Goal: Task Accomplishment & Management: Complete application form

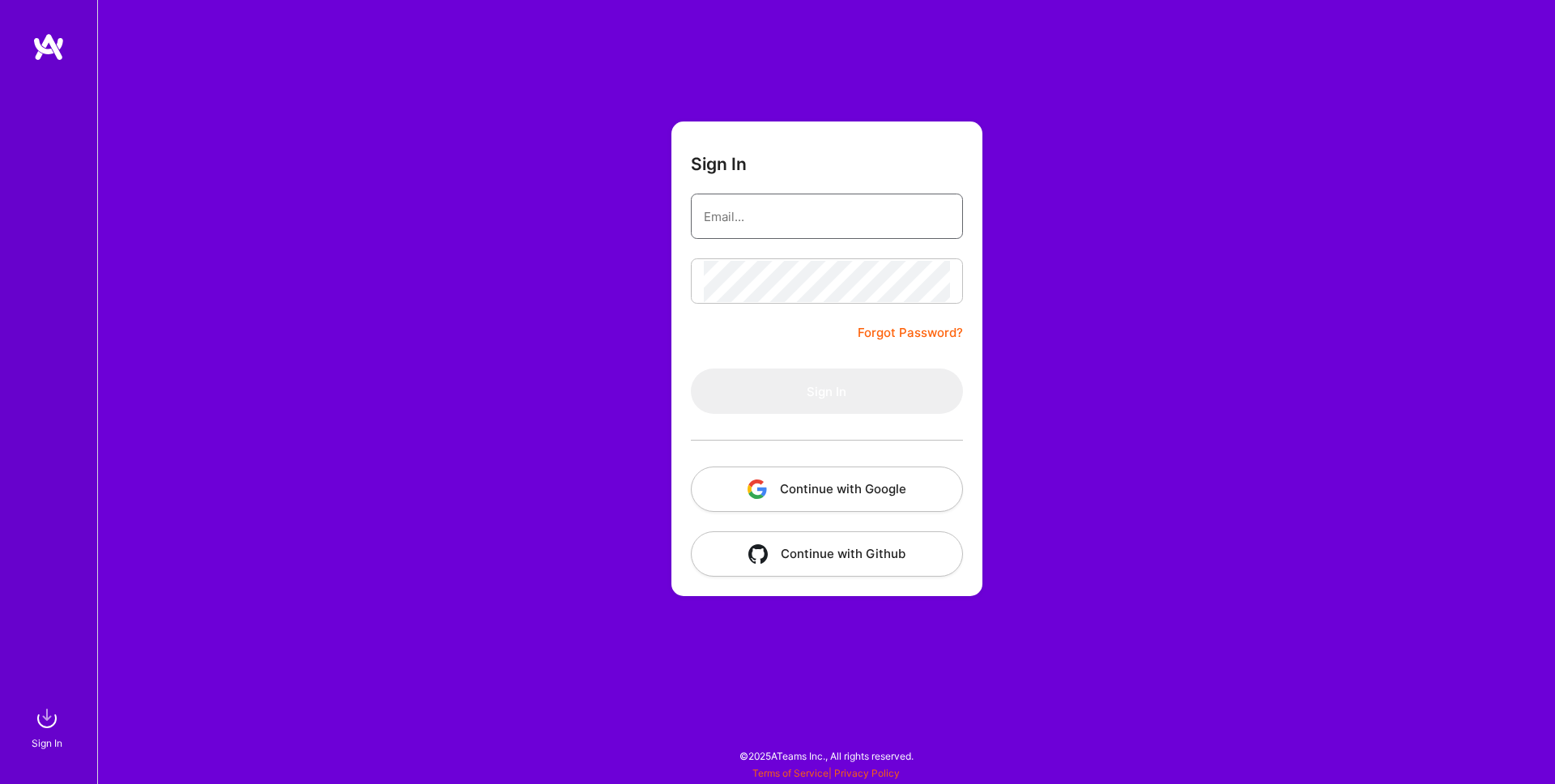
click at [767, 225] on input "email" at bounding box center [826, 216] width 247 height 41
type input "[EMAIL_ADDRESS][DOMAIN_NAME]"
click at [856, 490] on button "Continue with Google" at bounding box center [826, 489] width 272 height 45
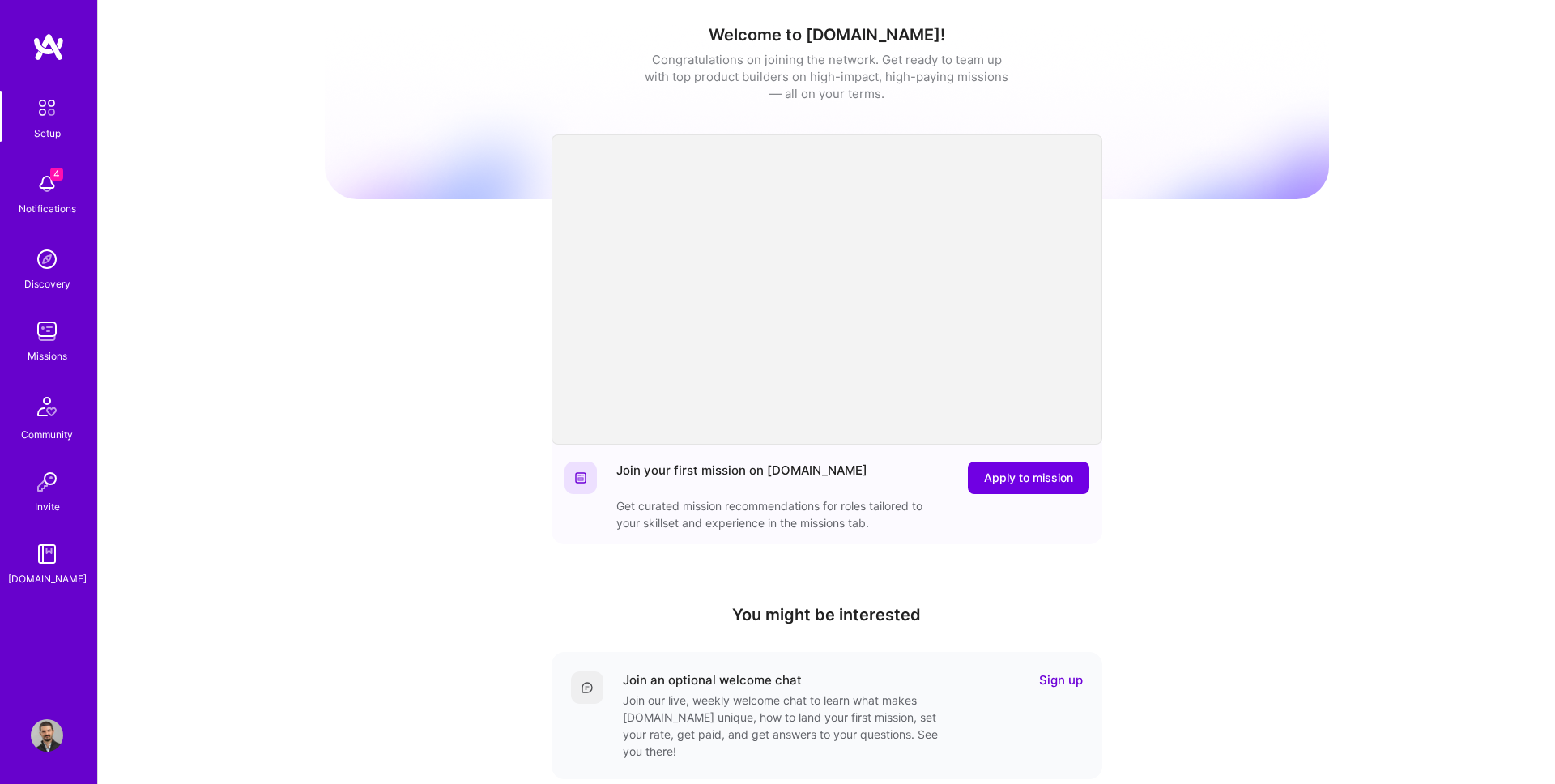
click at [35, 742] on img at bounding box center [47, 735] width 33 height 33
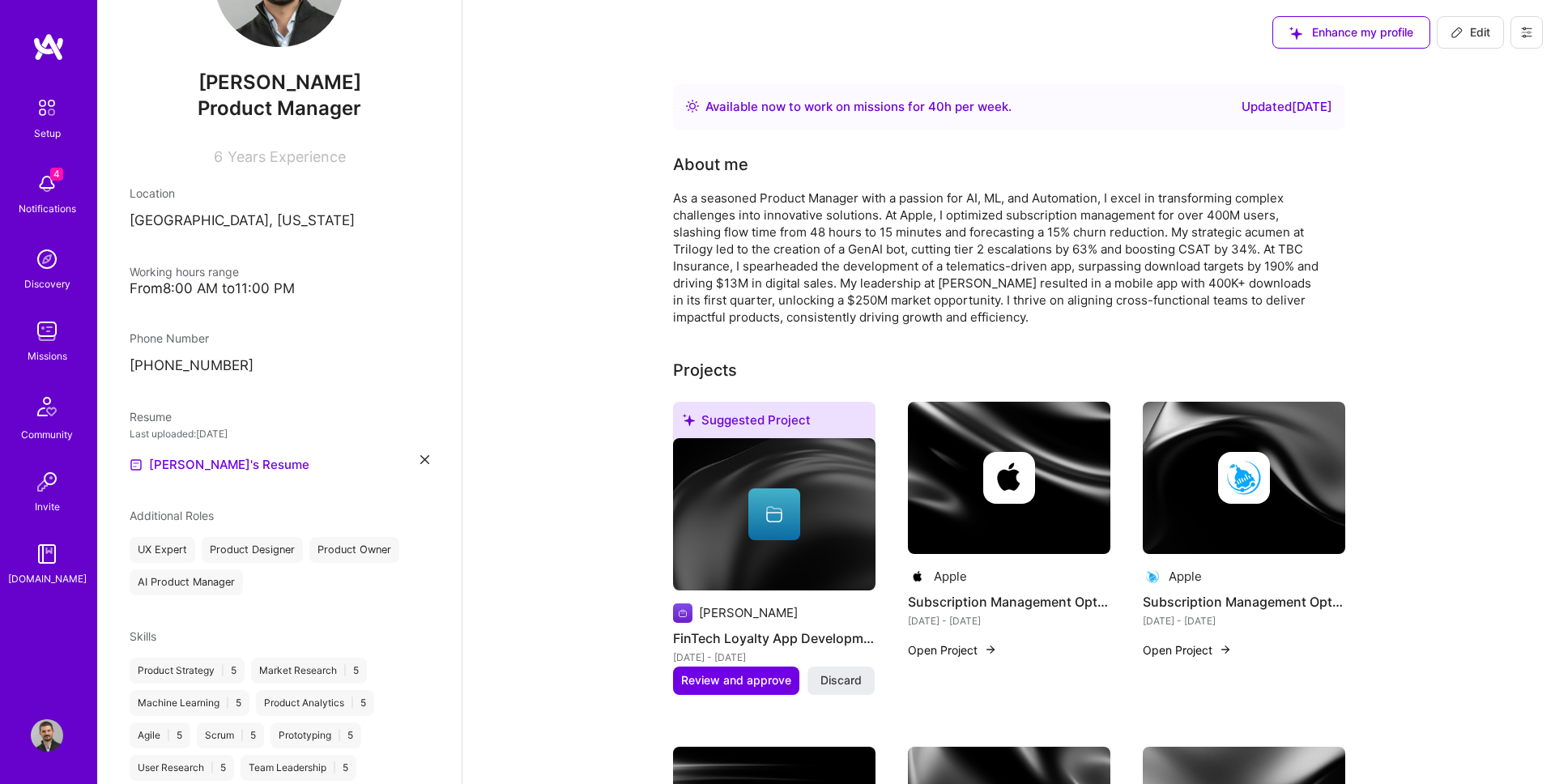
scroll to position [167, 0]
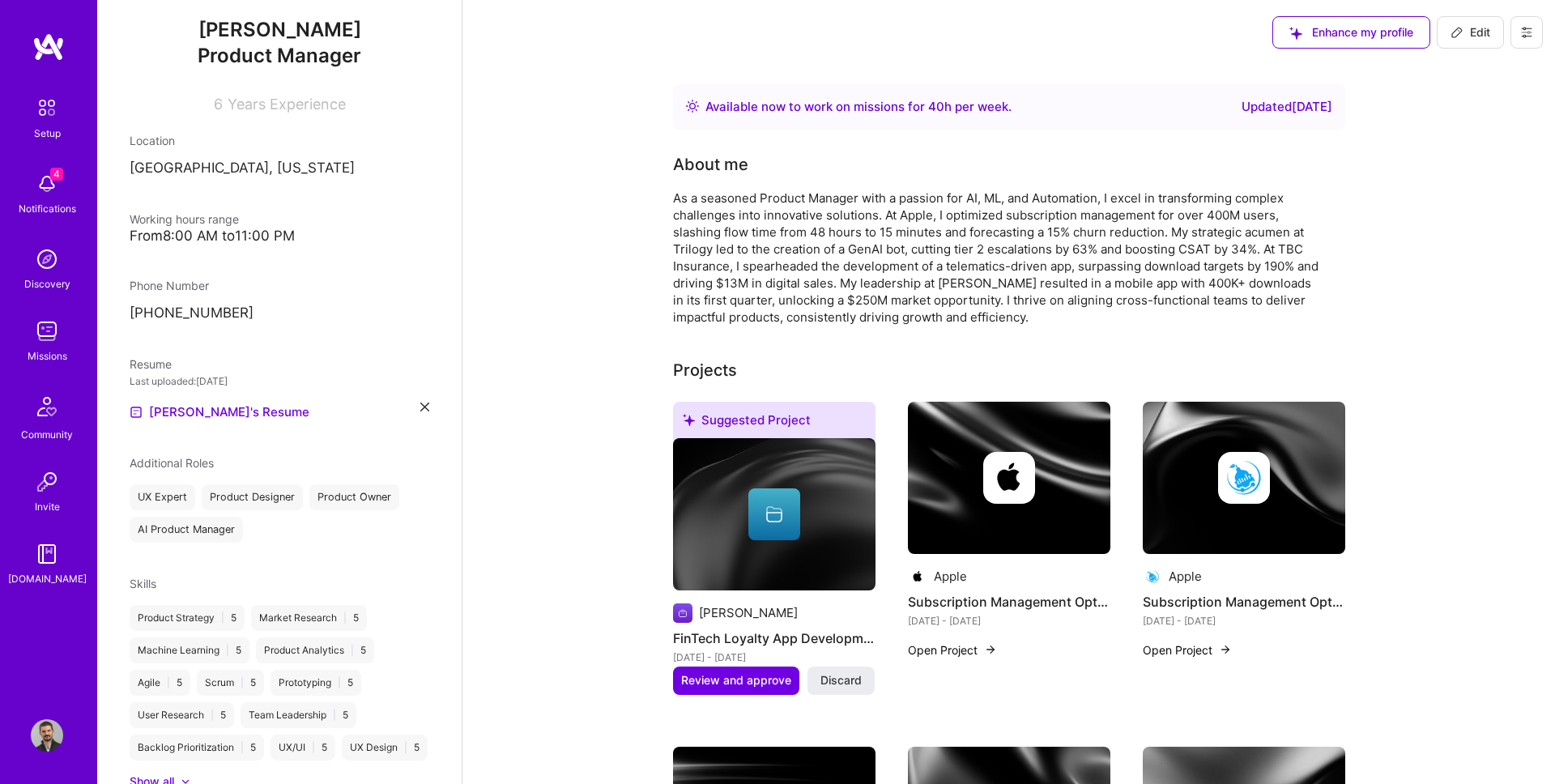
click at [428, 410] on div "[PERSON_NAME]'s Resume" at bounding box center [278, 411] width 299 height 19
click at [425, 406] on icon at bounding box center [425, 407] width 9 height 9
click at [247, 386] on div "Upload your Resume PDF file format" at bounding box center [217, 402] width 111 height 34
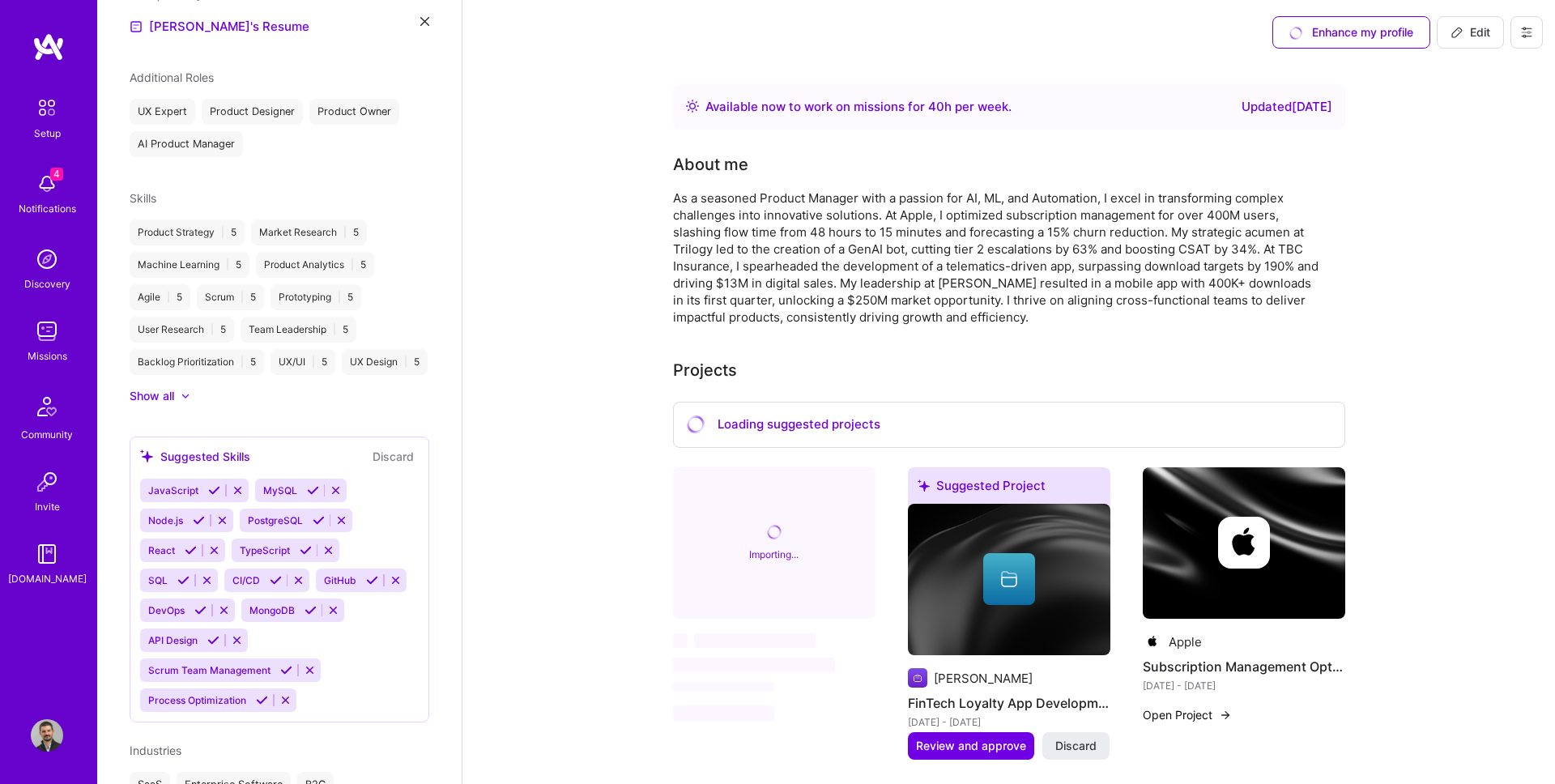
scroll to position [581, 0]
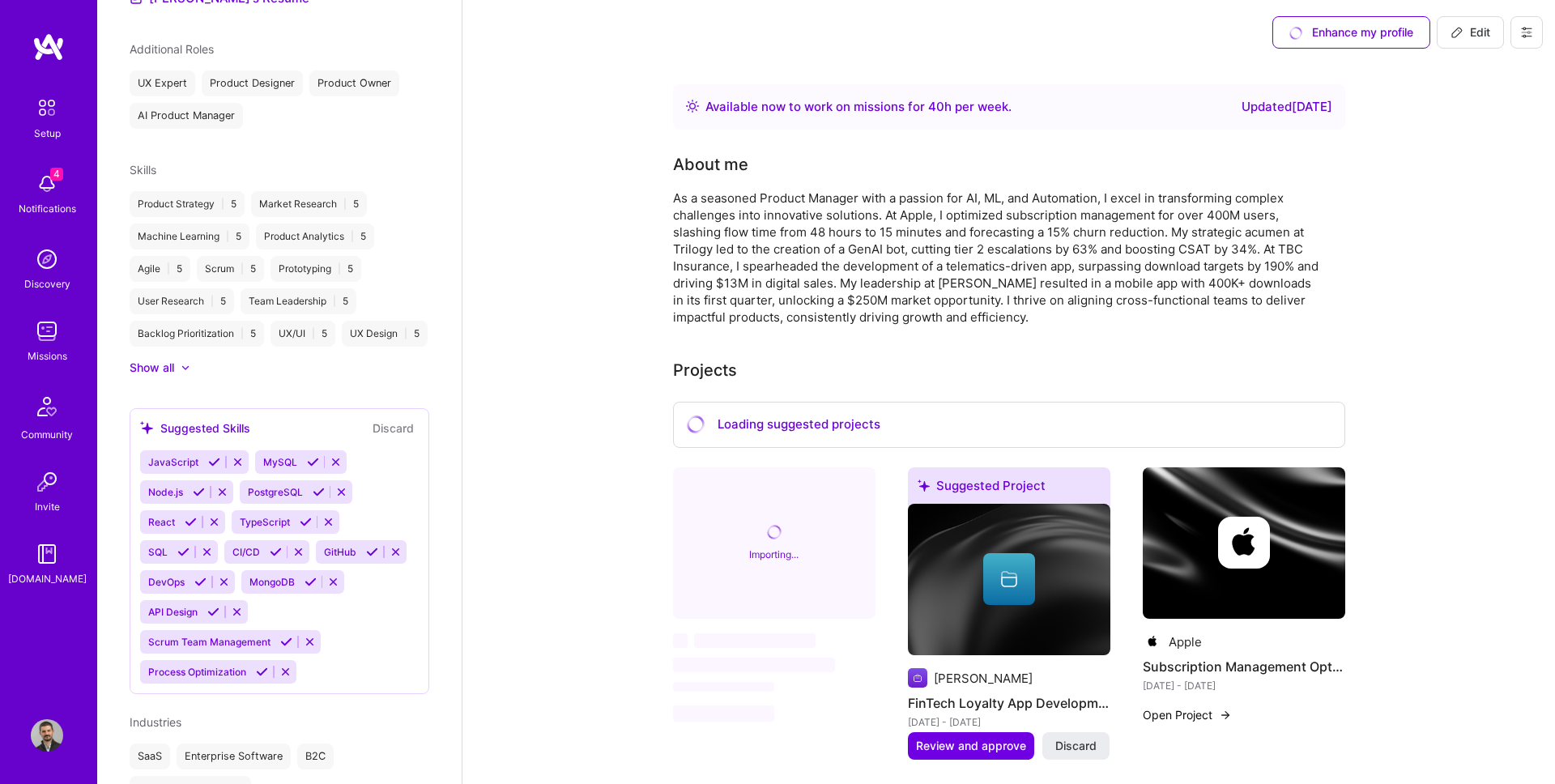
click at [290, 643] on icon at bounding box center [286, 641] width 12 height 12
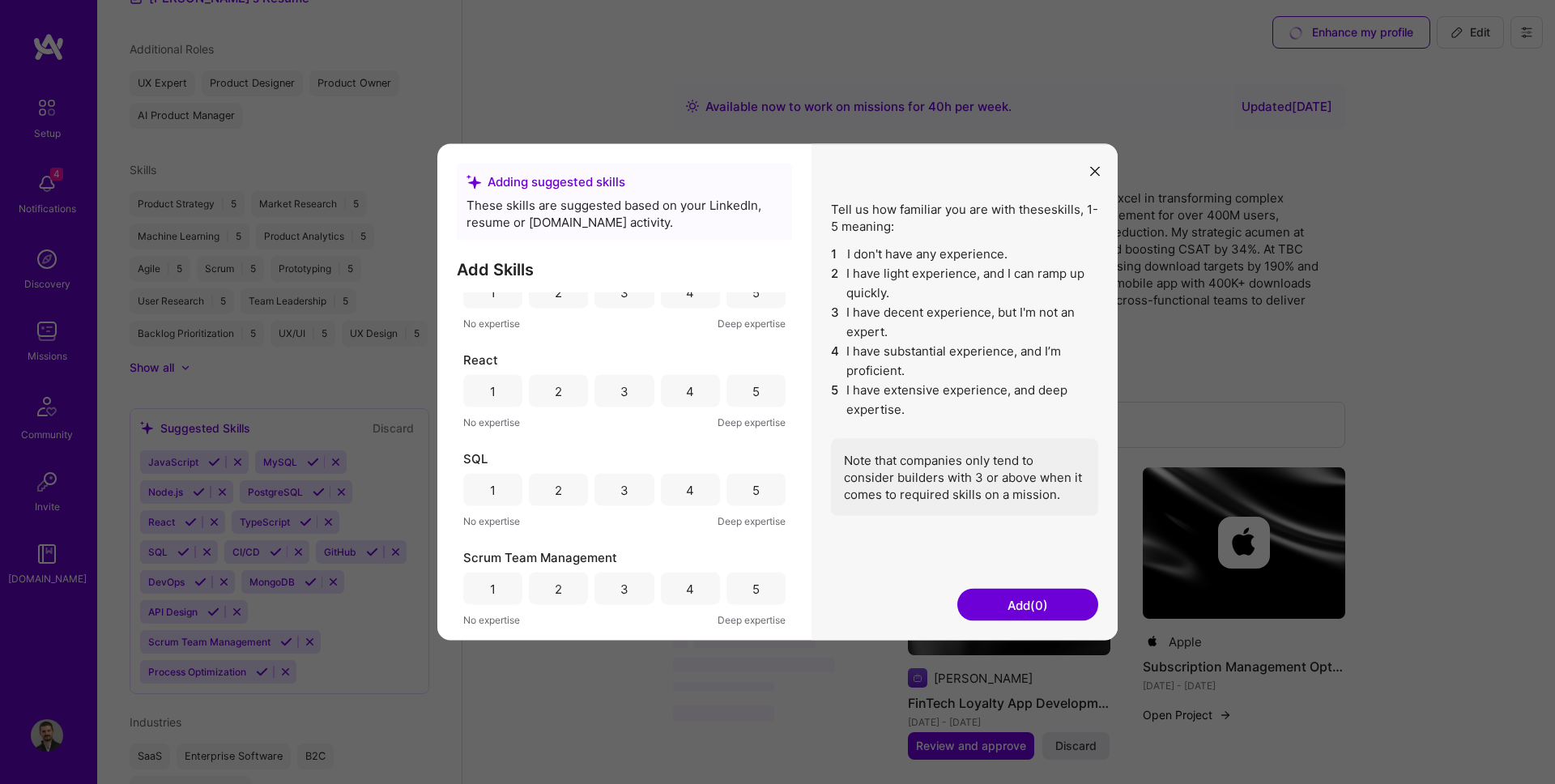
scroll to position [1015, 0]
click at [1102, 173] on button "modal" at bounding box center [1095, 170] width 19 height 26
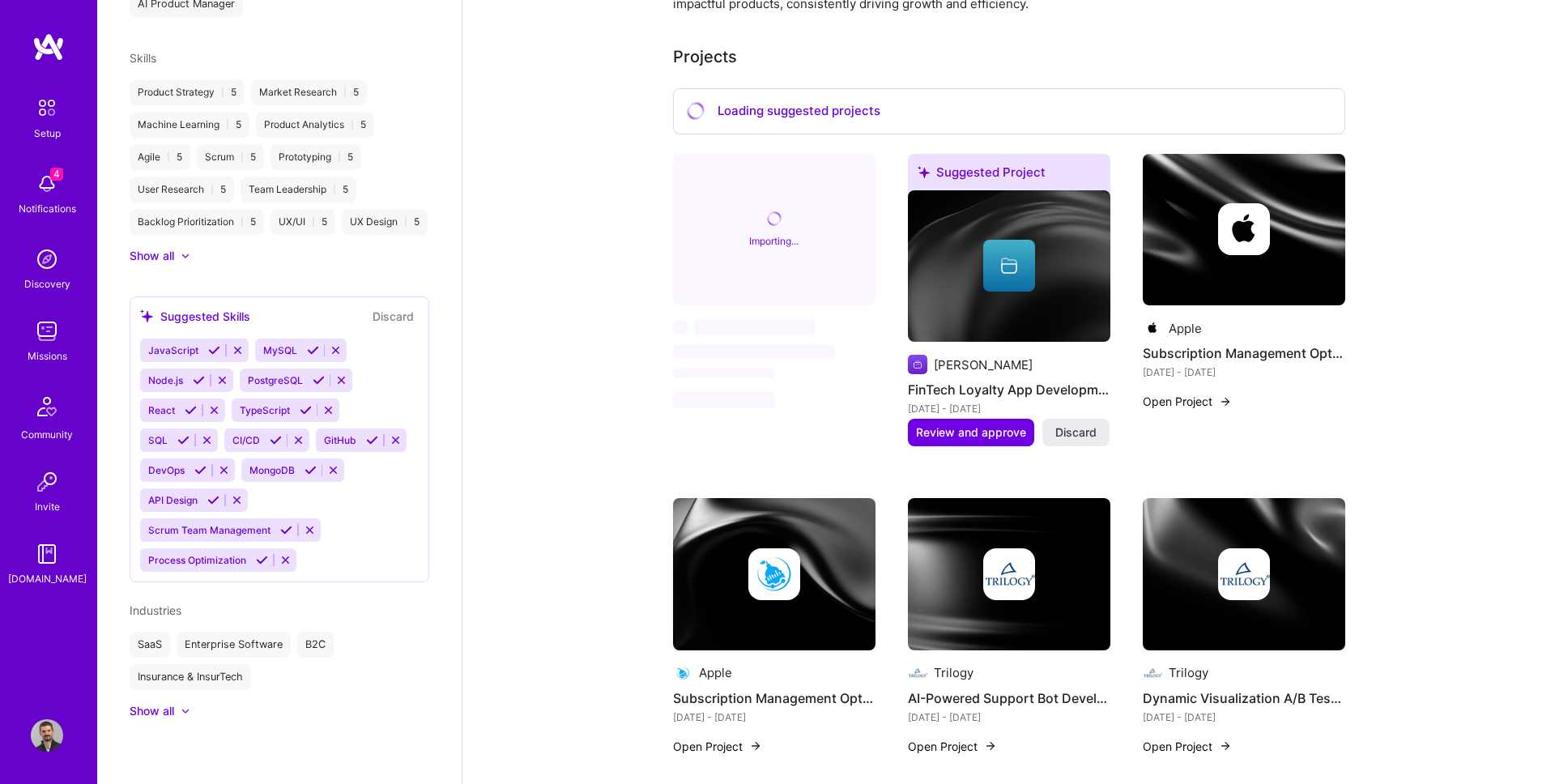
scroll to position [257, 0]
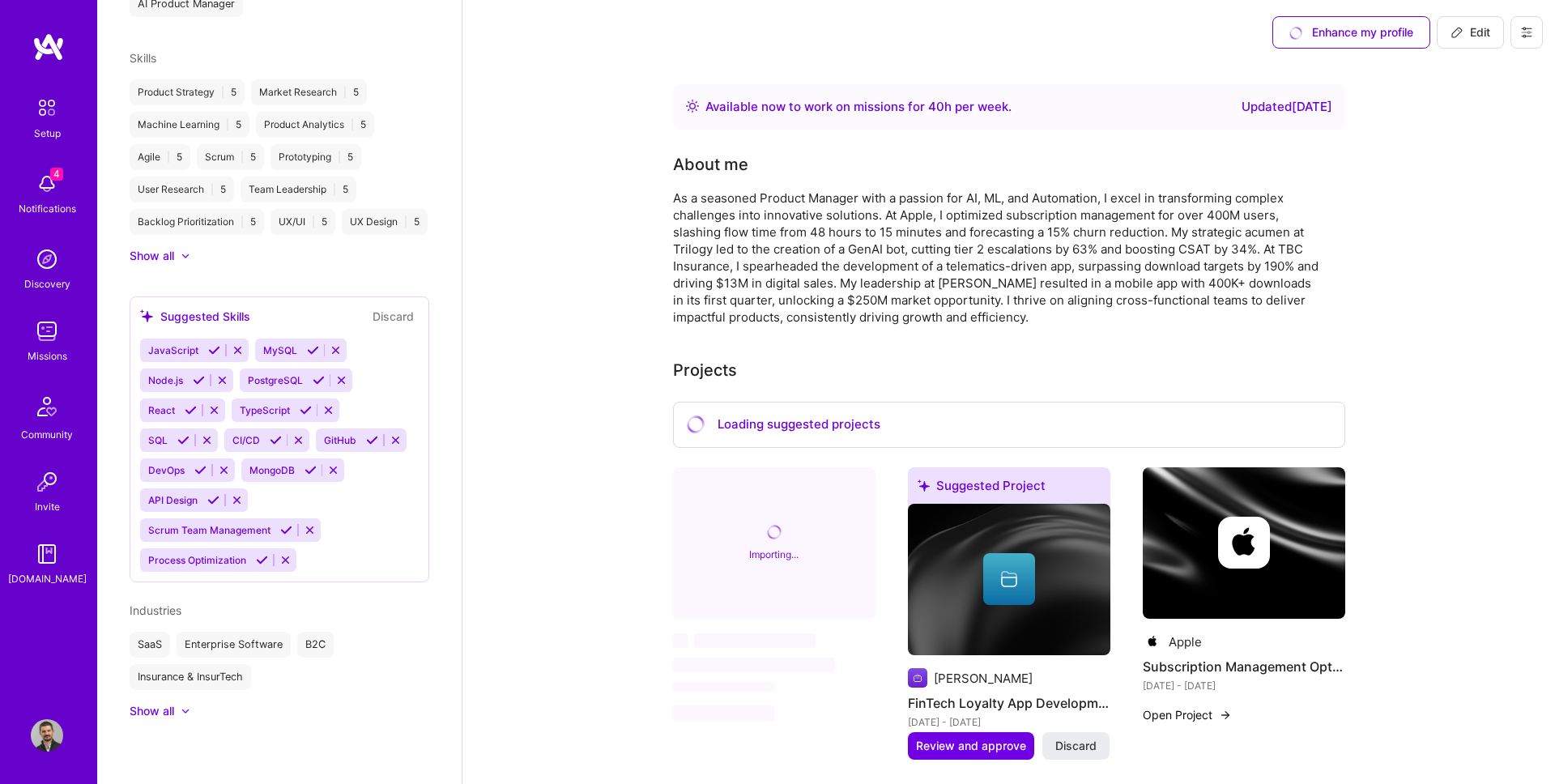
scroll to position [12, 0]
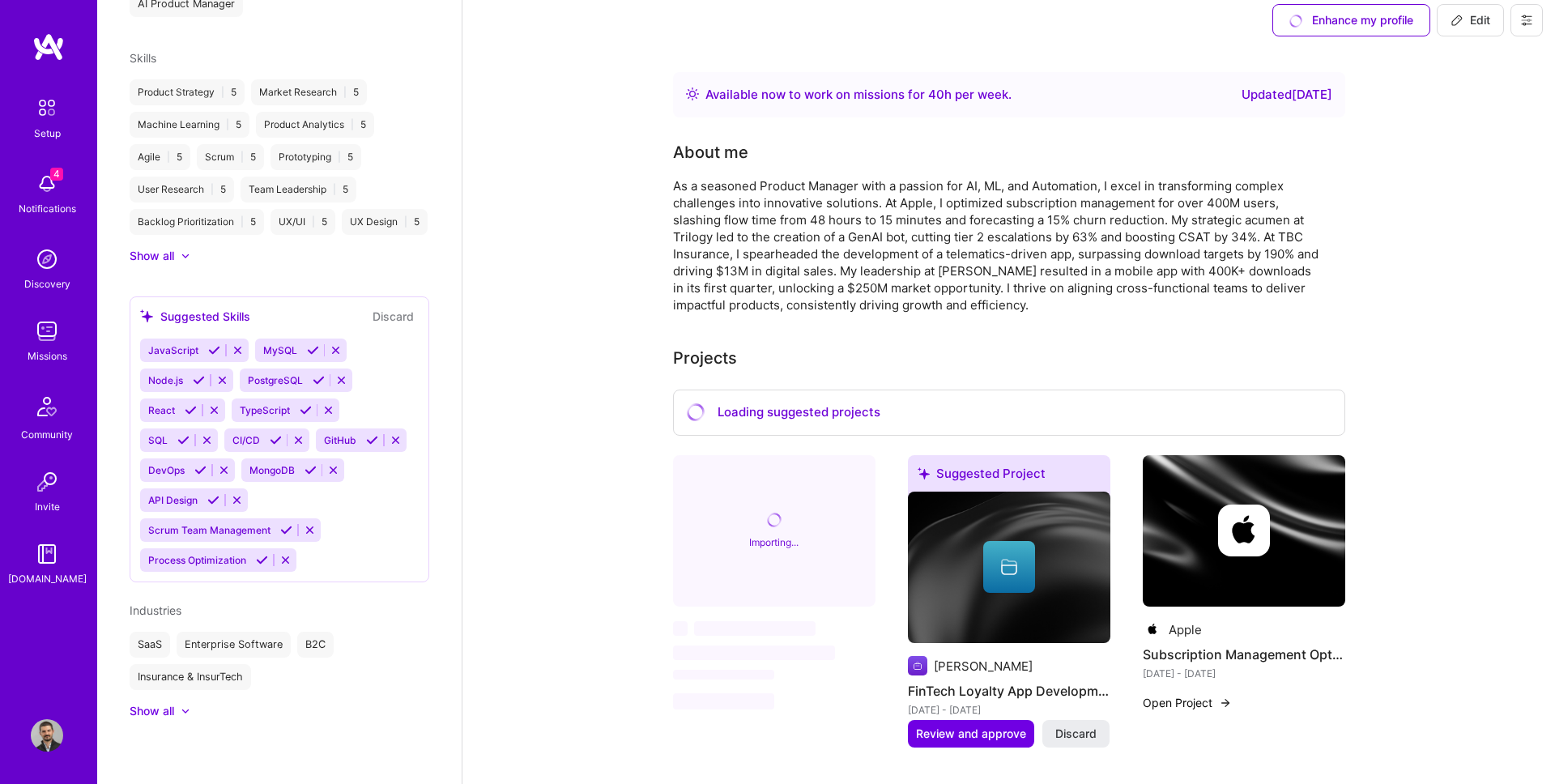
click at [935, 260] on div "As a seasoned Product Manager with a passion for AI, ML, and Automation, I exce…" at bounding box center [997, 246] width 648 height 136
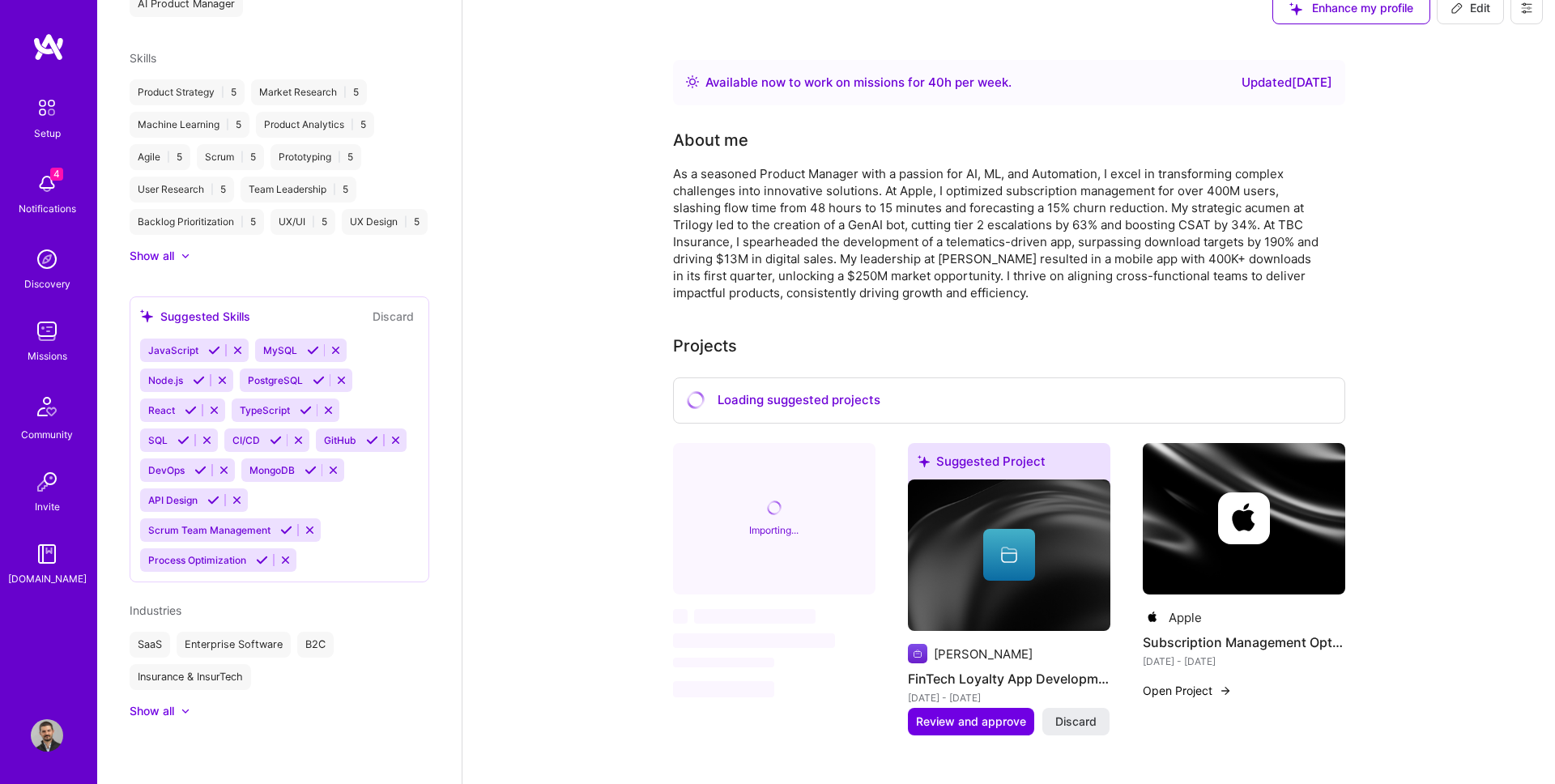
scroll to position [0, 0]
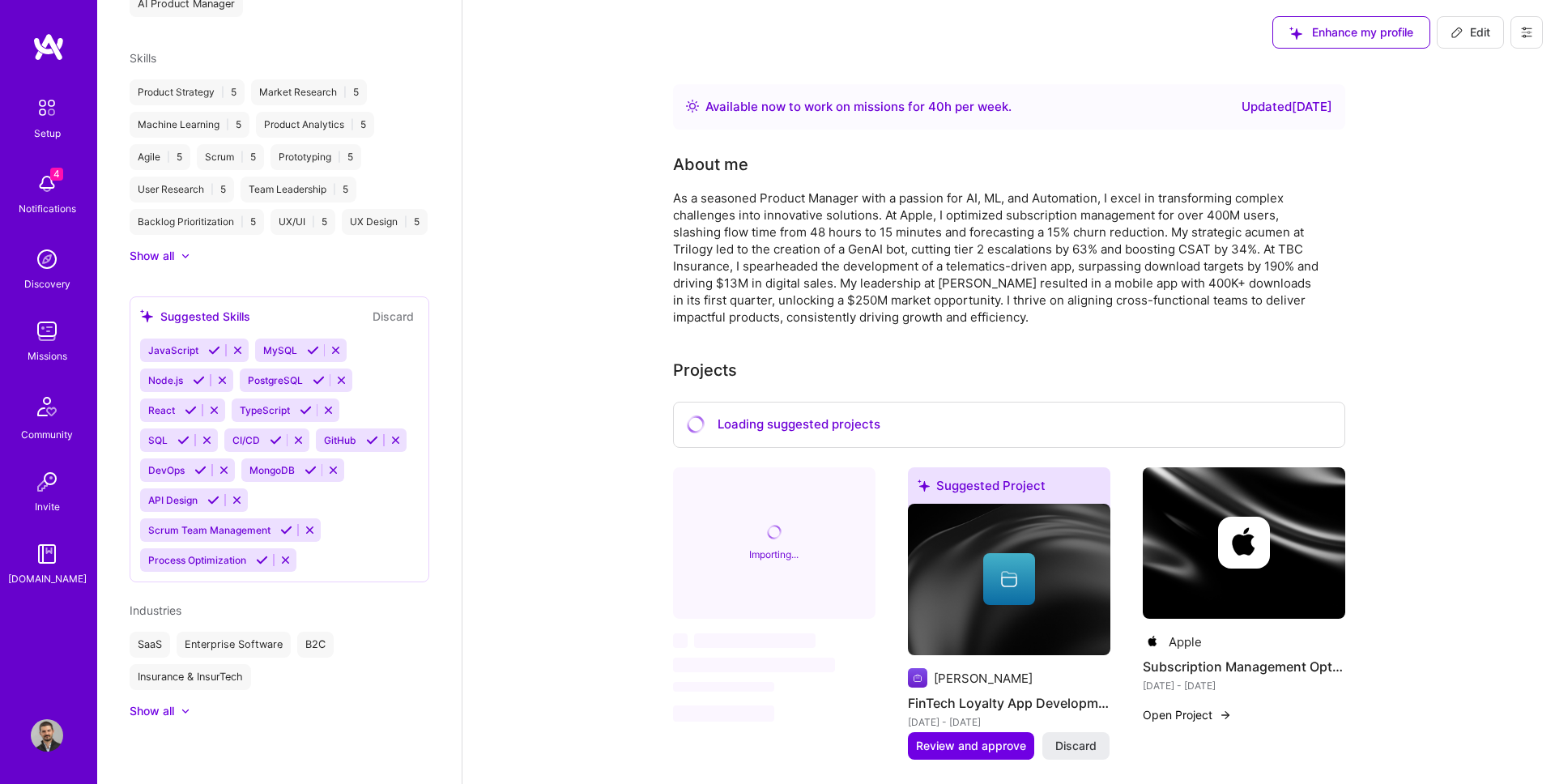
click at [1457, 13] on div "Enhance my profile Edit" at bounding box center [1408, 32] width 295 height 65
click at [1456, 34] on icon at bounding box center [1457, 32] width 13 height 13
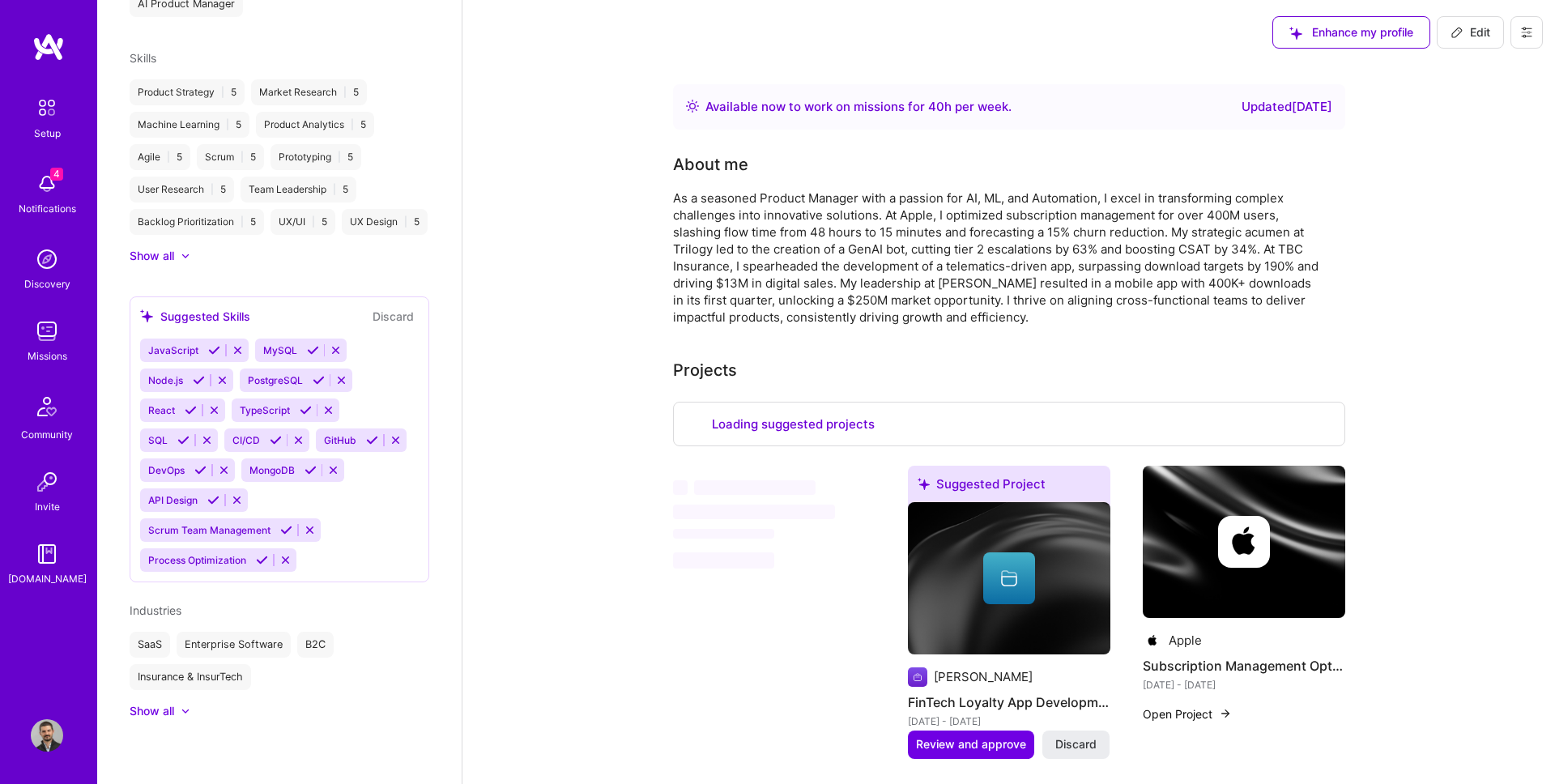
select select "US"
select select "Right Now"
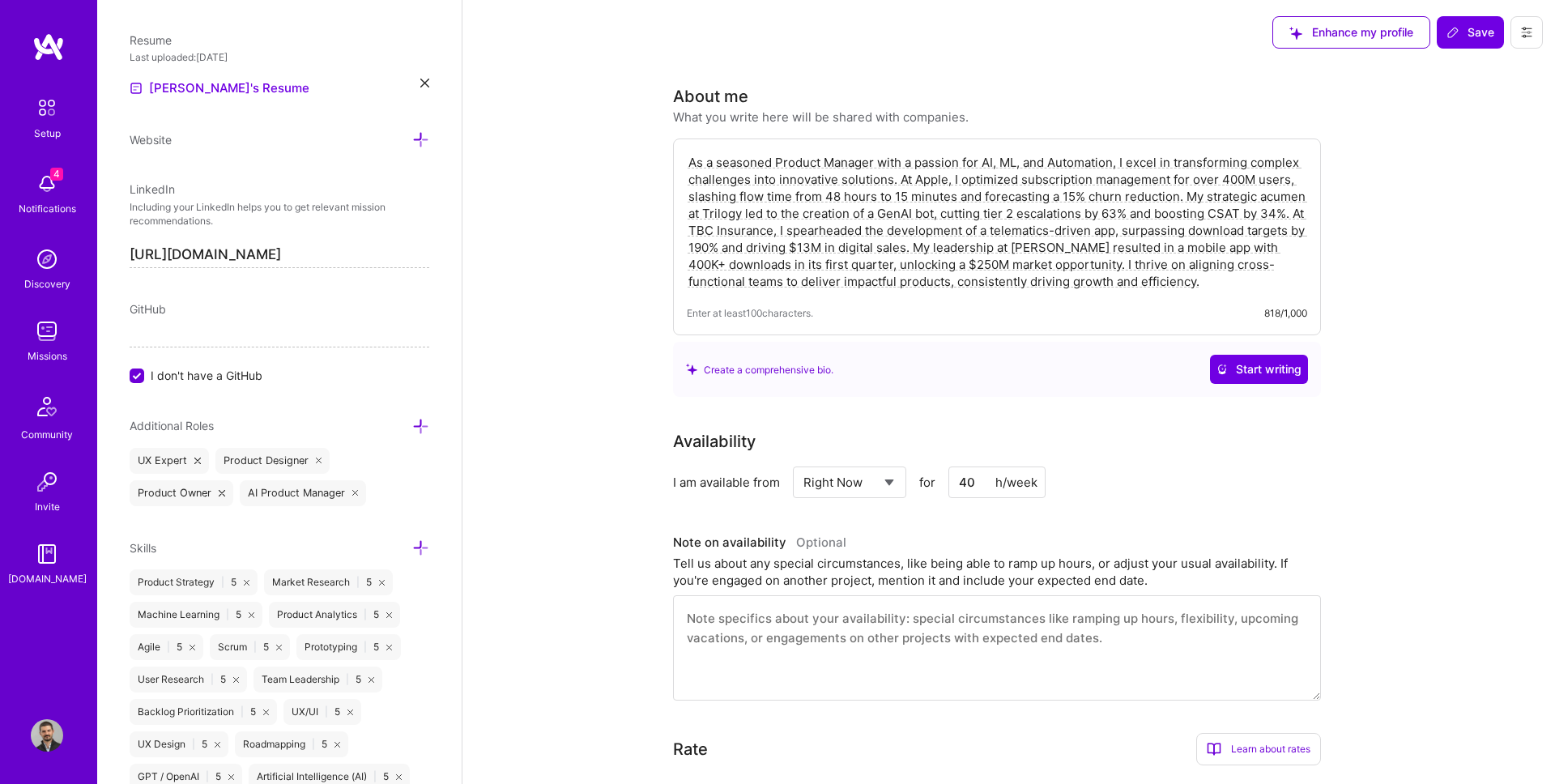
scroll to position [556, 0]
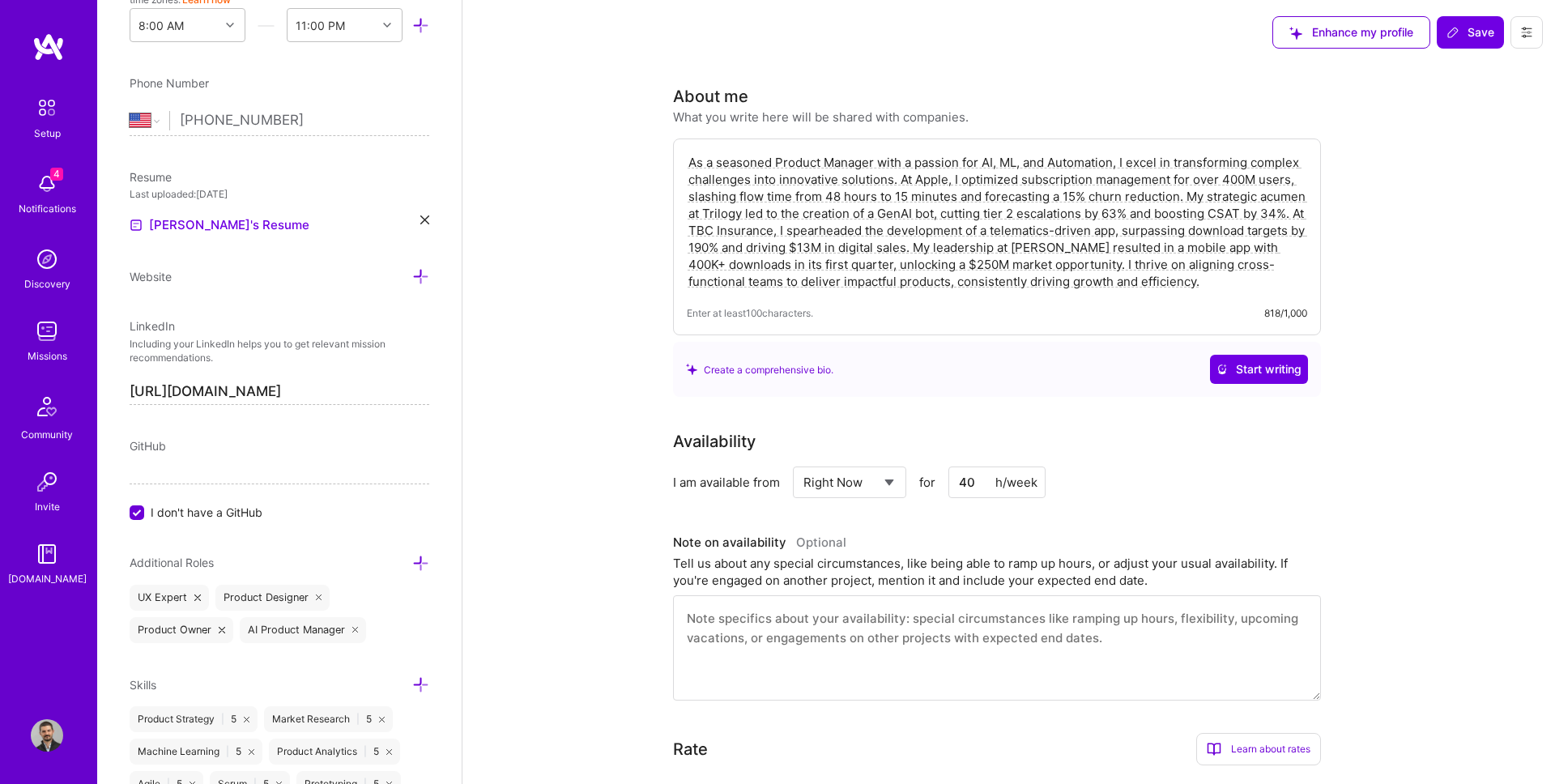
click at [833, 269] on textarea "As a seasoned Product Manager with a passion for AI, ML, and Automation, I exce…" at bounding box center [997, 221] width 621 height 139
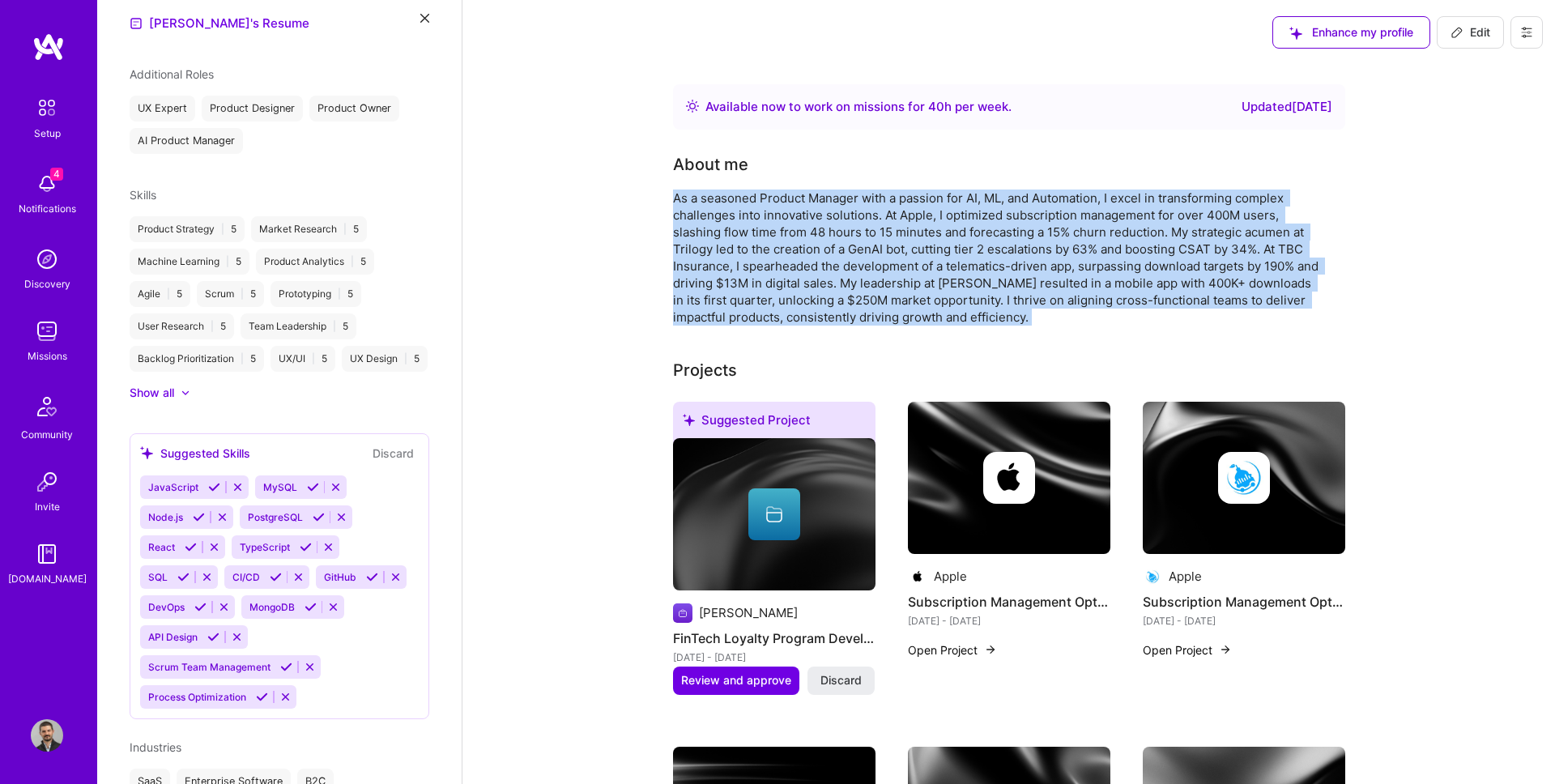
scroll to position [387, 0]
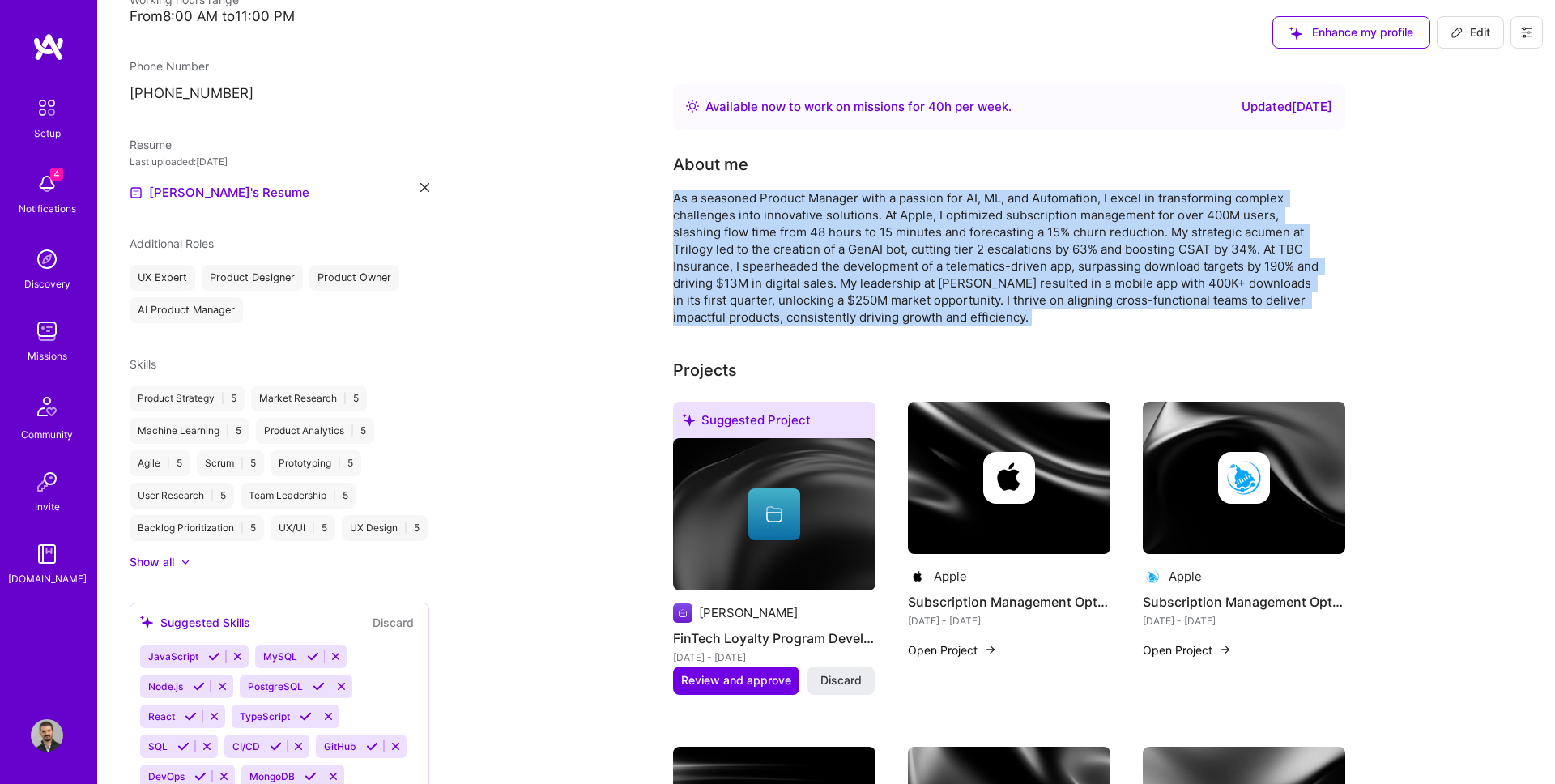
click at [1462, 42] on button "Edit" at bounding box center [1470, 33] width 67 height 33
select select "US"
select select "Right Now"
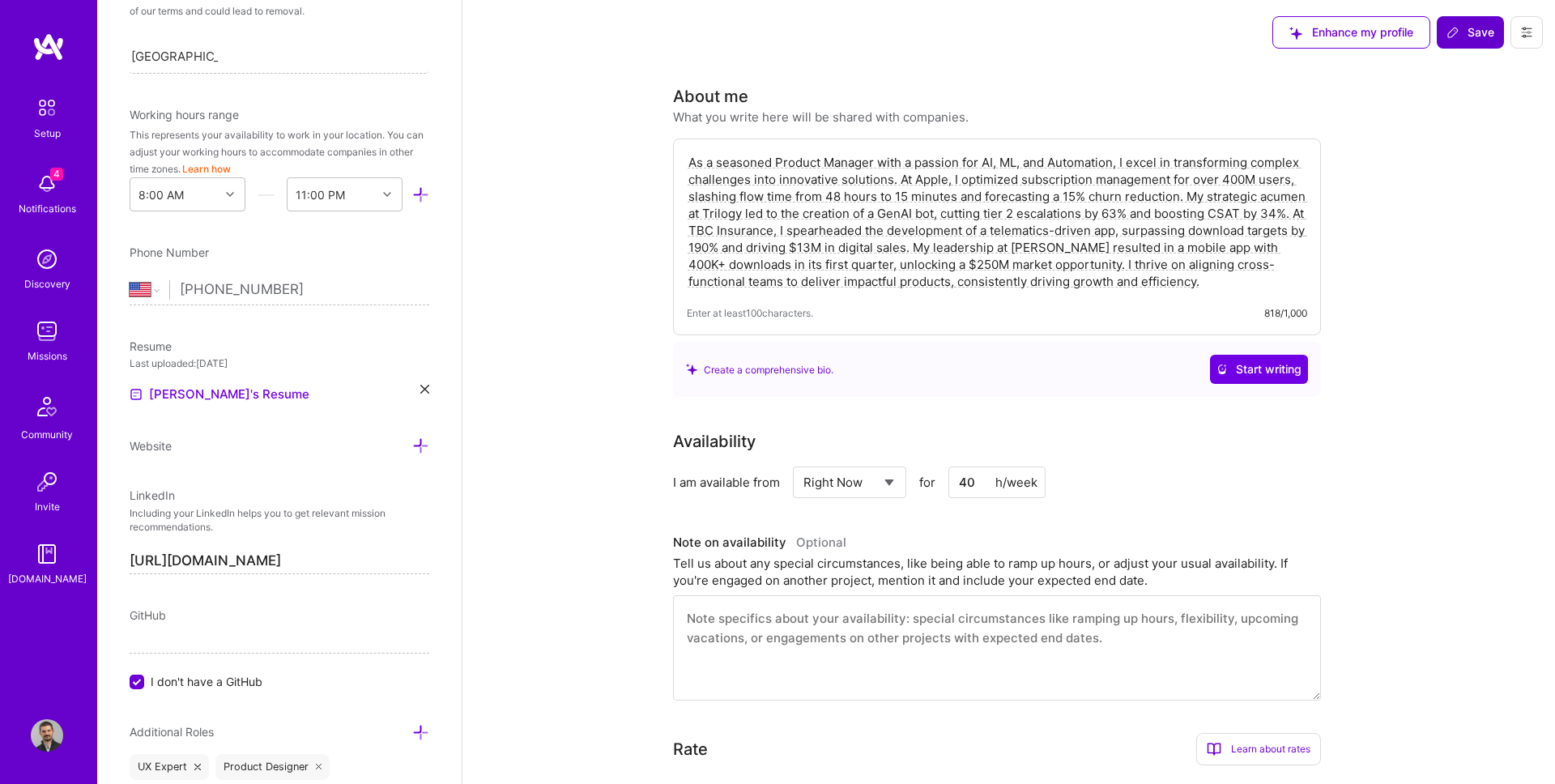
scroll to position [556, 0]
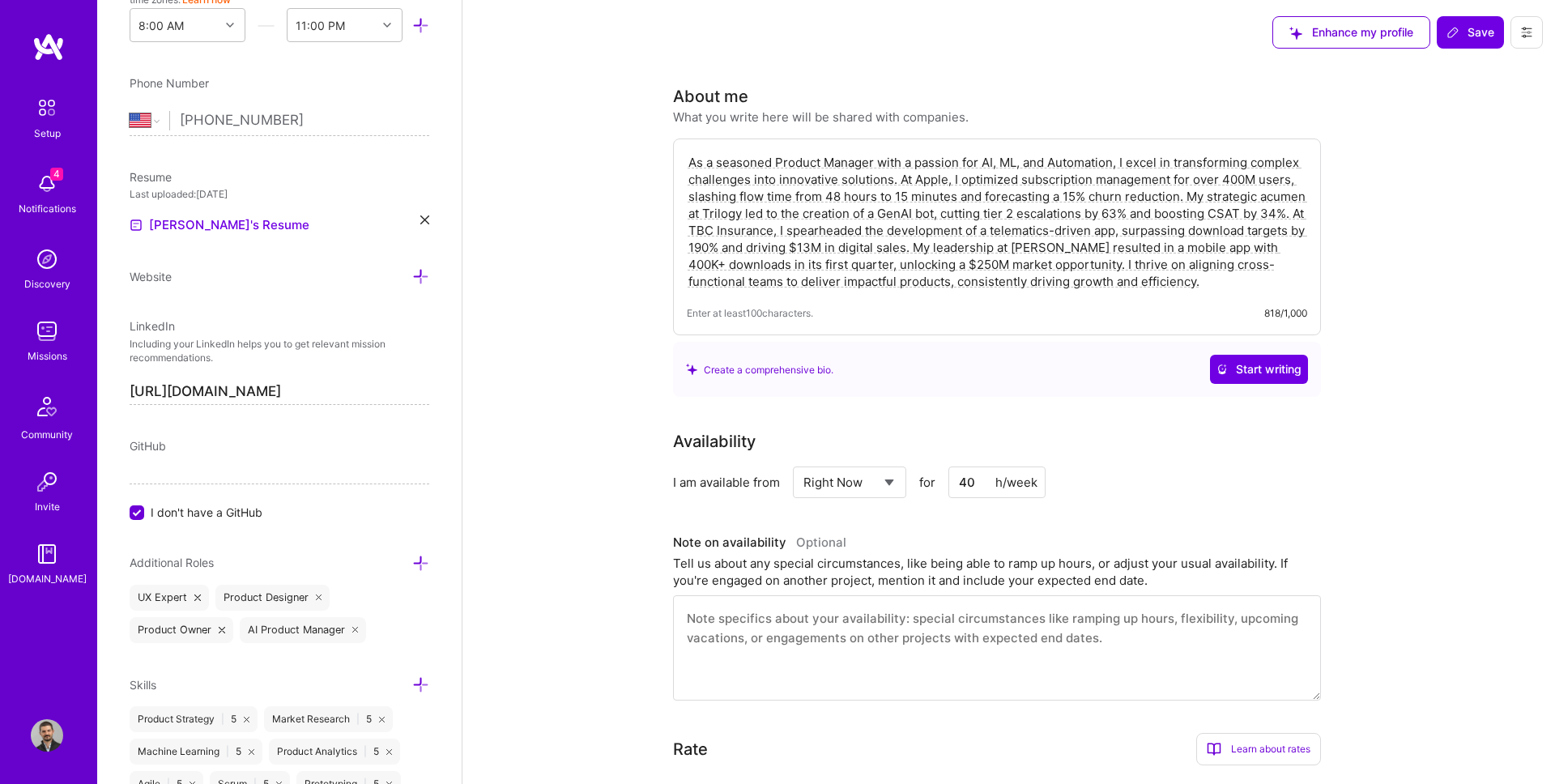
click at [881, 327] on div "As a seasoned Product Manager with a passion for AI, ML, and Automation, I exce…" at bounding box center [997, 236] width 648 height 196
click at [860, 228] on textarea "As a seasoned Product Manager with a passion for AI, ML, and Automation, I exce…" at bounding box center [997, 221] width 621 height 139
paste textarea "Product Manager with a track record of bringing AI-driven products from 0→1 and…"
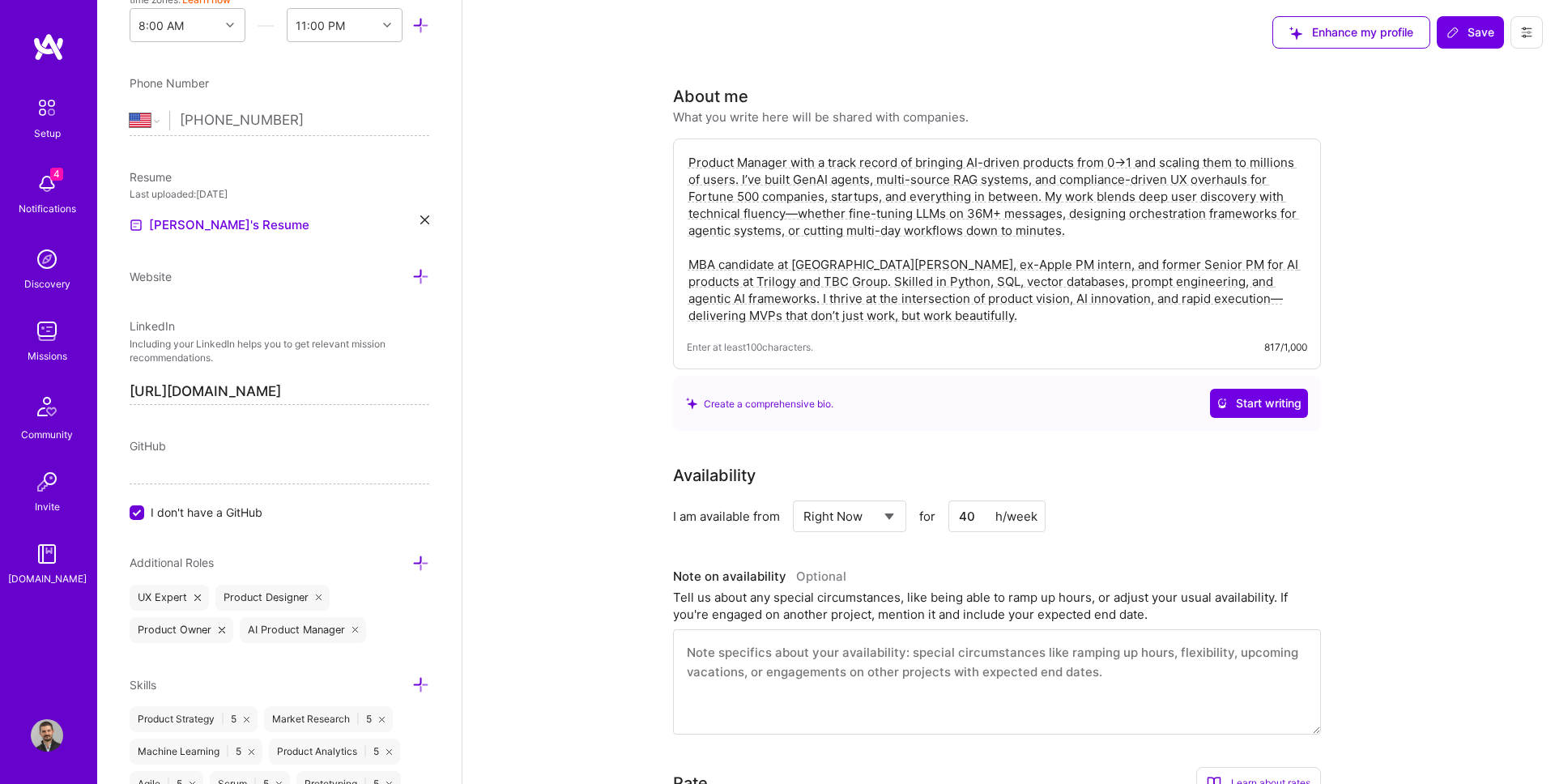
click at [828, 166] on textarea "Product Manager with a track record of bringing AI-driven products from 0→1 and…" at bounding box center [997, 238] width 621 height 173
click at [695, 168] on textarea "Product Manager with a track record of bringing AI-driven products from 0→1 and…" at bounding box center [997, 238] width 621 height 173
click at [900, 156] on textarea "Experienced Product Manager with a track record of bringing AI-driven products …" at bounding box center [997, 238] width 621 height 173
click at [946, 167] on textarea "Experienced Product Manager with a track record of bringing AI-driven products …" at bounding box center [997, 238] width 621 height 173
click at [1042, 179] on textarea "Experienced Product Manager with a track record of bringing AI-driven products …" at bounding box center [997, 238] width 621 height 173
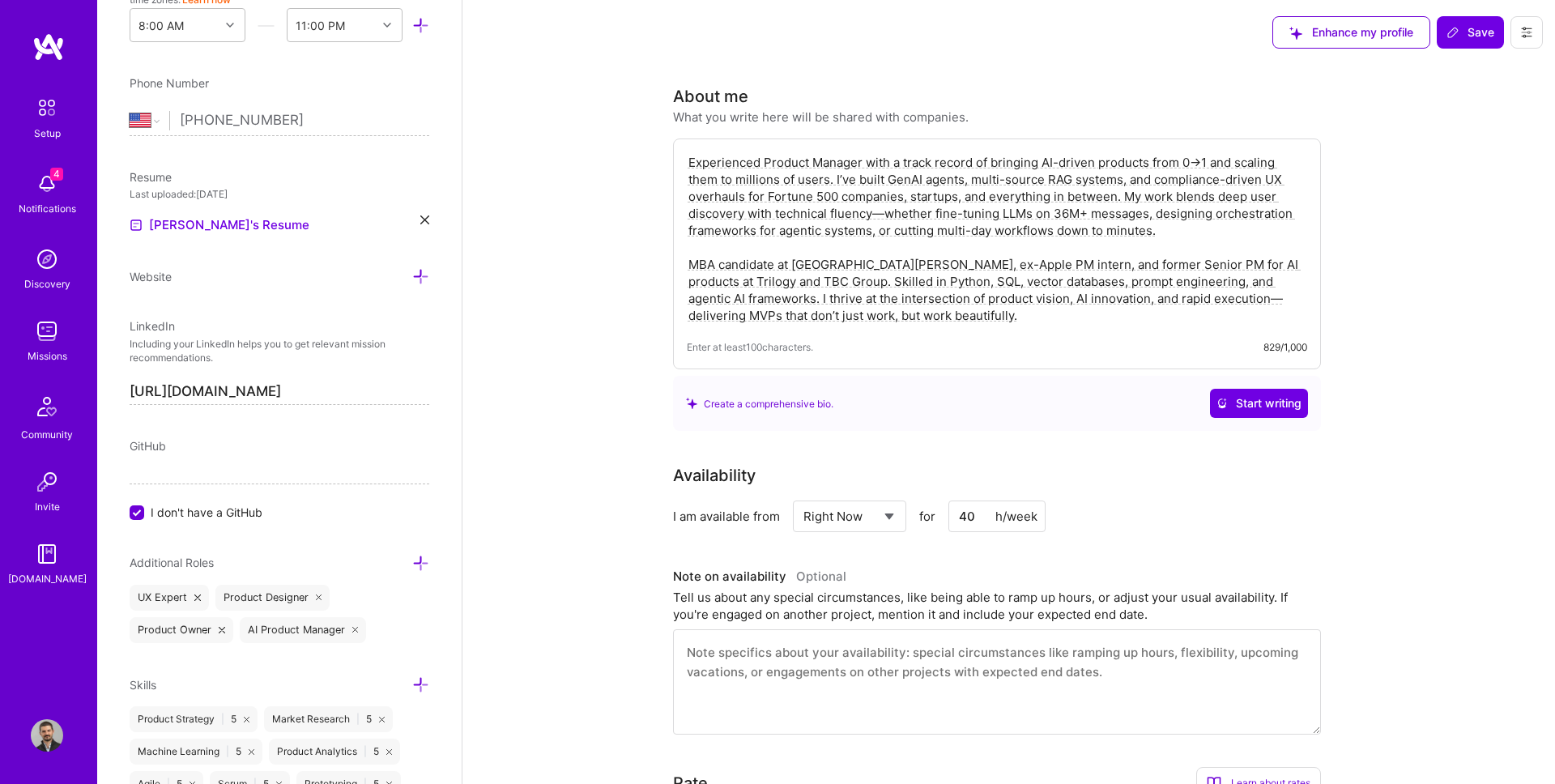
click at [1173, 179] on textarea "Experienced Product Manager with a track record of bringing AI-driven products …" at bounding box center [997, 238] width 621 height 173
click at [1213, 172] on textarea "Experienced Product Manager with a track record of bringing AI-driven products …" at bounding box center [997, 238] width 621 height 173
click at [855, 204] on textarea "Experienced Product Manager with a track record of bringing AI-driven products …" at bounding box center [997, 238] width 621 height 173
click at [829, 184] on textarea "Experienced Product Manager with a track record of bringing AI-driven products …" at bounding box center [997, 238] width 621 height 173
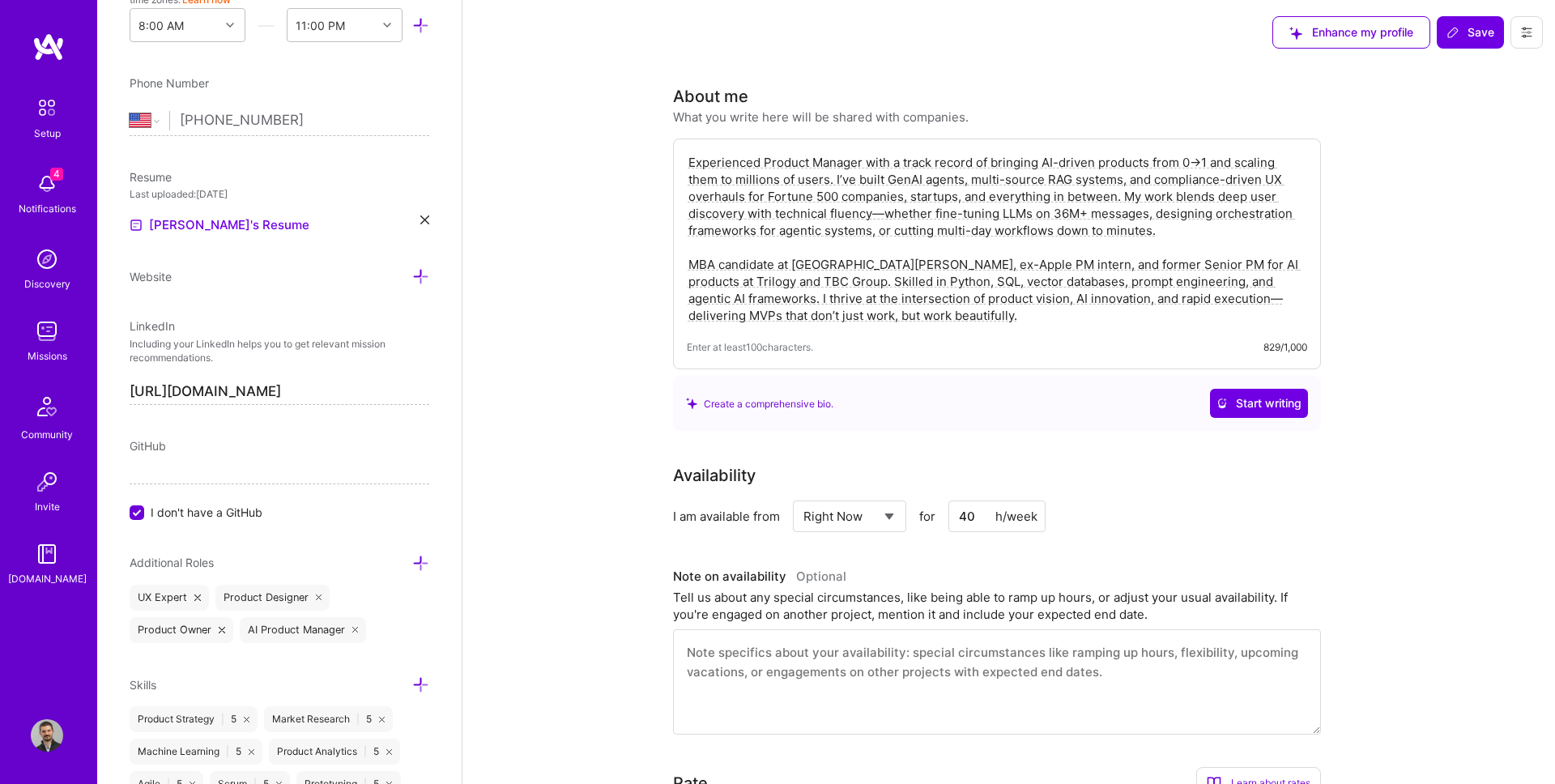
click at [920, 188] on textarea "Experienced Product Manager with a track record of bringing AI-driven products …" at bounding box center [997, 238] width 621 height 173
click at [953, 183] on textarea "Experienced Product Manager with a track record of bringing AI-driven products …" at bounding box center [997, 238] width 621 height 173
click at [1043, 186] on textarea "Experienced Product Manager with a track record of bringing AI-driven products …" at bounding box center [997, 238] width 621 height 173
click at [1135, 186] on textarea "Experienced Product Manager with a track record of bringing AI-driven products …" at bounding box center [997, 238] width 621 height 173
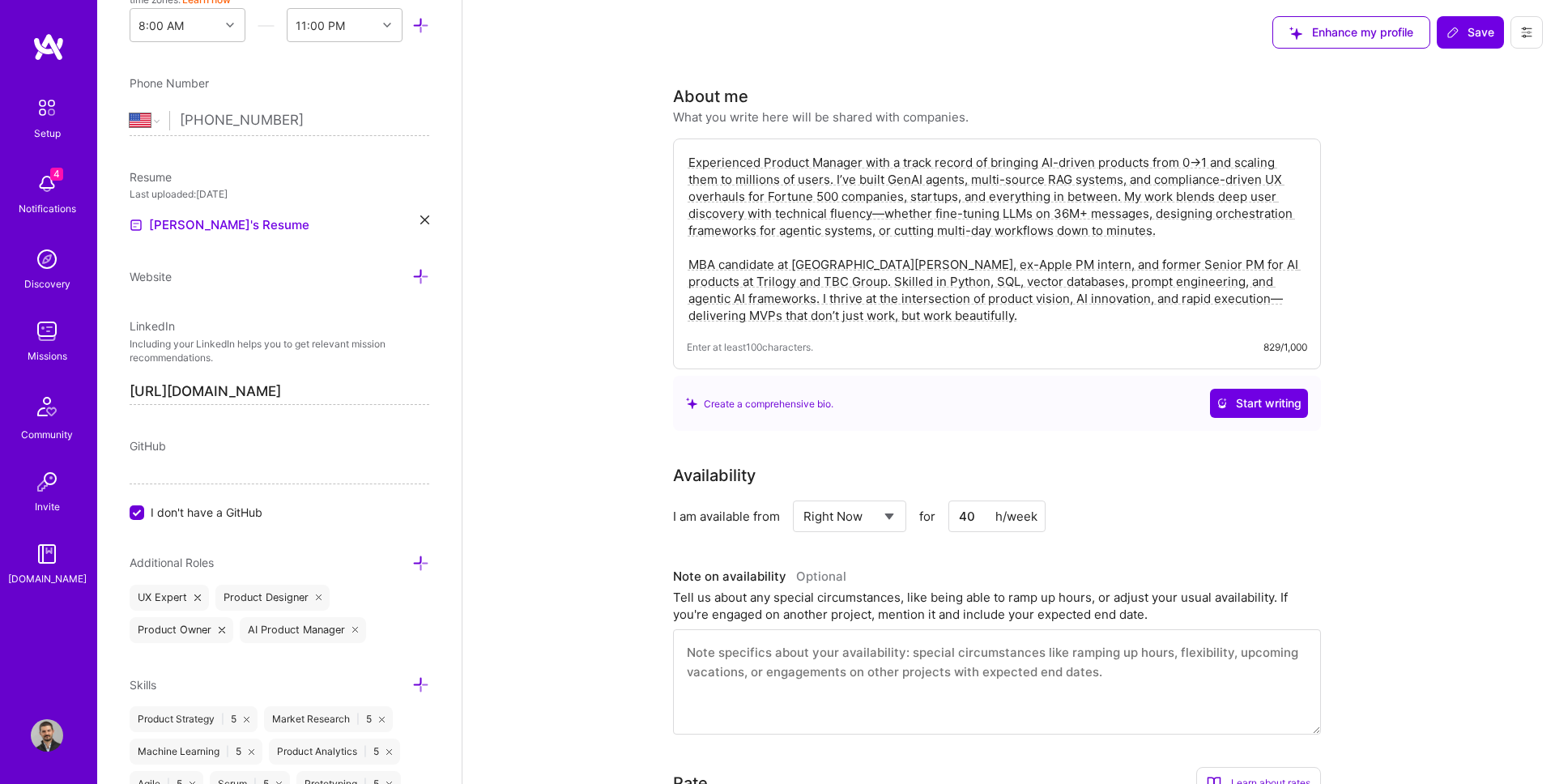
click at [843, 185] on textarea "Experienced Product Manager with a track record of bringing AI-driven products …" at bounding box center [997, 238] width 621 height 173
click at [795, 194] on textarea "Experienced Product Manager with a track record of bringing AI-driven products …" at bounding box center [997, 238] width 621 height 173
click at [888, 210] on textarea "Experienced Product Manager with a track record of bringing AI-driven products …" at bounding box center [997, 238] width 621 height 173
click at [990, 208] on textarea "Experienced Product Manager with a track record of bringing AI-driven products …" at bounding box center [997, 238] width 621 height 173
click at [1093, 216] on textarea "Experienced Product Manager with a track record of bringing AI-driven products …" at bounding box center [997, 238] width 621 height 173
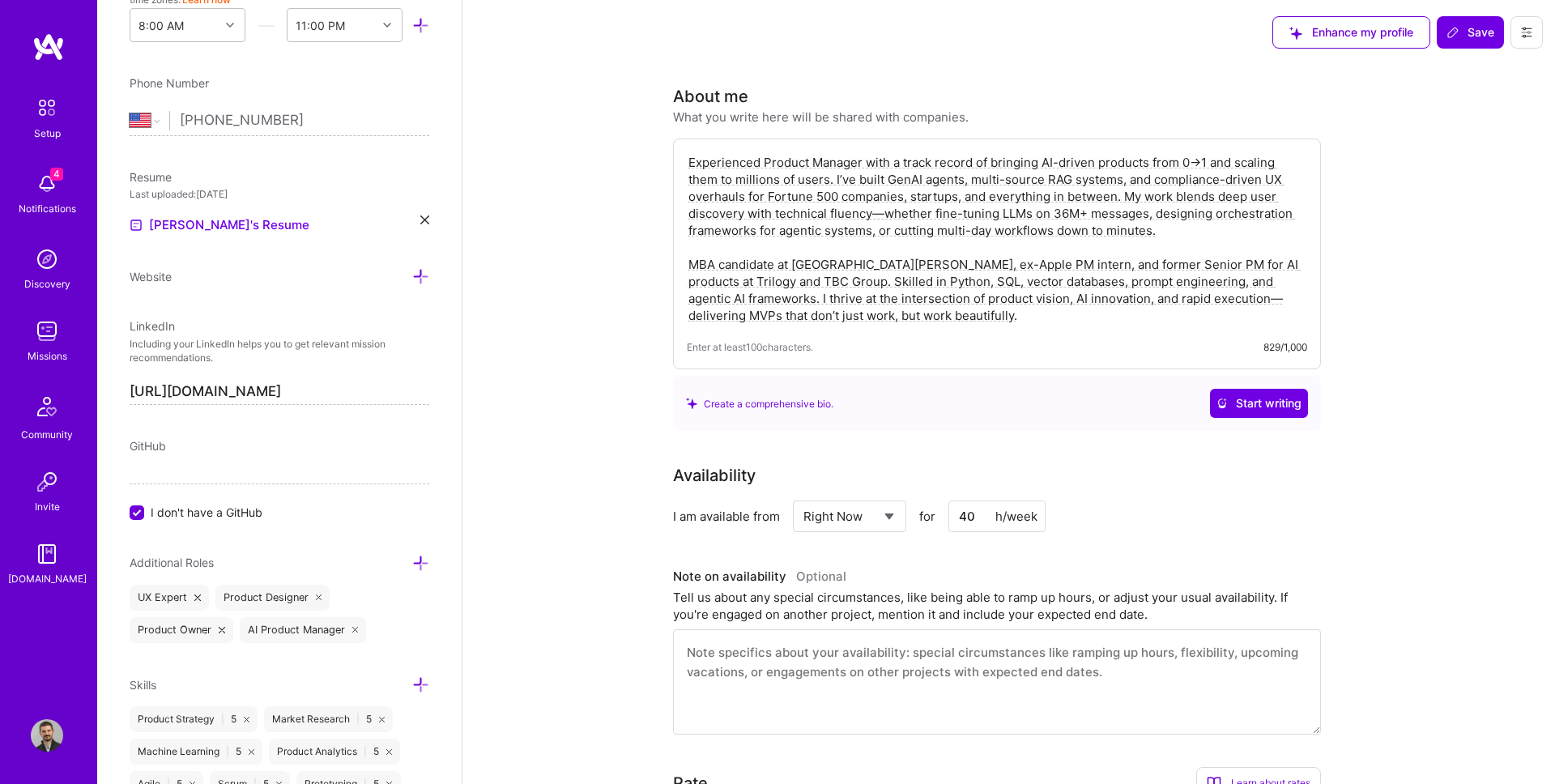
click at [1118, 206] on textarea "Experienced Product Manager with a track record of bringing AI-driven products …" at bounding box center [997, 238] width 621 height 173
click at [1114, 196] on textarea "Experienced Product Manager with a track record of bringing AI-driven products …" at bounding box center [997, 238] width 621 height 173
click at [1079, 194] on textarea "Experienced Product Manager with a track record of bringing AI-driven products …" at bounding box center [997, 238] width 621 height 173
click at [1168, 220] on textarea "Experienced Product Manager with a track record of bringing AI-driven products …" at bounding box center [997, 238] width 621 height 173
click at [818, 225] on textarea "Experienced Product Manager with a track record of bringing AI-driven products …" at bounding box center [997, 238] width 621 height 173
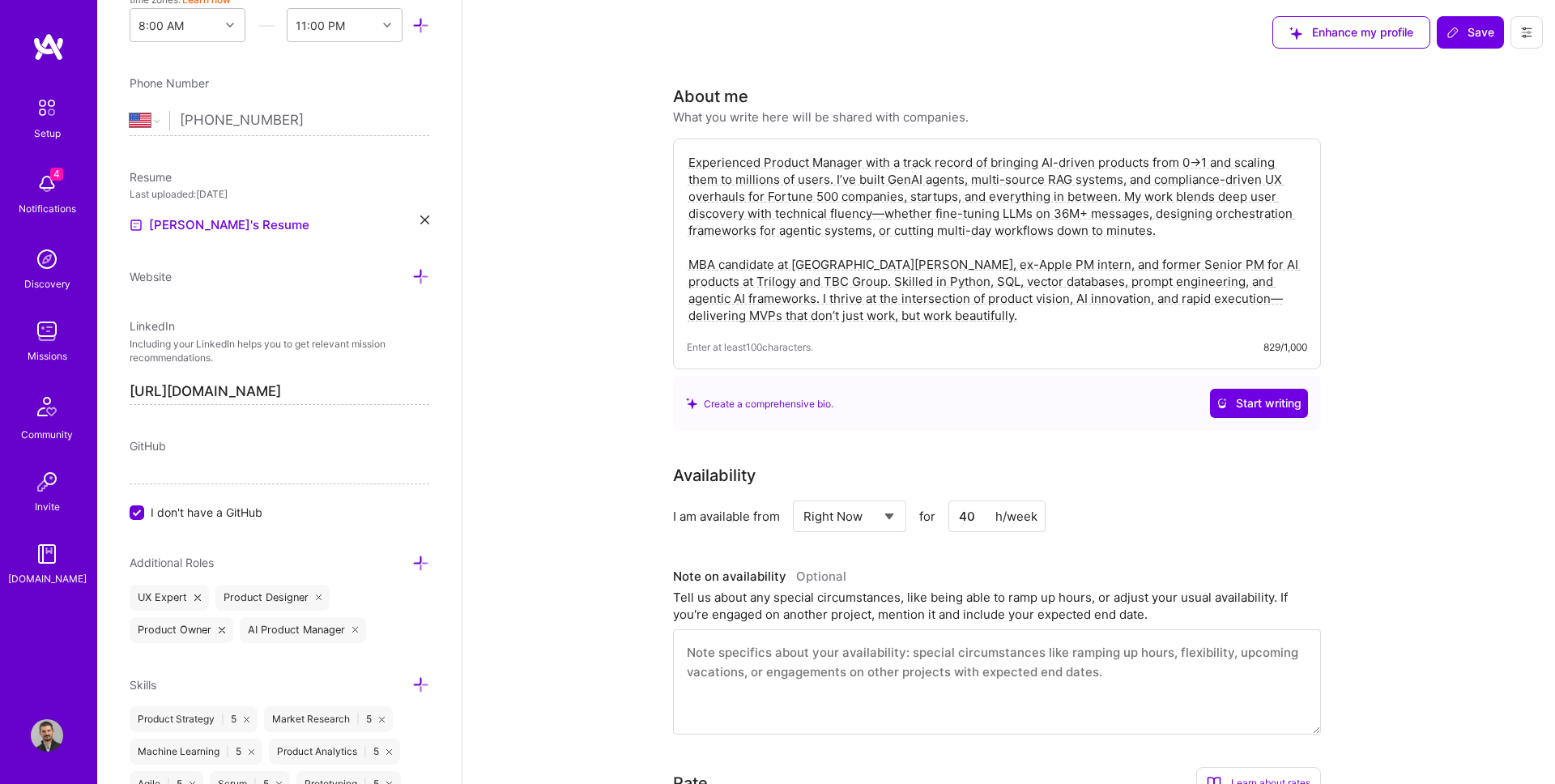
click at [818, 225] on textarea "Experienced Product Manager with a track record of bringing AI-driven products …" at bounding box center [997, 238] width 621 height 173
click at [877, 207] on textarea "Experienced Product Manager with a track record of bringing AI-driven products …" at bounding box center [997, 238] width 621 height 173
click at [1027, 220] on textarea "Experienced Product Manager with a track record of bringing AI-driven products …" at bounding box center [997, 238] width 621 height 173
click at [966, 211] on textarea "Experienced Product Manager with a track record of bringing AI-driven products …" at bounding box center [997, 238] width 621 height 173
click at [809, 211] on textarea "Experienced Product Manager with a track record of bringing AI-driven products …" at bounding box center [997, 238] width 621 height 173
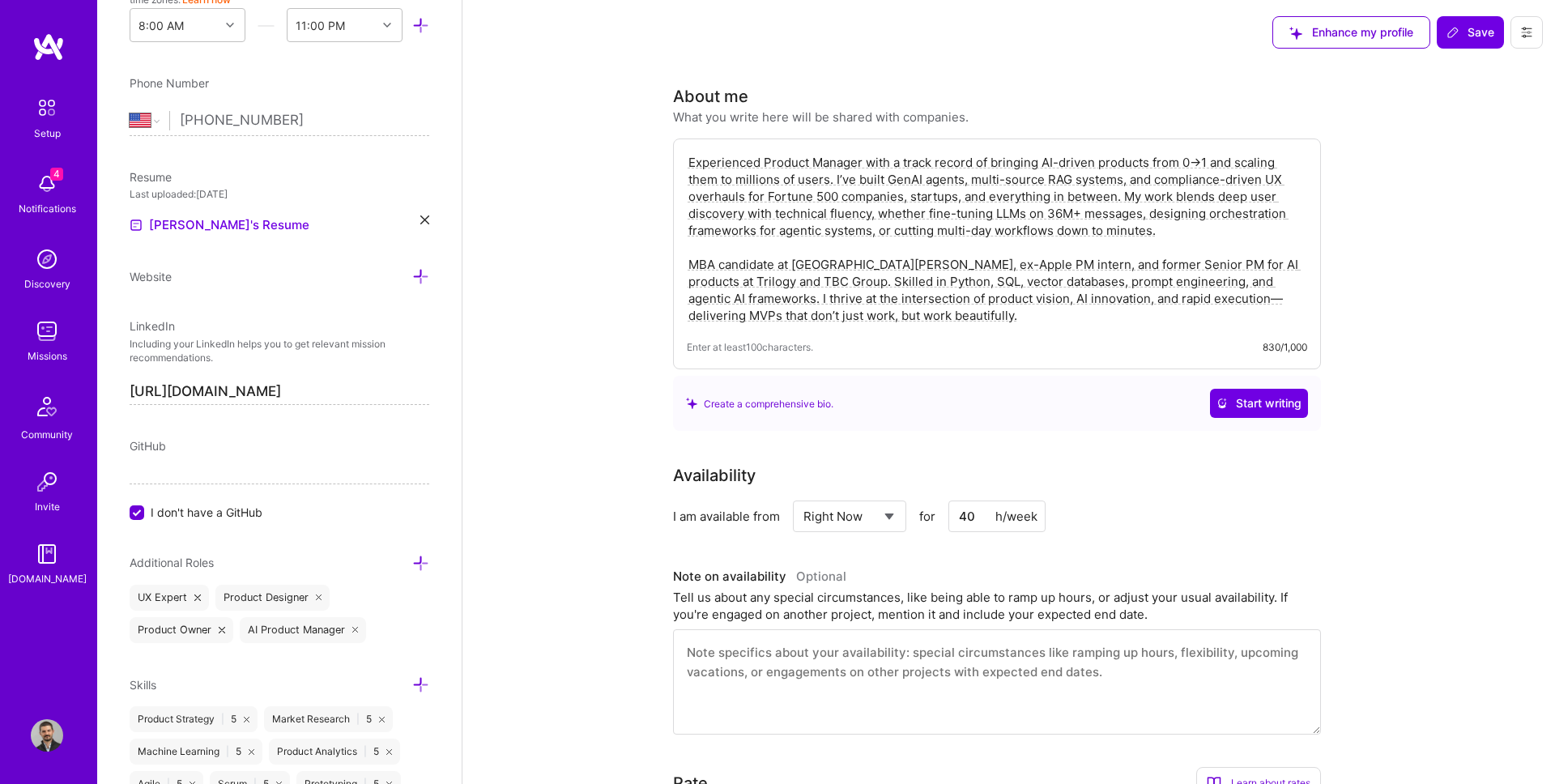
click at [809, 211] on textarea "Experienced Product Manager with a track record of bringing AI-driven products …" at bounding box center [997, 238] width 621 height 173
click at [938, 246] on textarea "Experienced Product Manager with a track record of bringing AI-driven products …" at bounding box center [997, 238] width 621 height 173
click at [1029, 232] on textarea "Experienced Product Manager with a track record of bringing AI-driven products …" at bounding box center [997, 238] width 621 height 173
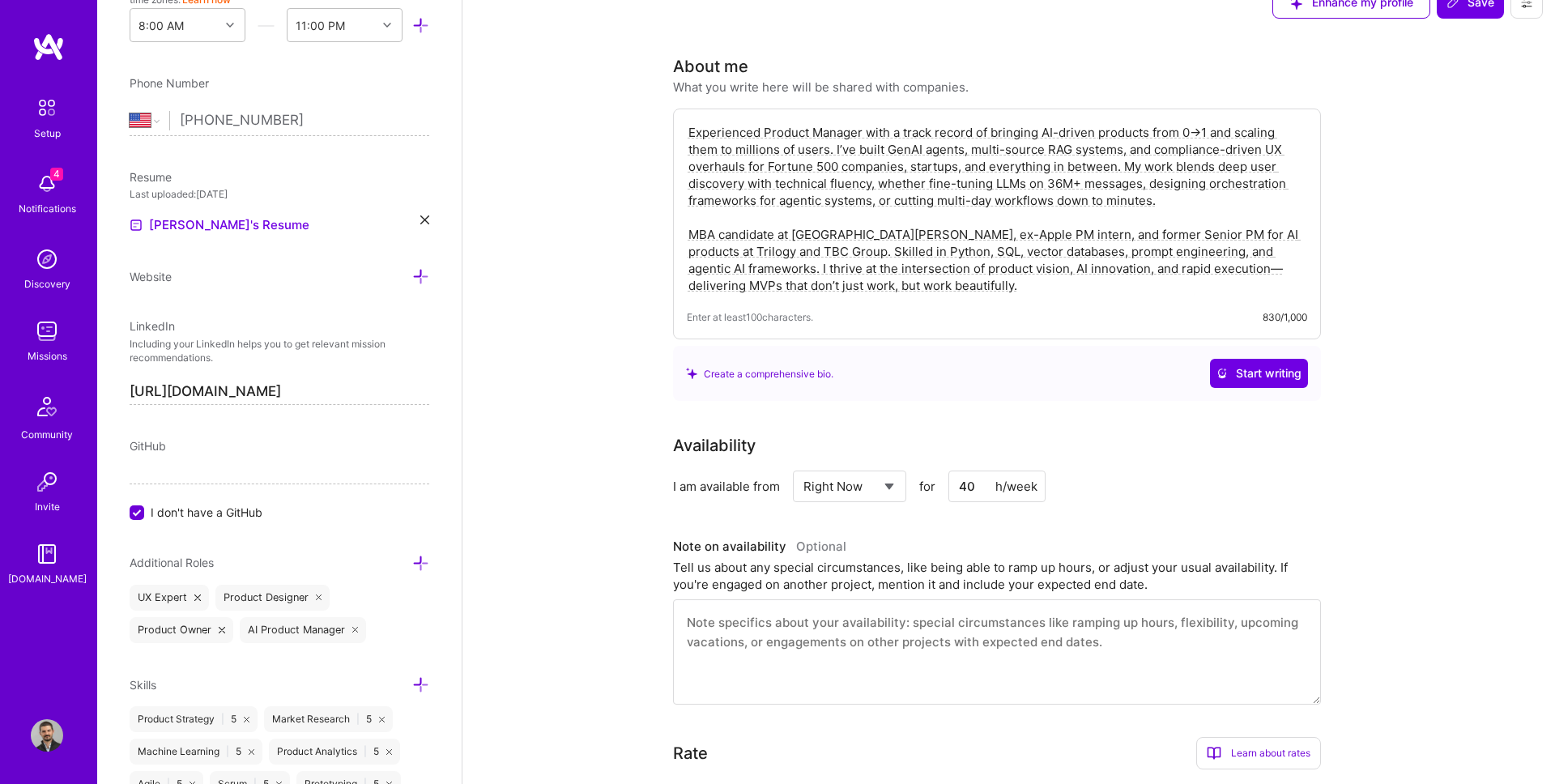
scroll to position [33, 0]
click at [892, 246] on textarea "Experienced Product Manager with a track record of bringing AI-driven products …" at bounding box center [997, 206] width 621 height 173
click at [836, 233] on textarea "Experienced Product Manager with a track record of bringing AI-driven products …" at bounding box center [997, 206] width 621 height 173
drag, startPoint x: 719, startPoint y: 232, endPoint x: 788, endPoint y: 229, distance: 69.1
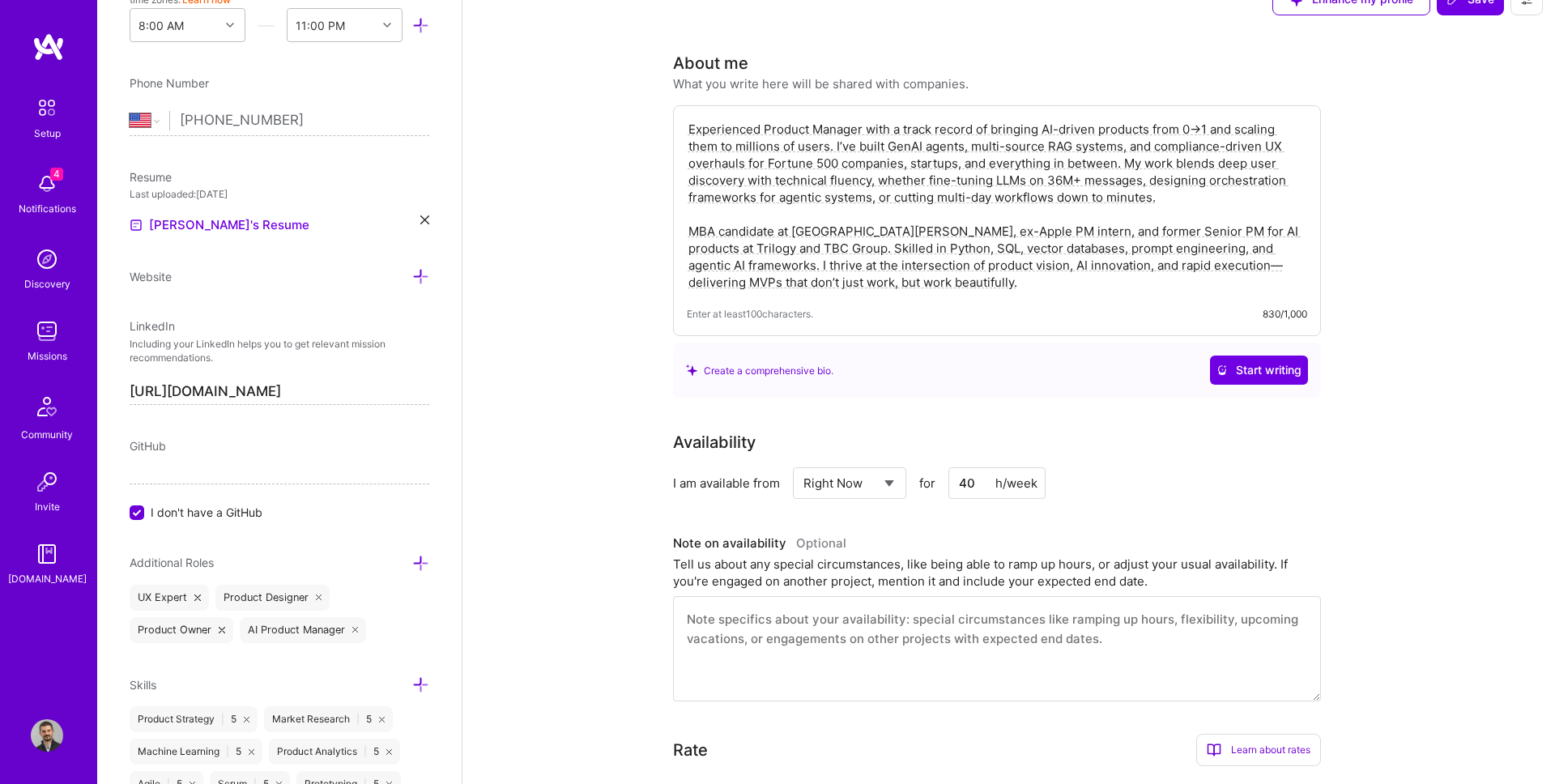
click at [788, 229] on textarea "Experienced Product Manager with a track record of bringing AI-driven products …" at bounding box center [997, 206] width 621 height 173
drag, startPoint x: 836, startPoint y: 234, endPoint x: 726, endPoint y: 240, distance: 110.2
click at [726, 240] on textarea "Experienced Product Manager with a track record of bringing AI-driven products …" at bounding box center [997, 206] width 621 height 173
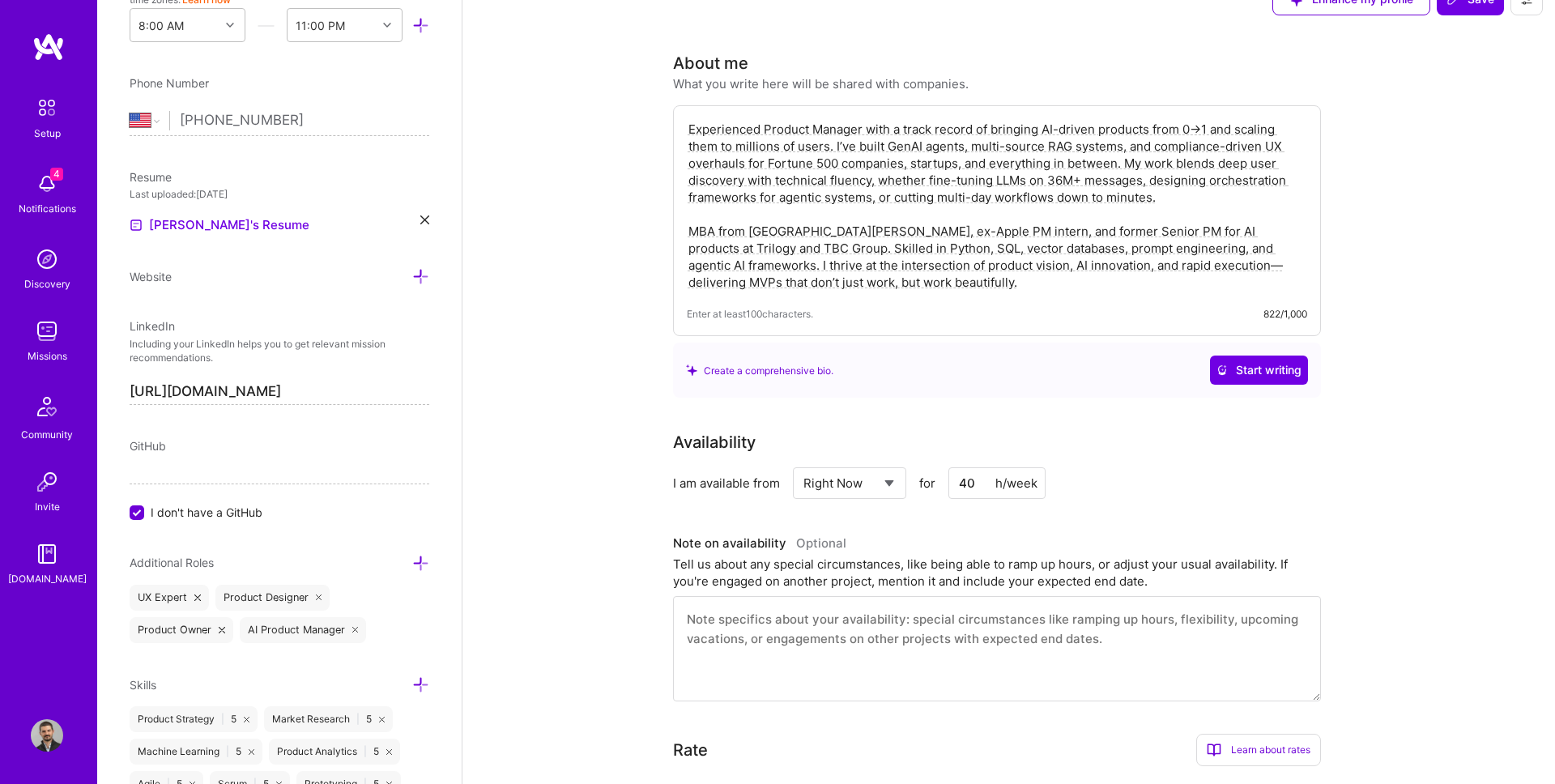
click at [726, 240] on textarea "Experienced Product Manager with a track record of bringing AI-driven products …" at bounding box center [997, 206] width 621 height 173
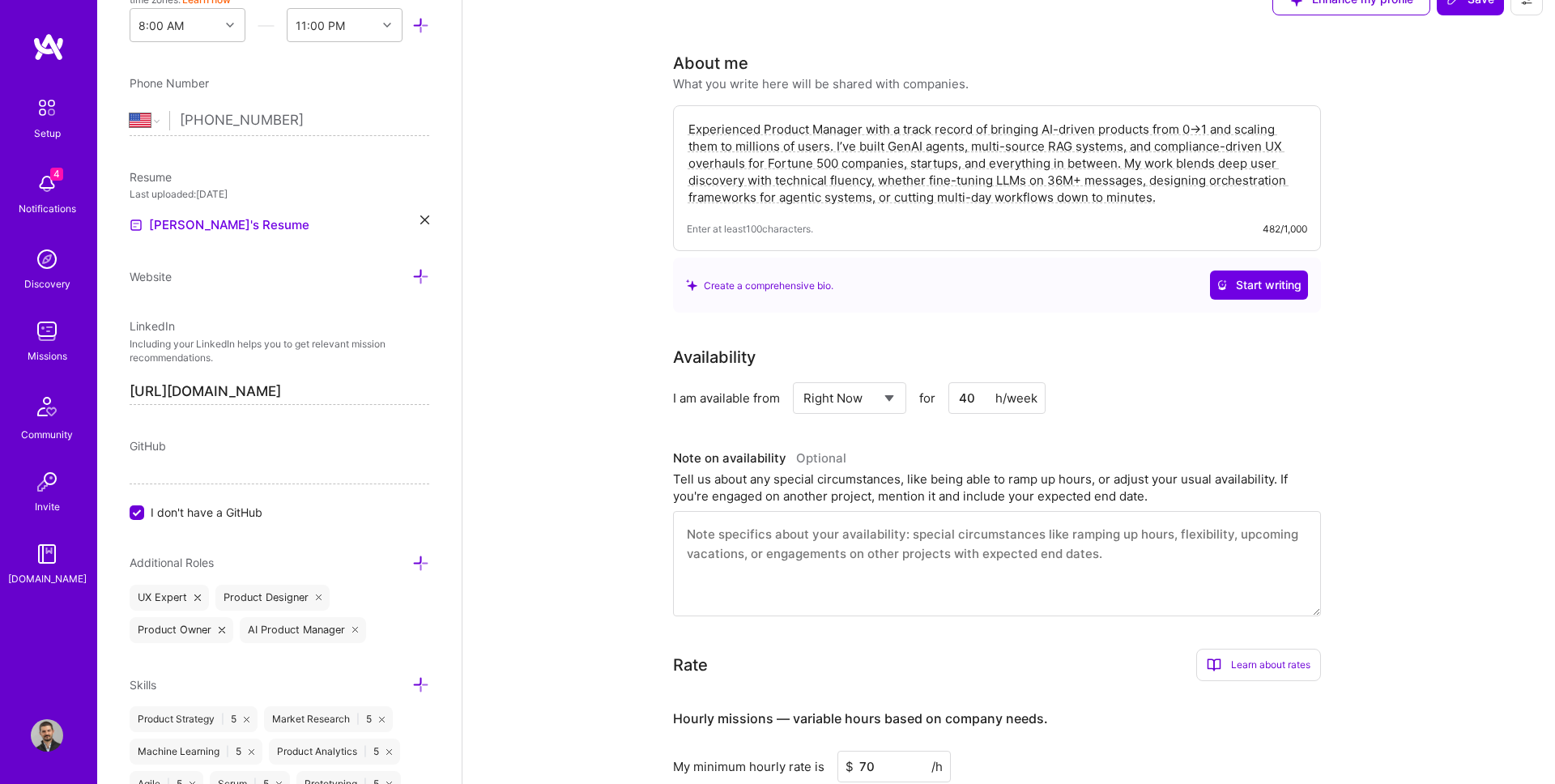
click at [883, 144] on textarea "Experienced Product Manager with a track record of bringing AI-driven products …" at bounding box center [997, 163] width 621 height 88
click at [1131, 197] on textarea "Experienced Product Manager with a track record of bringing AI-driven products …" at bounding box center [997, 163] width 621 height 88
click at [1091, 186] on textarea "Experienced Product Manager with a track record of bringing AI-driven products …" at bounding box center [997, 163] width 621 height 88
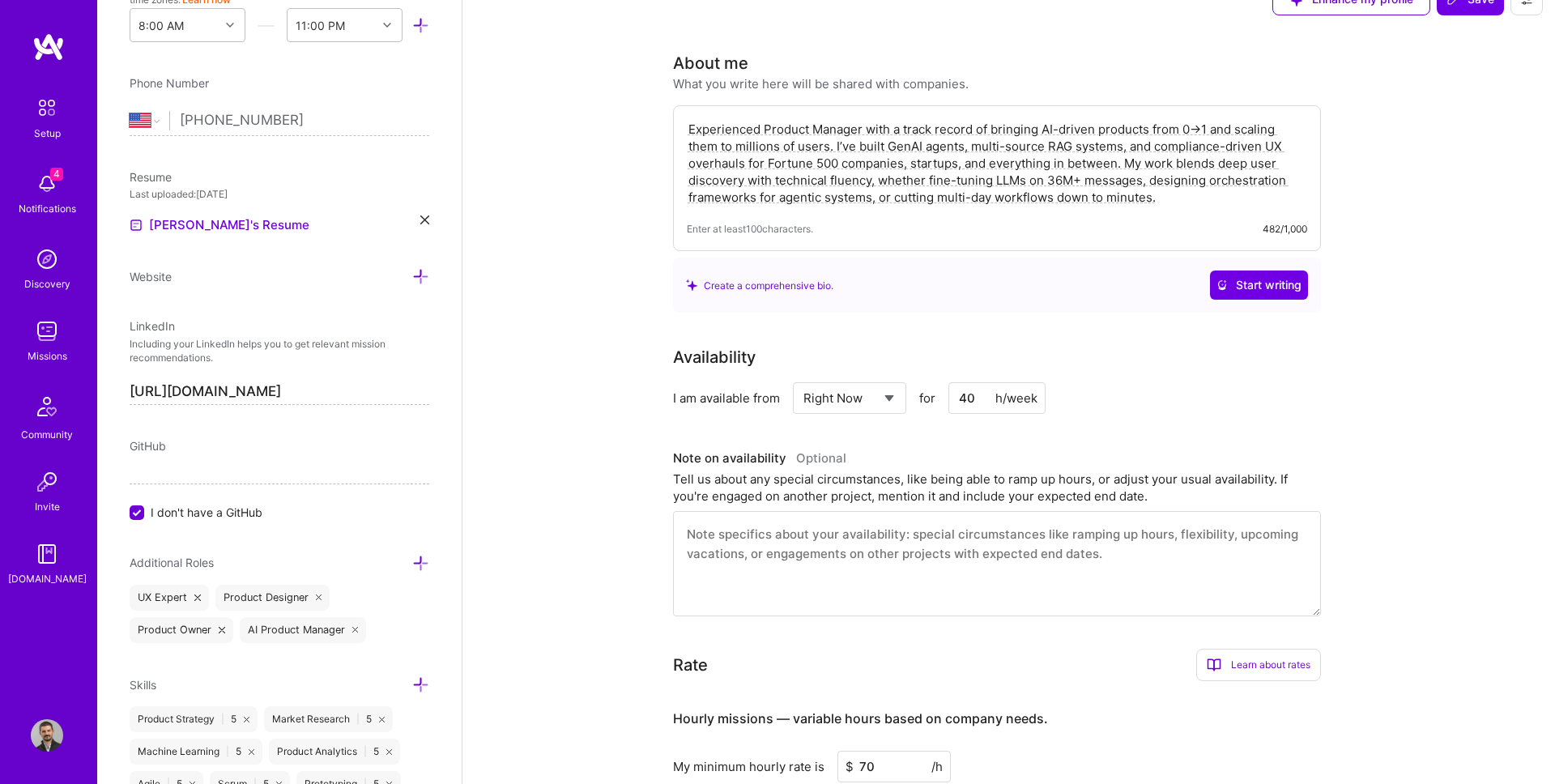
type textarea "Experienced Product Manager with a track record of bringing AI-driven products …"
click at [1197, 224] on div "Enter at least 100 characters. 482/1,000" at bounding box center [997, 228] width 621 height 17
click at [1197, 227] on div "Enter at least 100 characters. 482/1,000" at bounding box center [997, 228] width 621 height 17
click at [1172, 203] on textarea "Experienced Product Manager with a track record of bringing AI-driven products …" at bounding box center [997, 163] width 621 height 88
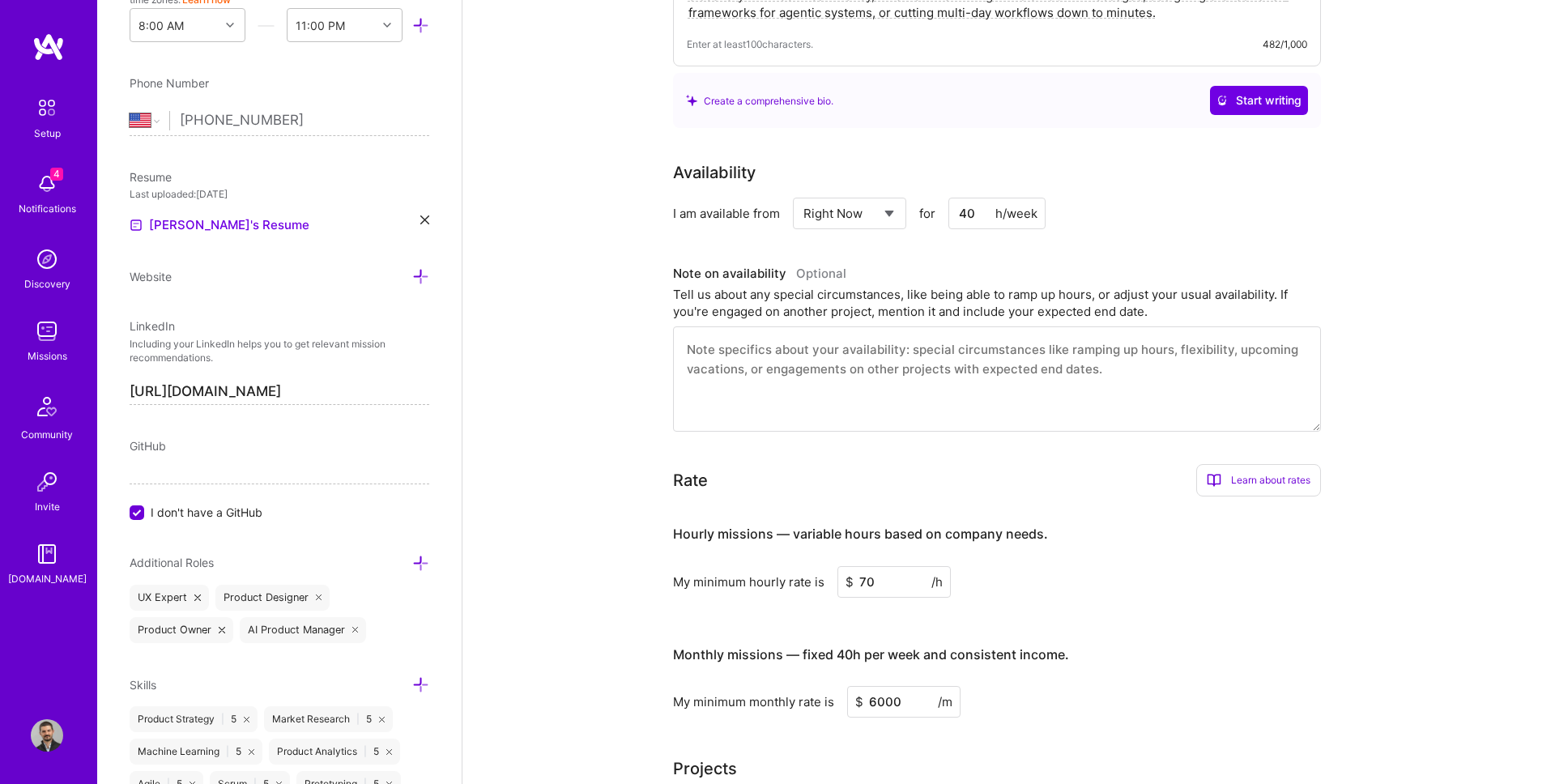
click at [807, 318] on div "Tell us about any special circumstances, like being able to ramp up hours, or a…" at bounding box center [997, 302] width 648 height 34
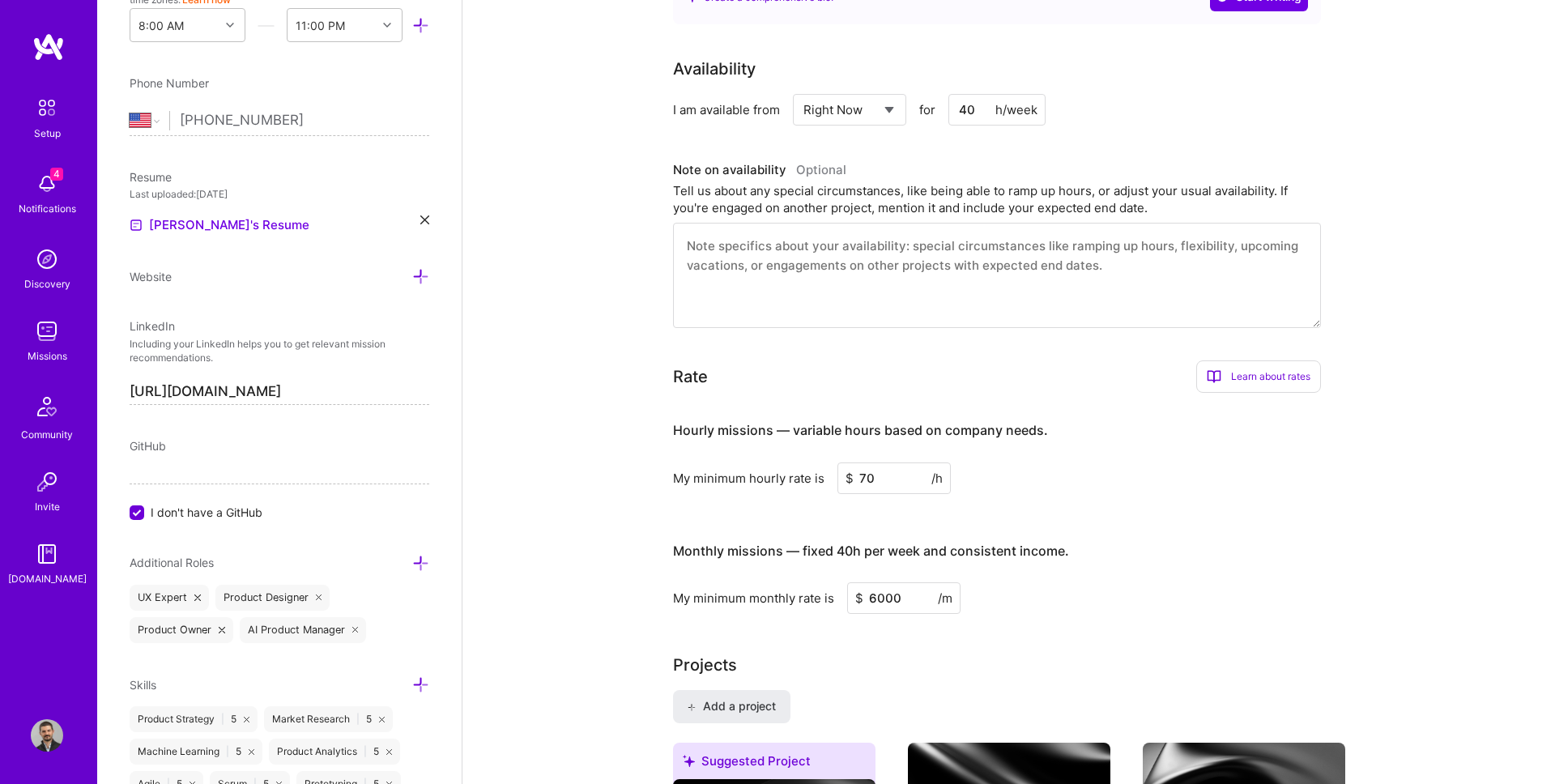
click at [790, 261] on textarea at bounding box center [997, 276] width 648 height 106
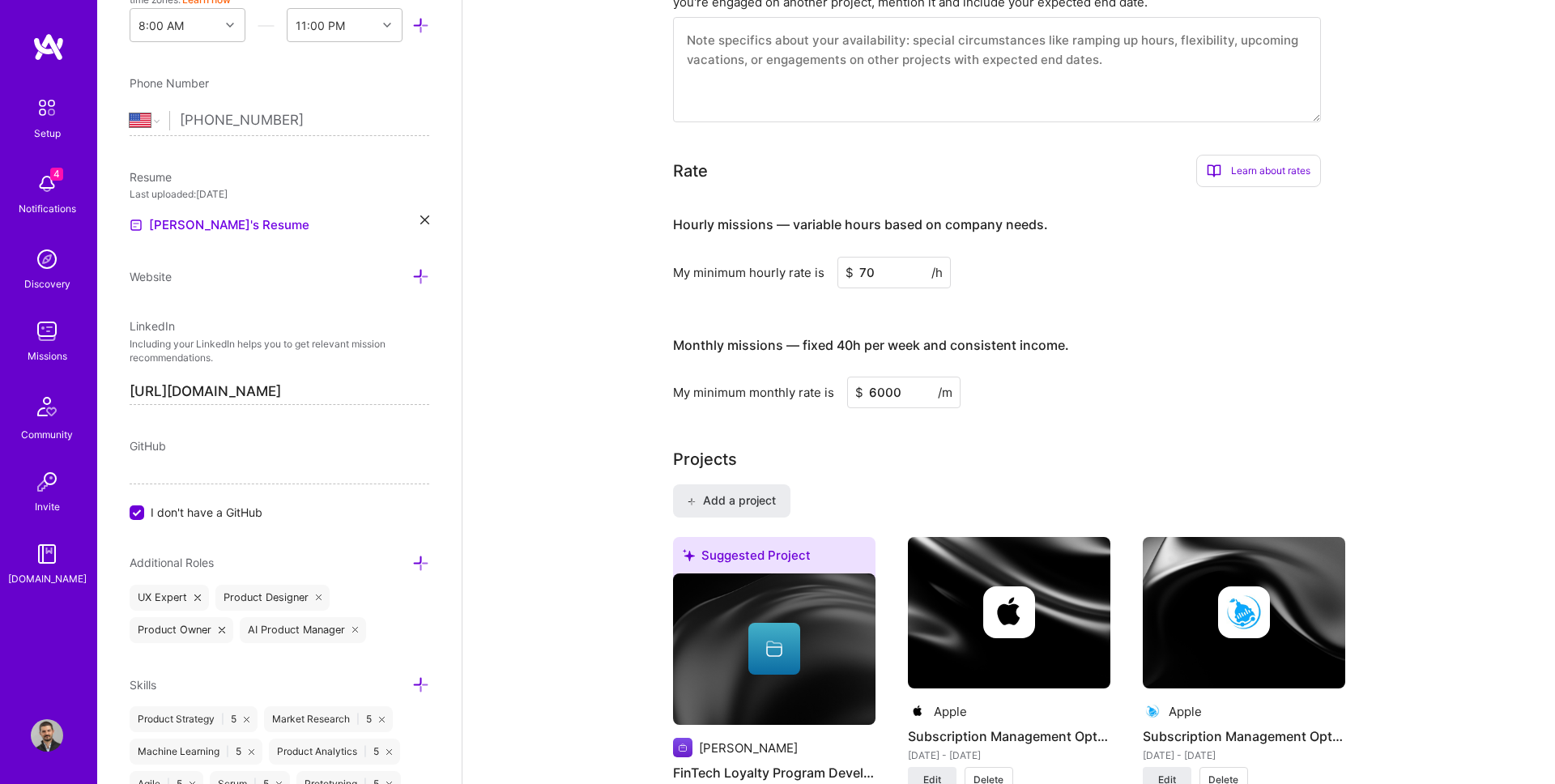
scroll to position [527, 0]
click at [850, 266] on span "$" at bounding box center [849, 273] width 8 height 17
click at [868, 274] on input "70" at bounding box center [894, 273] width 114 height 32
type input "80"
click at [887, 390] on input "6000" at bounding box center [904, 393] width 114 height 32
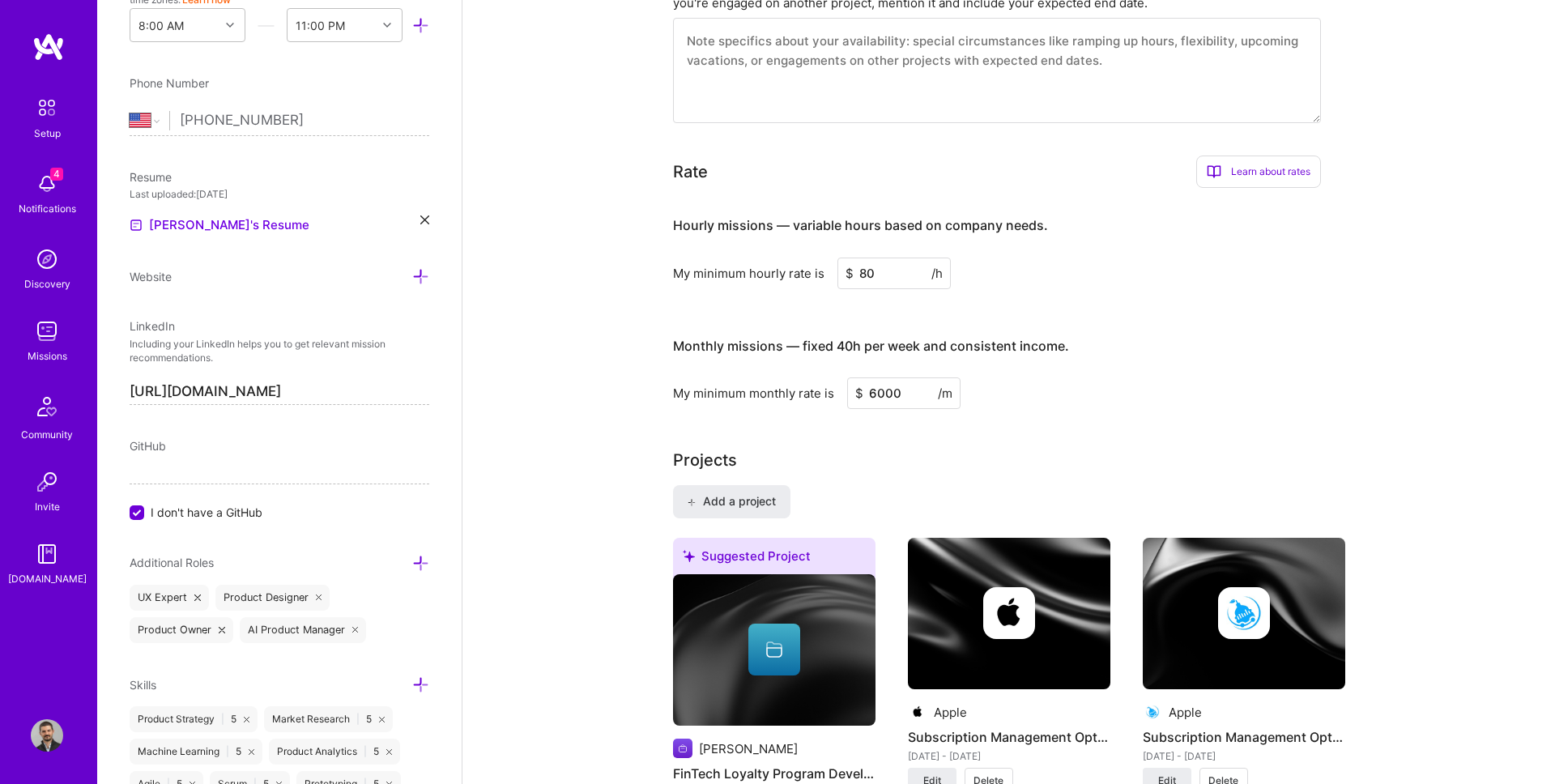
click at [880, 392] on input "6000" at bounding box center [904, 393] width 114 height 32
type input "8000"
click at [873, 387] on input "8000" at bounding box center [904, 393] width 114 height 32
type input "1"
click at [880, 396] on input "8000" at bounding box center [904, 393] width 114 height 32
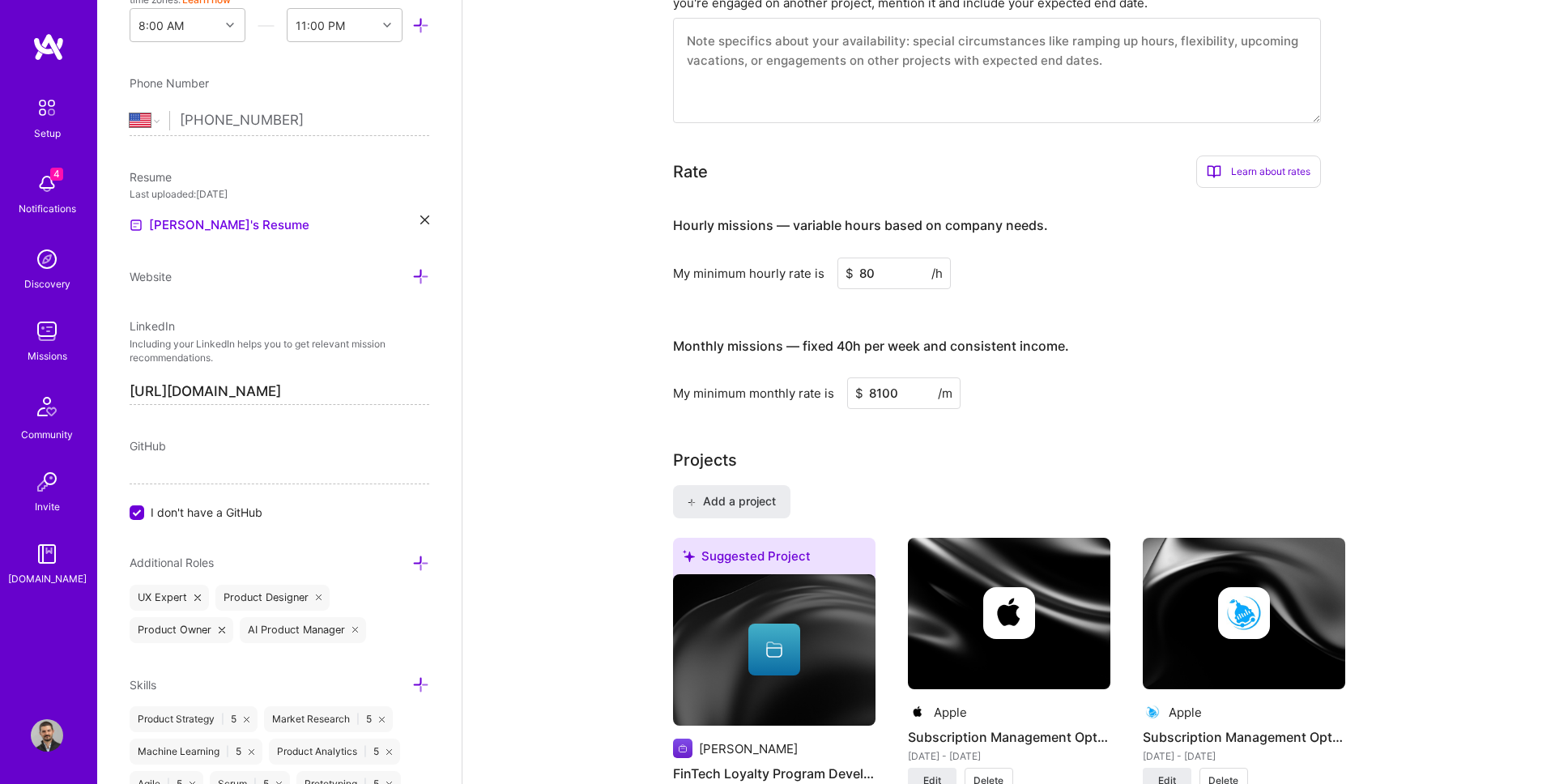
type input "800"
type input "10000"
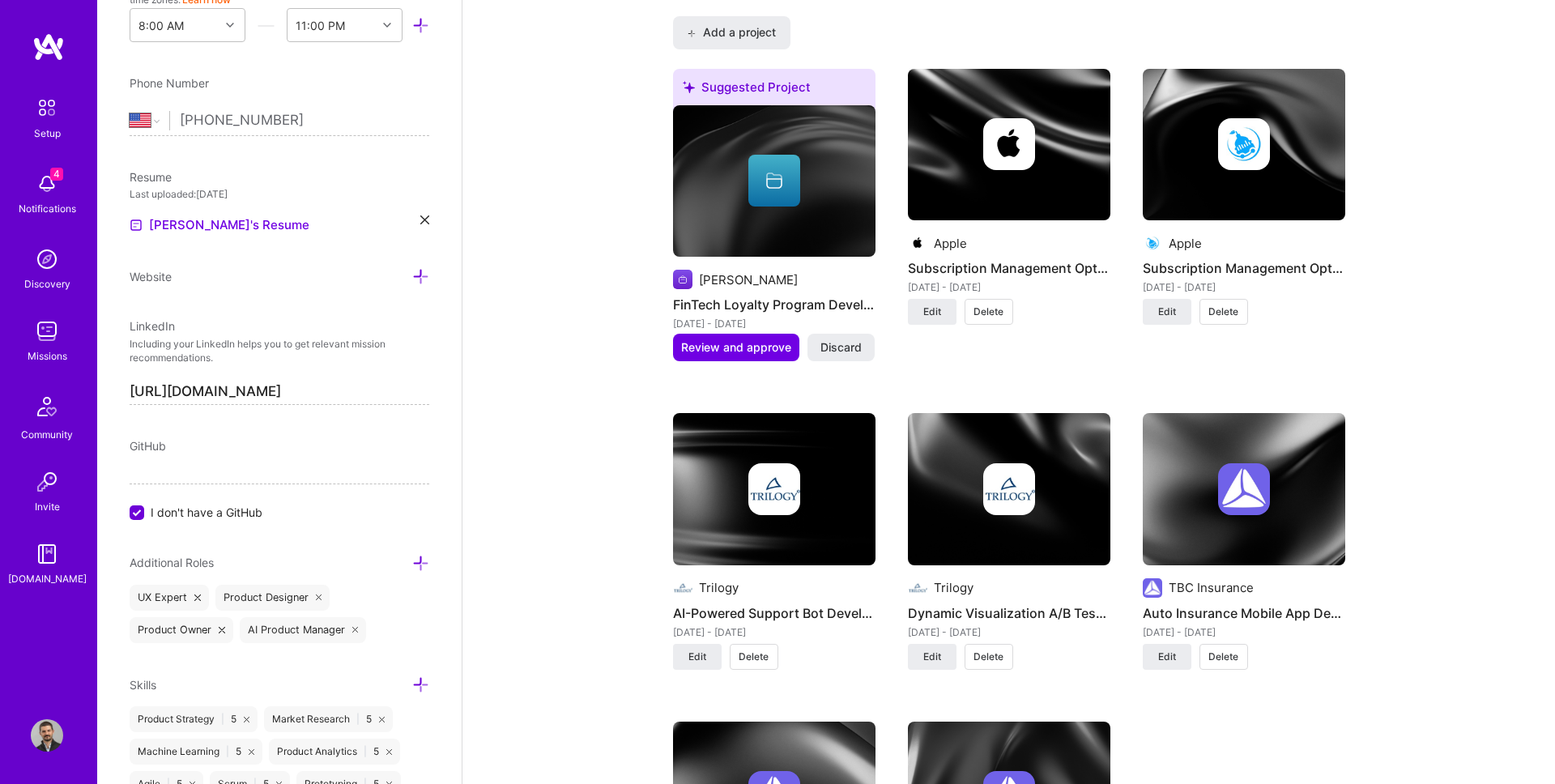
scroll to position [1001, 0]
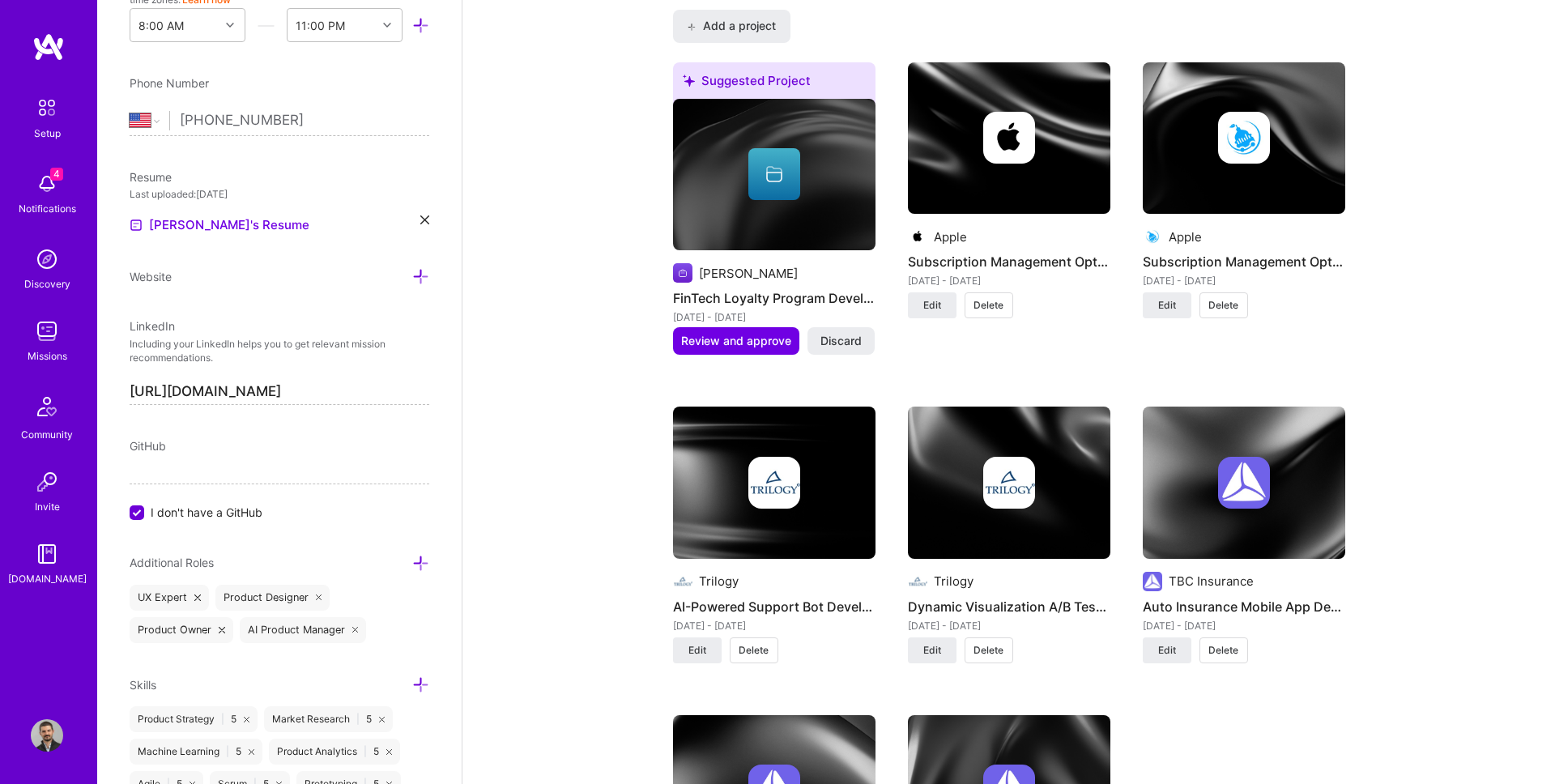
click at [1229, 308] on span "Delete" at bounding box center [1223, 306] width 30 height 15
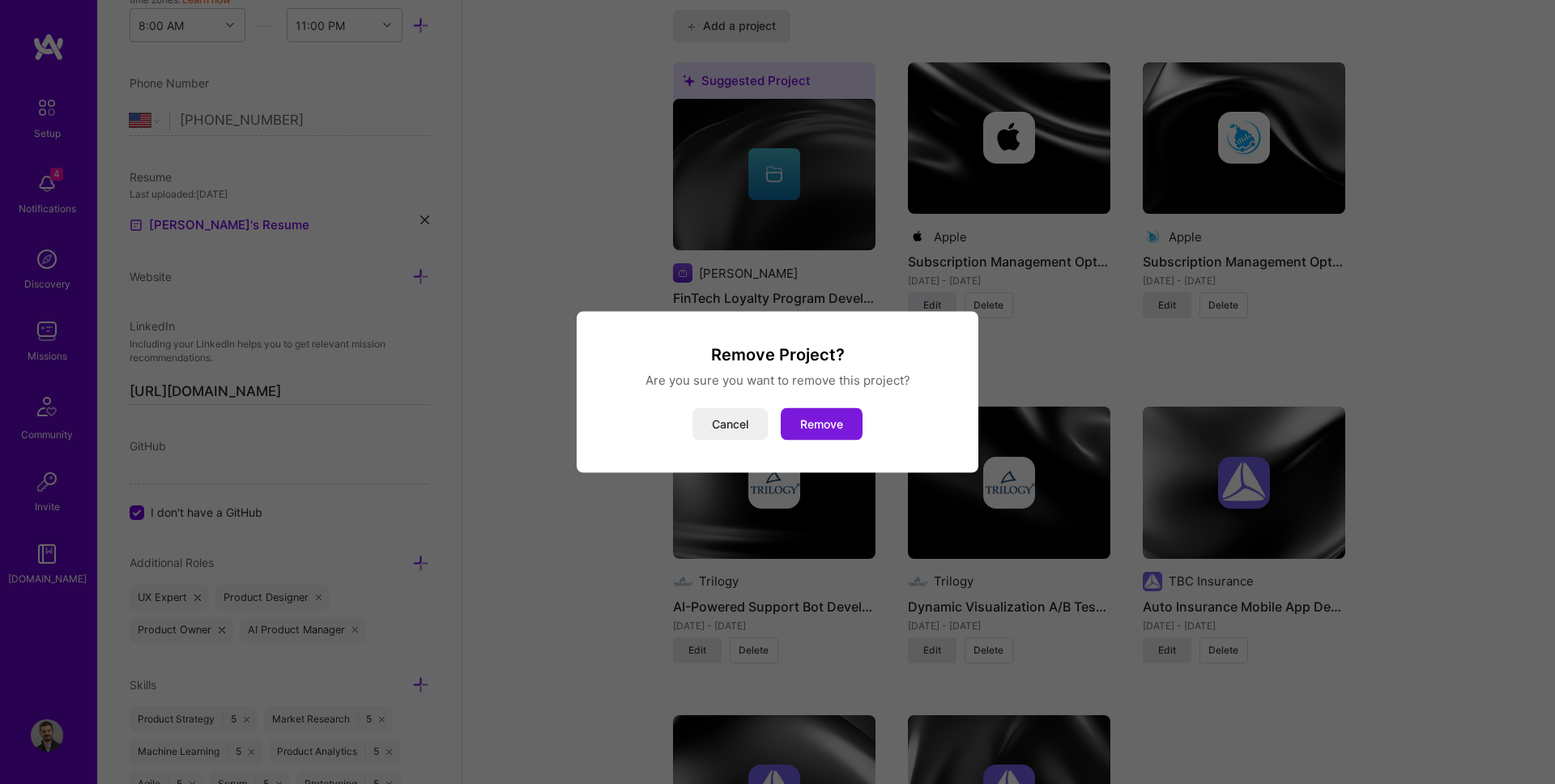
click at [833, 423] on button "Remove" at bounding box center [822, 425] width 82 height 33
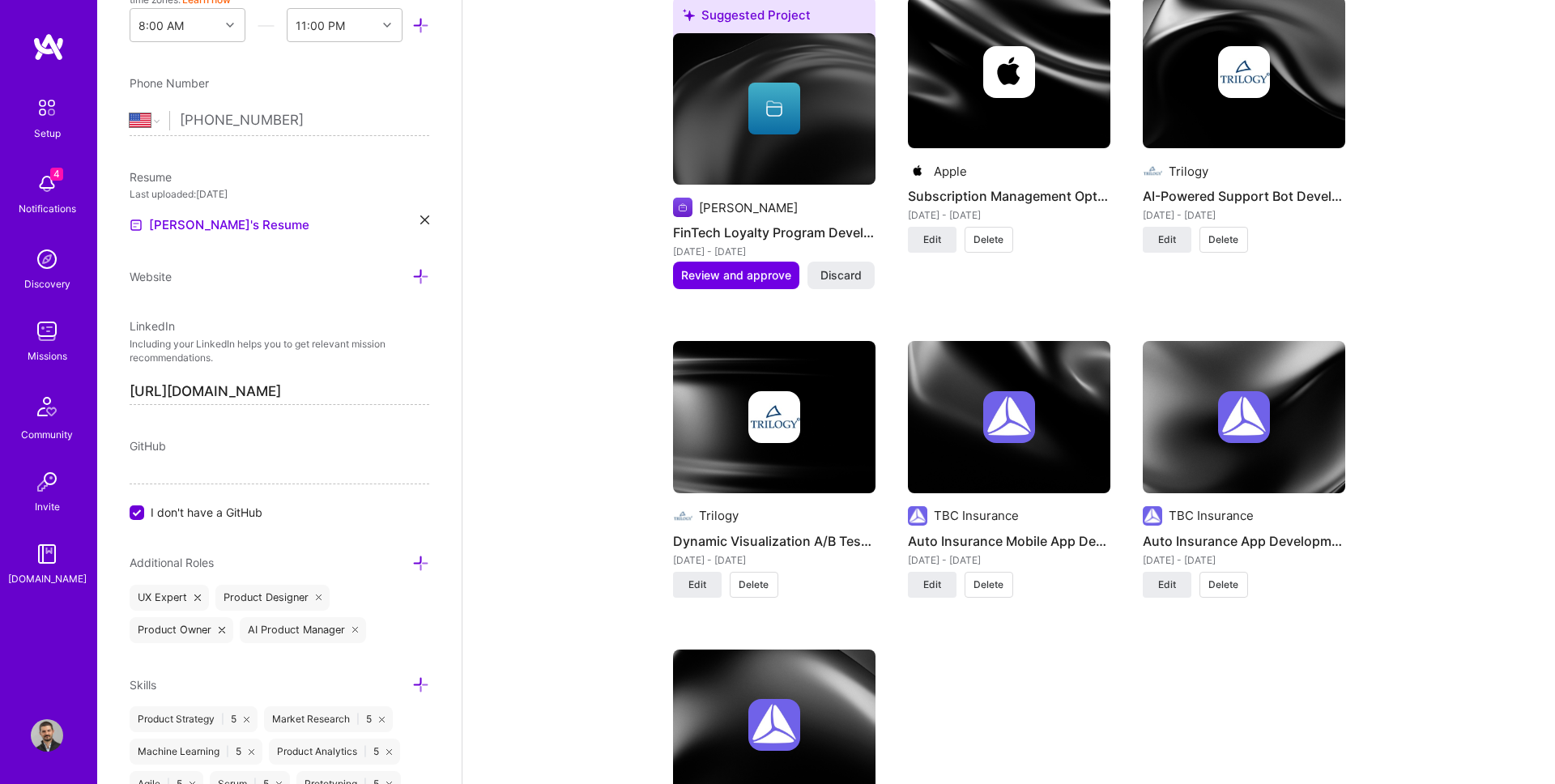
scroll to position [1044, 0]
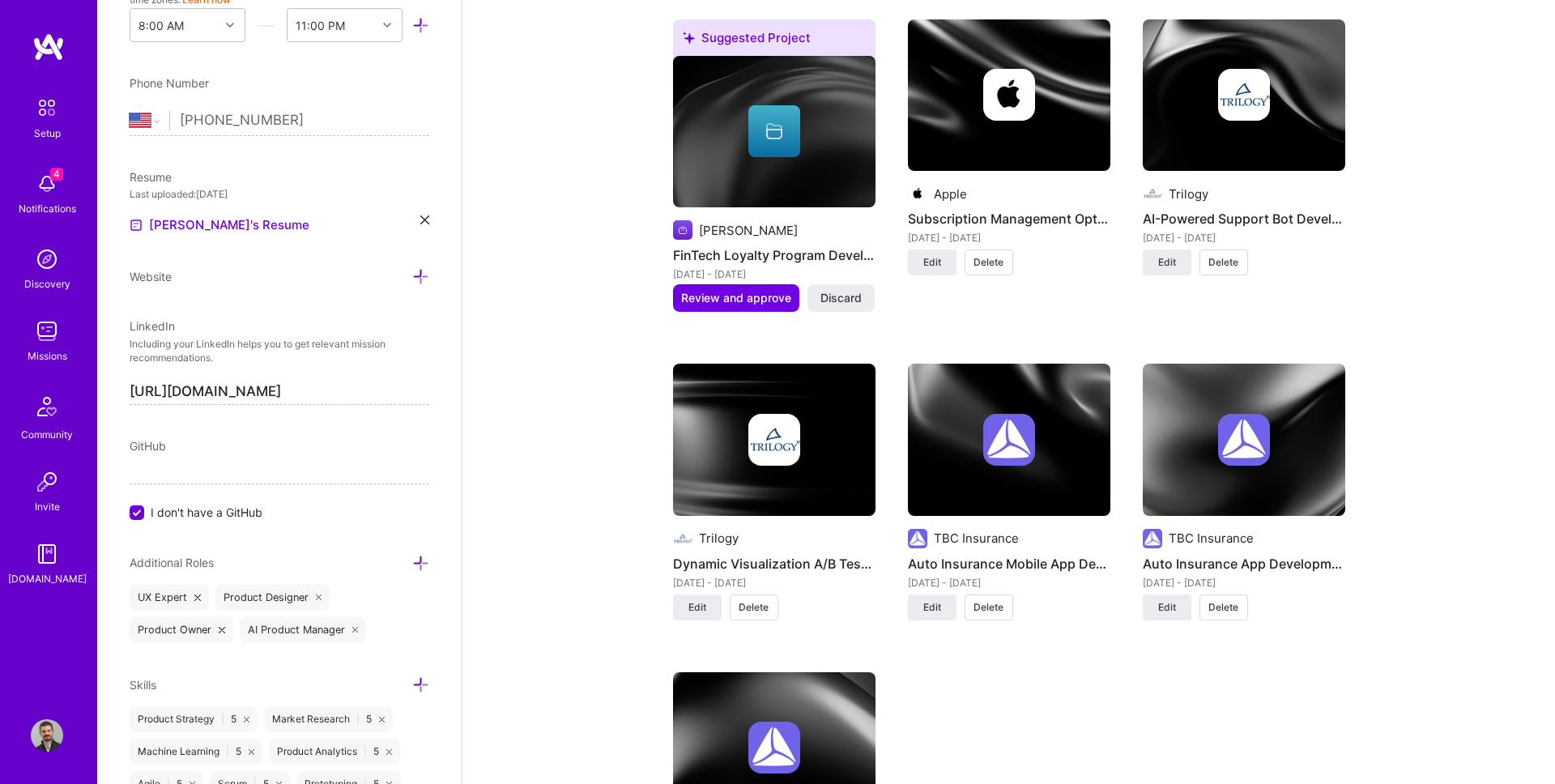
click at [1241, 259] on button "Delete" at bounding box center [1223, 262] width 48 height 25
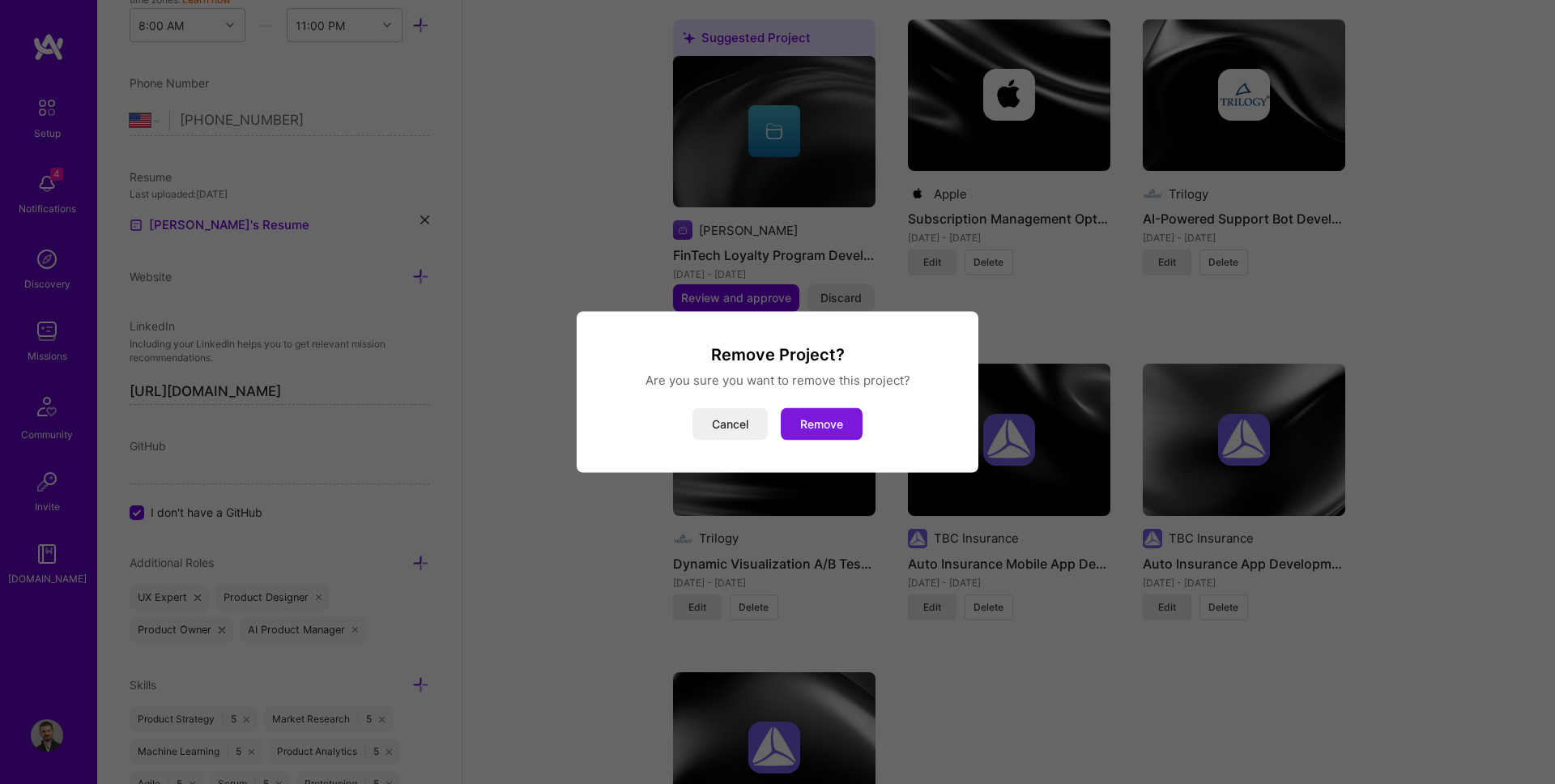
click at [818, 422] on button "Remove" at bounding box center [822, 425] width 82 height 33
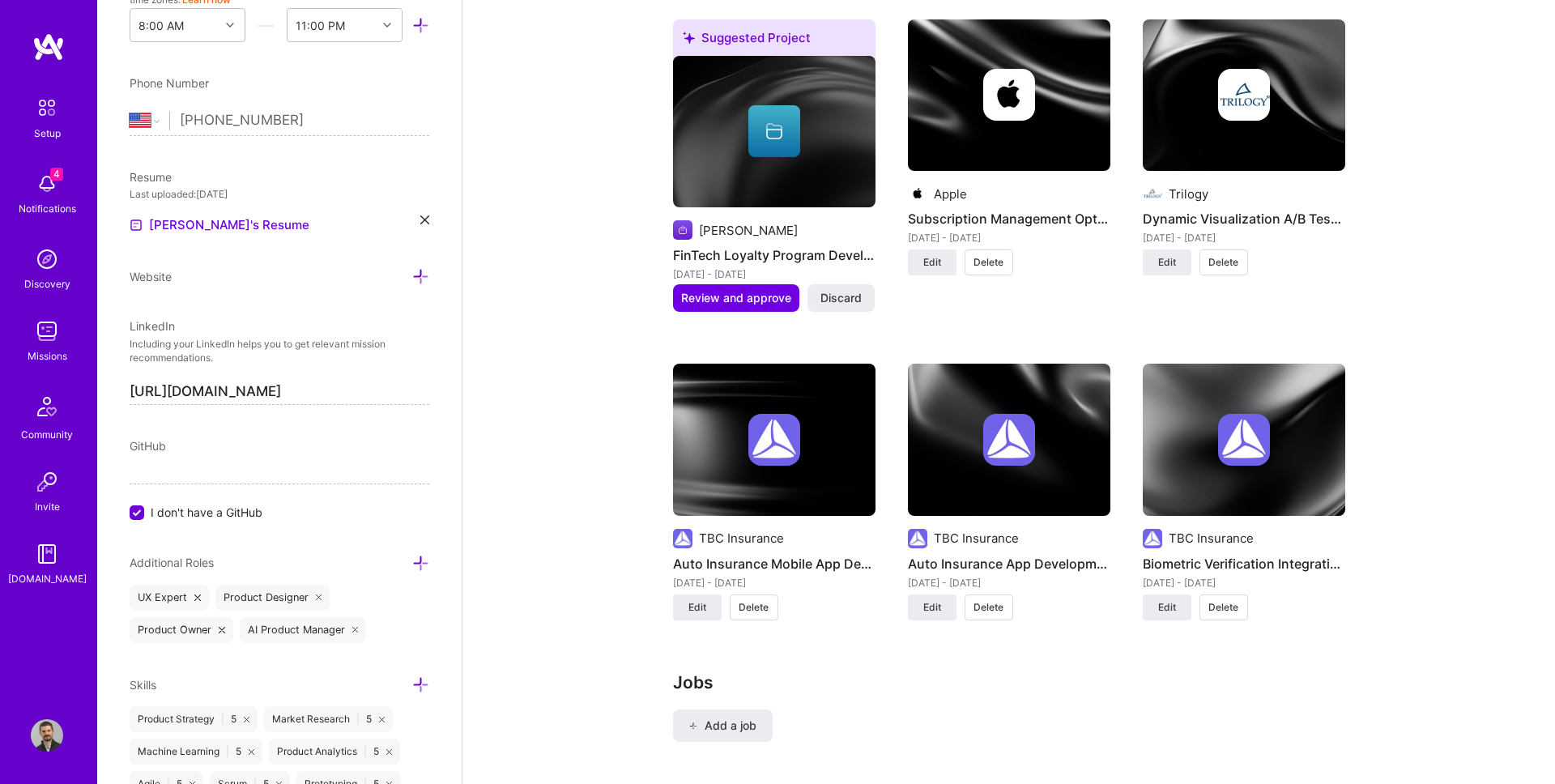
click at [1246, 262] on button "Delete" at bounding box center [1223, 262] width 48 height 25
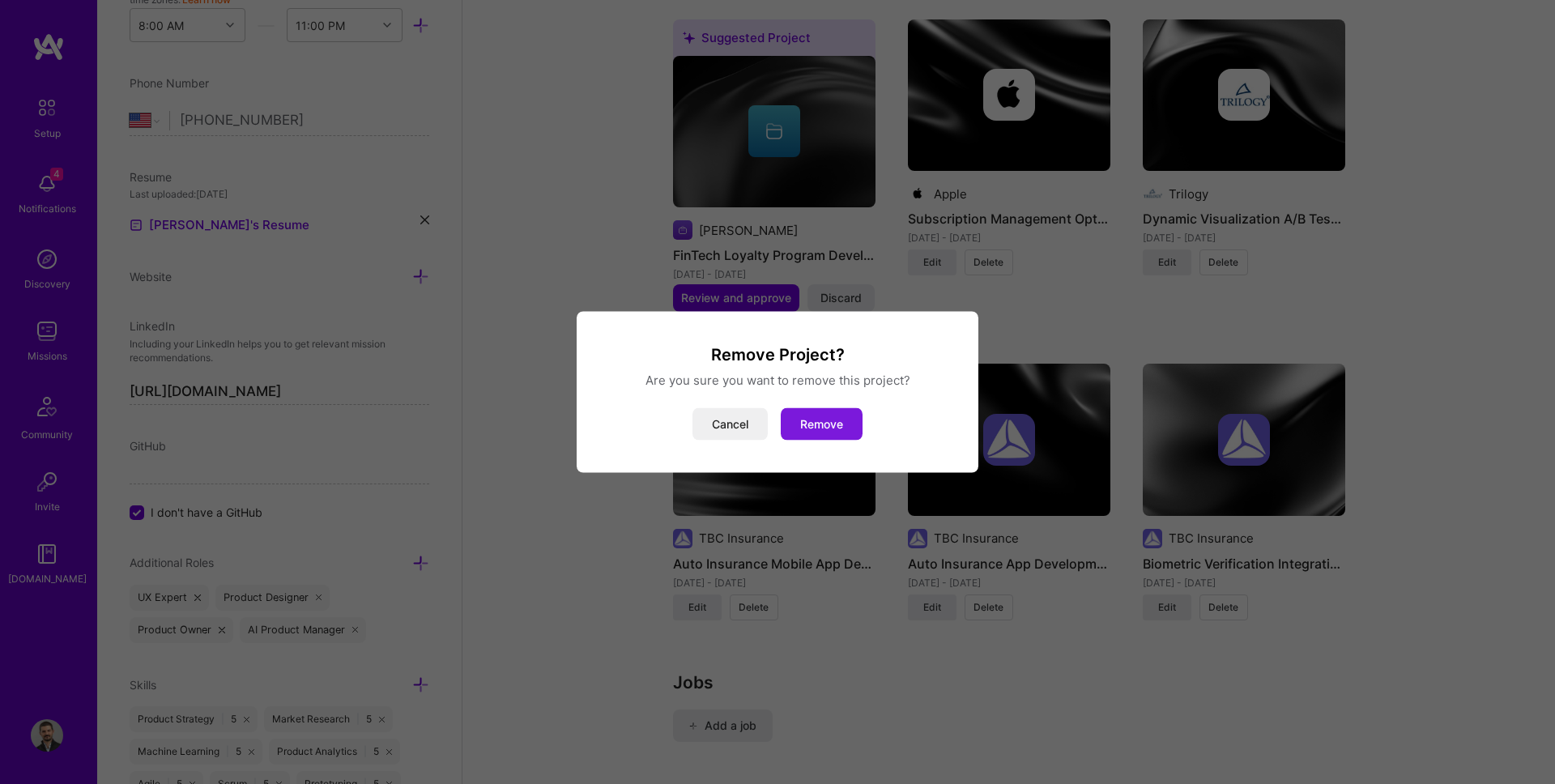
click at [837, 428] on button "Remove" at bounding box center [822, 425] width 82 height 33
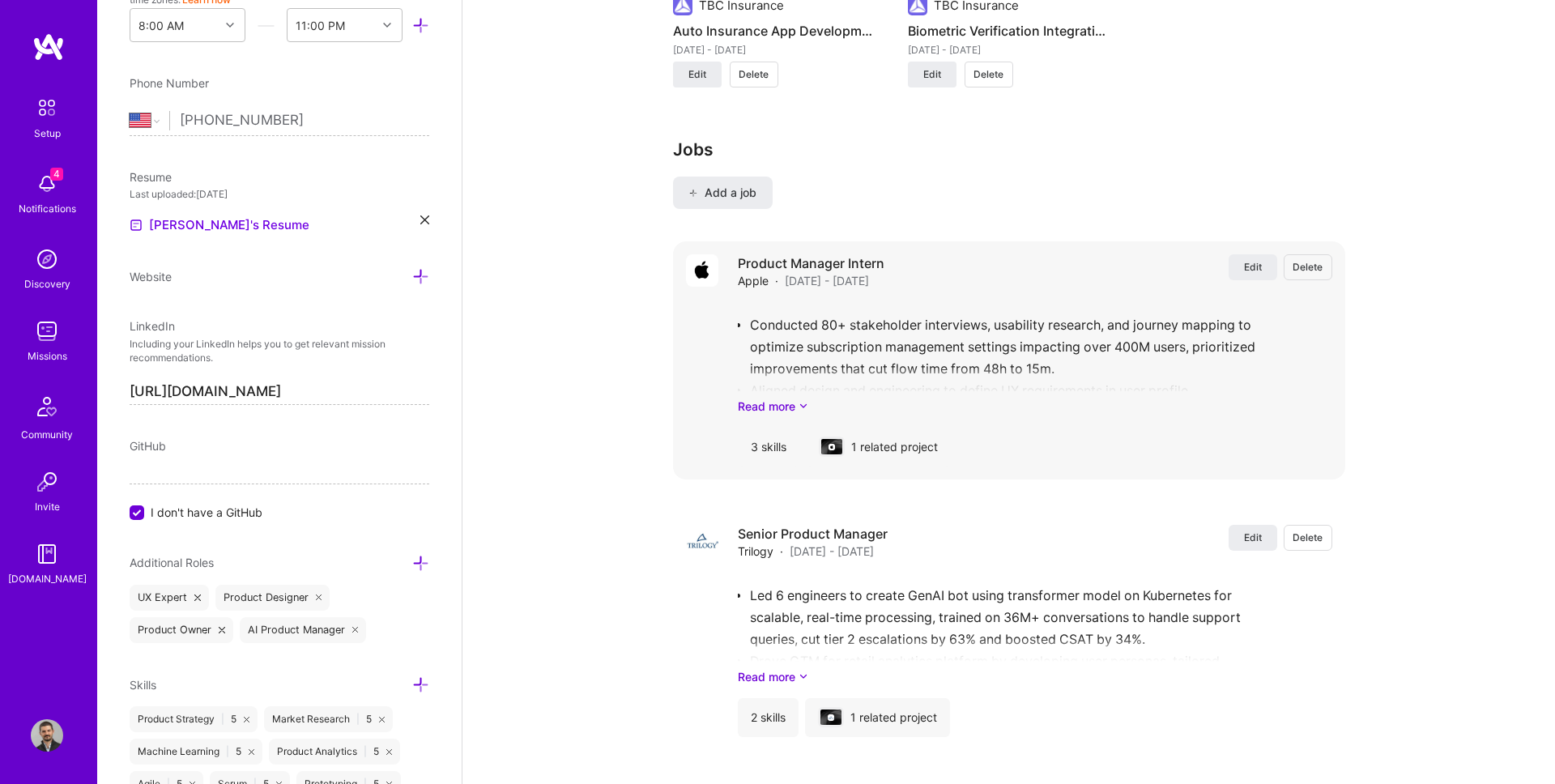
scroll to position [1572, 0]
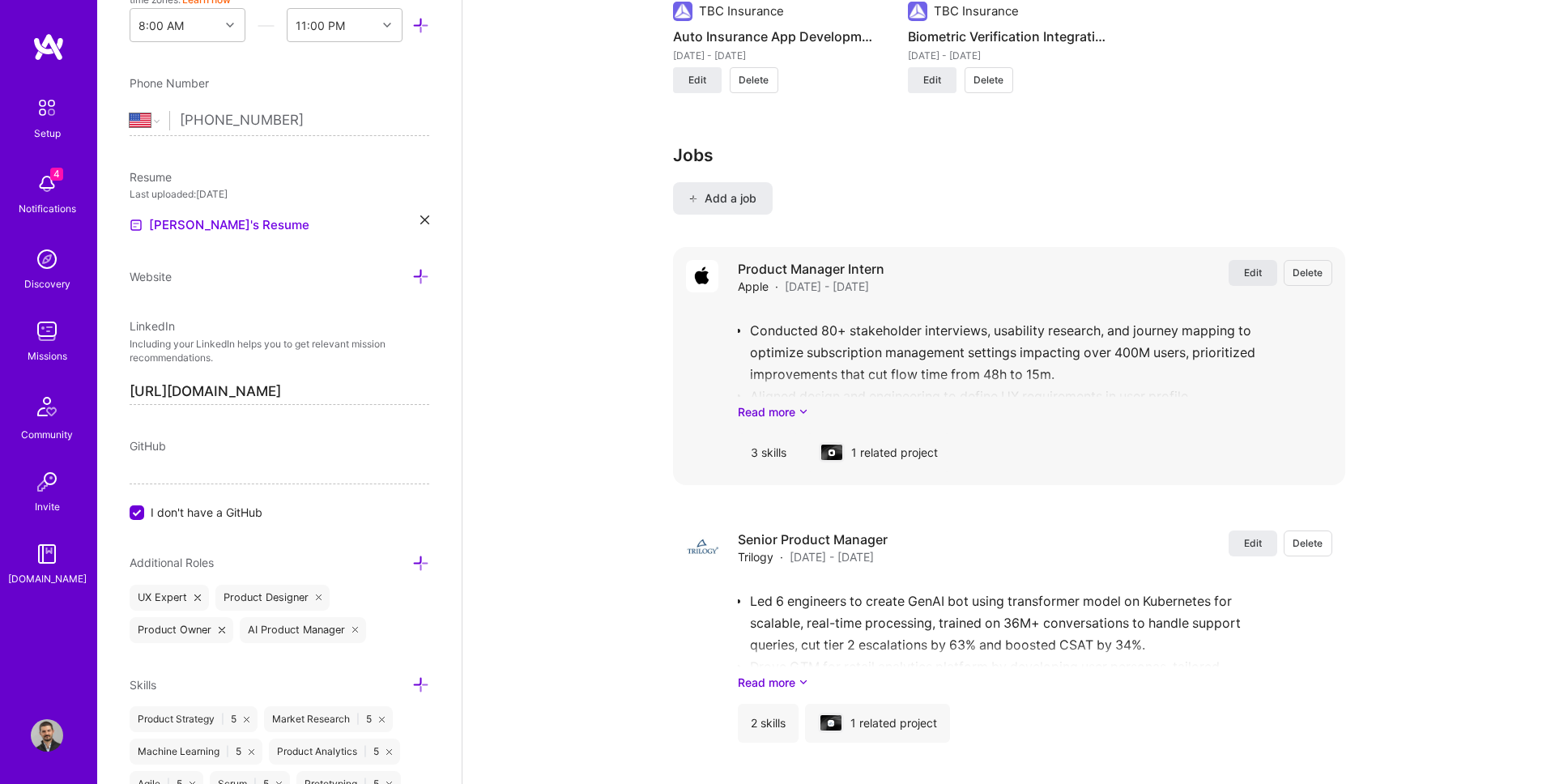
click at [1255, 268] on span "Edit" at bounding box center [1253, 272] width 18 height 14
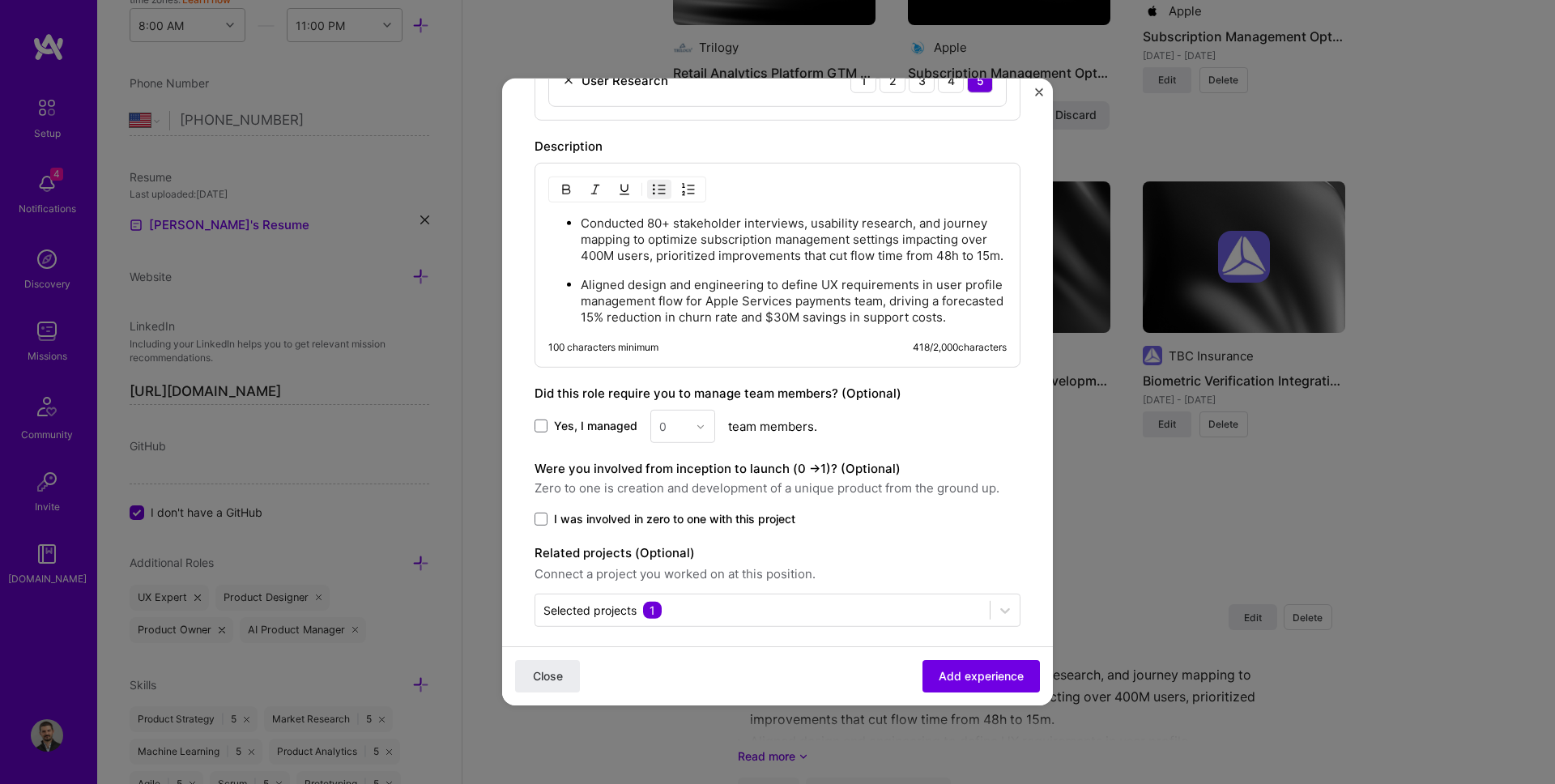
scroll to position [724, 0]
click at [679, 286] on p "Aligned design and engineering to define UX requirements in user profile manage…" at bounding box center [793, 299] width 426 height 48
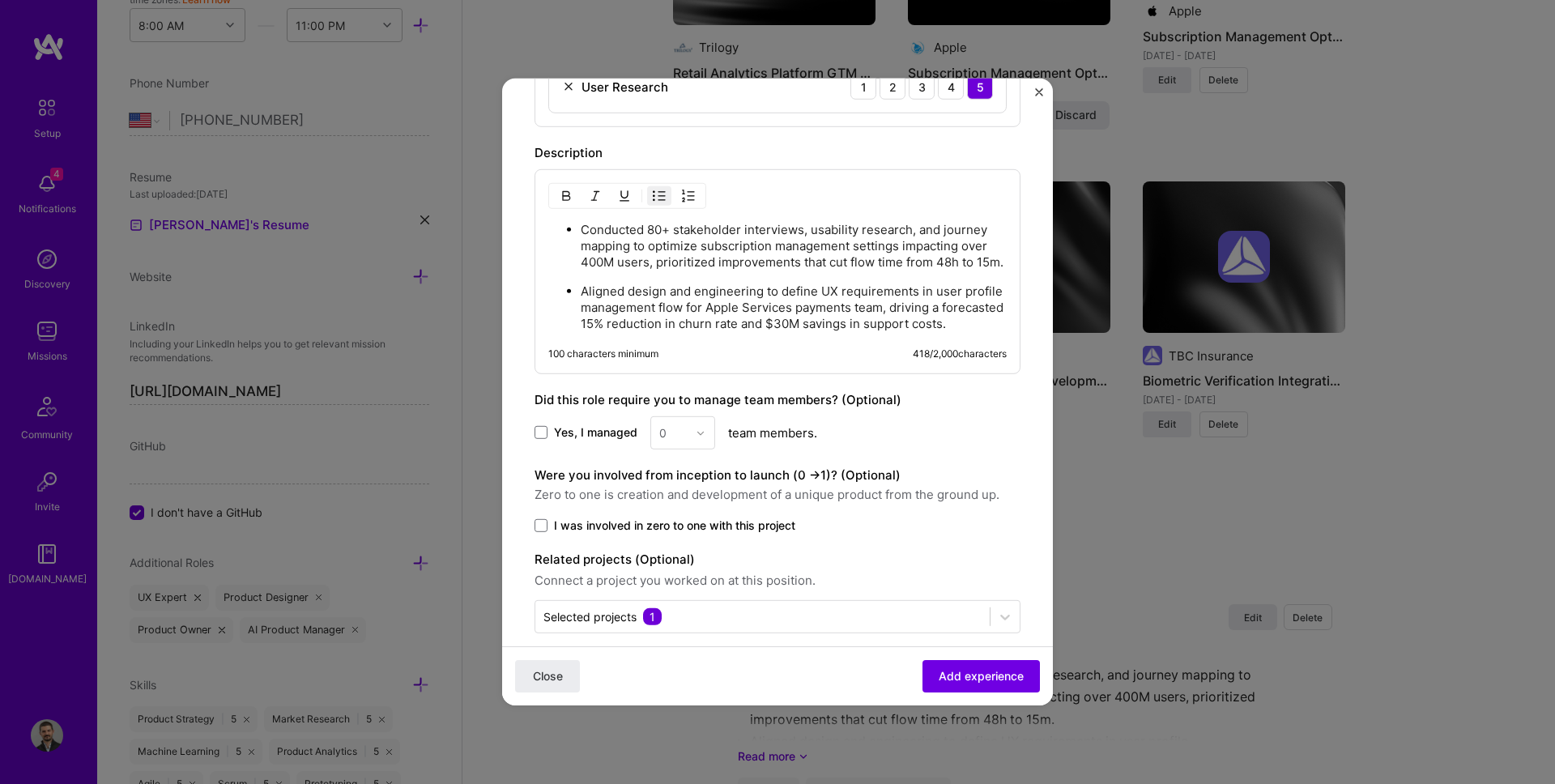
click at [667, 265] on p "Conducted 80+ stakeholder interviews, usability research, and journey mapping t…" at bounding box center [793, 246] width 426 height 48
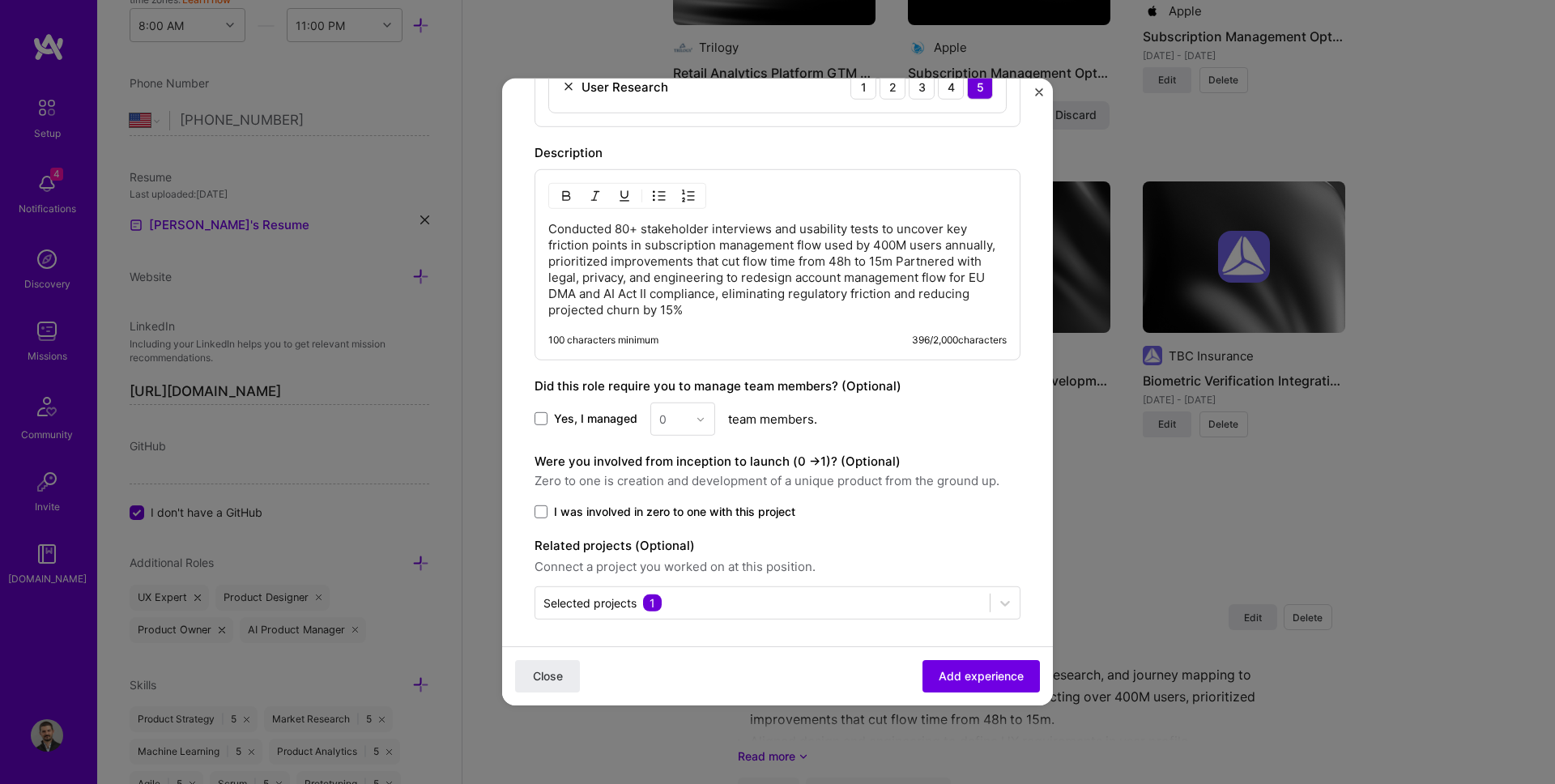
click at [894, 262] on p "Conducted 80+ stakeholder interviews and usability tests to uncover key frictio…" at bounding box center [778, 269] width 459 height 97
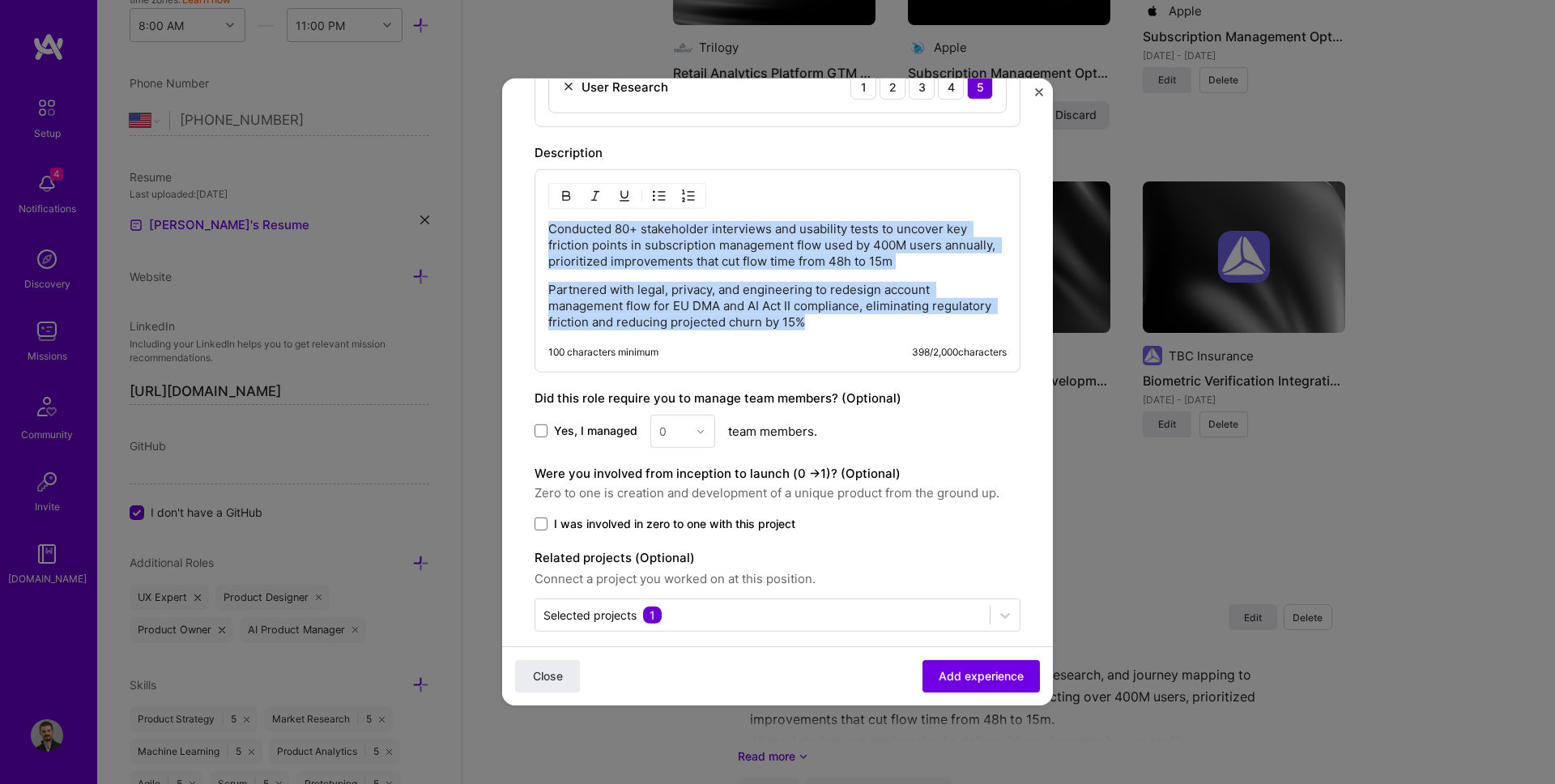
drag, startPoint x: 854, startPoint y: 325, endPoint x: 525, endPoint y: 202, distance: 351.2
click at [526, 202] on form "Create a job experience Jobs help companies understand your past experience. Co…" at bounding box center [777, 59] width 550 height 1328
click at [670, 196] on button "button" at bounding box center [659, 196] width 25 height 19
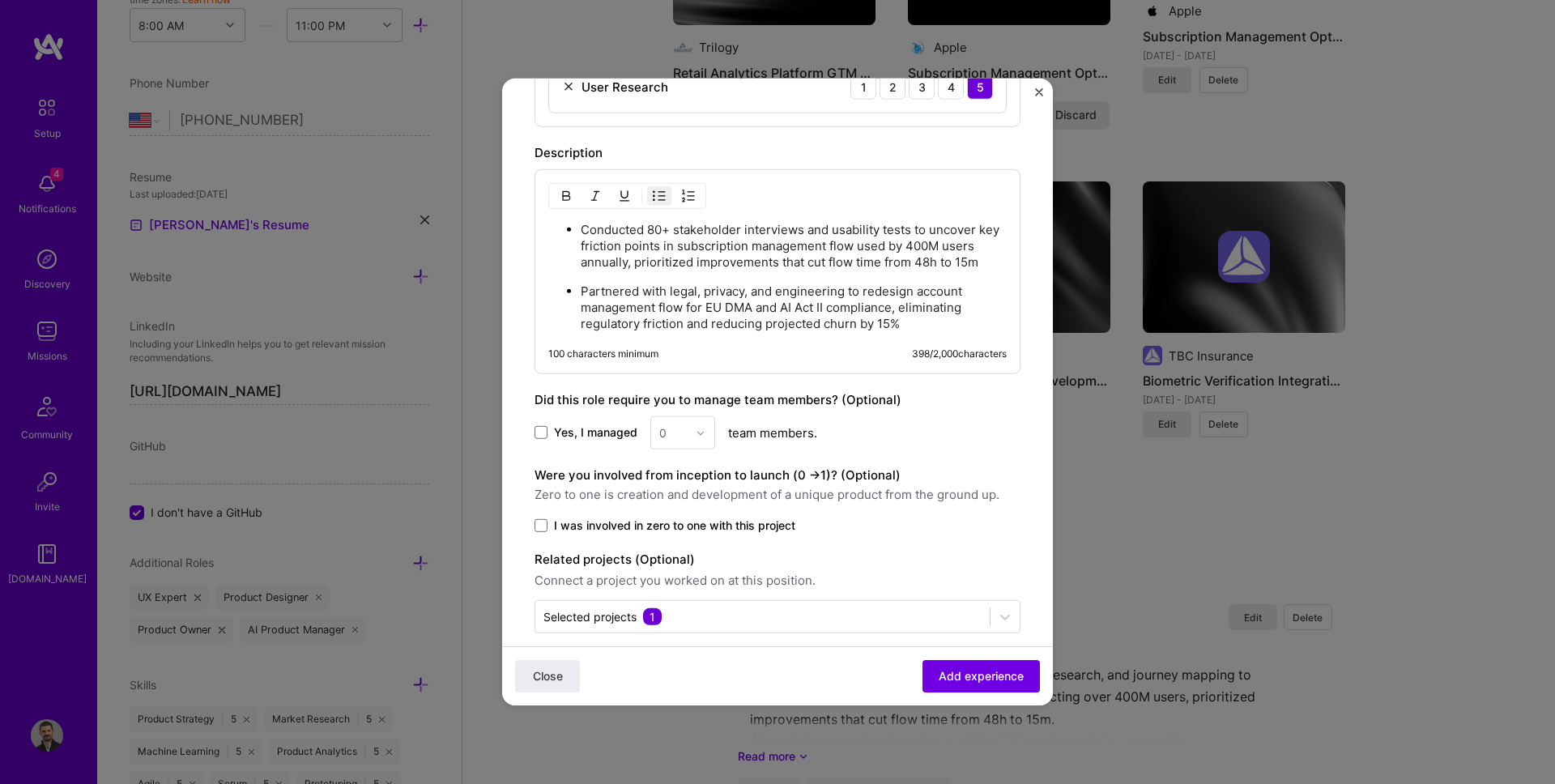
click at [652, 291] on p "Partnered with legal, privacy, and engineering to redesign account management f…" at bounding box center [793, 307] width 426 height 48
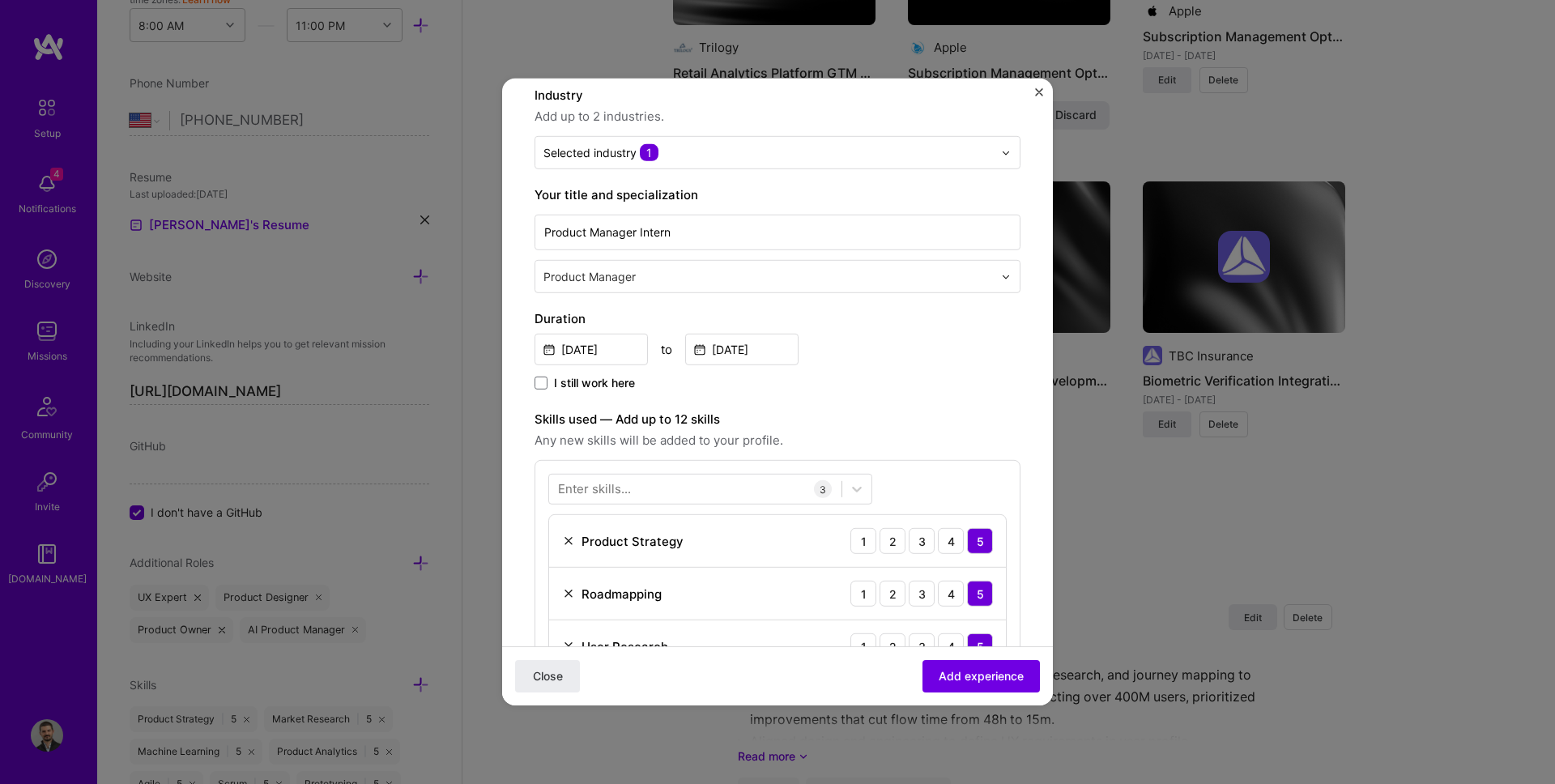
scroll to position [153, 0]
click at [725, 289] on div at bounding box center [770, 279] width 453 height 20
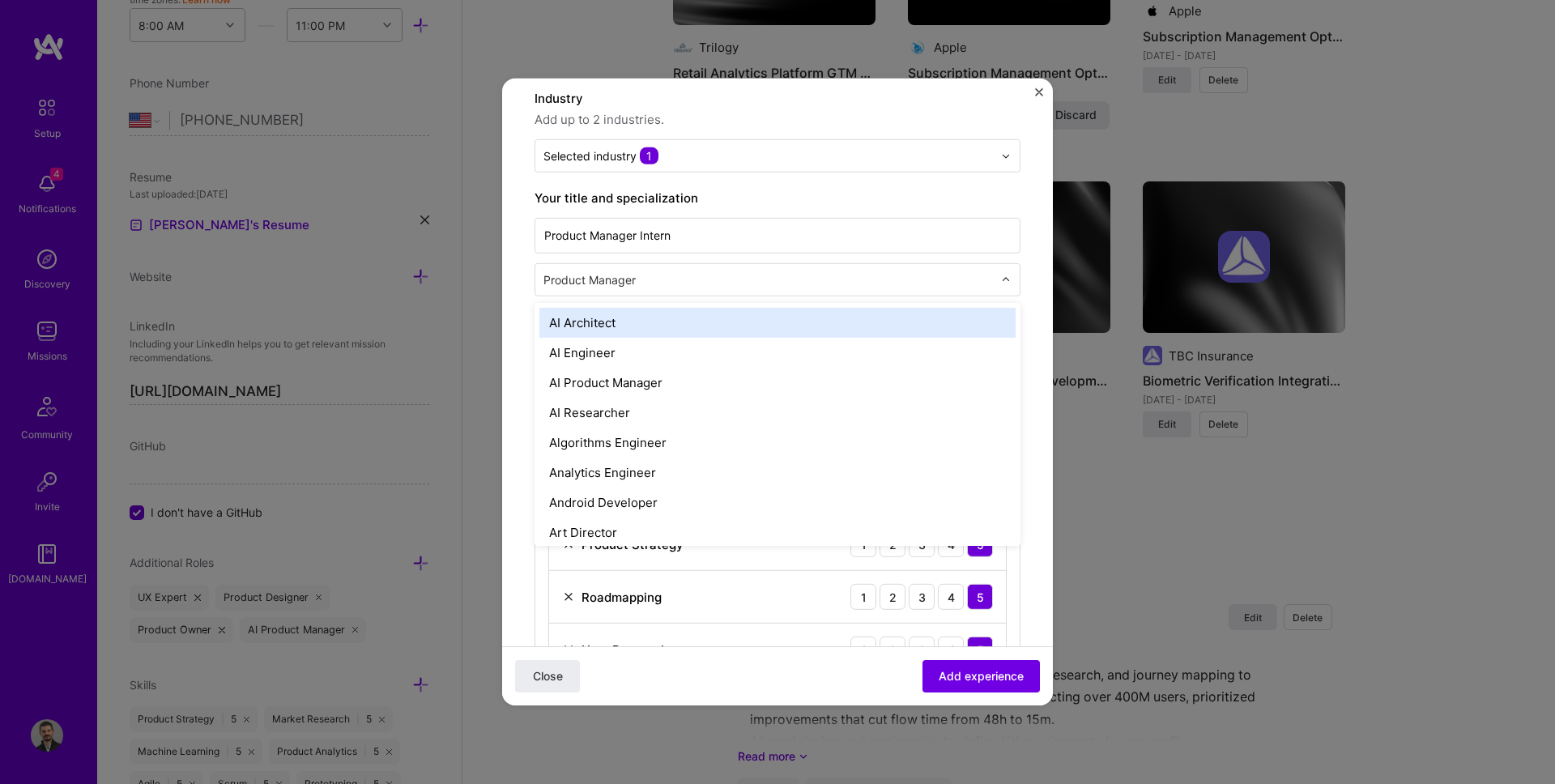
click at [512, 255] on form "Create a job experience Jobs help companies understand your past experience. Co…" at bounding box center [777, 622] width 550 height 1329
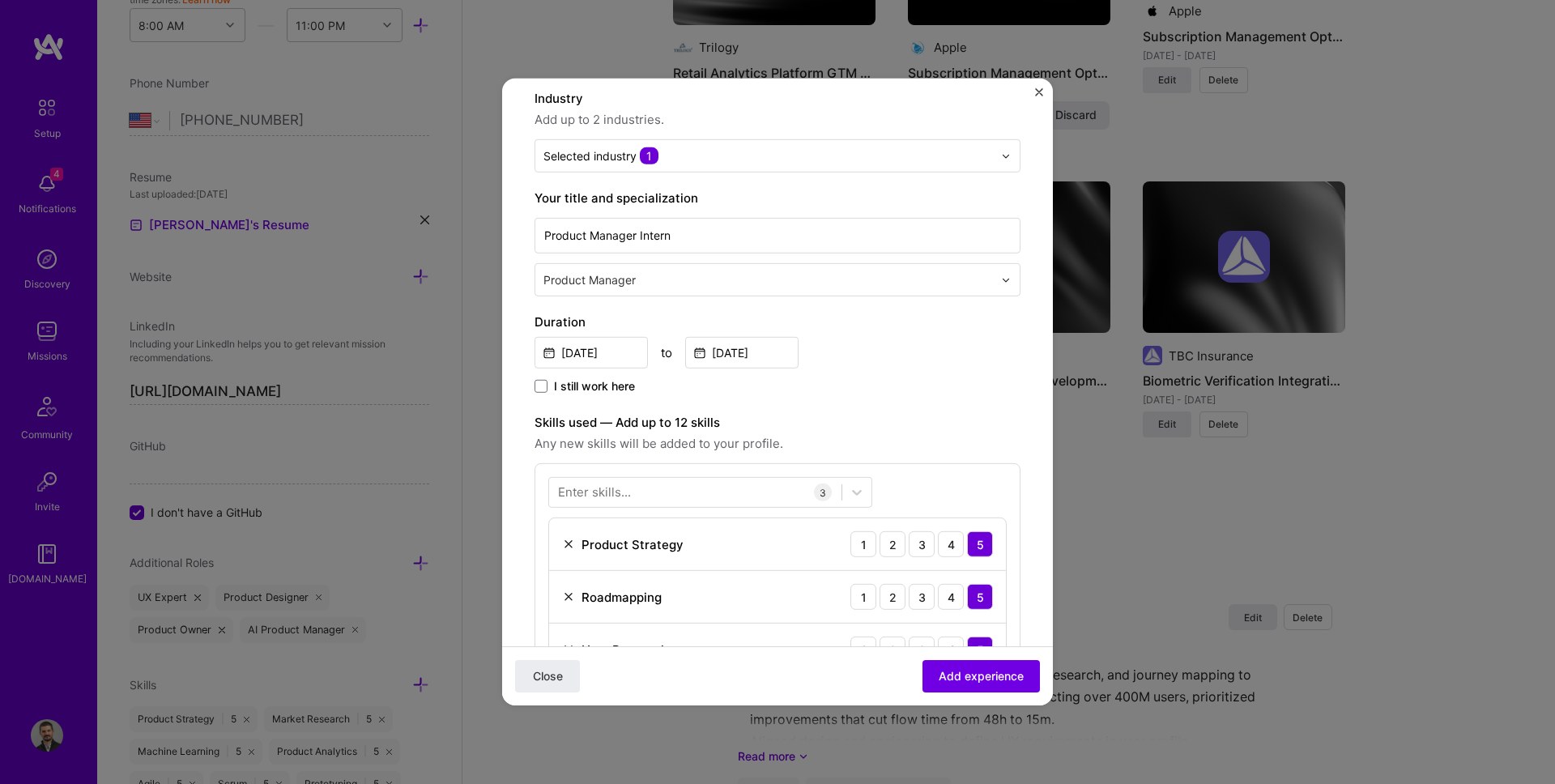
click at [599, 285] on input "text" at bounding box center [770, 279] width 453 height 17
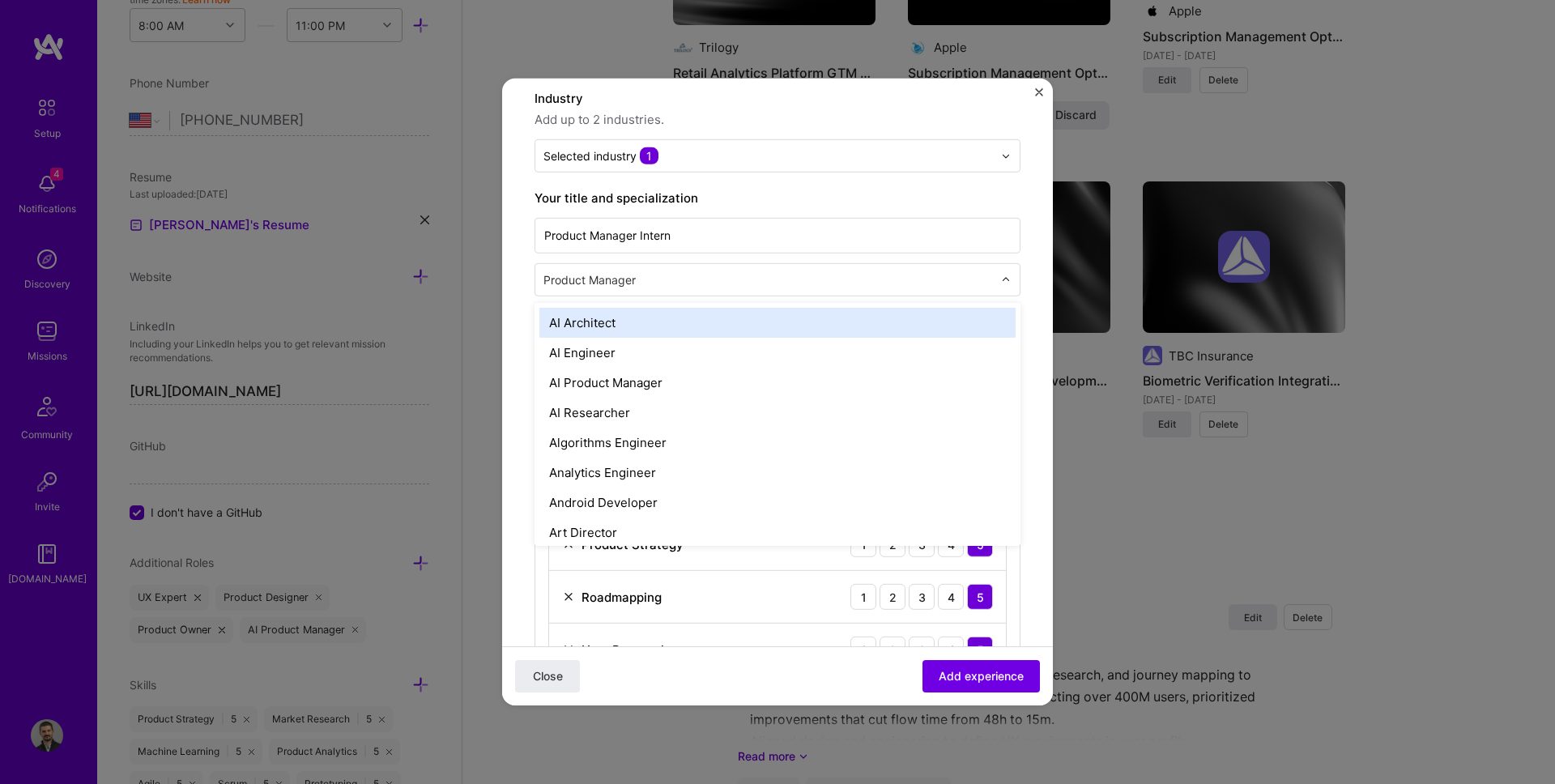
click at [751, 259] on div "Product Manager Intern option AI Architect focused, 1 of 70. 69 results availab…" at bounding box center [777, 256] width 486 height 82
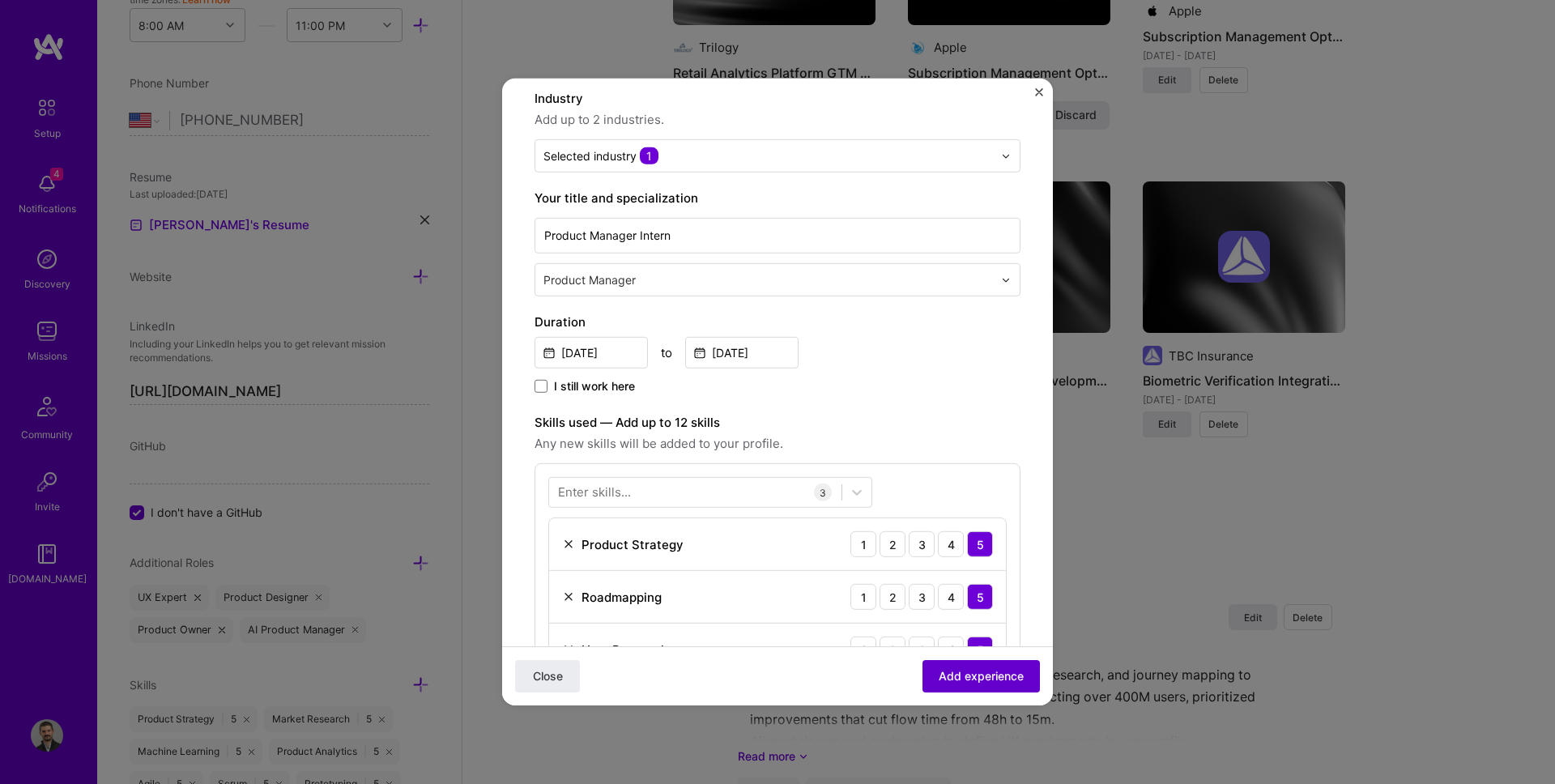
click at [992, 675] on span "Add experience" at bounding box center [981, 676] width 85 height 16
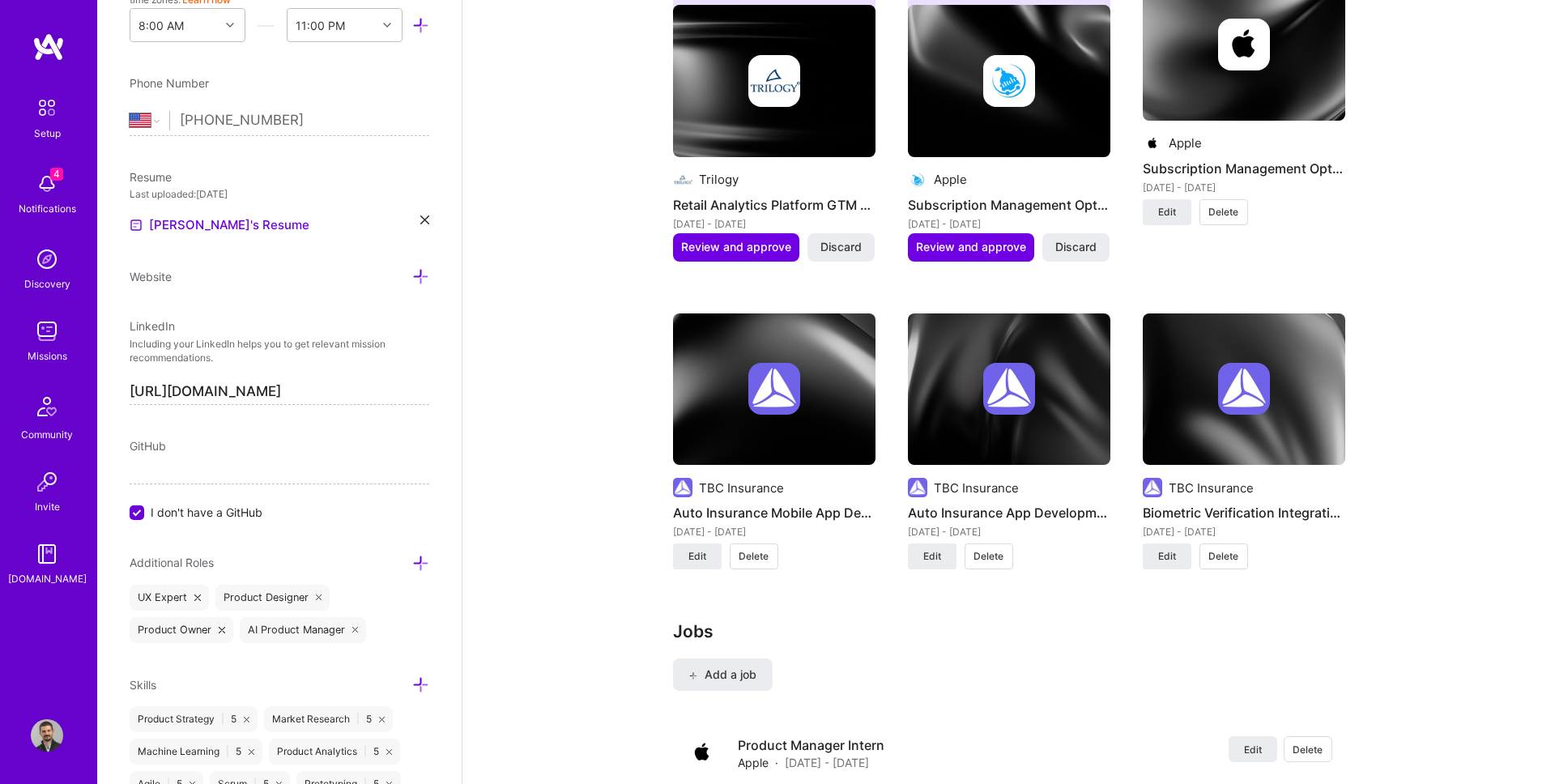
scroll to position [1334, 0]
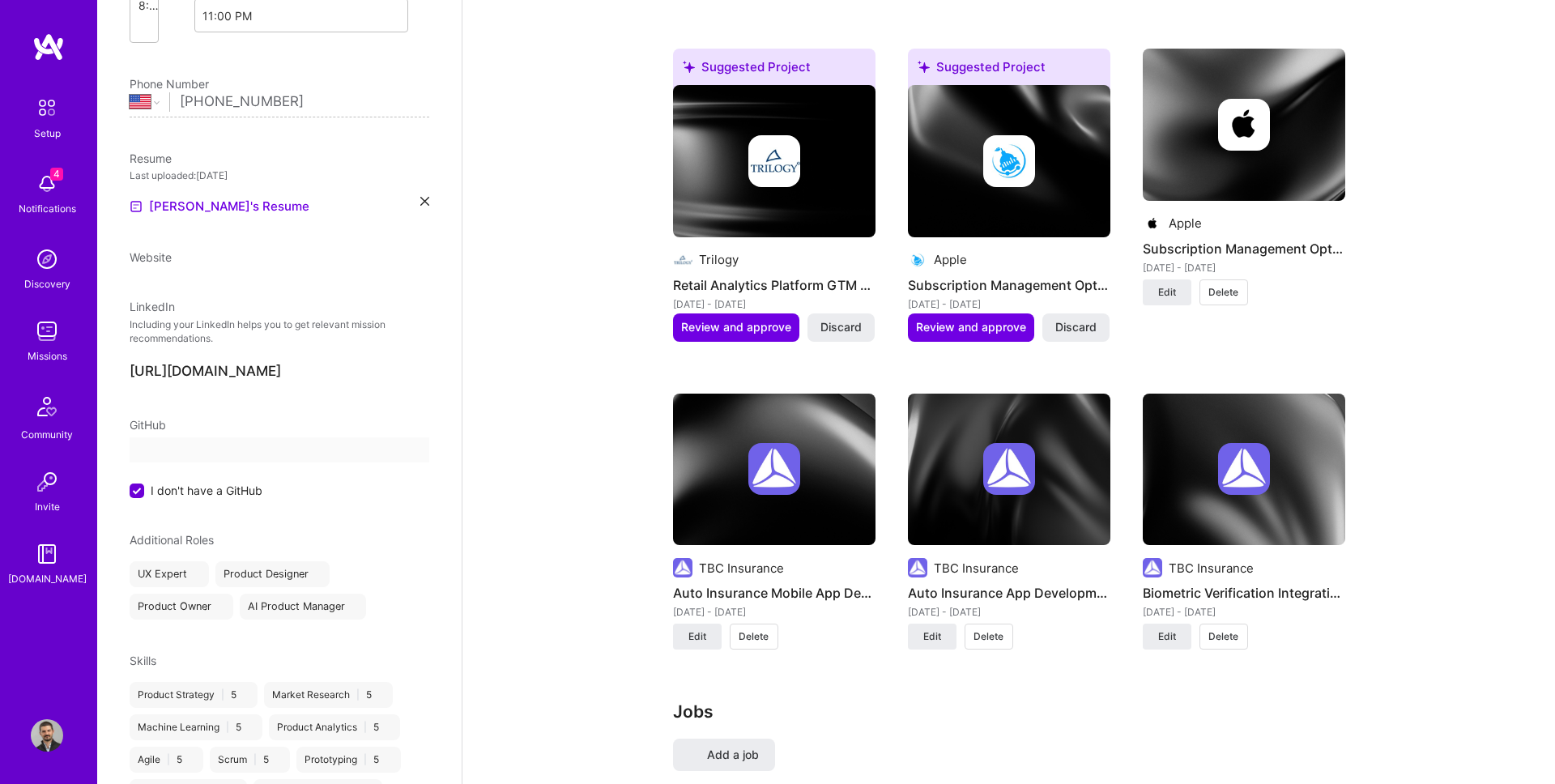
select select "US"
select select "Right Now"
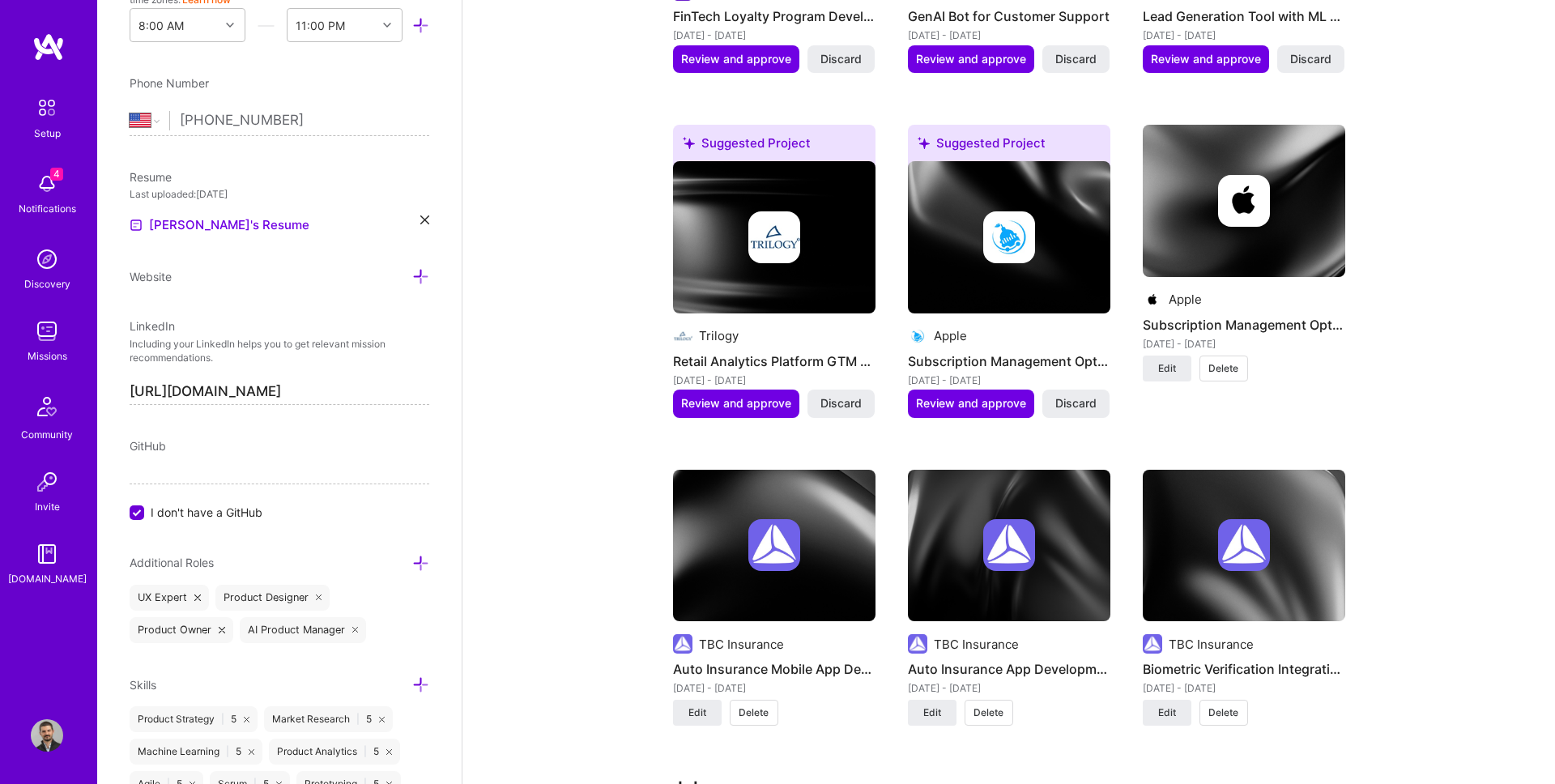
scroll to position [0, 0]
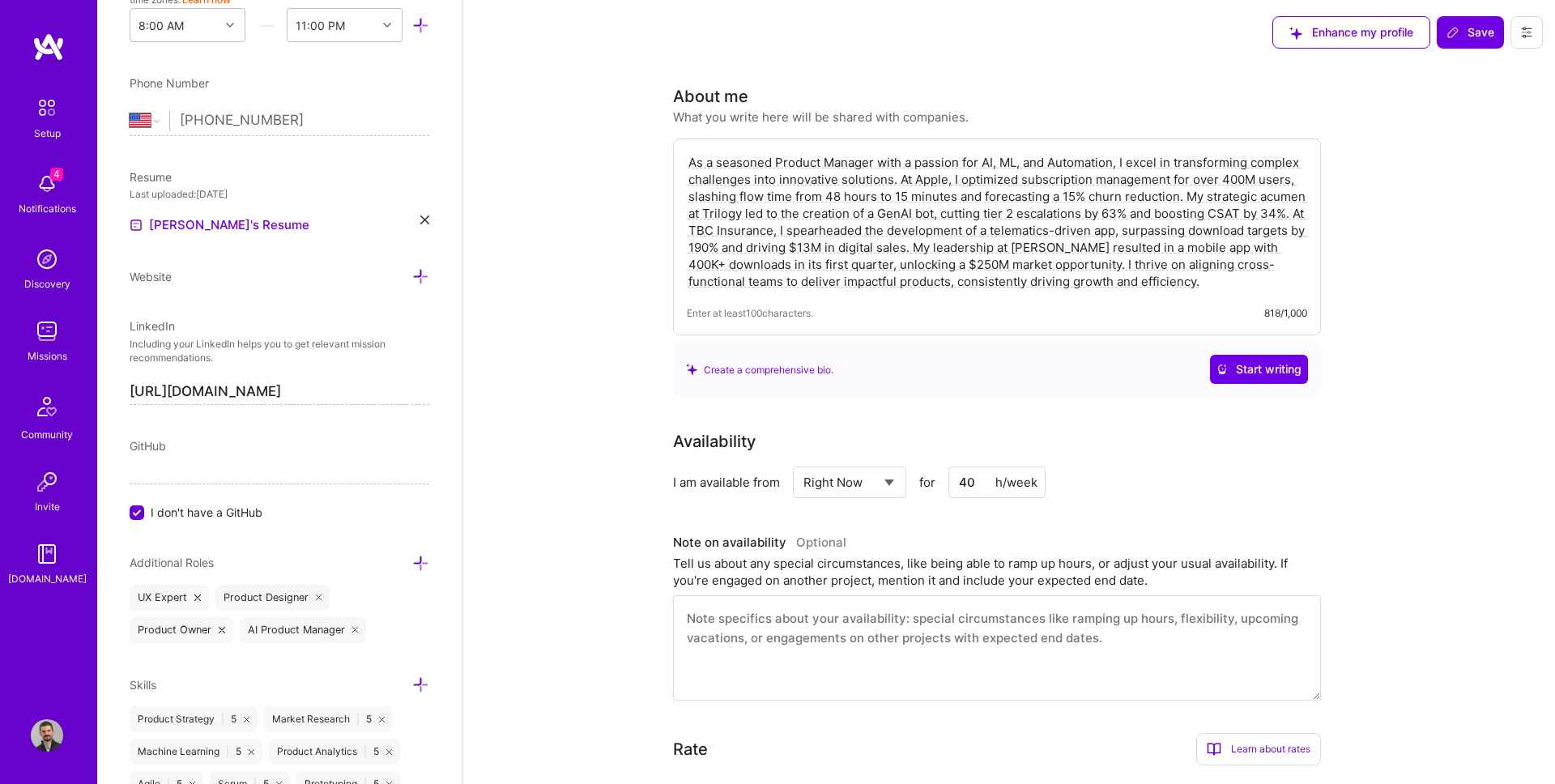
click at [1024, 202] on textarea "As a seasoned Product Manager with a passion for AI, ML, and Automation, I exce…" at bounding box center [997, 221] width 621 height 139
click at [833, 246] on textarea "As a seasoned Product Manager with a passion for AI, ML, and Automation, I exce…" at bounding box center [997, 221] width 621 height 139
paste textarea "Product Manager with a track record of bringing AI-driven products from 0→1 and…"
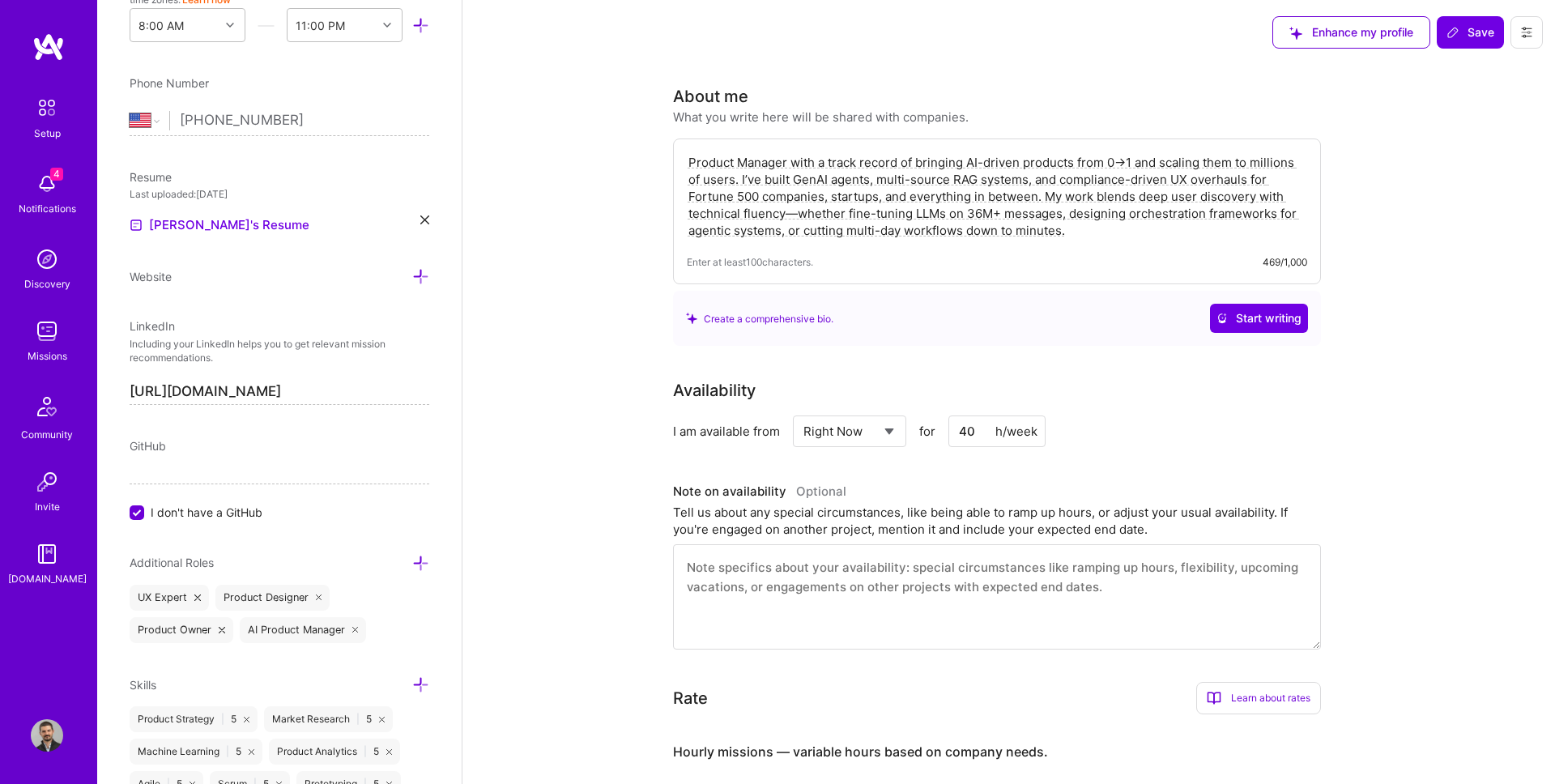
click at [787, 212] on textarea "Product Manager with a track record of bringing AI-driven products from 0→1 and…" at bounding box center [997, 196] width 621 height 88
click at [1077, 262] on div "Enter at least 100 characters. 470/1,000" at bounding box center [997, 262] width 621 height 17
click at [1075, 236] on textarea "Product Manager with a track record of bringing AI-driven products from 0→1 and…" at bounding box center [997, 196] width 621 height 88
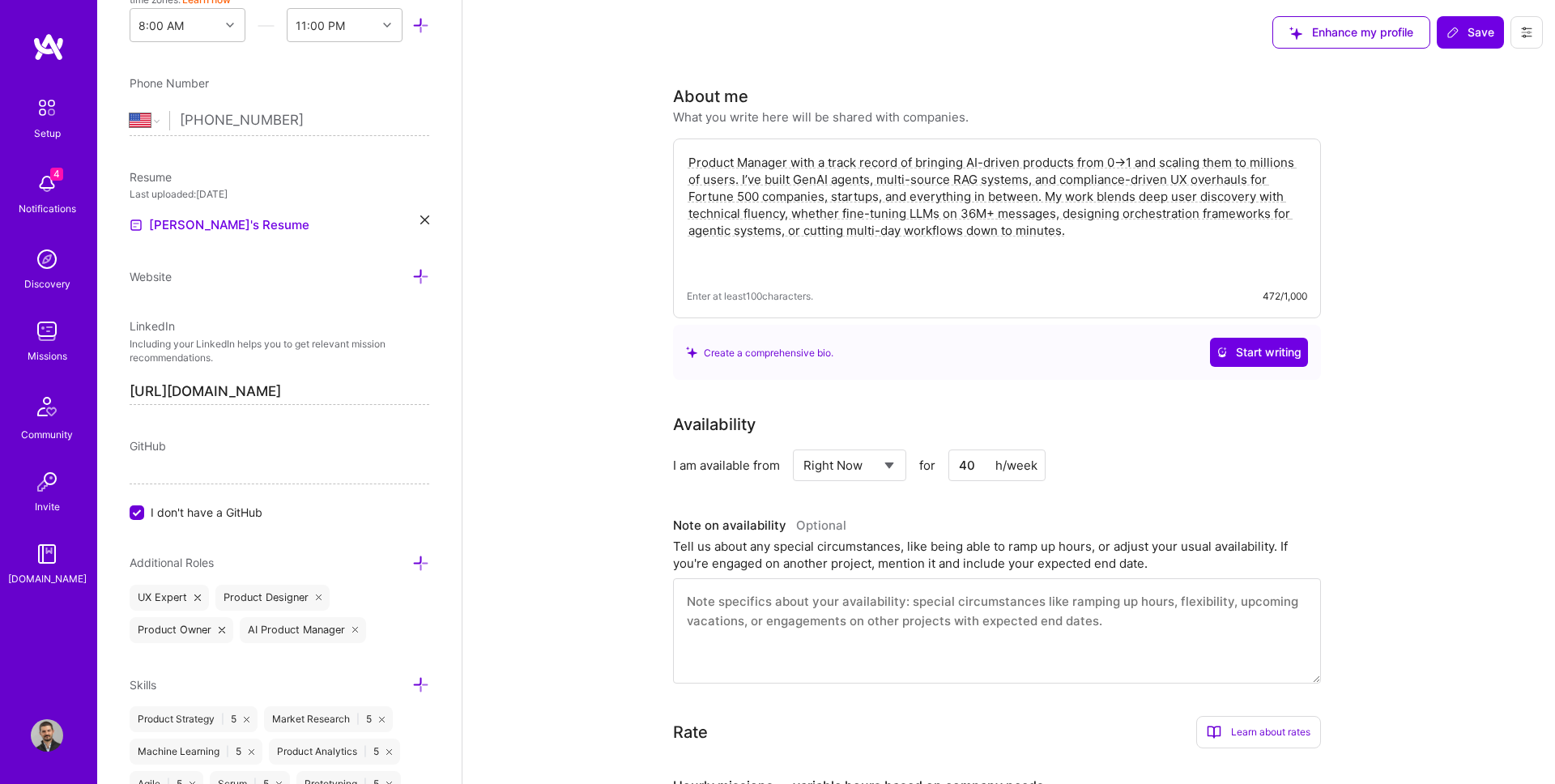
paste textarea "MBA candidate at [GEOGRAPHIC_DATA][PERSON_NAME], ex-Apple PM intern, and former…"
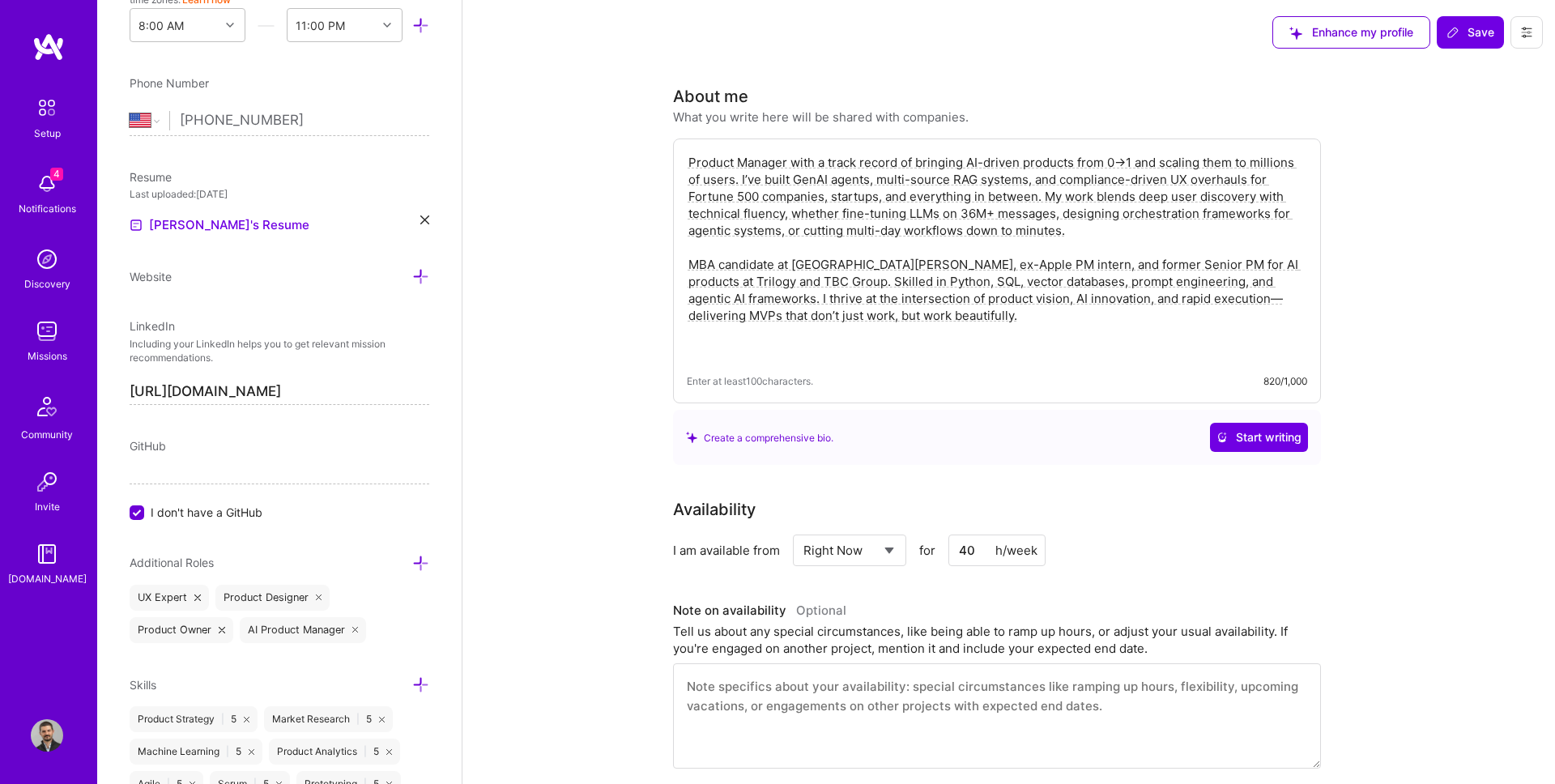
click at [741, 260] on textarea "Product Manager with a track record of bringing AI-driven products from 0→1 and…" at bounding box center [997, 256] width 621 height 207
click at [830, 266] on textarea "Product Manager with a track record of bringing AI-driven products from 0→1 and…" at bounding box center [997, 256] width 621 height 207
click at [989, 284] on textarea "Product Manager with a track record of bringing AI-driven products from 0→1 and…" at bounding box center [997, 256] width 621 height 207
type textarea "Product Manager with a track record of bringing AI-driven products from 0→1 and…"
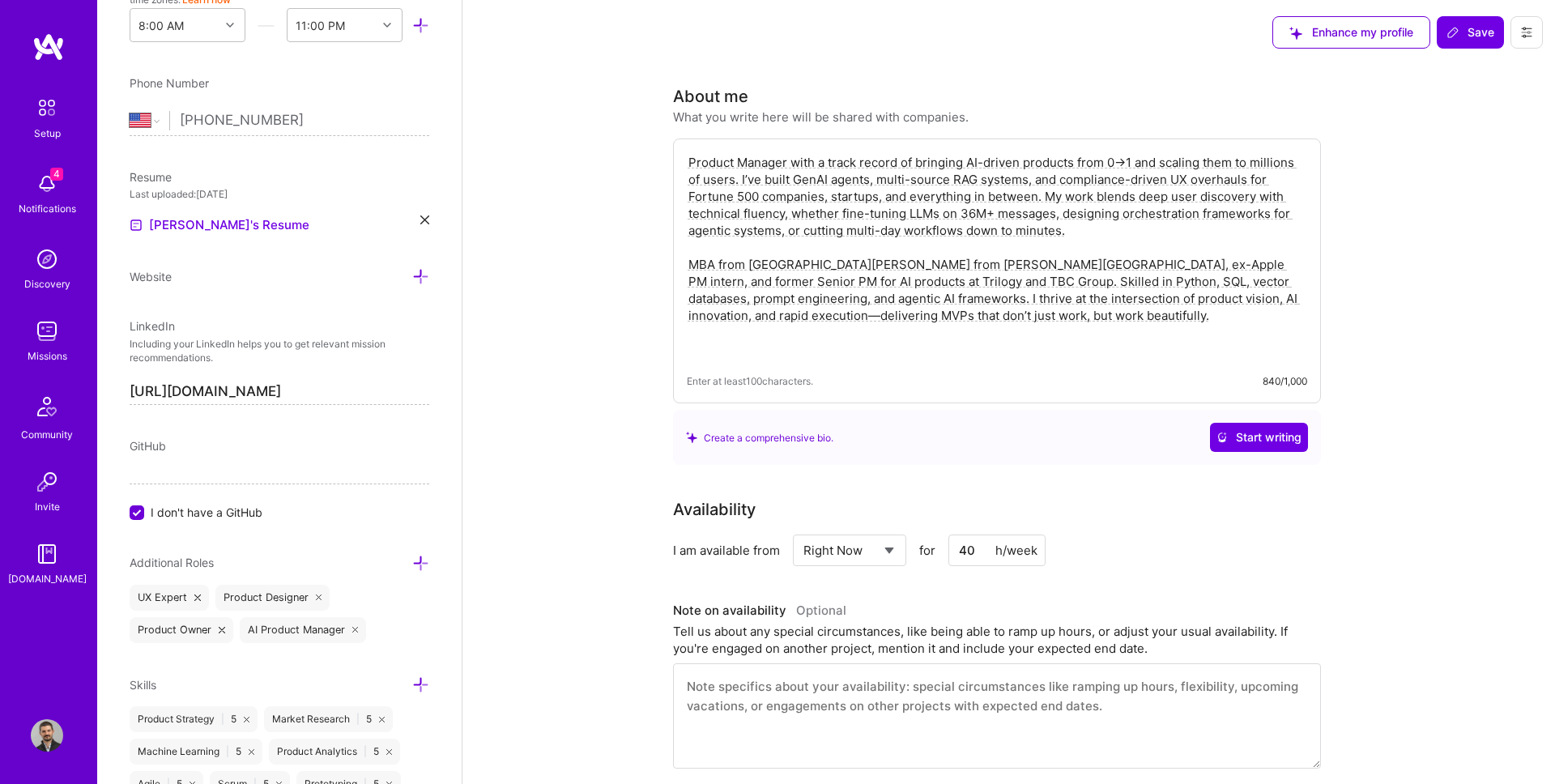
click at [1459, 33] on icon at bounding box center [1453, 32] width 13 height 13
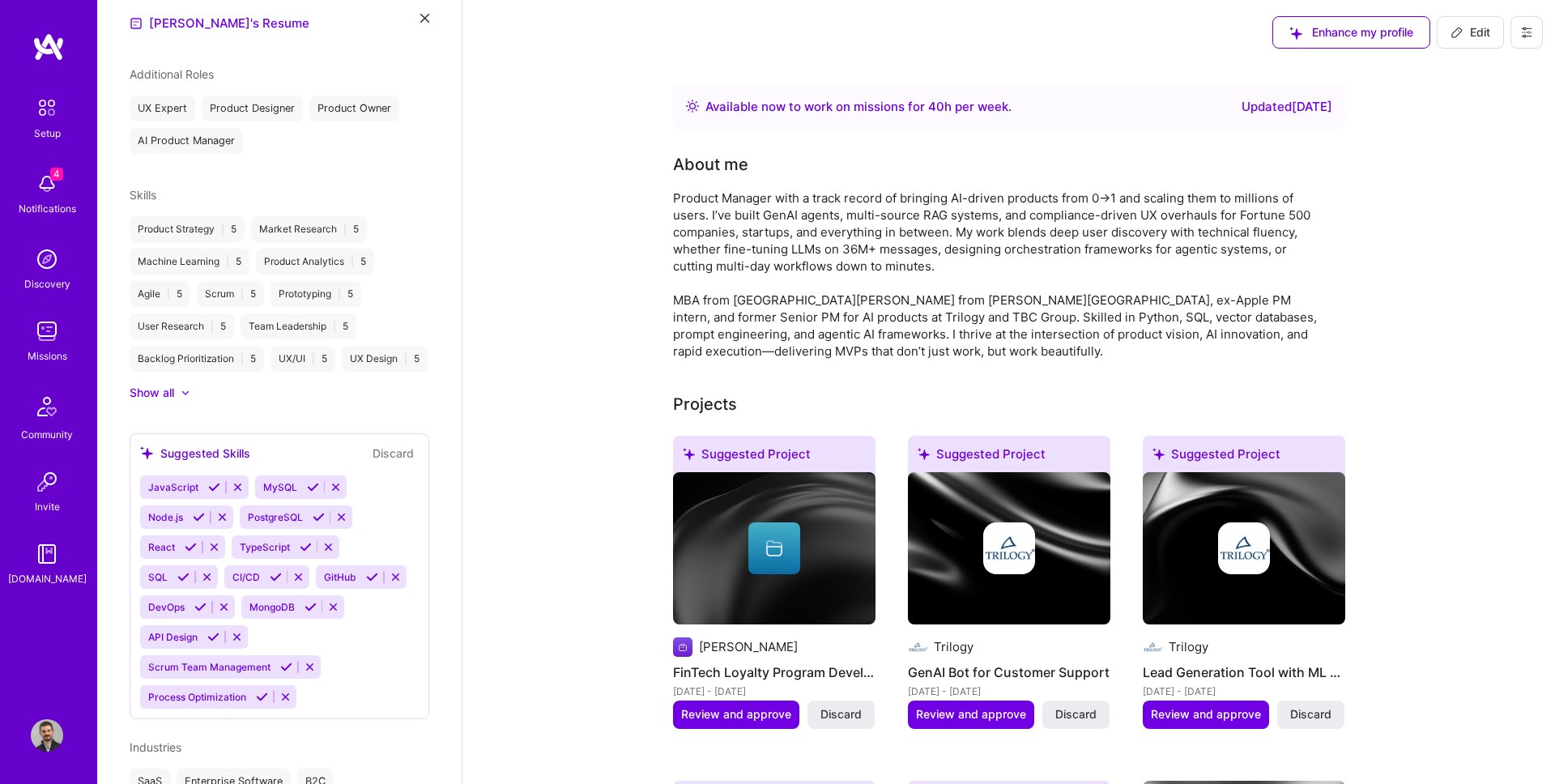
scroll to position [387, 0]
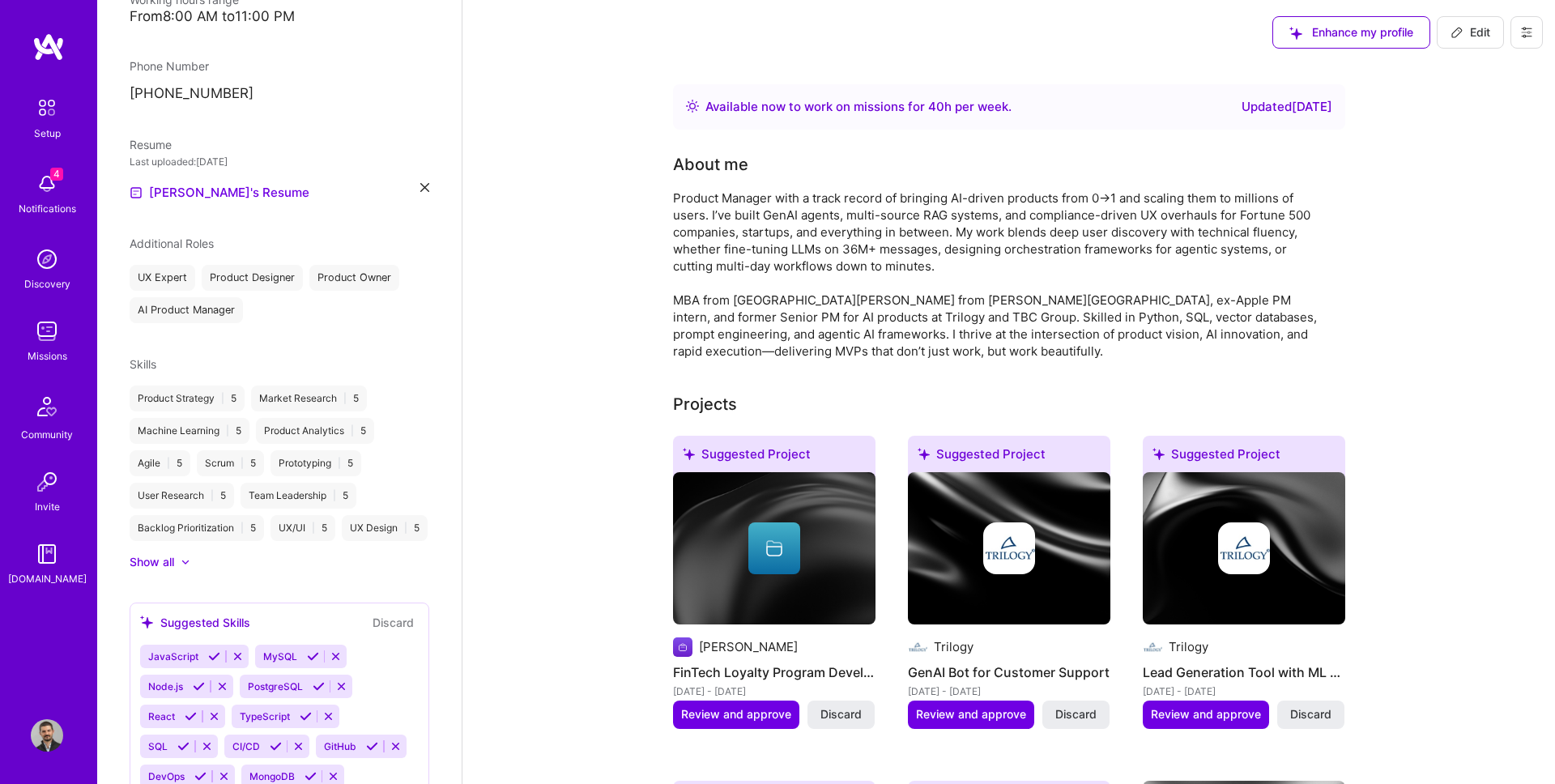
click at [1470, 47] on button "Edit" at bounding box center [1470, 33] width 67 height 33
select select "US"
select select "Right Now"
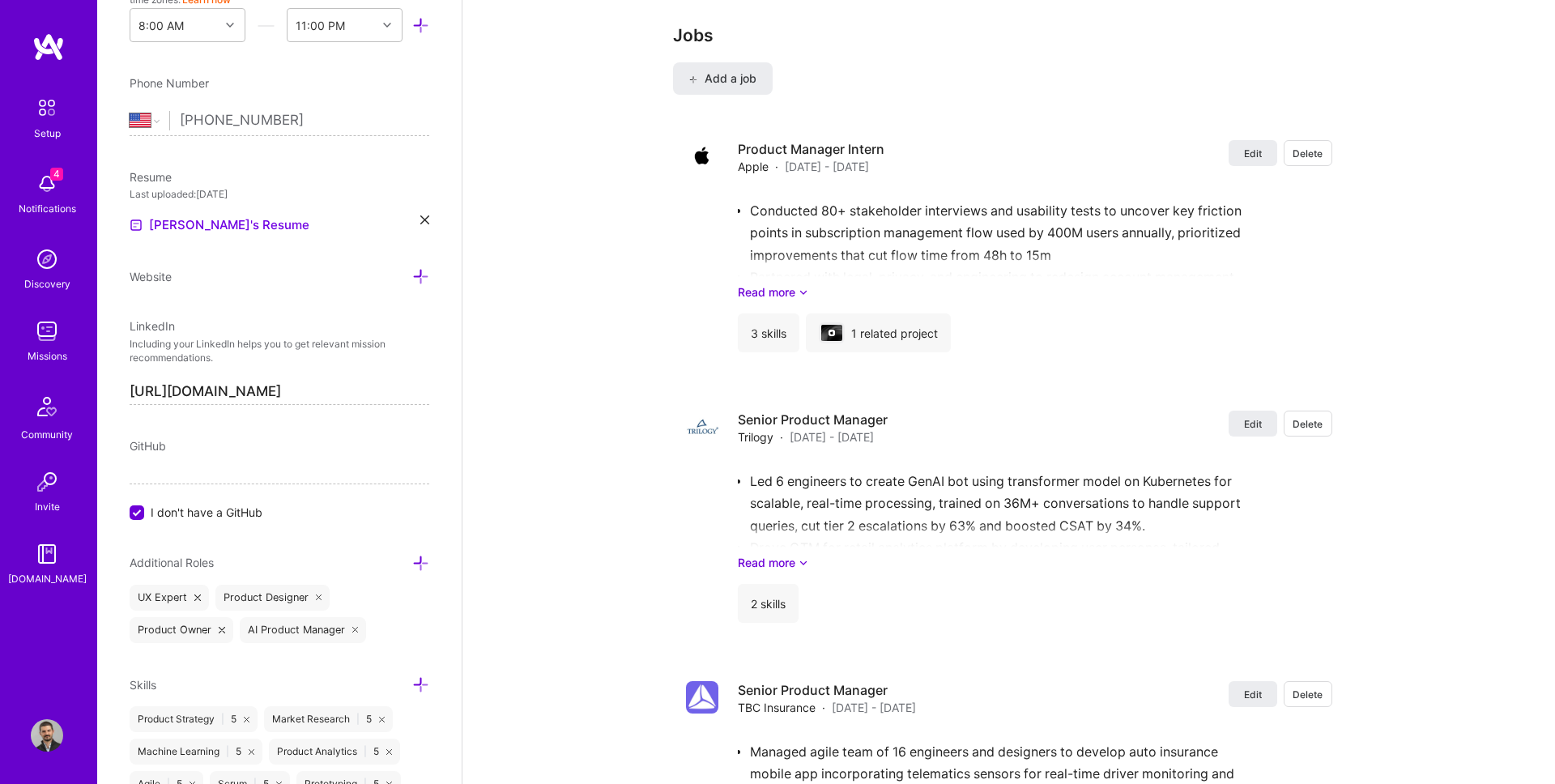
scroll to position [2144, 0]
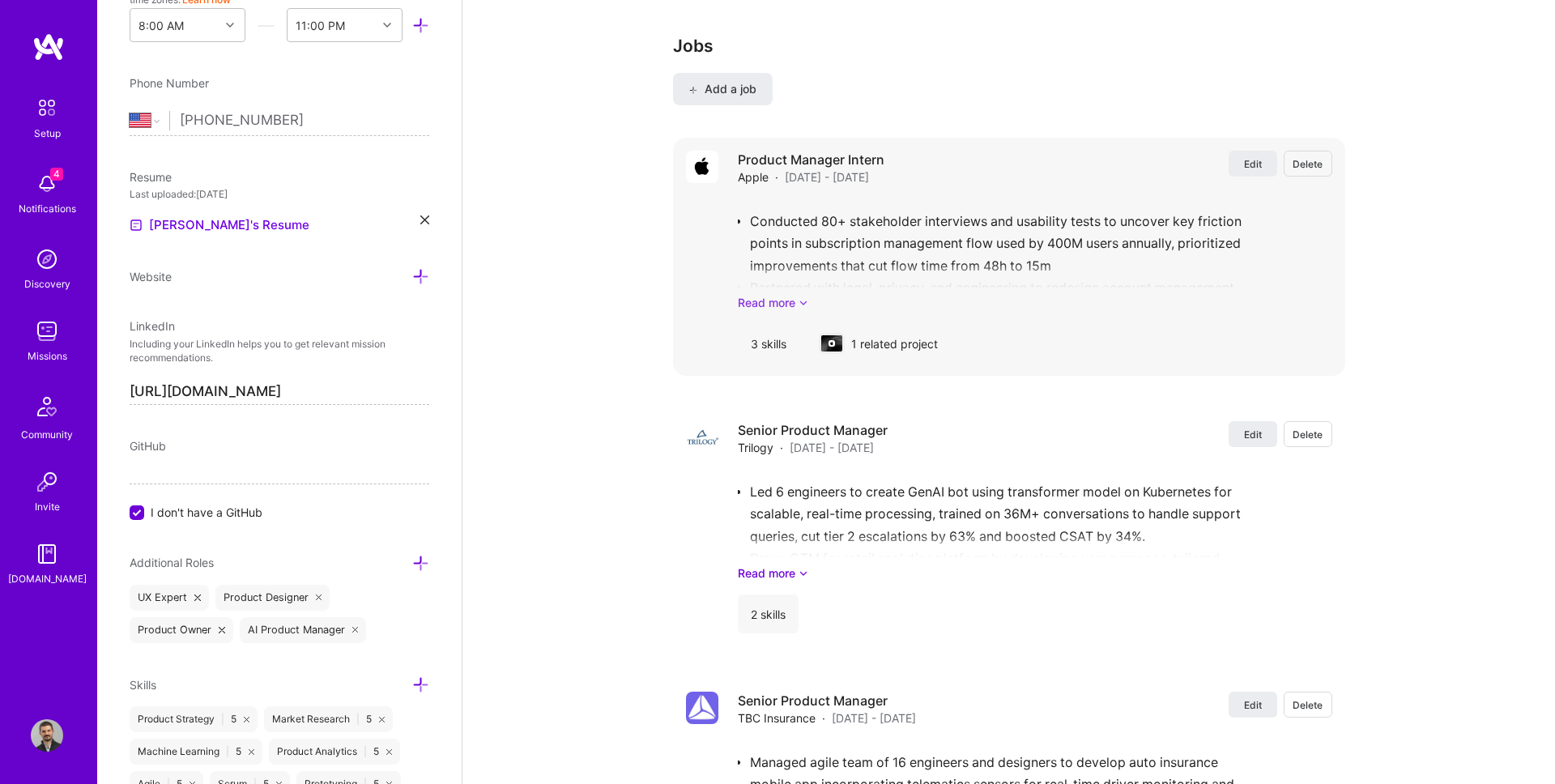
click at [775, 298] on link "Read more" at bounding box center [1035, 302] width 594 height 17
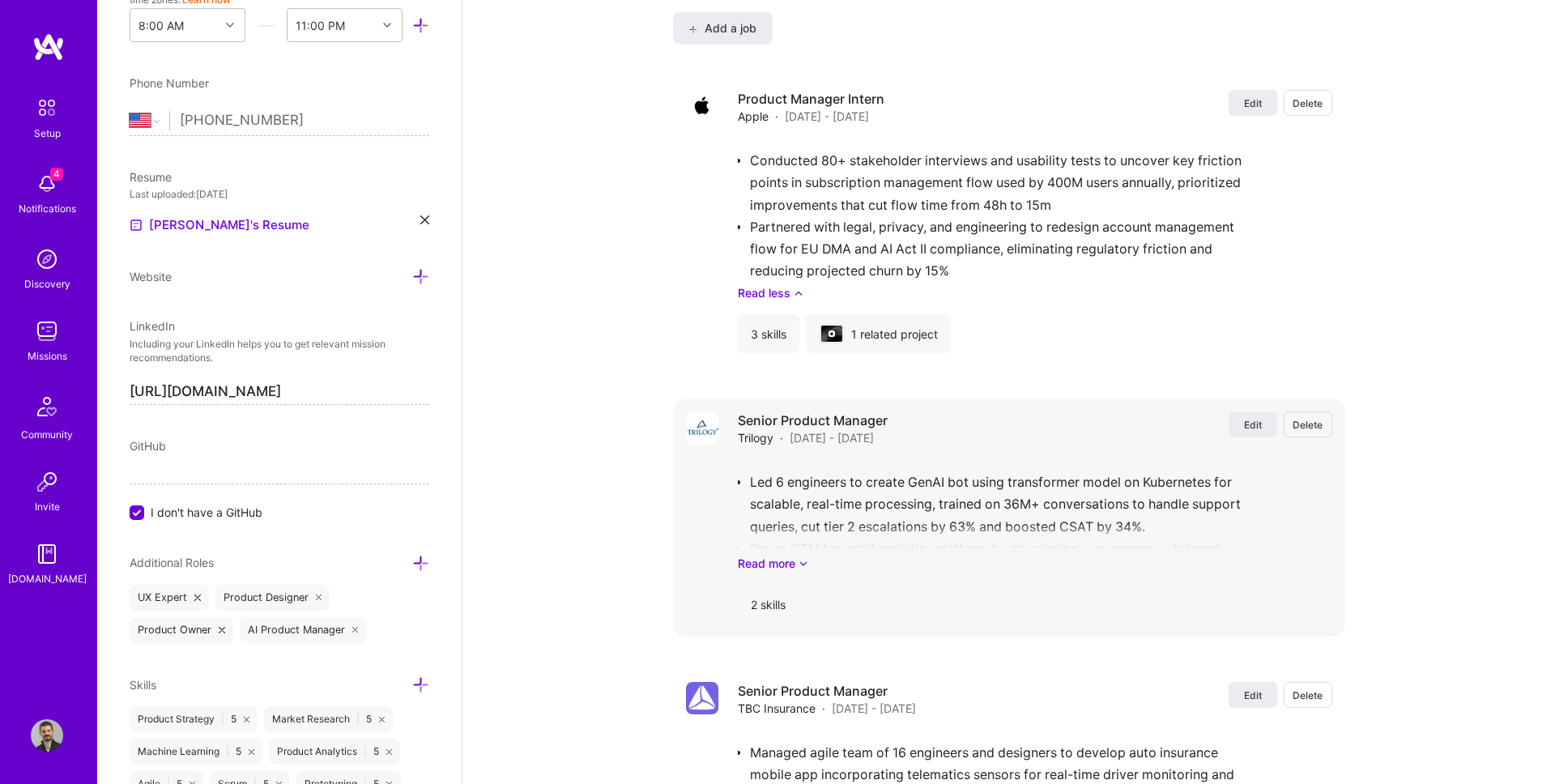
scroll to position [2213, 0]
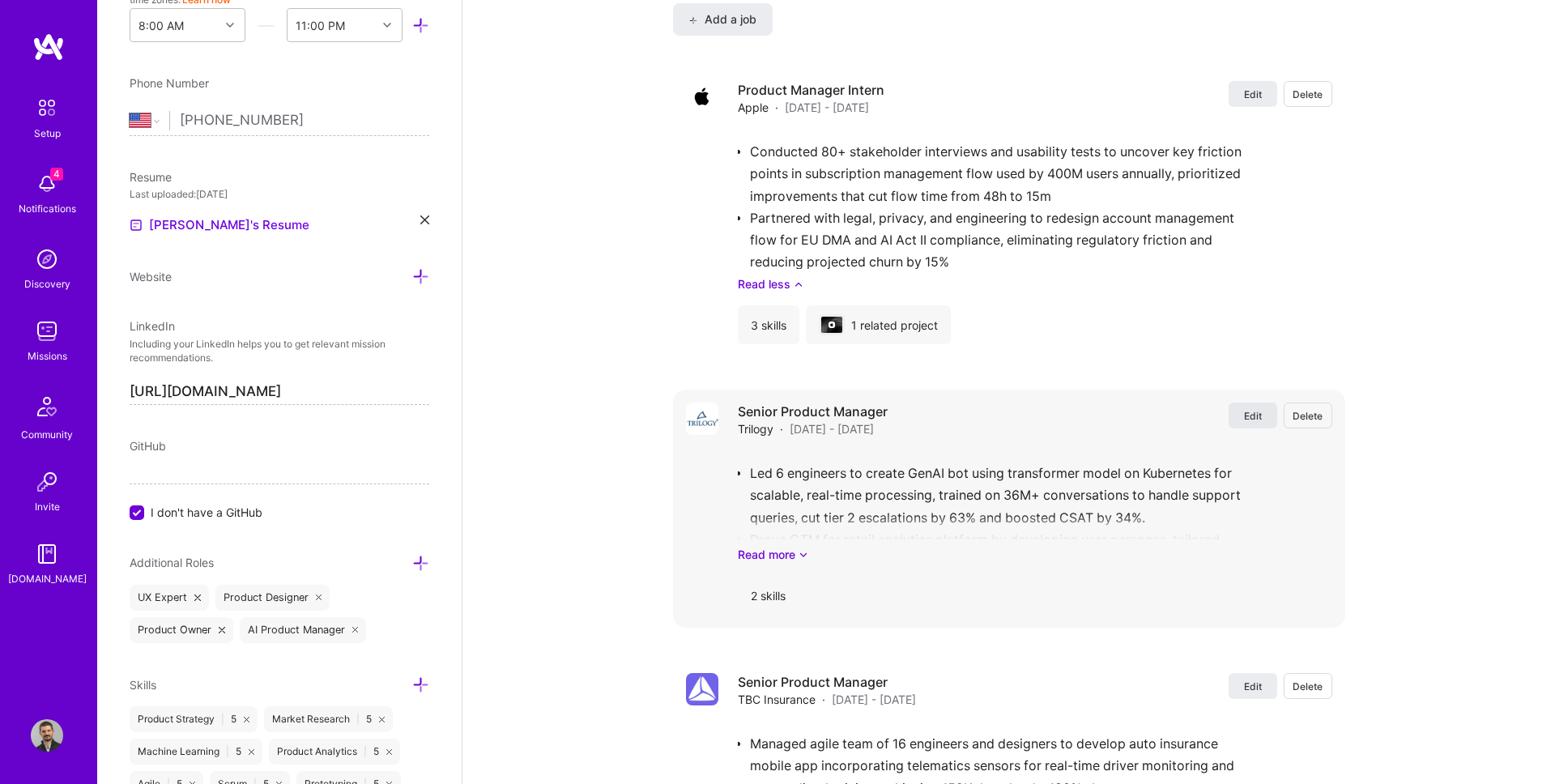
click at [1254, 422] on span "Edit" at bounding box center [1253, 415] width 18 height 14
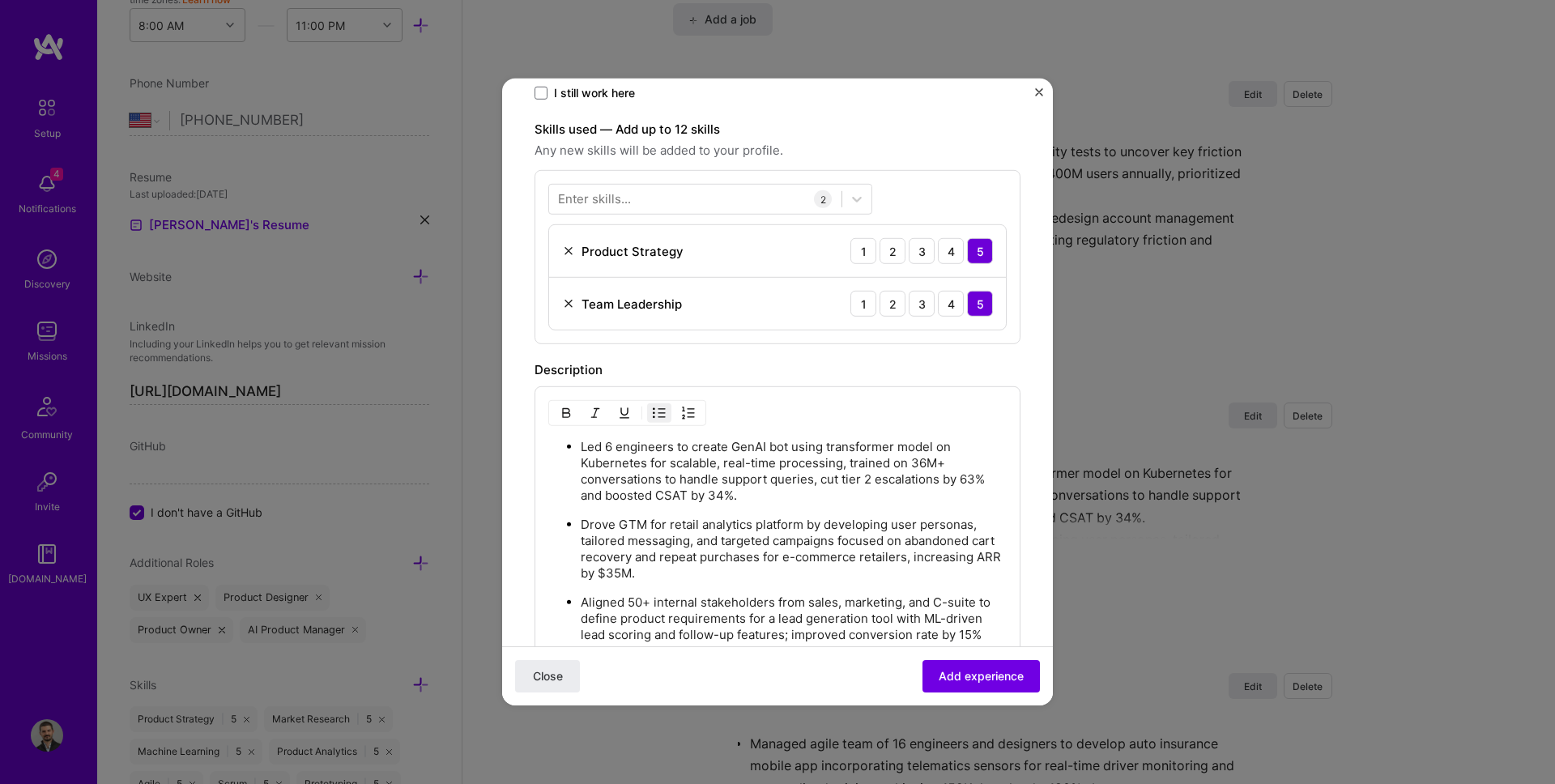
scroll to position [531, 0]
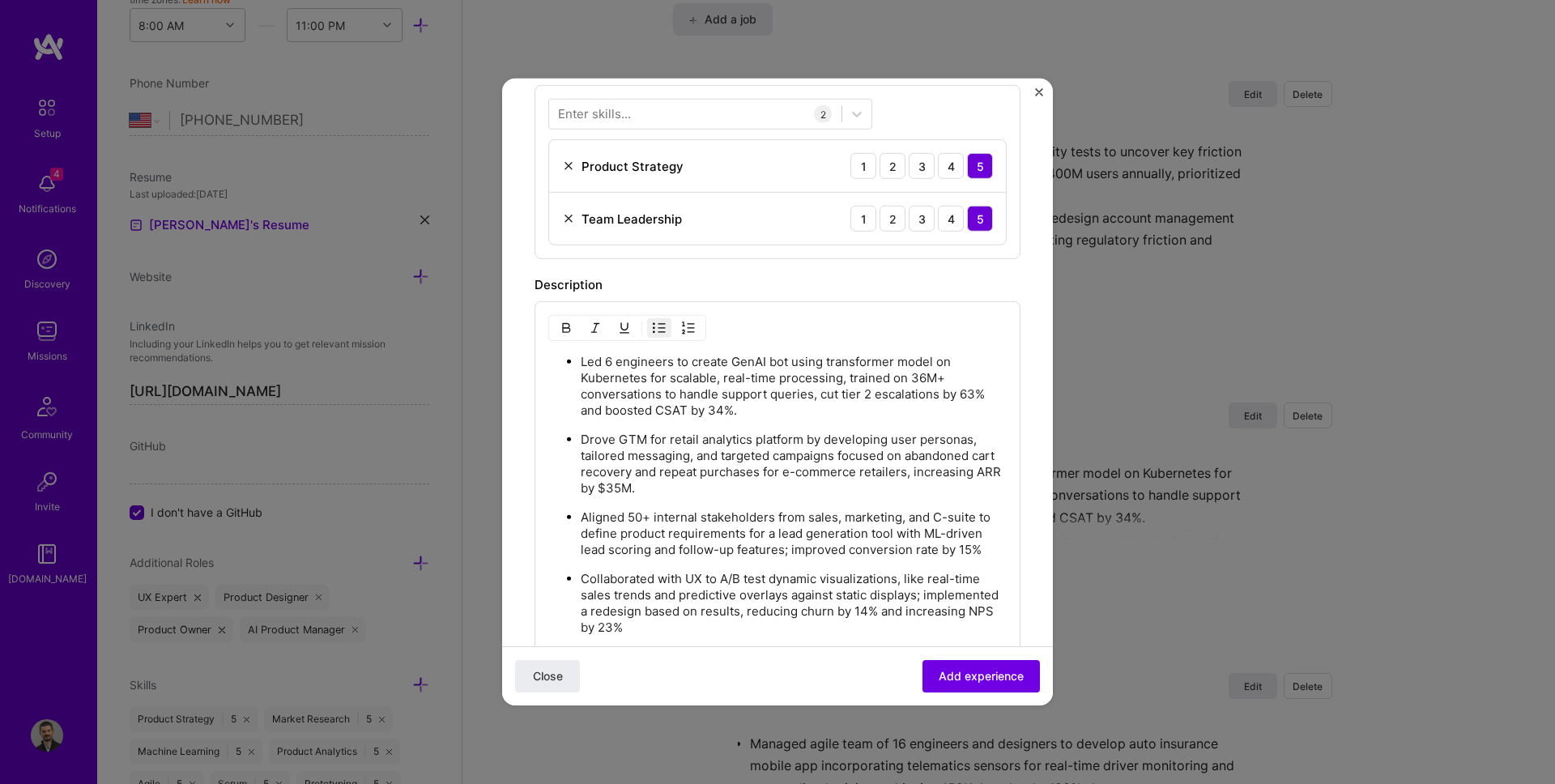
click at [726, 447] on p "Drove GTM for retail analytics platform by developing user personas, tailored m…" at bounding box center [793, 463] width 426 height 65
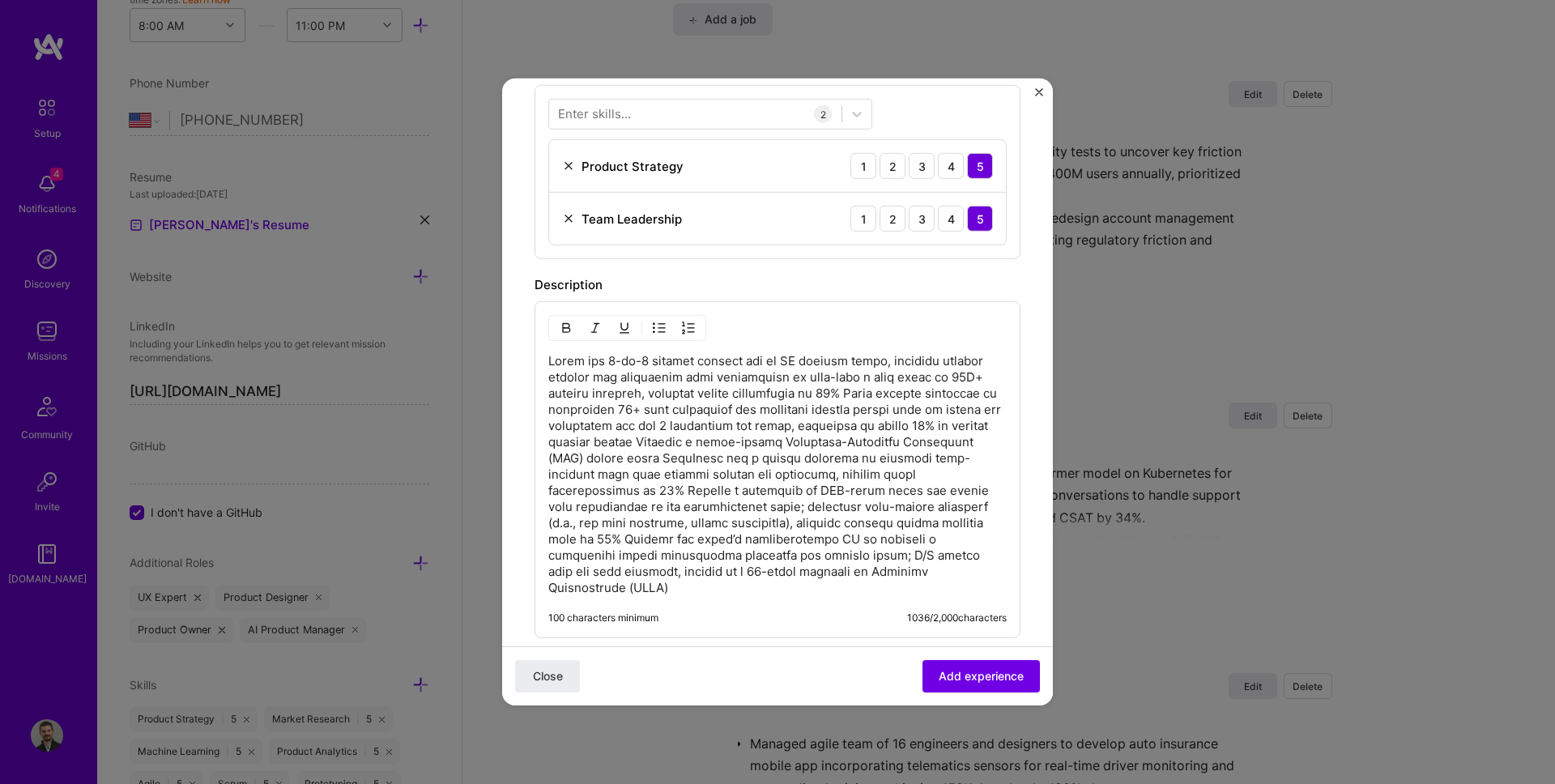
scroll to position [489, 0]
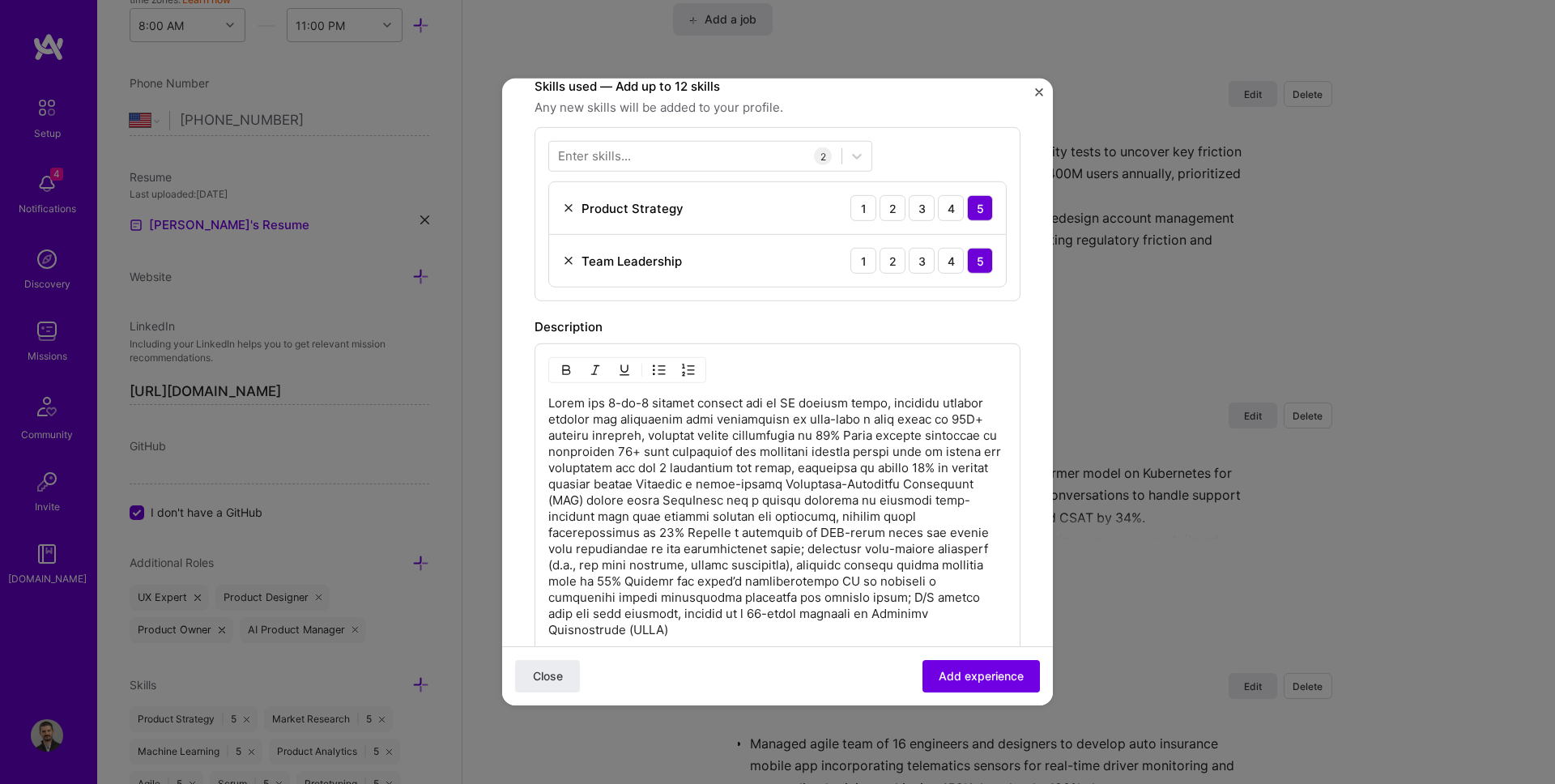
click at [860, 431] on p at bounding box center [778, 516] width 459 height 243
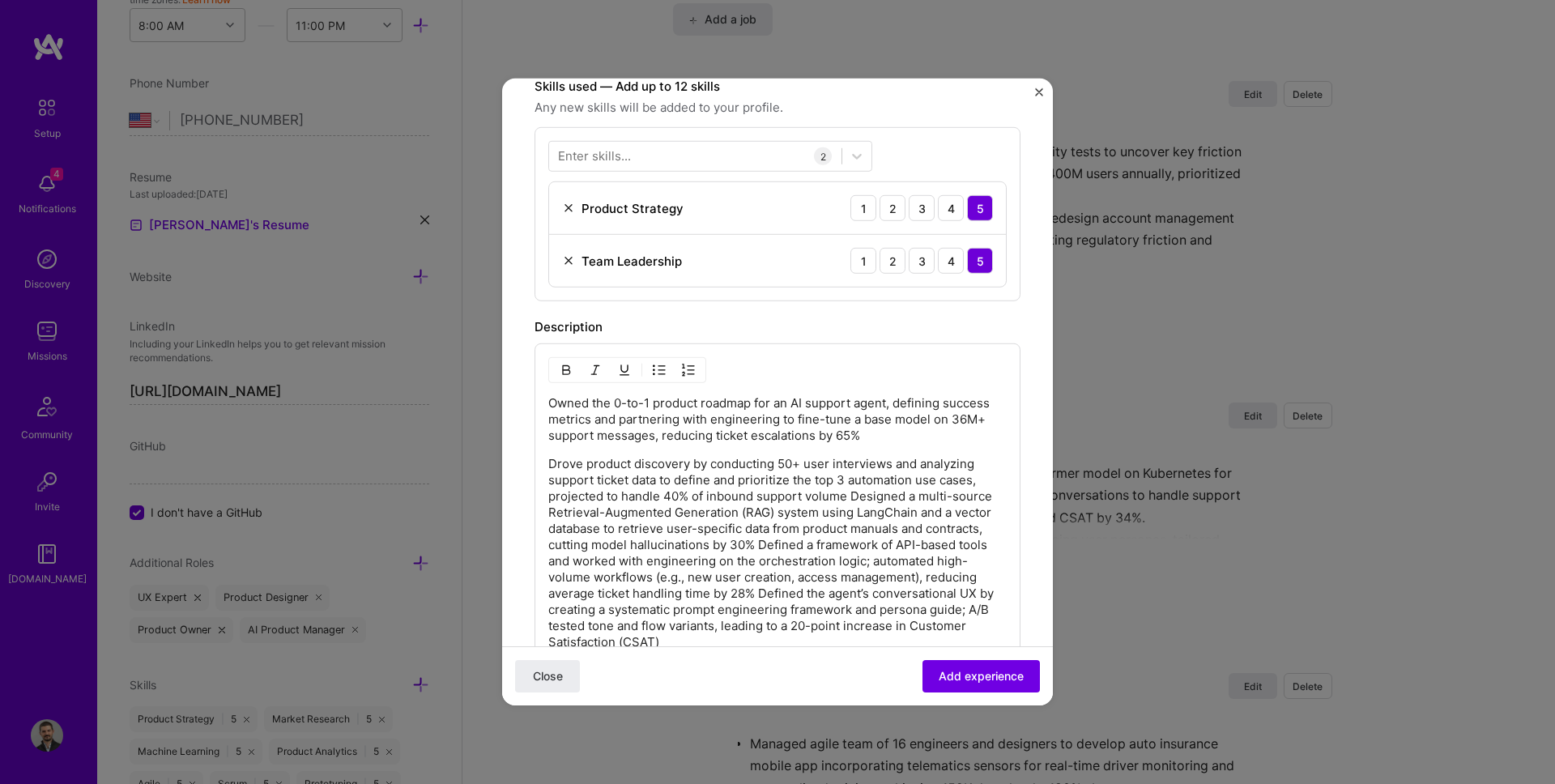
click at [854, 499] on p "Drove product discovery by conducting 50+ user interviews and analyzing support…" at bounding box center [778, 553] width 459 height 195
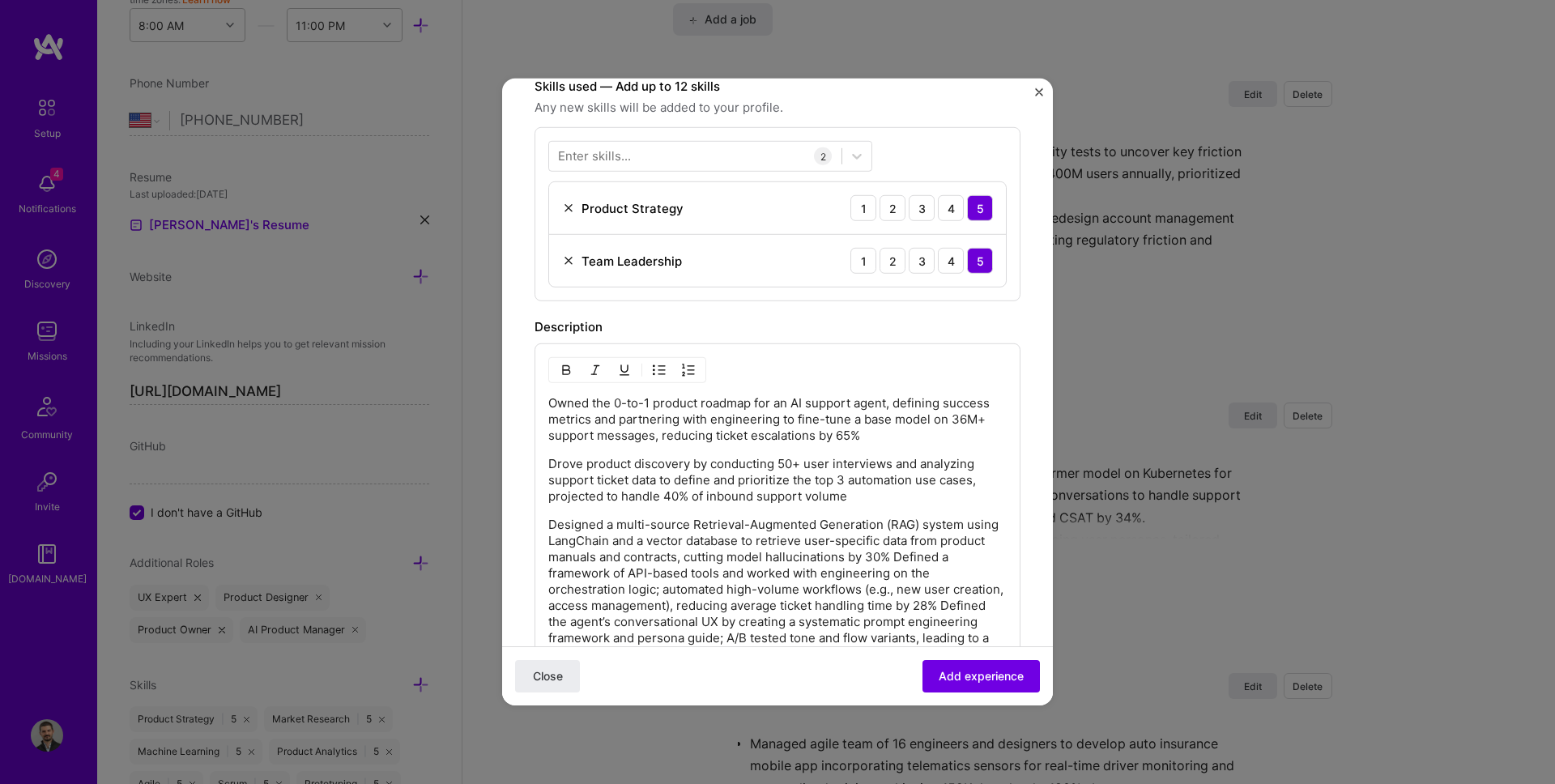
scroll to position [490, 0]
click at [899, 562] on p "Designed a multi-source Retrieval-Augmented Generation (RAG) system using LangC…" at bounding box center [778, 588] width 459 height 146
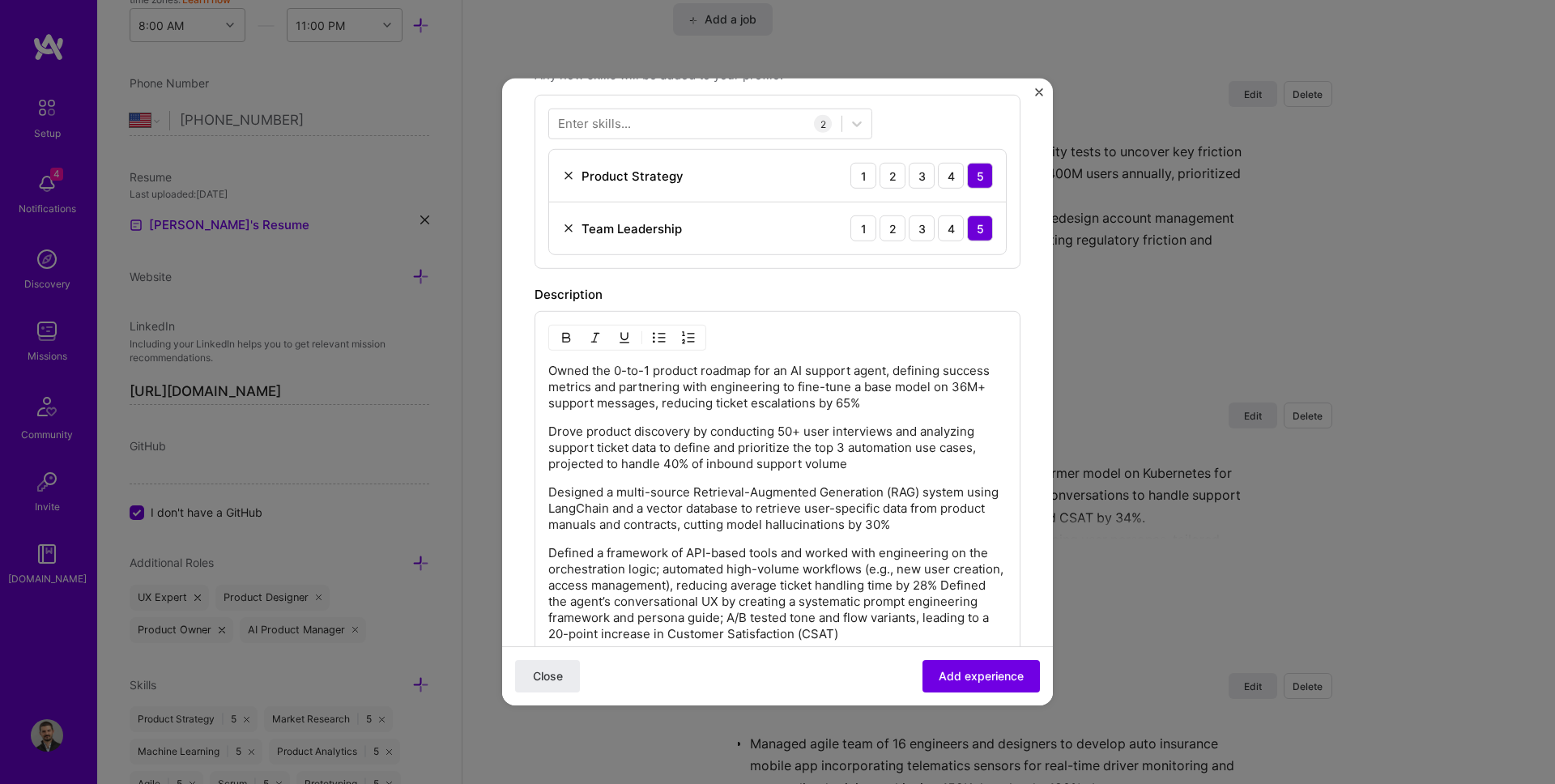
scroll to position [525, 0]
click at [946, 581] on p "Defined a framework of API-based tools and worked with engineering on the orche…" at bounding box center [778, 589] width 459 height 97
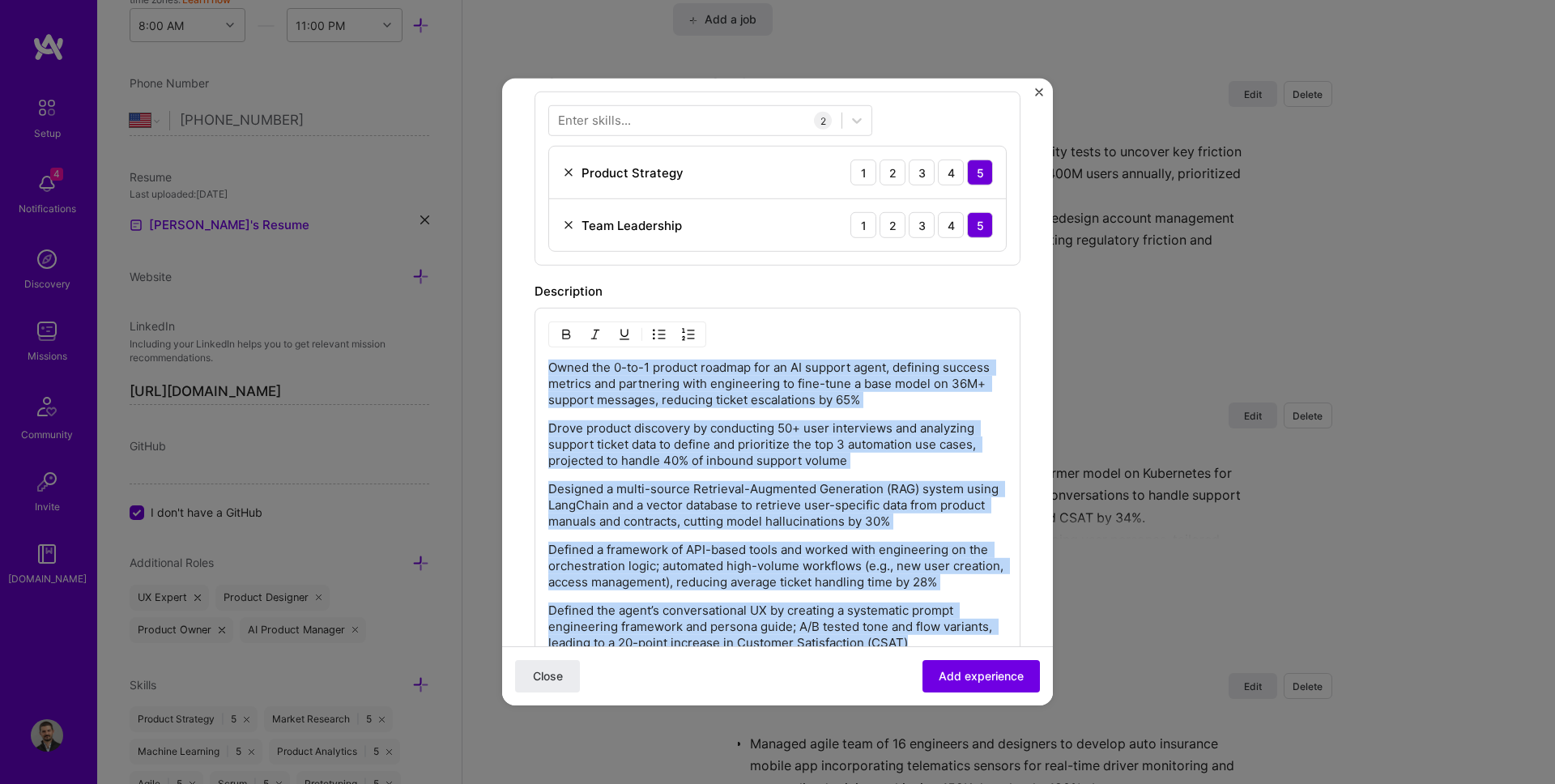
drag, startPoint x: 914, startPoint y: 638, endPoint x: 439, endPoint y: 309, distance: 577.8
click at [438, 309] on div "Create a job experience Jobs help companies understand your past experience. Co…" at bounding box center [777, 392] width 1555 height 784
click at [651, 335] on button "button" at bounding box center [659, 334] width 25 height 19
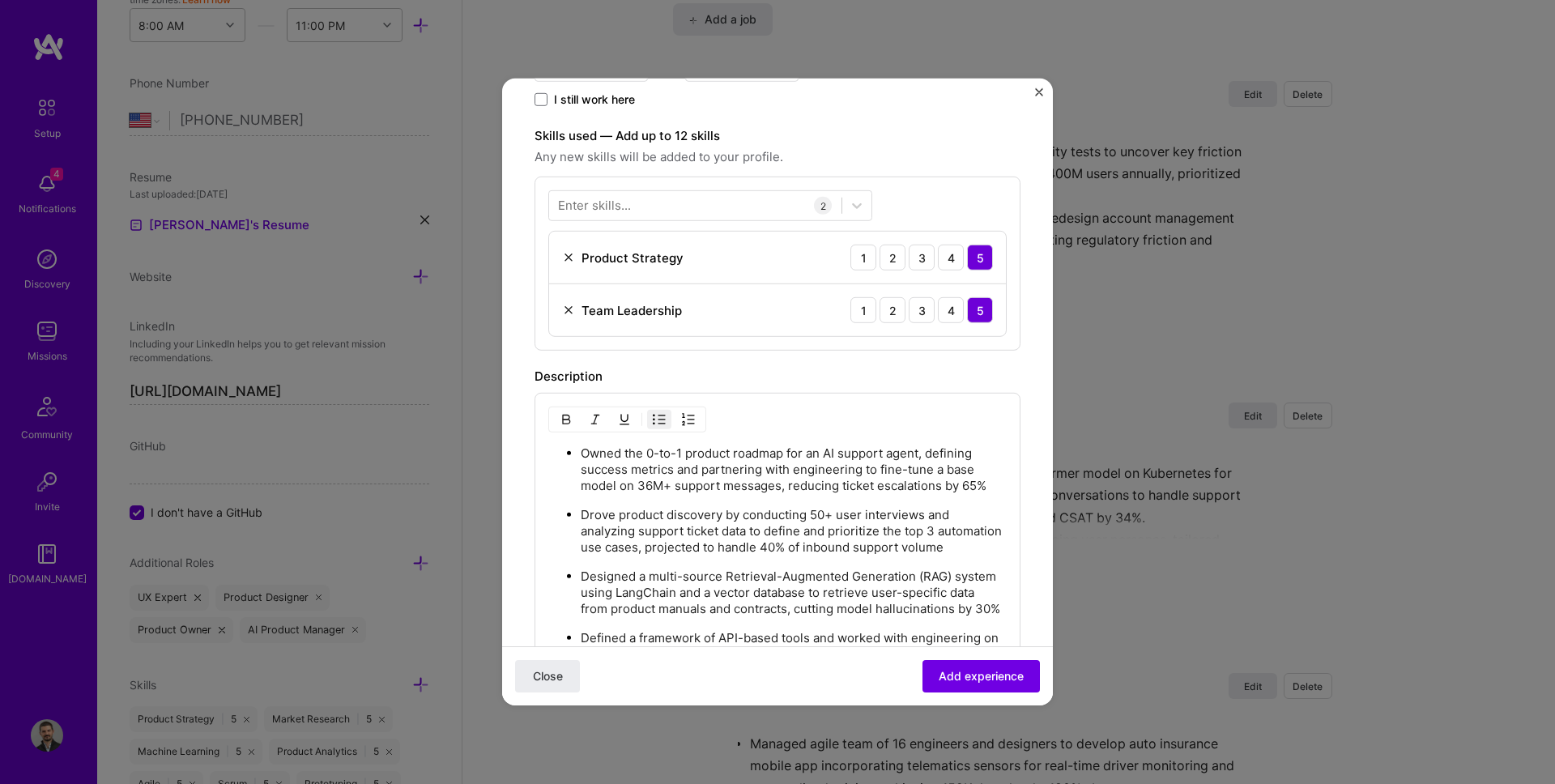
scroll to position [422, 0]
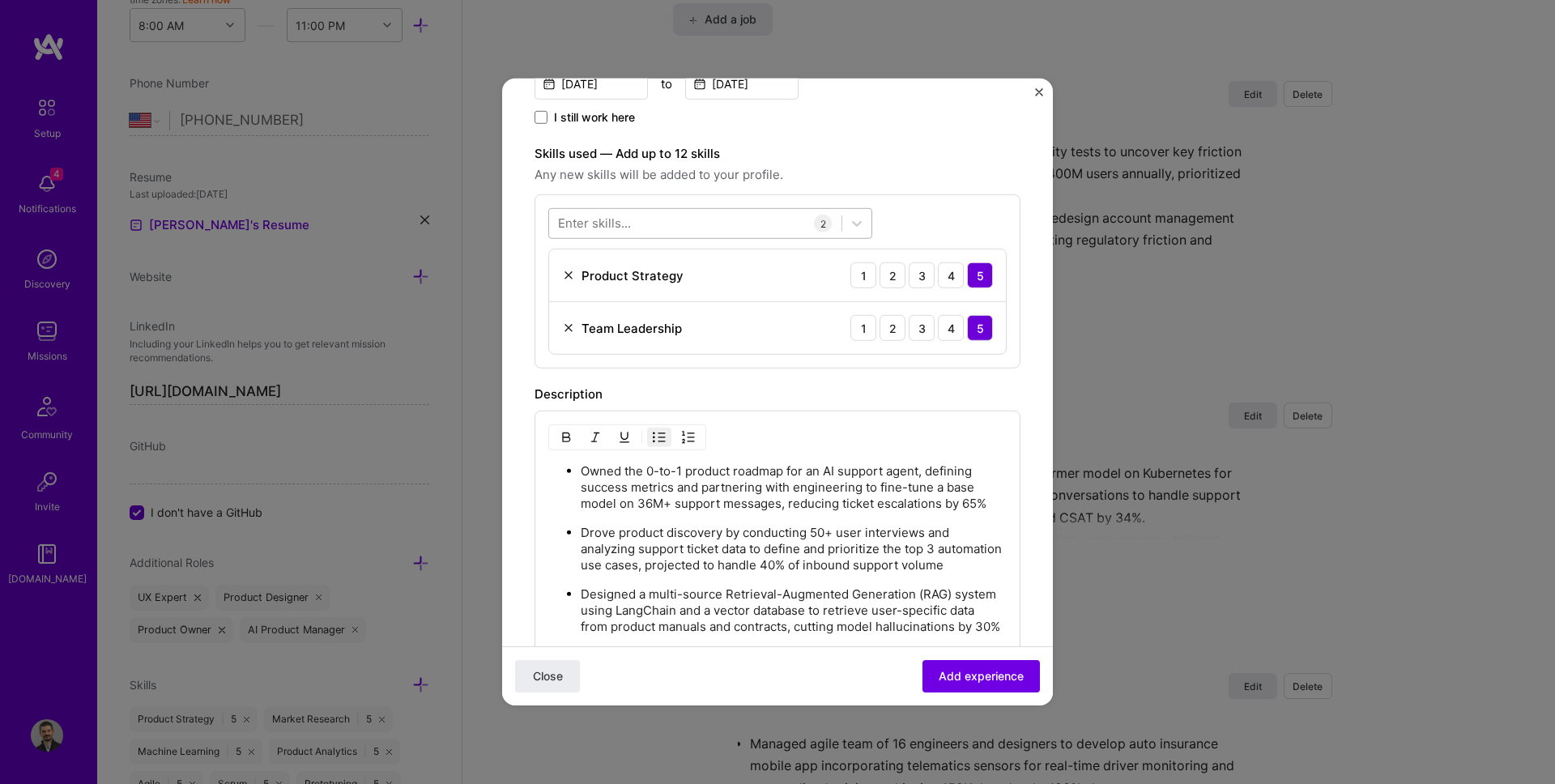
click at [644, 213] on div at bounding box center [694, 223] width 292 height 26
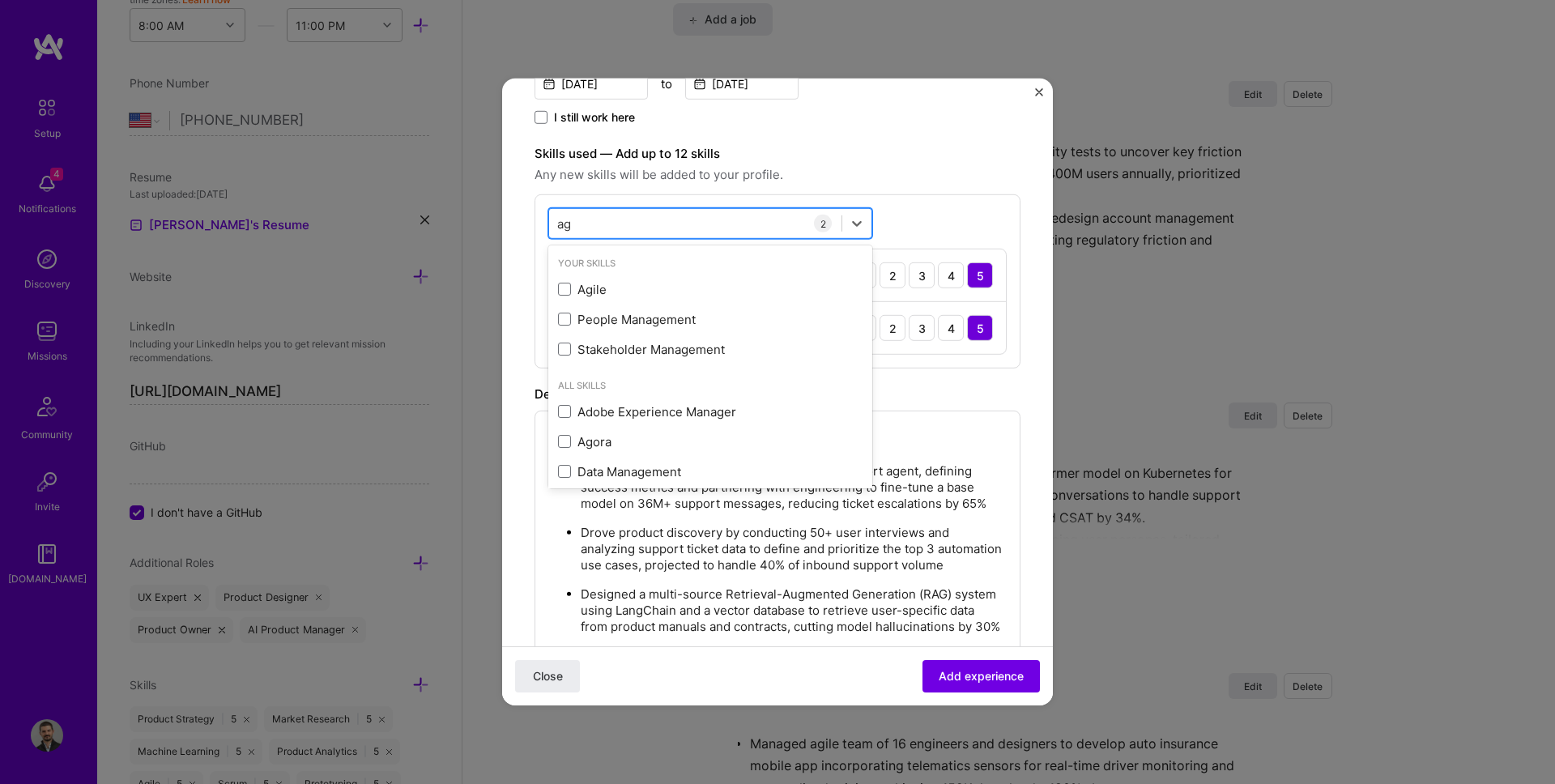
type input "a"
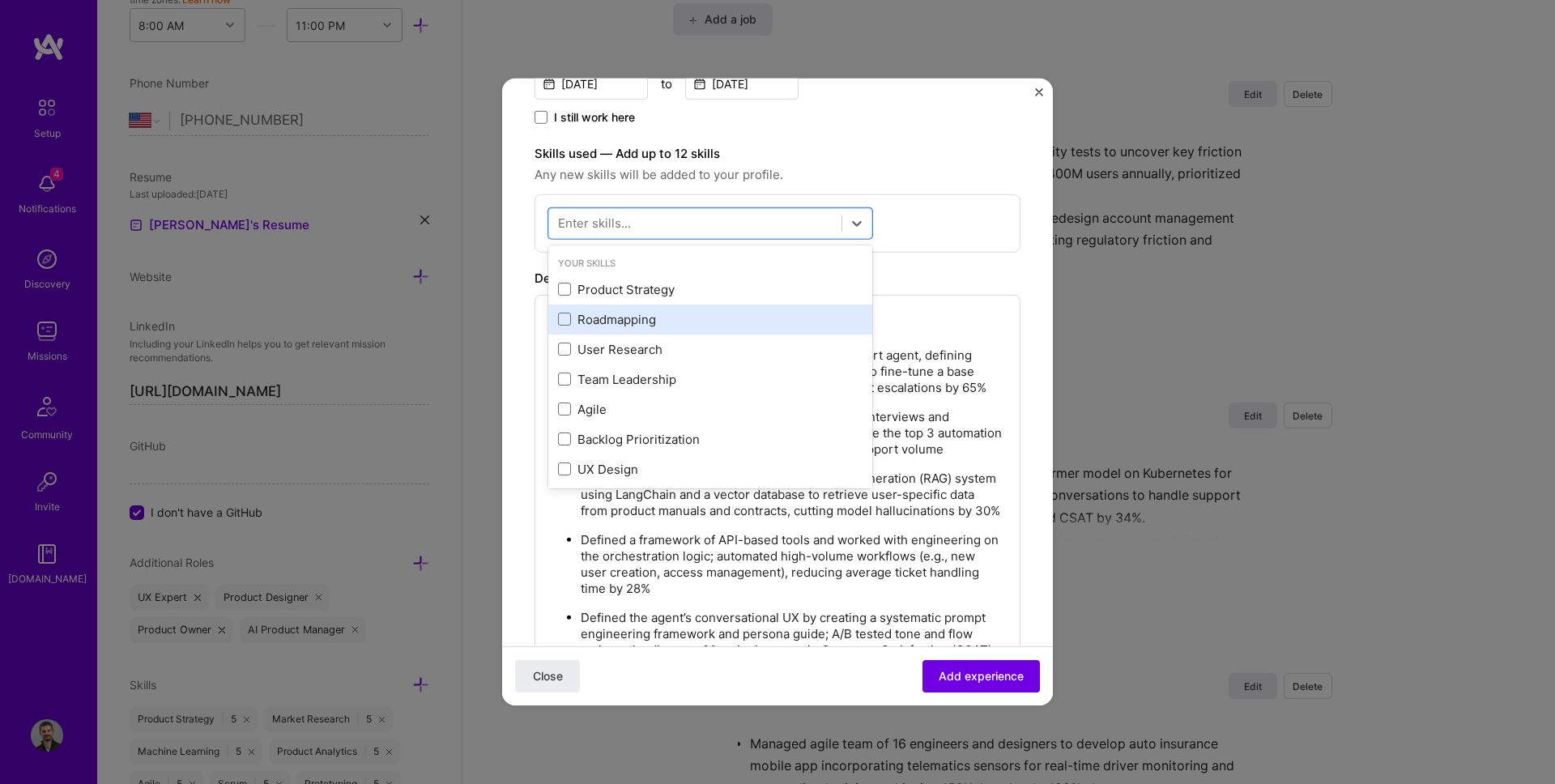
scroll to position [39, 0]
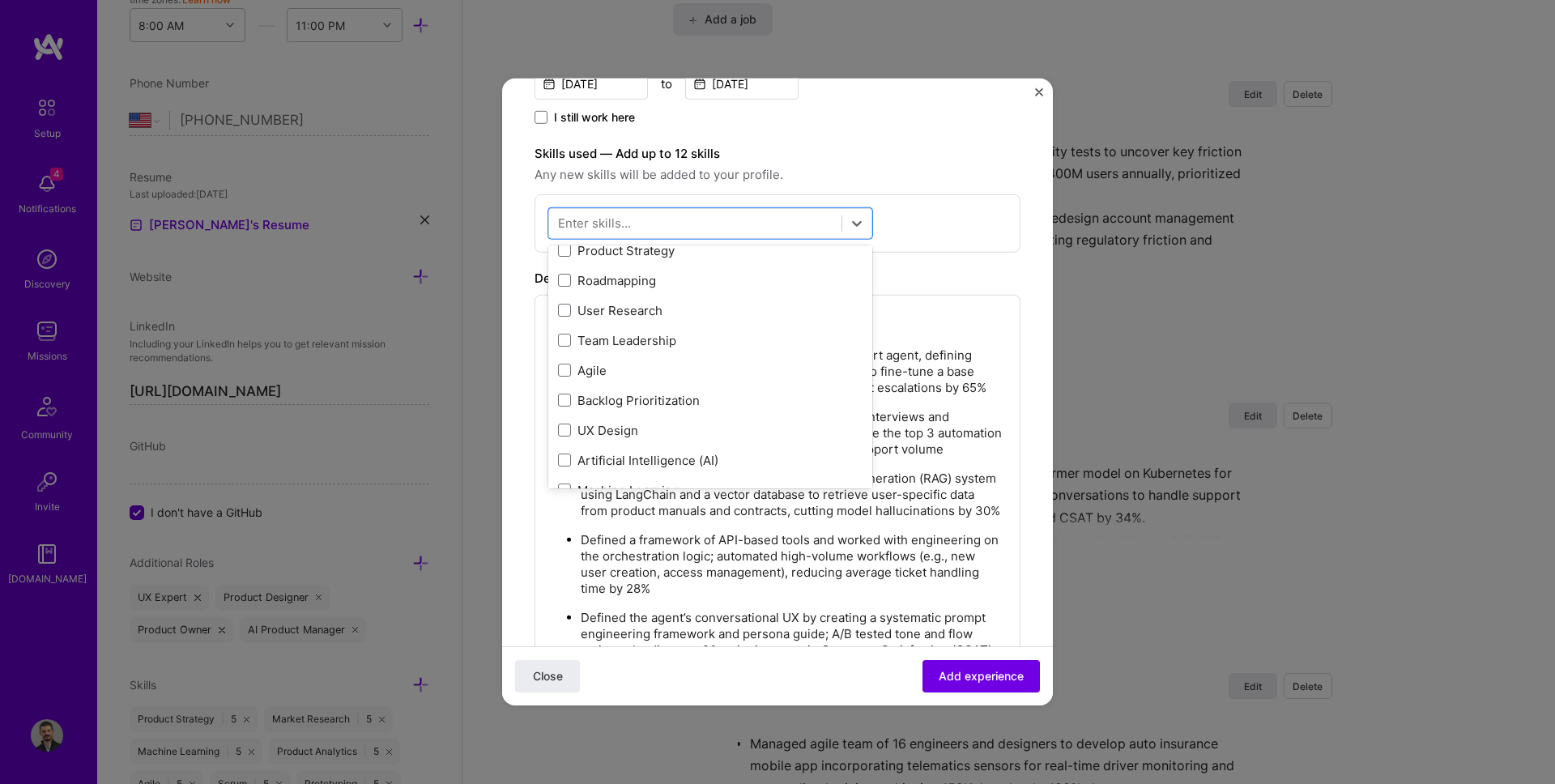
click at [951, 246] on div "option Product Strategy, deselected. option User Research focused, 0 of 2. 378 …" at bounding box center [777, 224] width 486 height 58
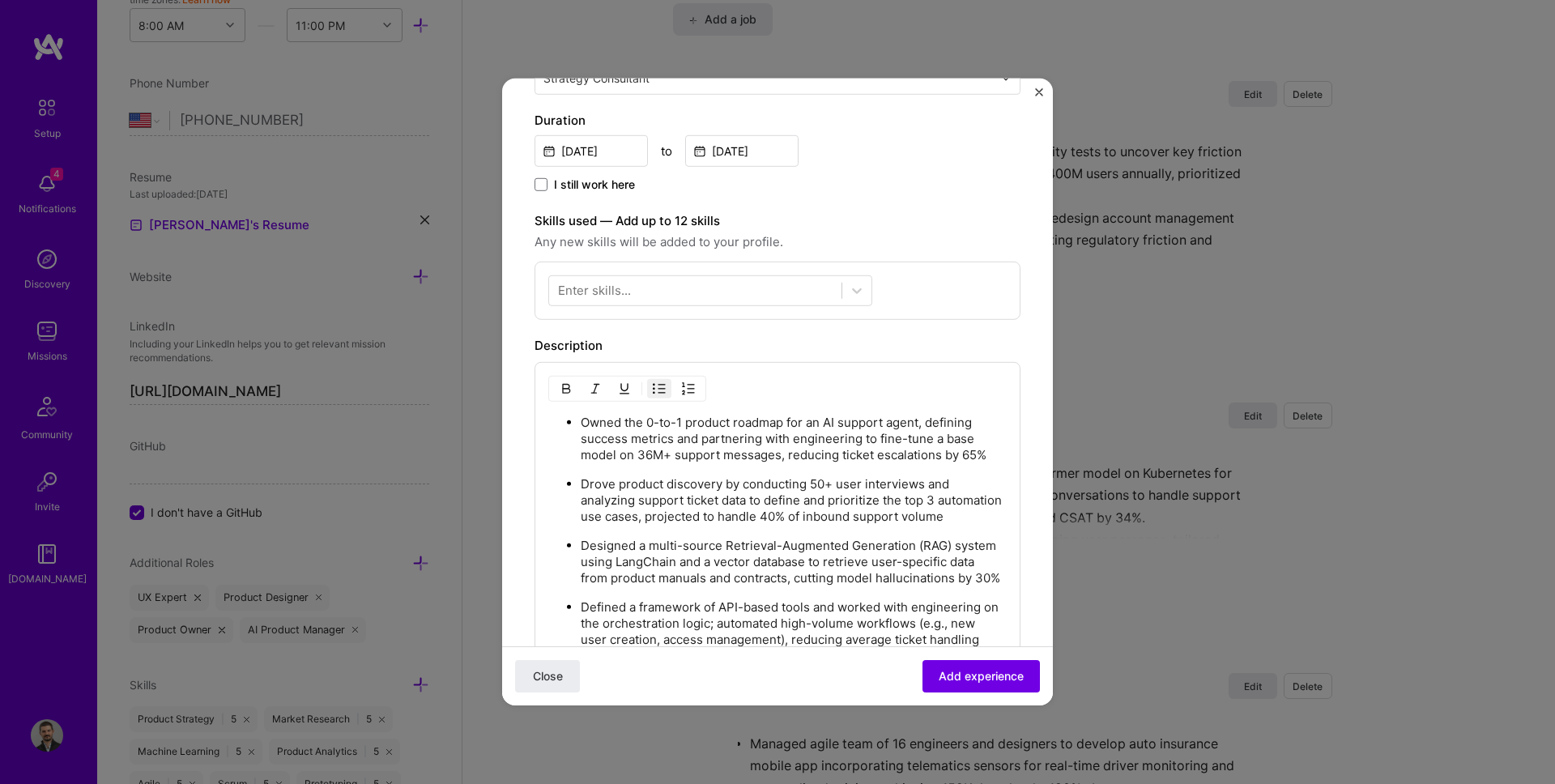
scroll to position [346, 0]
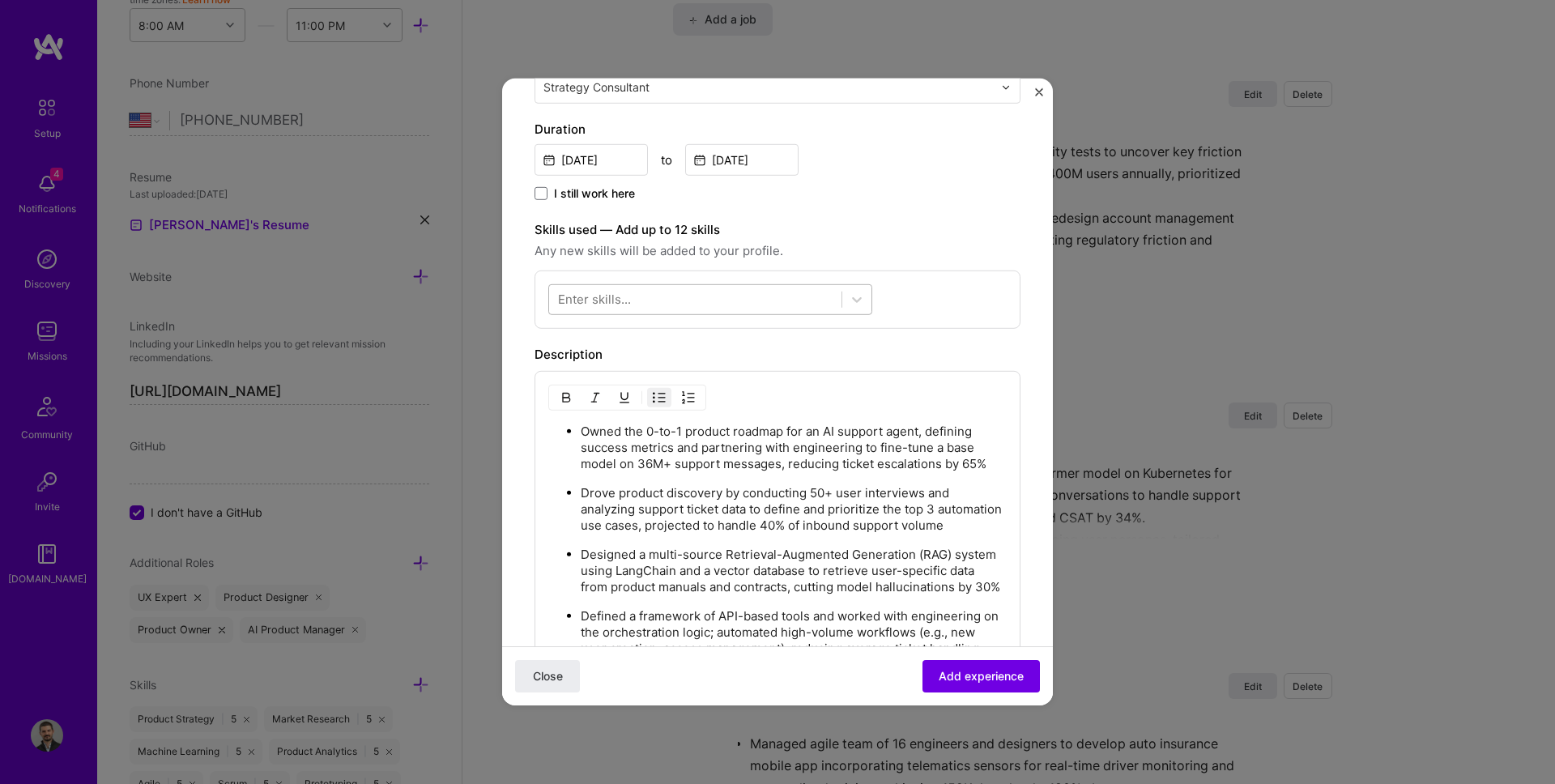
click at [655, 286] on div at bounding box center [694, 298] width 292 height 26
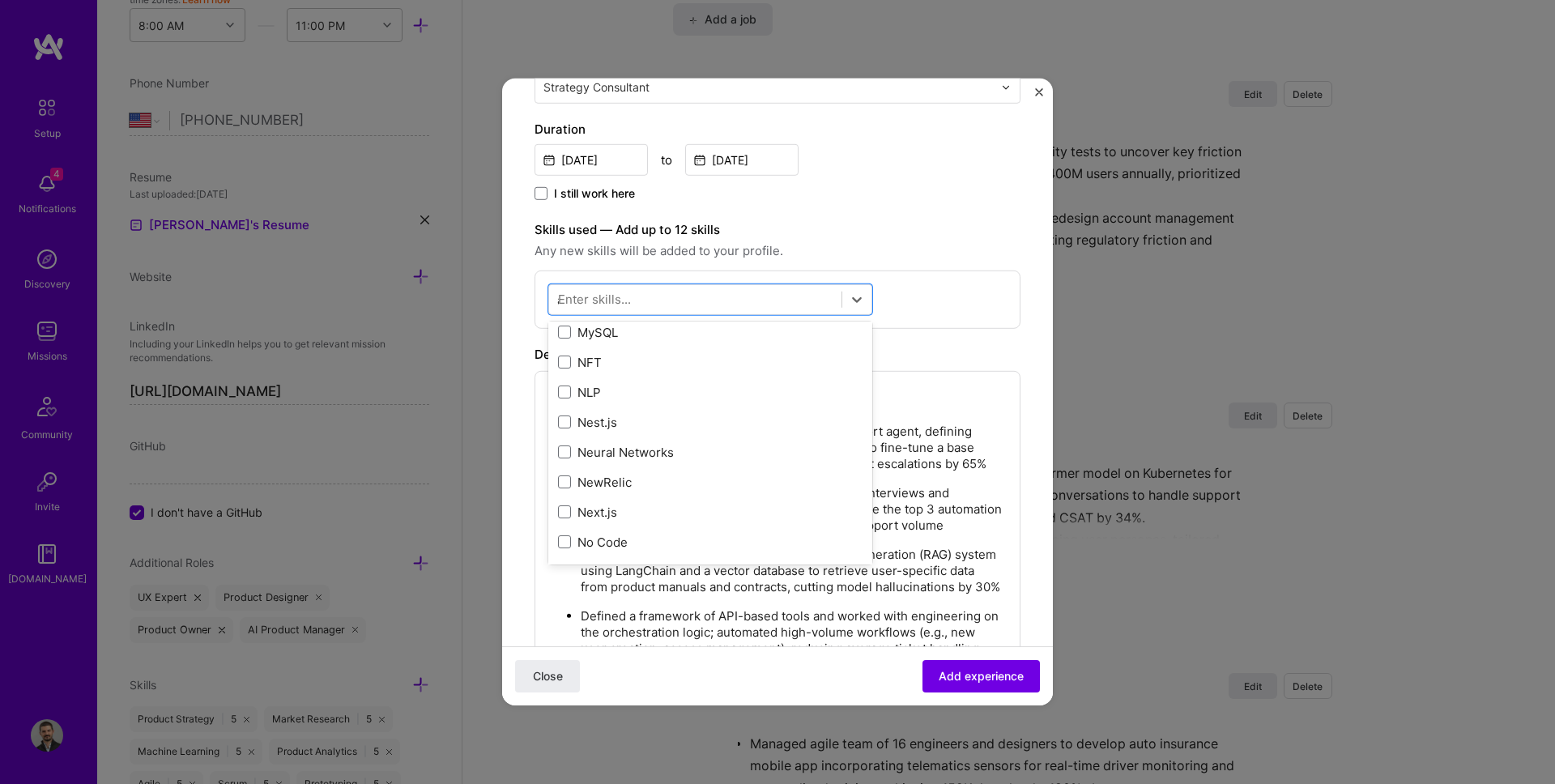
scroll to position [307, 0]
click at [631, 335] on div "LangChain" at bounding box center [710, 328] width 305 height 17
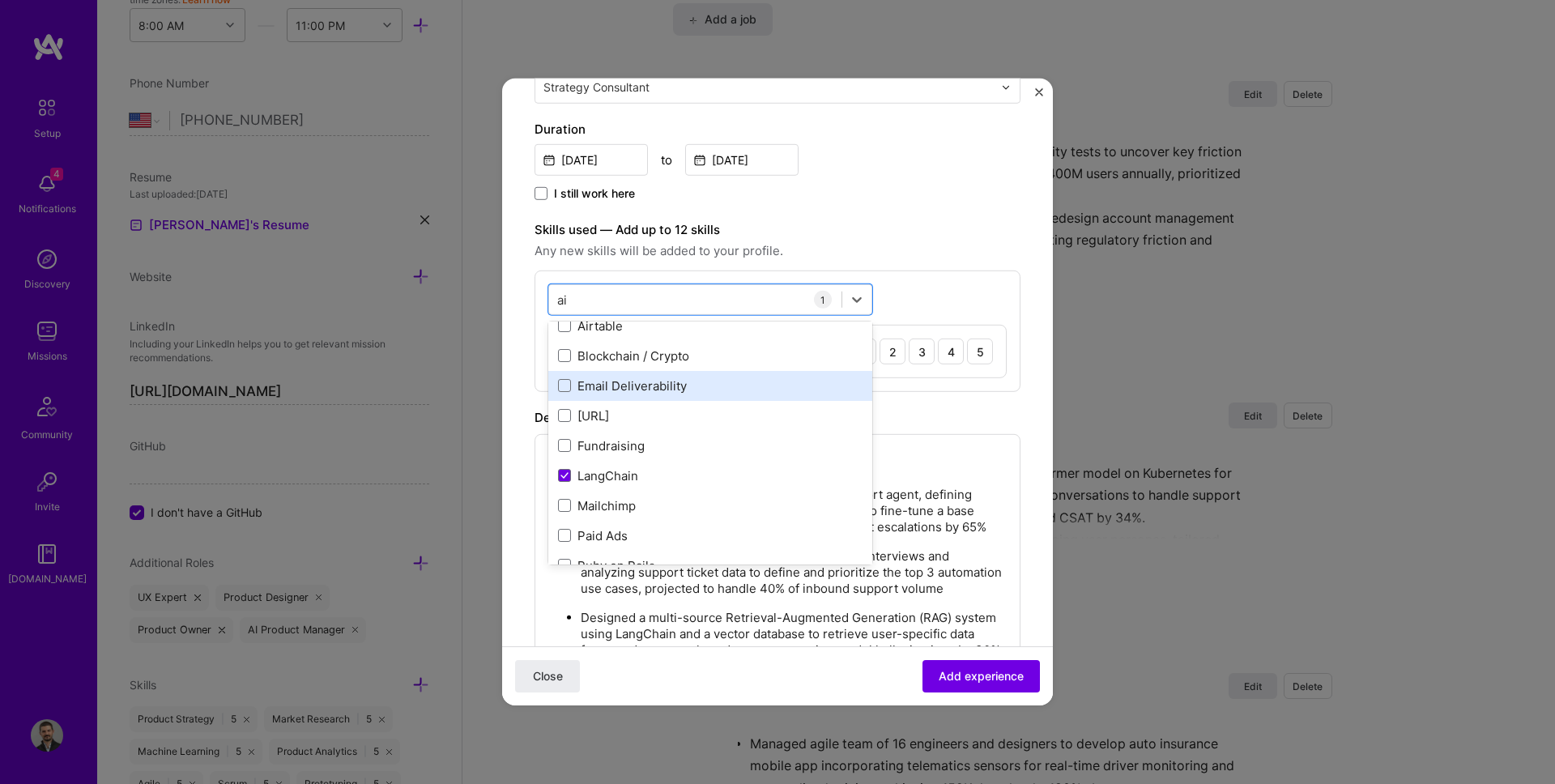
scroll to position [160, 0]
click at [608, 298] on div "ai ai" at bounding box center [694, 298] width 292 height 26
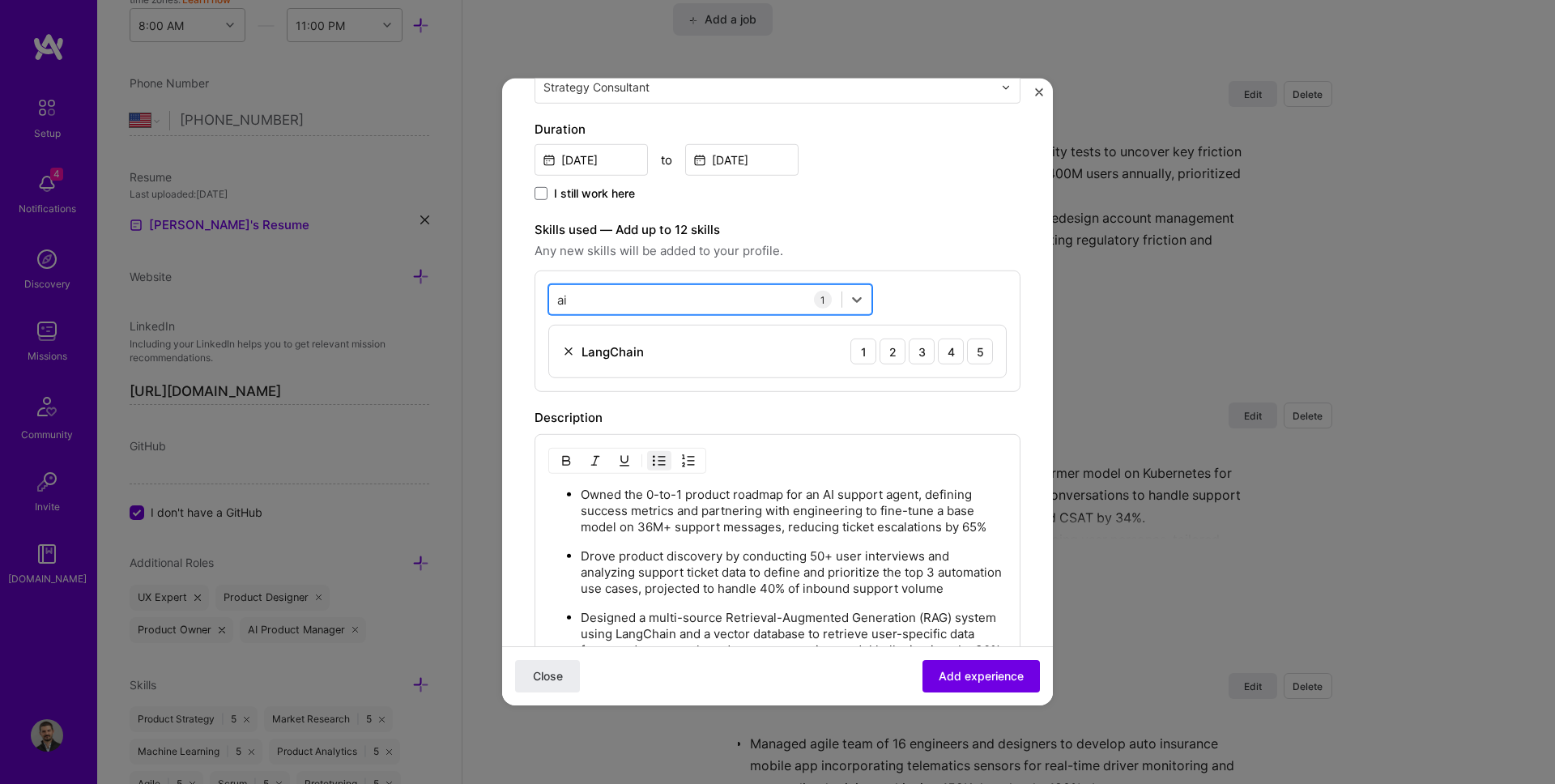
click at [608, 298] on div "ai ai" at bounding box center [694, 298] width 292 height 26
type input "a"
type input "l"
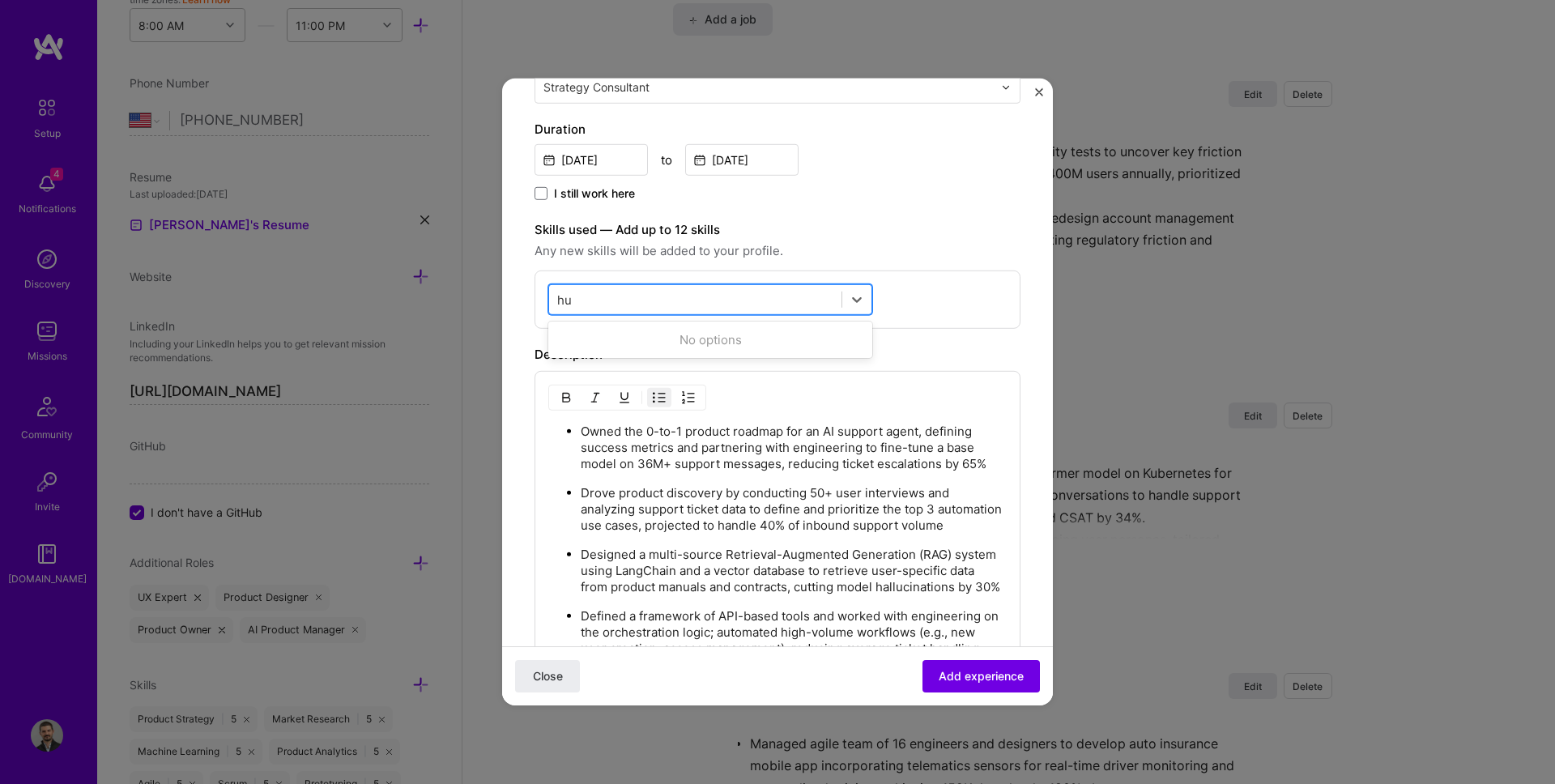
type input "h"
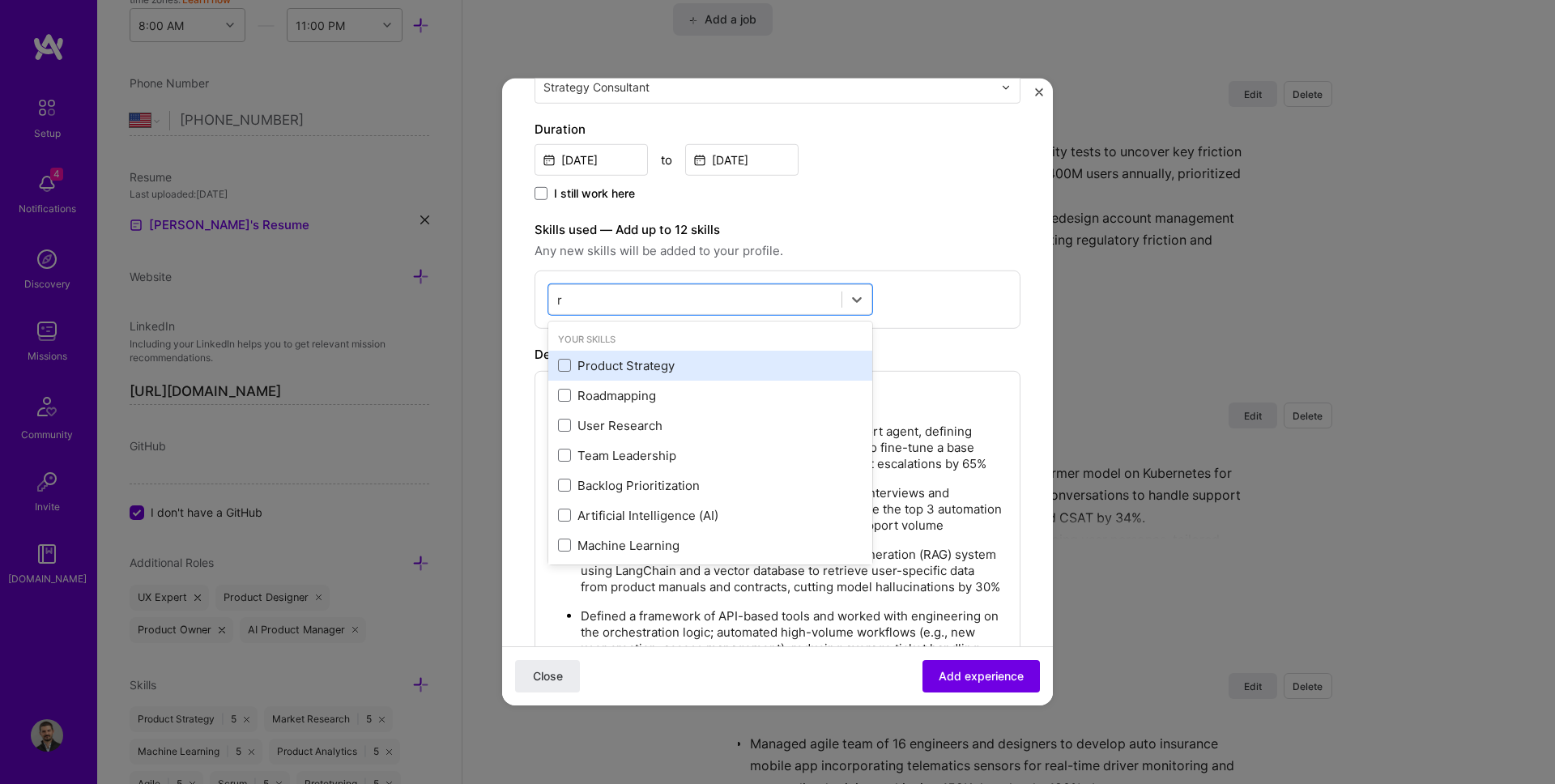
click at [617, 361] on div "Product Strategy" at bounding box center [710, 366] width 305 height 17
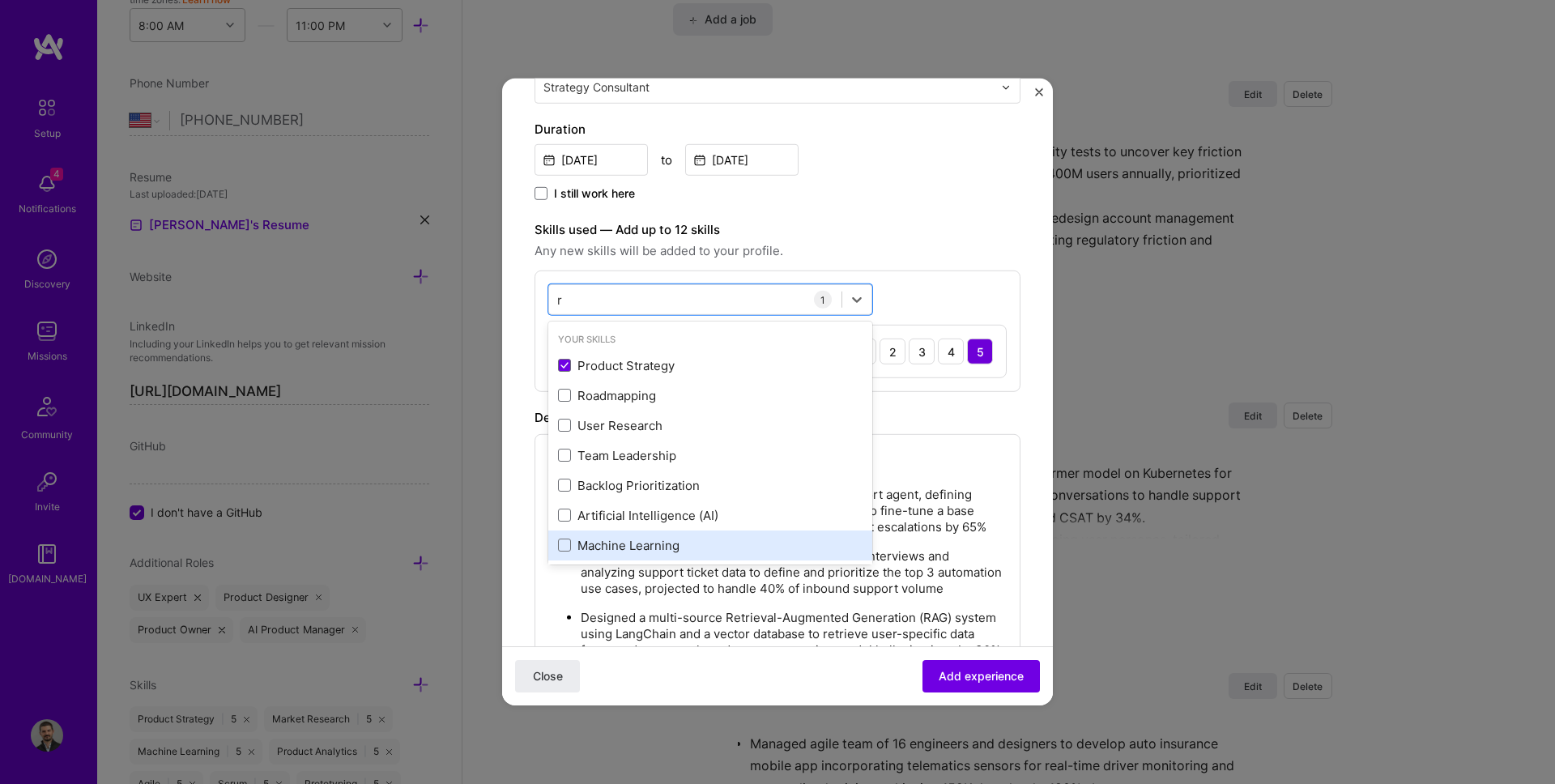
click at [622, 541] on div "Machine Learning" at bounding box center [710, 545] width 305 height 17
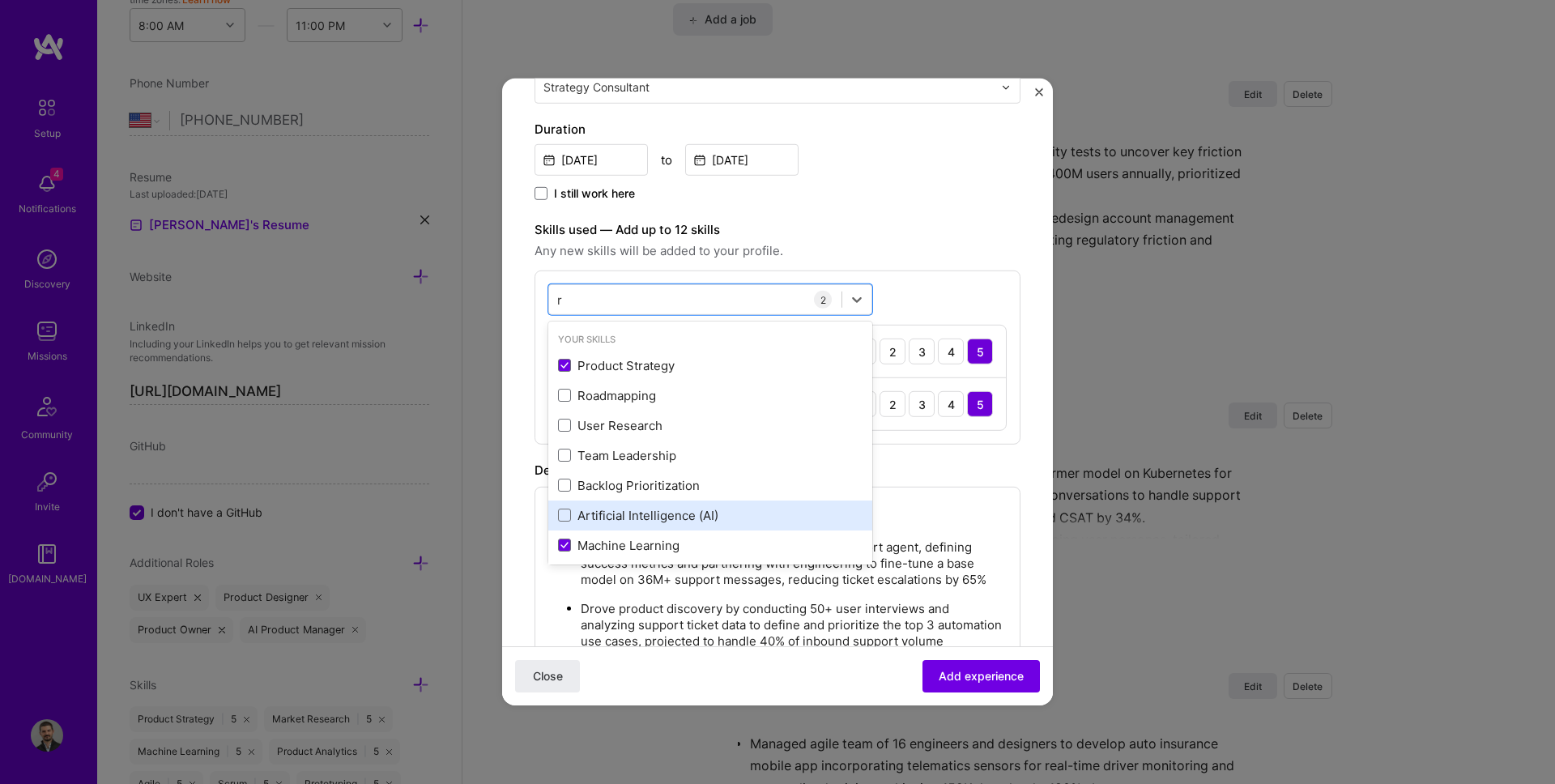
click at [645, 518] on div "Artificial Intelligence (AI)" at bounding box center [710, 515] width 305 height 17
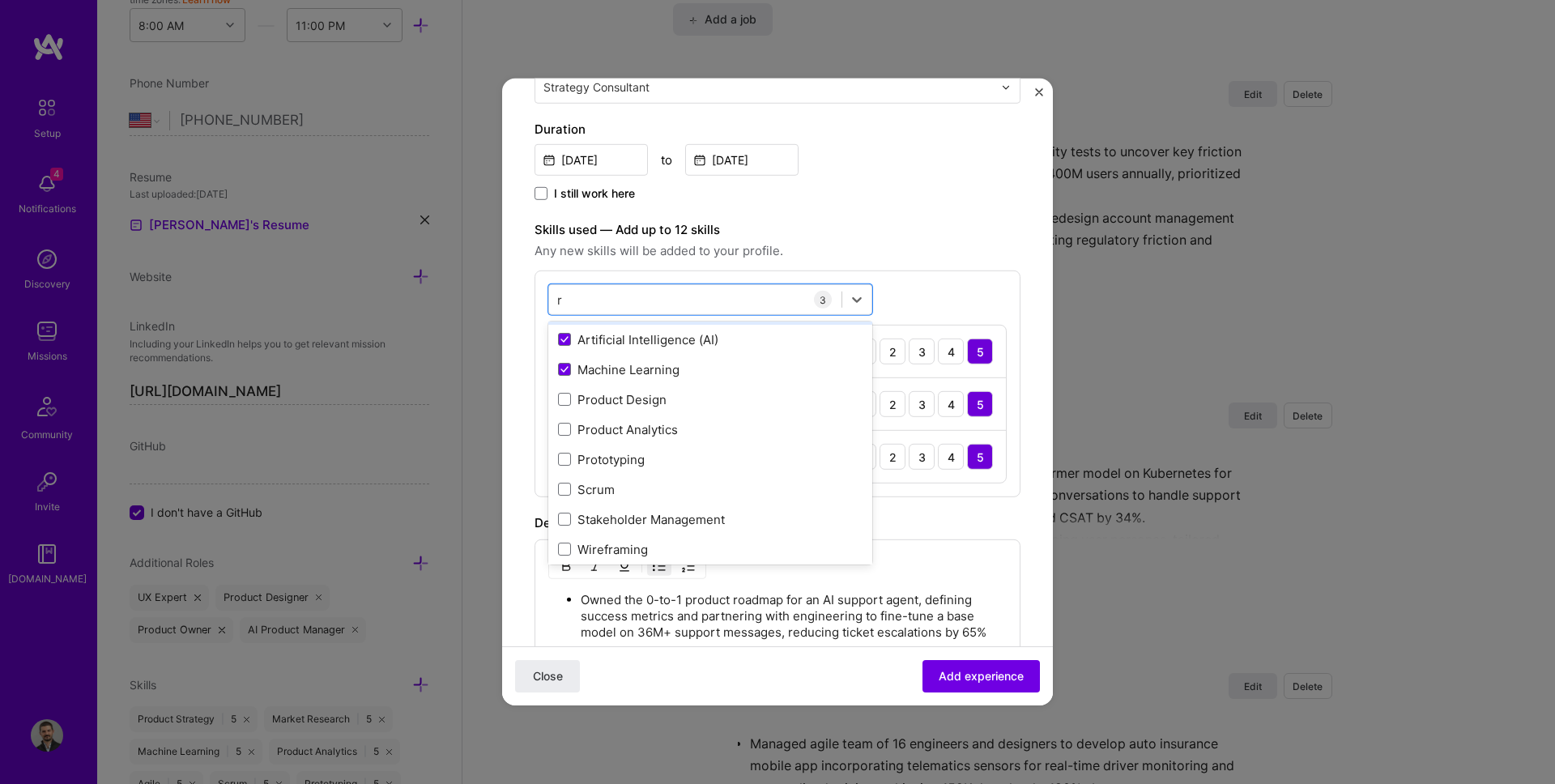
scroll to position [177, 0]
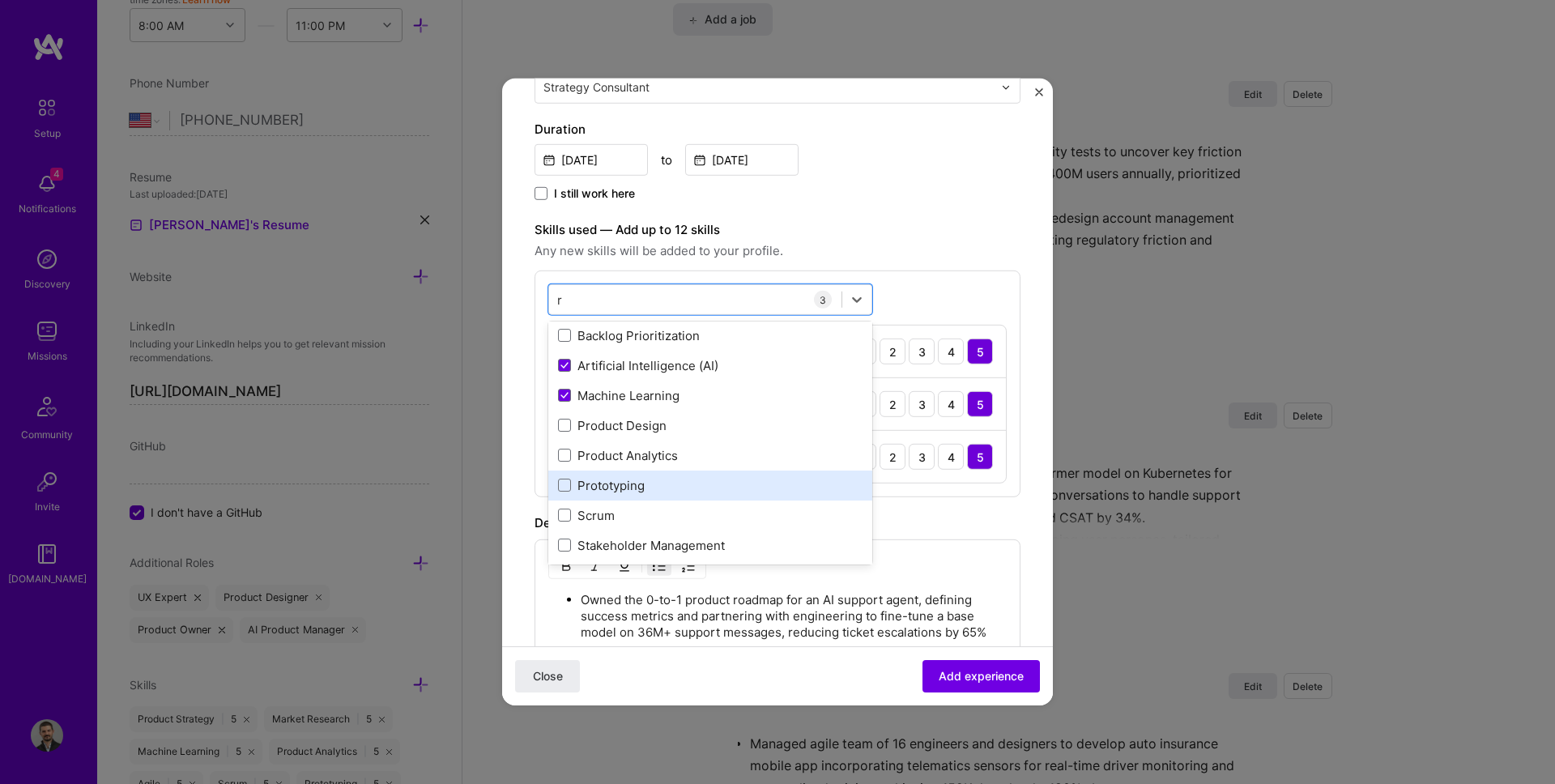
click at [659, 487] on div "Prototyping" at bounding box center [710, 485] width 305 height 17
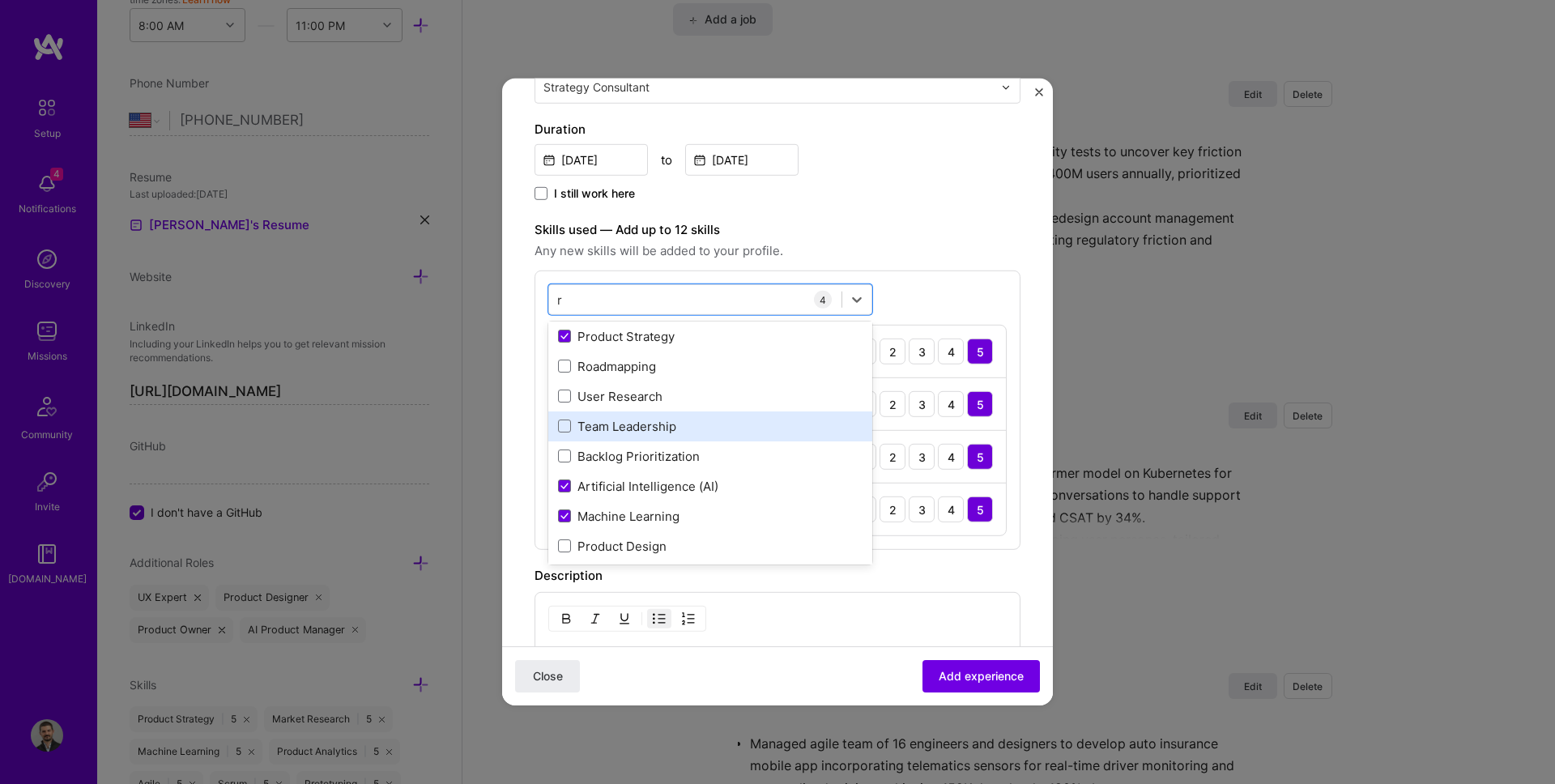
scroll to position [97, 0]
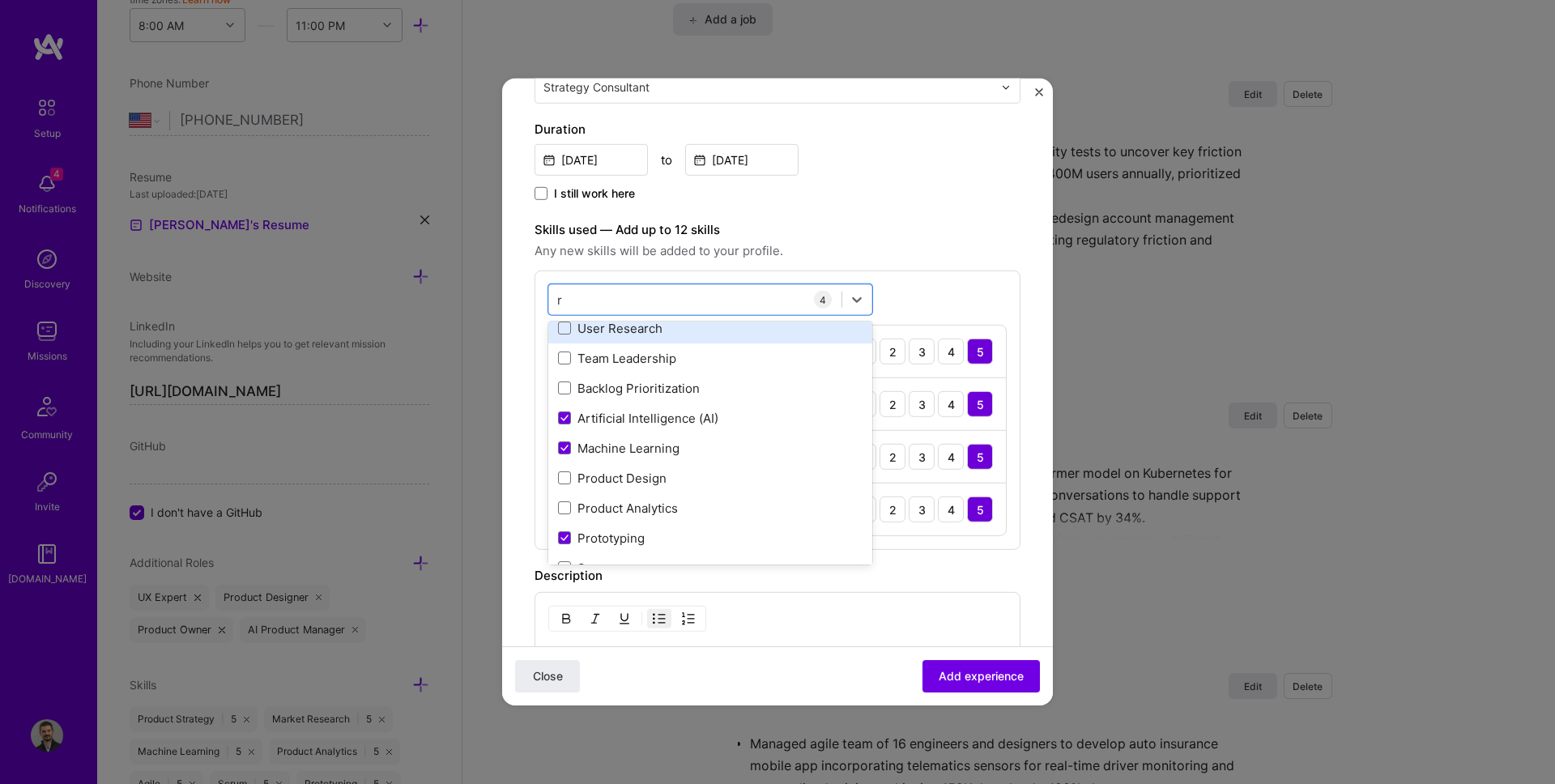
click at [687, 320] on div "User Research" at bounding box center [710, 328] width 305 height 17
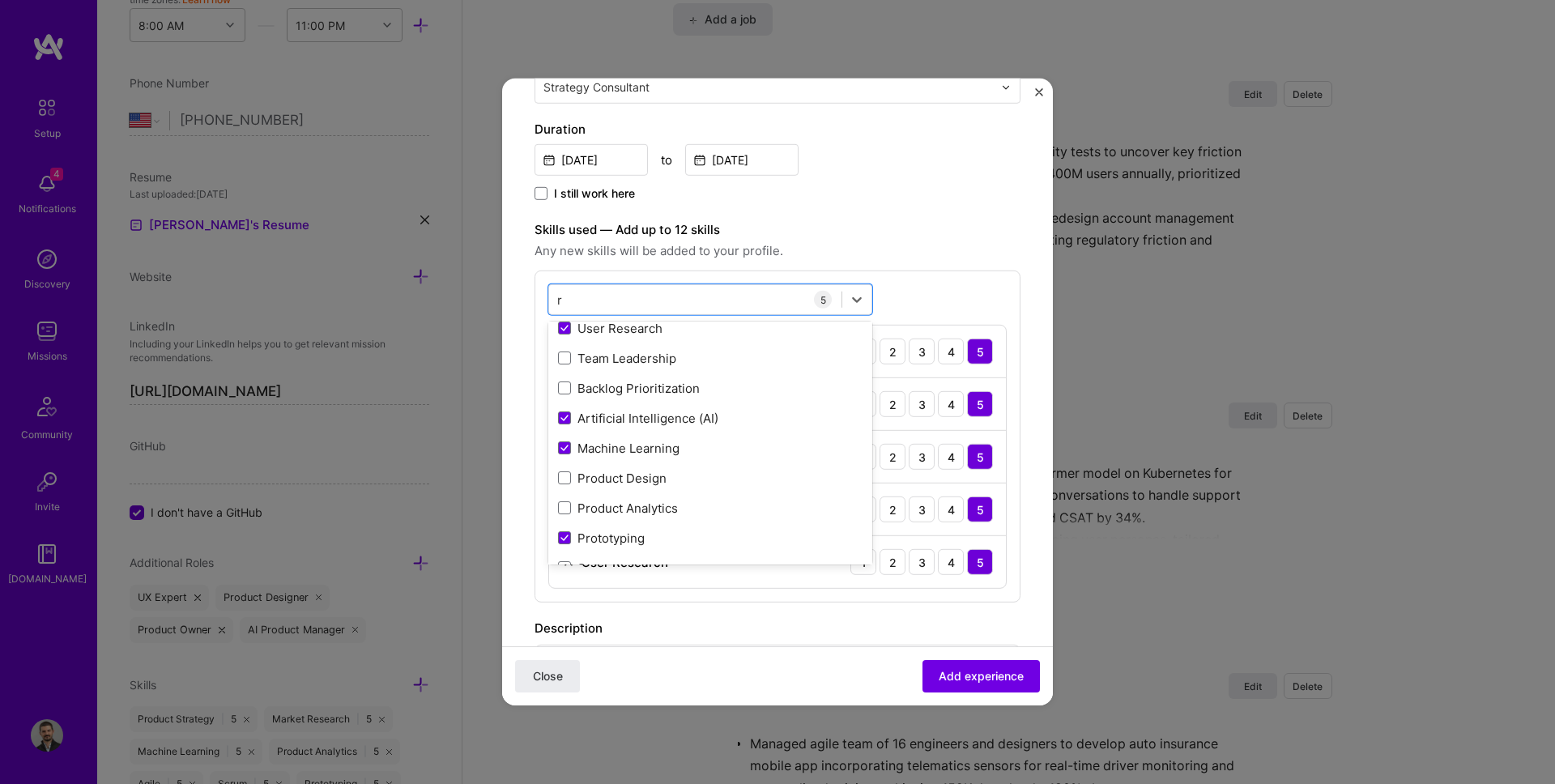
type input "r"
click at [917, 268] on div "Skills used — Add up to 12 skills Any new skills will be added to your profile.…" at bounding box center [777, 411] width 486 height 382
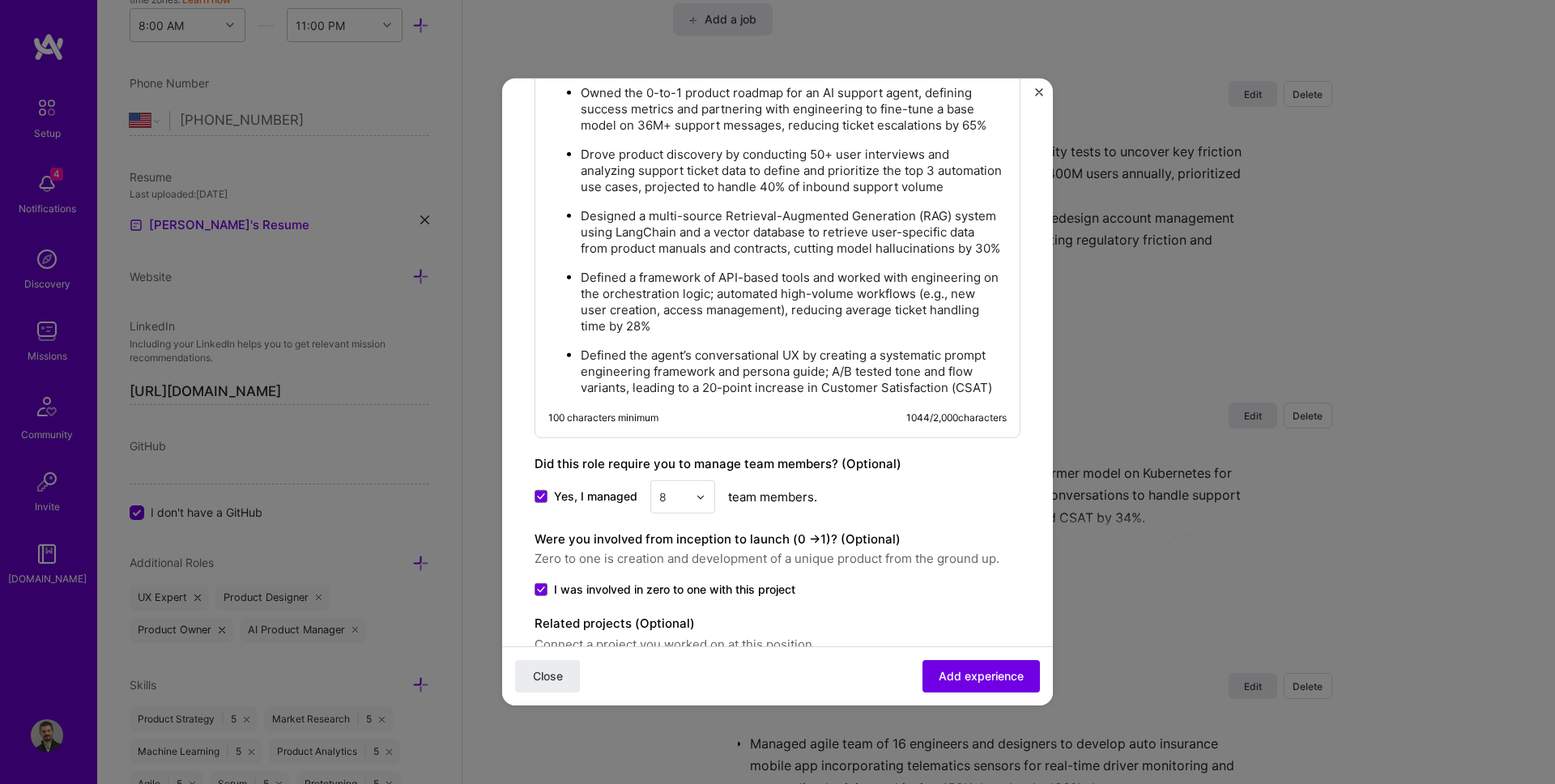
scroll to position [1057, 0]
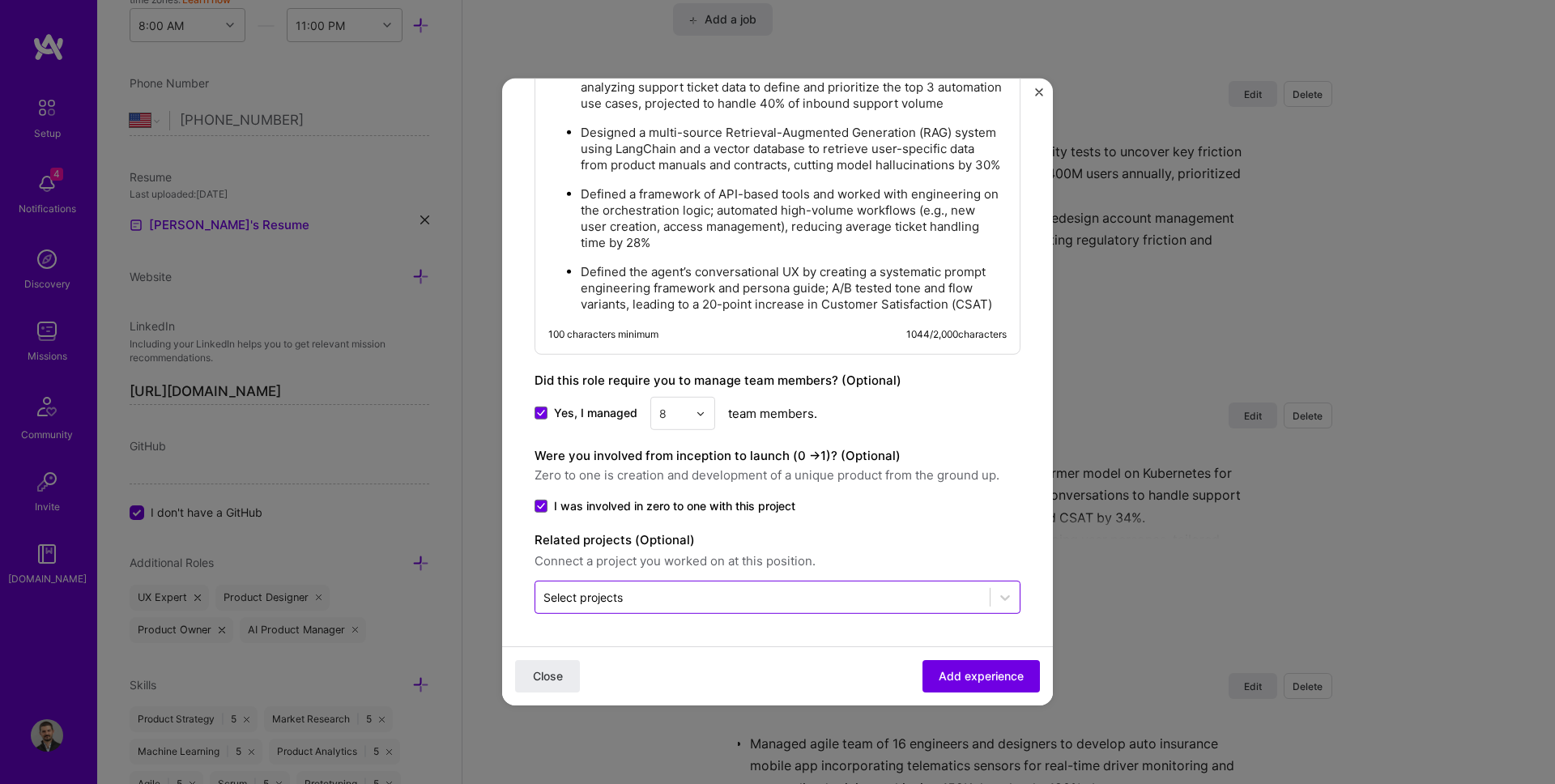
click at [702, 593] on input "text" at bounding box center [762, 597] width 439 height 17
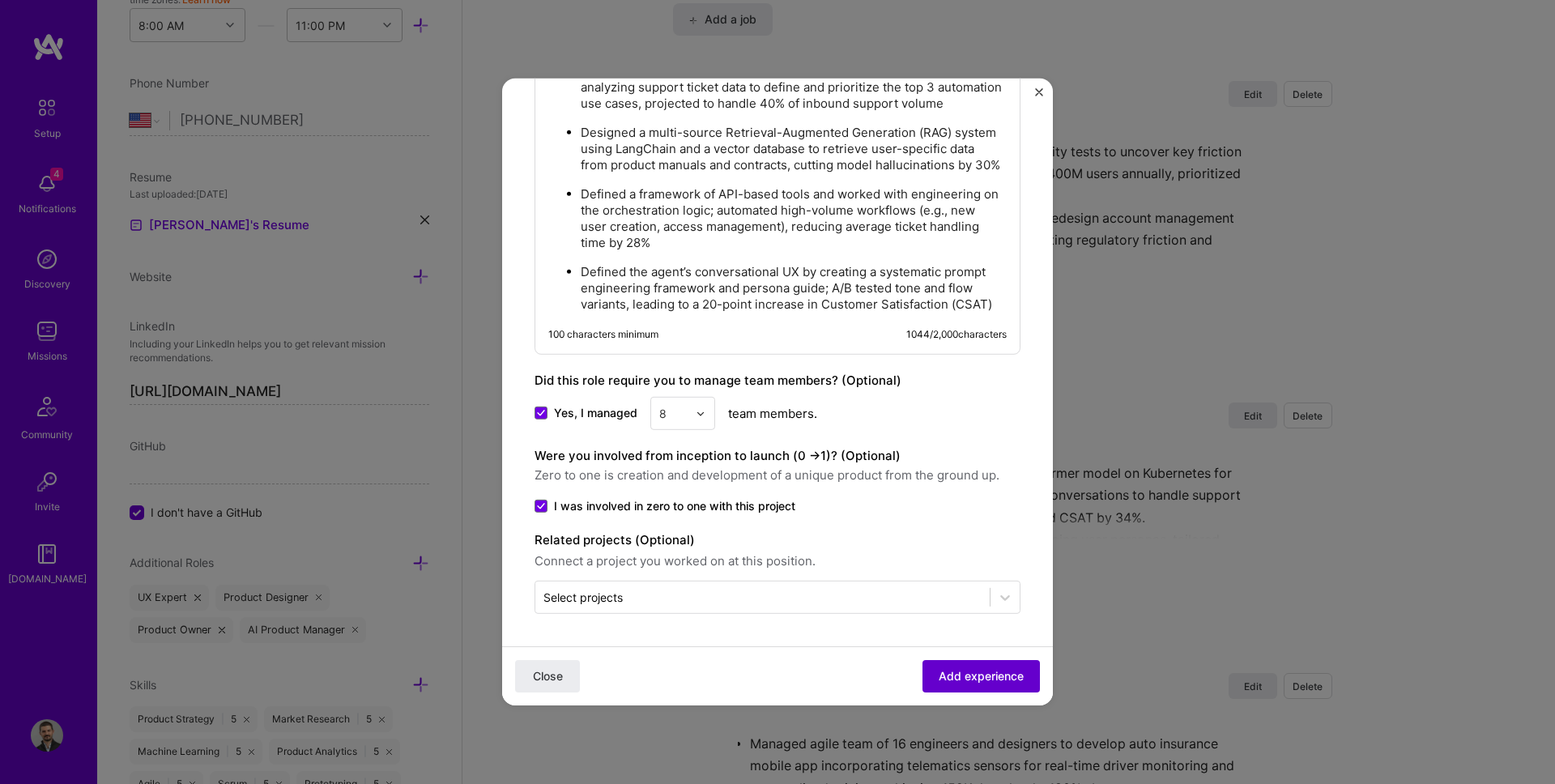
click at [946, 659] on button "Add experience" at bounding box center [981, 676] width 117 height 33
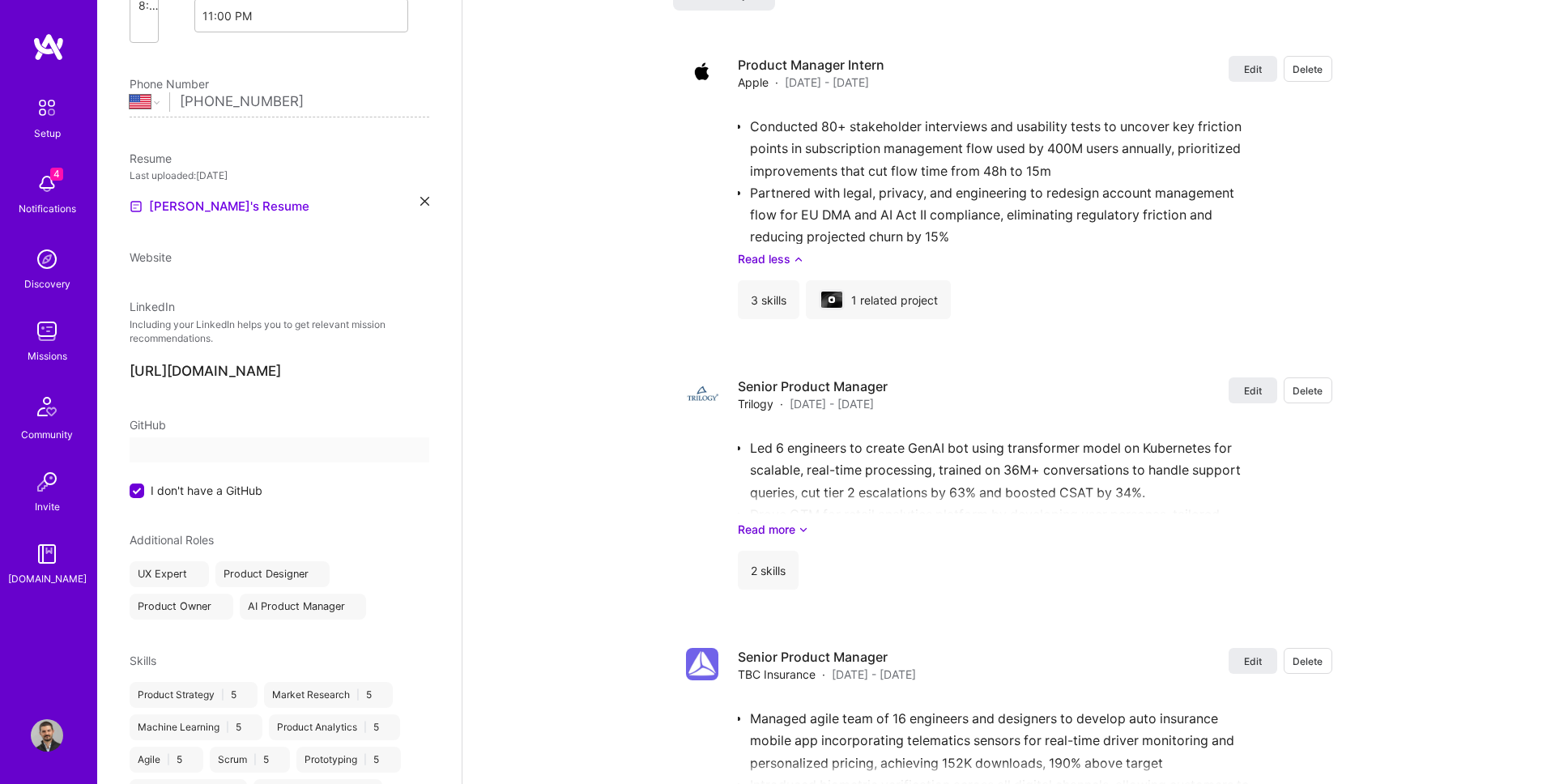
scroll to position [0, 0]
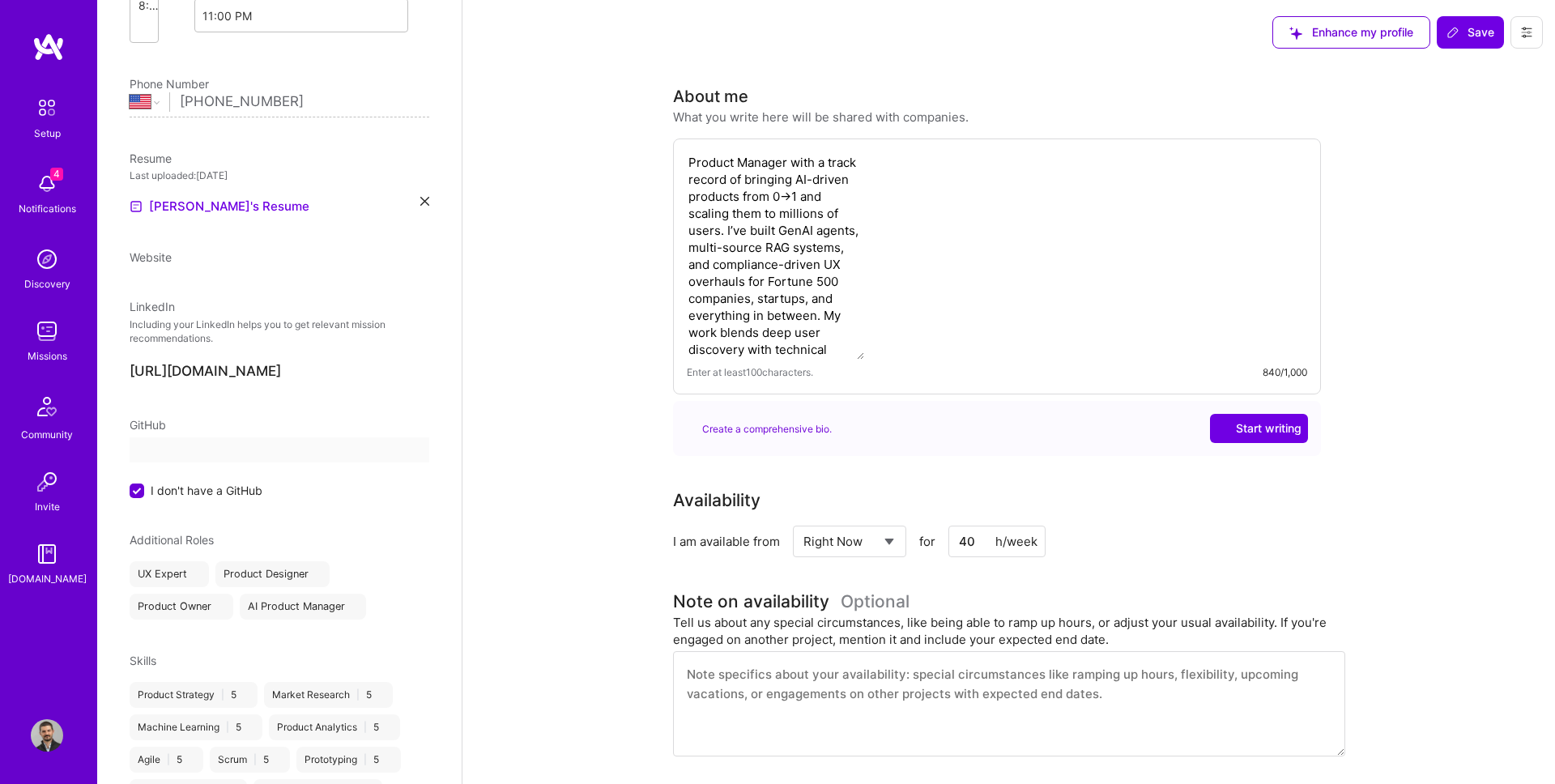
select select "US"
select select "Right Now"
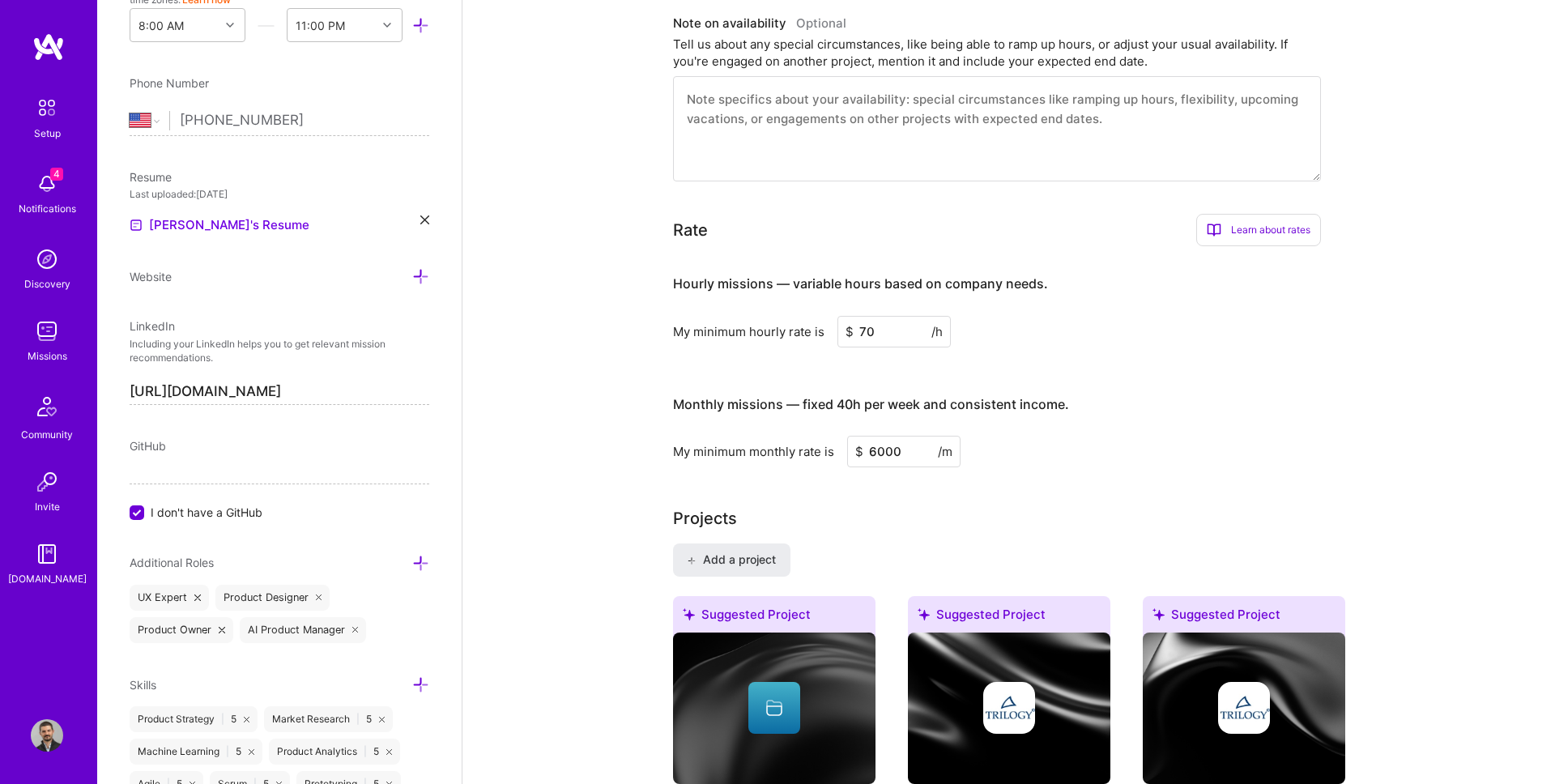
scroll to position [589, 0]
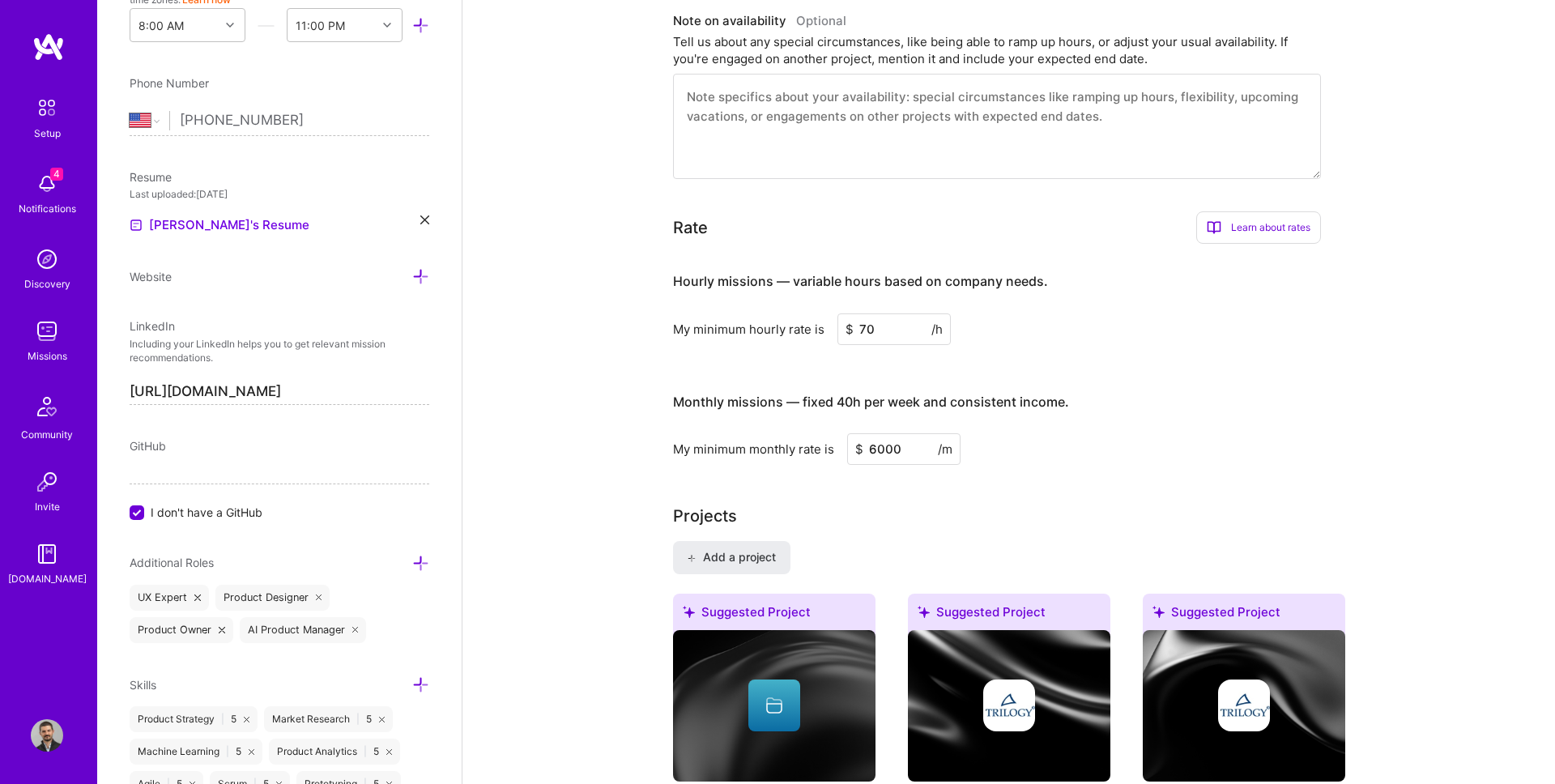
click at [866, 335] on input "70" at bounding box center [894, 328] width 114 height 32
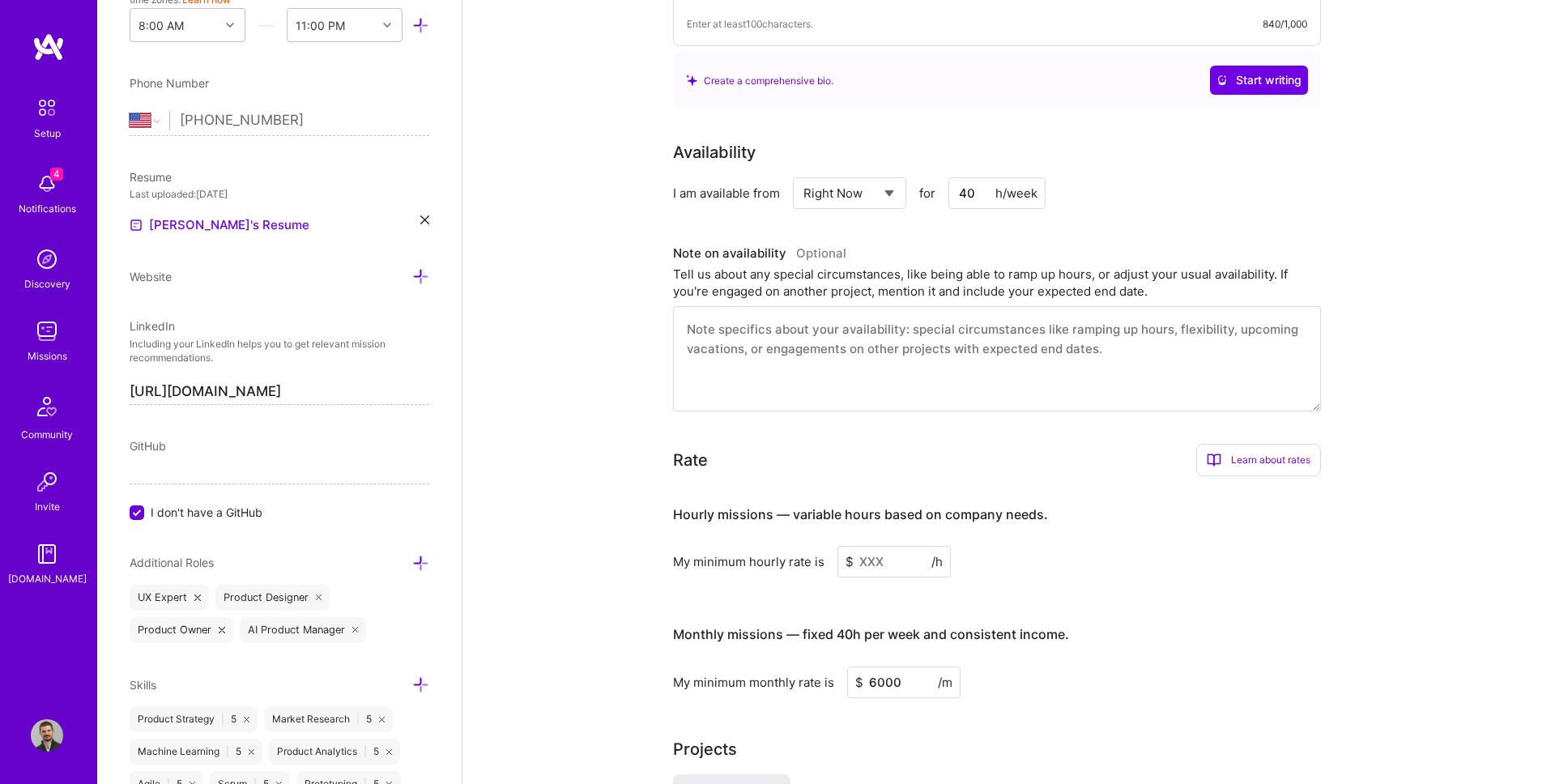
type input "9"
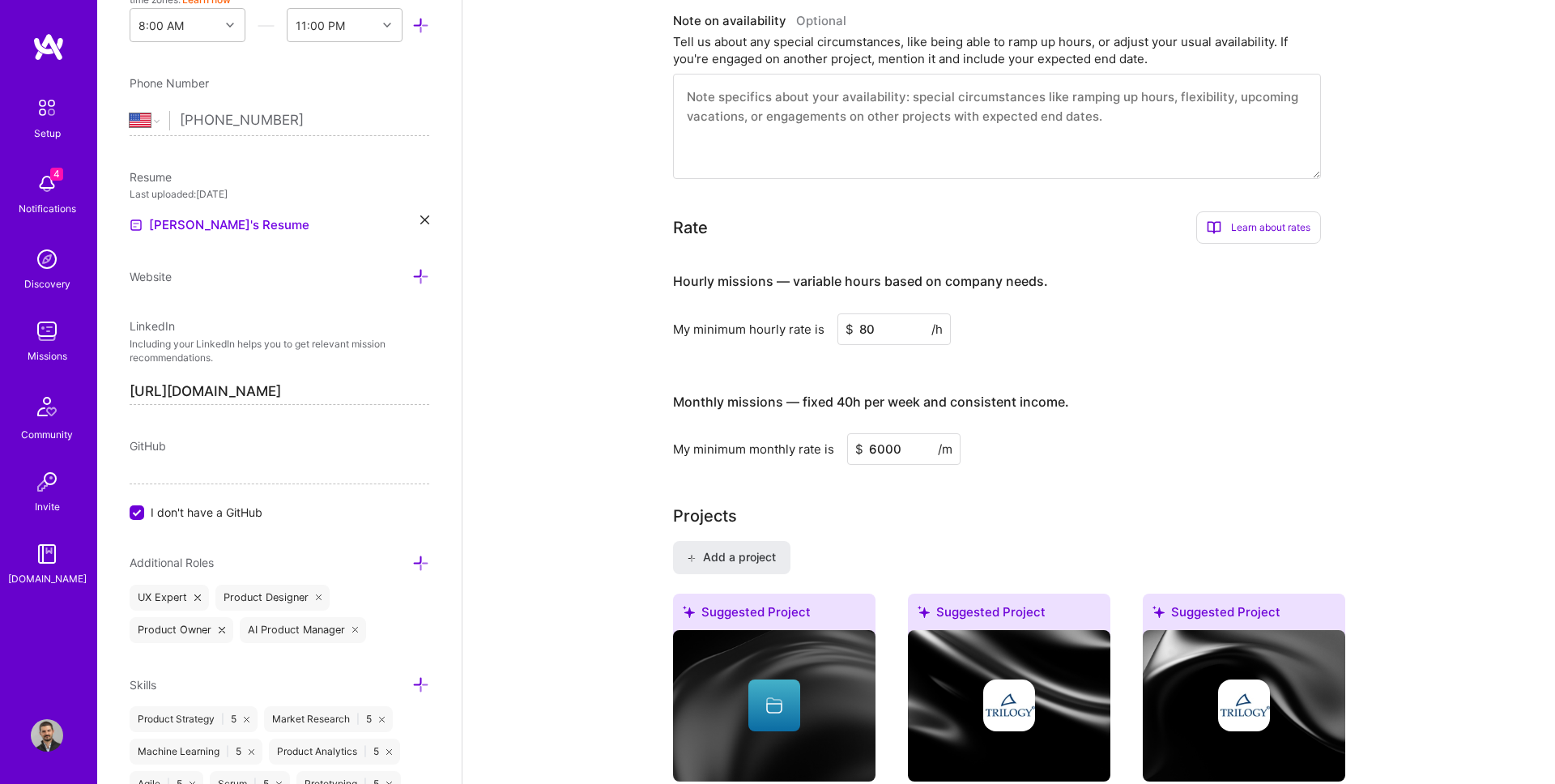
type input "80"
click at [873, 435] on input "6000" at bounding box center [904, 448] width 114 height 32
type input "10000"
click at [1068, 453] on div "My minimum monthly rate is $ 10000 /m" at bounding box center [997, 448] width 648 height 32
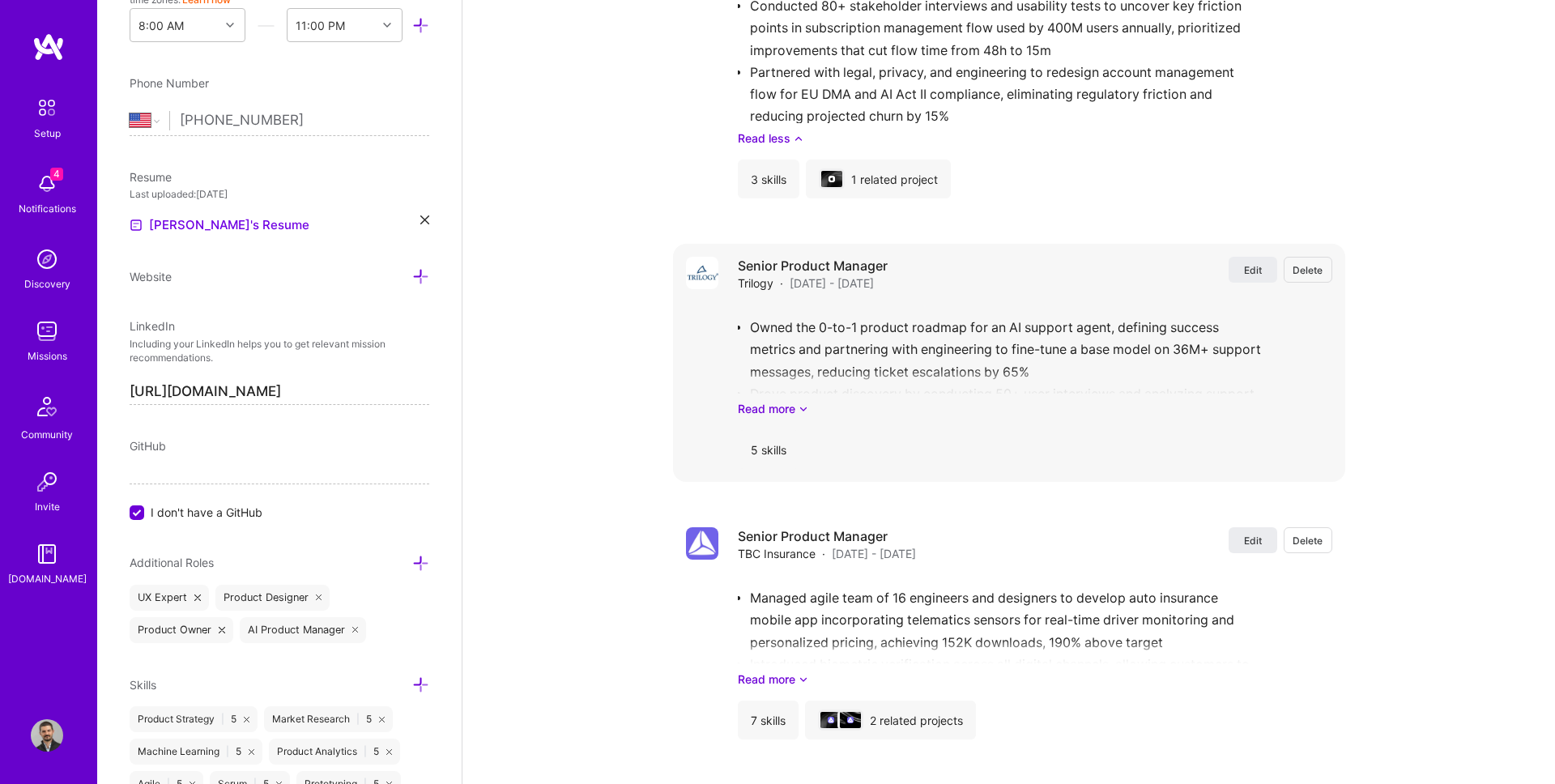
scroll to position [2461, 0]
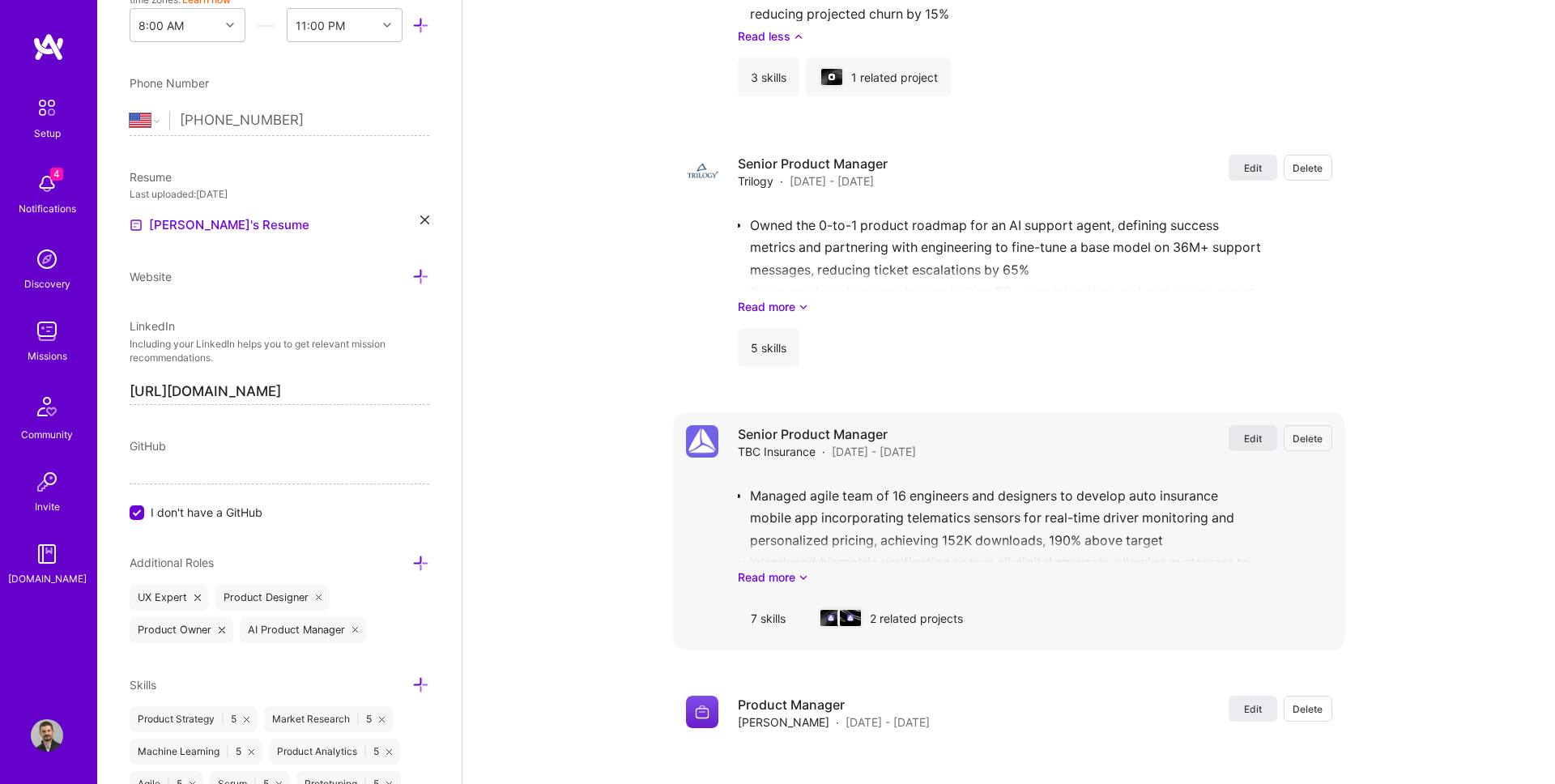
click at [1247, 438] on span "Edit" at bounding box center [1253, 437] width 18 height 14
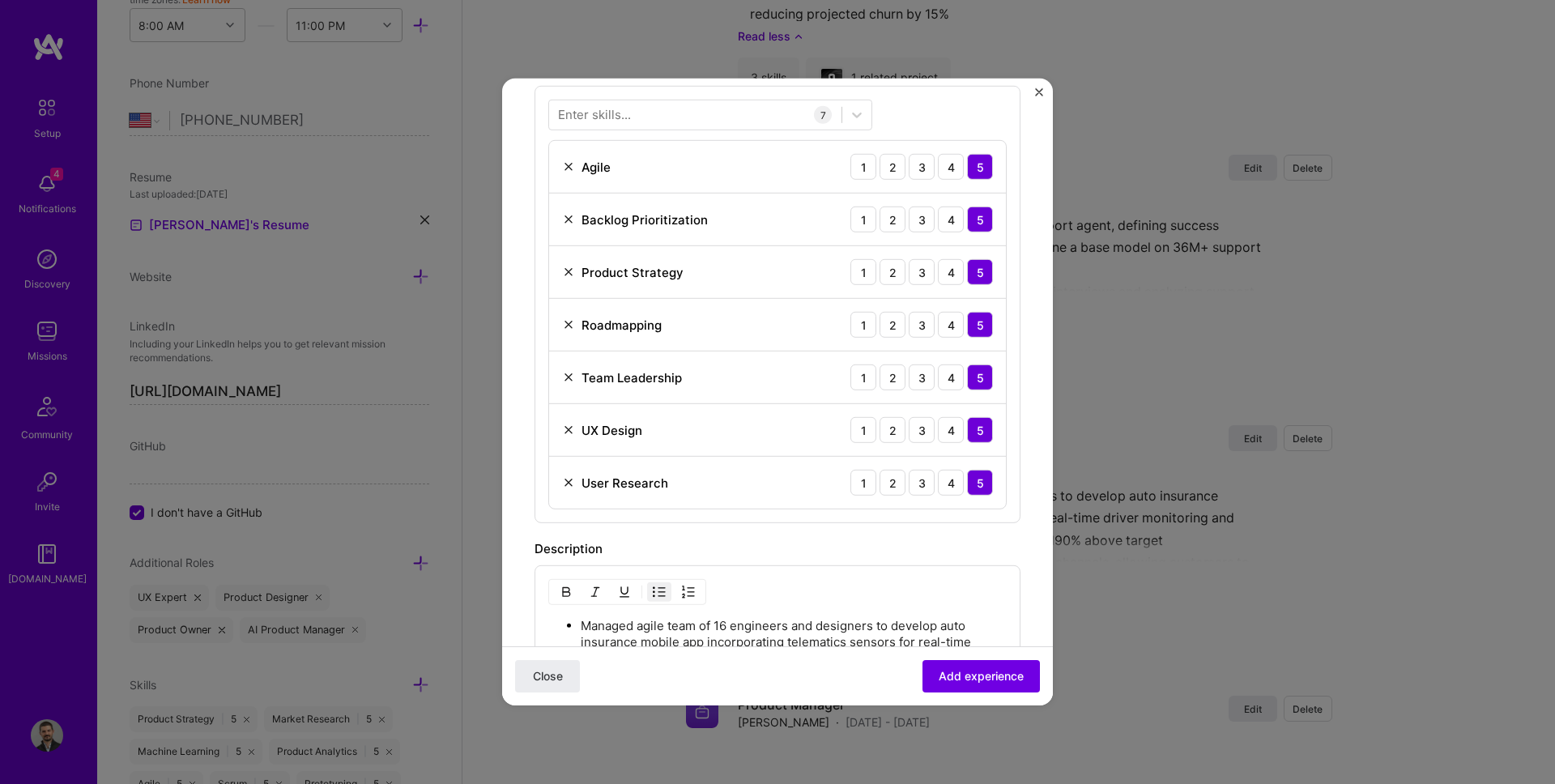
scroll to position [715, 0]
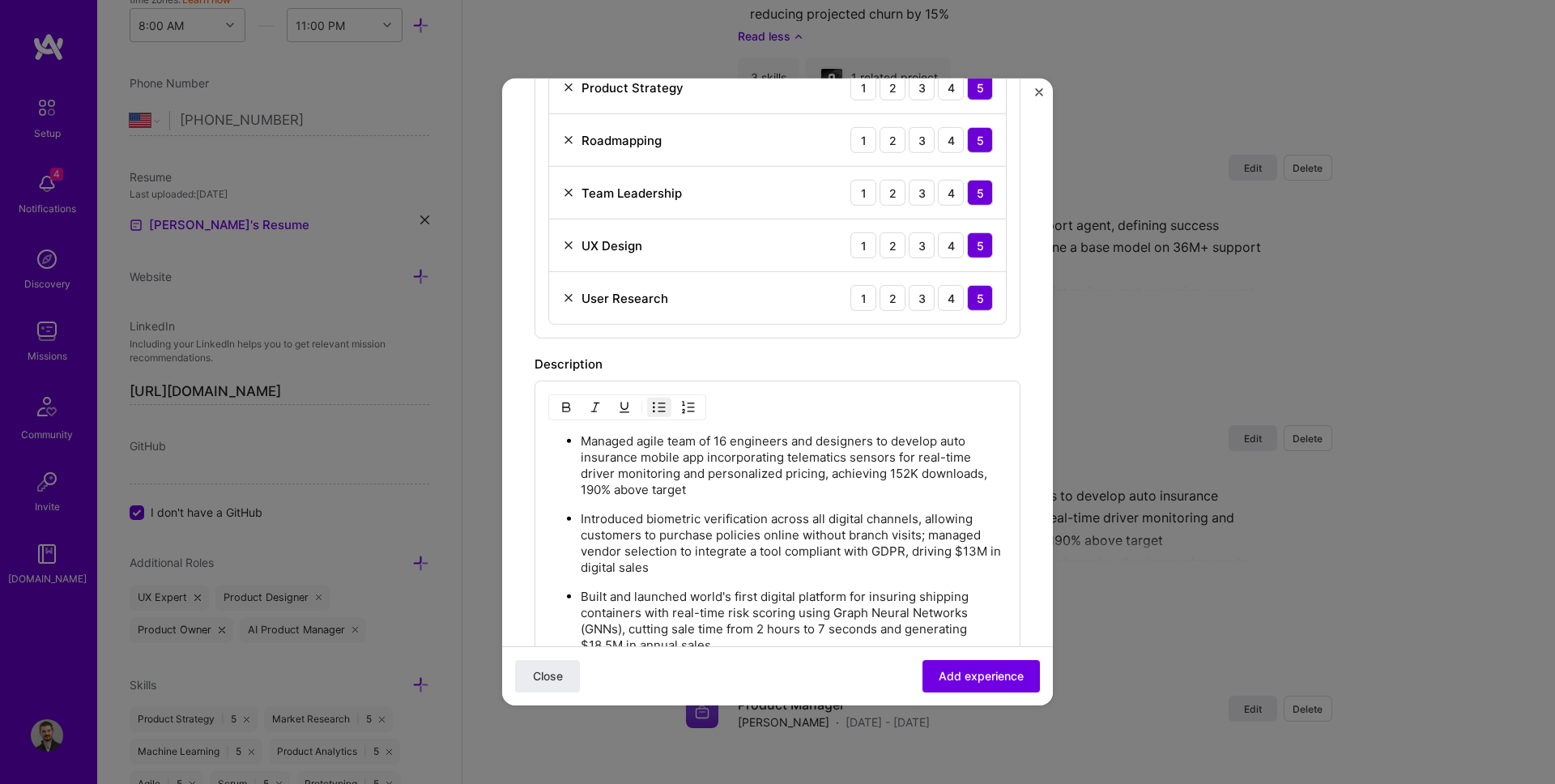
click at [687, 528] on p "Introduced biometric verification across all digital channels, allowing custome…" at bounding box center [793, 543] width 426 height 65
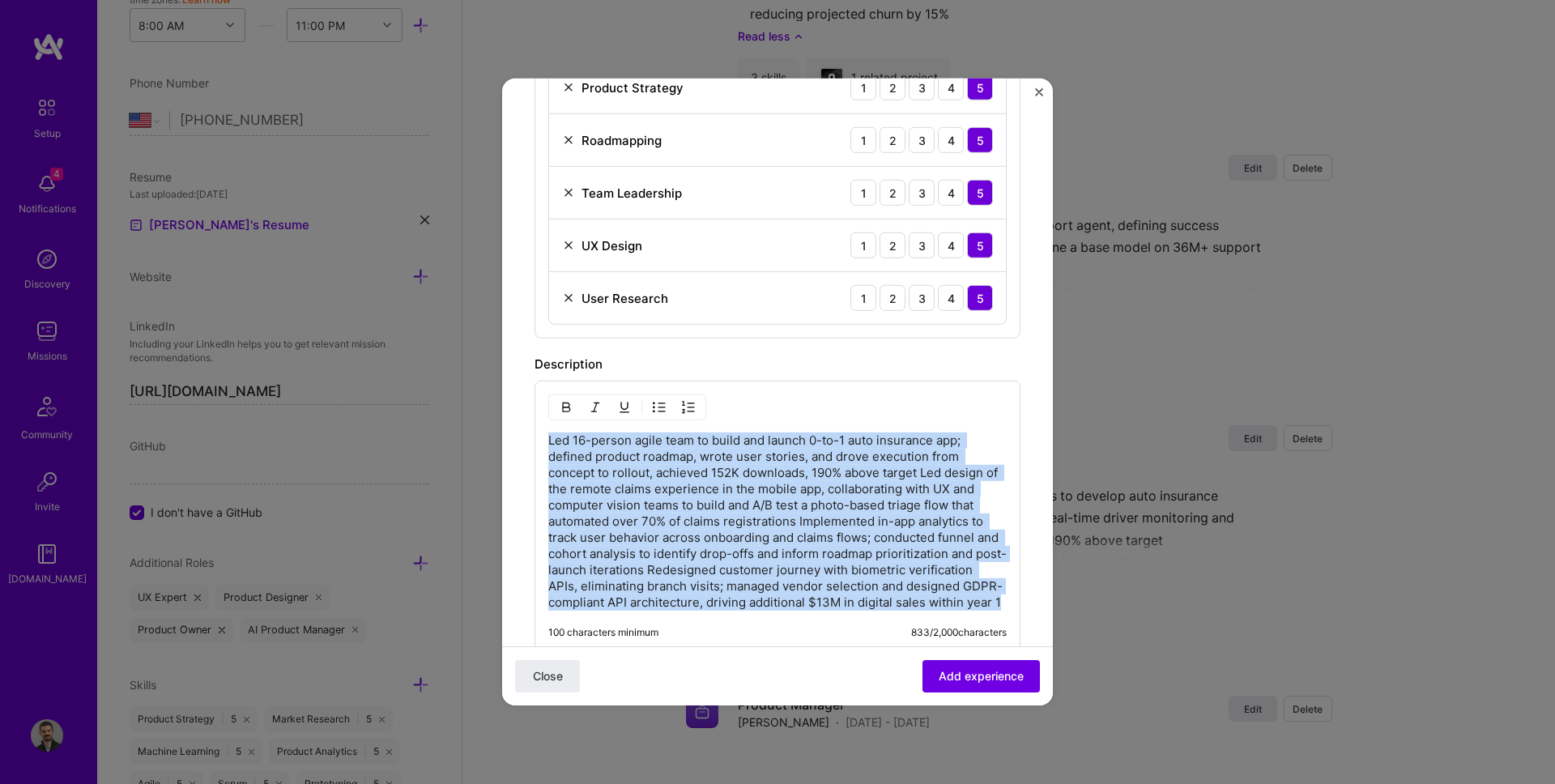
drag, startPoint x: 1005, startPoint y: 604, endPoint x: 471, endPoint y: 418, distance: 565.5
click at [471, 418] on div "Create a job experience Jobs help companies understand your past experience. Co…" at bounding box center [777, 392] width 1555 height 784
click at [659, 405] on img "button" at bounding box center [659, 407] width 13 height 13
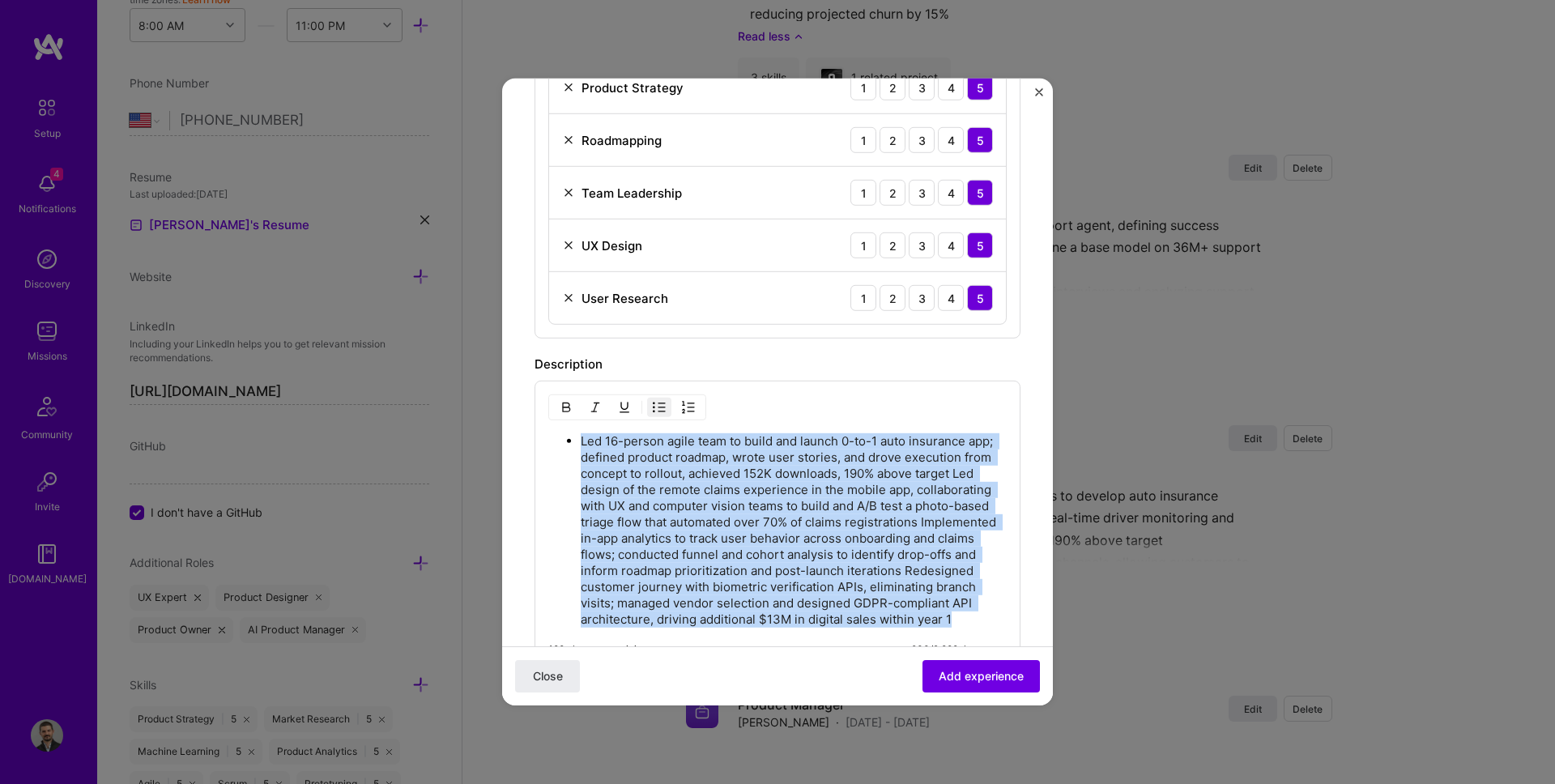
click at [784, 502] on p "Led 16-person agile team to build and launch 0-to-1 auto insurance app; defined…" at bounding box center [793, 530] width 426 height 195
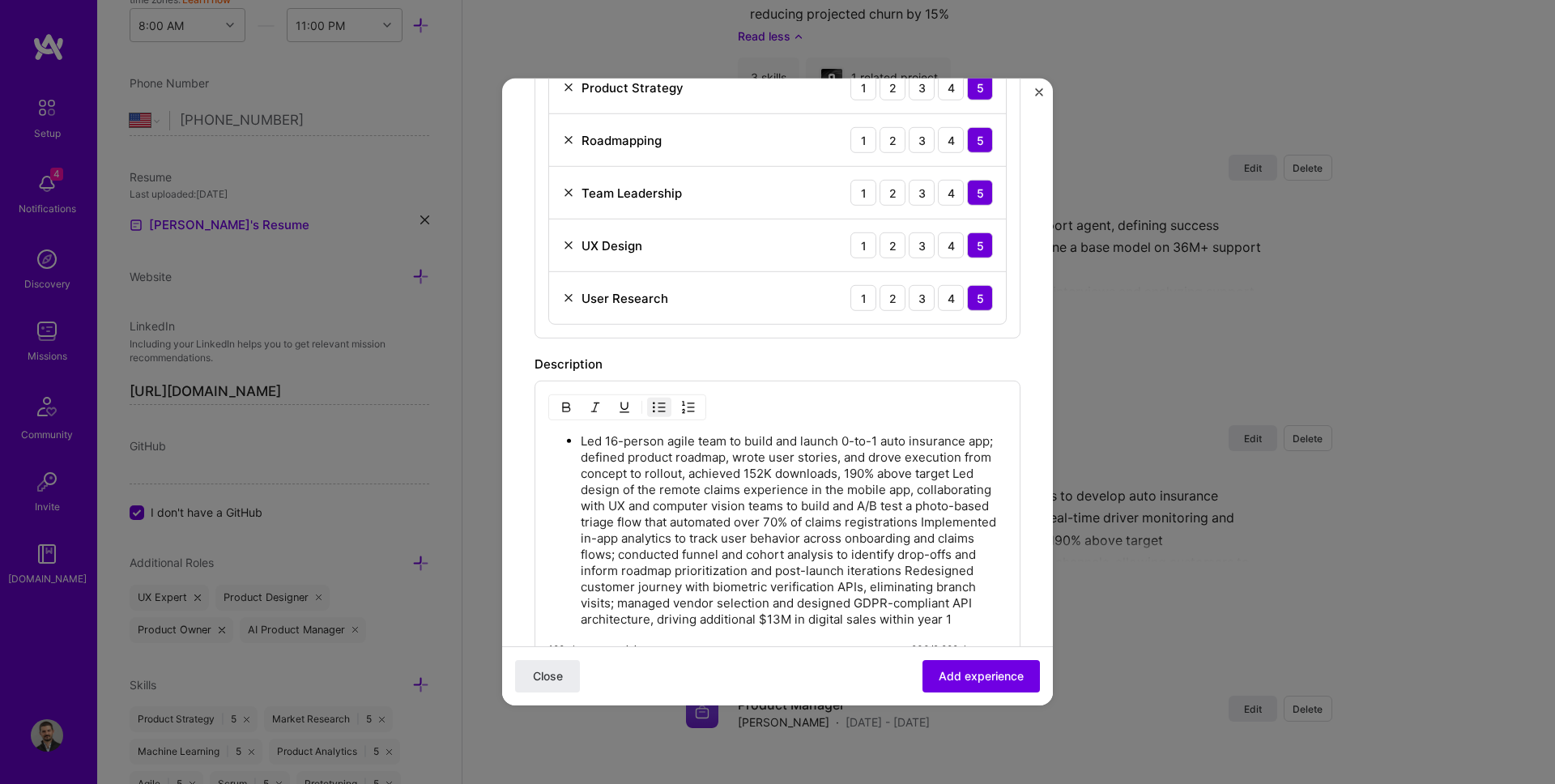
click at [865, 477] on p "Led 16-person agile team to build and launch 0-to-1 auto insurance app; defined…" at bounding box center [793, 530] width 426 height 195
click at [952, 472] on p "Led 16-person agile team to build and launch 0-to-1 auto insurance app; defined…" at bounding box center [793, 530] width 426 height 195
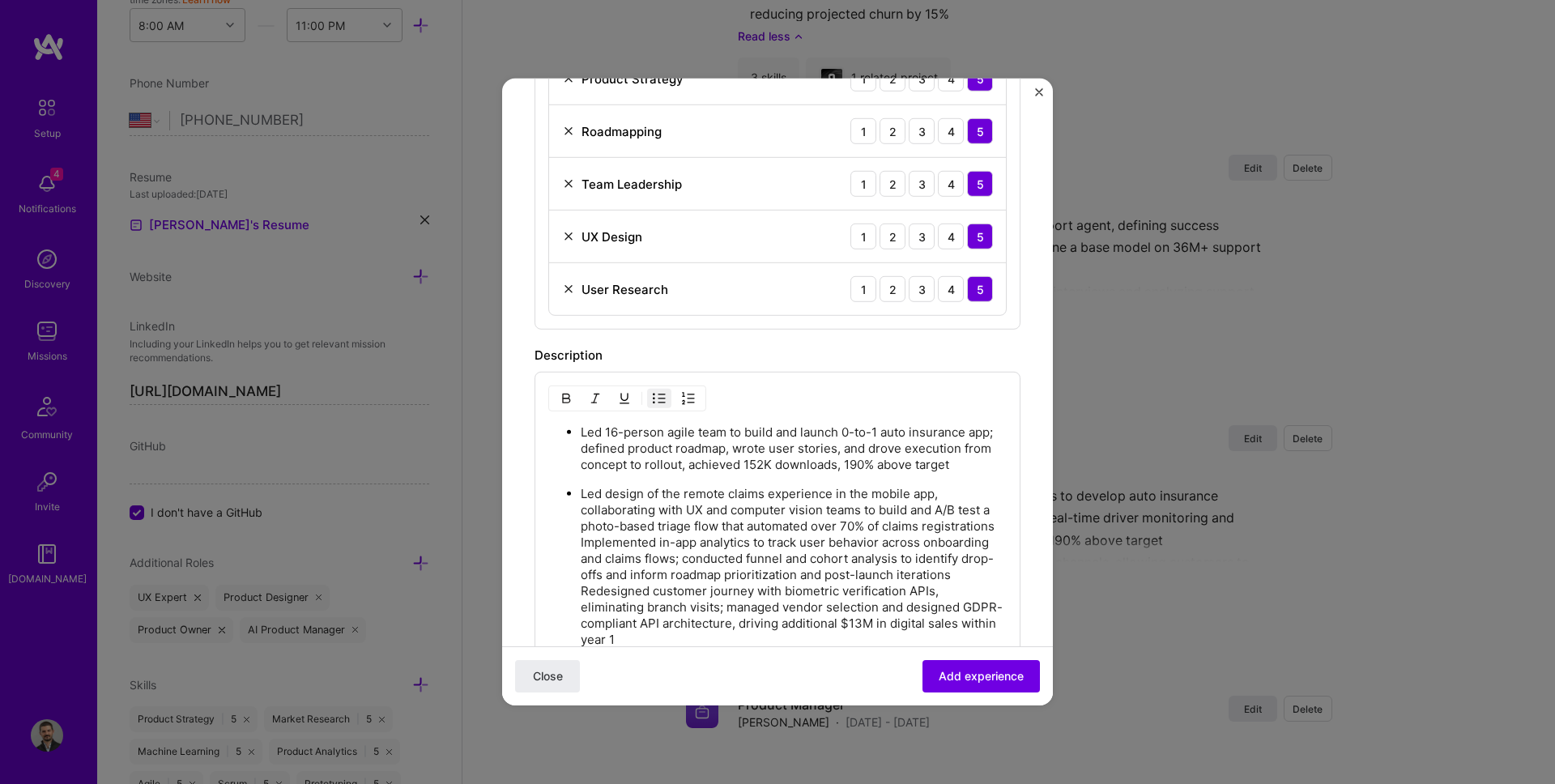
scroll to position [725, 0]
click at [567, 538] on ul "Led 16-person agile team to build and launch 0-to-1 auto insurance app; defined…" at bounding box center [778, 534] width 459 height 225
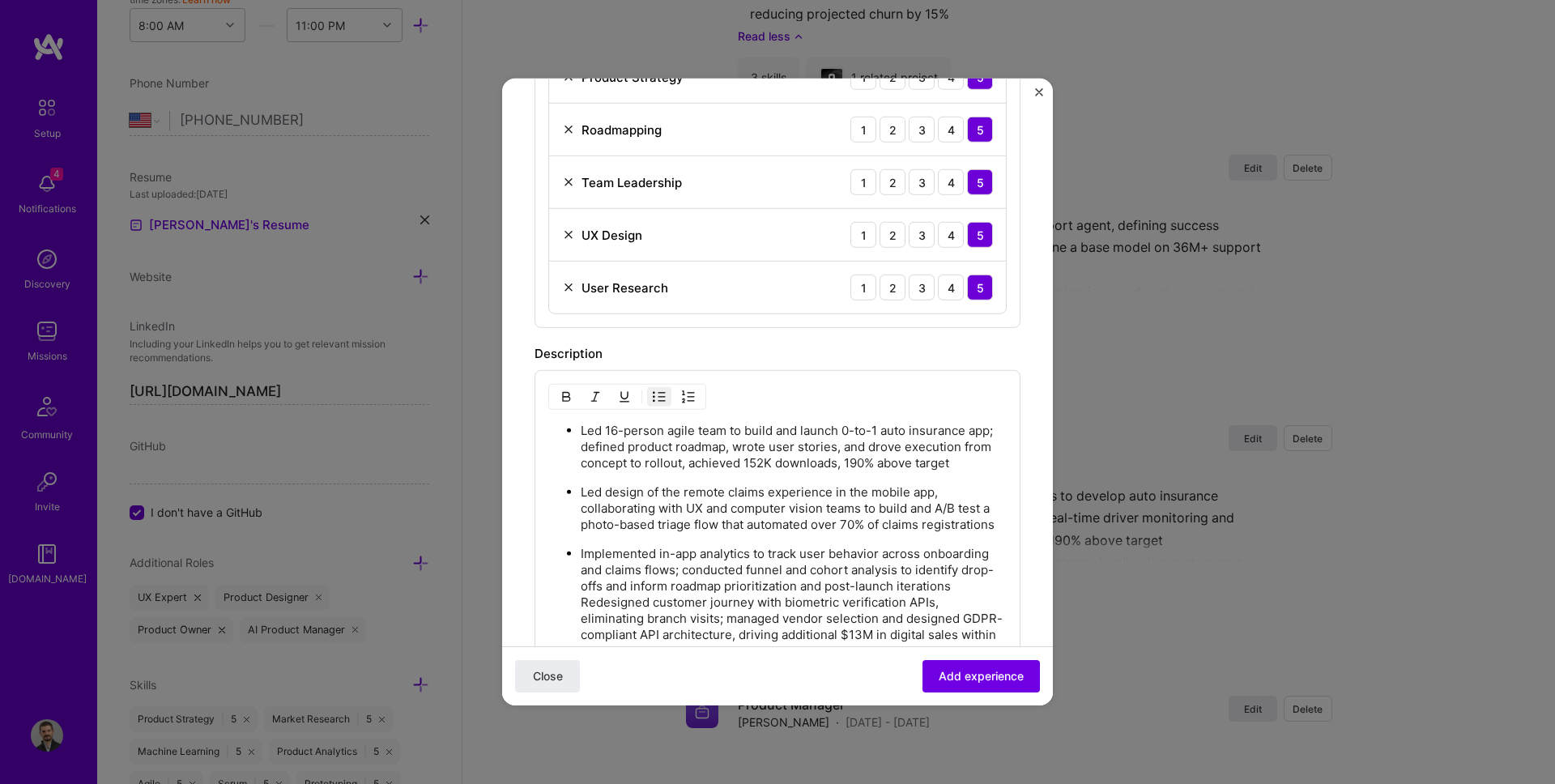
scroll to position [829, 0]
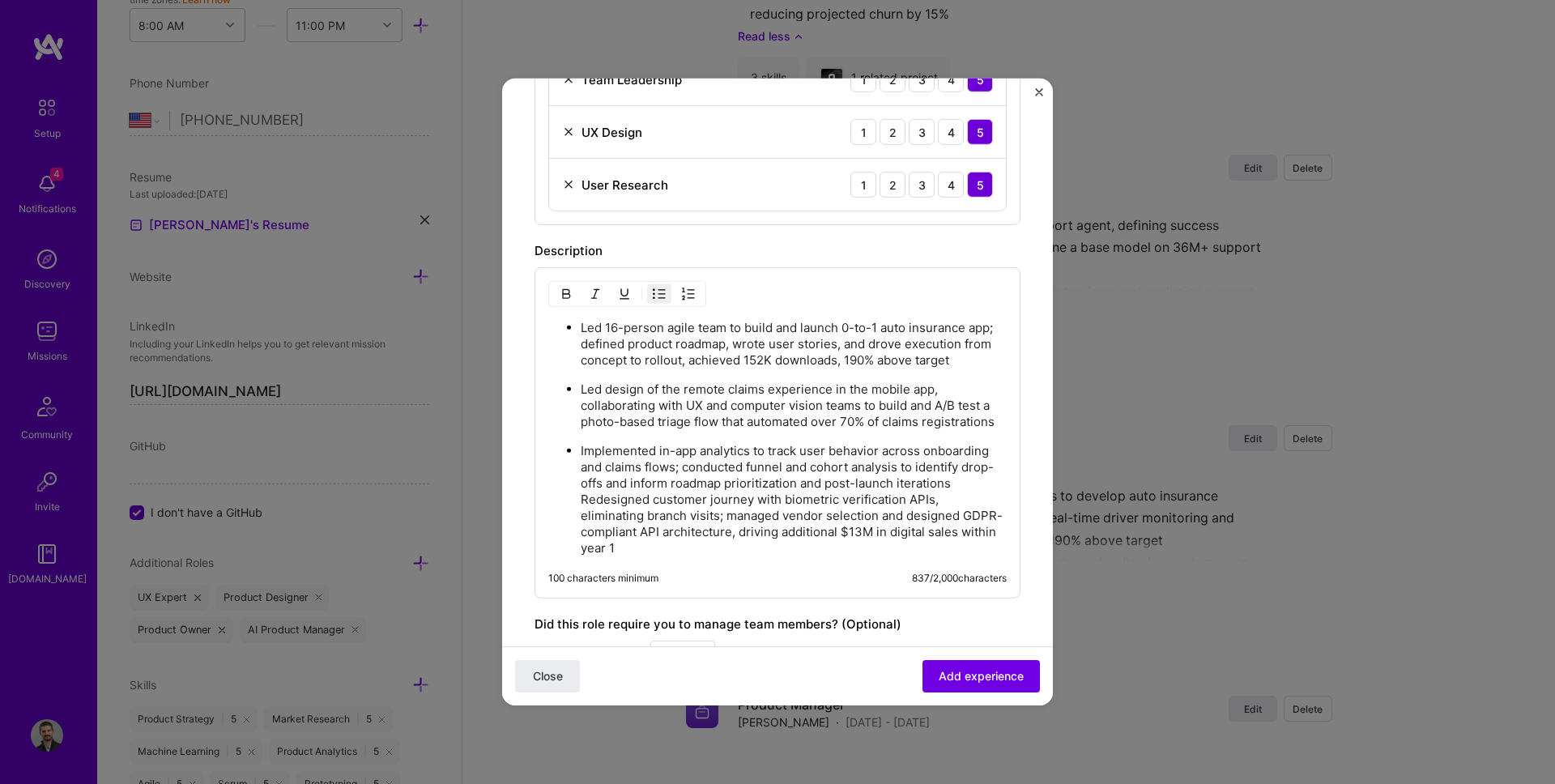
click at [901, 504] on p "Implemented in-app analytics to track user behavior across onboarding and claim…" at bounding box center [793, 499] width 426 height 114
click at [573, 500] on ul "Led 16-person agile team to build and launch 0-to-1 auto insurance app; defined…" at bounding box center [778, 437] width 459 height 237
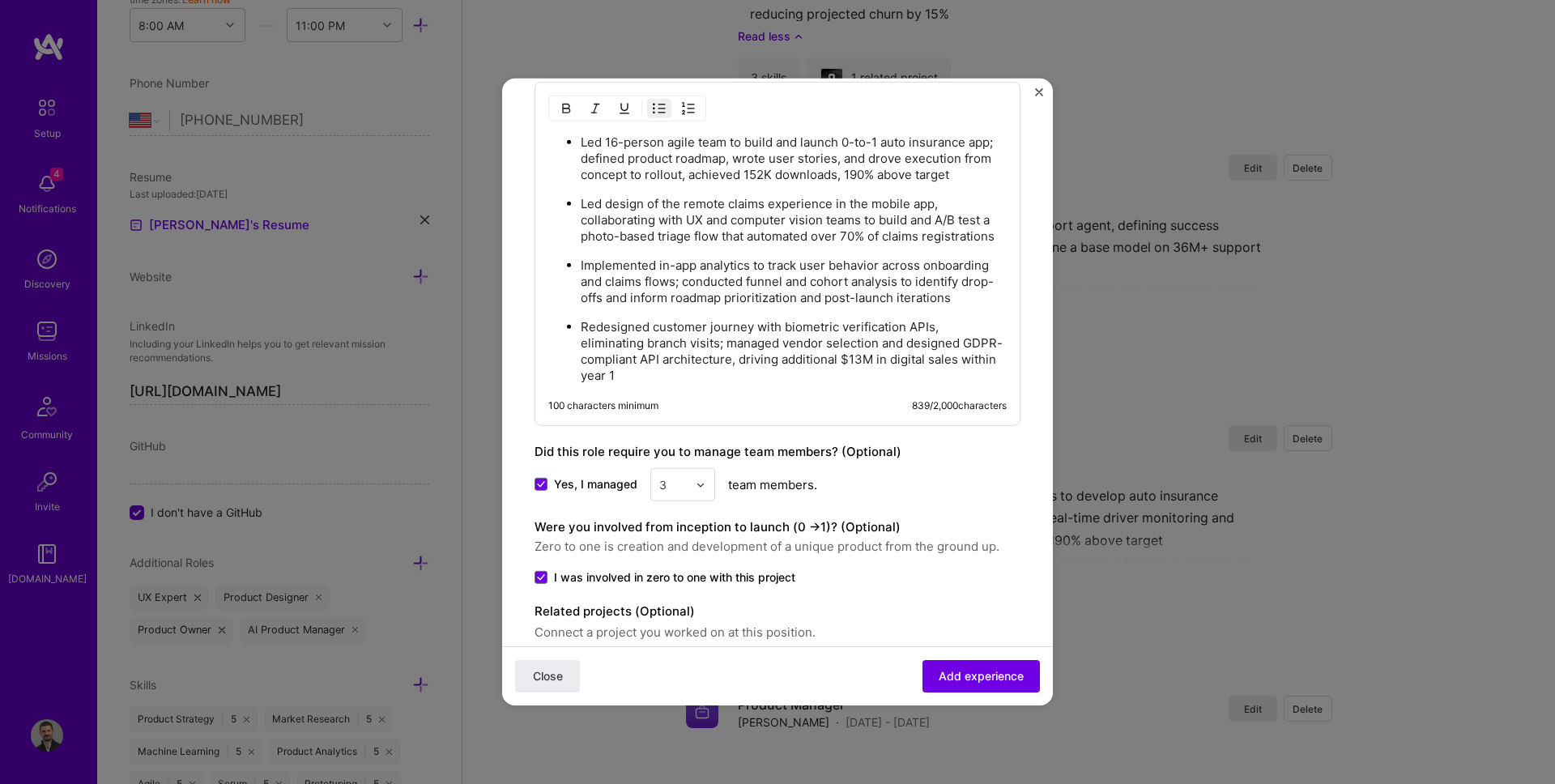
scroll to position [1069, 0]
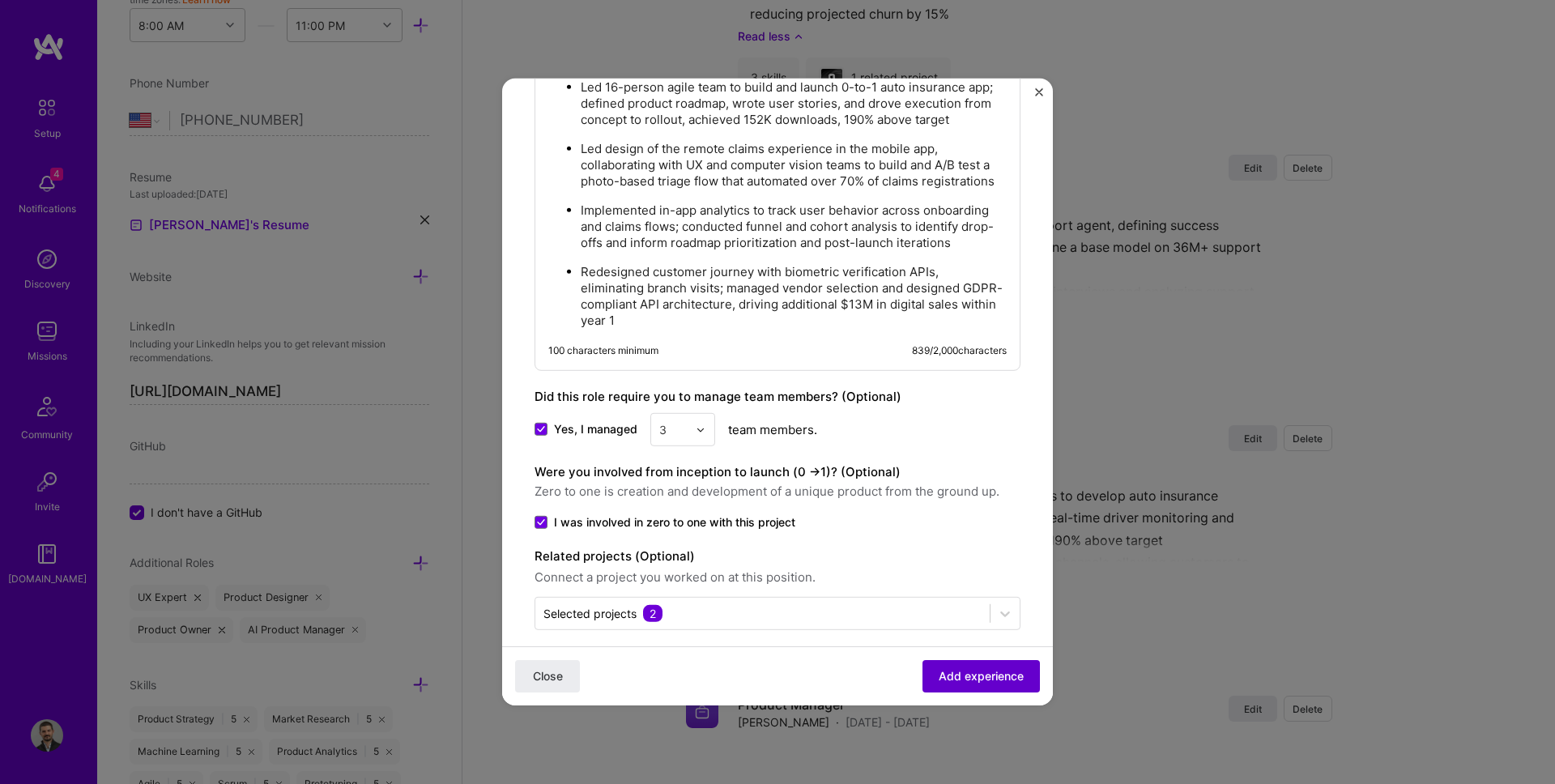
click at [991, 677] on span "Add experience" at bounding box center [981, 676] width 85 height 16
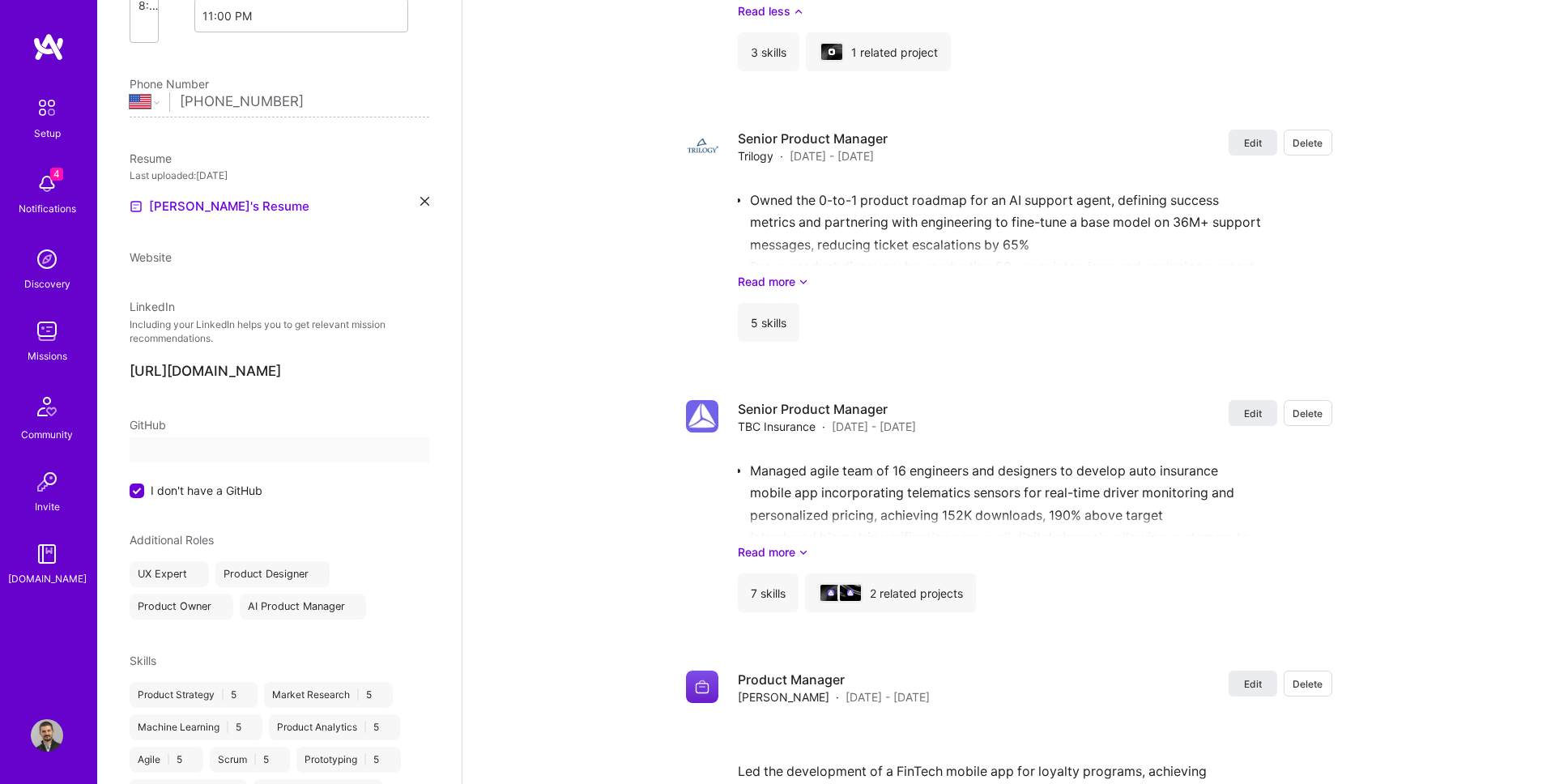
select select "US"
select select "Right Now"
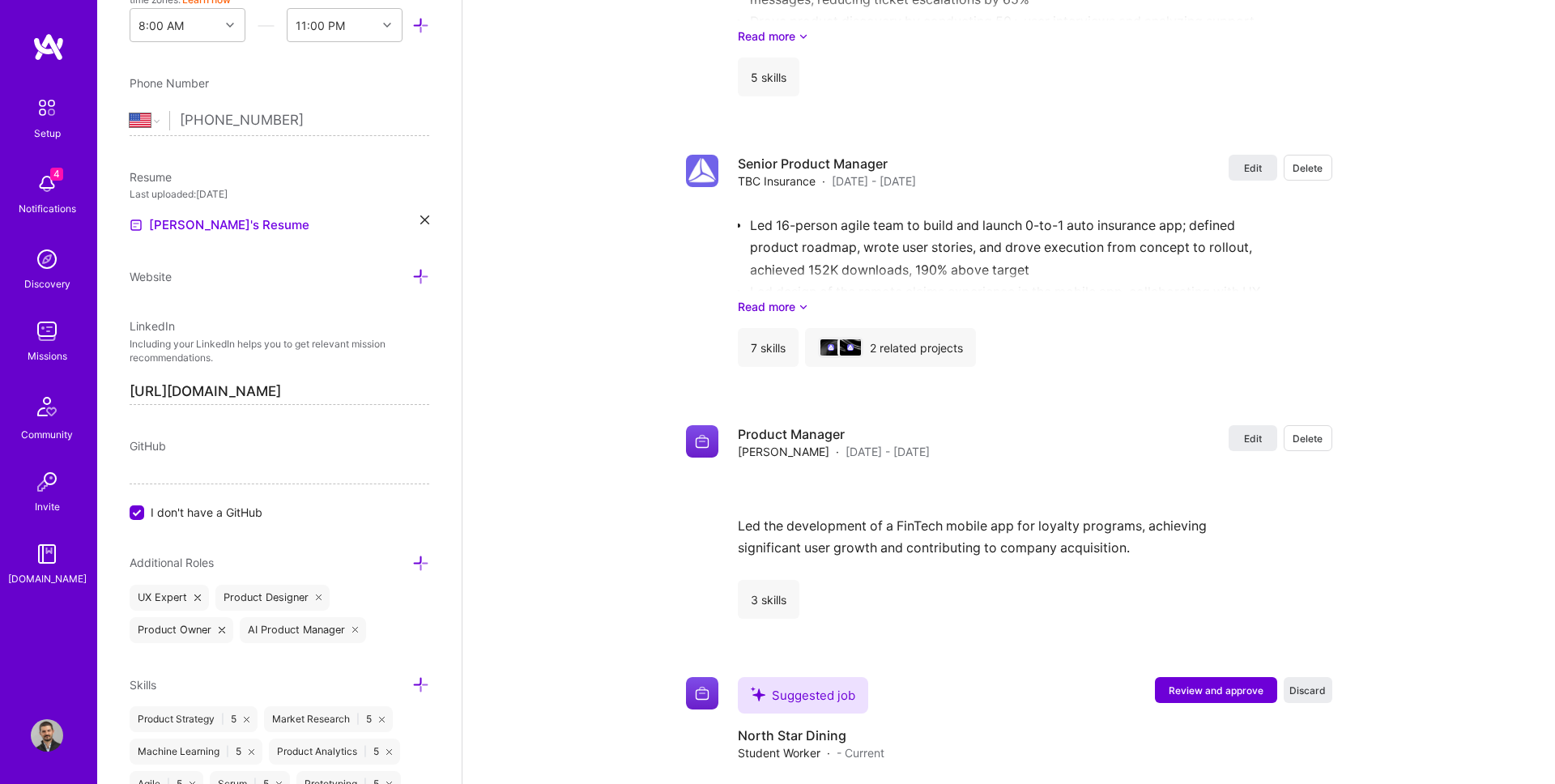
scroll to position [2730, 0]
click at [1319, 689] on span "Discard" at bounding box center [1308, 690] width 36 height 14
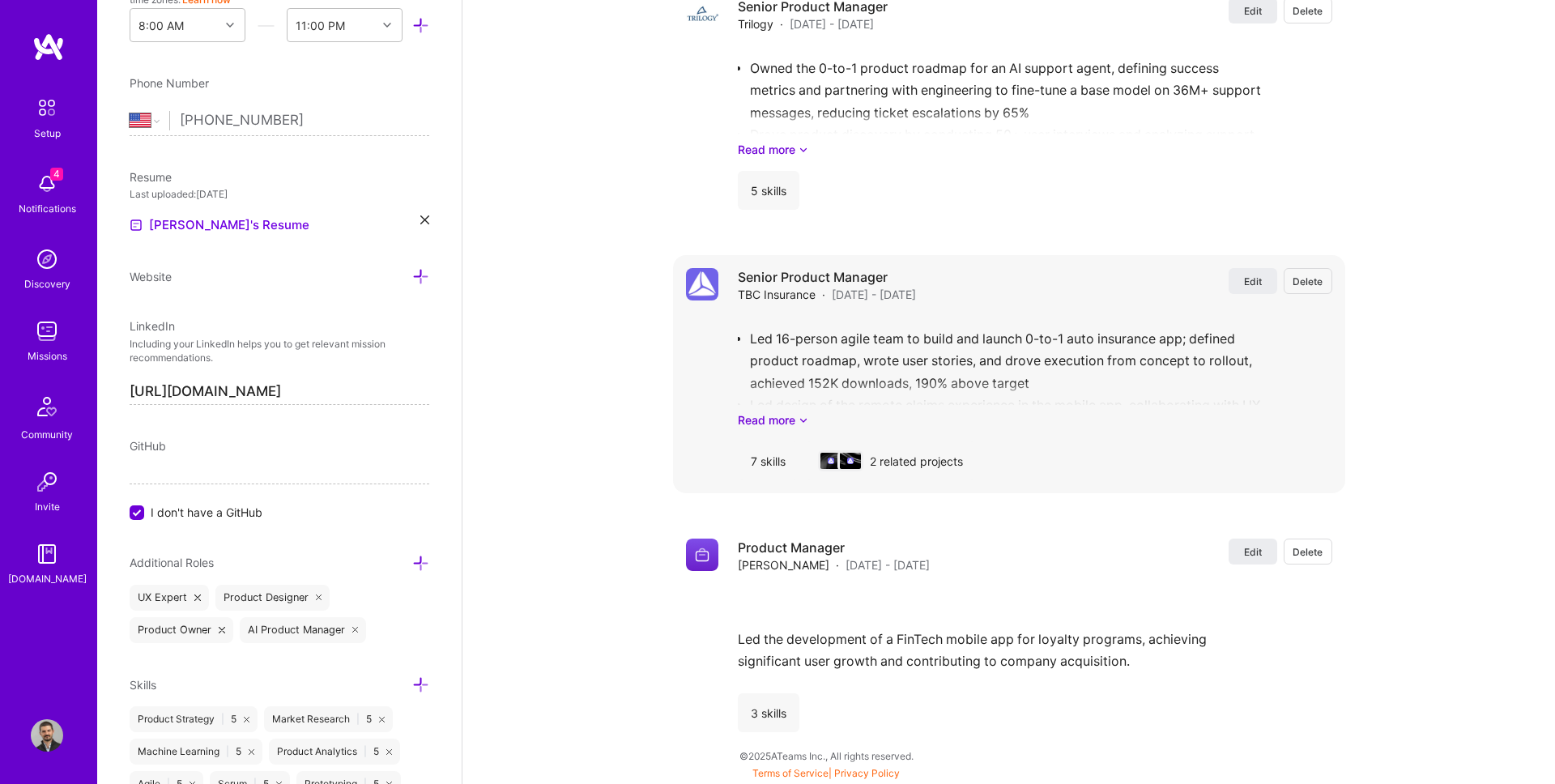
scroll to position [2618, 0]
click at [1253, 436] on div "Senior Product Manager TBC Insurance · [DATE] - [DATE] Edit Delete Led 16-perso…" at bounding box center [1035, 374] width 594 height 212
click at [1247, 548] on span "Edit" at bounding box center [1253, 551] width 18 height 14
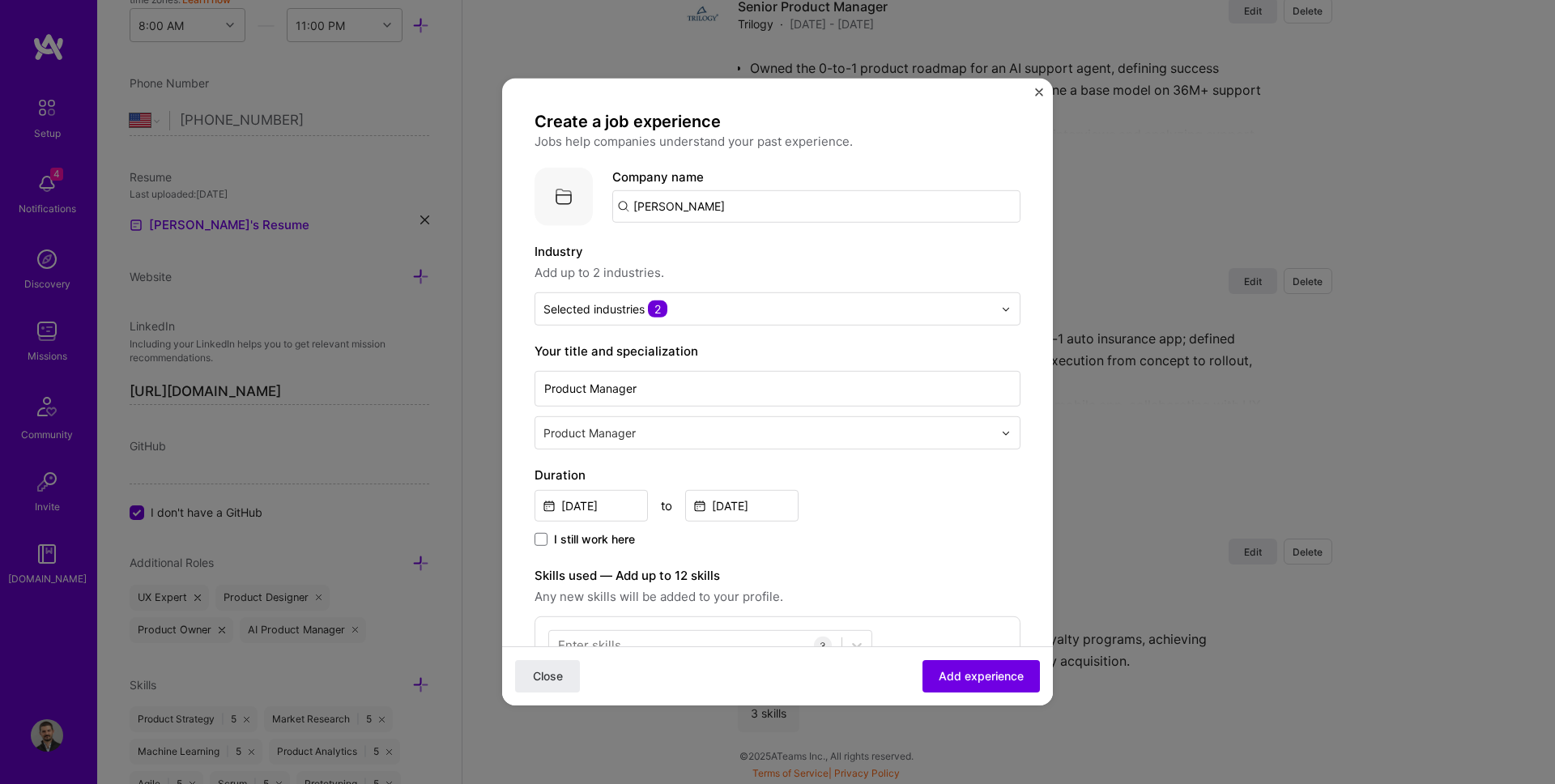
scroll to position [689, 0]
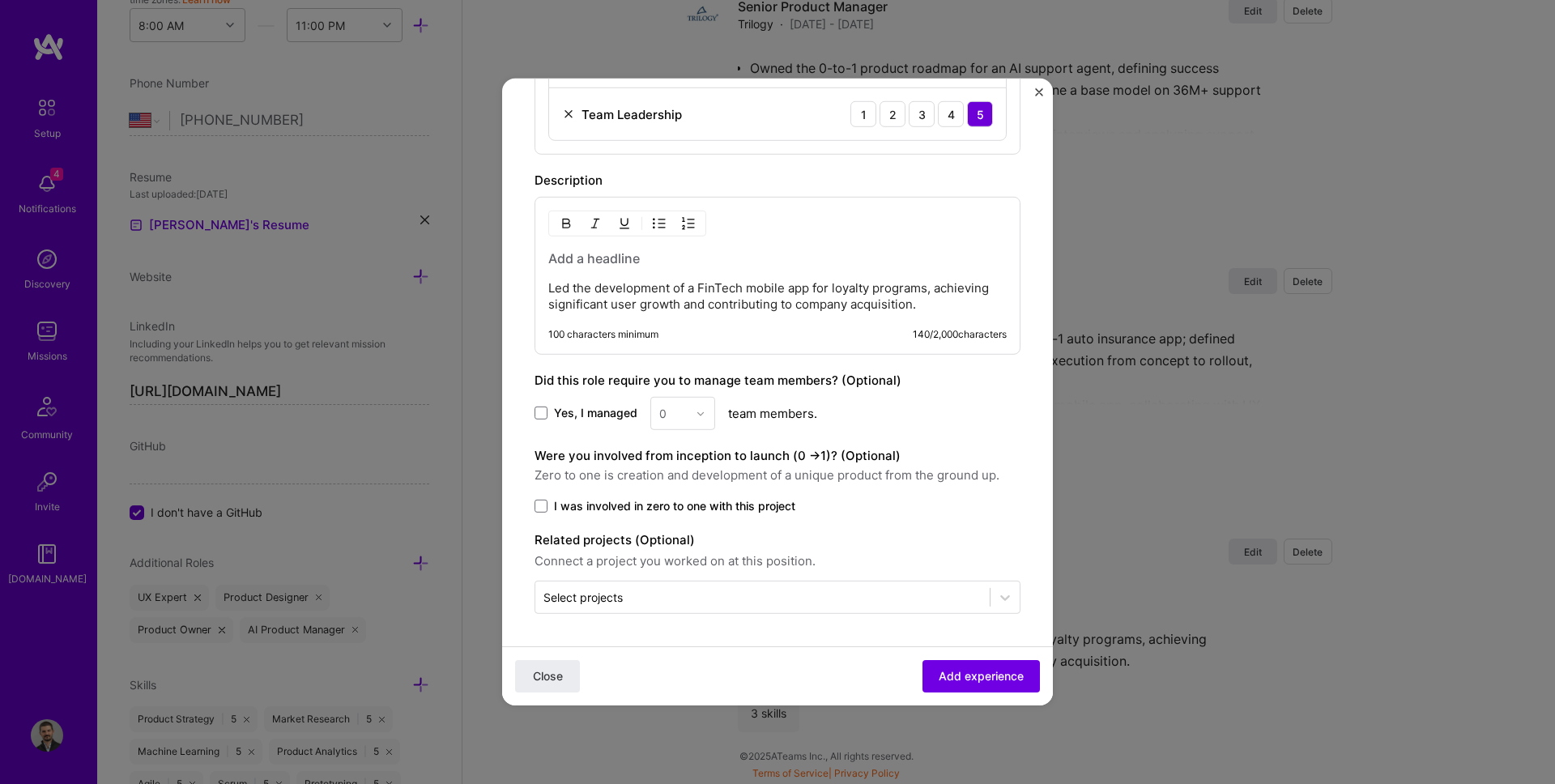
click at [652, 307] on p "Led the development of a FinTech mobile app for loyalty programs, achieving sig…" at bounding box center [778, 297] width 459 height 33
click at [550, 258] on p "As the first hire, led cross-functional team of 18 engineers, designers, and ma…" at bounding box center [778, 281] width 459 height 65
click at [648, 221] on button "button" at bounding box center [659, 224] width 25 height 19
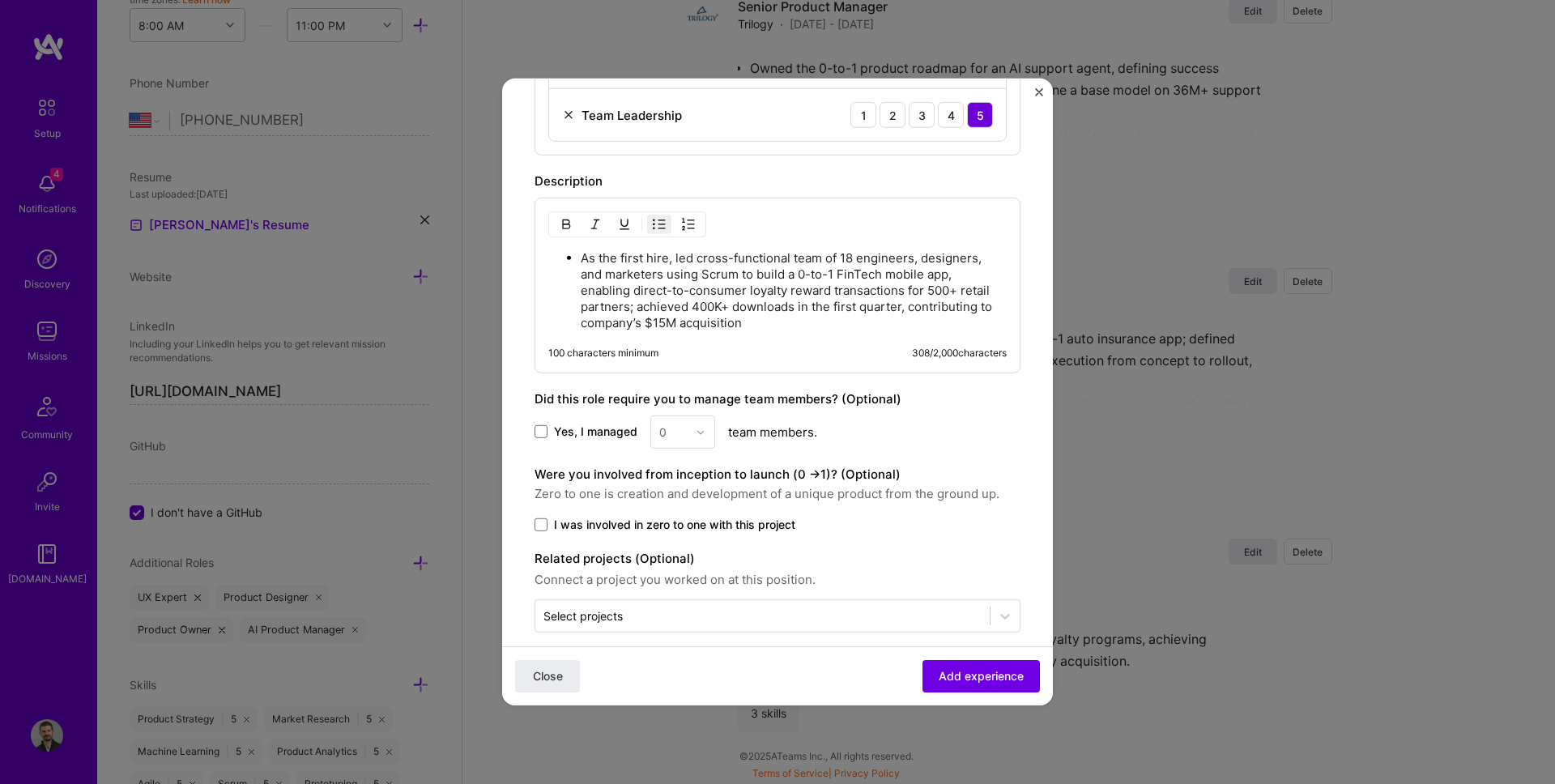
click at [563, 427] on span "Yes, I managed" at bounding box center [596, 431] width 84 height 16
click at [0, 0] on input "Yes, I managed" at bounding box center [0, 0] width 0 height 0
click at [679, 434] on input "text" at bounding box center [672, 431] width 28 height 17
click at [687, 618] on div "6" at bounding box center [682, 624] width 56 height 30
click at [671, 522] on span "I was involved in zero to one with this project" at bounding box center [674, 525] width 241 height 16
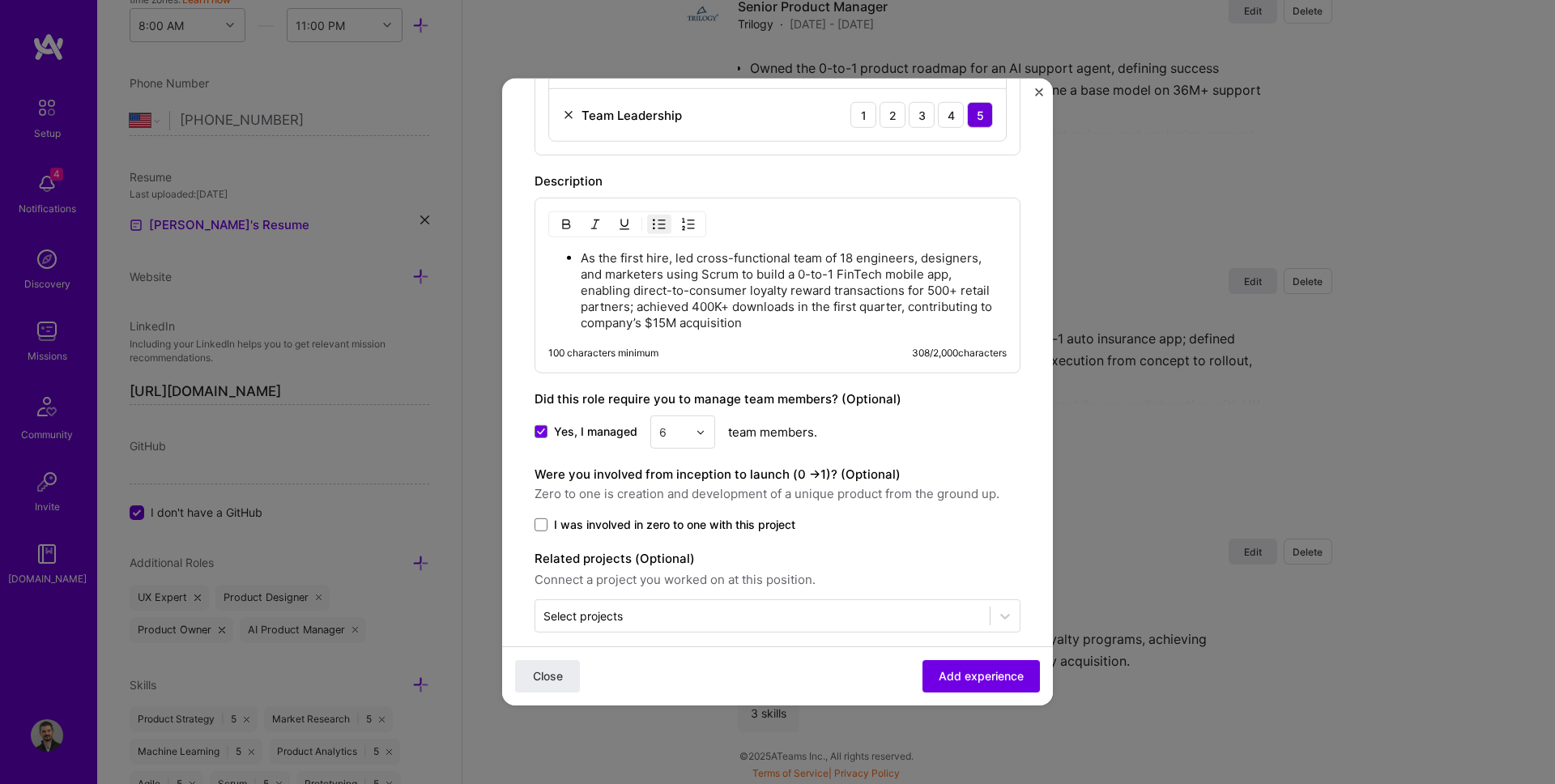
click at [0, 0] on input "I was involved in zero to one with this project" at bounding box center [0, 0] width 0 height 0
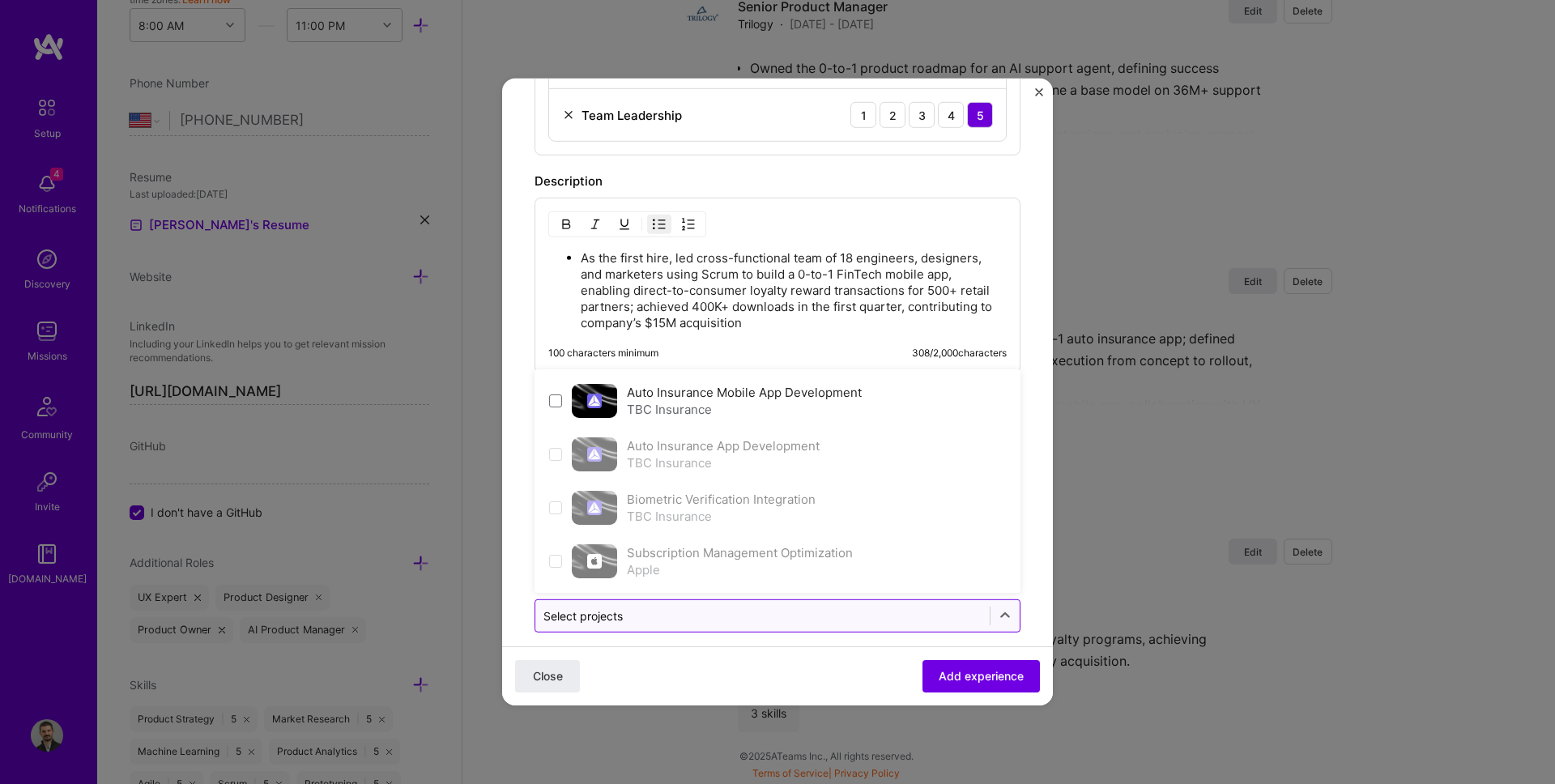
click at [680, 606] on div at bounding box center [762, 616] width 439 height 20
click at [815, 649] on div "Close Add experience" at bounding box center [777, 675] width 550 height 59
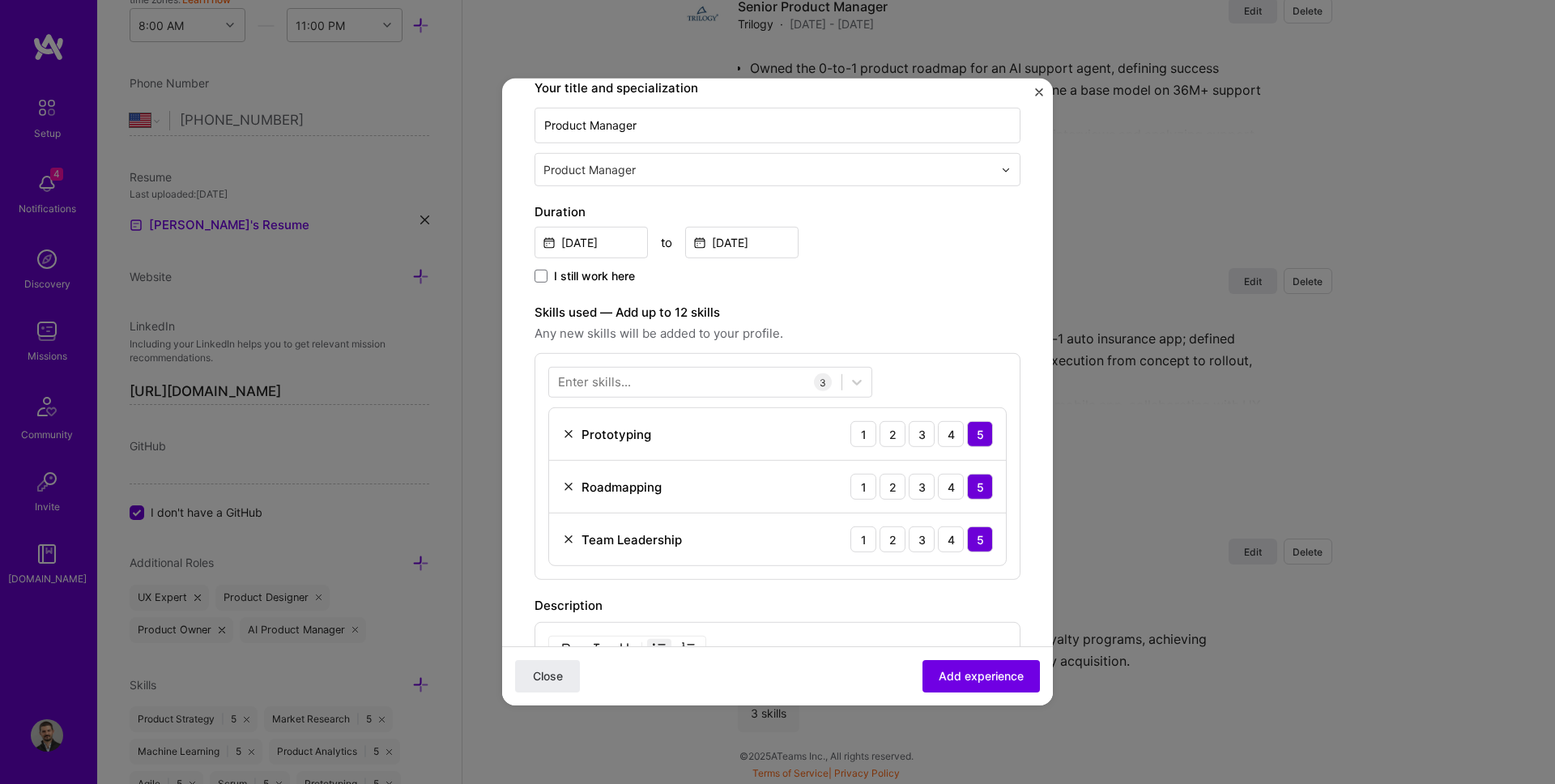
scroll to position [273, 0]
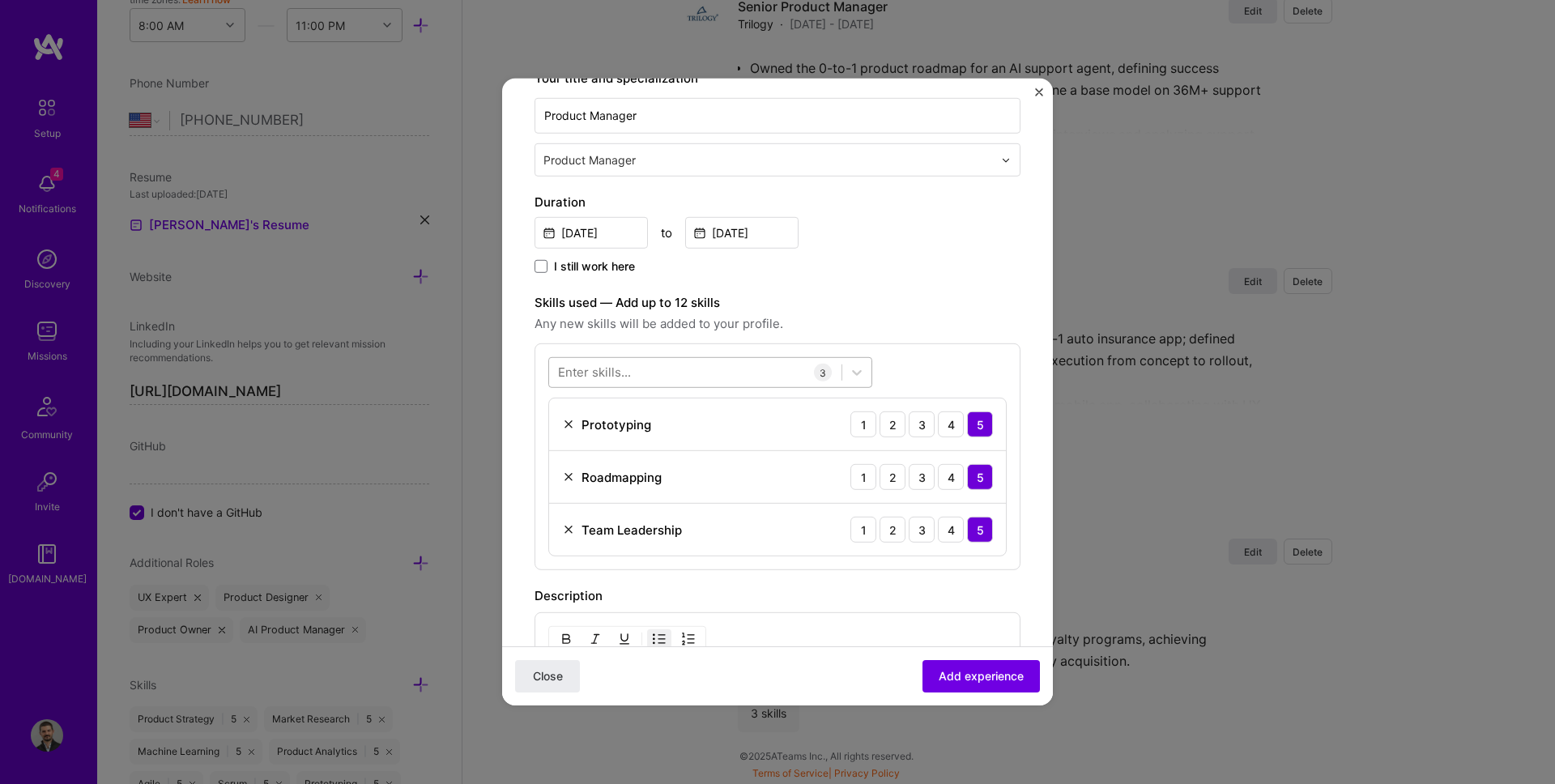
click at [639, 373] on div at bounding box center [694, 371] width 292 height 26
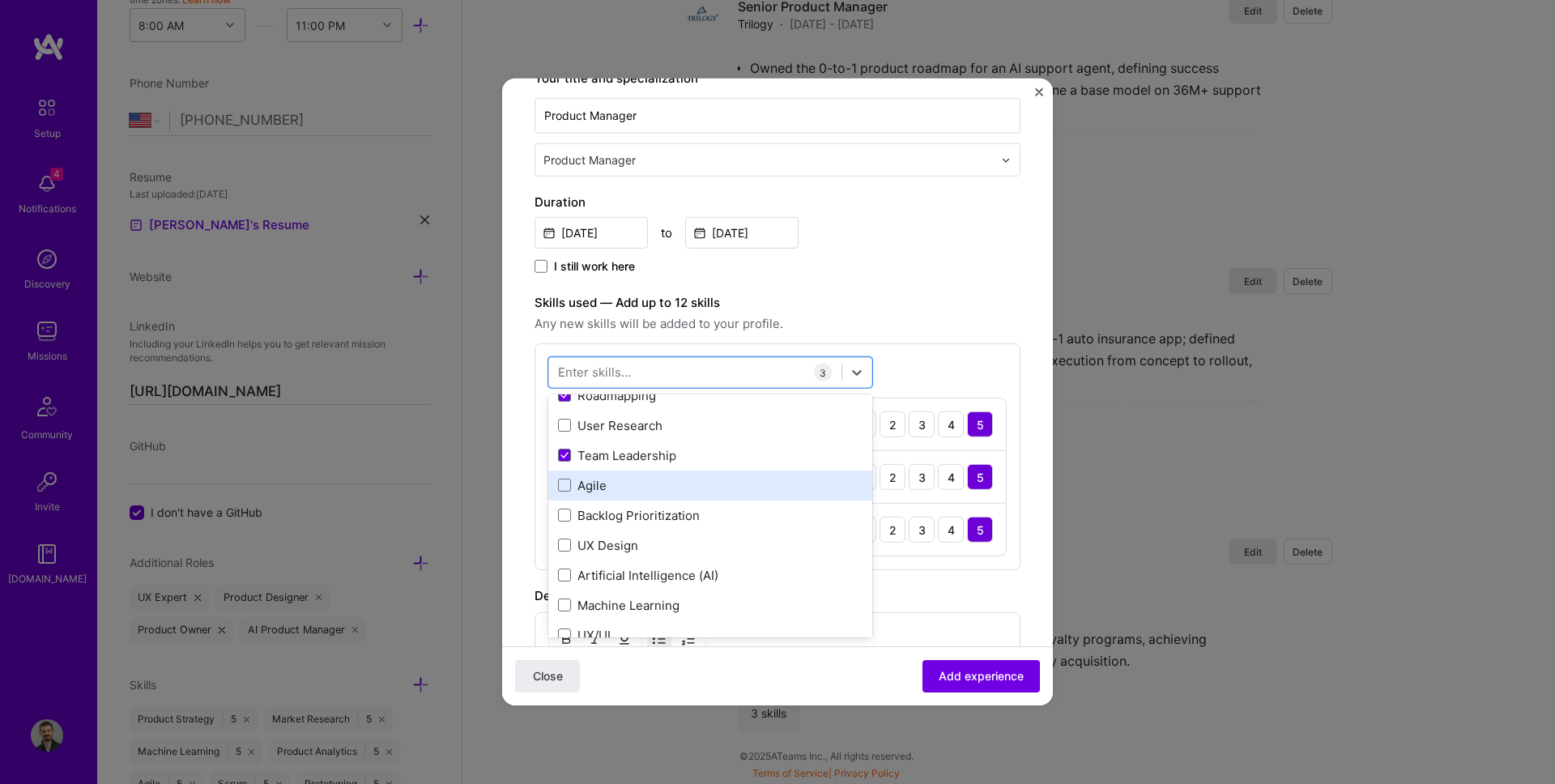
click at [591, 486] on div "Agile" at bounding box center [710, 485] width 305 height 17
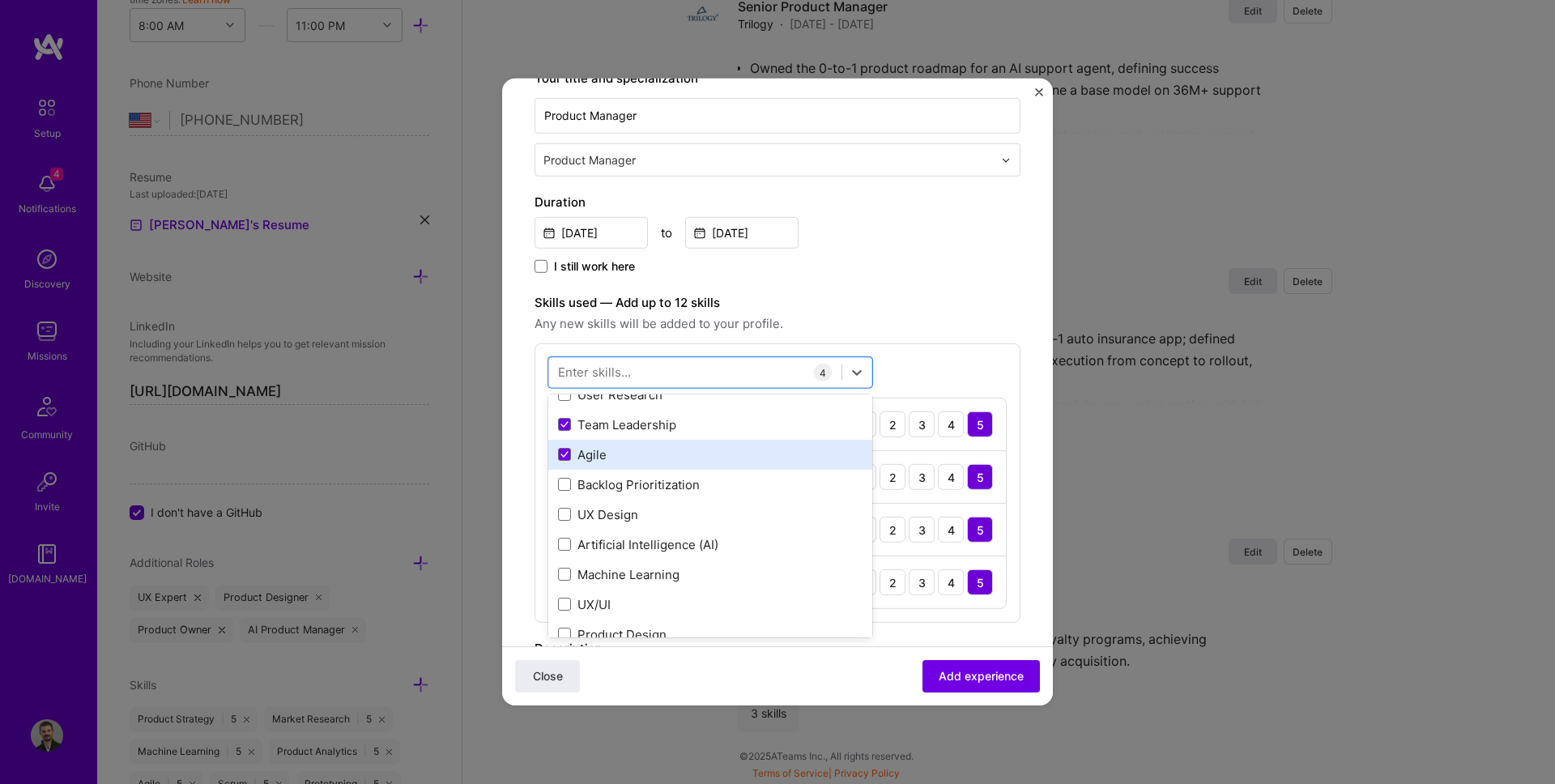
scroll to position [113, 0]
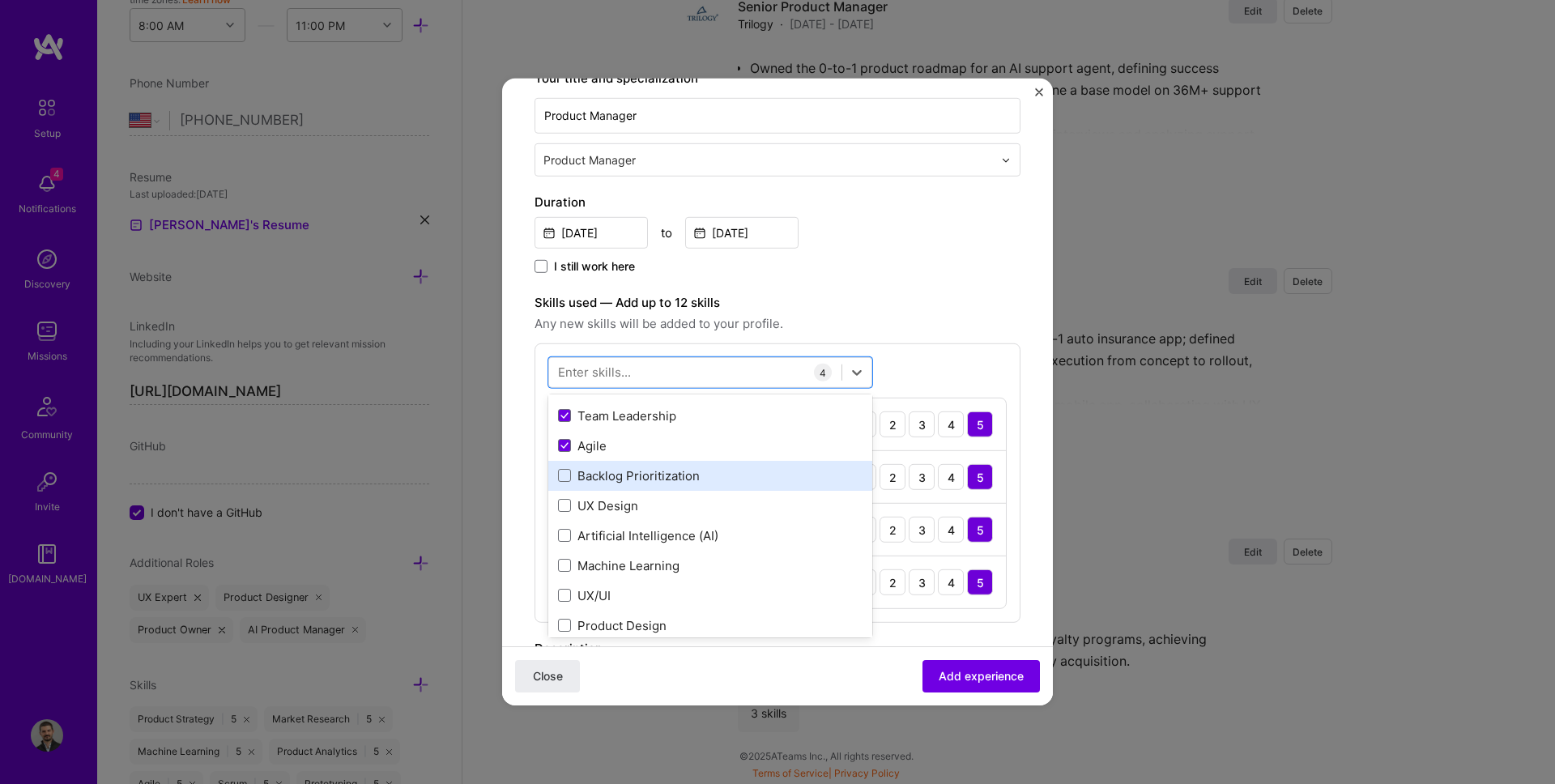
click at [601, 482] on div "Backlog Prioritization" at bounding box center [710, 476] width 305 height 17
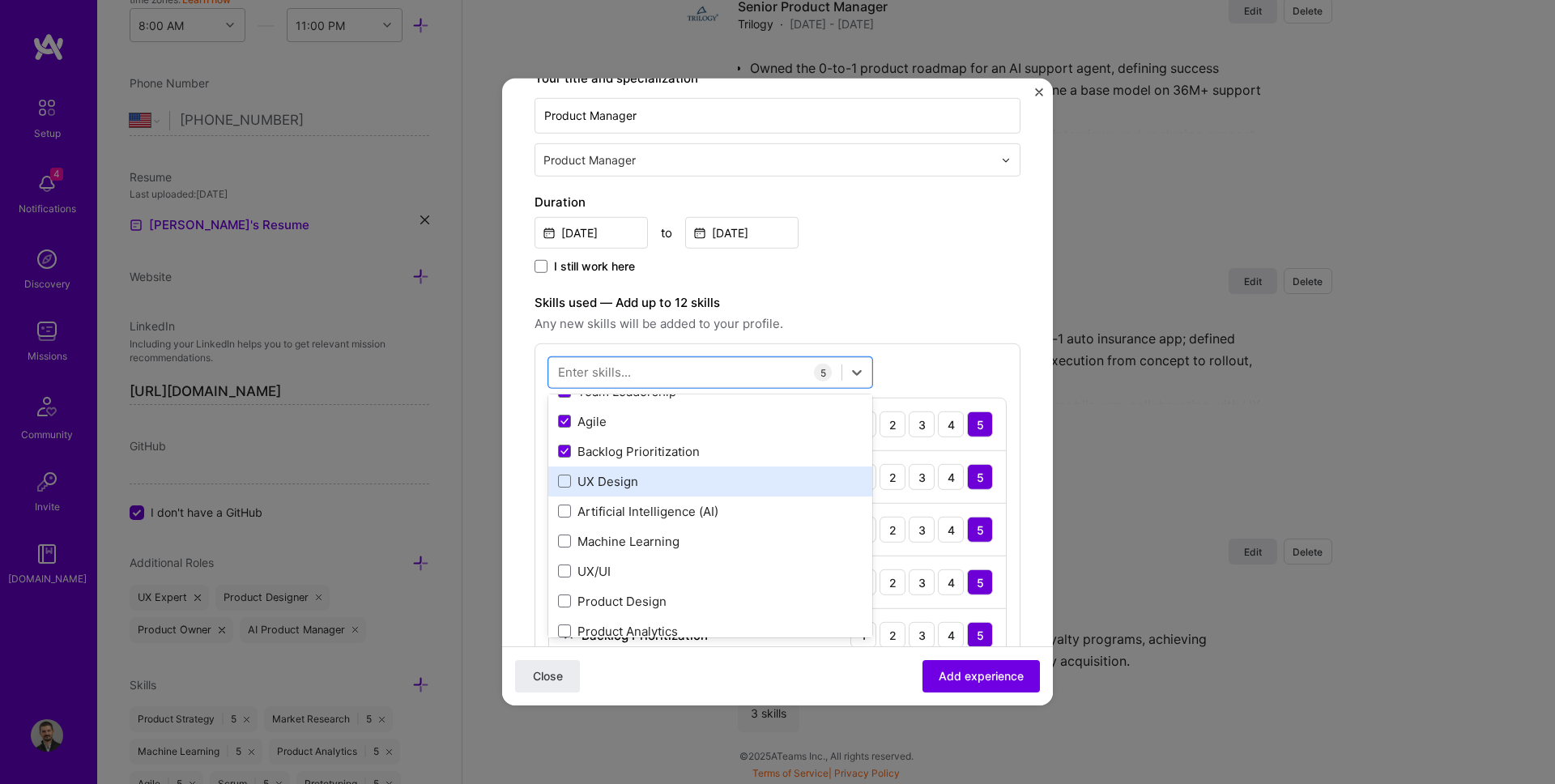
click at [600, 485] on div "UX Design" at bounding box center [710, 481] width 305 height 17
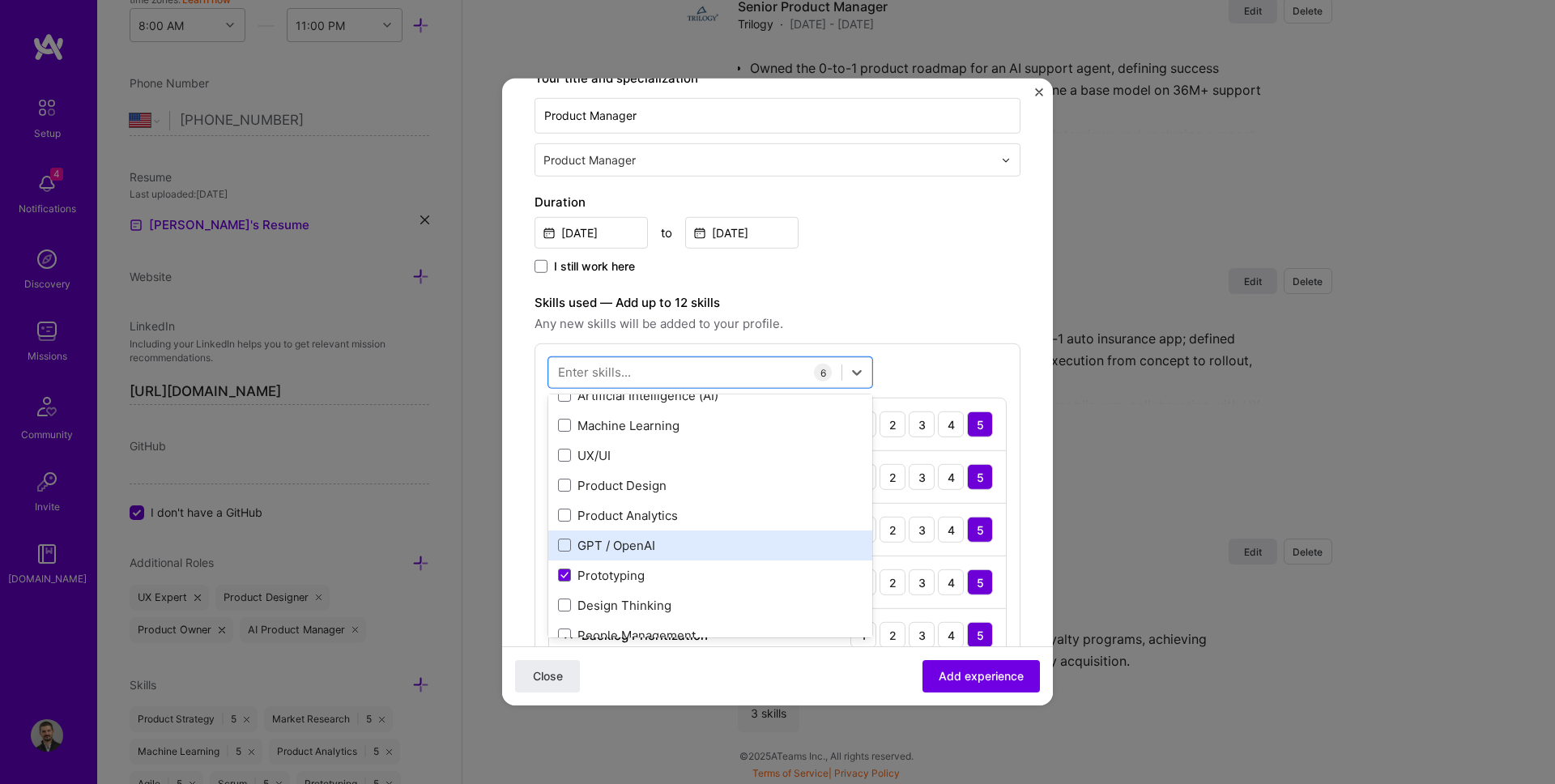
scroll to position [337, 0]
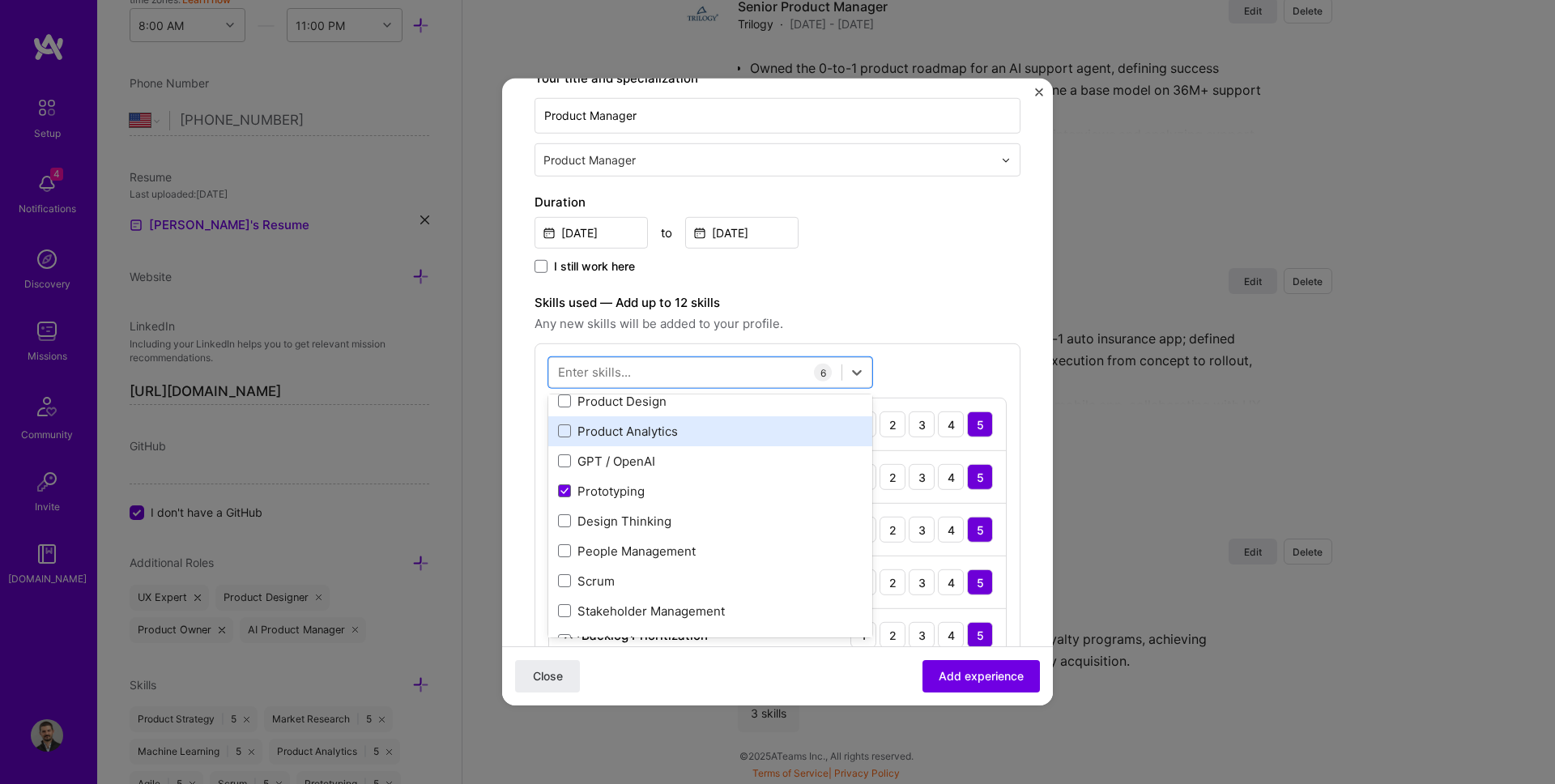
click at [643, 437] on div "Product Analytics" at bounding box center [710, 431] width 305 height 17
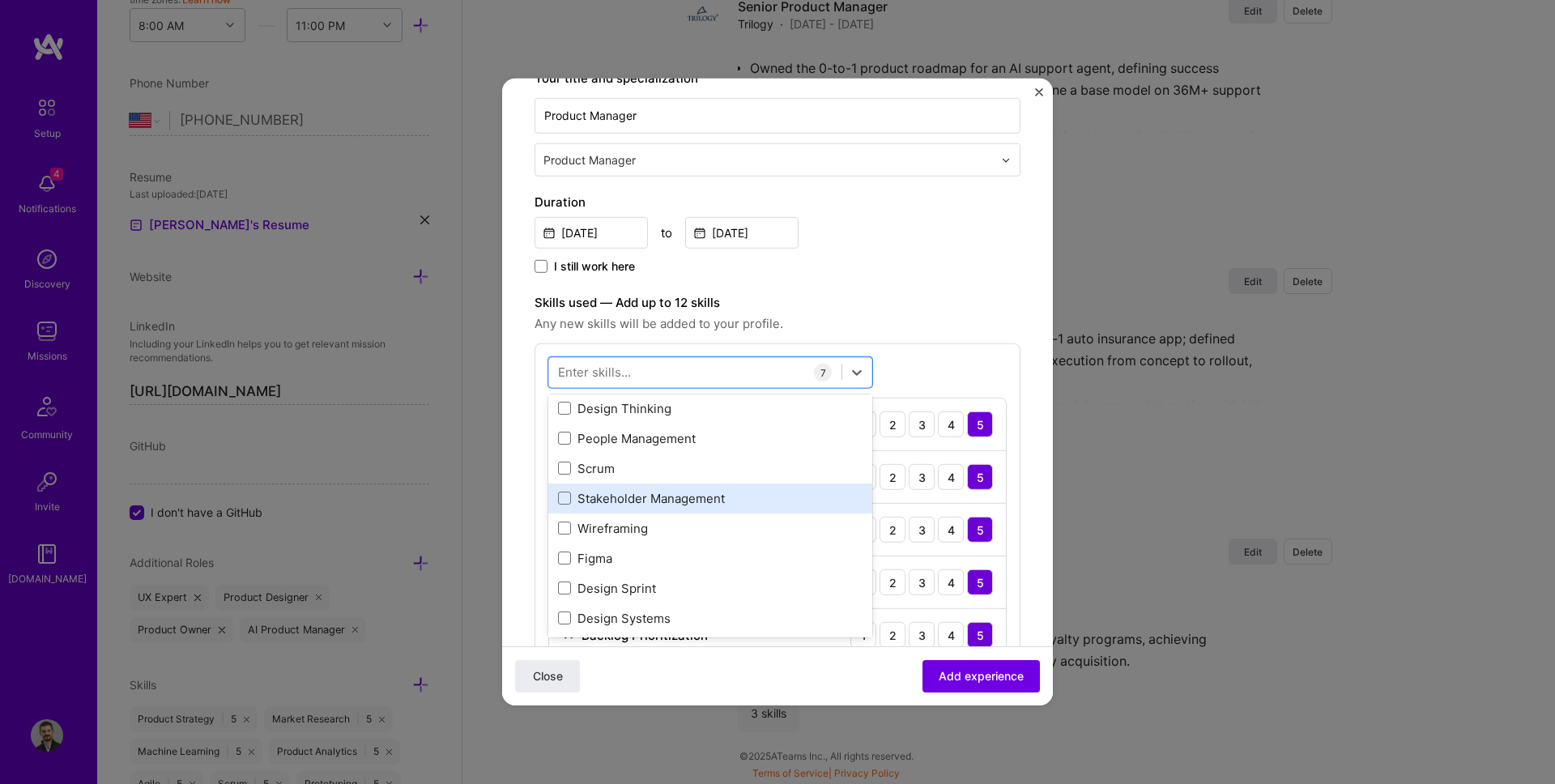
scroll to position [446, 0]
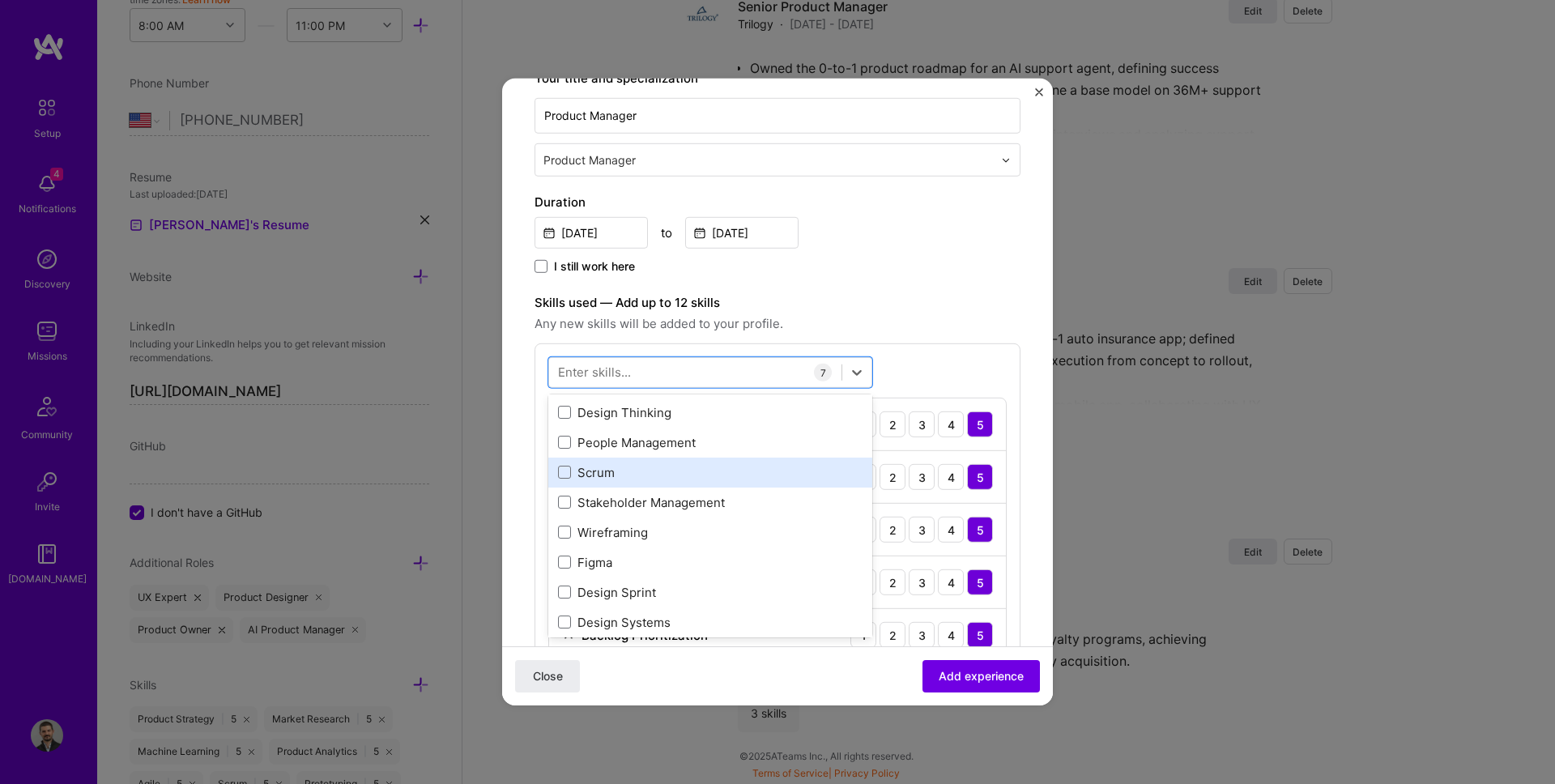
click at [663, 482] on div "Scrum" at bounding box center [711, 472] width 324 height 30
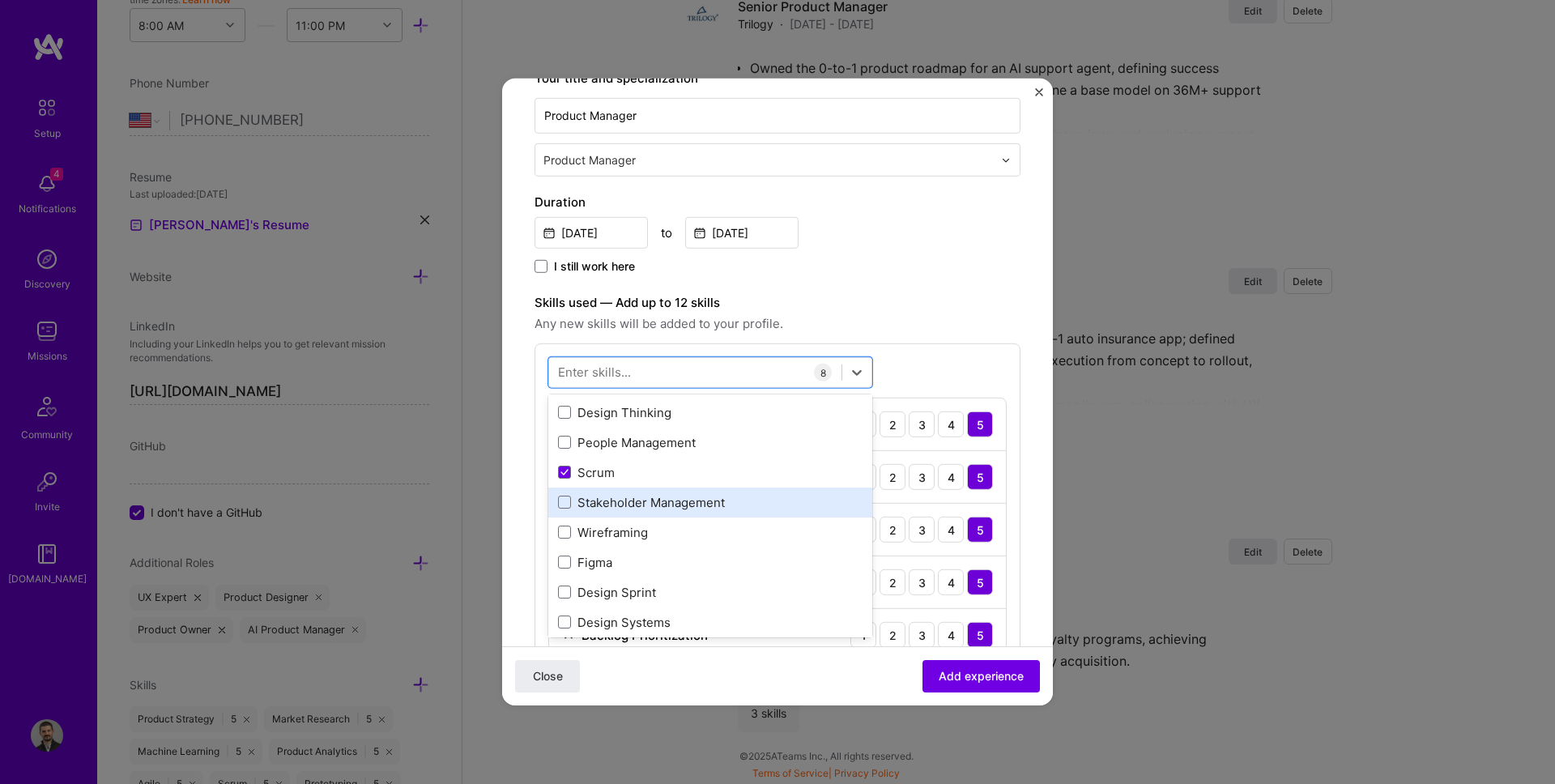
click at [717, 494] on div "Stakeholder Management" at bounding box center [710, 502] width 305 height 17
click at [902, 286] on div "Create a job experience Jobs help companies understand your past experience. Co…" at bounding box center [777, 600] width 486 height 1524
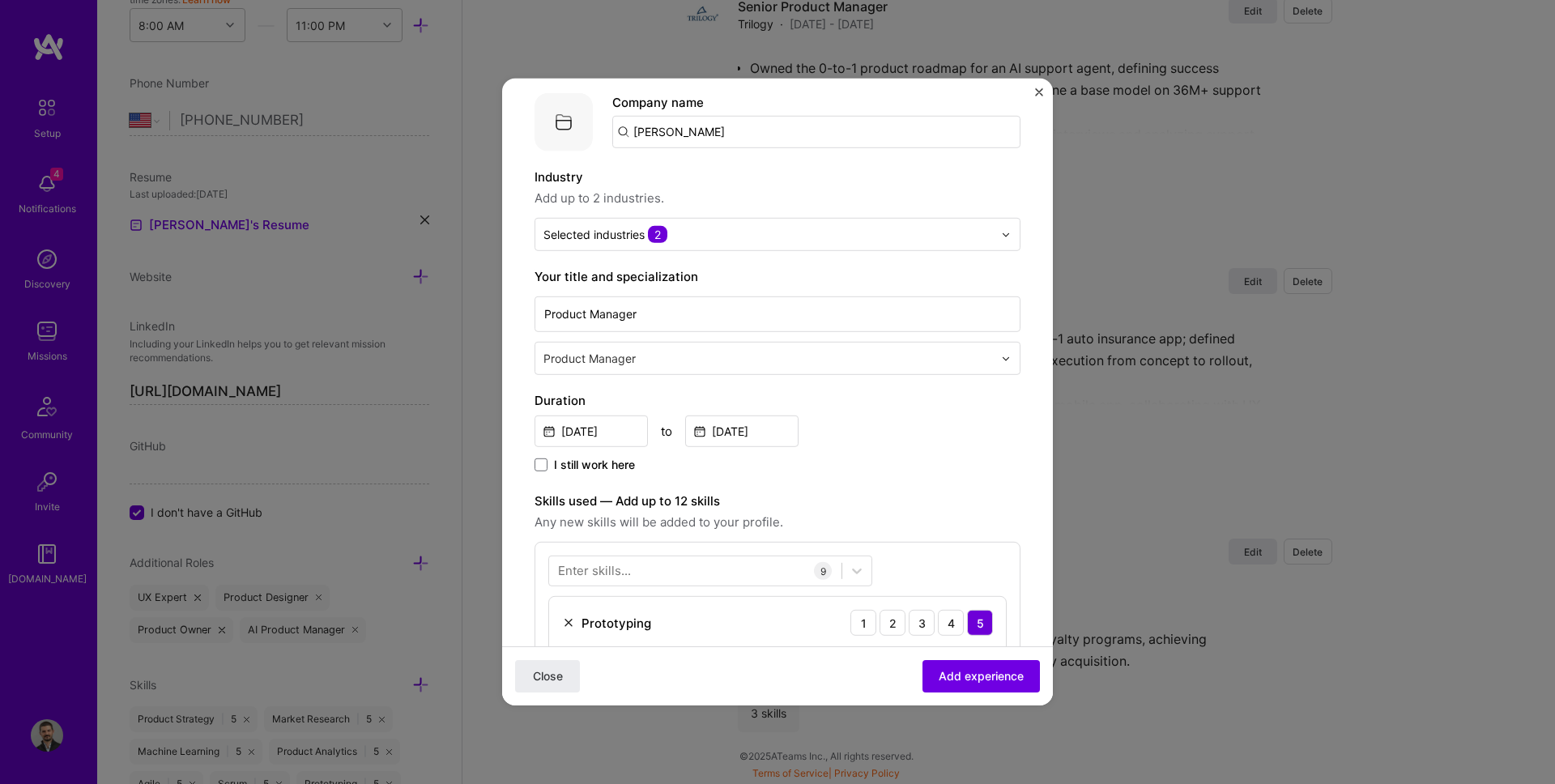
scroll to position [0, 0]
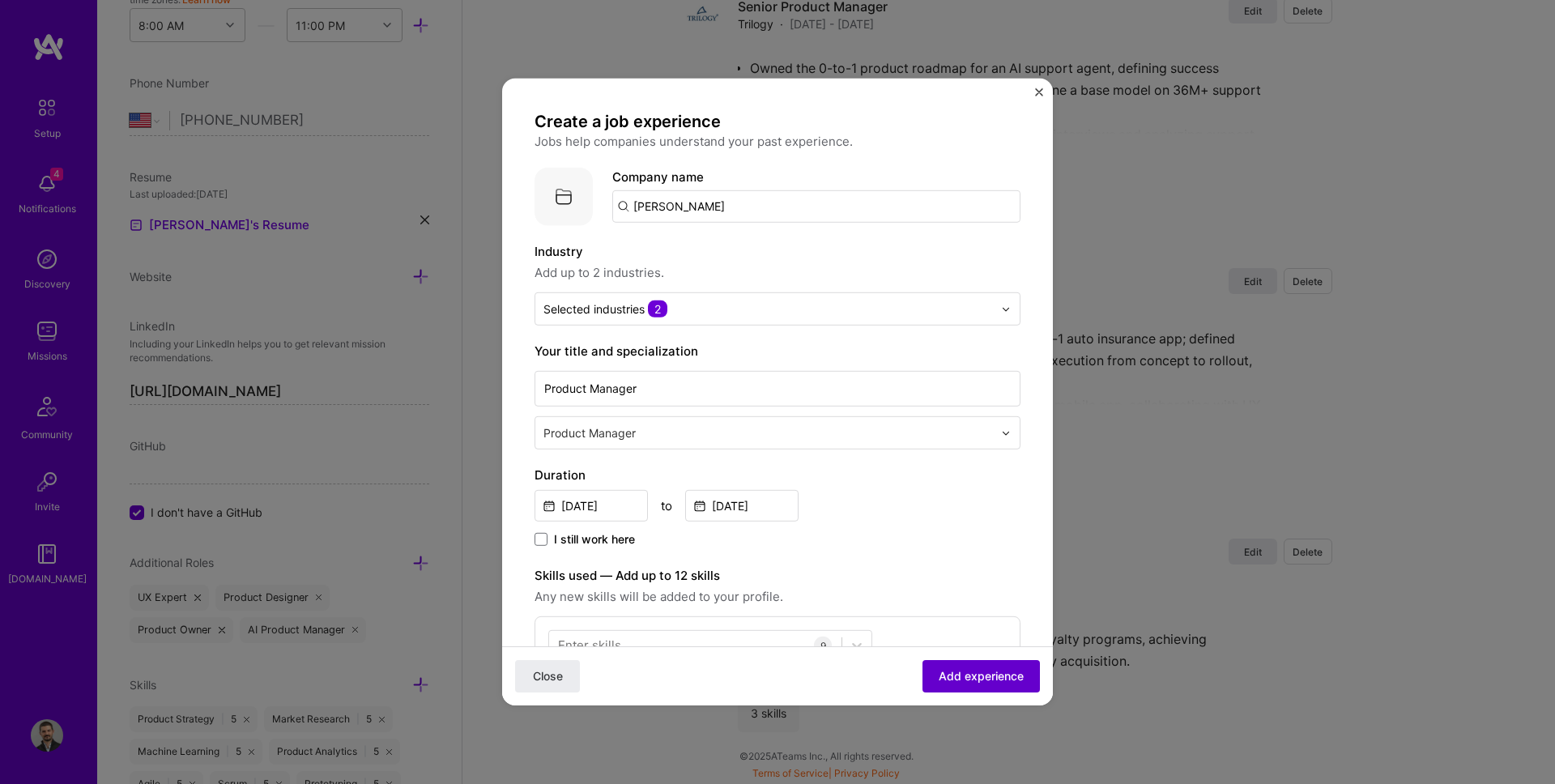
click at [971, 678] on span "Add experience" at bounding box center [981, 676] width 85 height 16
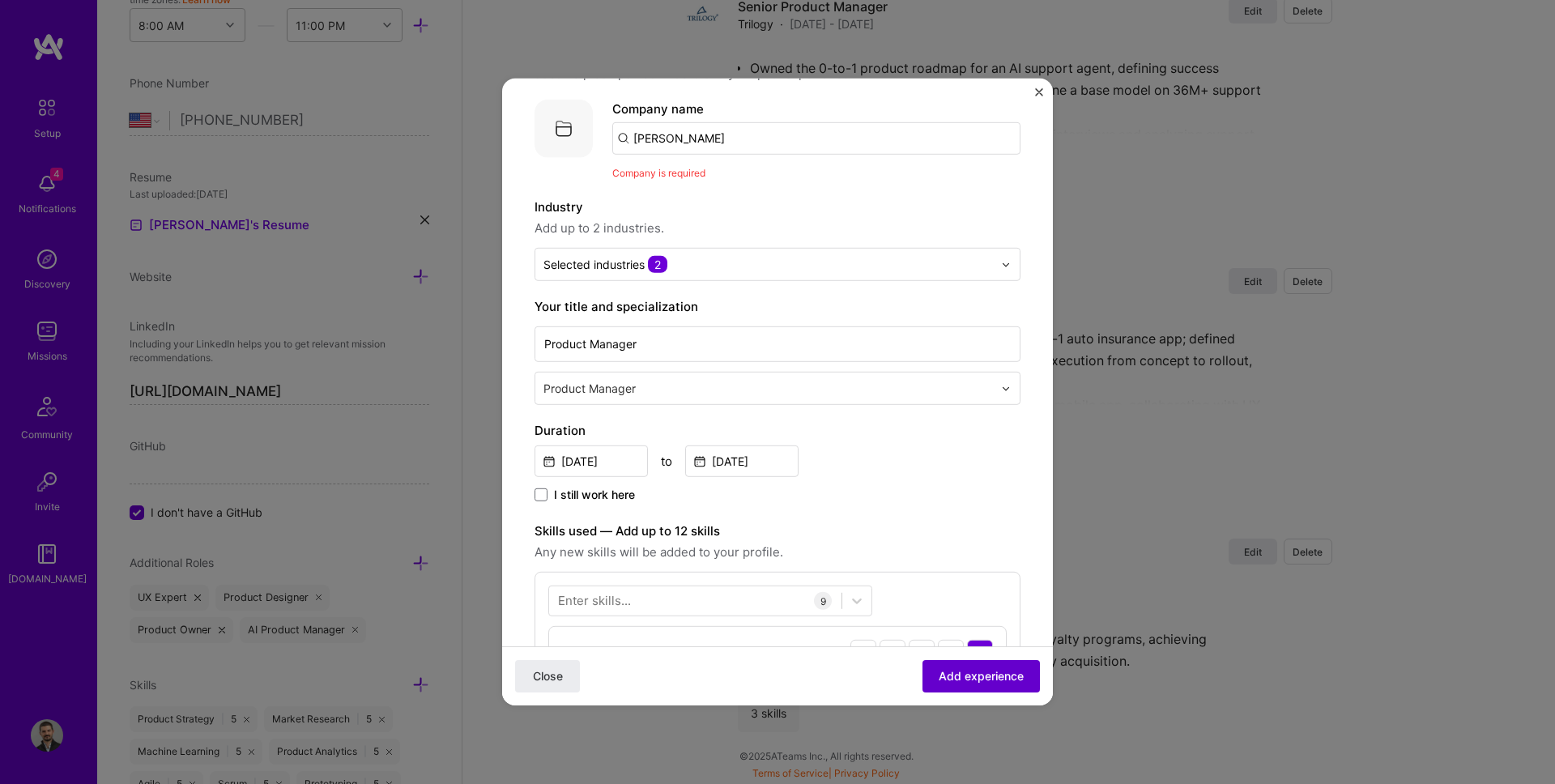
scroll to position [89, 0]
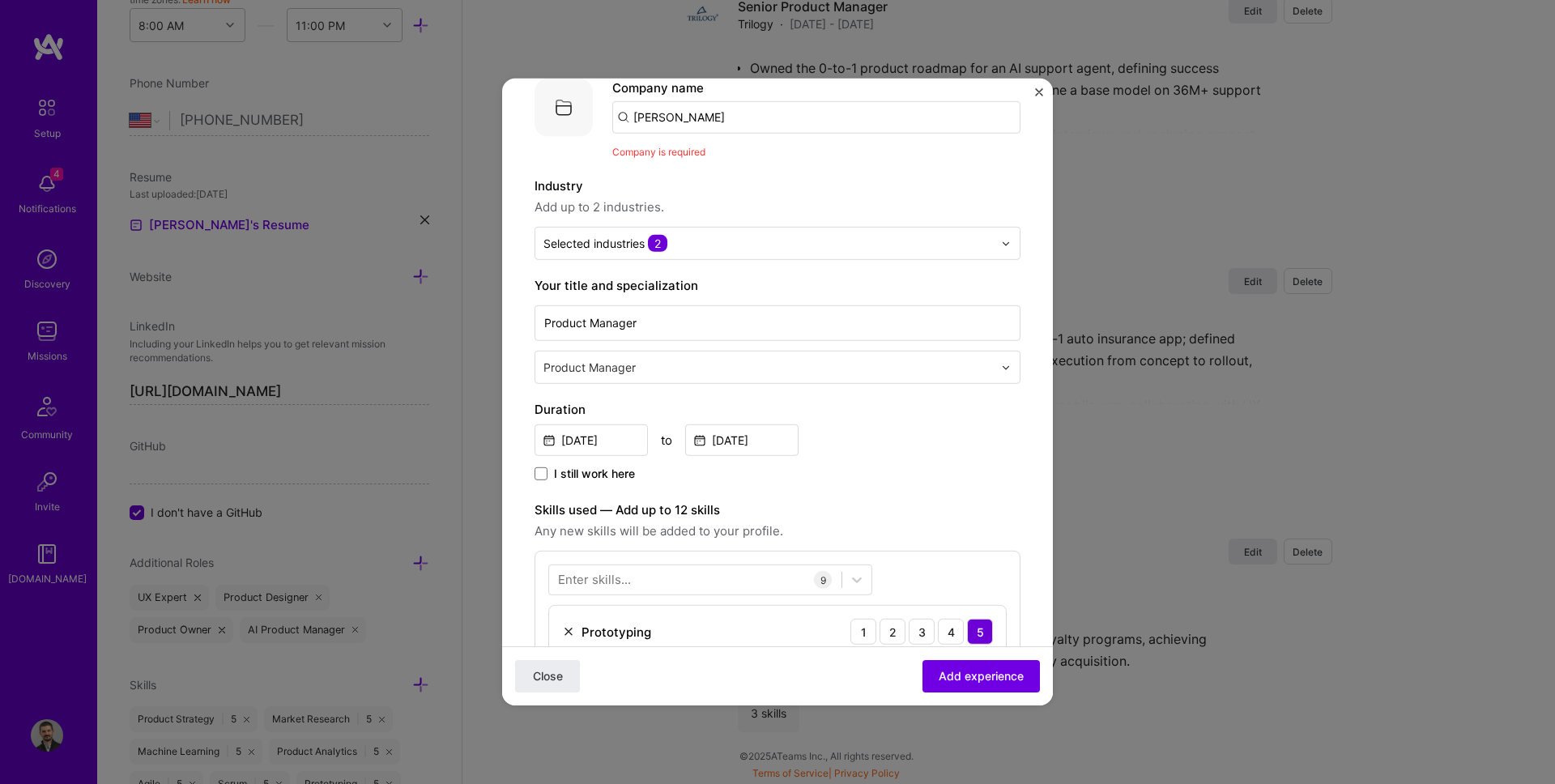
click at [747, 134] on div "Company name [PERSON_NAME] Company is required" at bounding box center [816, 119] width 409 height 82
click at [723, 113] on input "[PERSON_NAME]" at bounding box center [816, 117] width 409 height 33
click at [723, 112] on input "[PERSON_NAME]" at bounding box center [816, 117] width 409 height 33
type input "[PERSON_NAME]"
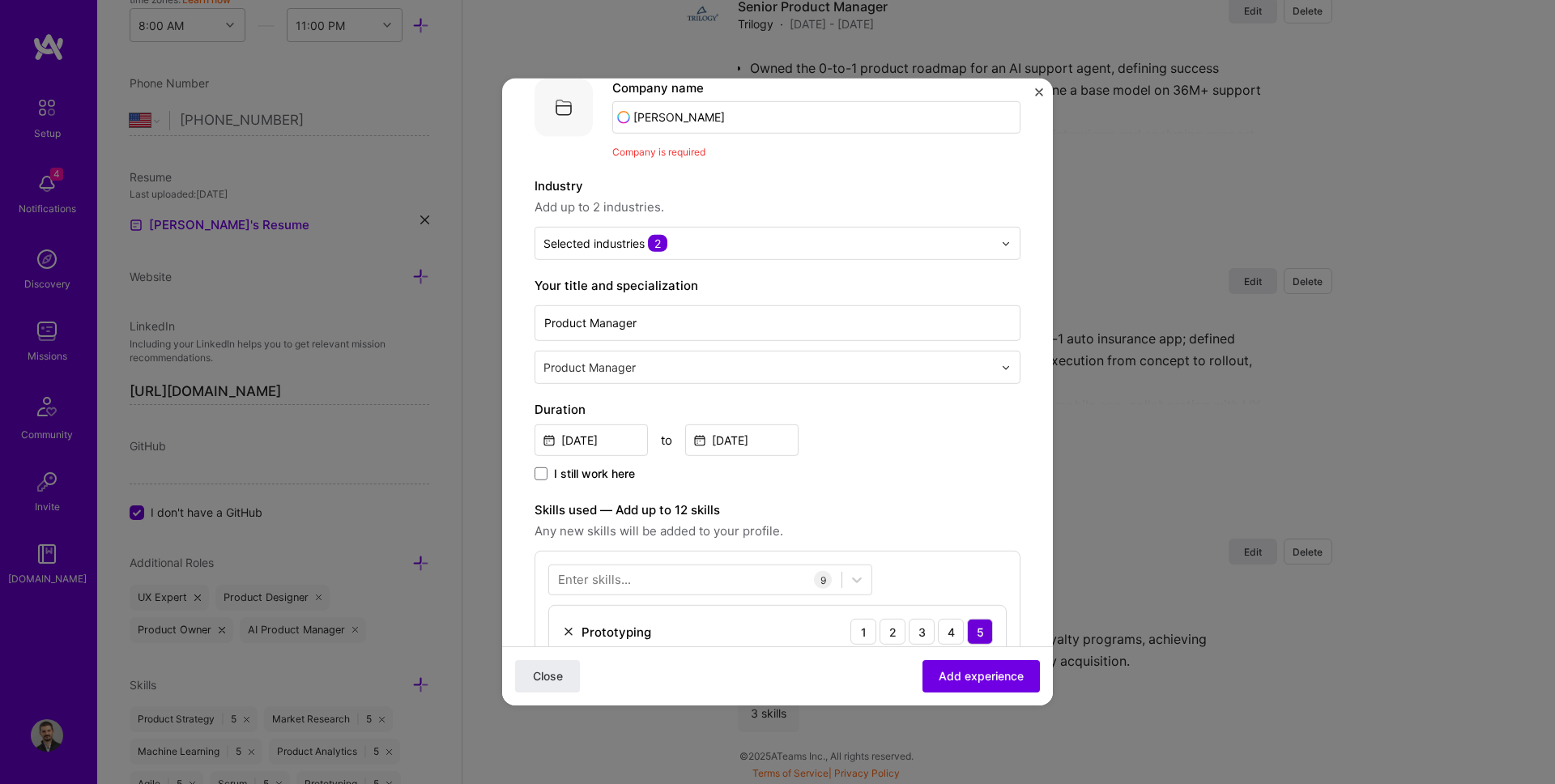
click at [814, 181] on label "Industry" at bounding box center [777, 186] width 486 height 19
click at [760, 162] on div "Add company [PERSON_NAME]" at bounding box center [733, 162] width 243 height 41
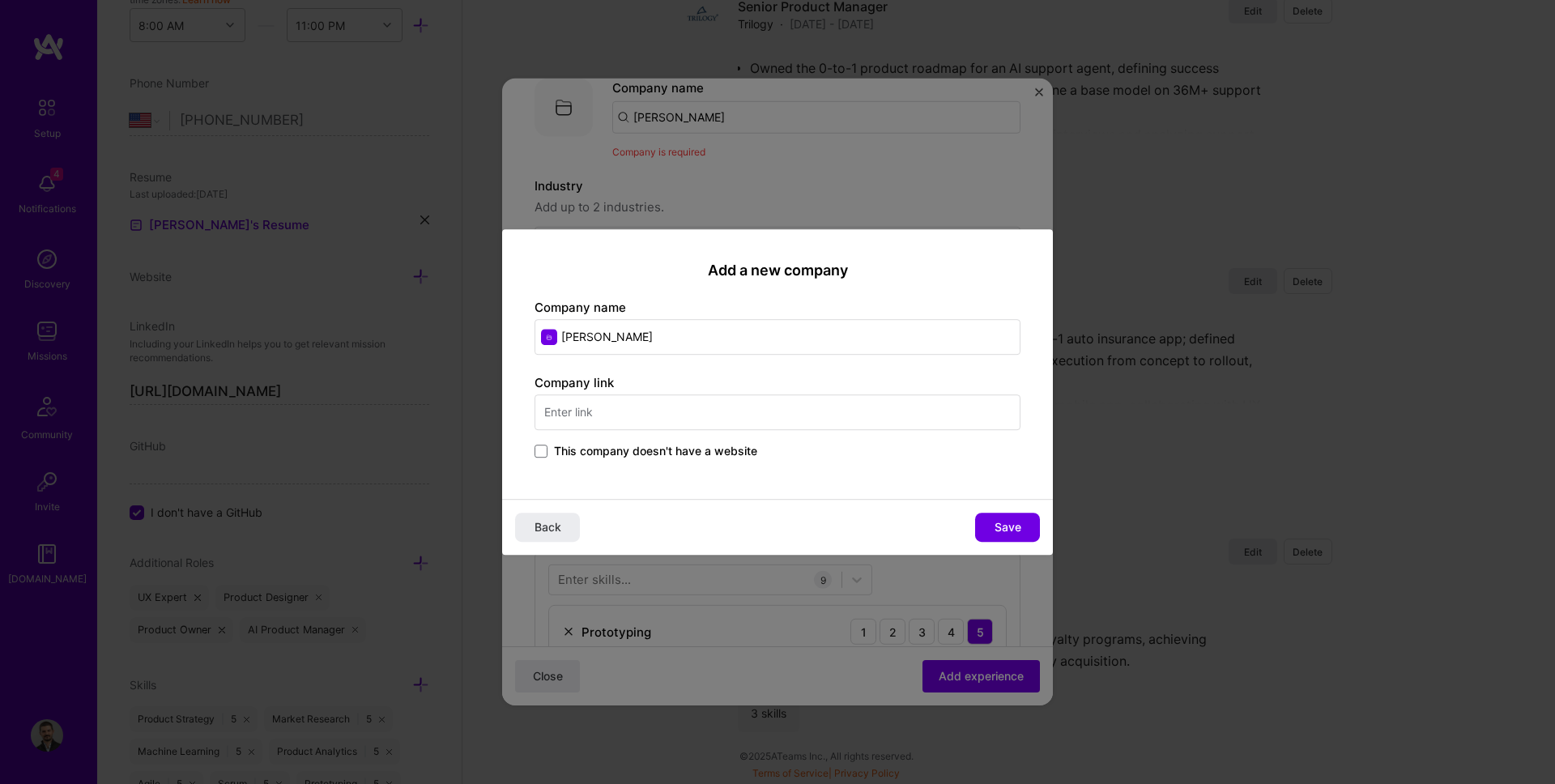
click at [600, 450] on span "This company doesn't have a website" at bounding box center [655, 451] width 203 height 16
click at [0, 0] on input "This company doesn't have a website" at bounding box center [0, 0] width 0 height 0
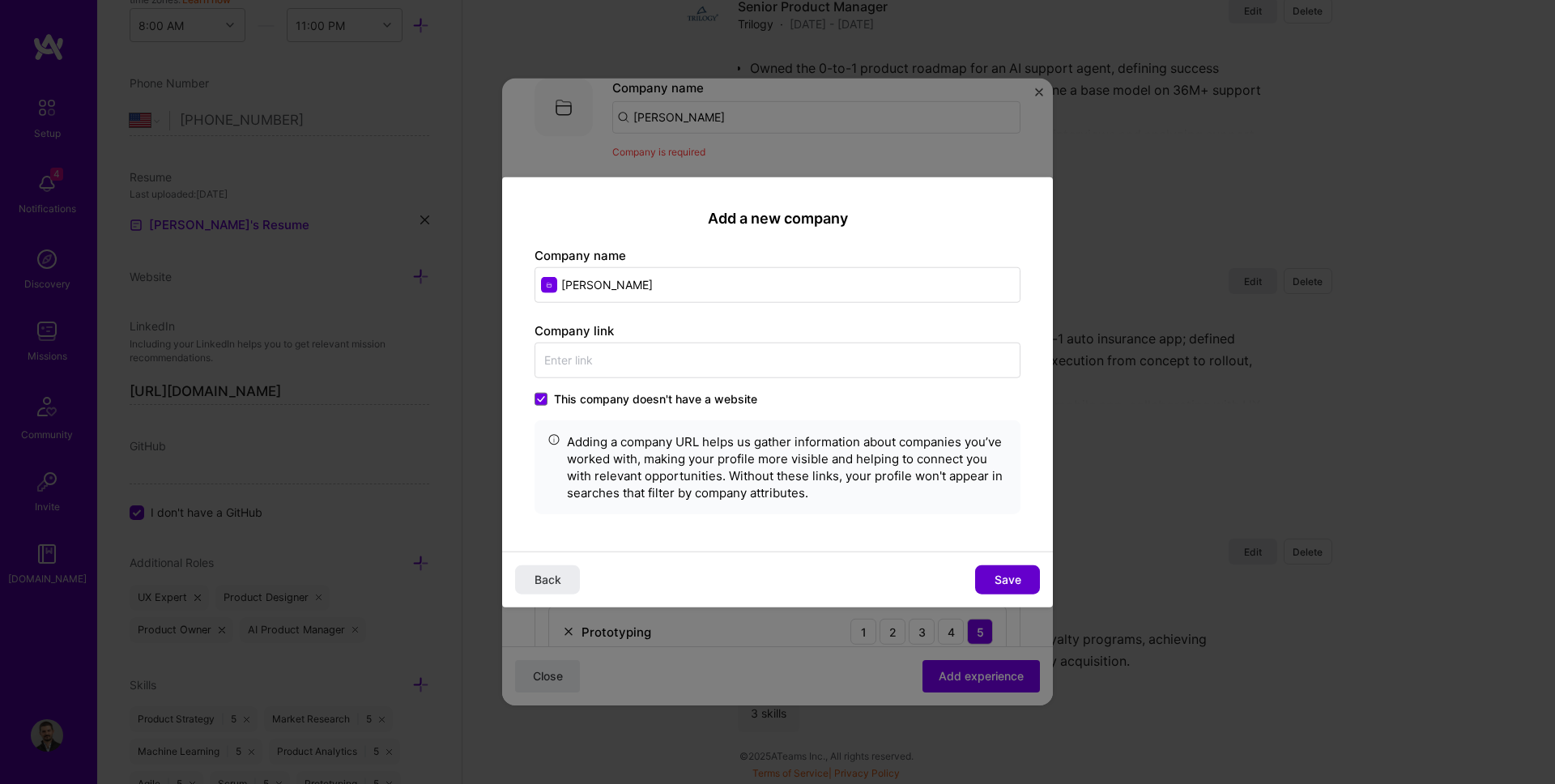
click at [1005, 576] on span "Save" at bounding box center [1007, 578] width 26 height 16
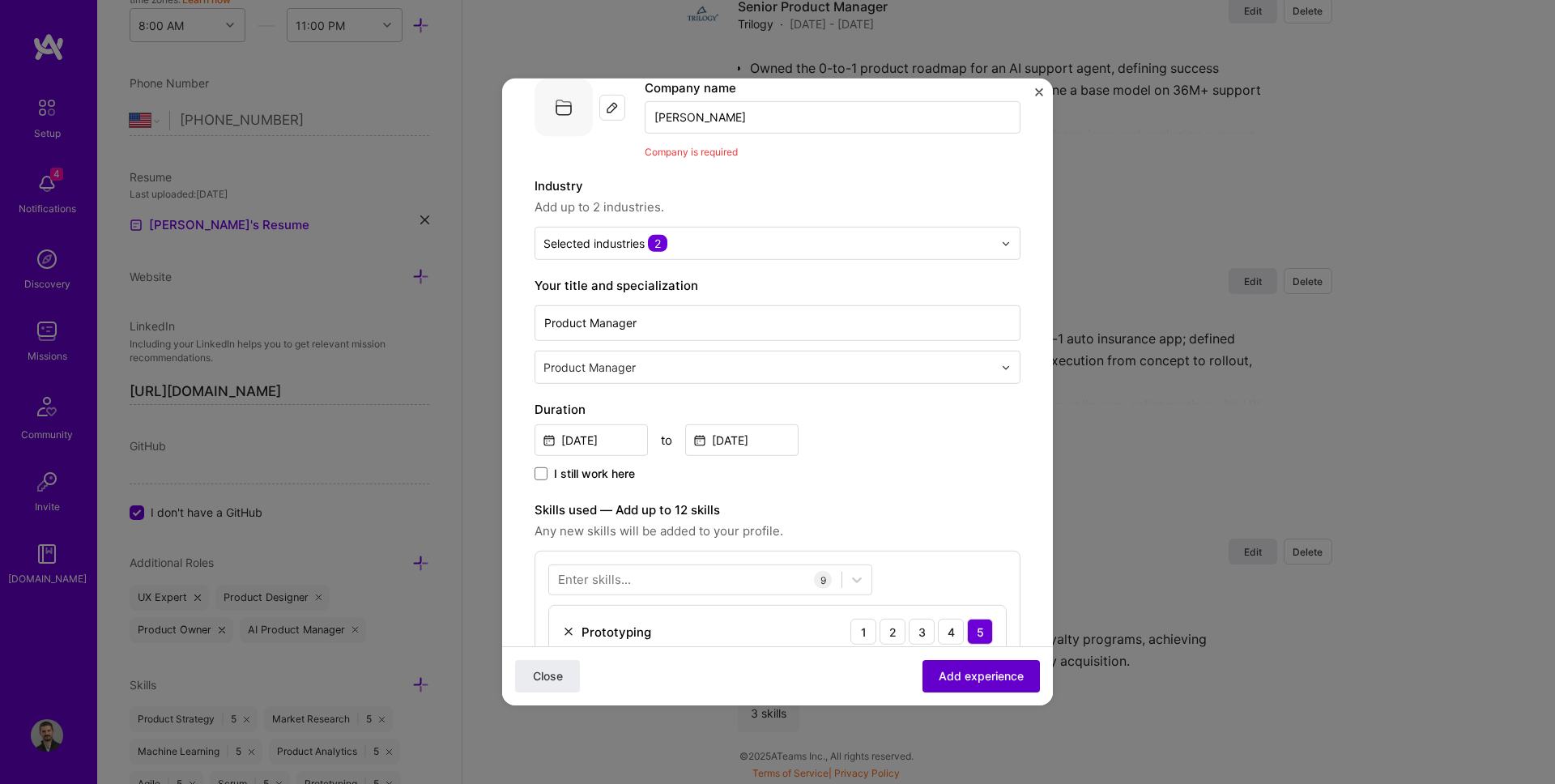
click at [1005, 665] on button "Add experience" at bounding box center [981, 676] width 117 height 33
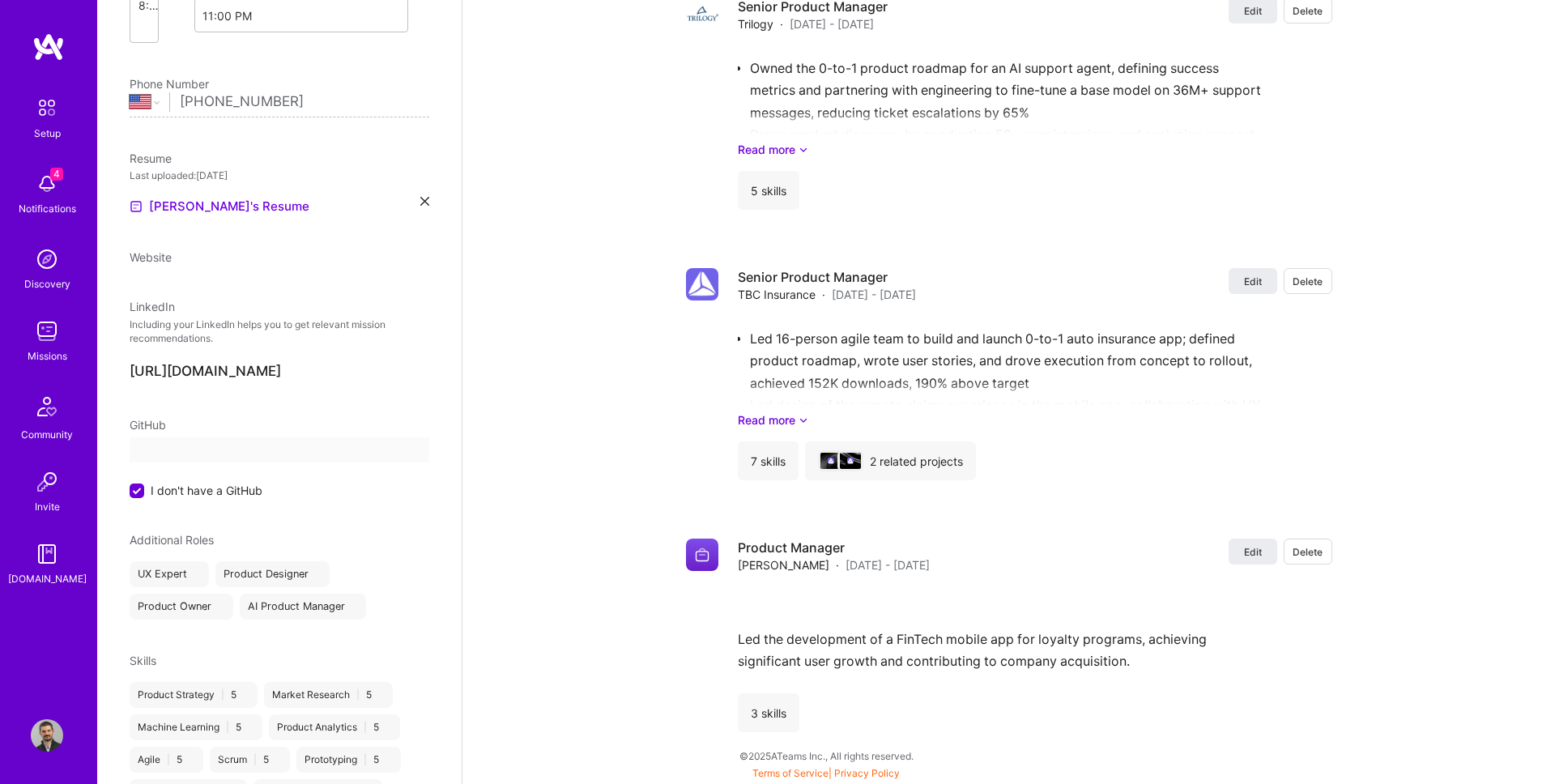
select select "US"
select select "Right Now"
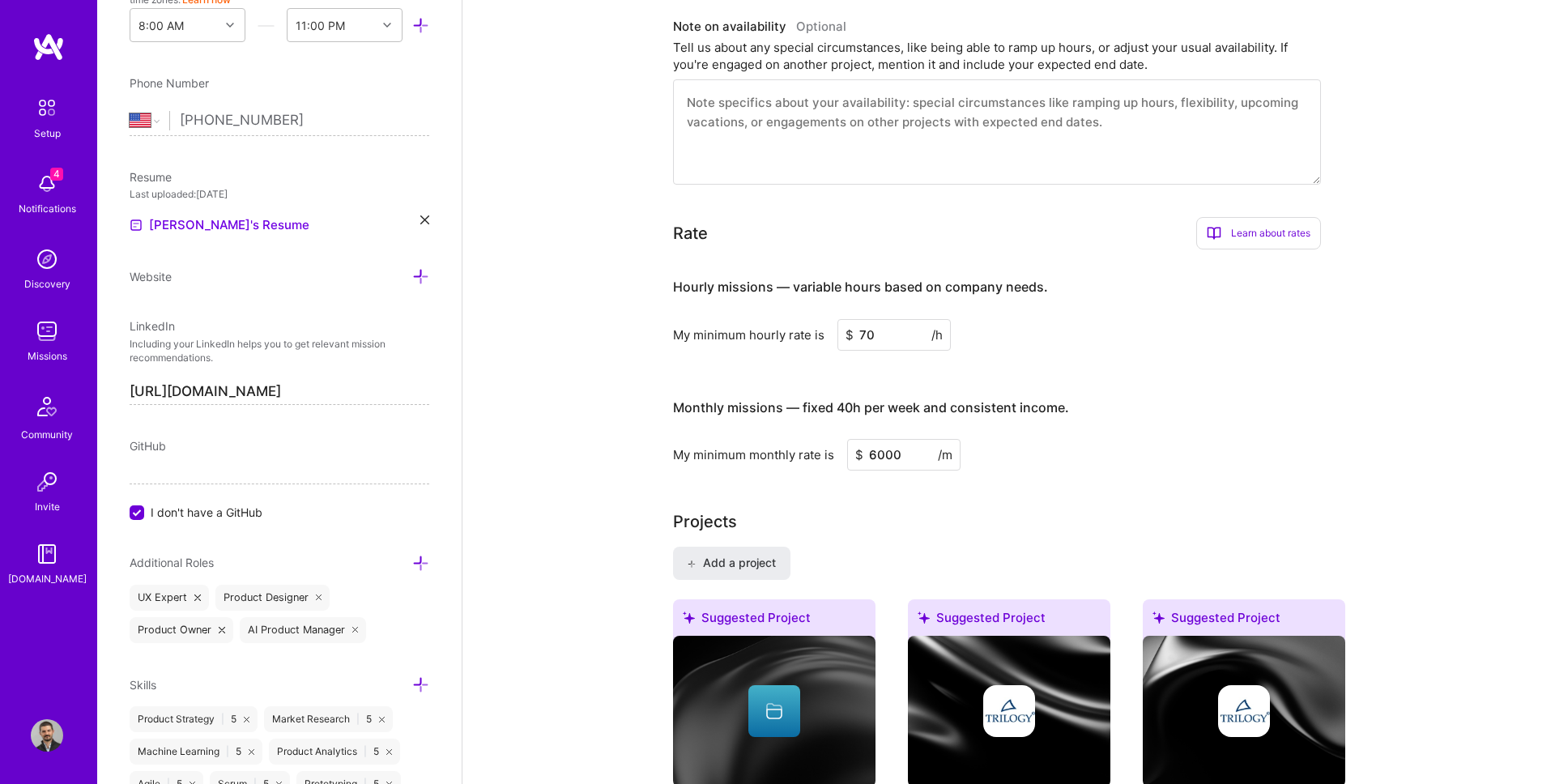
scroll to position [578, 0]
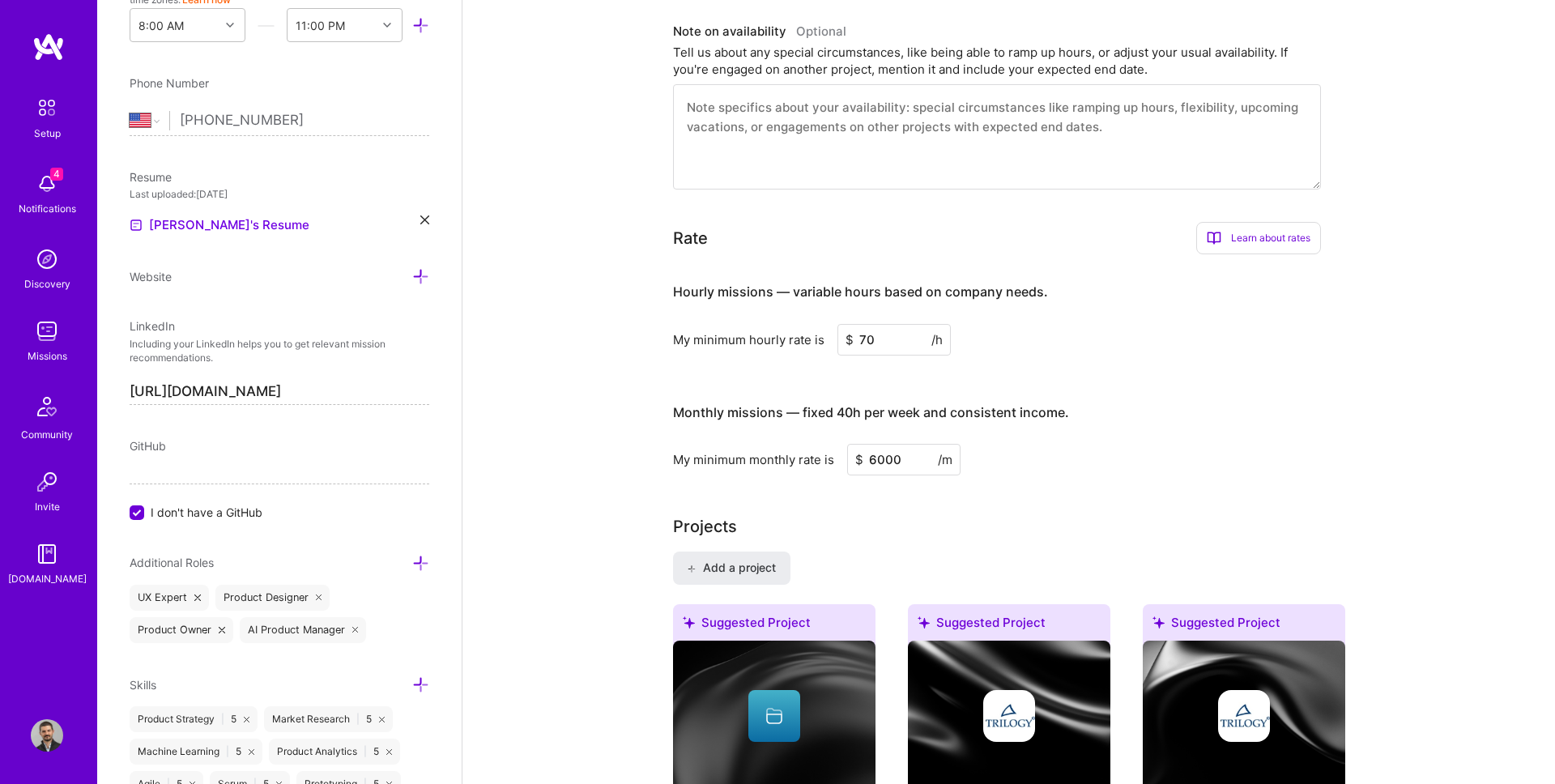
click at [874, 336] on input "70" at bounding box center [894, 339] width 114 height 32
type input "80"
click at [874, 462] on input "6000" at bounding box center [904, 459] width 114 height 32
type input "10000"
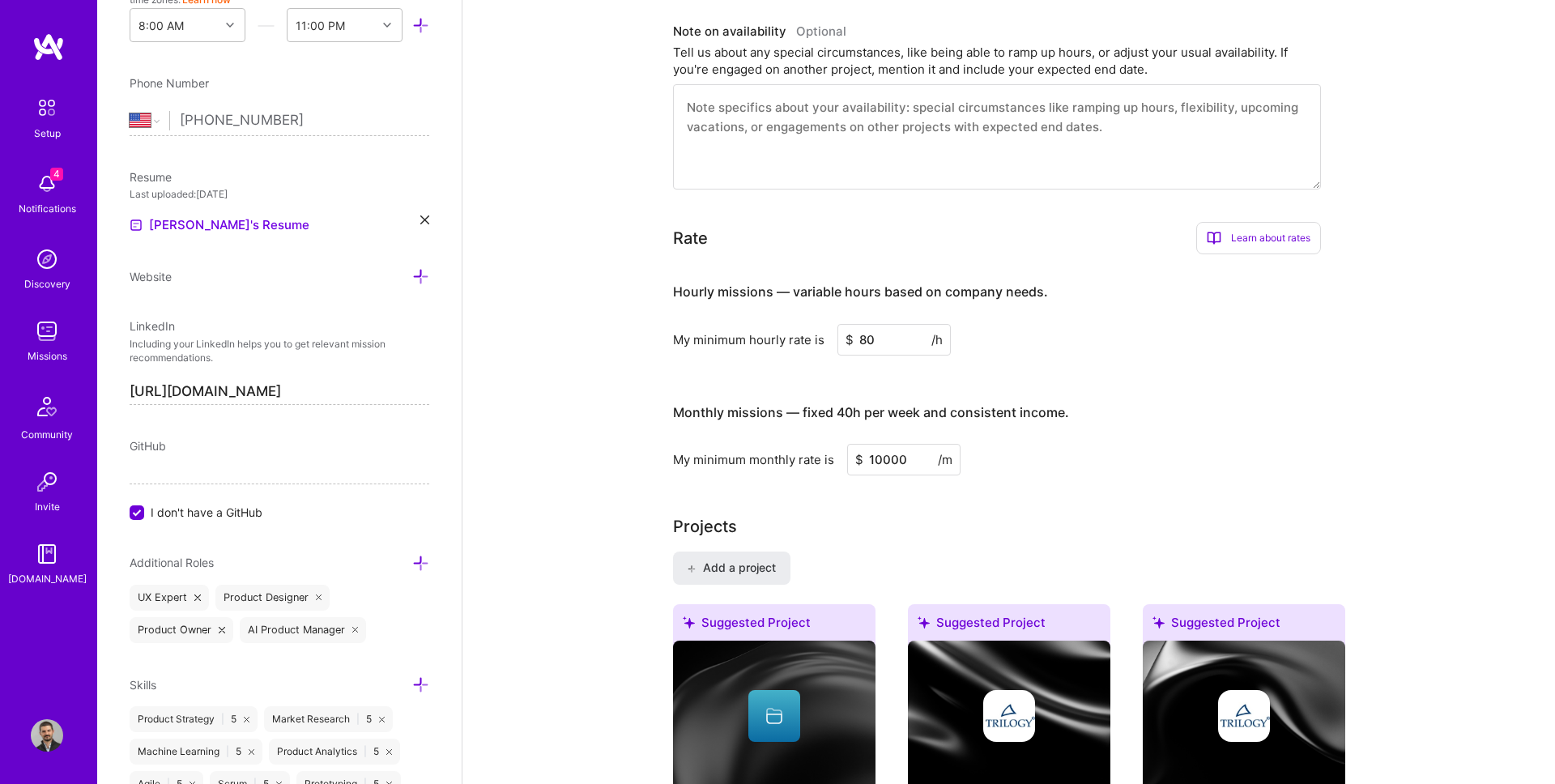
scroll to position [0, 0]
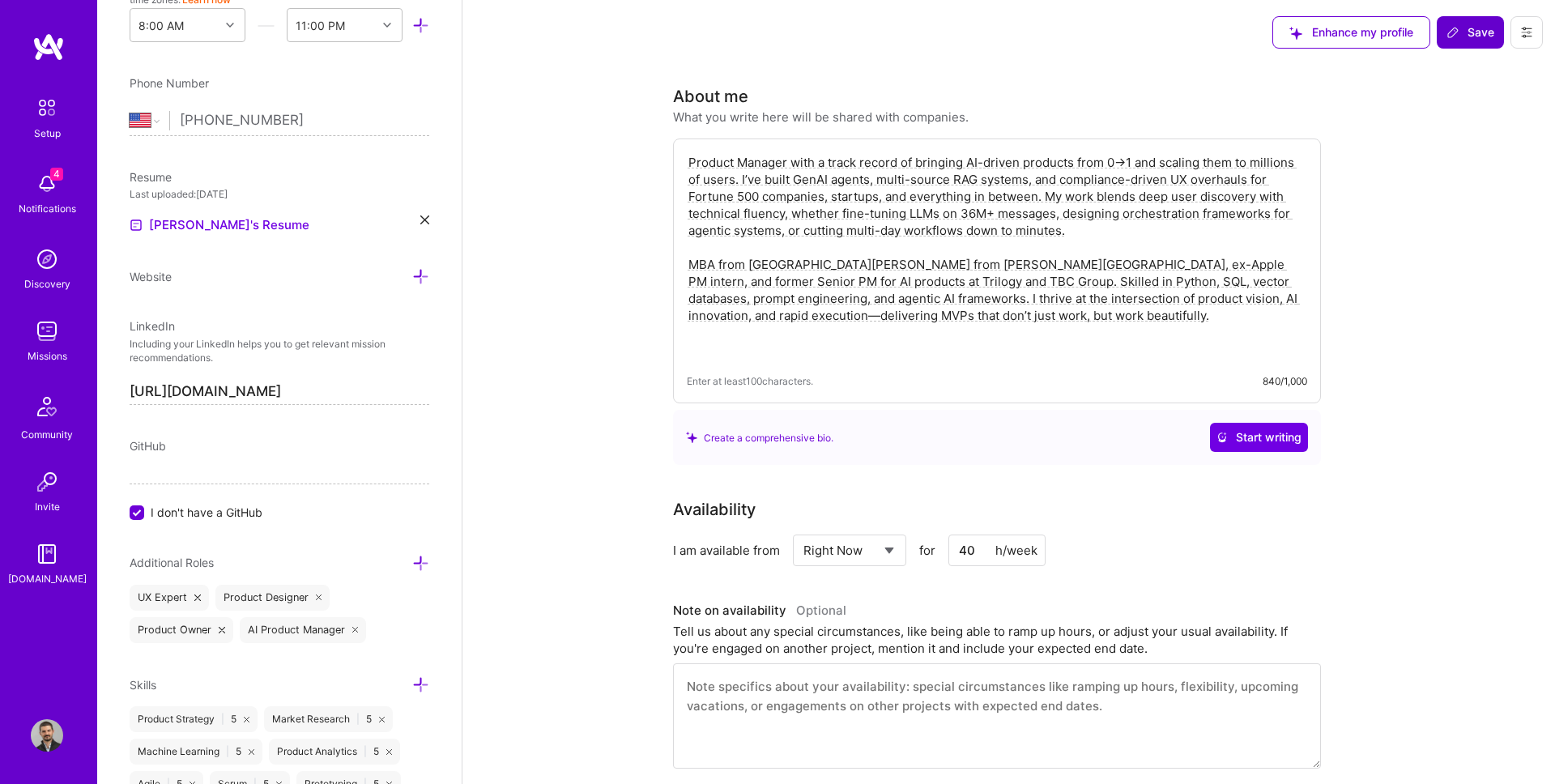
click at [1461, 44] on button "Save" at bounding box center [1470, 33] width 67 height 33
click at [1462, 44] on button "Save" at bounding box center [1470, 33] width 67 height 33
click at [1471, 33] on span "Save" at bounding box center [1470, 33] width 48 height 16
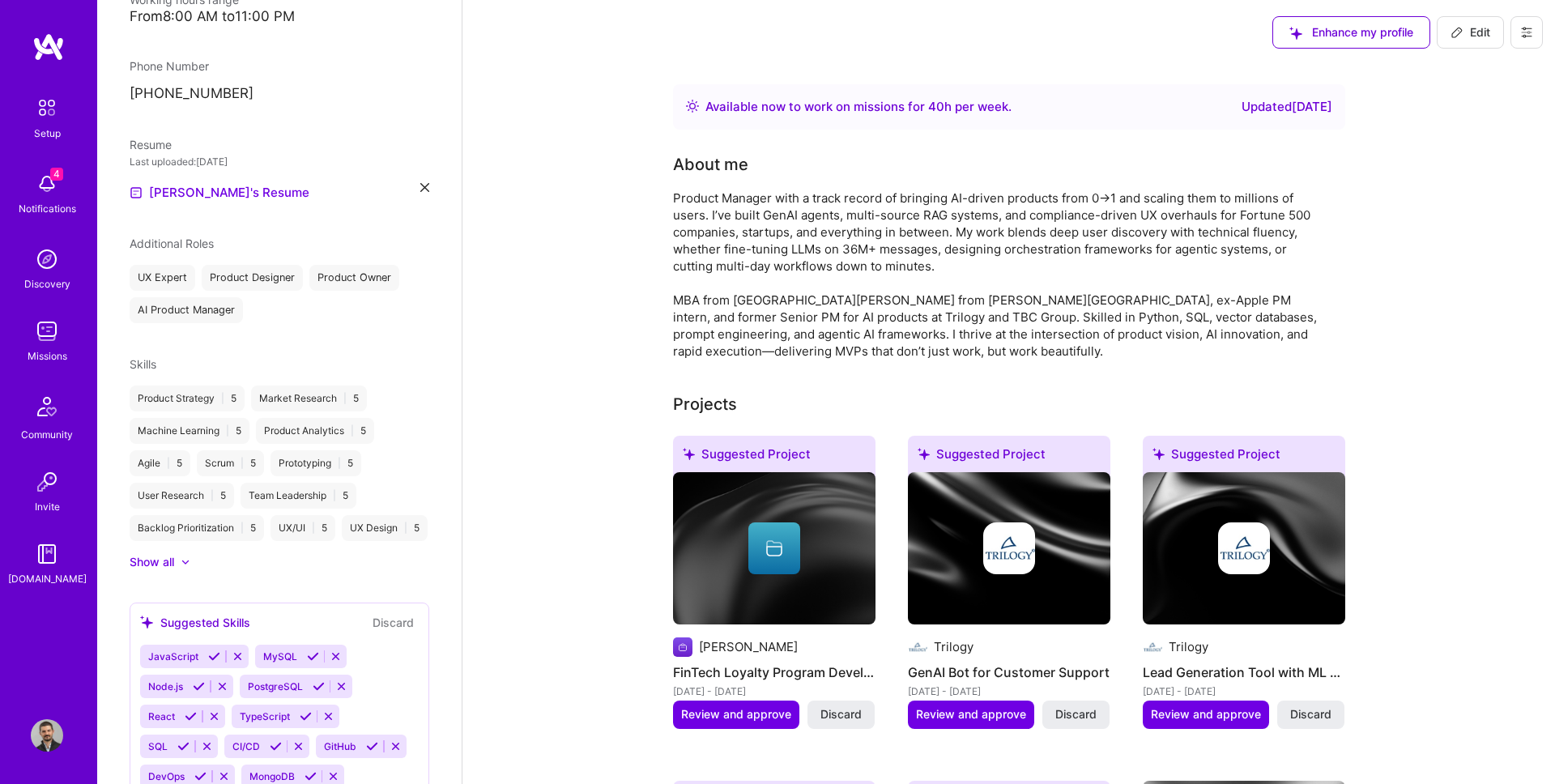
click at [1478, 25] on span "Edit" at bounding box center [1470, 33] width 40 height 16
select select "US"
select select "Right Now"
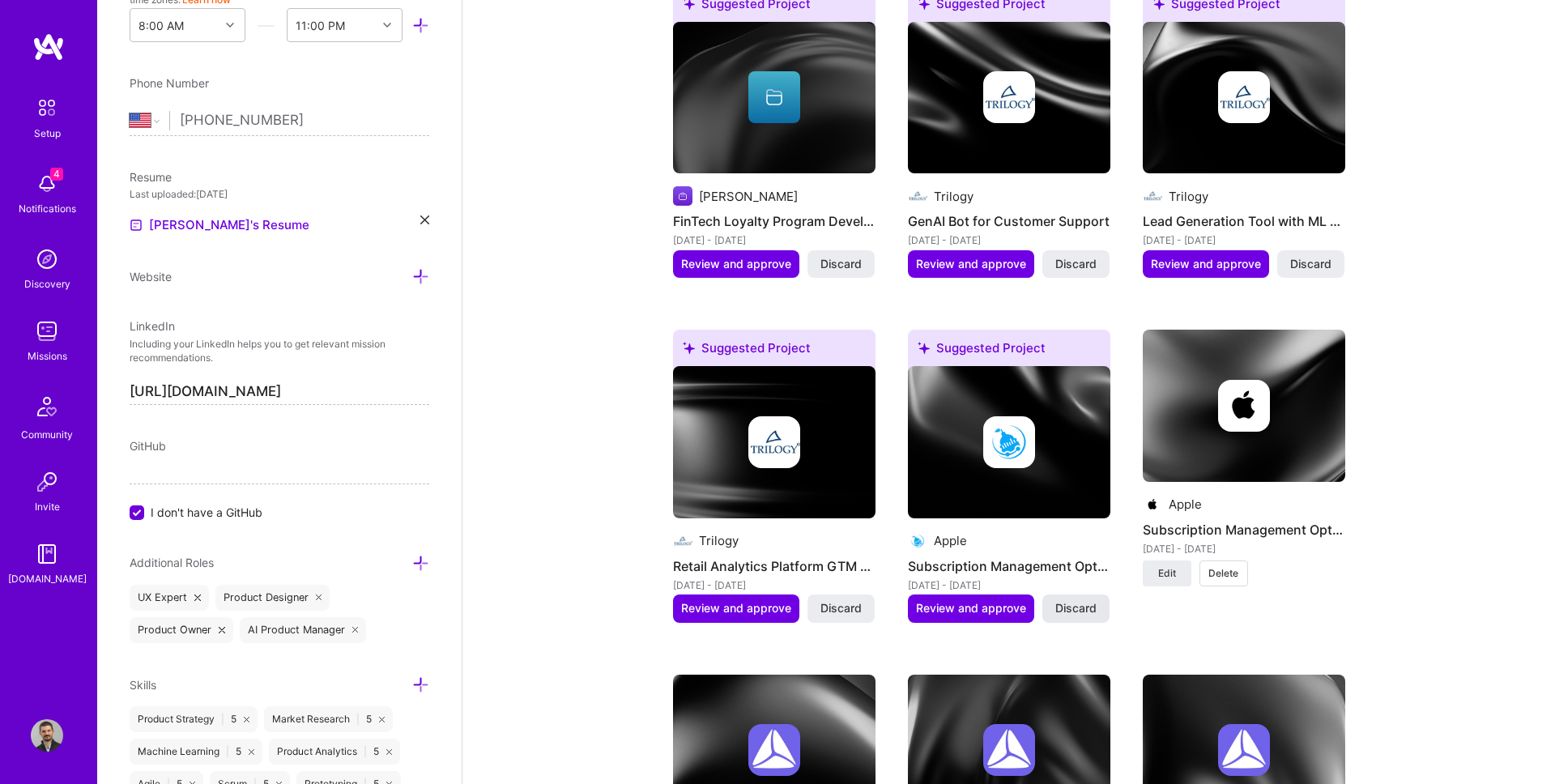
scroll to position [1149, 0]
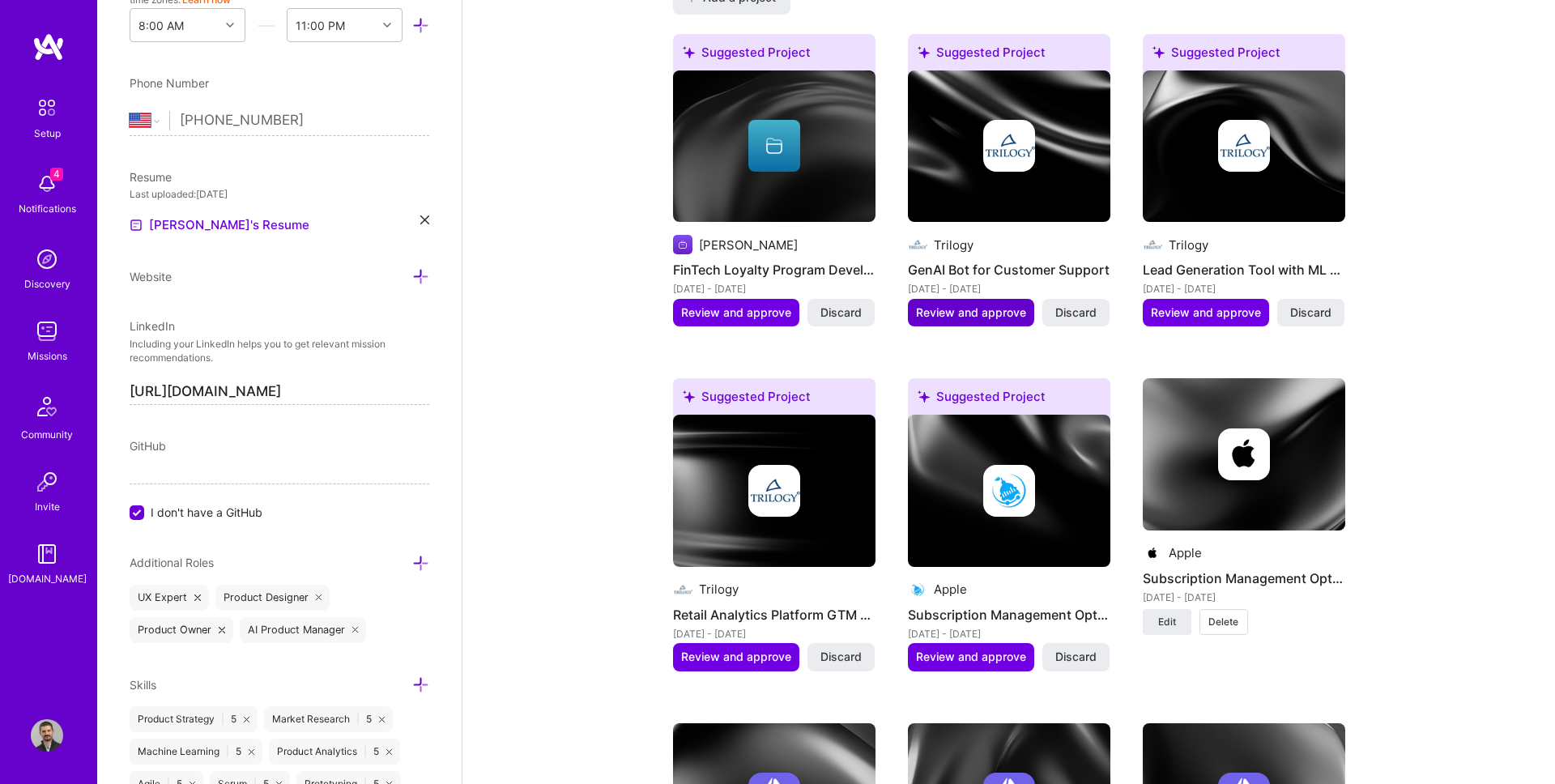
click at [1020, 313] on span "Review and approve" at bounding box center [971, 313] width 110 height 16
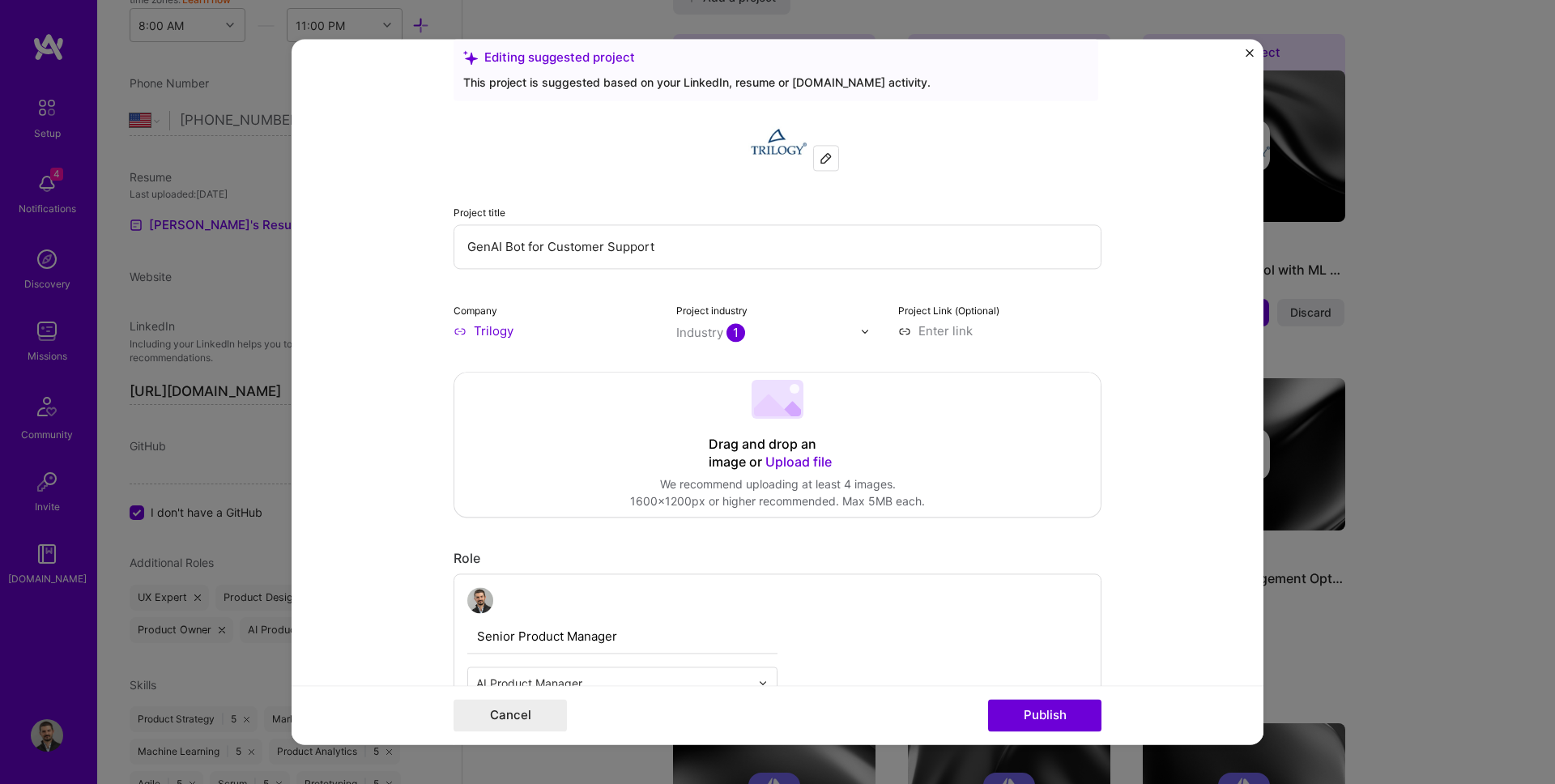
scroll to position [38, 0]
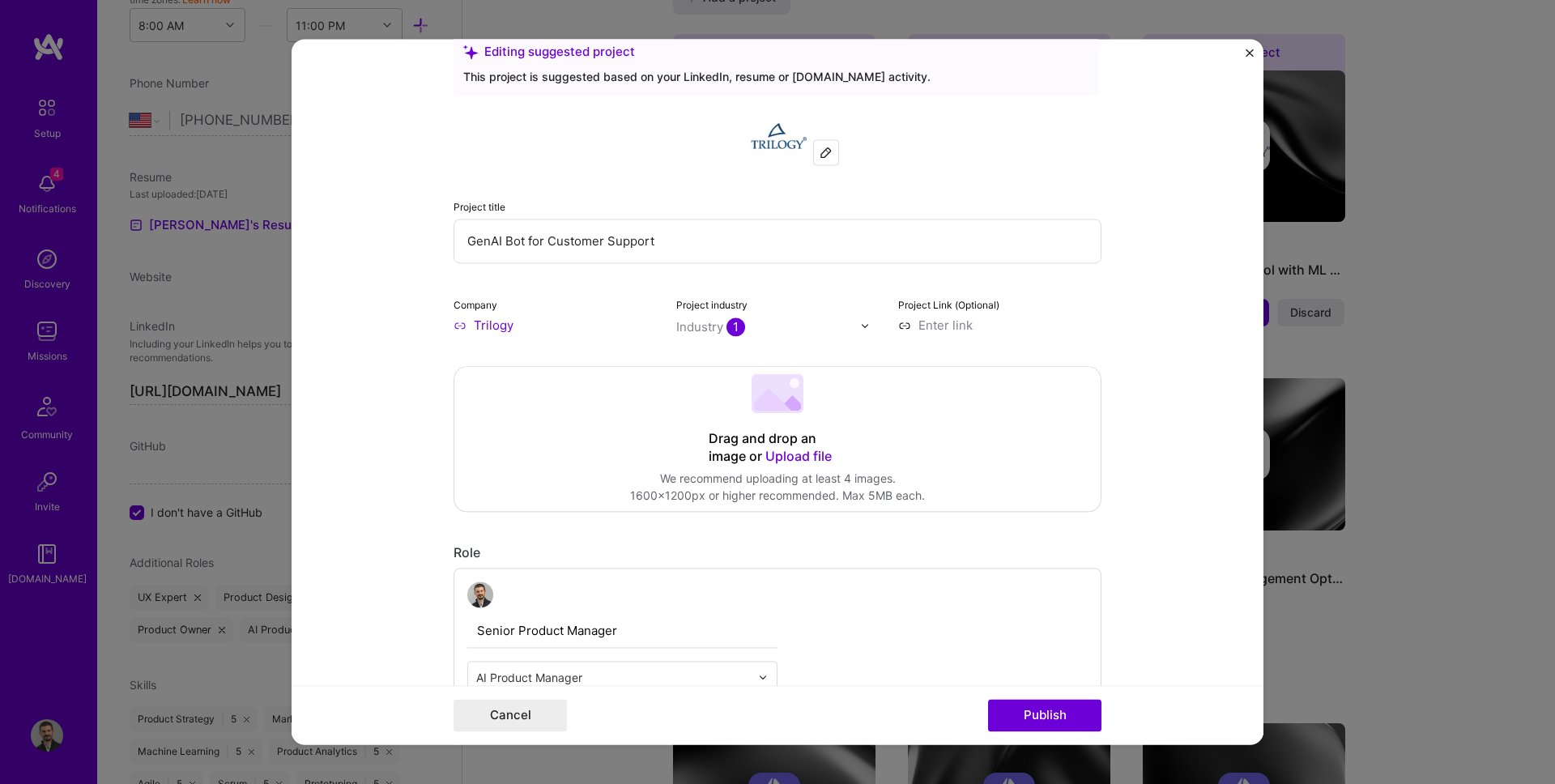
click at [518, 237] on input "GenAI Bot for Customer Support" at bounding box center [777, 240] width 648 height 45
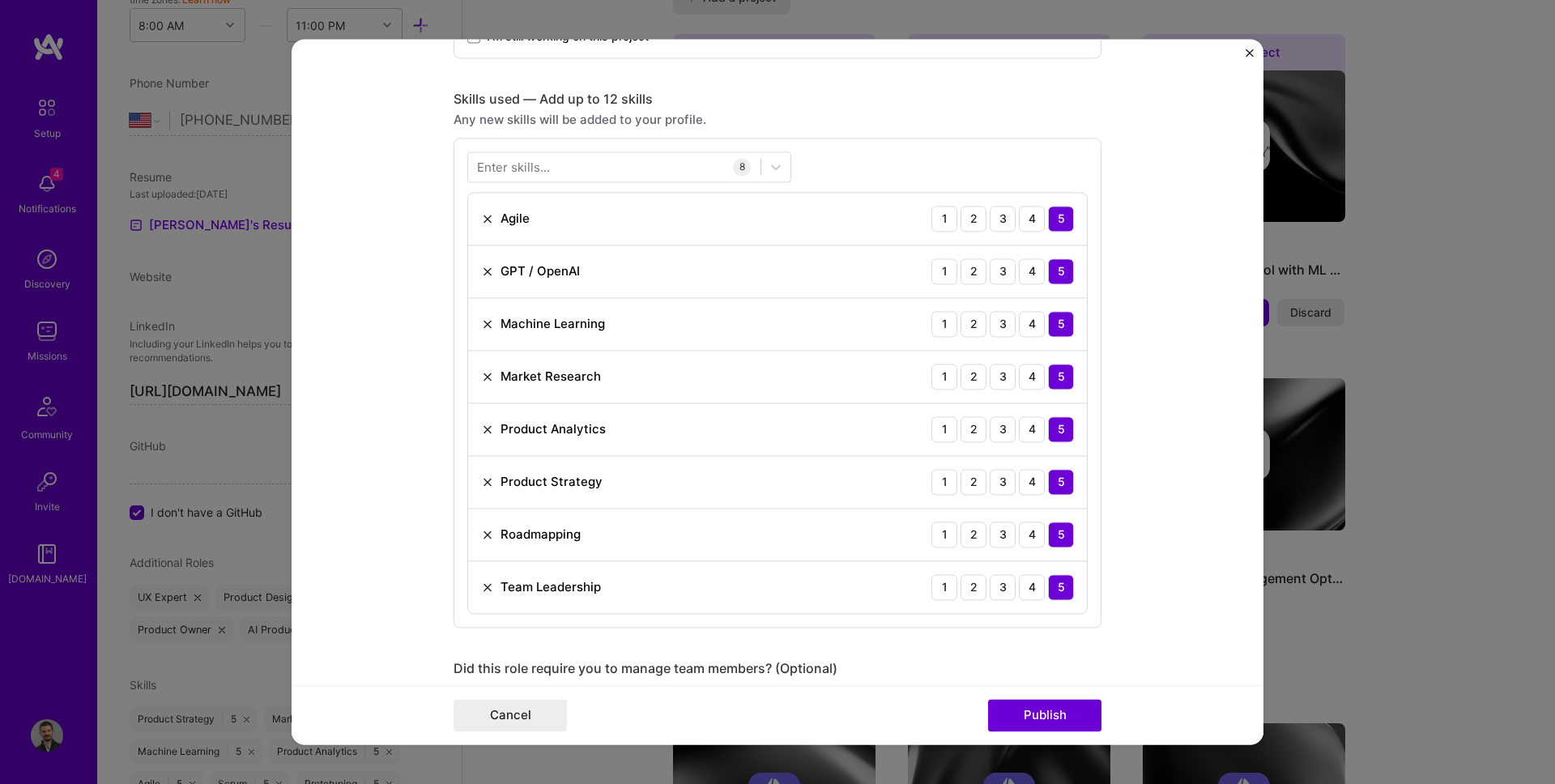
scroll to position [689, 0]
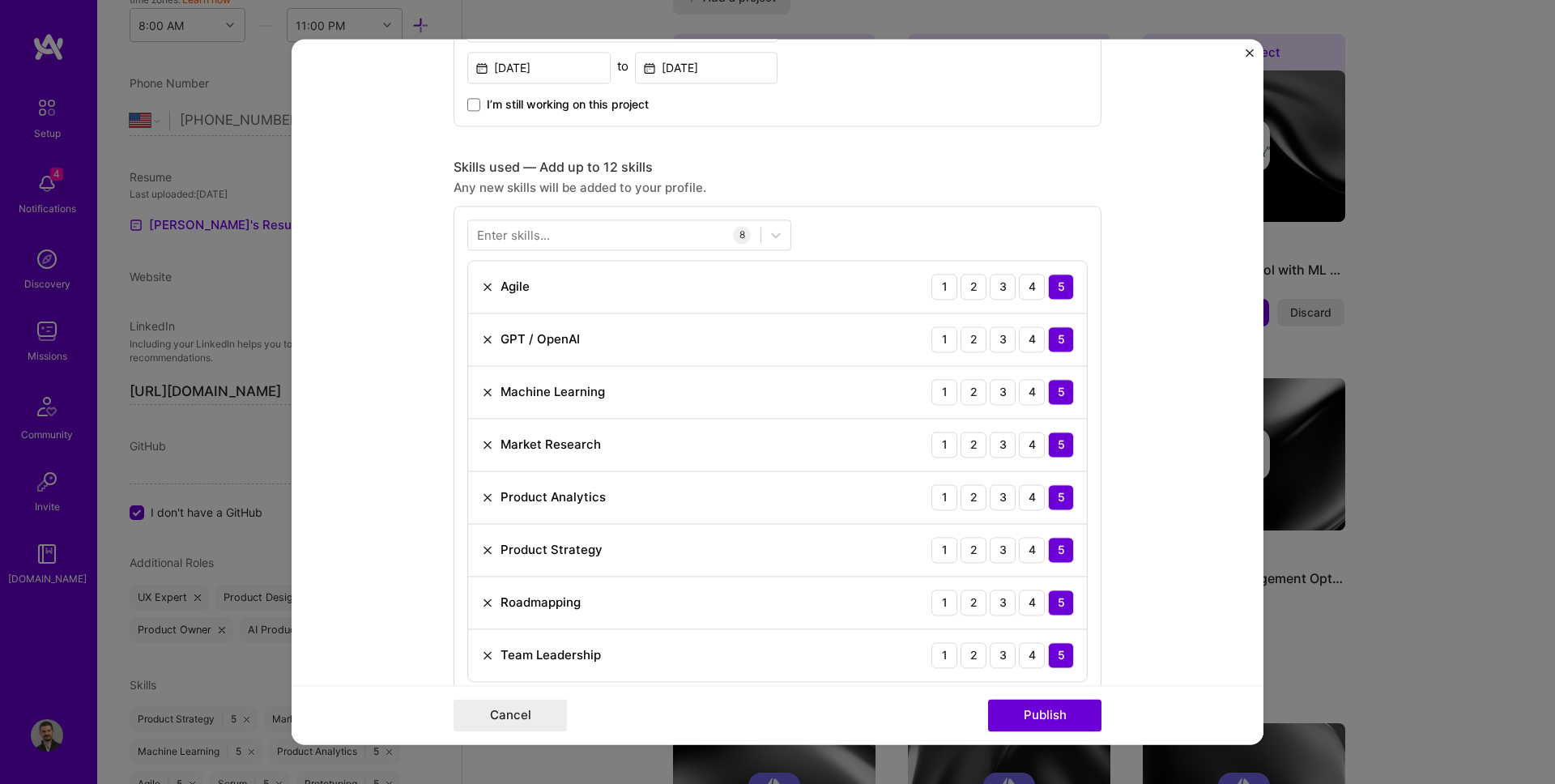
click at [1248, 52] on img "Close" at bounding box center [1249, 52] width 8 height 8
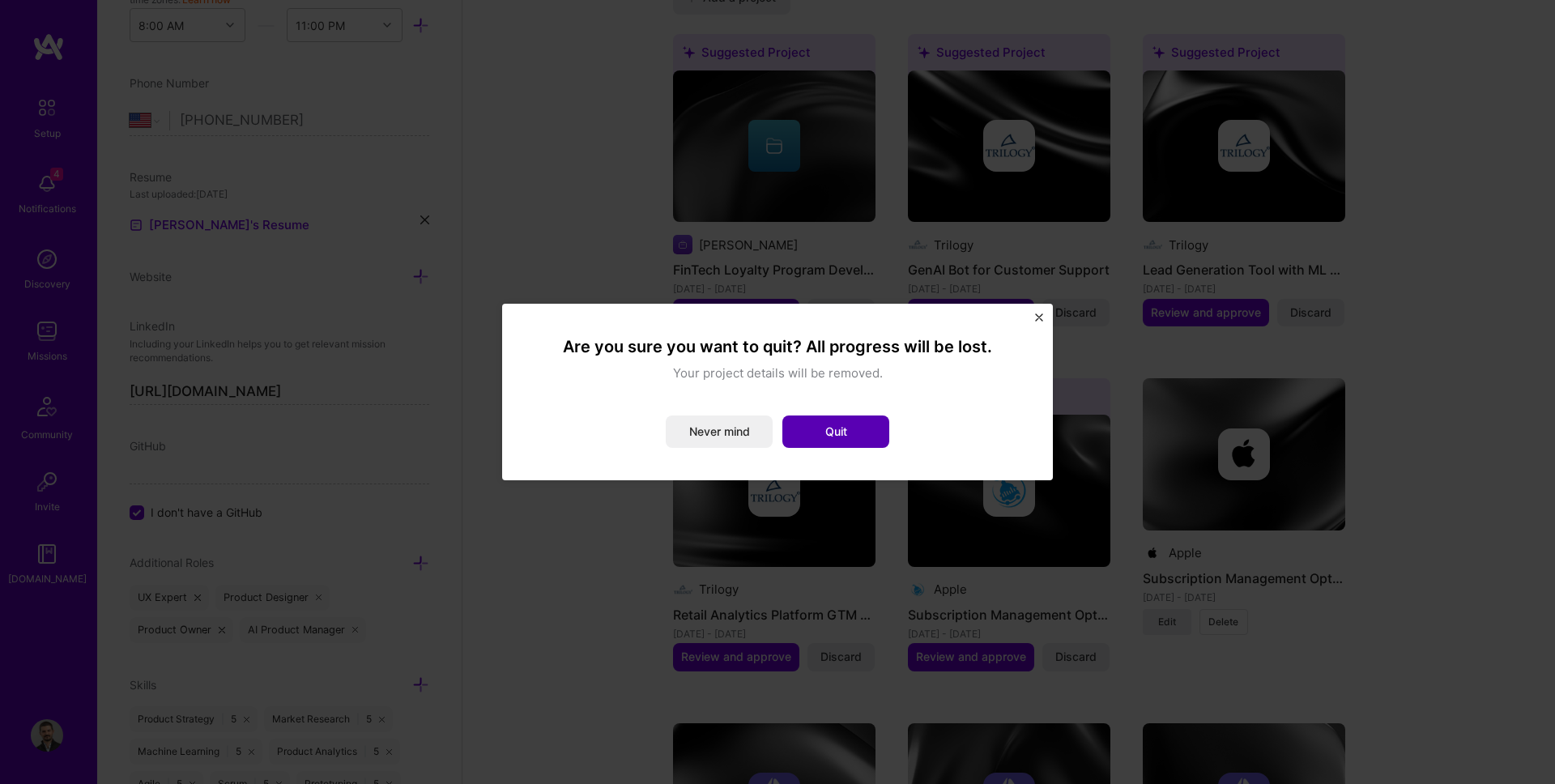
click at [814, 438] on button "Quit" at bounding box center [835, 432] width 106 height 33
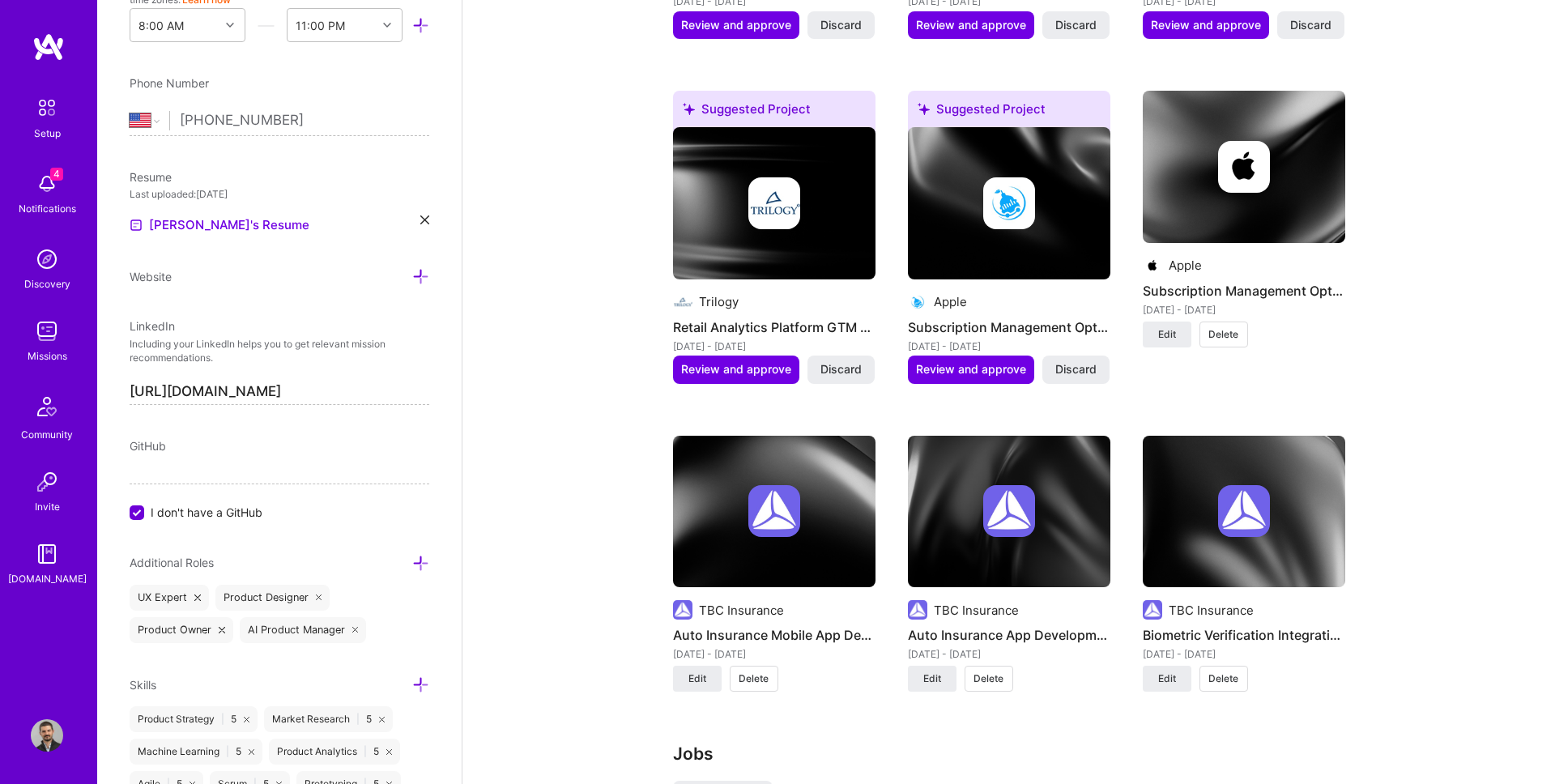
scroll to position [1399, 0]
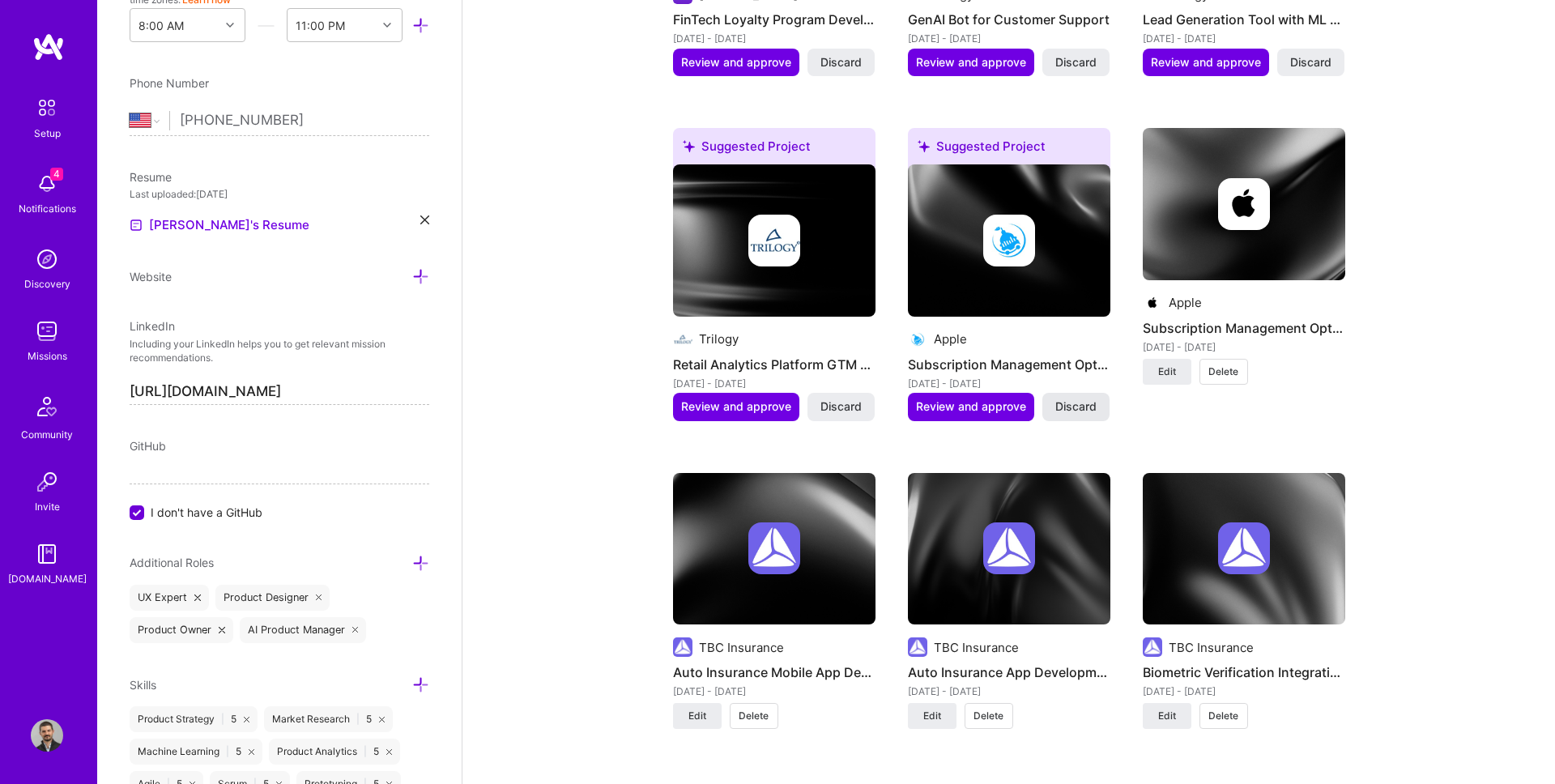
click at [1076, 411] on span "Discard" at bounding box center [1075, 407] width 41 height 16
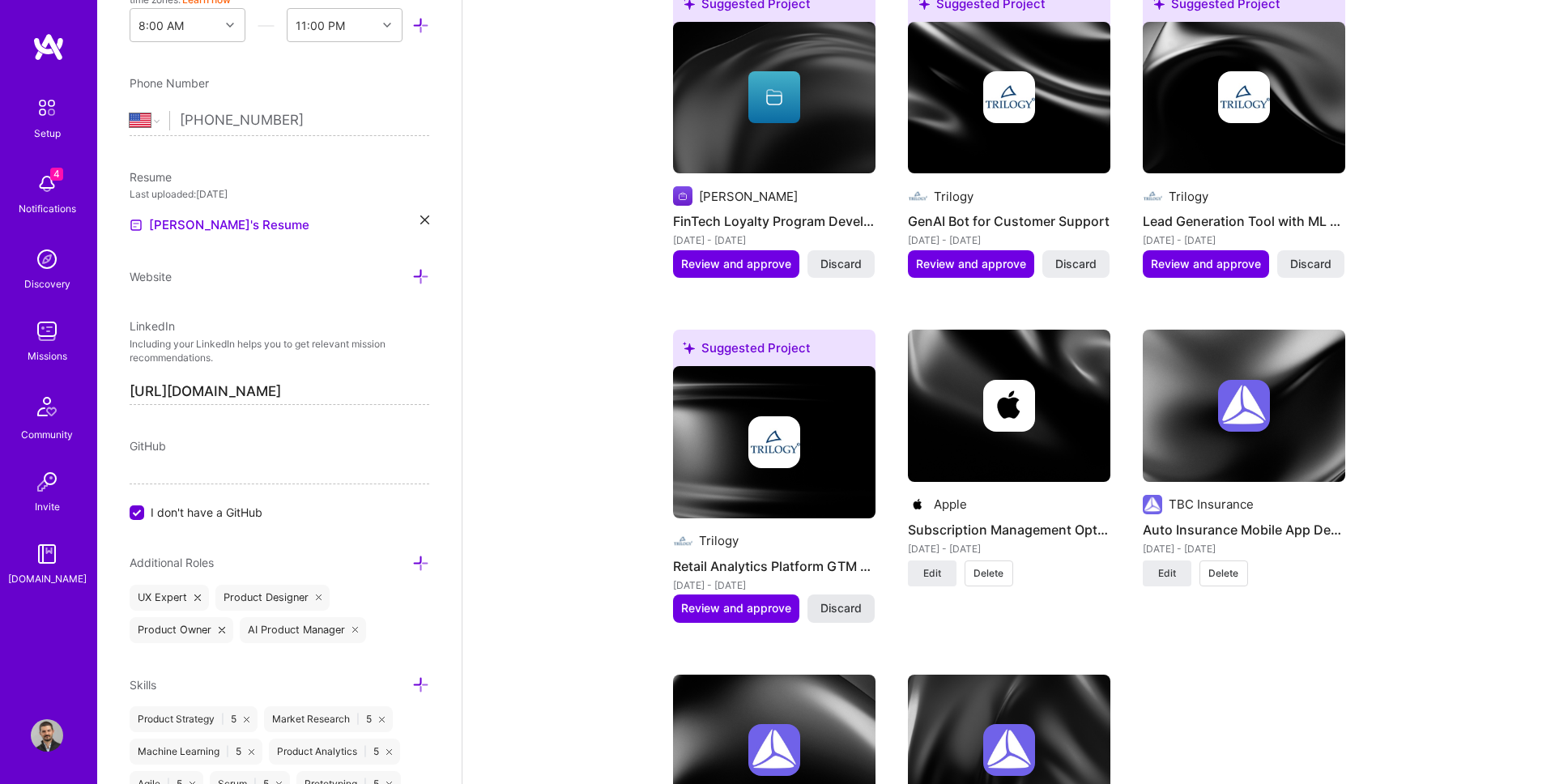
scroll to position [1174, 0]
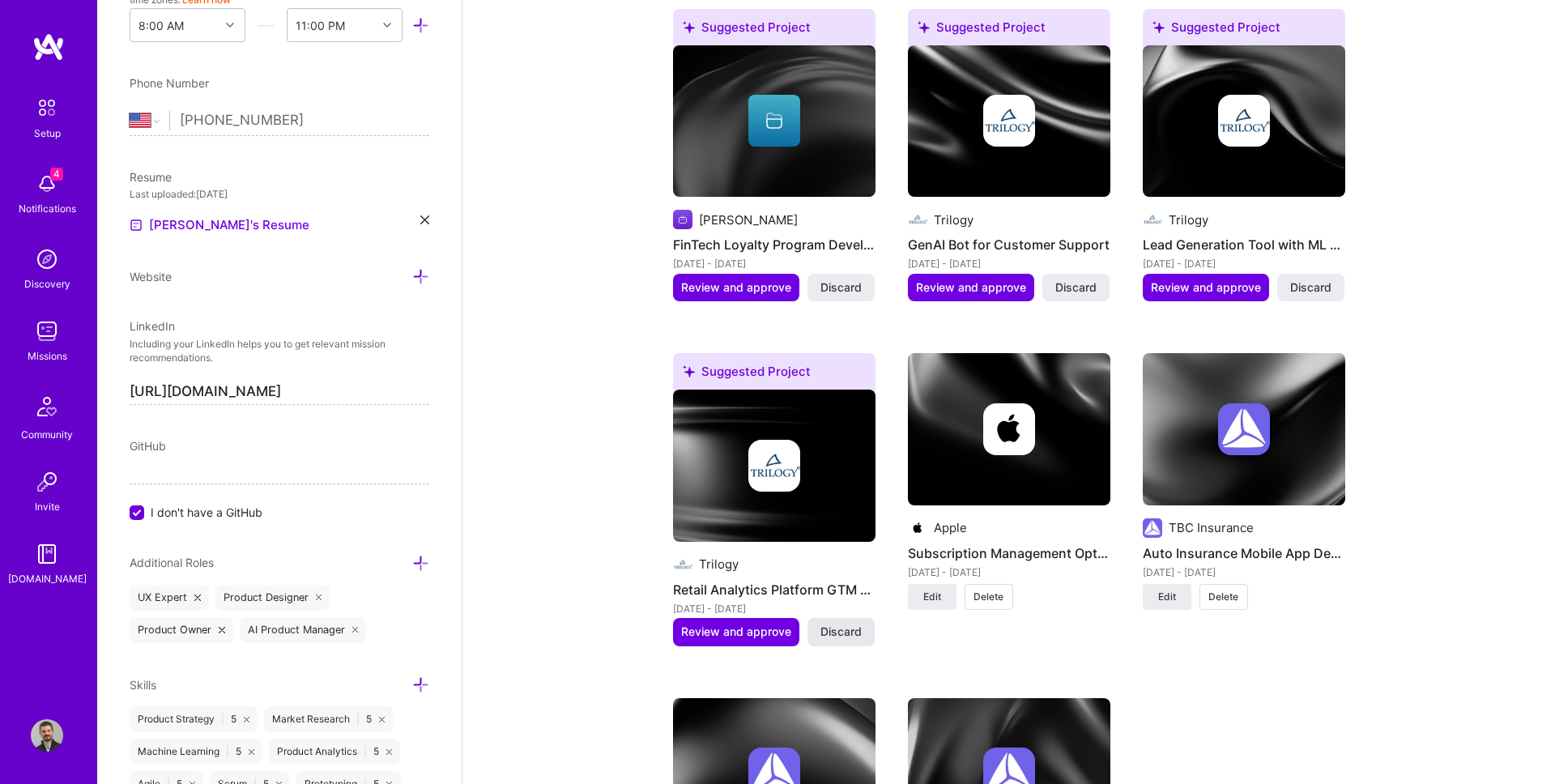
click at [845, 630] on span "Discard" at bounding box center [841, 631] width 41 height 16
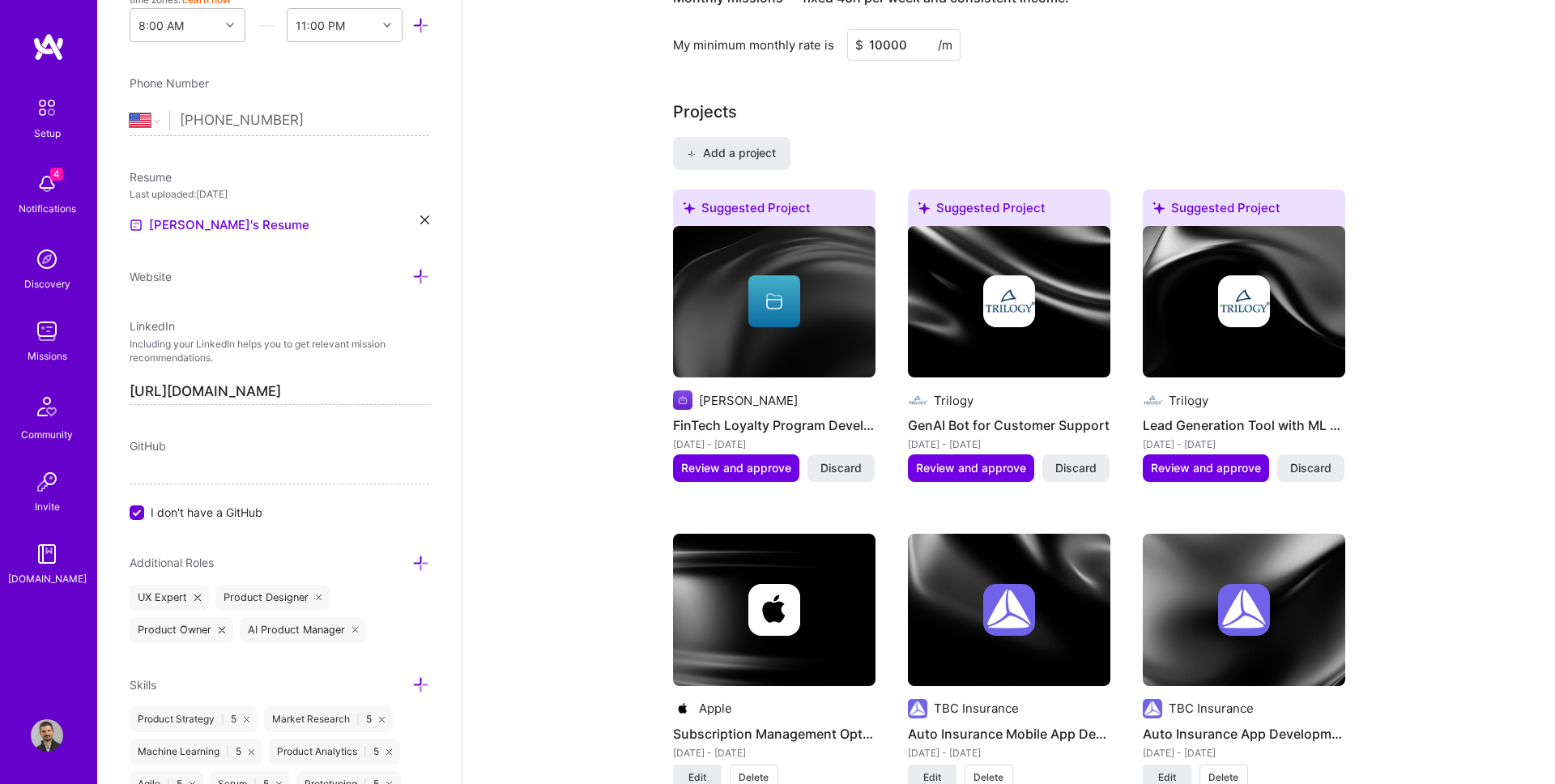
scroll to position [990, 0]
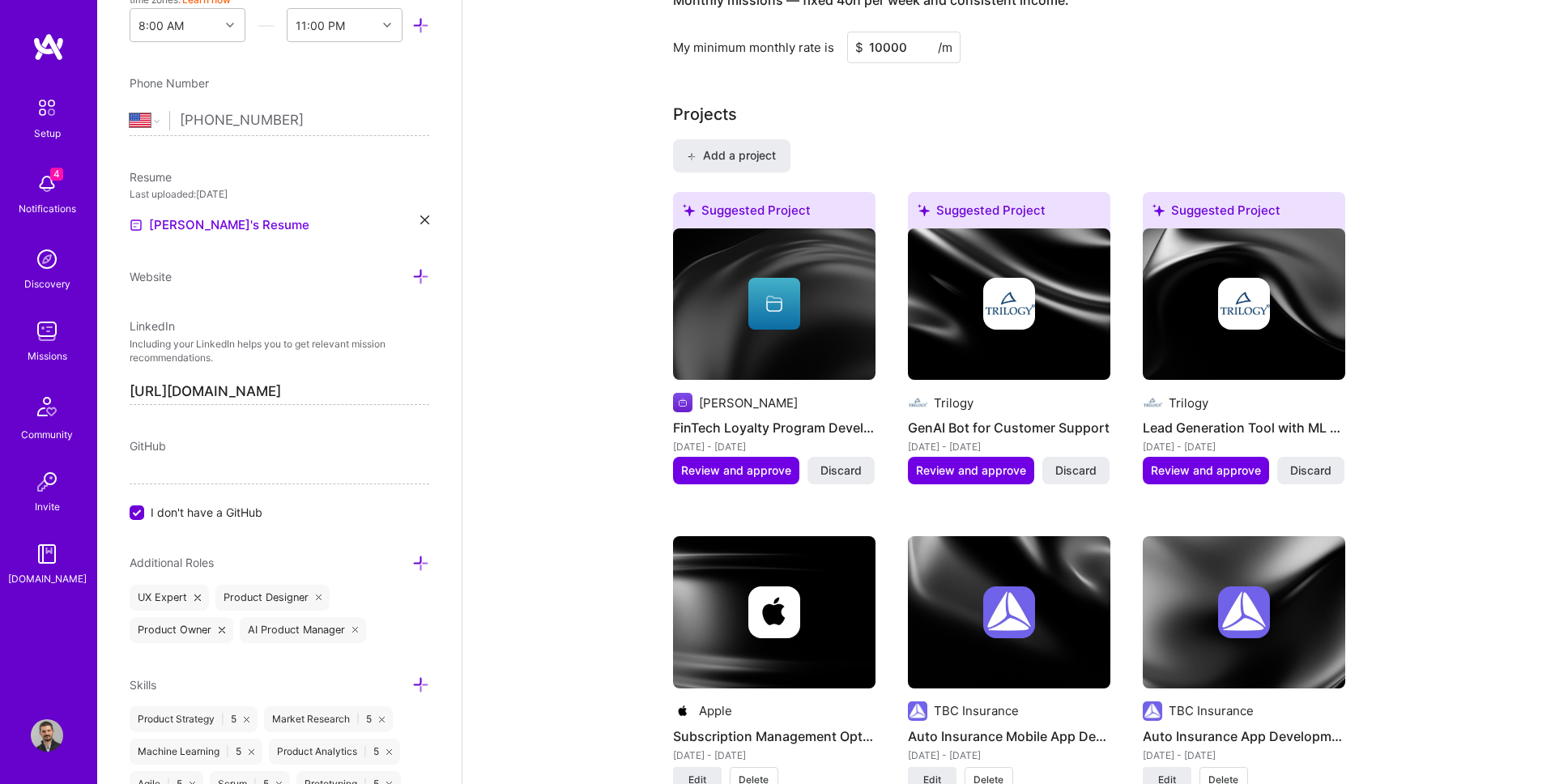
click at [260, 446] on div "GitHub" at bounding box center [278, 446] width 299 height 17
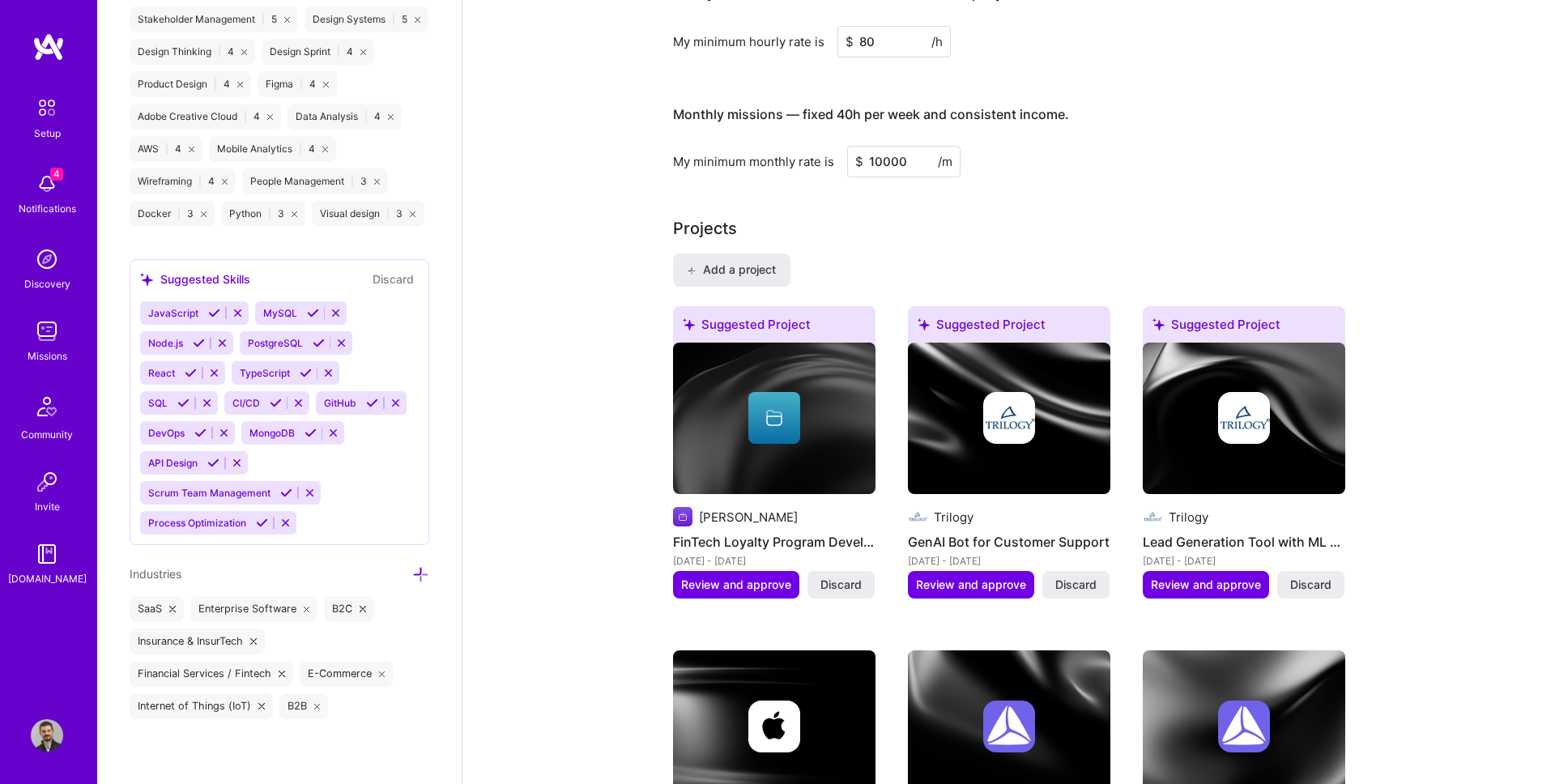
scroll to position [874, 0]
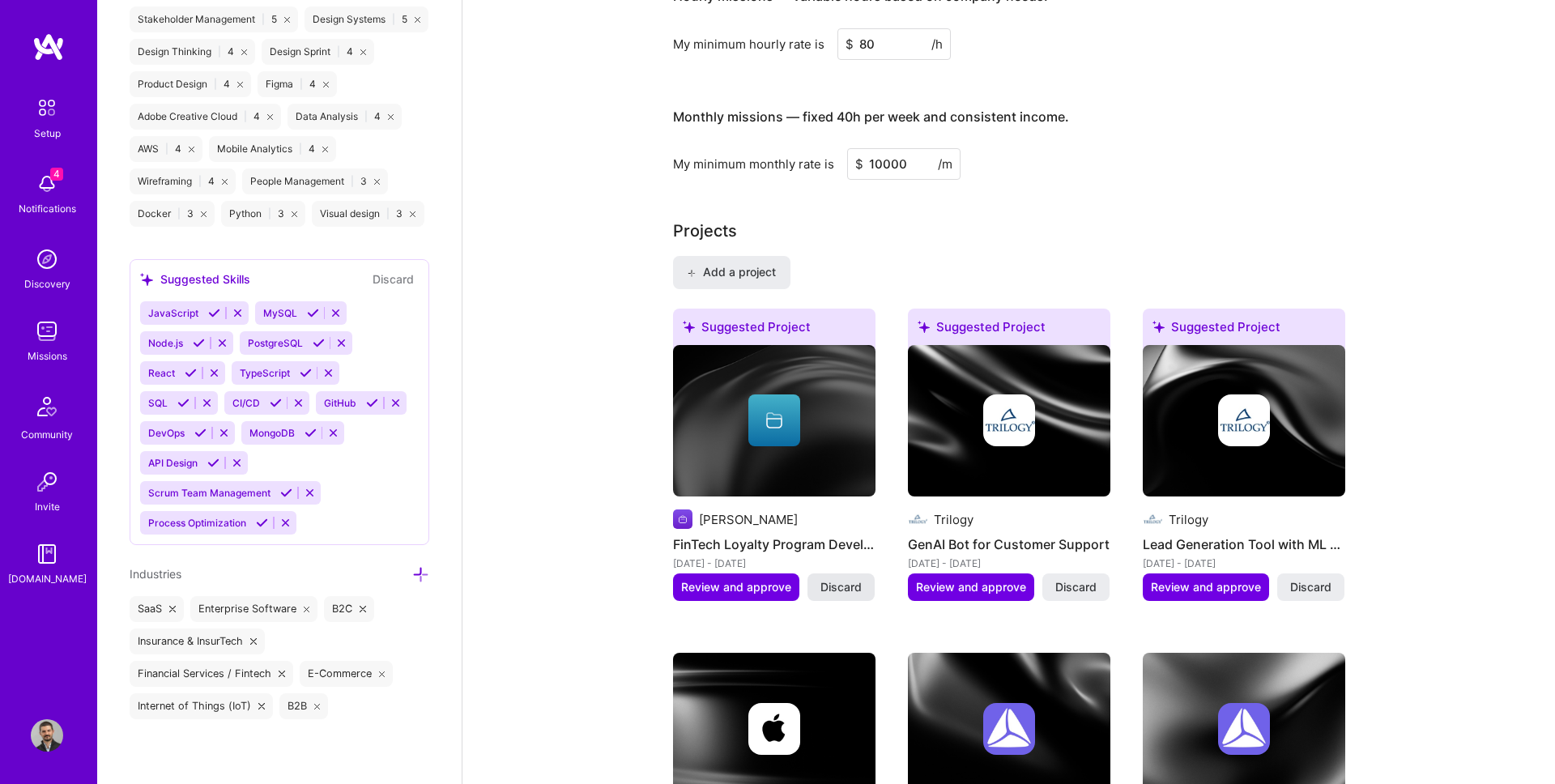
click at [825, 588] on span "Discard" at bounding box center [841, 587] width 41 height 16
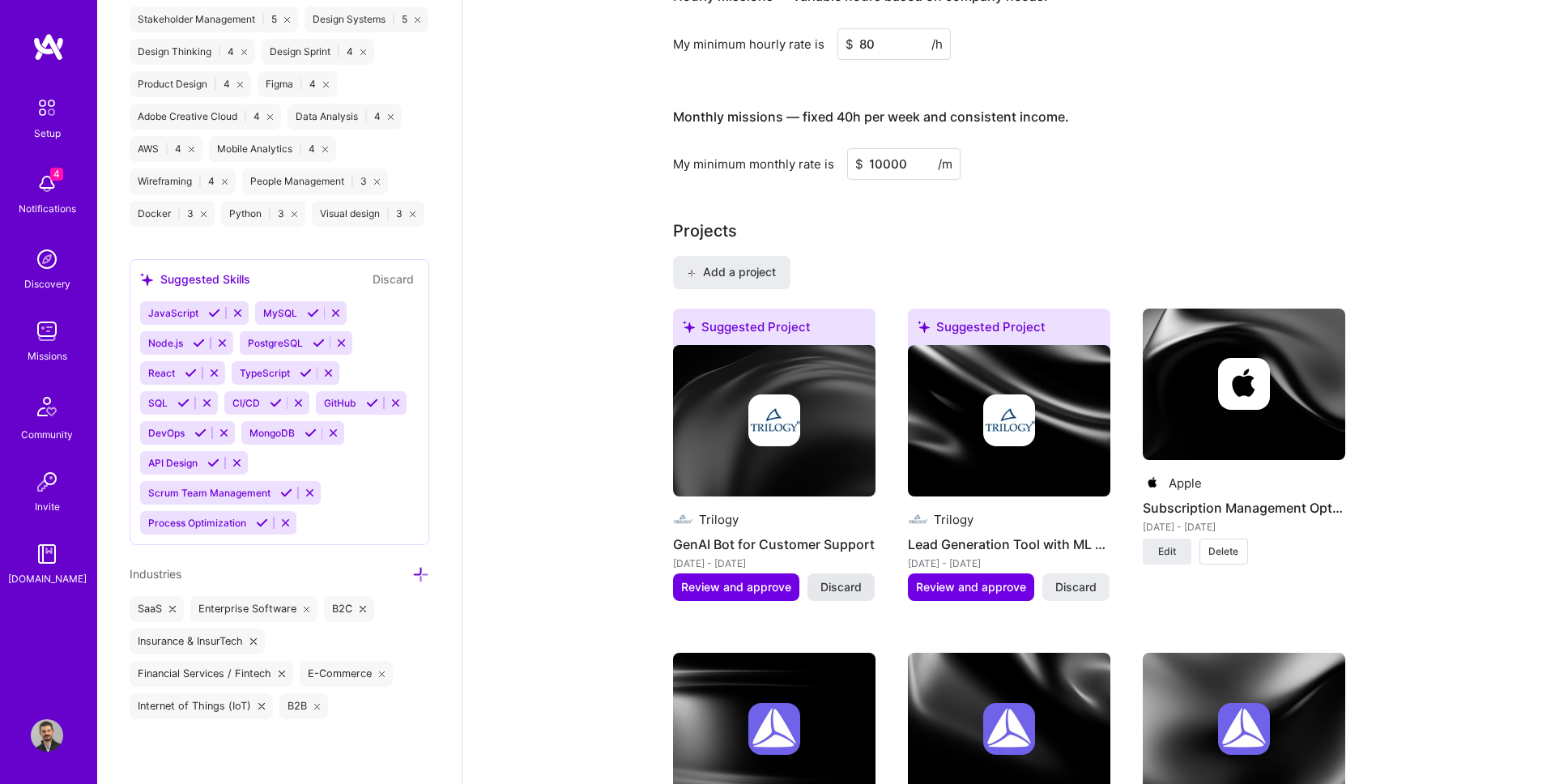
click at [1078, 592] on span "Discard" at bounding box center [1075, 587] width 41 height 16
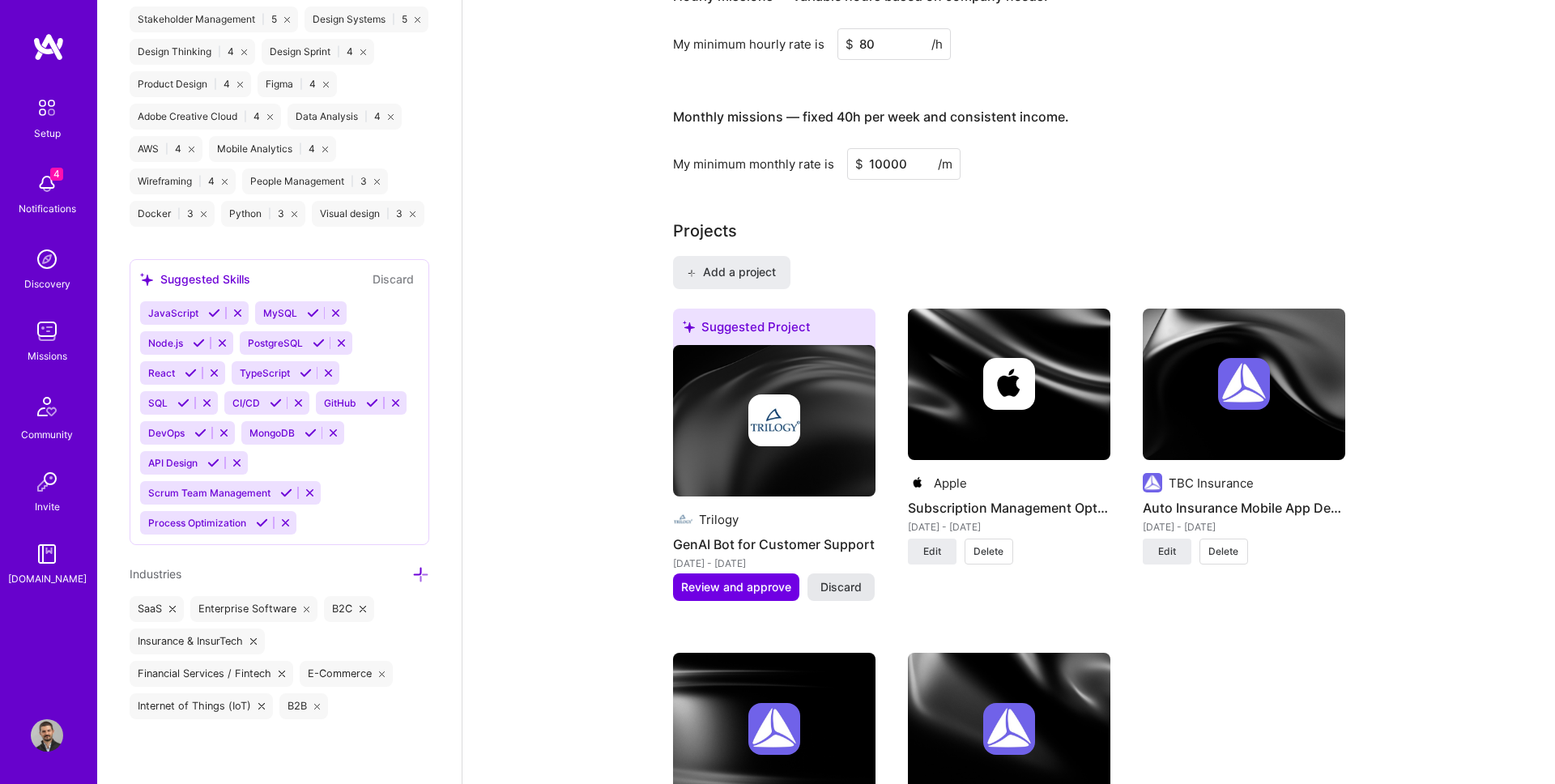
click at [855, 593] on span "Discard" at bounding box center [841, 587] width 41 height 16
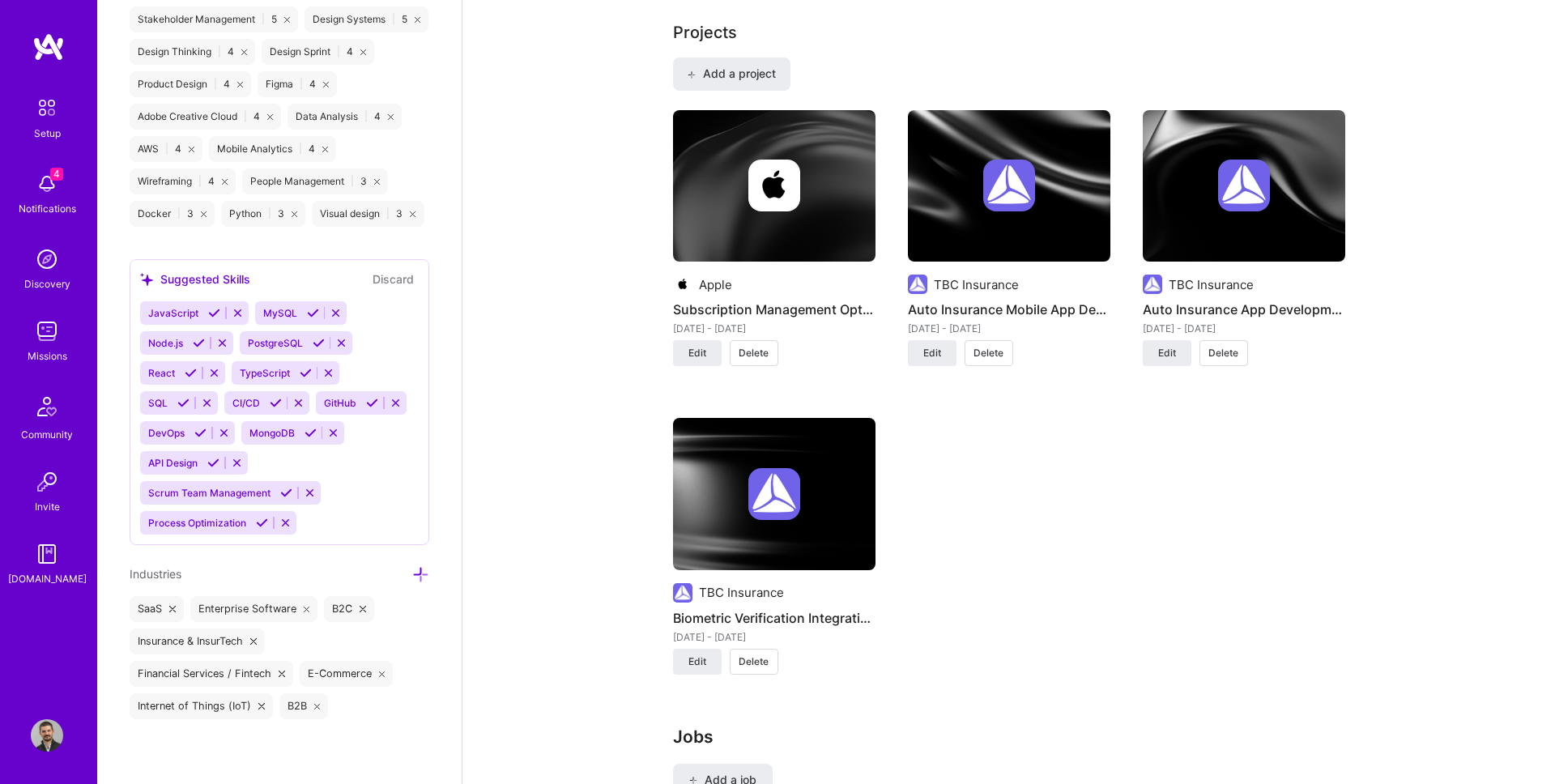
click at [984, 490] on div "Apple Subscription Management Optimization [DATE] - [DATE] Edit Delete TBC Insu…" at bounding box center [1009, 402] width 672 height 584
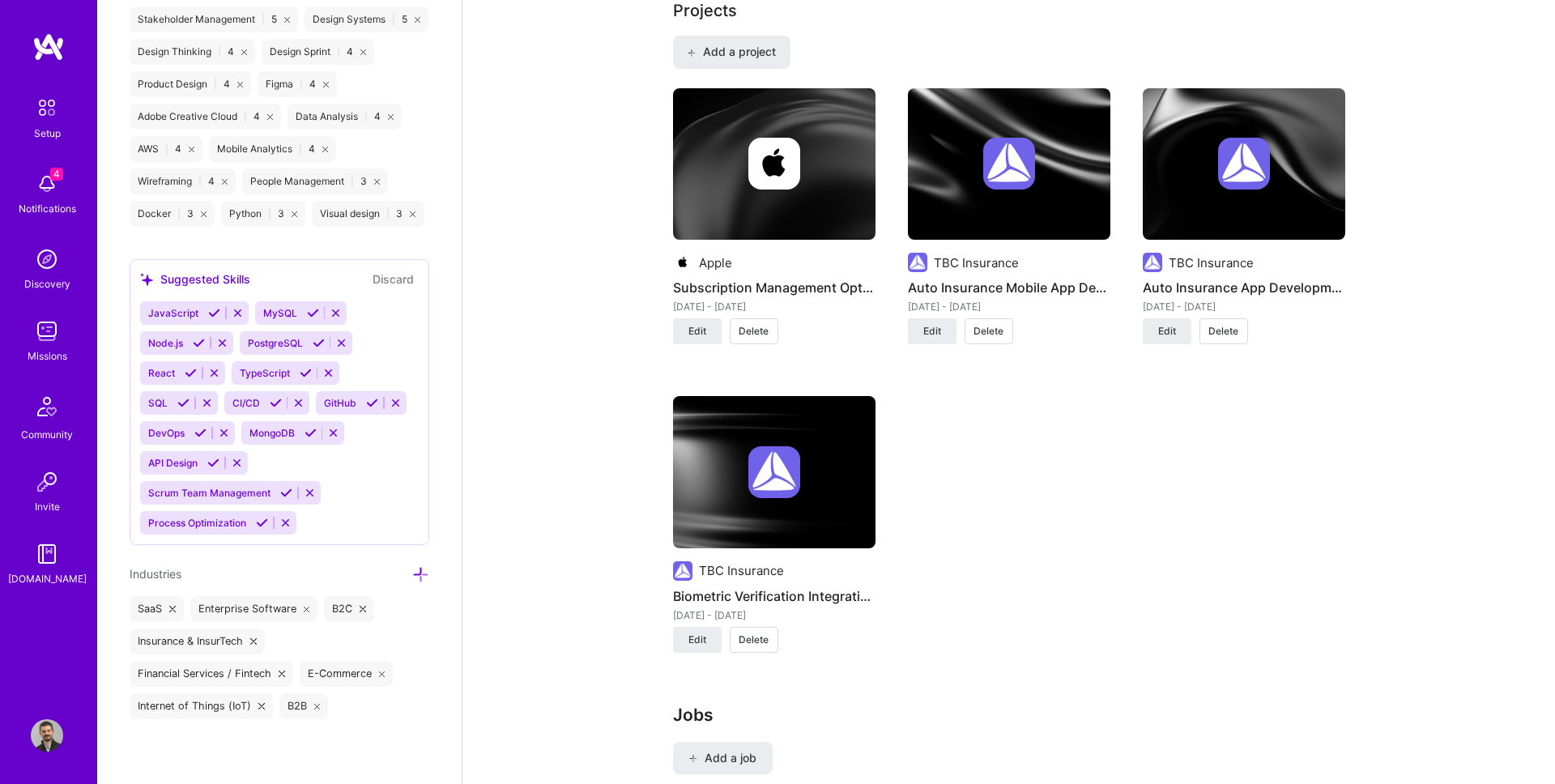
scroll to position [1096, 0]
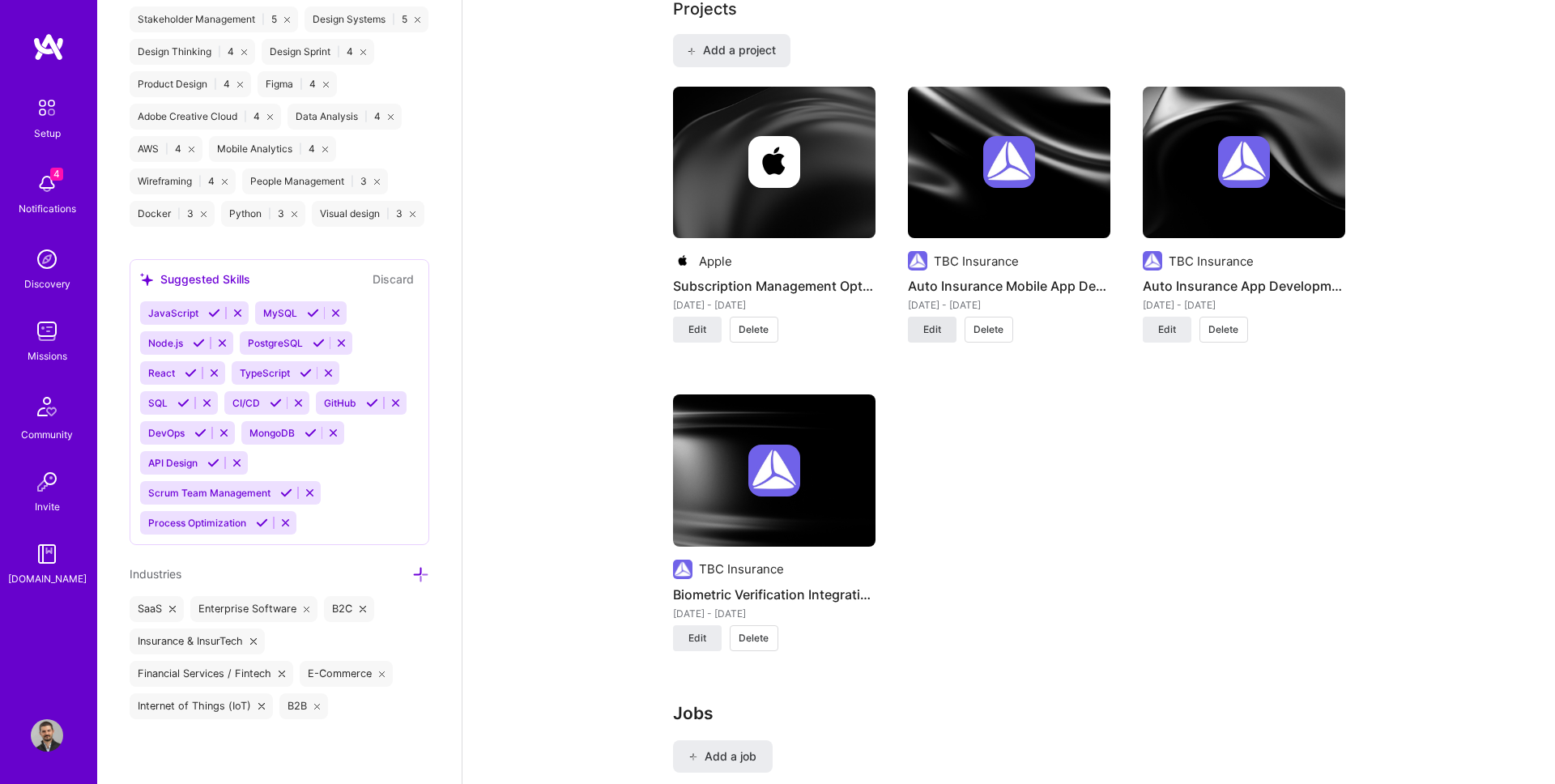
click at [945, 333] on button "Edit" at bounding box center [932, 329] width 48 height 25
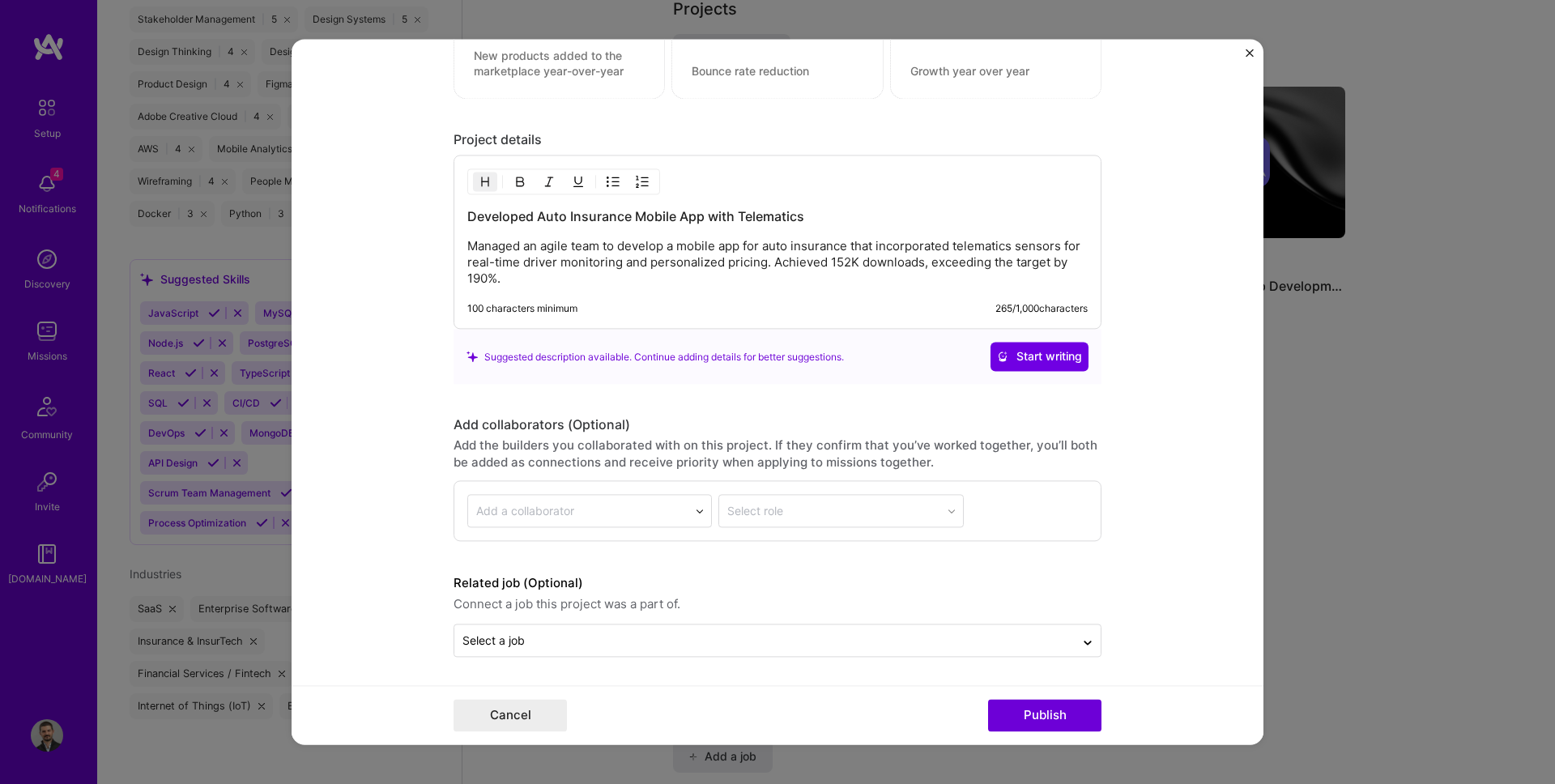
scroll to position [1465, 0]
click at [601, 240] on p "Managed an agile team to develop a mobile app for auto insurance that incorpora…" at bounding box center [778, 264] width 621 height 48
drag, startPoint x: 826, startPoint y: 216, endPoint x: 383, endPoint y: 215, distance: 443.0
click at [383, 215] on form "Project title Auto Insurance Mobile App Development Company TBC Insurance Proje…" at bounding box center [777, 391] width 972 height 705
click at [541, 253] on p "Managed an agile team to develop a mobile app for auto insurance that incorpora…" at bounding box center [778, 264] width 621 height 48
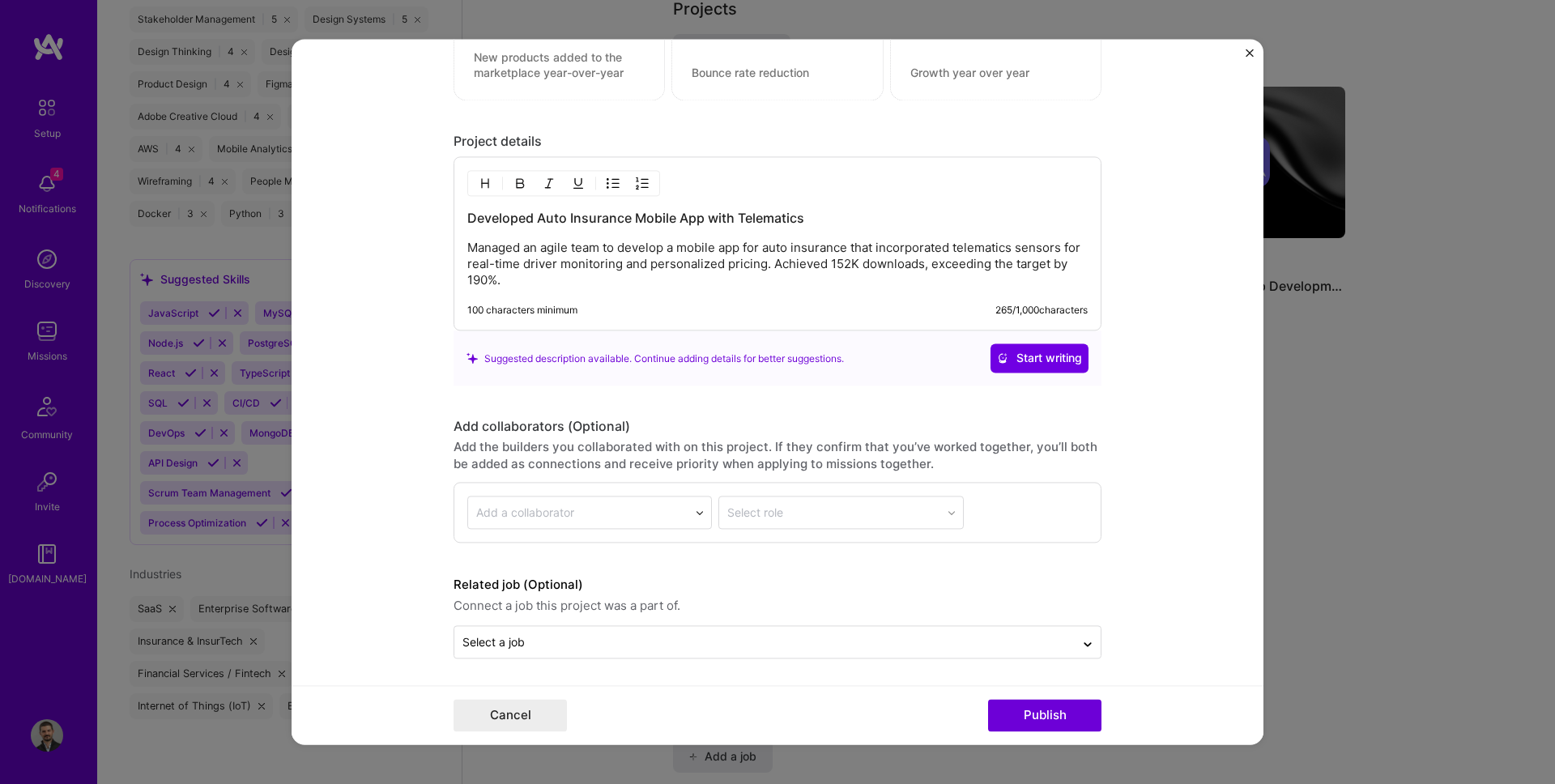
click at [541, 227] on div "Developed Auto Insurance Mobile App with Telematics Managed an agile team to de…" at bounding box center [778, 249] width 621 height 79
click at [544, 212] on h3 "Developed Auto Insurance Mobile App with Telematics" at bounding box center [778, 219] width 621 height 18
click at [1243, 52] on form "Project title Auto Insurance Mobile App Development Company TBC Insurance Proje…" at bounding box center [777, 391] width 972 height 705
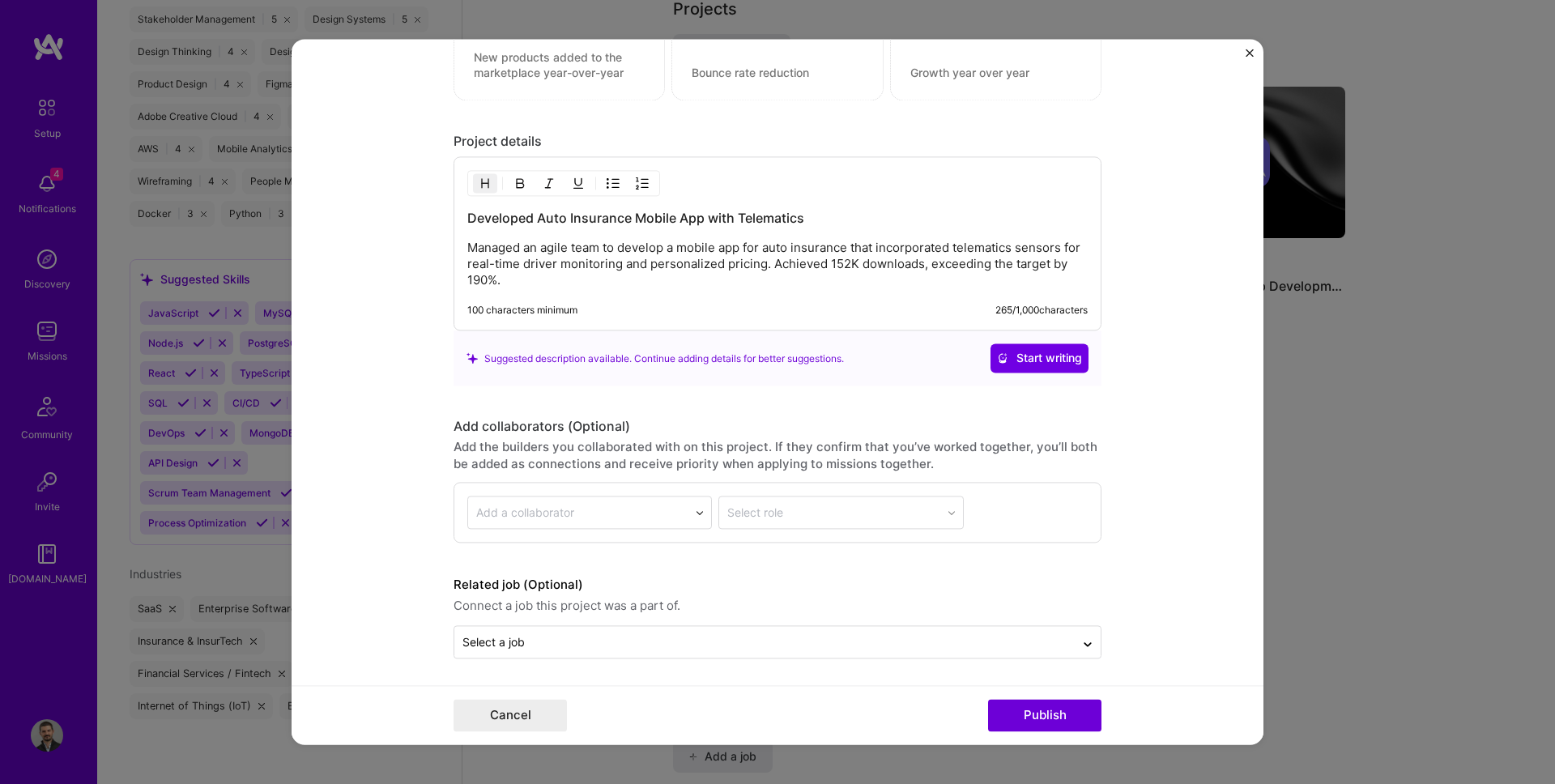
click at [1254, 52] on form "Project title Auto Insurance Mobile App Development Company TBC Insurance Proje…" at bounding box center [777, 391] width 972 height 705
click at [1247, 54] on img "Close" at bounding box center [1249, 52] width 8 height 8
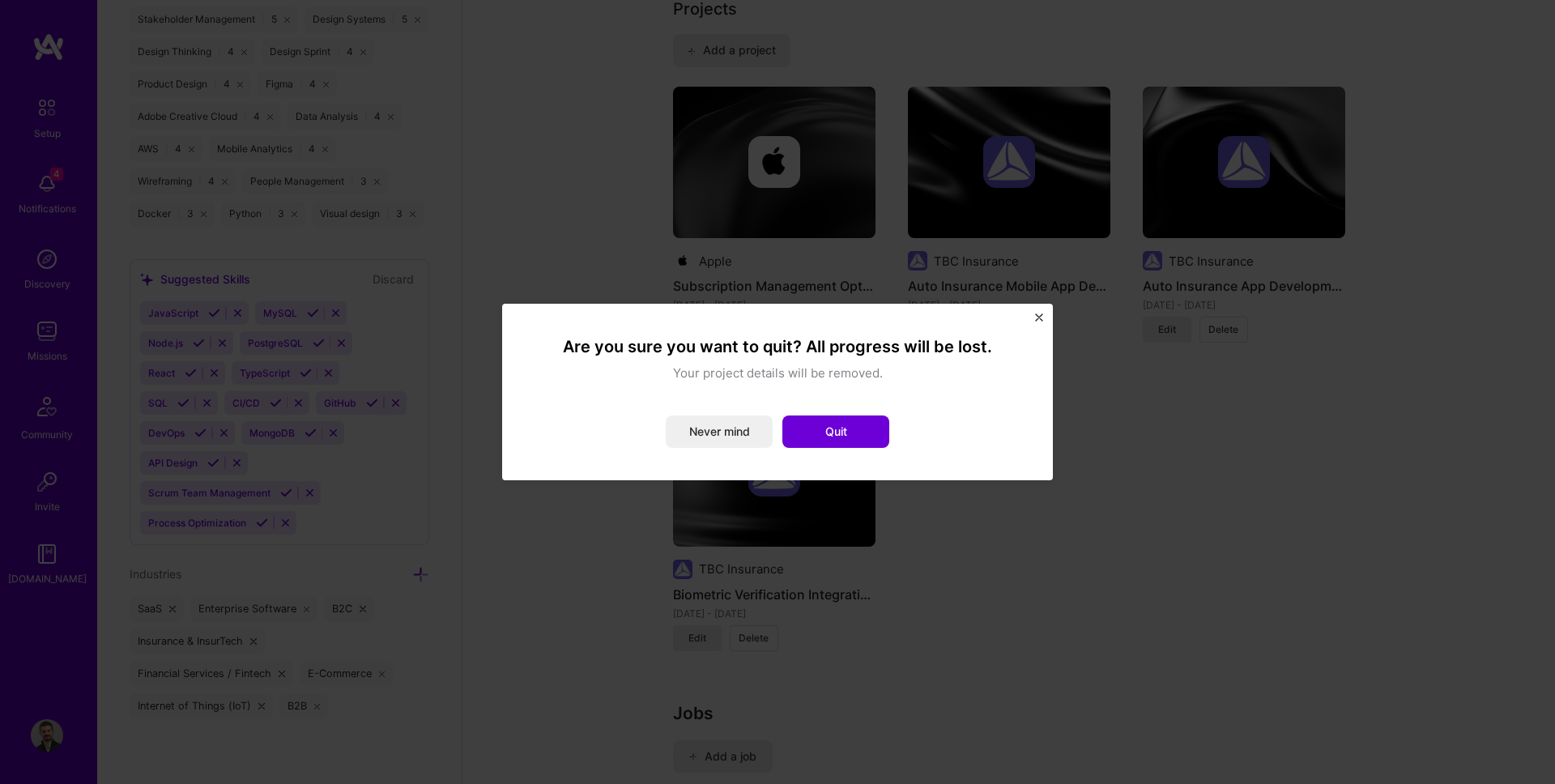
click at [793, 431] on button "Quit" at bounding box center [835, 432] width 106 height 33
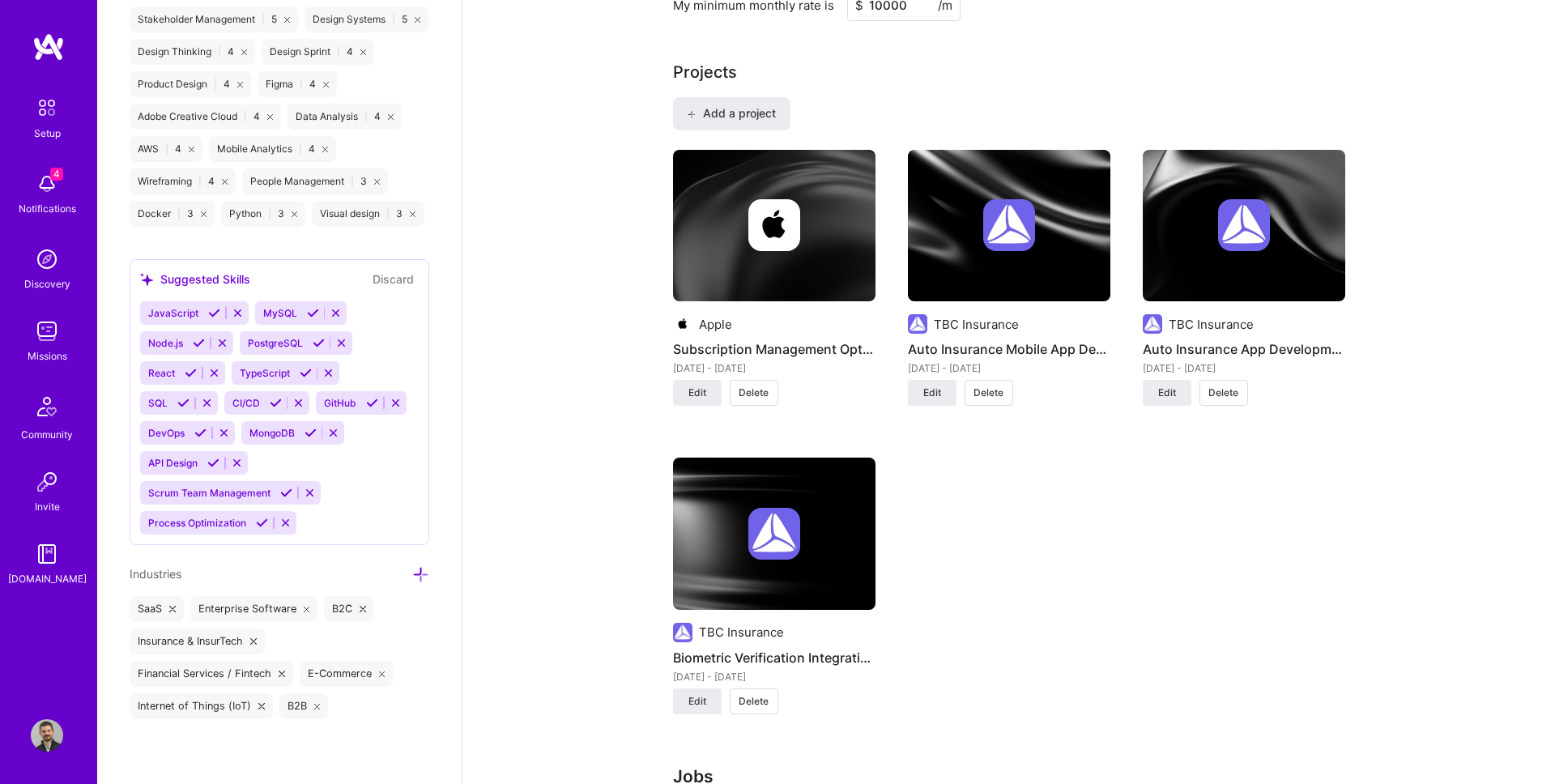
scroll to position [1027, 0]
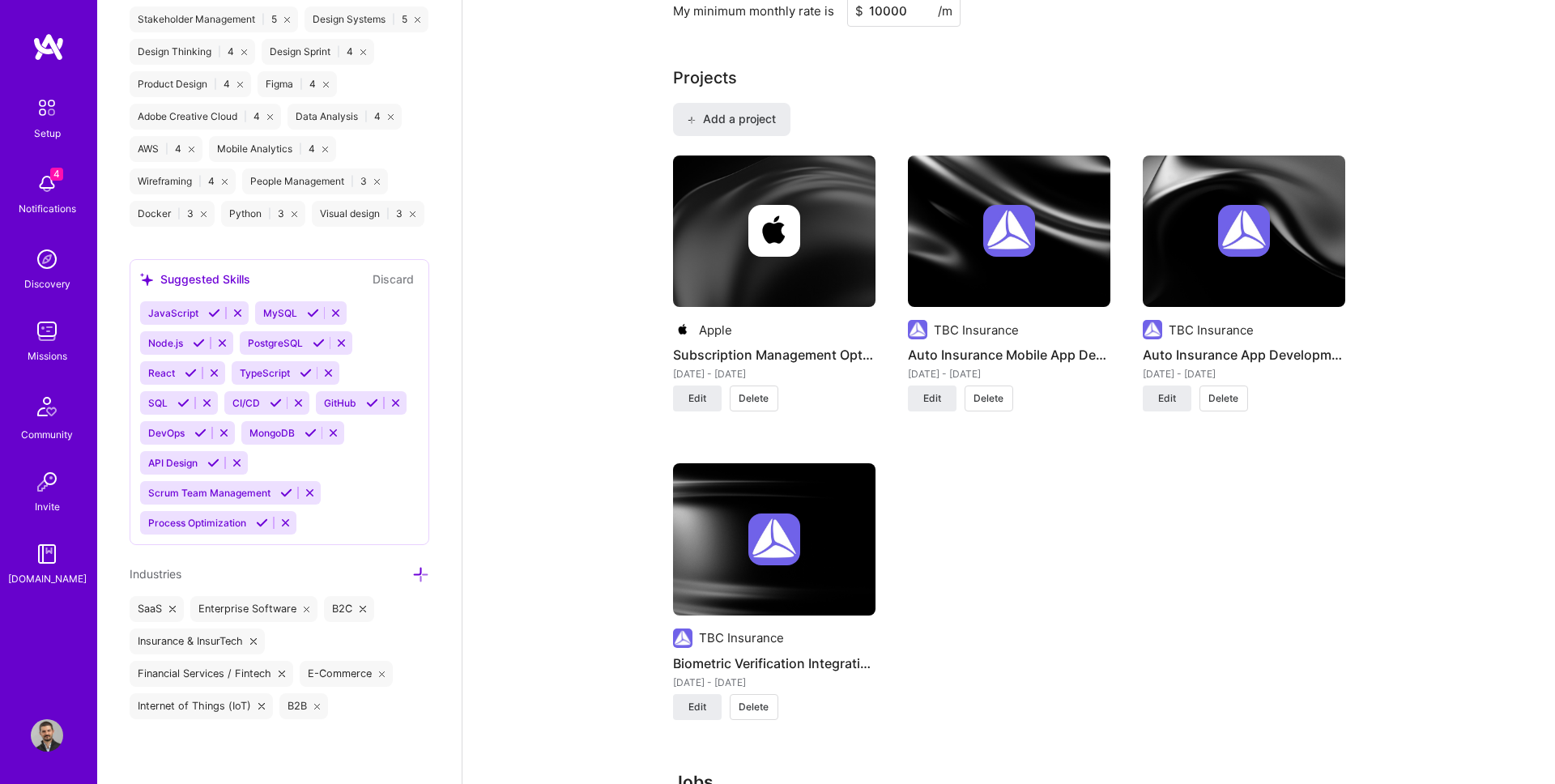
click at [991, 396] on span "Delete" at bounding box center [988, 398] width 30 height 15
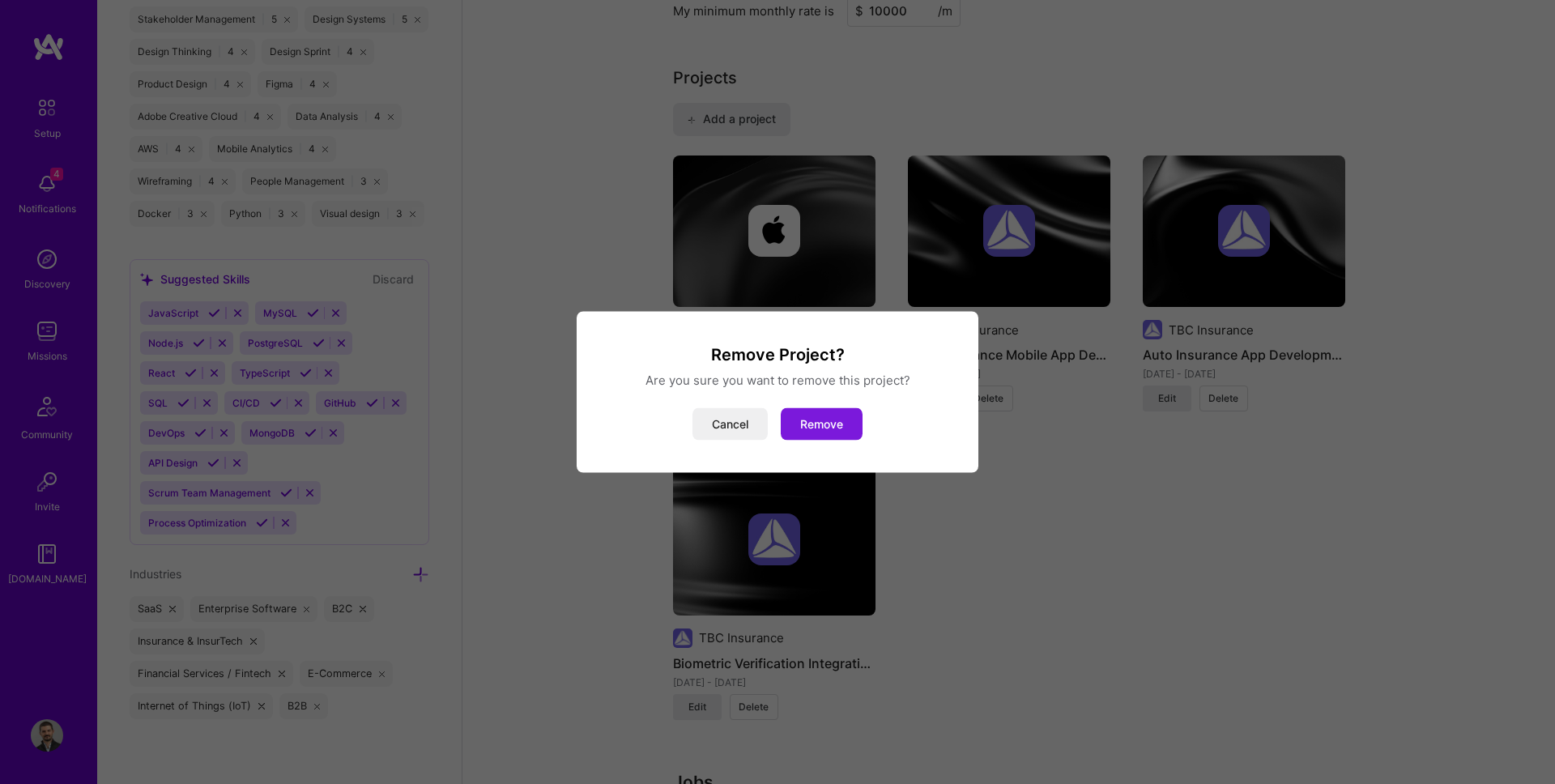
click at [838, 426] on button "Remove" at bounding box center [822, 425] width 82 height 33
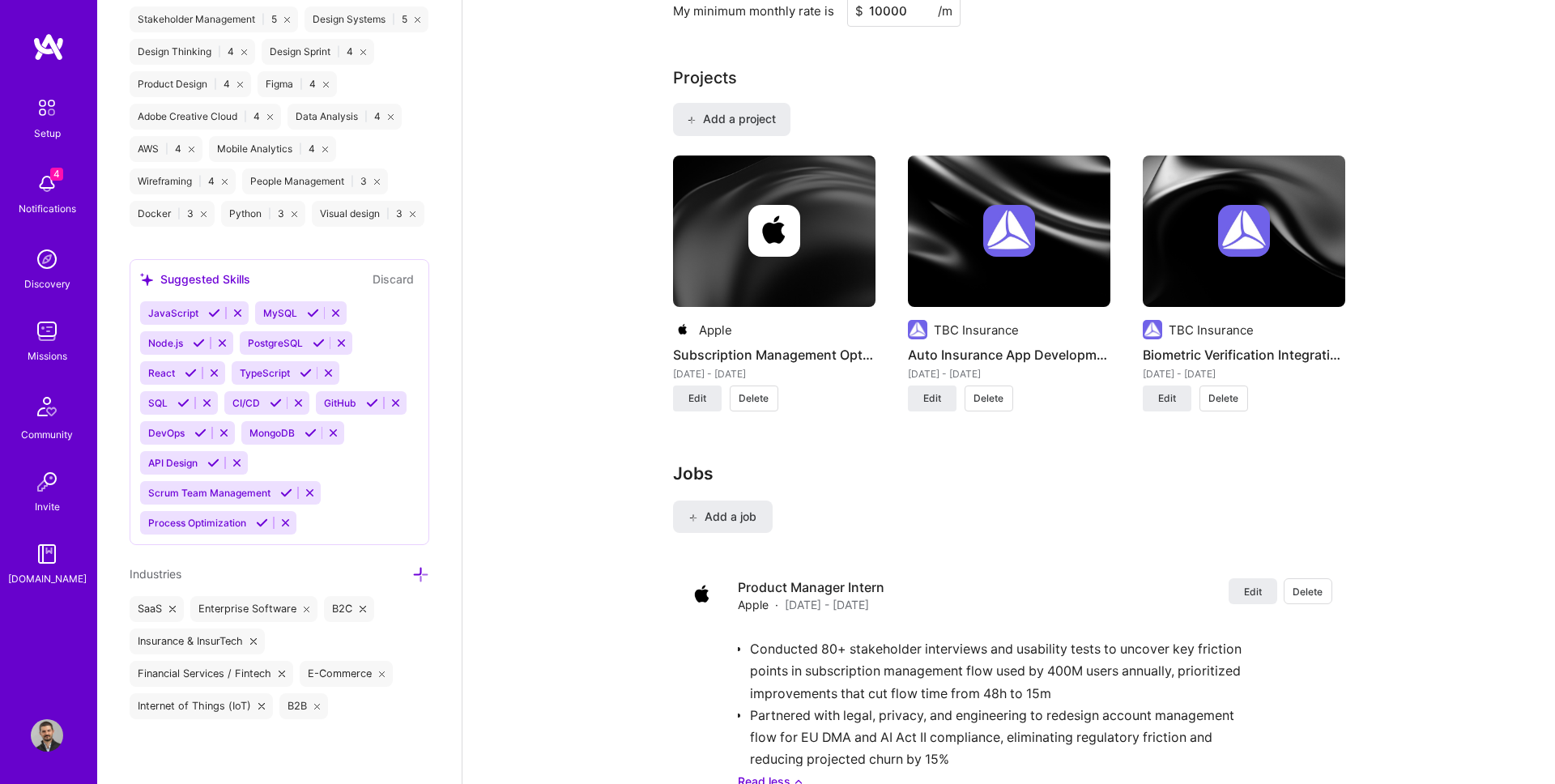
click at [1005, 388] on button "Delete" at bounding box center [988, 398] width 48 height 25
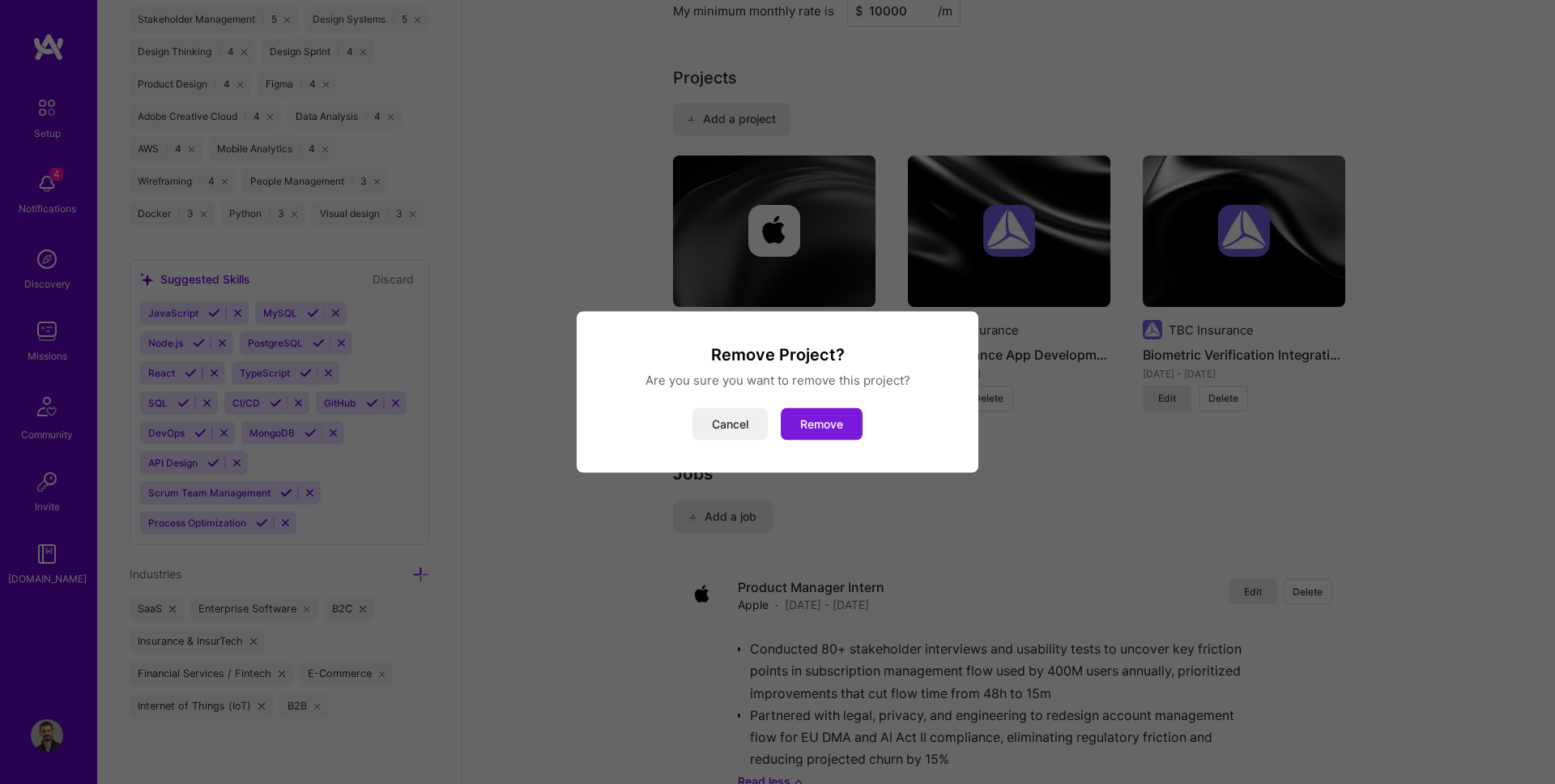
click at [836, 432] on button "Remove" at bounding box center [822, 425] width 82 height 33
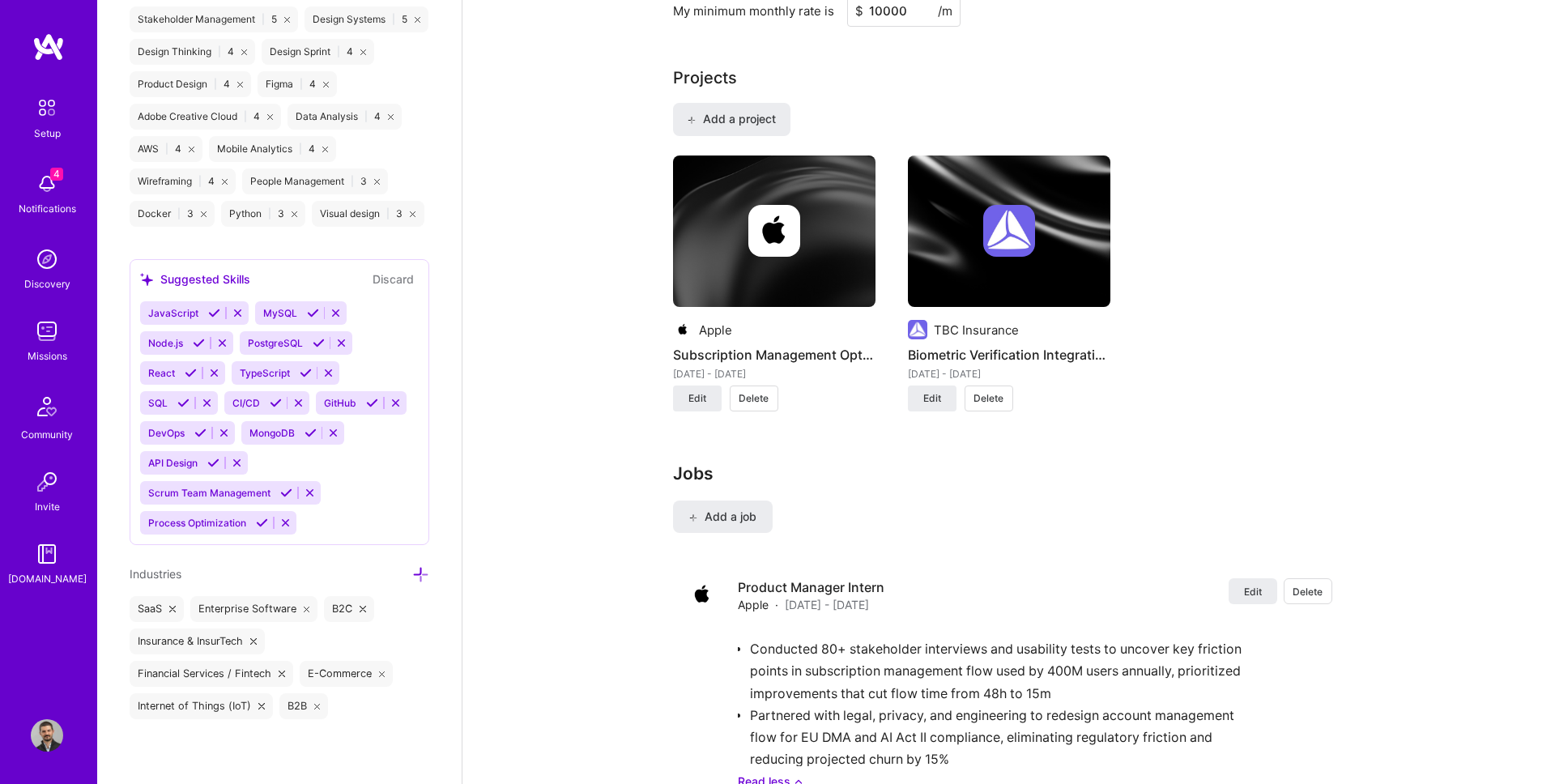
click at [980, 397] on span "Delete" at bounding box center [988, 398] width 30 height 15
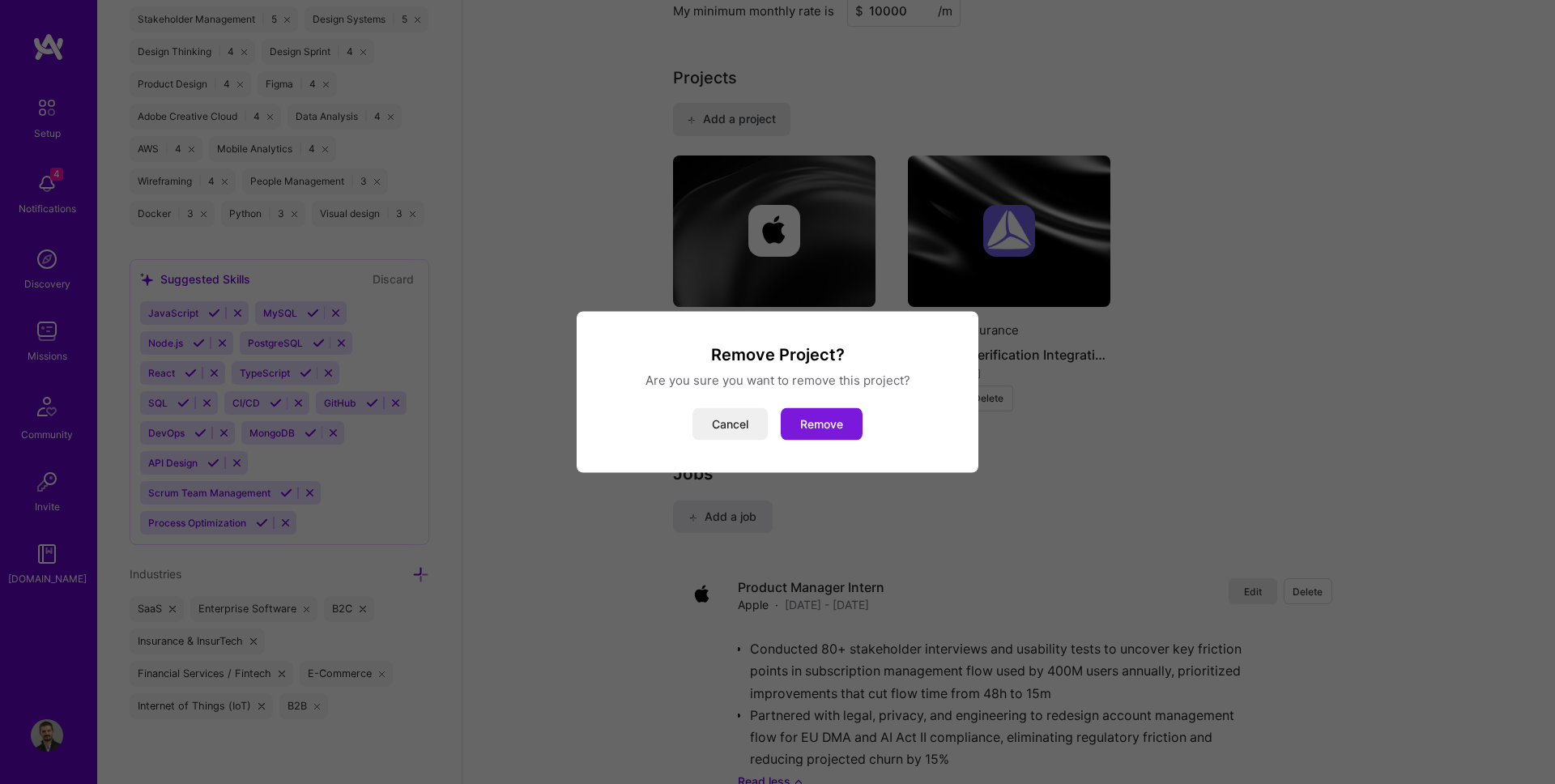
click at [842, 424] on button "Remove" at bounding box center [822, 425] width 82 height 33
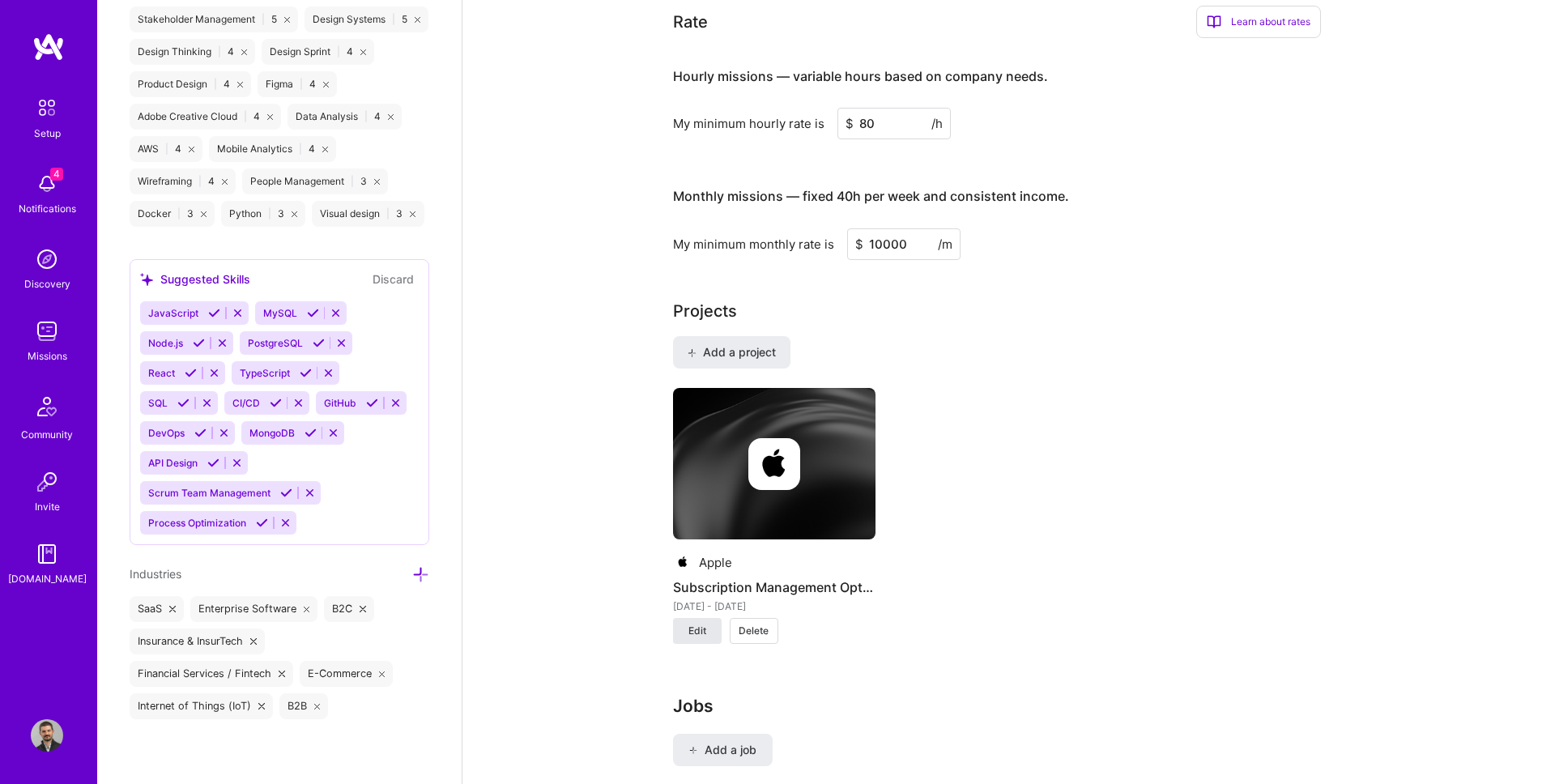
click at [685, 618] on button "Edit" at bounding box center [697, 630] width 48 height 25
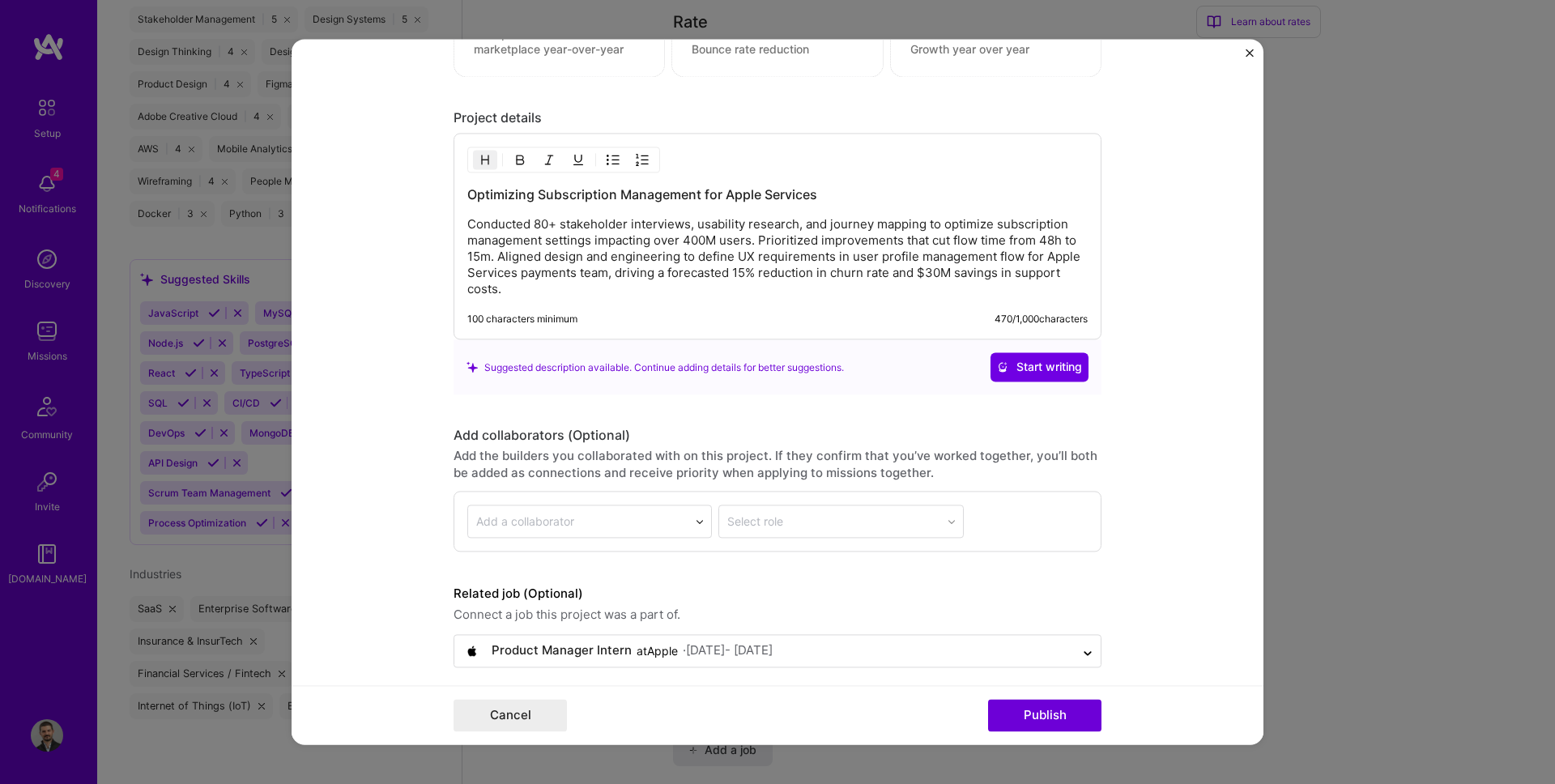
scroll to position [1448, 0]
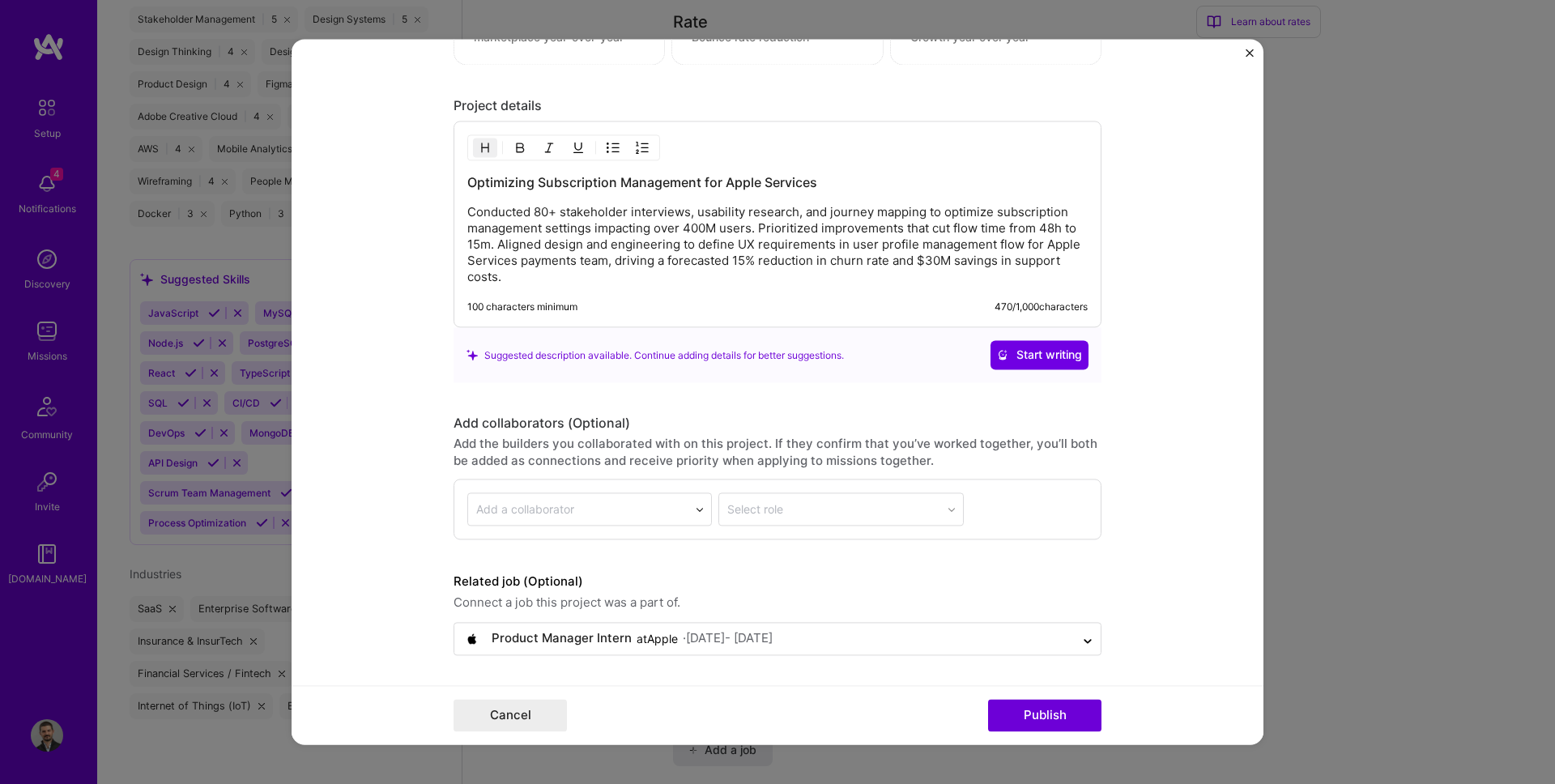
click at [1249, 53] on img "Close" at bounding box center [1249, 52] width 8 height 8
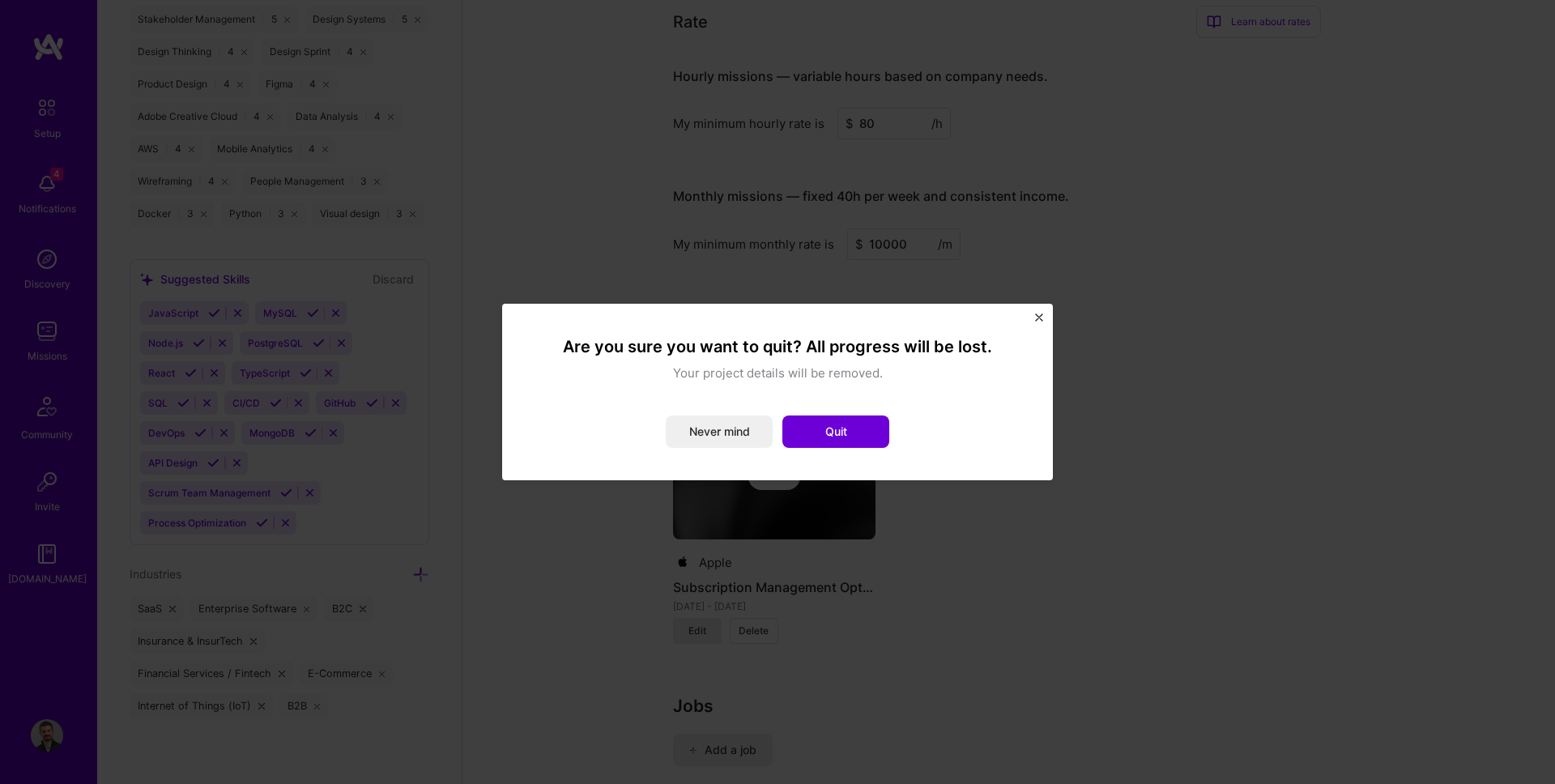
click at [814, 447] on div "Are you sure you want to quit? All progress will be lost. Your project details …" at bounding box center [777, 391] width 512 height 137
click at [821, 434] on button "Quit" at bounding box center [835, 432] width 106 height 33
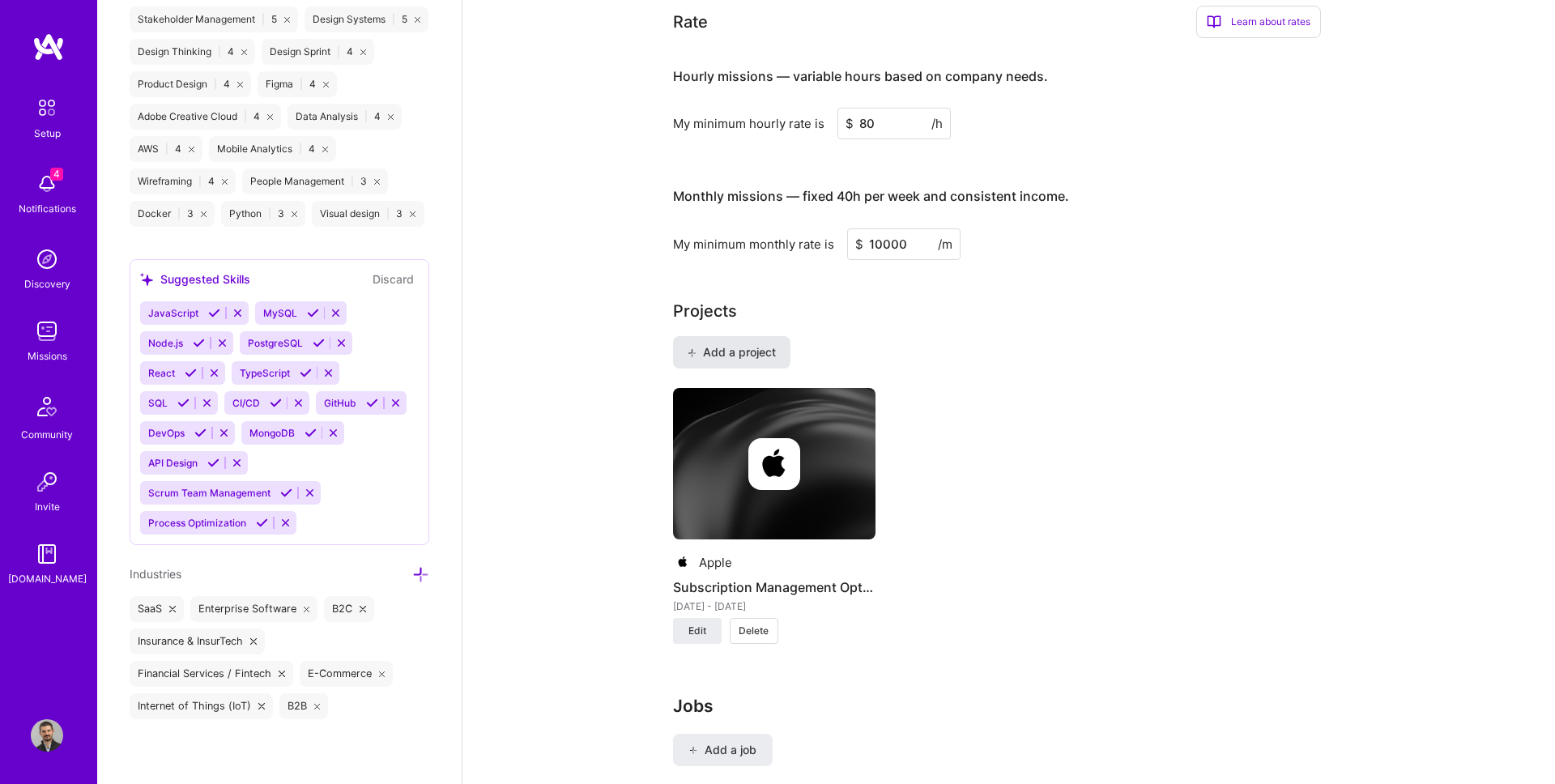
click at [732, 344] on span "Add a project" at bounding box center [731, 352] width 88 height 16
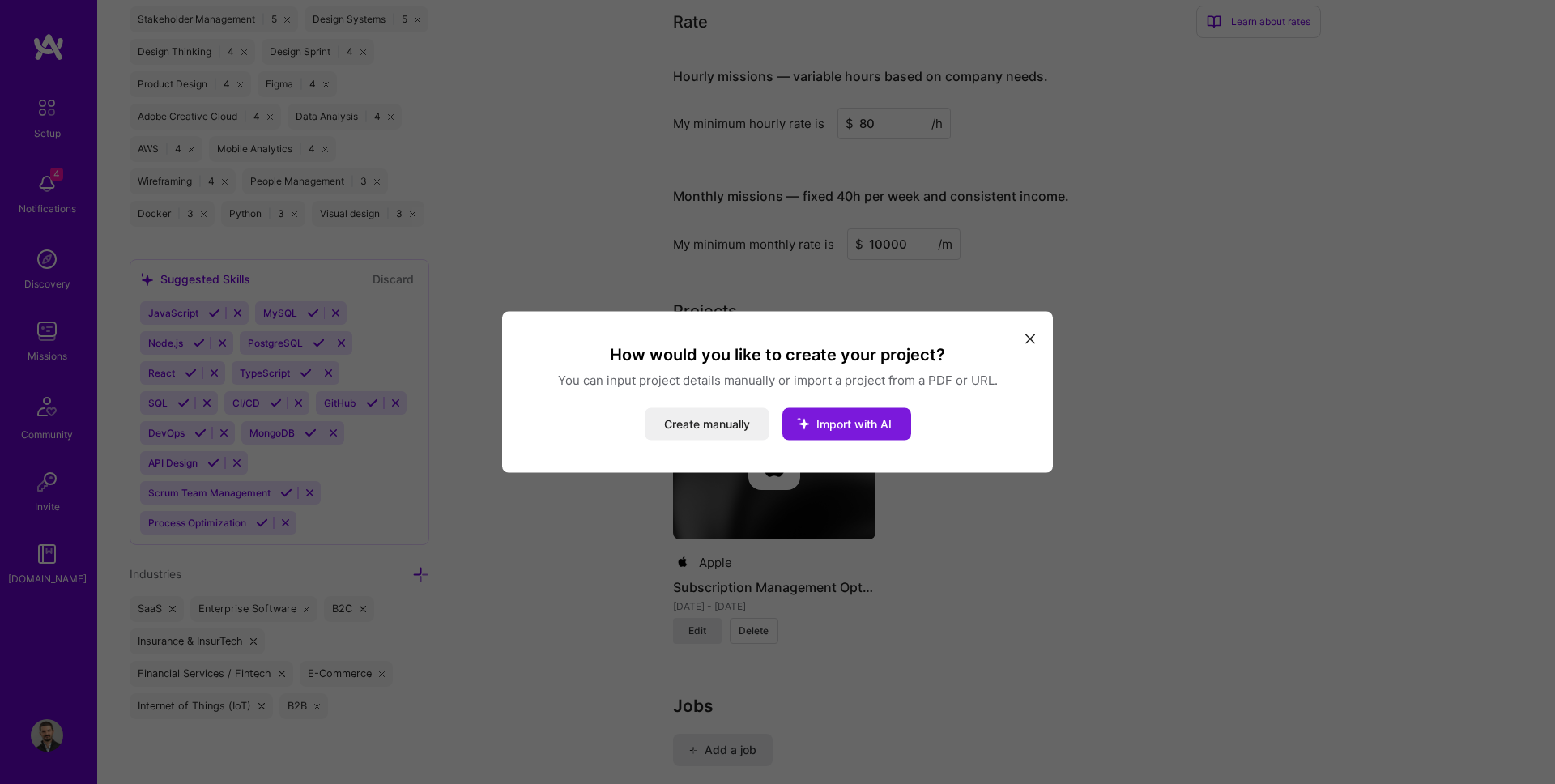
click at [846, 424] on span "Import with AI" at bounding box center [853, 423] width 76 height 14
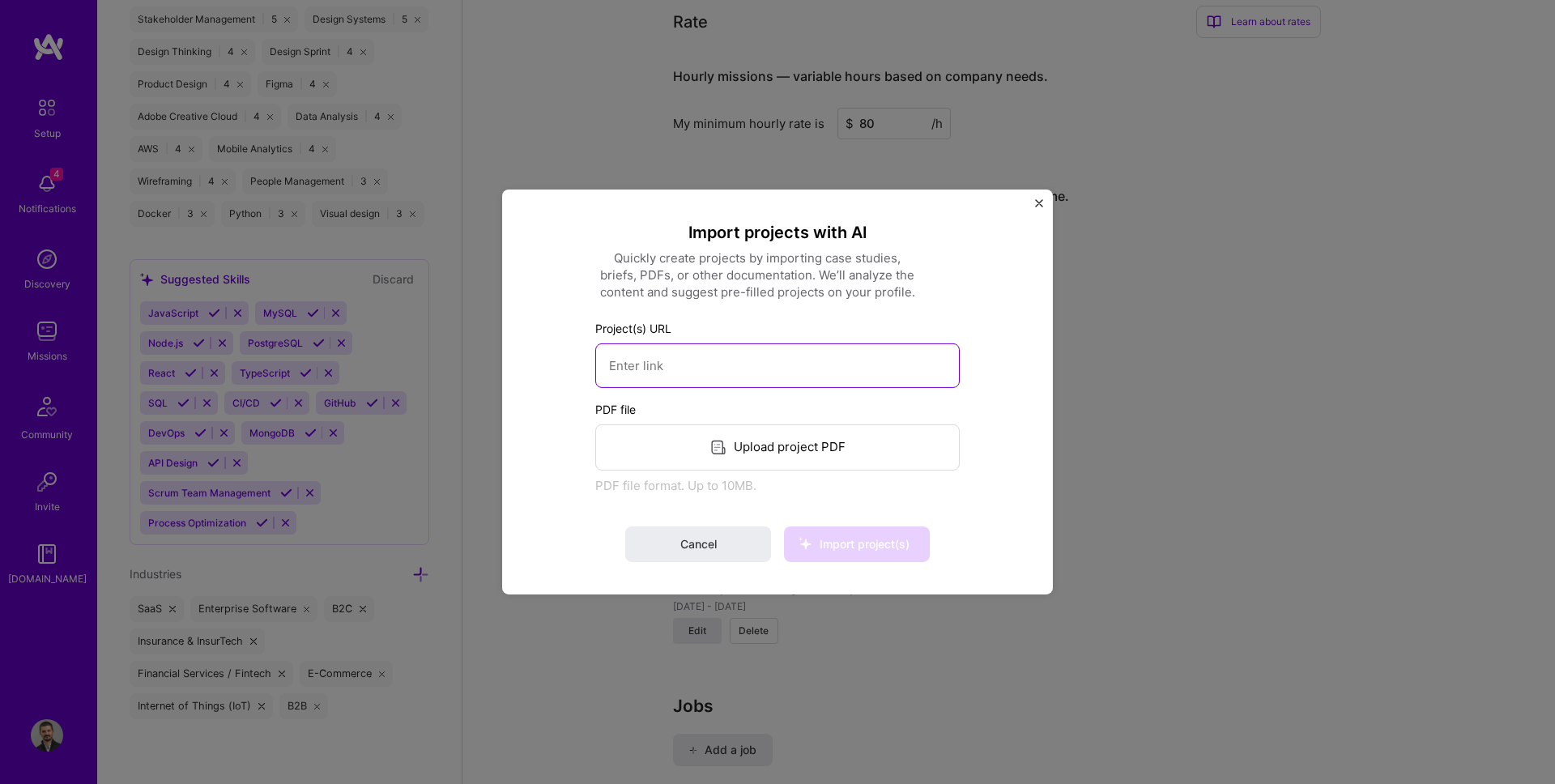
click at [765, 354] on input at bounding box center [777, 365] width 365 height 45
click at [1037, 206] on img "Close" at bounding box center [1038, 203] width 8 height 8
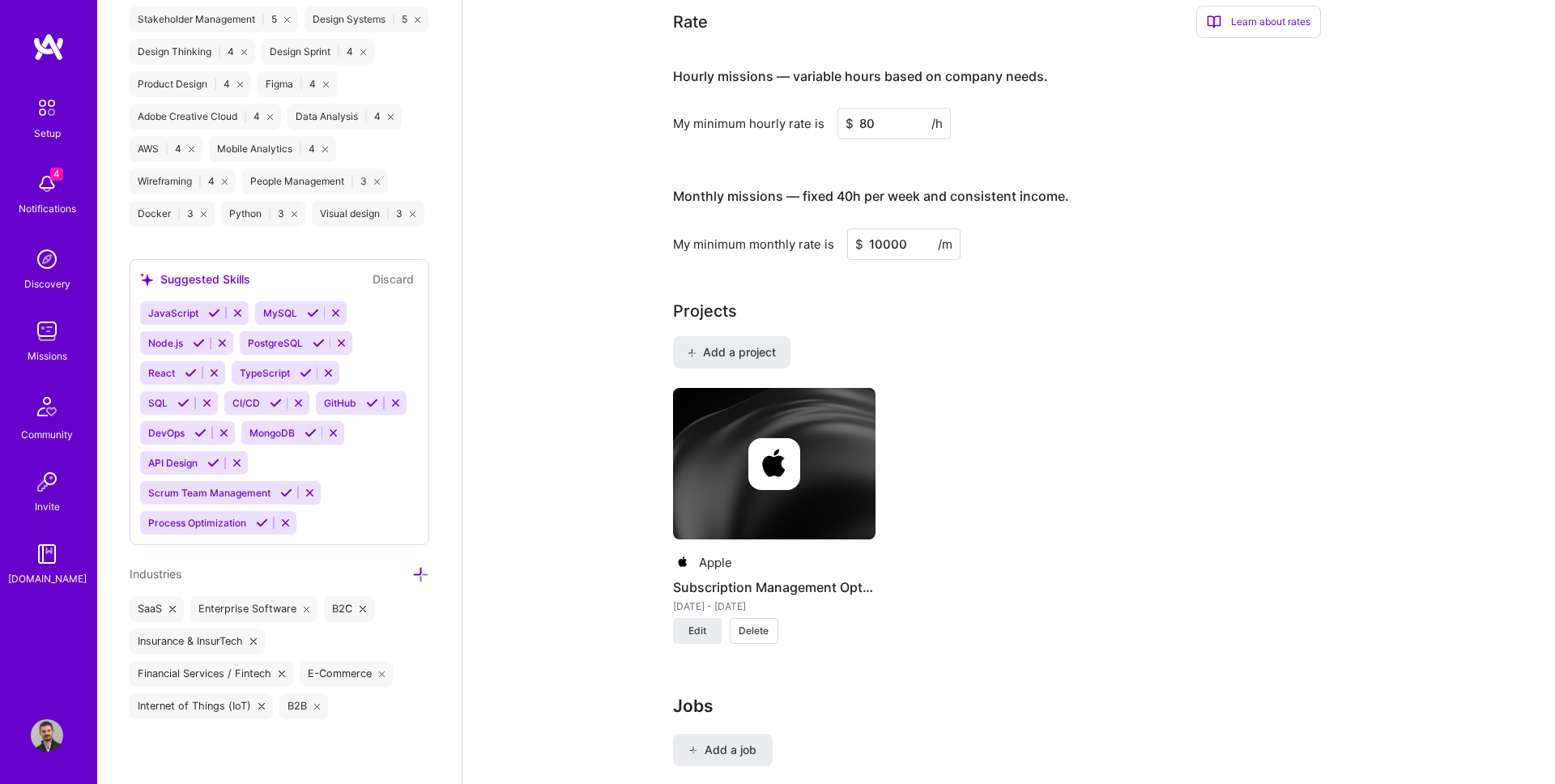
click at [759, 298] on div "Projects" at bounding box center [1009, 310] width 672 height 25
click at [749, 344] on span "Add a project" at bounding box center [731, 352] width 88 height 16
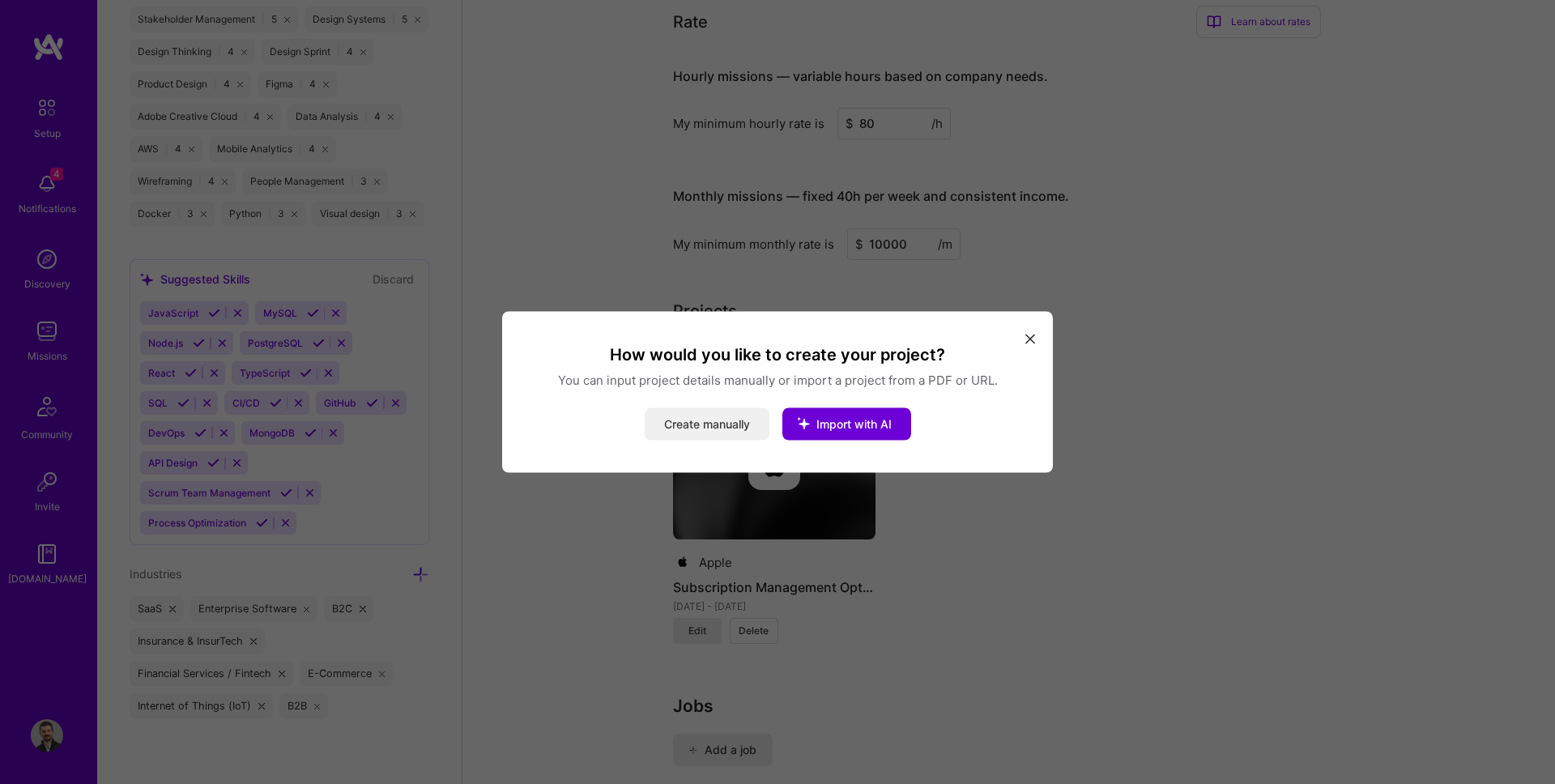
click at [655, 429] on button "Create manually" at bounding box center [706, 425] width 125 height 33
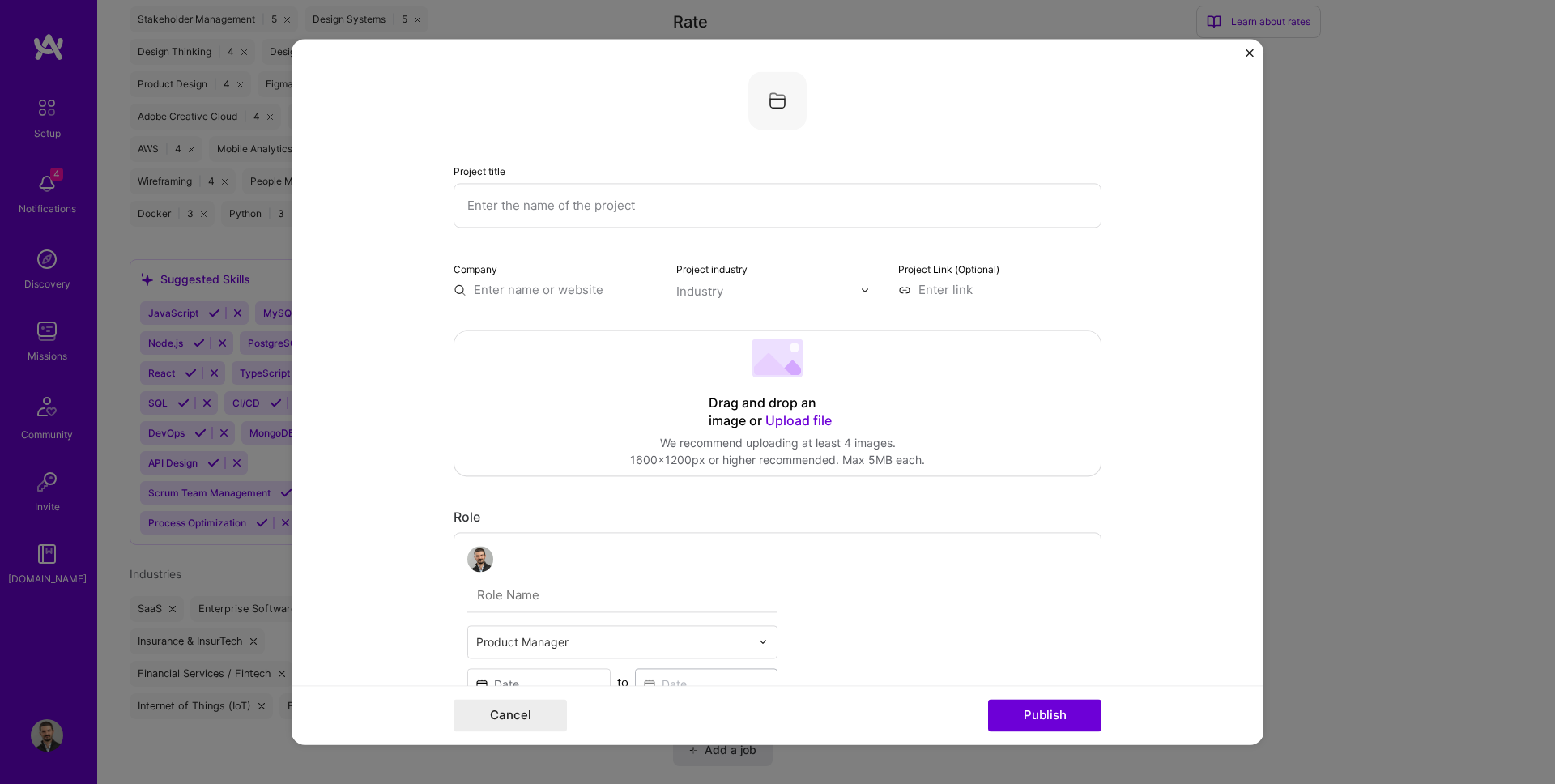
click at [562, 208] on input "text" at bounding box center [777, 205] width 648 height 45
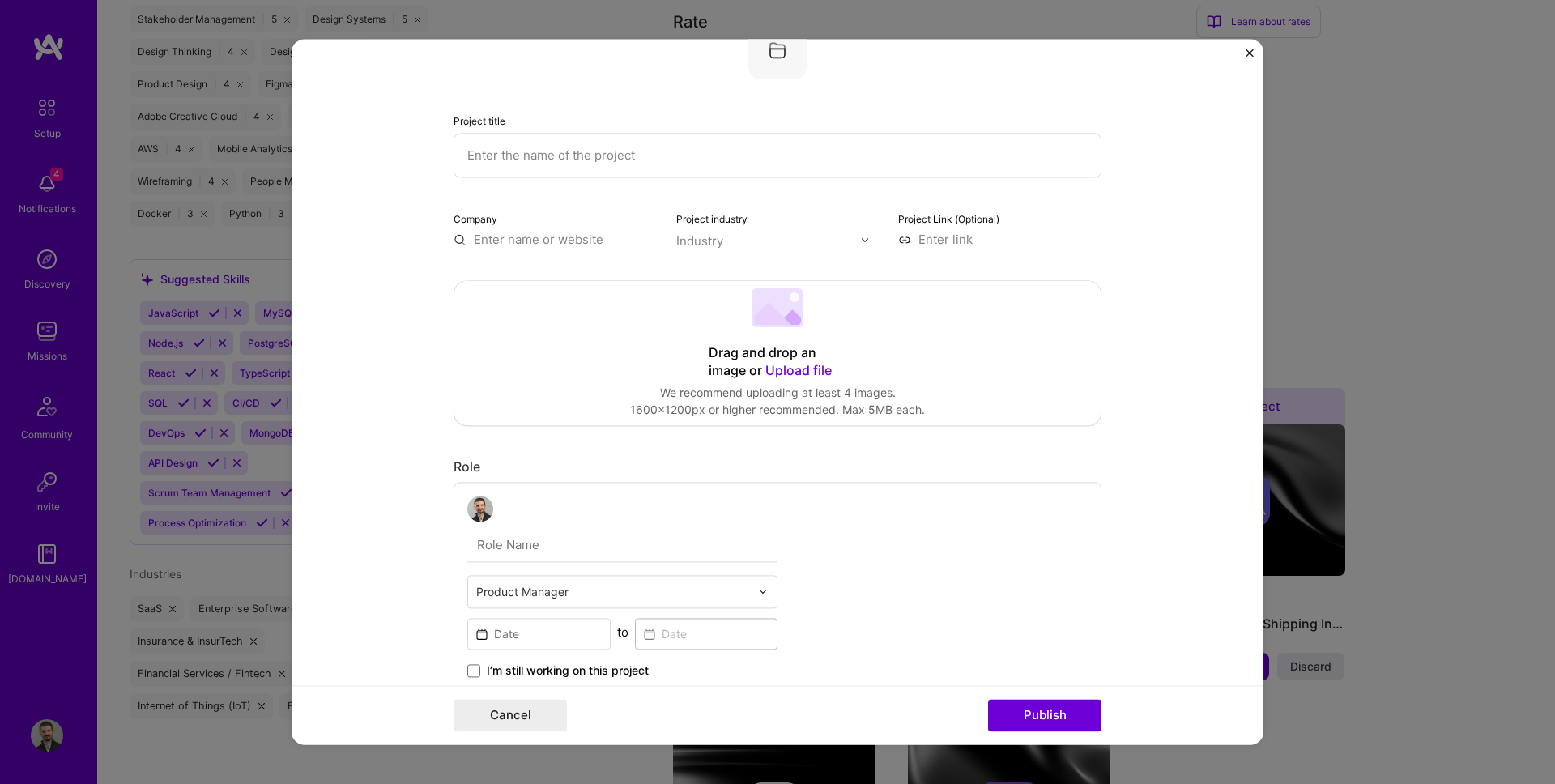
scroll to position [0, 0]
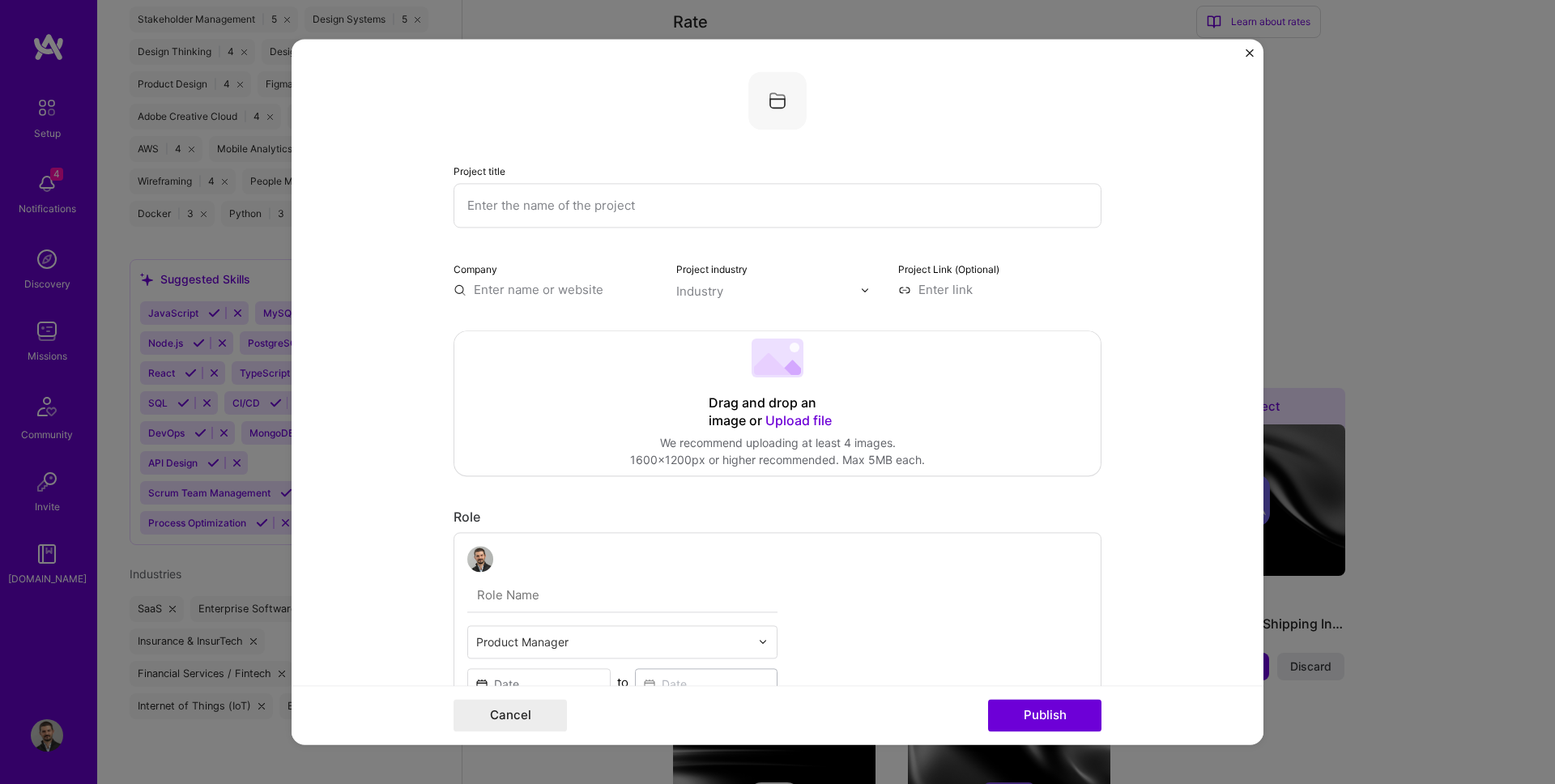
click at [546, 221] on input "text" at bounding box center [777, 205] width 648 height 45
paste input "AI Customer Support Agent — 0→1 Launch for Fortune 500 Clients"
click at [630, 204] on input "AI Customer Support Agent — 0→1 Launch for Fortune 500 Clients" at bounding box center [777, 205] width 648 height 45
type input "AI Customer Support Agent - 0→1 Launch for Fortune 500 Clients"
click at [527, 293] on input "text" at bounding box center [554, 289] width 203 height 17
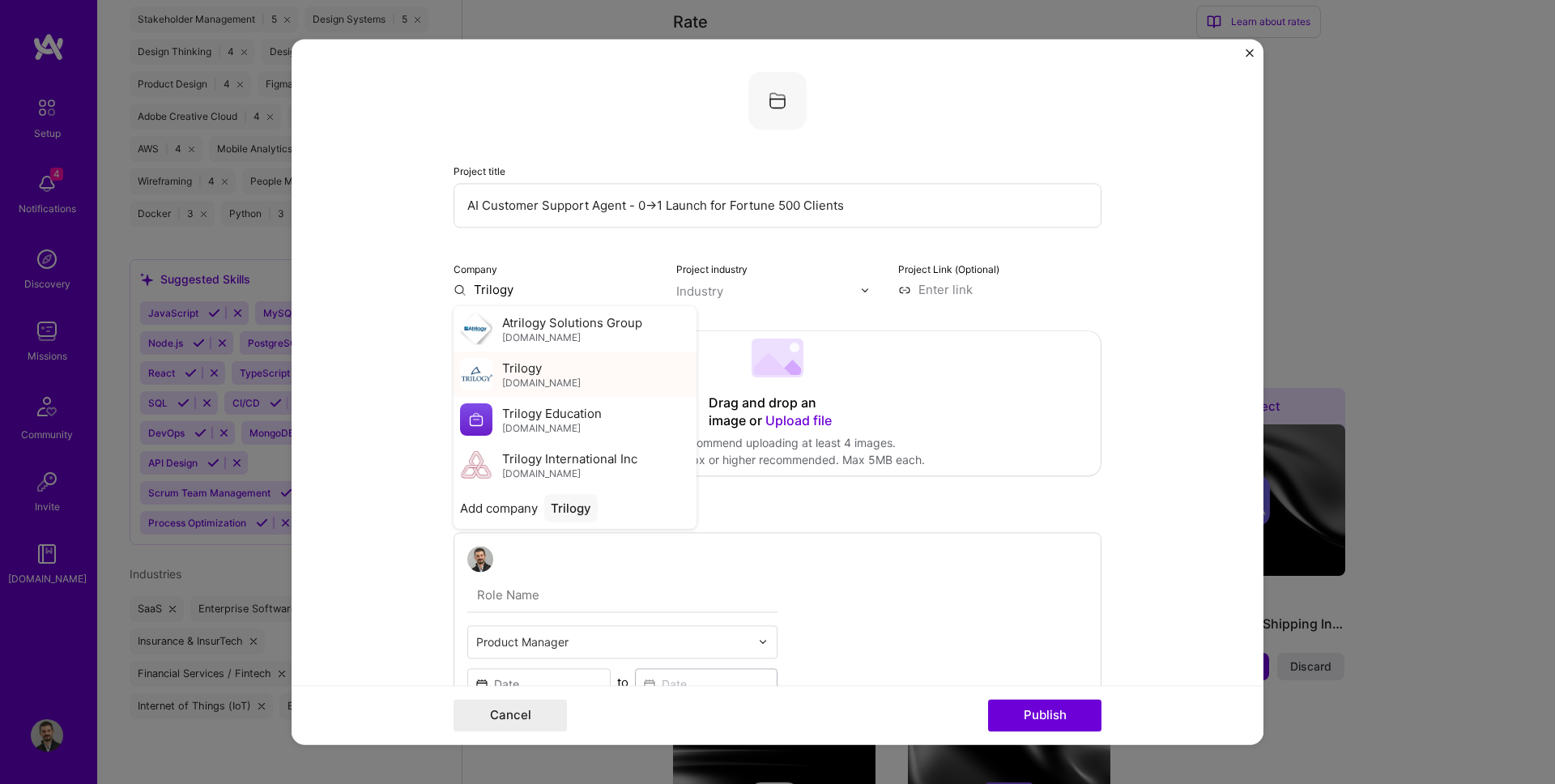
type input "Trilogy"
click at [538, 384] on span "[DOMAIN_NAME]" at bounding box center [541, 383] width 78 height 13
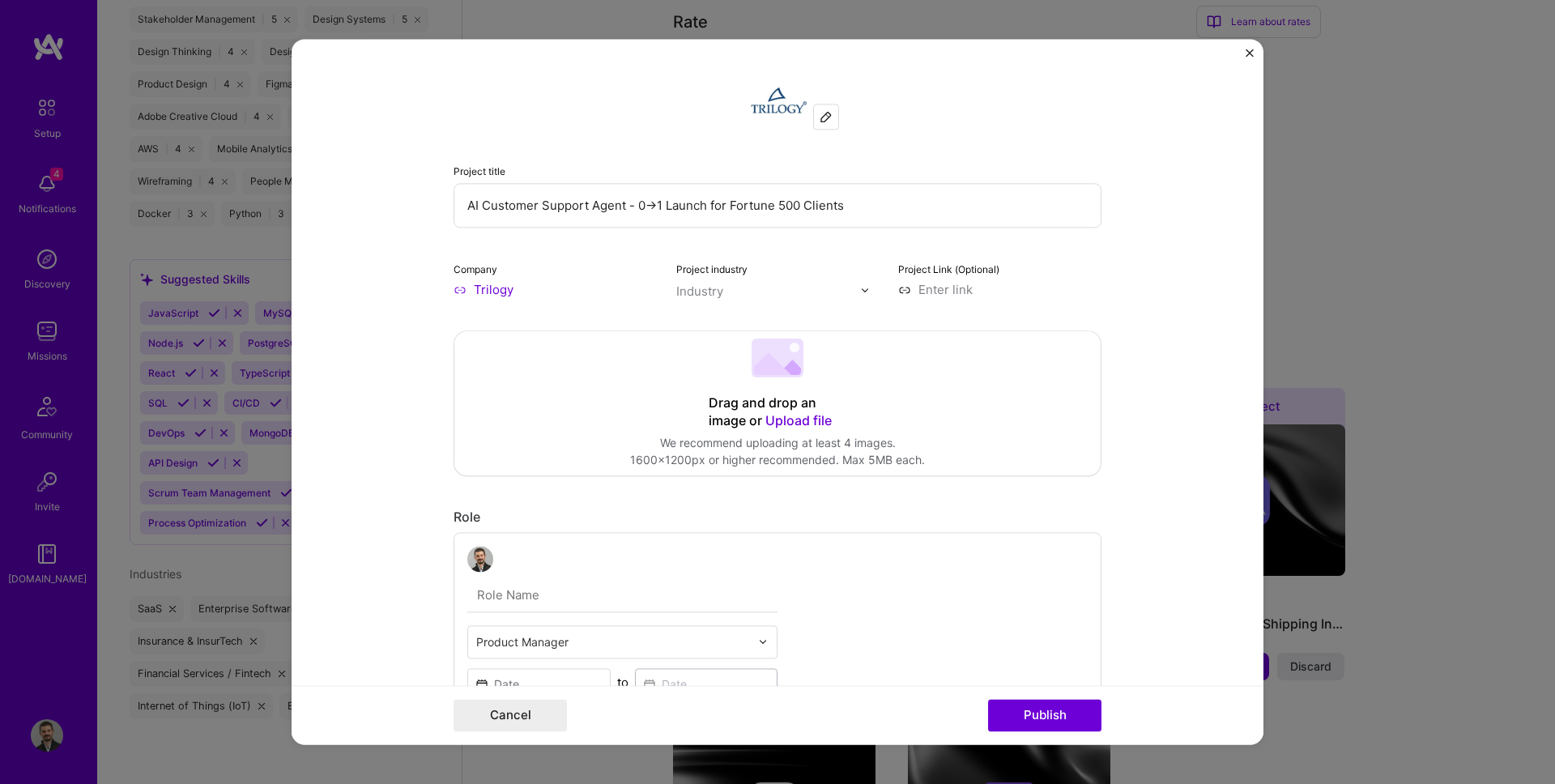
click at [694, 298] on div "Industry" at bounding box center [700, 291] width 47 height 17
type input "customer"
click at [736, 321] on div "Customer Success" at bounding box center [764, 324] width 108 height 17
type input "artifi"
click at [622, 286] on input "Trilogy" at bounding box center [554, 289] width 203 height 17
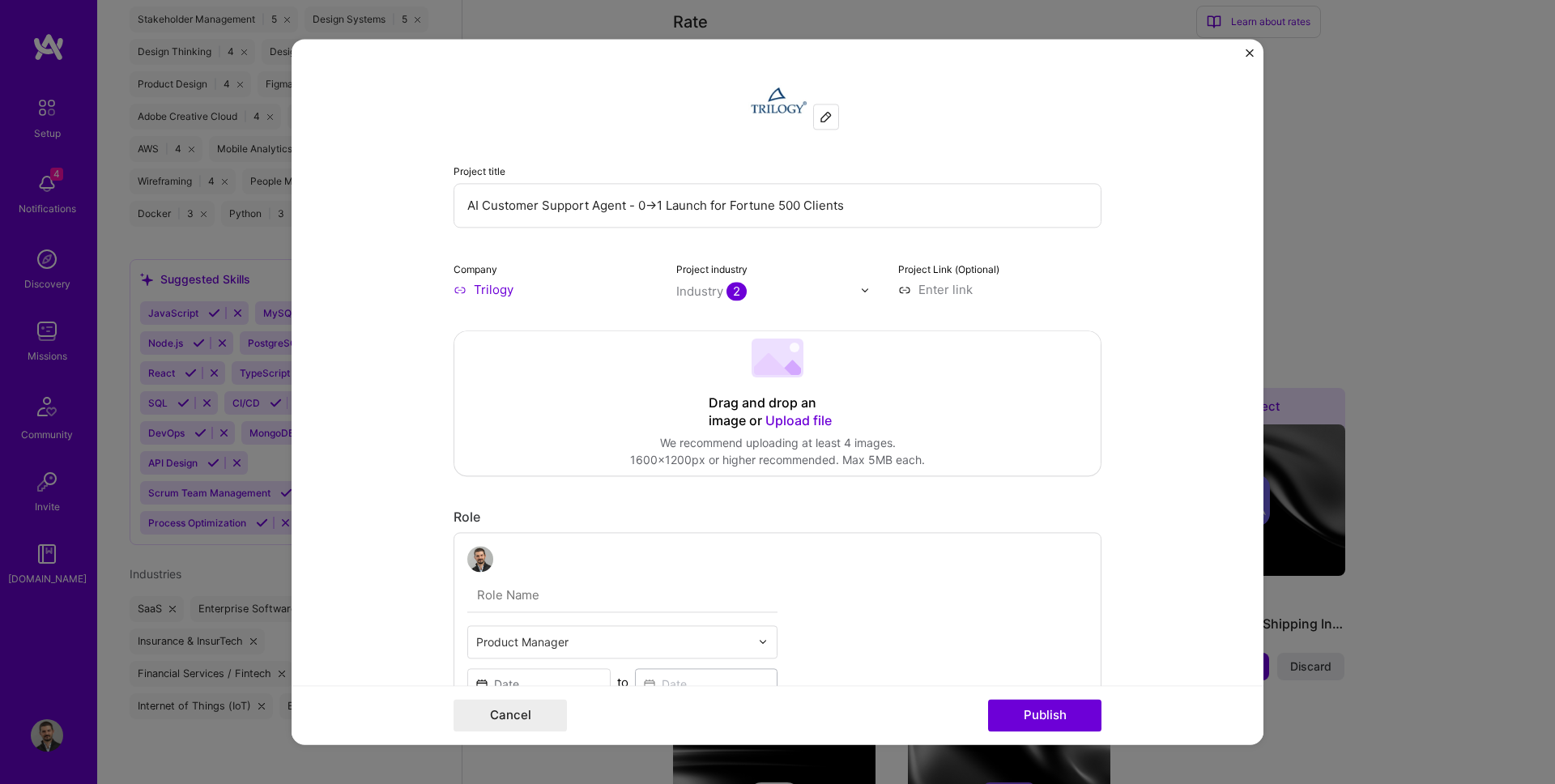
click at [942, 284] on input at bounding box center [999, 289] width 203 height 17
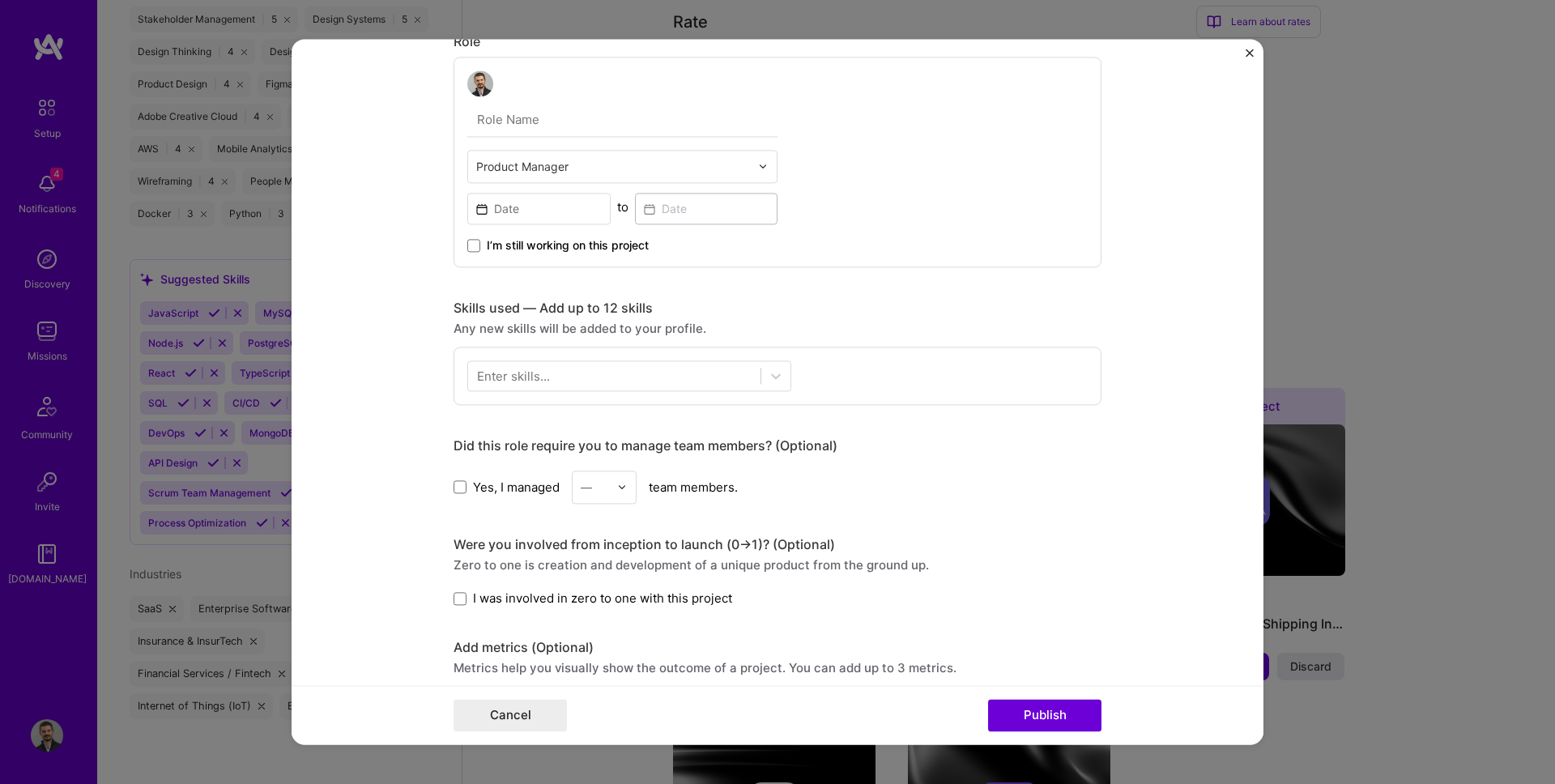
scroll to position [475, 0]
click at [543, 208] on input at bounding box center [540, 209] width 144 height 32
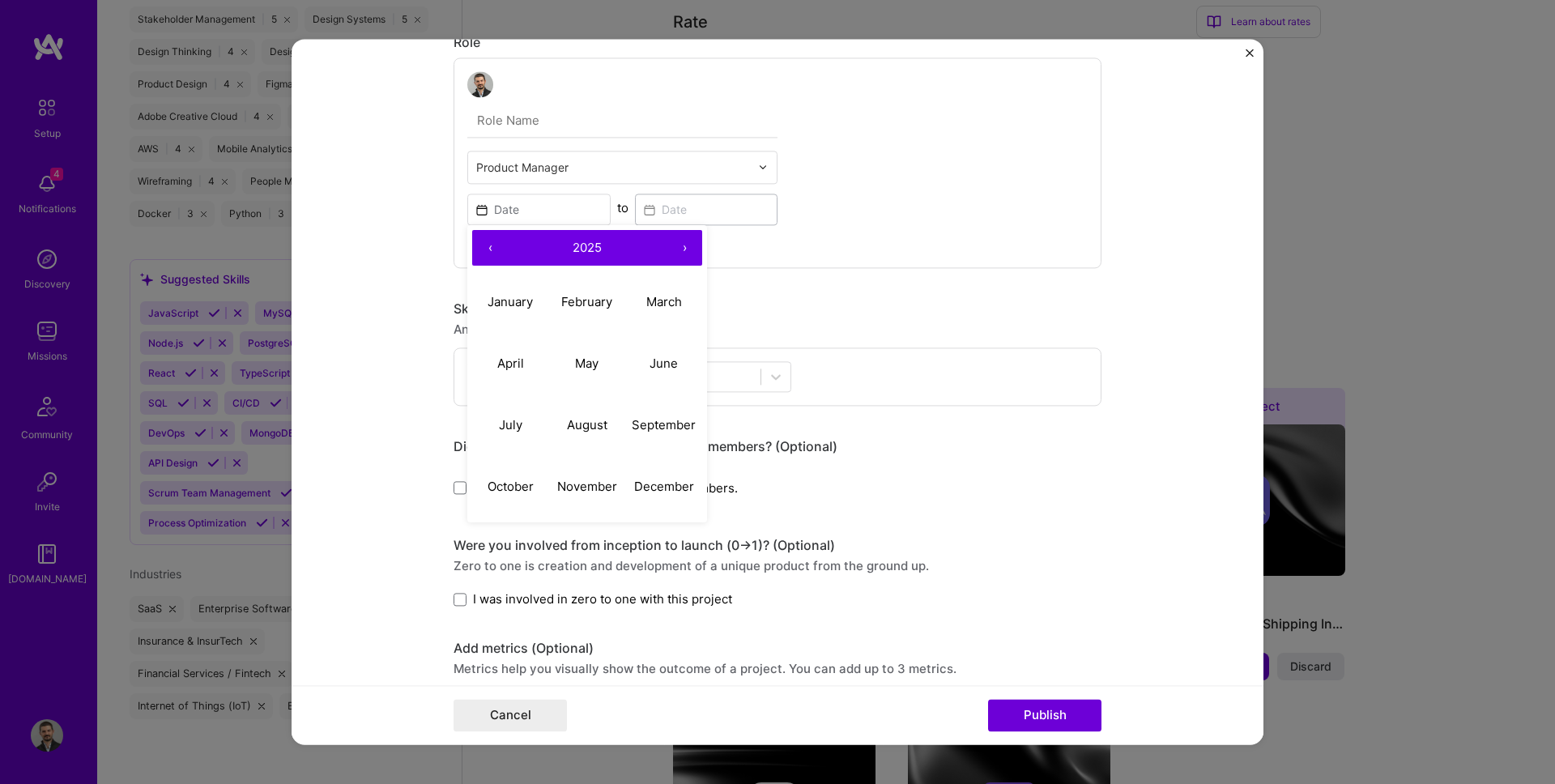
click at [517, 130] on input "text" at bounding box center [622, 120] width 310 height 34
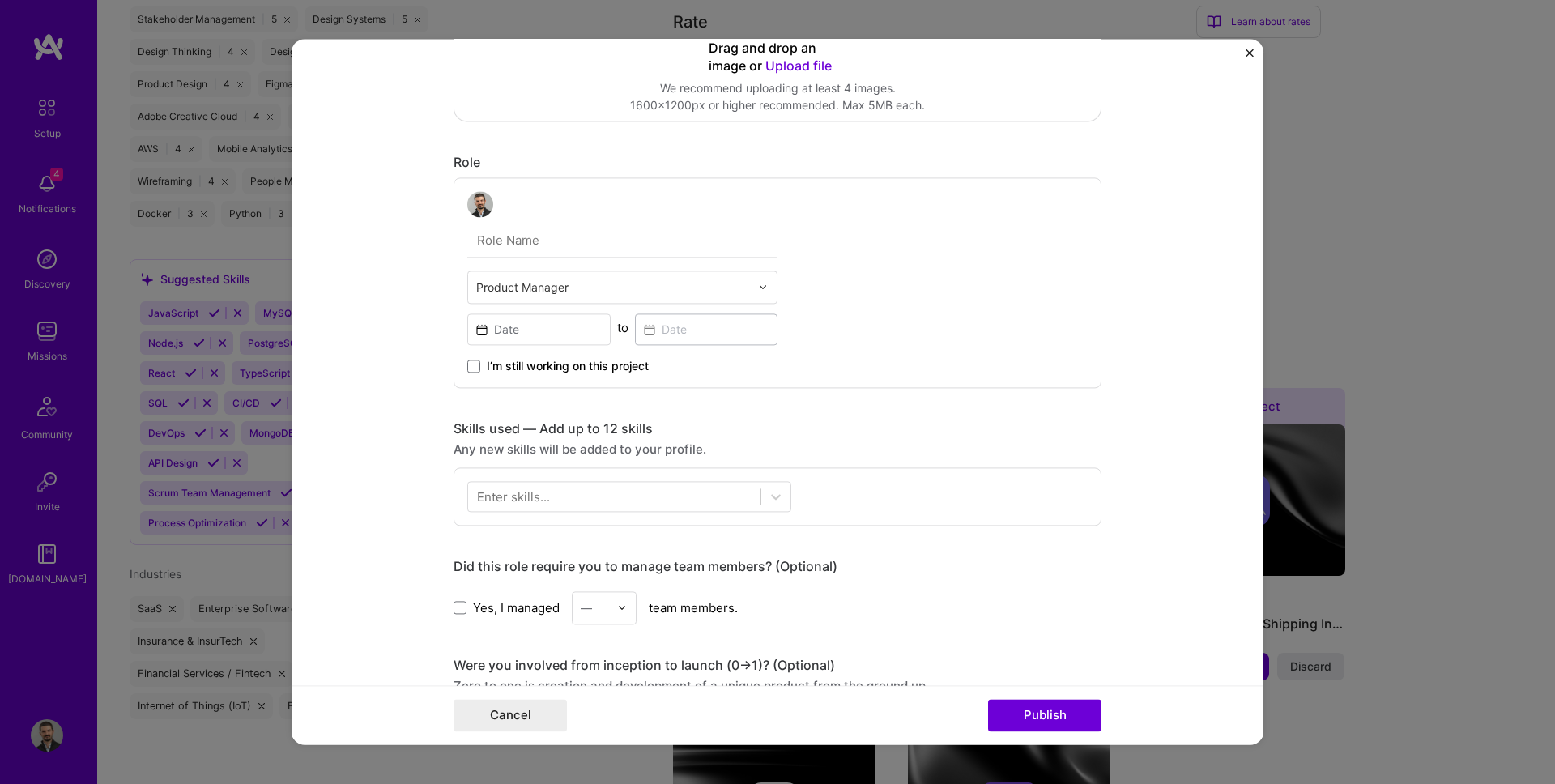
scroll to position [282, 0]
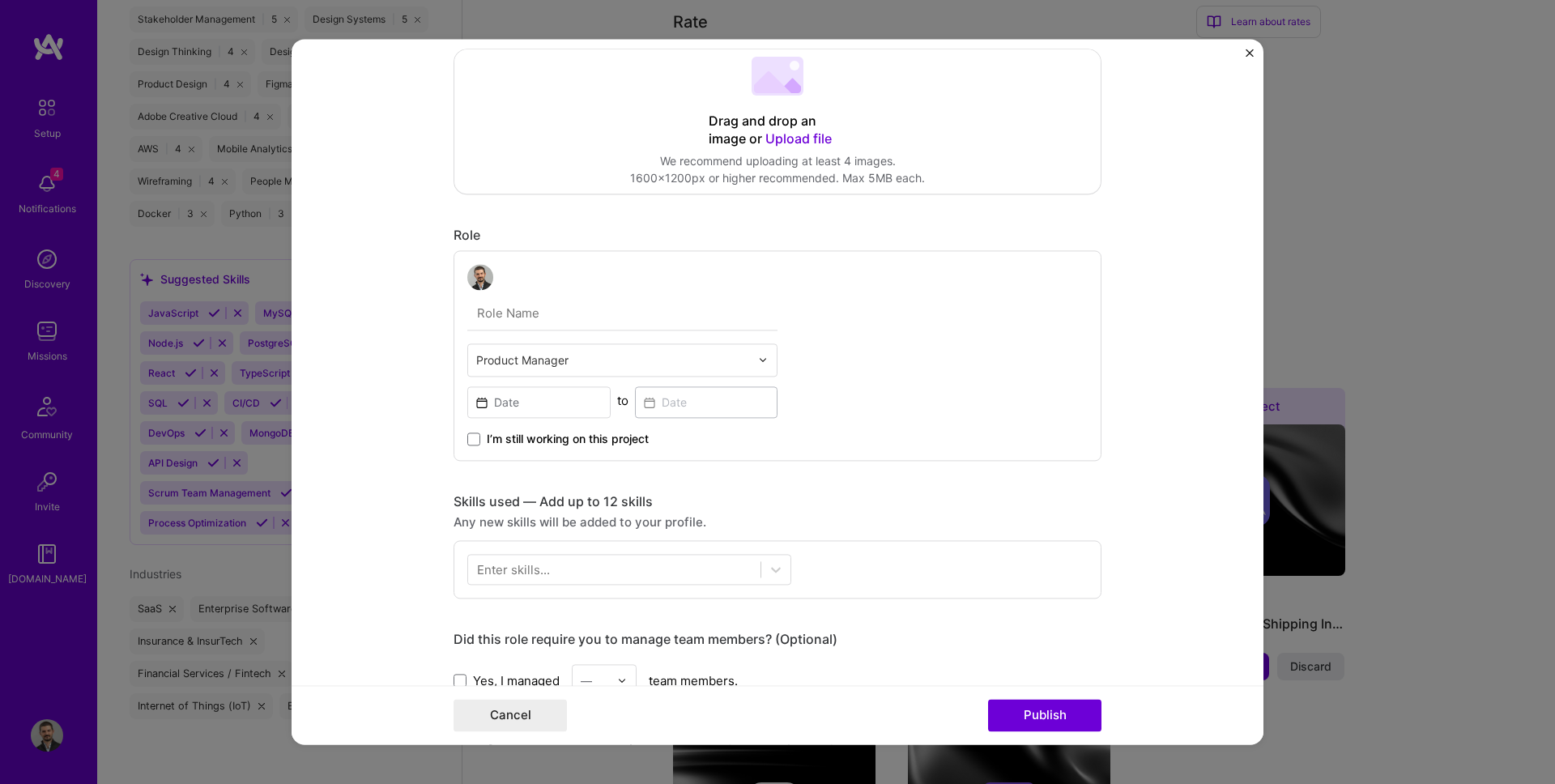
click at [528, 368] on div at bounding box center [612, 359] width 274 height 20
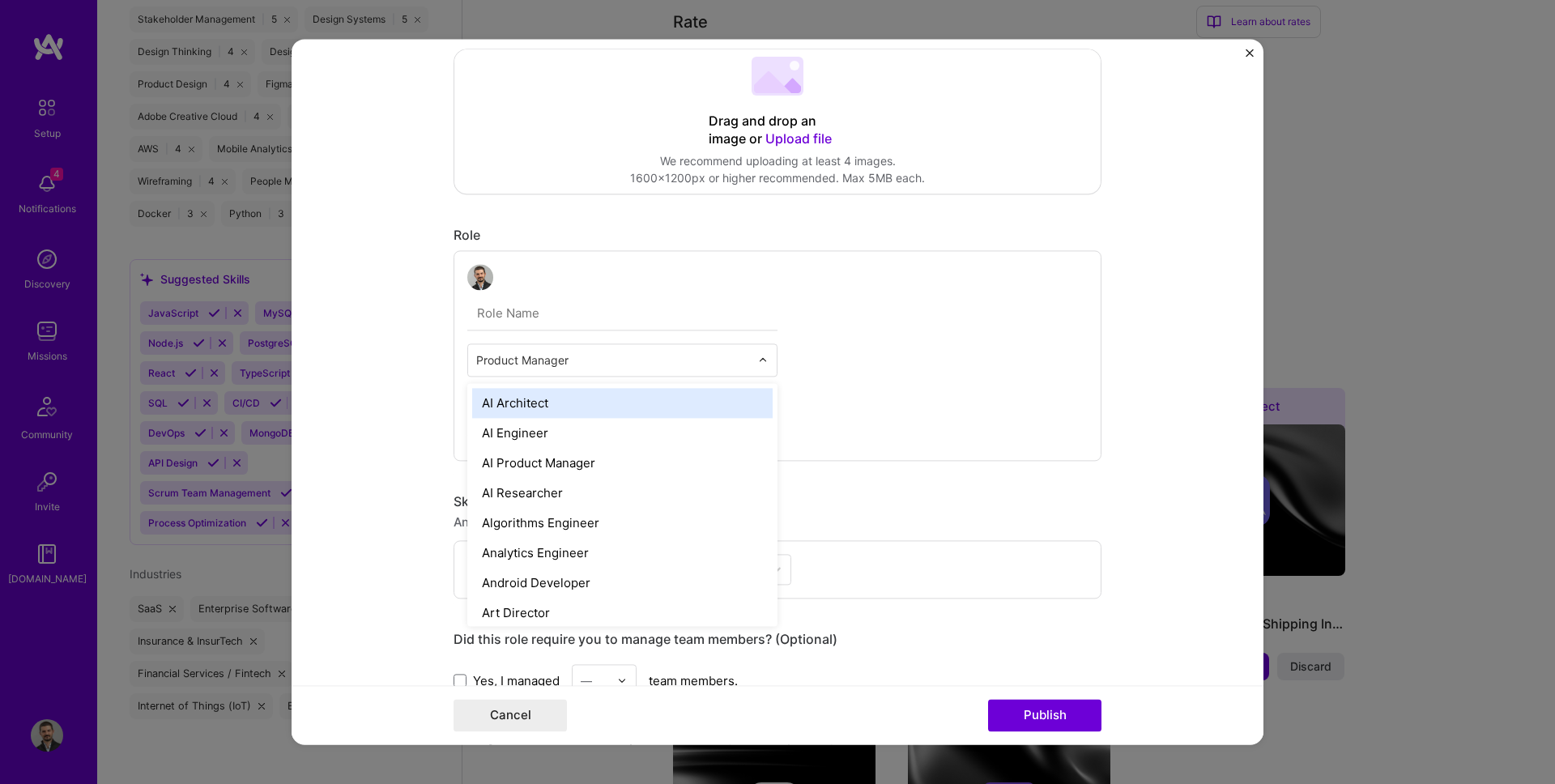
click at [442, 403] on form "Project title AI Customer Support Agent - 0→1 Launch for Fortune 500 Clients Co…" at bounding box center [777, 391] width 972 height 705
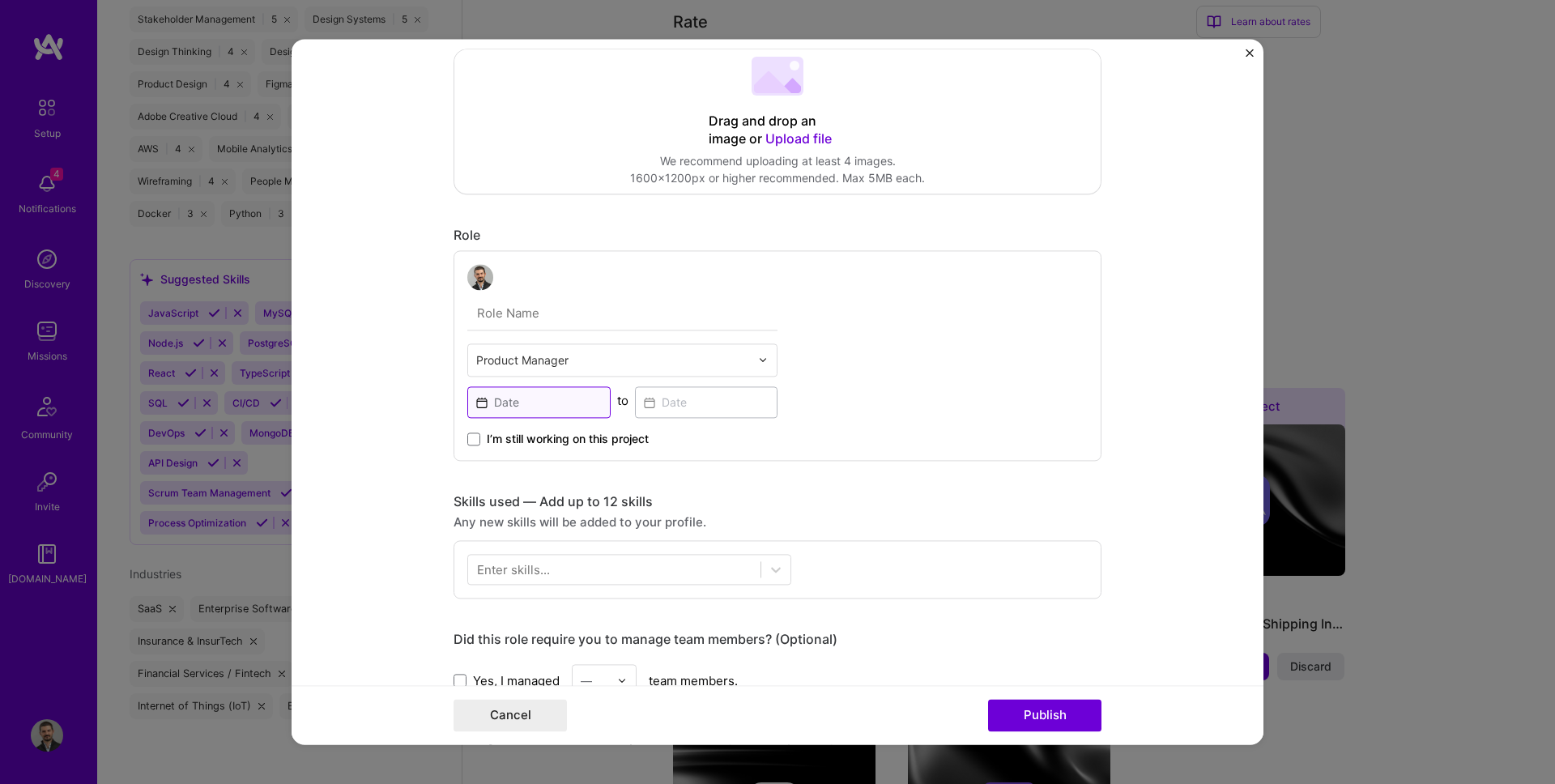
click at [520, 389] on input at bounding box center [540, 402] width 144 height 32
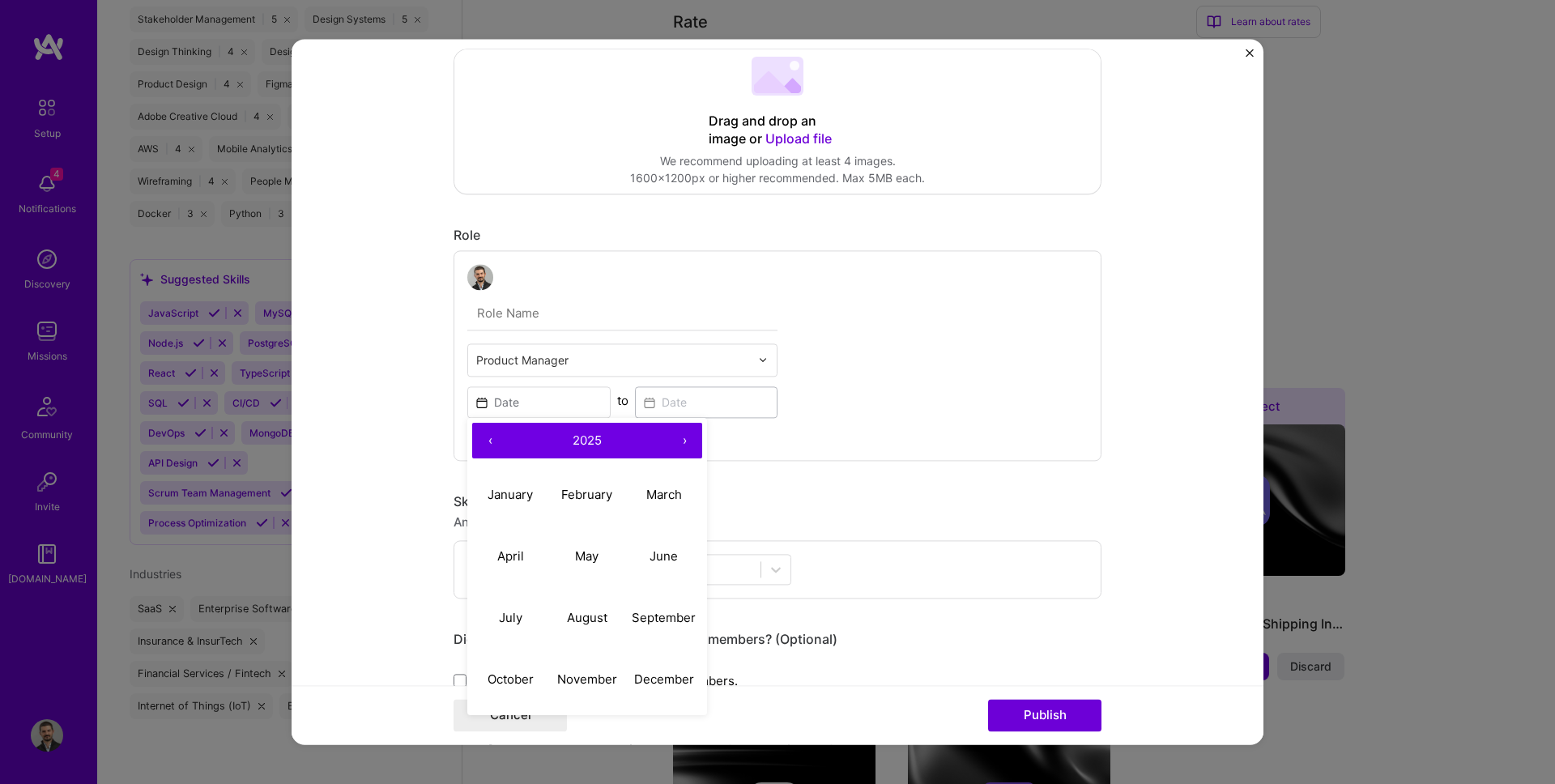
click at [527, 365] on input "text" at bounding box center [612, 359] width 274 height 17
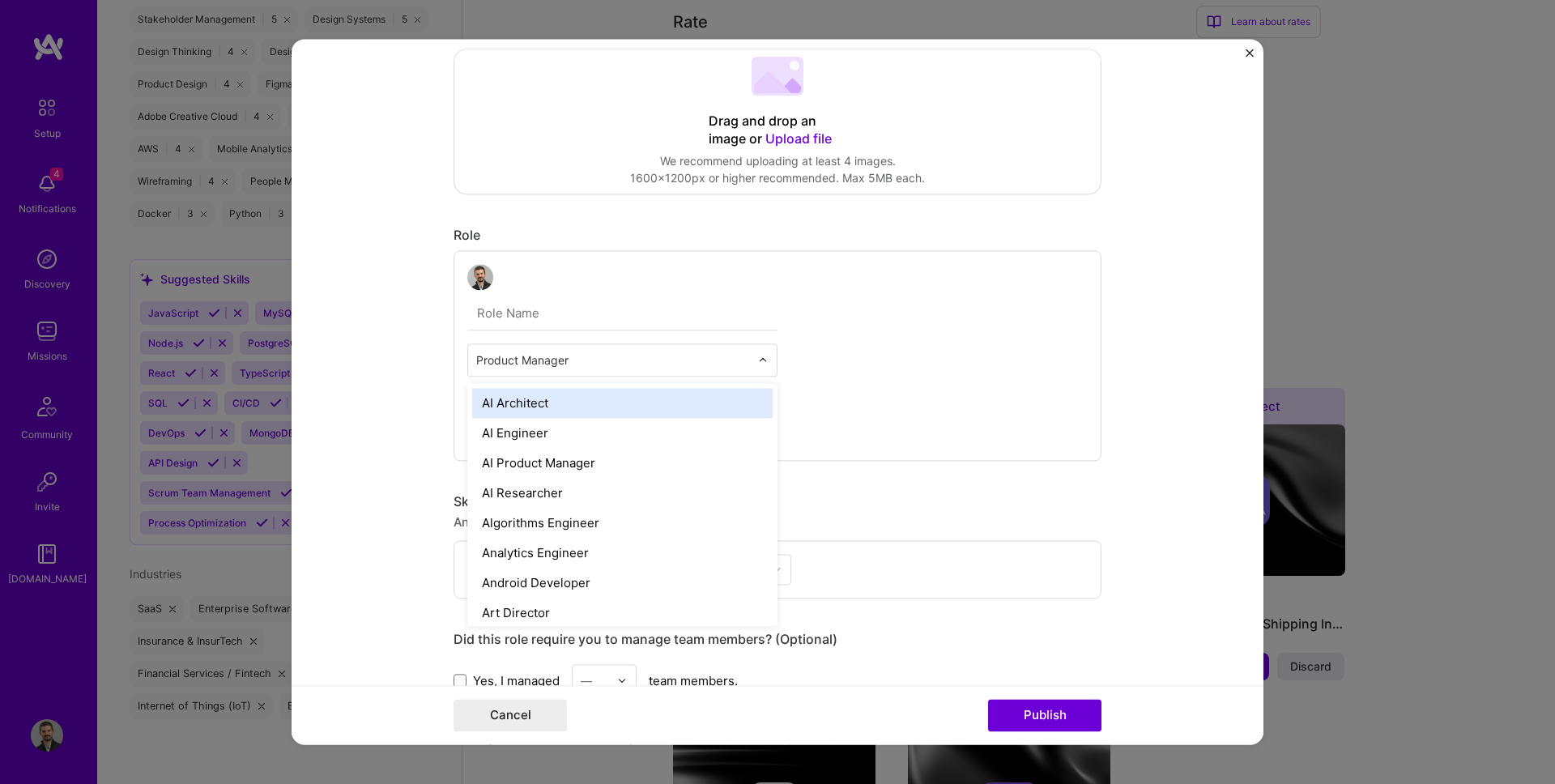
click at [527, 365] on input "text" at bounding box center [612, 359] width 274 height 17
click at [402, 384] on form "Project title AI Customer Support Agent - 0→1 Launch for Fortune 500 Clients Co…" at bounding box center [777, 391] width 972 height 705
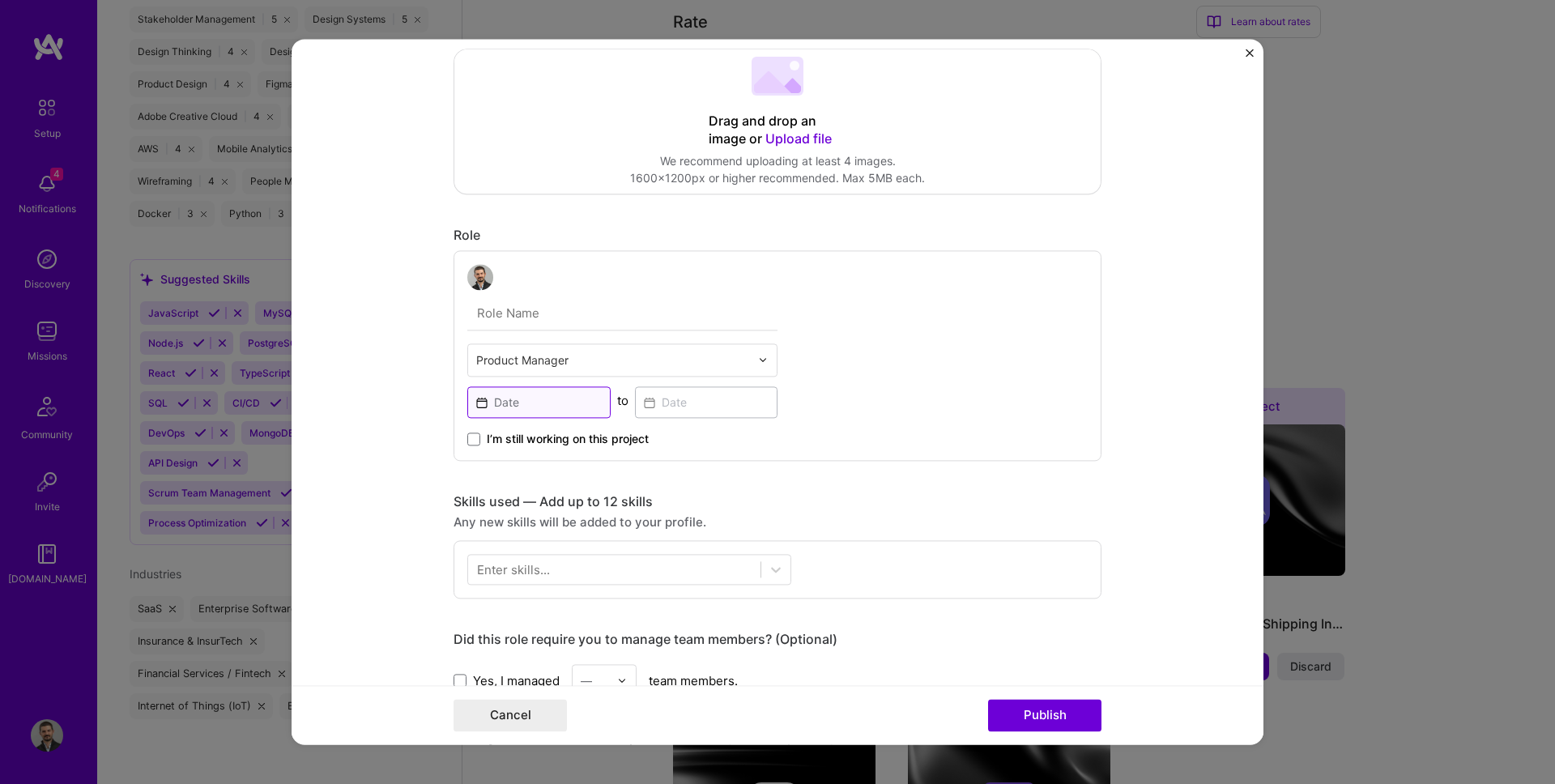
click at [512, 414] on input at bounding box center [540, 402] width 144 height 32
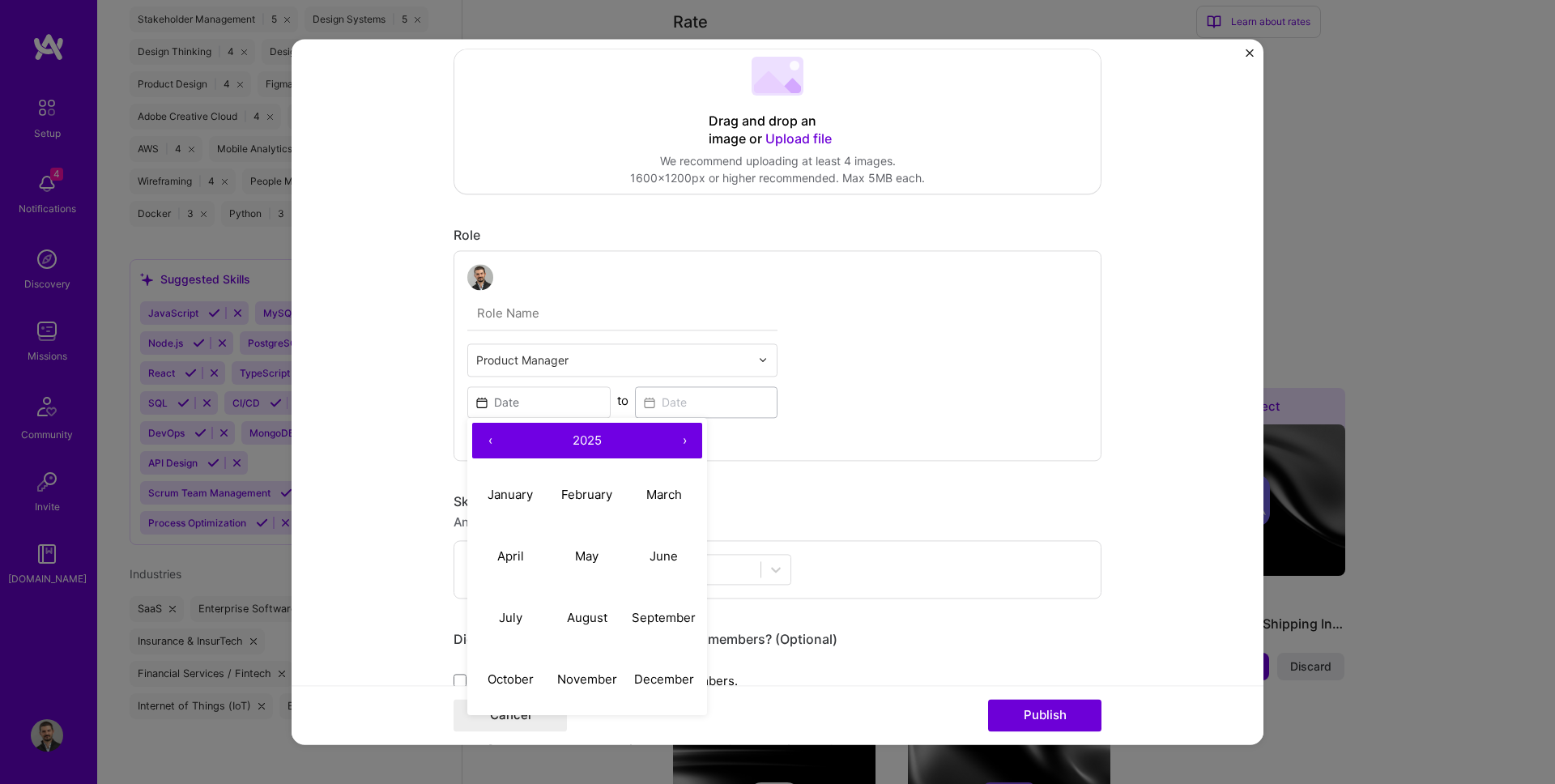
click at [538, 320] on input "text" at bounding box center [622, 313] width 310 height 34
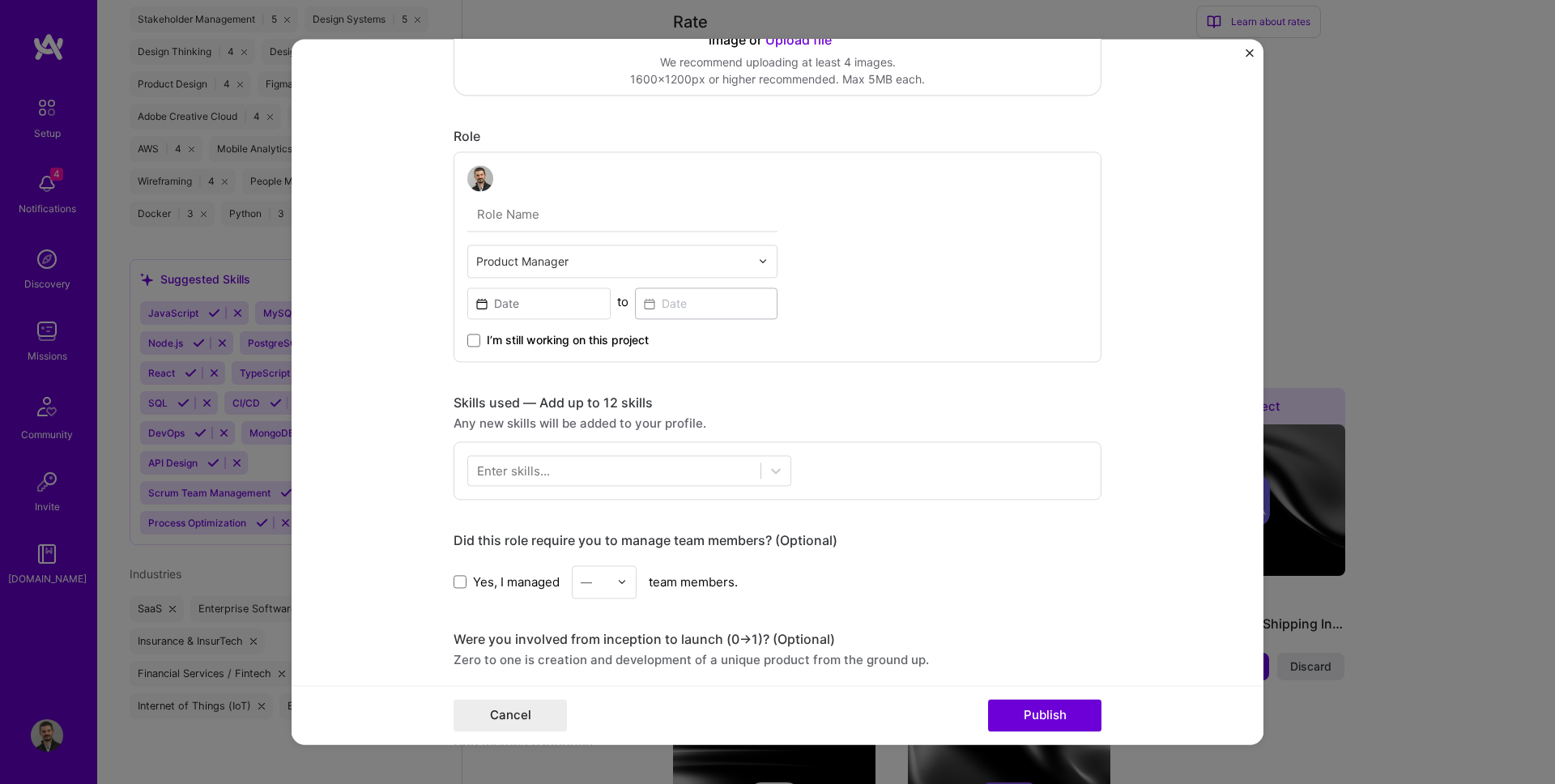
scroll to position [379, 0]
click at [535, 303] on input at bounding box center [540, 304] width 144 height 32
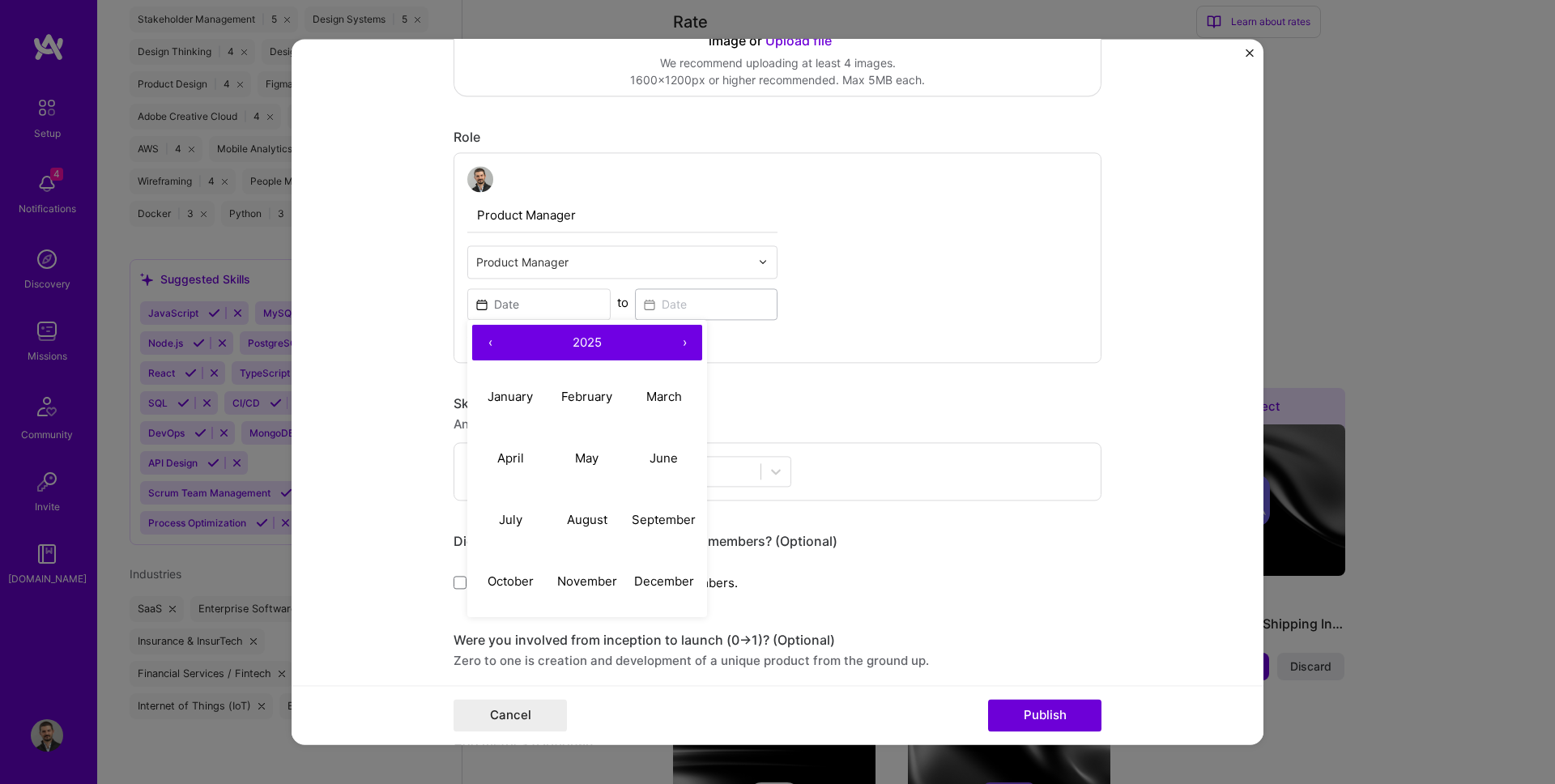
click at [534, 268] on input "text" at bounding box center [612, 262] width 274 height 17
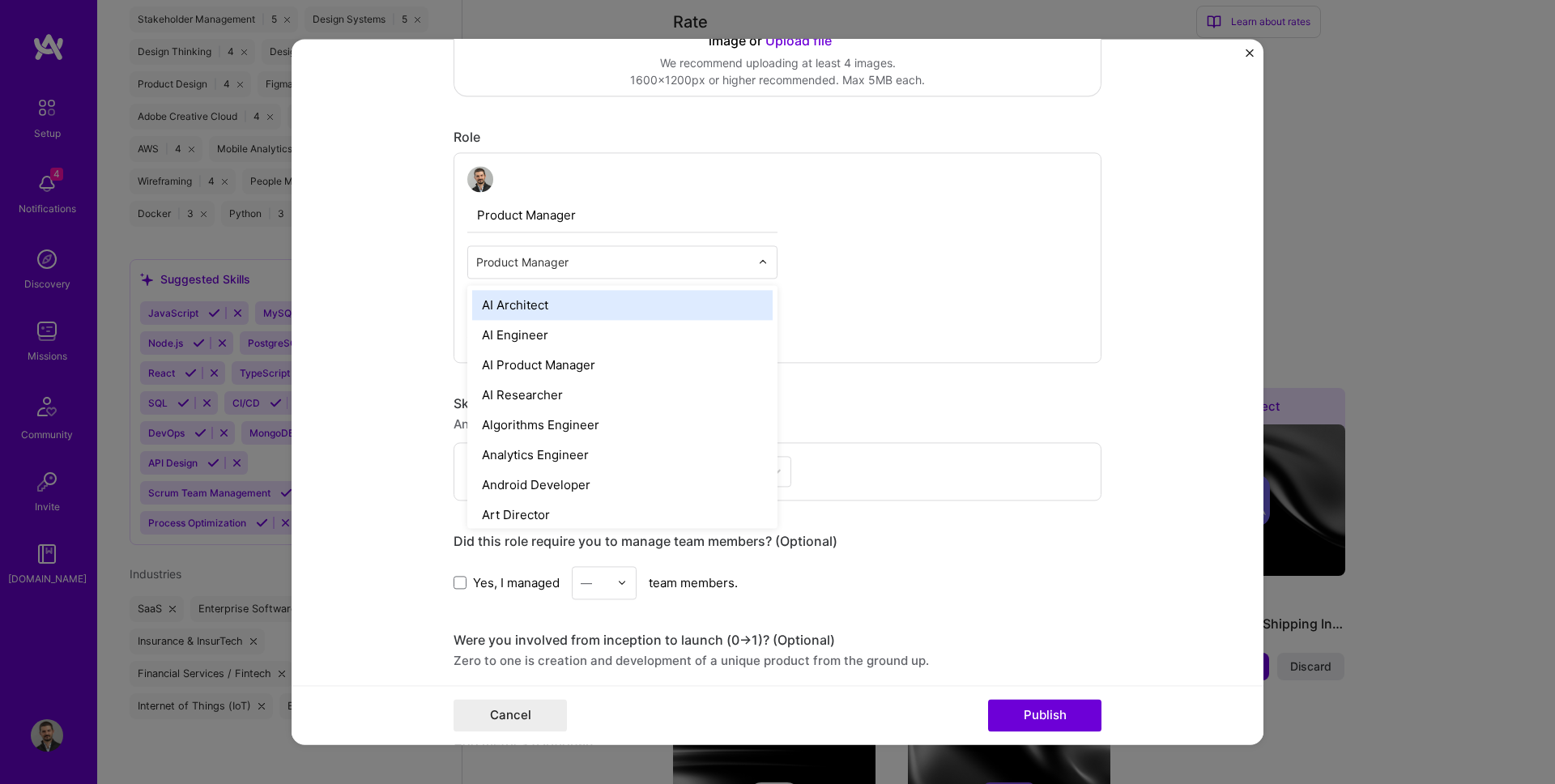
click at [292, 321] on form "Project title AI Customer Support Agent - 0→1 Launch for Fortune 500 Clients Co…" at bounding box center [777, 391] width 972 height 705
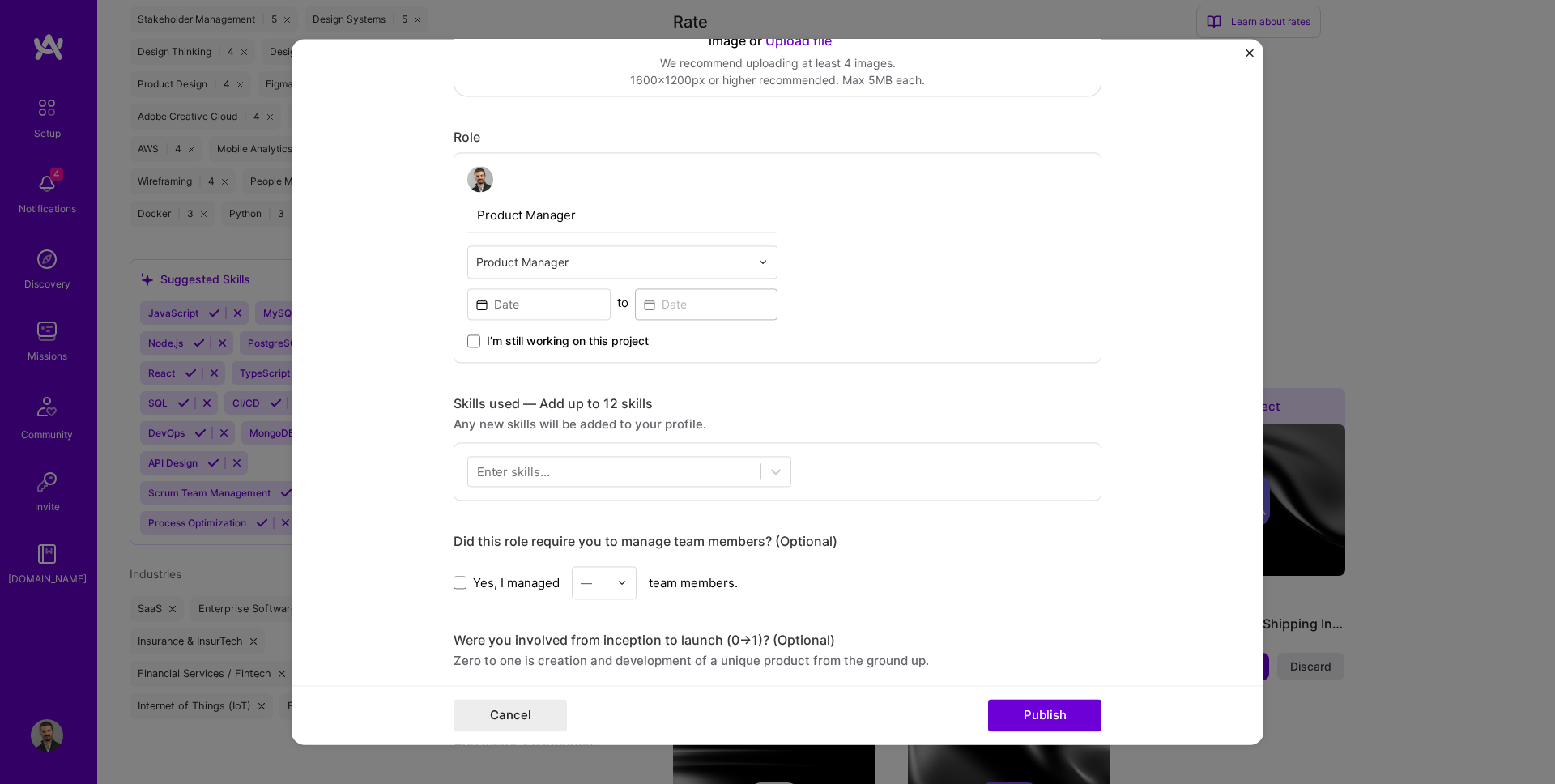
click at [514, 276] on div "Product Manager" at bounding box center [612, 262] width 290 height 32
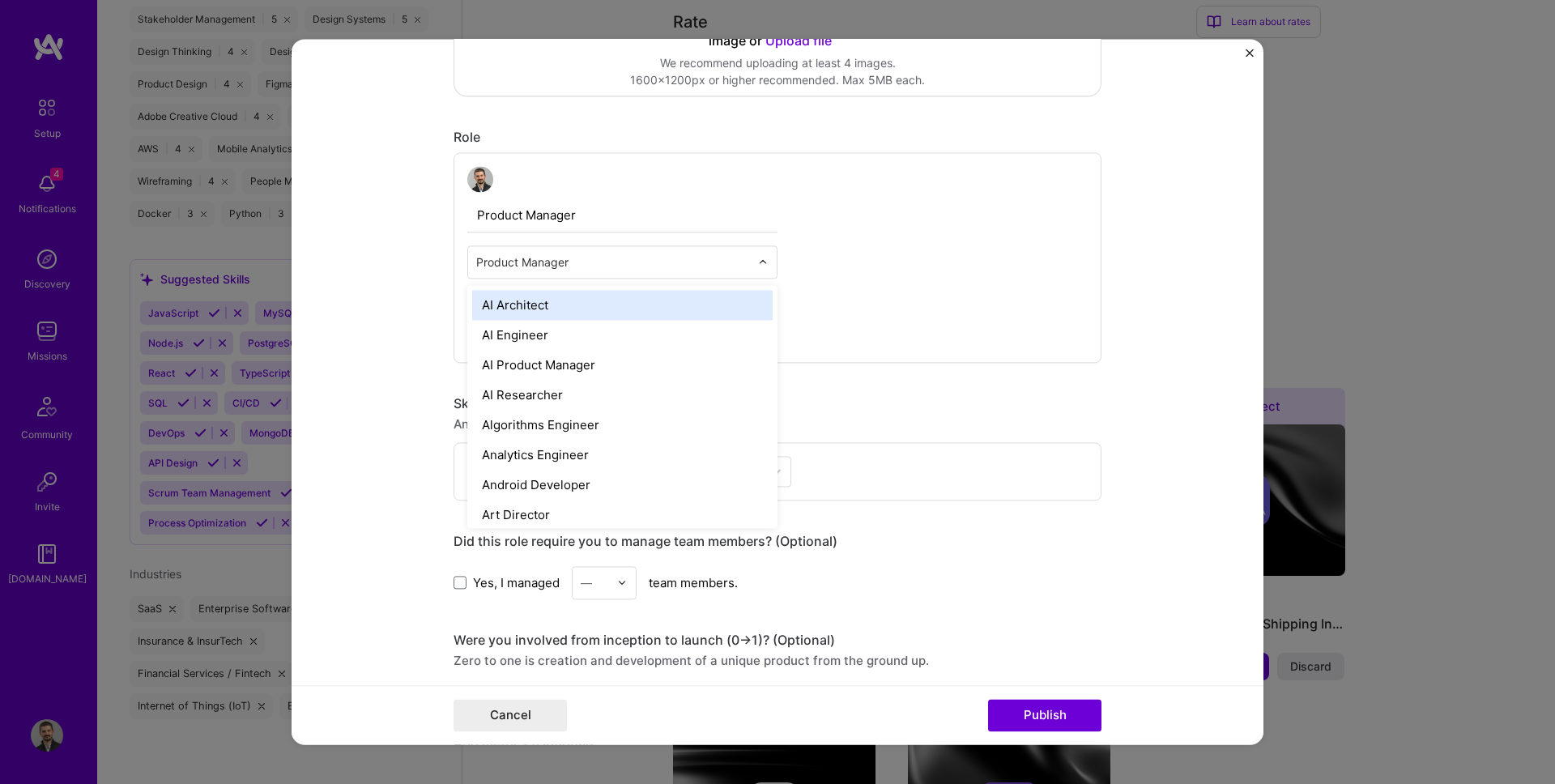
click at [433, 297] on form "Project title AI Customer Support Agent - 0→1 Launch for Fortune 500 Clients Co…" at bounding box center [777, 391] width 972 height 705
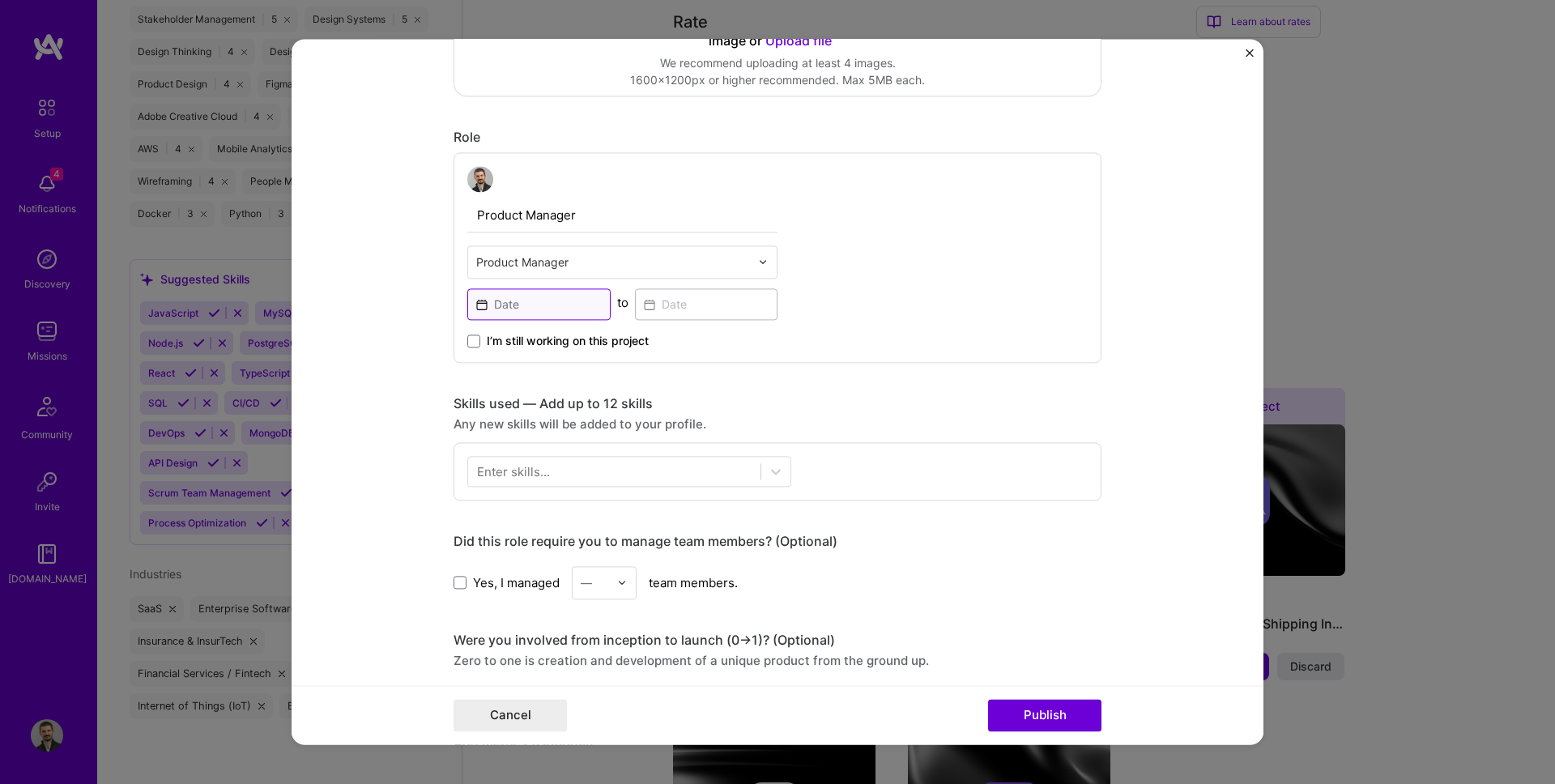
click at [509, 303] on input at bounding box center [540, 304] width 144 height 32
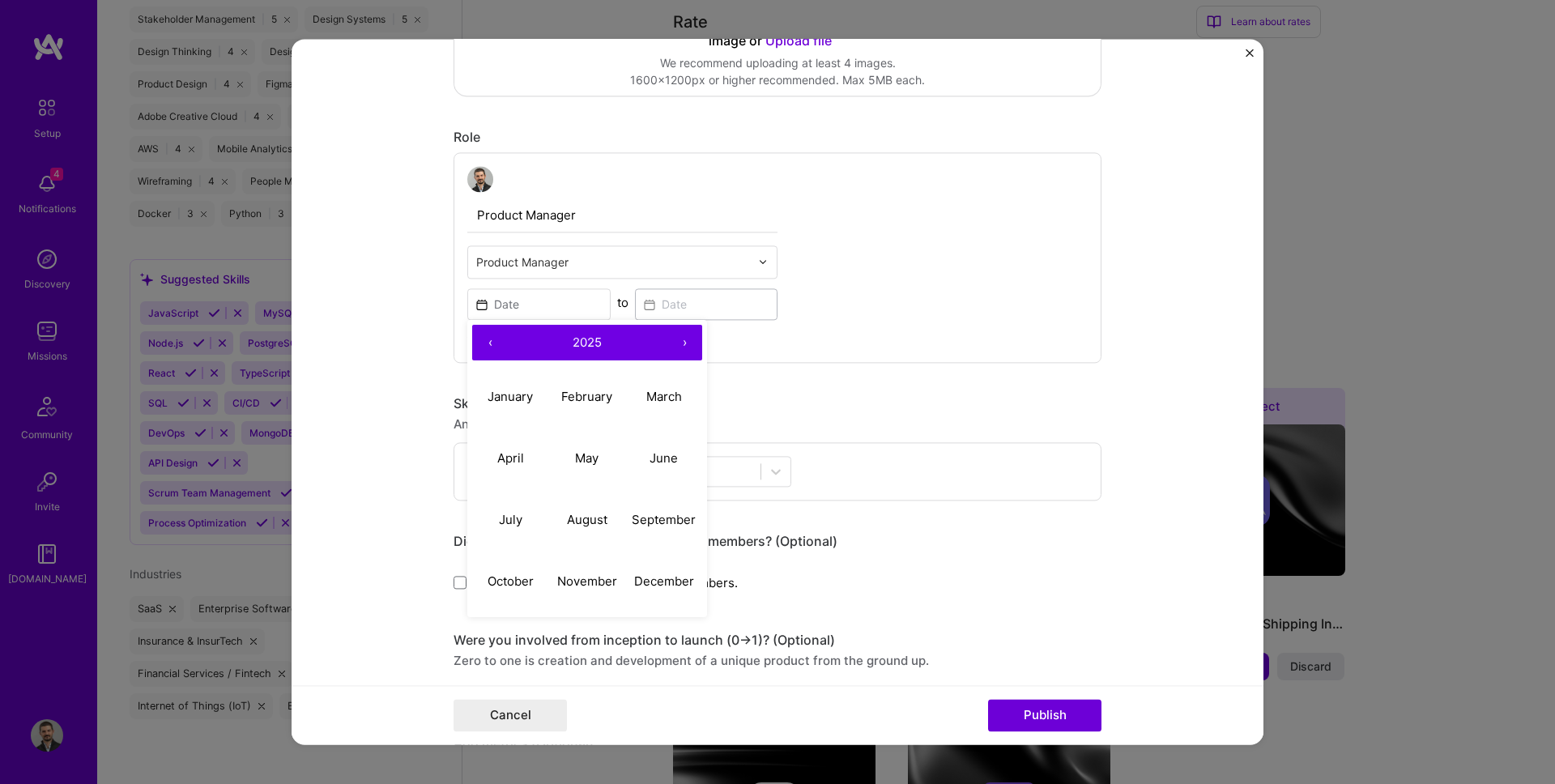
click at [491, 248] on div "Product Manager" at bounding box center [612, 262] width 290 height 32
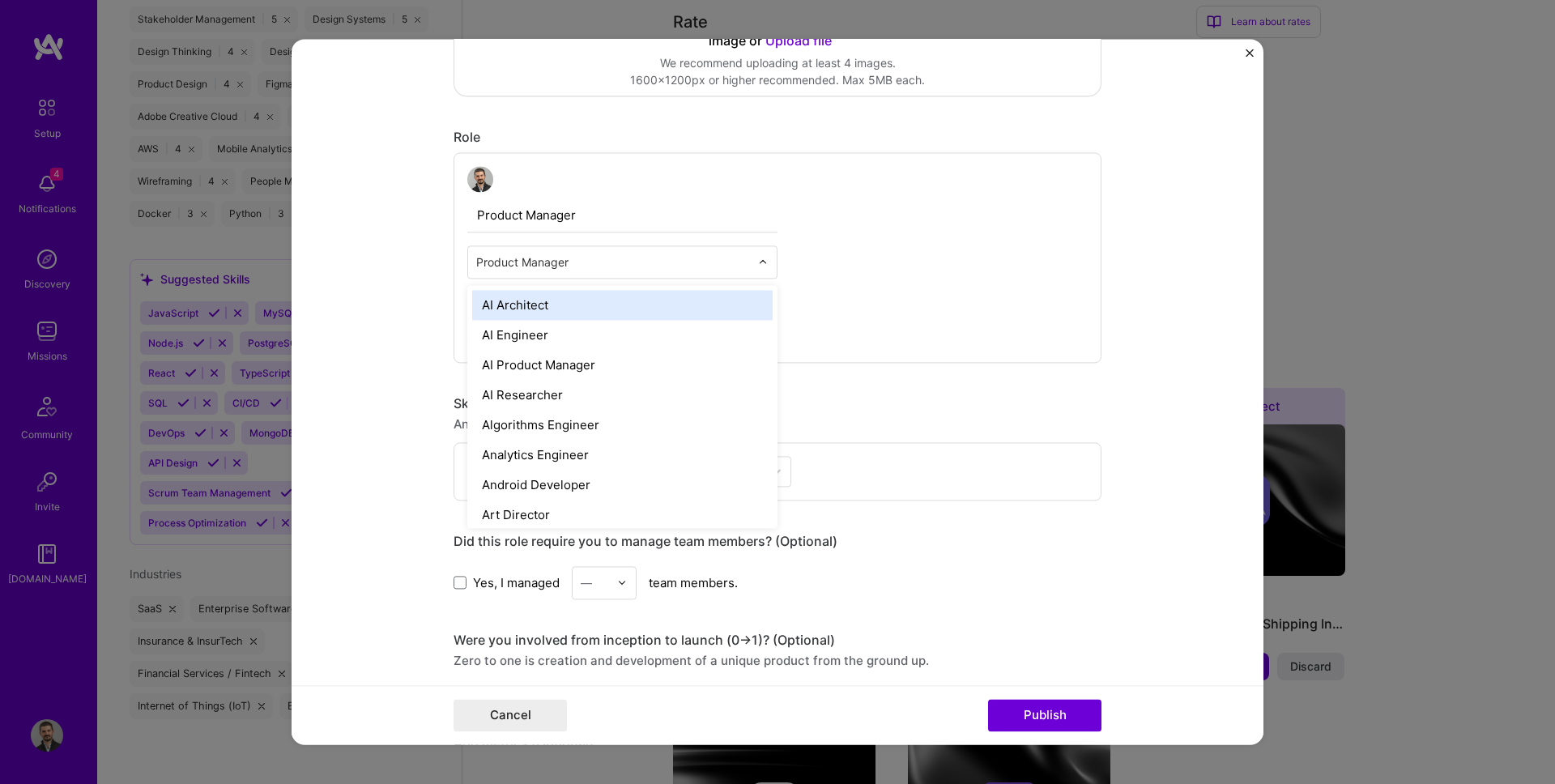
click at [489, 224] on input "Product Manager" at bounding box center [622, 215] width 310 height 34
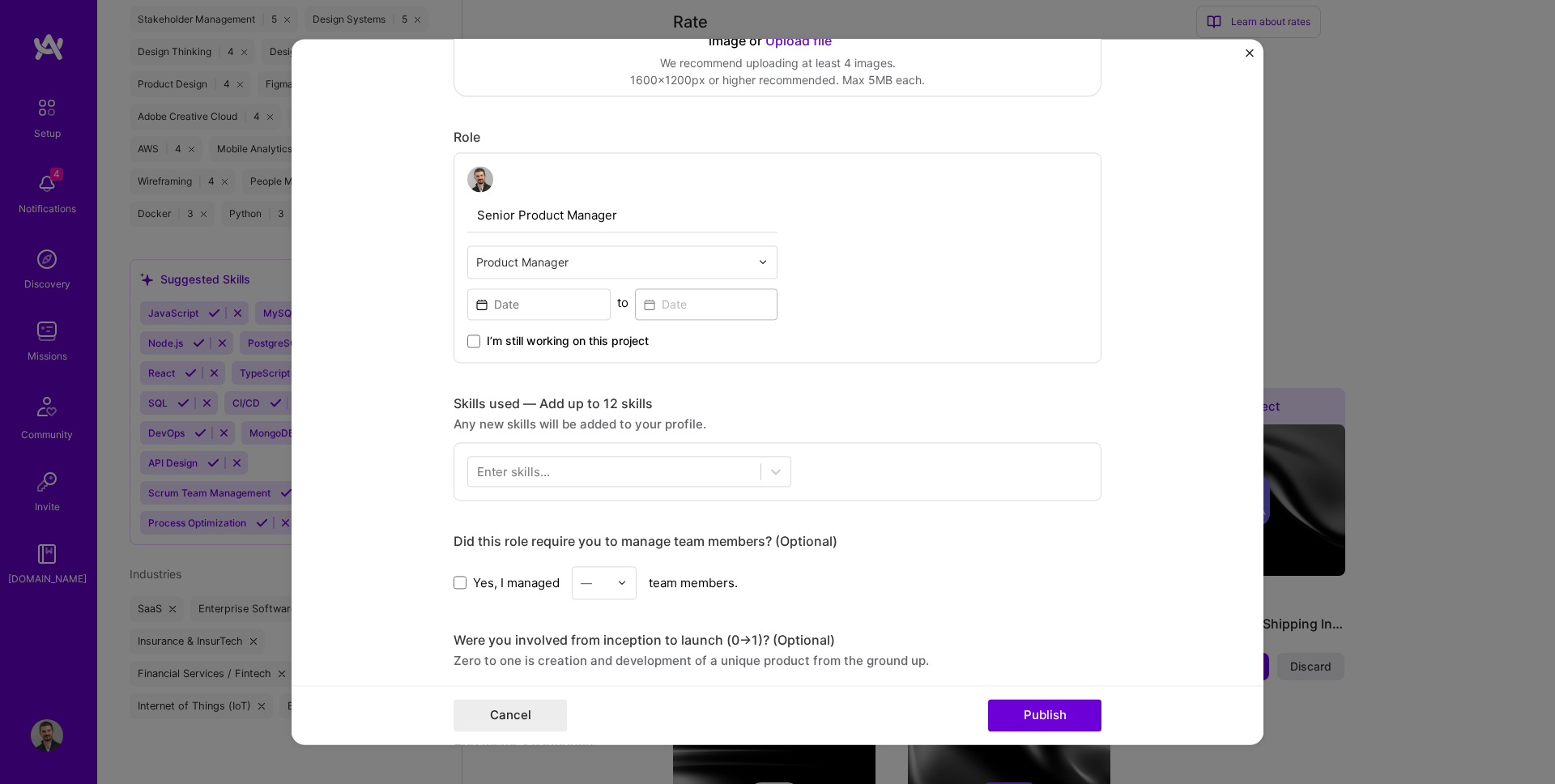
type input "Senior Product Manager"
click at [506, 317] on input at bounding box center [540, 304] width 144 height 32
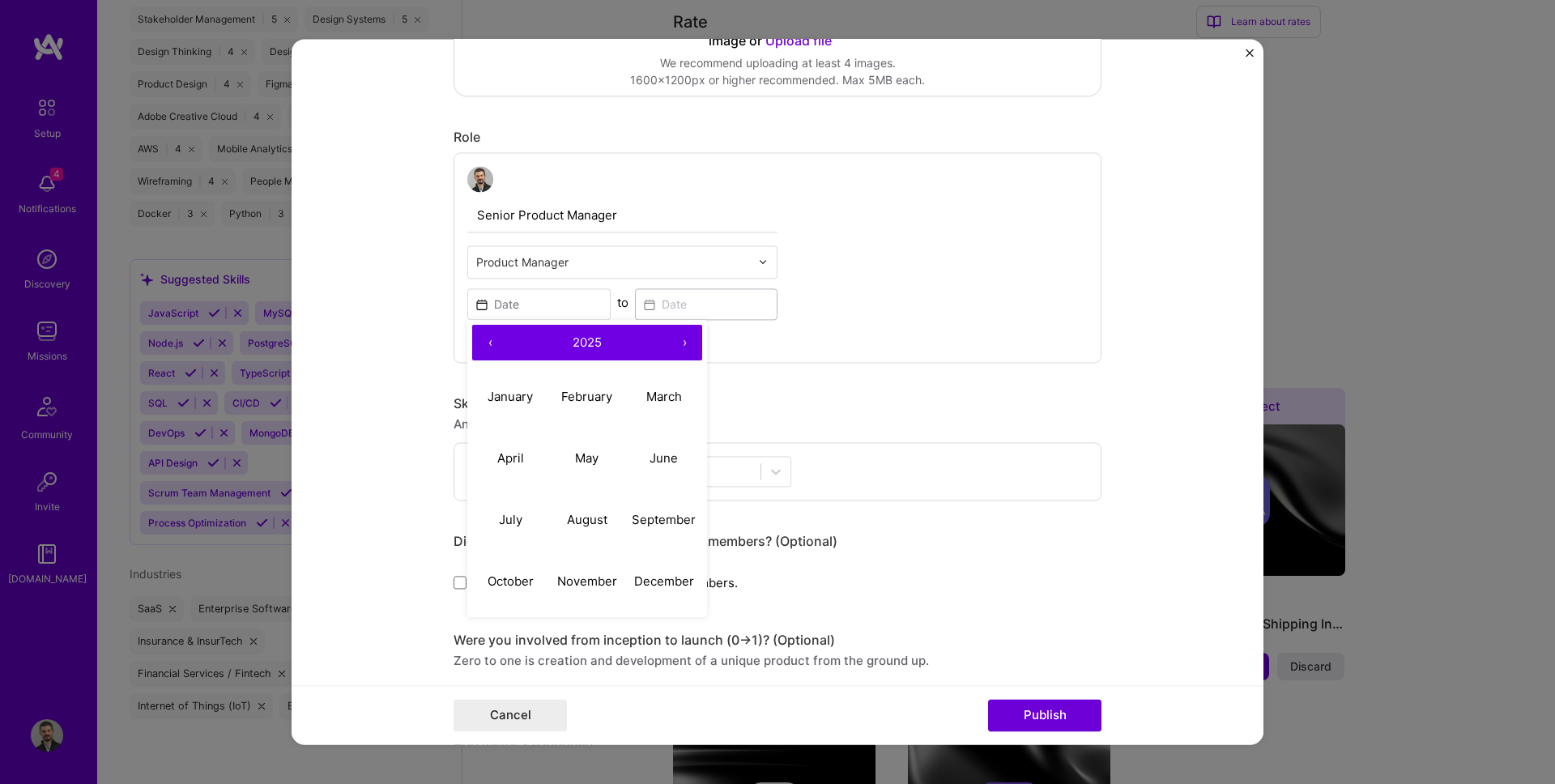
click at [499, 334] on button "‹" at bounding box center [490, 342] width 35 height 35
click at [687, 346] on button "›" at bounding box center [684, 342] width 35 height 35
drag, startPoint x: 502, startPoint y: 387, endPoint x: 490, endPoint y: 361, distance: 28.6
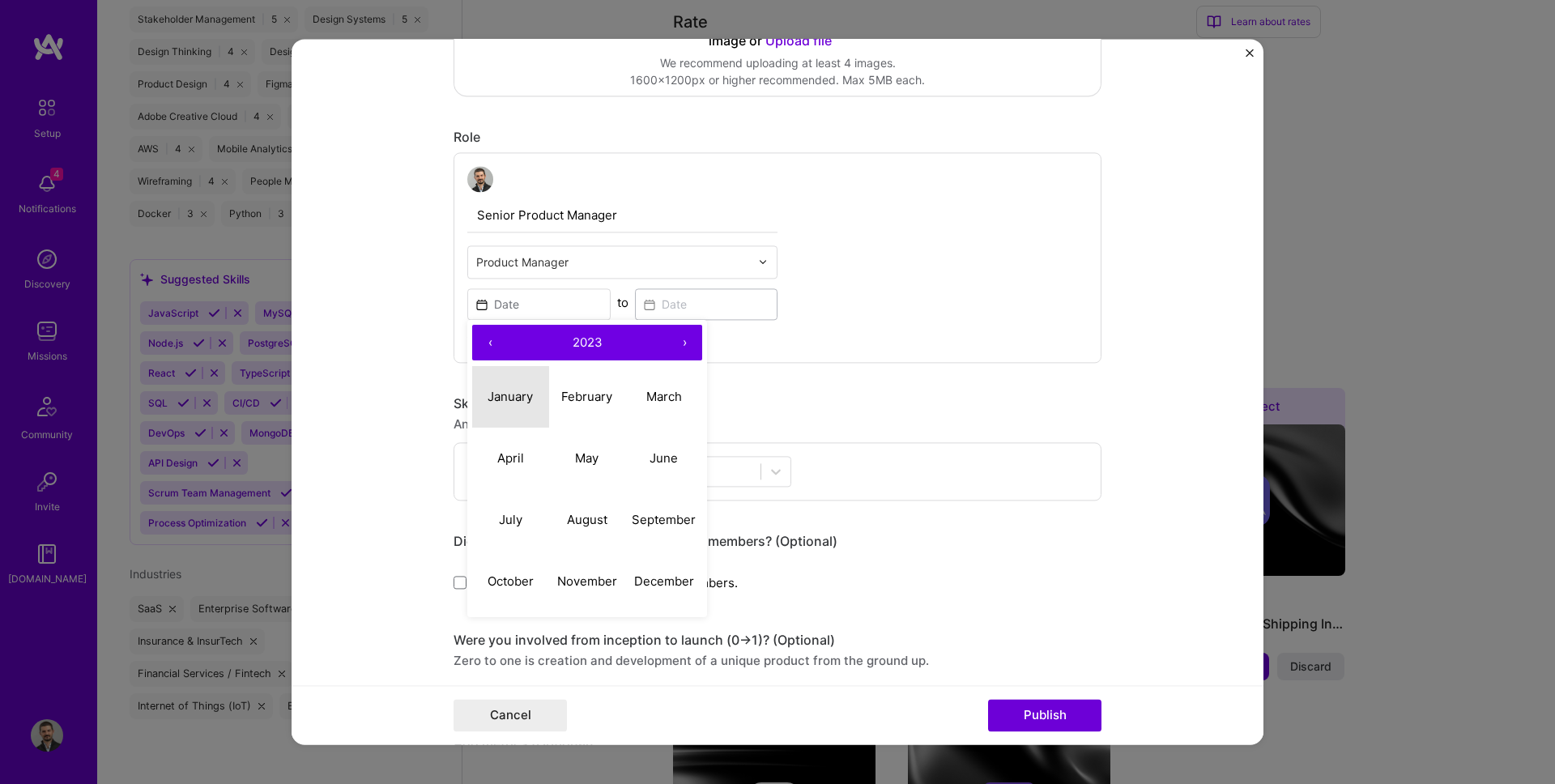
click at [490, 361] on div "‹ 2023 › January February March April May June July August September October No…" at bounding box center [587, 469] width 239 height 298
click at [579, 402] on abbr "February" at bounding box center [587, 397] width 51 height 15
type input "[DATE]"
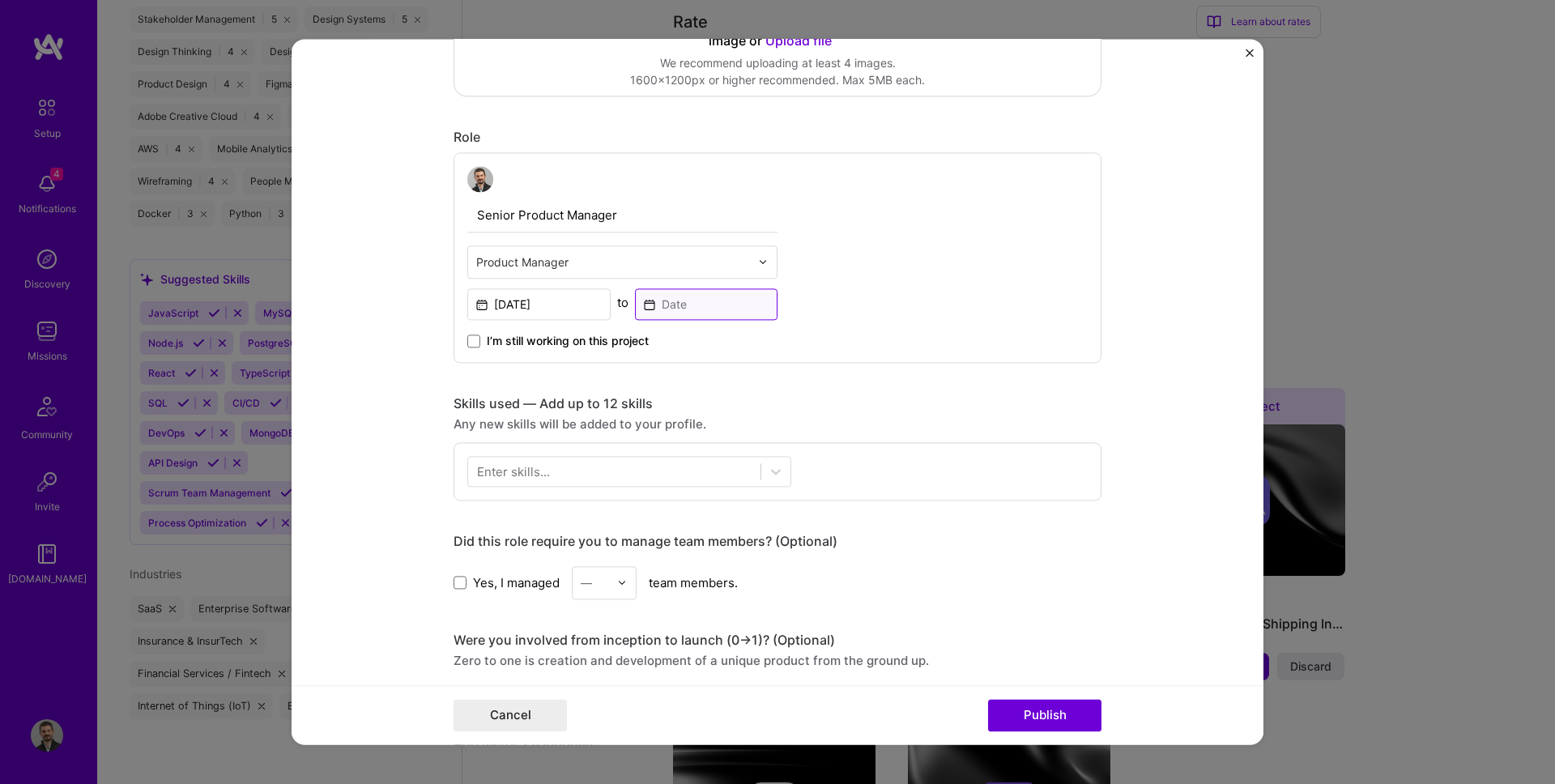
click at [694, 289] on input at bounding box center [707, 304] width 144 height 32
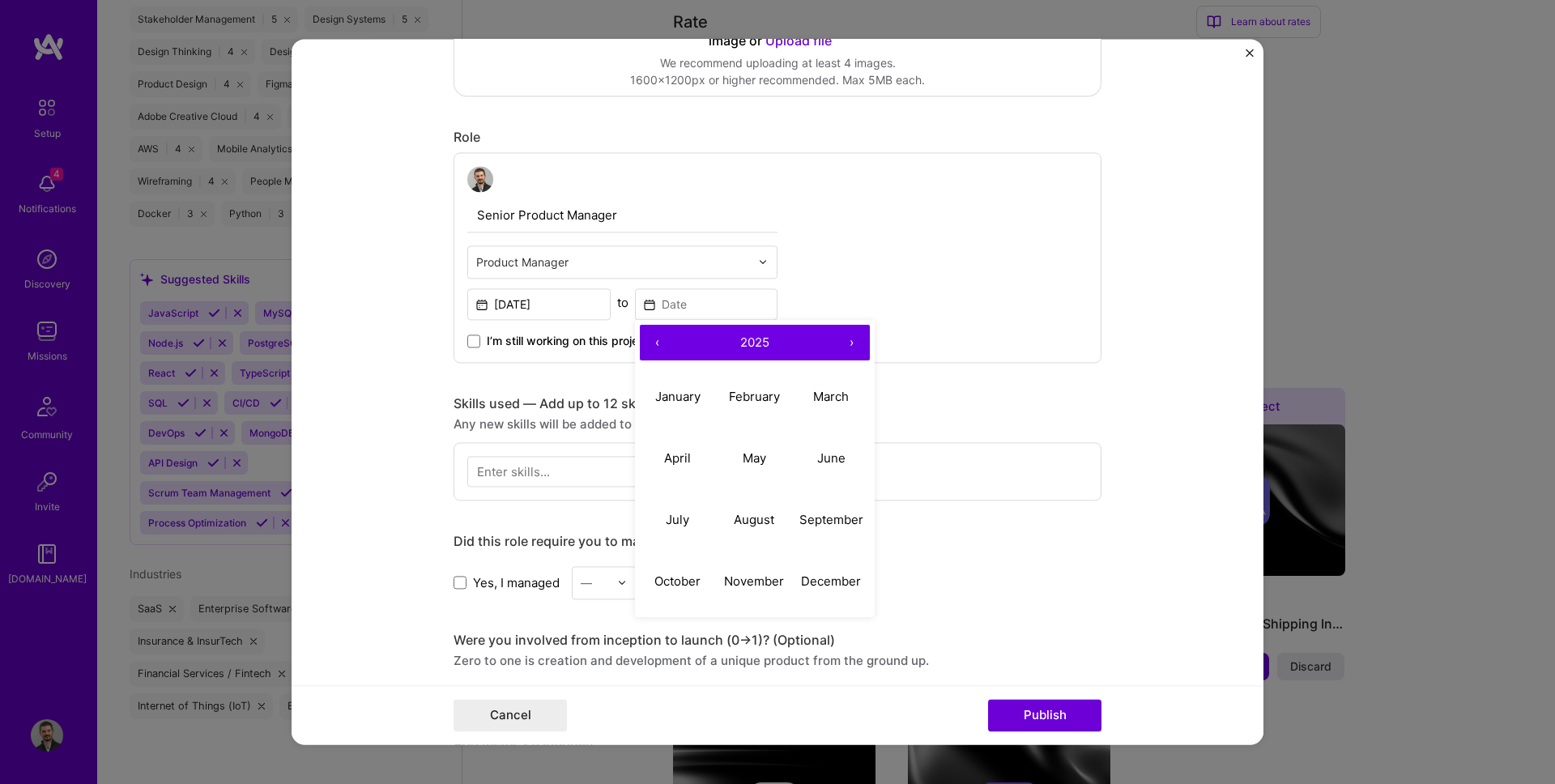
click at [659, 347] on button "‹" at bounding box center [657, 342] width 35 height 35
click at [678, 519] on abbr "July" at bounding box center [678, 519] width 24 height 15
type input "[DATE]"
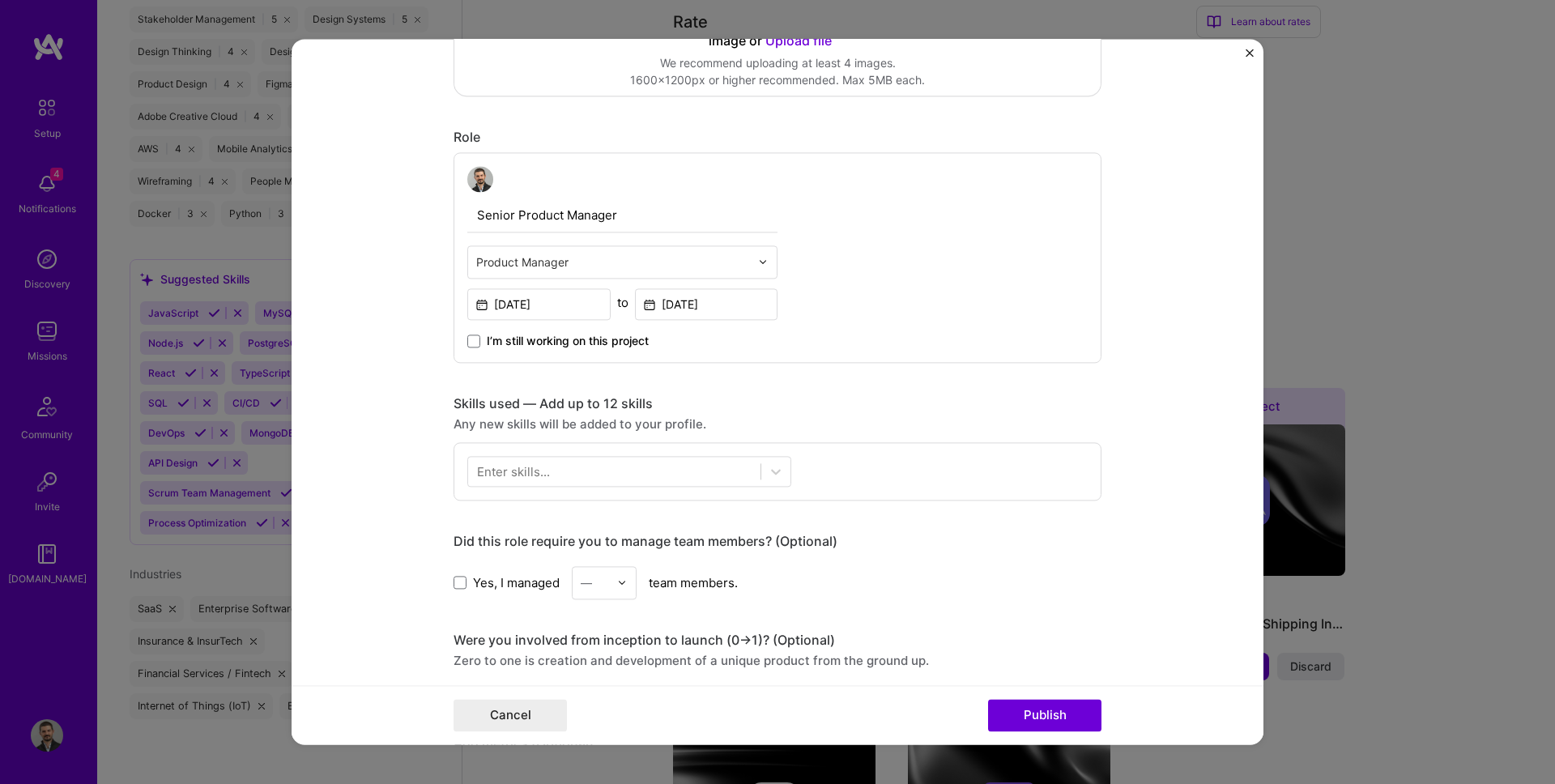
click at [413, 337] on form "Project title AI Customer Support Agent - 0→1 Launch for Fortune 500 Clients Co…" at bounding box center [777, 391] width 972 height 705
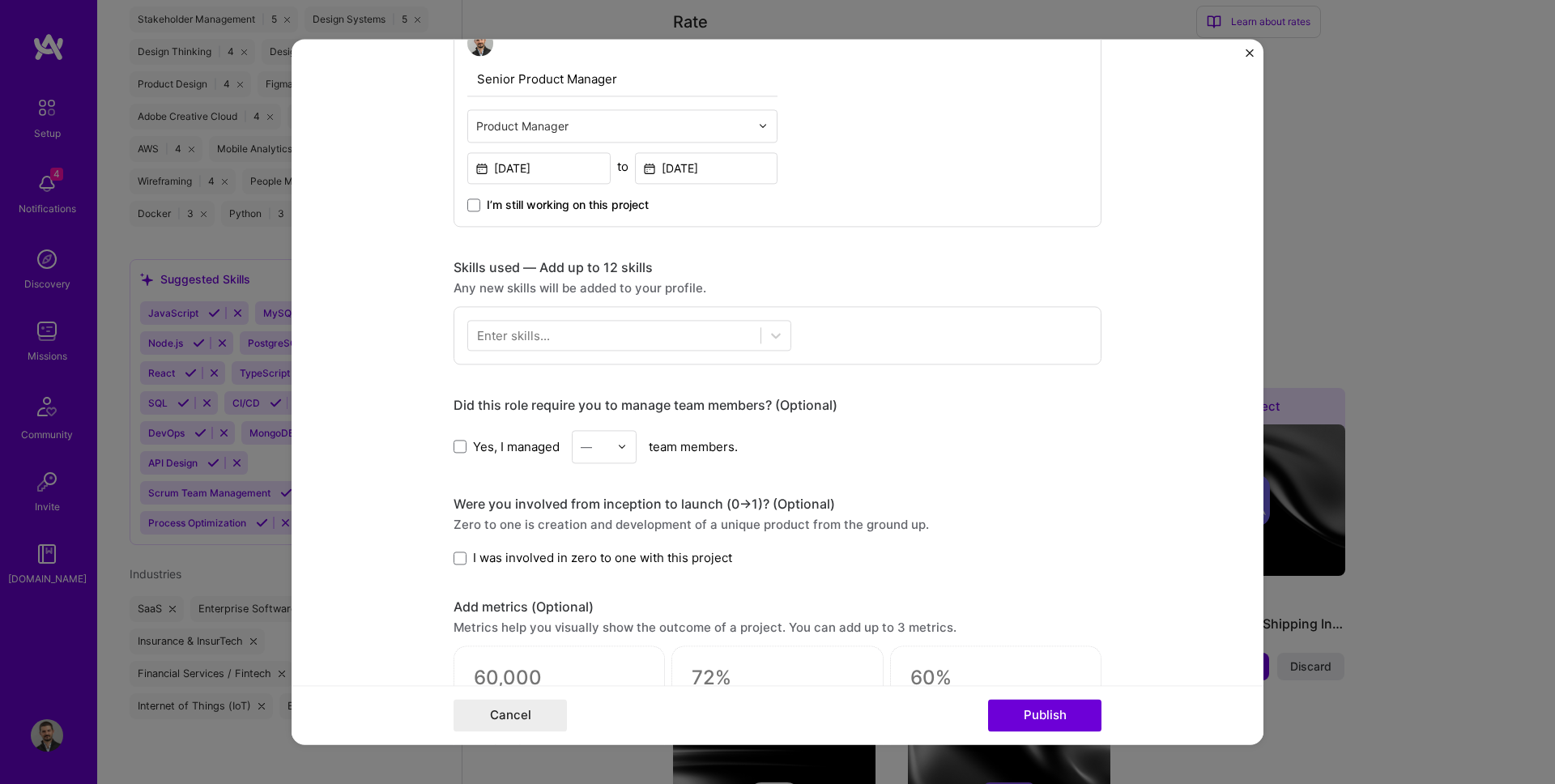
click at [527, 338] on div "Enter skills..." at bounding box center [513, 336] width 73 height 17
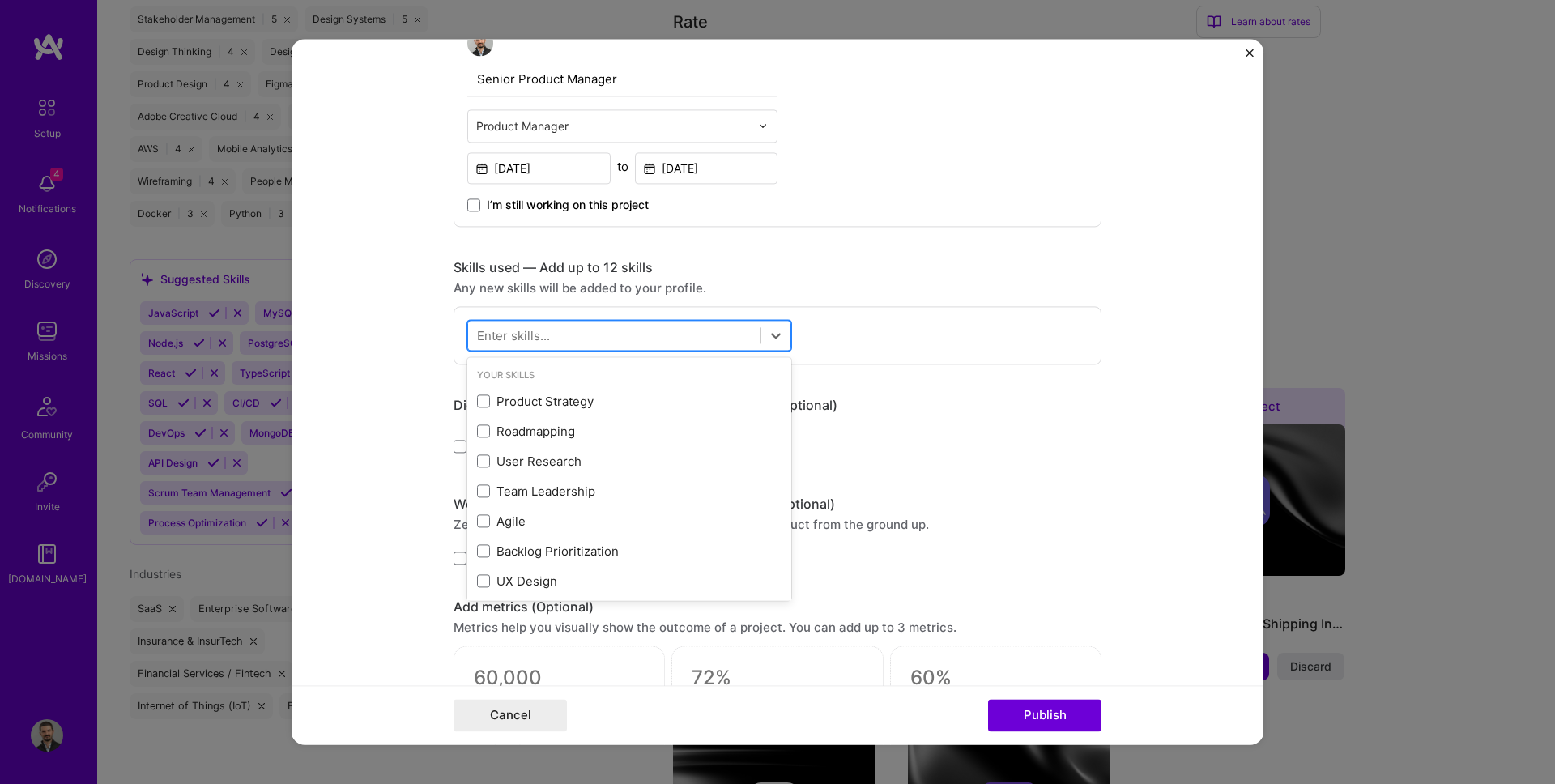
click at [599, 334] on div at bounding box center [613, 335] width 292 height 26
type input "p"
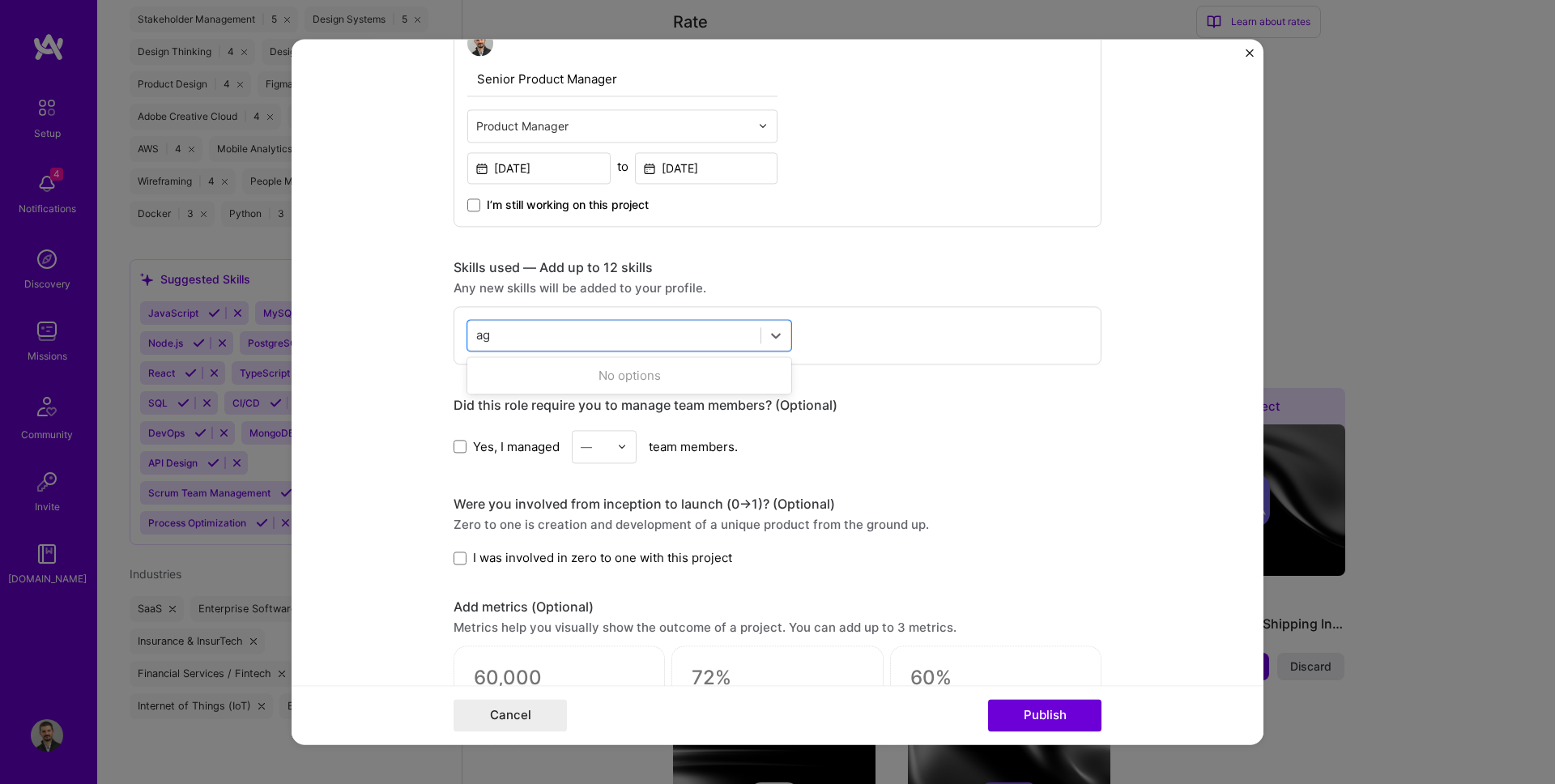
type input "a"
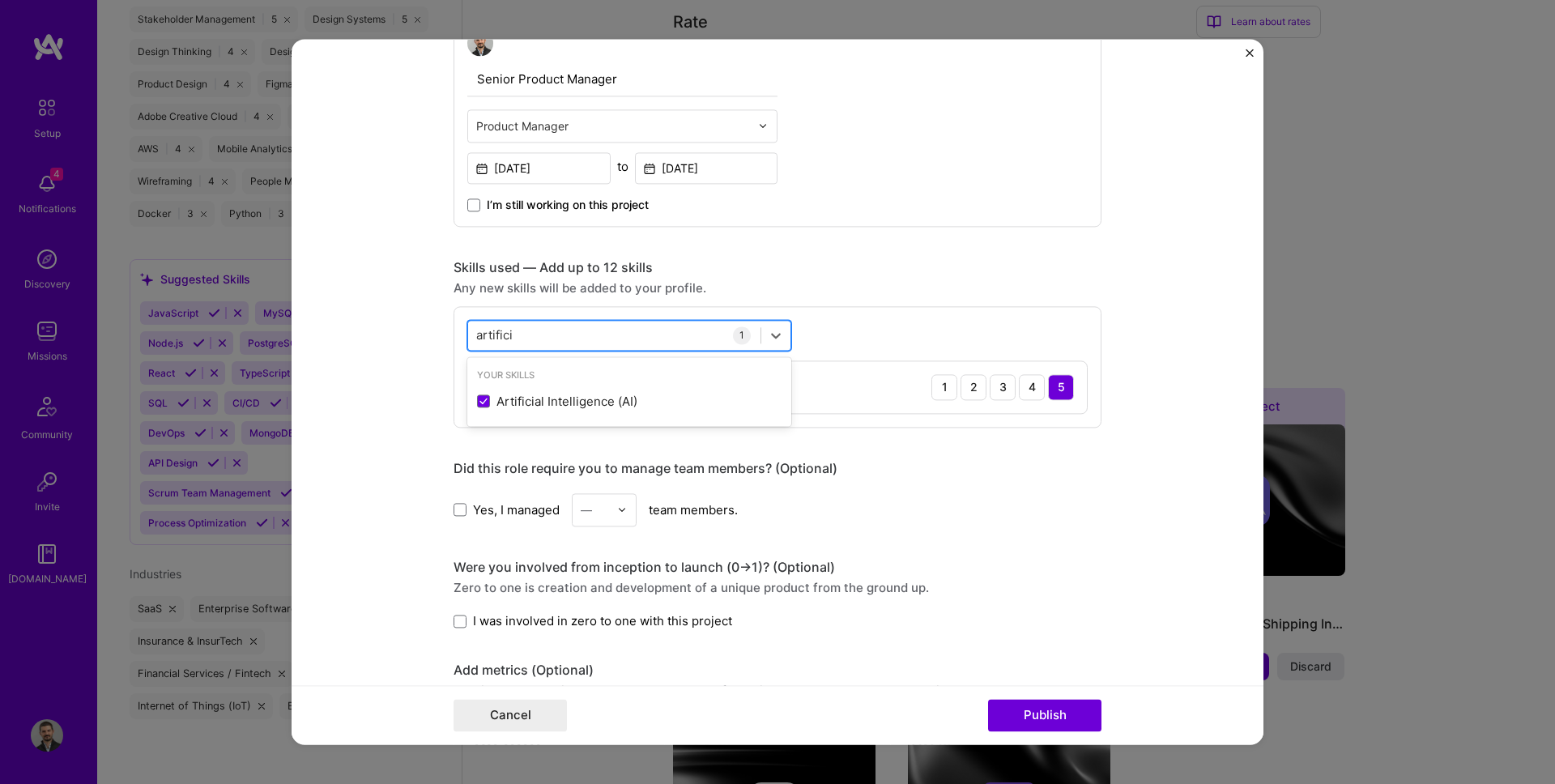
click at [589, 329] on div "artifici artifici" at bounding box center [613, 335] width 292 height 26
type input "a"
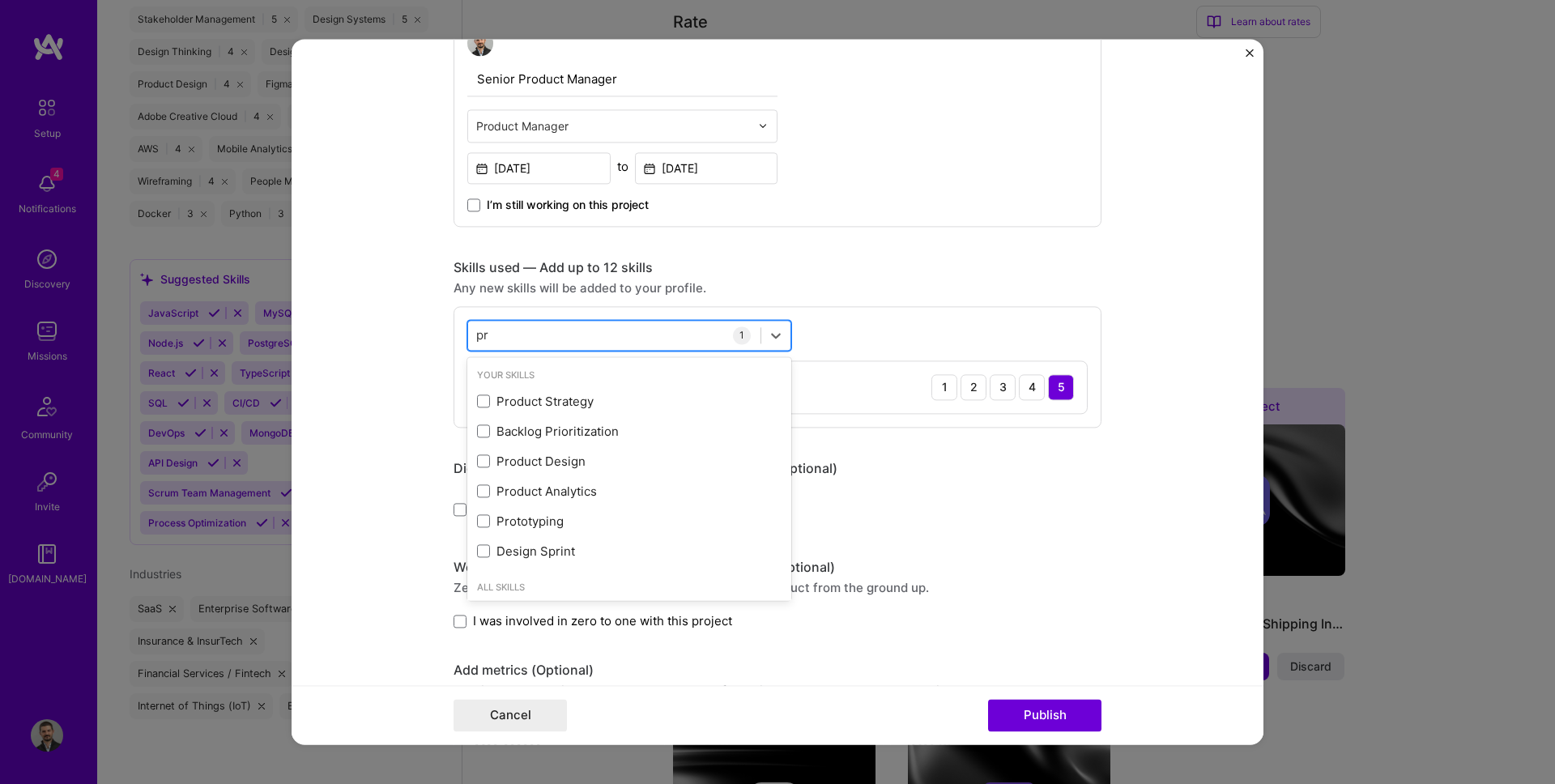
type input "p"
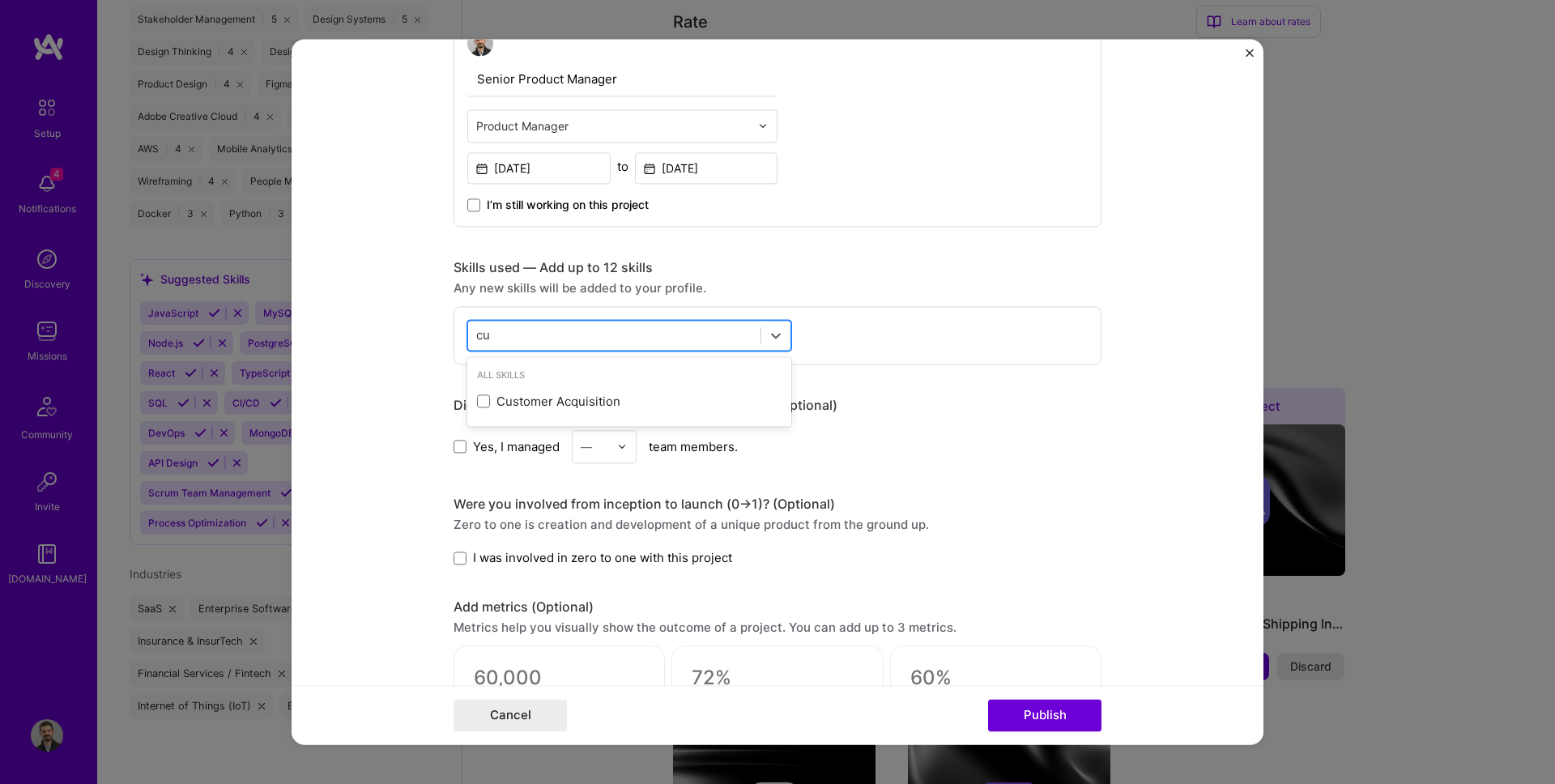
type input "c"
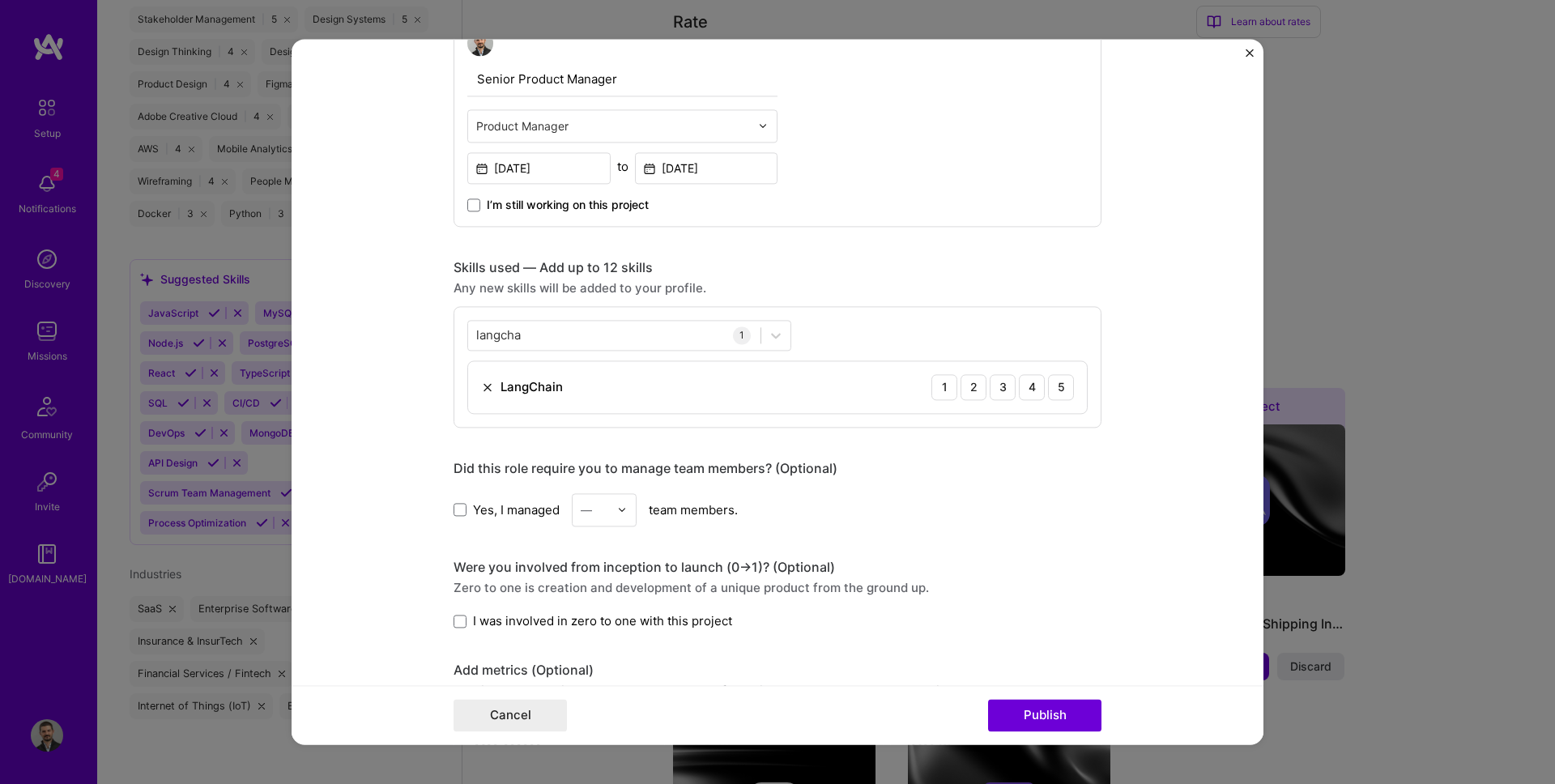
click at [1107, 413] on form "Project title AI Customer Support Agent - 0→1 Launch for Fortune 500 Clients Co…" at bounding box center [777, 391] width 972 height 705
click at [1056, 385] on div "5" at bounding box center [1061, 387] width 25 height 25
click at [532, 342] on div "langcha langcha" at bounding box center [613, 335] width 292 height 26
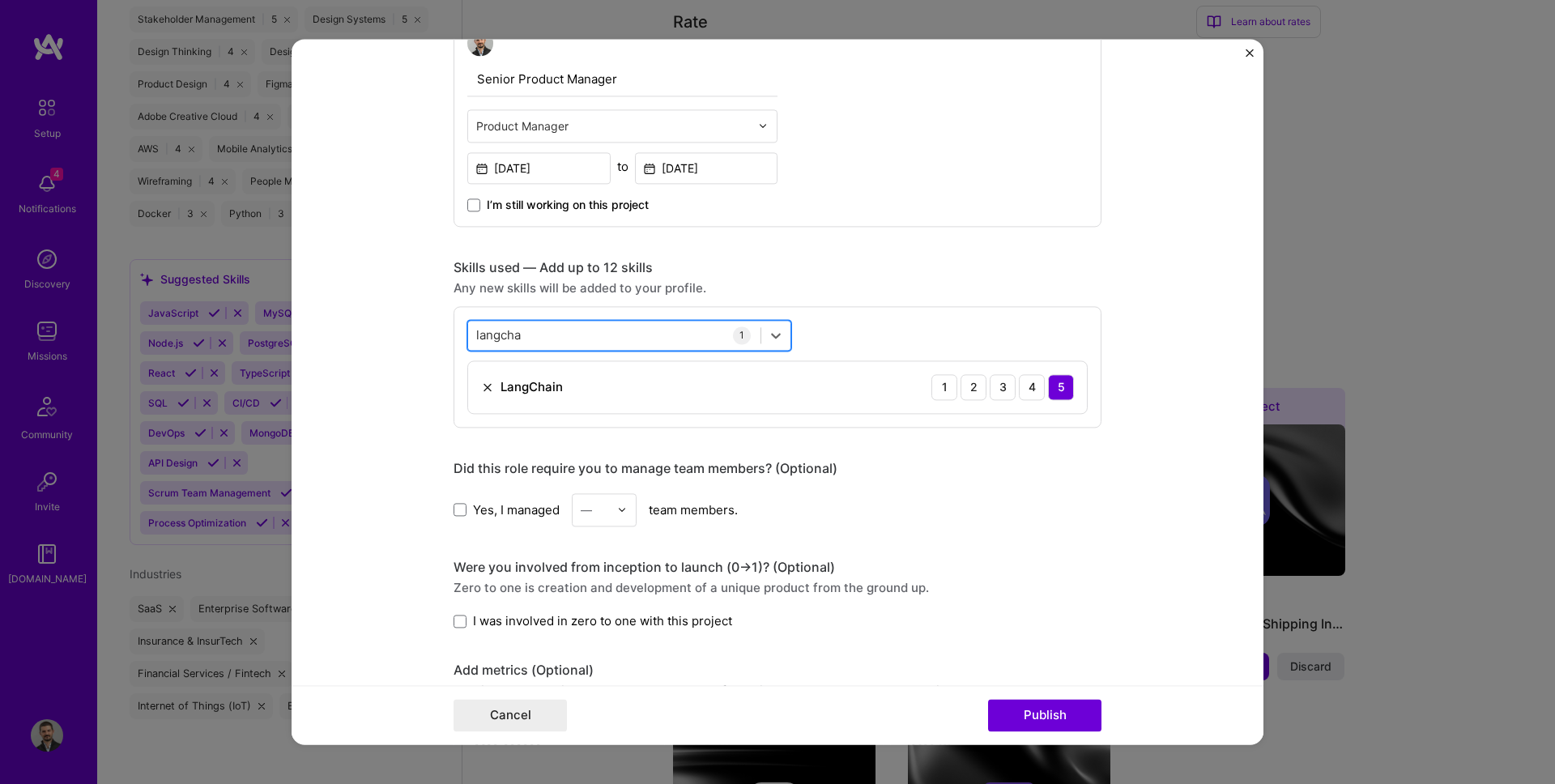
click at [532, 342] on div "langcha langcha" at bounding box center [613, 335] width 292 height 26
click at [530, 343] on input "langchavect" at bounding box center [511, 336] width 71 height 17
type input "c"
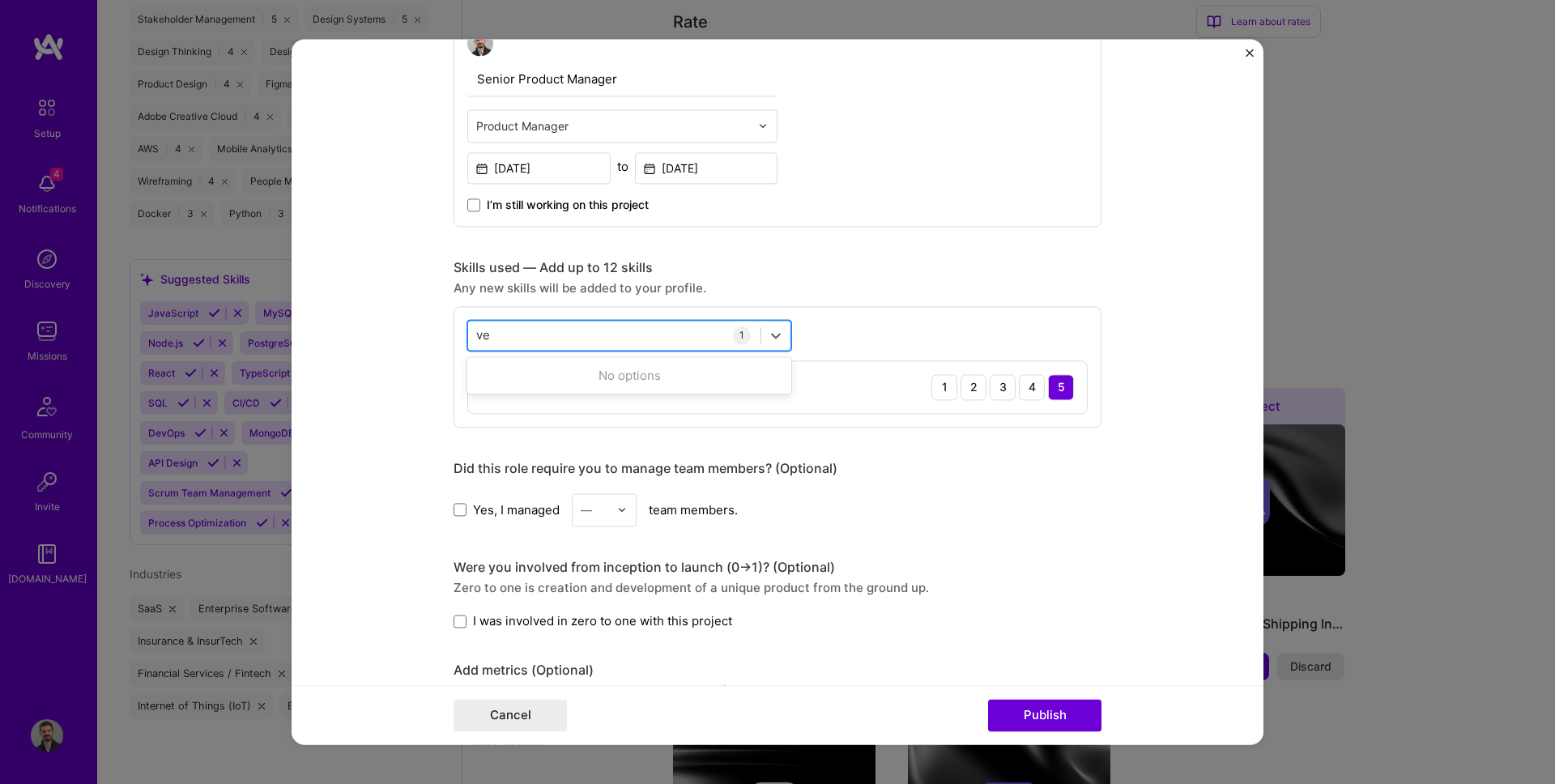
type input "v"
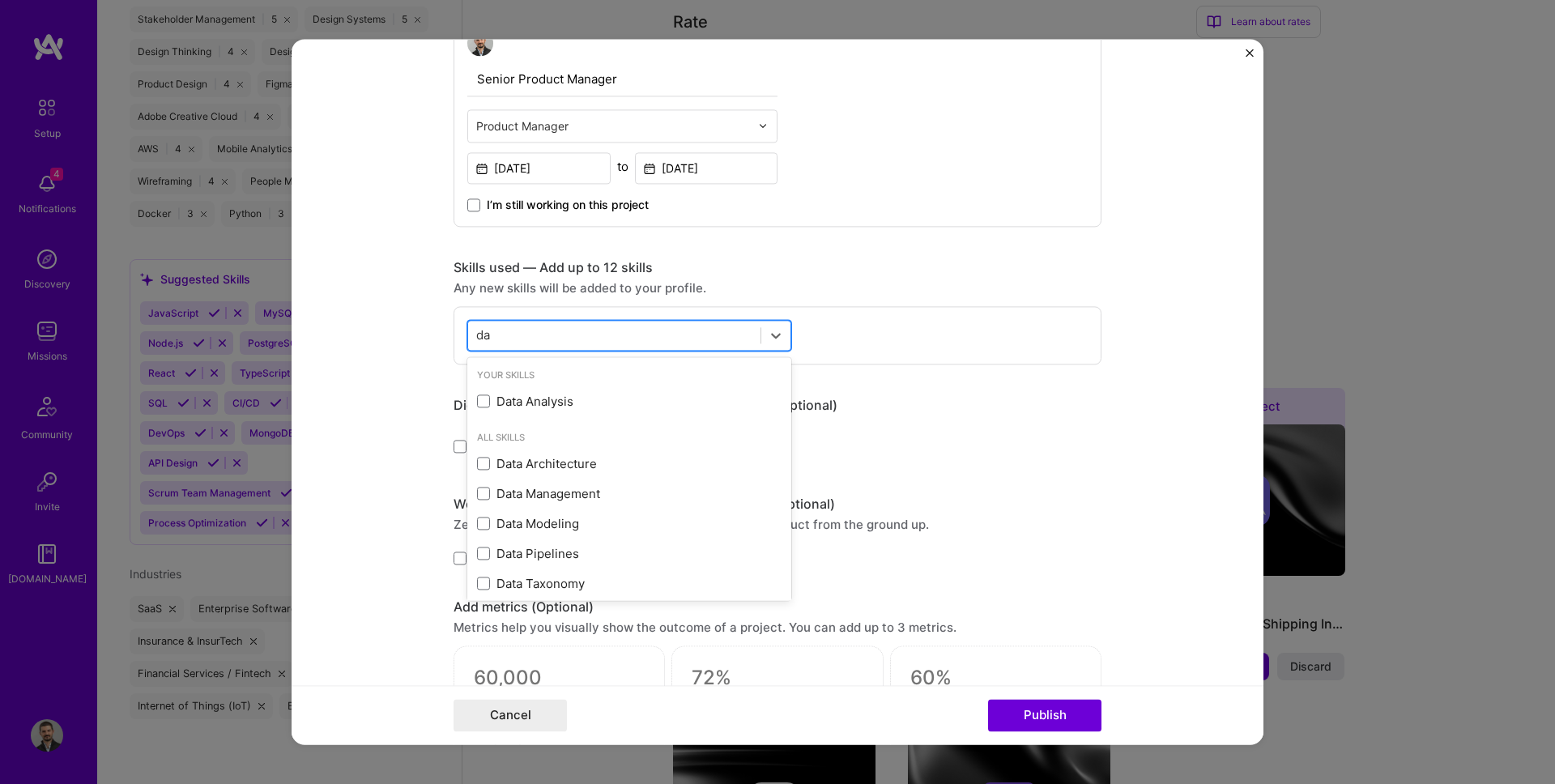
type input "d"
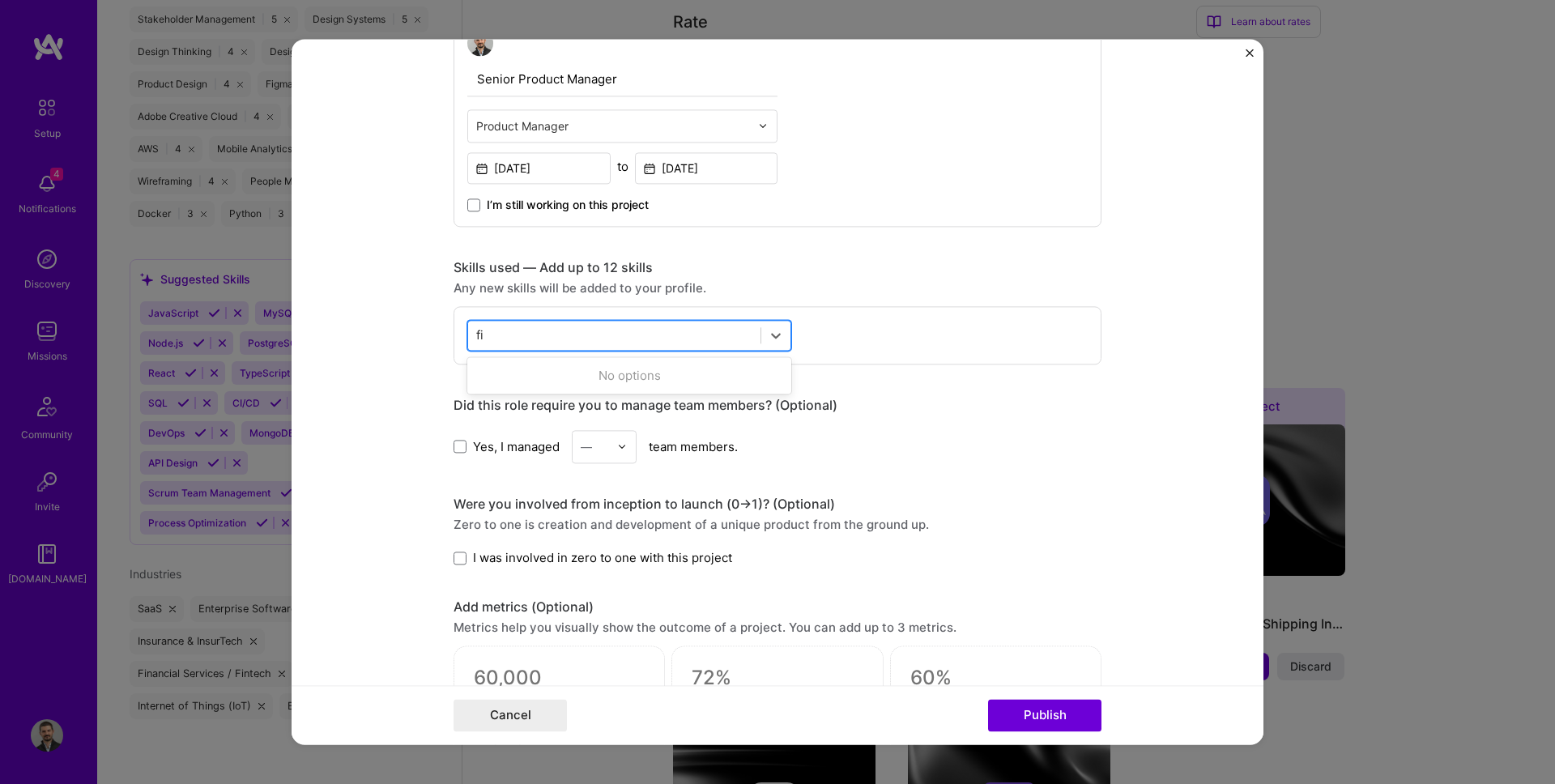
type input "f"
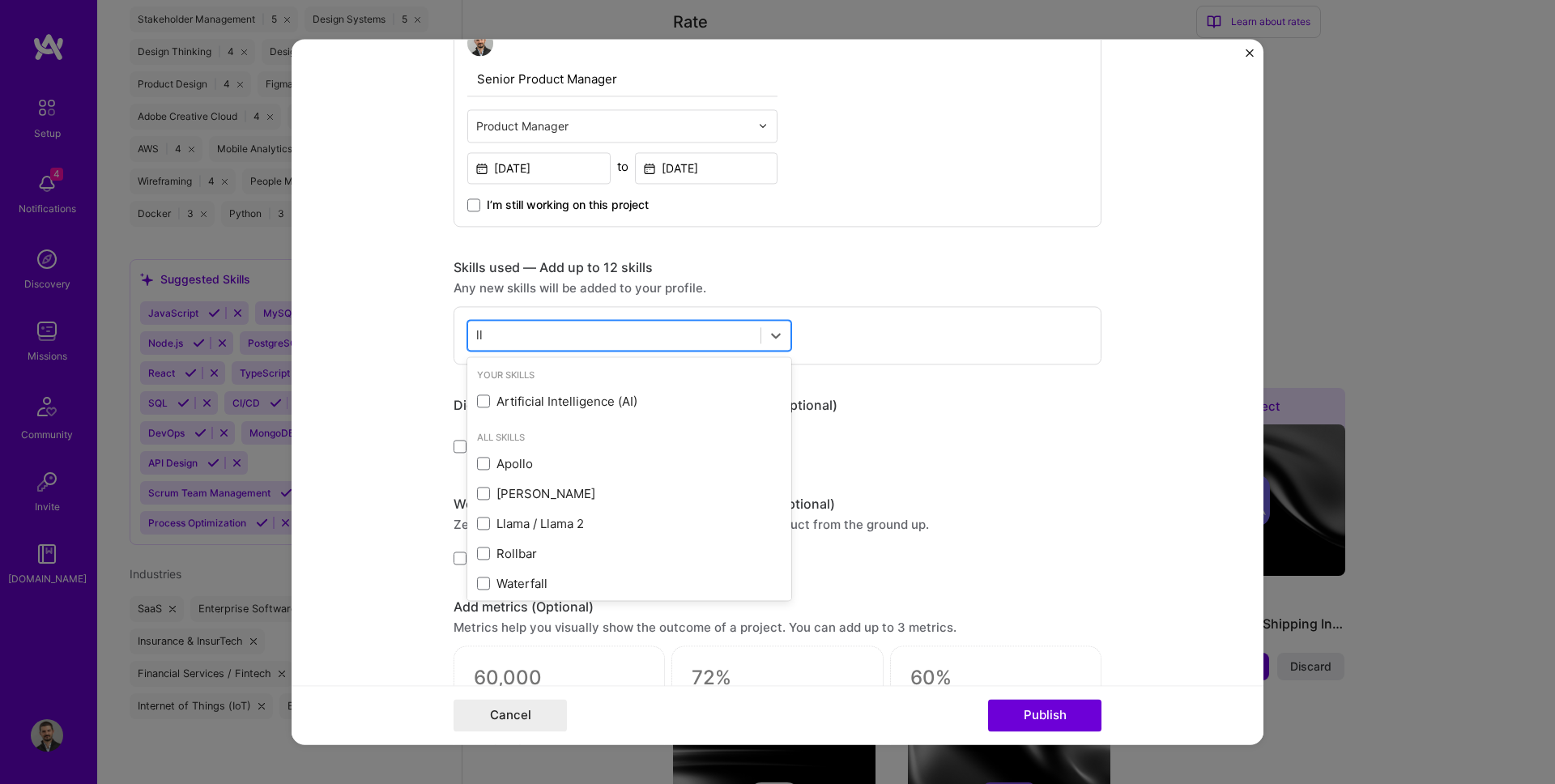
type input "l"
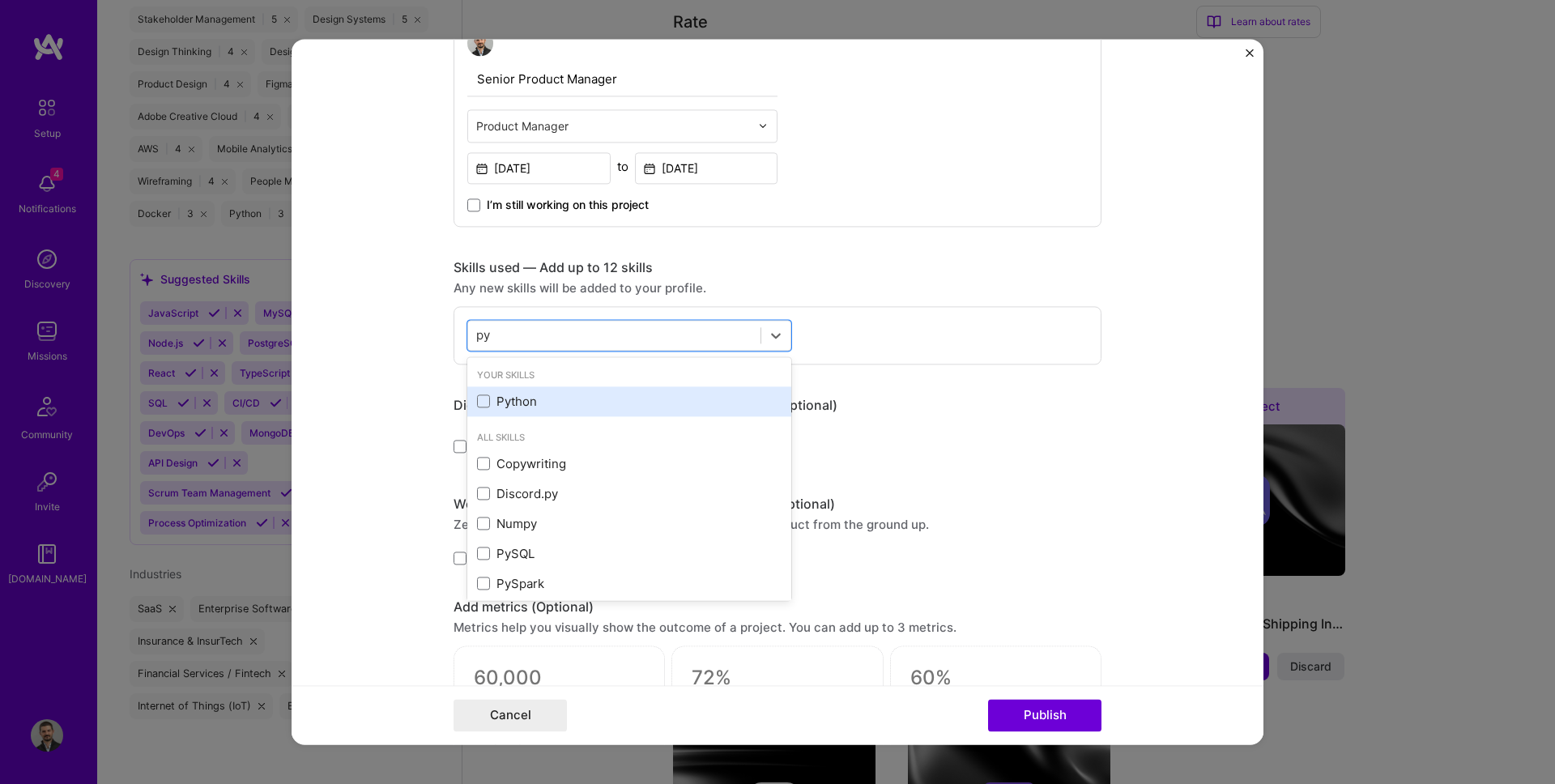
click at [504, 416] on div "Python" at bounding box center [630, 401] width 324 height 30
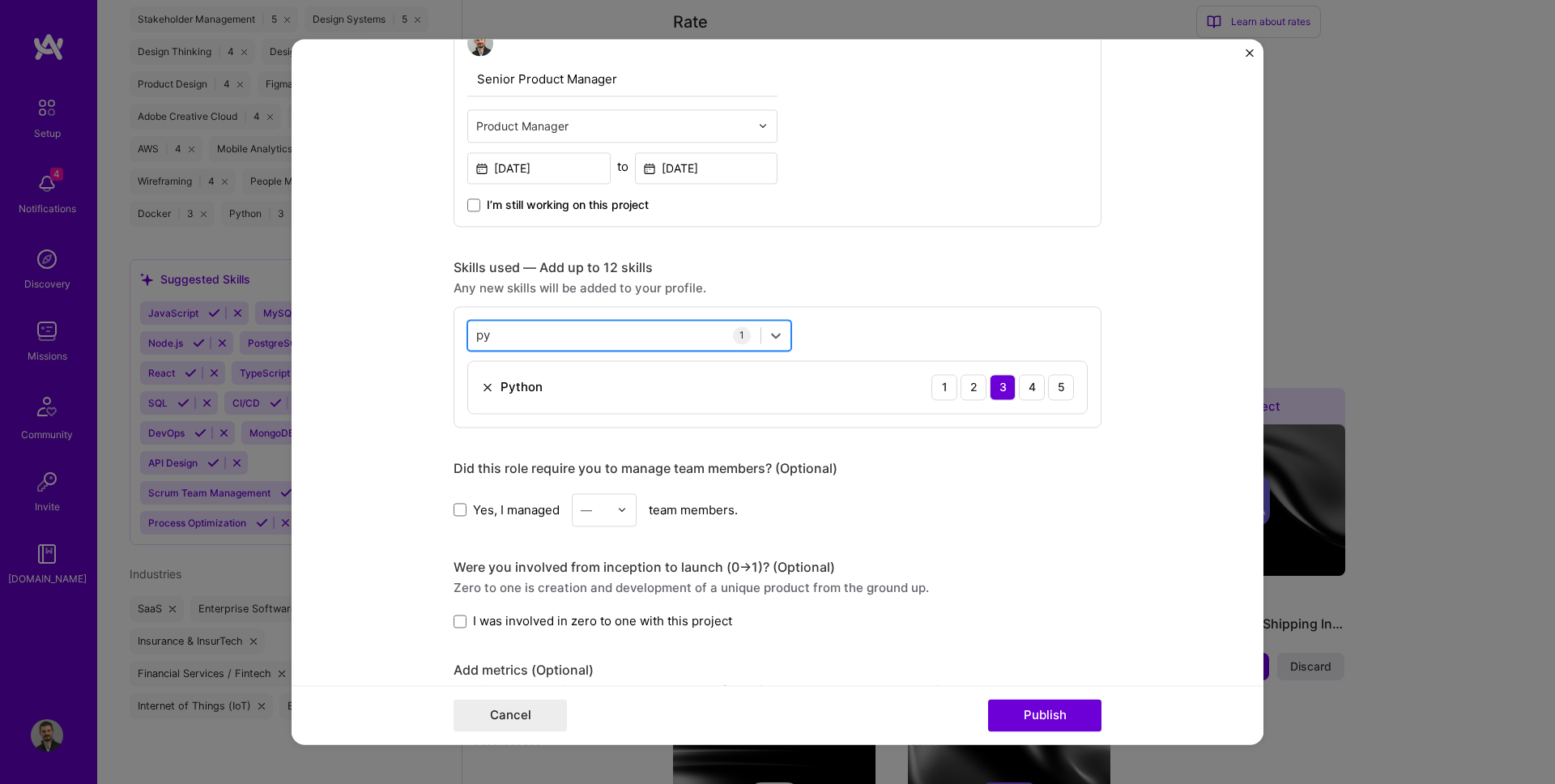
click at [522, 333] on div "py py" at bounding box center [613, 335] width 292 height 26
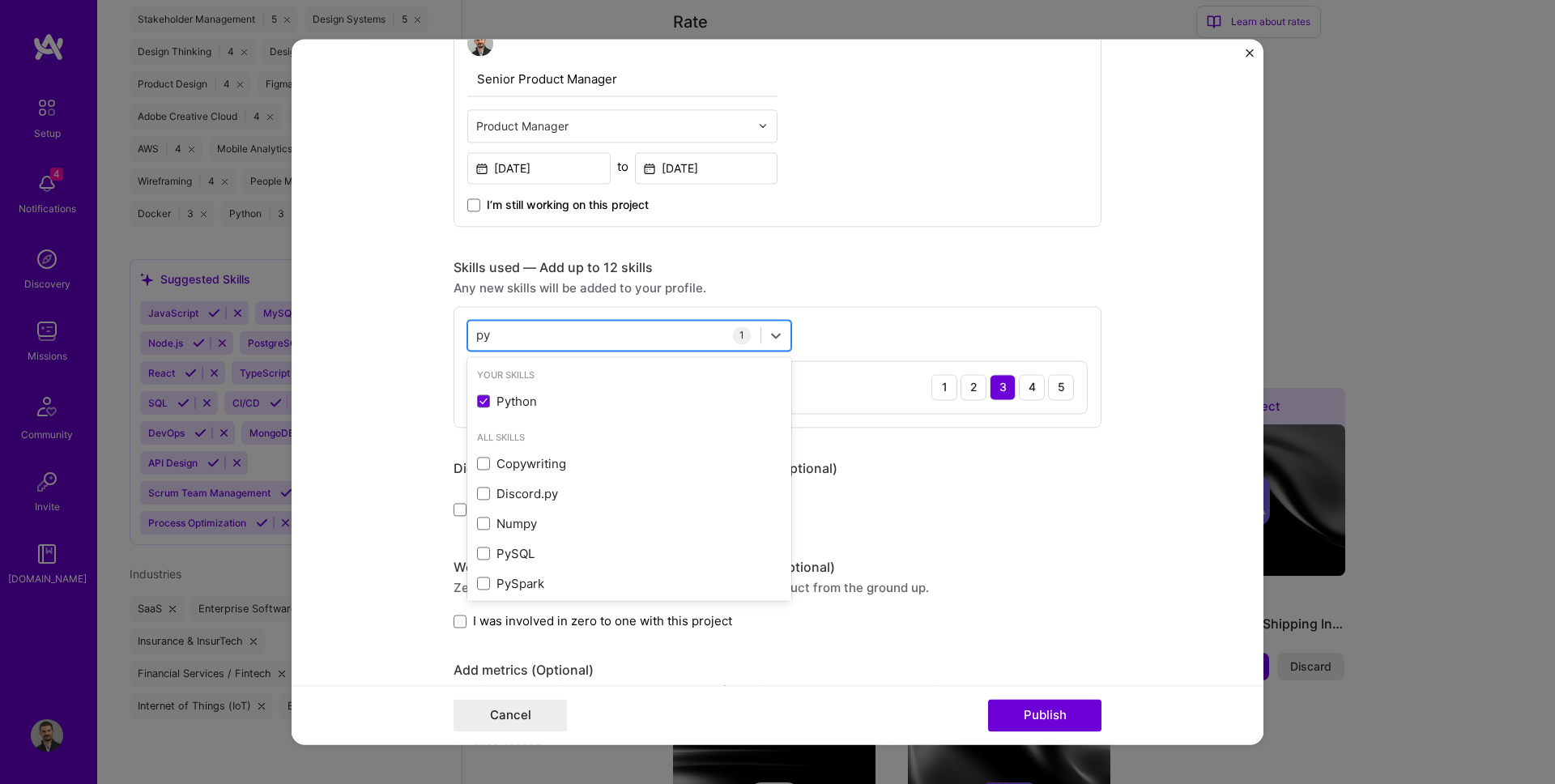
type input "p"
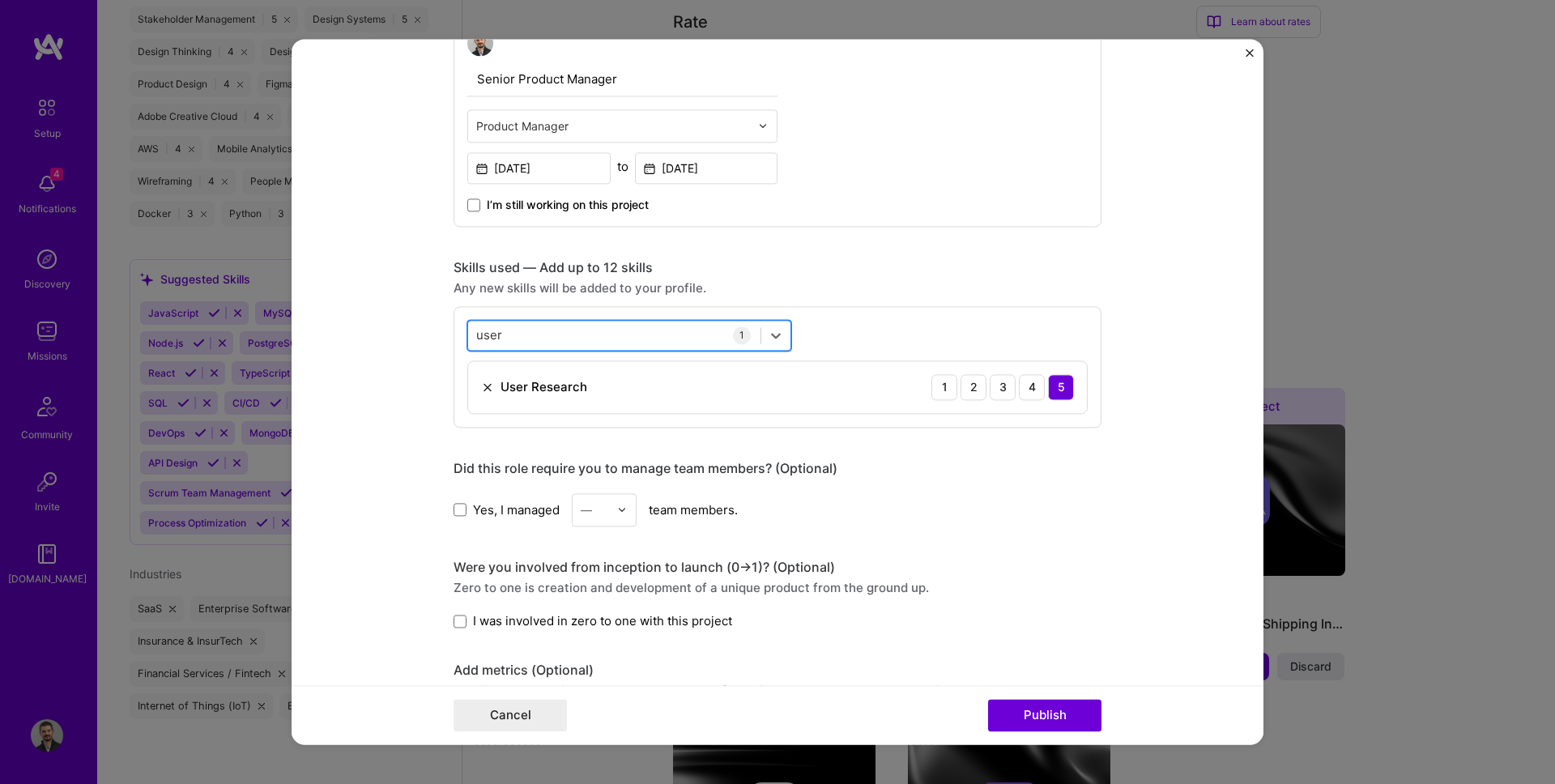
click at [520, 337] on div "user user" at bounding box center [613, 335] width 292 height 26
click at [520, 336] on div "user u user u" at bounding box center [613, 335] width 292 height 26
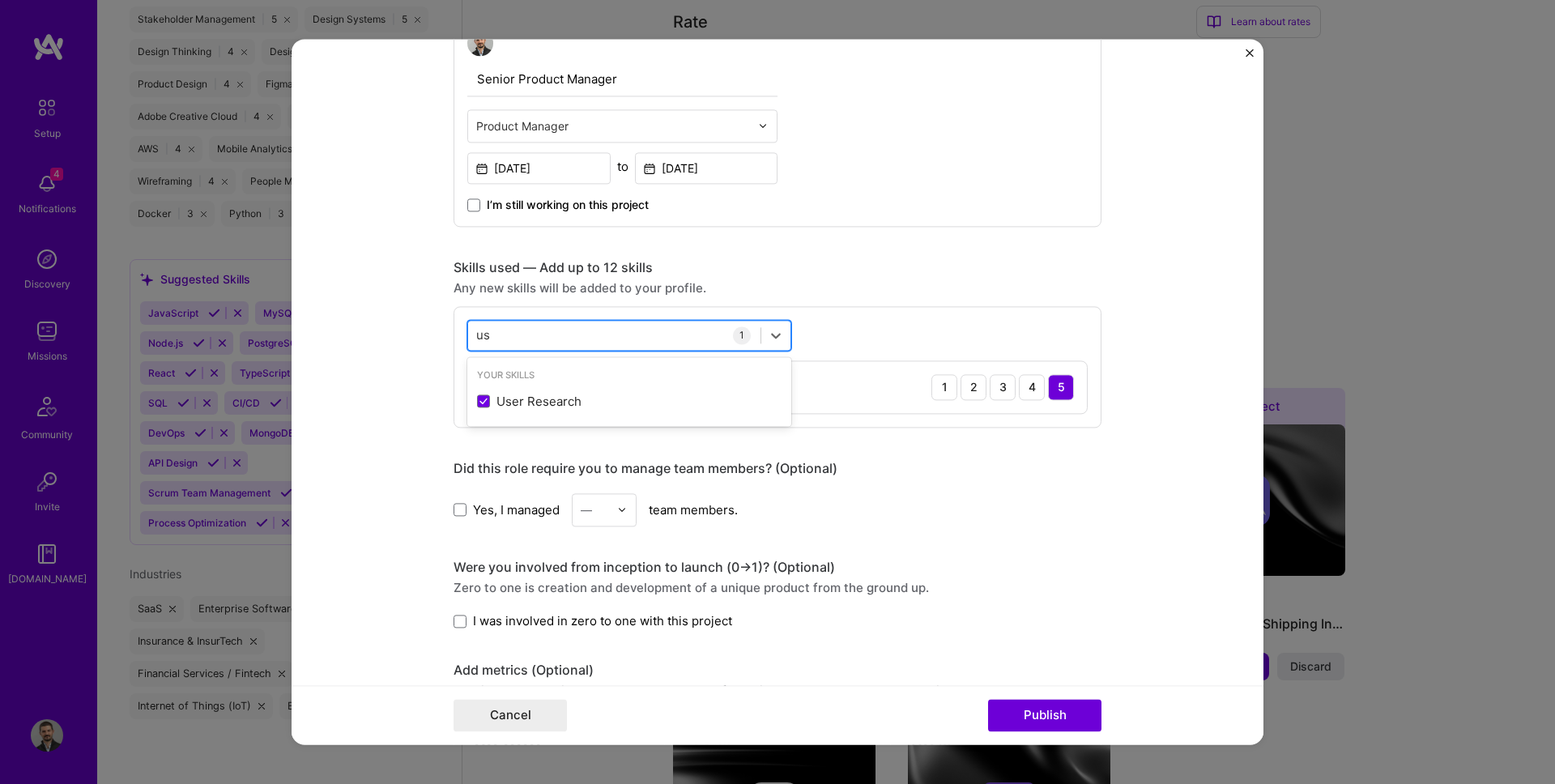
type input "u"
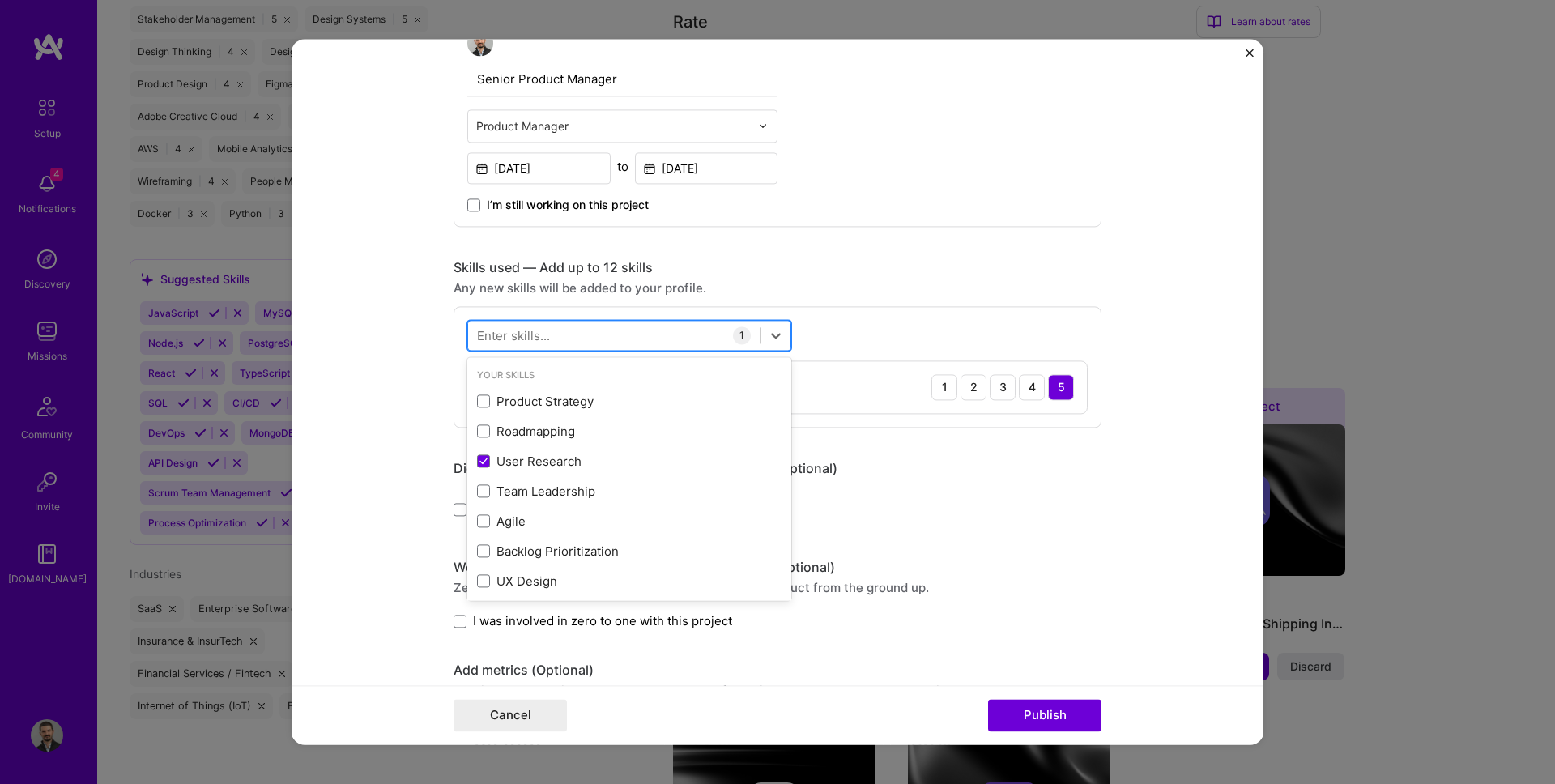
type input "i"
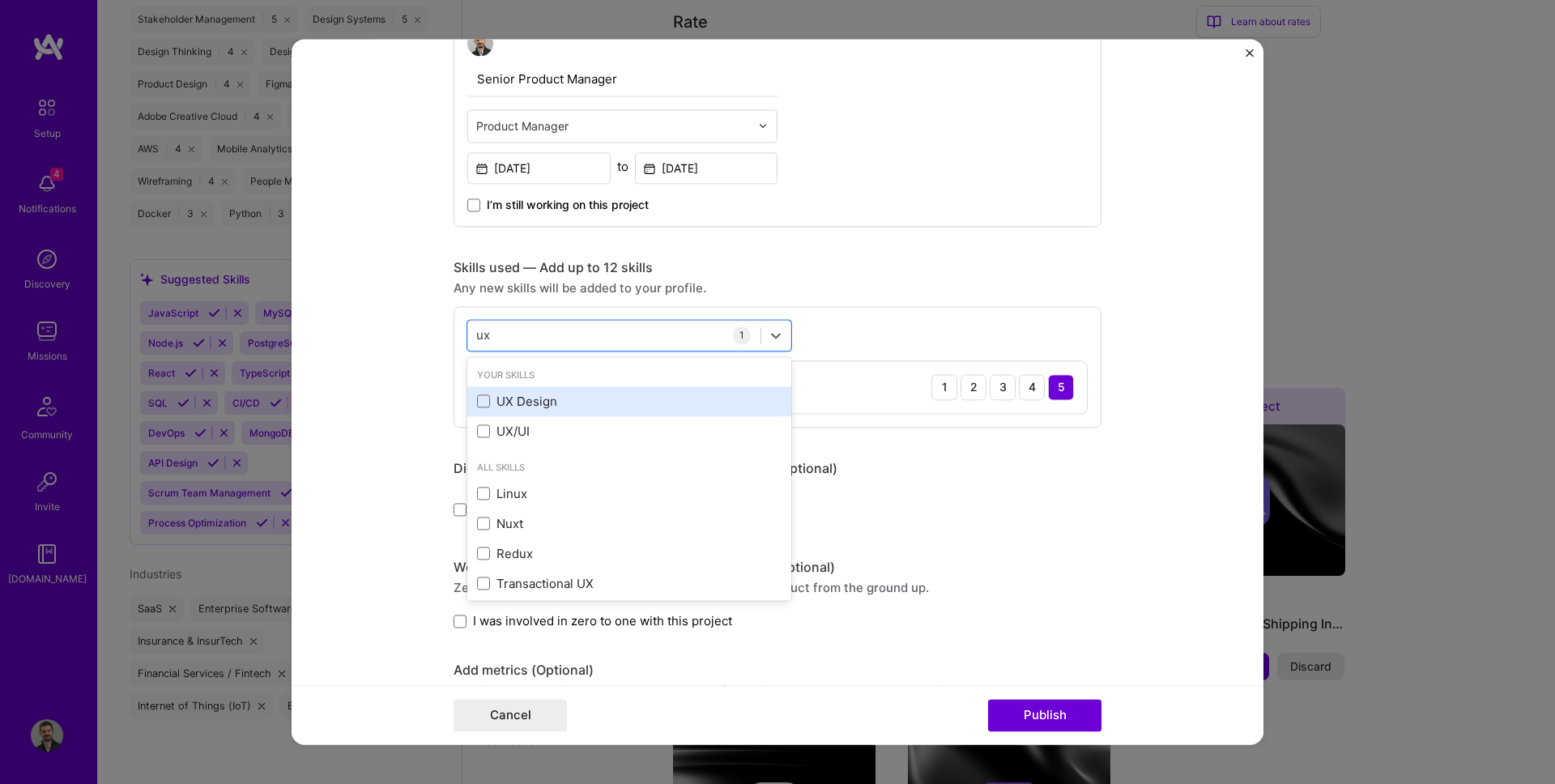
click at [533, 397] on div "UX Design" at bounding box center [629, 401] width 305 height 17
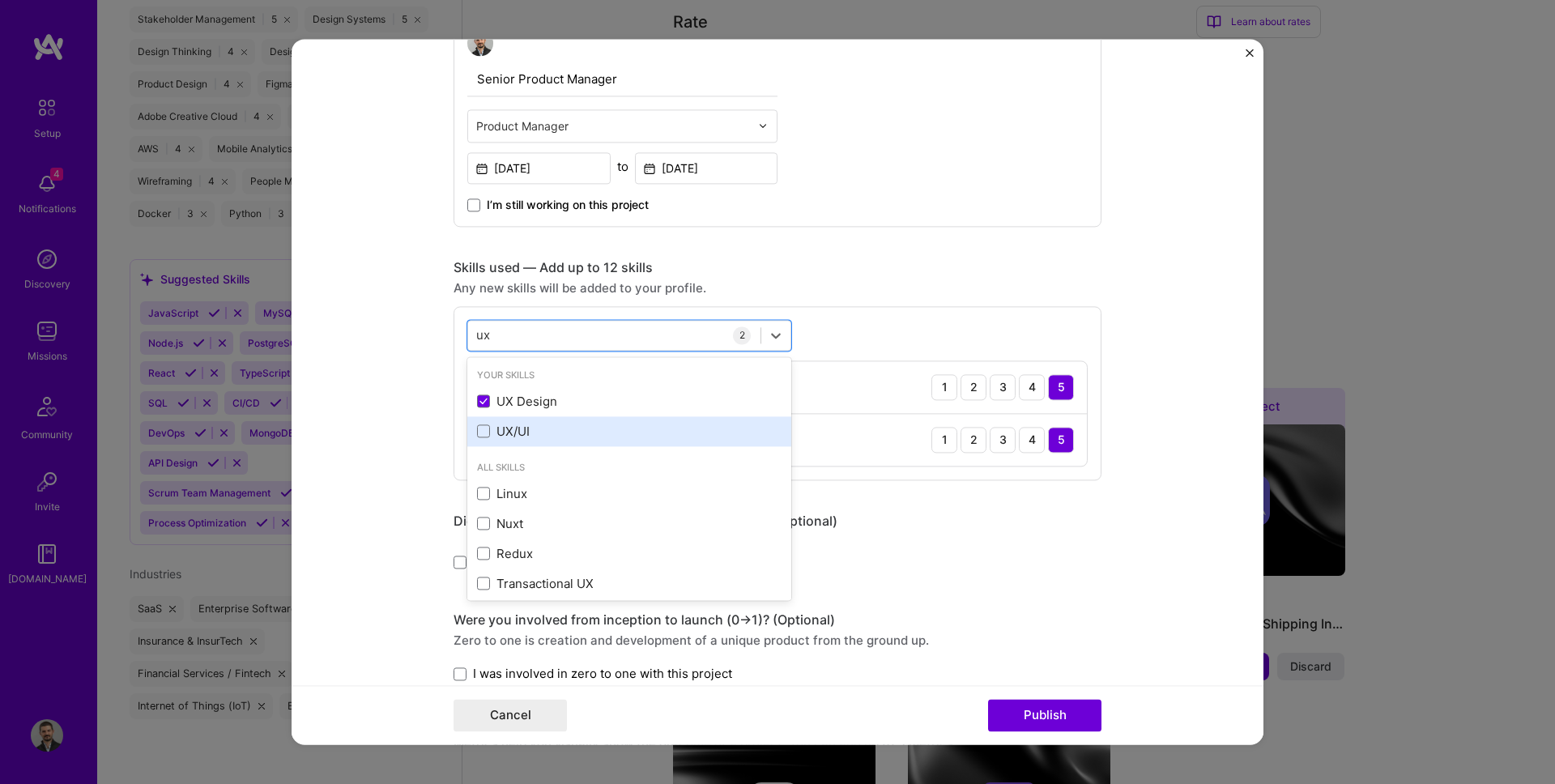
click at [532, 428] on div "UX/UI" at bounding box center [629, 431] width 305 height 17
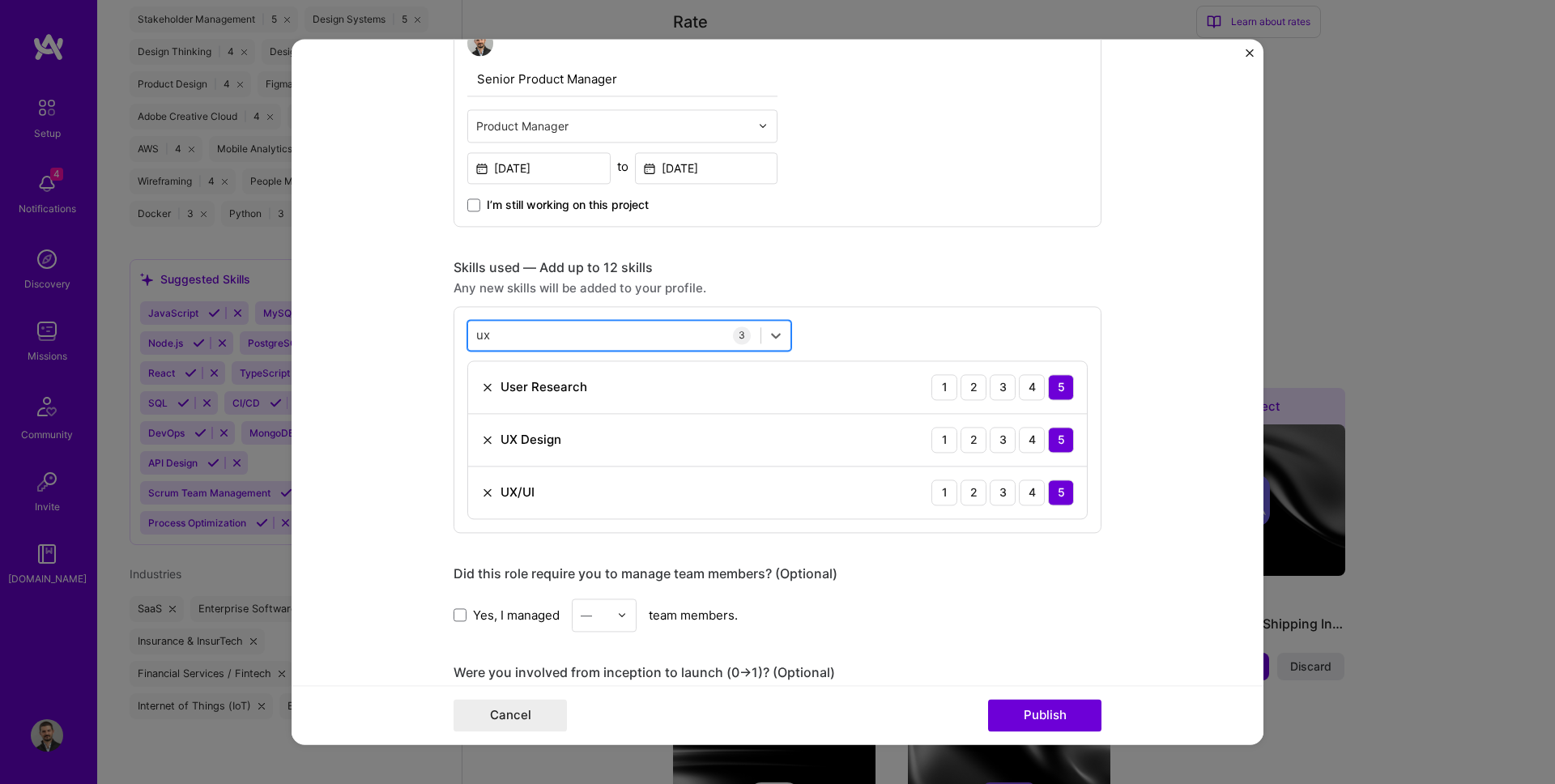
click at [539, 337] on div "ux ux" at bounding box center [613, 335] width 292 height 26
type input "u"
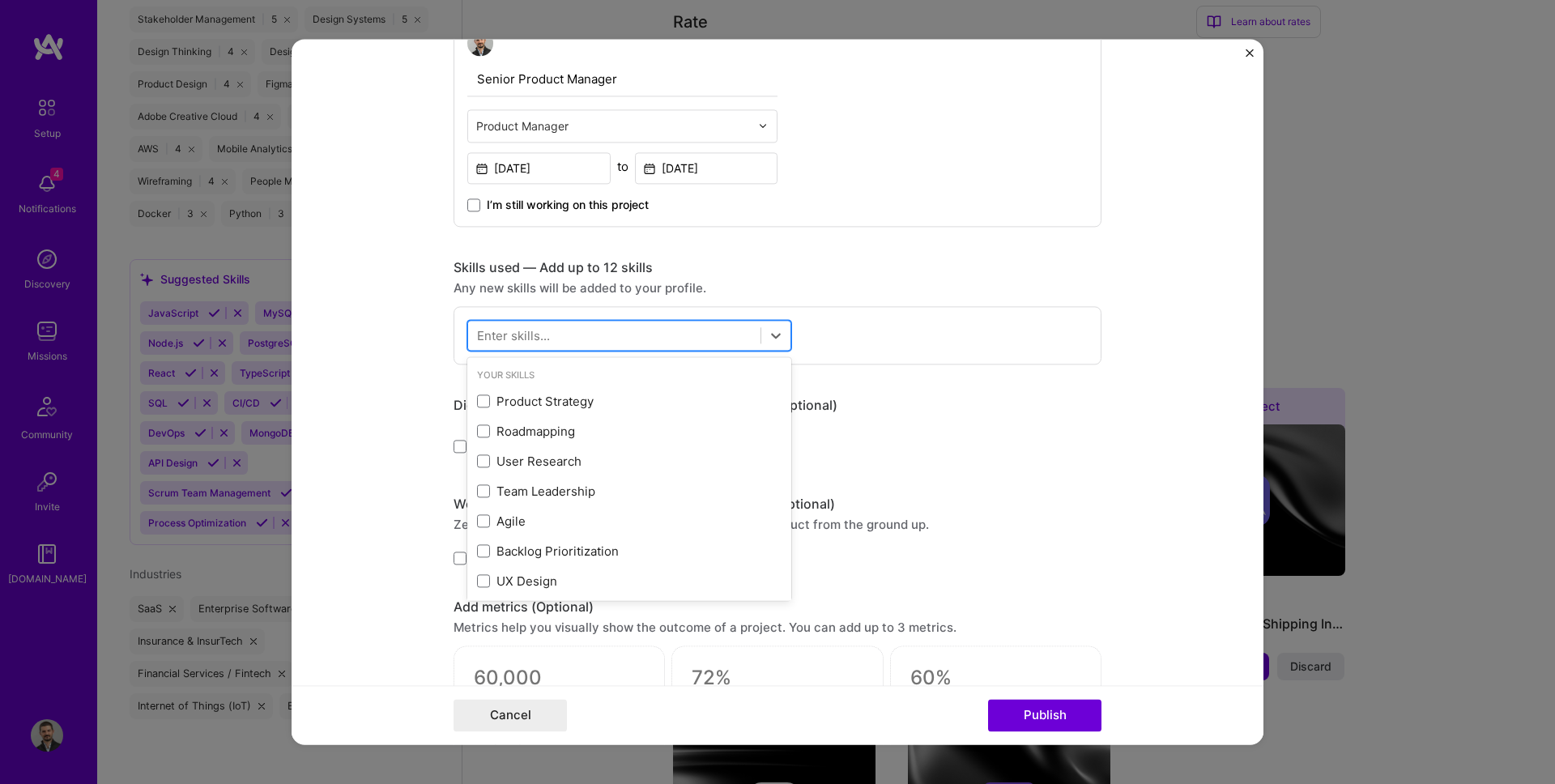
type input "s"
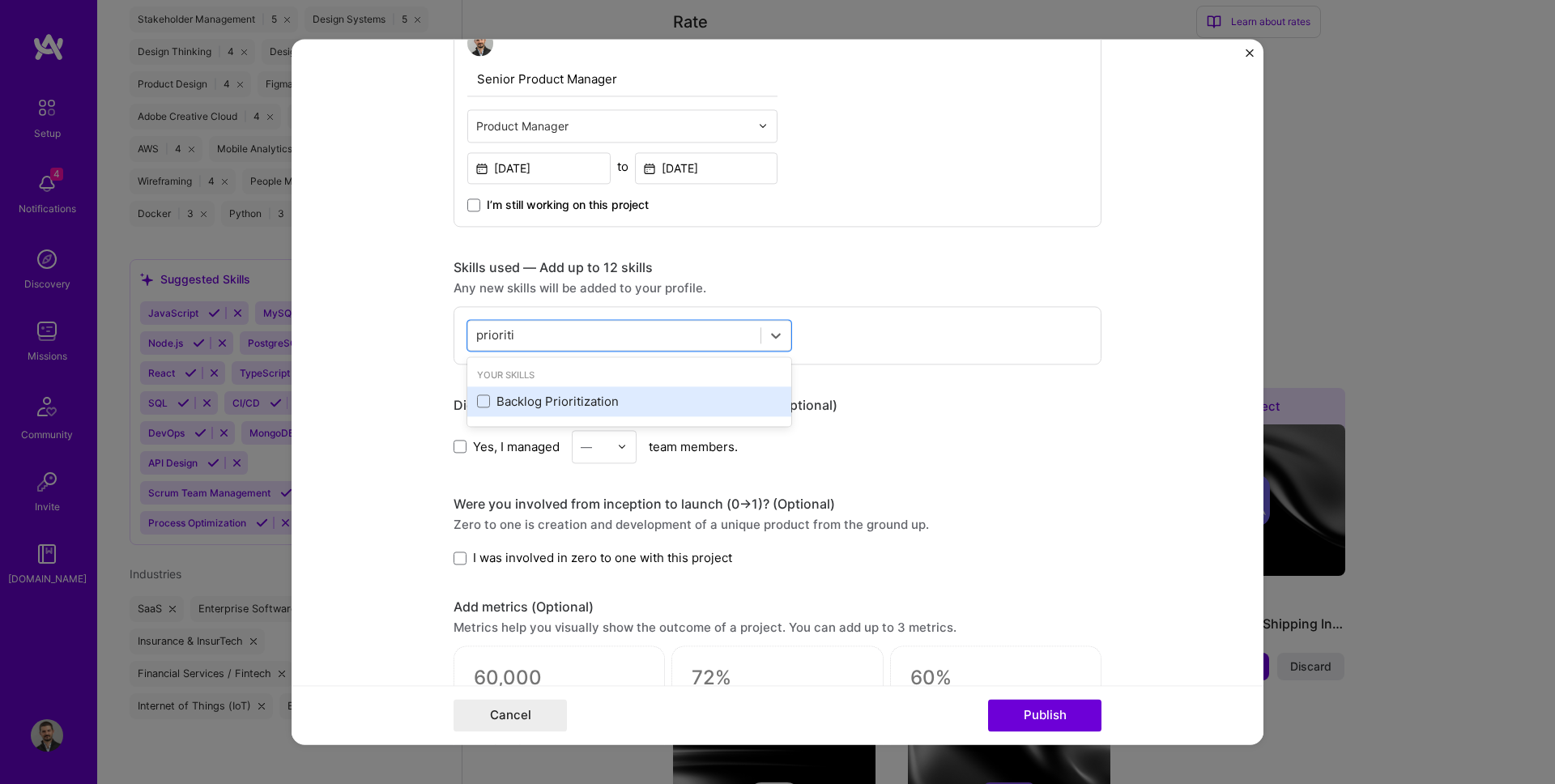
click at [504, 402] on div "Backlog Prioritization" at bounding box center [629, 401] width 305 height 17
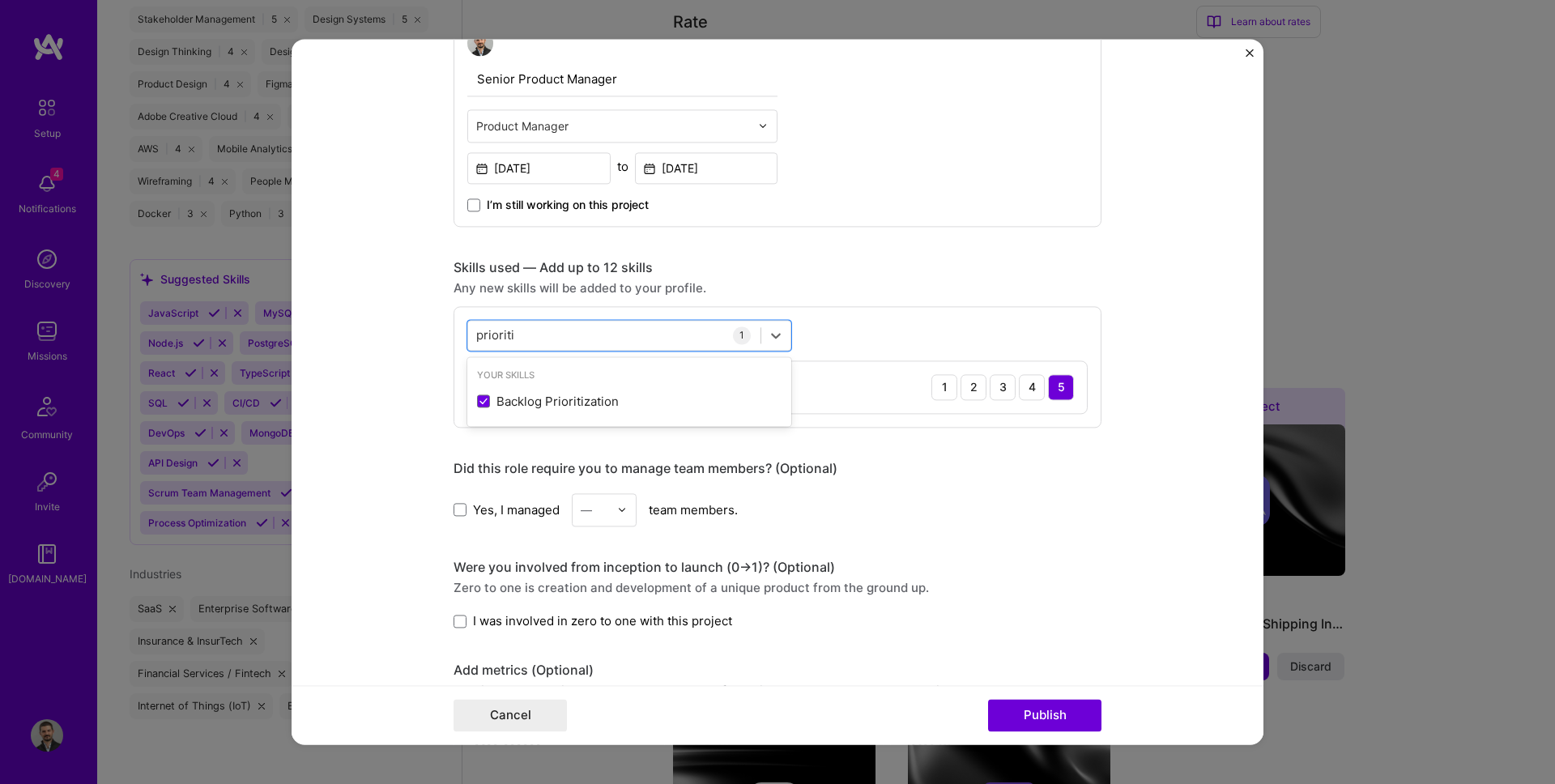
type input "prioriti"
click at [407, 317] on form "Project title AI Customer Support Agent - 0→1 Launch for Fortune 500 Clients Co…" at bounding box center [777, 391] width 972 height 705
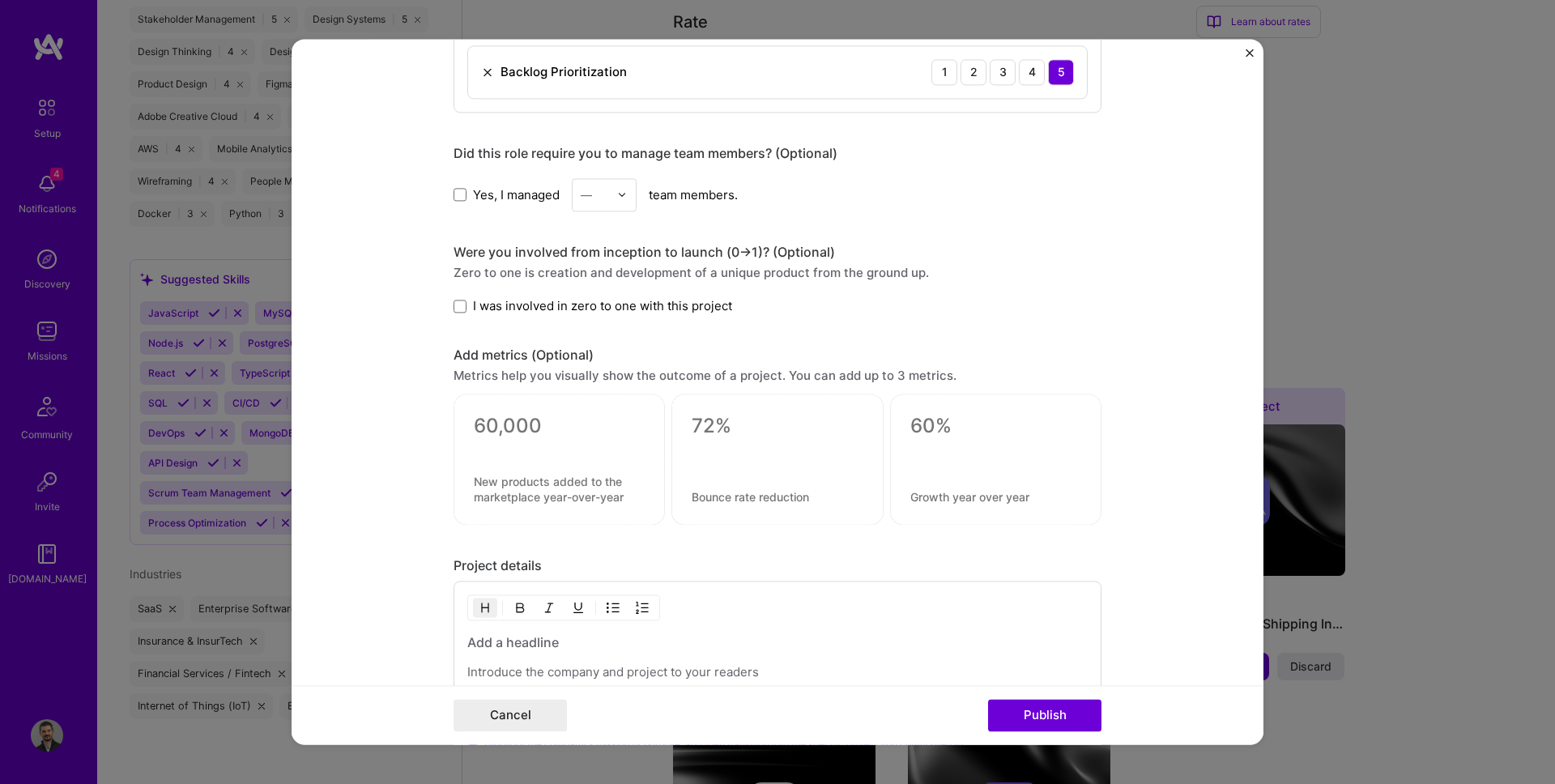
click at [586, 188] on div "—" at bounding box center [586, 195] width 11 height 17
drag, startPoint x: 593, startPoint y: 265, endPoint x: 599, endPoint y: 288, distance: 23.8
click at [599, 288] on div "1 2 3 4 5 6 7 8 9 10 11 12 13 14 15 16 17 18 19 20 21 22 23 24 25+" at bounding box center [603, 338] width 65 height 243
click at [599, 288] on div "3" at bounding box center [604, 297] width 56 height 30
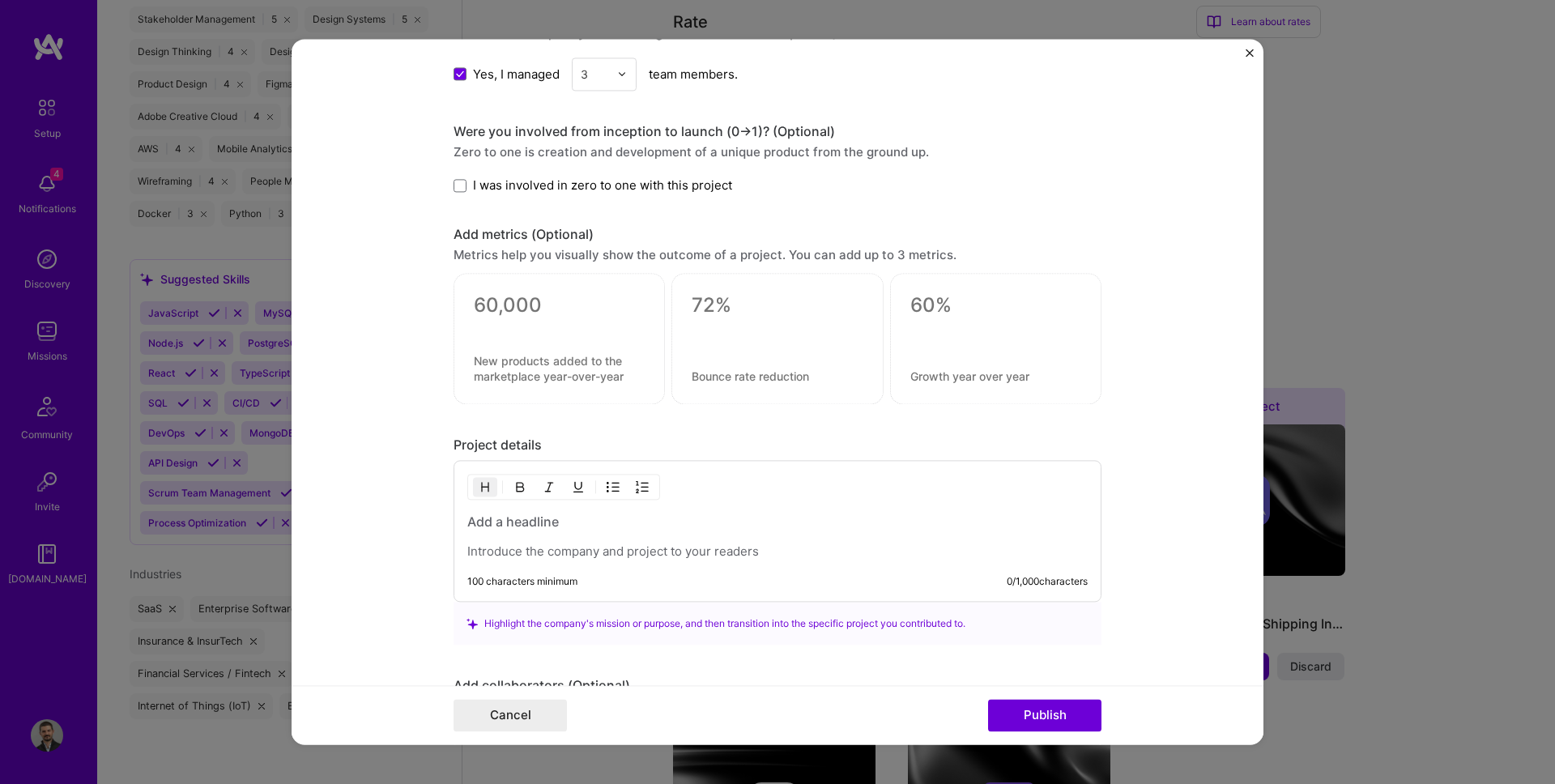
scroll to position [1159, 0]
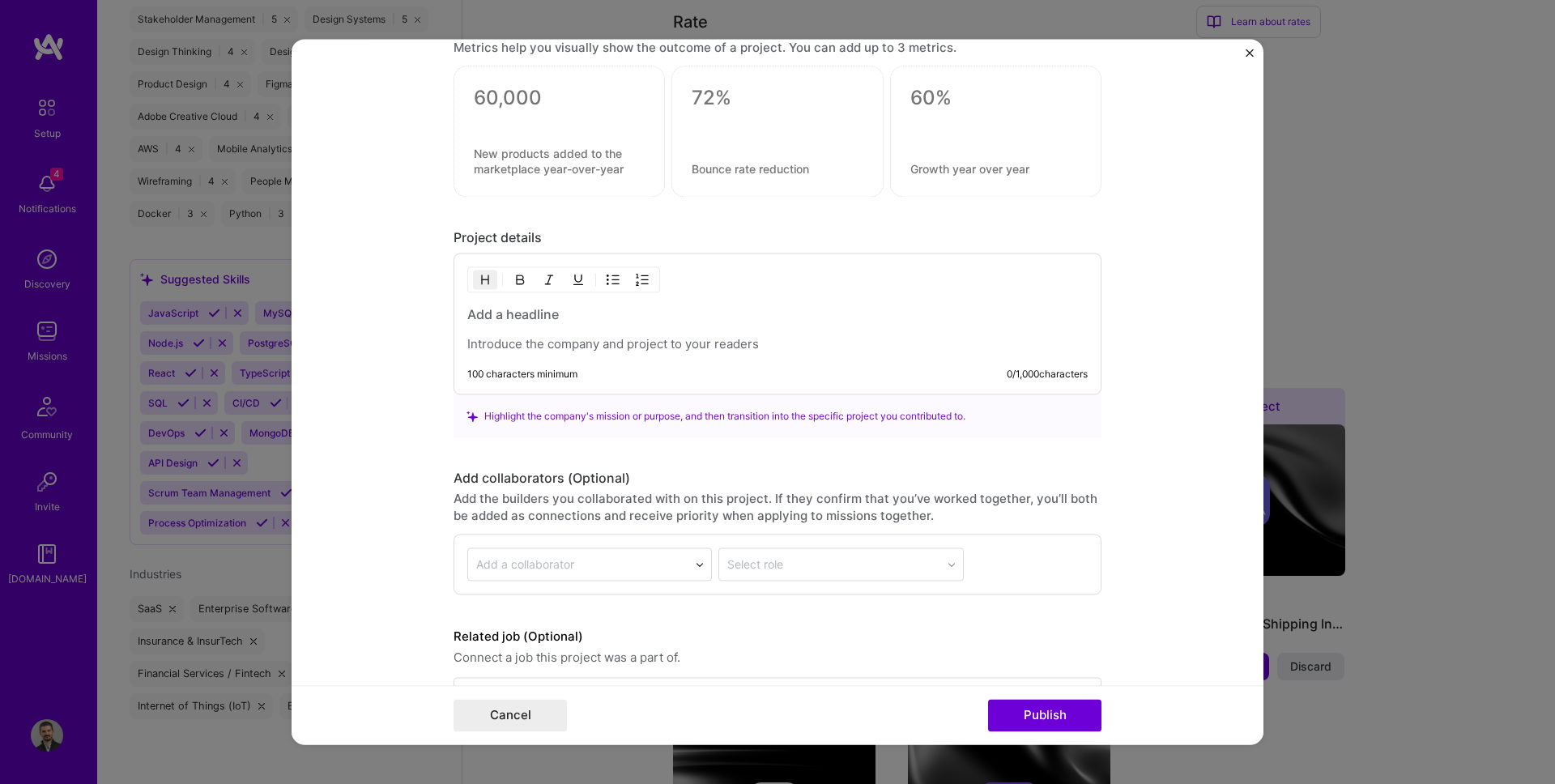
click at [663, 352] on div "100 characters minimum 0 / 1,000 characters" at bounding box center [777, 325] width 648 height 142
click at [571, 311] on h3 at bounding box center [778, 315] width 621 height 18
paste div
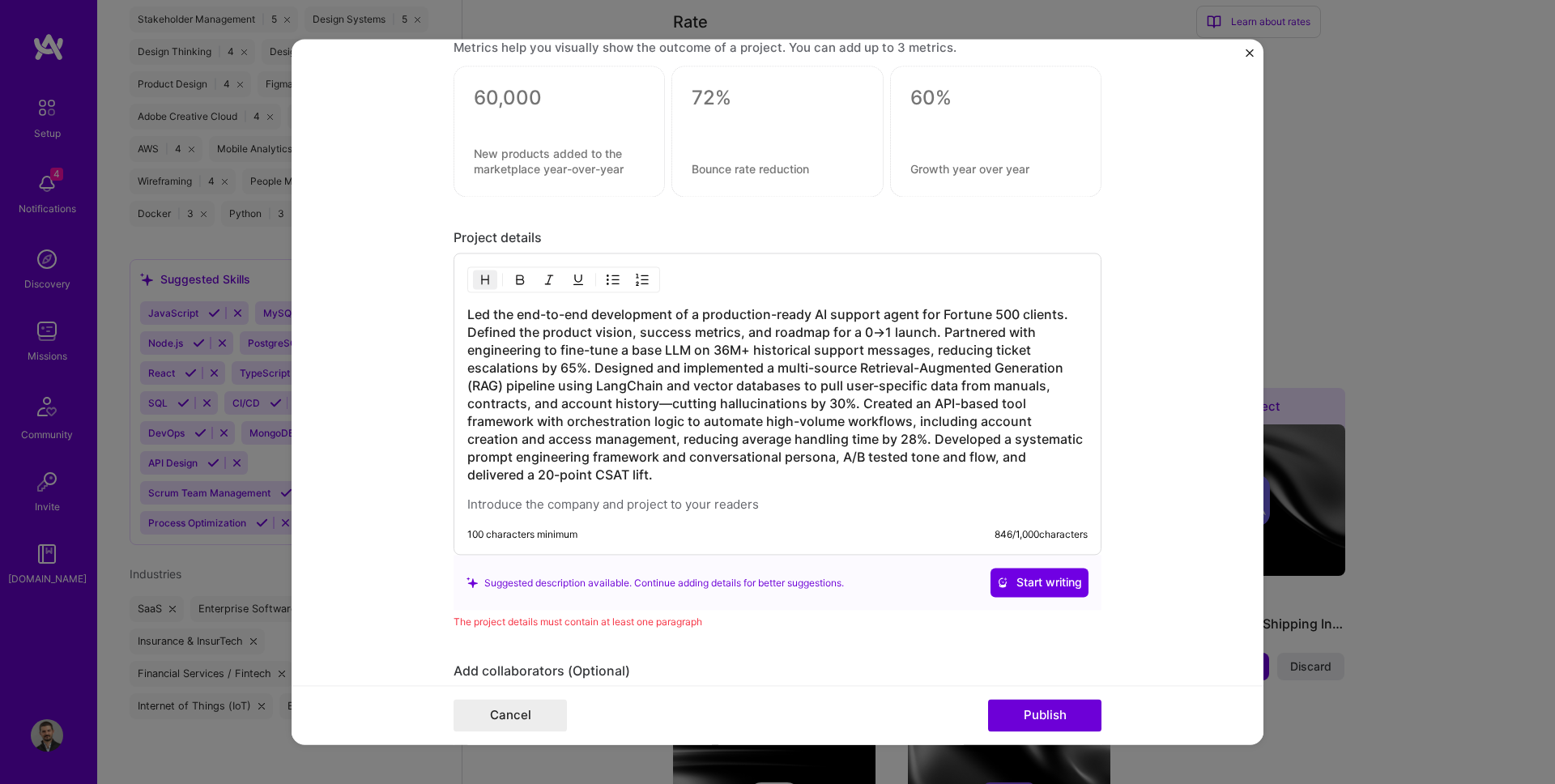
click at [667, 403] on h3 "Led the end-to-end development of a production-ready AI support agent for Fortu…" at bounding box center [778, 395] width 621 height 178
click at [718, 411] on h3 "Led the end-to-end development of a production-ready AI support agent for Fortu…" at bounding box center [778, 395] width 621 height 178
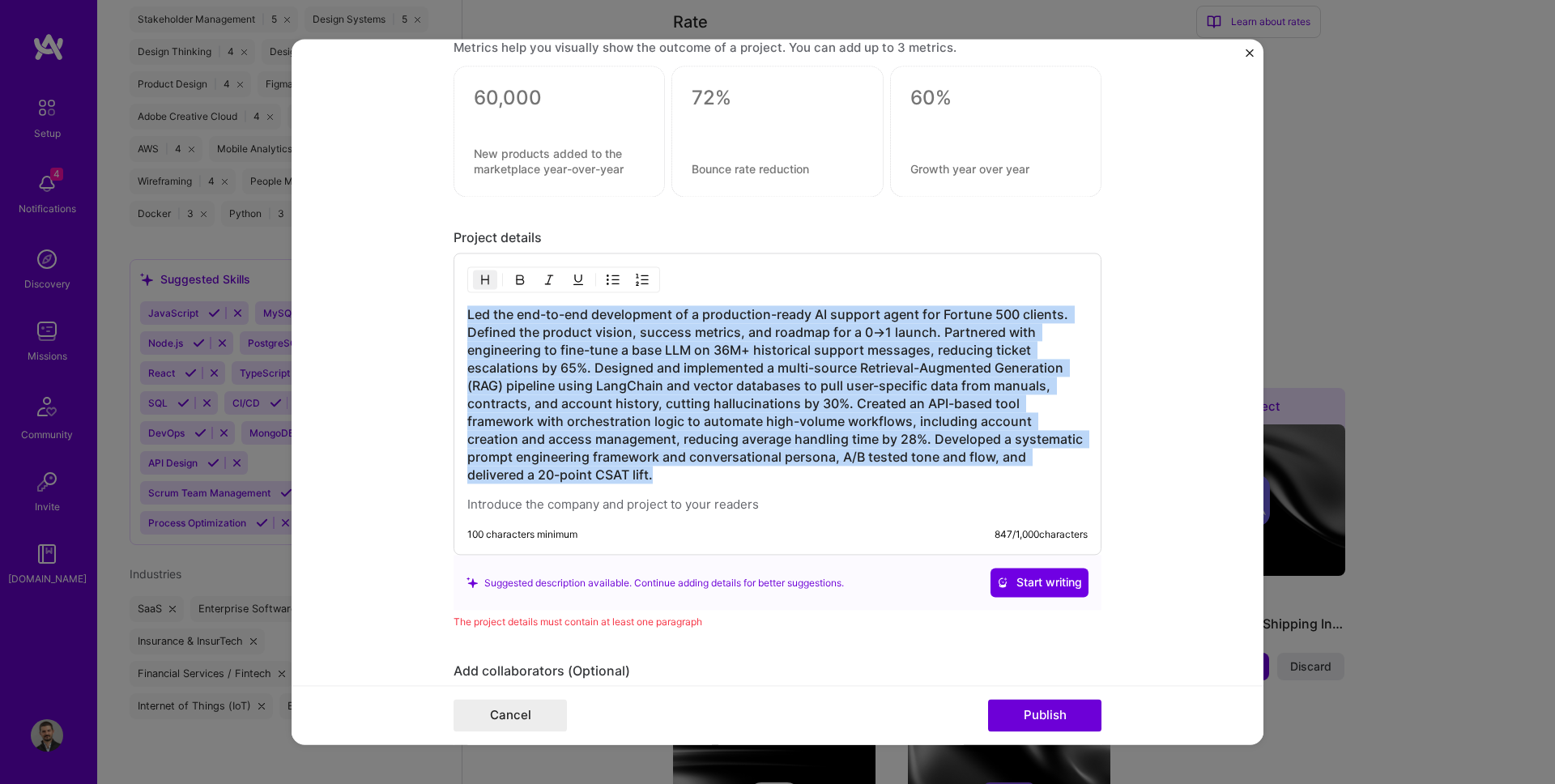
click at [718, 411] on h3 "Led the end-to-end development of a production-ready AI support agent for Fortu…" at bounding box center [778, 395] width 621 height 178
click at [483, 279] on img "button" at bounding box center [485, 280] width 13 height 13
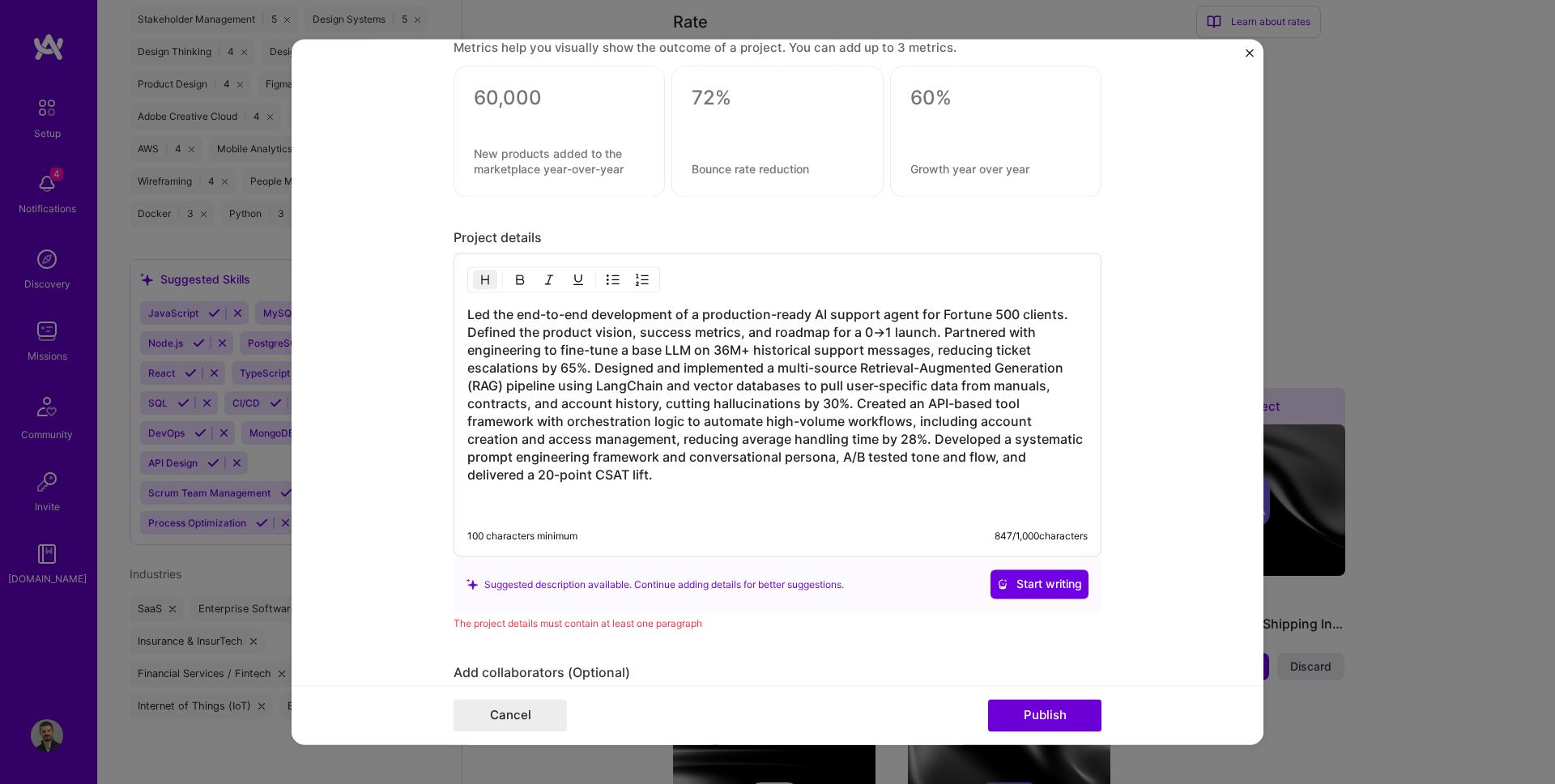
click at [483, 279] on img "button" at bounding box center [485, 280] width 13 height 13
click at [610, 443] on h3 "Led the end-to-end development of a production-ready AI support agent for Fortu…" at bounding box center [778, 395] width 621 height 178
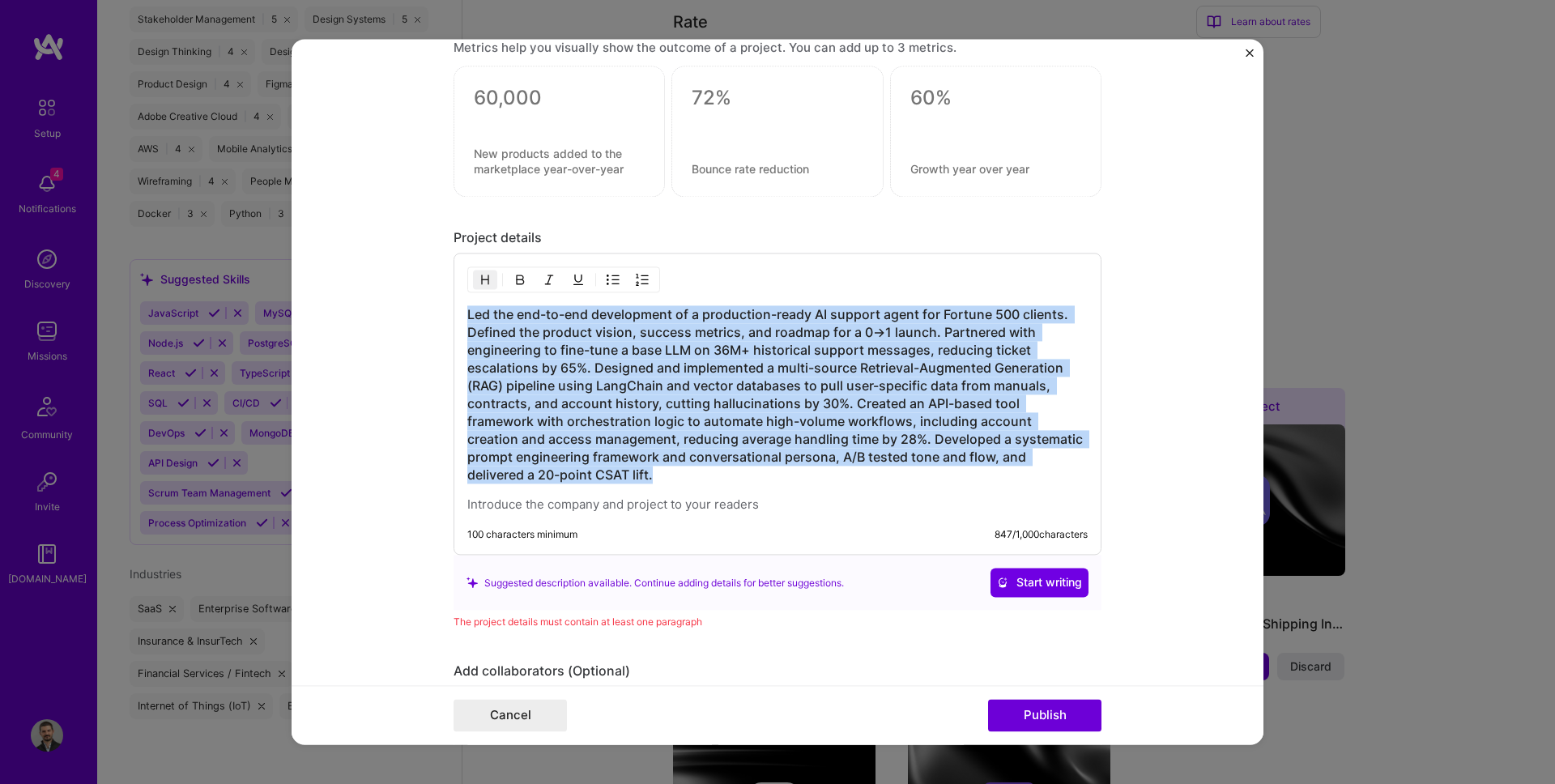
click at [610, 443] on h3 "Led the end-to-end development of a production-ready AI support agent for Fortu…" at bounding box center [778, 395] width 621 height 178
click at [490, 284] on img "button" at bounding box center [485, 280] width 13 height 13
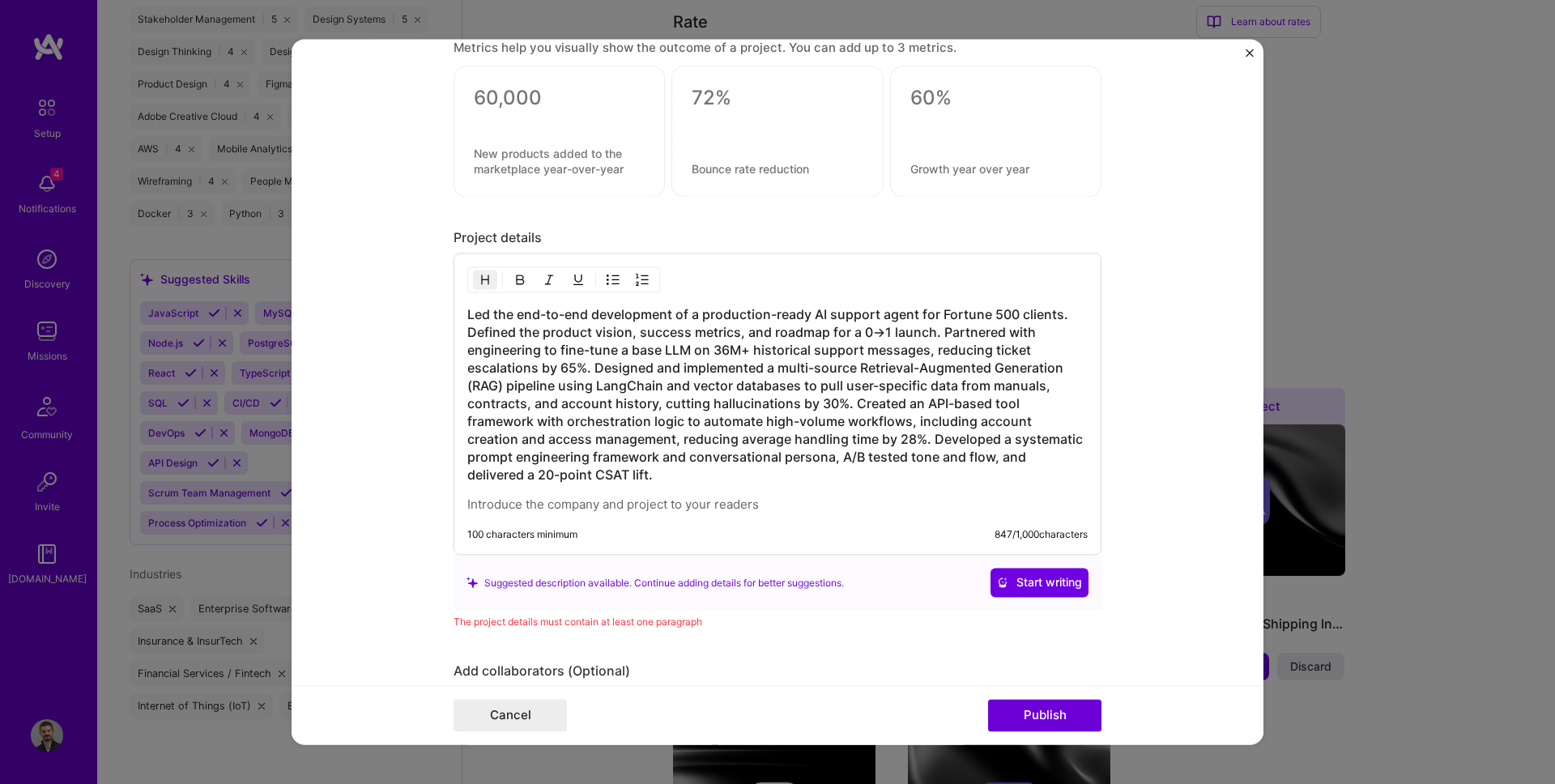
click at [477, 278] on button "button" at bounding box center [485, 279] width 25 height 19
click at [488, 290] on div at bounding box center [564, 280] width 193 height 25
click at [606, 498] on p at bounding box center [778, 505] width 621 height 16
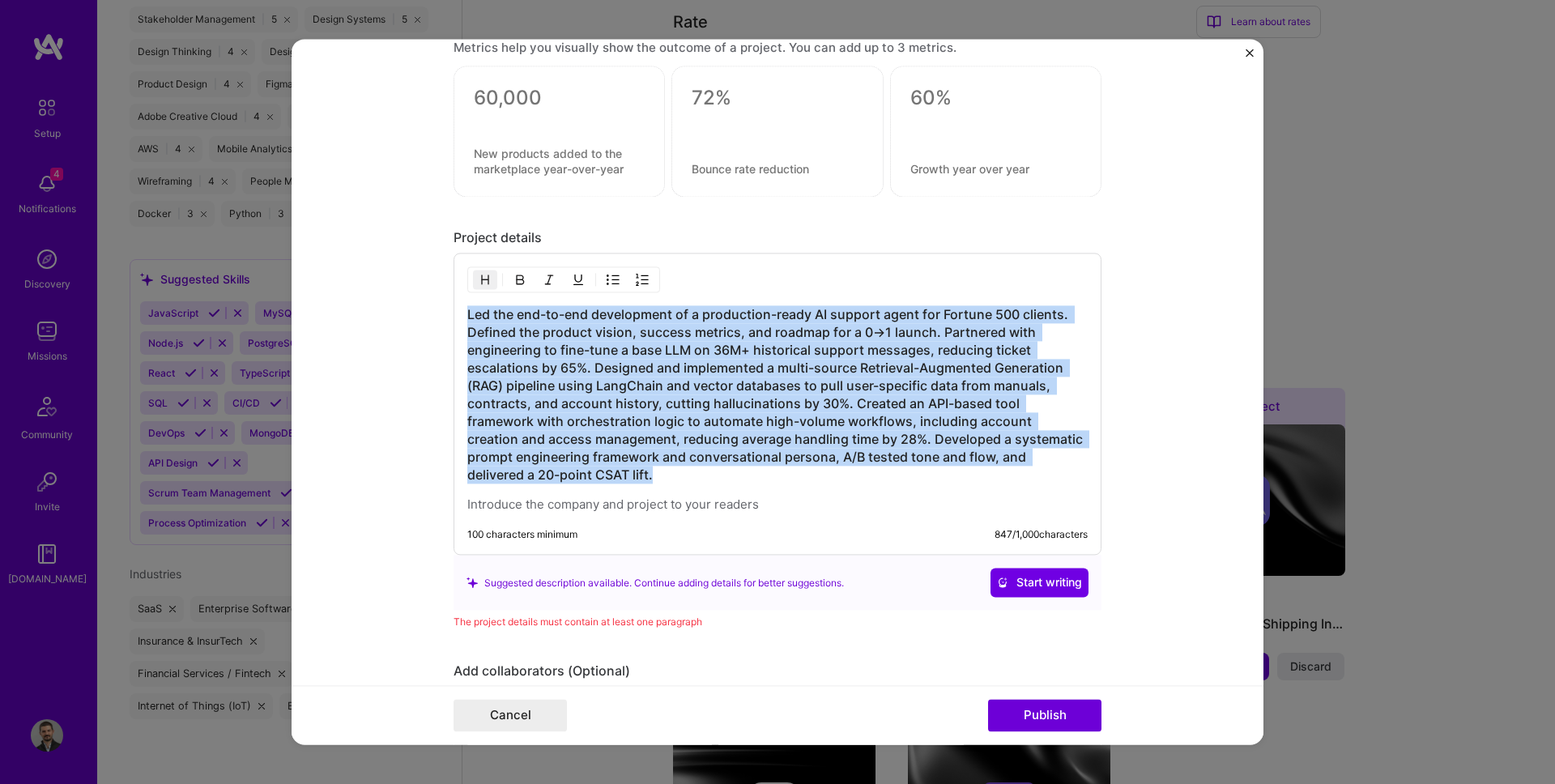
drag, startPoint x: 618, startPoint y: 475, endPoint x: 394, endPoint y: 168, distance: 380.0
click at [394, 168] on form "Project title AI Customer Support Agent - 0→1 Launch for Fortune 500 Clients Co…" at bounding box center [777, 391] width 972 height 705
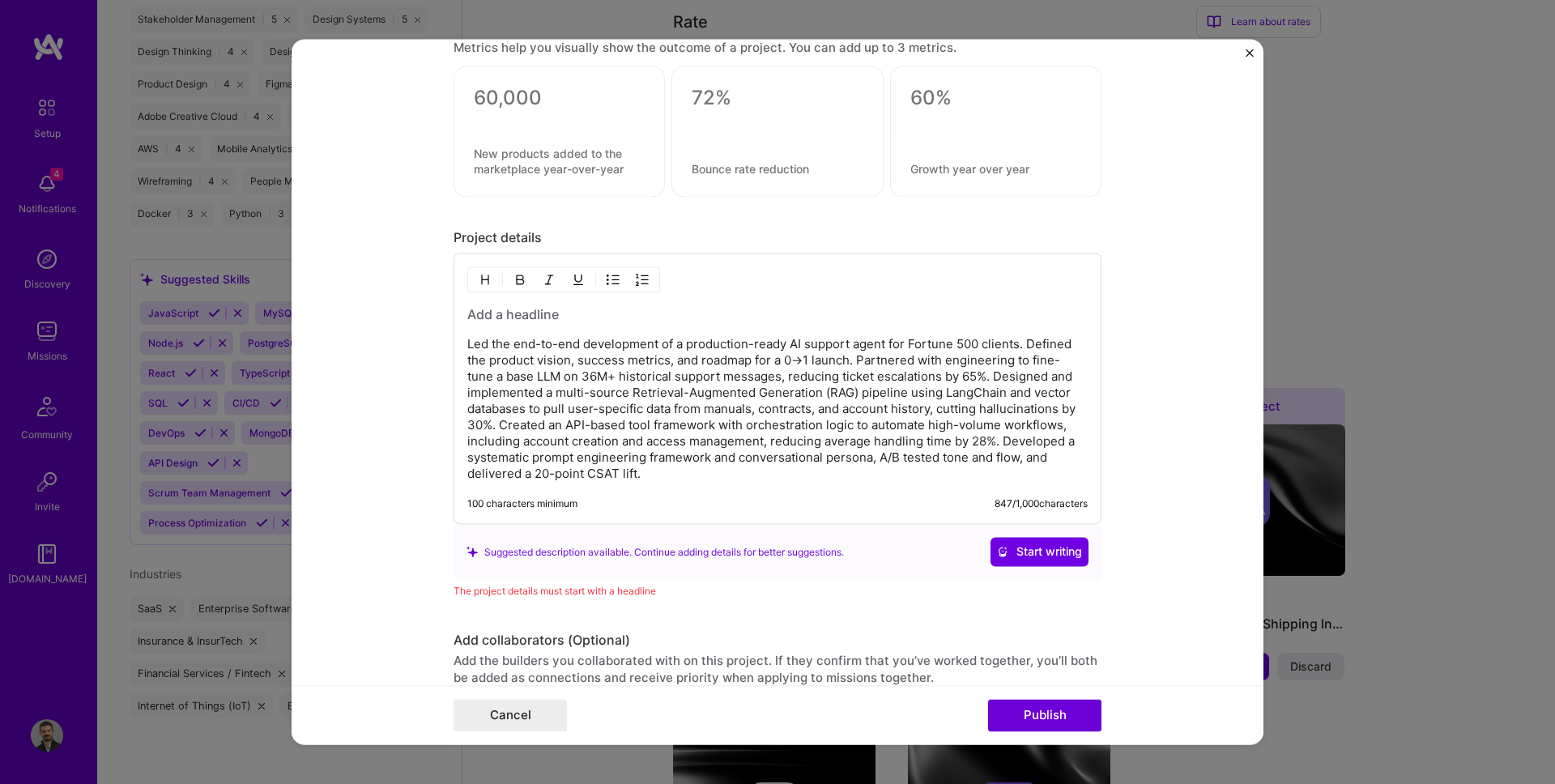
click at [518, 324] on div "Led the end-to-end development of a production-ready AI support agent for Fortu…" at bounding box center [778, 394] width 621 height 176
click at [611, 458] on p "Led the end-to-end development of a production-ready AI support agent for Fortu…" at bounding box center [778, 409] width 621 height 146
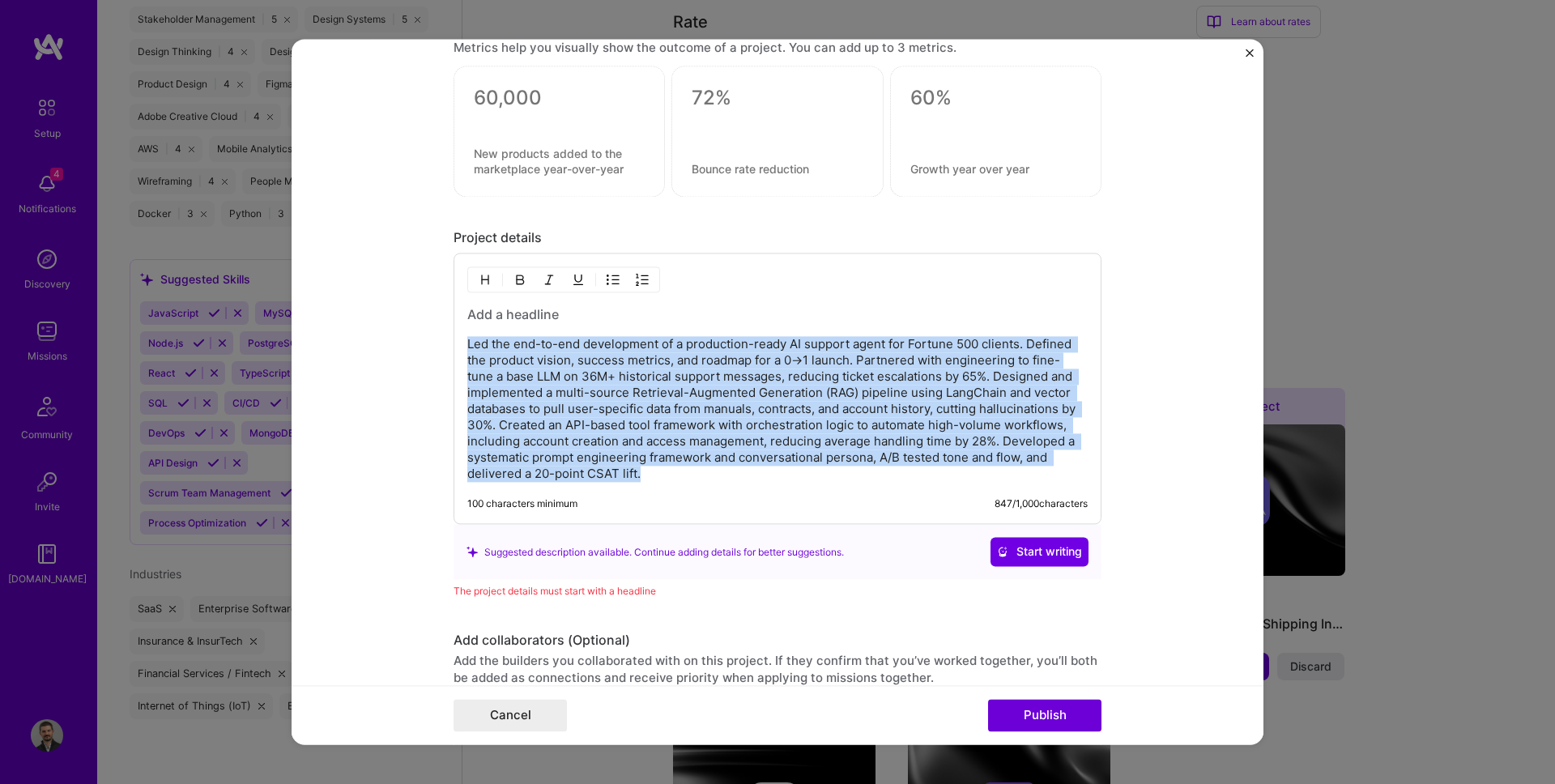
click at [601, 427] on p "Led the end-to-end development of a production-ready AI support agent for Fortu…" at bounding box center [778, 409] width 621 height 146
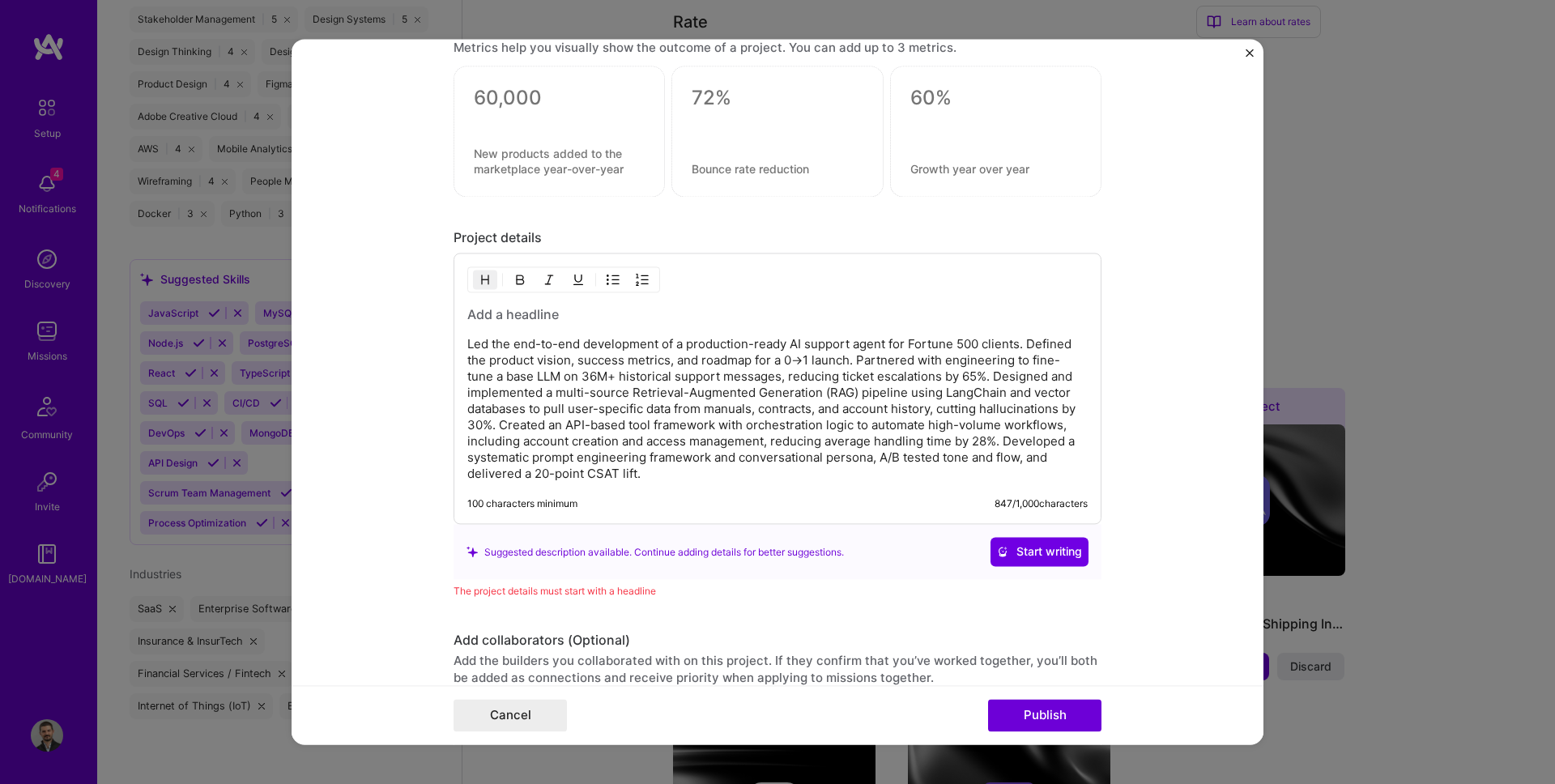
click at [495, 315] on h3 at bounding box center [778, 315] width 621 height 18
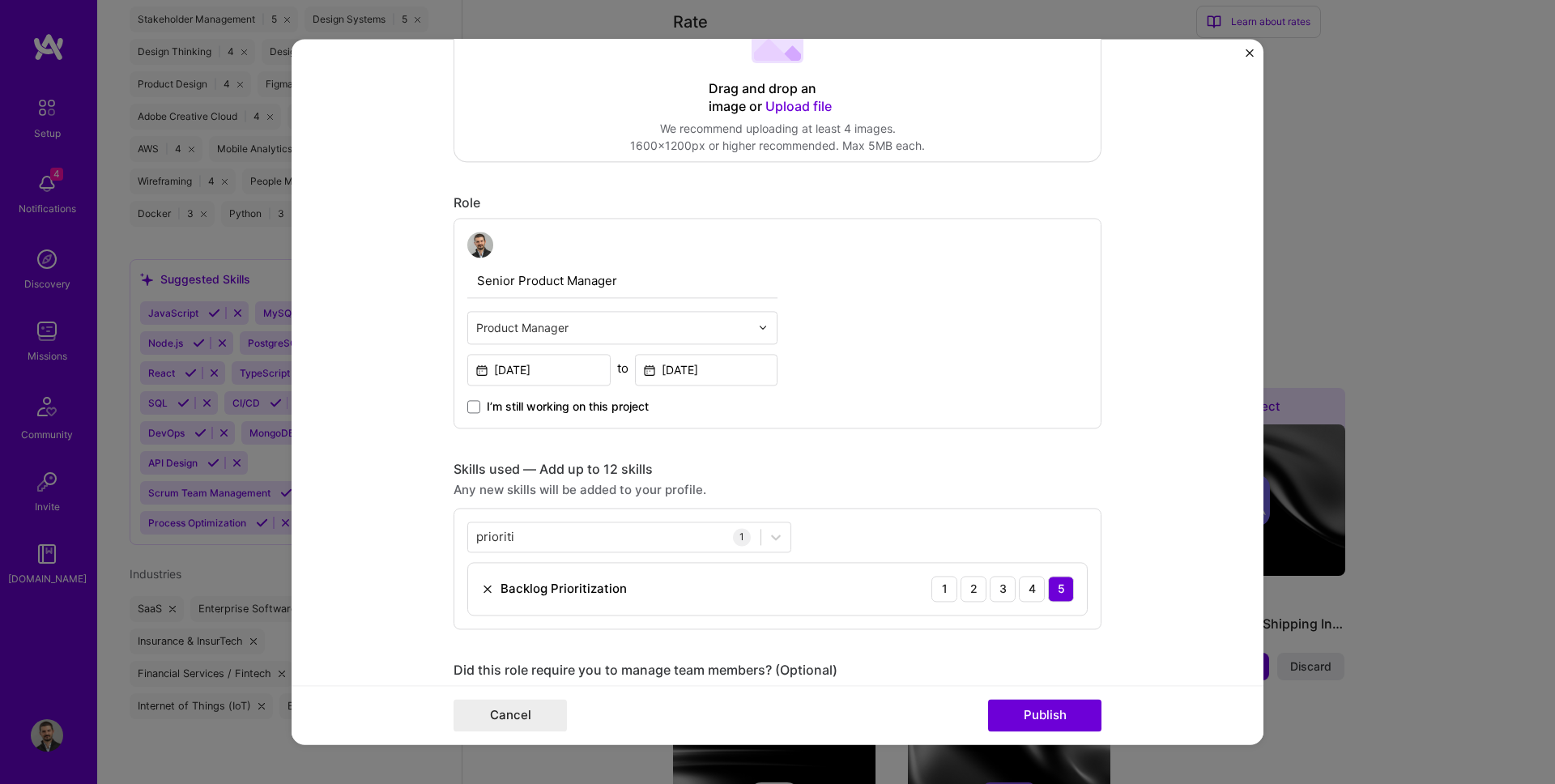
scroll to position [84, 0]
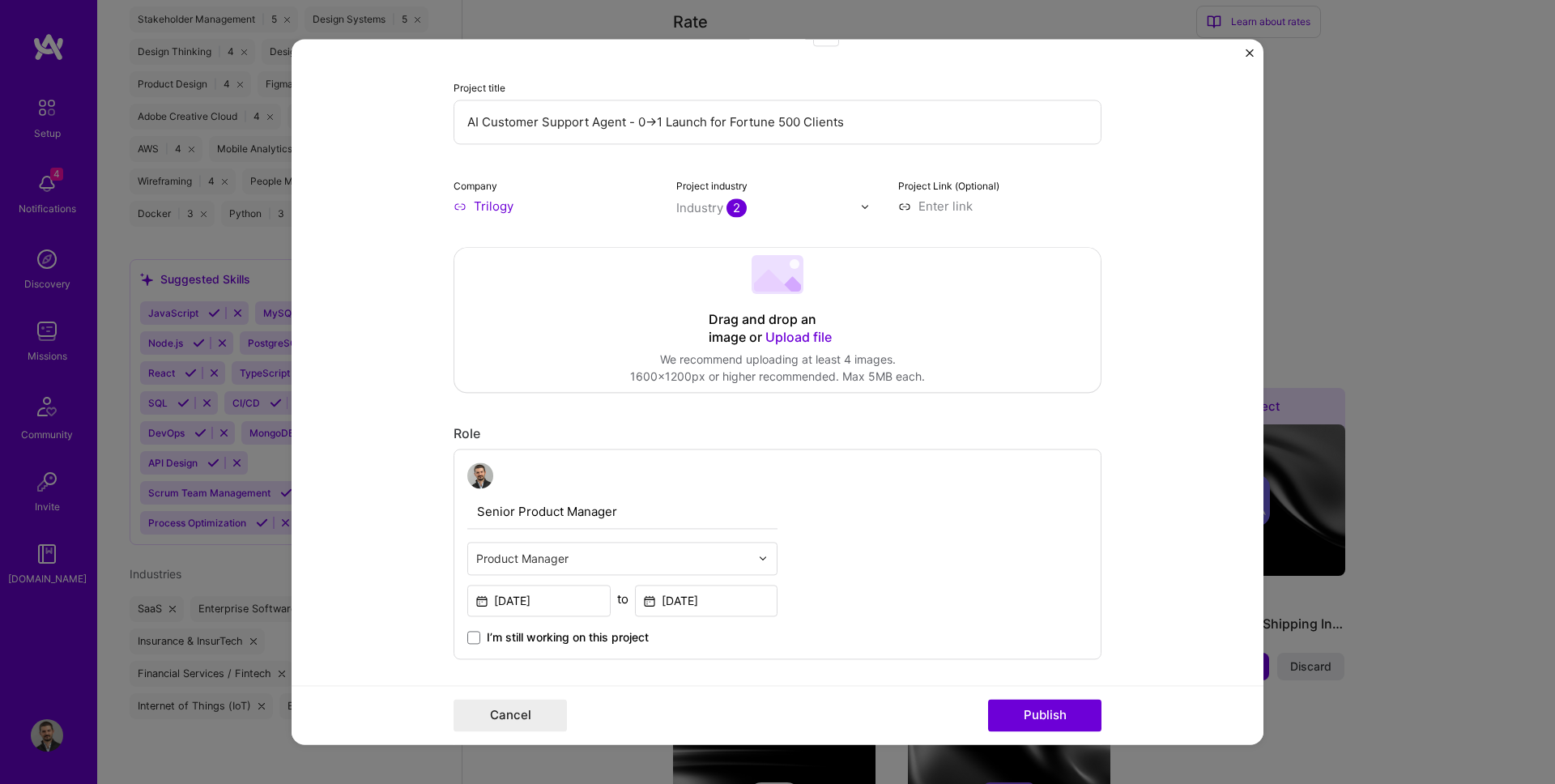
click at [978, 167] on div "Project title AI Customer Support Agent - 0→1 Launch for Fortune 500 Clients Co…" at bounding box center [777, 101] width 648 height 226
type input "AI Customer Support Agent - Trilogy"
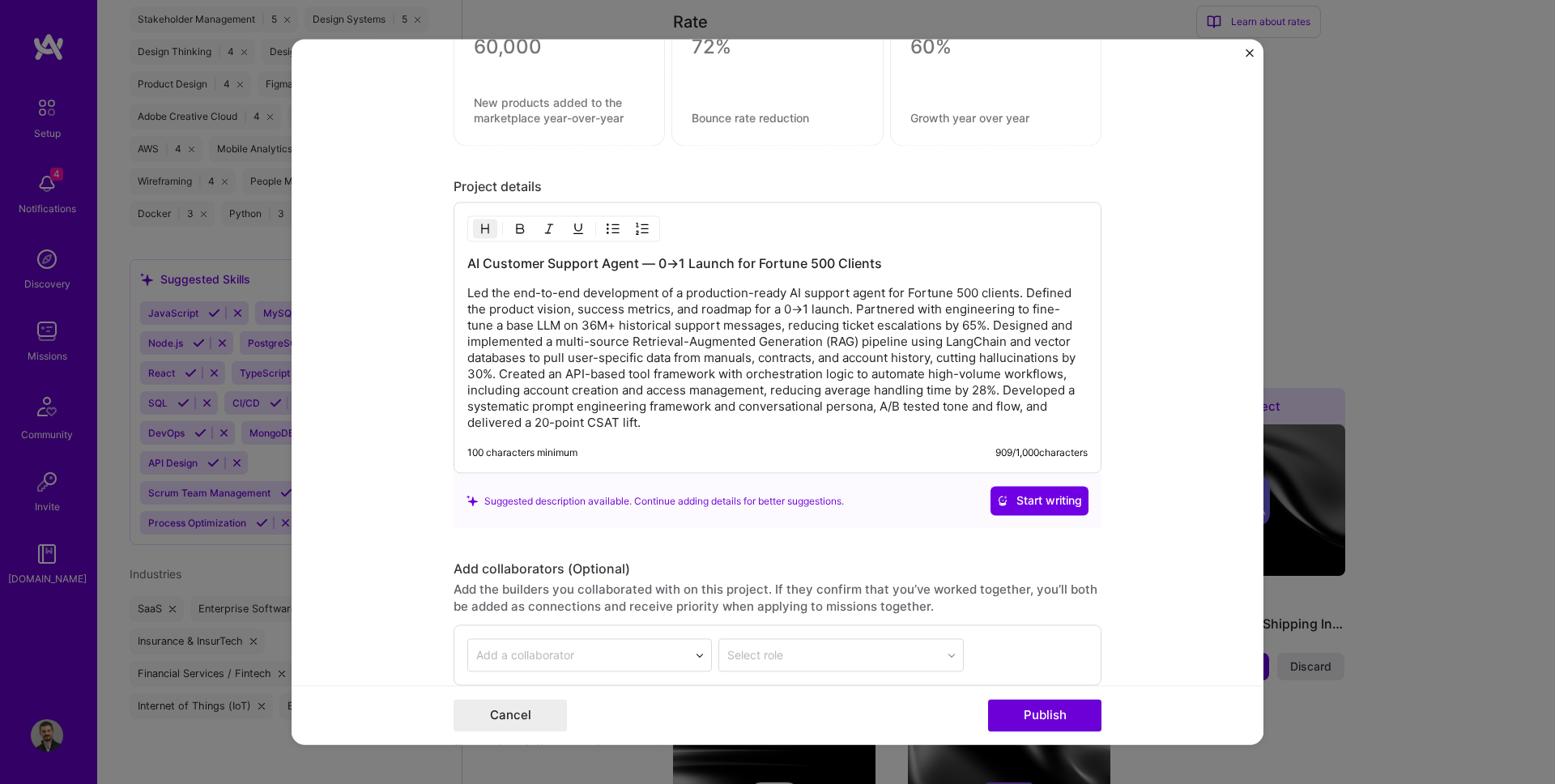
scroll to position [1268, 0]
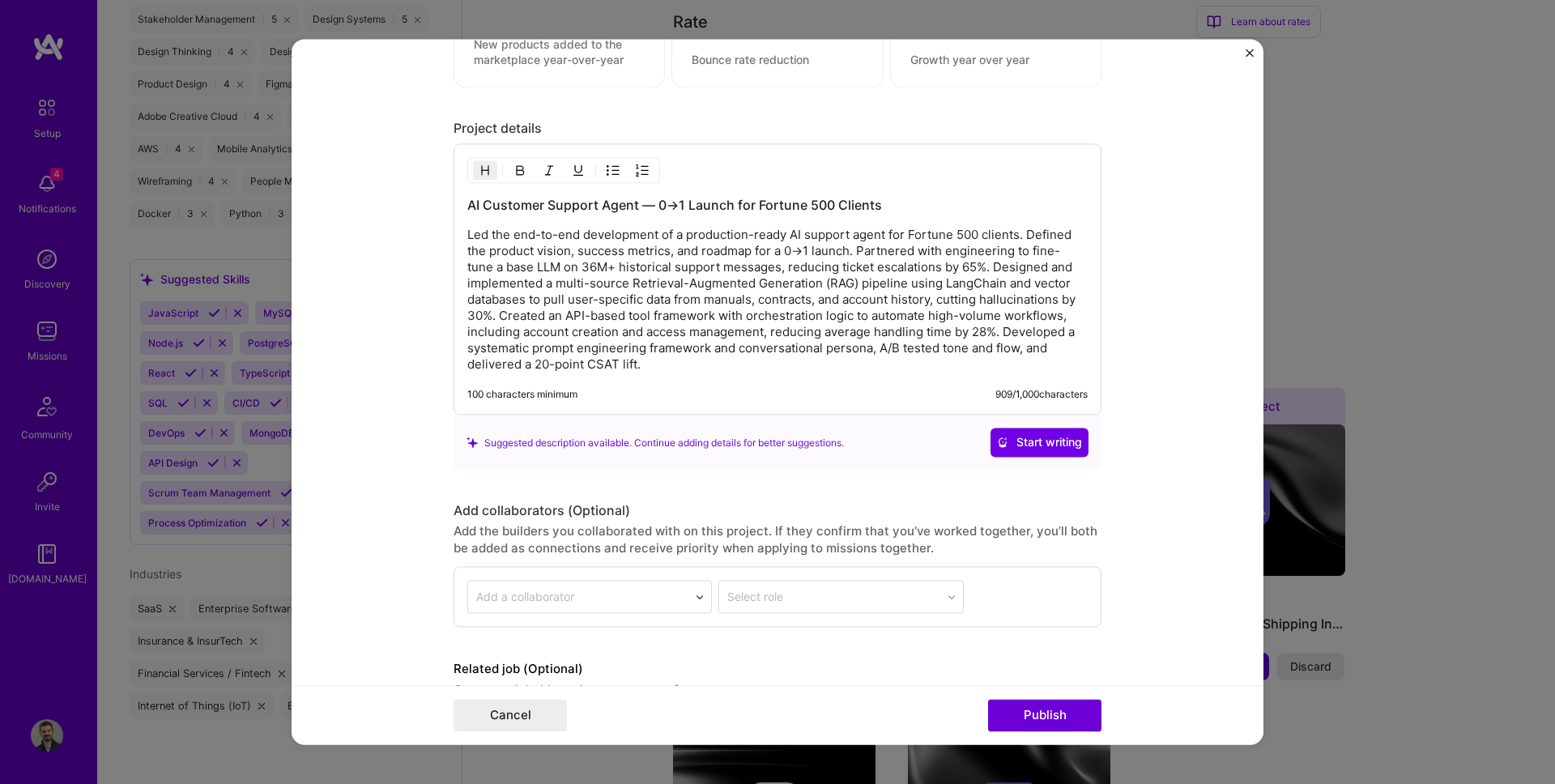
click at [565, 306] on p "Led the end-to-end development of a production-ready AI support agent for Fortu…" at bounding box center [778, 300] width 621 height 146
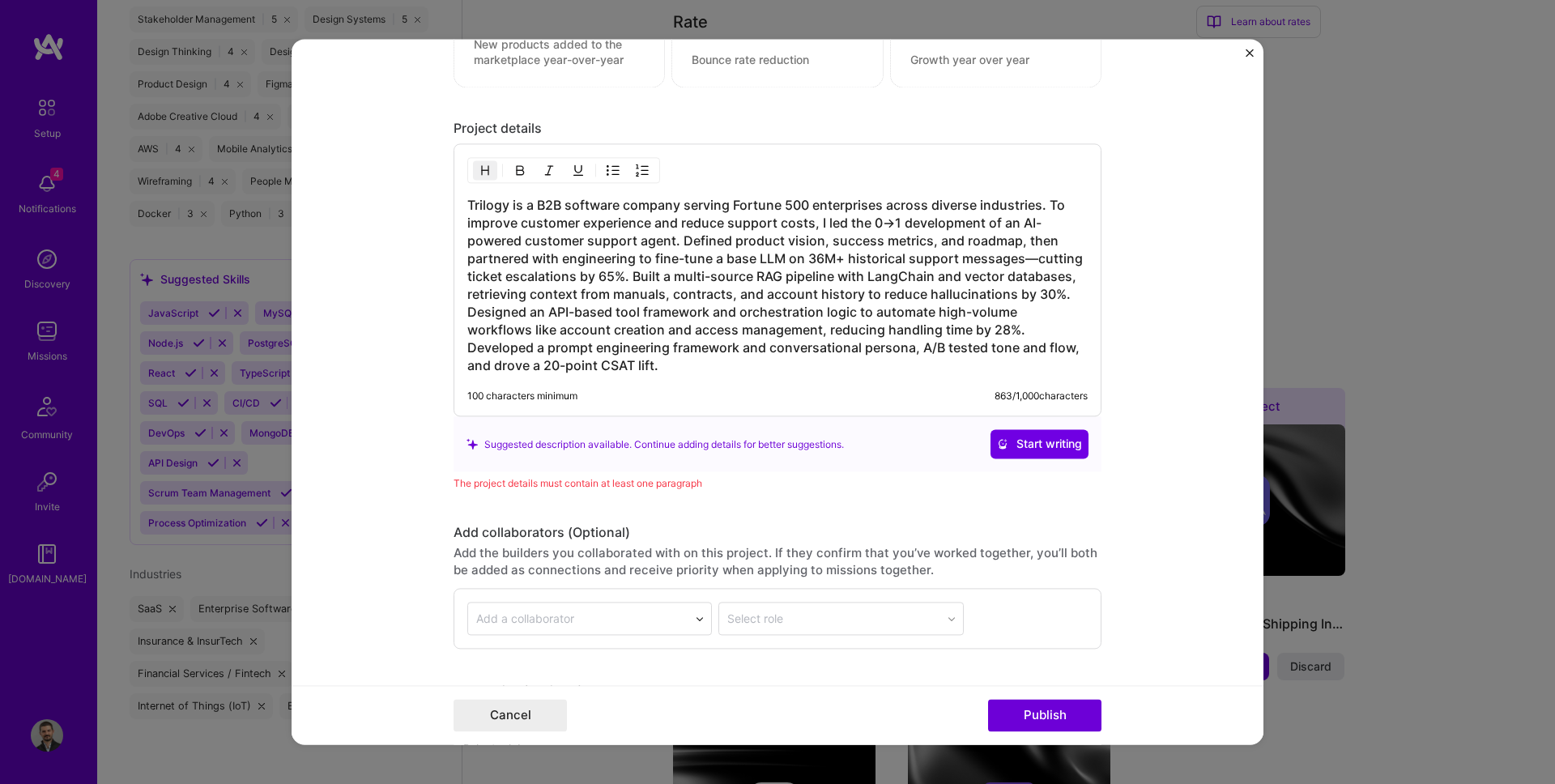
click at [655, 312] on h3 "Trilogy is a B2B software company serving Fortune 500 enterprises across divers…" at bounding box center [778, 286] width 621 height 178
click at [554, 363] on h3 "Trilogy is a B2B software company serving Fortune 500 enterprises across divers…" at bounding box center [778, 286] width 621 height 178
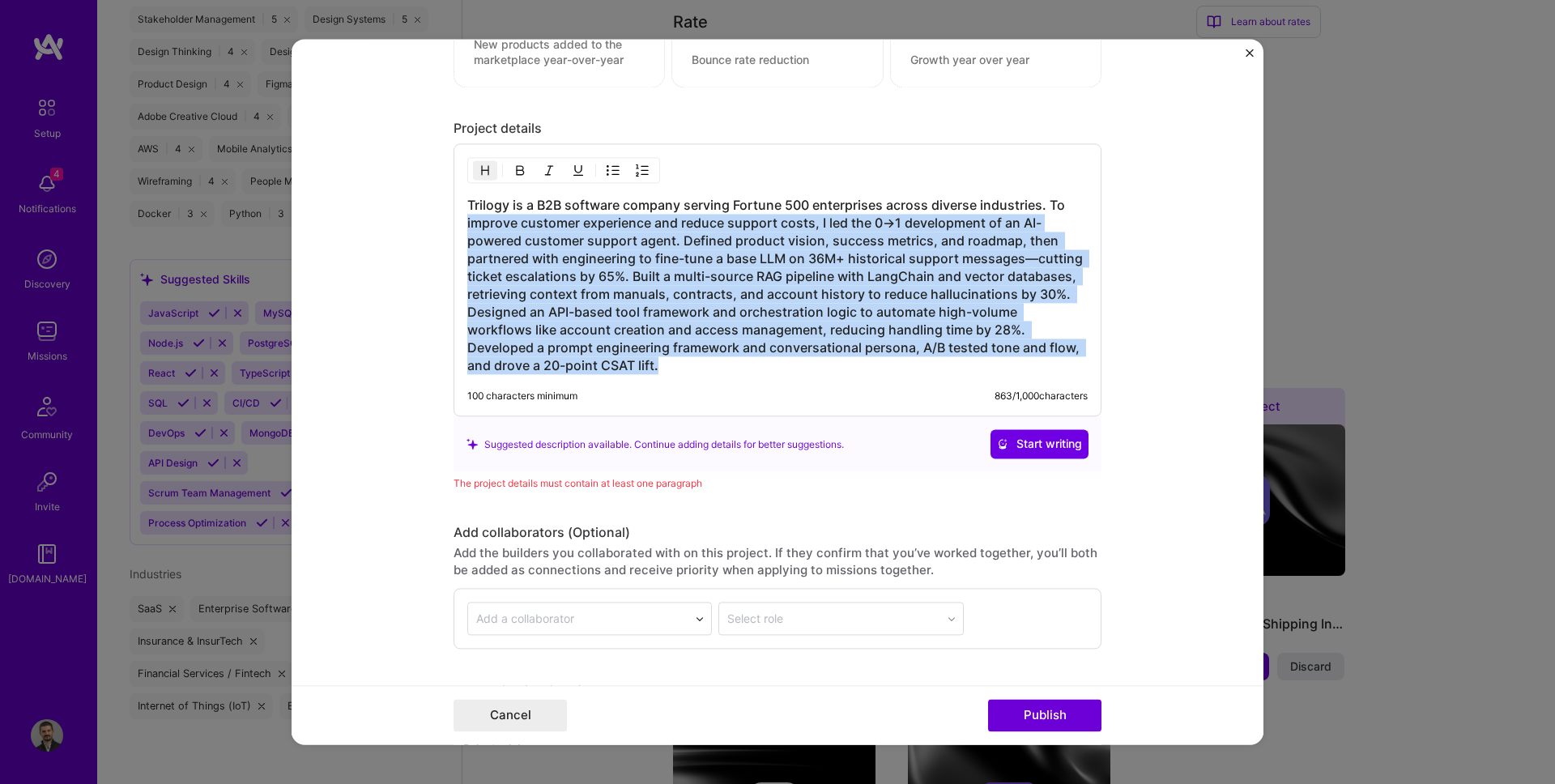
drag, startPoint x: 554, startPoint y: 367, endPoint x: 403, endPoint y: 230, distance: 203.9
click at [403, 230] on form "Project title AI Customer Support Agent - Trilogy Company Trilogy Project indus…" at bounding box center [777, 391] width 972 height 705
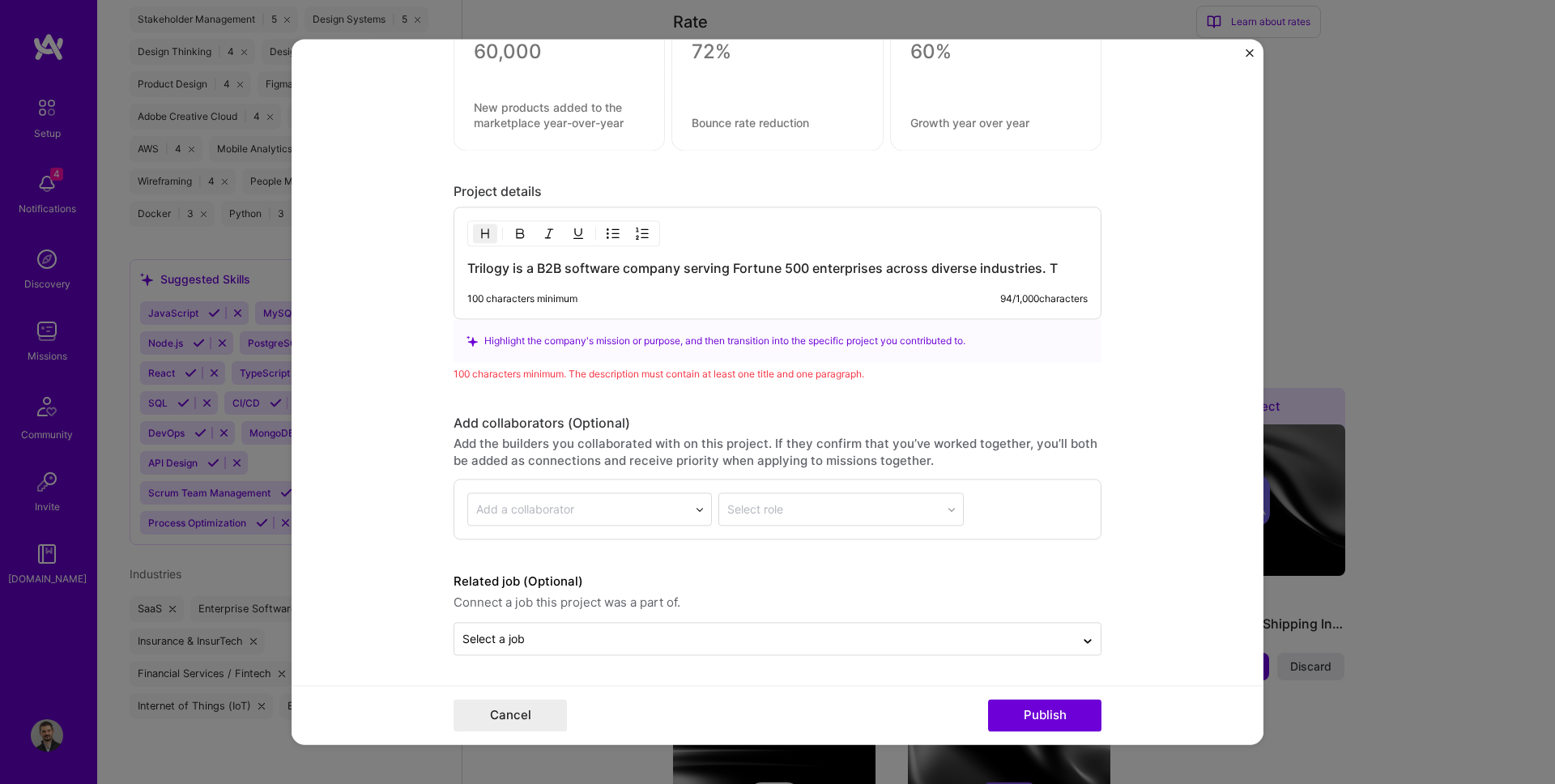
scroll to position [1204, 0]
click at [520, 273] on h3 "Trilogy is a B2B software company serving Fortune 500 enterprises across divers…" at bounding box center [778, 269] width 621 height 18
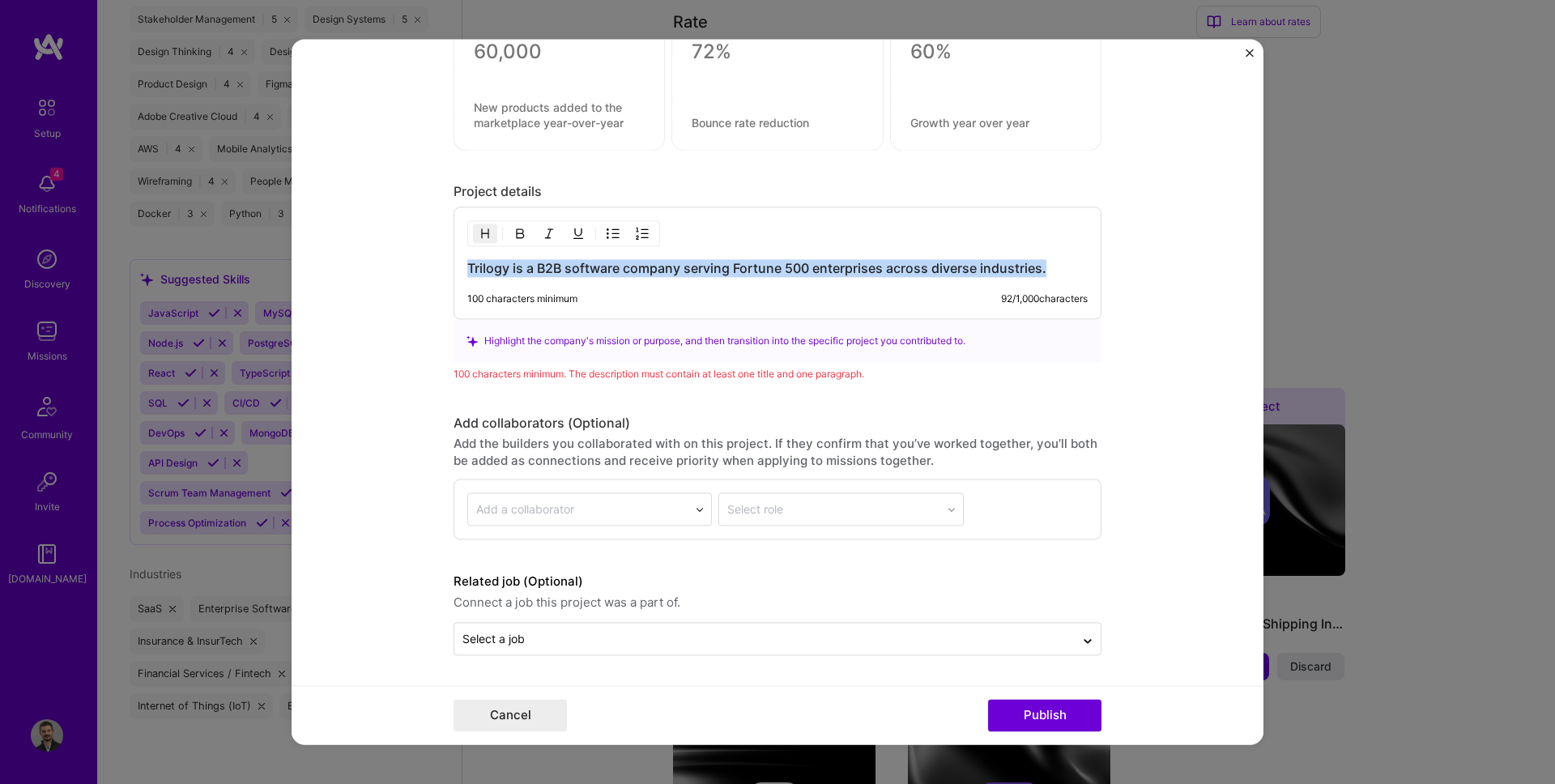
click at [520, 273] on h3 "Trilogy is a B2B software company serving Fortune 500 enterprises across divers…" at bounding box center [778, 269] width 621 height 18
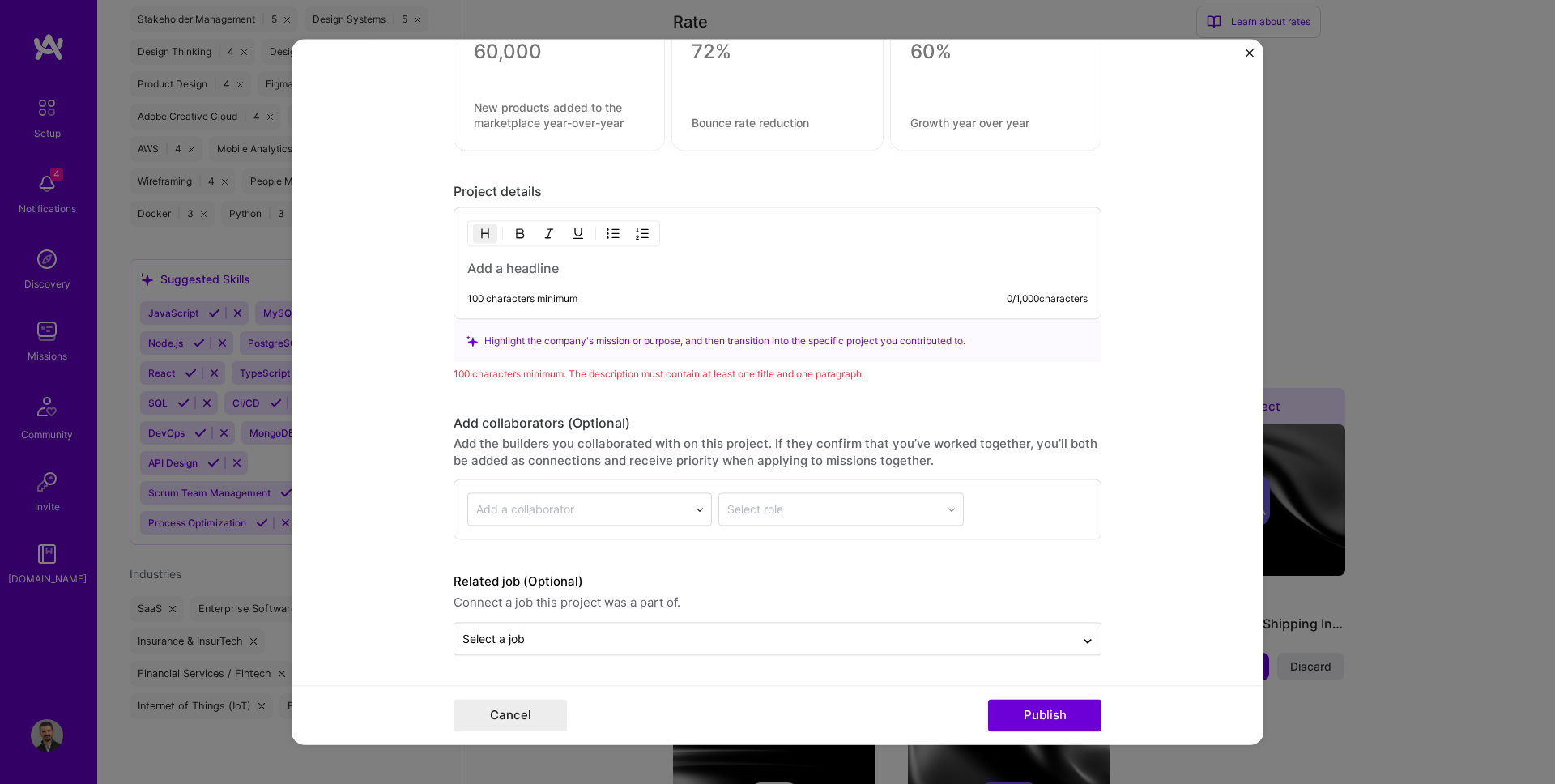
click at [512, 306] on div "100 characters minimum 0 / 1,000 characters" at bounding box center [764, 306] width 646 height 25
click at [511, 294] on div "100 characters minimum" at bounding box center [522, 299] width 110 height 13
click at [512, 272] on h3 at bounding box center [778, 269] width 621 height 18
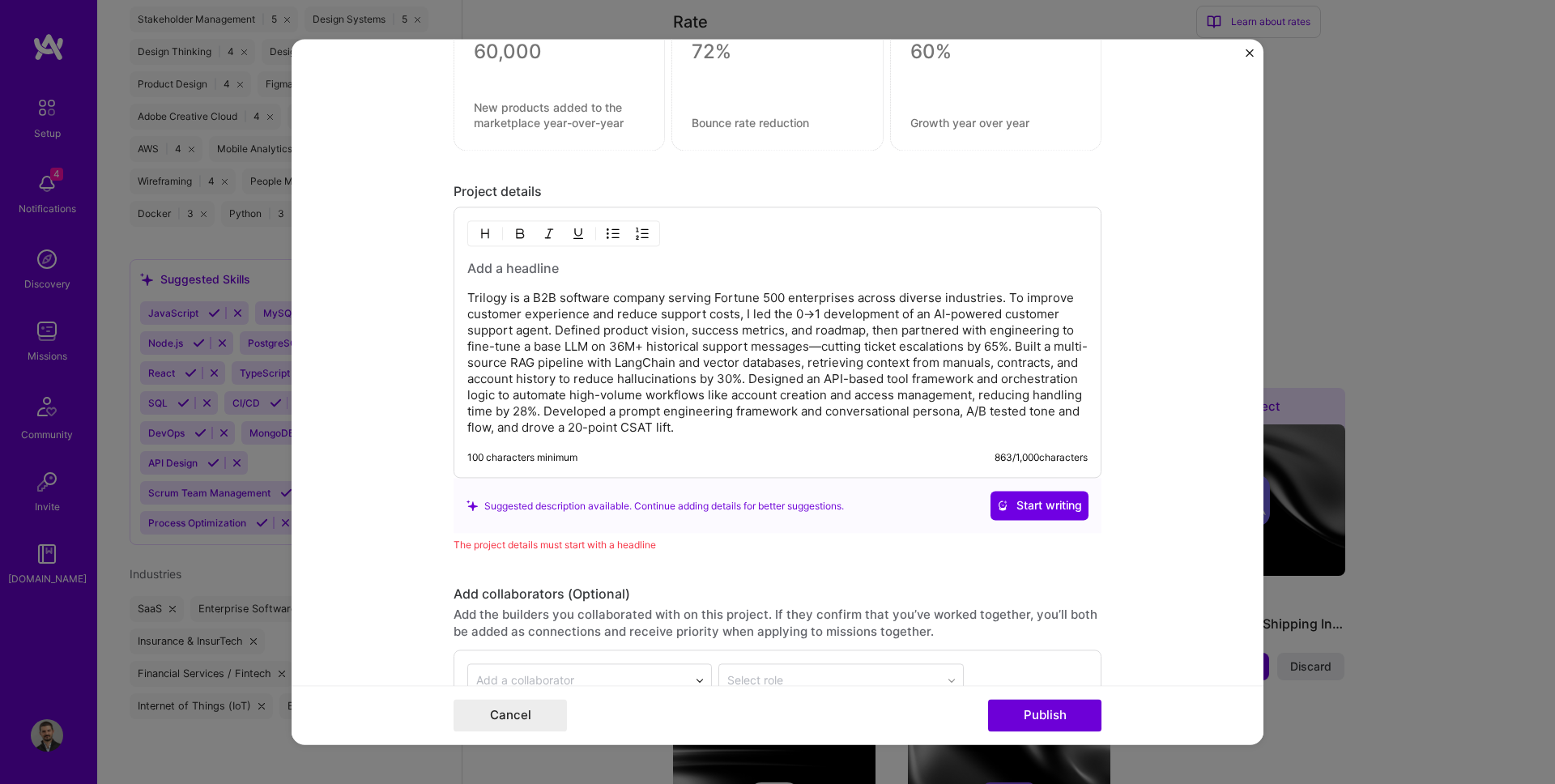
click at [503, 268] on h3 at bounding box center [778, 269] width 621 height 18
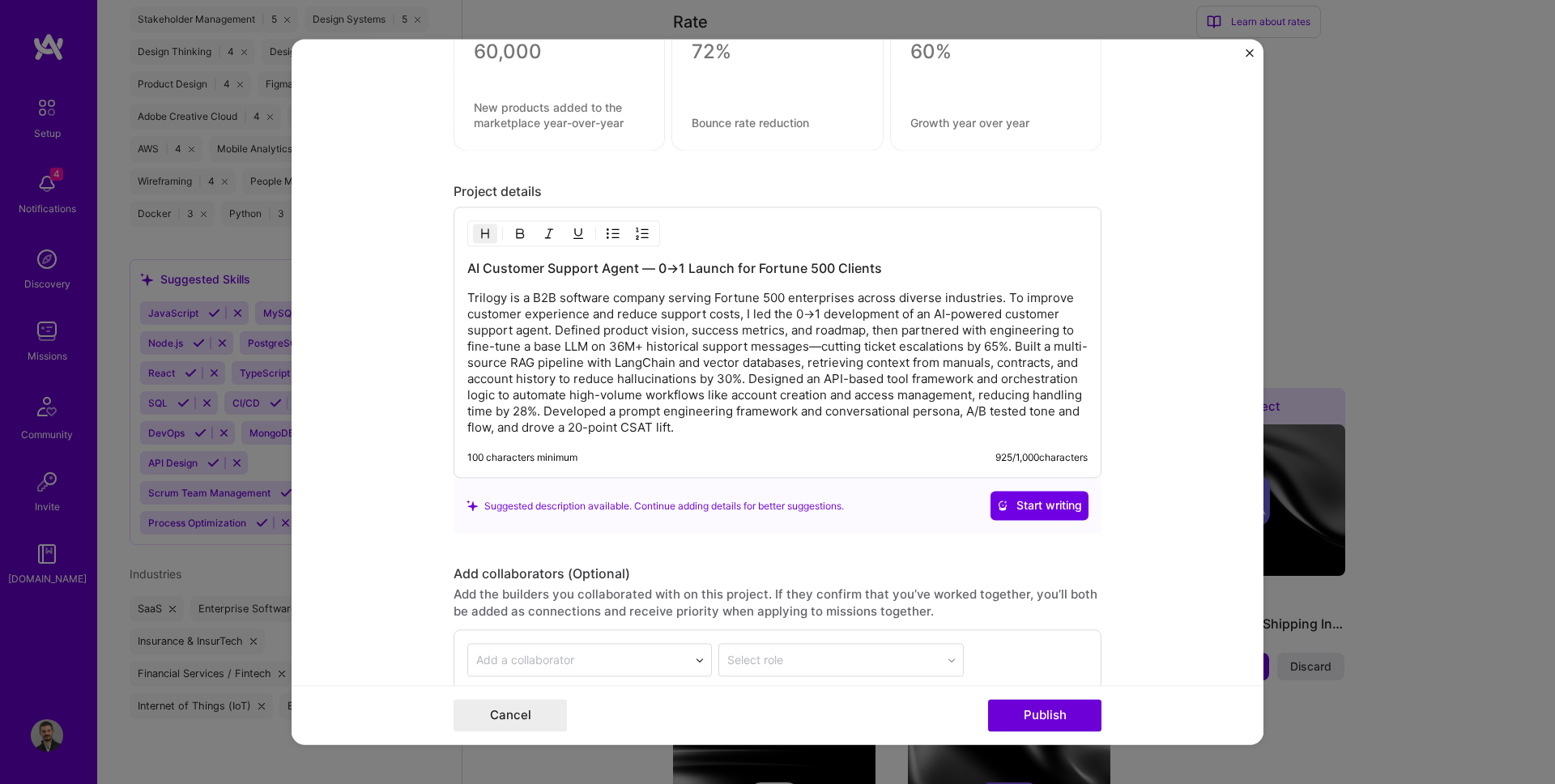
click at [540, 375] on p "Trilogy is a B2B software company serving Fortune 500 enterprises across divers…" at bounding box center [778, 364] width 621 height 146
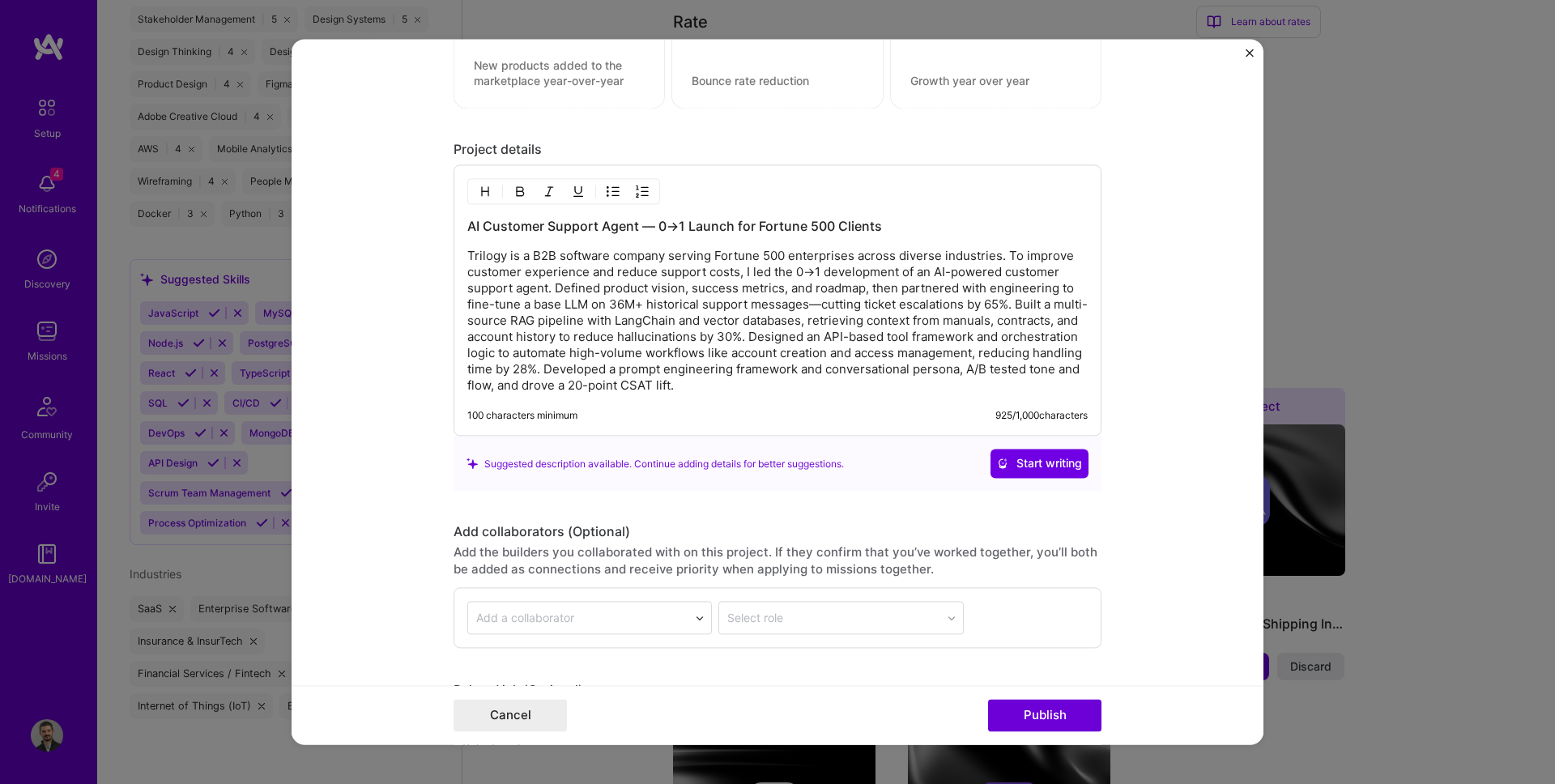
scroll to position [1254, 0]
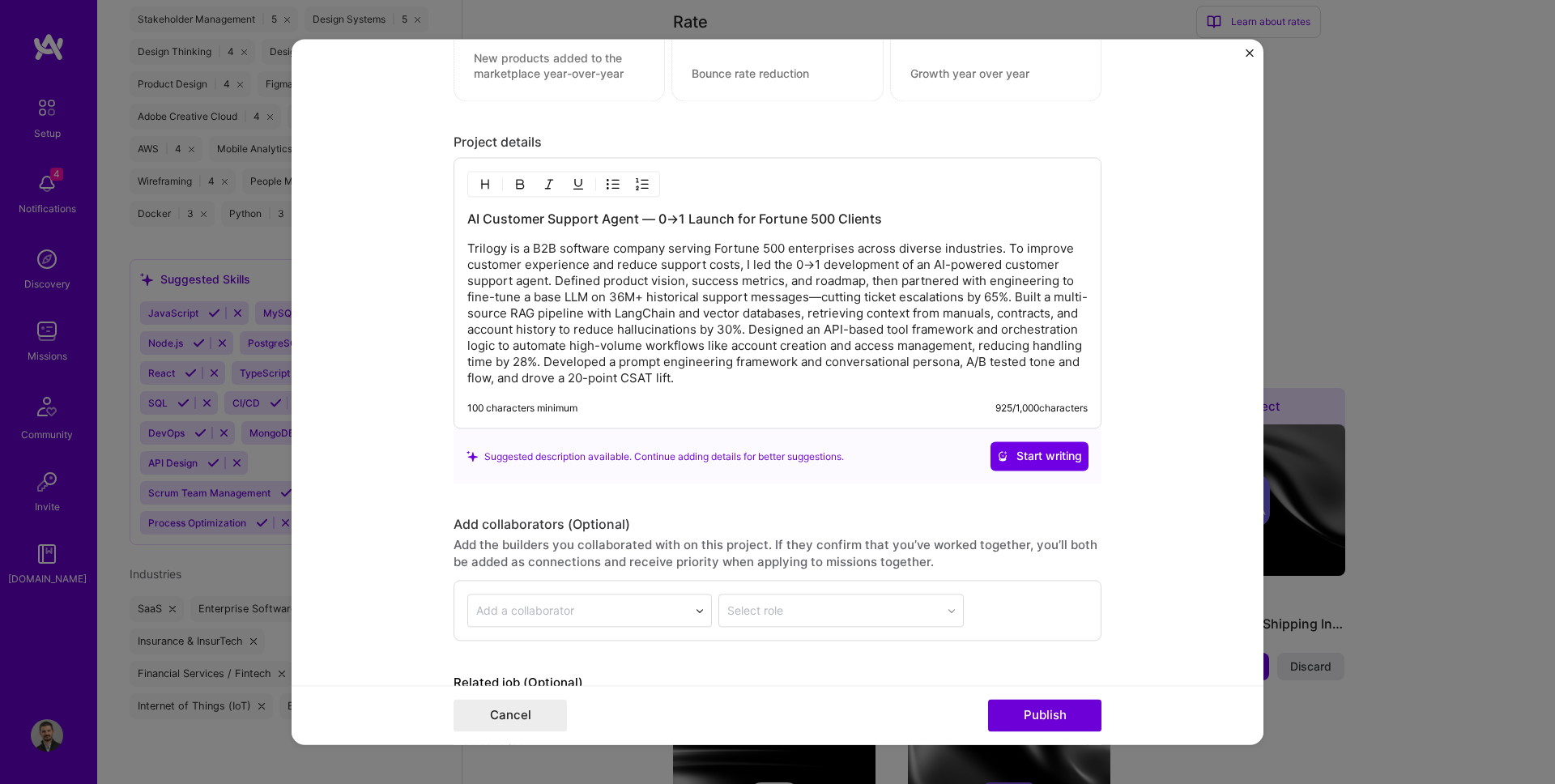
click at [821, 291] on p "Trilogy is a B2B software company serving Fortune 500 enterprises across divers…" at bounding box center [778, 314] width 621 height 146
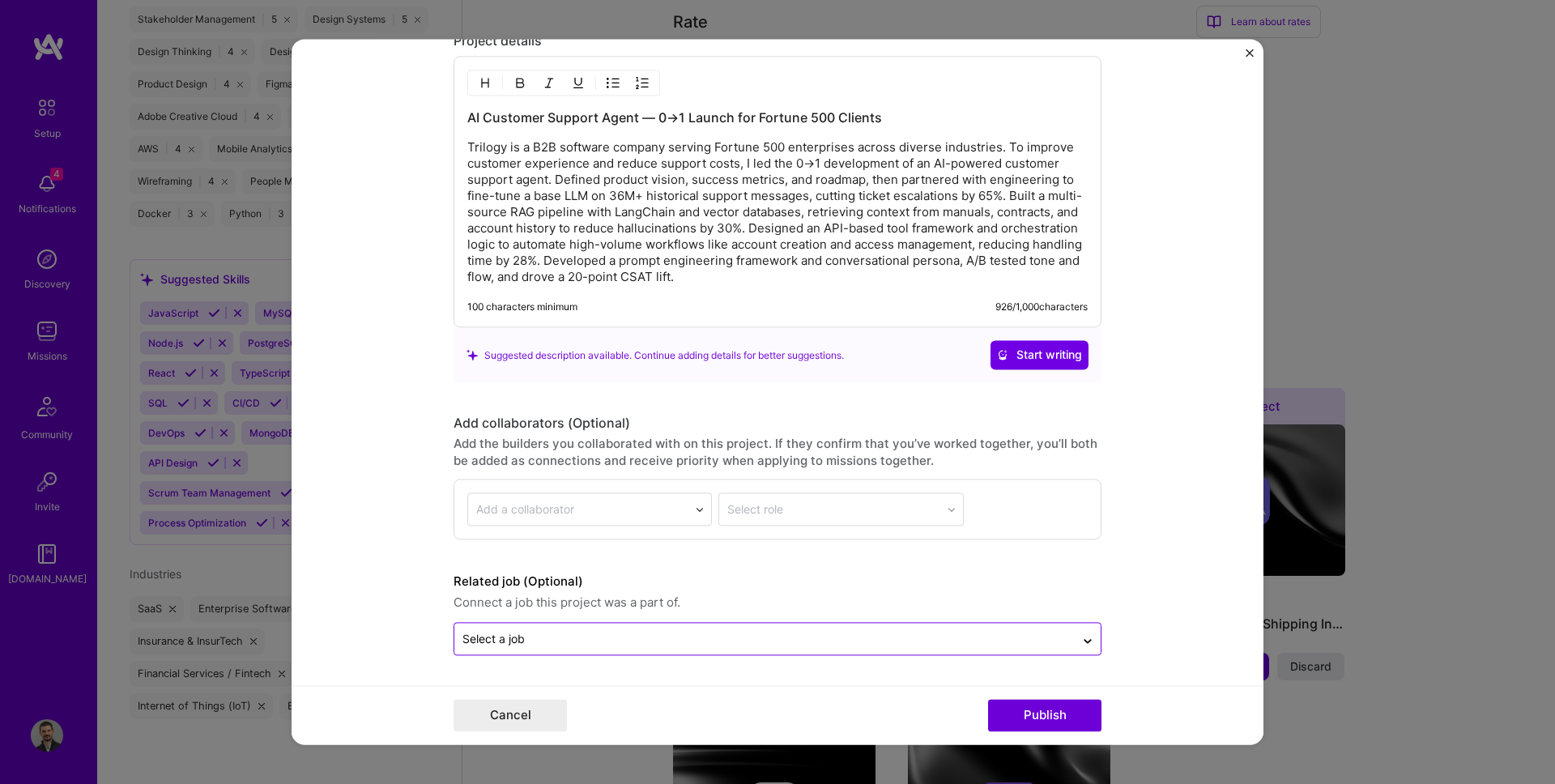
click at [631, 635] on input "text" at bounding box center [764, 638] width 604 height 17
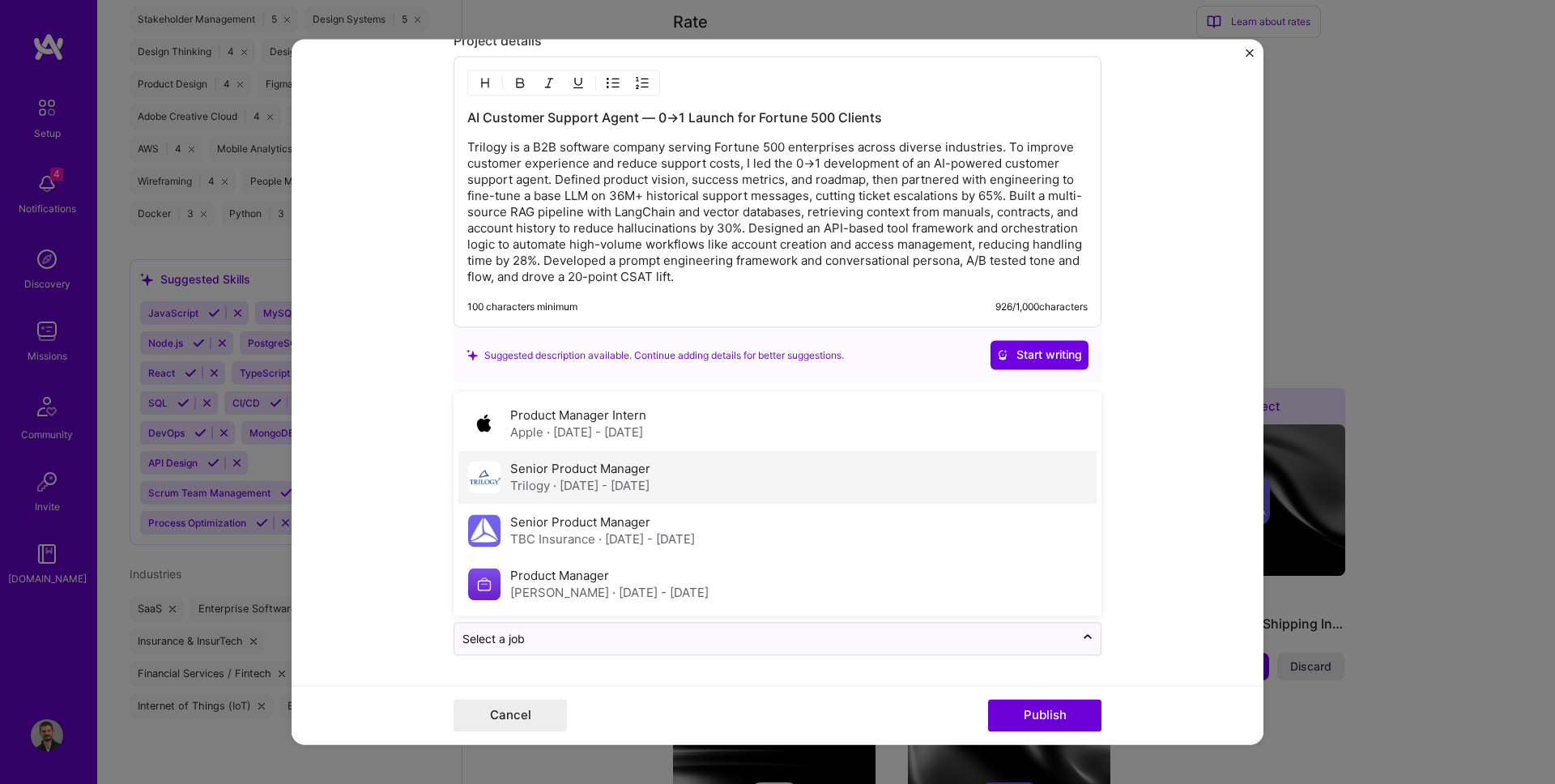
click at [550, 482] on div "Trilogy · [DATE] - [DATE]" at bounding box center [581, 486] width 140 height 17
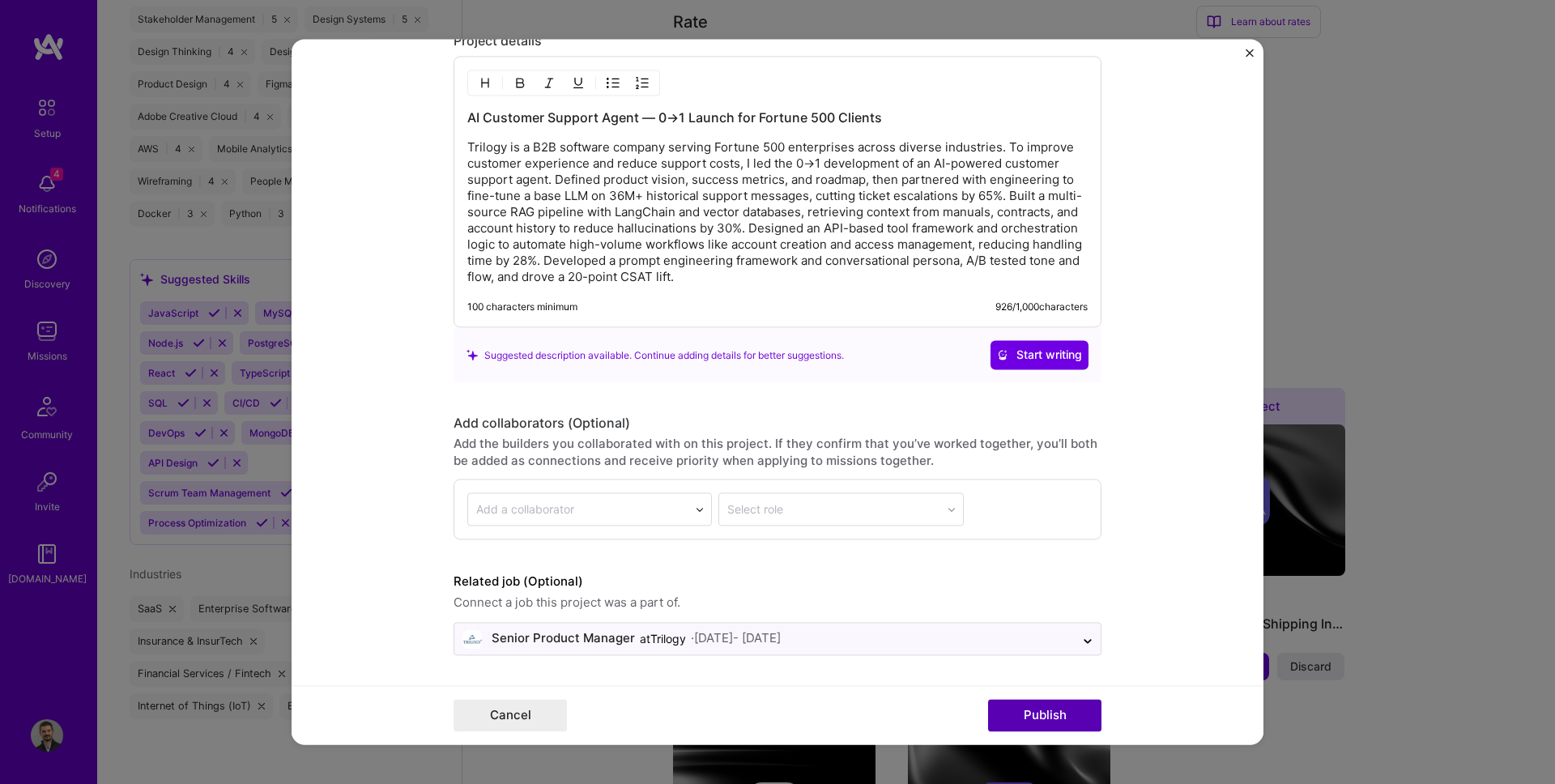
click at [1007, 716] on button "Publish" at bounding box center [1045, 716] width 114 height 33
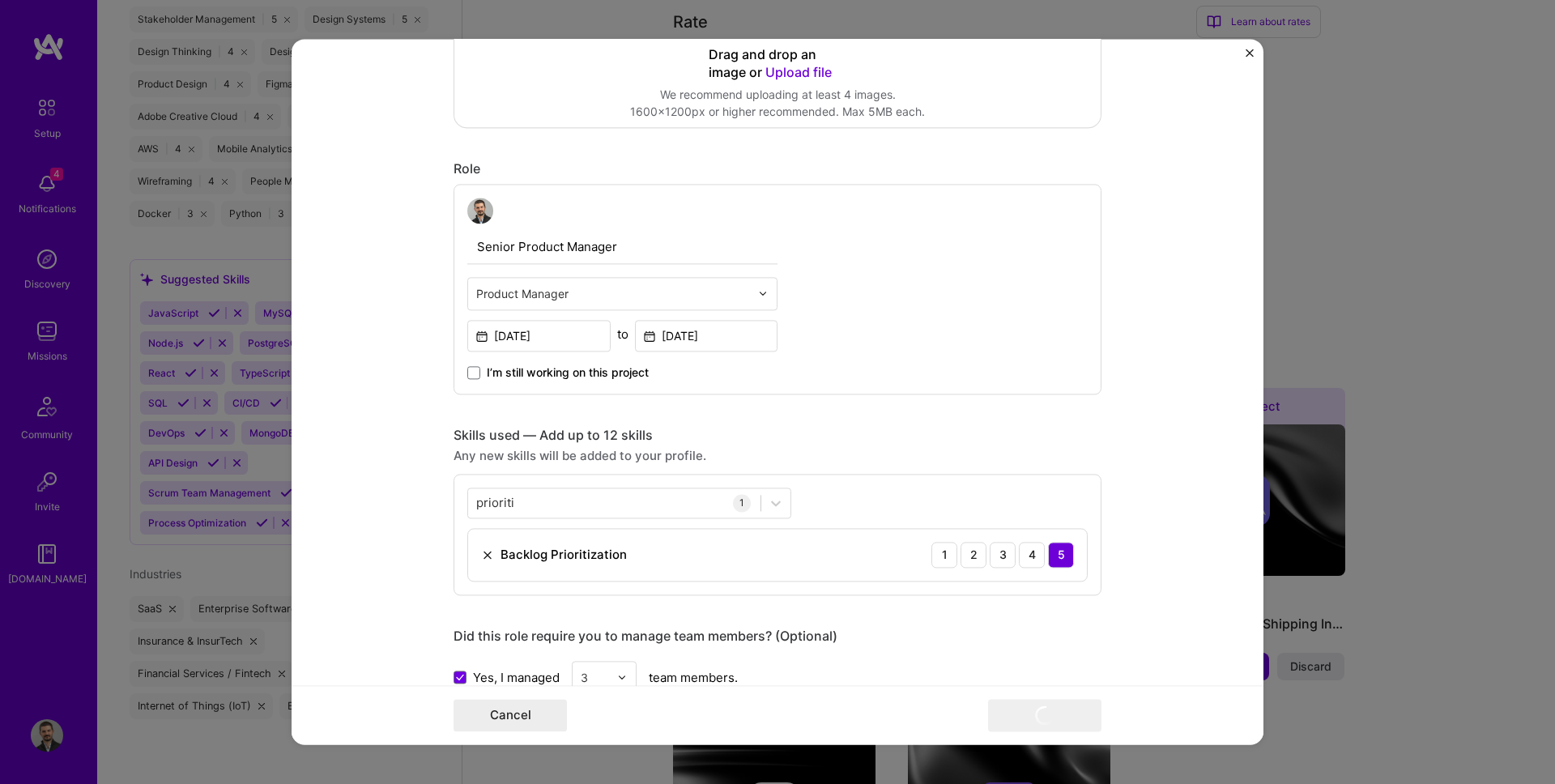
scroll to position [0, 0]
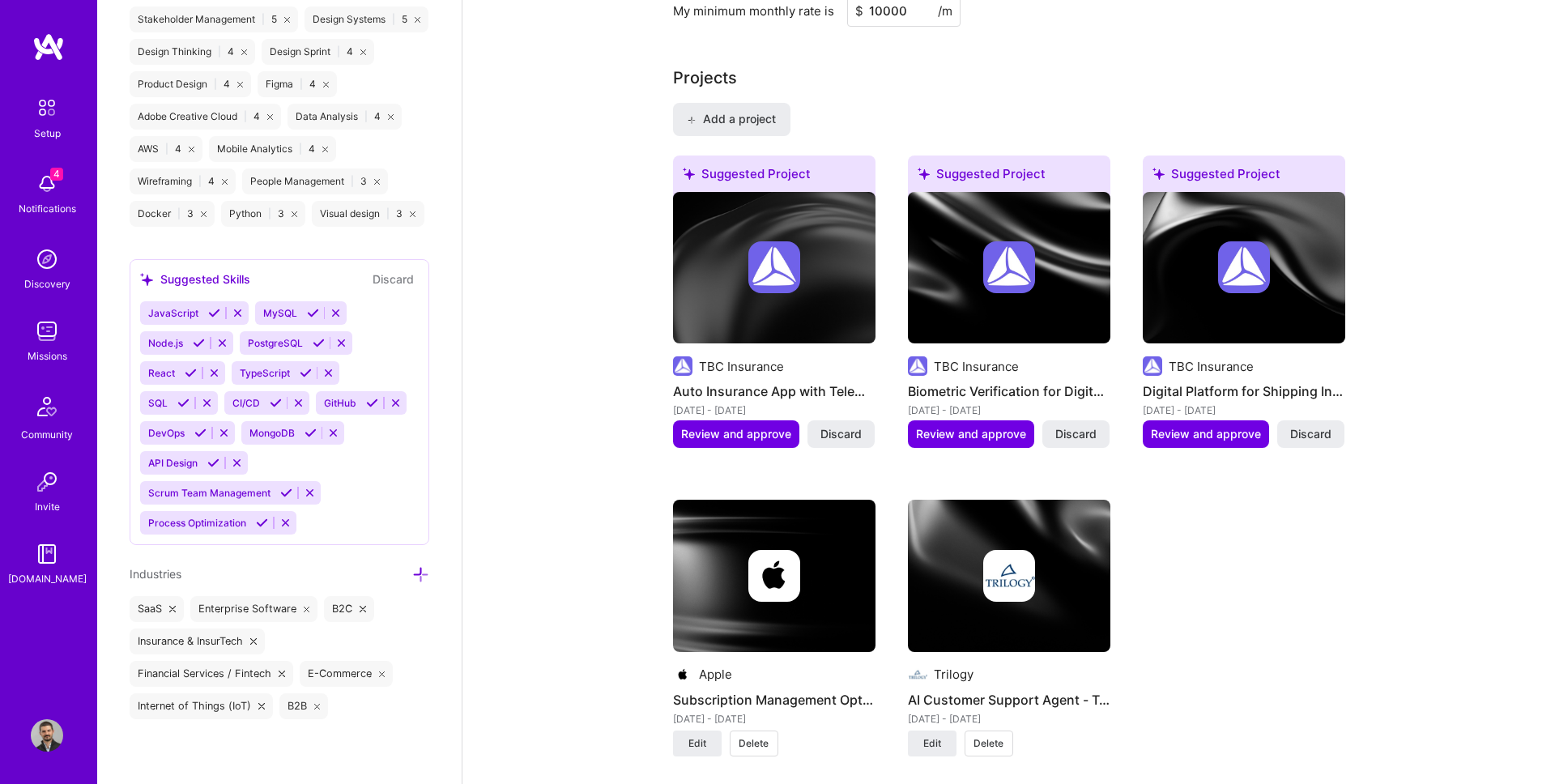
click at [583, 347] on div "About me What you write here will be shared with companies. Product Manager wit…" at bounding box center [1008, 535] width 1093 height 2995
click at [755, 118] on span "Add a project" at bounding box center [731, 119] width 88 height 16
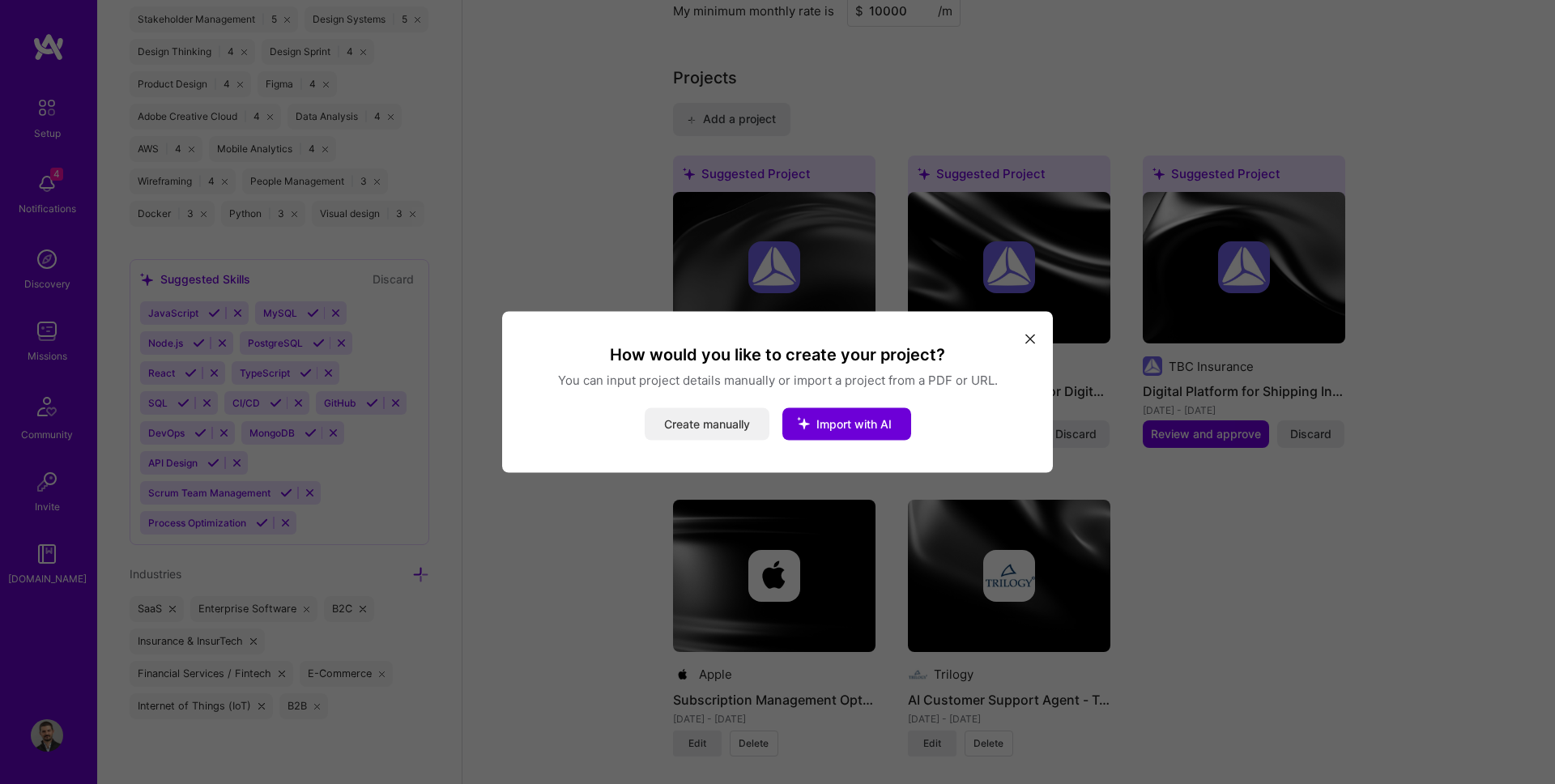
click at [703, 416] on button "Create manually" at bounding box center [706, 425] width 125 height 33
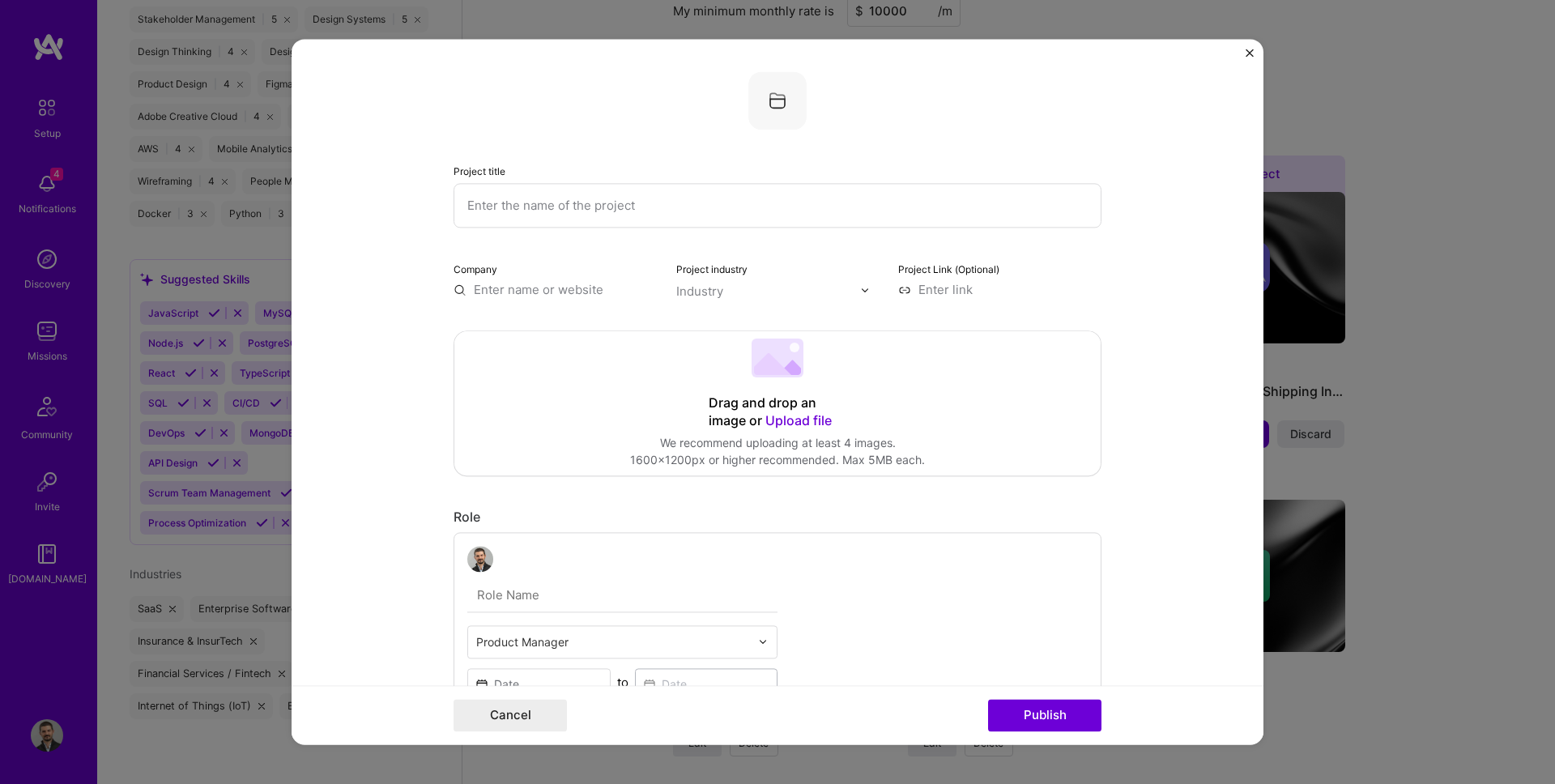
click at [584, 209] on input "text" at bounding box center [777, 205] width 648 height 45
paste input "[DOMAIN_NAME] — AI-Driven Personalized Learning Platform"
type input "[DOMAIN_NAME] — AI-Driven Personalized Learning Platform"
click at [536, 295] on input "text" at bounding box center [554, 289] width 203 height 17
type input "T"
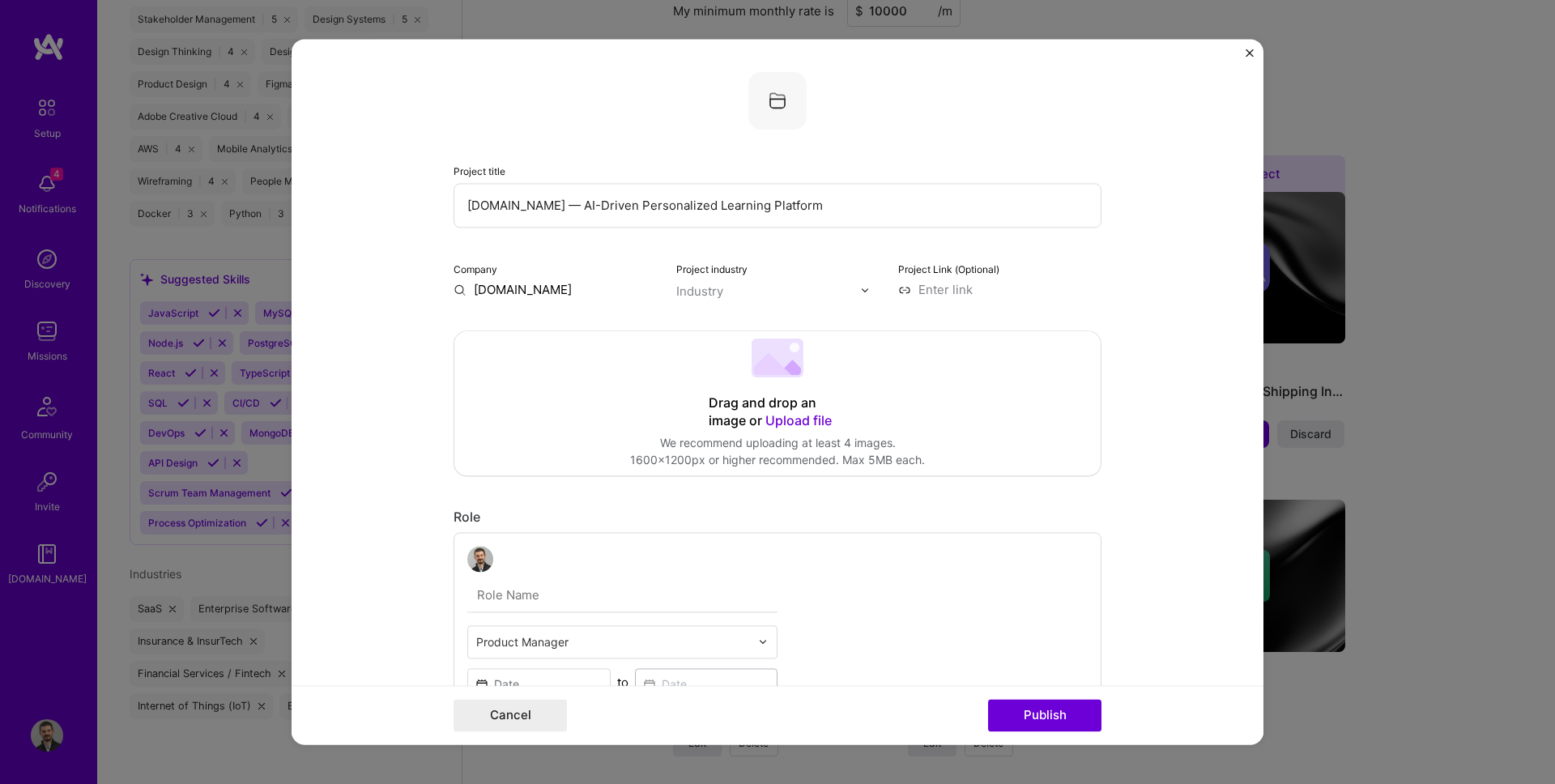
click at [531, 281] on input "[DOMAIN_NAME]" at bounding box center [554, 289] width 203 height 17
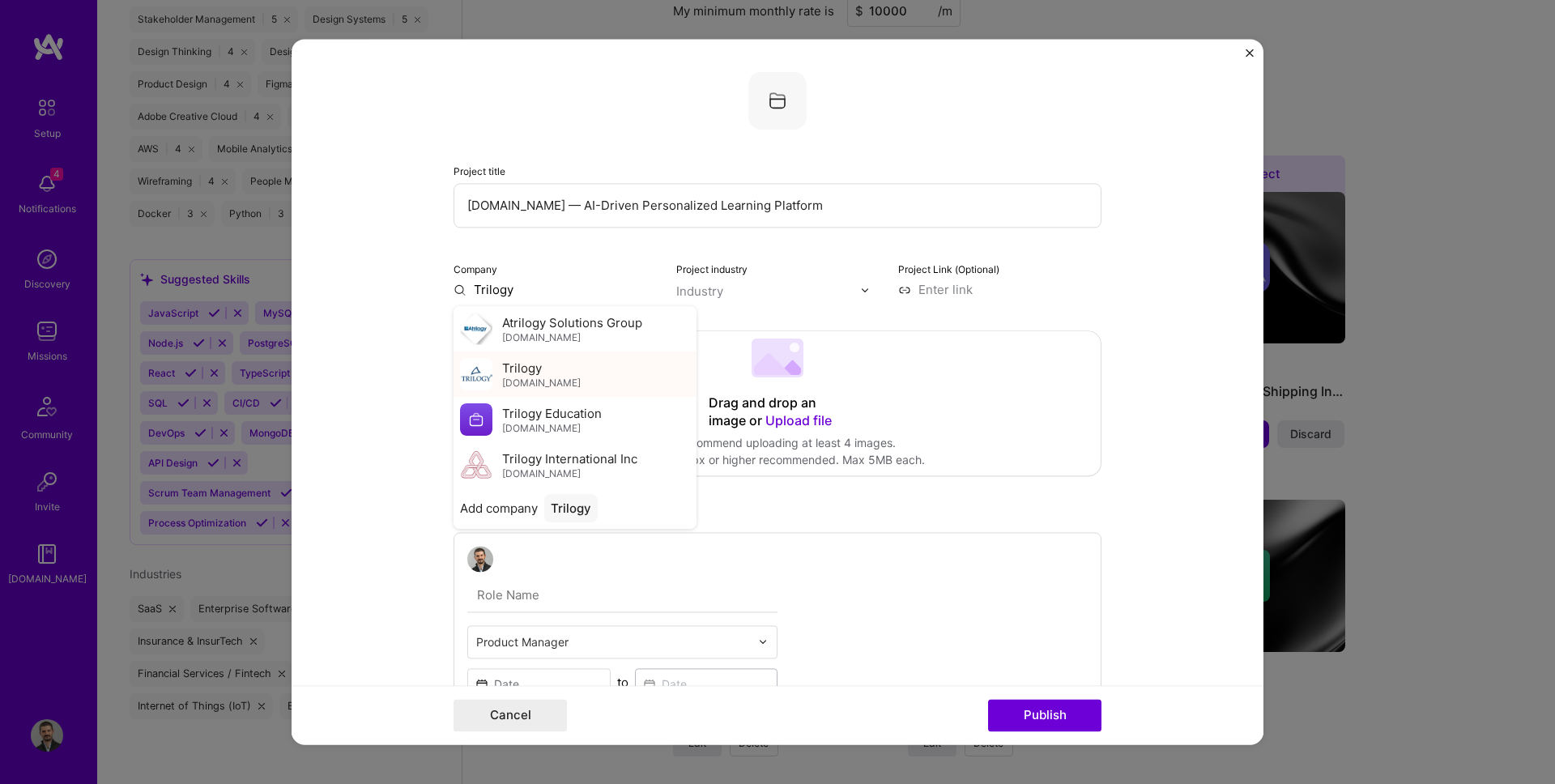
type input "Trilogy"
click at [520, 366] on span "Trilogy" at bounding box center [522, 367] width 40 height 17
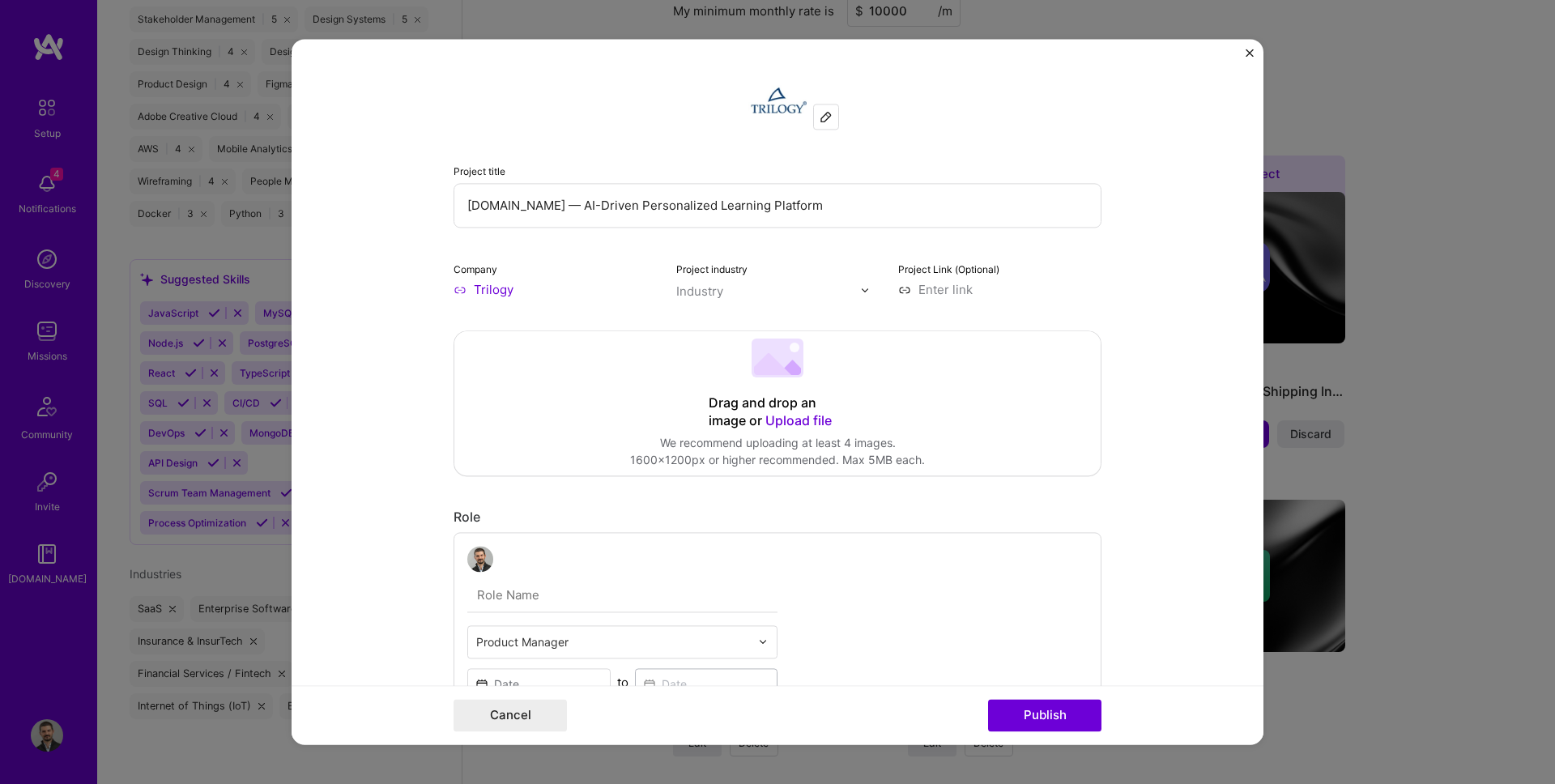
click at [727, 289] on input "text" at bounding box center [768, 291] width 185 height 17
type input "artific"
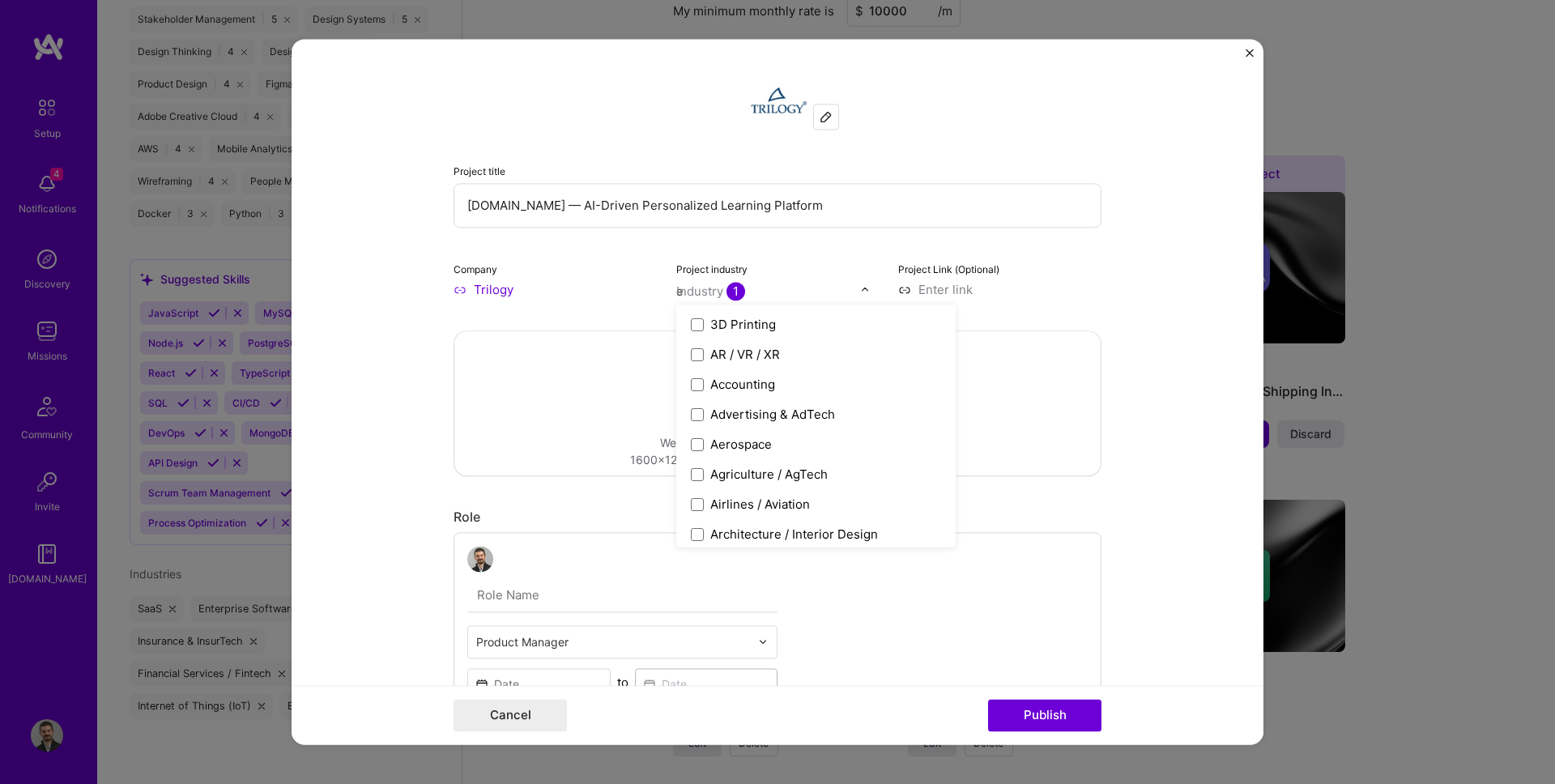
type input "ed"
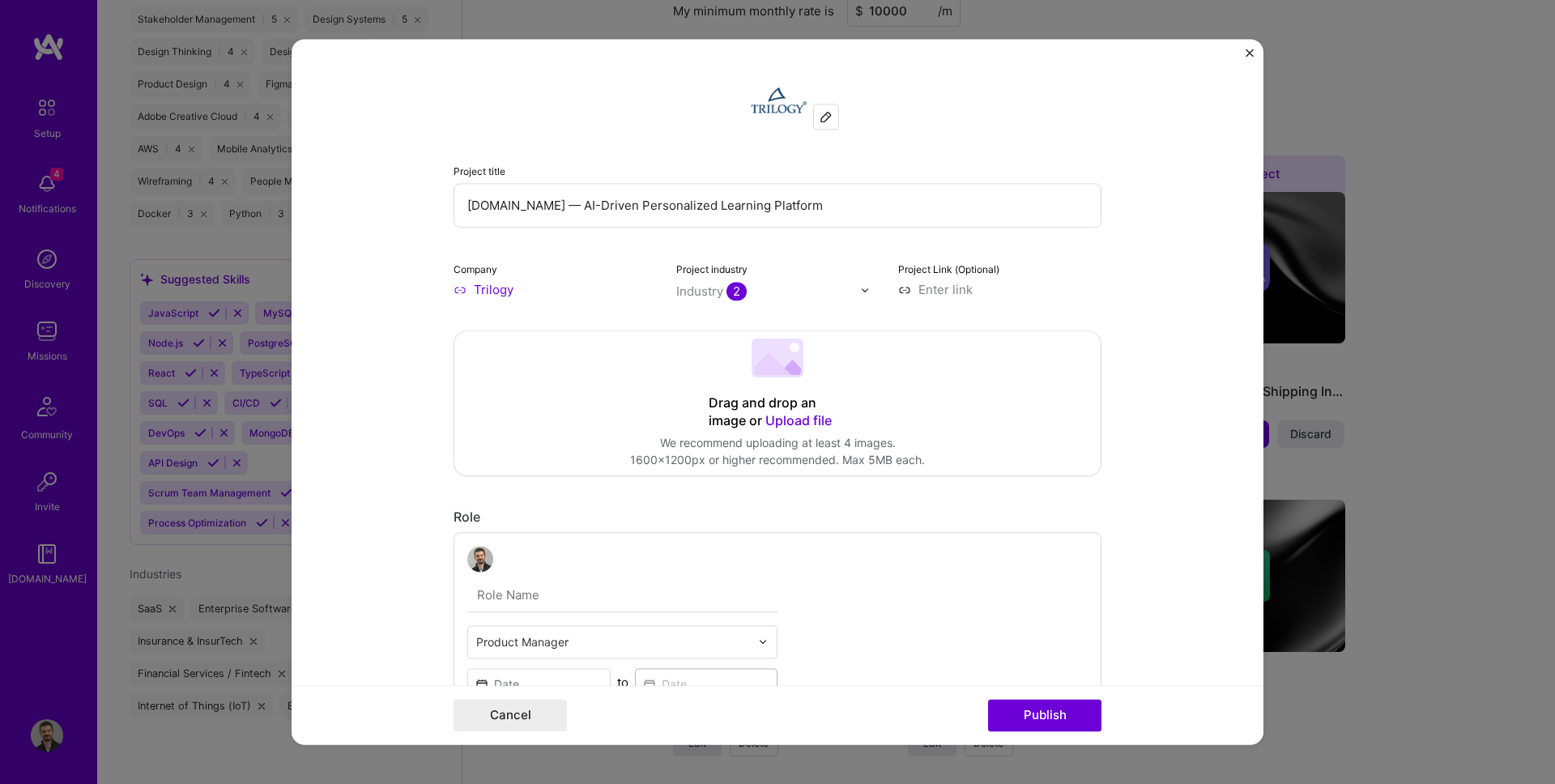
click at [924, 286] on input at bounding box center [999, 289] width 203 height 17
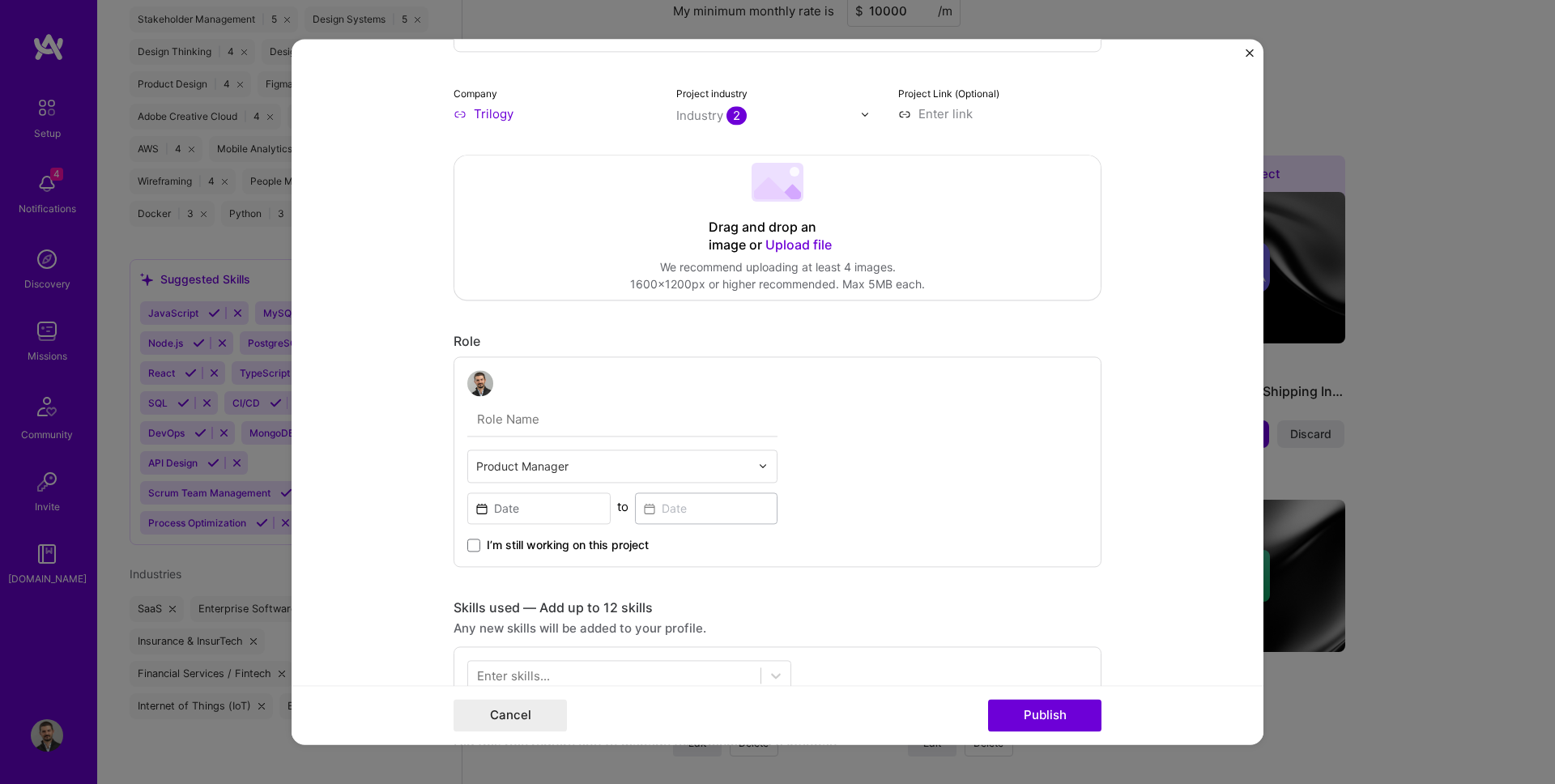
scroll to position [197, 0]
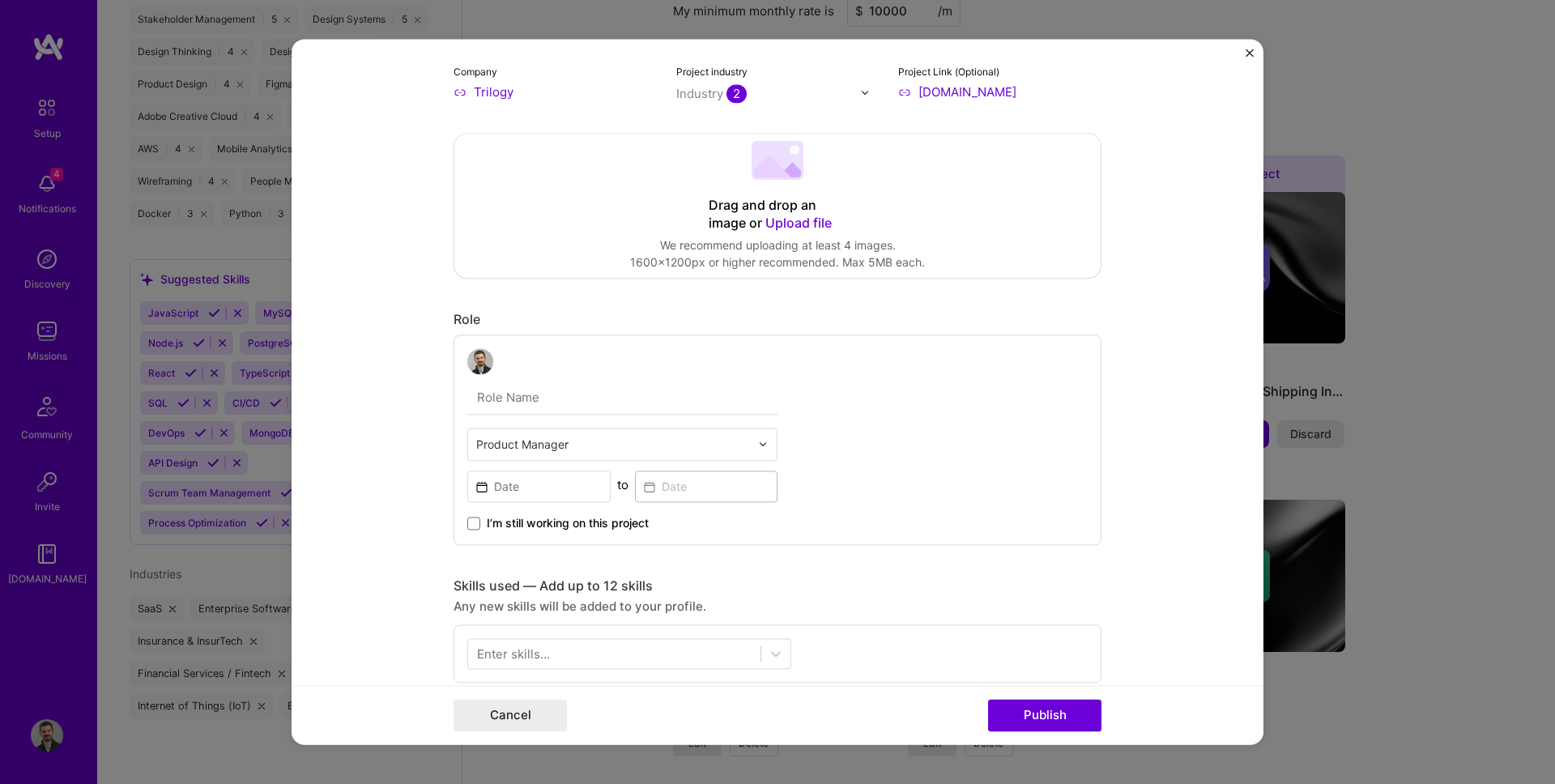
click at [546, 395] on input "text" at bounding box center [622, 397] width 310 height 34
type input "[URL][DOMAIN_NAME]"
type input "Senior Product Manager"
click at [537, 501] on input at bounding box center [540, 486] width 144 height 32
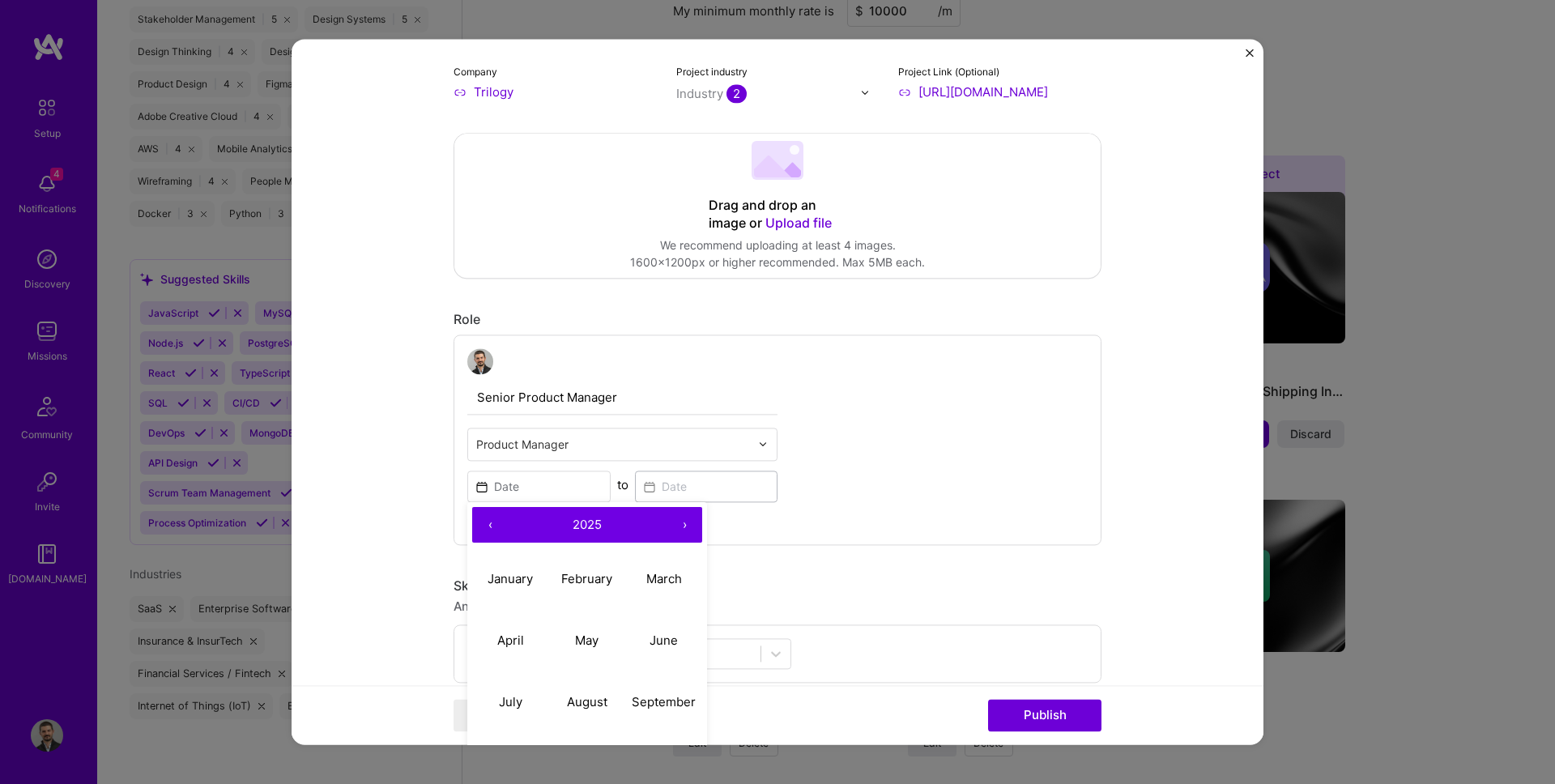
click at [510, 528] on button "2025" at bounding box center [587, 524] width 158 height 35
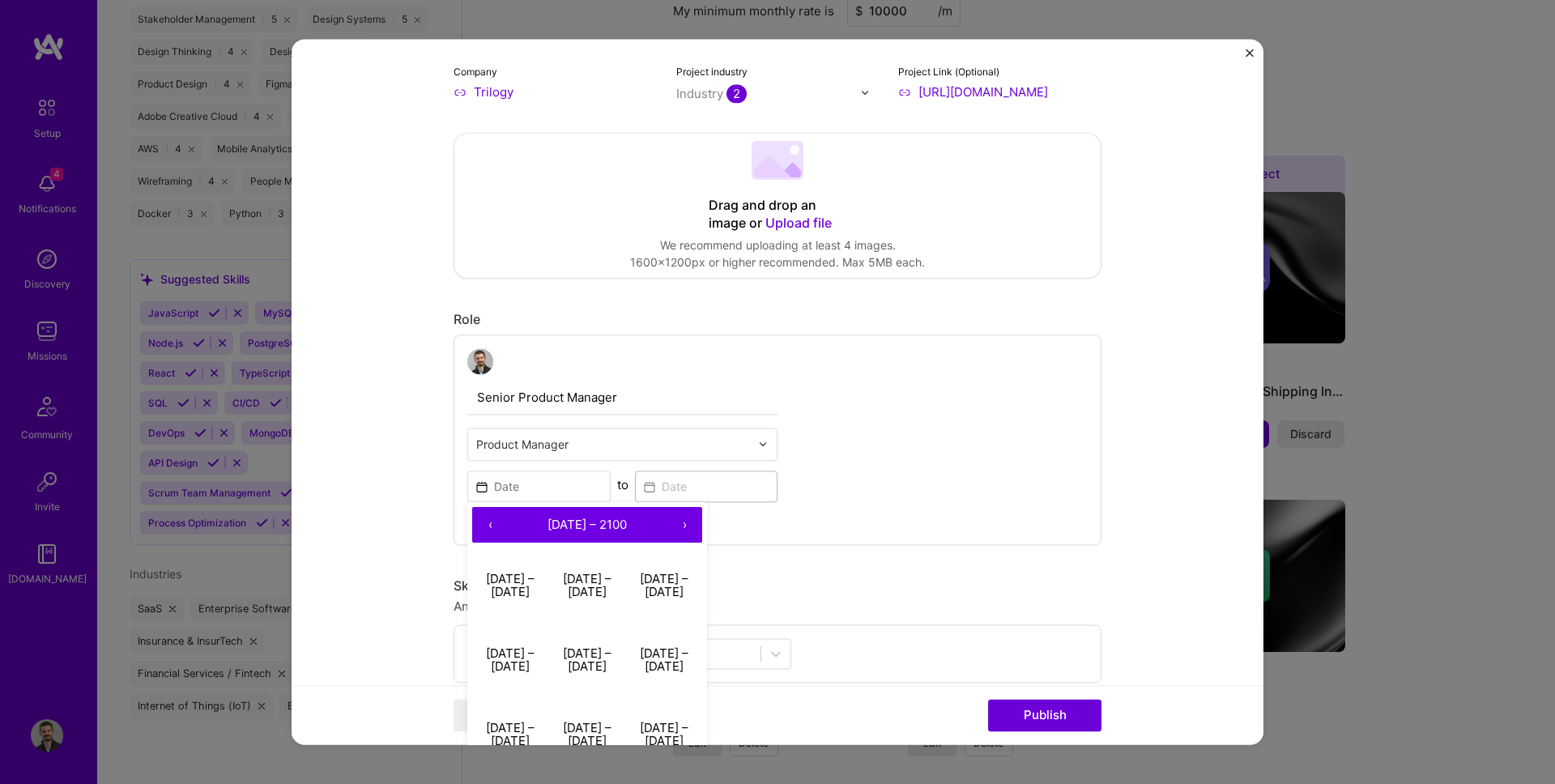
click at [683, 522] on button "›" at bounding box center [684, 524] width 35 height 35
click at [490, 522] on button "‹" at bounding box center [490, 524] width 35 height 35
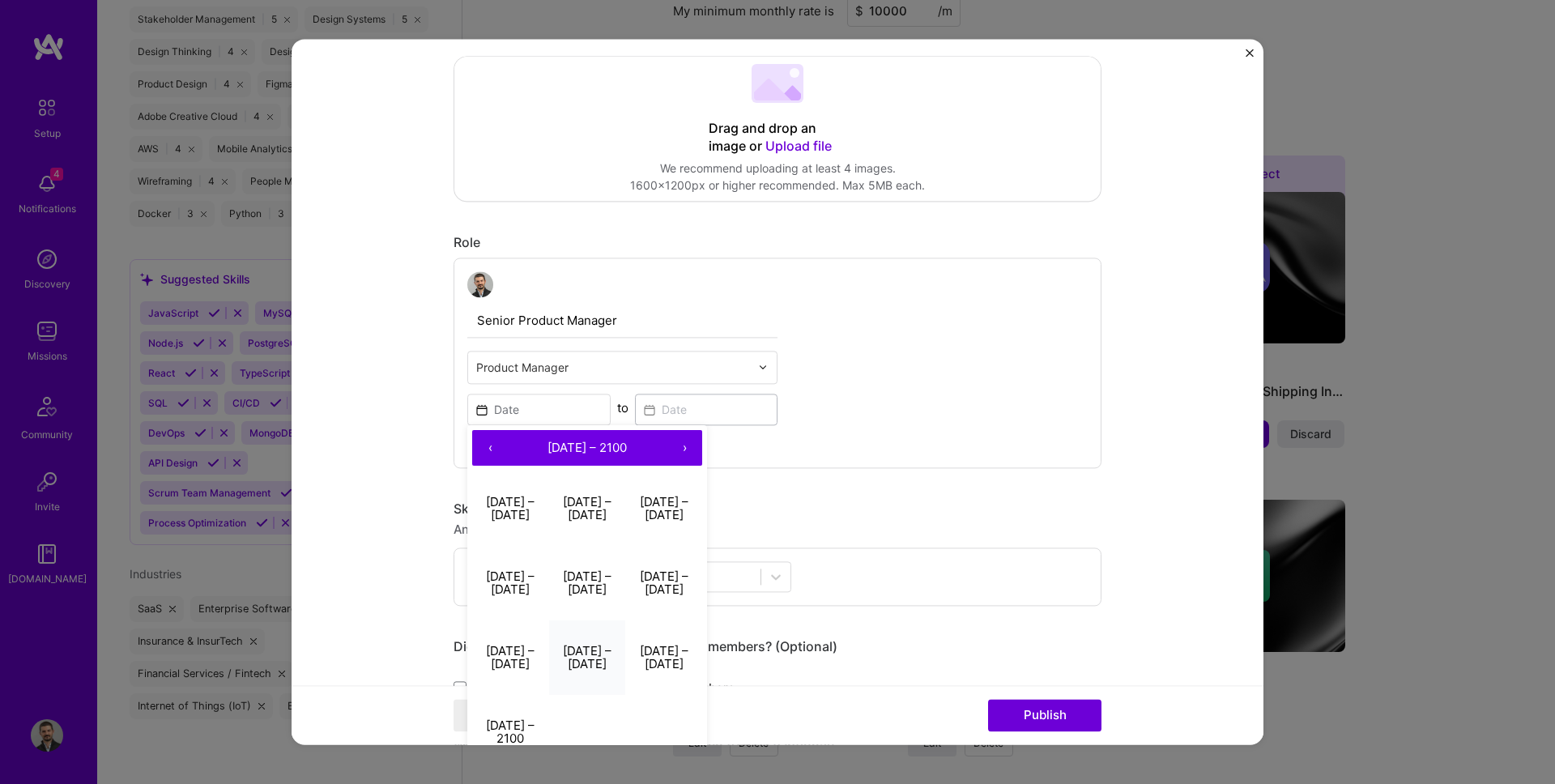
scroll to position [317, 0]
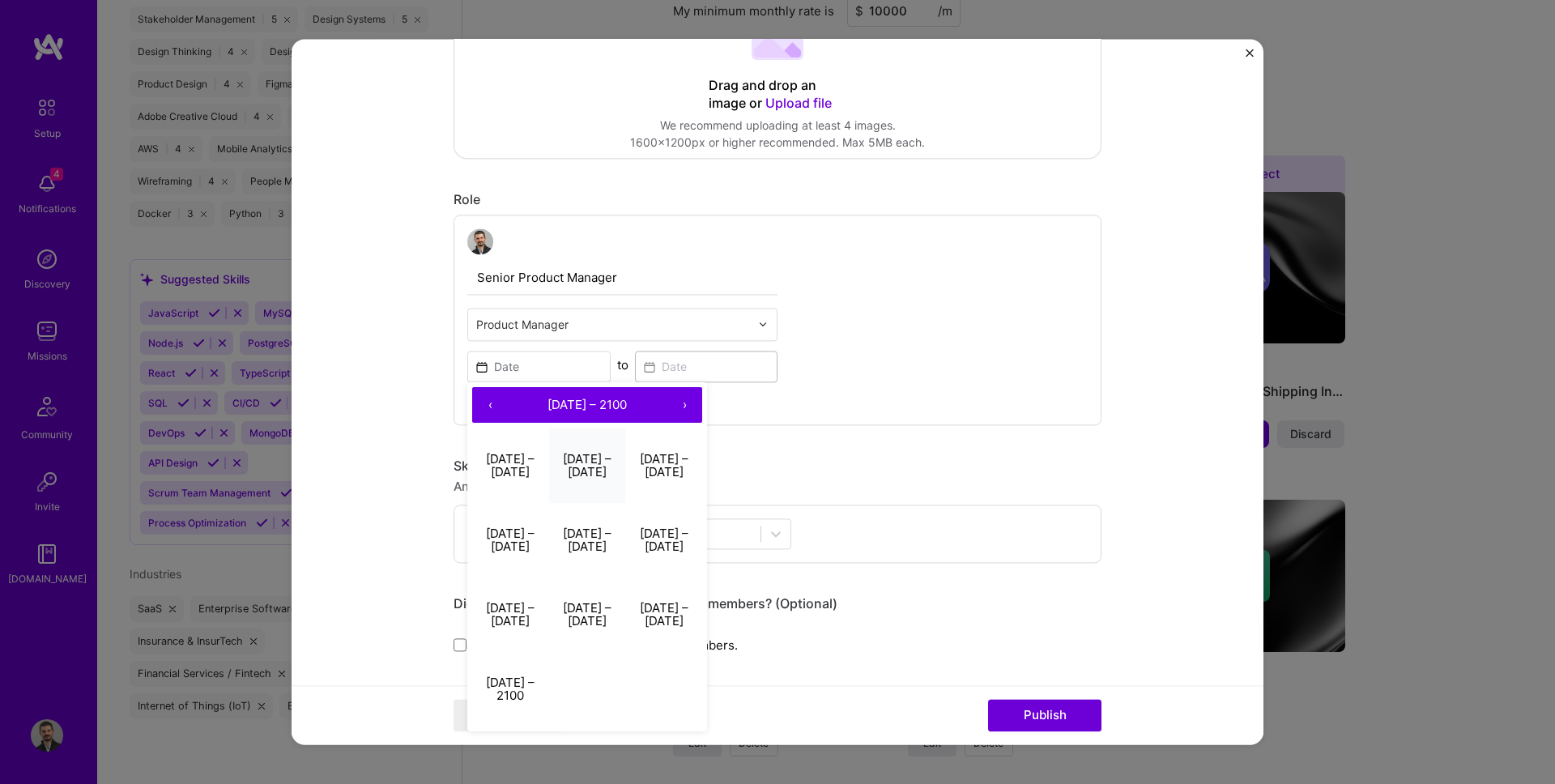
click at [596, 463] on button "[DATE] – [DATE]" at bounding box center [587, 467] width 77 height 75
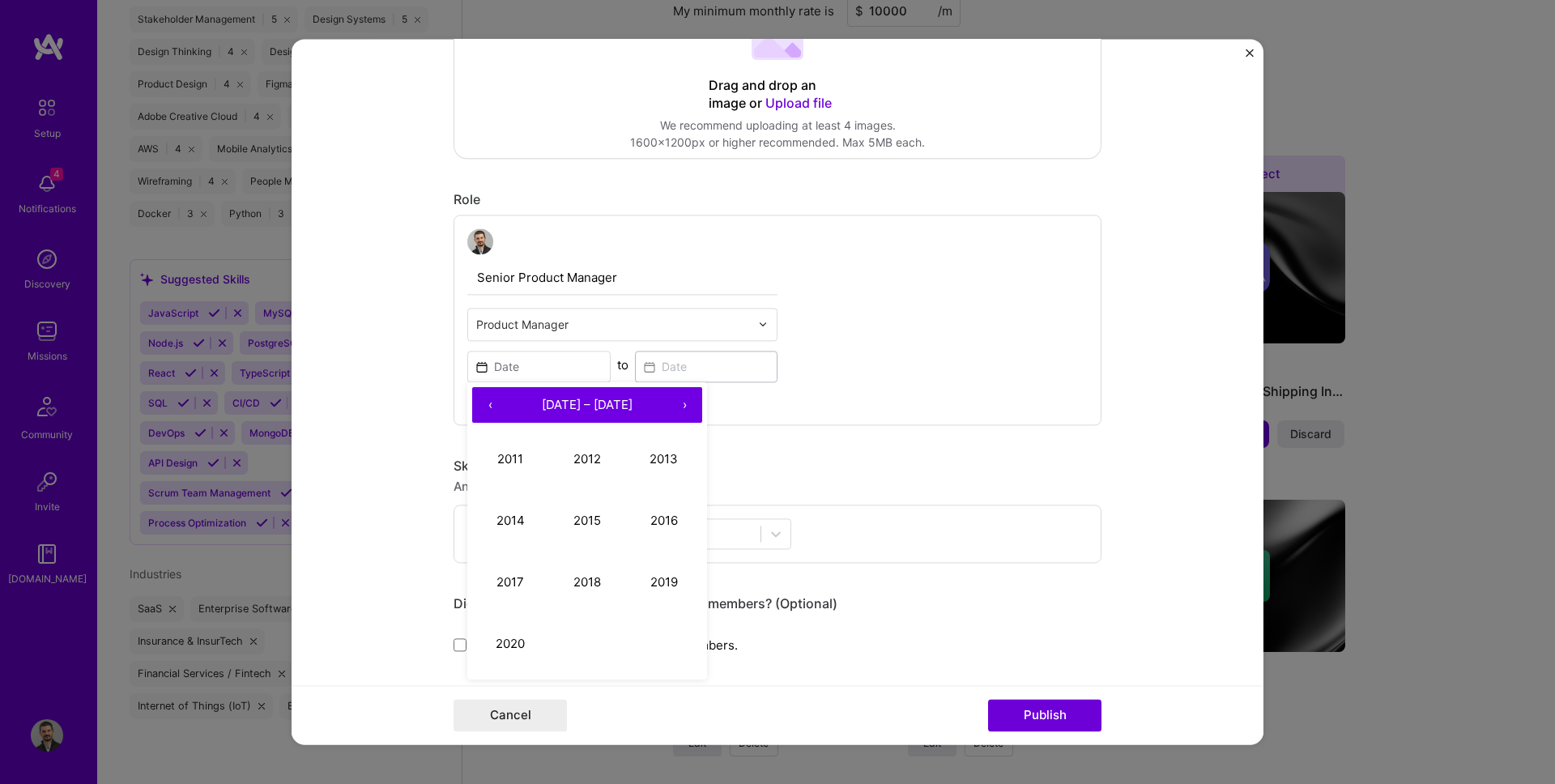
click at [684, 413] on button "›" at bounding box center [684, 404] width 35 height 35
click at [520, 460] on button "2021" at bounding box center [510, 460] width 77 height 62
click at [499, 628] on button "October" at bounding box center [510, 645] width 77 height 62
type input "[DATE]"
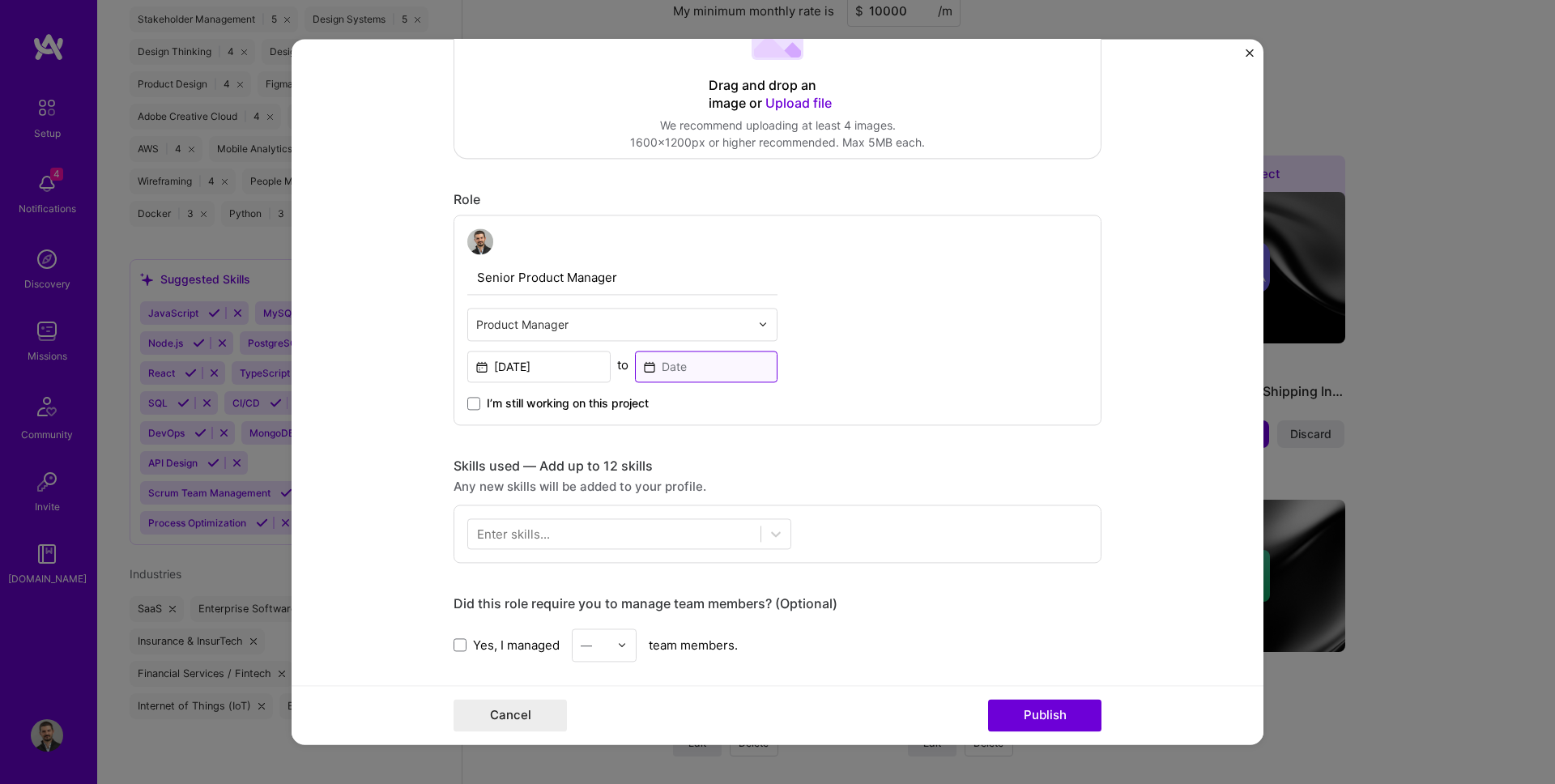
click at [666, 353] on input at bounding box center [707, 366] width 144 height 32
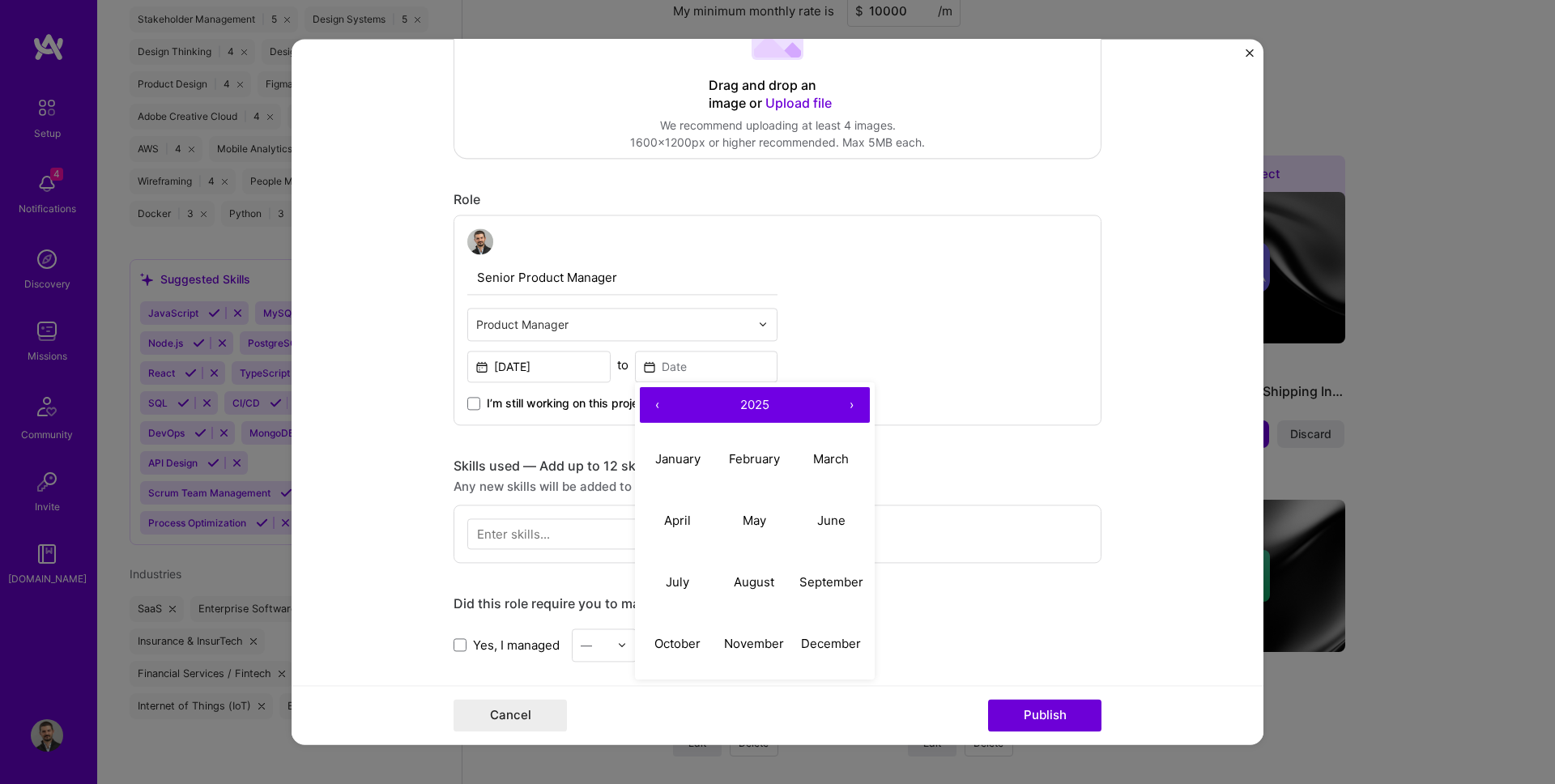
click at [656, 404] on button "‹" at bounding box center [657, 404] width 35 height 35
click at [828, 654] on button "December" at bounding box center [831, 645] width 77 height 62
type input "[DATE]"
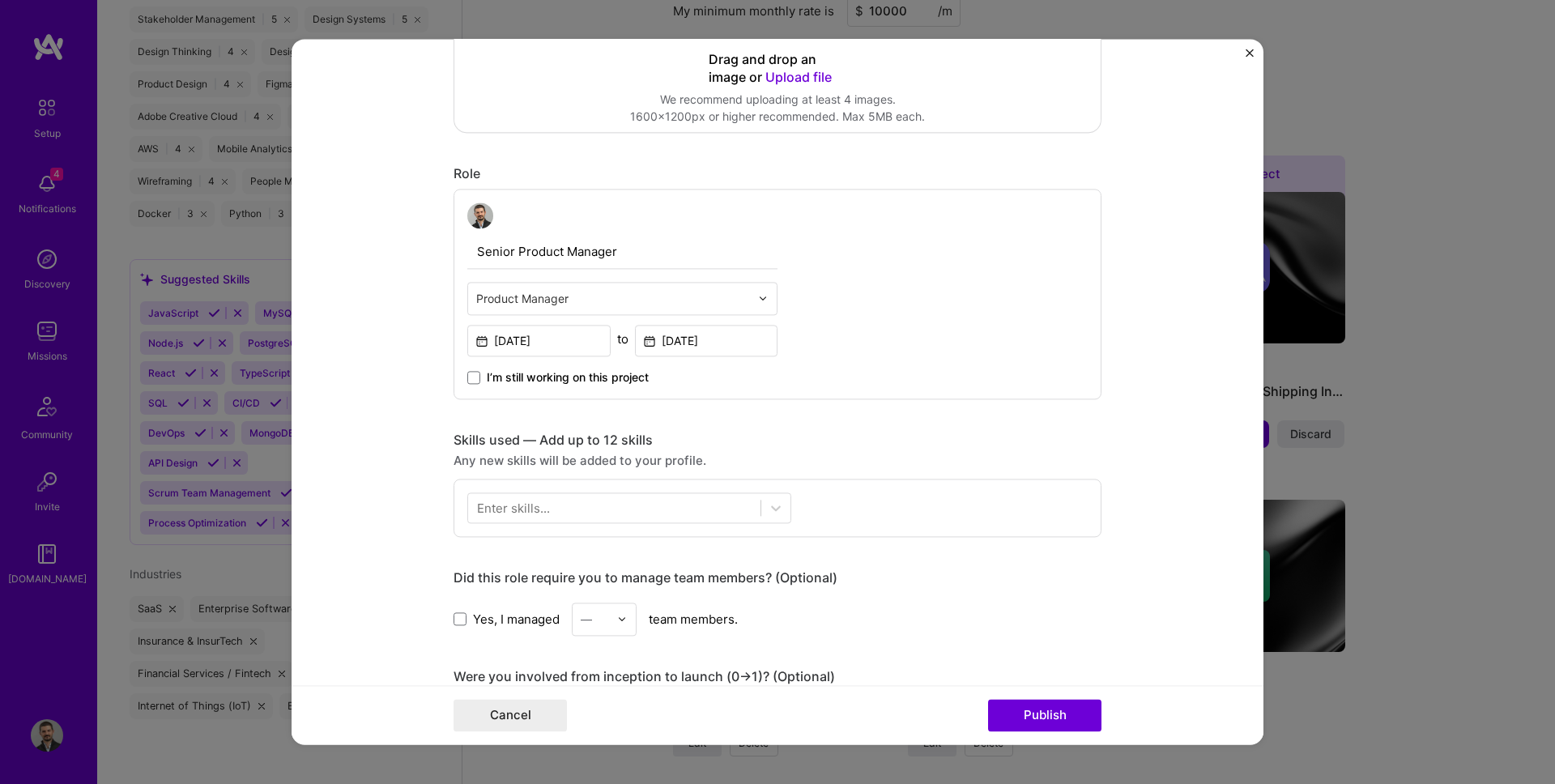
scroll to position [509, 0]
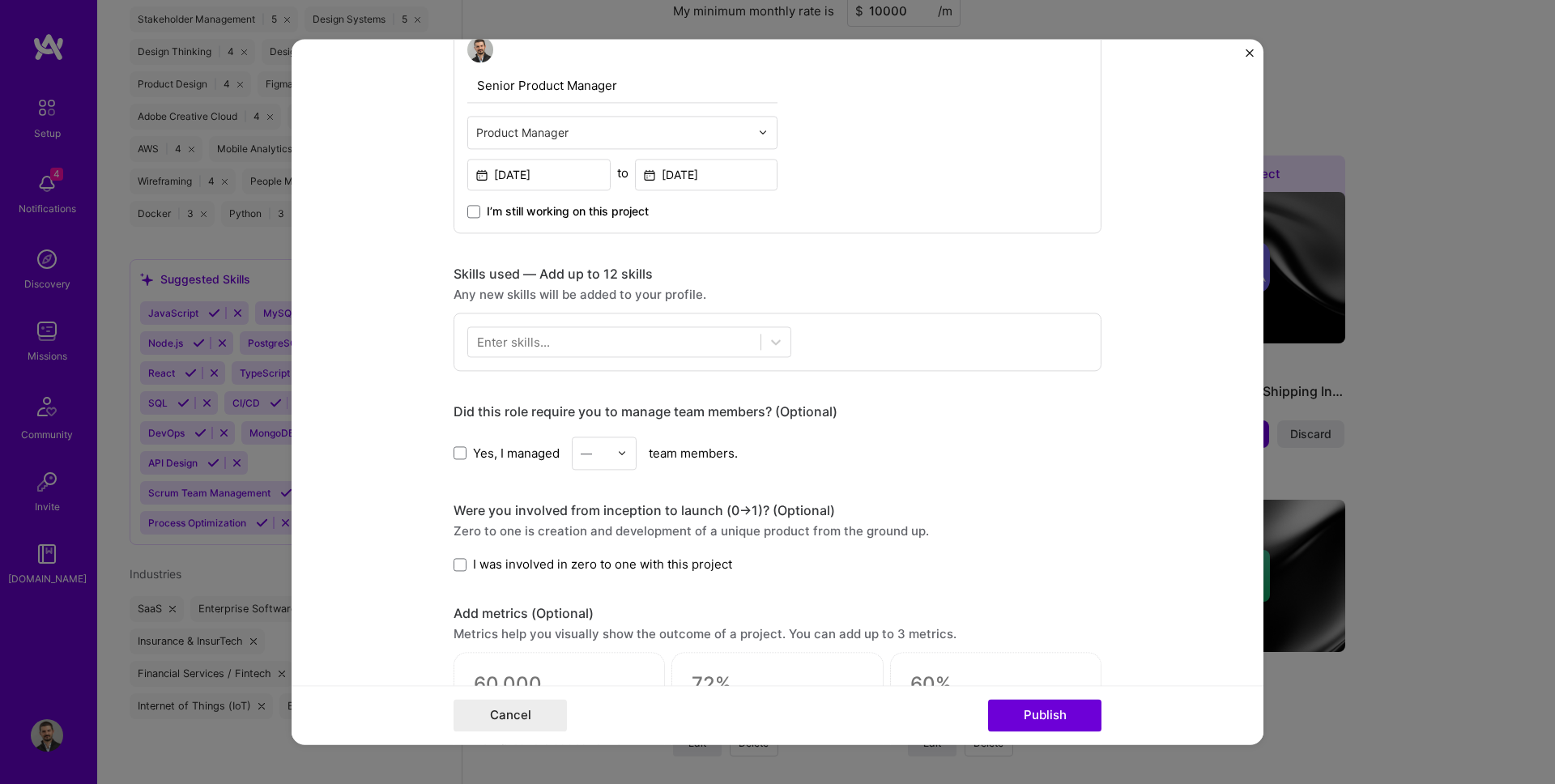
click at [510, 318] on div "Enter skills..." at bounding box center [777, 342] width 648 height 58
click at [510, 337] on div "Enter skills..." at bounding box center [513, 342] width 73 height 17
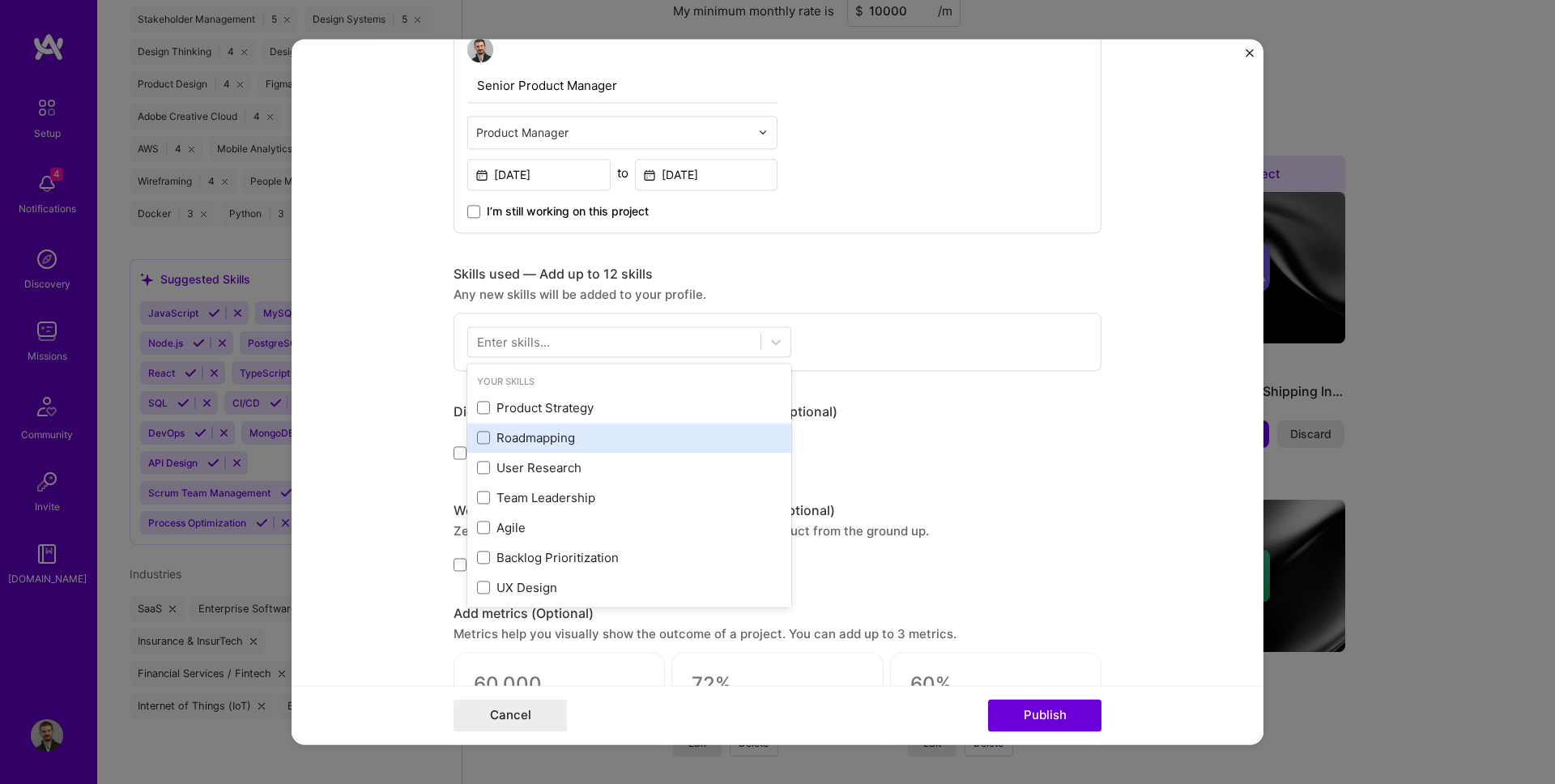
click at [523, 443] on div "Roadmapping" at bounding box center [629, 437] width 305 height 17
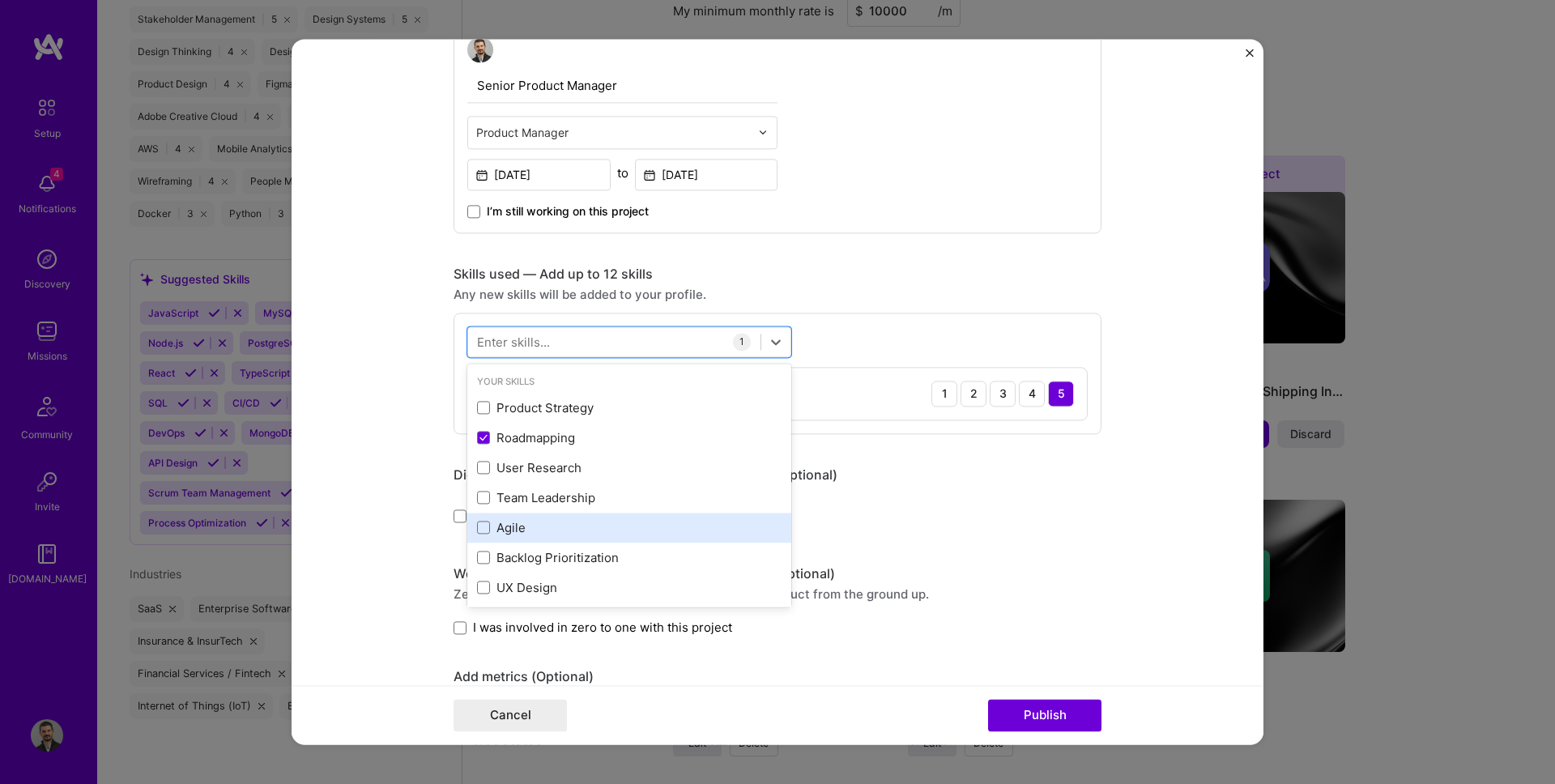
click at [515, 535] on div "Agile" at bounding box center [629, 528] width 305 height 17
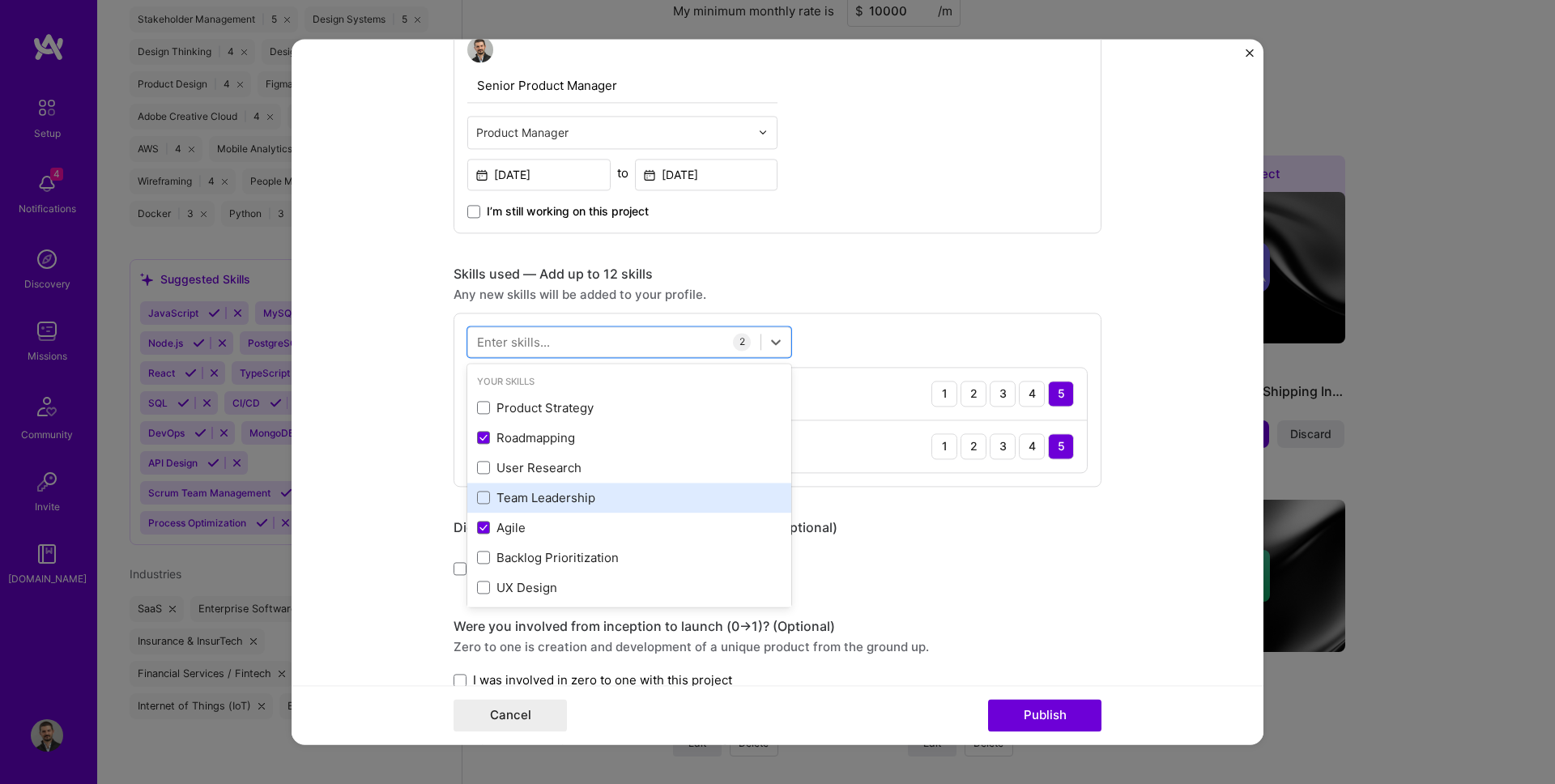
click at [524, 487] on div "Team Leadership" at bounding box center [630, 497] width 324 height 30
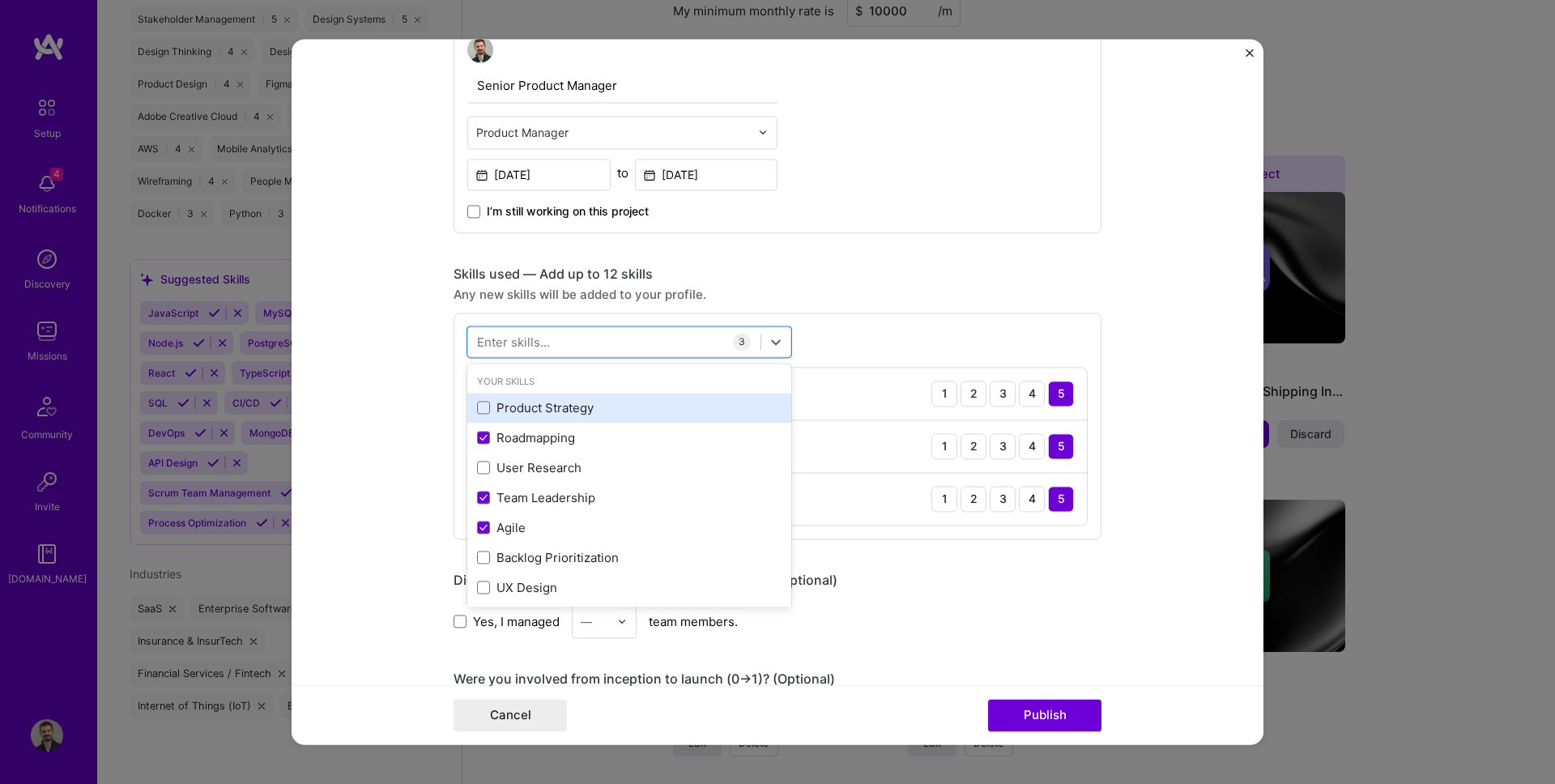
click at [535, 408] on div "Product Strategy" at bounding box center [629, 407] width 305 height 17
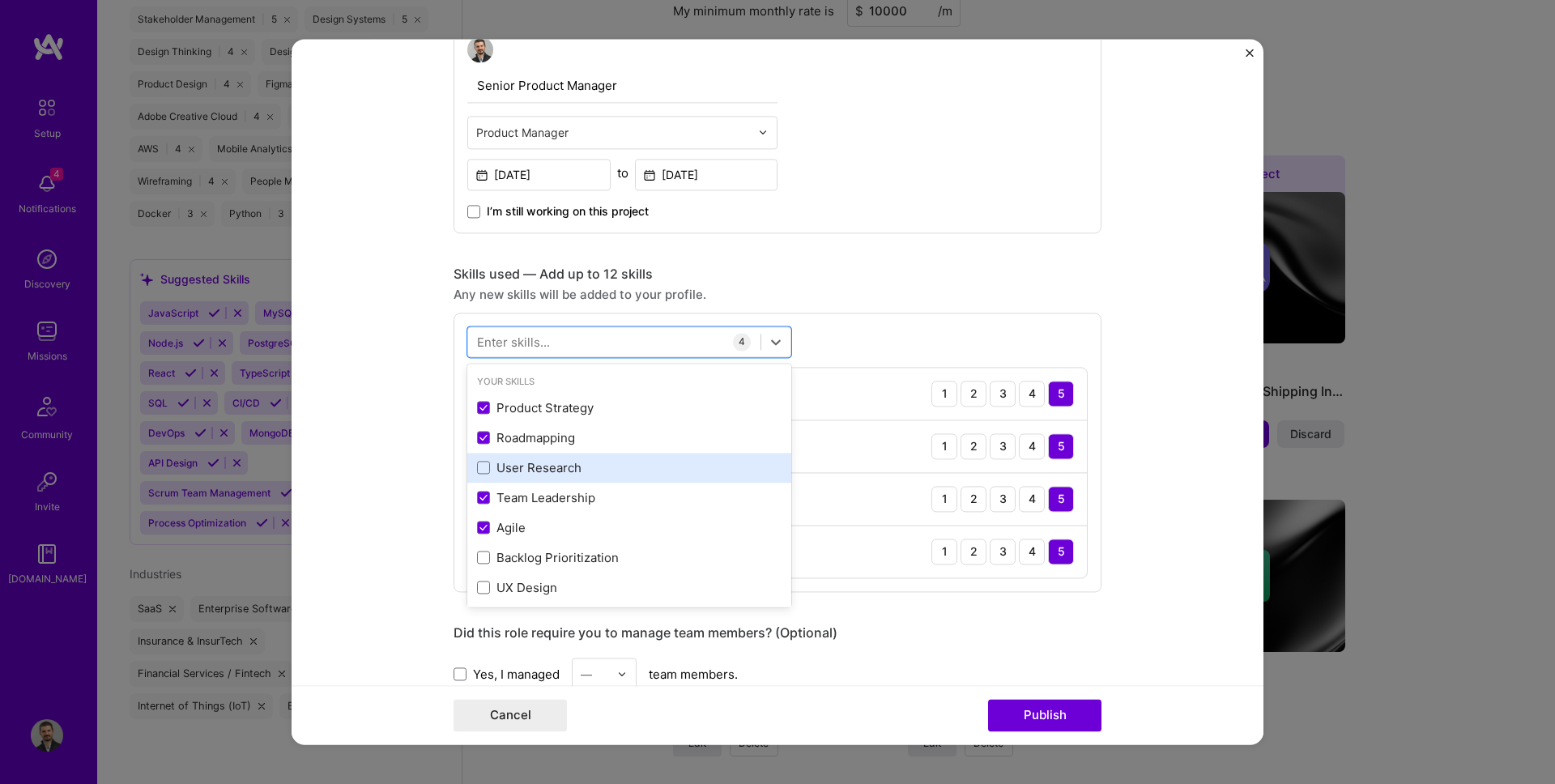
click at [535, 466] on div "User Research" at bounding box center [629, 467] width 305 height 17
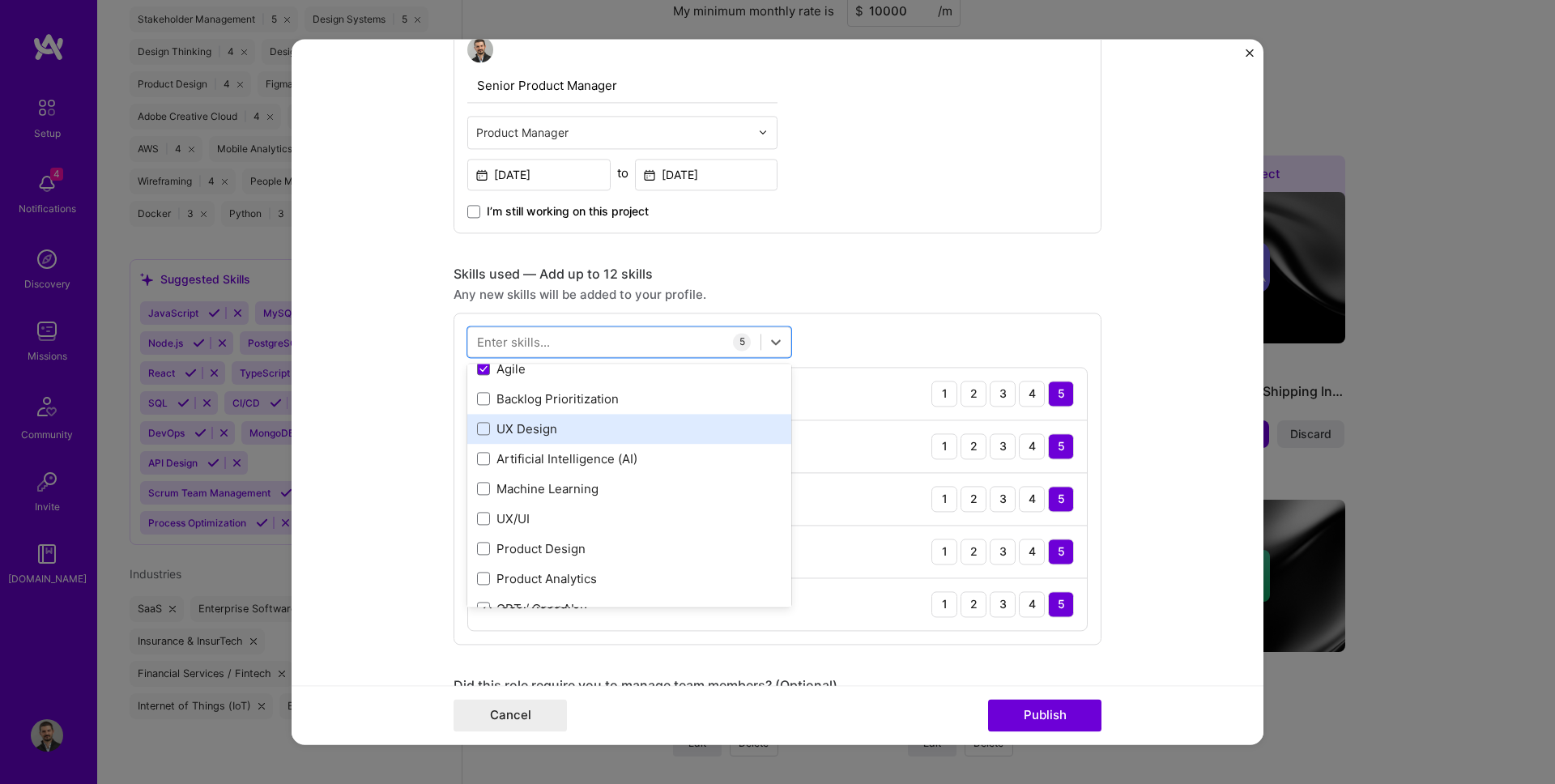
click at [533, 425] on div "UX Design" at bounding box center [629, 428] width 305 height 17
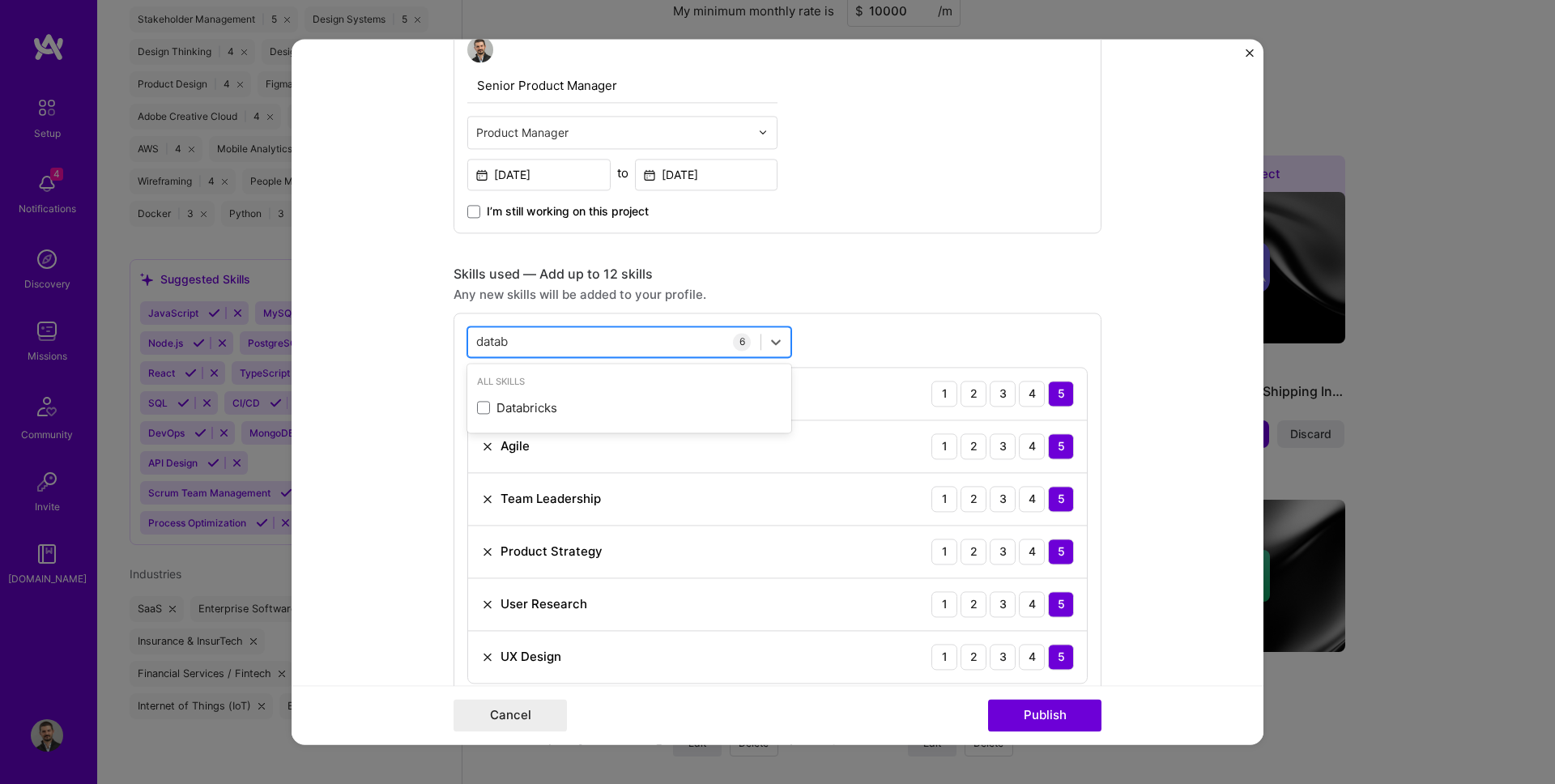
scroll to position [0, 0]
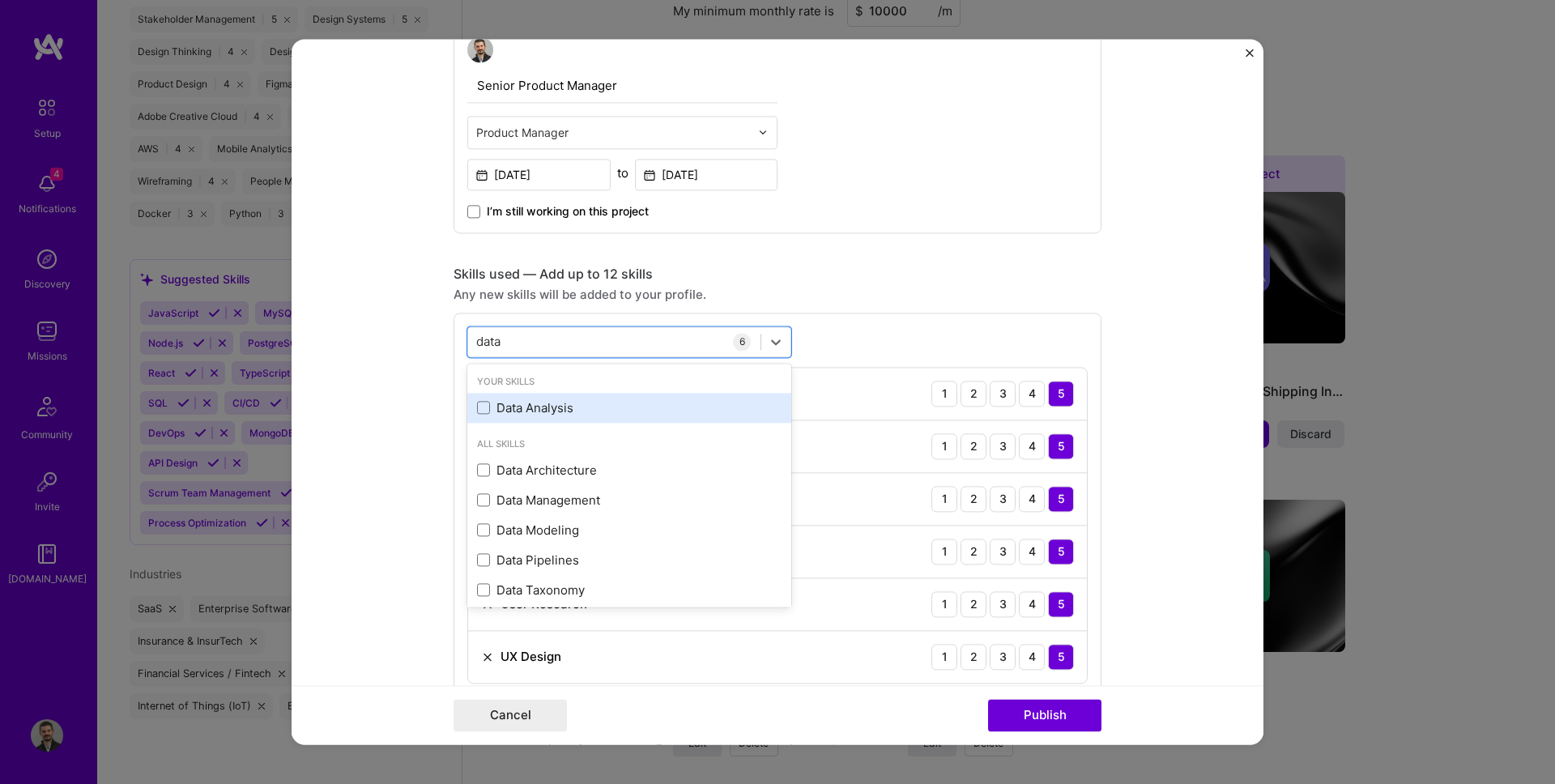
click at [540, 401] on div "Data Analysis" at bounding box center [629, 407] width 305 height 17
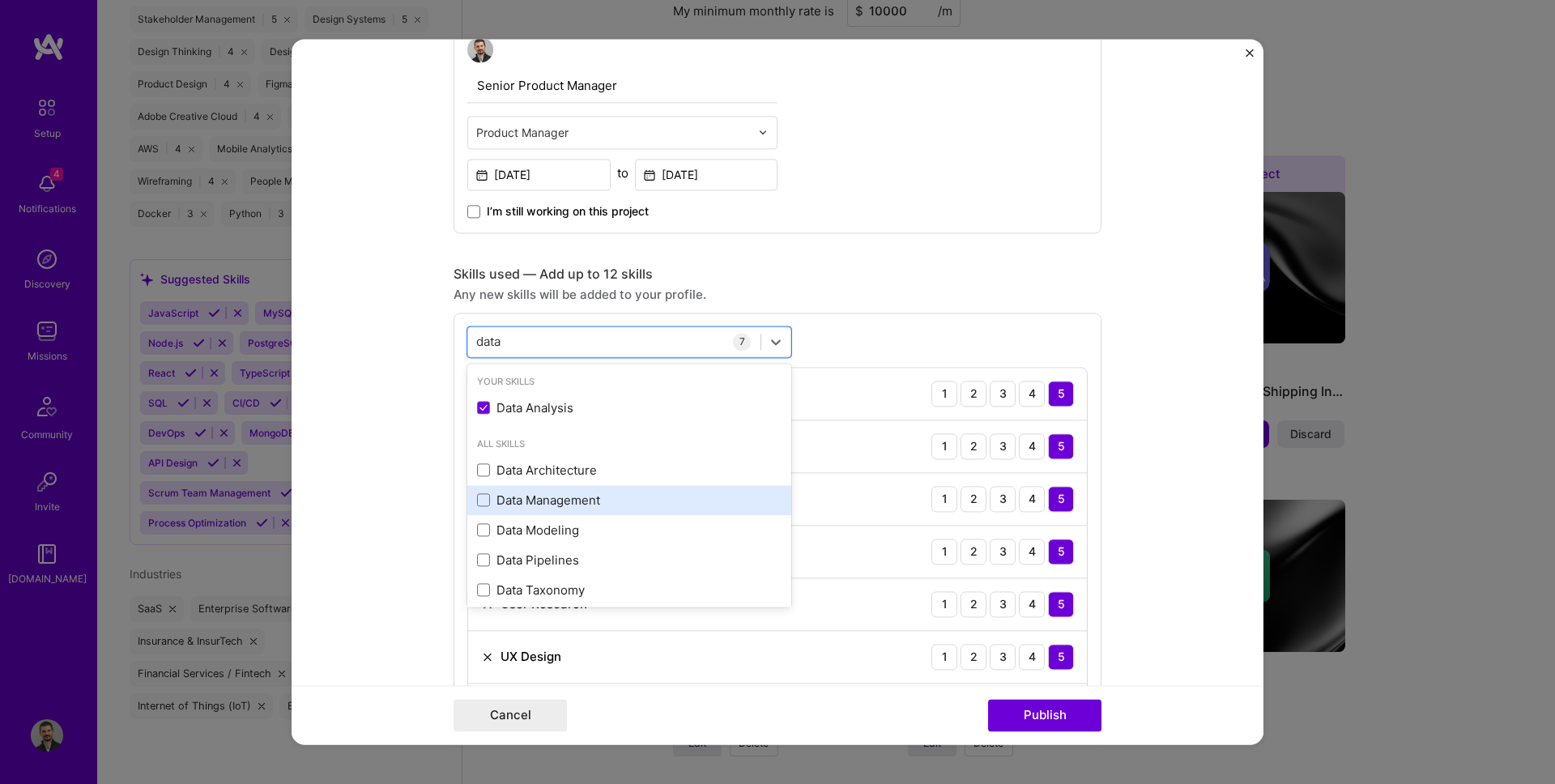
click at [552, 496] on div "Data Management" at bounding box center [629, 499] width 305 height 17
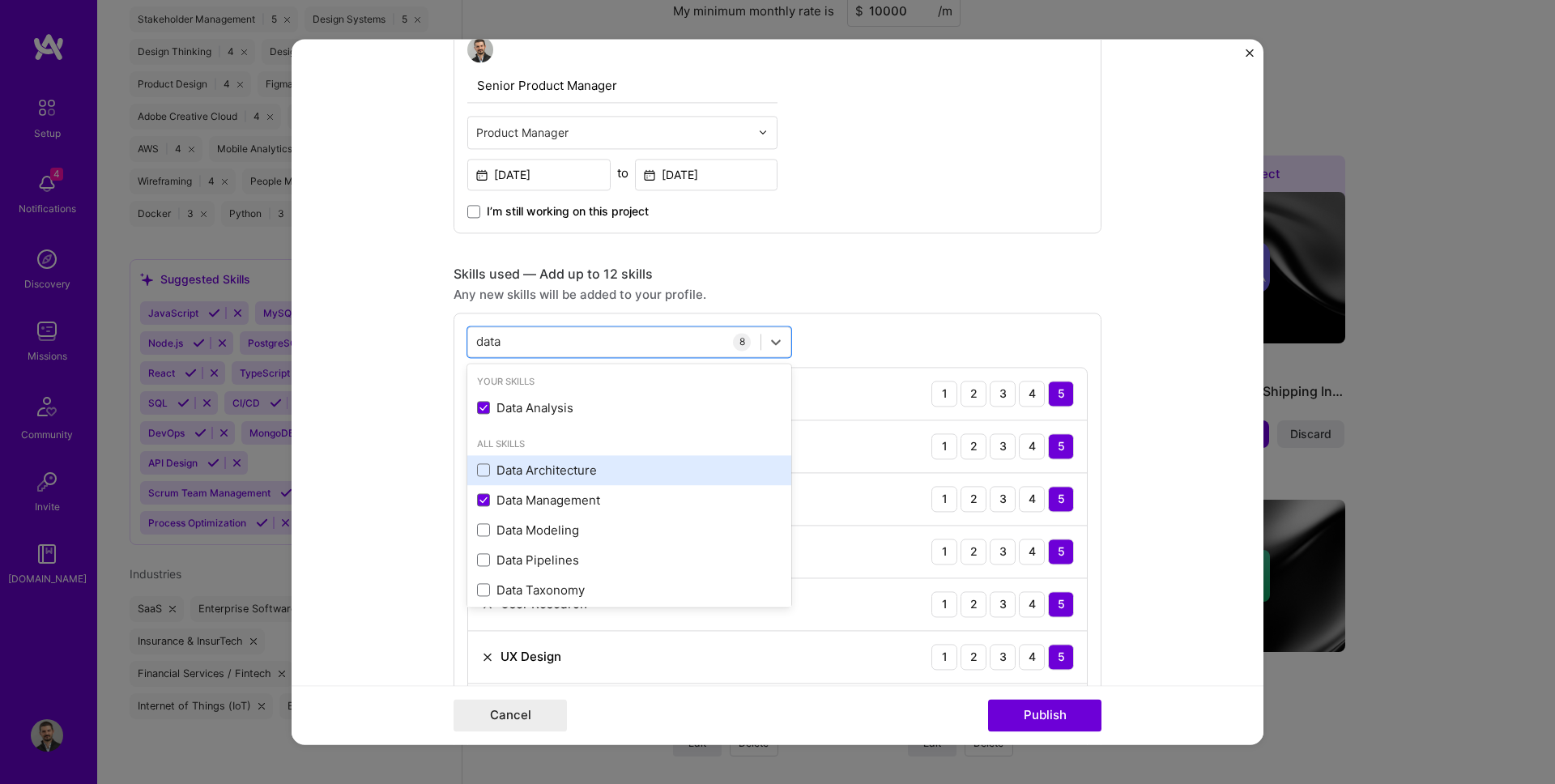
click at [551, 480] on div "Data Architecture" at bounding box center [630, 469] width 324 height 30
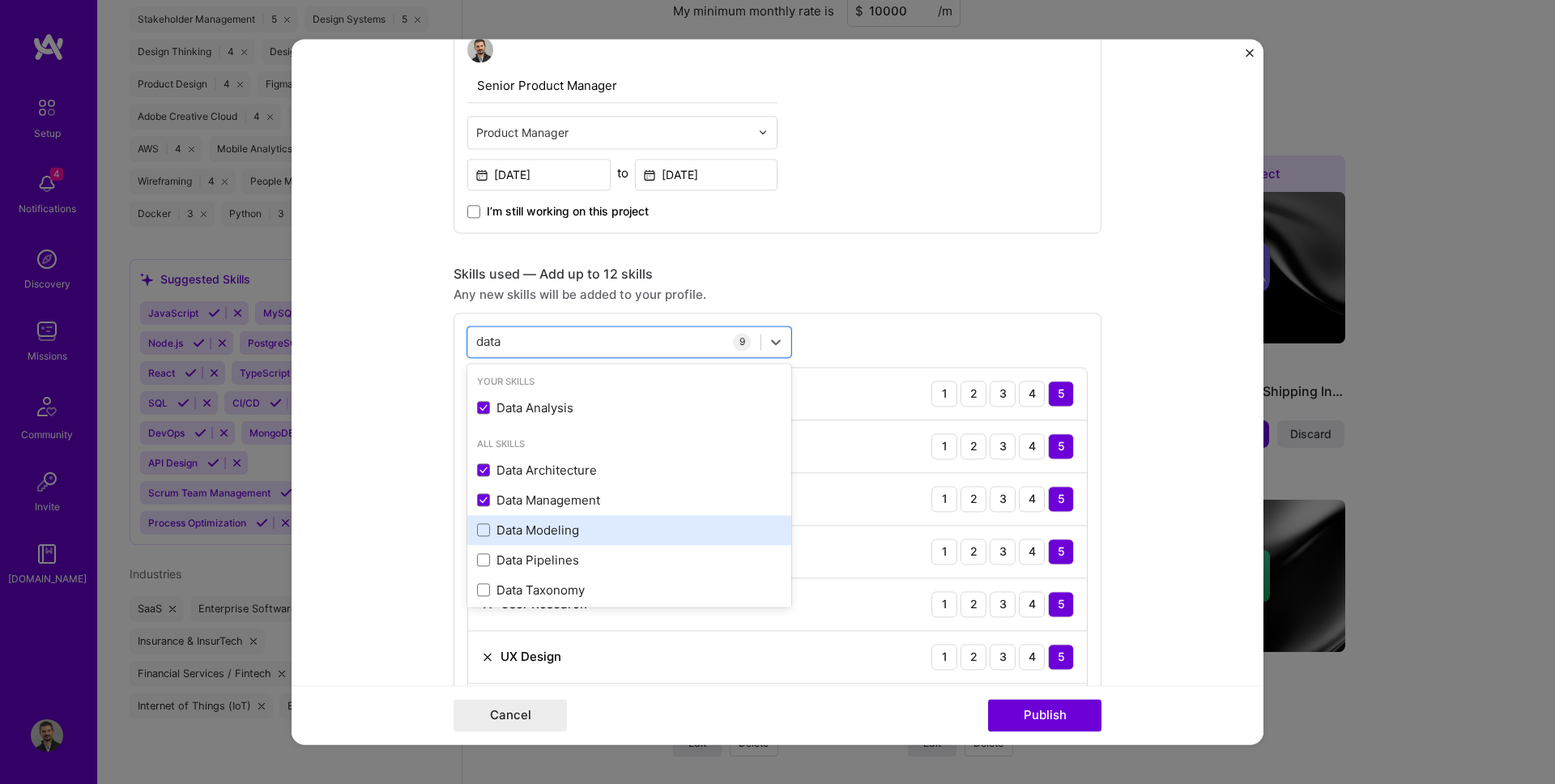
click at [542, 521] on div "Data Modeling" at bounding box center [629, 529] width 305 height 17
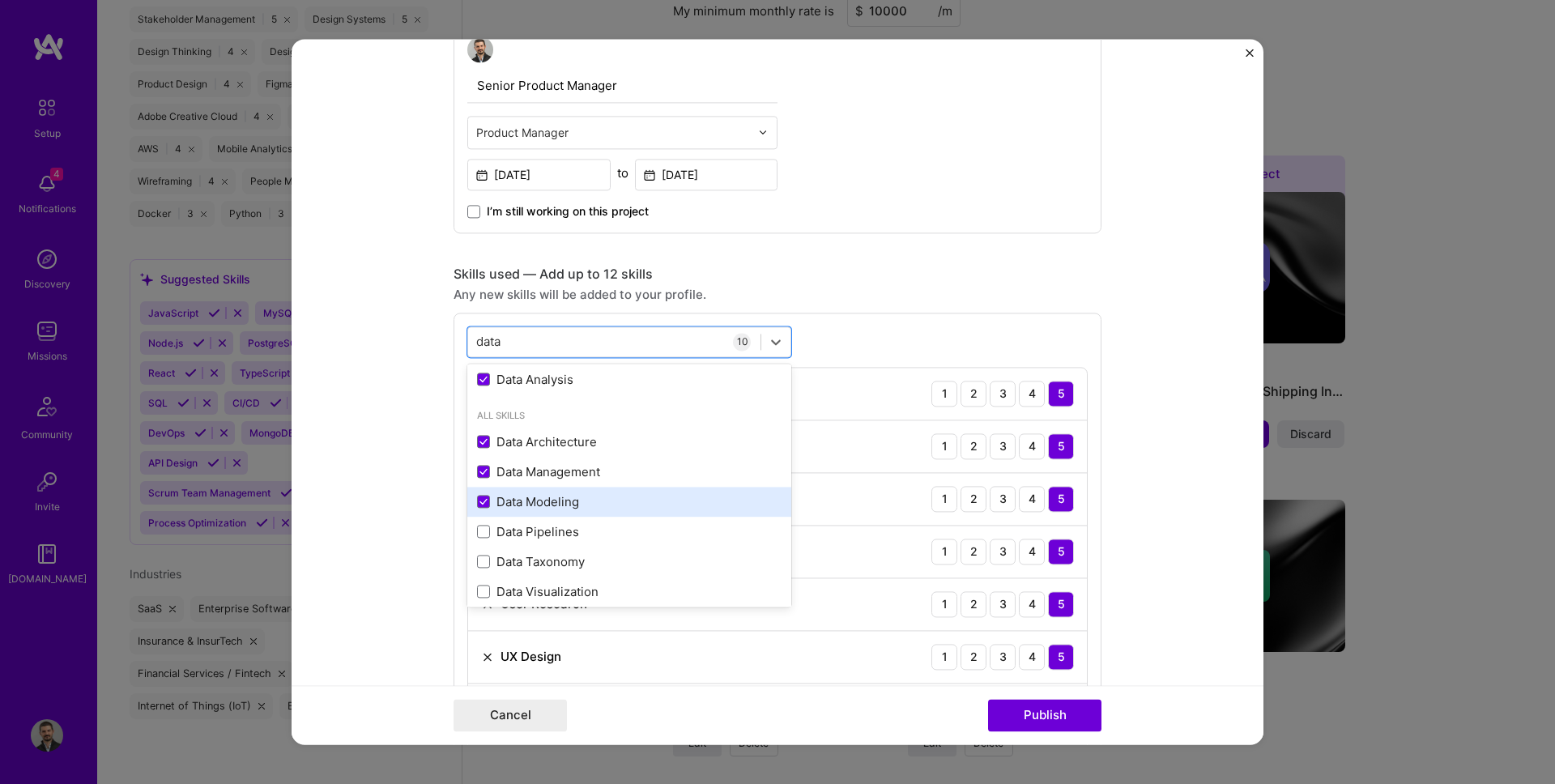
scroll to position [35, 0]
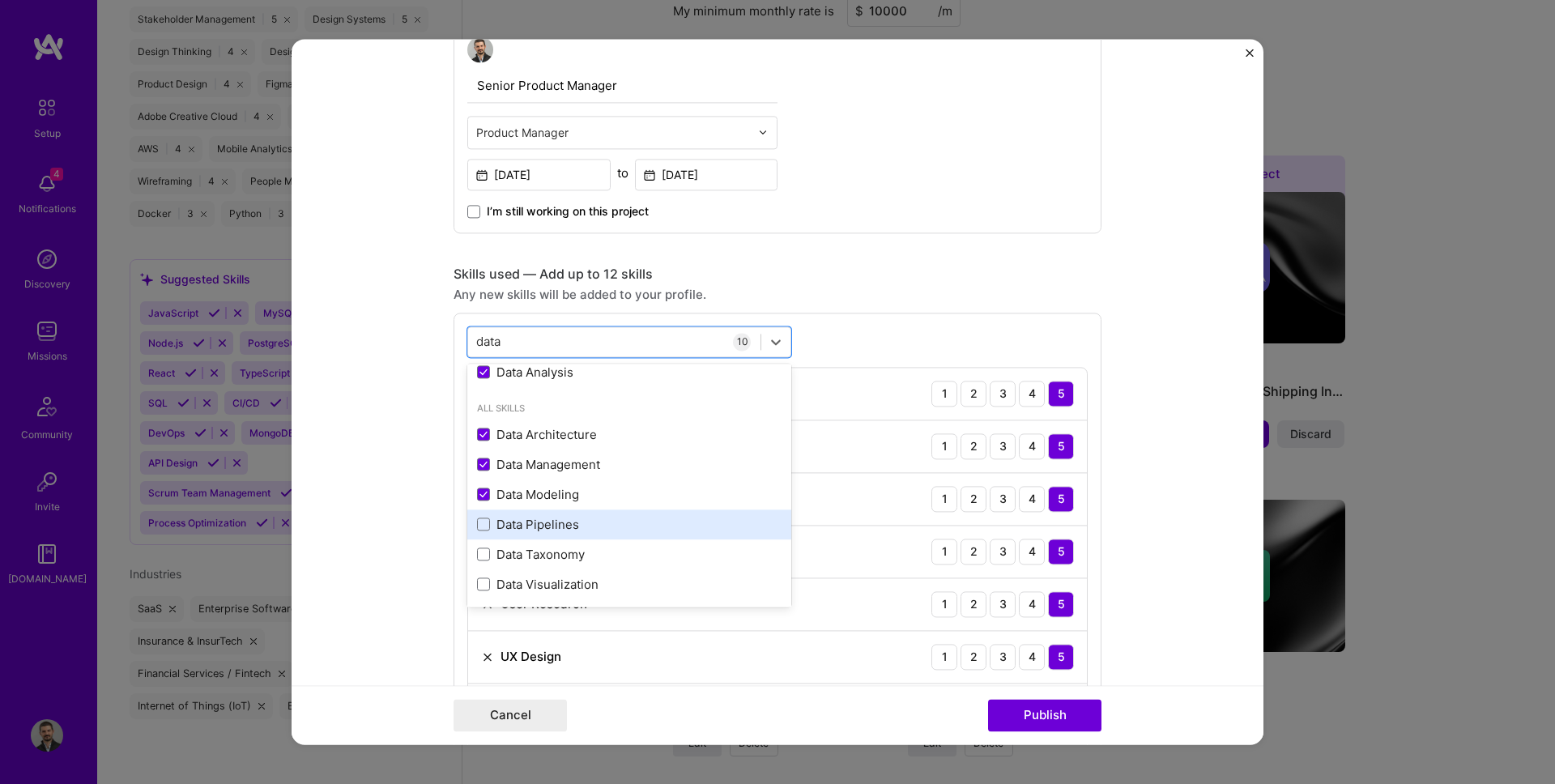
click at [542, 524] on div "Data Pipelines" at bounding box center [629, 524] width 305 height 17
type input "data"
click at [424, 494] on form "Project title [DOMAIN_NAME] — AI-Driven Personalized Learning Platform Company …" at bounding box center [777, 391] width 972 height 705
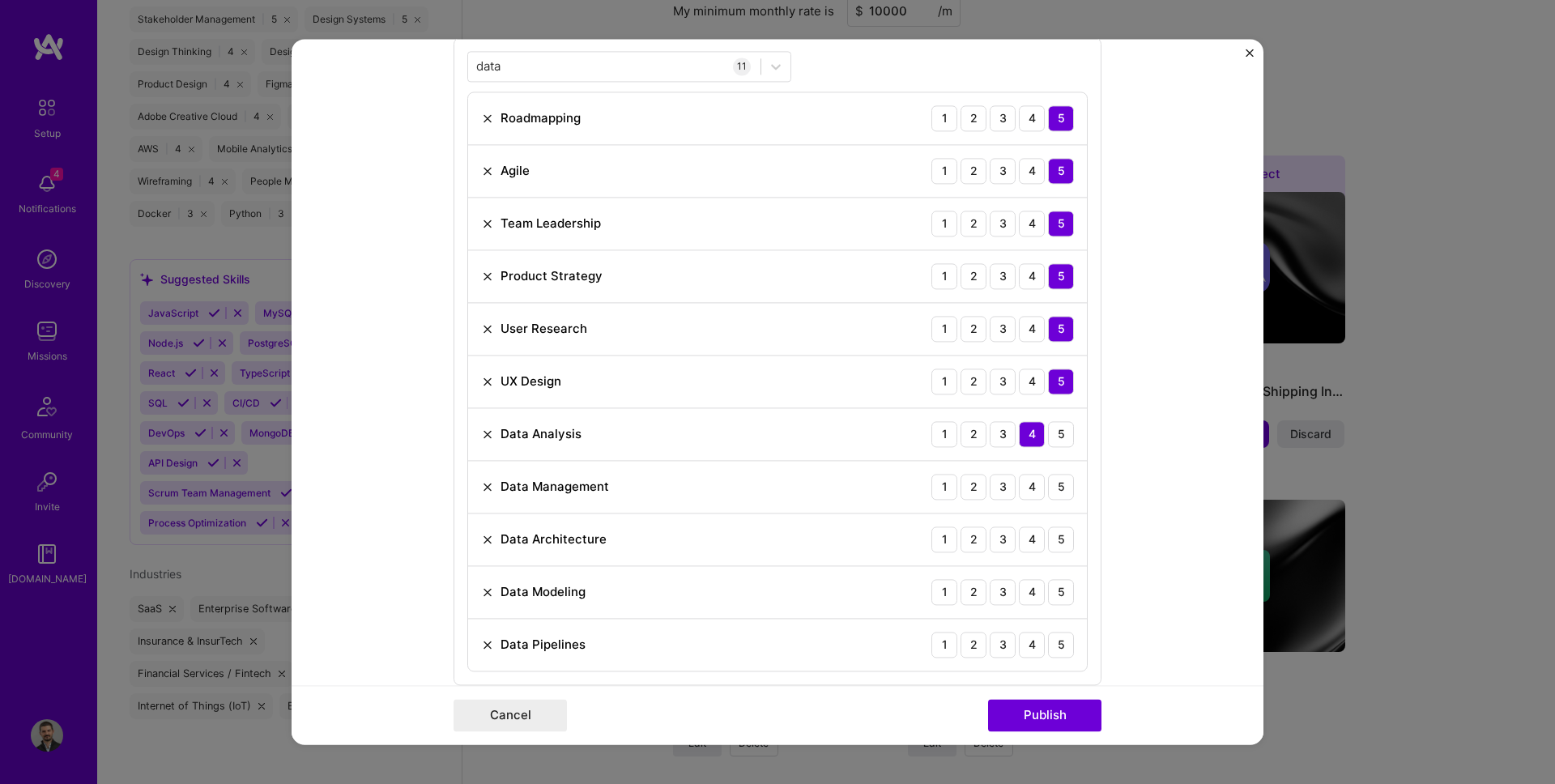
scroll to position [874, 0]
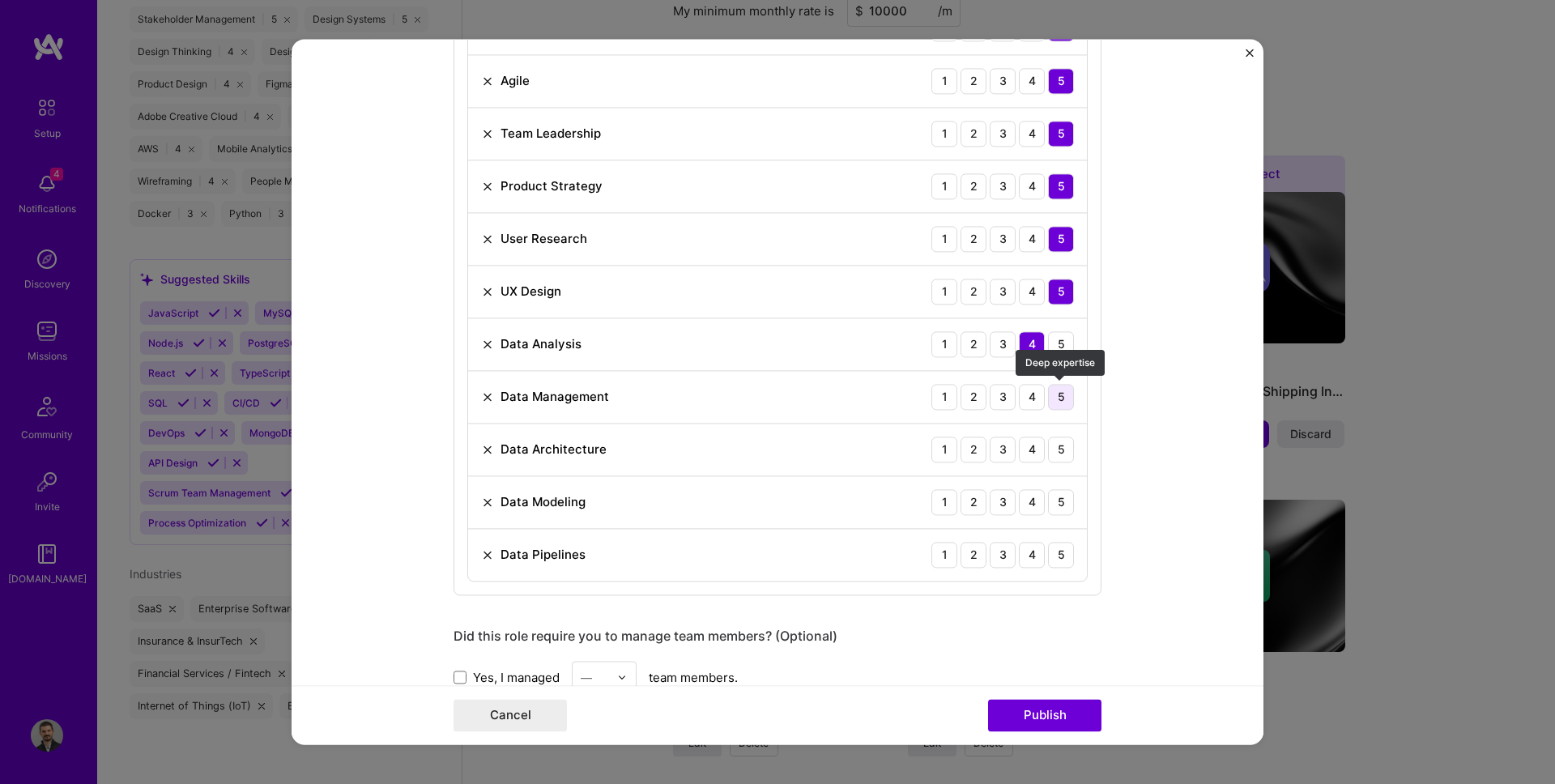
click at [1060, 399] on div "5" at bounding box center [1061, 397] width 25 height 25
click at [1036, 455] on div "4" at bounding box center [1032, 449] width 25 height 25
click at [1038, 501] on div "4" at bounding box center [1032, 502] width 25 height 25
click at [1057, 550] on div "5" at bounding box center [1061, 554] width 25 height 25
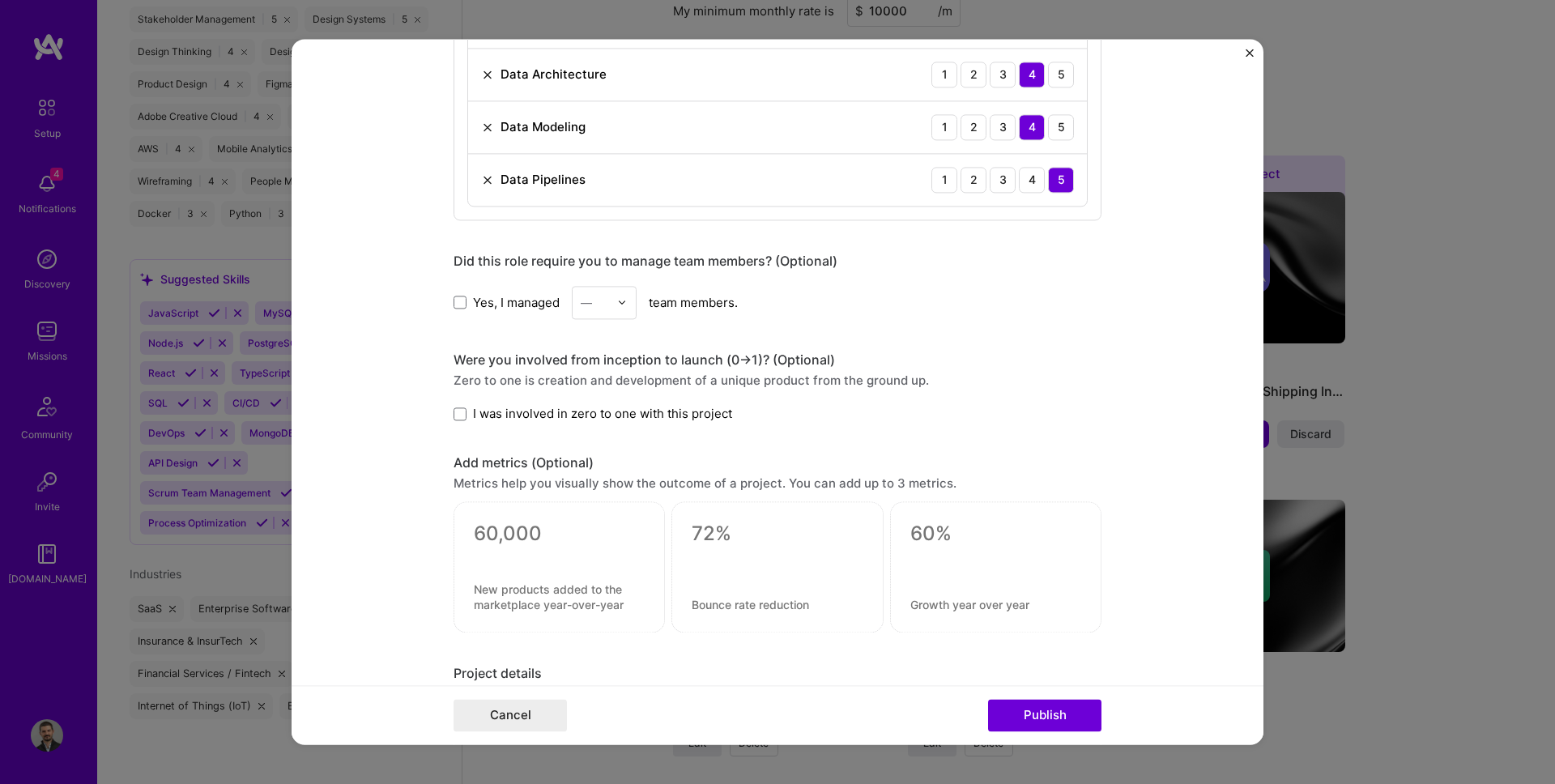
scroll to position [1279, 0]
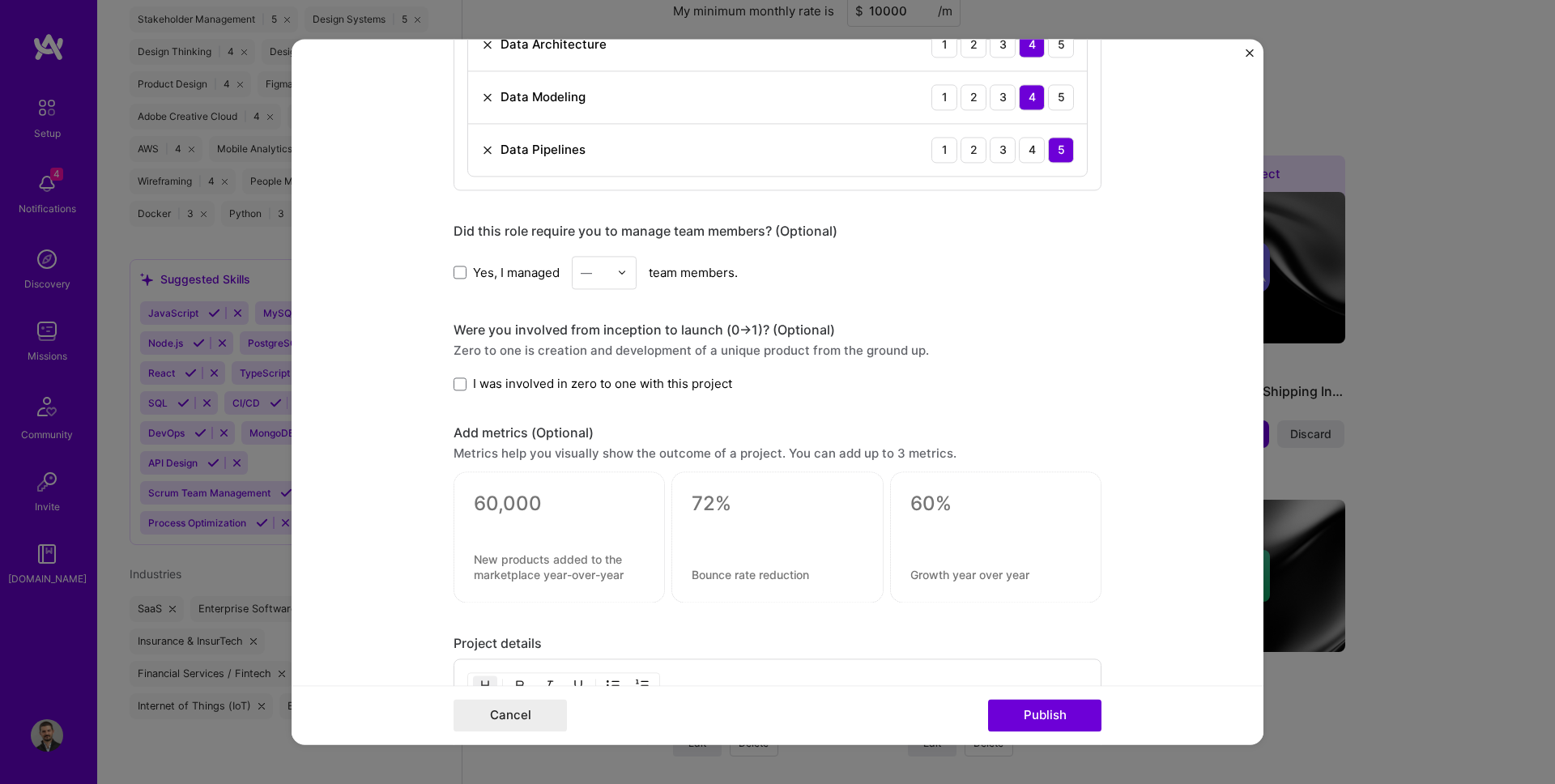
click at [595, 285] on div "—" at bounding box center [594, 272] width 45 height 32
click at [601, 327] on div "8" at bounding box center [604, 324] width 56 height 30
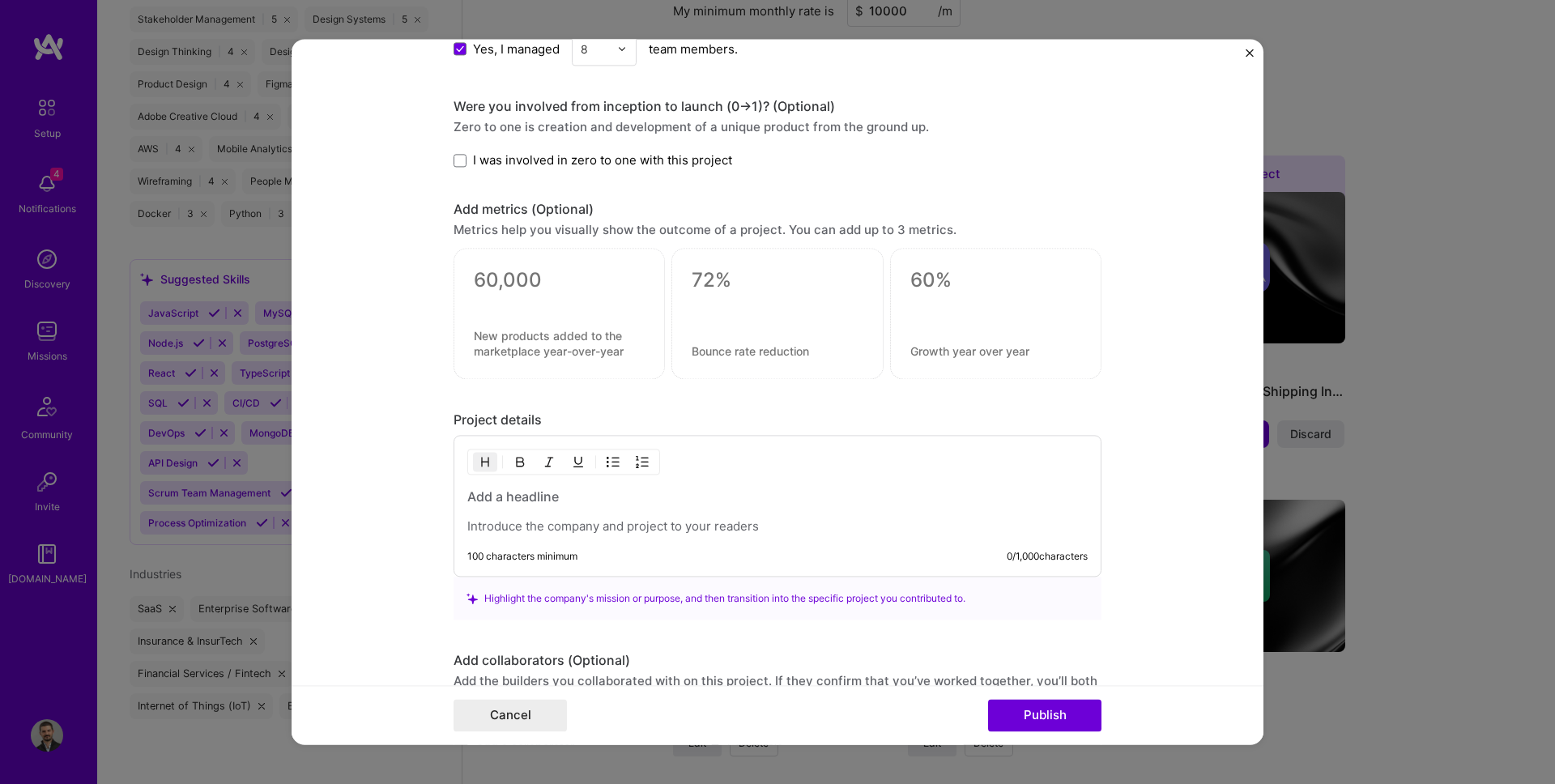
scroll to position [1542, 0]
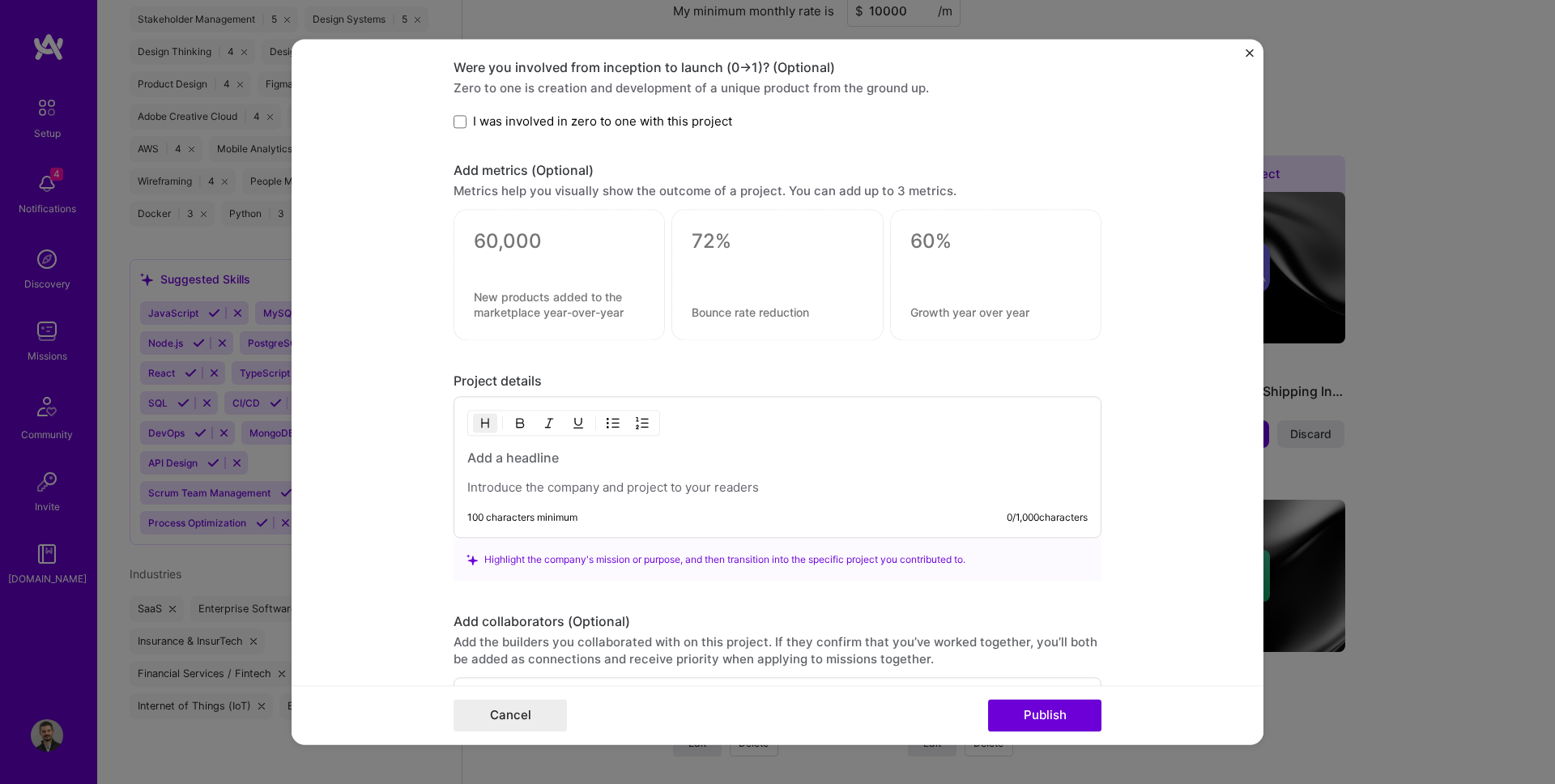
click at [490, 487] on p at bounding box center [778, 488] width 621 height 16
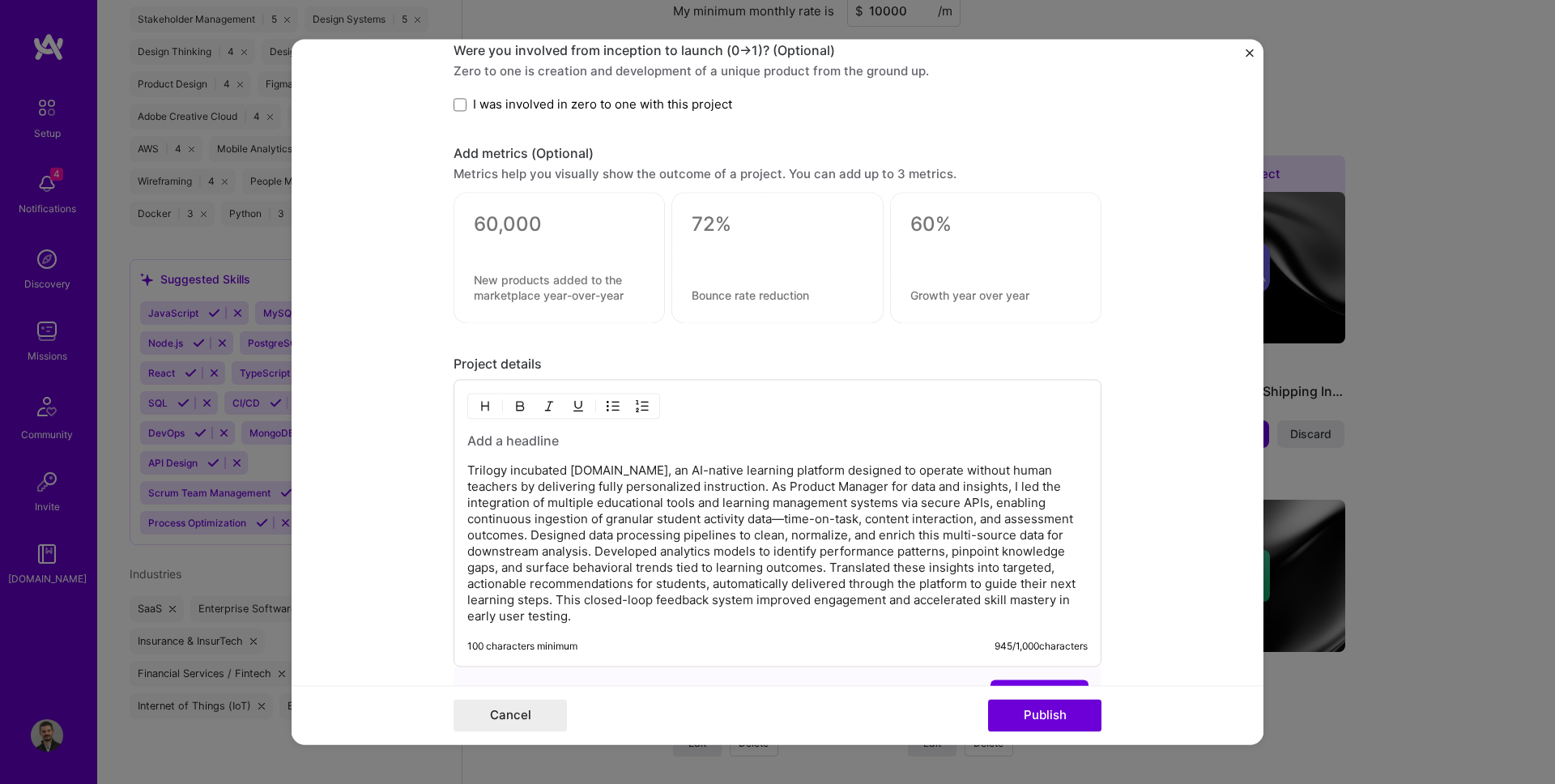
scroll to position [1562, 0]
click at [813, 469] on p "Trilogy incubated [DOMAIN_NAME], an AI-native learning platform designed to ope…" at bounding box center [778, 541] width 621 height 162
click at [683, 496] on p "Trilogy incubated [DOMAIN_NAME], an AI-native school campuses across the [GEOGR…" at bounding box center [778, 541] width 621 height 162
click at [761, 507] on p "Trilogy incubated [DOMAIN_NAME], an AI-native school campuses across the [GEOGR…" at bounding box center [778, 541] width 621 height 162
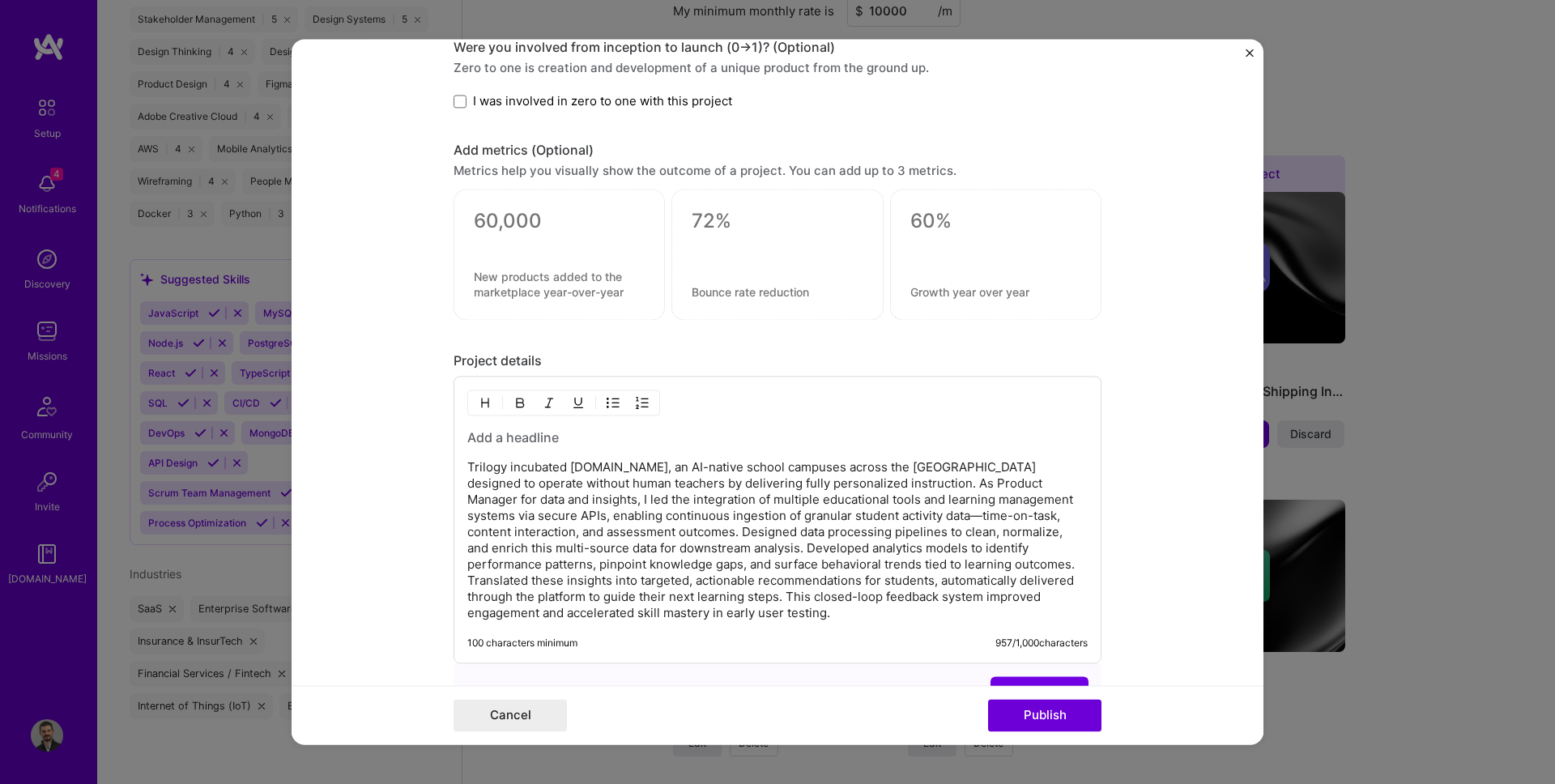
click at [841, 499] on p "Trilogy incubated [DOMAIN_NAME], an AI-native school campuses across the [GEOGR…" at bounding box center [778, 541] width 621 height 162
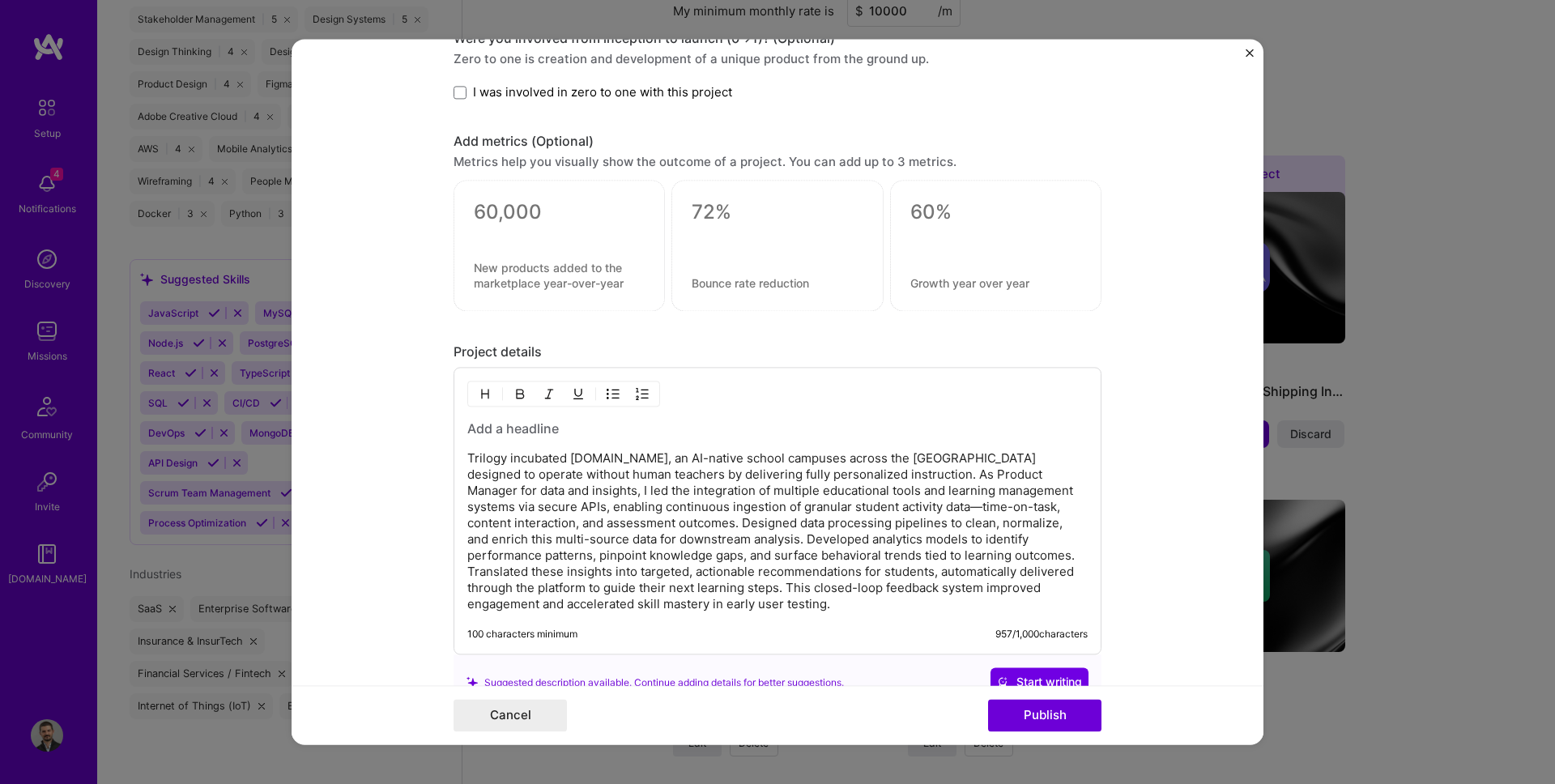
scroll to position [1572, 0]
click at [624, 482] on p "Trilogy incubated [DOMAIN_NAME], an AI-native school campuses across the [GEOGR…" at bounding box center [778, 530] width 621 height 162
click at [725, 494] on p "Trilogy incubated [DOMAIN_NAME], an AI-native school campuses across the [GEOGR…" at bounding box center [778, 530] width 621 height 162
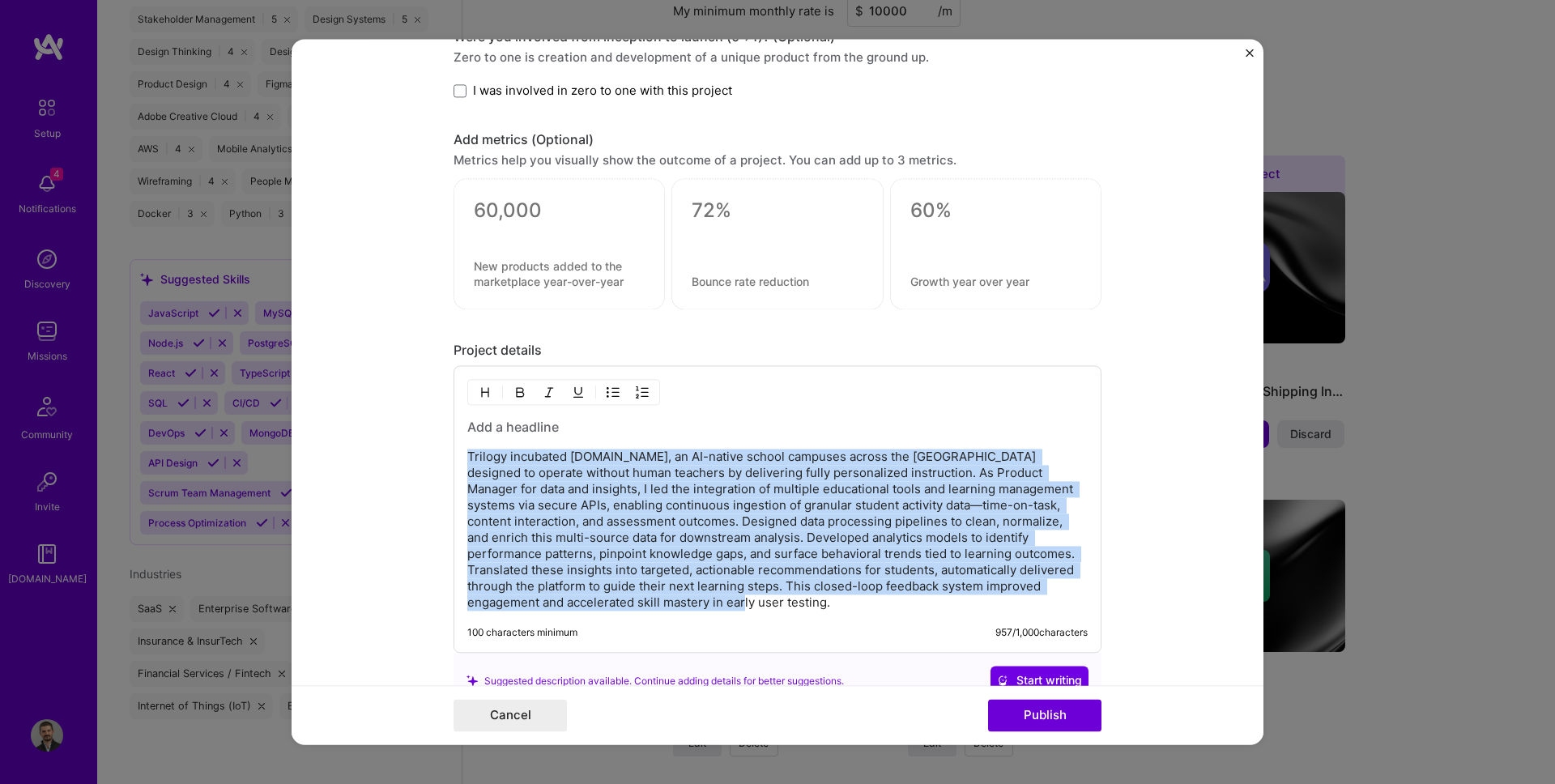
click at [815, 493] on p "Trilogy incubated [DOMAIN_NAME], an AI-native school campuses across the [GEOGR…" at bounding box center [778, 530] width 621 height 162
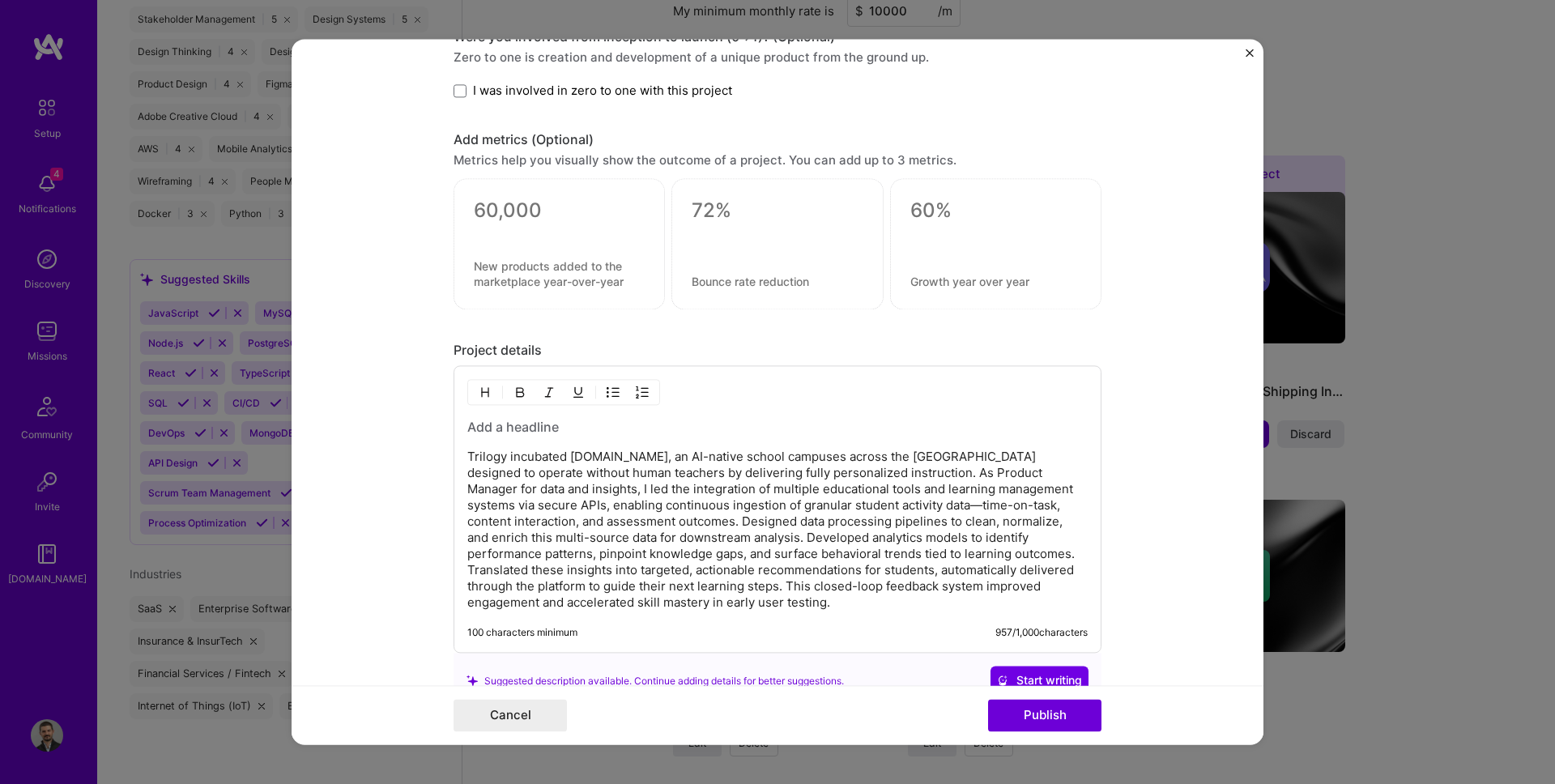
click at [828, 503] on p "Trilogy incubated [DOMAIN_NAME], an AI-native school campuses across the [GEOGR…" at bounding box center [778, 530] width 621 height 162
click at [576, 517] on p "Trilogy incubated [DOMAIN_NAME], an AI-native school campuses across the [GEOGR…" at bounding box center [778, 530] width 621 height 162
click at [735, 504] on p "Trilogy incubated [DOMAIN_NAME], an AI-native school campuses across the [GEOGR…" at bounding box center [778, 530] width 621 height 162
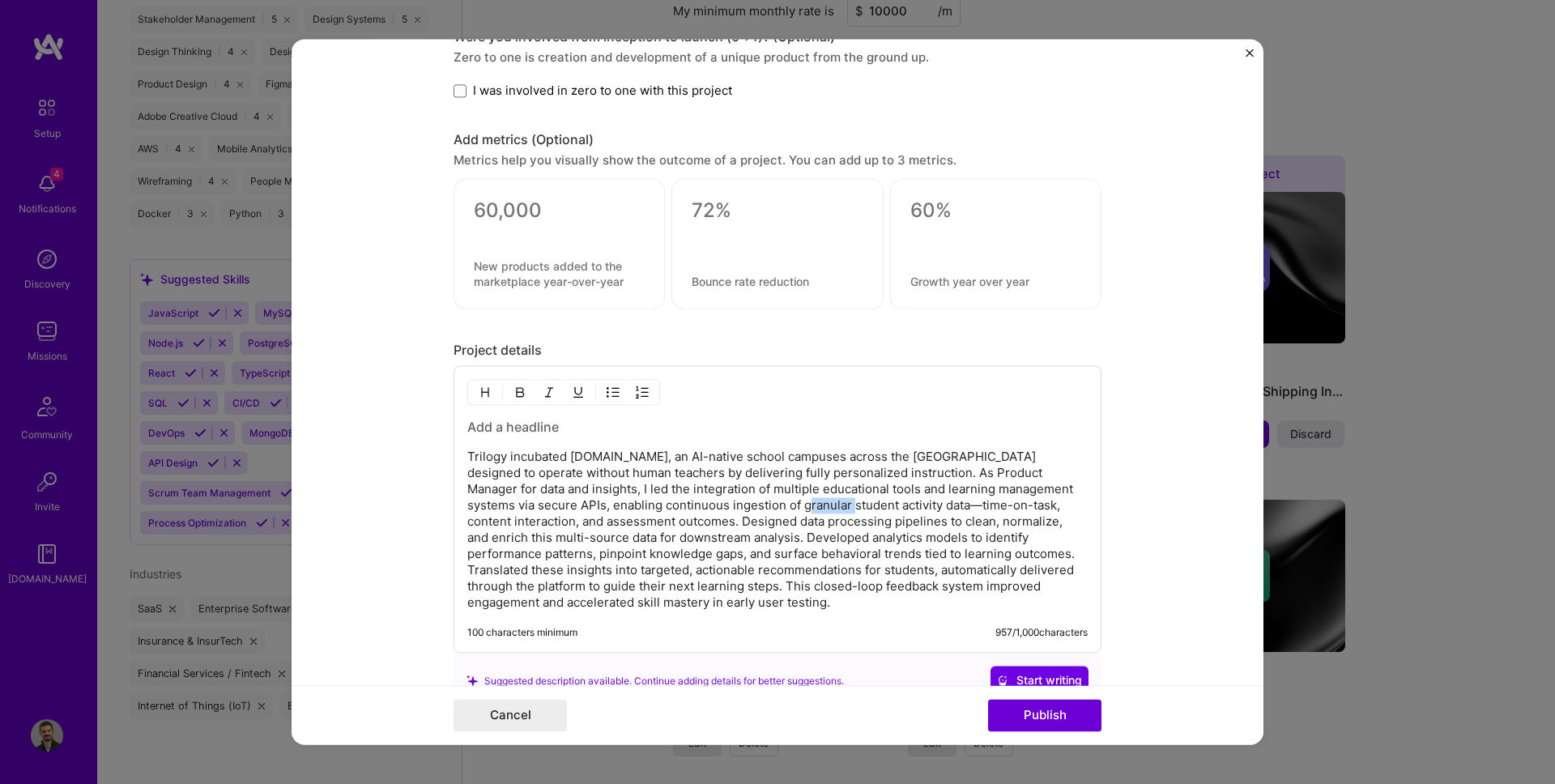
click at [735, 504] on p "Trilogy incubated [DOMAIN_NAME], an AI-native school campuses across the [GEOGR…" at bounding box center [778, 530] width 621 height 162
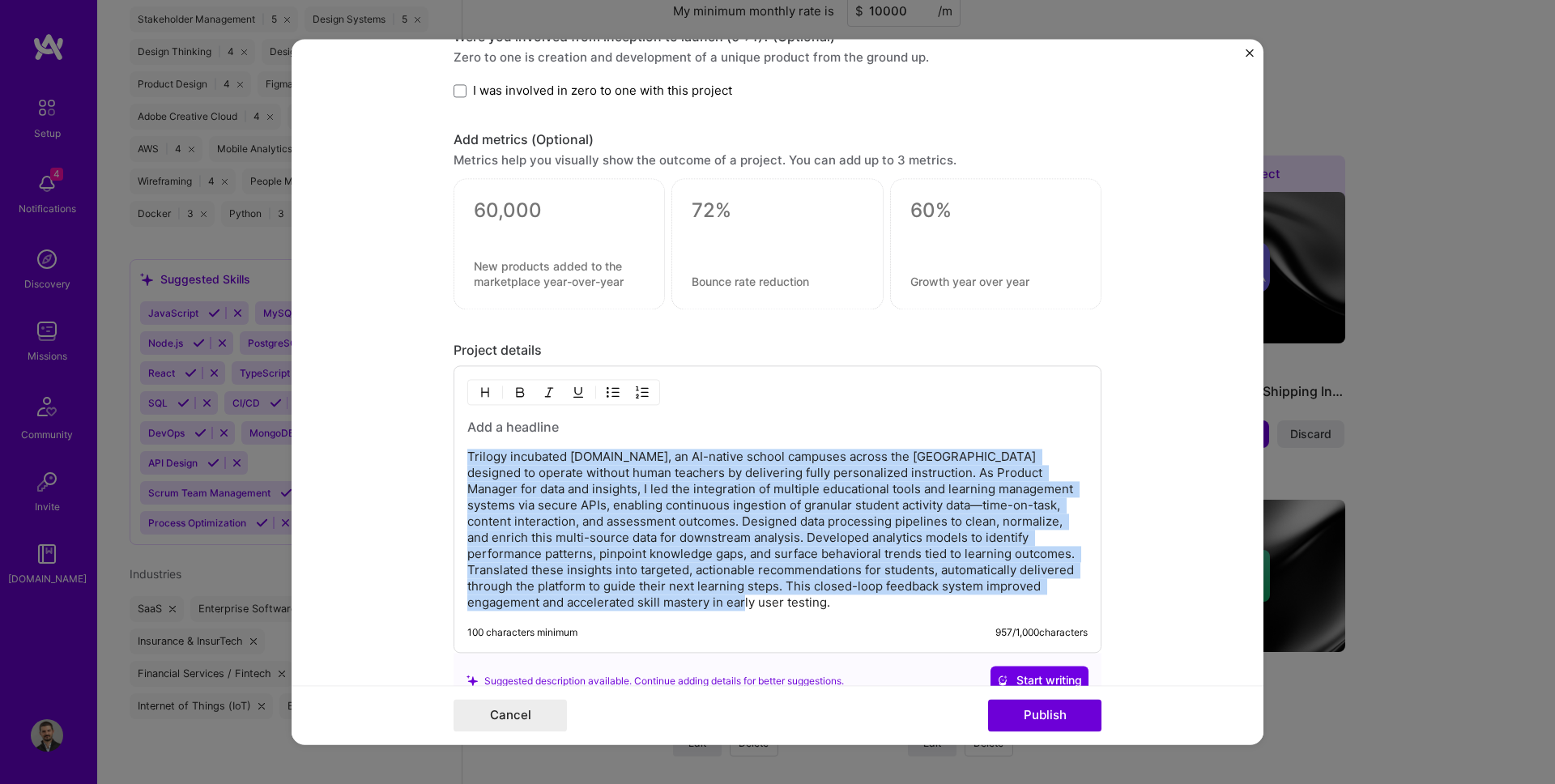
click at [772, 510] on p "Trilogy incubated [DOMAIN_NAME], an AI-native school campuses across the [GEOGR…" at bounding box center [778, 530] width 621 height 162
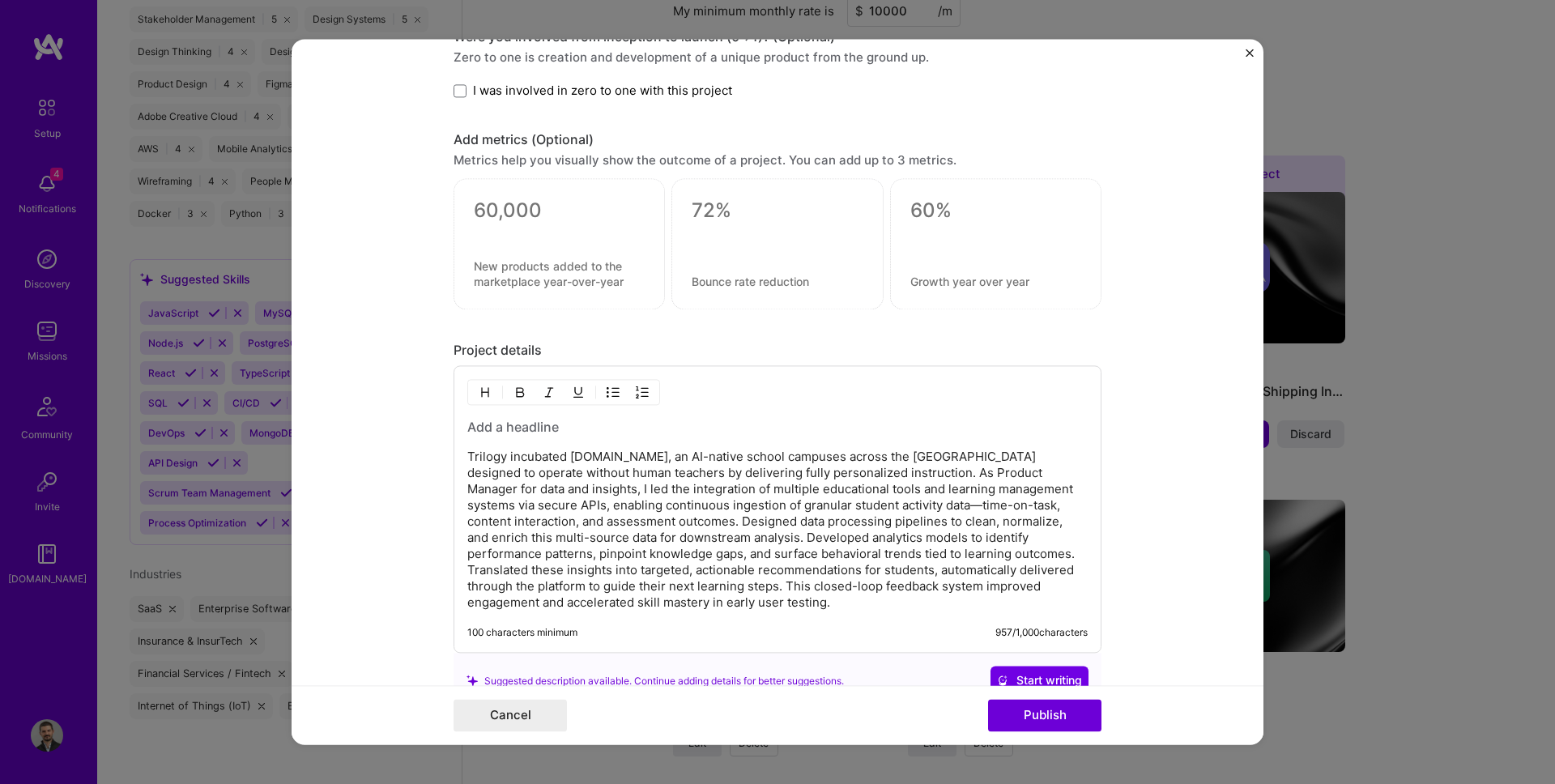
click at [772, 510] on p "Trilogy incubated [DOMAIN_NAME], an AI-native school campuses across the [GEOGR…" at bounding box center [778, 530] width 621 height 162
click at [783, 506] on p "Trilogy incubated [DOMAIN_NAME], an AI-native school campuses across the [GEOGR…" at bounding box center [778, 530] width 621 height 162
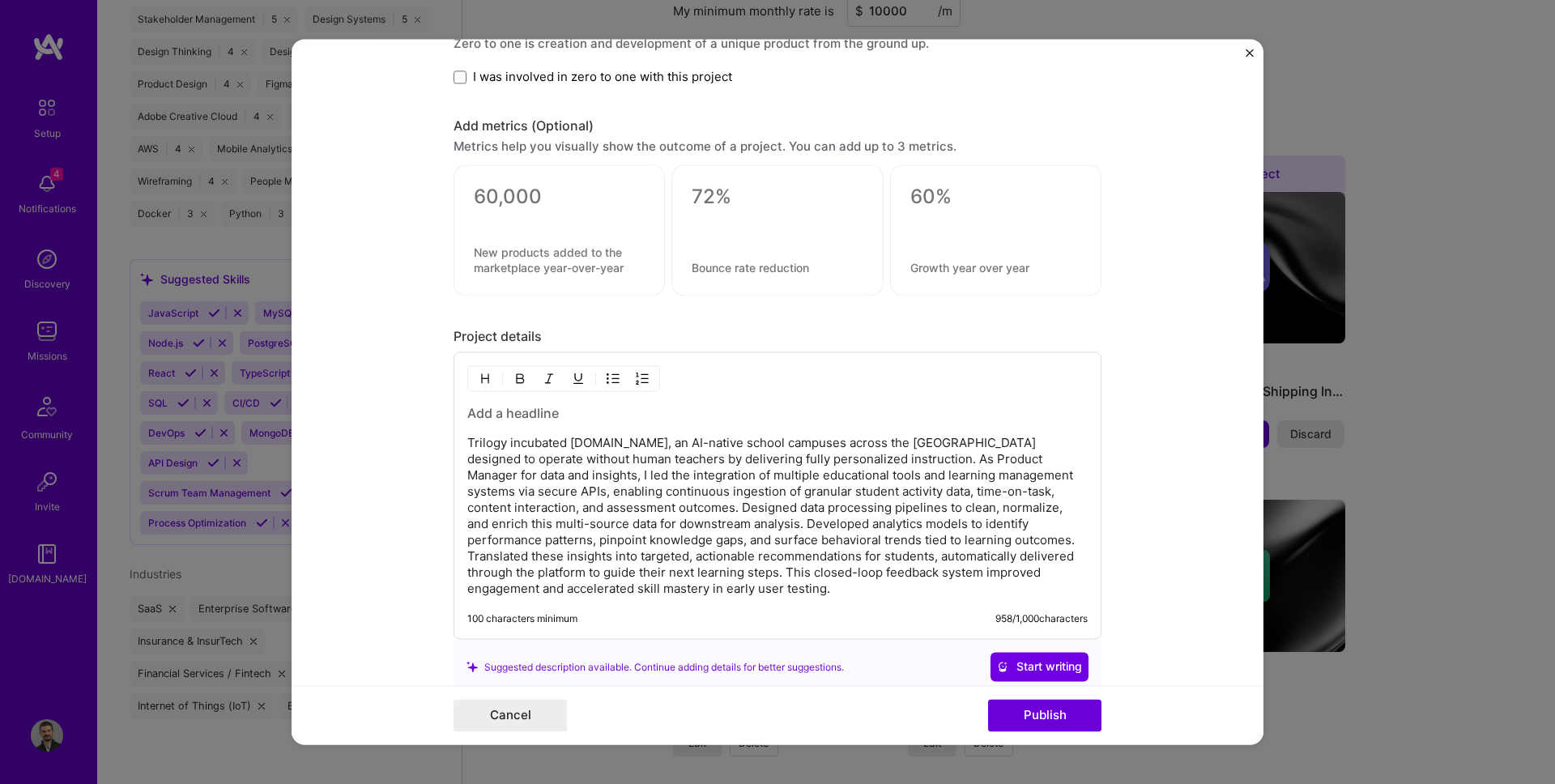
click at [702, 507] on p "Trilogy incubated [DOMAIN_NAME], an AI-native school campuses across the [GEOGR…" at bounding box center [778, 517] width 621 height 162
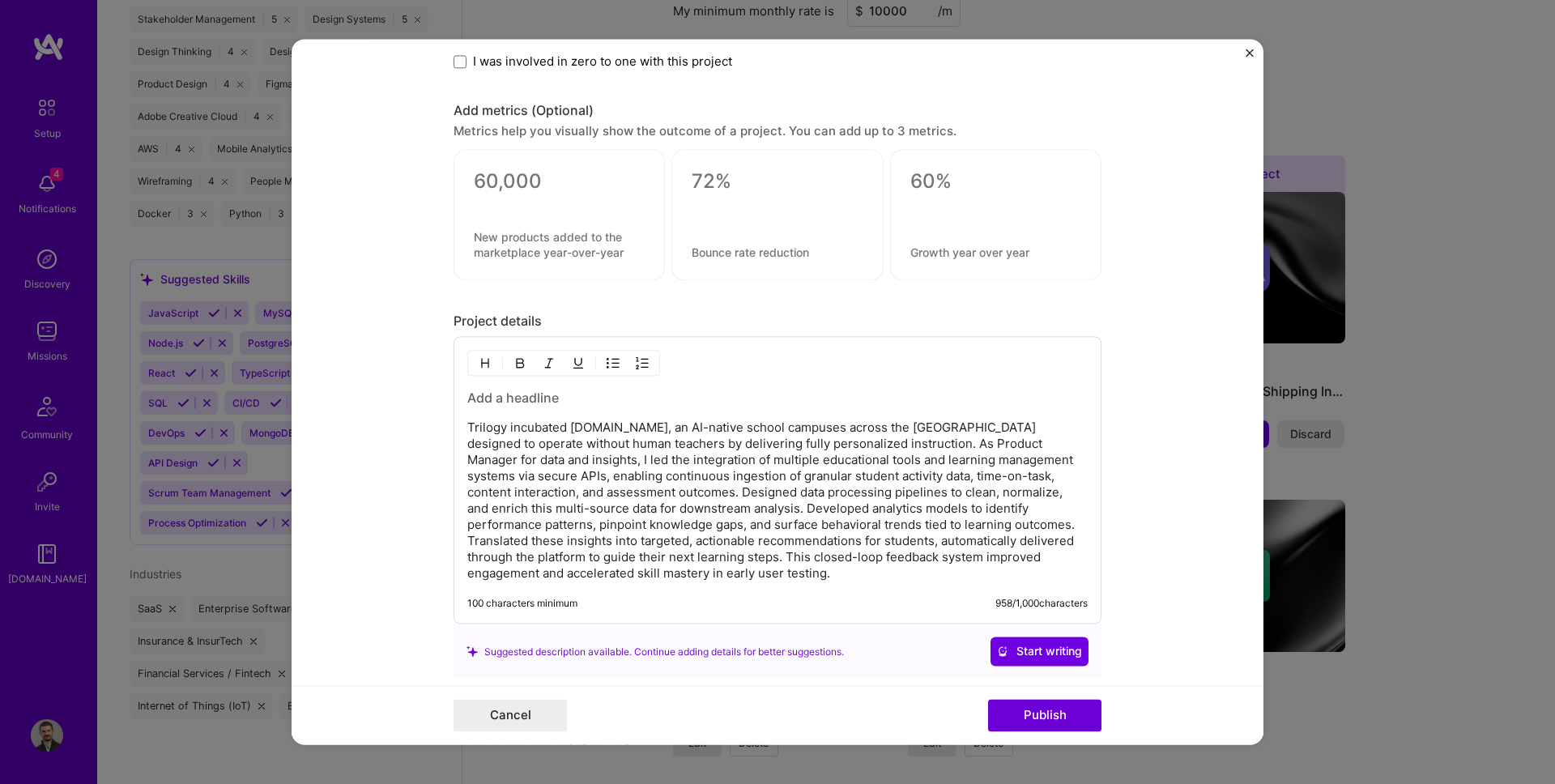
click at [702, 507] on p "Trilogy incubated [DOMAIN_NAME], an AI-native school campuses across the [GEOGR…" at bounding box center [778, 501] width 621 height 162
click at [741, 503] on p "Trilogy incubated [DOMAIN_NAME], an AI-native school campuses across the [GEOGR…" at bounding box center [778, 501] width 621 height 162
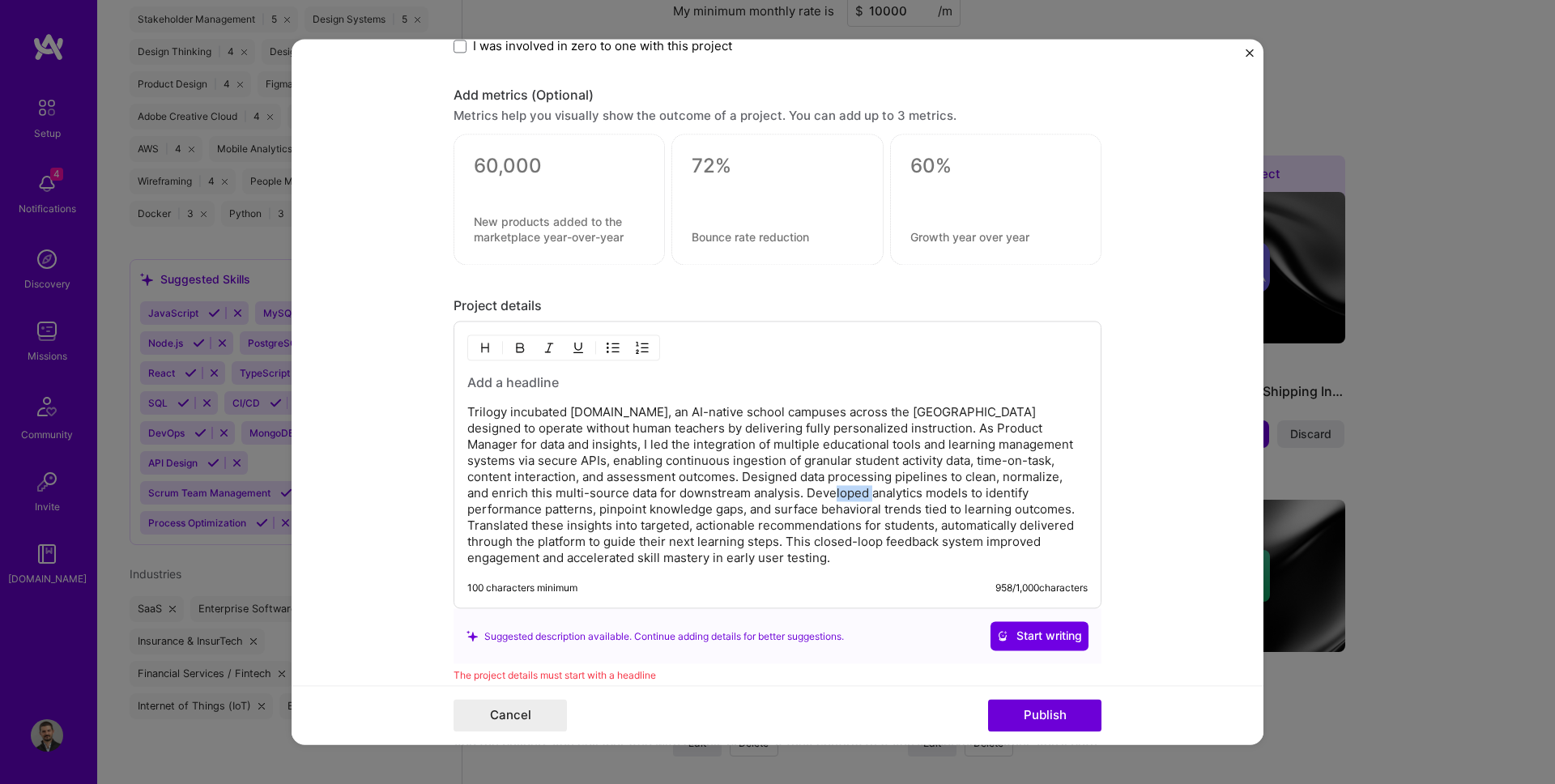
click at [741, 503] on p "Trilogy incubated [DOMAIN_NAME], an AI-native school campuses across the [GEOGR…" at bounding box center [778, 486] width 621 height 162
click at [642, 489] on p "Trilogy incubated [DOMAIN_NAME], an AI-native school campuses across the [GEOGR…" at bounding box center [778, 486] width 621 height 162
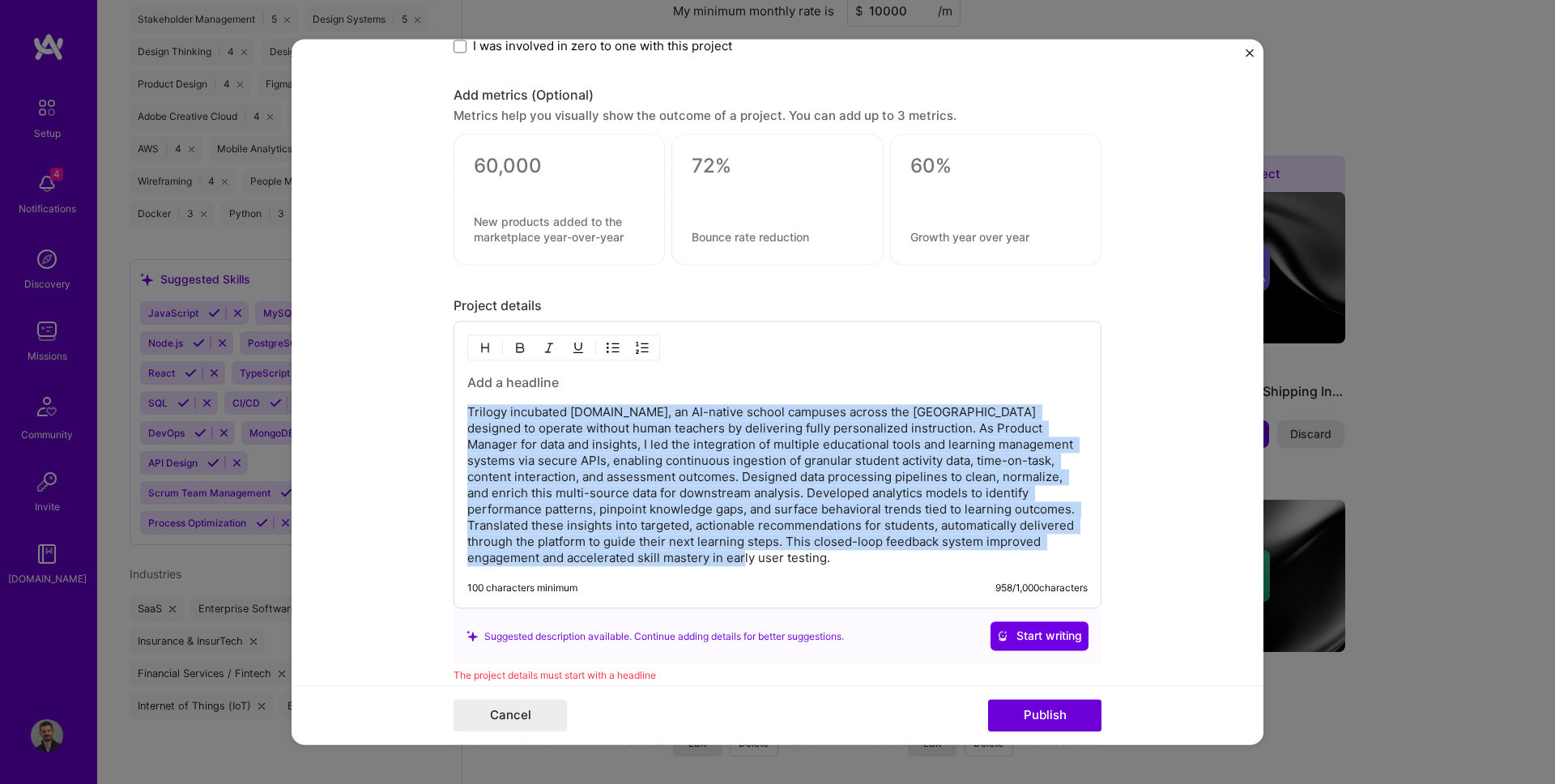
scroll to position [1627, 0]
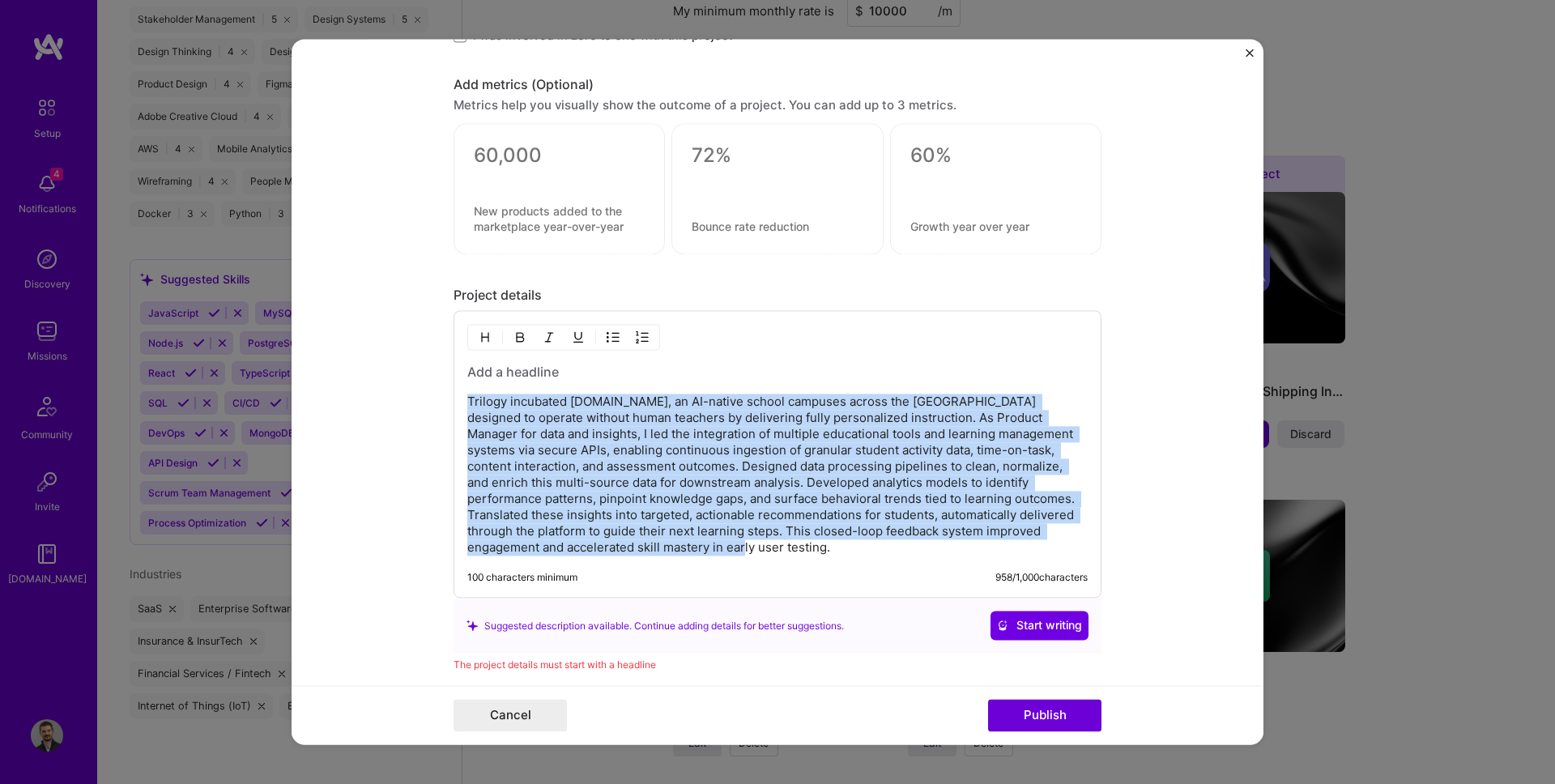
click at [642, 489] on p "Trilogy incubated [DOMAIN_NAME], an AI-native school campuses across the [GEOGR…" at bounding box center [778, 475] width 621 height 162
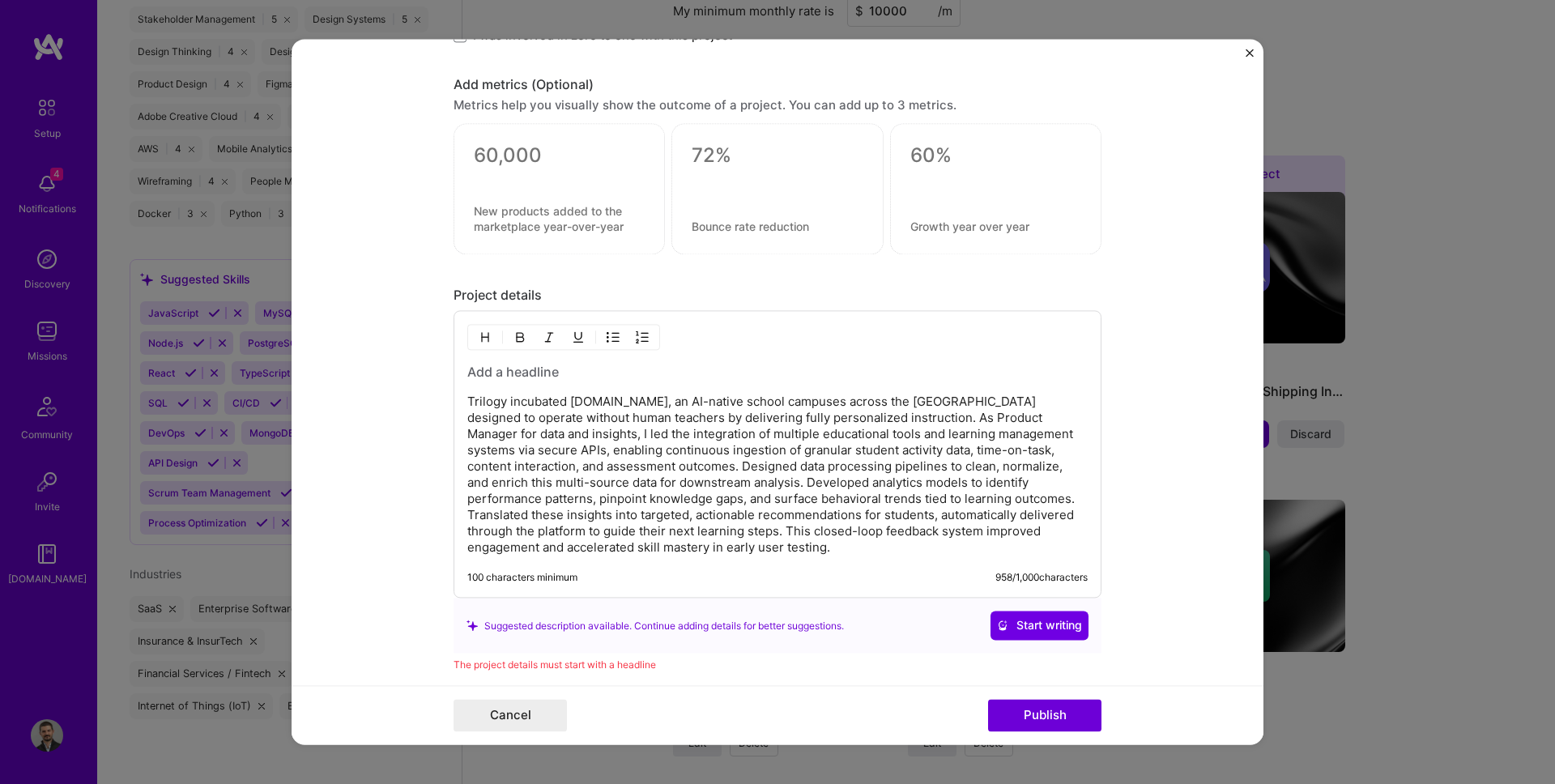
click at [598, 493] on p "Trilogy incubated [DOMAIN_NAME], an AI-native school campuses across the [GEOGR…" at bounding box center [778, 475] width 621 height 162
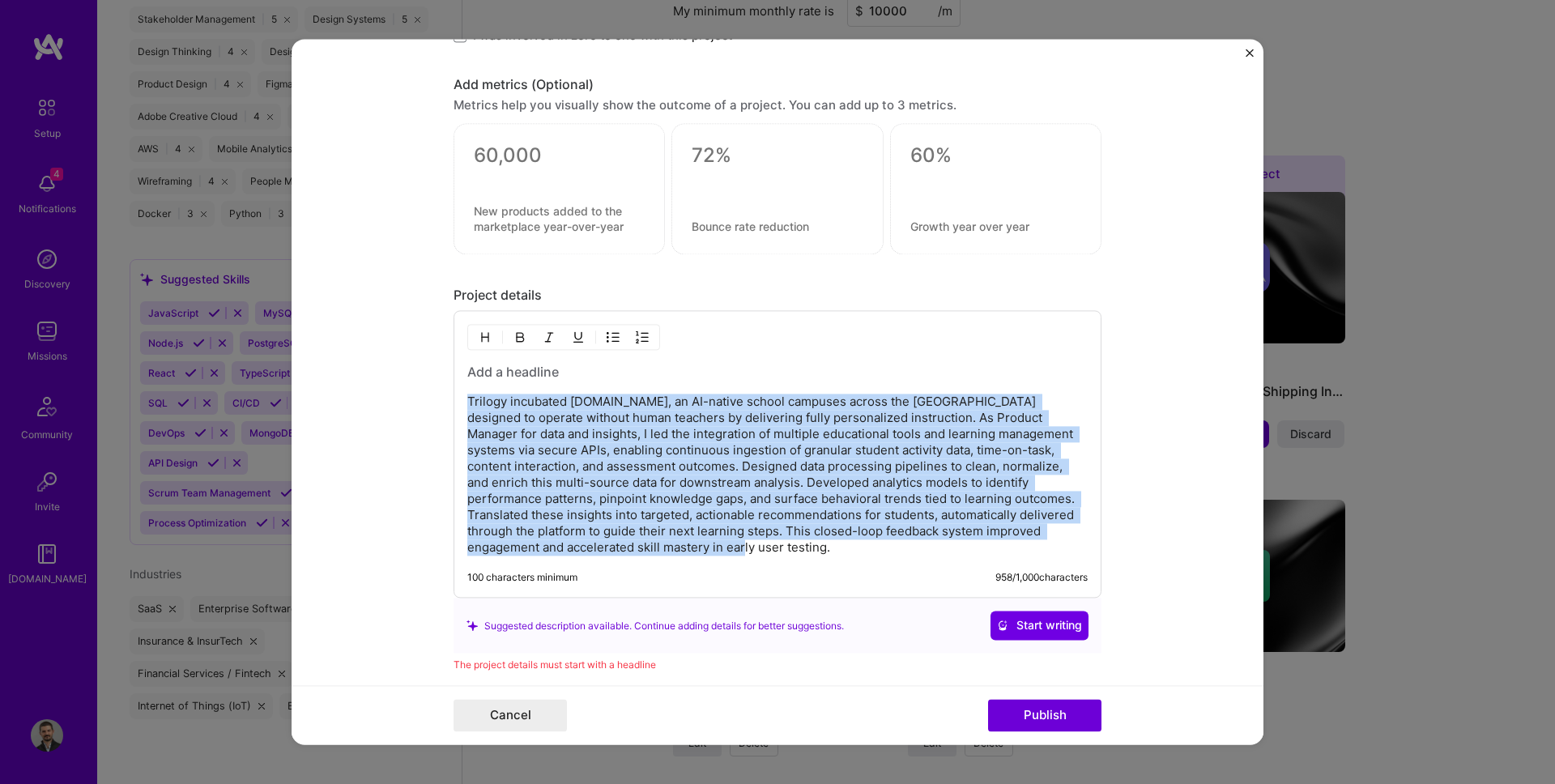
click at [651, 500] on p "Trilogy incubated [DOMAIN_NAME], an AI-native school campuses across the [GEOGR…" at bounding box center [778, 475] width 621 height 162
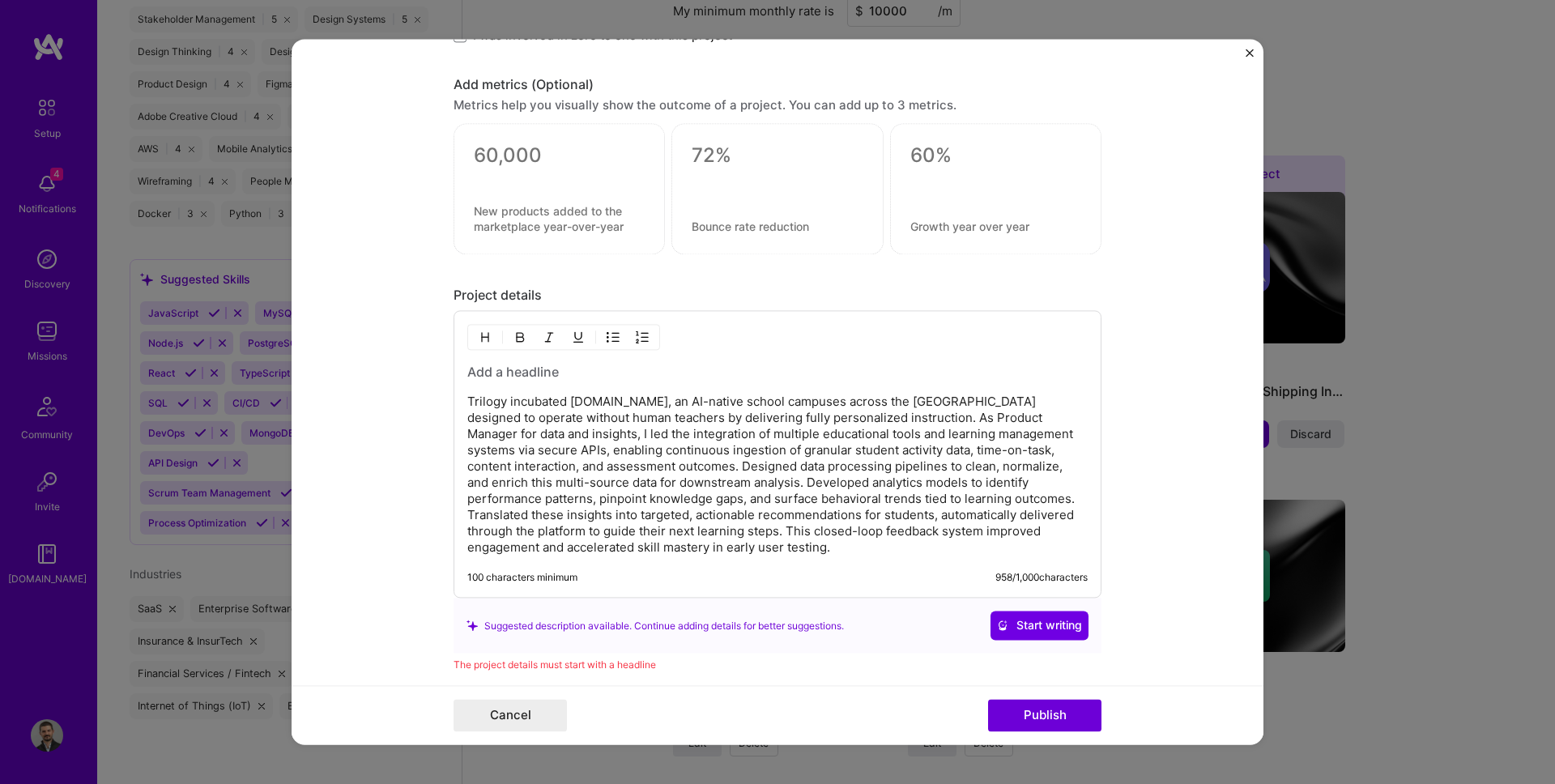
click at [651, 500] on p "Trilogy incubated [DOMAIN_NAME], an AI-native school campuses across the [GEOGR…" at bounding box center [778, 475] width 621 height 162
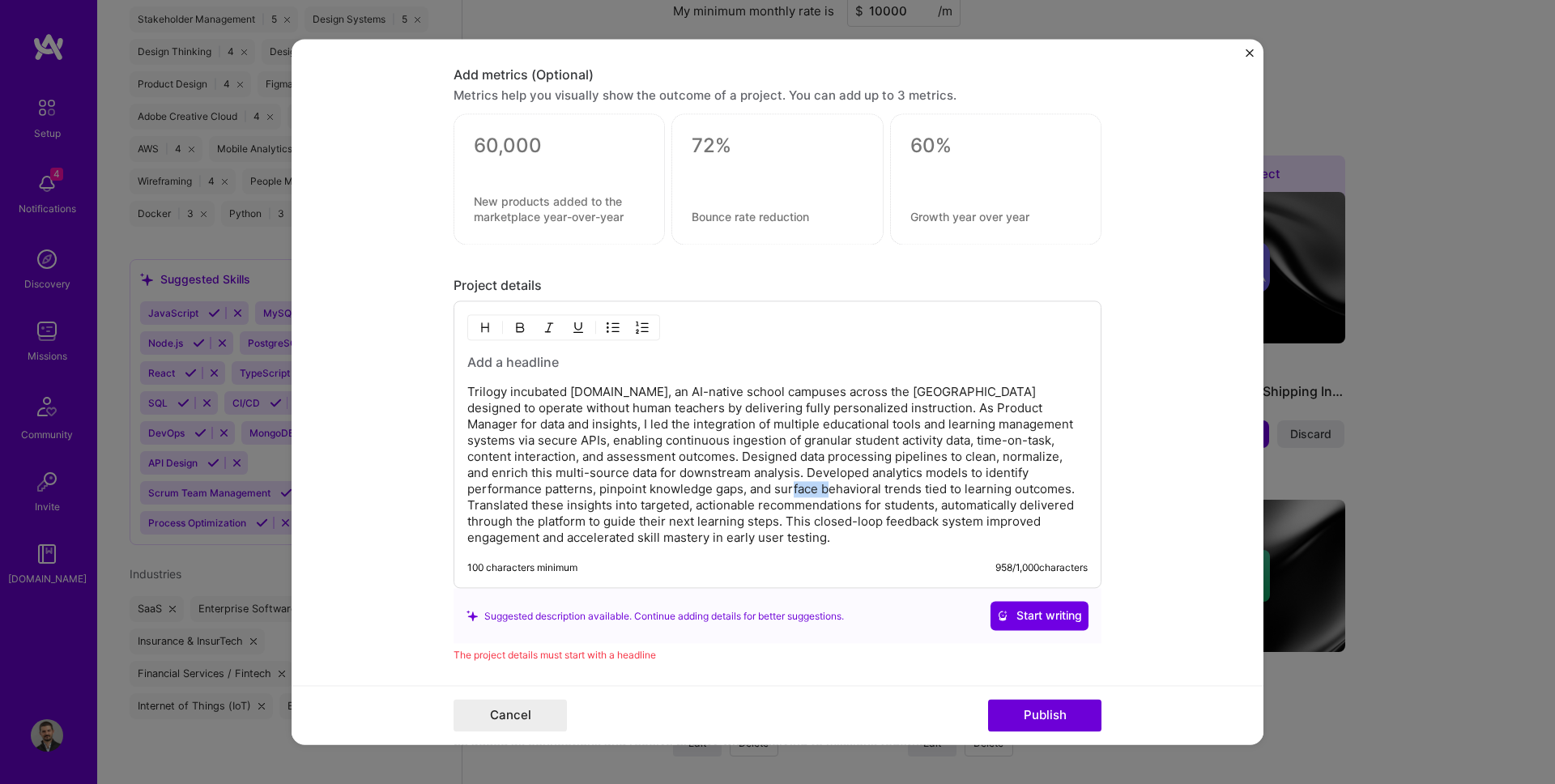
click at [651, 500] on p "Trilogy incubated [DOMAIN_NAME], an AI-native school campuses across the [GEOGR…" at bounding box center [778, 466] width 621 height 162
click at [549, 506] on p "Trilogy incubated [DOMAIN_NAME], an AI-native school campuses across the [GEOGR…" at bounding box center [778, 466] width 621 height 162
click at [504, 503] on p "Trilogy incubated [DOMAIN_NAME], an AI-native school campuses across the [GEOGR…" at bounding box center [778, 466] width 621 height 162
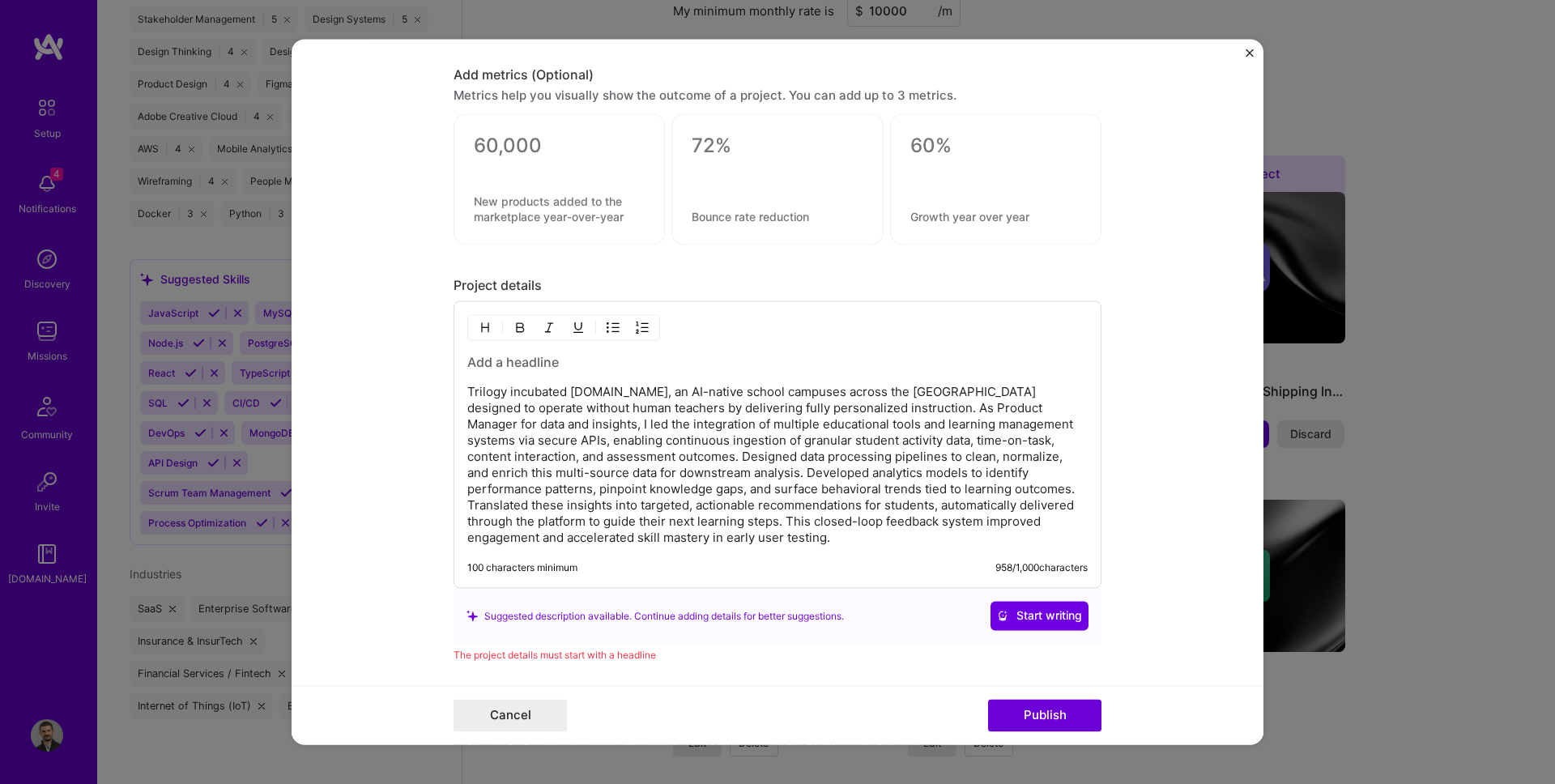
click at [504, 503] on p "Trilogy incubated [DOMAIN_NAME], an AI-native school campuses across the [GEOGR…" at bounding box center [778, 466] width 621 height 162
click at [1026, 488] on p "Trilogy incubated [DOMAIN_NAME], an AI-native school campuses across the [GEOGR…" at bounding box center [778, 466] width 621 height 162
click at [1025, 488] on p "Trilogy incubated [DOMAIN_NAME], an AI-native school campuses across the [GEOGR…" at bounding box center [778, 466] width 621 height 162
click at [1024, 485] on p "Trilogy incubated [DOMAIN_NAME], an AI-native school campuses across the [GEOGR…" at bounding box center [778, 466] width 621 height 162
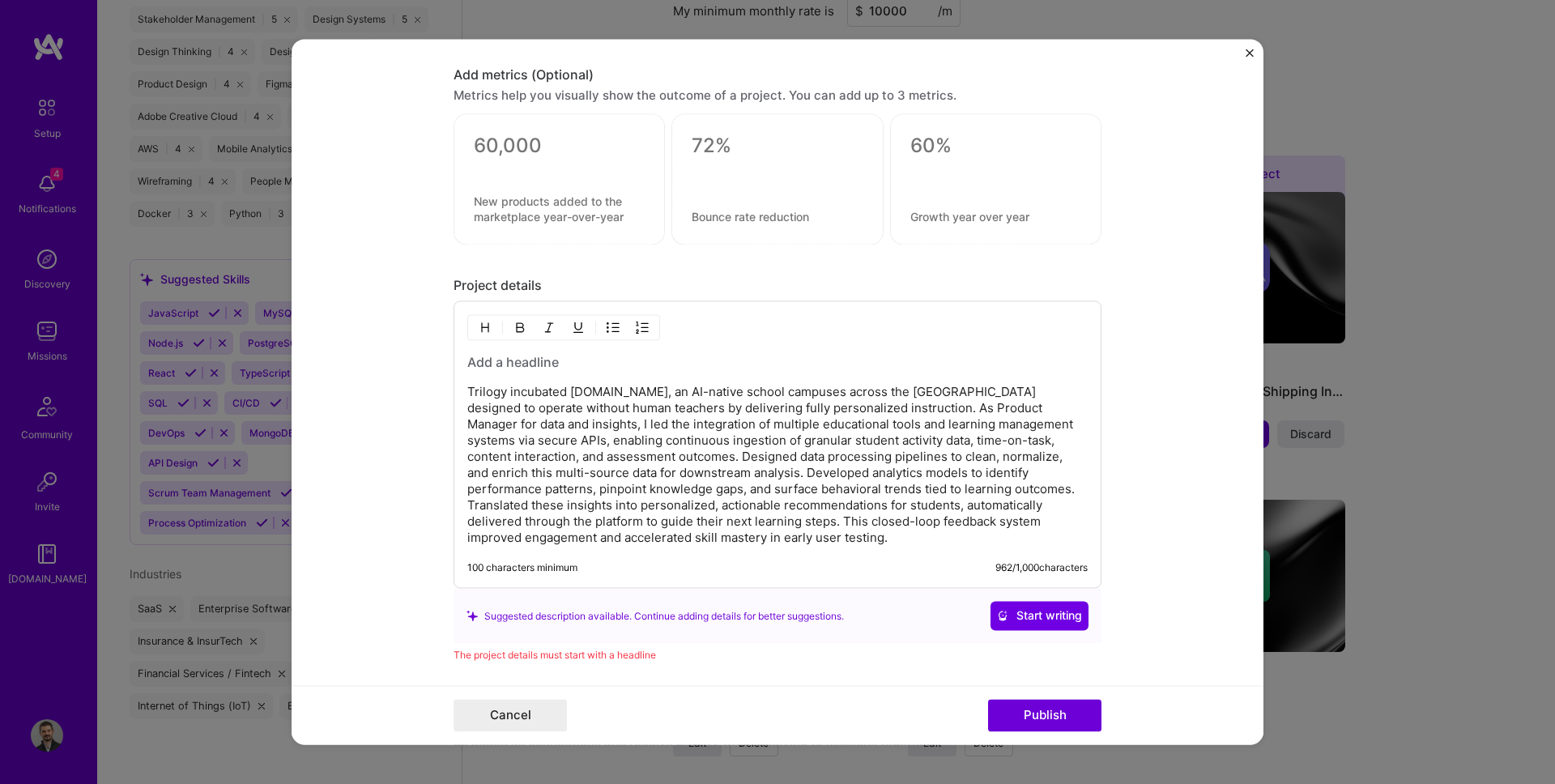
click at [783, 507] on p "Trilogy incubated [DOMAIN_NAME], an AI-native school campuses across the [GEOGR…" at bounding box center [778, 466] width 621 height 162
click at [827, 507] on p "Trilogy incubated [DOMAIN_NAME], an AI-native school campuses across the [GEOGR…" at bounding box center [778, 466] width 621 height 162
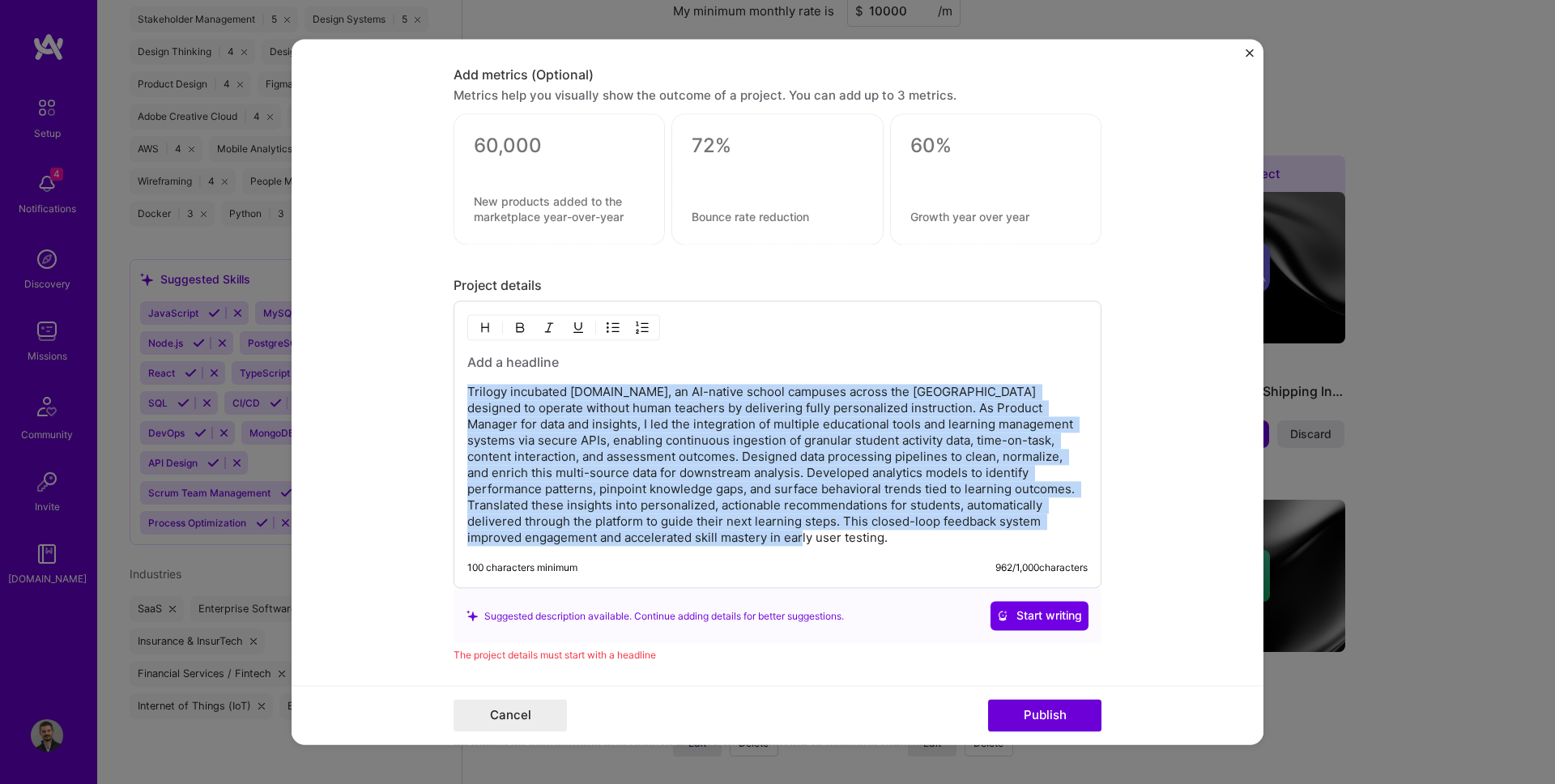
click at [865, 499] on p "Trilogy incubated [DOMAIN_NAME], an AI-native school campuses across the [GEOGR…" at bounding box center [778, 466] width 621 height 162
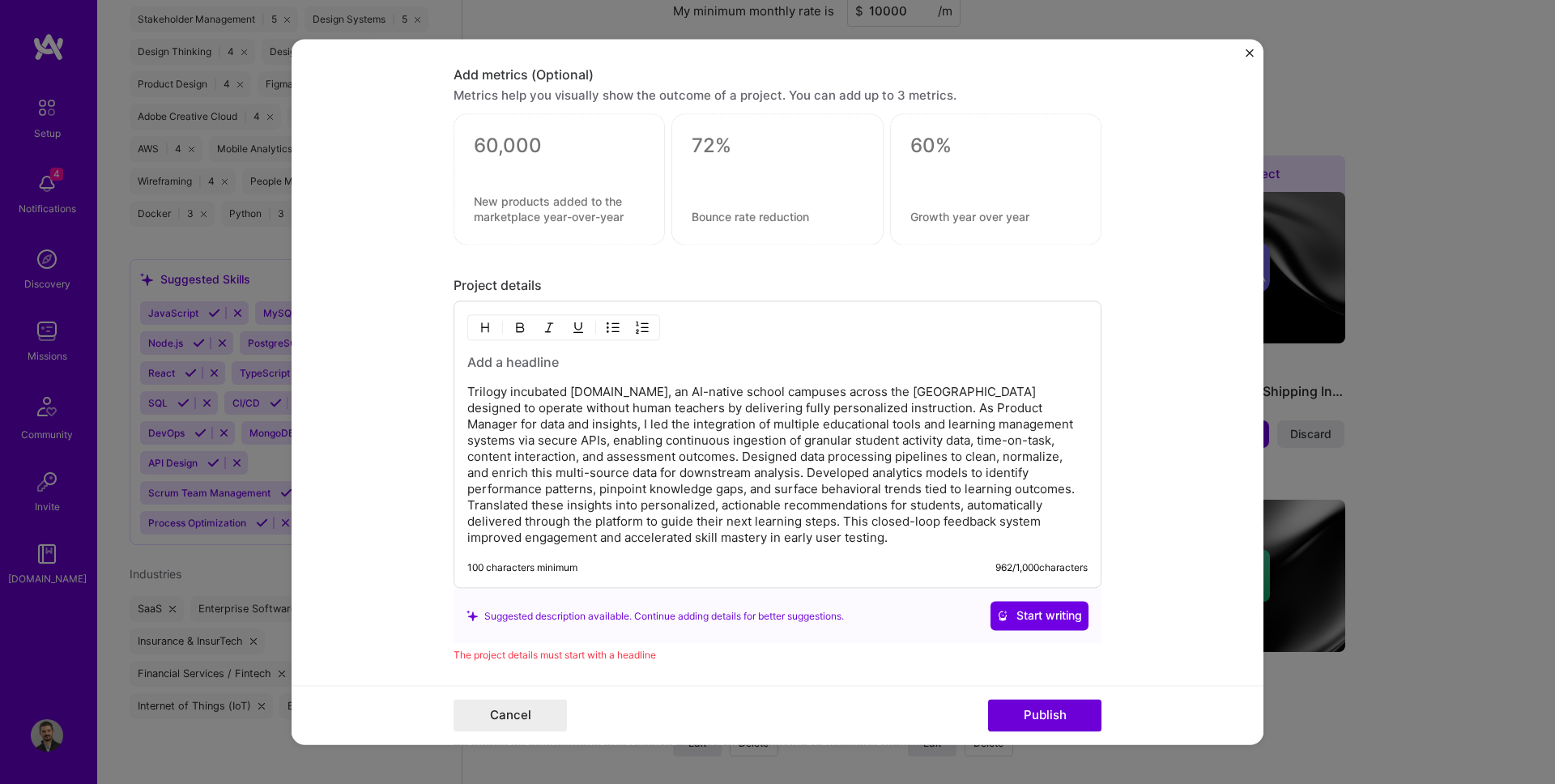
click at [865, 499] on p "Trilogy incubated [DOMAIN_NAME], an AI-native school campuses across the [GEOGR…" at bounding box center [778, 466] width 621 height 162
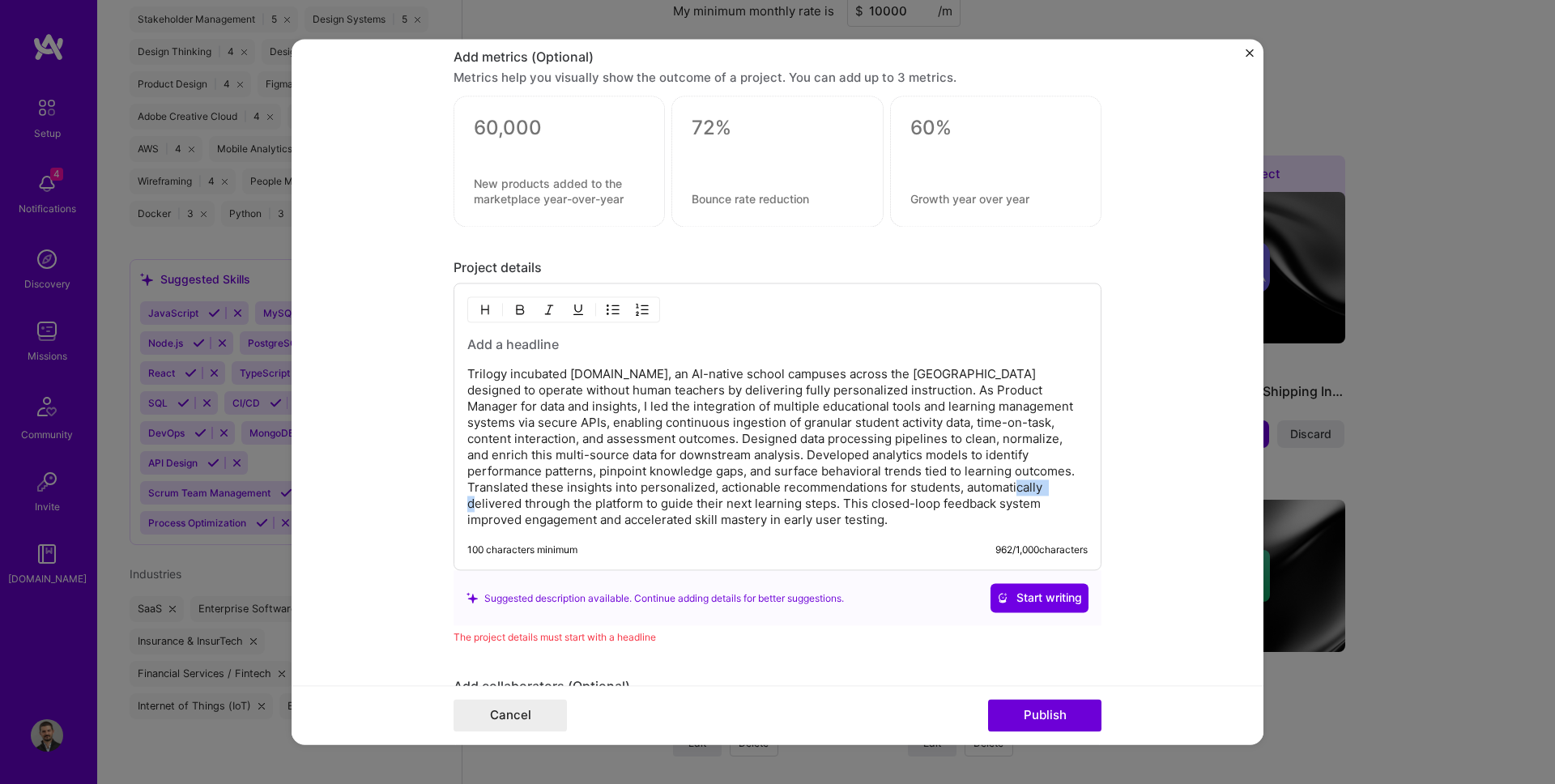
click at [782, 487] on p "Trilogy incubated [DOMAIN_NAME], an AI-native school campuses across the [GEOGR…" at bounding box center [778, 447] width 621 height 162
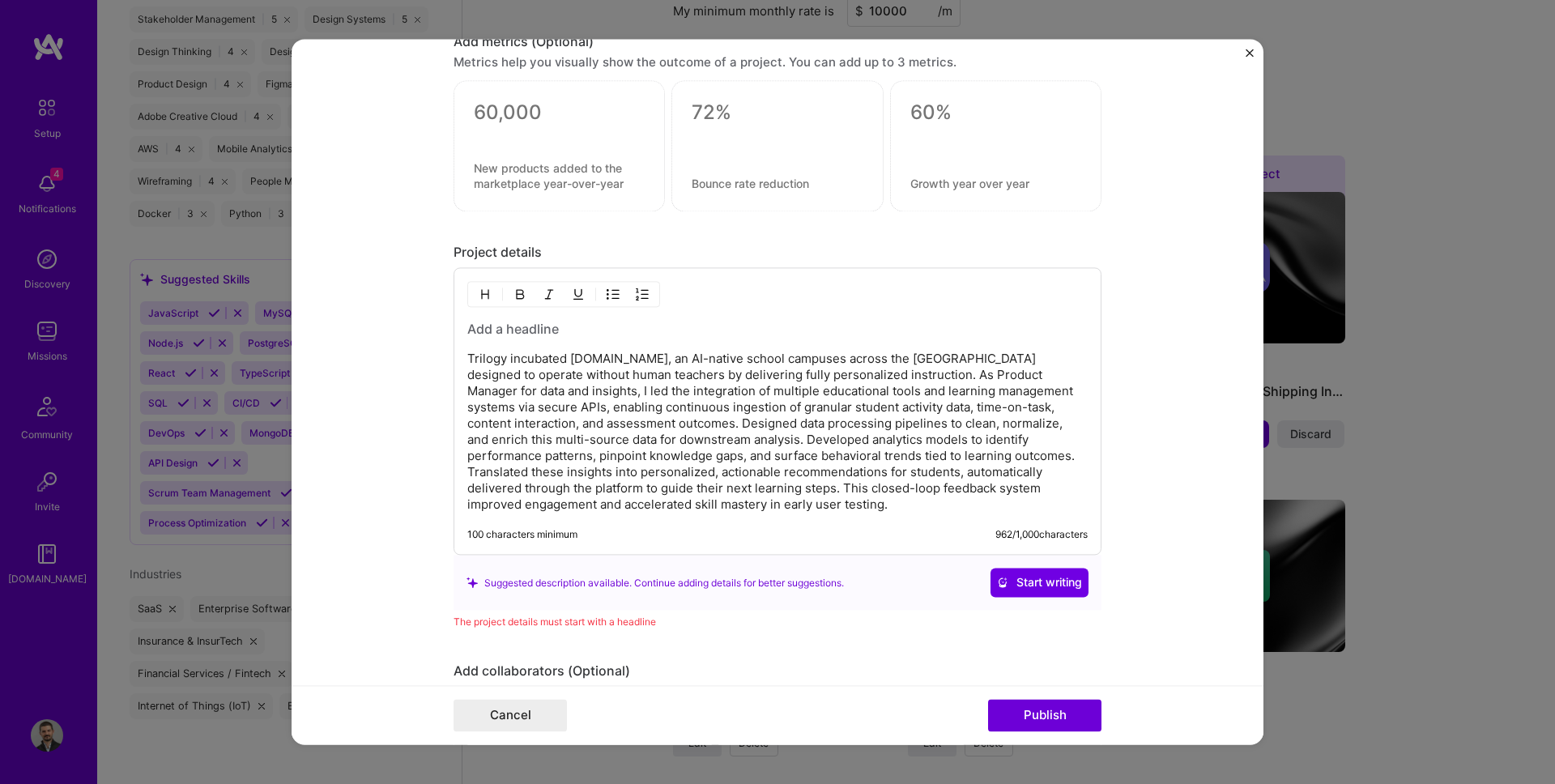
click at [782, 487] on p "Trilogy incubated [DOMAIN_NAME], an AI-native school campuses across the [GEOGR…" at bounding box center [778, 432] width 621 height 162
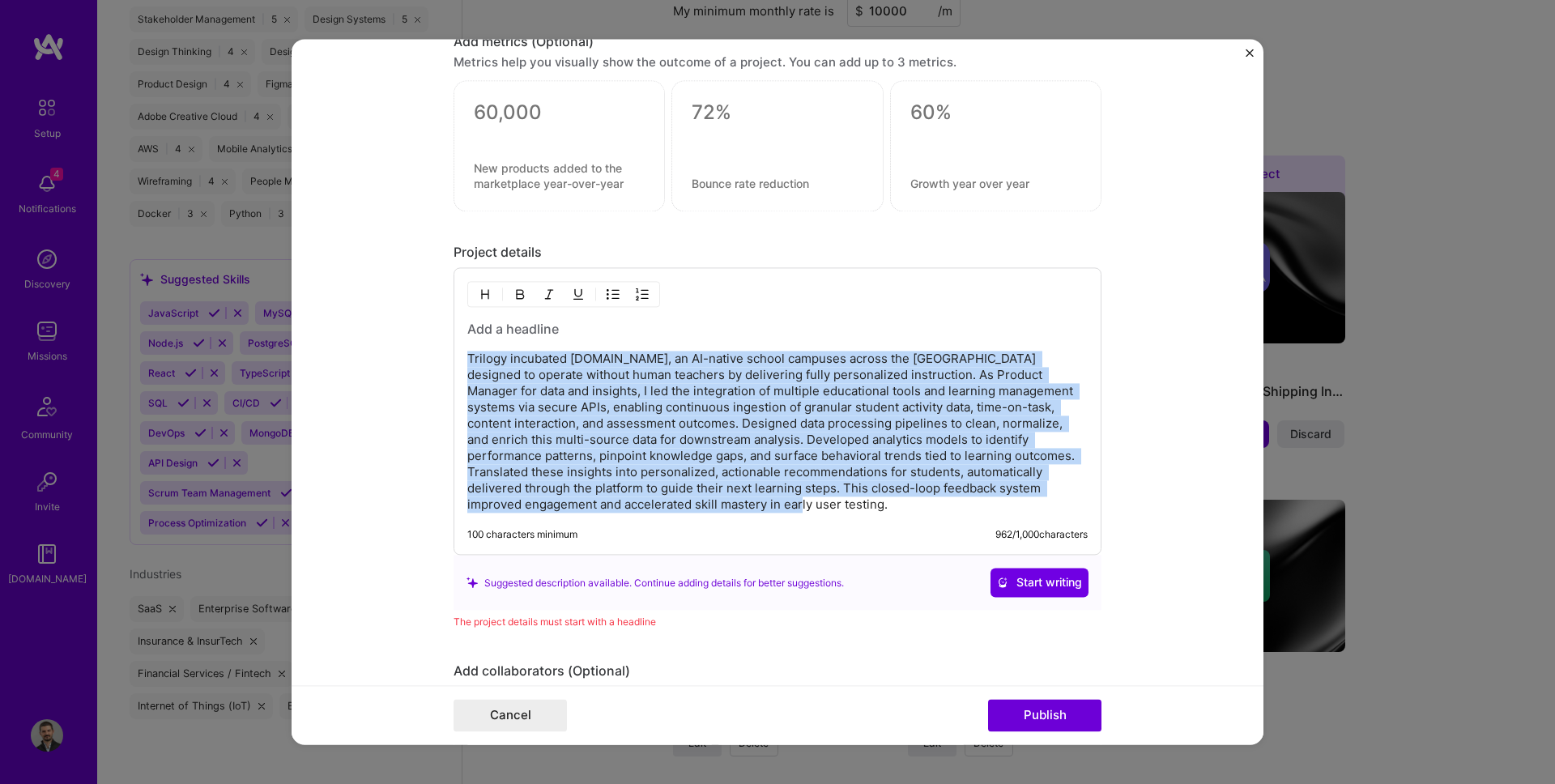
scroll to position [1681, 0]
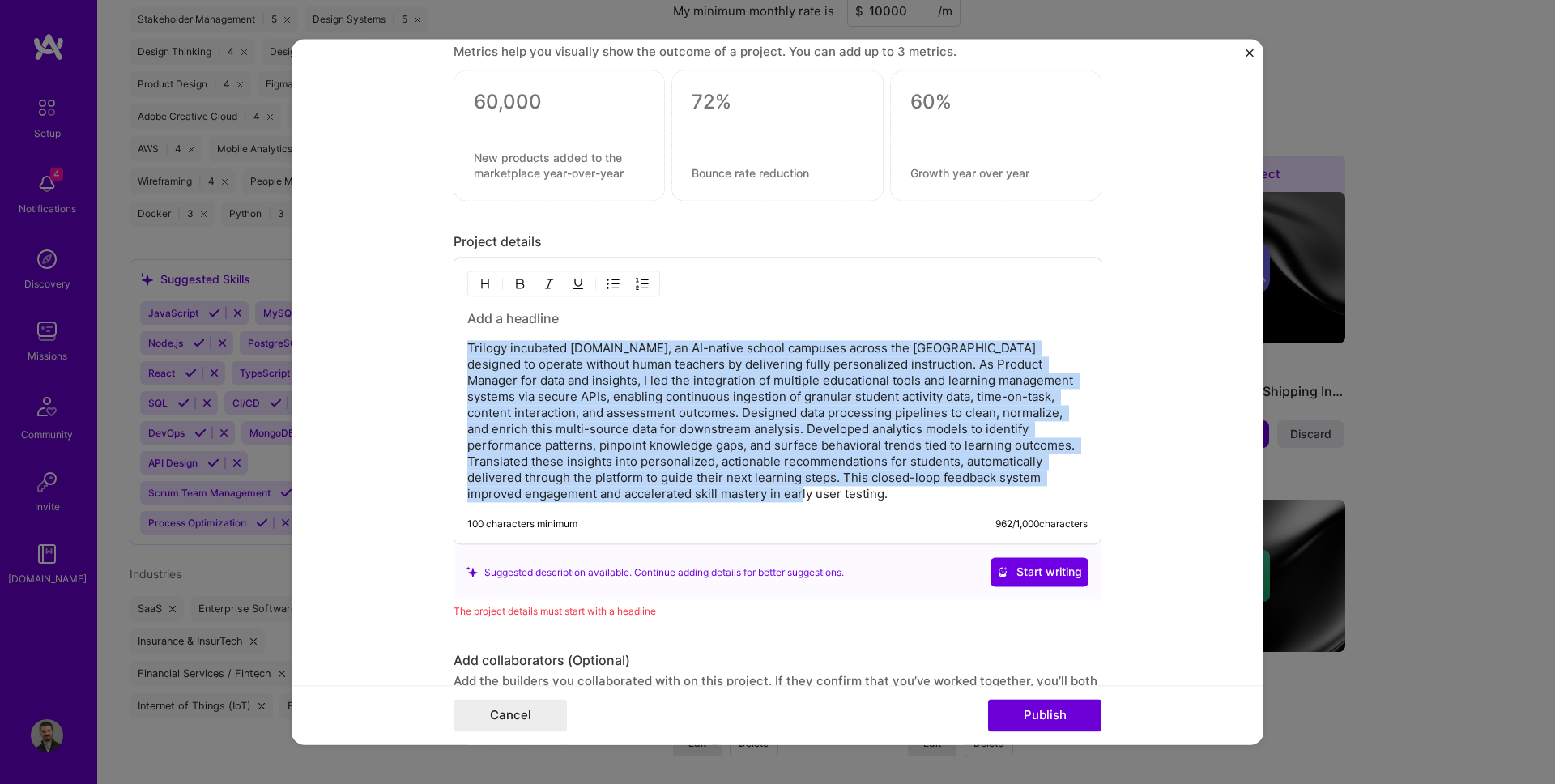
click at [782, 487] on p "Trilogy incubated [DOMAIN_NAME], an AI-native school campuses across the [GEOGR…" at bounding box center [778, 422] width 621 height 162
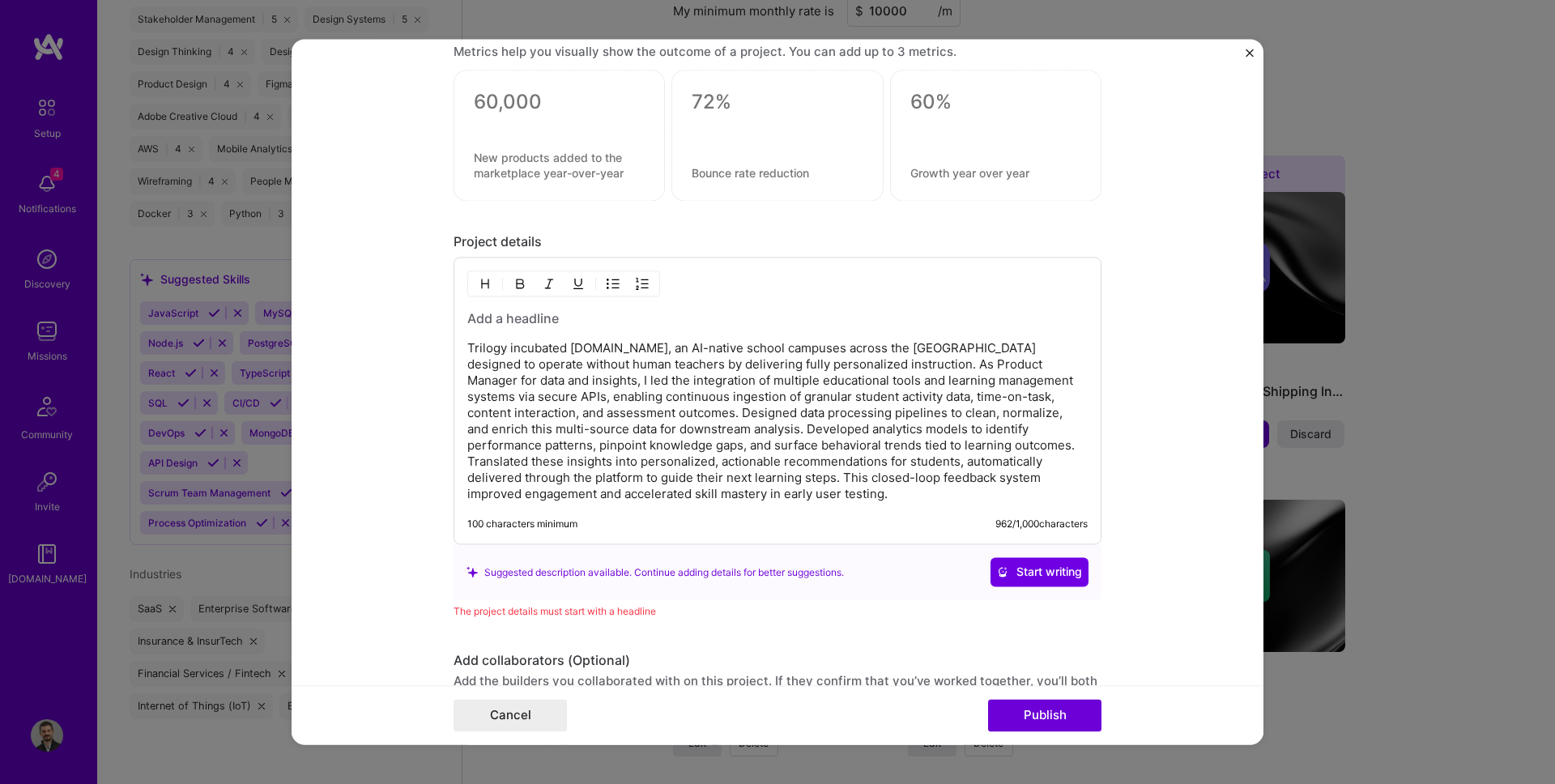
click at [782, 487] on p "Trilogy incubated [DOMAIN_NAME], an AI-native school campuses across the [GEOGR…" at bounding box center [778, 422] width 621 height 162
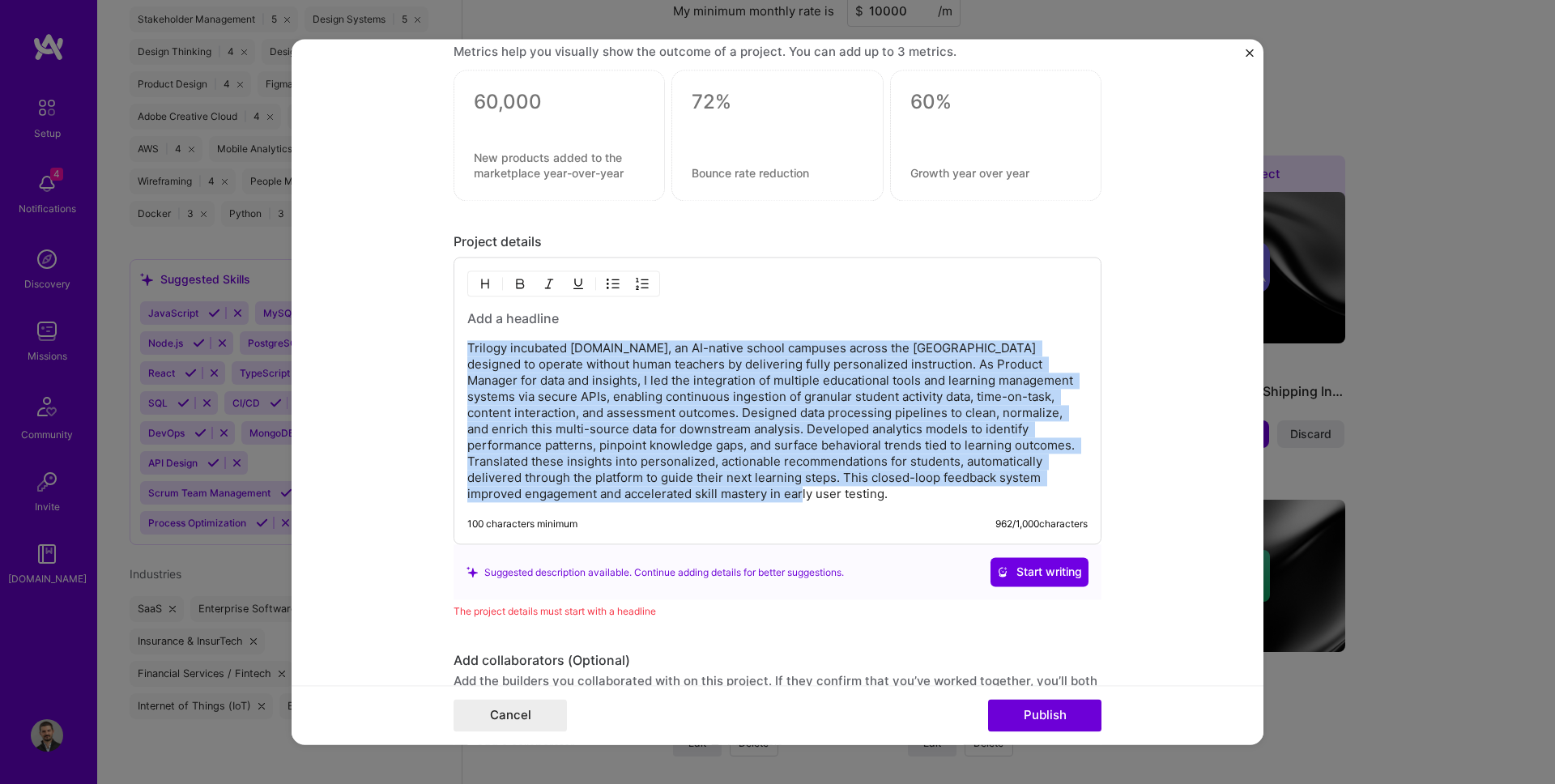
click at [740, 479] on p "Trilogy incubated [DOMAIN_NAME], an AI-native school campuses across the [GEOGR…" at bounding box center [778, 422] width 621 height 162
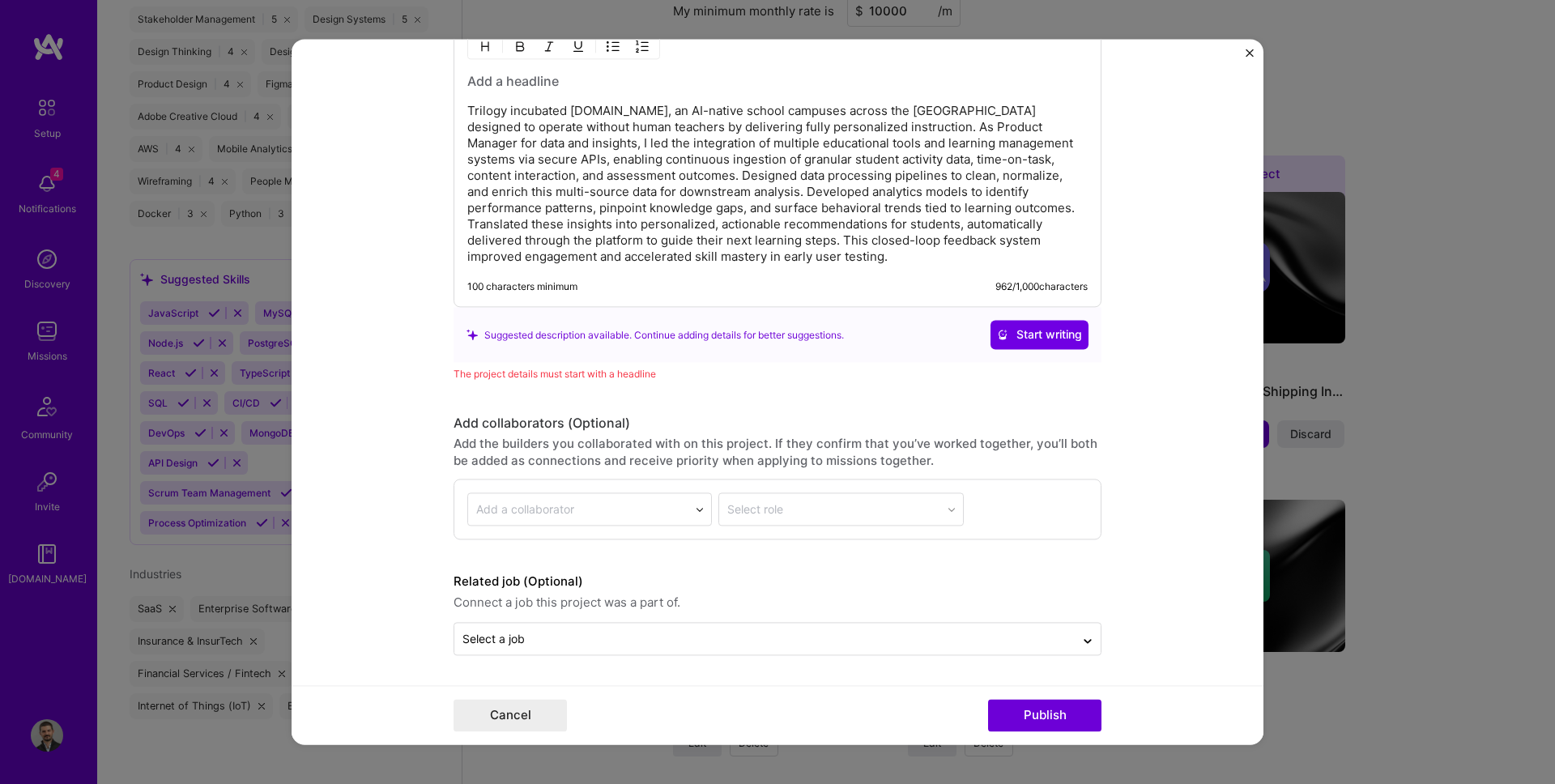
scroll to position [1792, 0]
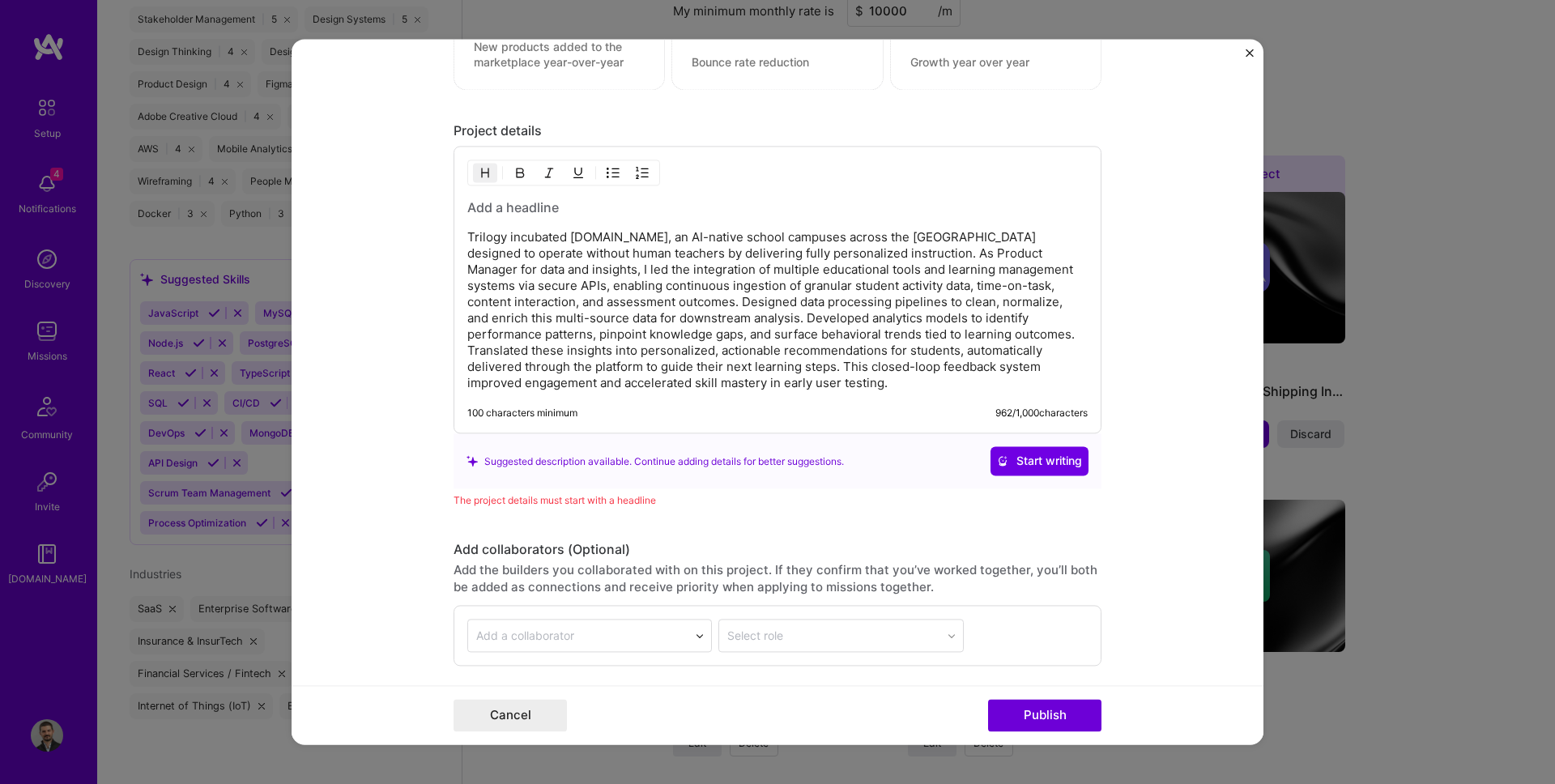
click at [503, 213] on h3 at bounding box center [778, 208] width 621 height 18
click at [414, 207] on form "Project title [DOMAIN_NAME] — AI-Driven Personalized Learning Platform Company …" at bounding box center [777, 391] width 972 height 705
click at [812, 210] on h3 "[DOMAIN_NAME] — AI-Driven Personalized Learning Platform" at bounding box center [778, 208] width 621 height 18
drag, startPoint x: 629, startPoint y: 210, endPoint x: 825, endPoint y: 218, distance: 196.2
click at [825, 218] on div "[DOMAIN_NAME] — AI-Driven Personalized Learning Platform Trilogy incubated [DOM…" at bounding box center [778, 296] width 621 height 193
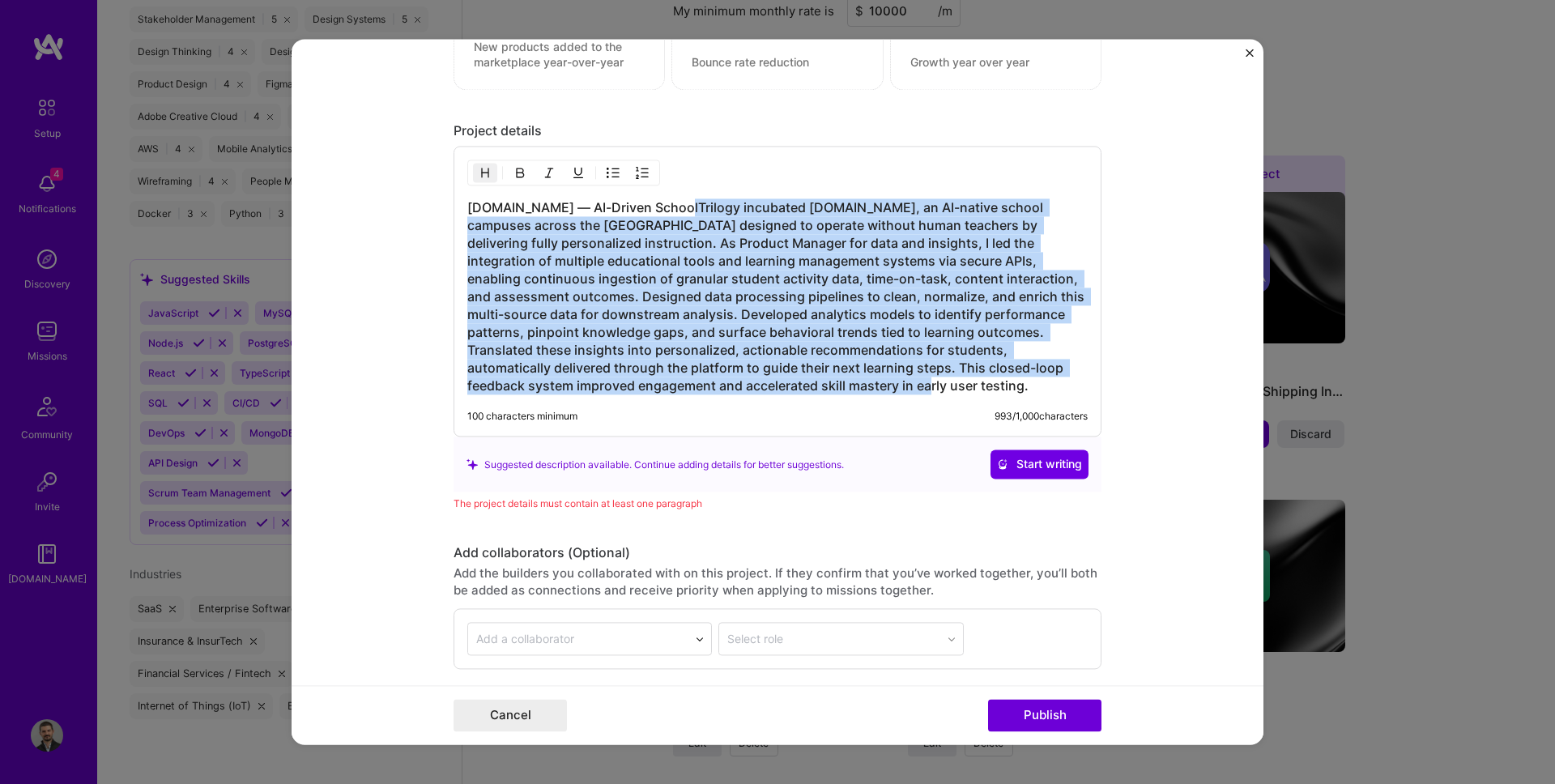
drag, startPoint x: 873, startPoint y: 389, endPoint x: 671, endPoint y: 208, distance: 271.2
click at [671, 208] on h3 "[DOMAIN_NAME] — AI-Driven SchoolTrilogy incubated [DOMAIN_NAME], an AI-native s…" at bounding box center [778, 297] width 621 height 196
copy h3 "Trilogy incubated [DOMAIN_NAME], an AI-native school campuses across the [GEOGR…"
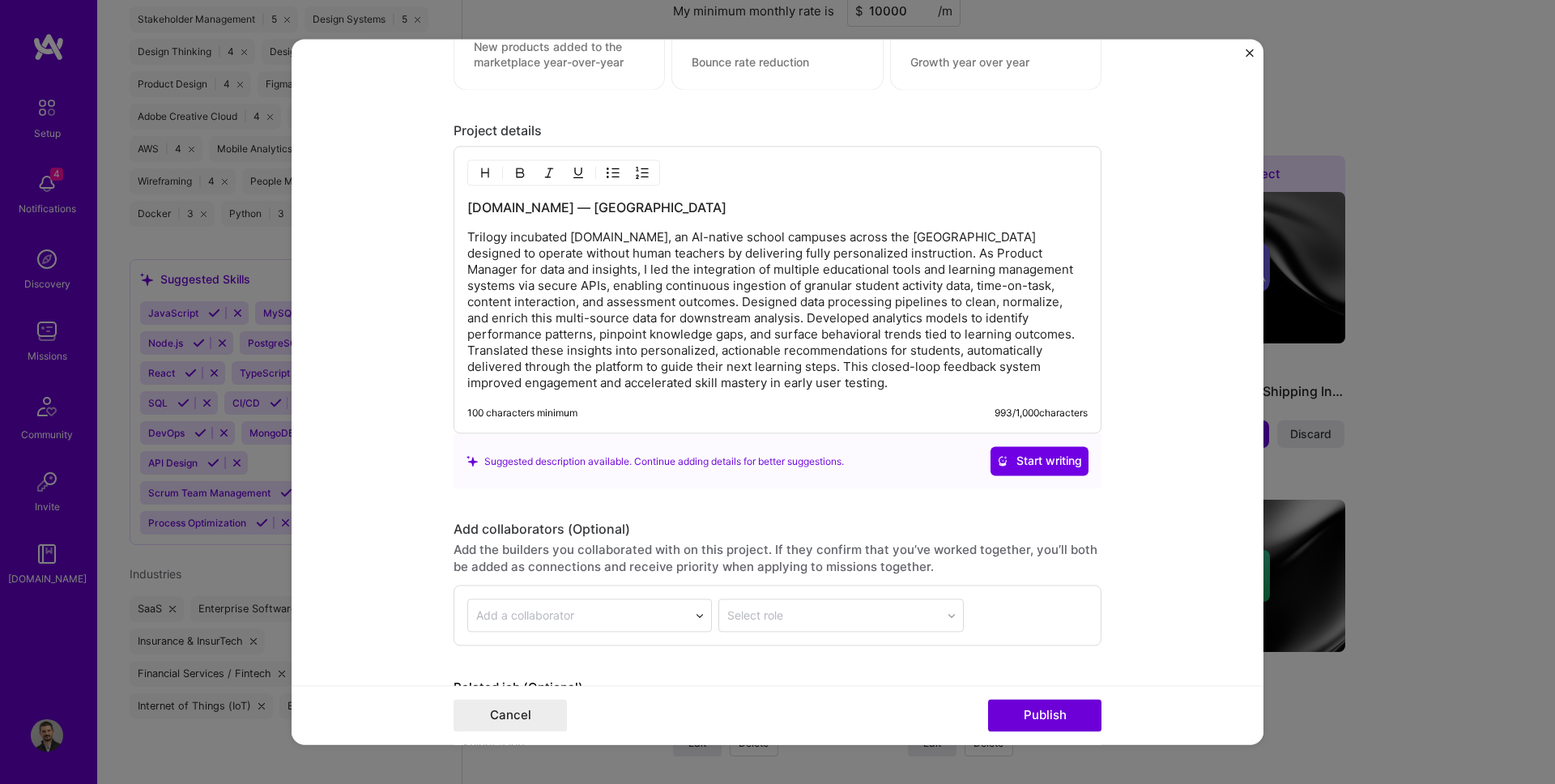
click at [436, 324] on form "Project title [DOMAIN_NAME] — AI-Driven Personalized Learning Platform Company …" at bounding box center [777, 391] width 972 height 705
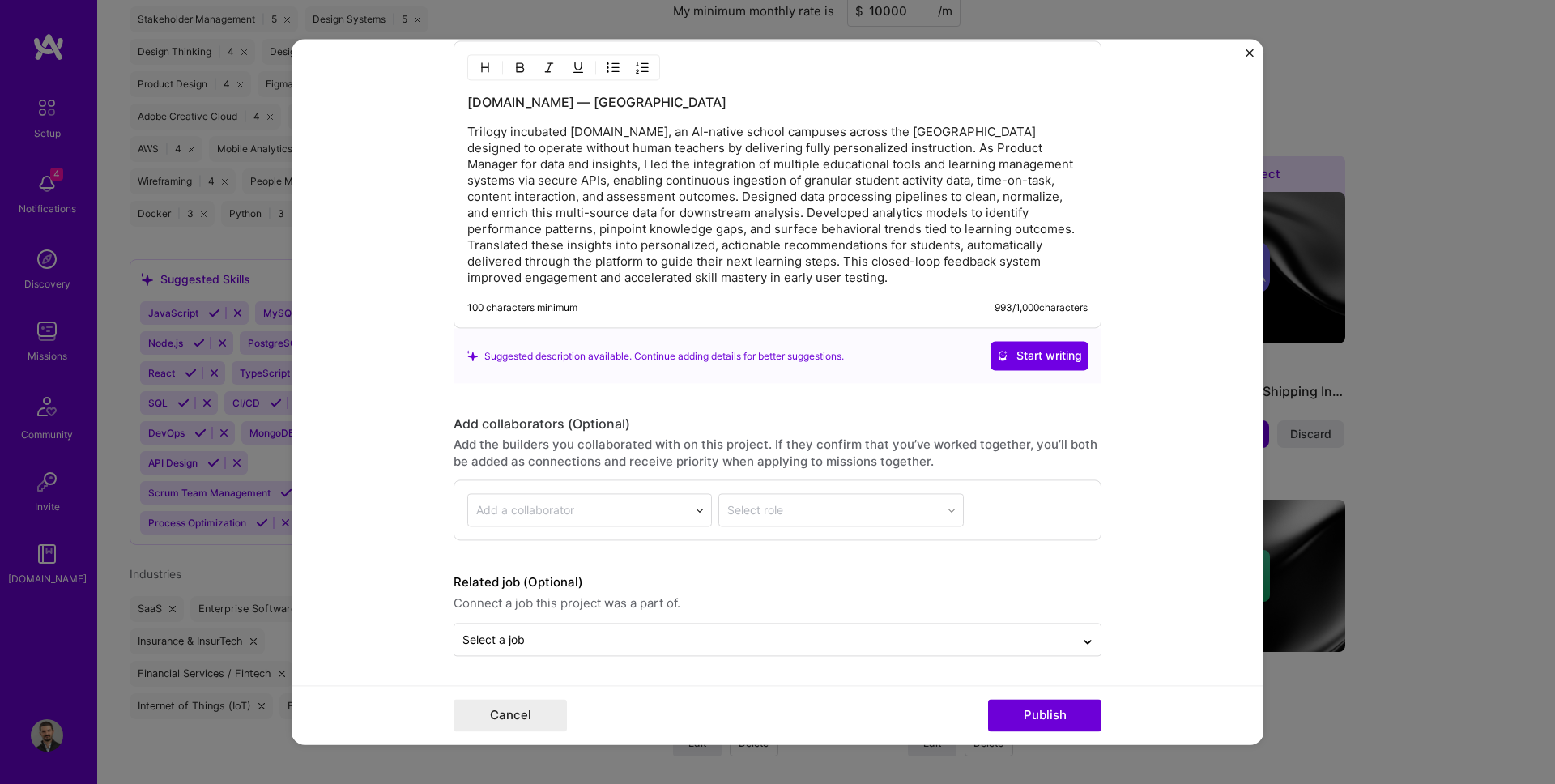
scroll to position [1897, 0]
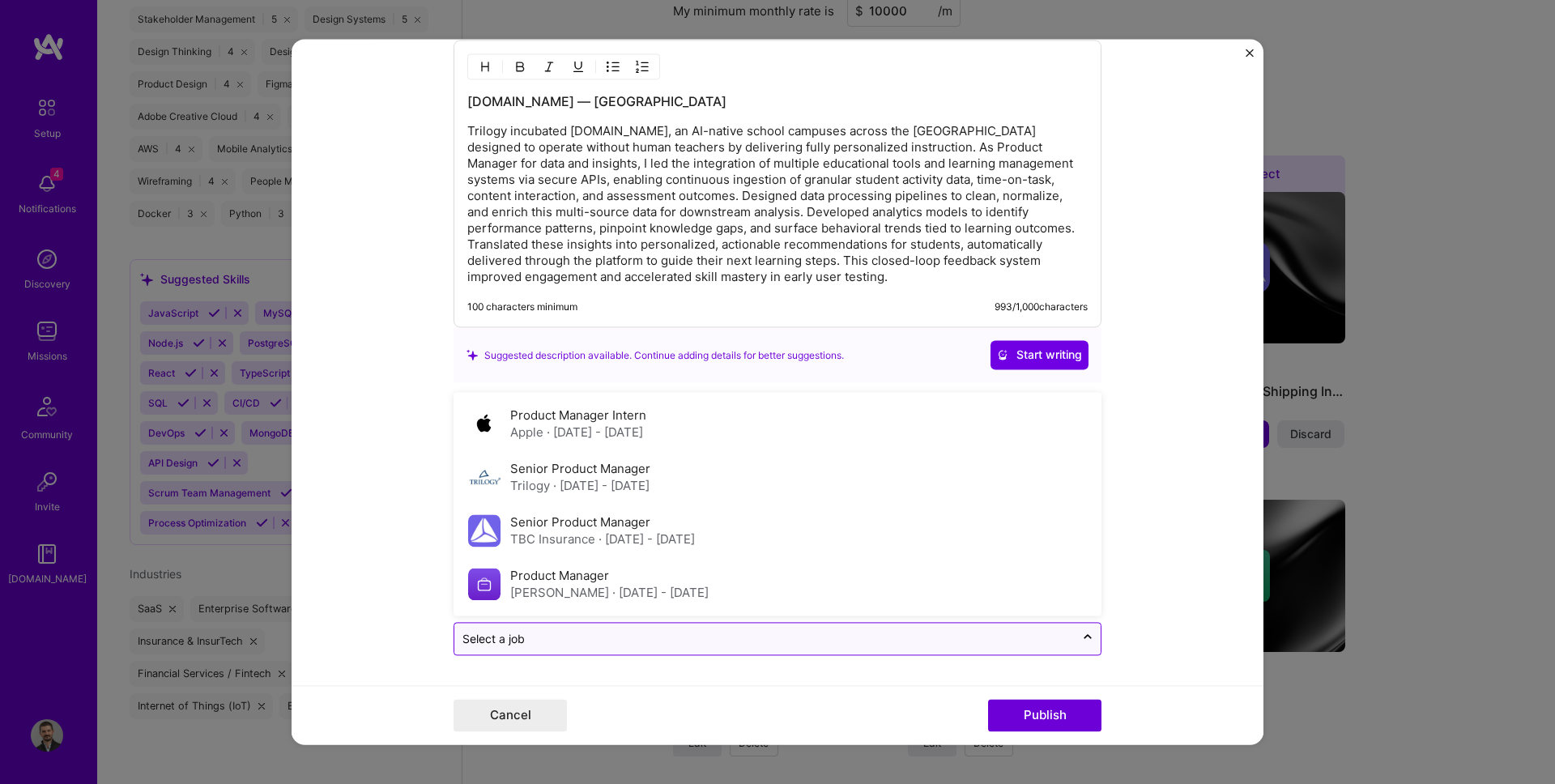
click at [532, 633] on input "text" at bounding box center [764, 638] width 604 height 17
click at [542, 495] on div "Senior Product Manager Trilogy · [DATE] - [DATE]" at bounding box center [777, 477] width 638 height 54
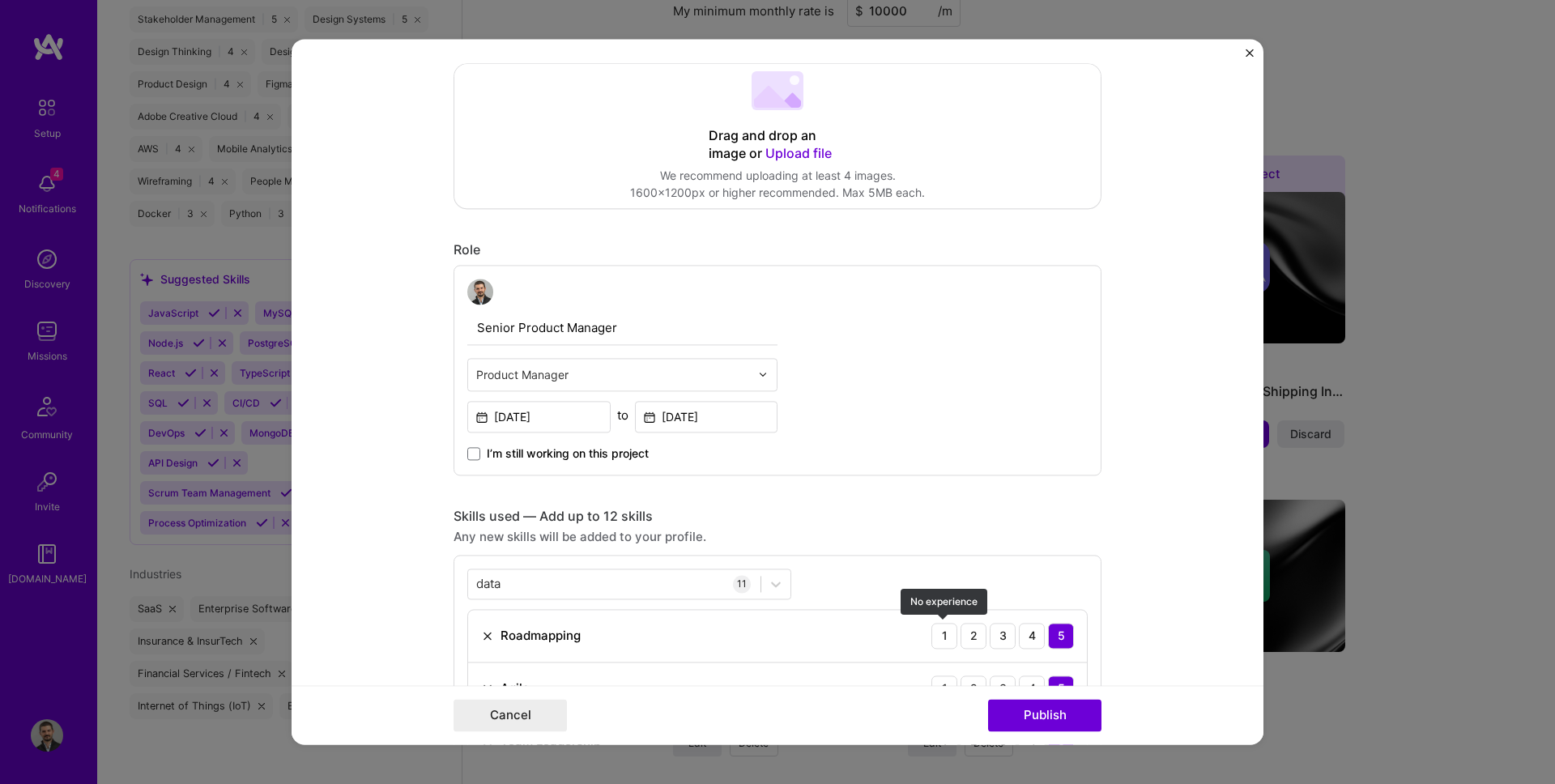
scroll to position [0, 0]
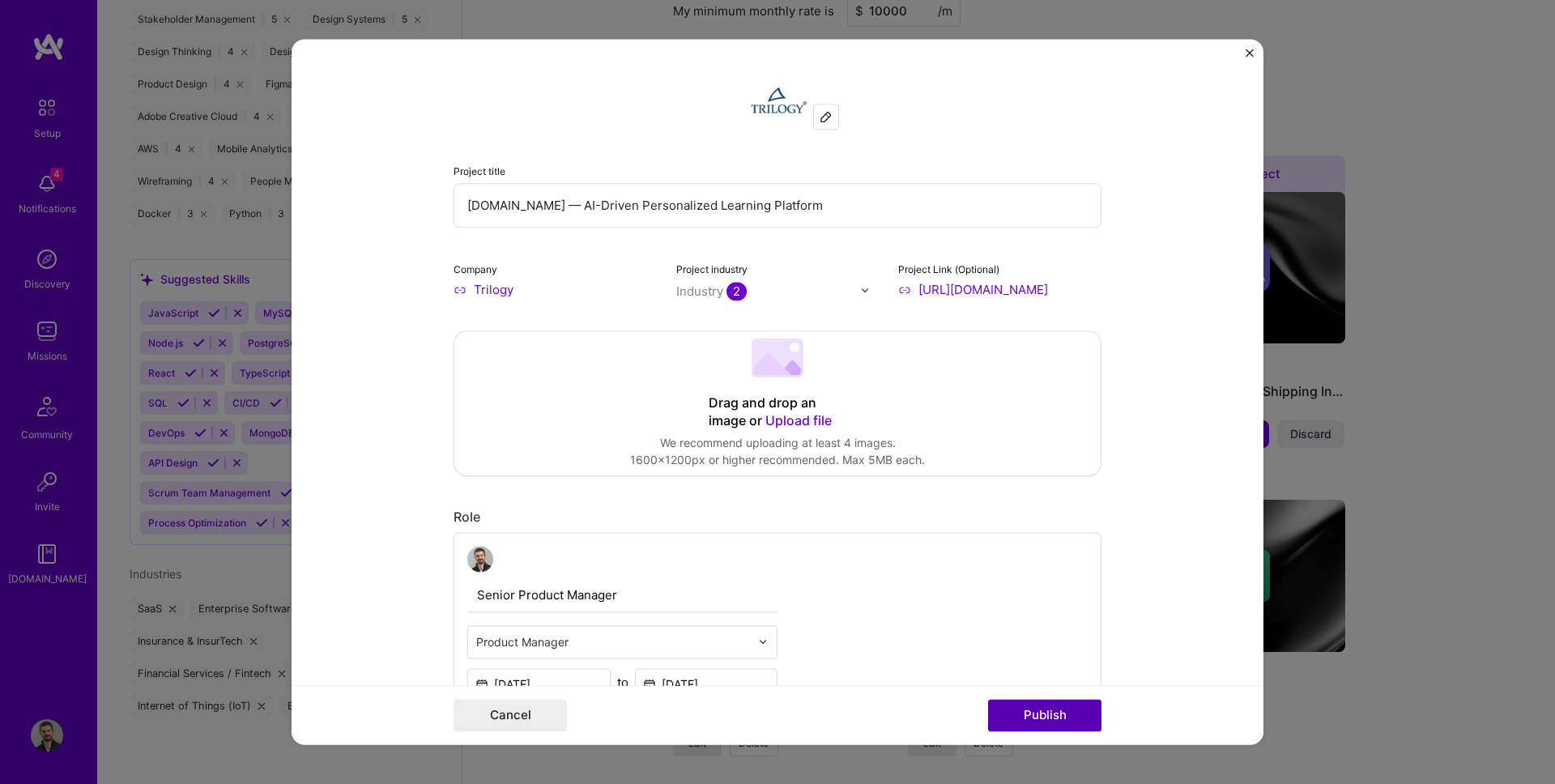
click at [1034, 716] on button "Publish" at bounding box center [1045, 716] width 114 height 33
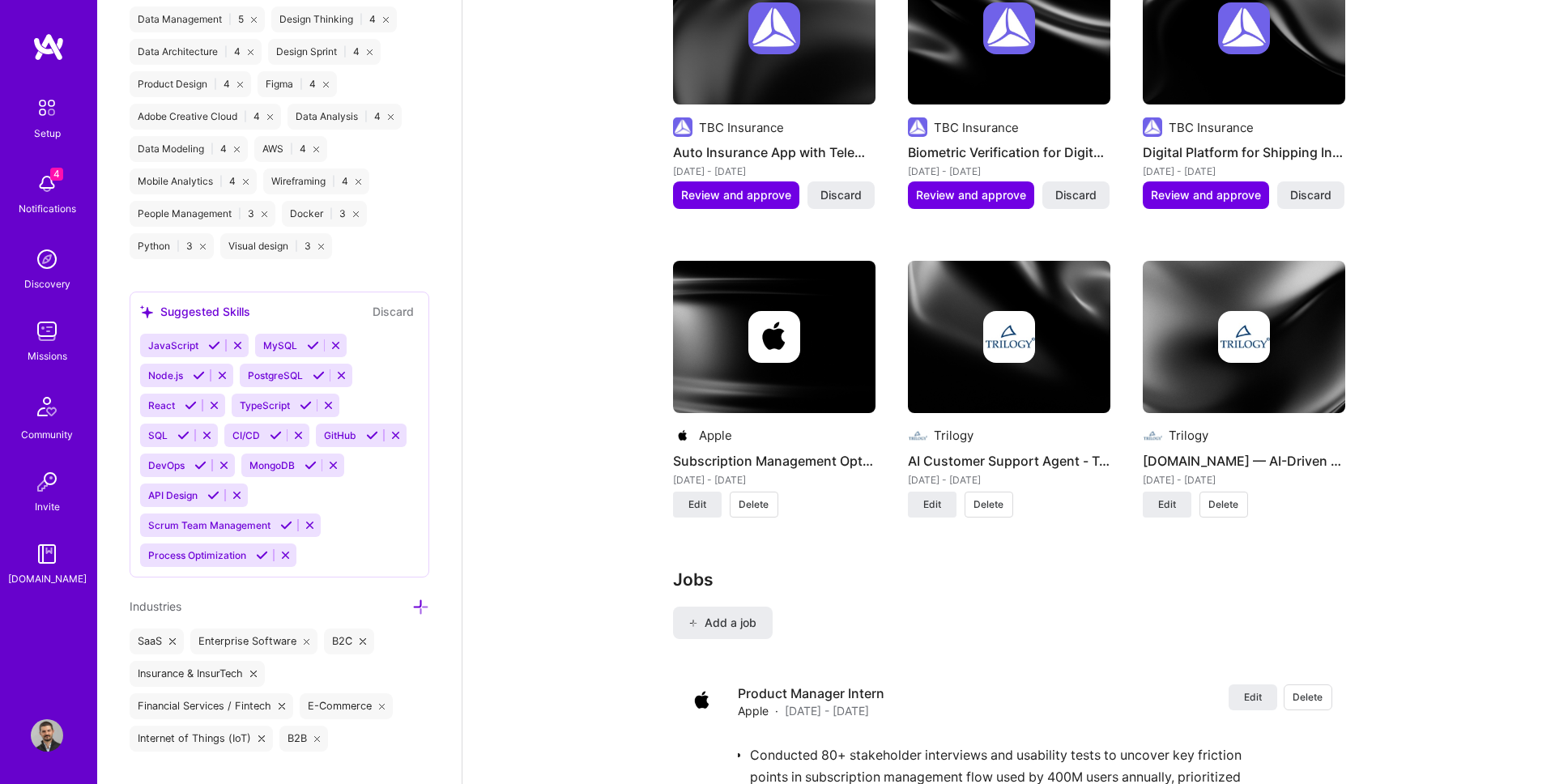
scroll to position [1280, 0]
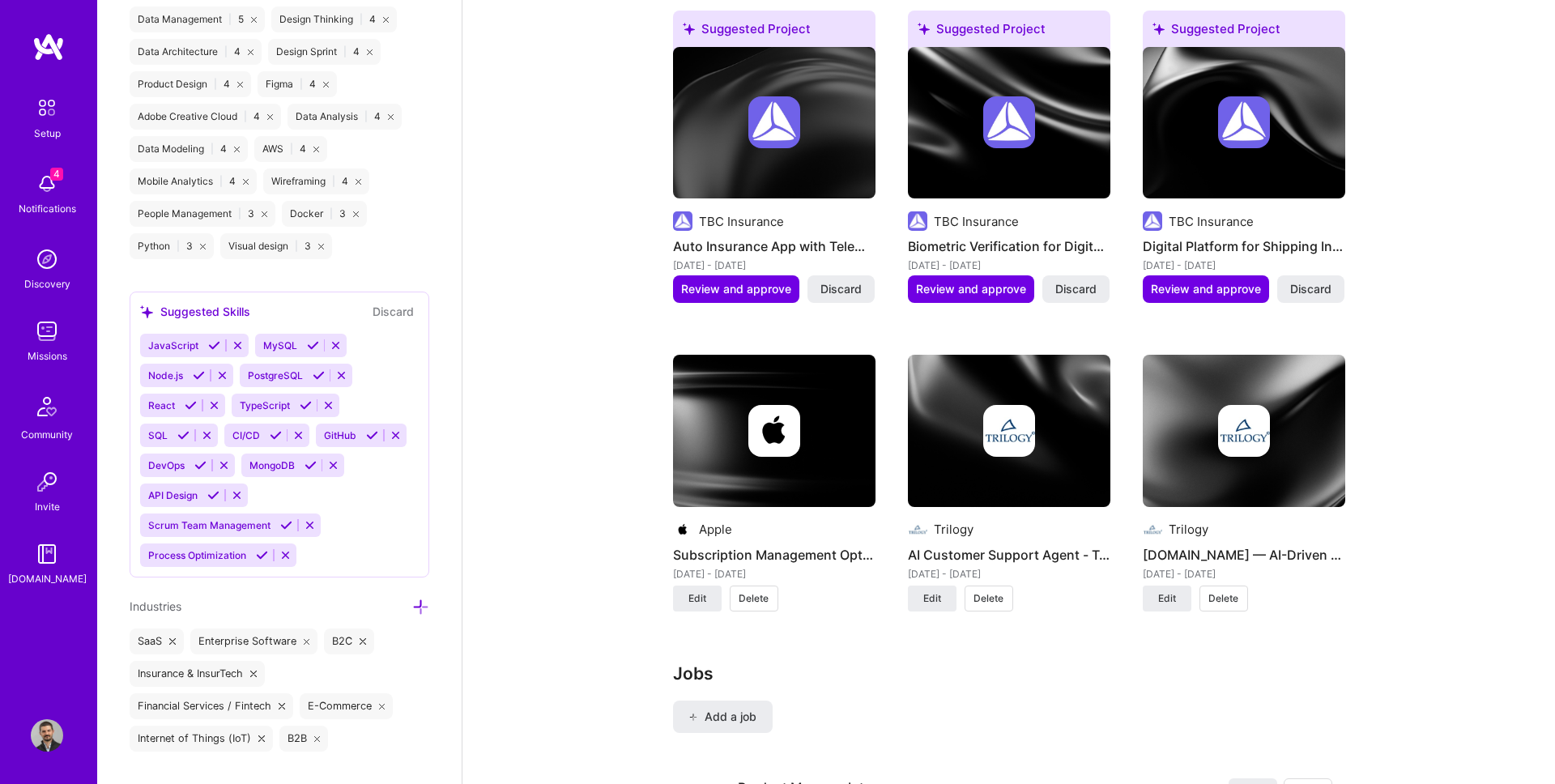
click at [626, 344] on div "About me What you write here will be shared with companies. Product Manager wit…" at bounding box center [1008, 389] width 1093 height 2995
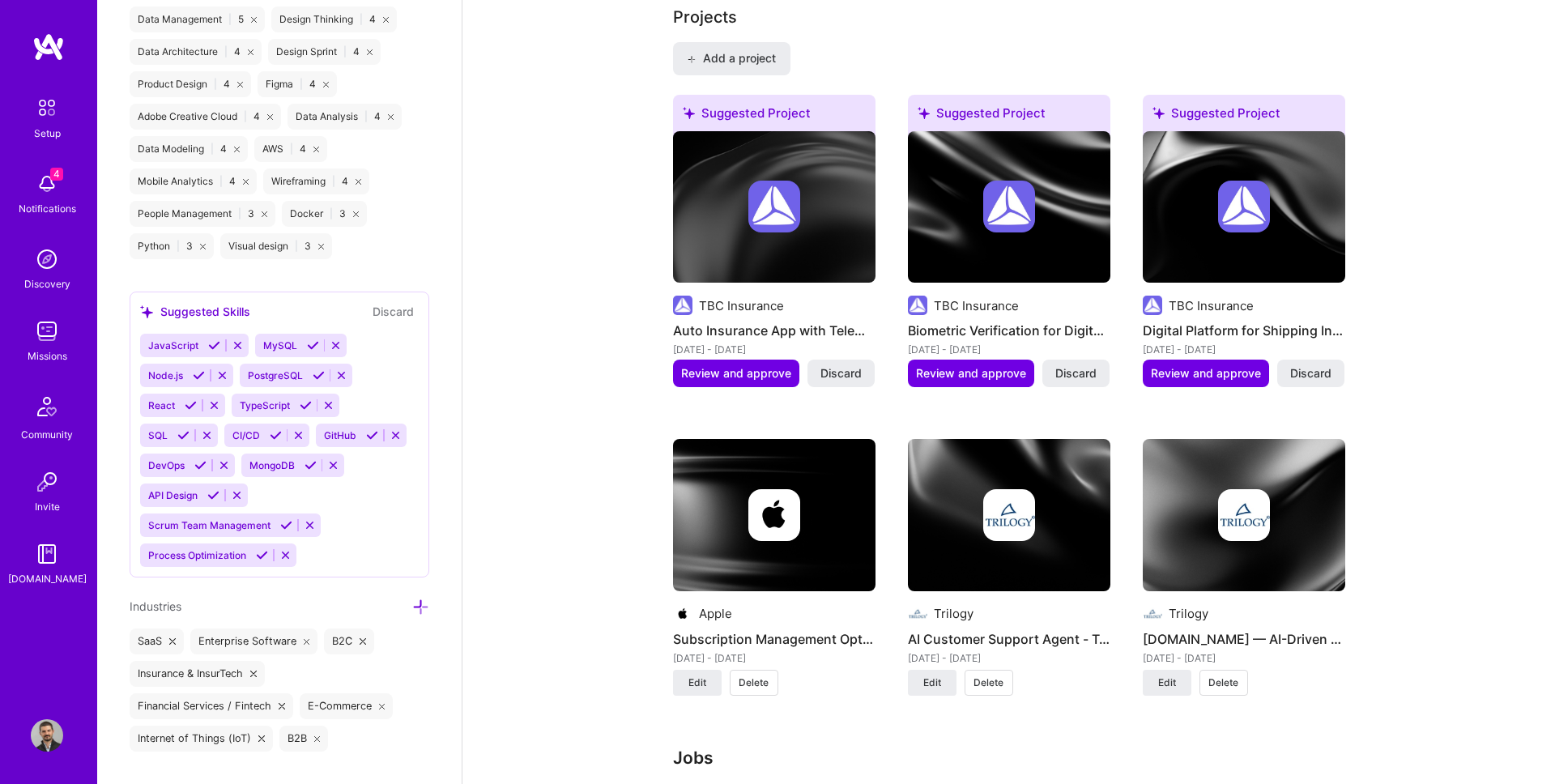
scroll to position [1087, 0]
click at [759, 378] on span "Review and approve" at bounding box center [736, 374] width 110 height 16
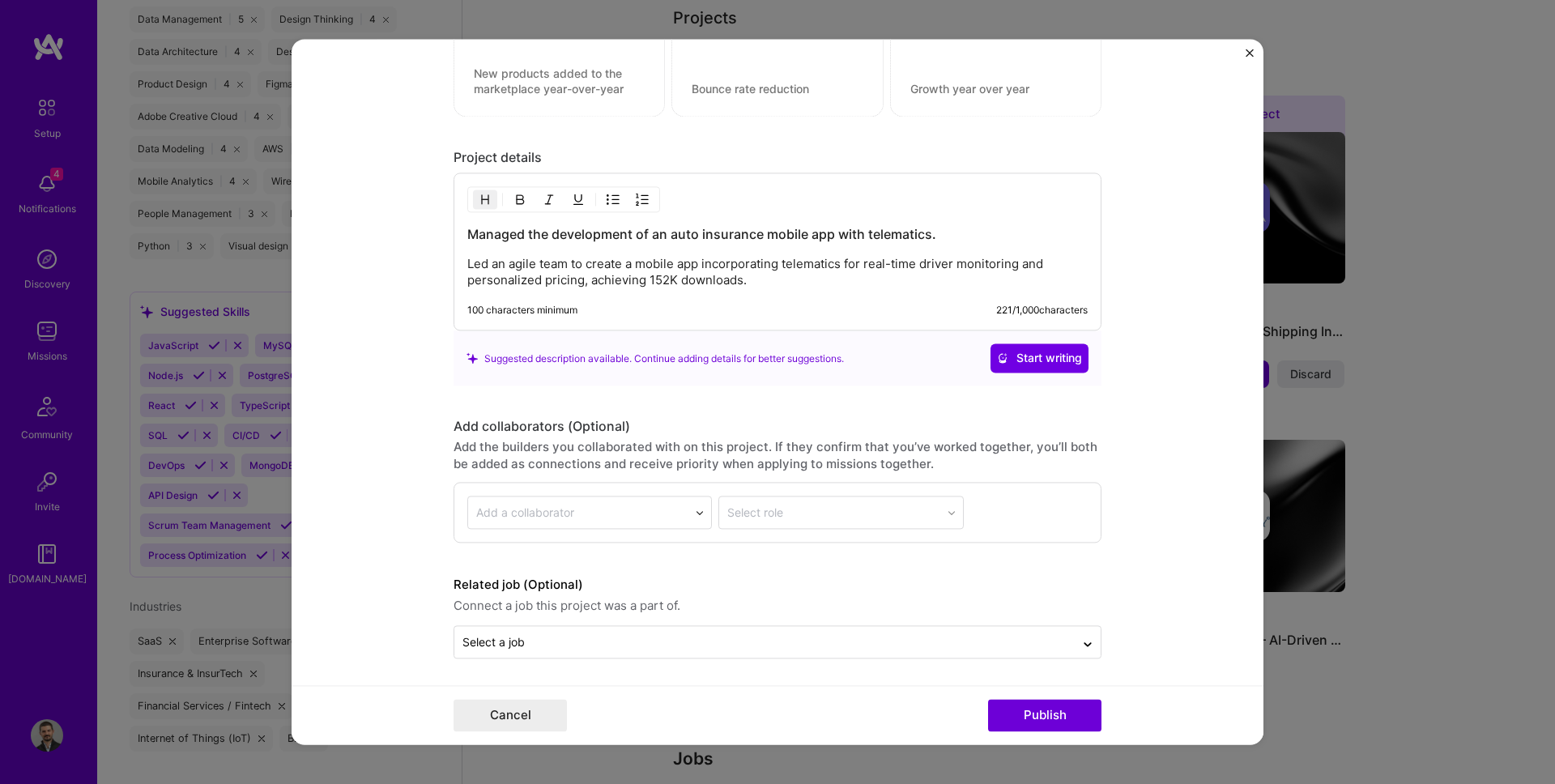
scroll to position [1736, 0]
click at [539, 638] on input "text" at bounding box center [764, 638] width 604 height 17
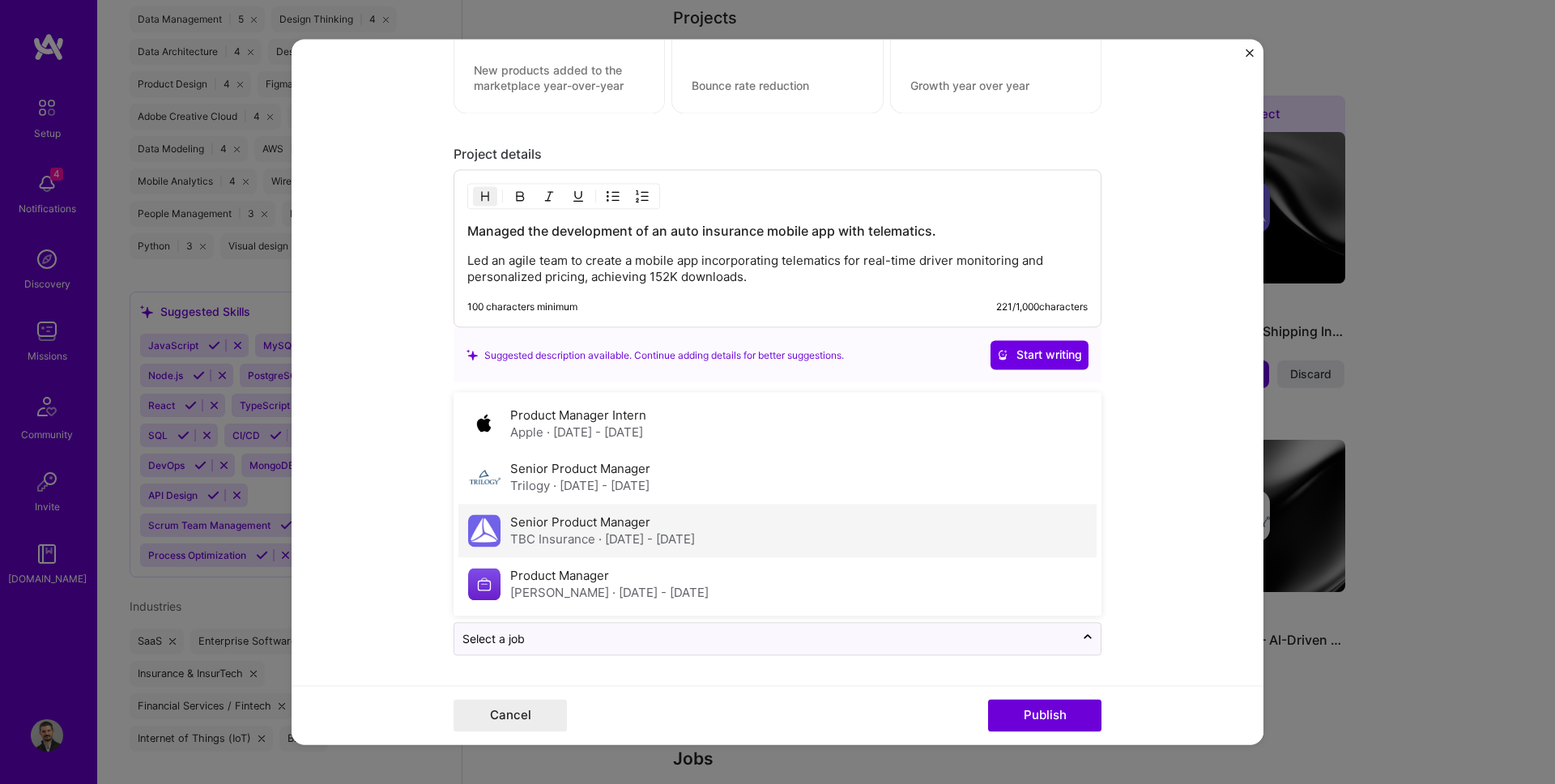
click at [538, 528] on label "Senior Product Manager" at bounding box center [581, 522] width 140 height 15
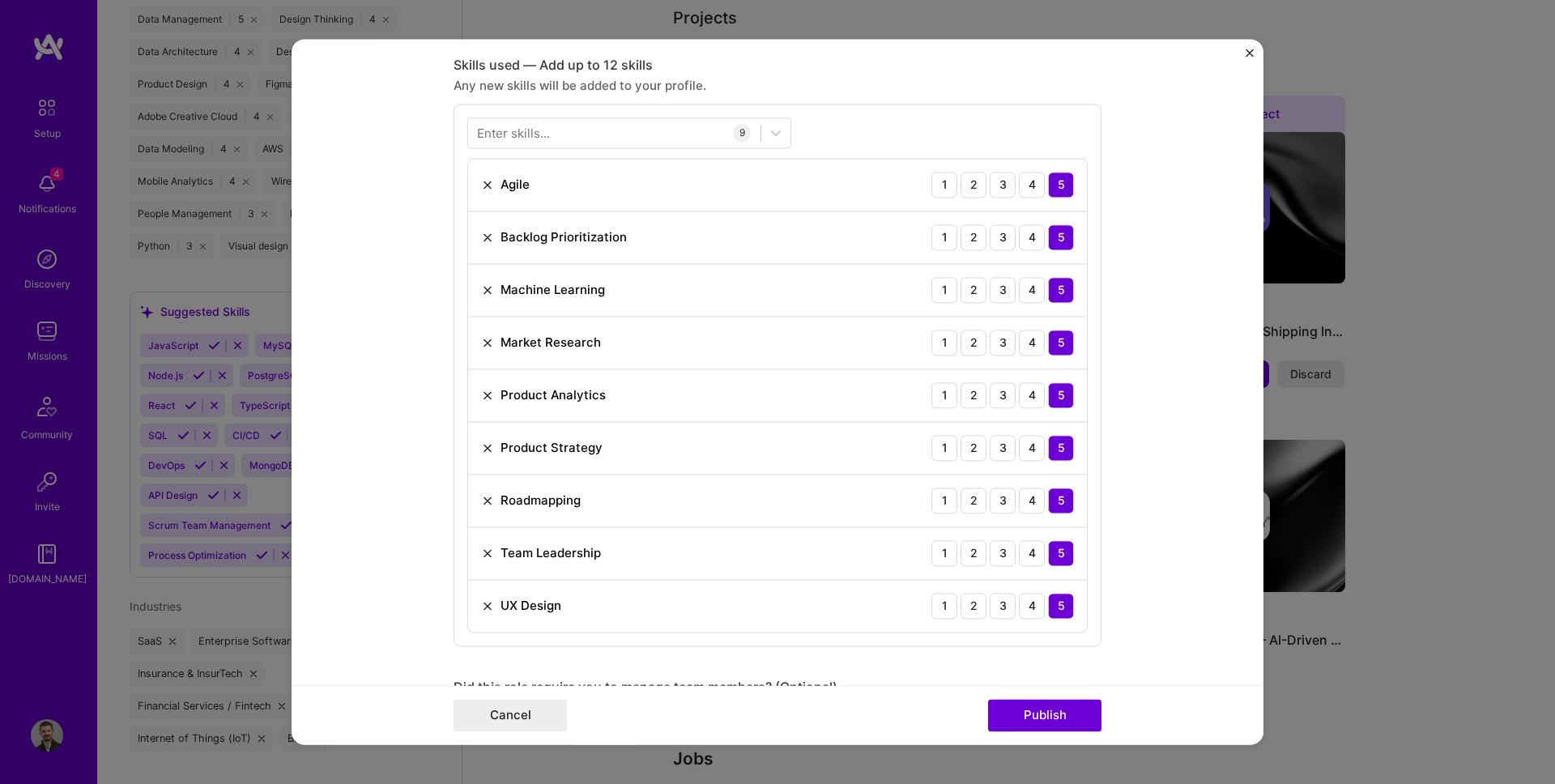
scroll to position [586, 0]
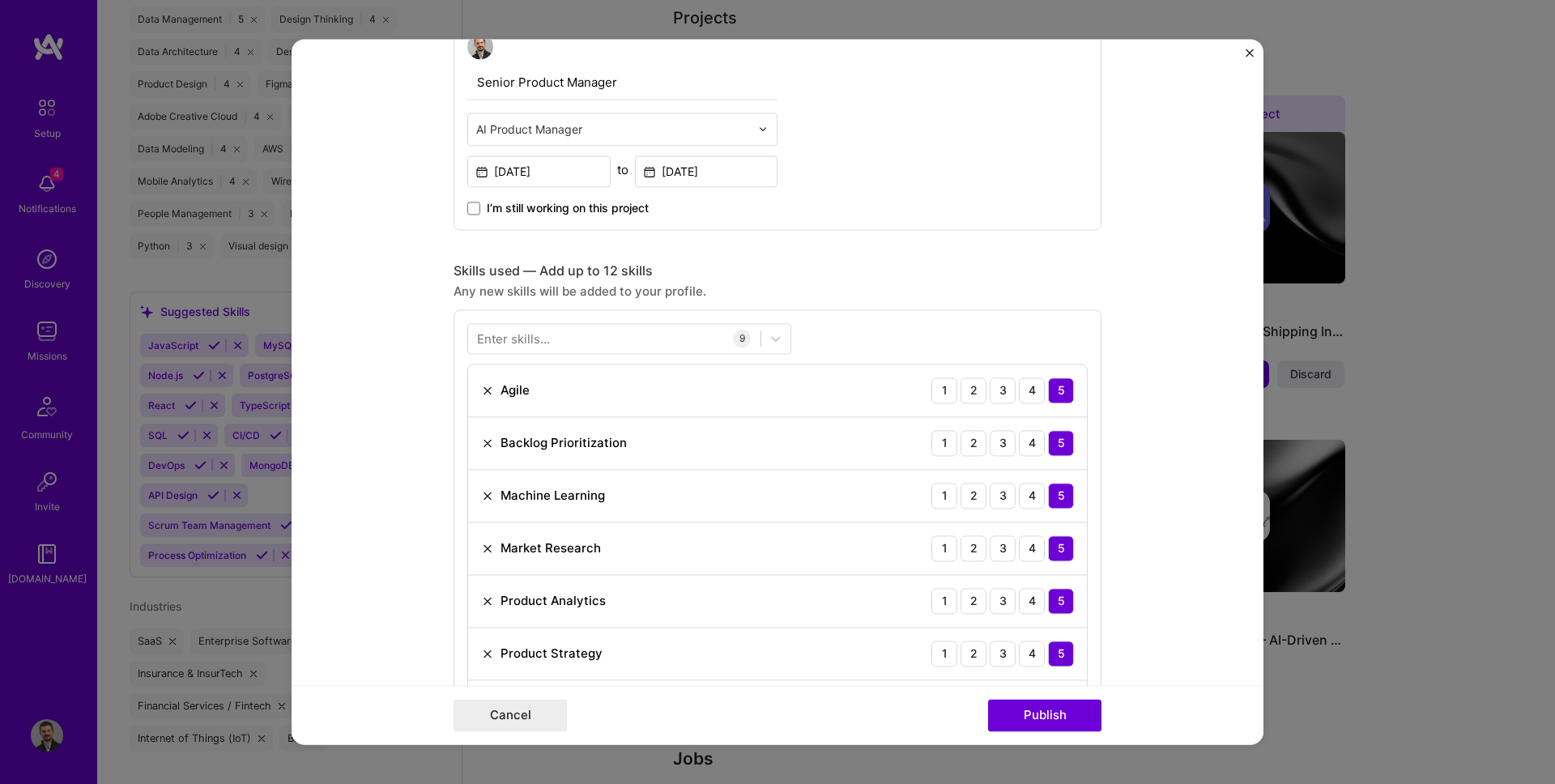
click at [513, 336] on div "Enter skills..." at bounding box center [513, 338] width 73 height 17
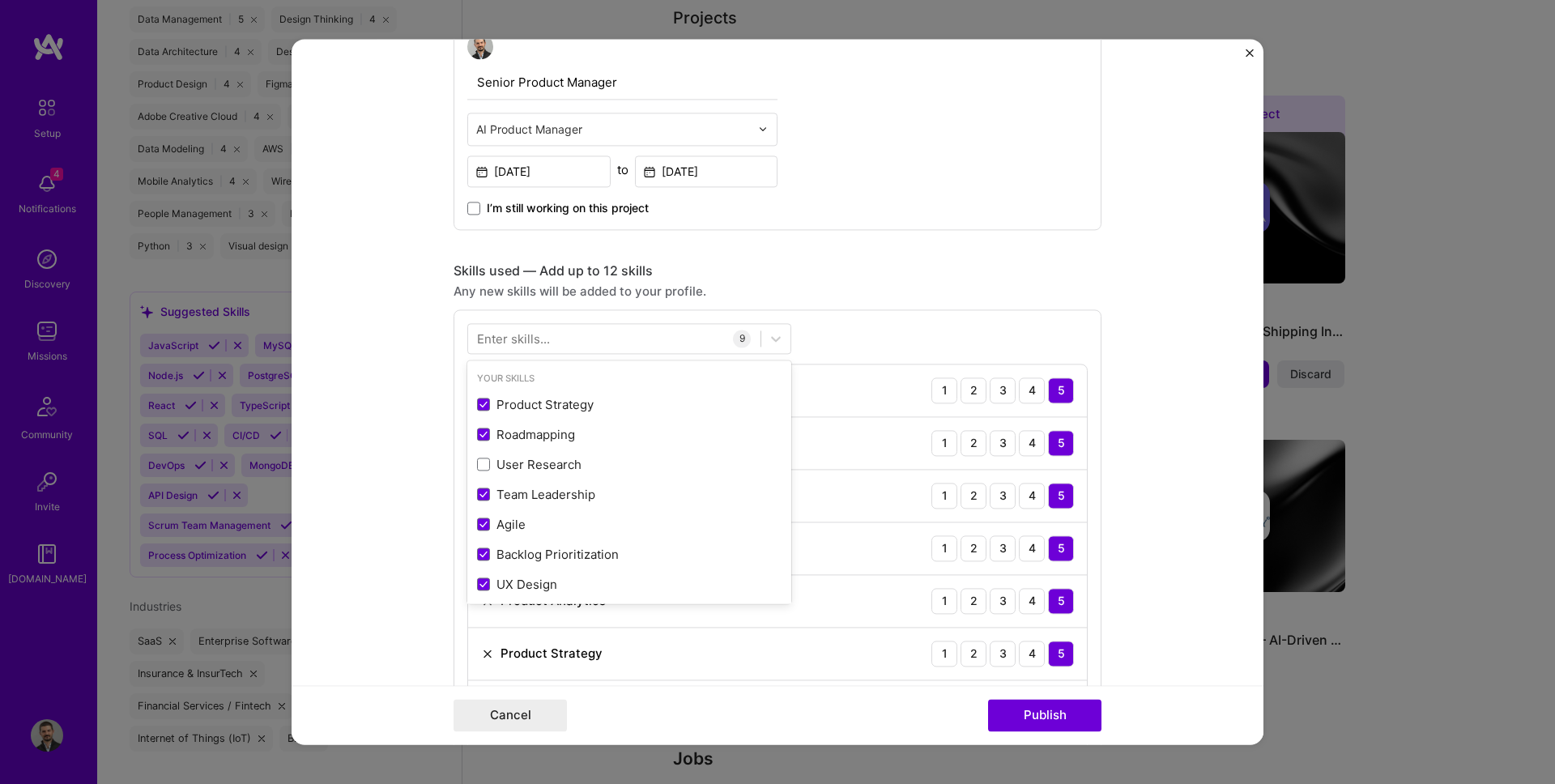
click at [513, 336] on div "Enter skills..." at bounding box center [513, 338] width 73 height 17
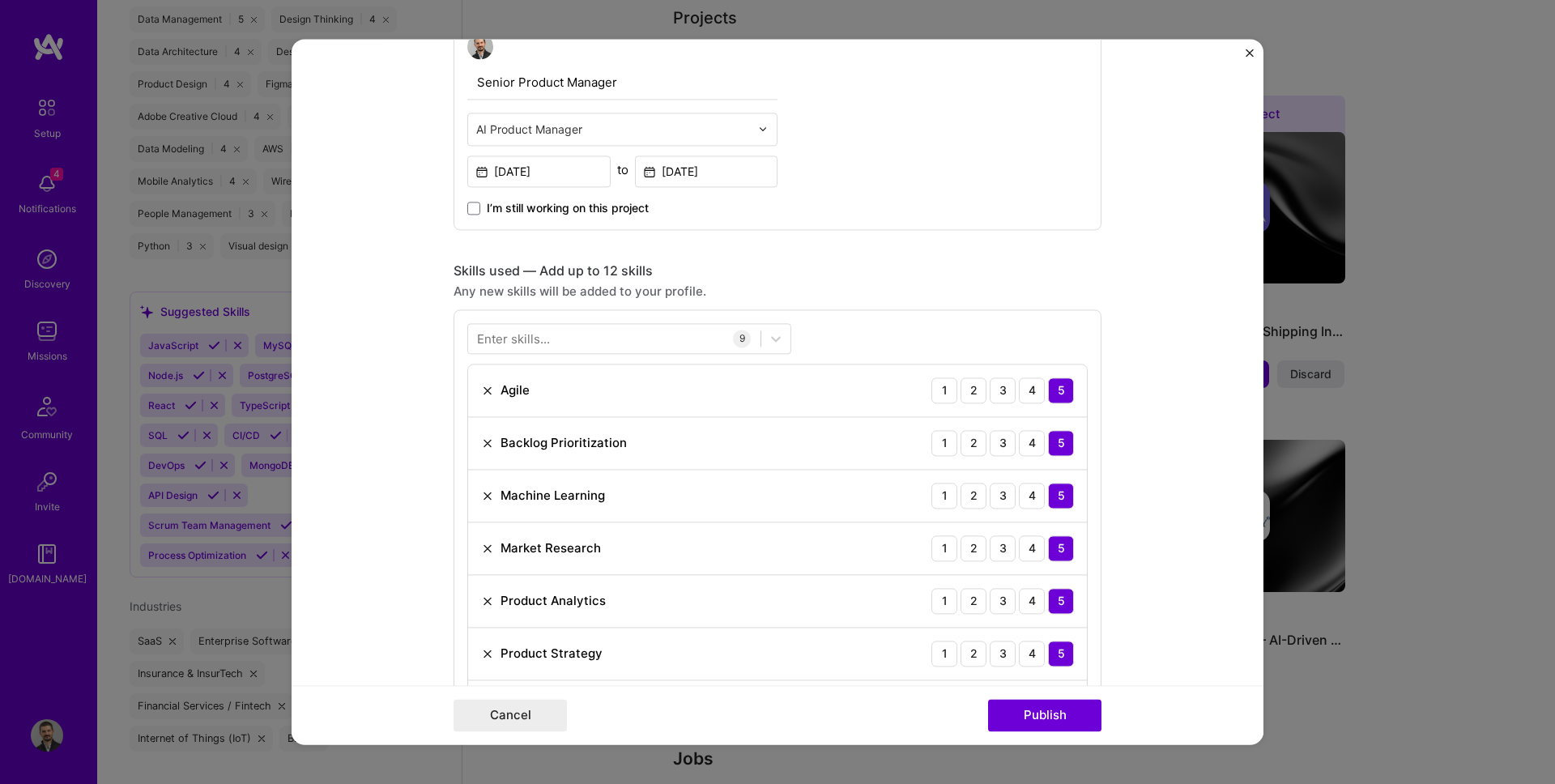
click at [520, 337] on div "Enter skills..." at bounding box center [513, 338] width 73 height 17
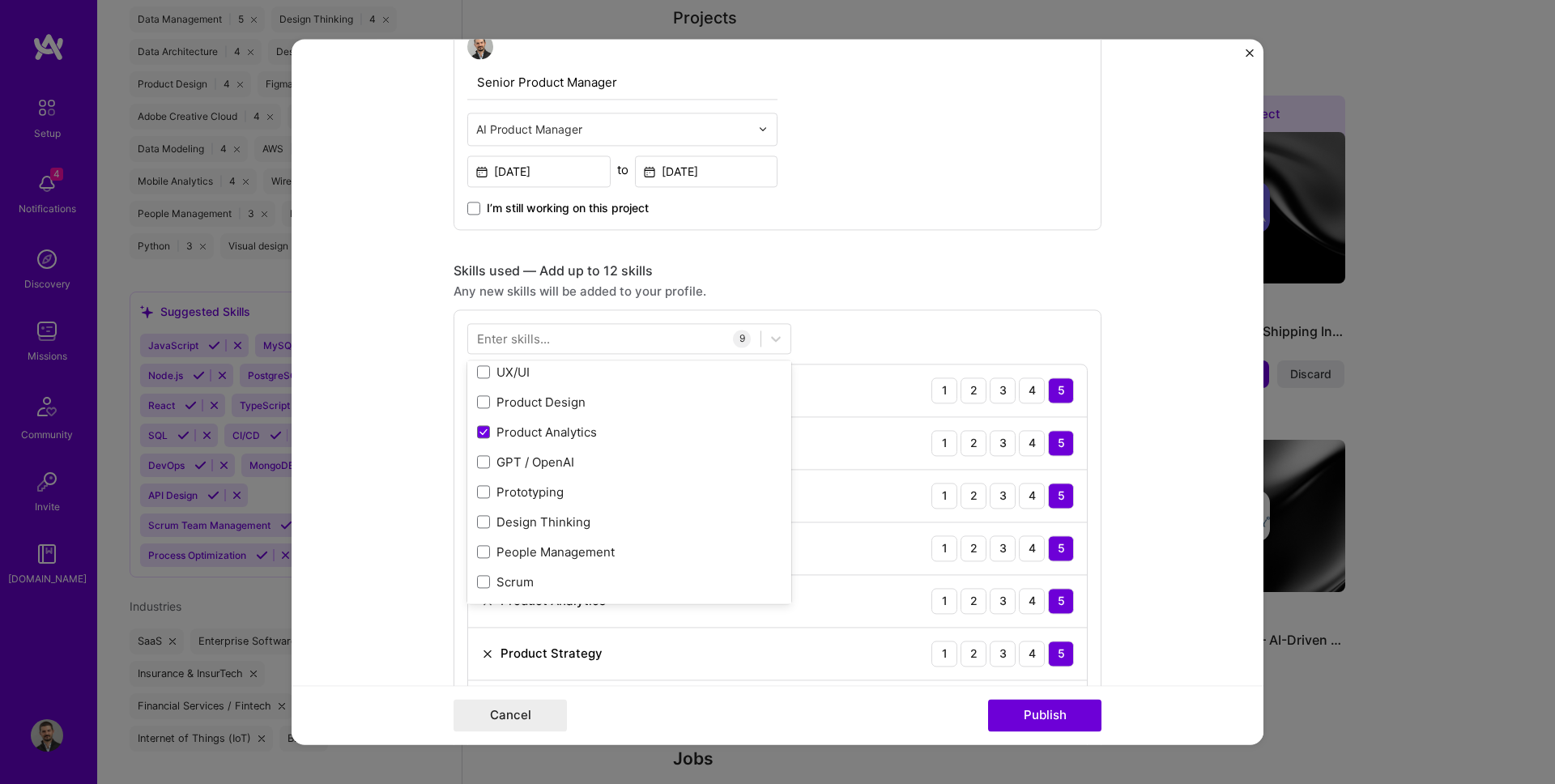
scroll to position [334, 0]
click at [430, 474] on form "Editing suggested project This project is suggested based on your LinkedIn, res…" at bounding box center [777, 391] width 972 height 705
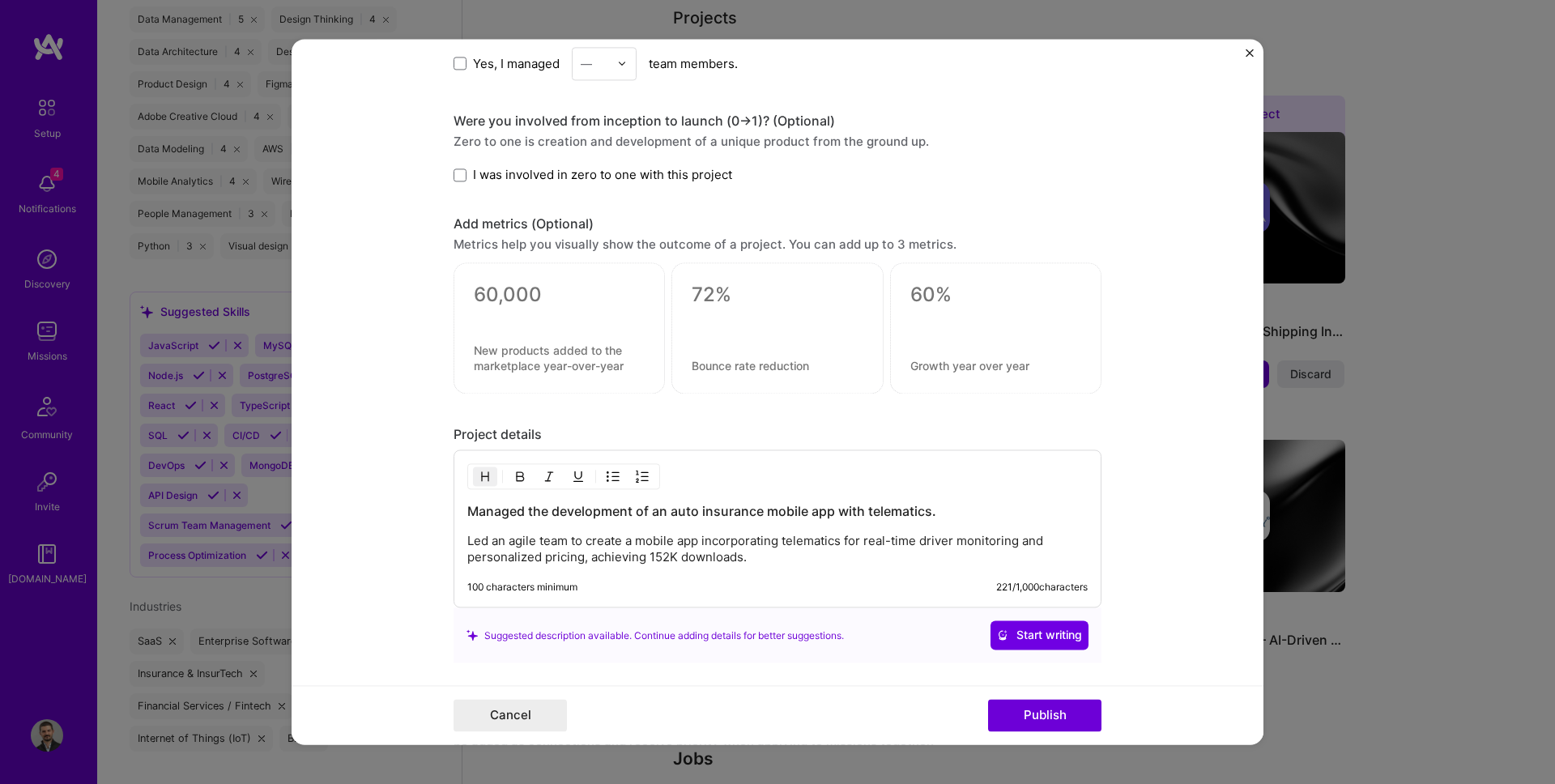
scroll to position [1470, 0]
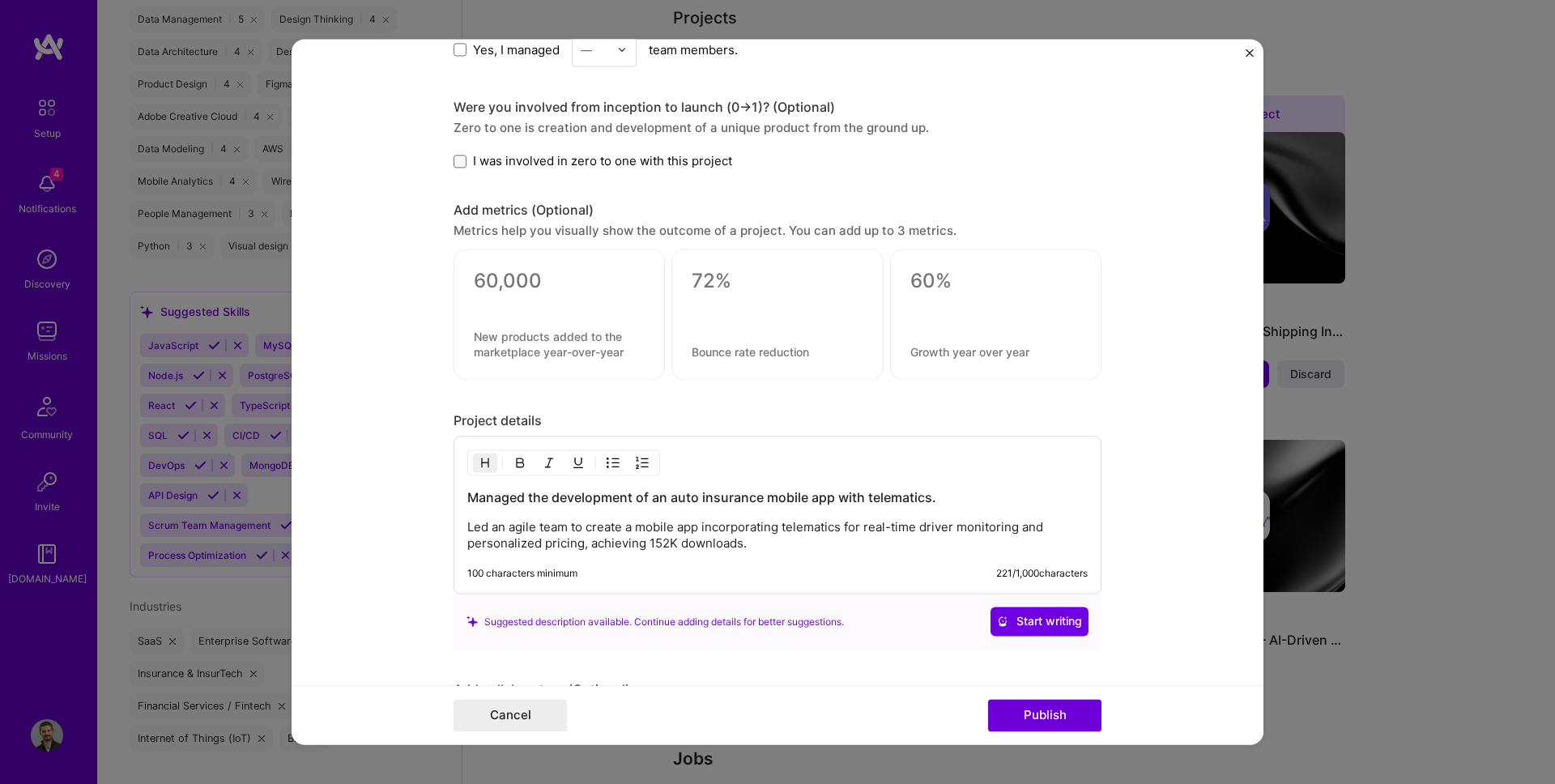
click at [593, 534] on p "Led an agile team to create a mobile app incorporating telematics for real-time…" at bounding box center [778, 536] width 621 height 33
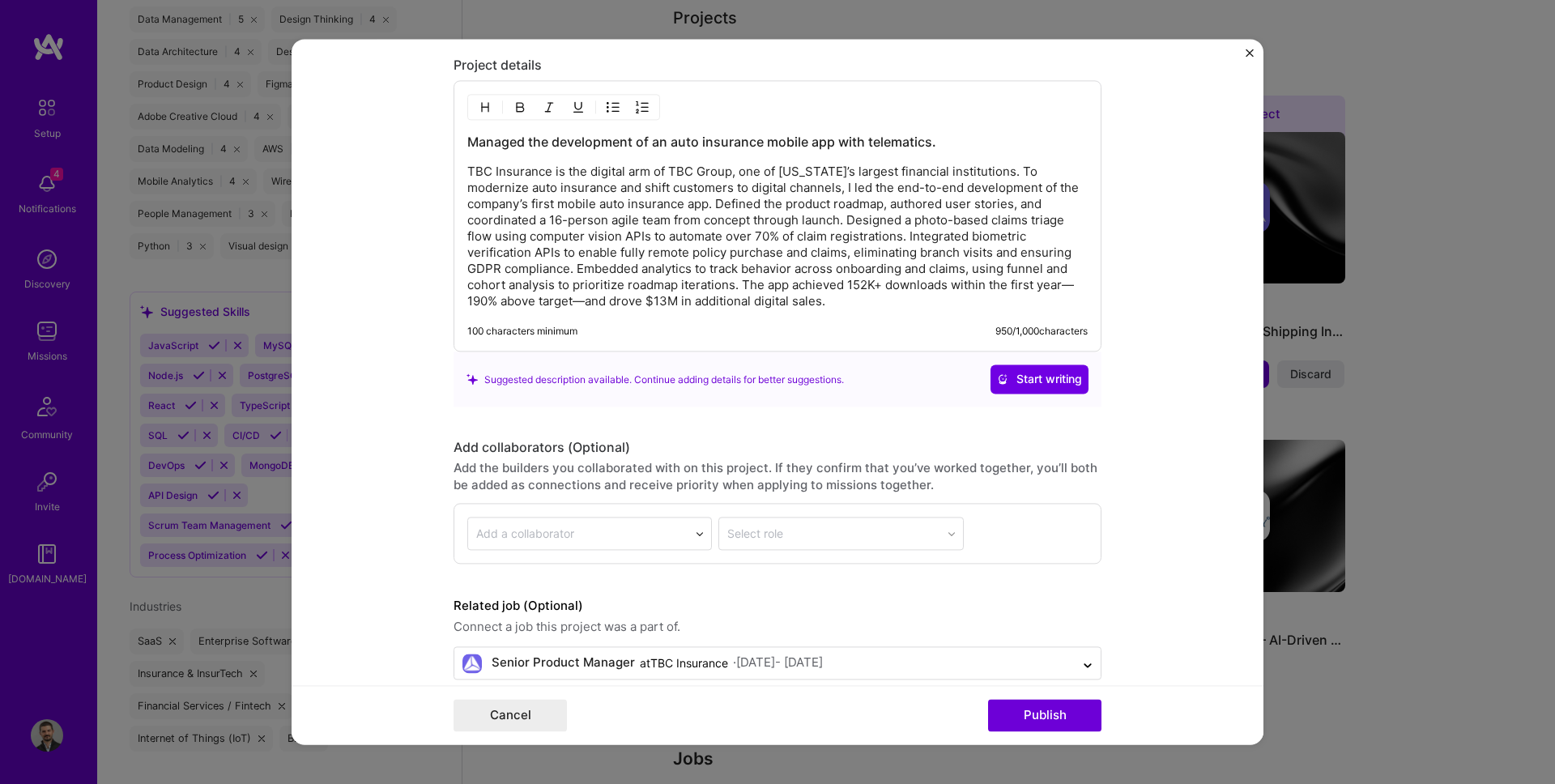
scroll to position [1850, 0]
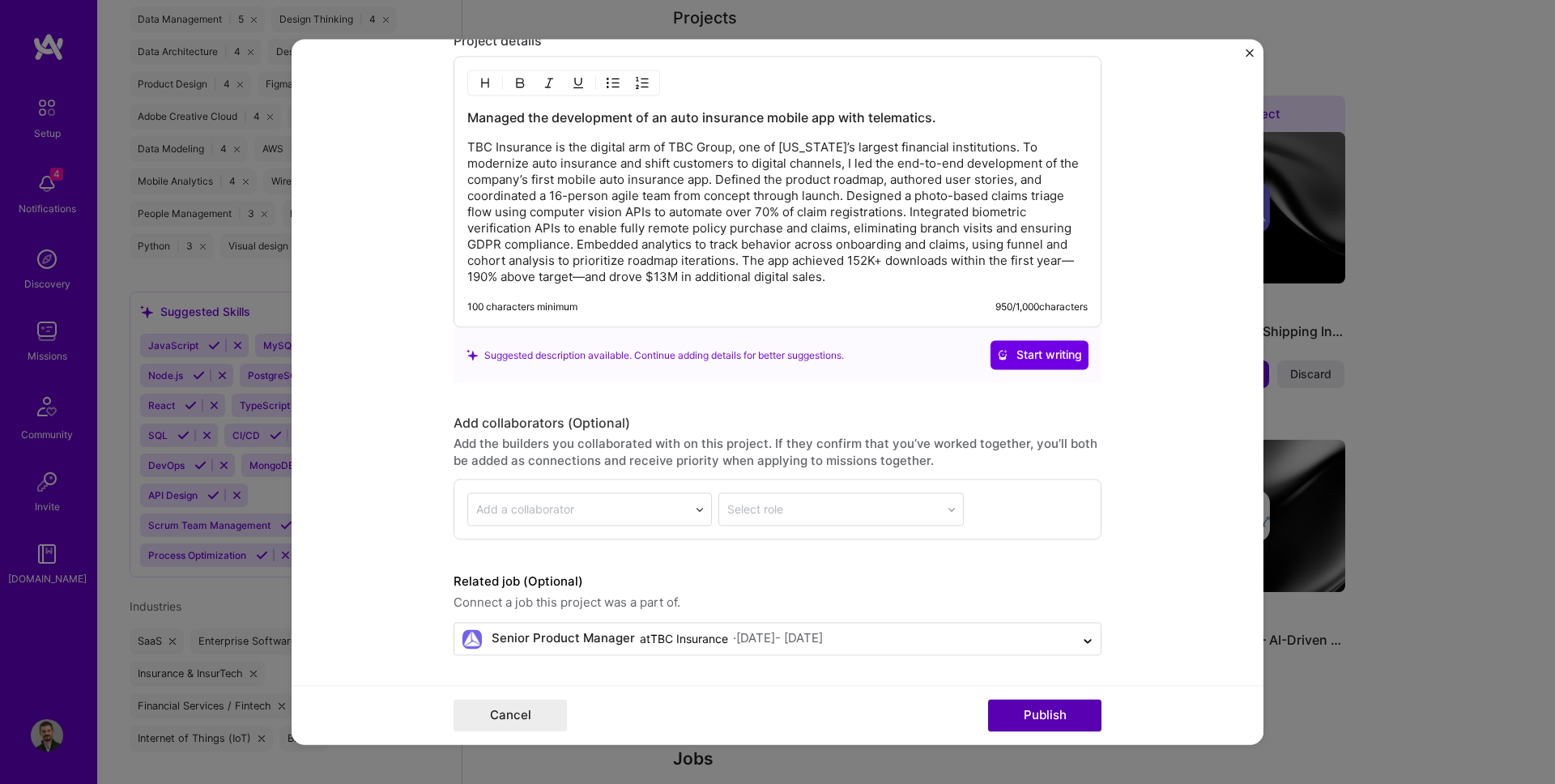
click at [1068, 718] on button "Publish" at bounding box center [1045, 716] width 114 height 33
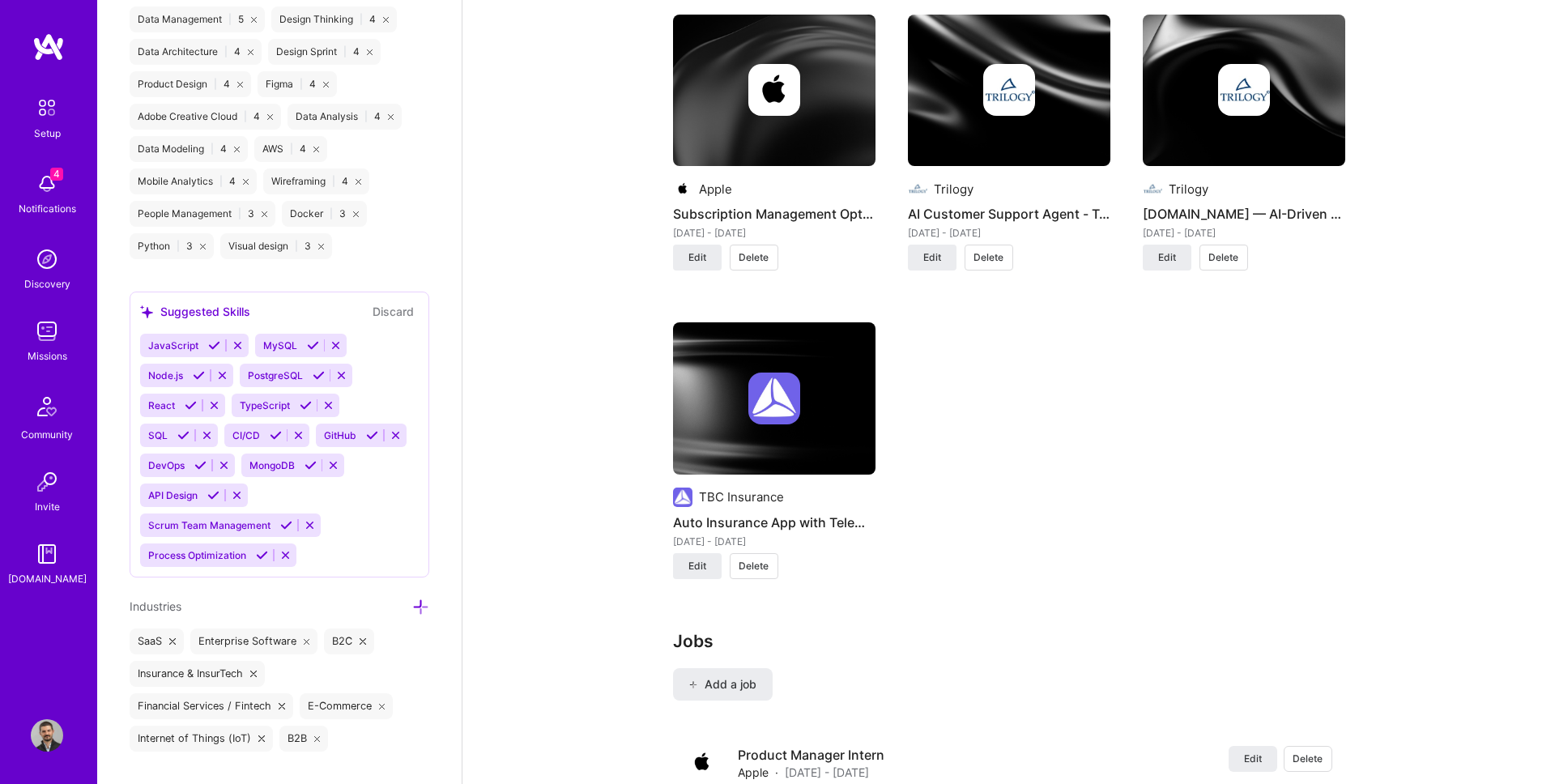
click at [982, 411] on div "Apple Subscription Management Optimization [DATE] - [DATE] Edit Delete Trilogy …" at bounding box center [1009, 307] width 672 height 584
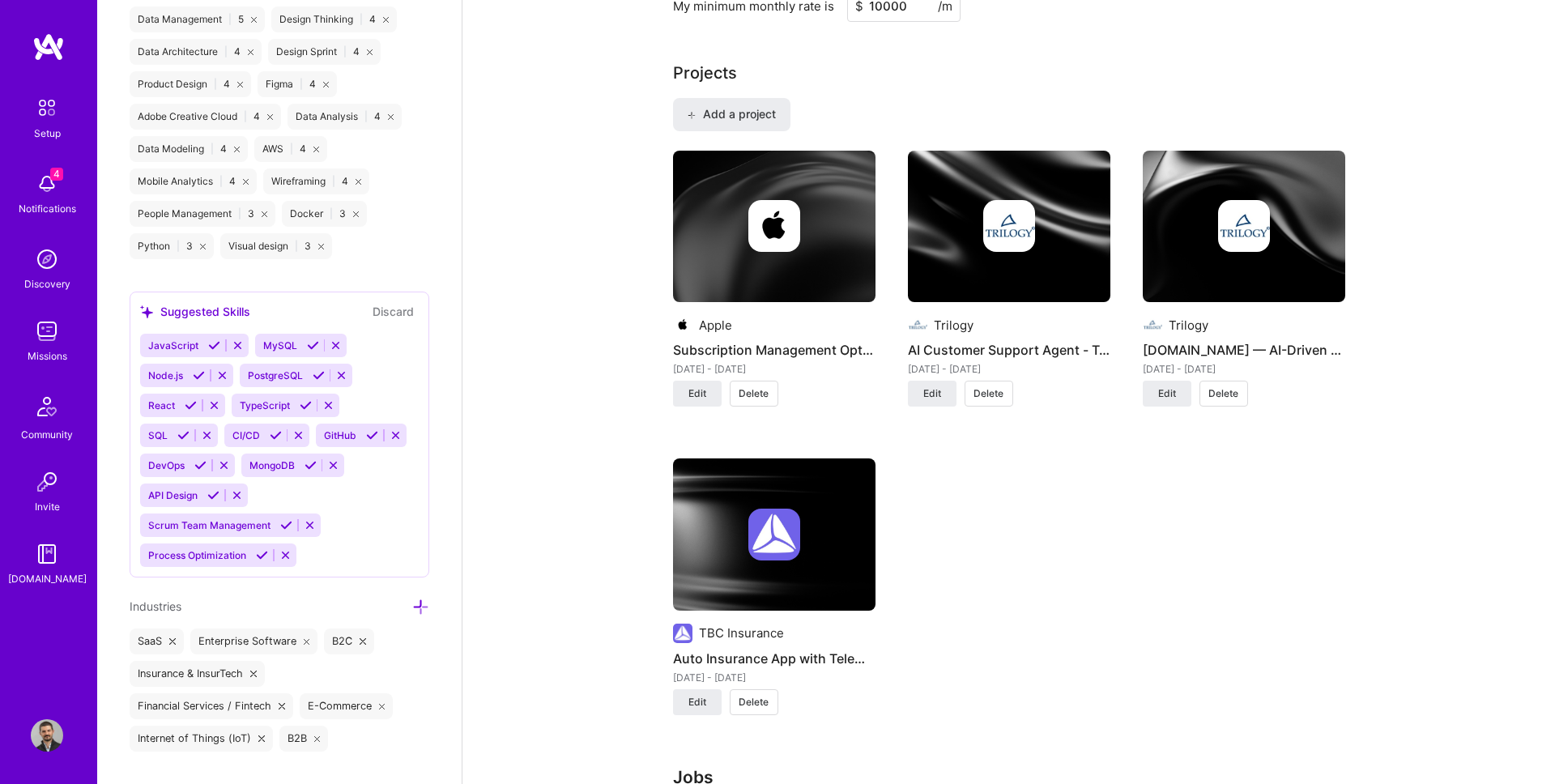
scroll to position [1013, 0]
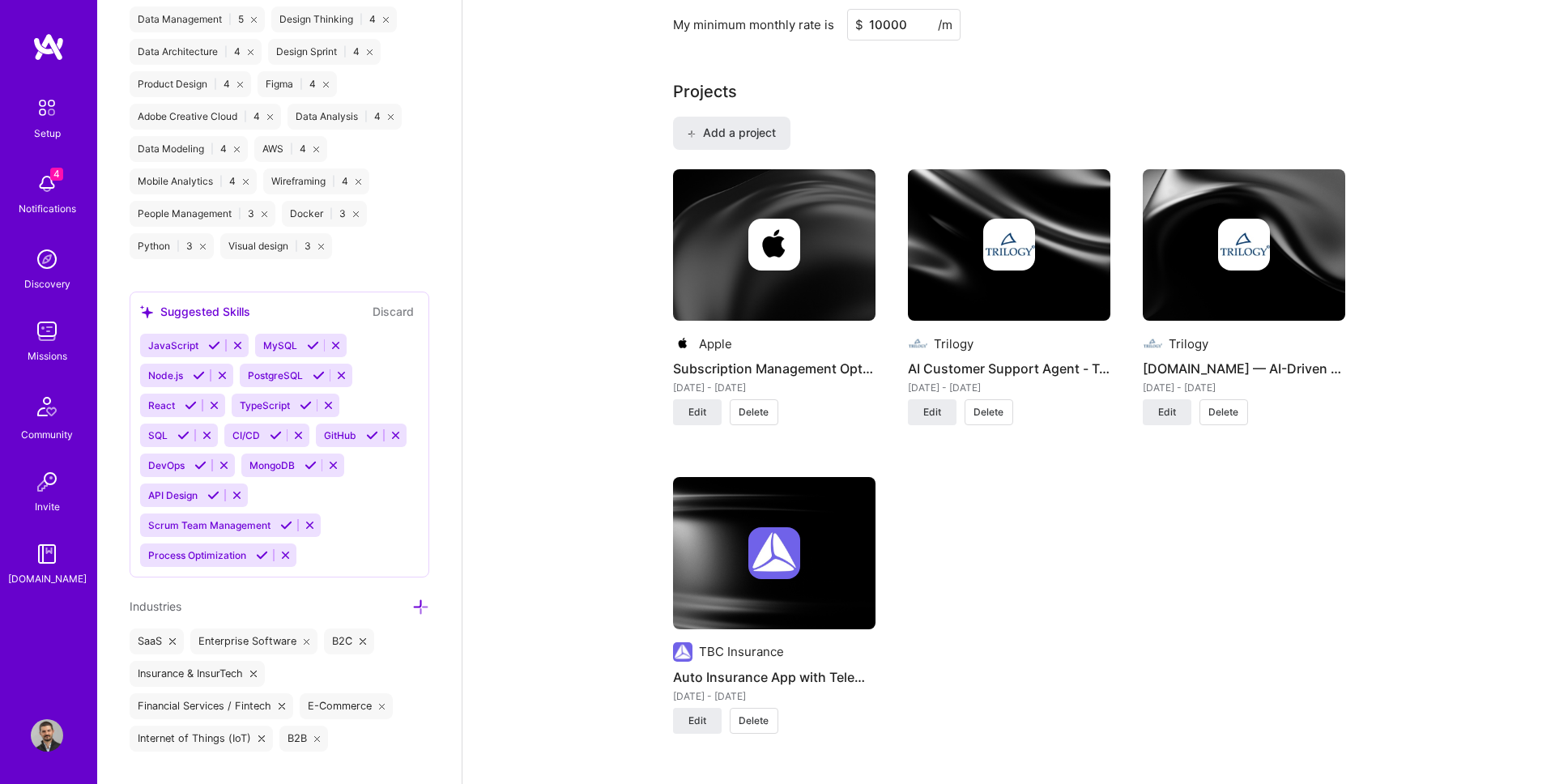
click at [594, 178] on div "About me What you write here will be shared with companies. Product Manager wit…" at bounding box center [1008, 530] width 1093 height 2959
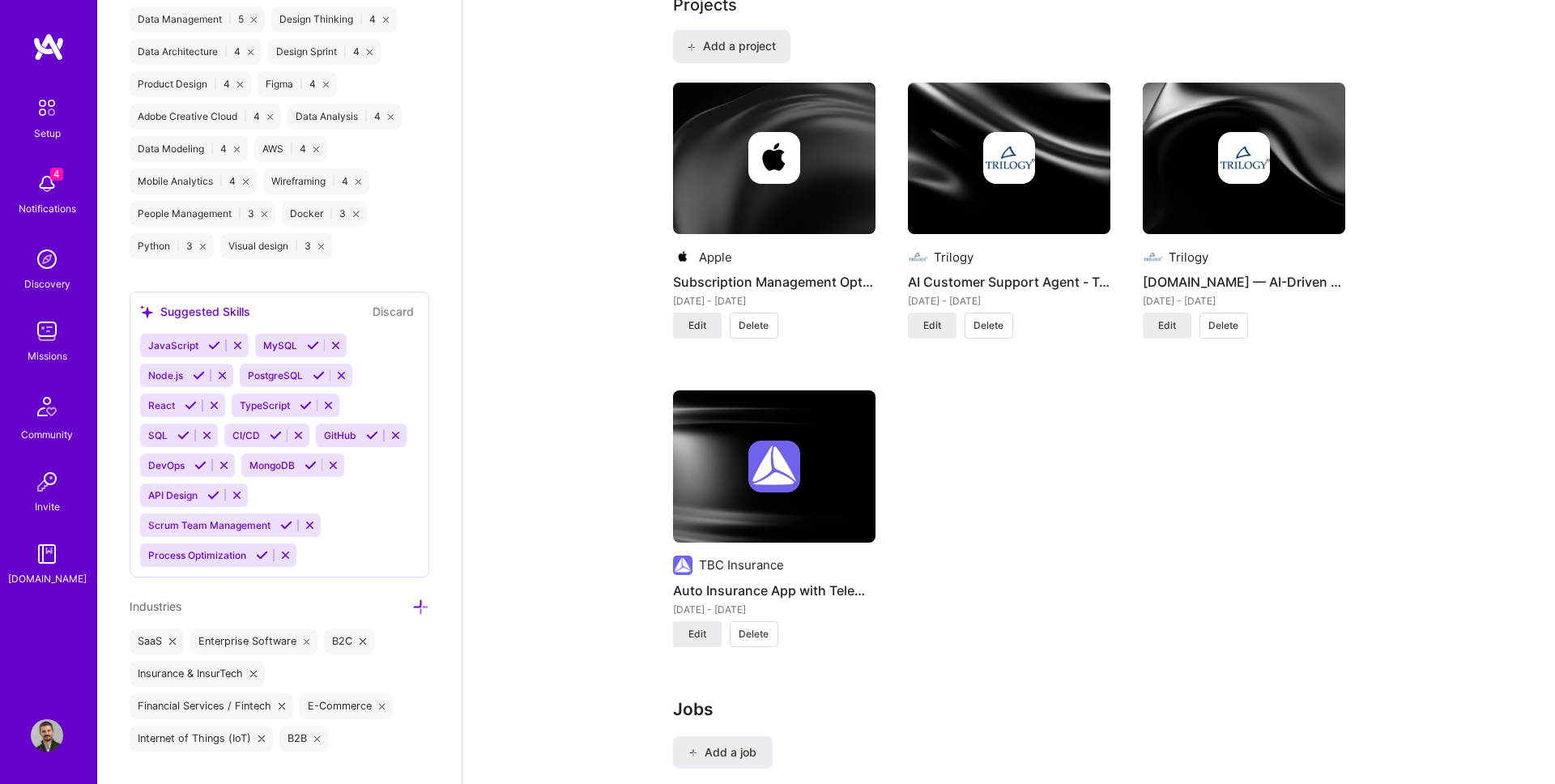
scroll to position [920, 0]
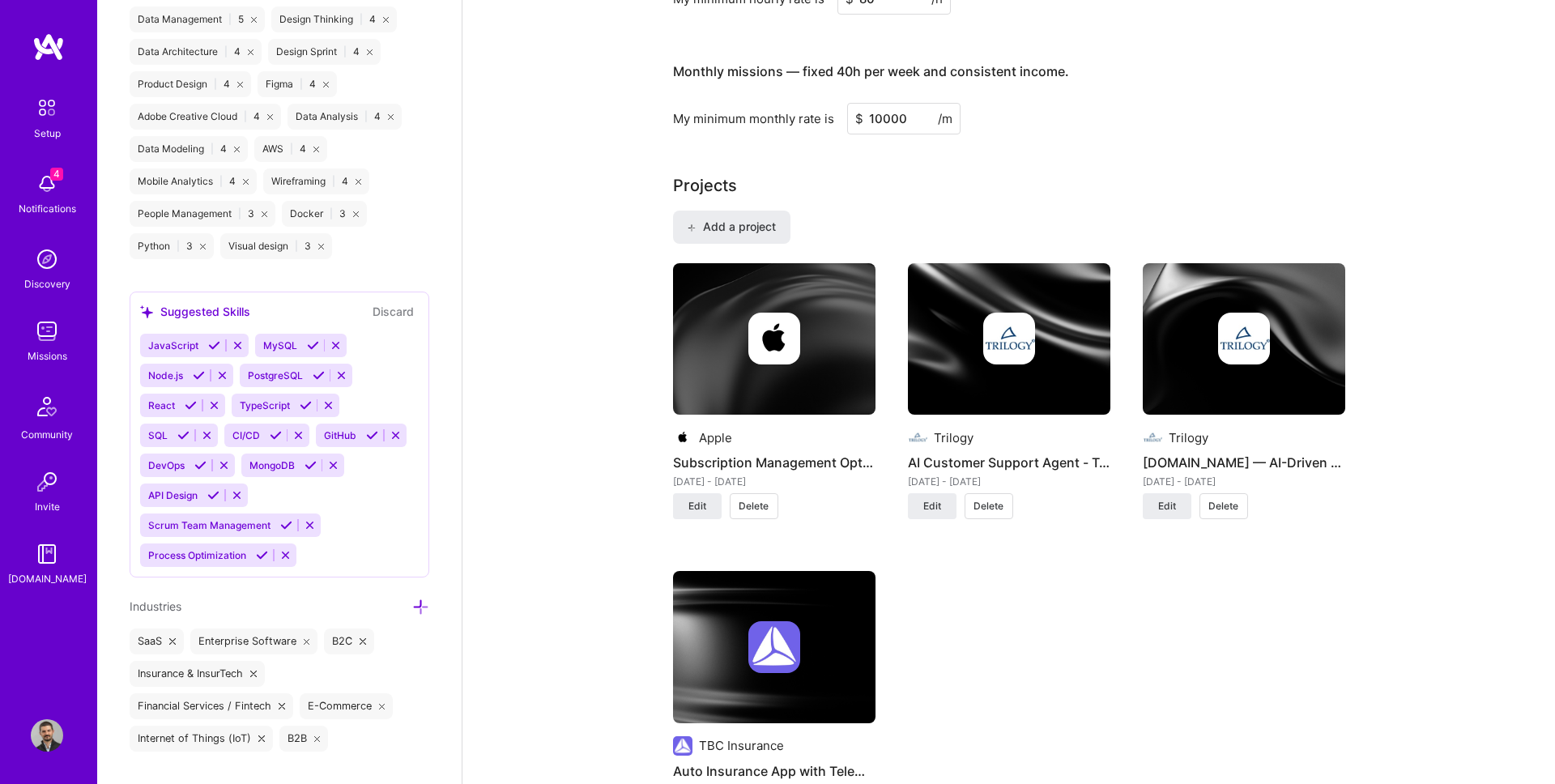
click at [750, 254] on div "Add a project Apple Subscription Management Optimization [DATE] - [DATE] Edit D…" at bounding box center [1009, 528] width 672 height 636
click at [750, 232] on span "Add a project" at bounding box center [731, 226] width 88 height 16
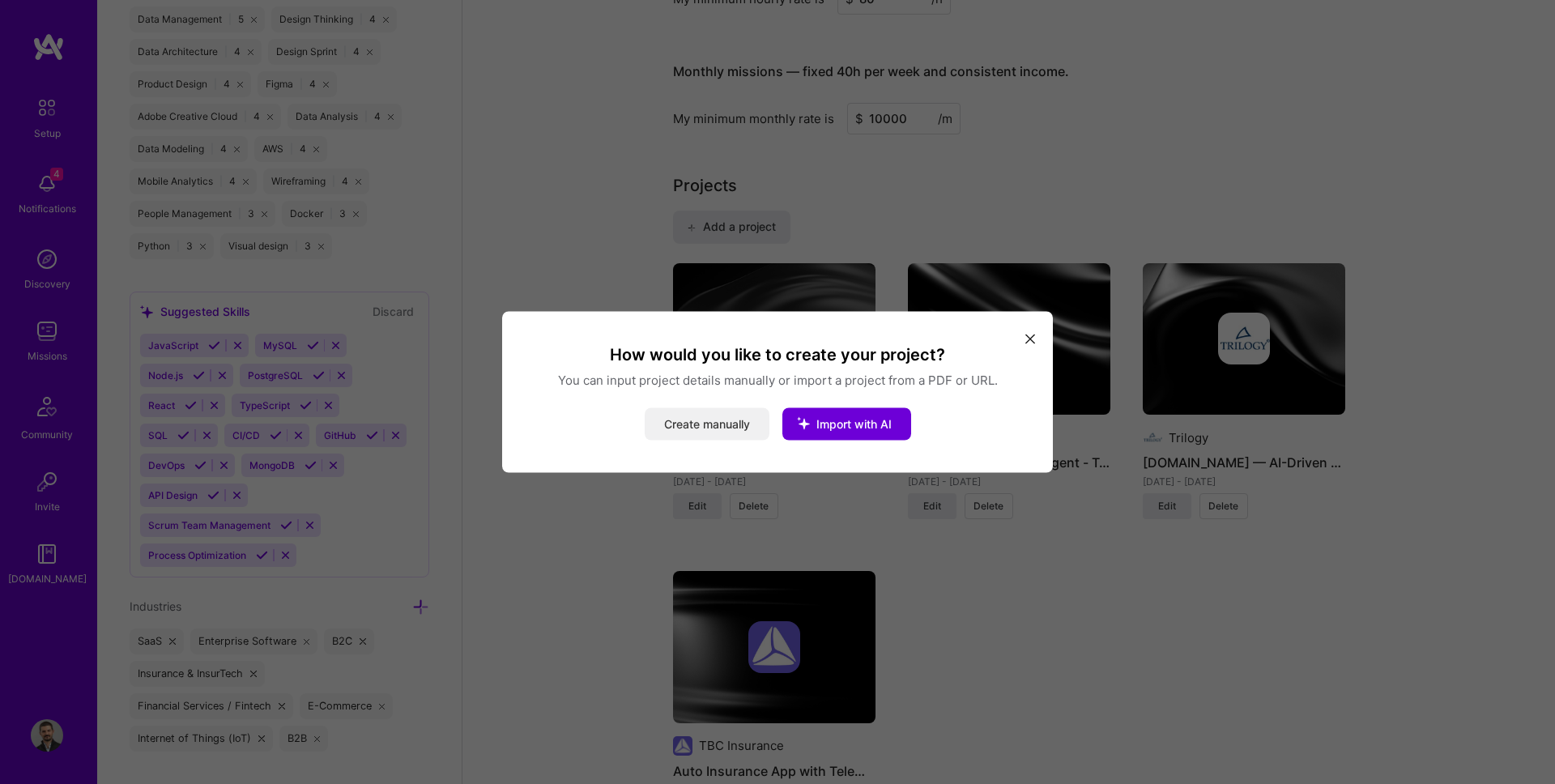
click at [721, 417] on button "Create manually" at bounding box center [706, 425] width 125 height 33
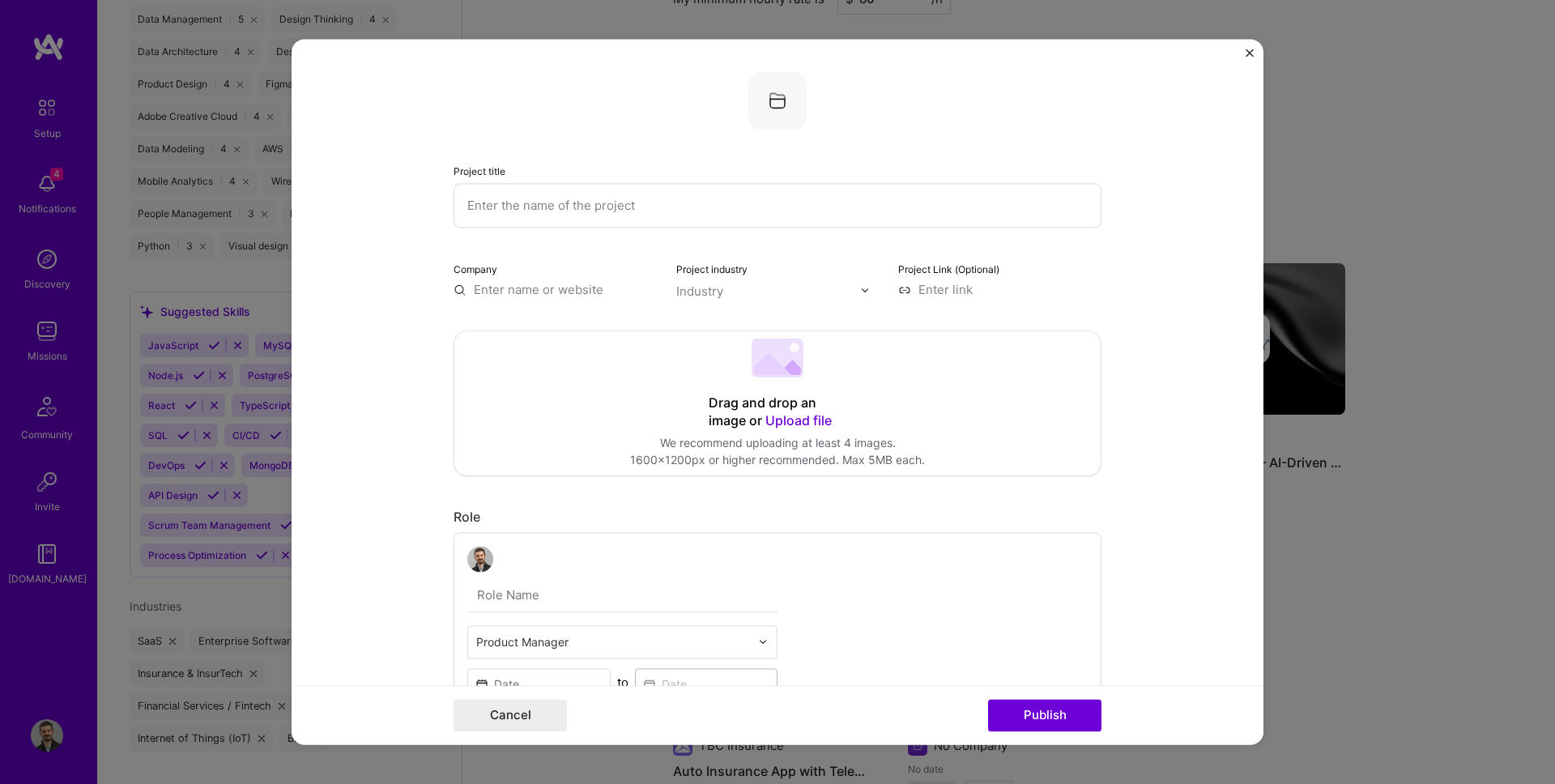
click at [530, 208] on input "text" at bounding box center [777, 205] width 648 height 45
paste input "Biometric Verification API Integration — Remote Policy Purchase & Claims"
drag, startPoint x: 700, startPoint y: 203, endPoint x: 900, endPoint y: 234, distance: 202.4
click at [898, 234] on div "Project title Biometric Verification API Integration — Remote Policy Purchase &…" at bounding box center [777, 184] width 648 height 226
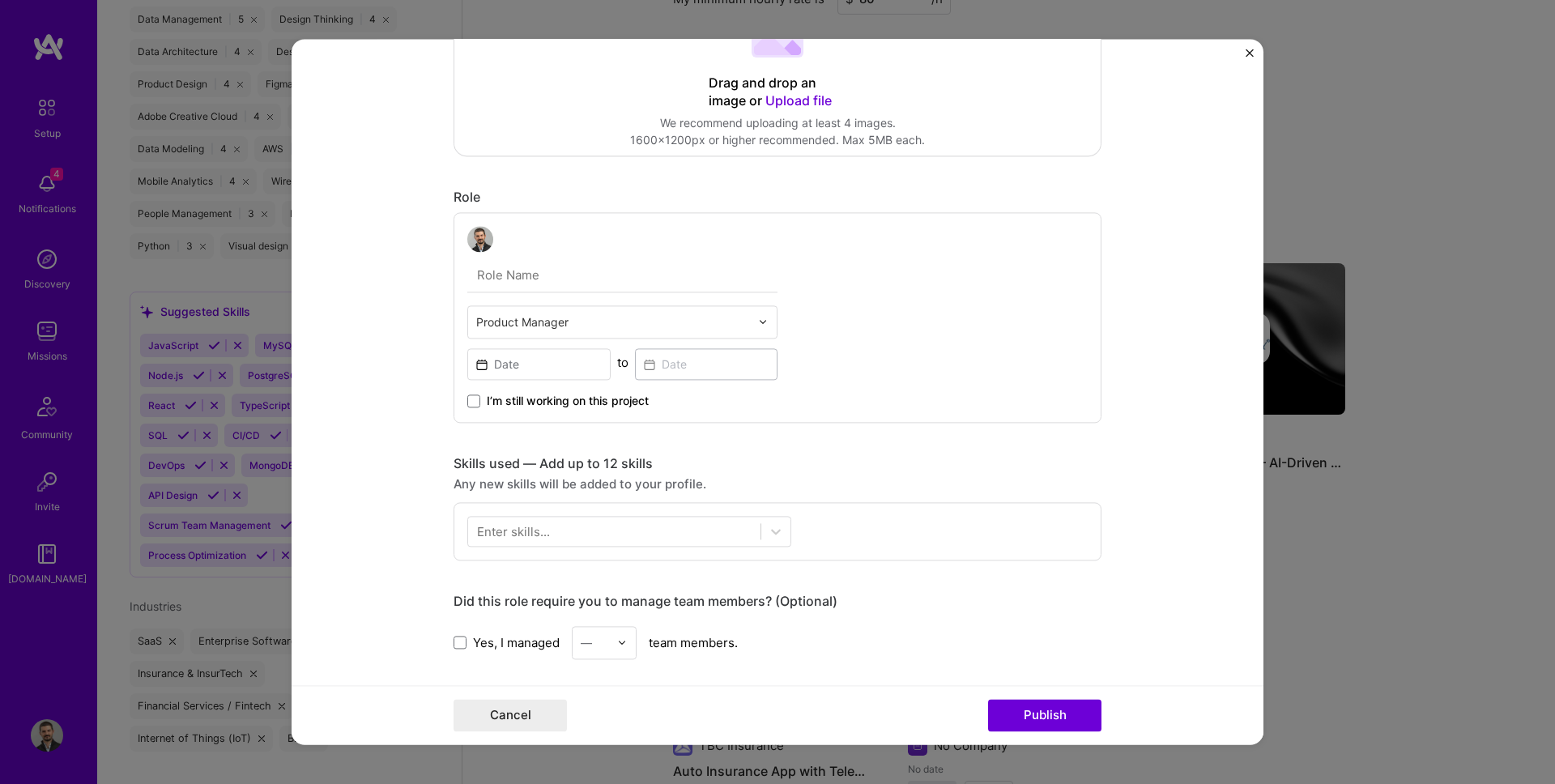
type input "Biometric Verification API Integration - TBC Insurance"
click at [483, 327] on input "text" at bounding box center [612, 321] width 274 height 17
click at [487, 287] on input "text" at bounding box center [622, 275] width 310 height 34
type input "Senior Product Manager"
click at [522, 372] on input at bounding box center [540, 364] width 144 height 32
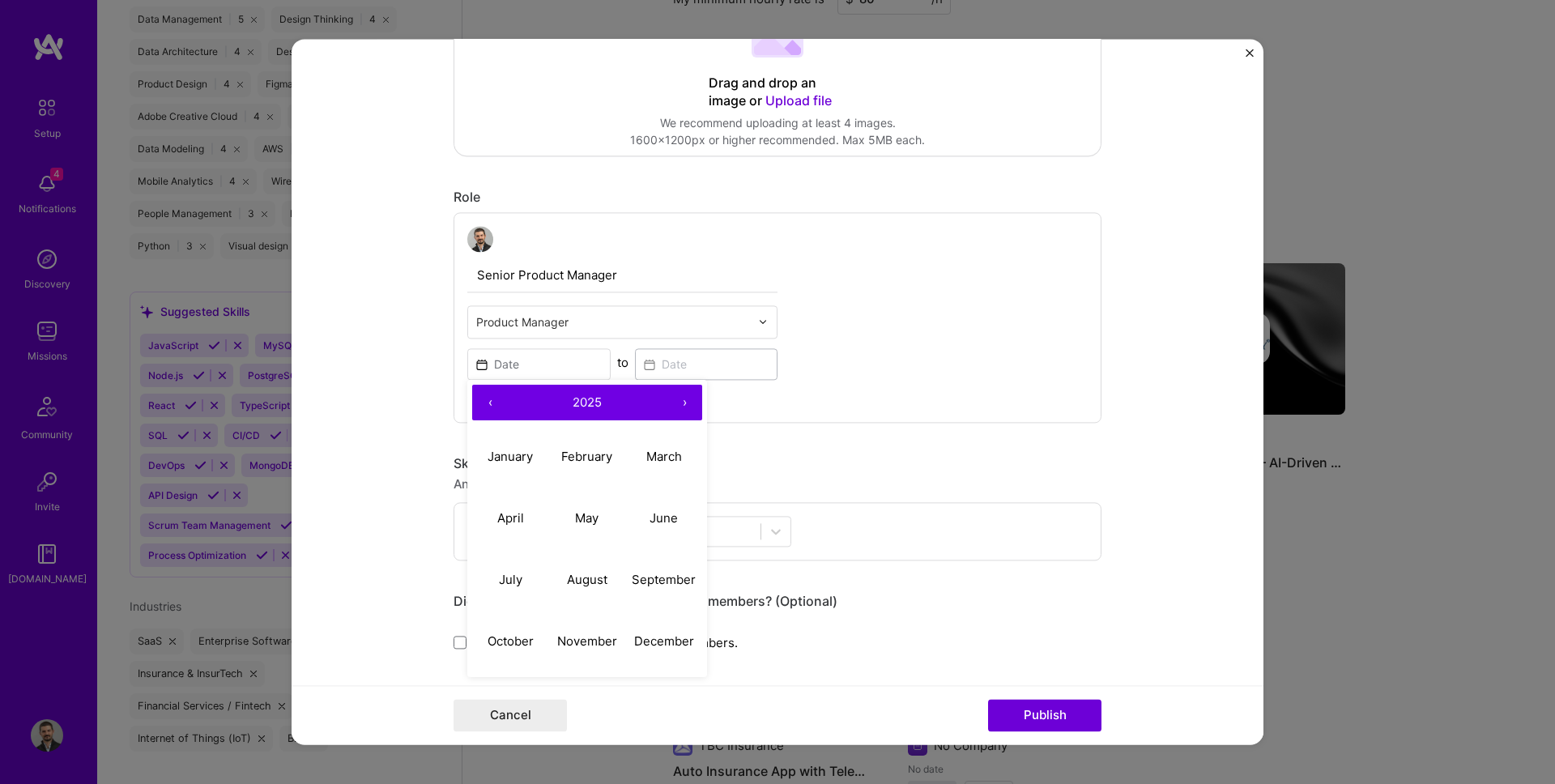
click at [504, 411] on button "‹" at bounding box center [490, 402] width 35 height 35
click at [503, 411] on button "‹" at bounding box center [490, 402] width 35 height 35
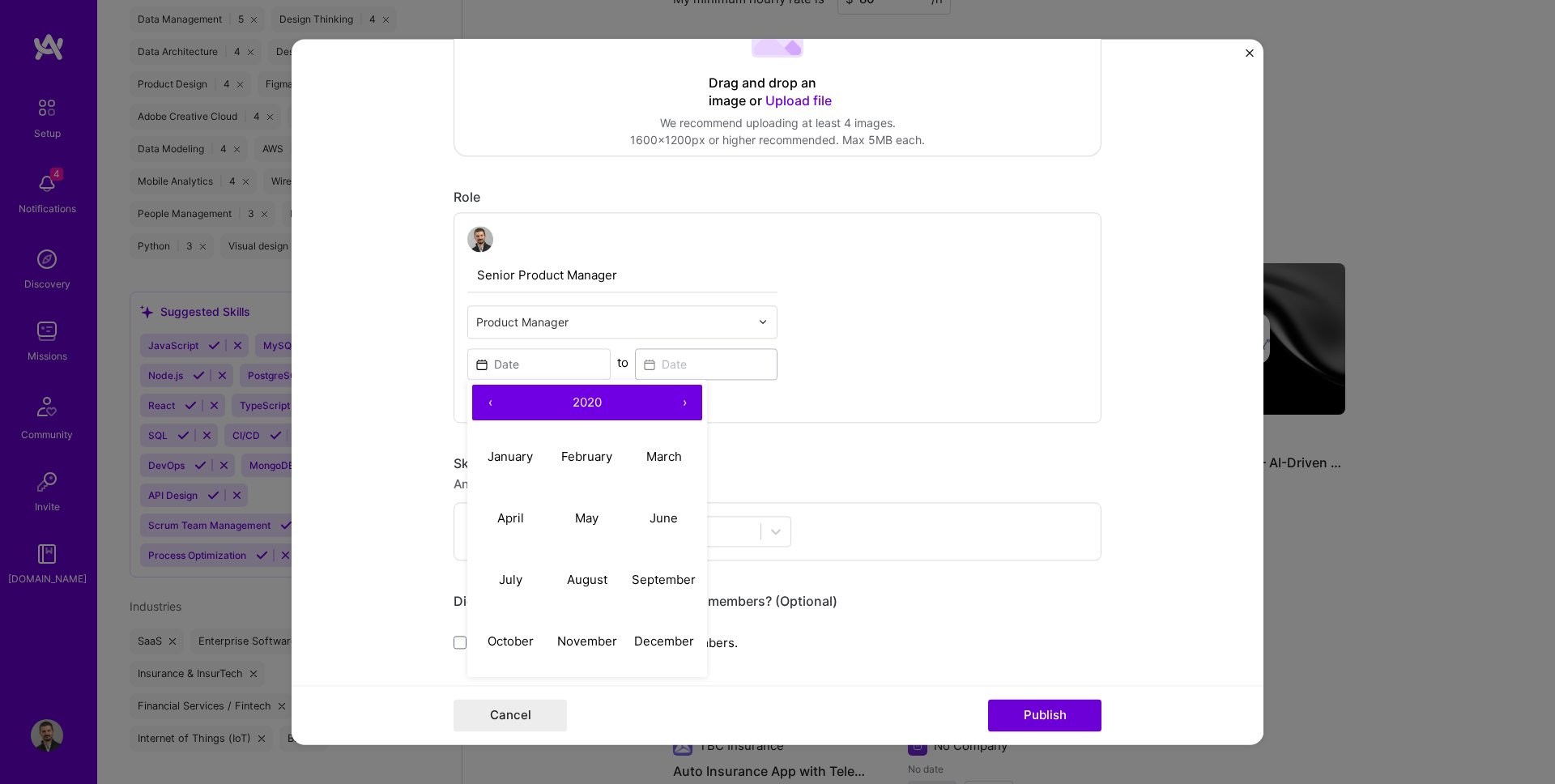
click at [503, 411] on button "‹" at bounding box center [490, 402] width 35 height 35
click at [673, 637] on abbr "December" at bounding box center [664, 641] width 60 height 15
type input "[DATE]"
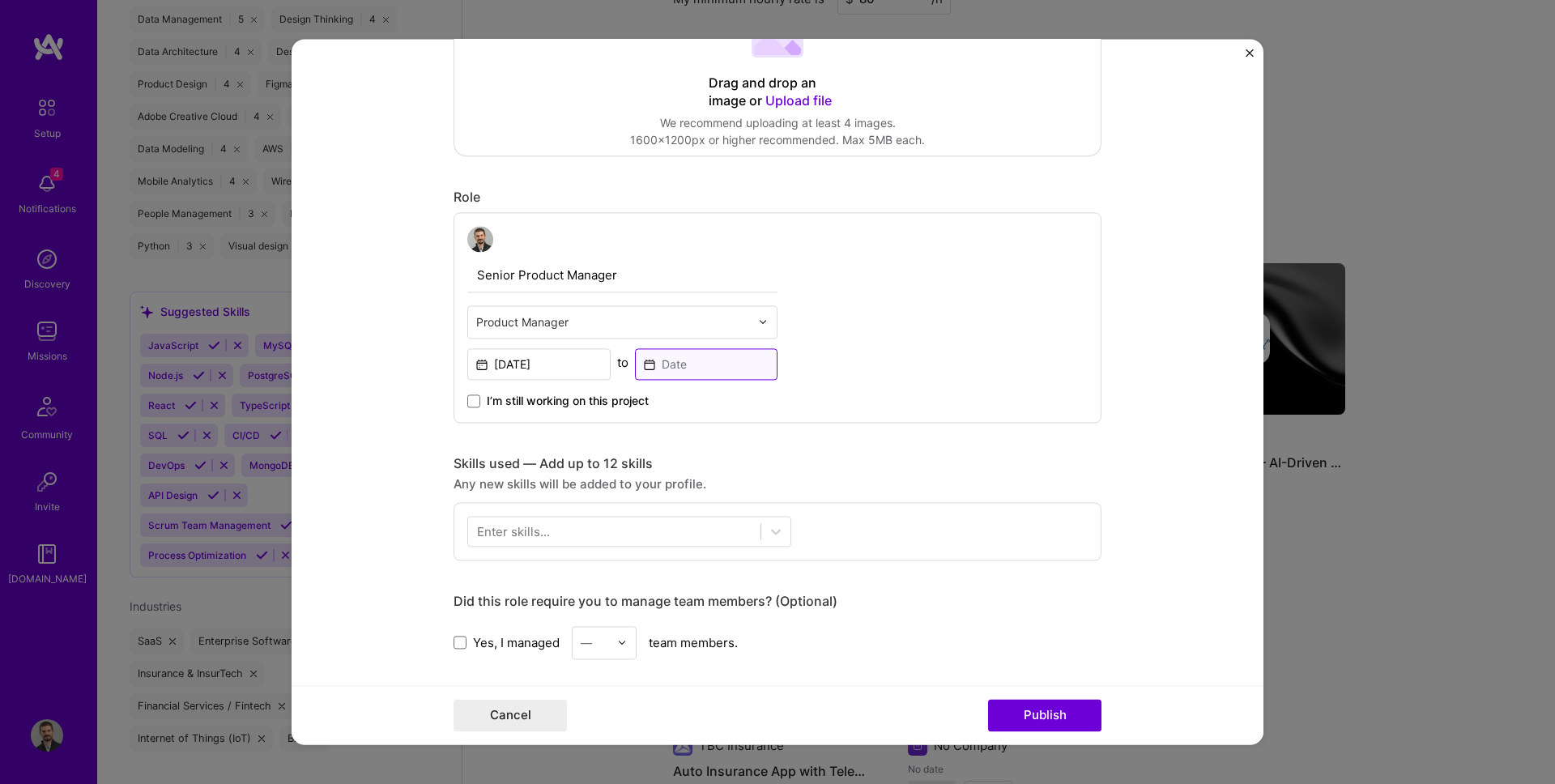
click at [688, 364] on input at bounding box center [707, 364] width 144 height 32
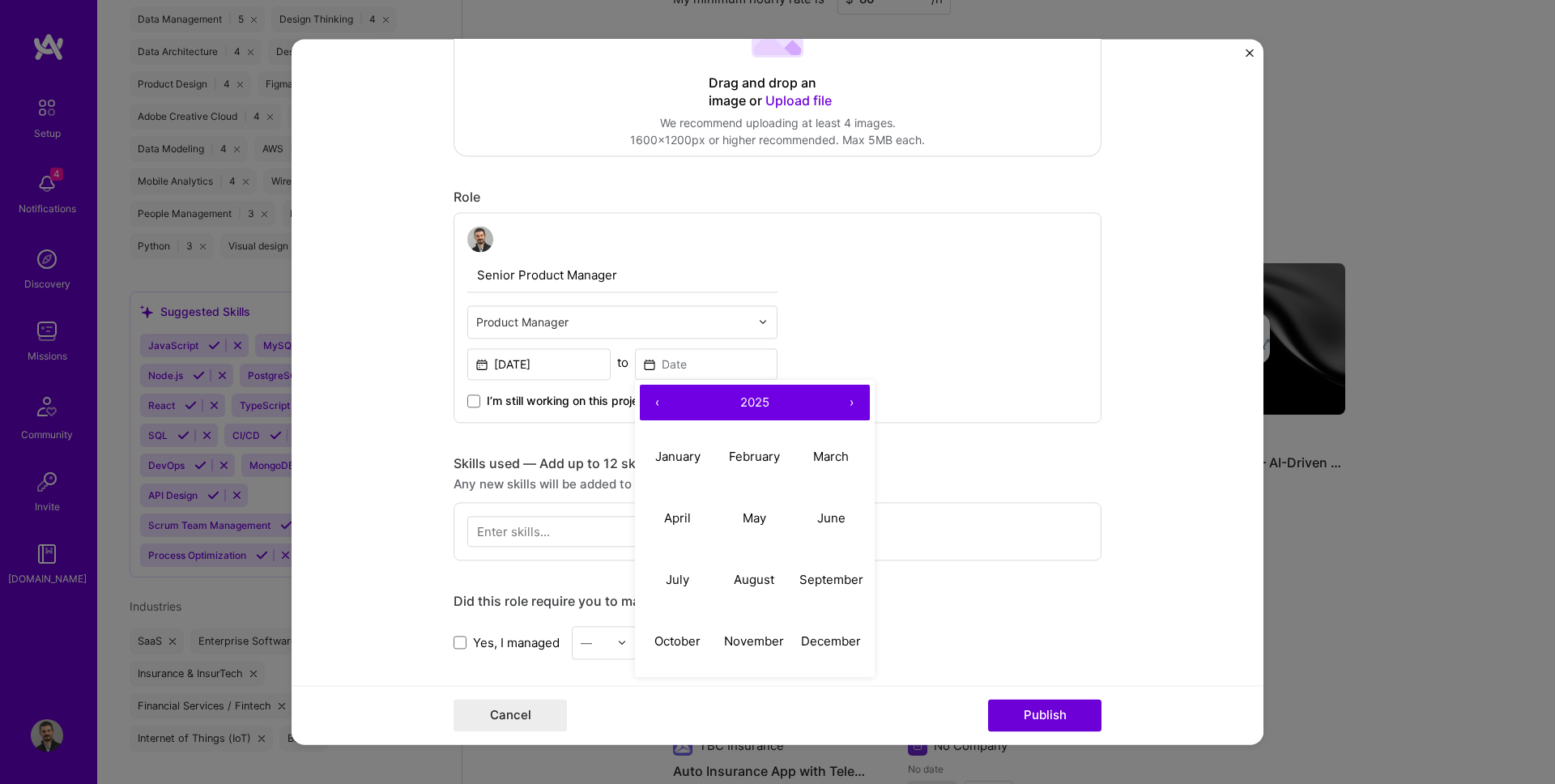
click at [657, 400] on button "‹" at bounding box center [657, 402] width 35 height 35
click at [821, 573] on abbr "September" at bounding box center [831, 579] width 64 height 15
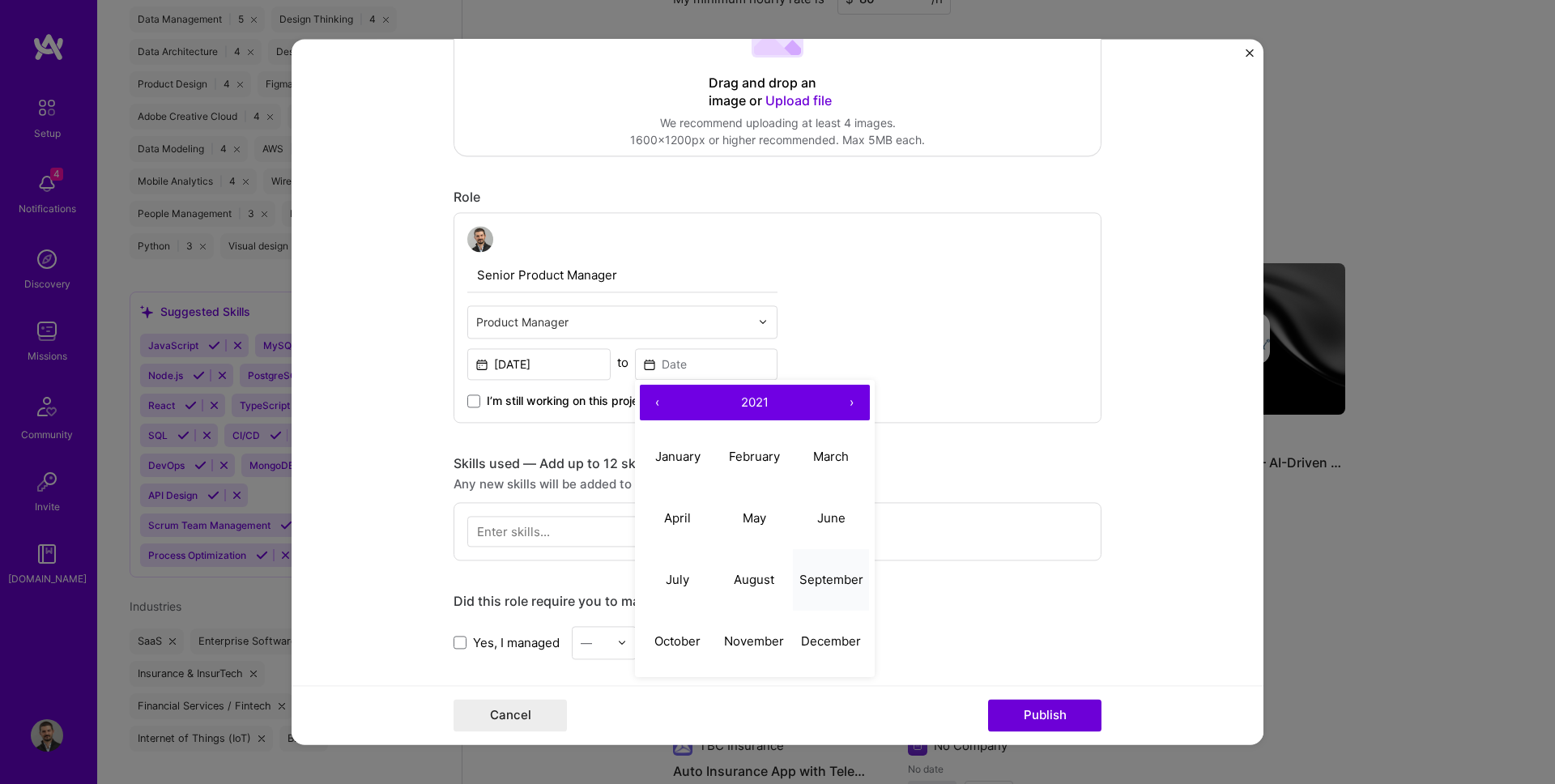
type input "[DATE]"
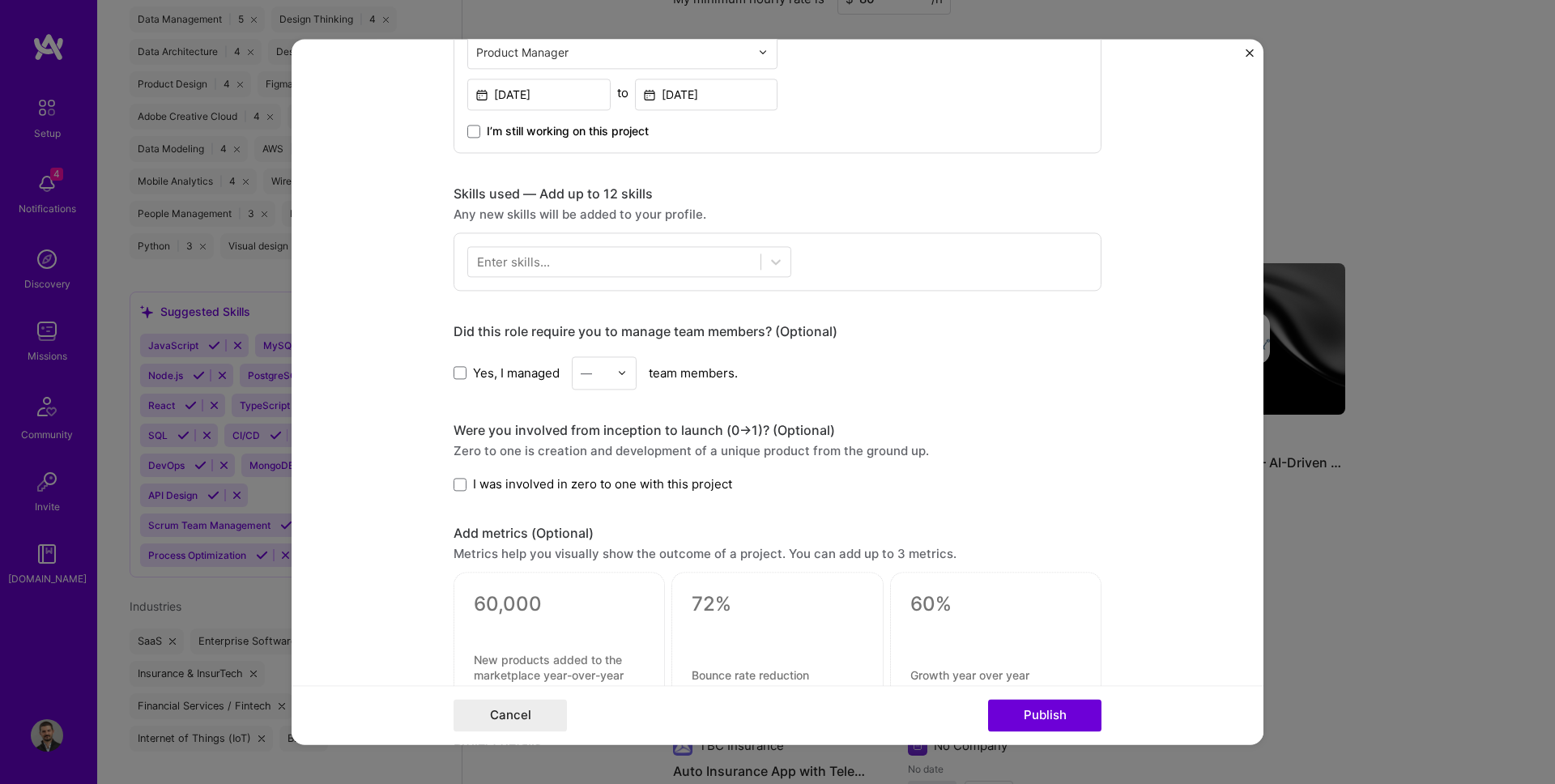
scroll to position [614, 0]
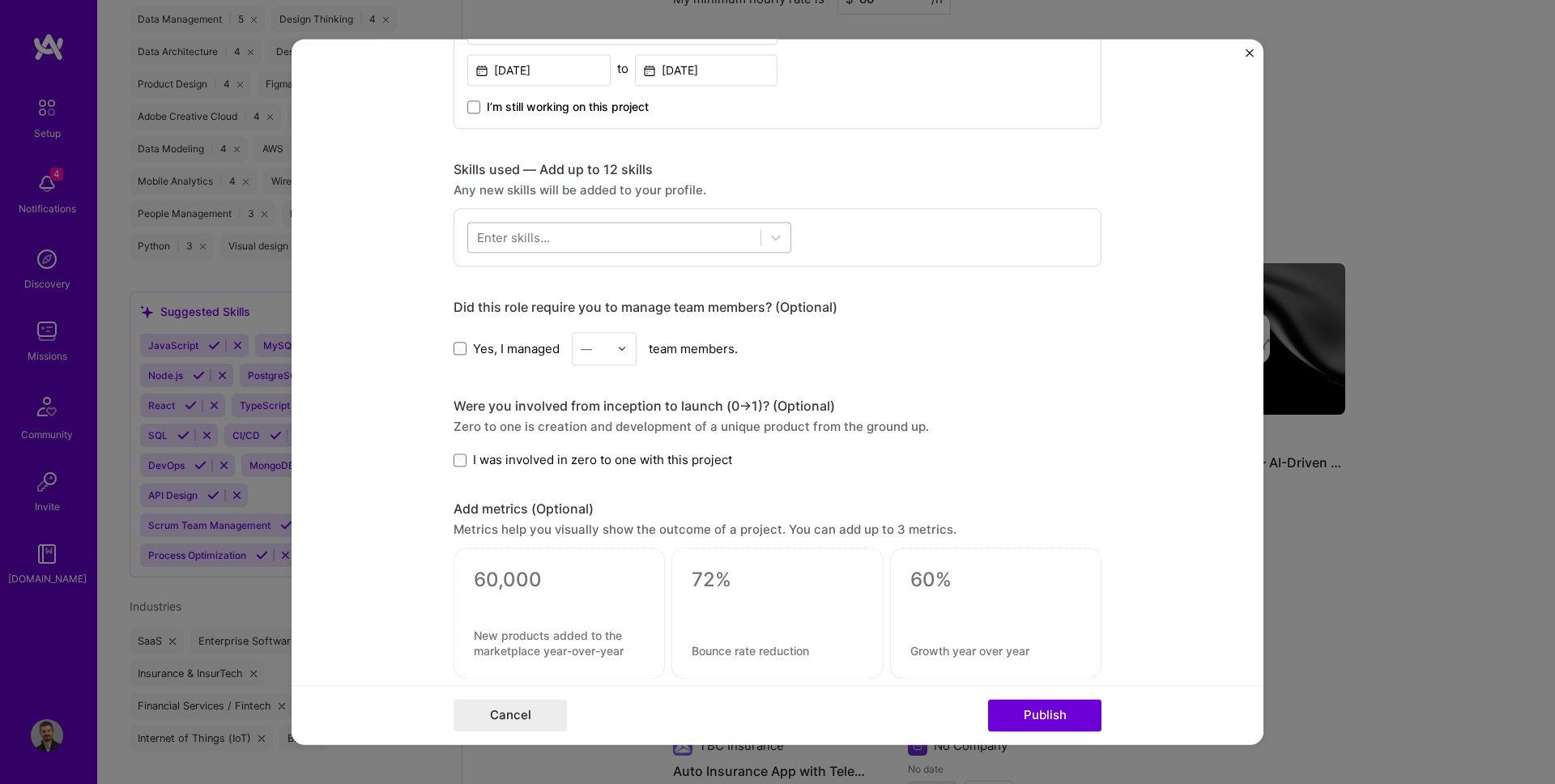
click at [512, 223] on div at bounding box center [630, 237] width 324 height 31
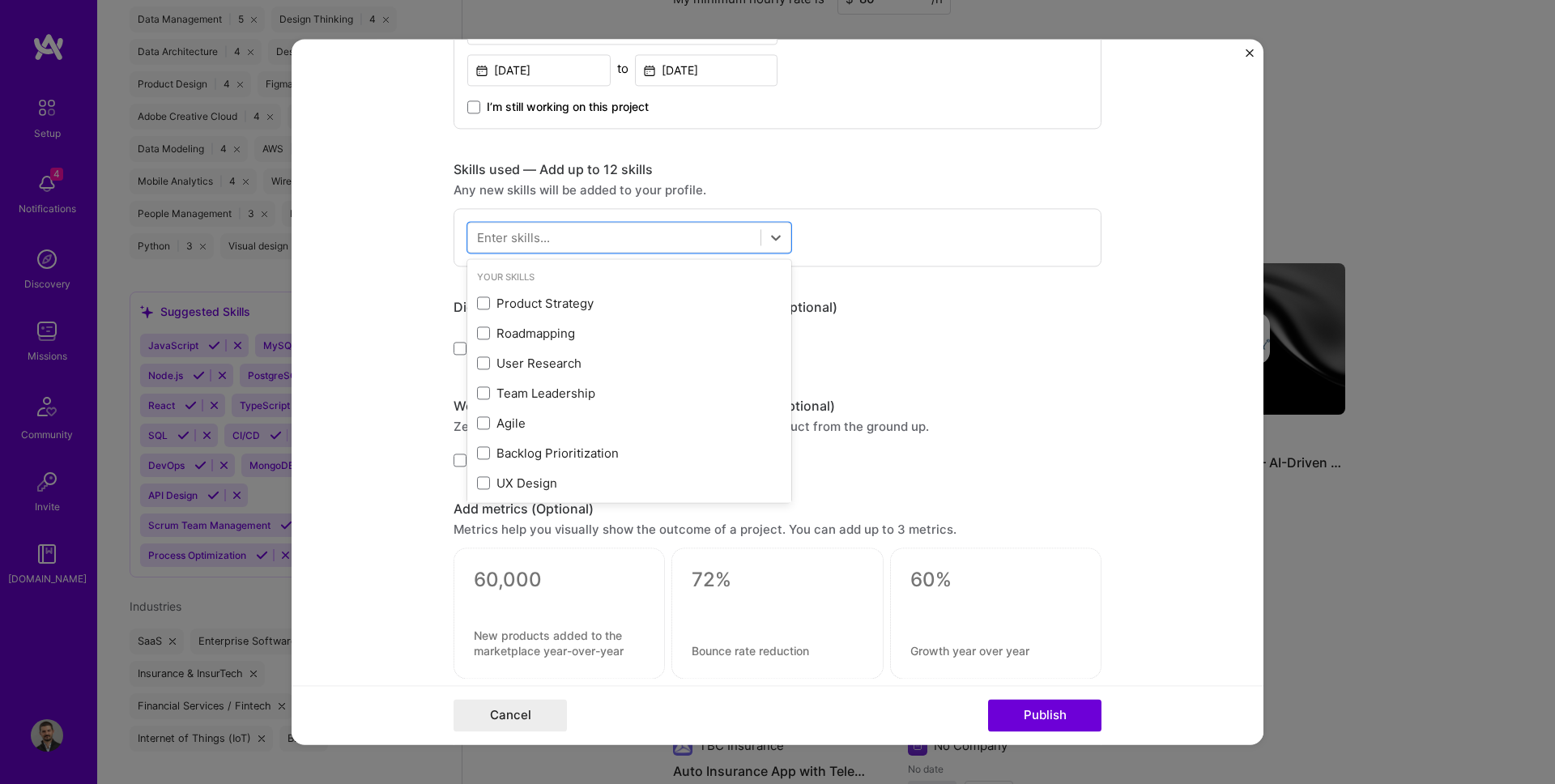
click at [387, 347] on form "Project title Biometric Verification API Integration - TBC Insurance Company Pr…" at bounding box center [777, 391] width 972 height 705
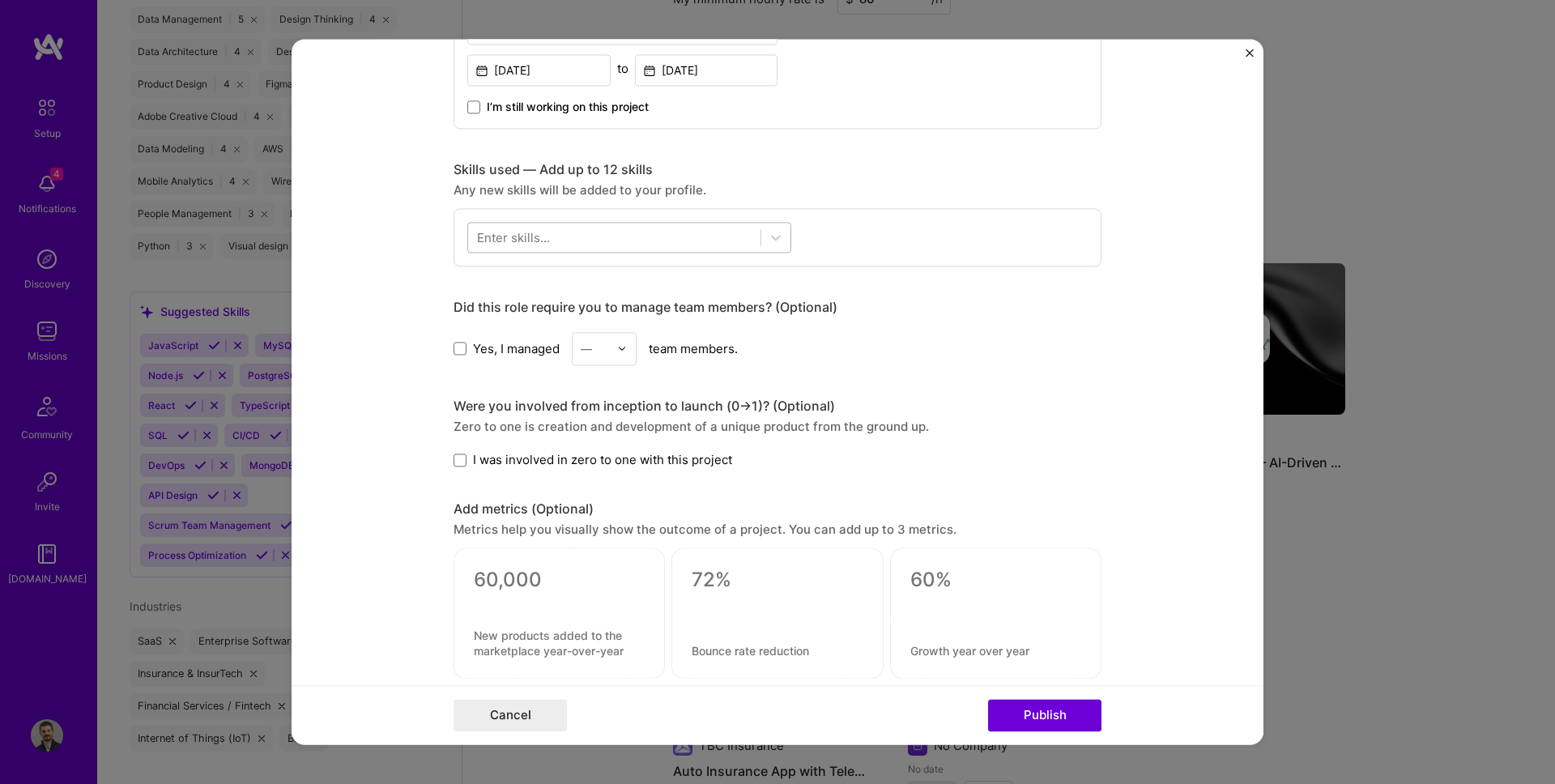
click at [533, 253] on div at bounding box center [630, 237] width 324 height 31
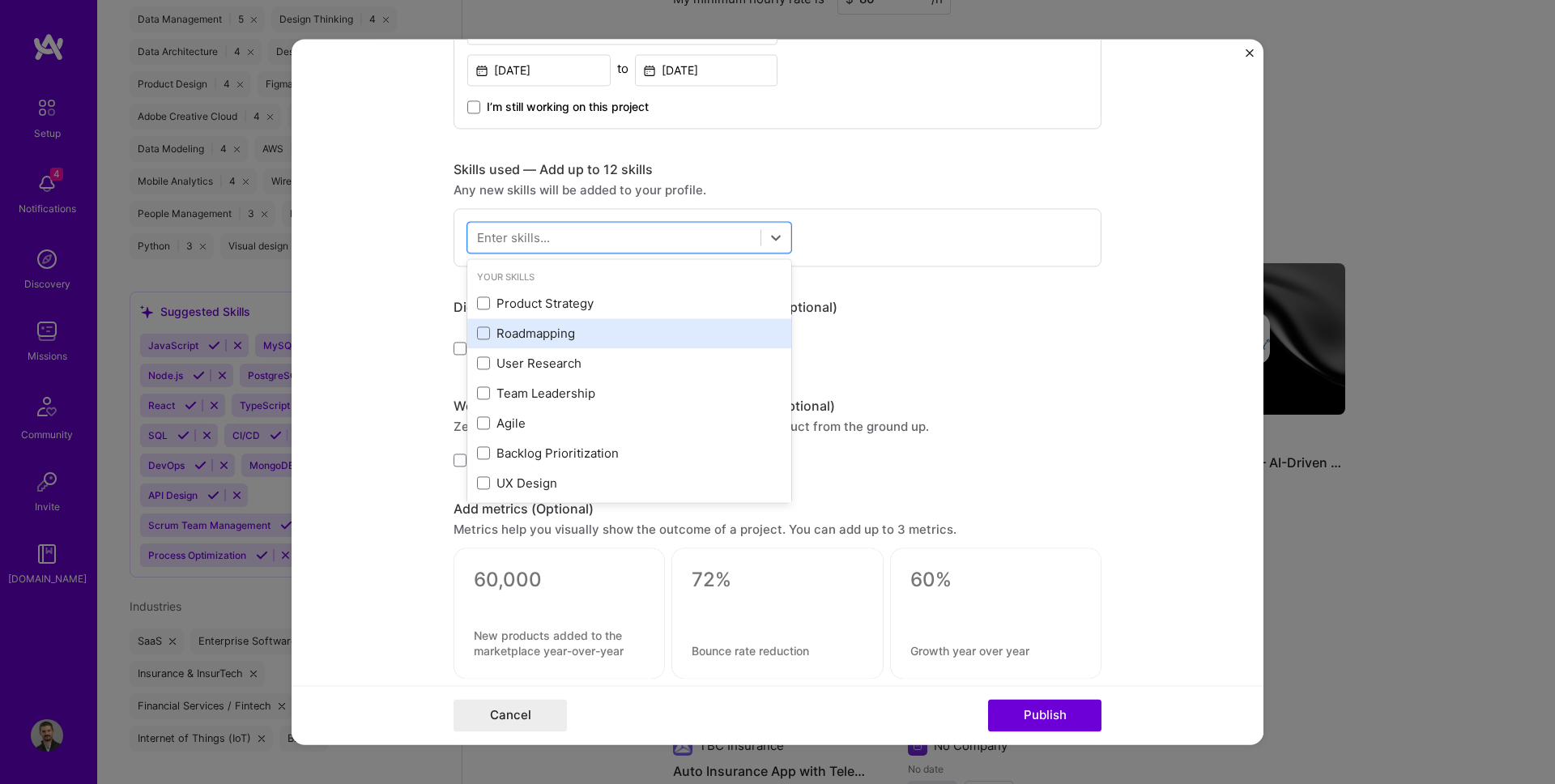
click at [511, 327] on div "Roadmapping" at bounding box center [629, 333] width 305 height 17
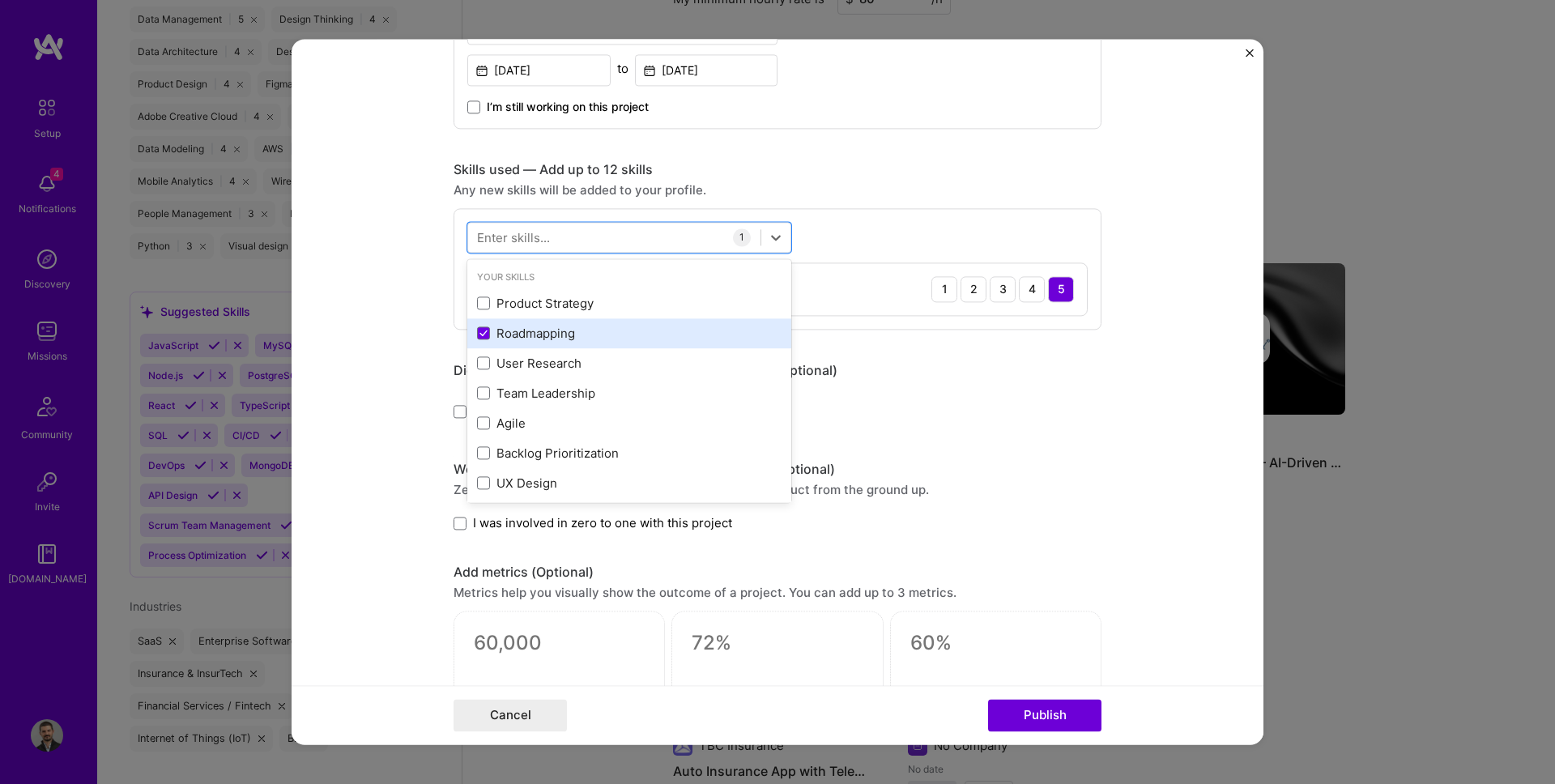
click at [515, 329] on div "Roadmapping" at bounding box center [629, 333] width 305 height 17
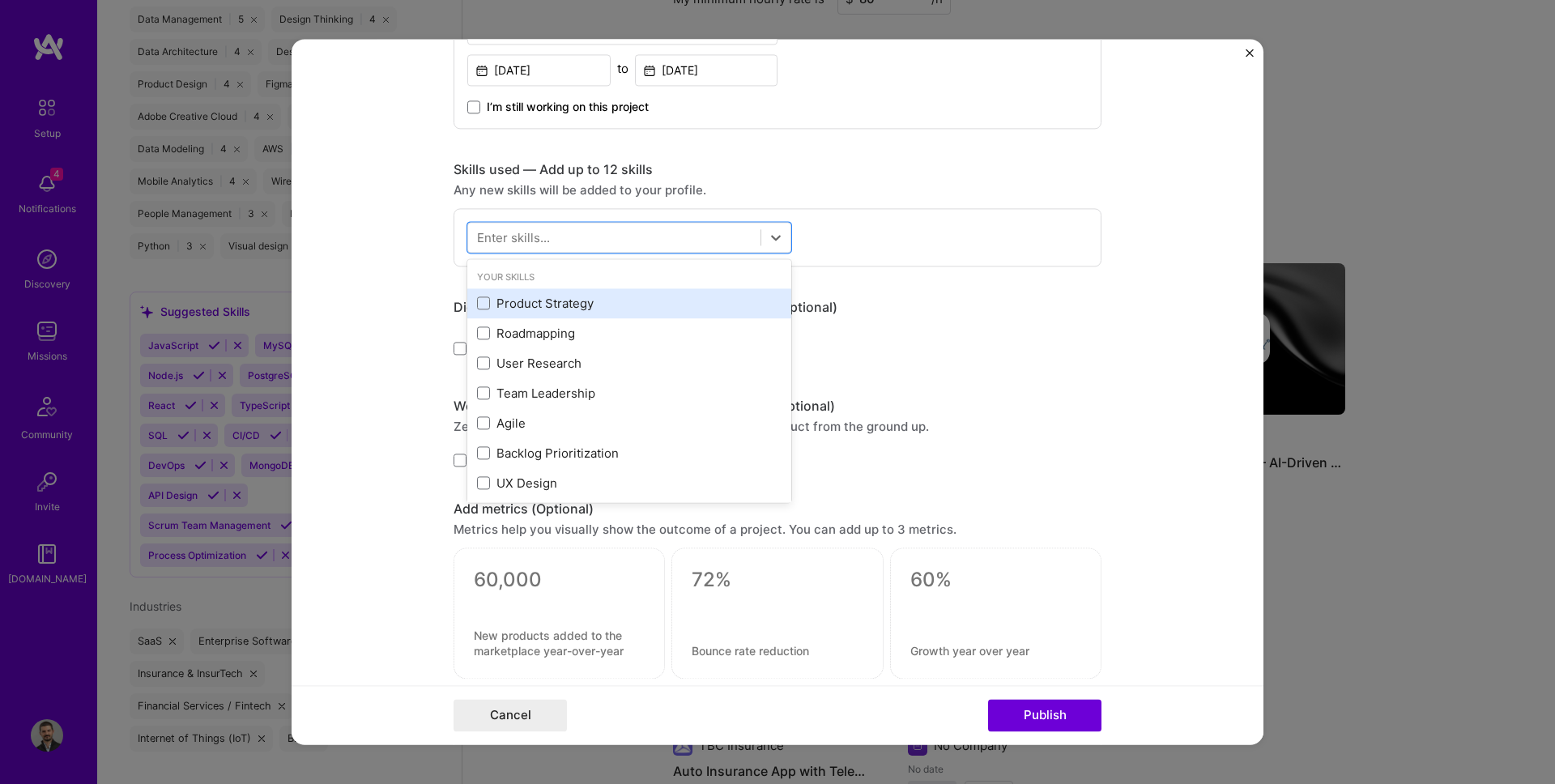
click at [516, 309] on div "Product Strategy" at bounding box center [629, 303] width 305 height 17
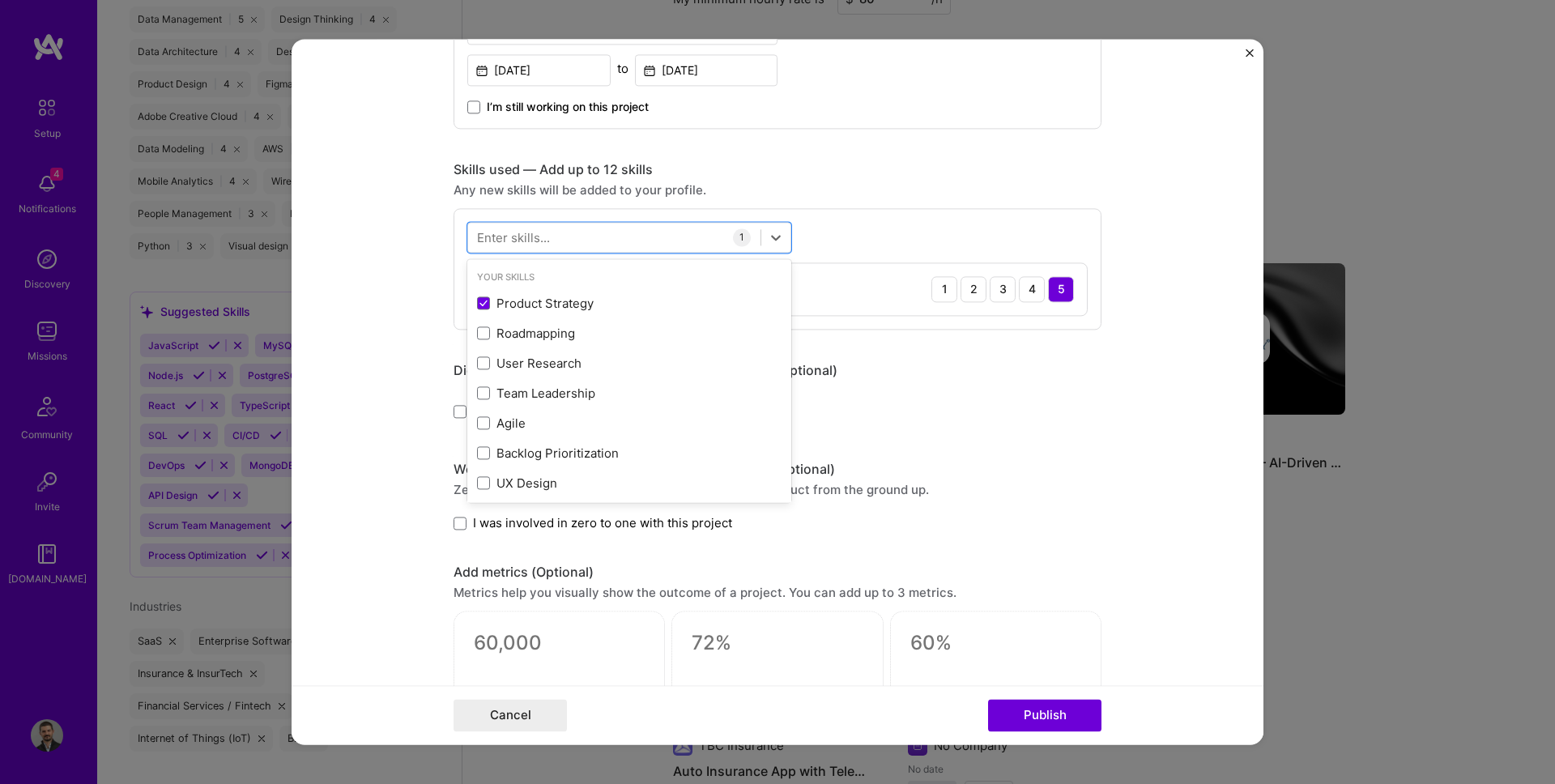
click at [512, 235] on div "Enter skills..." at bounding box center [513, 237] width 73 height 17
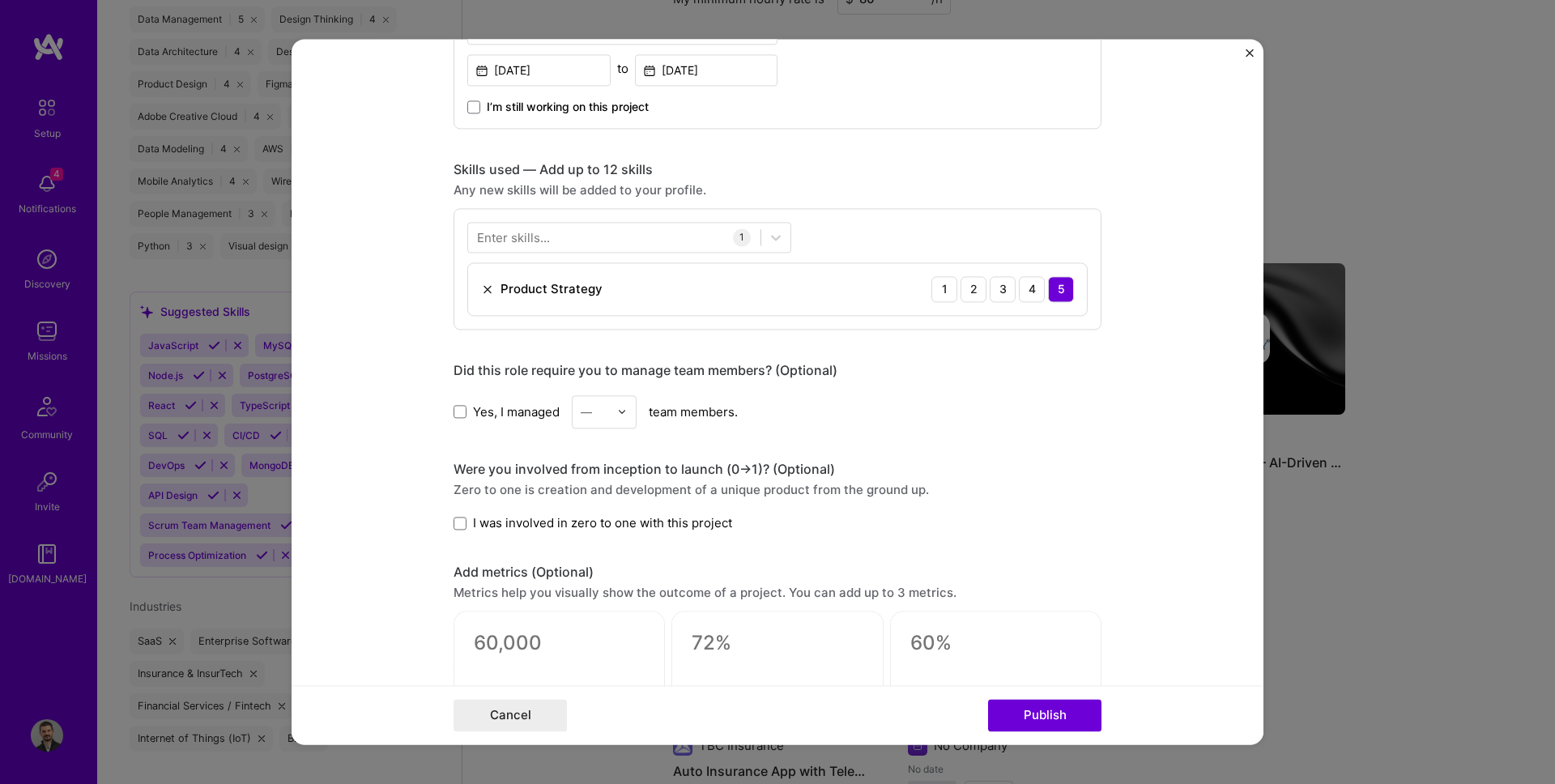
click at [512, 235] on div "Enter skills..." at bounding box center [513, 237] width 73 height 17
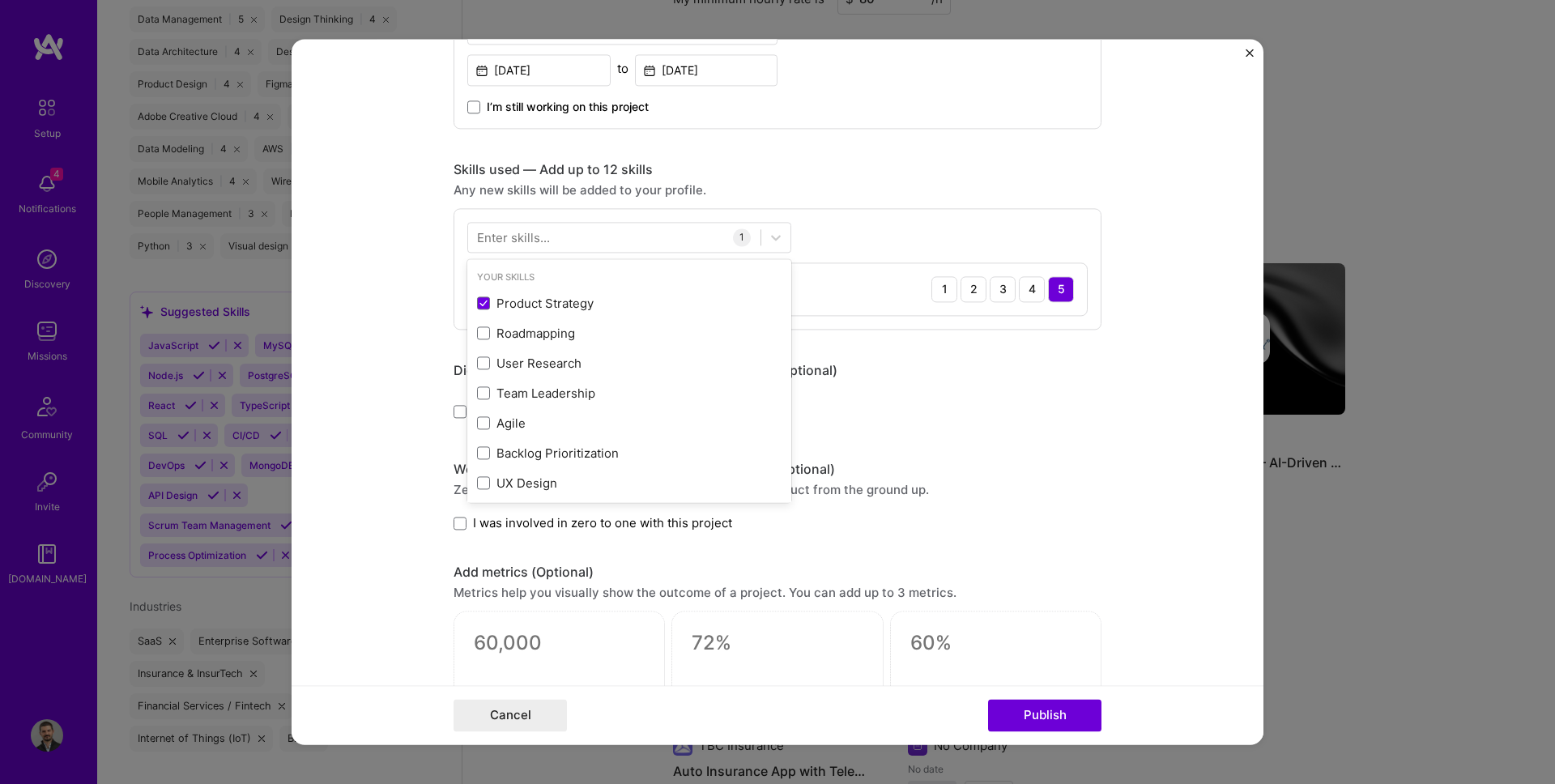
click at [512, 235] on div "Enter skills..." at bounding box center [513, 237] width 73 height 17
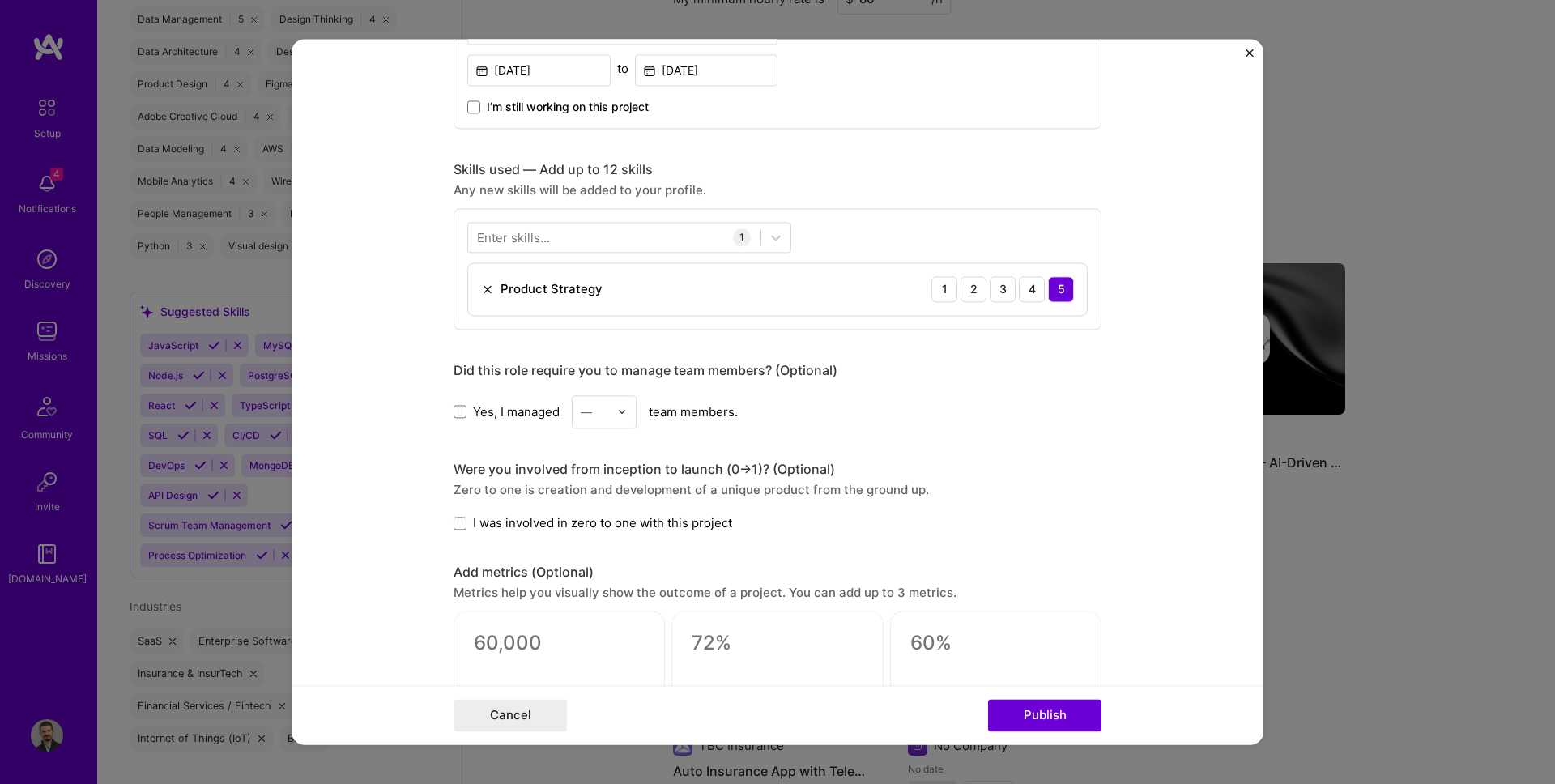
click at [512, 235] on div "Enter skills..." at bounding box center [513, 237] width 73 height 17
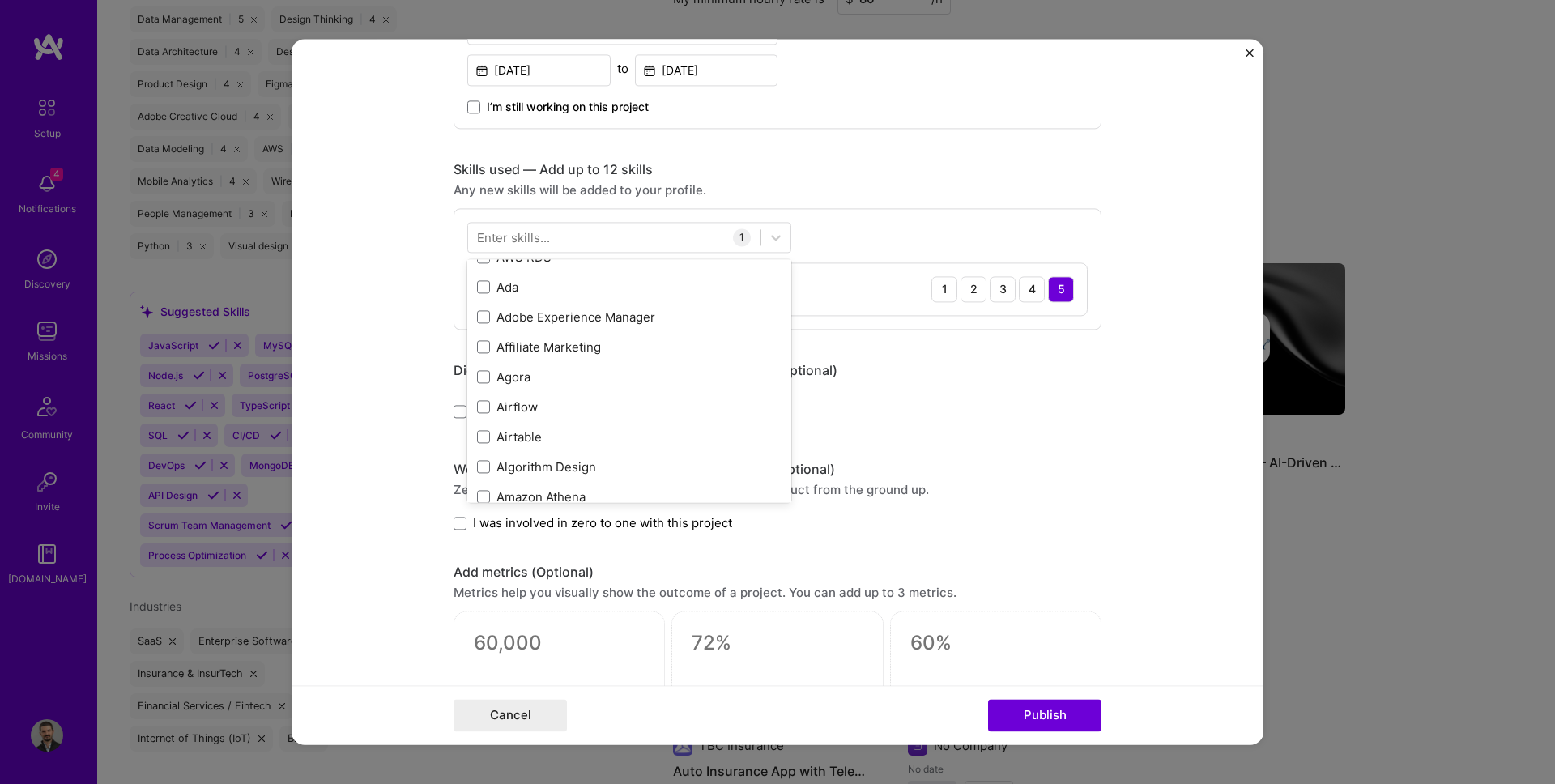
scroll to position [1053, 0]
click at [525, 238] on div "Enter skills..." at bounding box center [513, 237] width 73 height 17
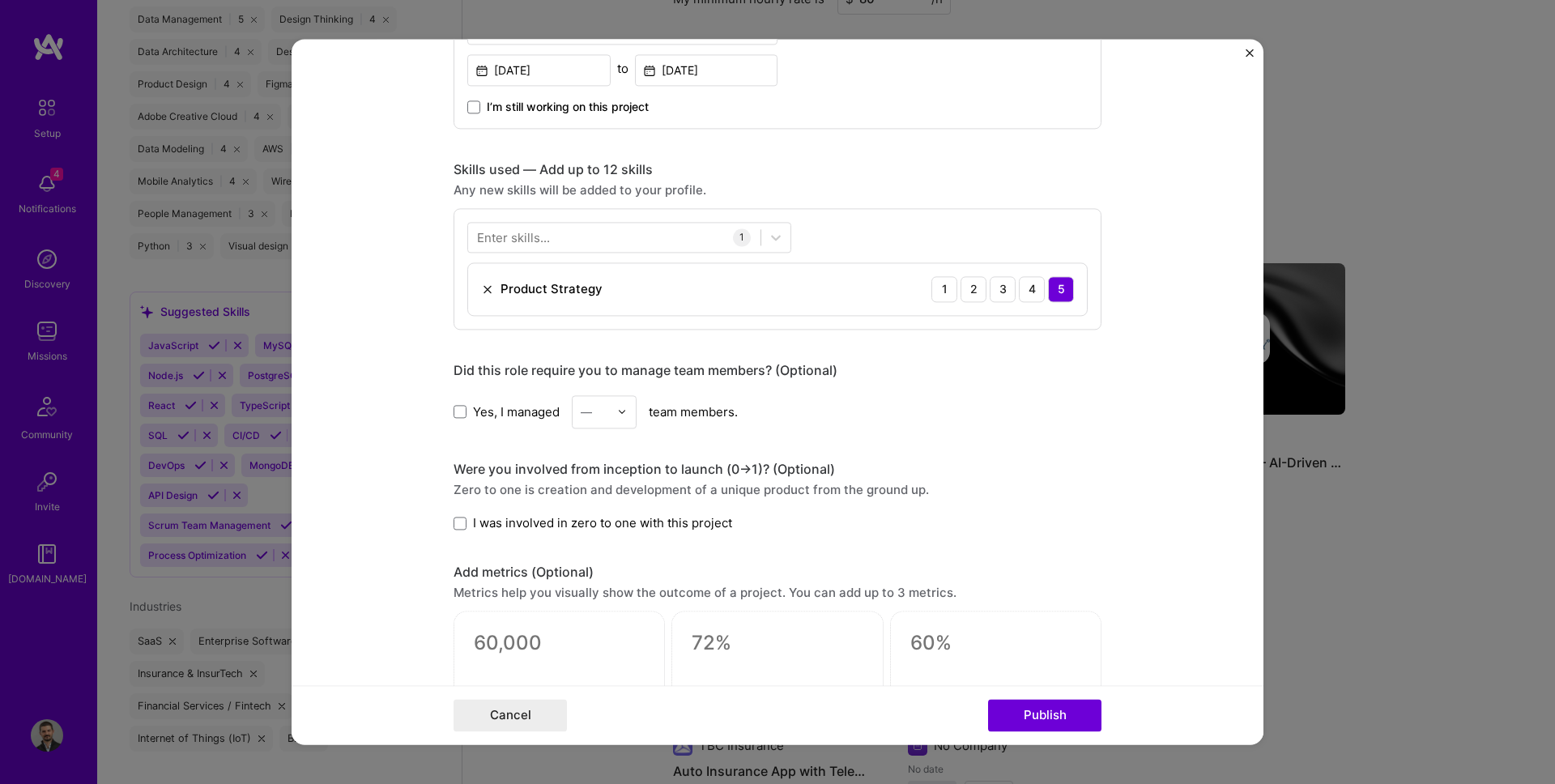
click at [525, 237] on div "Enter skills..." at bounding box center [513, 237] width 73 height 17
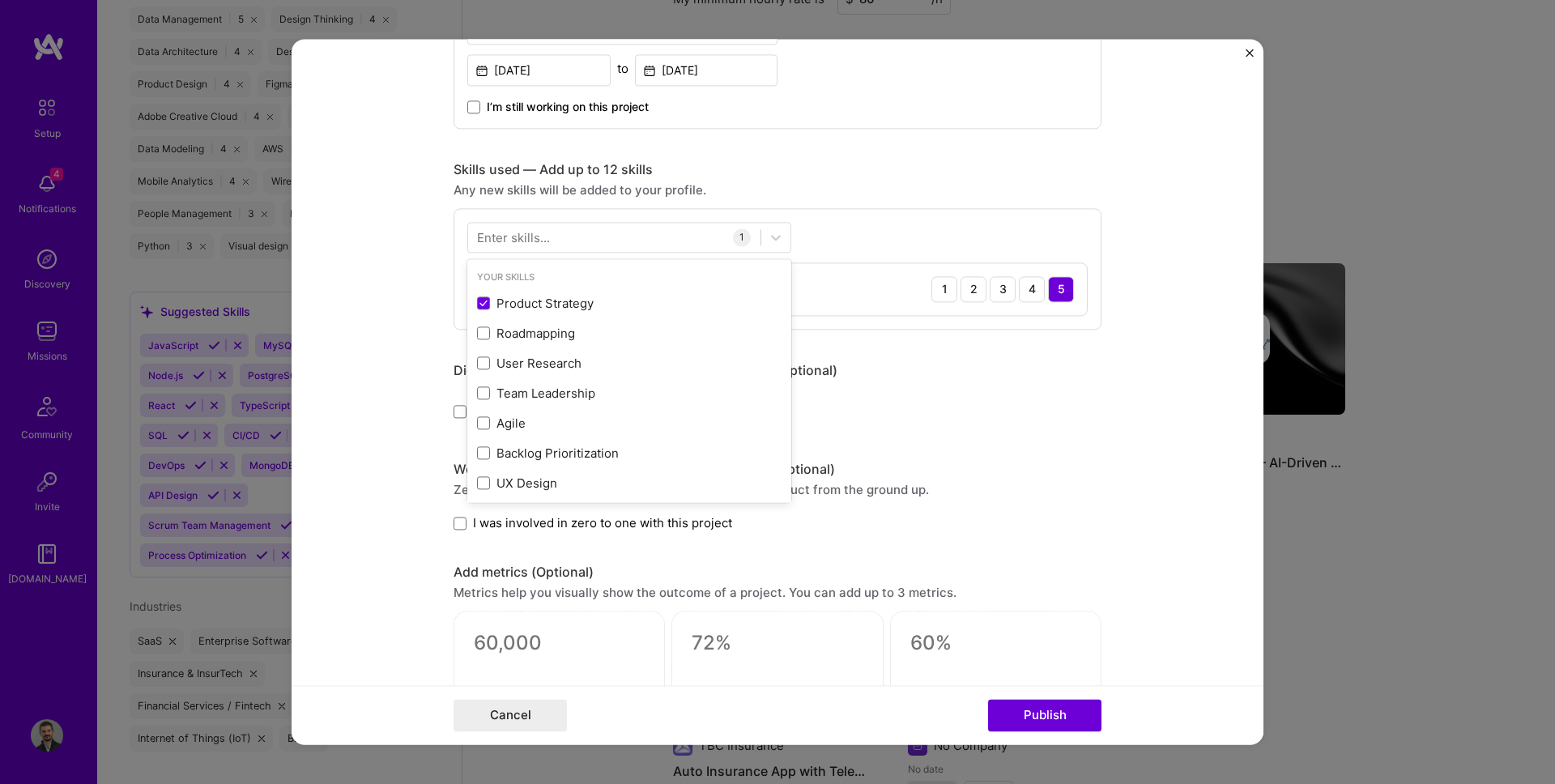
click at [419, 327] on form "Project title Biometric Verification API Integration - TBC Insurance Company Pr…" at bounding box center [777, 391] width 972 height 705
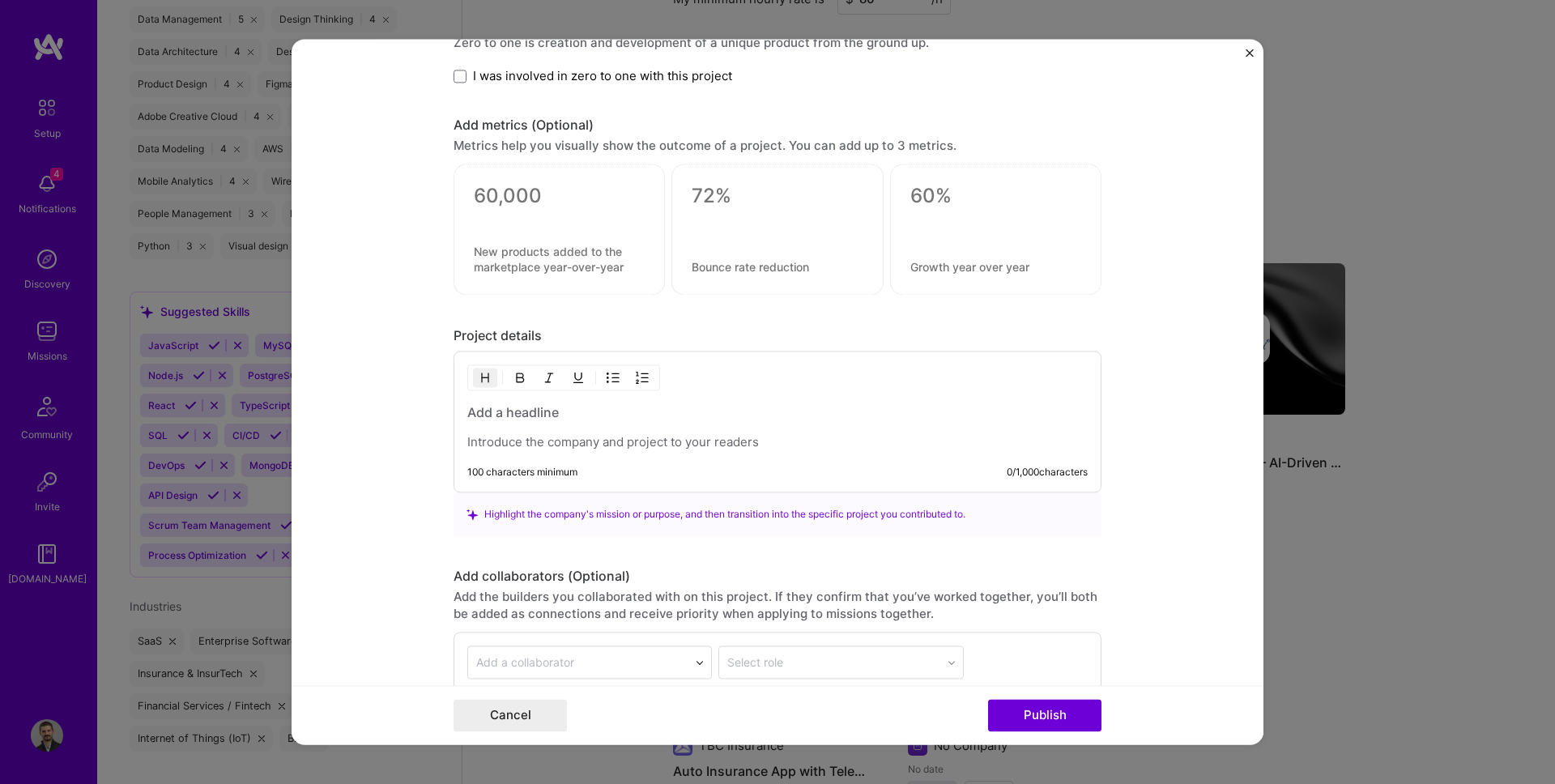
scroll to position [1158, 0]
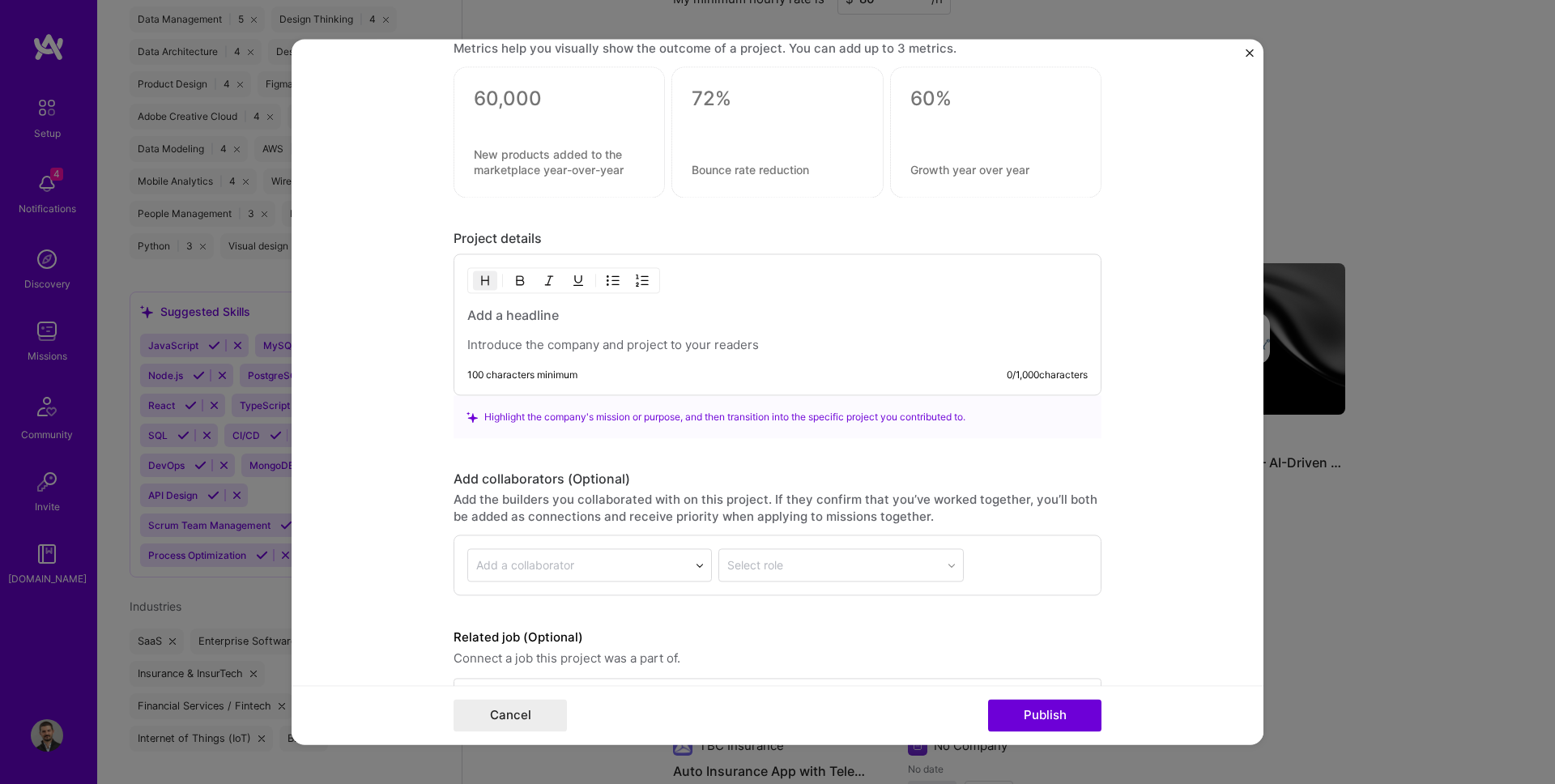
click at [529, 357] on div "100 characters minimum 0 / 1,000 characters" at bounding box center [777, 325] width 648 height 142
click at [508, 313] on h3 at bounding box center [778, 316] width 621 height 18
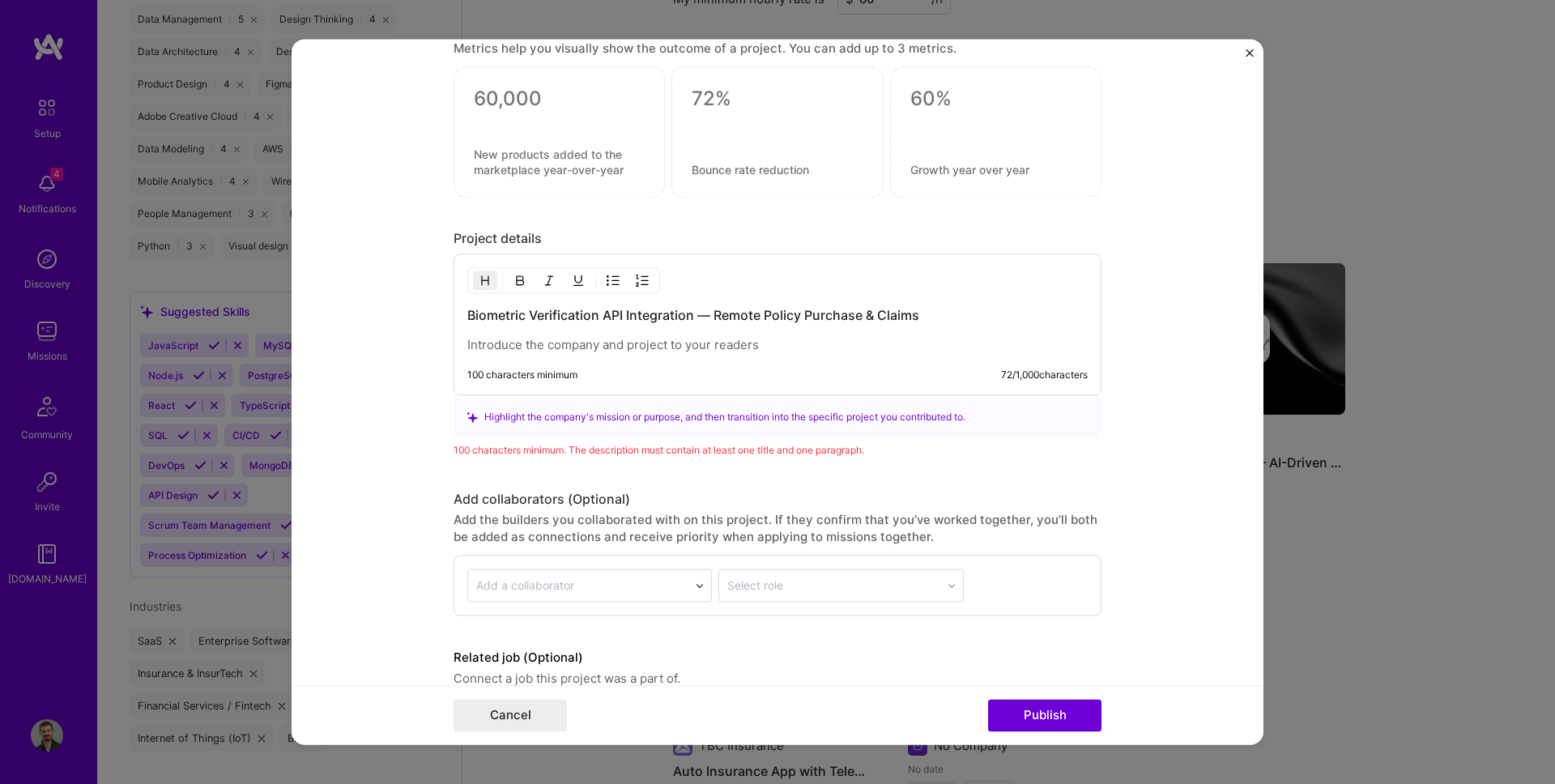
click at [525, 342] on p at bounding box center [778, 346] width 621 height 16
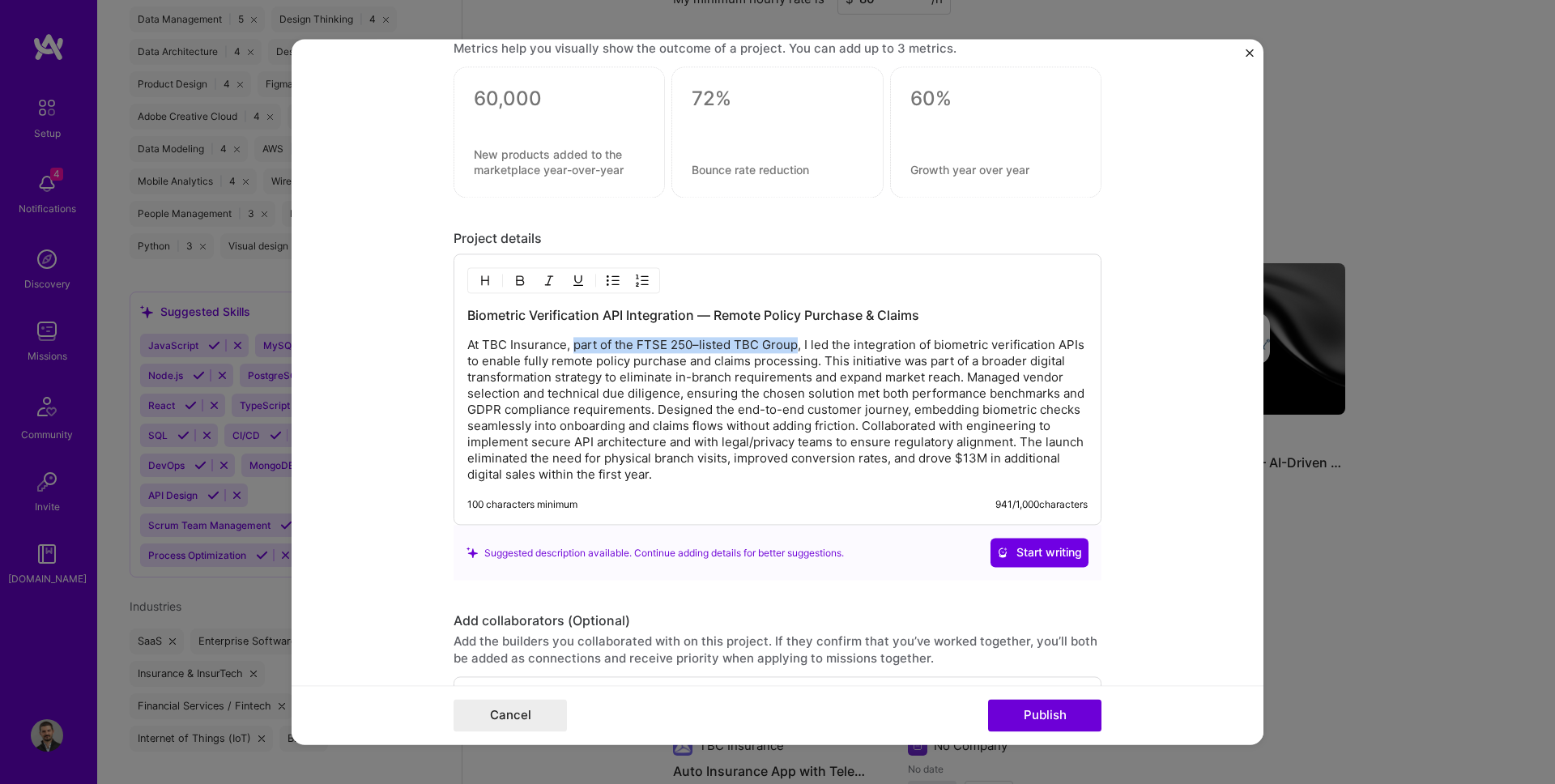
drag, startPoint x: 576, startPoint y: 345, endPoint x: 795, endPoint y: 347, distance: 219.0
click at [795, 347] on p "At TBC Insurance, part of the FTSE 250–listed TBC Group, I led the integration …" at bounding box center [778, 410] width 621 height 146
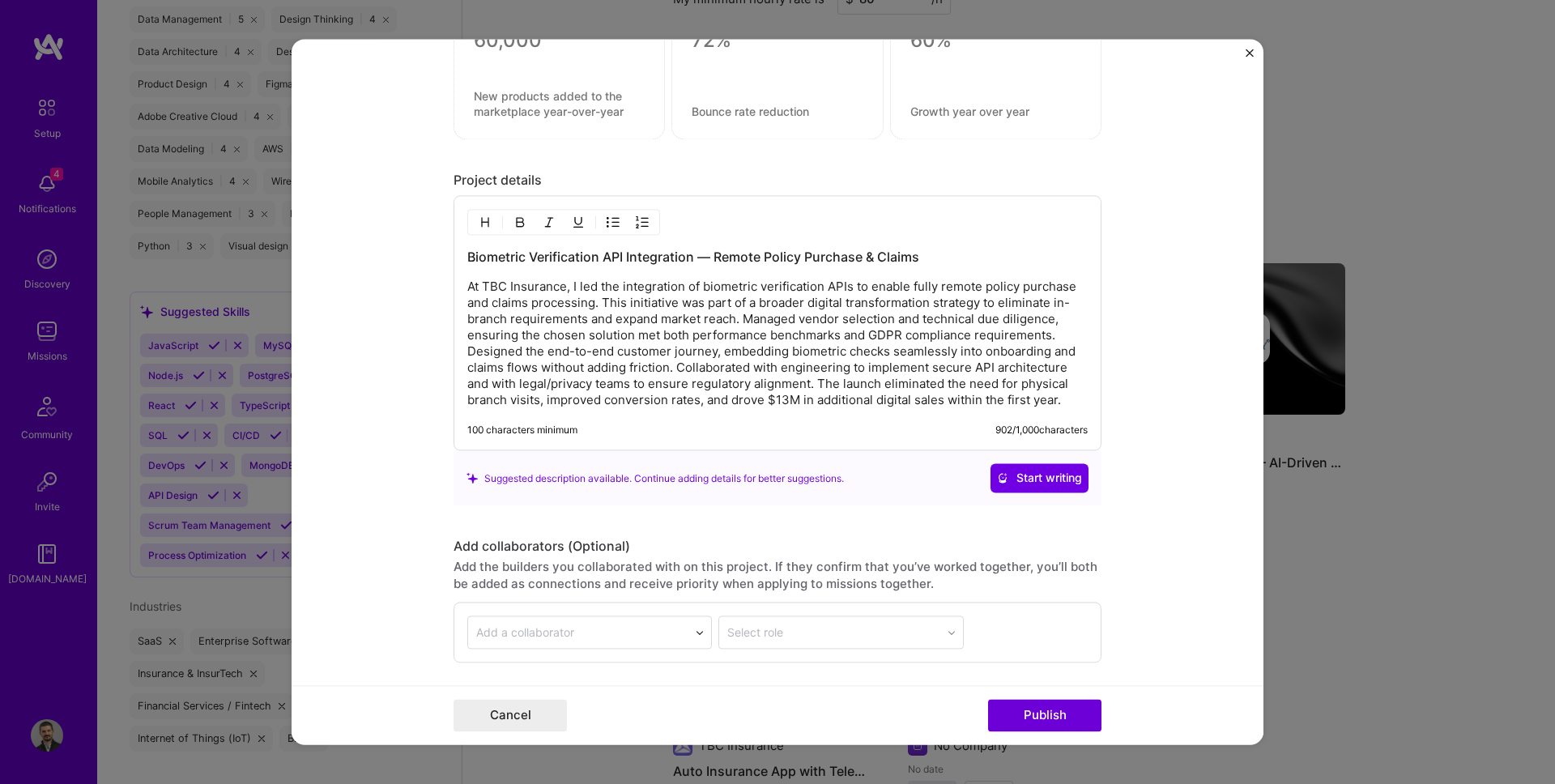
scroll to position [1339, 0]
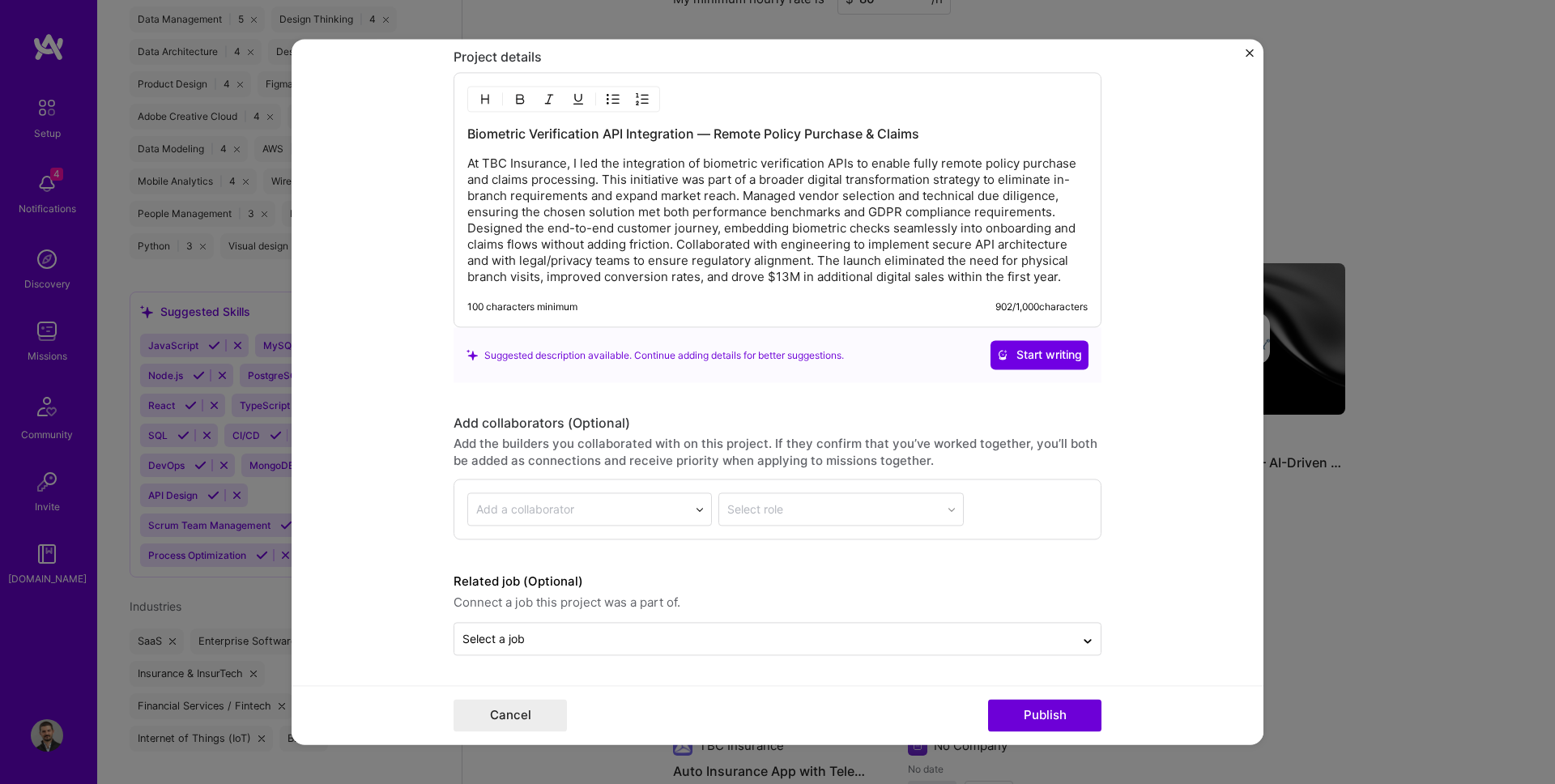
click at [583, 620] on div "Related job (Optional) Connect a job this project was a part of. Select a job" at bounding box center [777, 614] width 648 height 84
click at [563, 640] on input "text" at bounding box center [764, 638] width 604 height 17
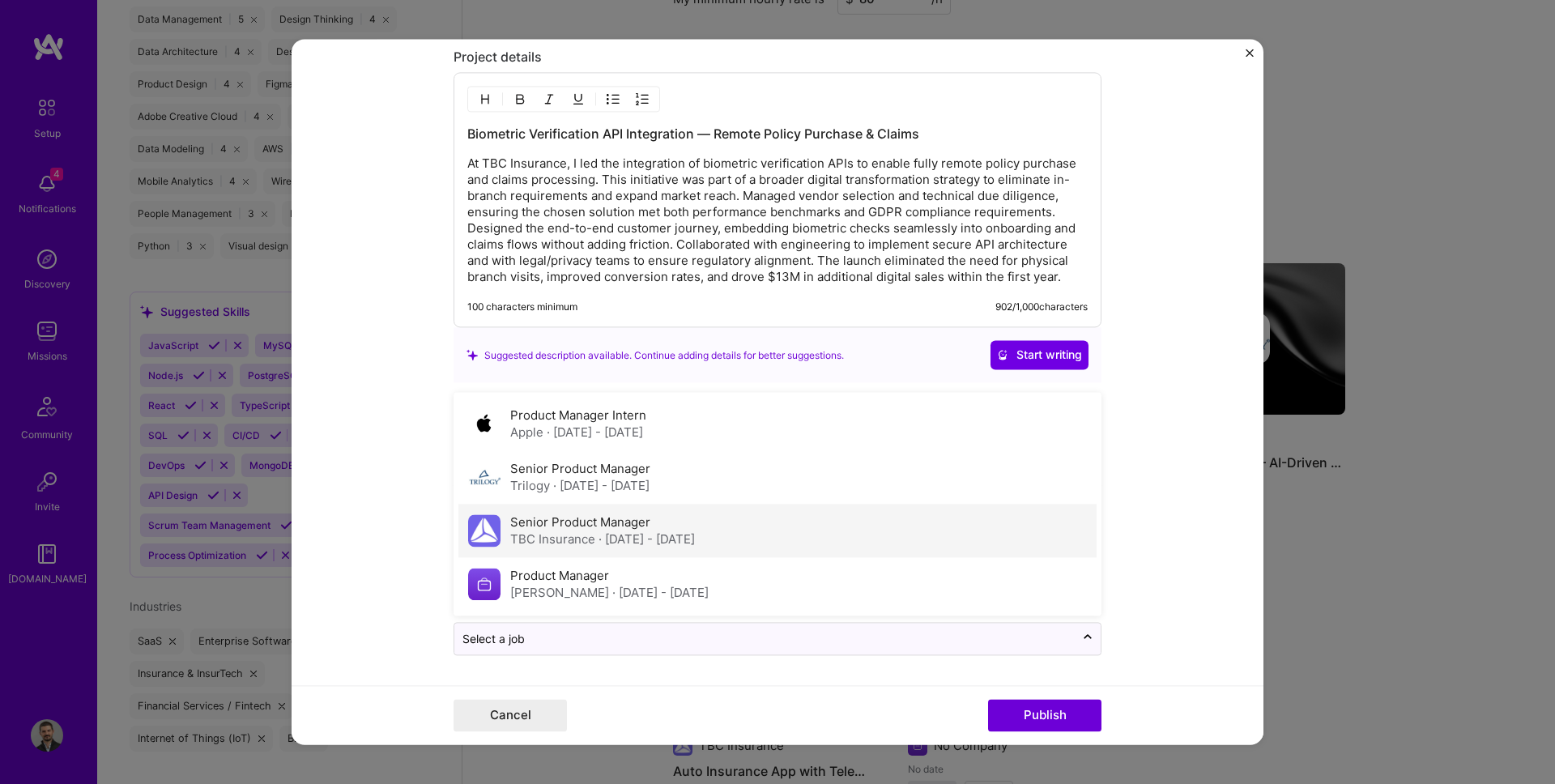
click at [536, 528] on label "Senior Product Manager" at bounding box center [581, 522] width 140 height 15
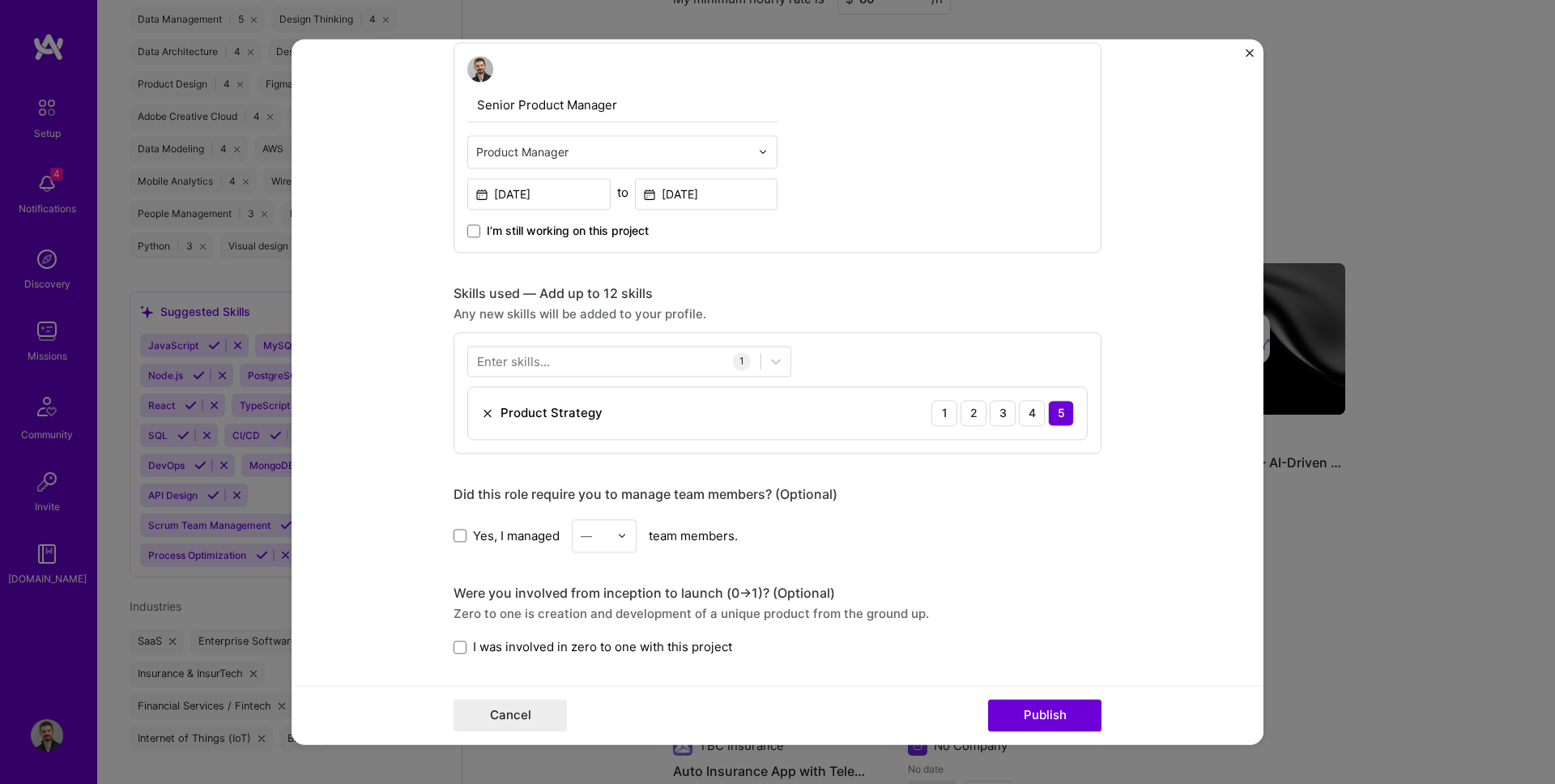
scroll to position [482, 0]
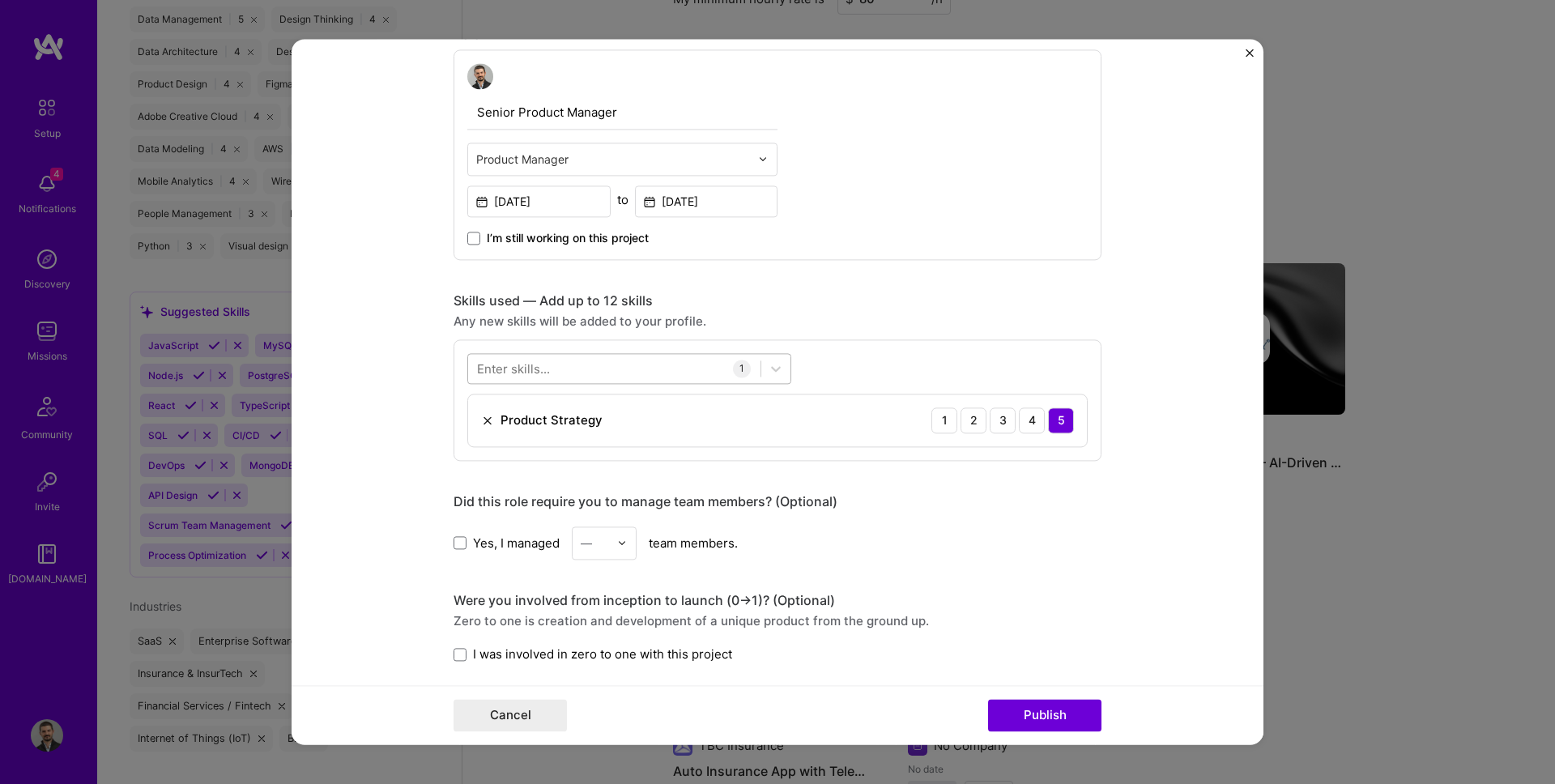
click at [574, 357] on div at bounding box center [613, 368] width 292 height 26
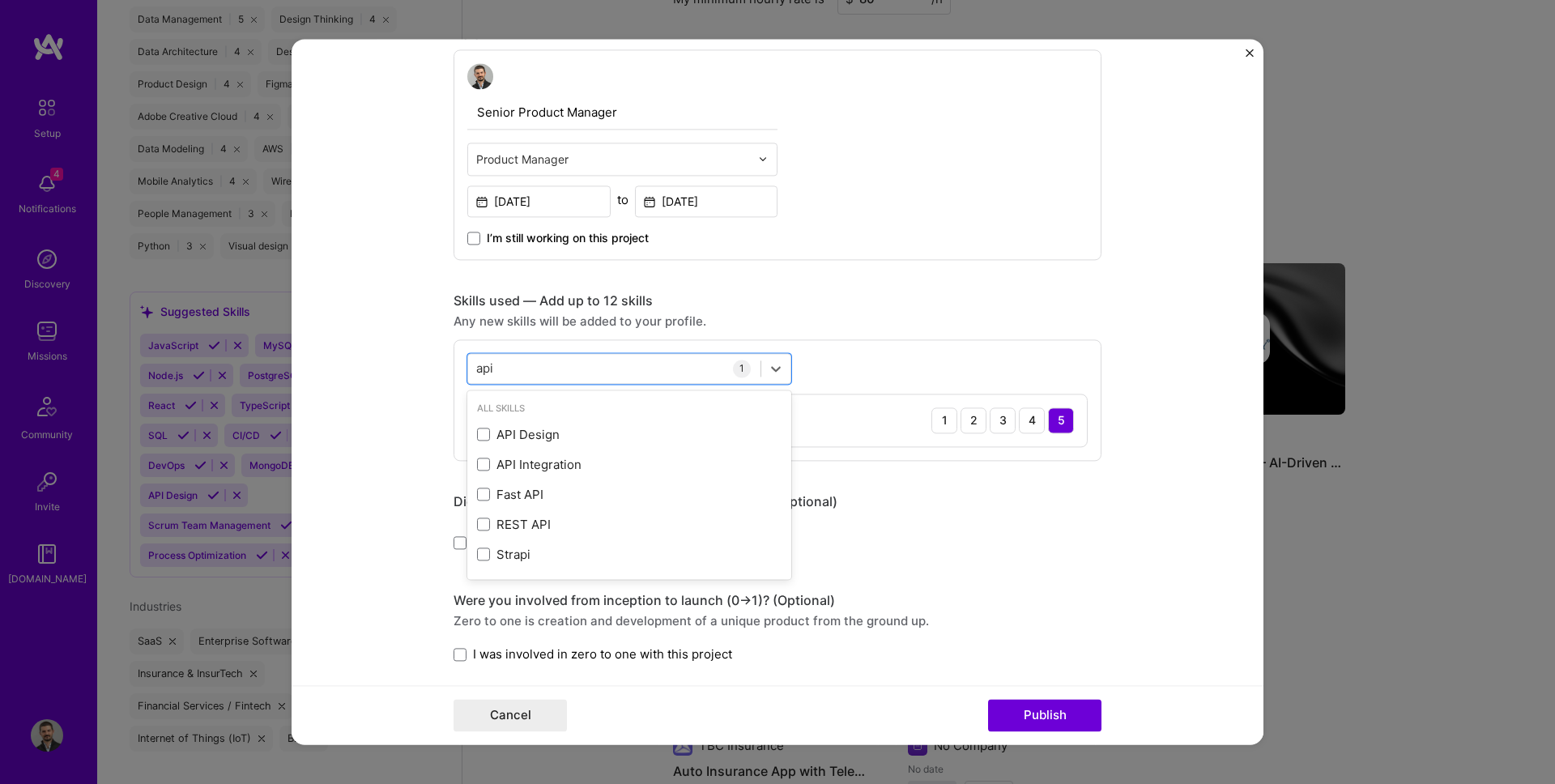
scroll to position [0, 0]
click at [512, 468] on div "API Integration" at bounding box center [629, 464] width 305 height 17
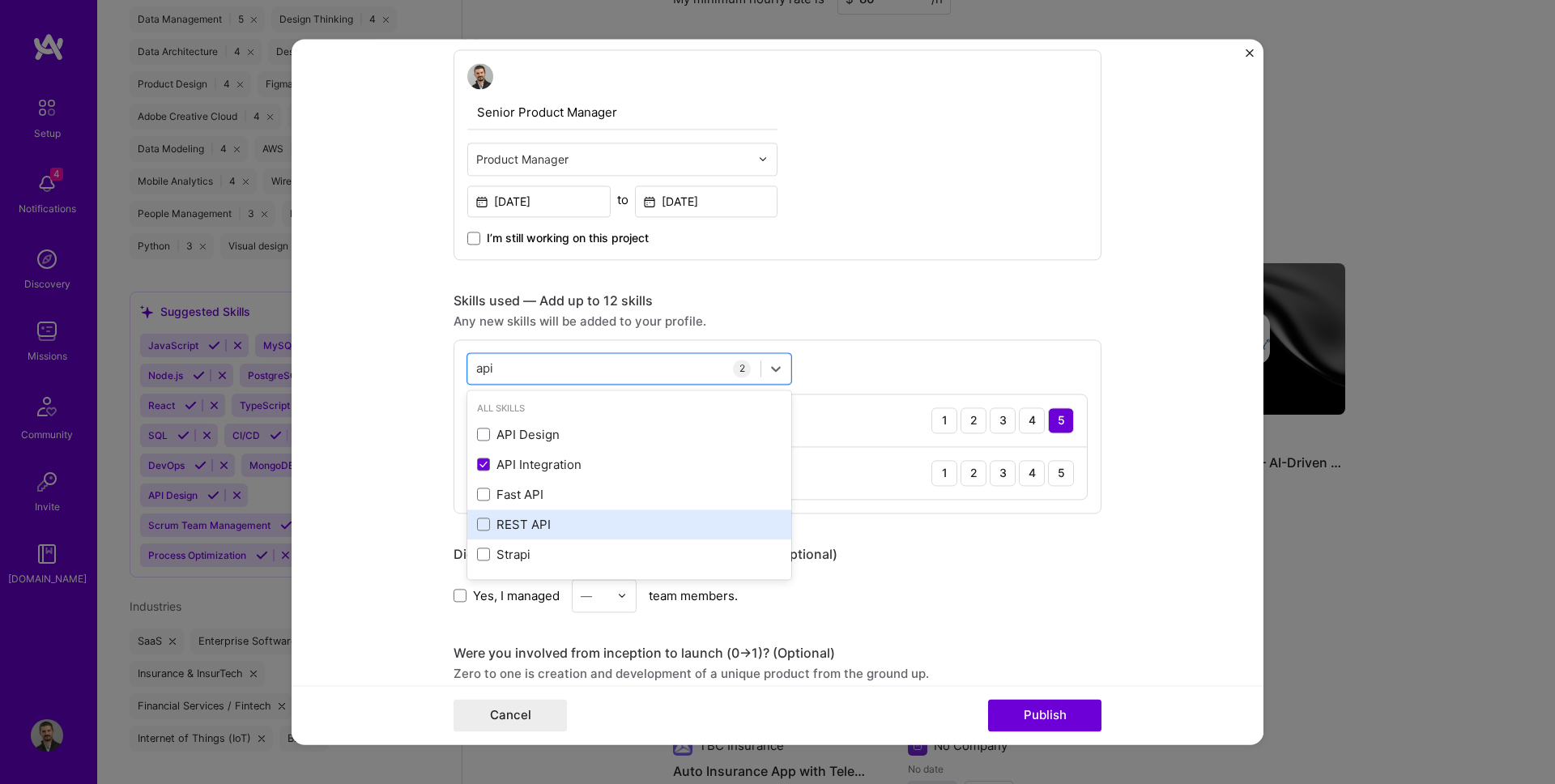
click at [517, 511] on div "REST API" at bounding box center [630, 524] width 324 height 30
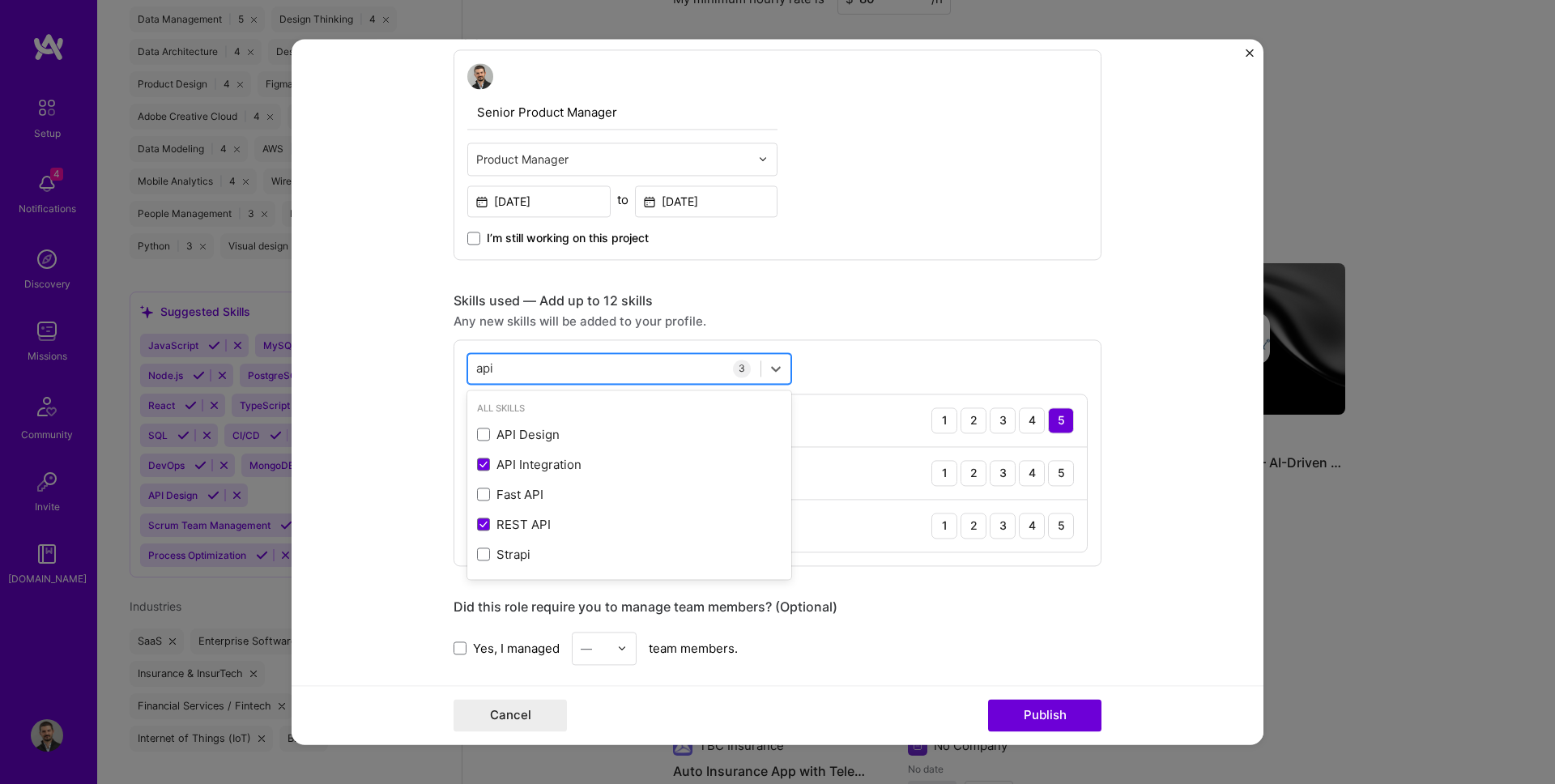
click at [534, 375] on div "api api" at bounding box center [613, 368] width 292 height 26
type input "a"
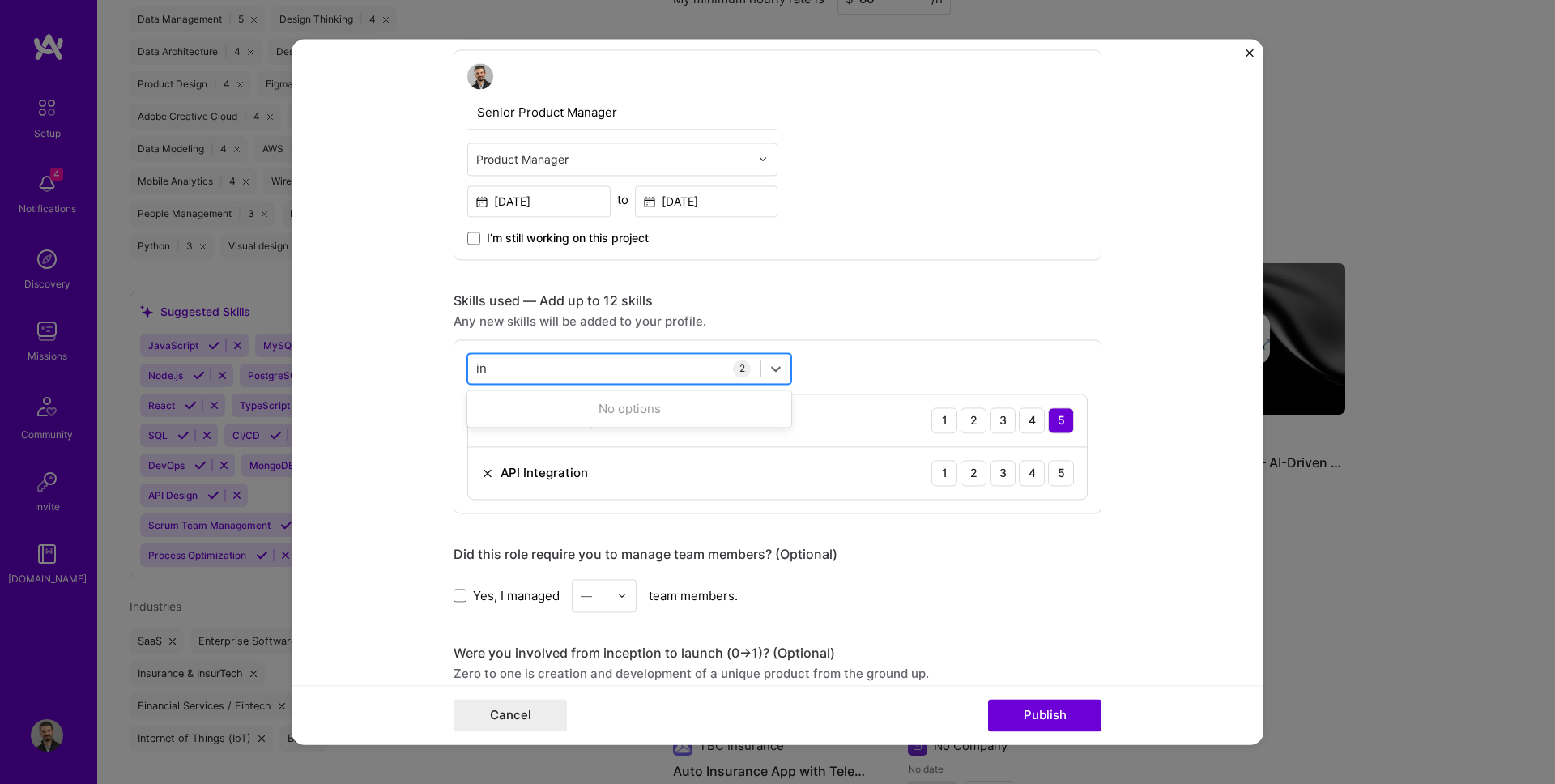
type input "i"
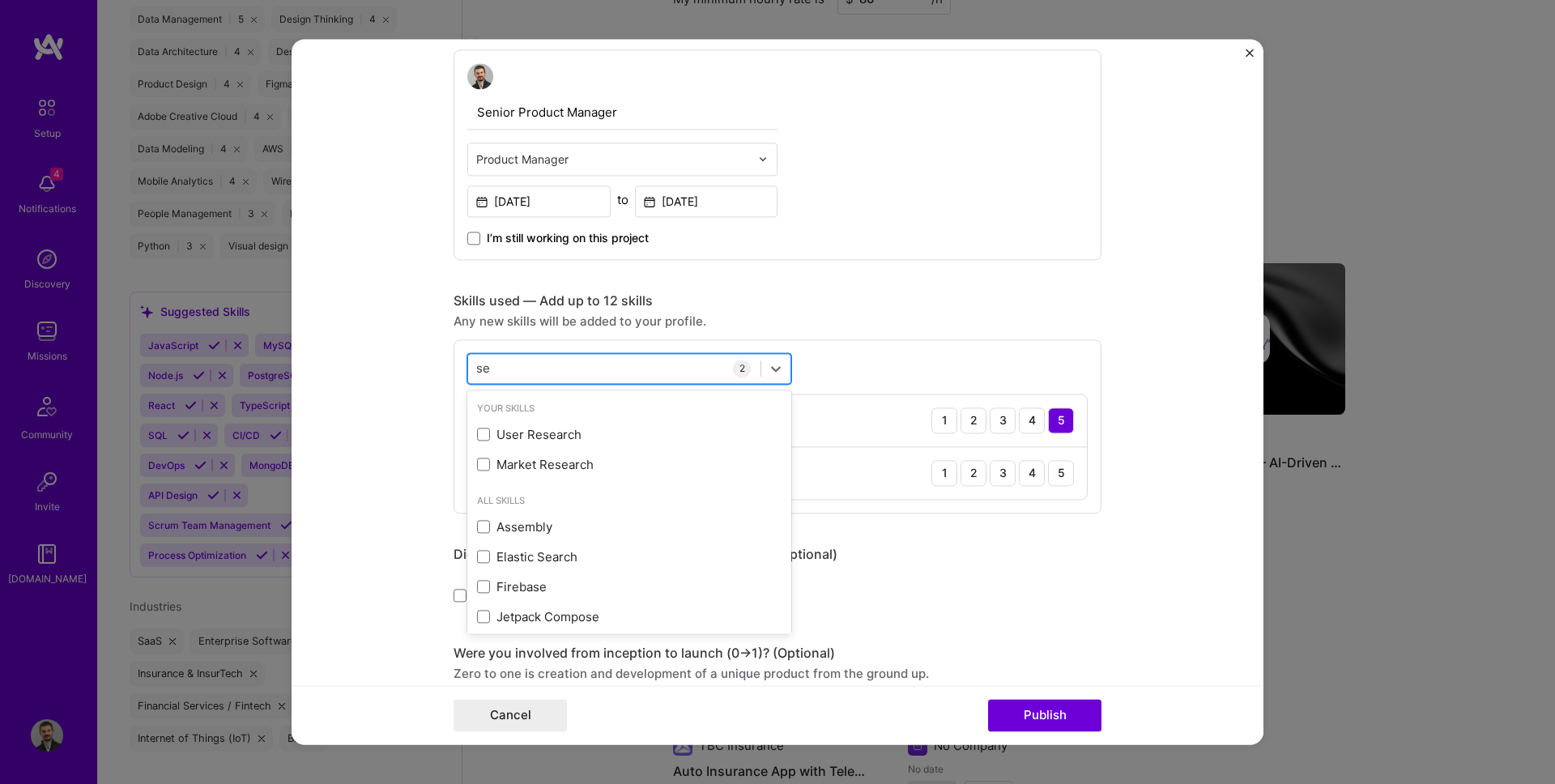
type input "s"
type input "p"
type input "r"
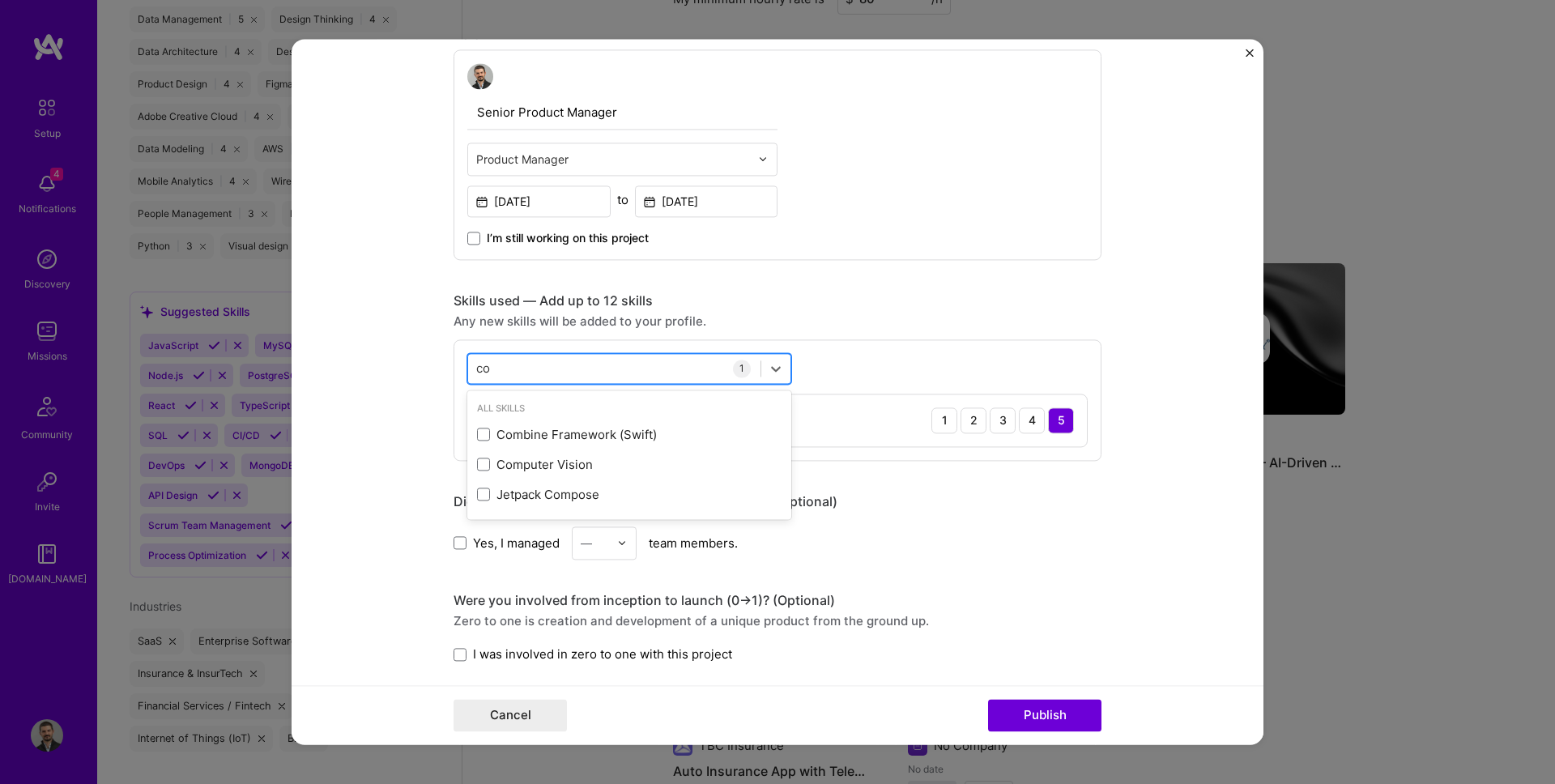
type input "c"
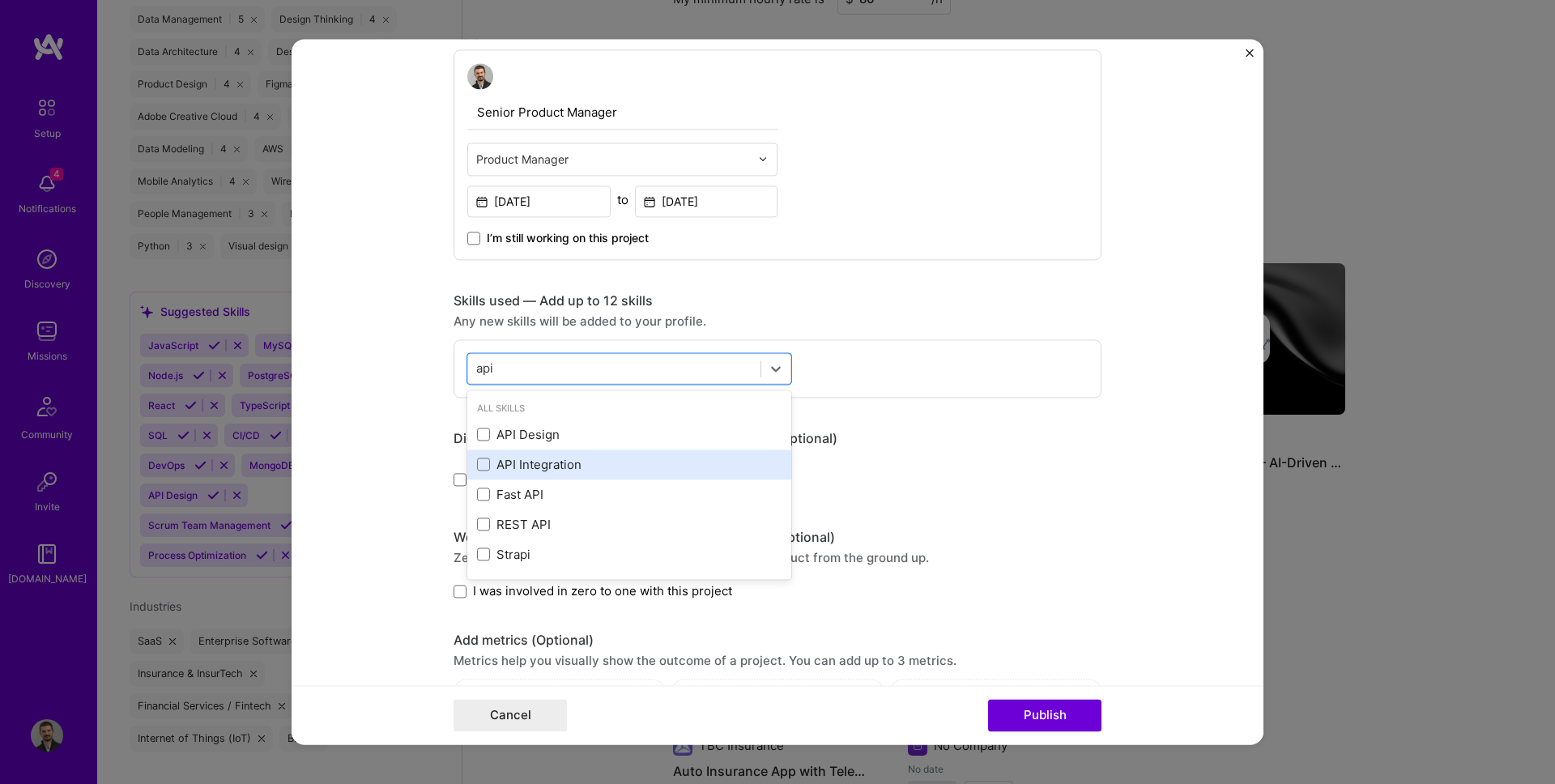
click at [530, 470] on div "API Integration" at bounding box center [629, 464] width 305 height 17
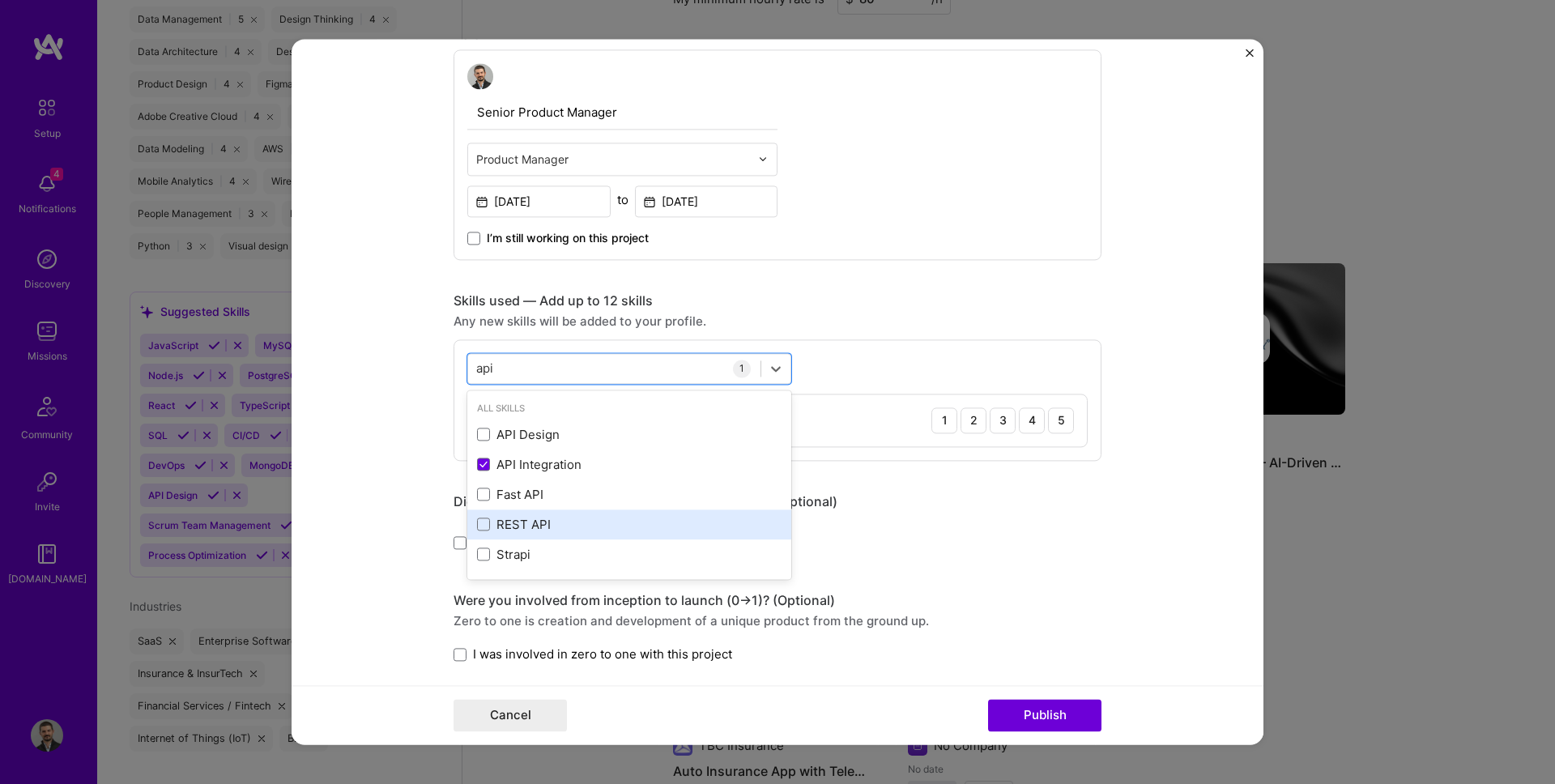
click at [523, 516] on div "REST API" at bounding box center [629, 524] width 305 height 17
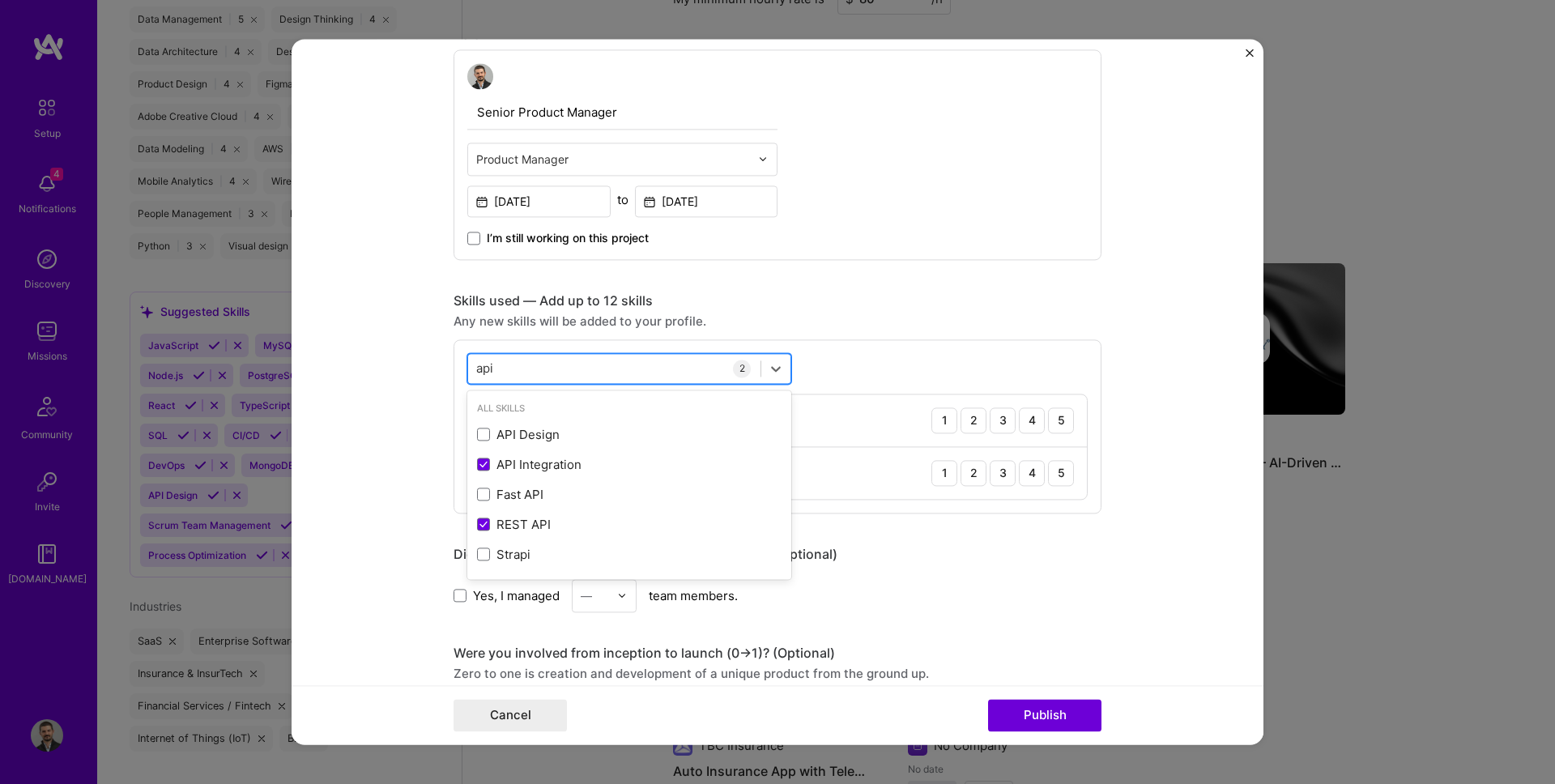
click at [541, 360] on div "api api" at bounding box center [613, 368] width 292 height 26
type input "a"
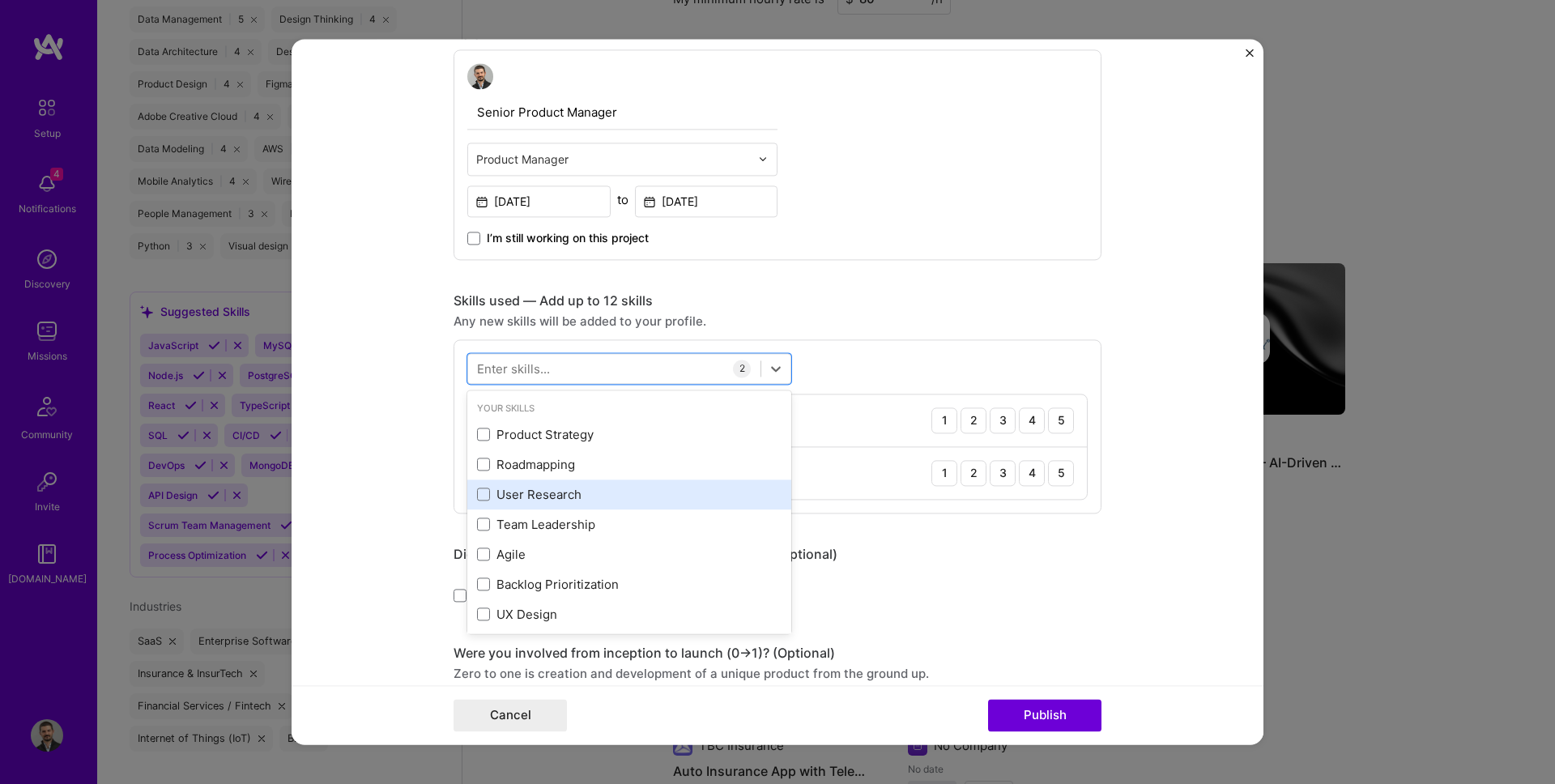
scroll to position [4, 0]
click at [540, 487] on div "User Research" at bounding box center [629, 490] width 305 height 17
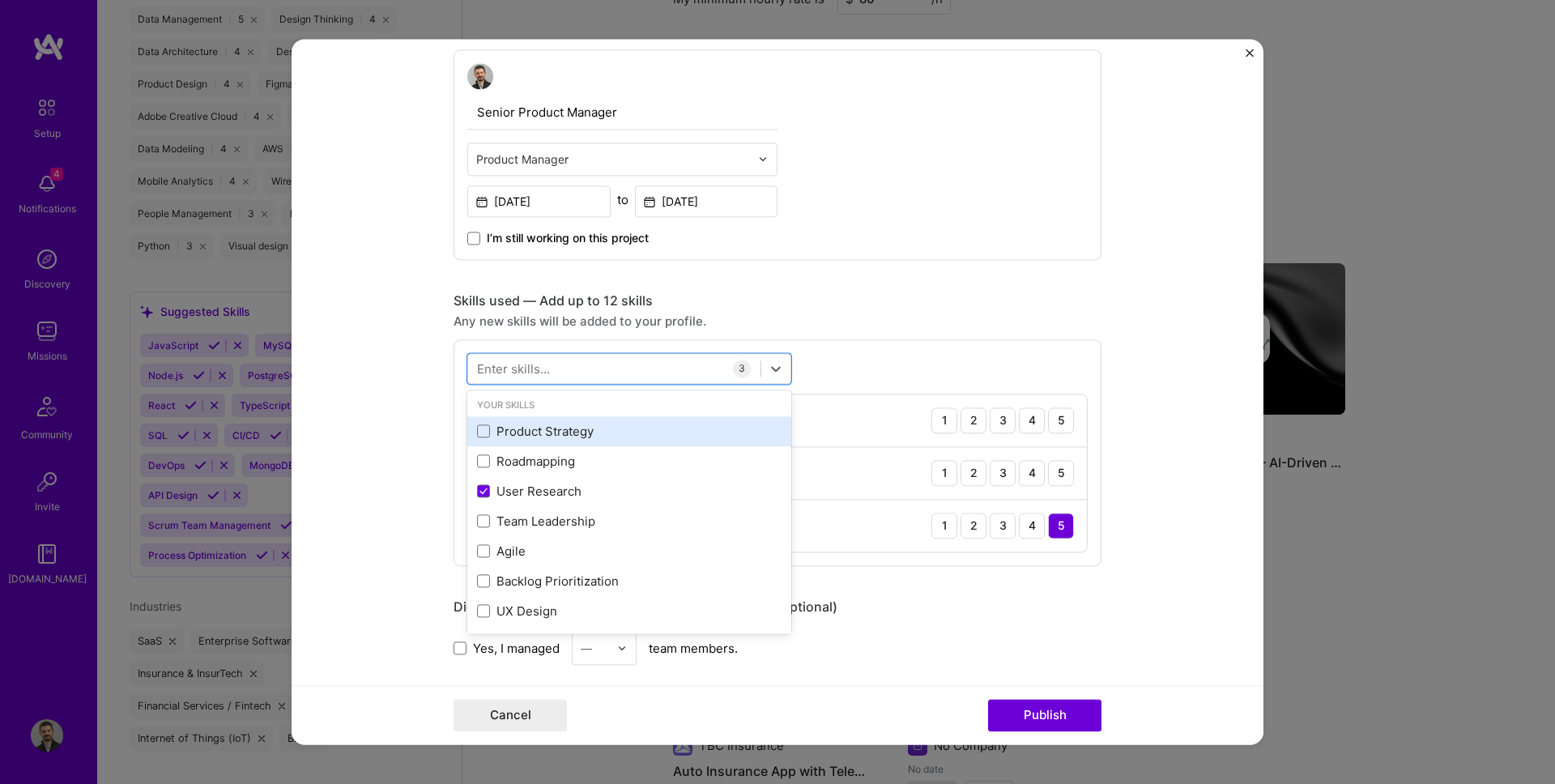
drag, startPoint x: 534, startPoint y: 453, endPoint x: 549, endPoint y: 431, distance: 26.6
click at [549, 430] on div "Product Strategy" at bounding box center [629, 431] width 305 height 17
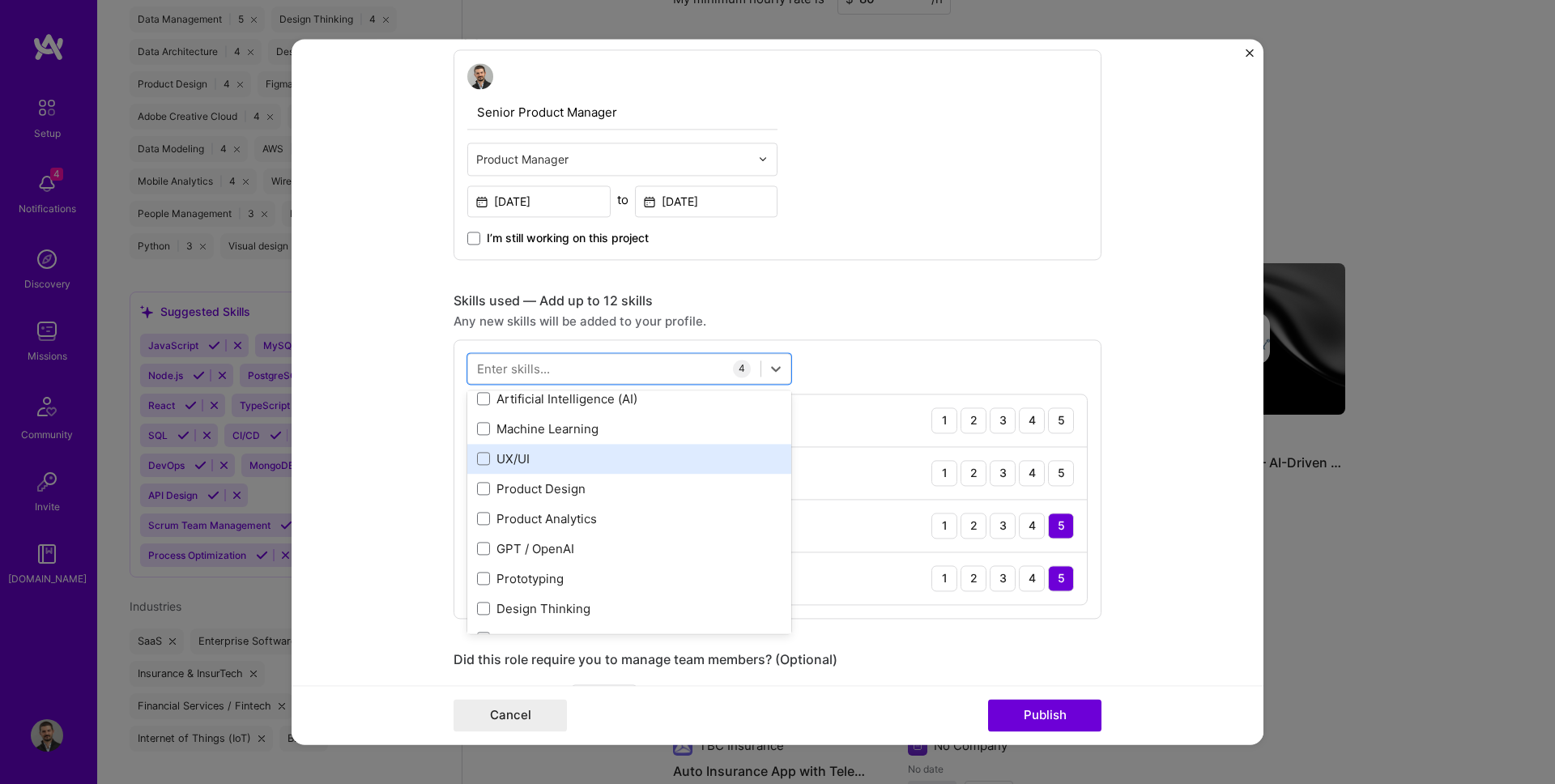
scroll to position [254, 0]
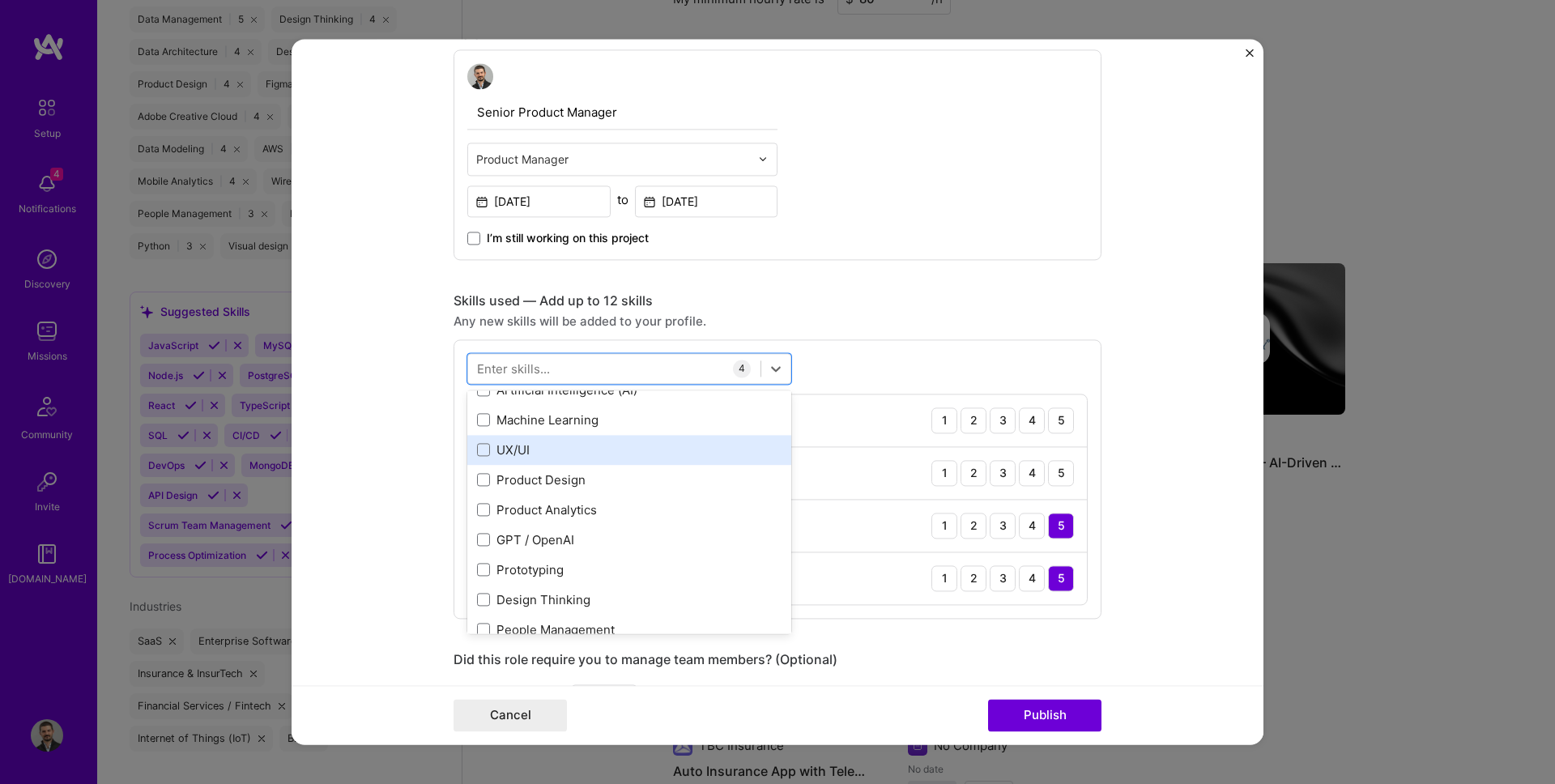
click at [565, 441] on div "UX/UI" at bounding box center [629, 449] width 305 height 17
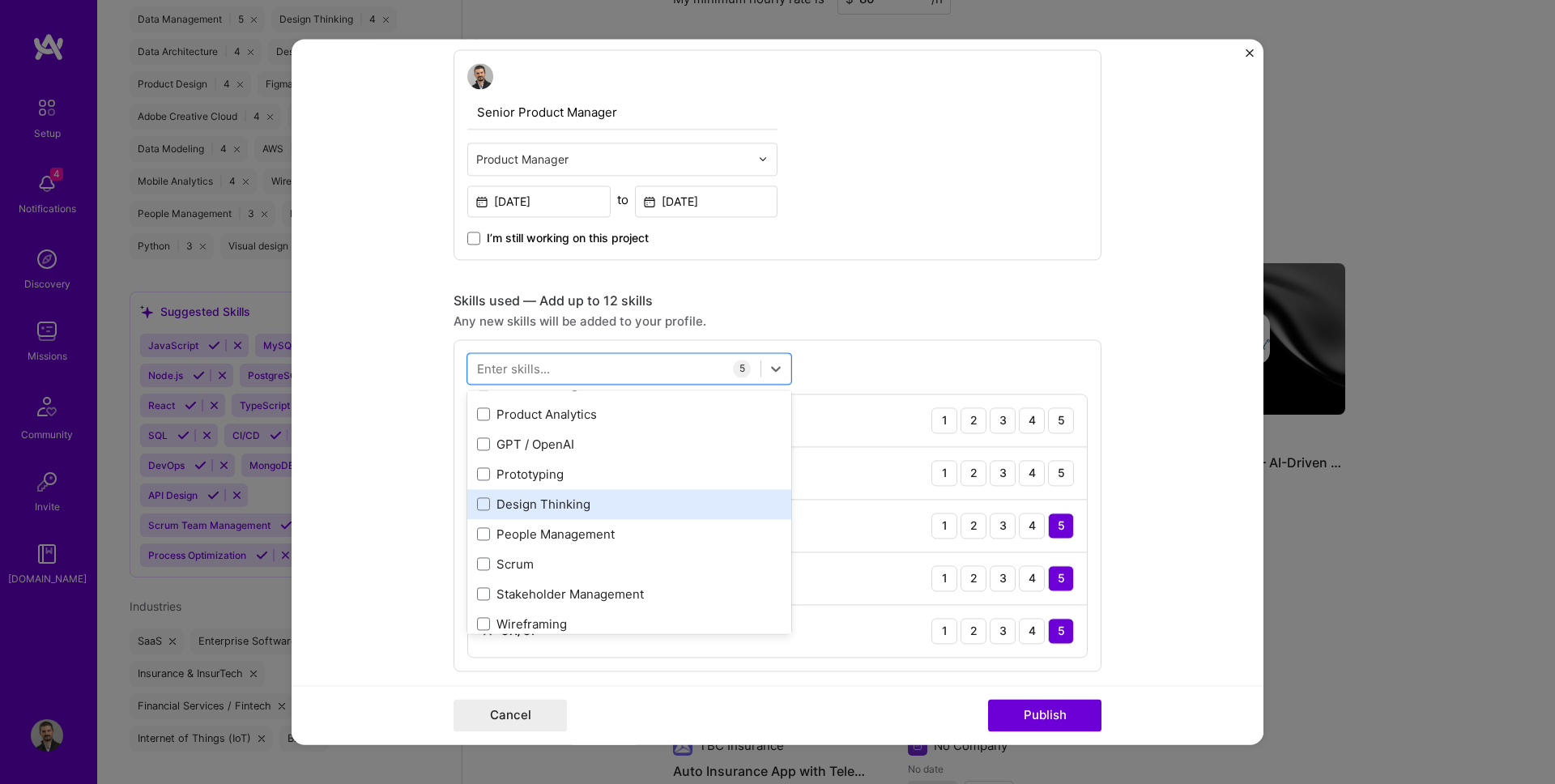
scroll to position [350, 0]
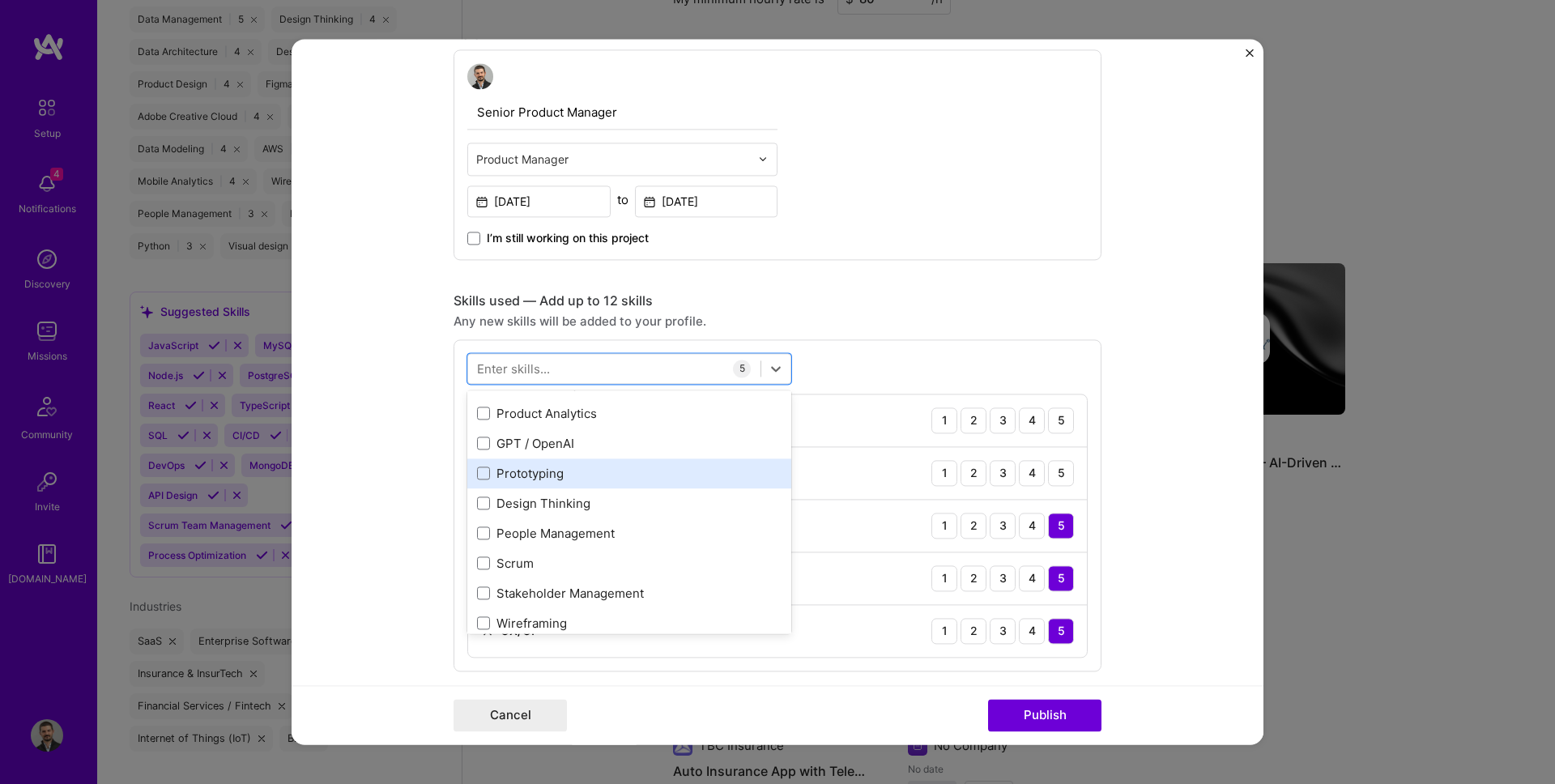
click at [546, 472] on div "Prototyping" at bounding box center [629, 473] width 305 height 17
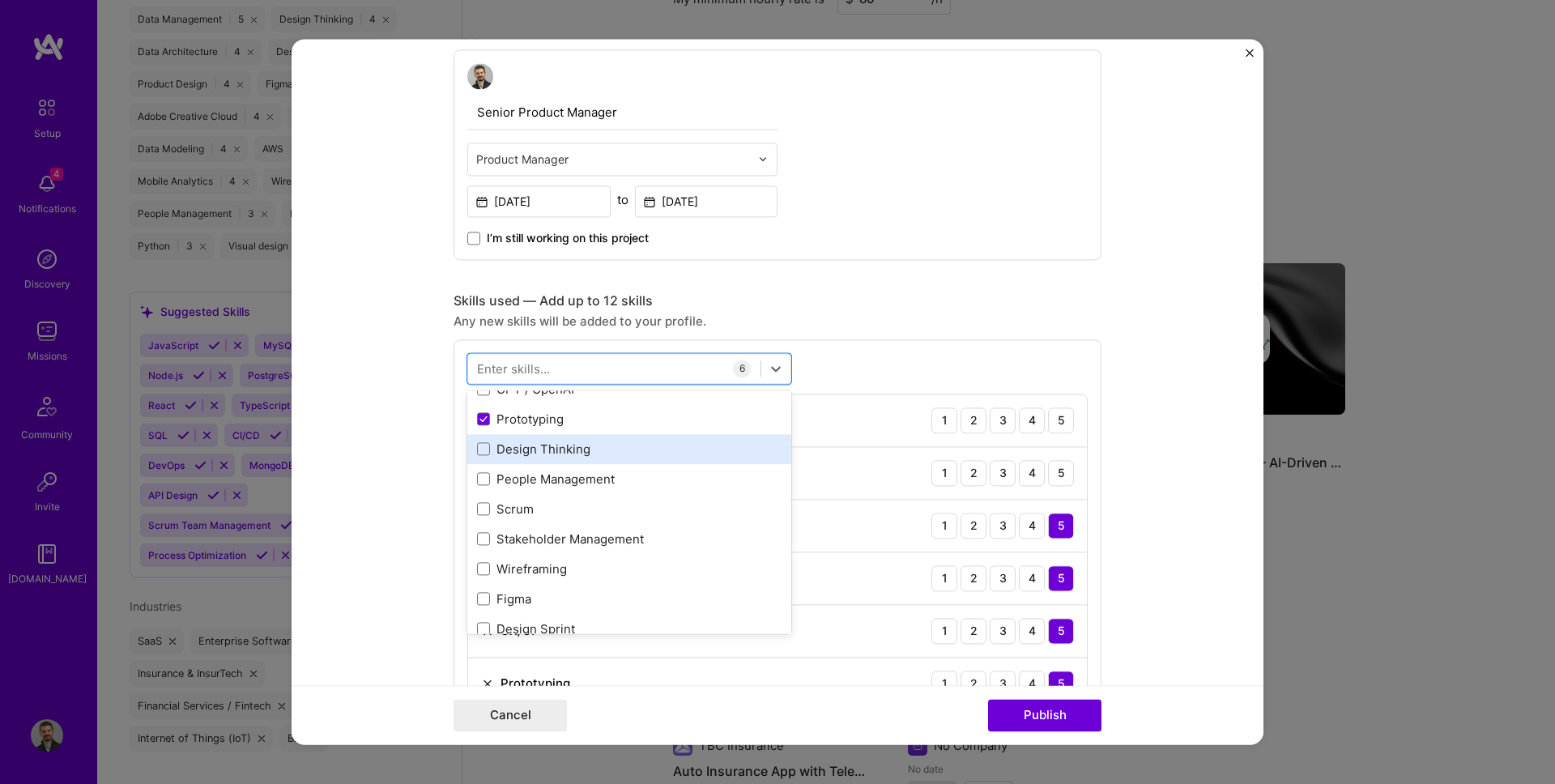
click at [560, 448] on div "Design Thinking" at bounding box center [629, 448] width 305 height 17
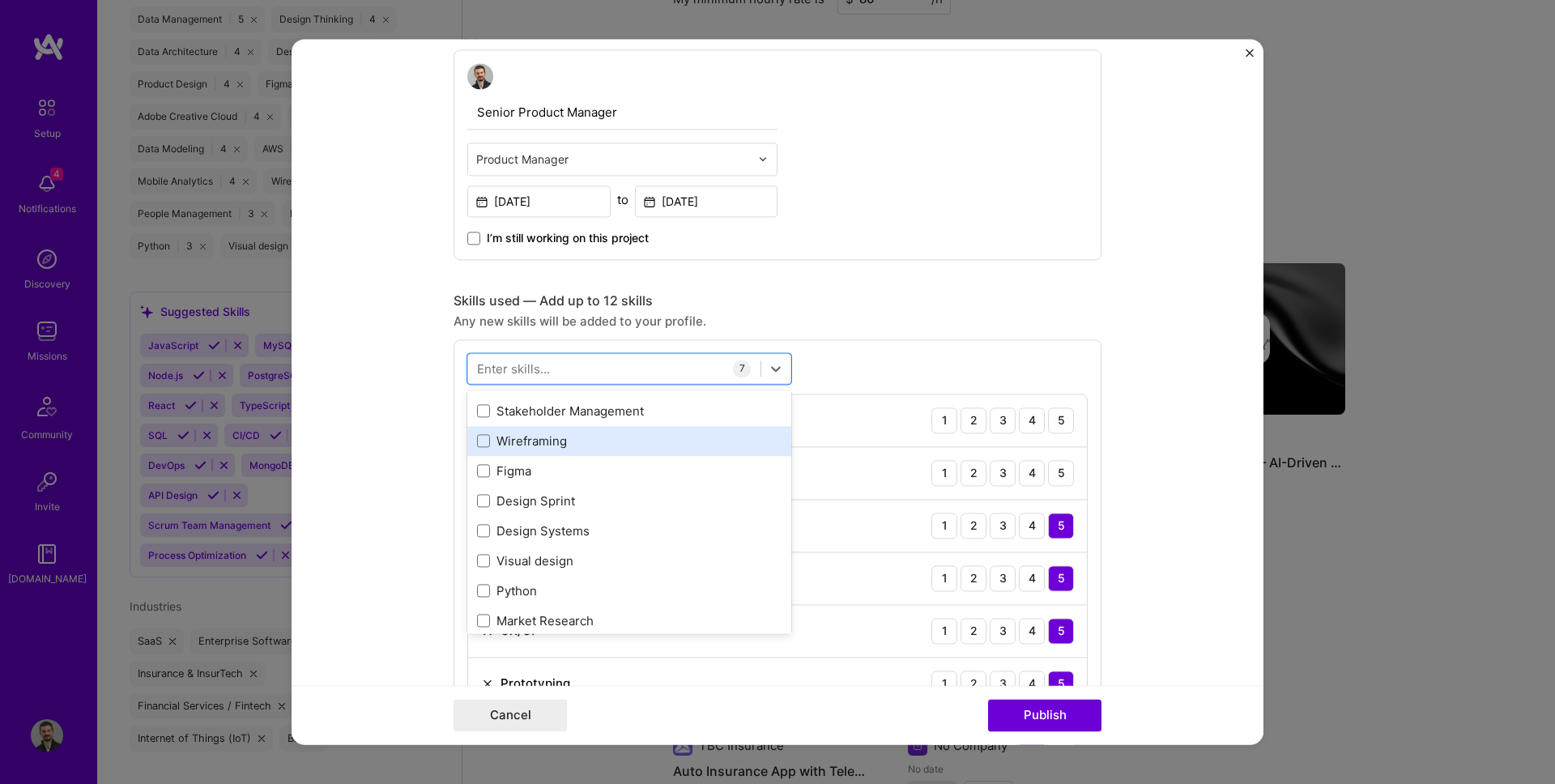
click at [560, 440] on div "Wireframing" at bounding box center [629, 440] width 305 height 17
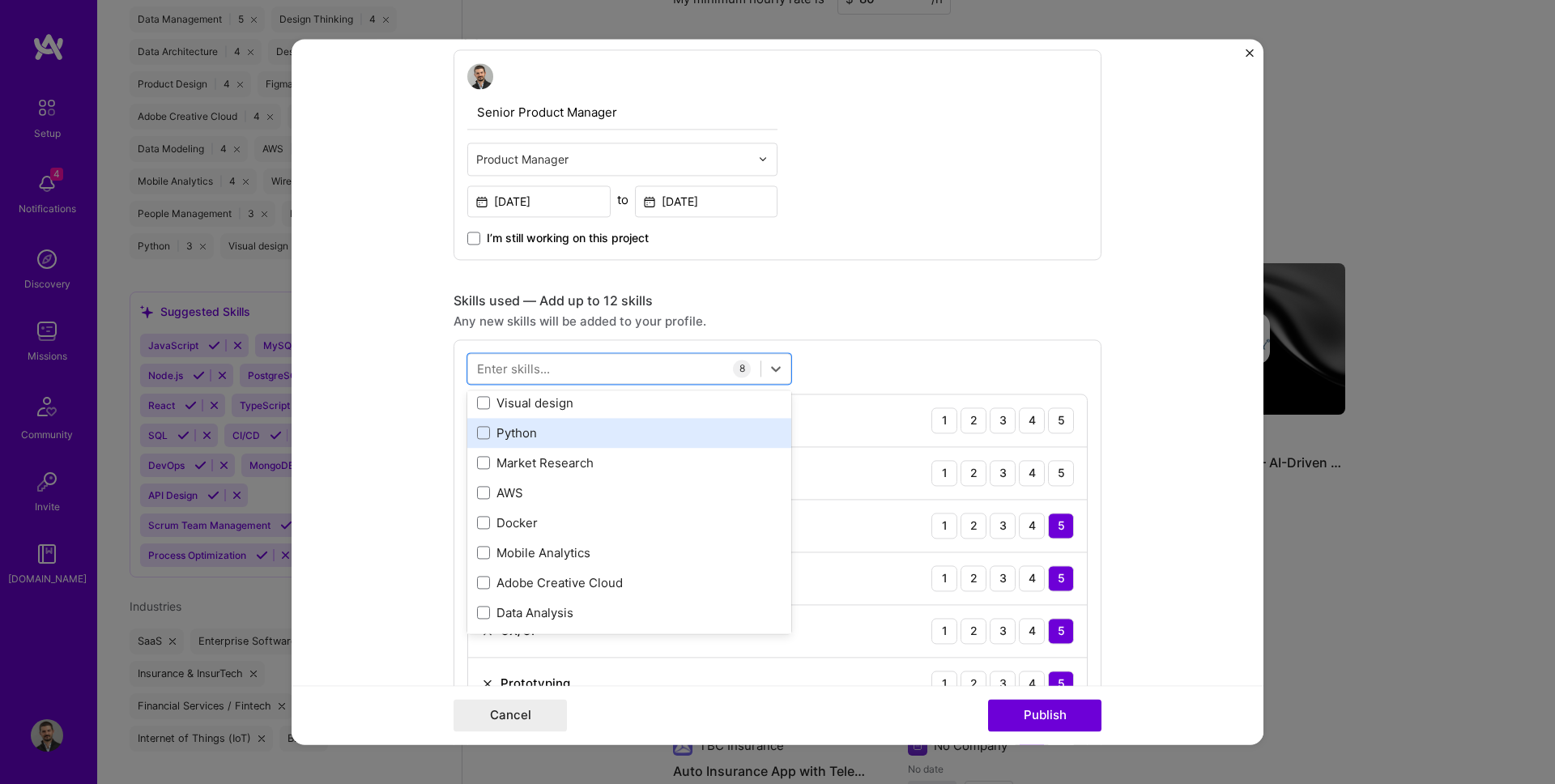
scroll to position [773, 0]
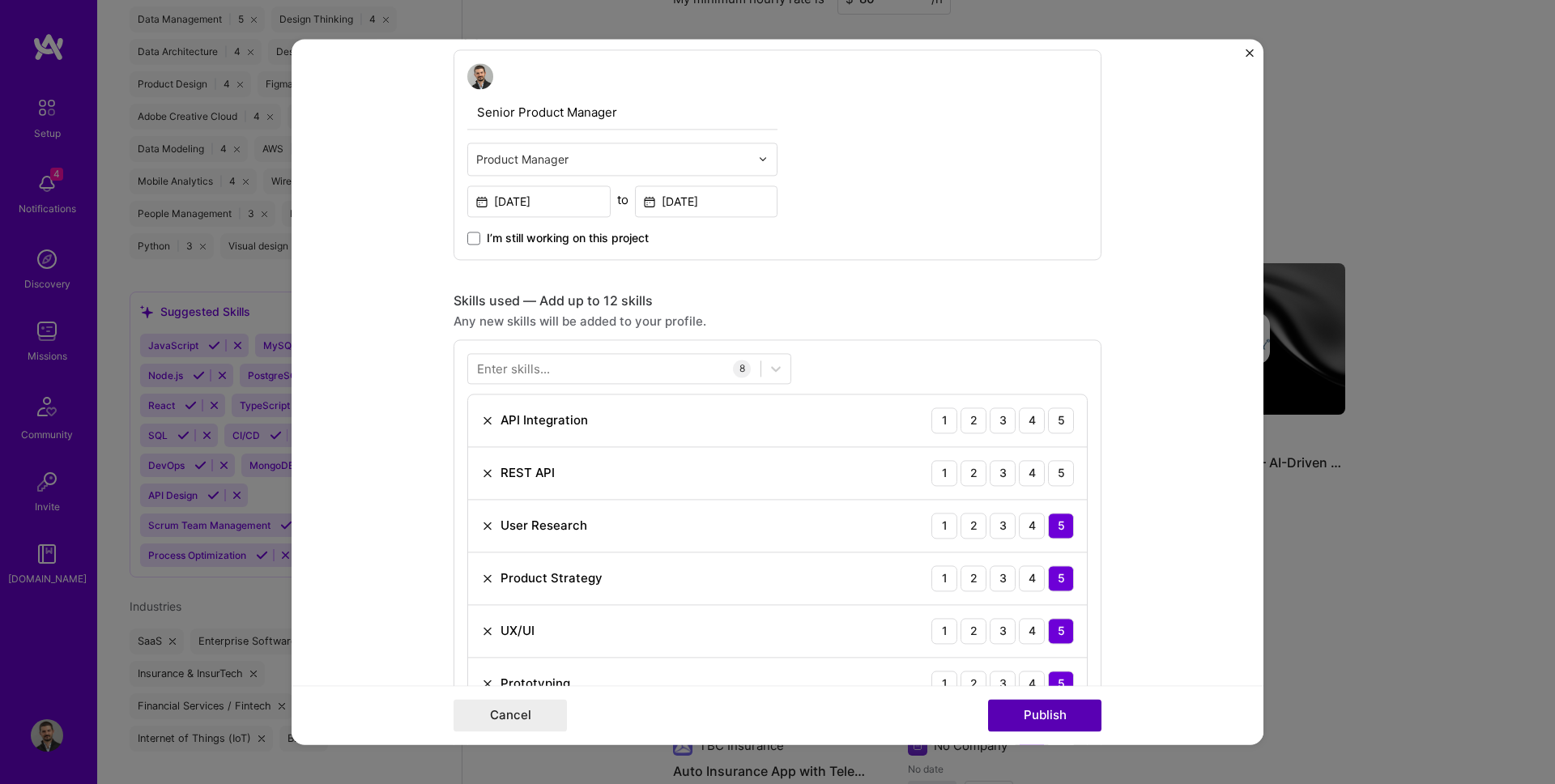
click at [1061, 719] on button "Publish" at bounding box center [1045, 716] width 114 height 33
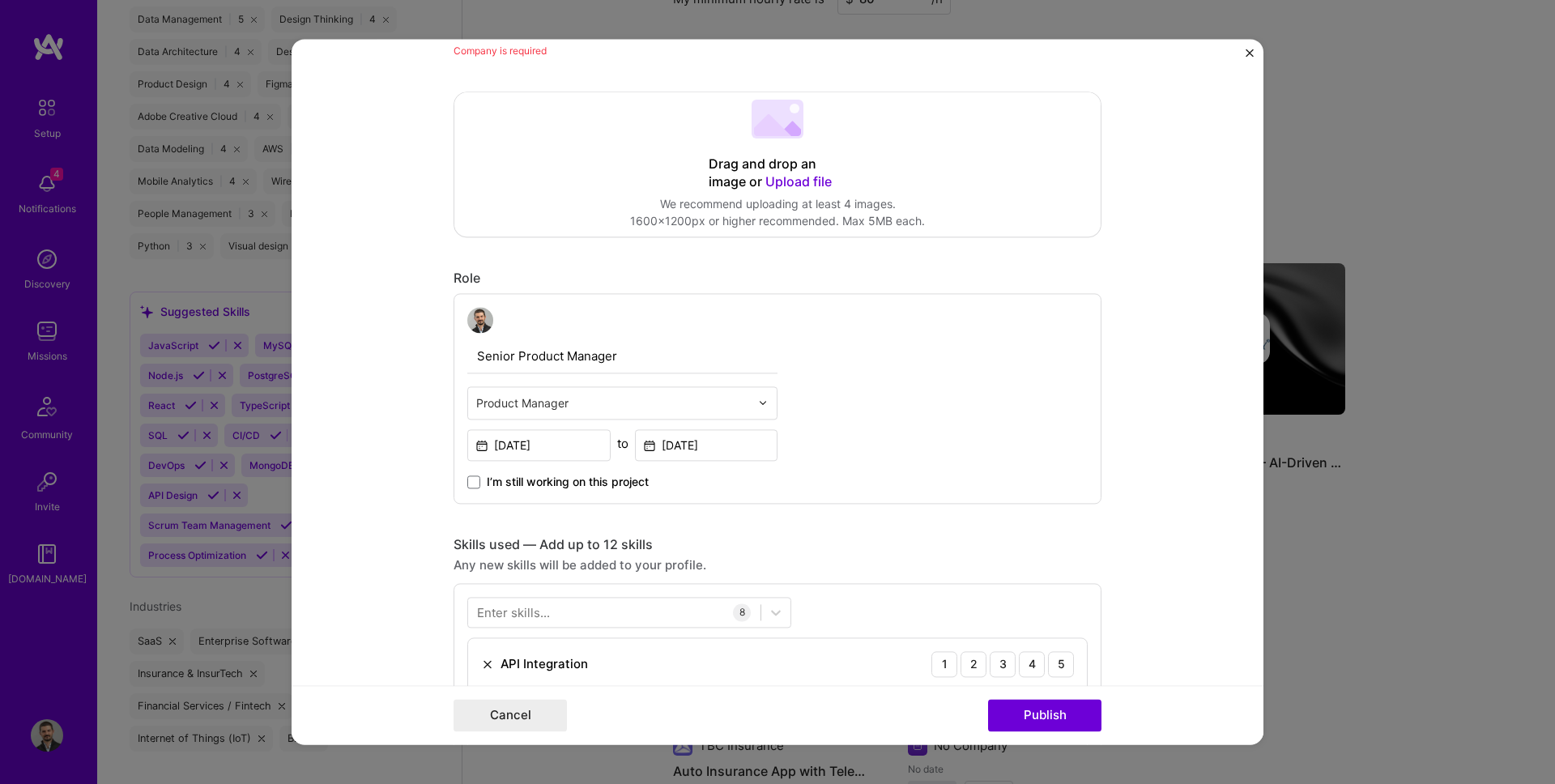
scroll to position [453, 0]
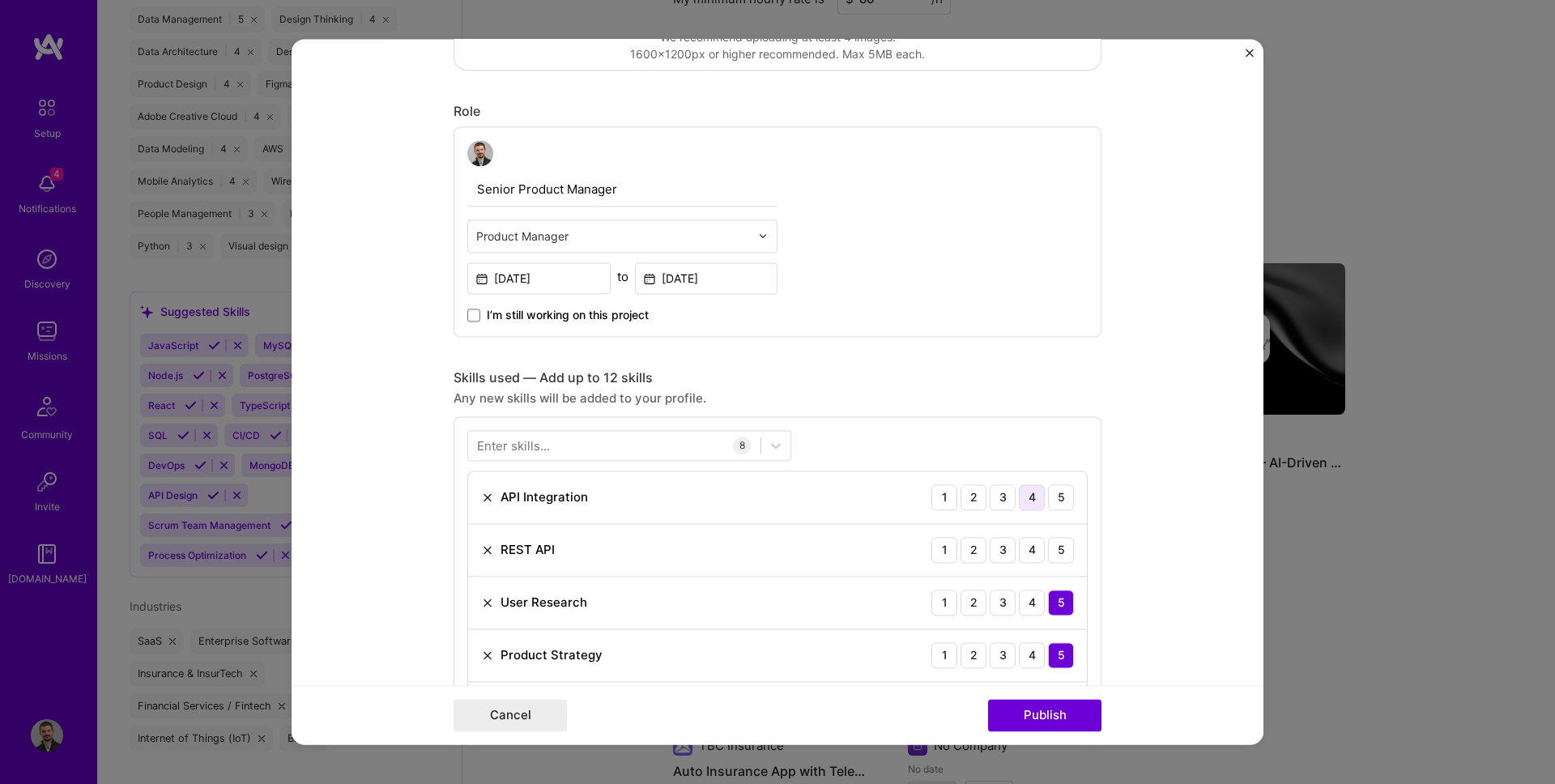
click at [1042, 500] on div "4" at bounding box center [1032, 497] width 25 height 25
click at [1063, 542] on div "5" at bounding box center [1061, 549] width 25 height 25
click at [1062, 489] on div "5" at bounding box center [1061, 497] width 25 height 25
click at [1041, 559] on div "4" at bounding box center [1032, 549] width 25 height 25
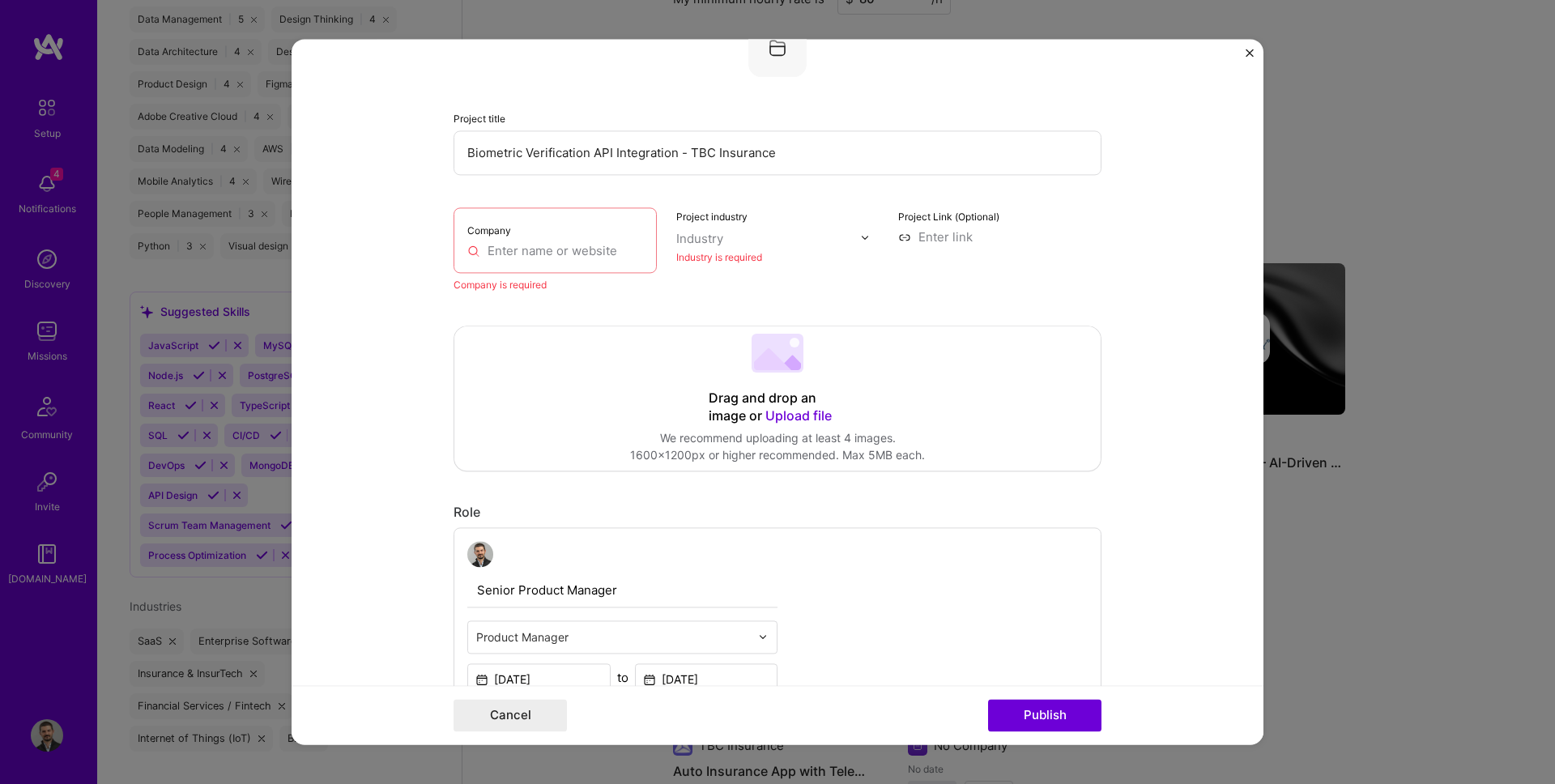
scroll to position [0, 0]
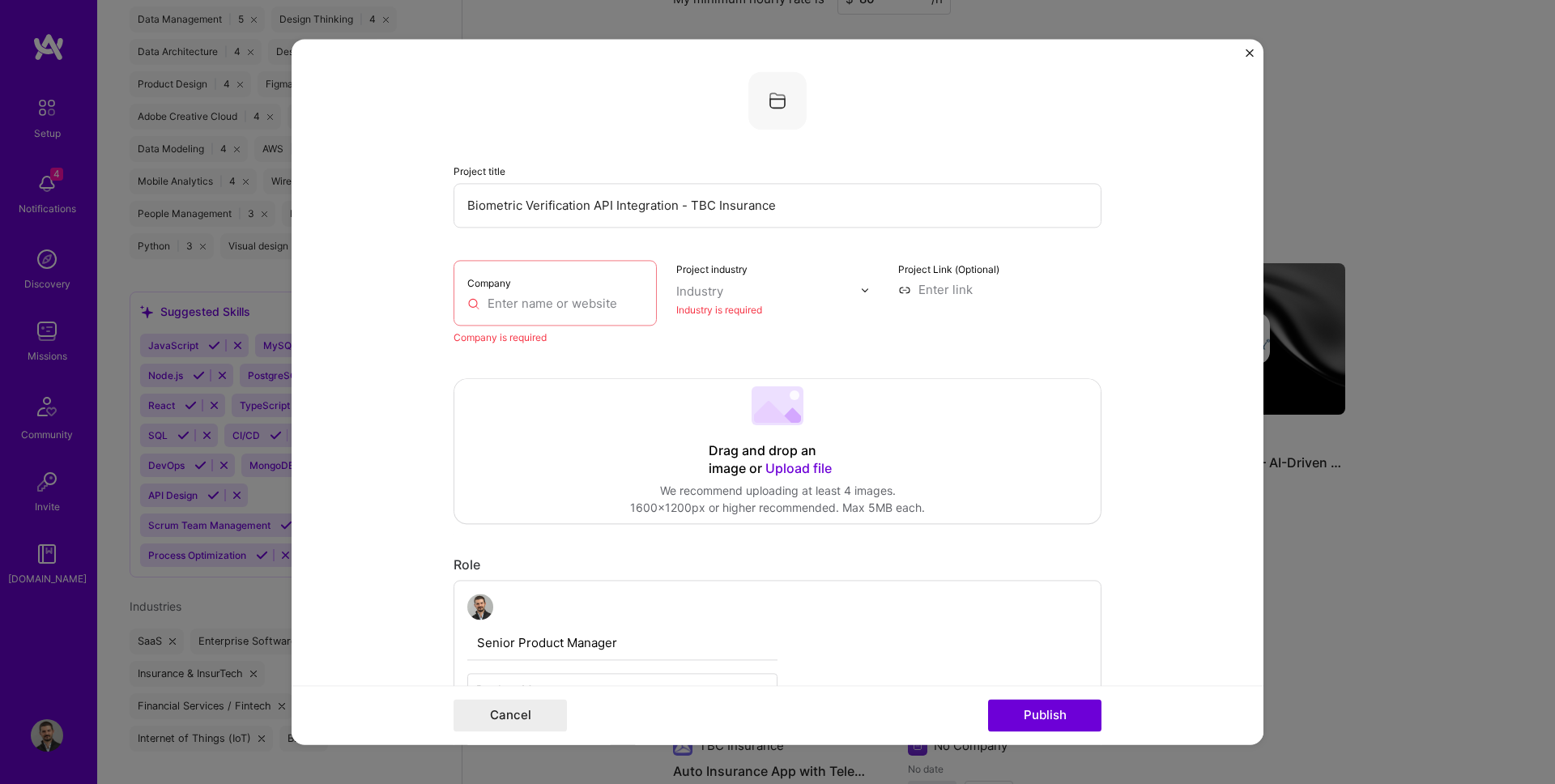
click at [540, 297] on input "text" at bounding box center [555, 303] width 176 height 17
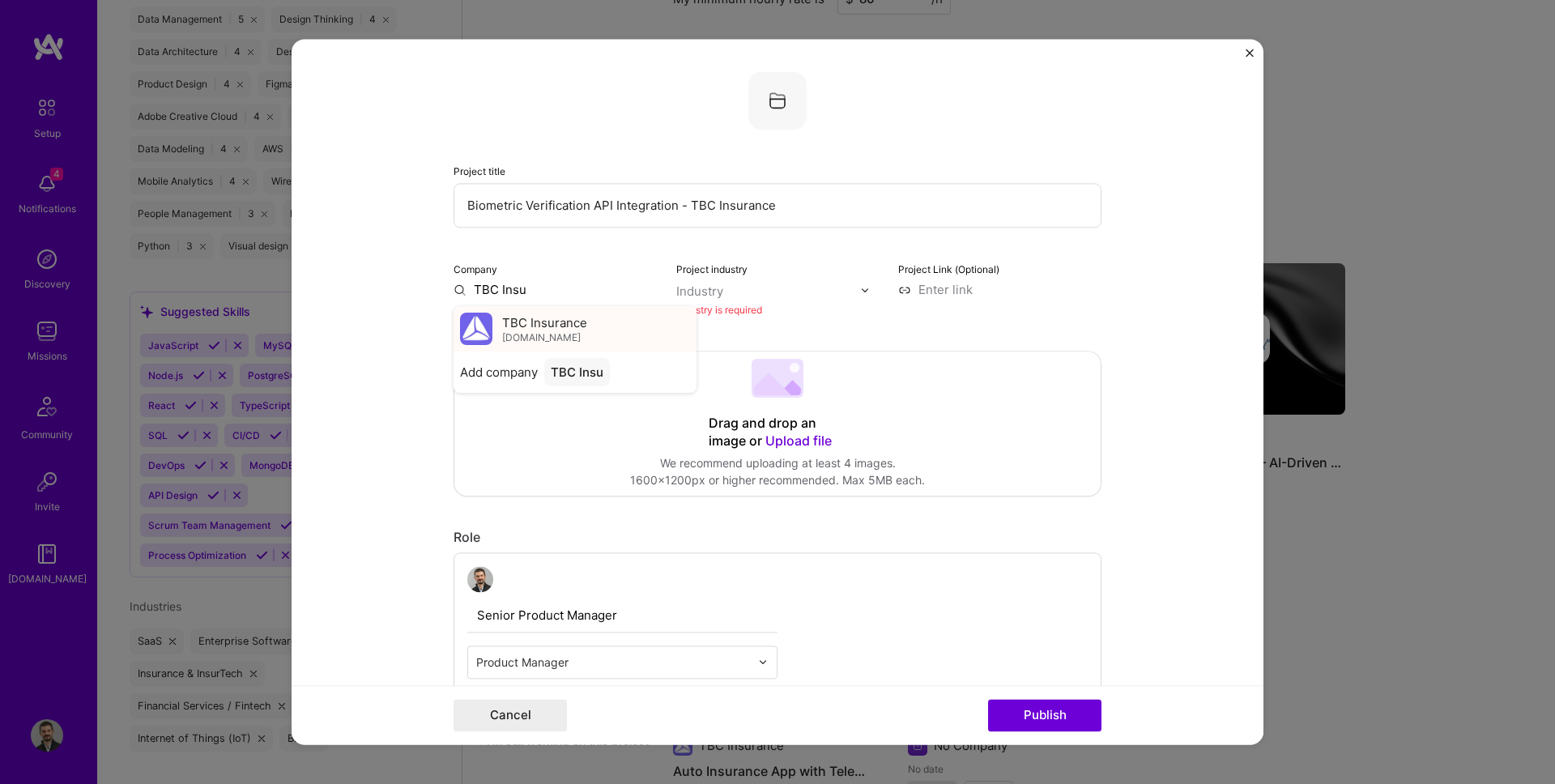
click at [540, 327] on span "TBC Insurance" at bounding box center [544, 322] width 85 height 17
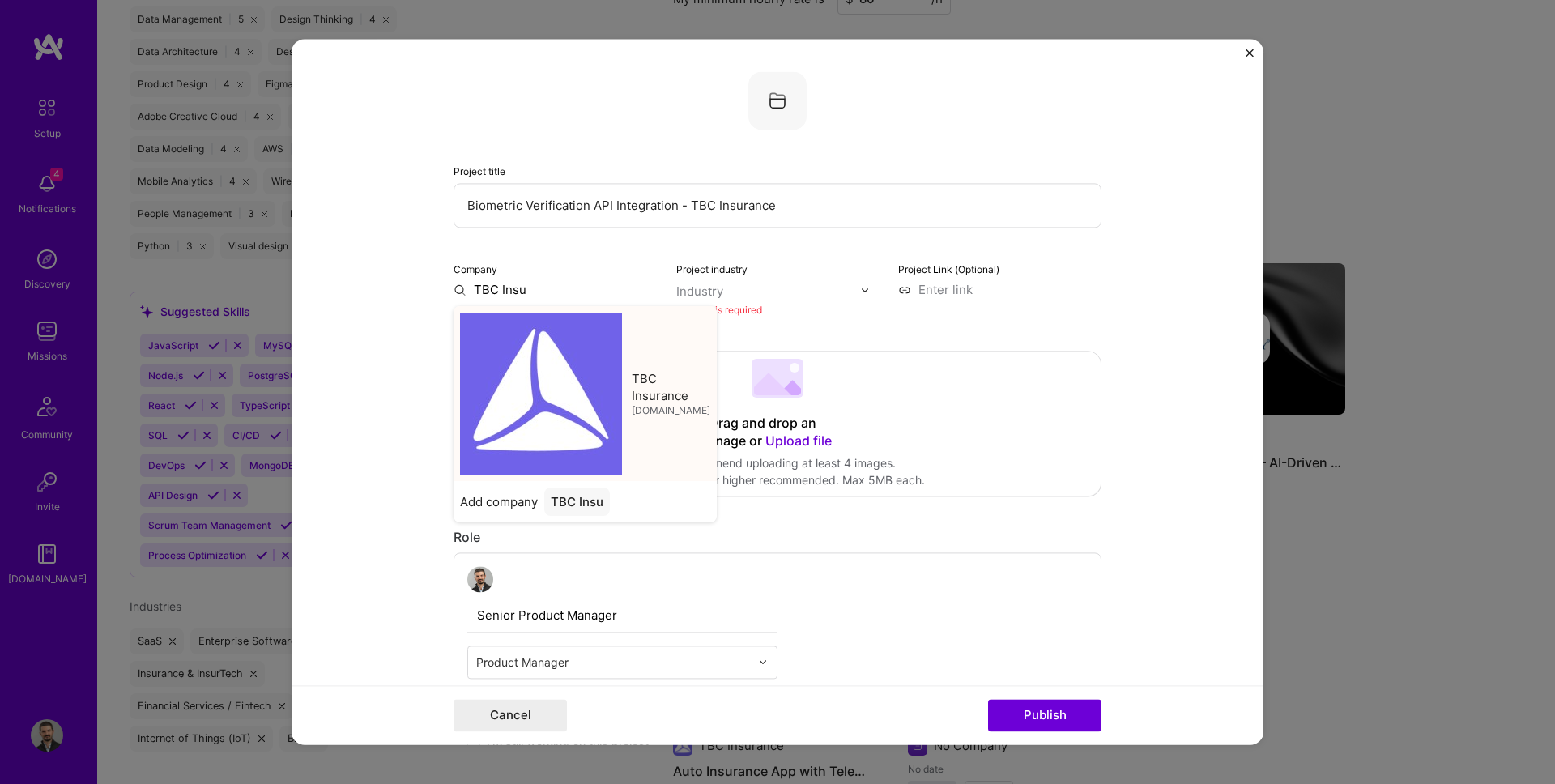
type input "TBC Insurance"
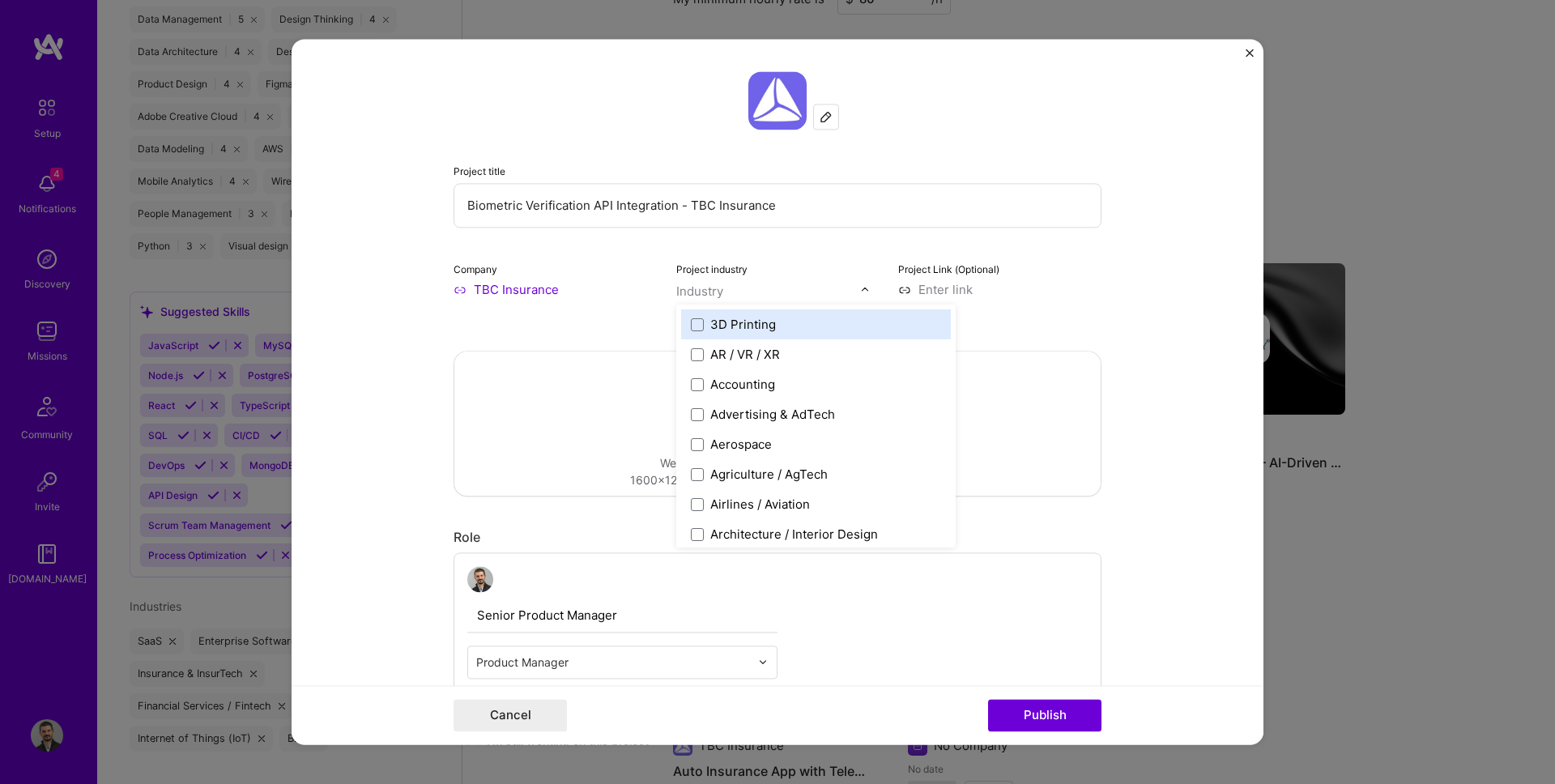
click at [755, 291] on input "text" at bounding box center [768, 291] width 185 height 17
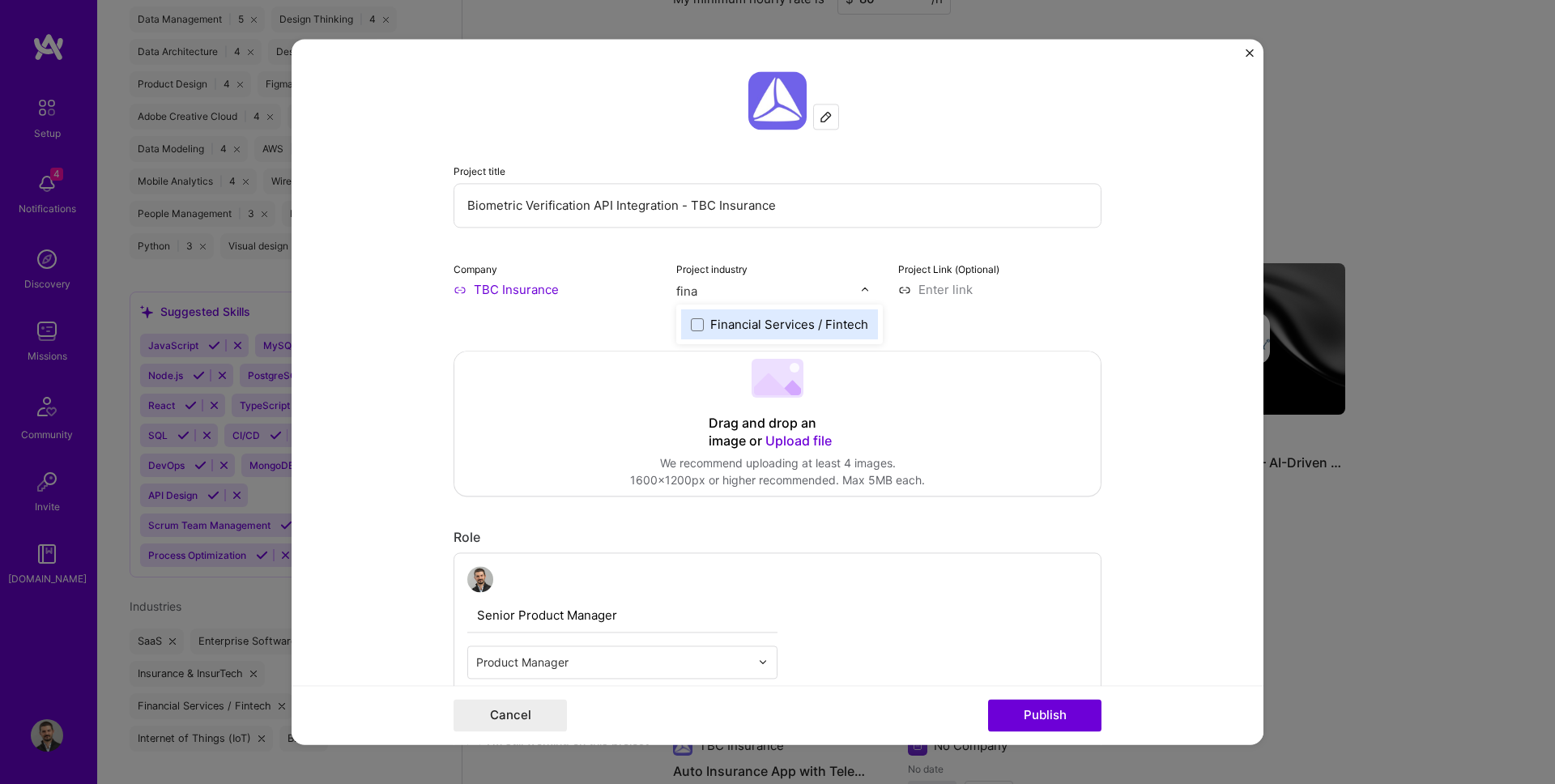
type input "[PERSON_NAME]"
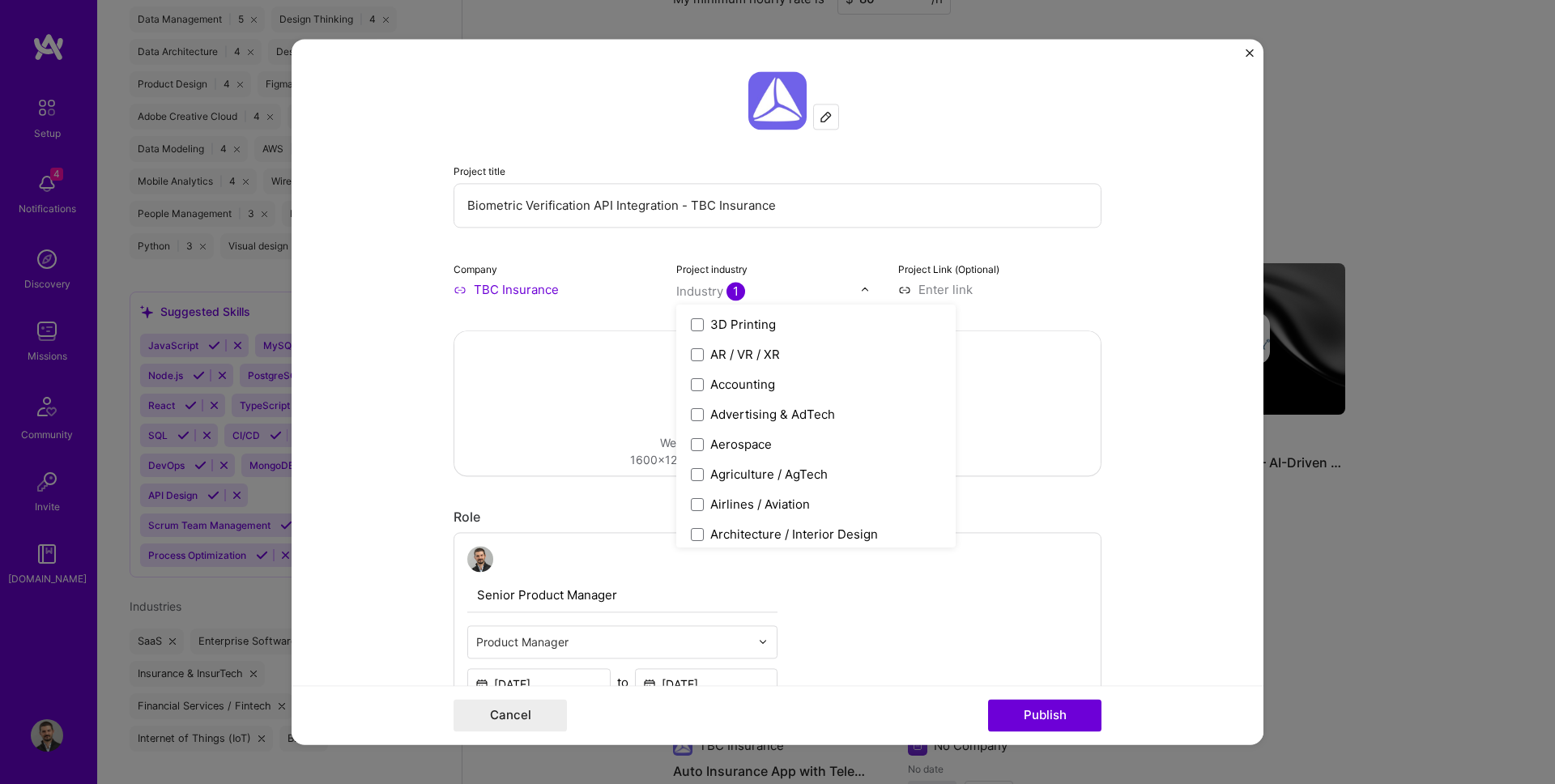
type input "e"
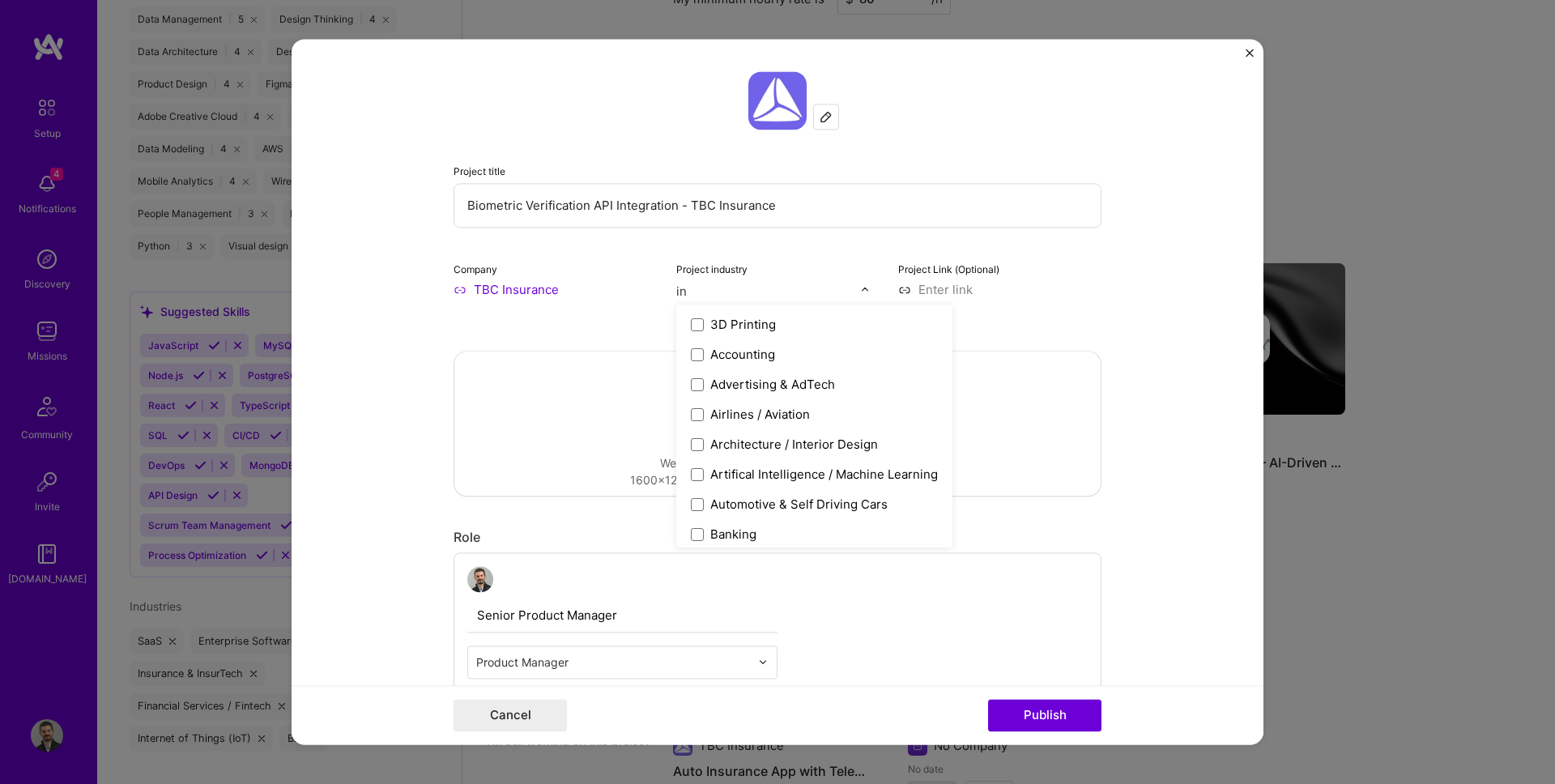
type input "ins"
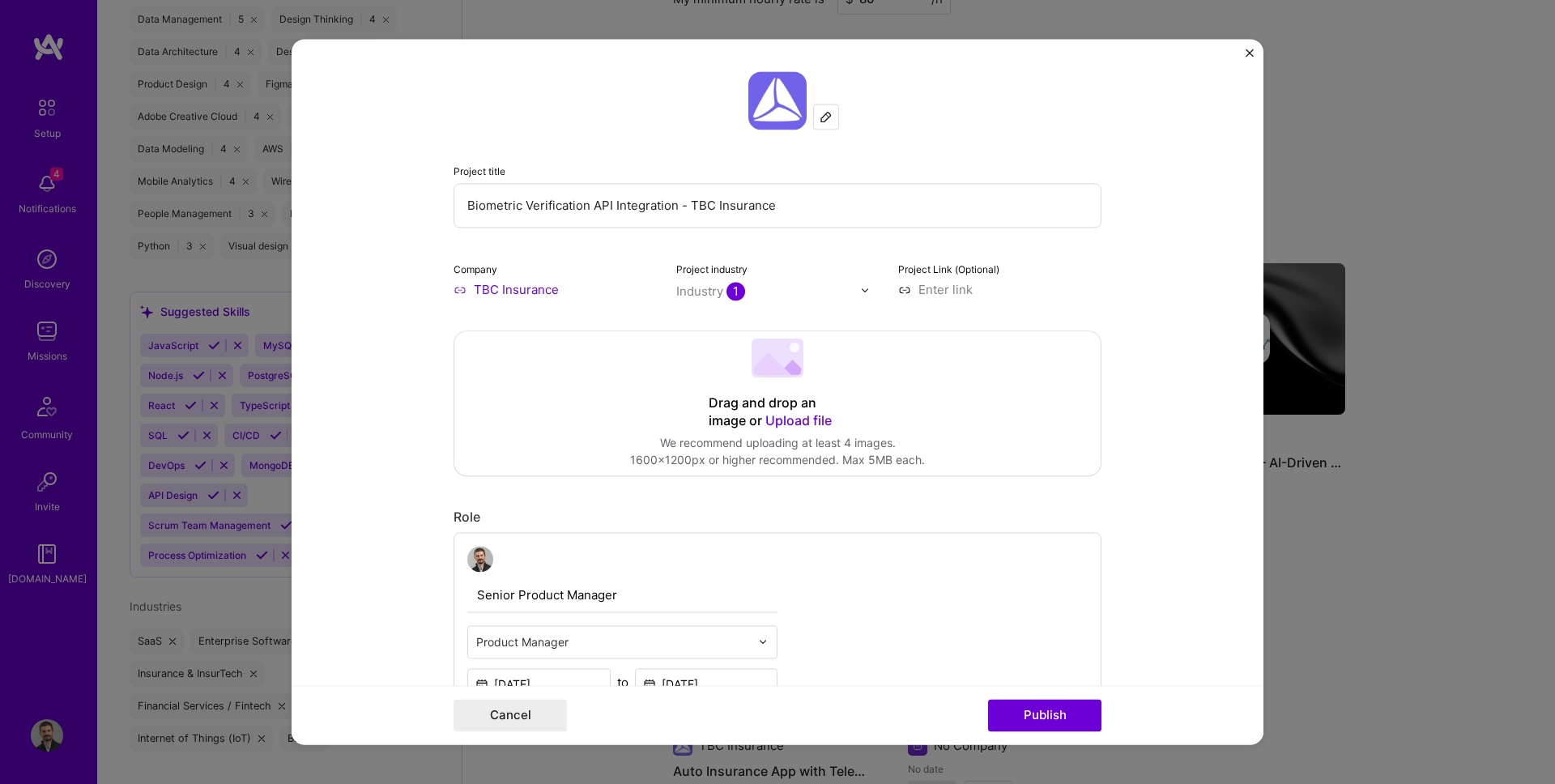
click at [799, 295] on input "text" at bounding box center [768, 291] width 185 height 17
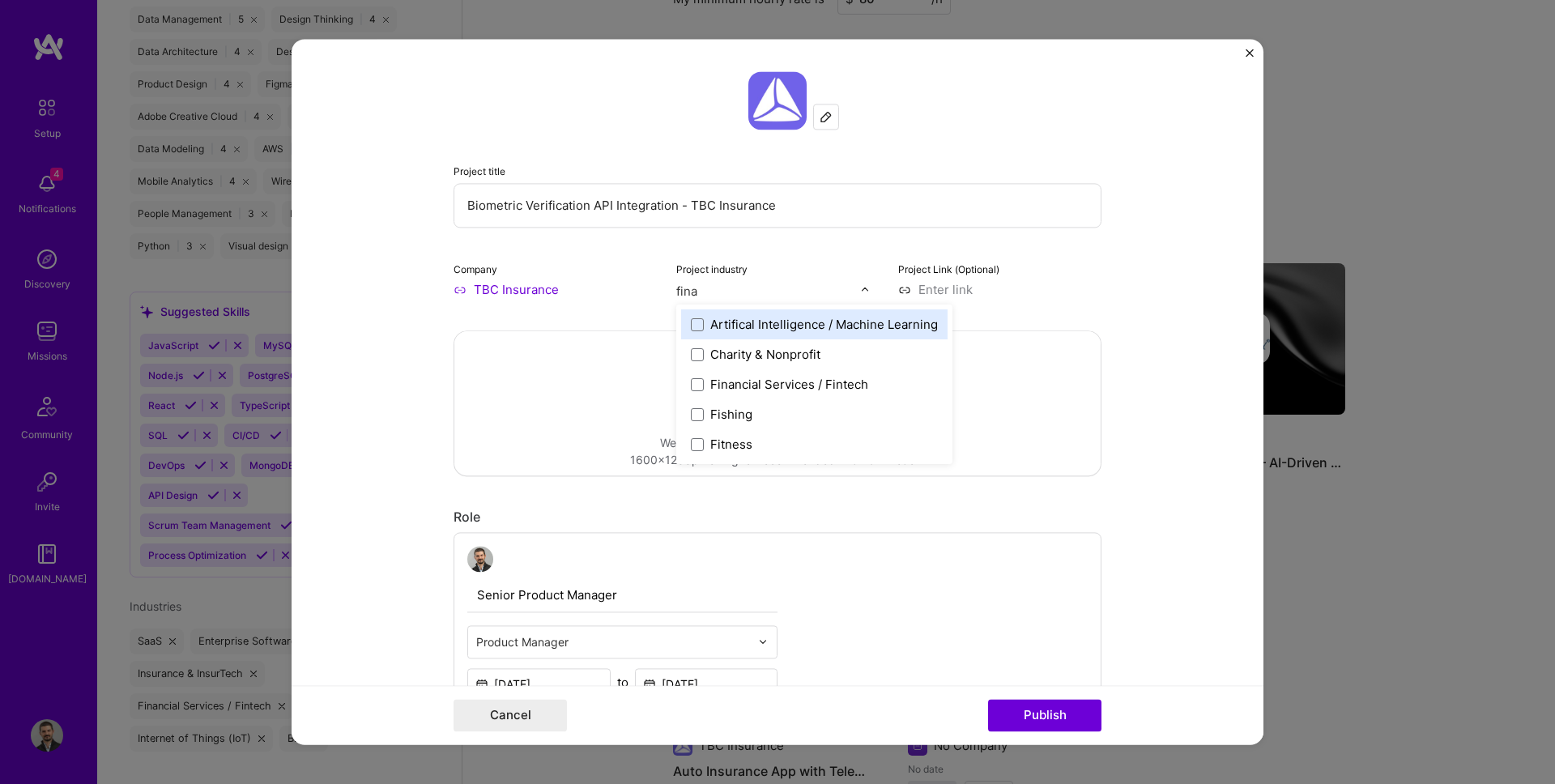
type input "[PERSON_NAME]"
click at [975, 290] on input at bounding box center [999, 289] width 203 height 17
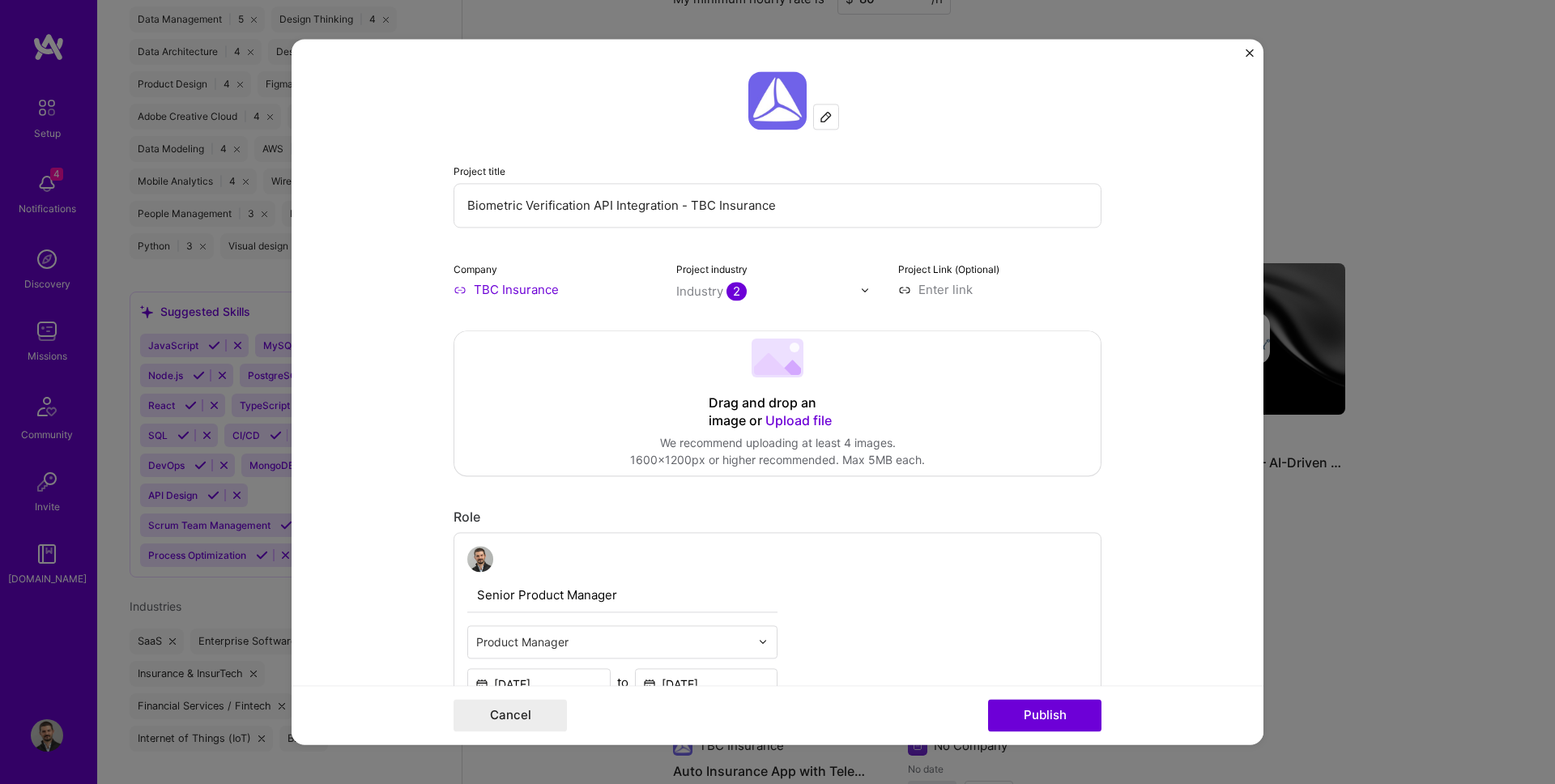
click at [1035, 274] on div "Project Link (Optional)" at bounding box center [999, 279] width 203 height 38
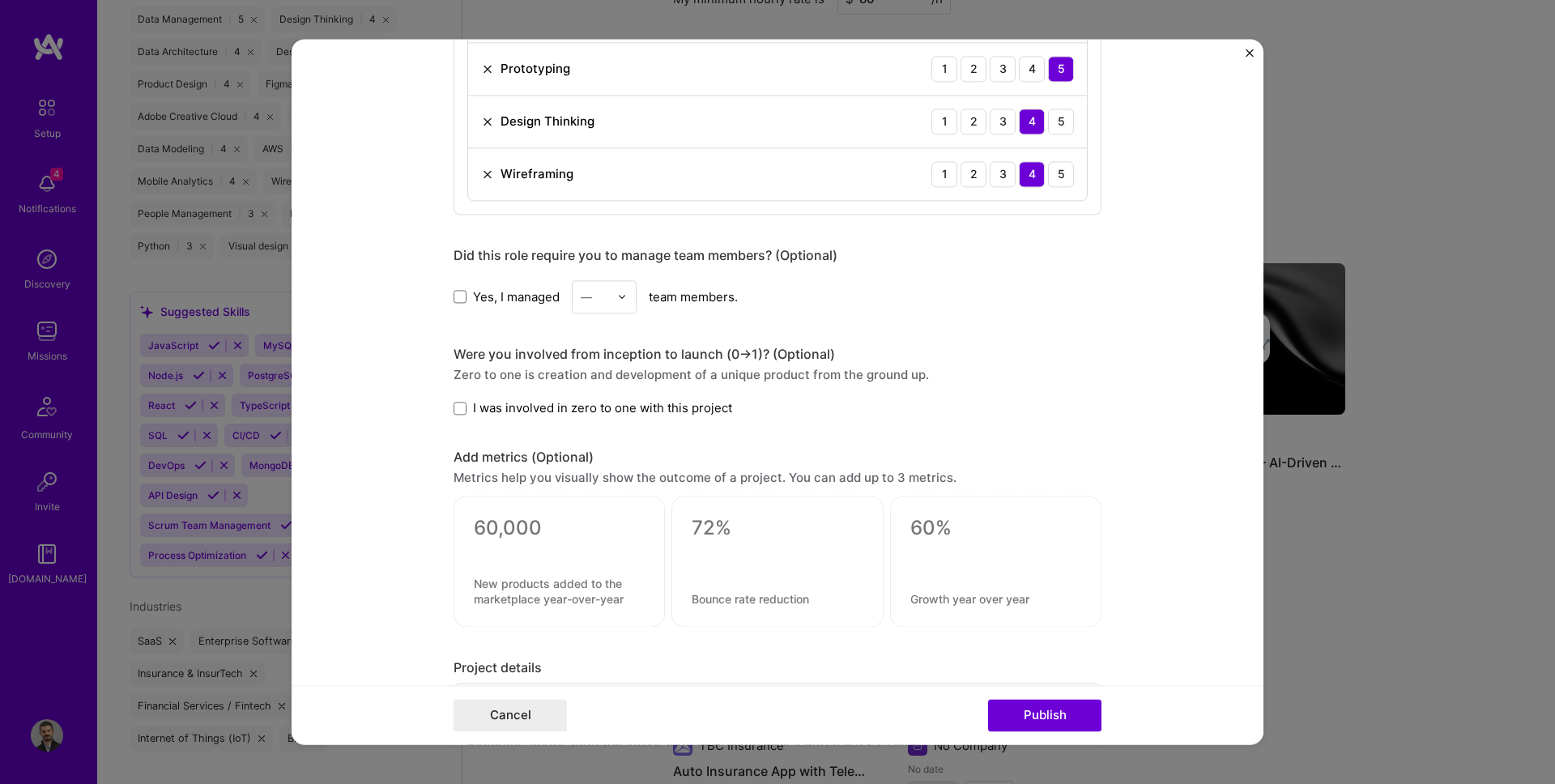
scroll to position [930, 0]
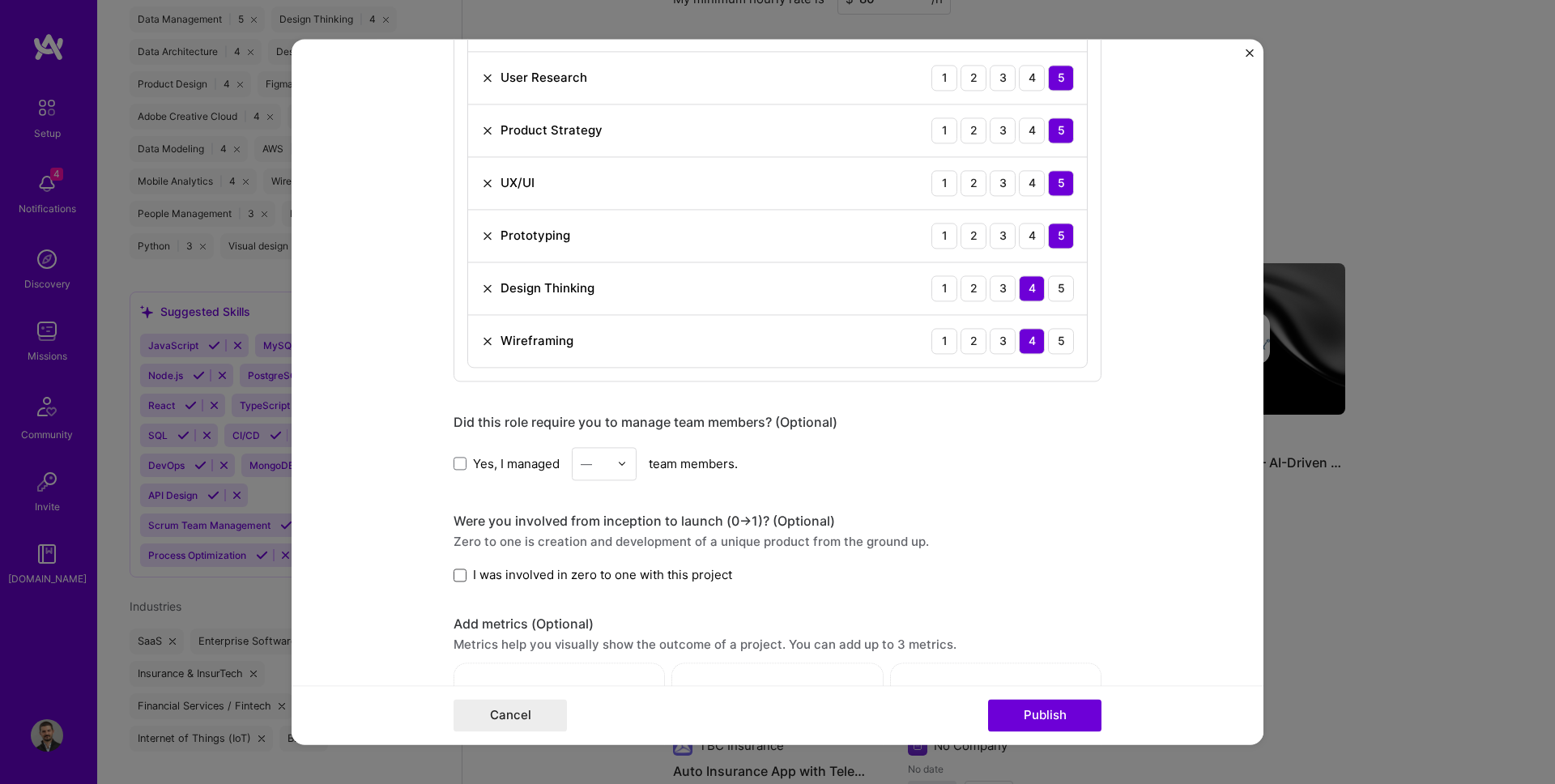
click at [461, 575] on span at bounding box center [459, 575] width 13 height 13
click at [0, 0] on input "I was involved in zero to one with this project" at bounding box center [0, 0] width 0 height 0
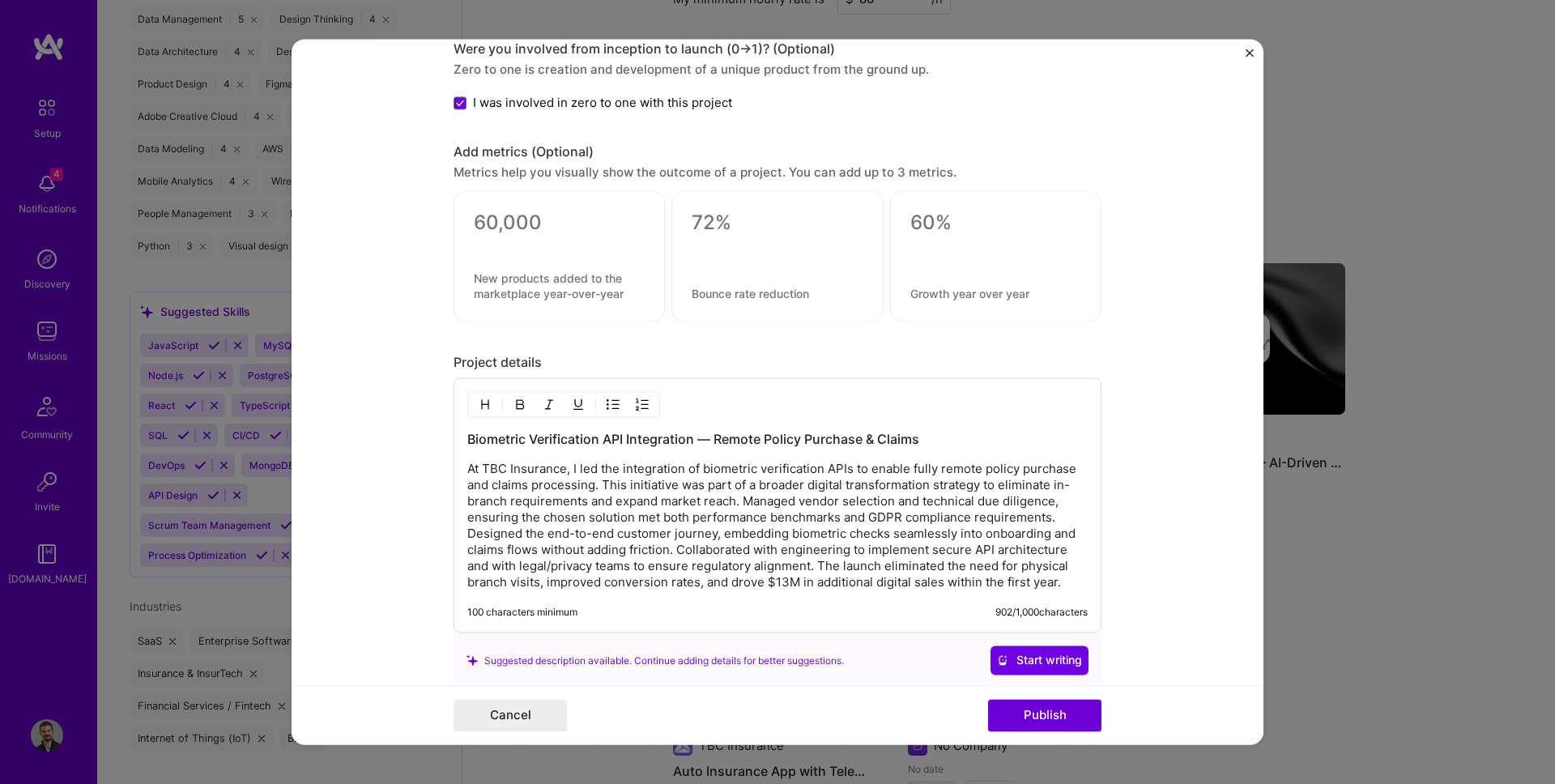
scroll to position [1707, 0]
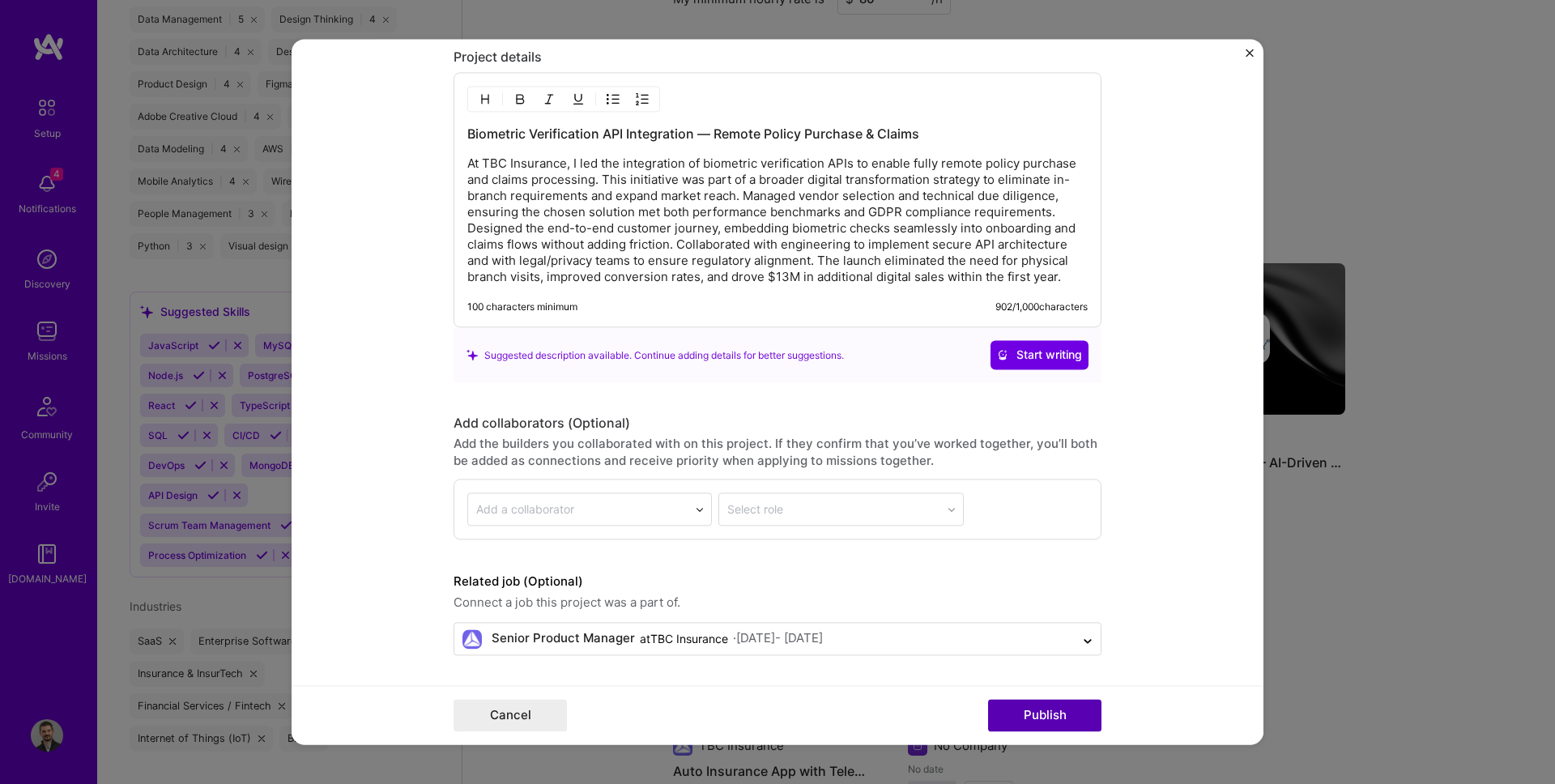
click at [1030, 703] on button "Publish" at bounding box center [1045, 716] width 114 height 33
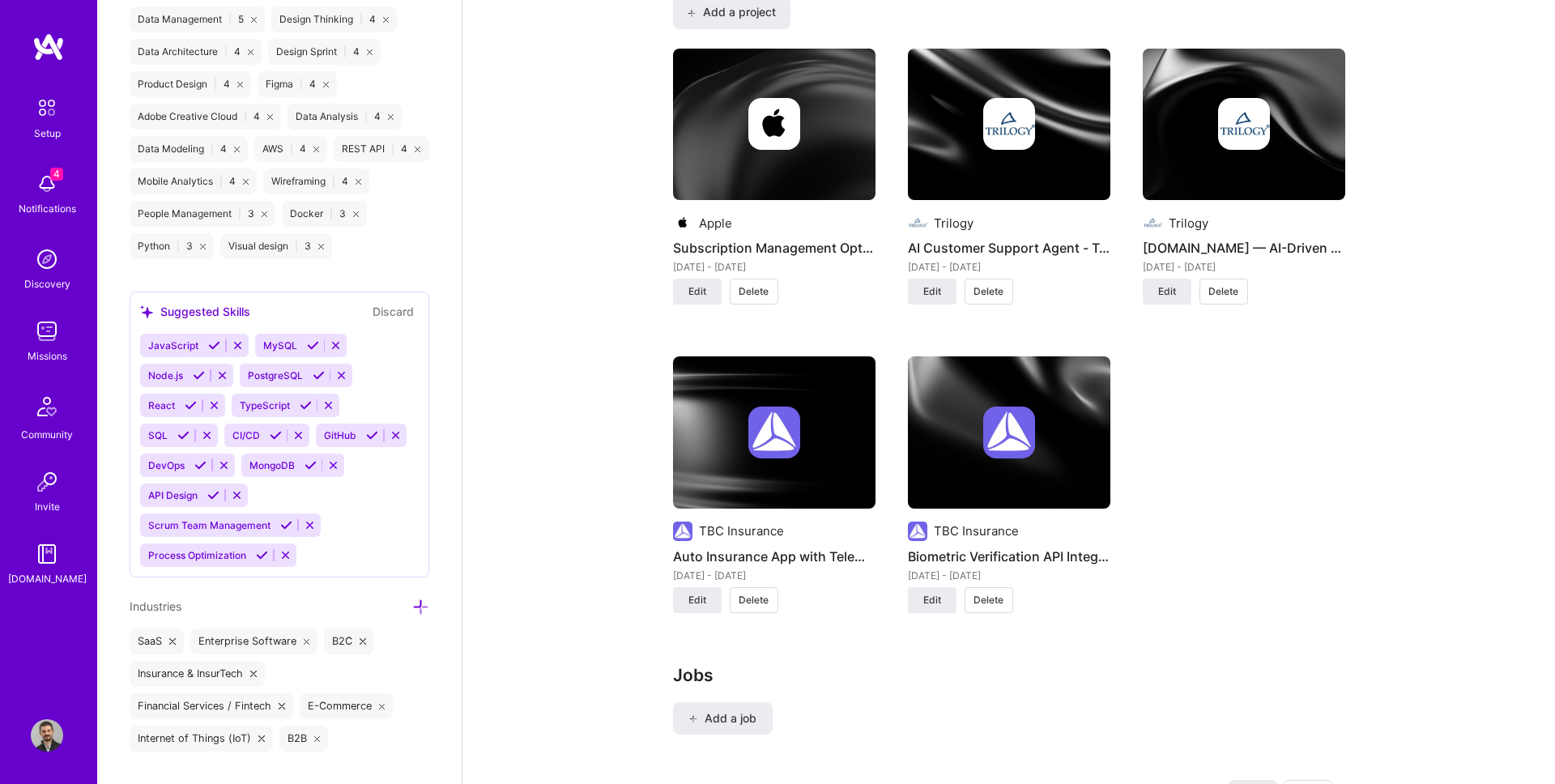
scroll to position [1181, 0]
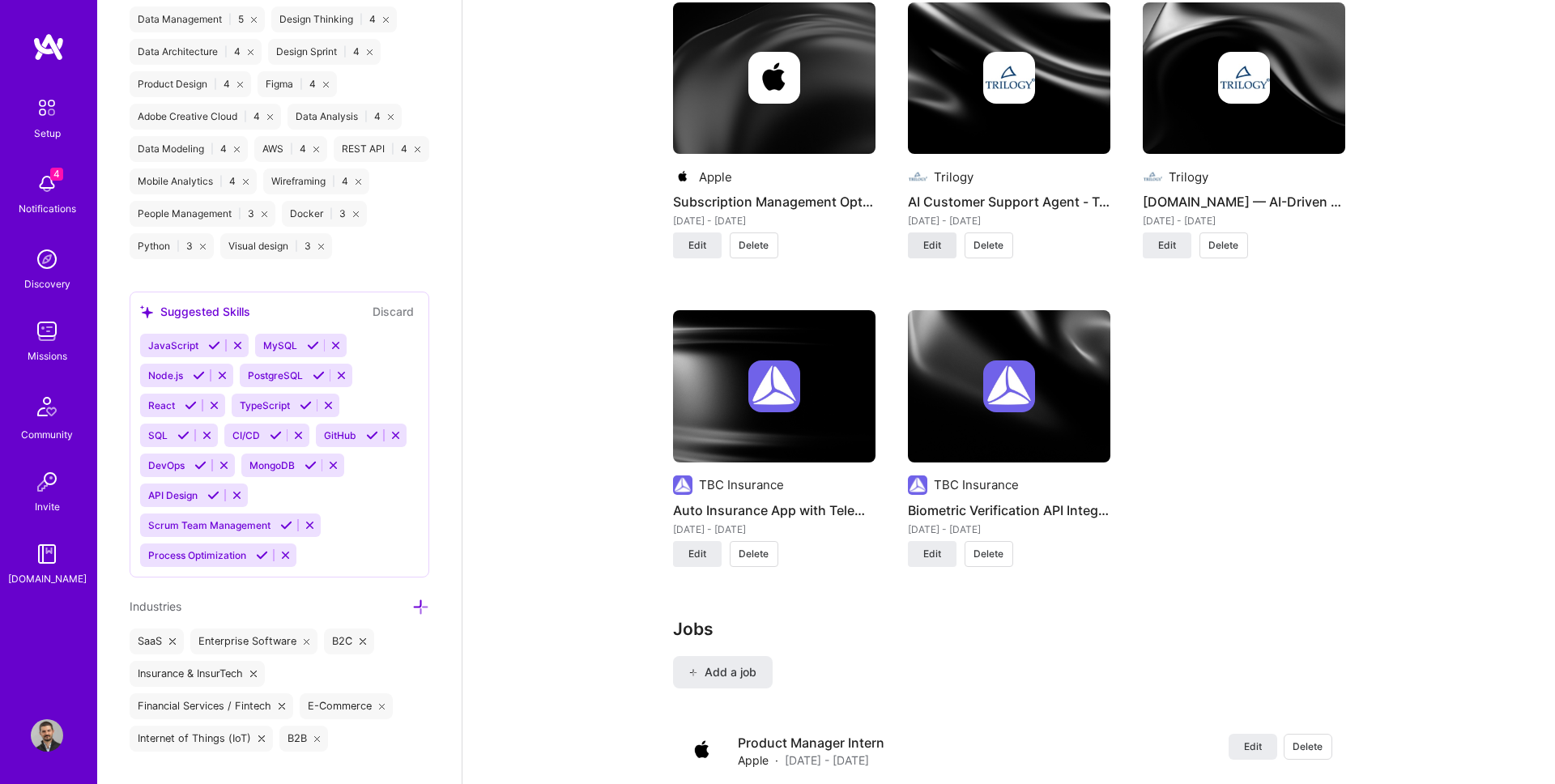
click at [924, 239] on span "Edit" at bounding box center [933, 246] width 18 height 15
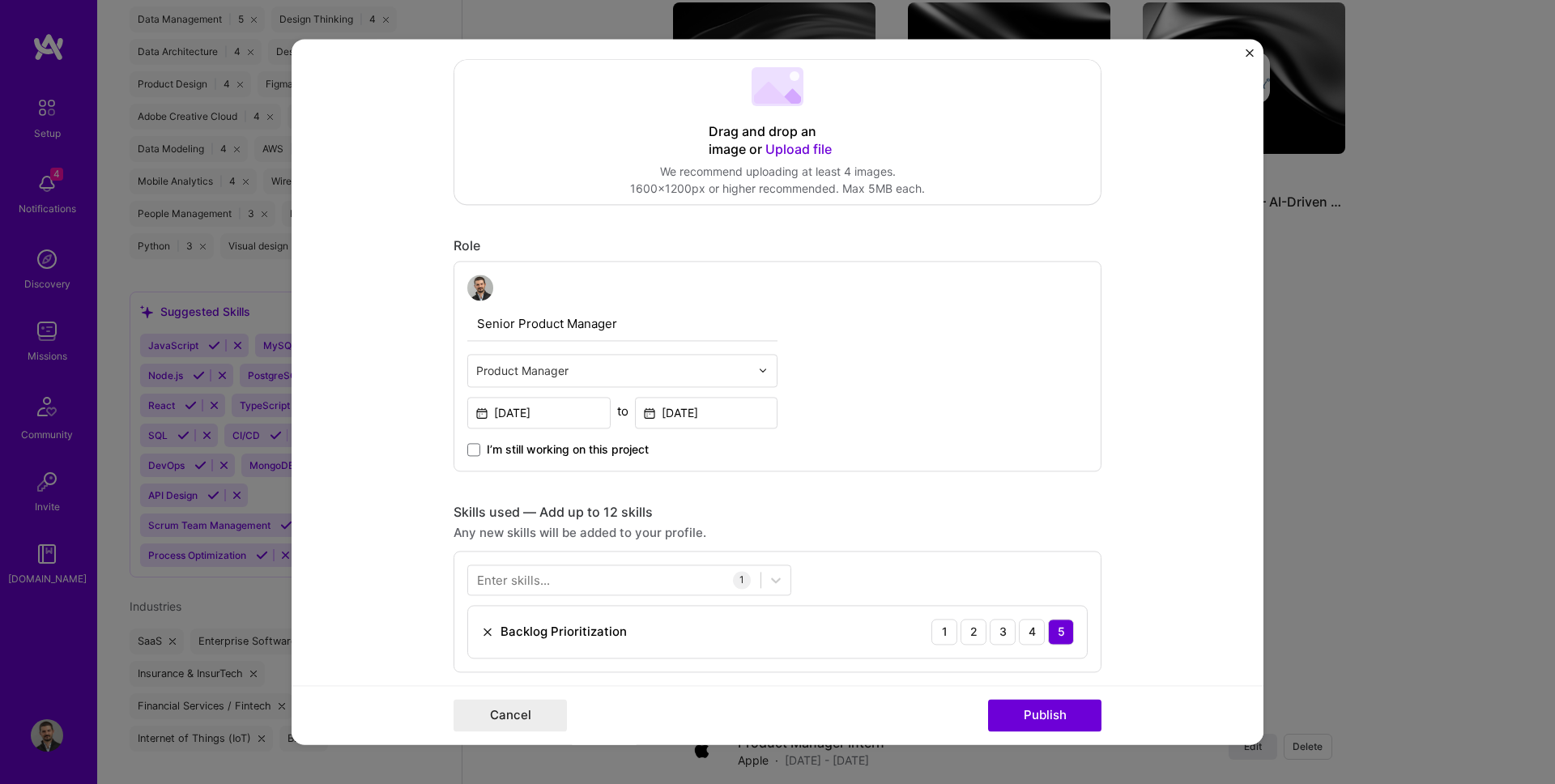
scroll to position [151, 0]
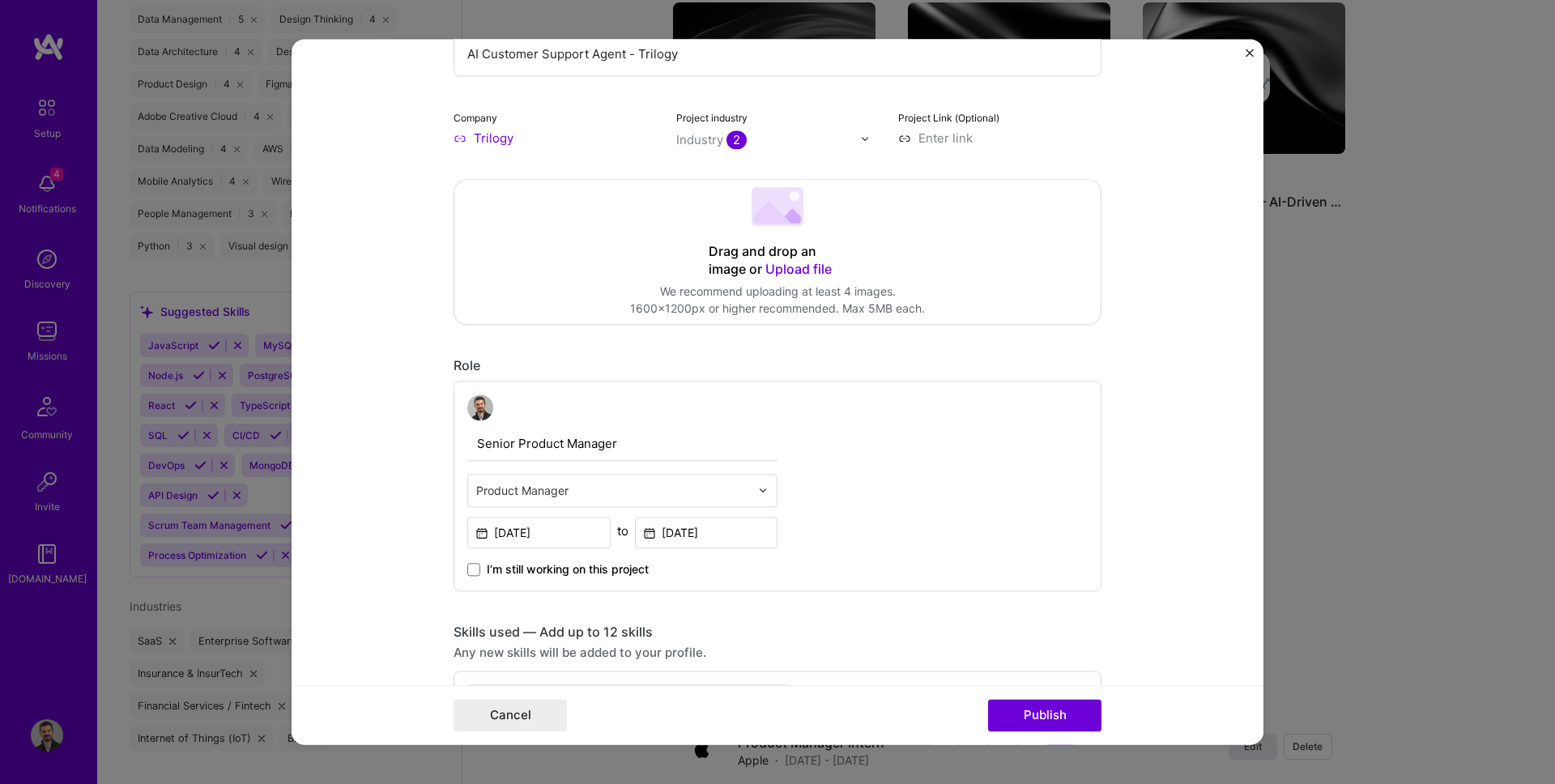
click at [1303, 118] on div "Project title AI Customer Support Agent - Trilogy Company Trilogy Project indus…" at bounding box center [777, 392] width 1555 height 784
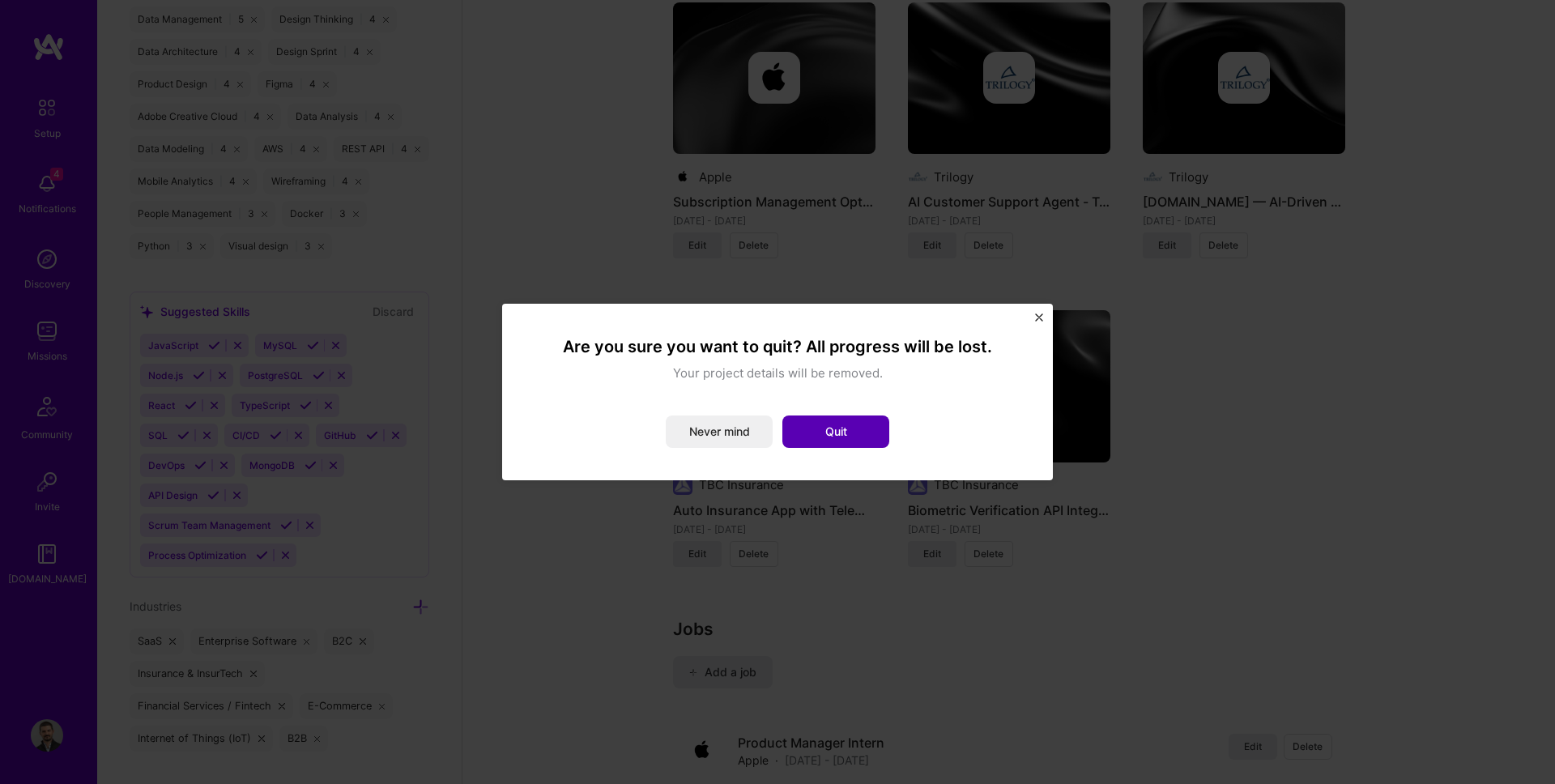
click at [863, 431] on button "Quit" at bounding box center [835, 432] width 106 height 33
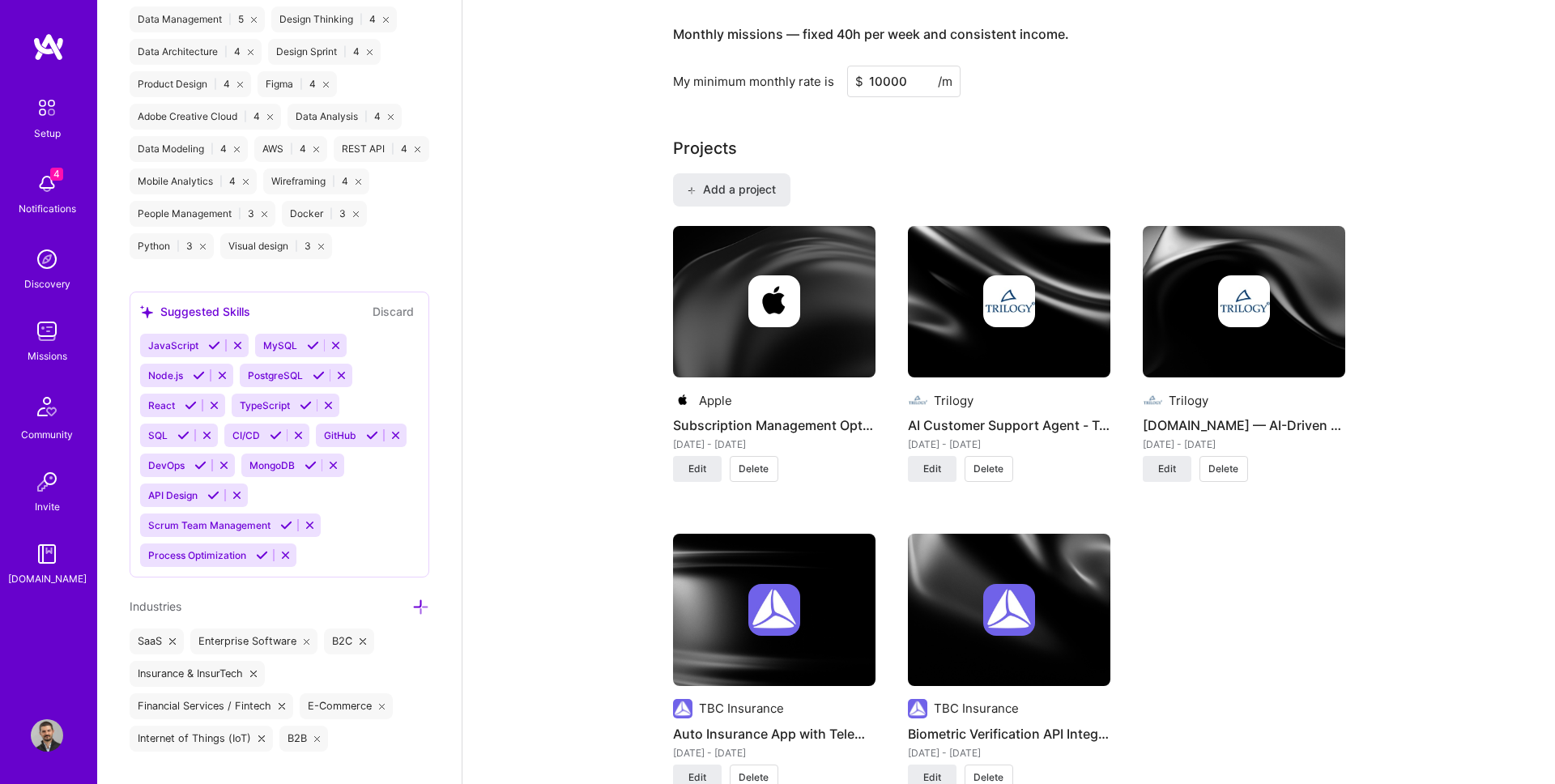
scroll to position [937, 0]
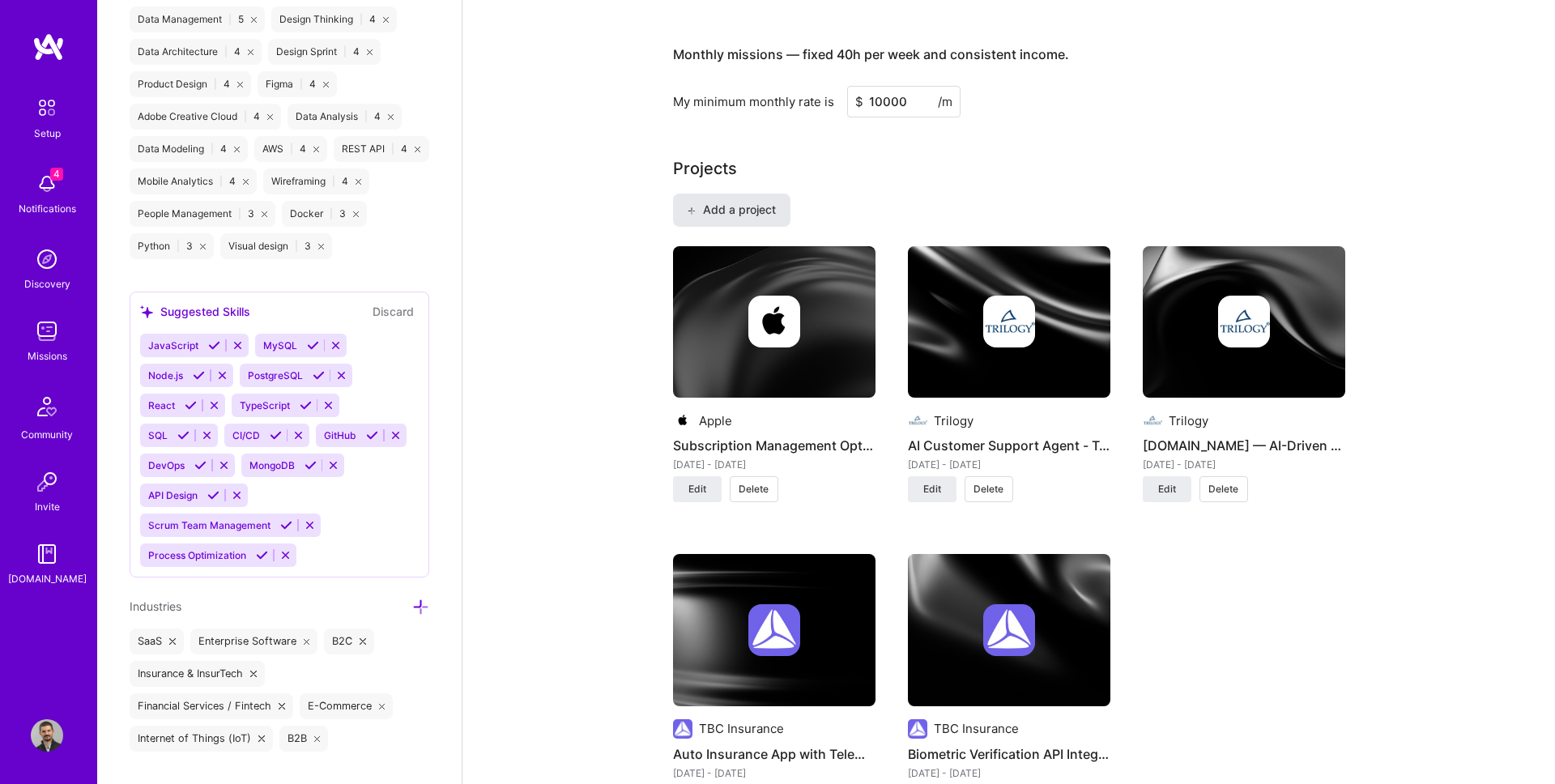
click at [747, 201] on button "Add a project" at bounding box center [732, 210] width 117 height 33
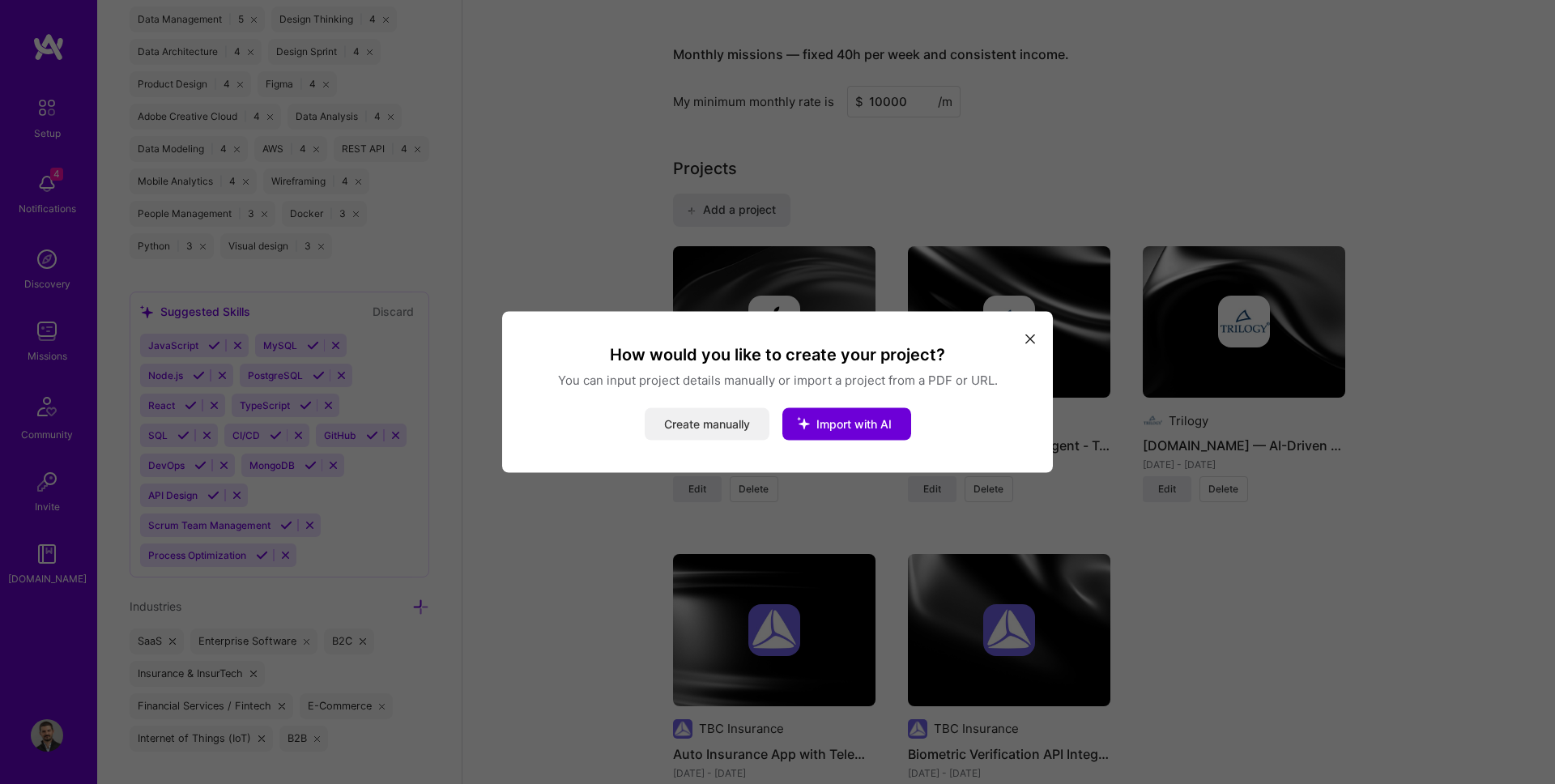
click at [723, 424] on button "Create manually" at bounding box center [706, 425] width 125 height 33
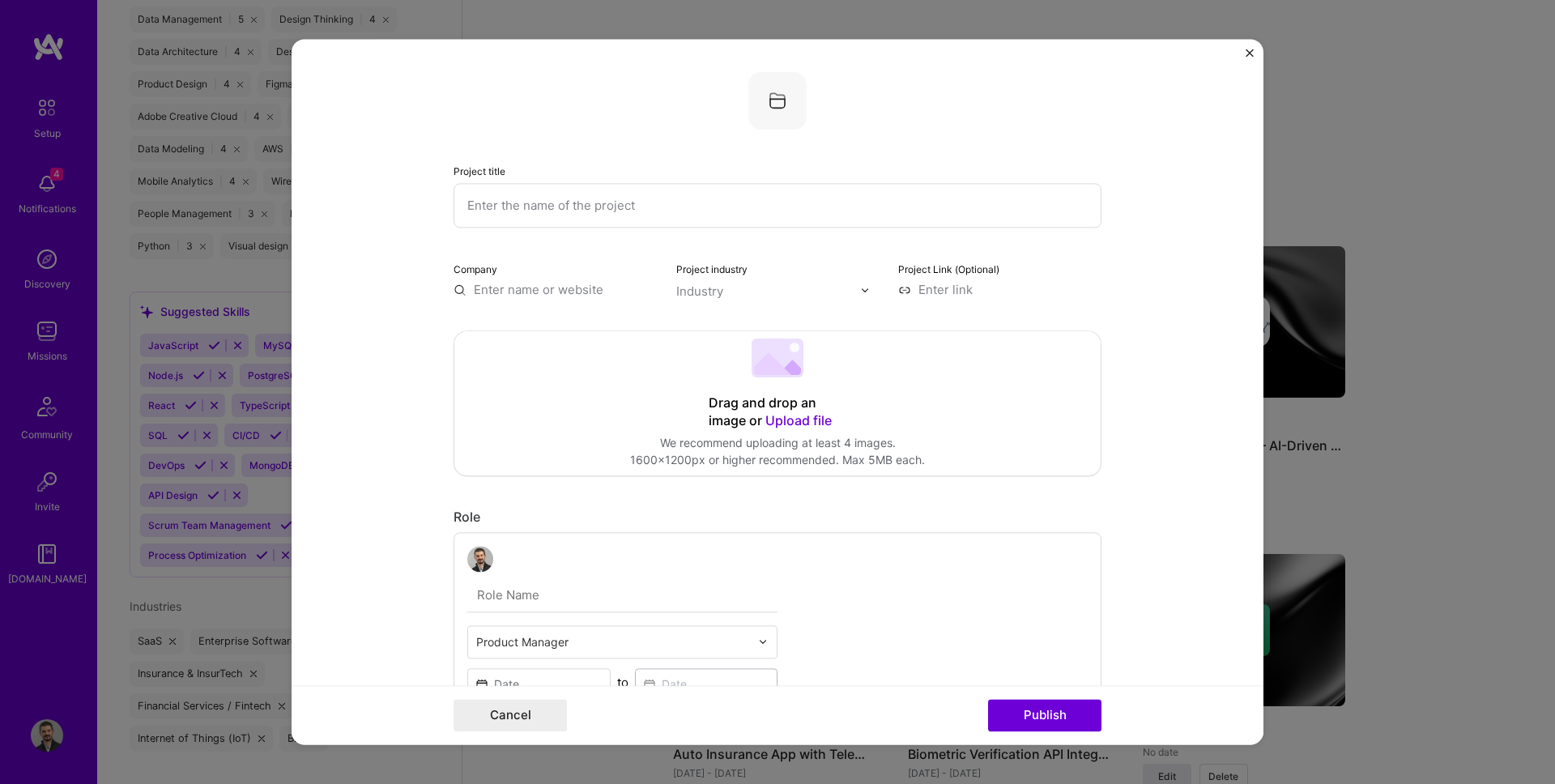
click at [515, 220] on input "text" at bounding box center [777, 205] width 648 height 45
paste input "AI-Driven Photo-Based Claims Triage — TBC Insurance"
type input "AI-Driven Photo-Based Claims Triage — TBC Insurance"
click at [500, 291] on input "text" at bounding box center [554, 289] width 203 height 17
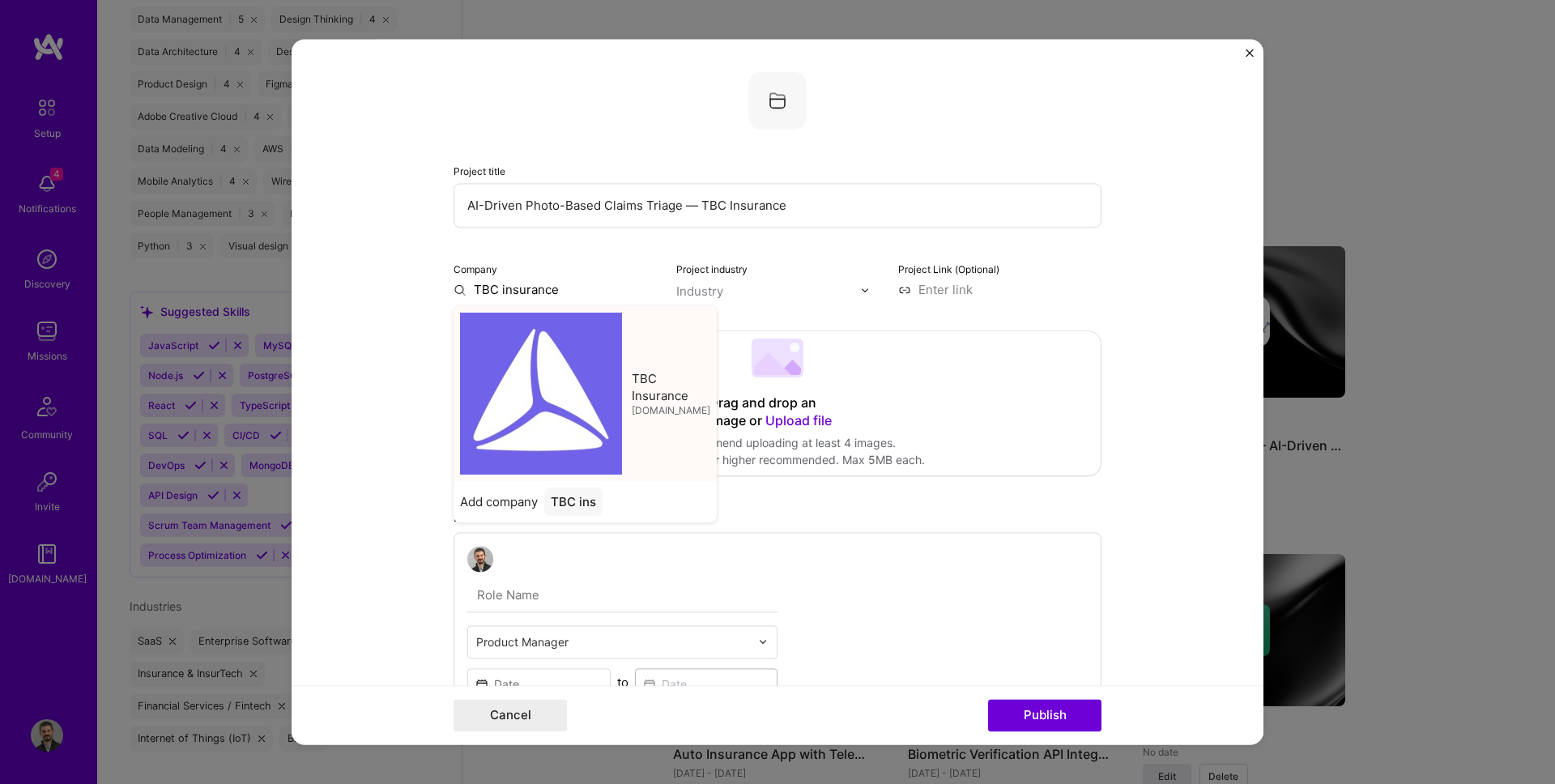
type input "TBC insurance"
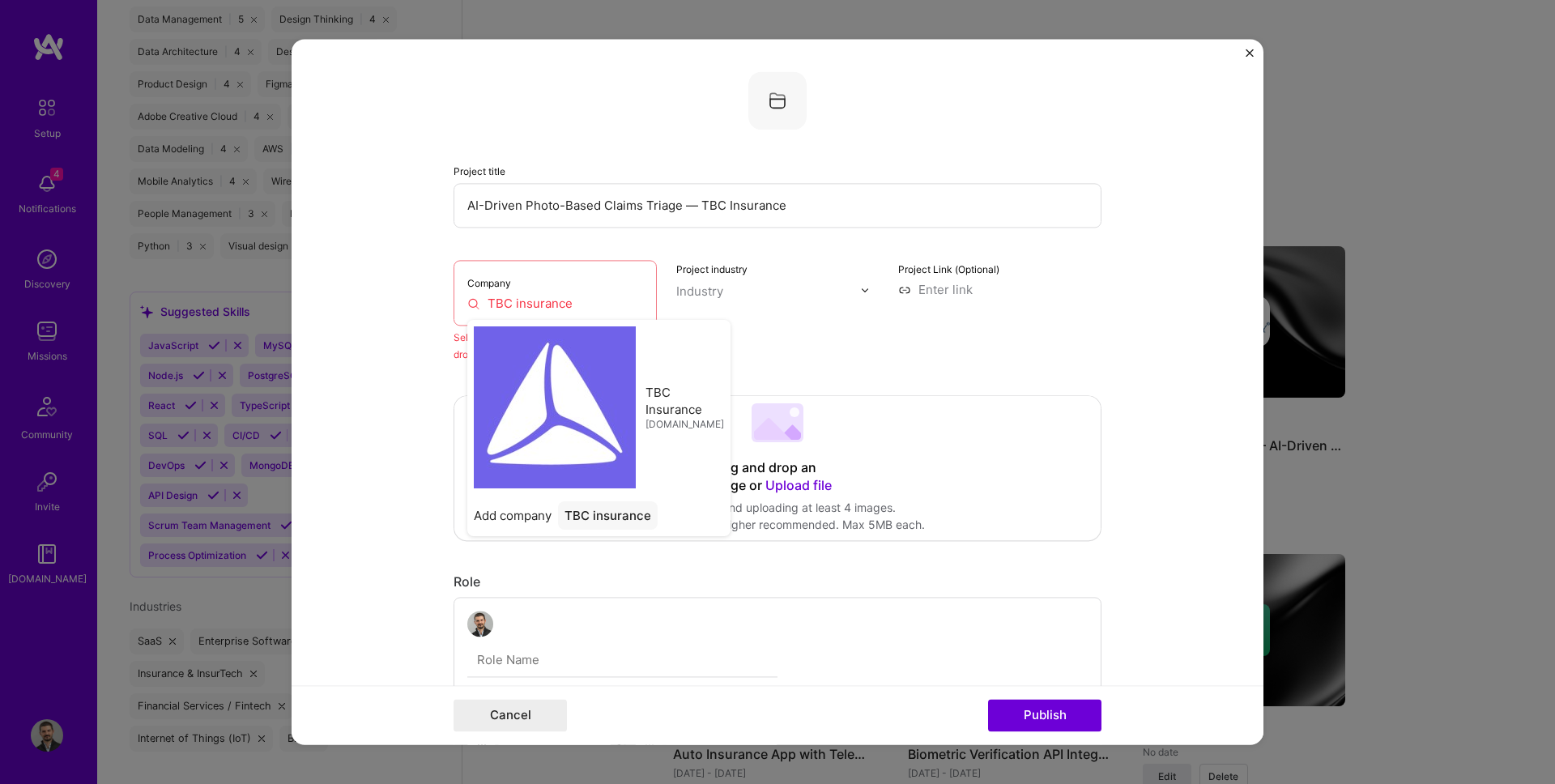
click at [732, 315] on div "Project industry Industry" at bounding box center [777, 311] width 203 height 103
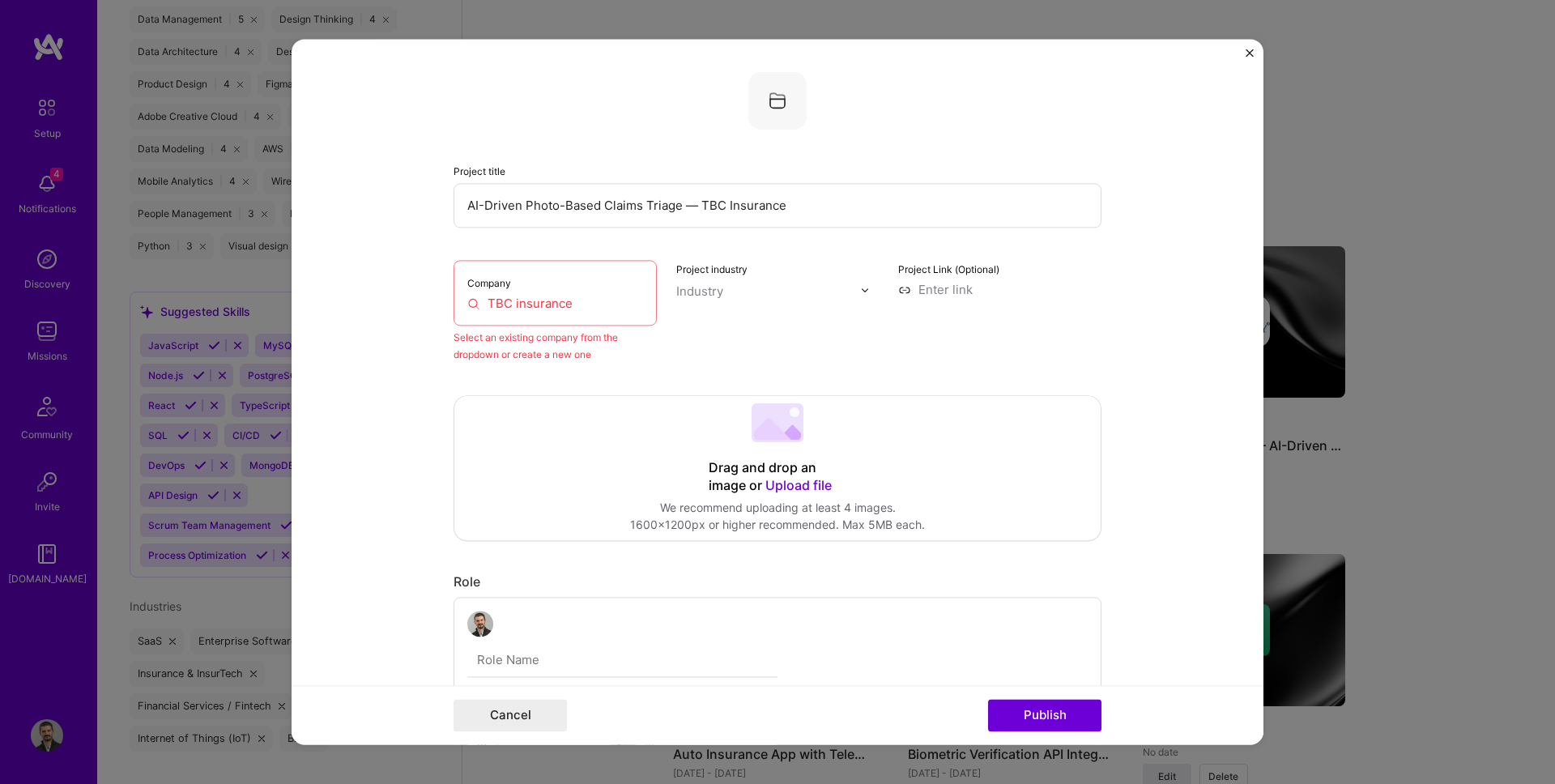
click at [729, 294] on input "text" at bounding box center [768, 291] width 185 height 17
type input "finte"
type input "machine"
type input "insura"
click at [964, 291] on input at bounding box center [999, 289] width 203 height 17
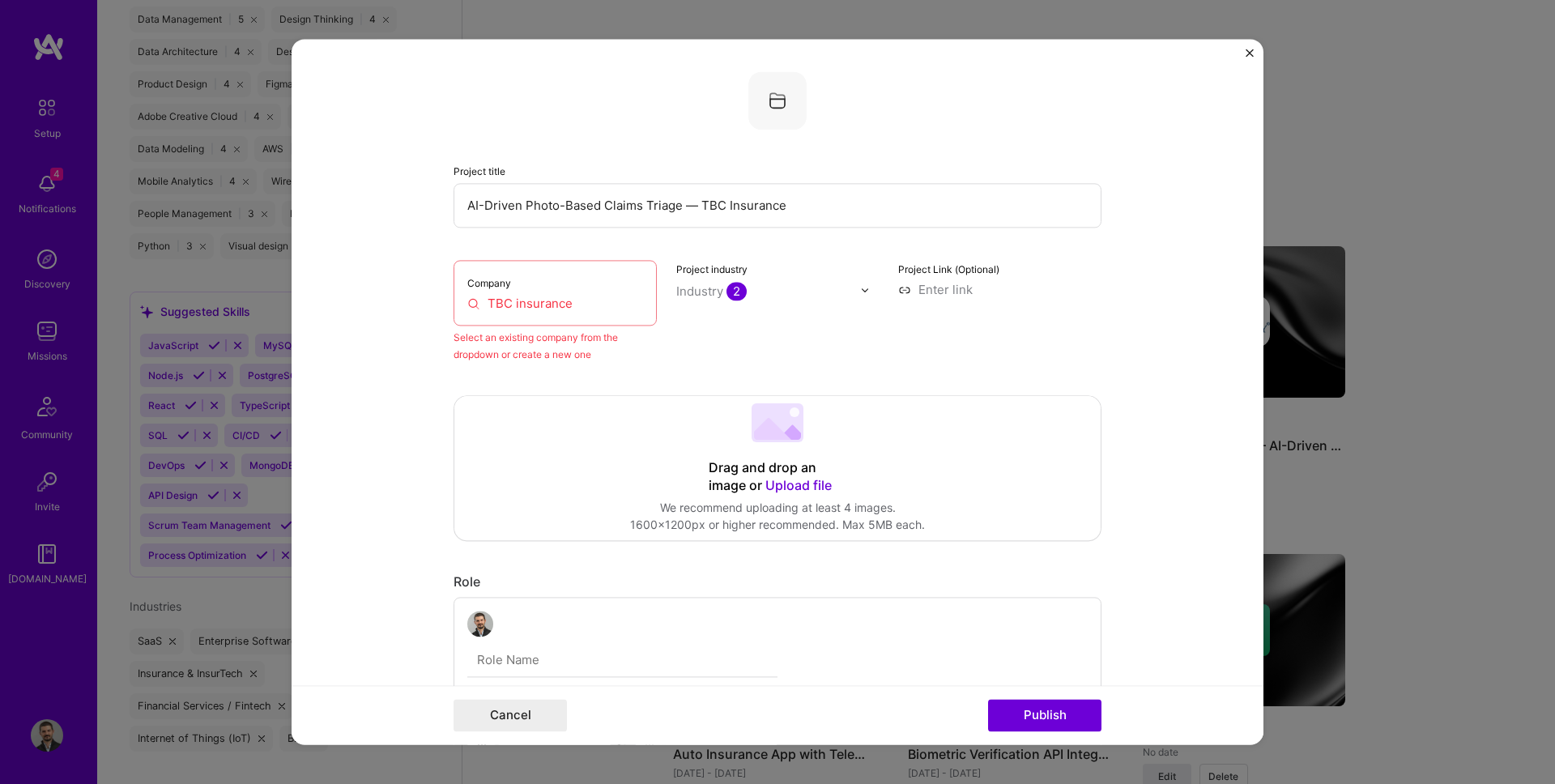
click at [963, 291] on input at bounding box center [999, 289] width 203 height 17
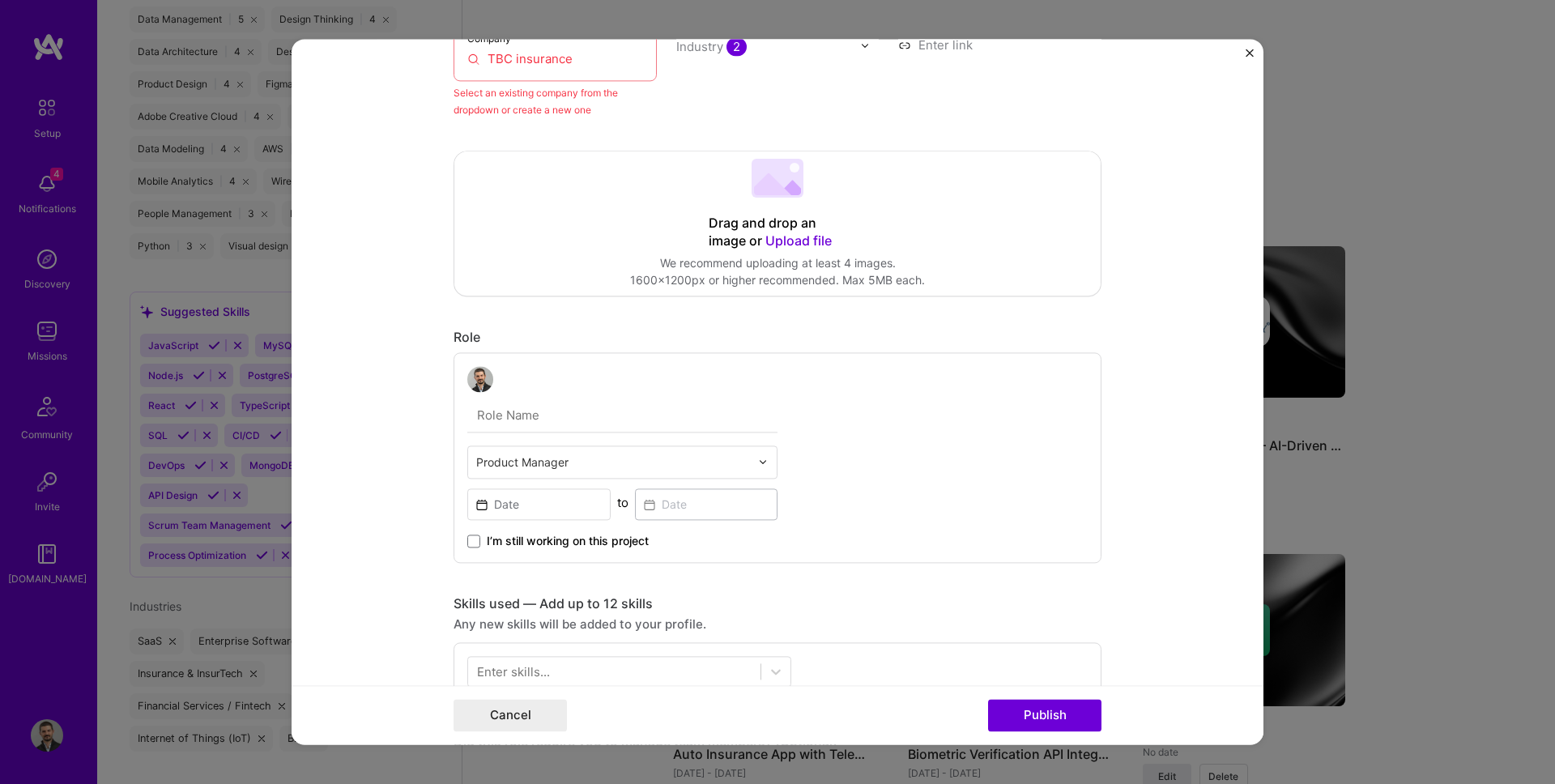
scroll to position [408, 0]
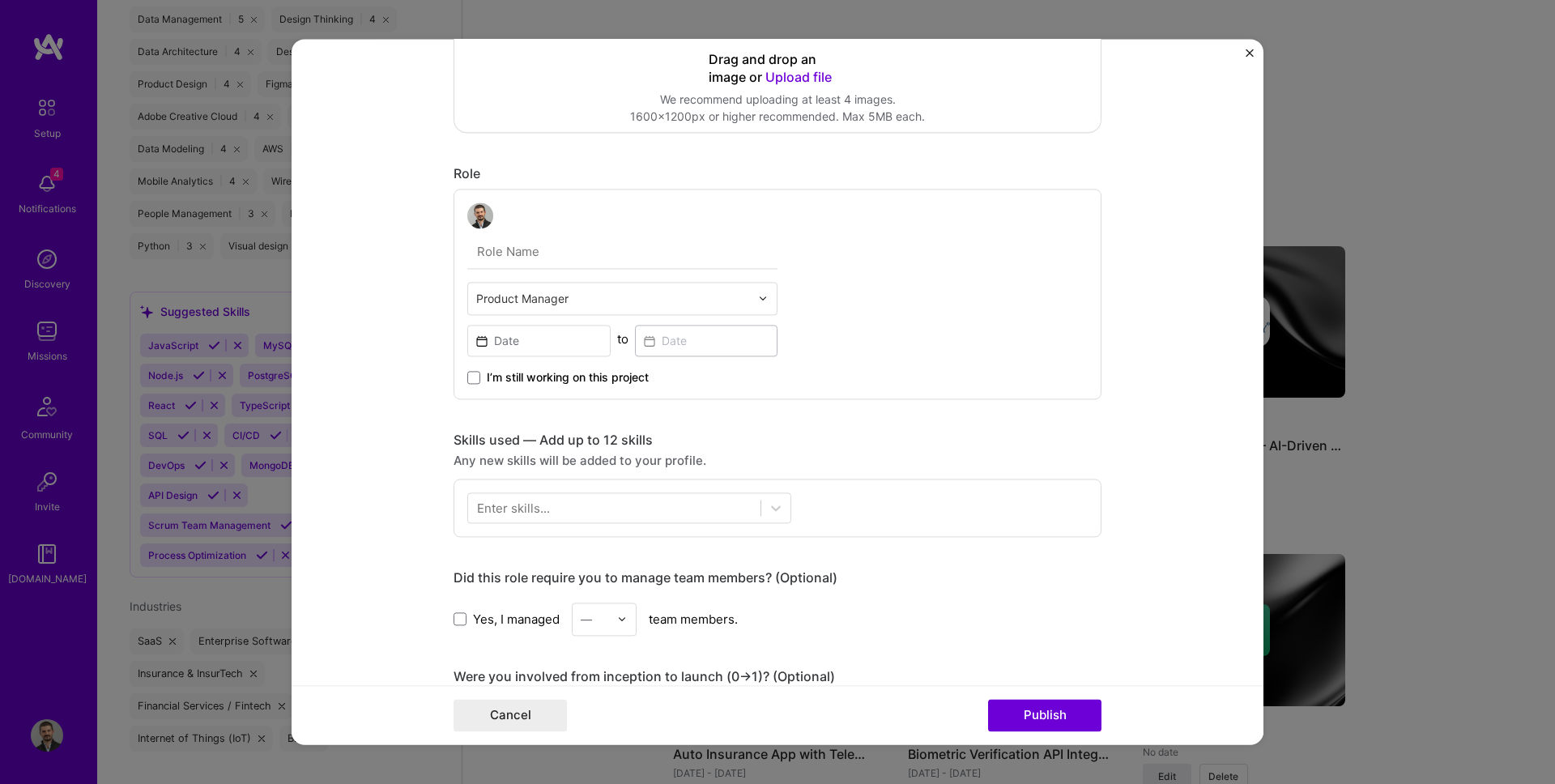
click at [549, 239] on input "text" at bounding box center [622, 251] width 310 height 34
type input "Senior Product Manager"
click at [550, 337] on input at bounding box center [540, 340] width 144 height 32
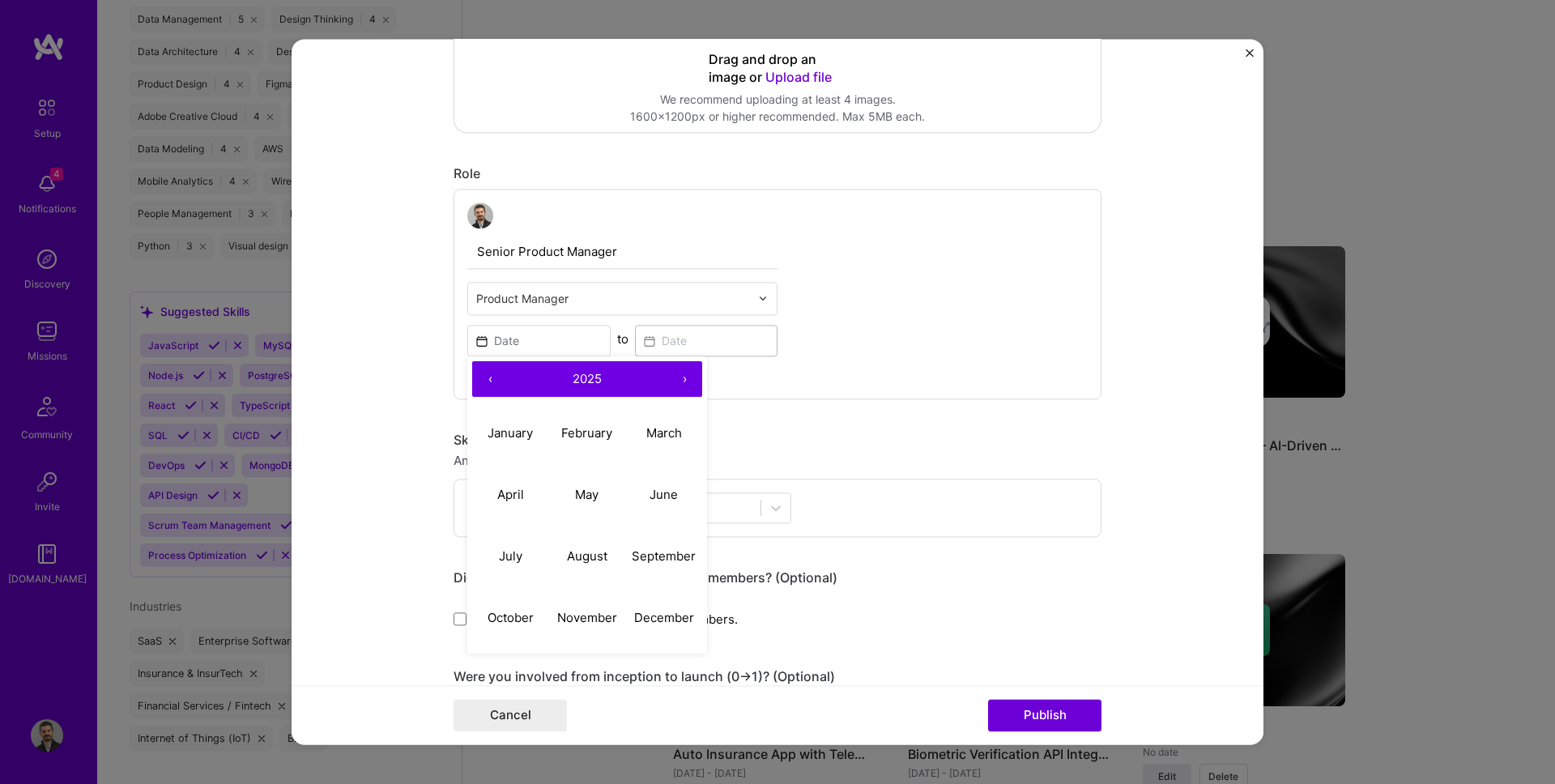
click at [496, 384] on button "‹" at bounding box center [490, 378] width 35 height 35
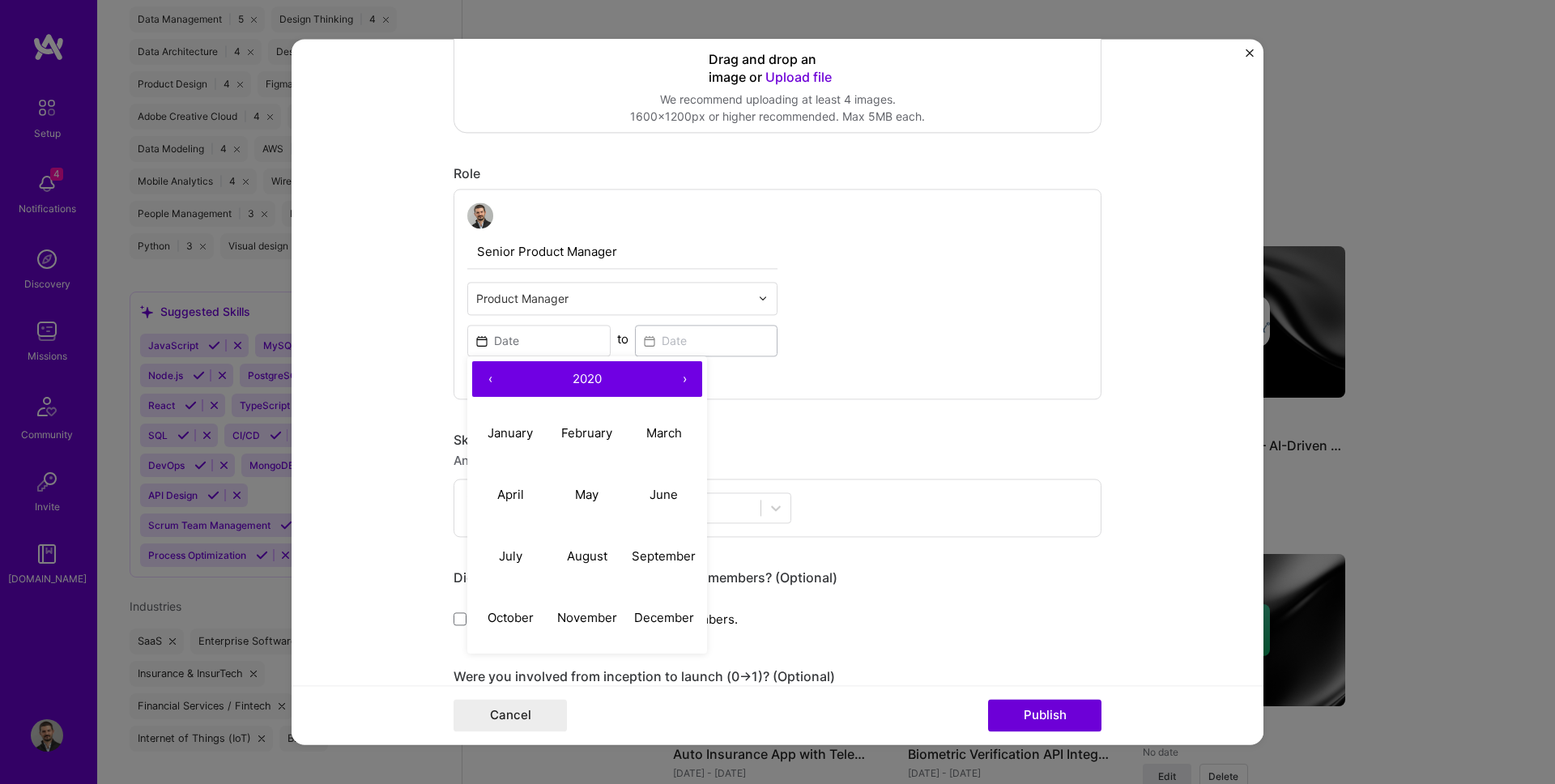
click at [685, 379] on button "›" at bounding box center [684, 378] width 35 height 35
click at [497, 377] on button "‹" at bounding box center [490, 378] width 35 height 35
click at [693, 378] on button "›" at bounding box center [684, 378] width 35 height 35
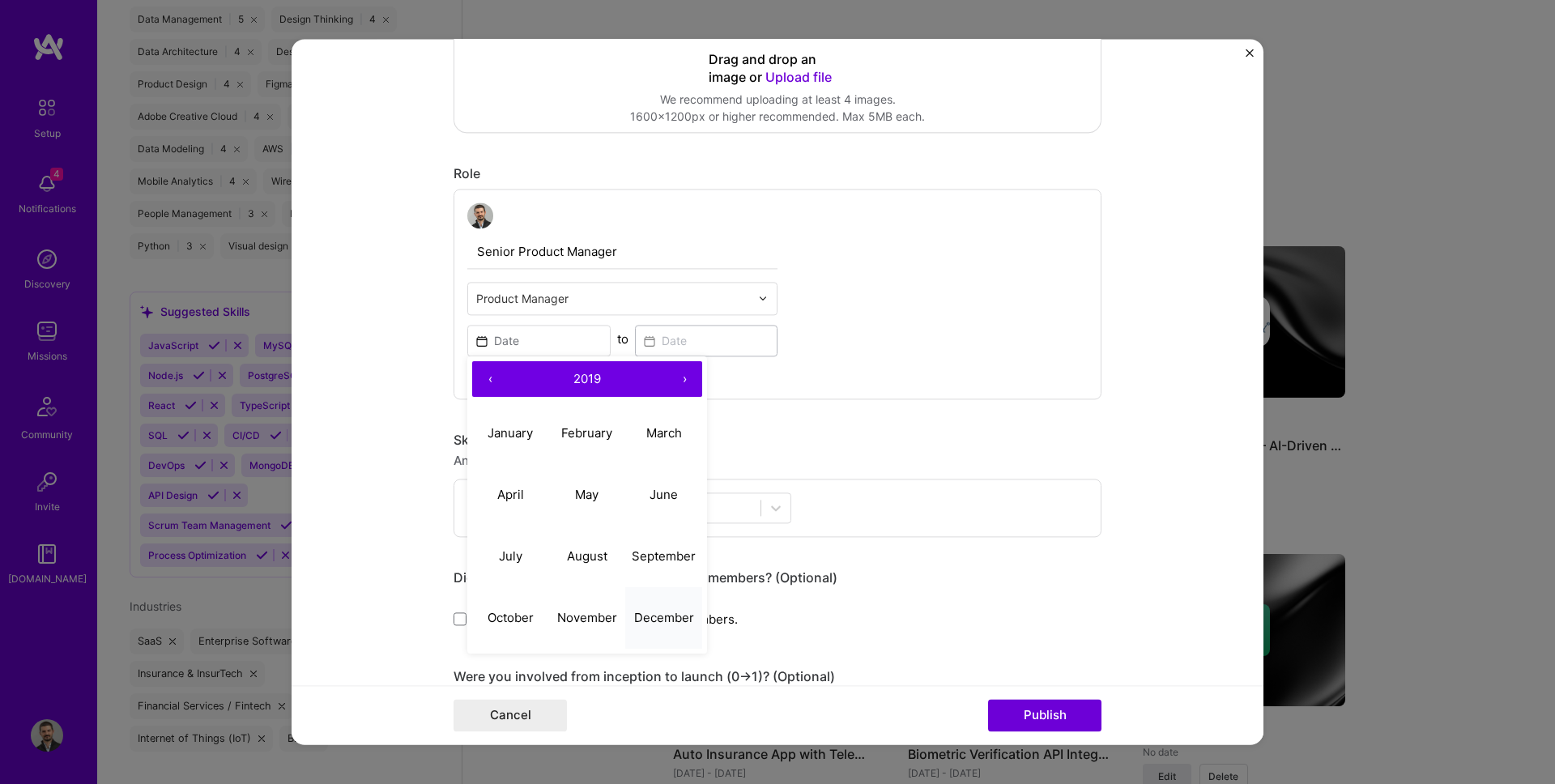
click at [667, 619] on abbr "December" at bounding box center [664, 618] width 60 height 15
type input "[DATE]"
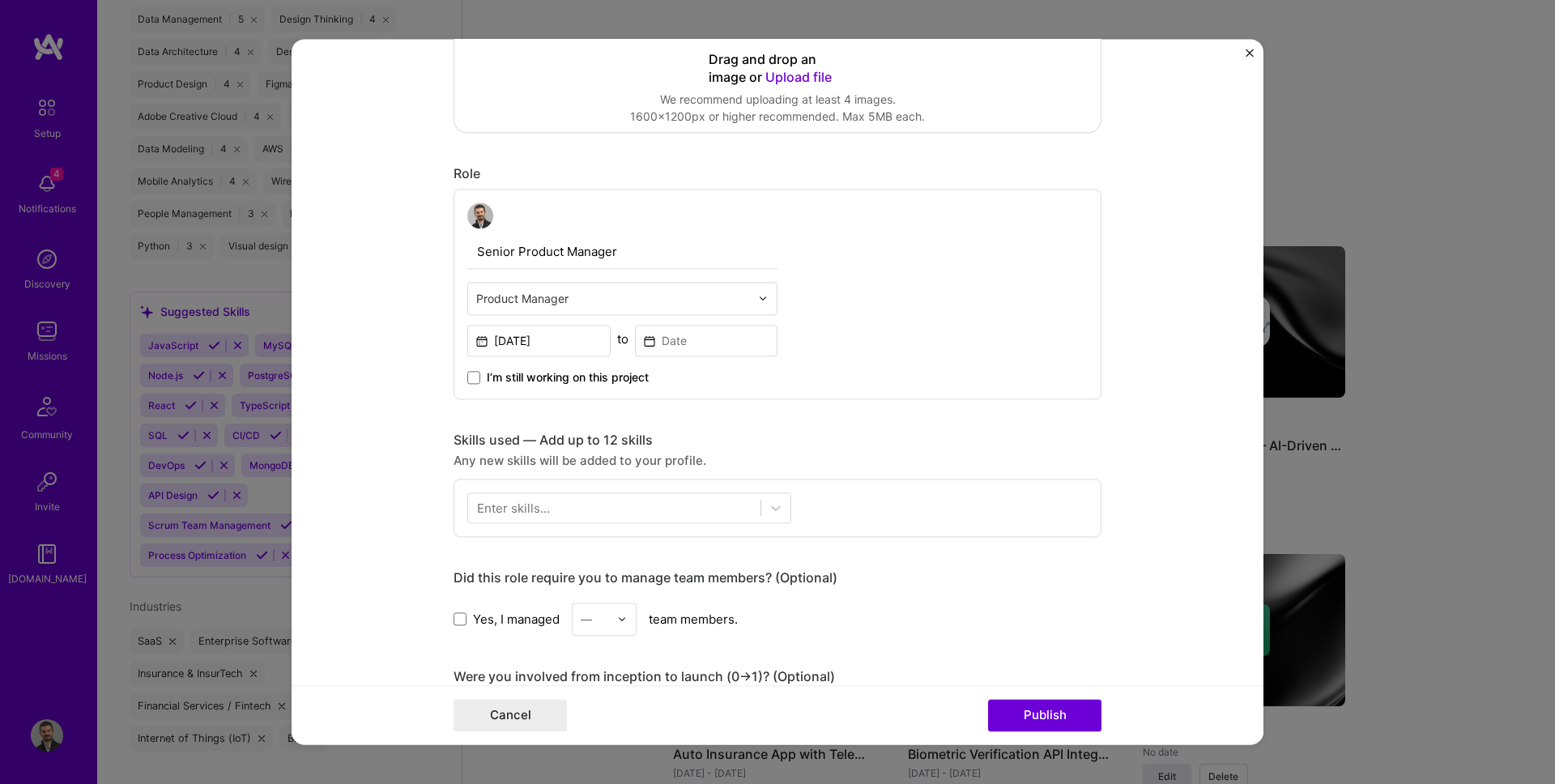
click at [688, 359] on div "I’m still working on this project" at bounding box center [622, 371] width 310 height 29
click at [691, 344] on input at bounding box center [707, 340] width 144 height 32
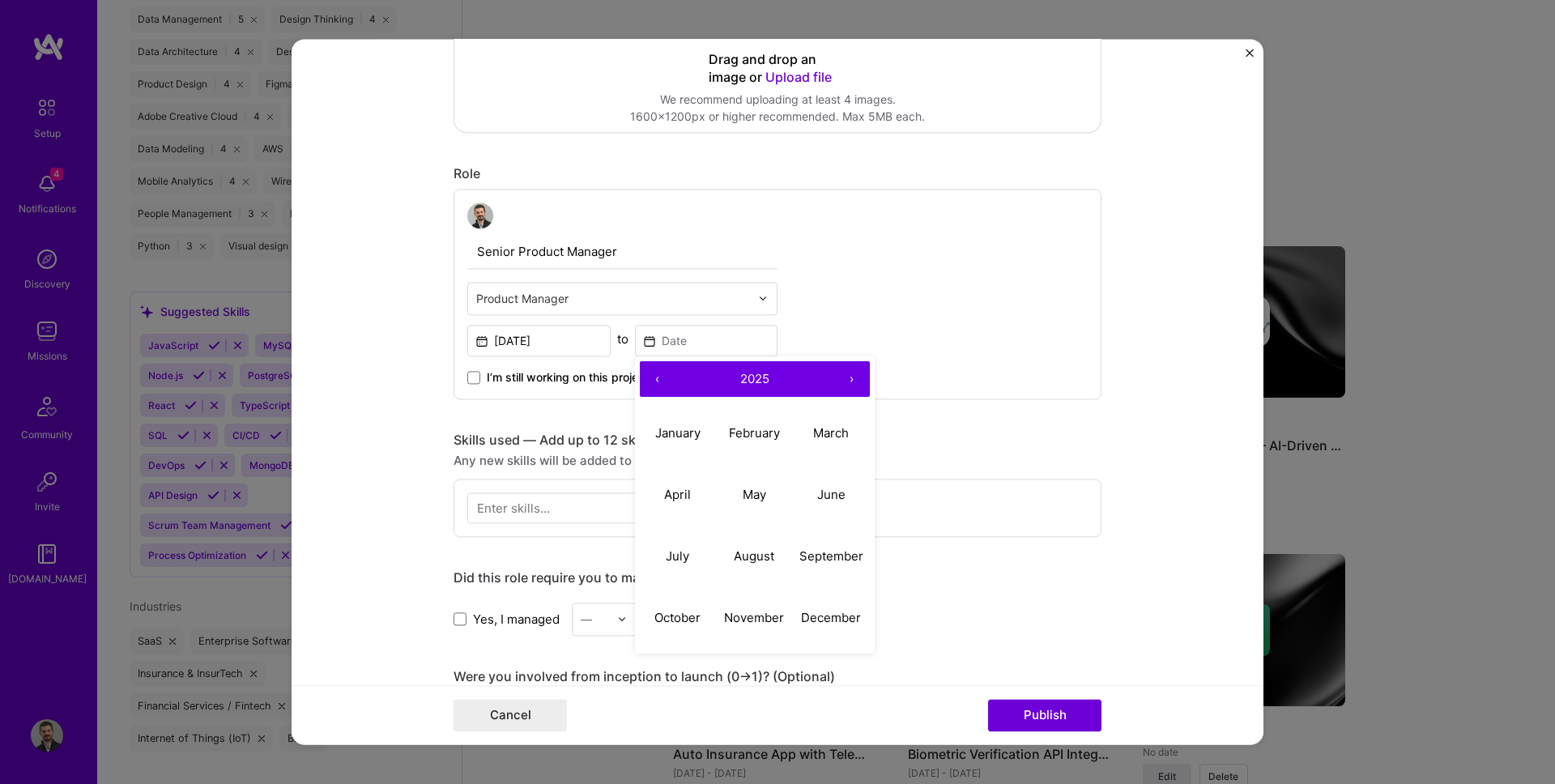
click at [830, 372] on button "2025" at bounding box center [754, 378] width 158 height 35
click at [653, 379] on button "‹" at bounding box center [657, 378] width 35 height 35
click at [836, 545] on button "2019" at bounding box center [831, 558] width 77 height 62
click at [852, 378] on button "›" at bounding box center [852, 378] width 35 height 35
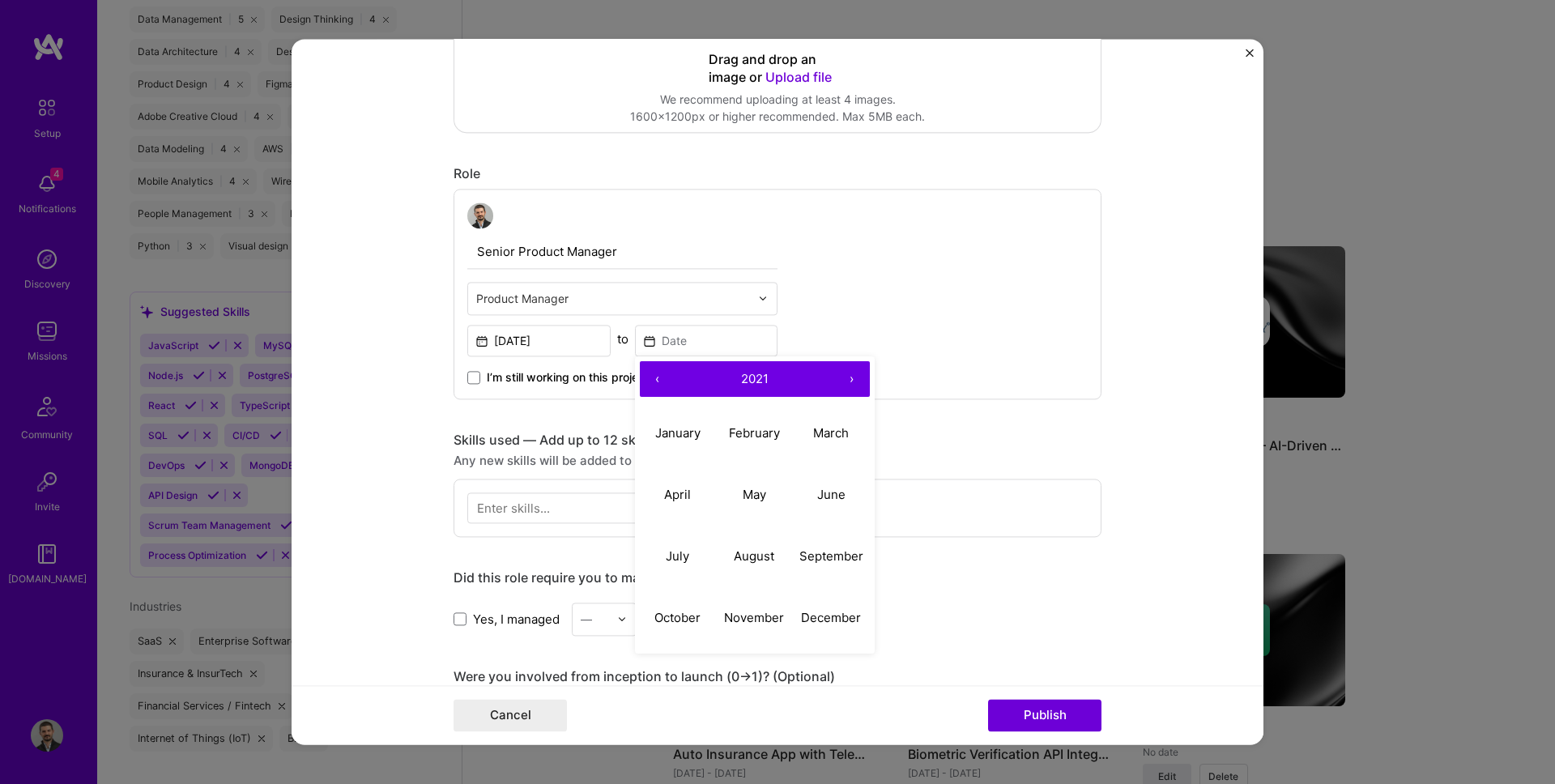
click at [852, 378] on button "›" at bounding box center [852, 378] width 35 height 35
click at [660, 383] on button "‹" at bounding box center [657, 378] width 35 height 35
click at [833, 557] on abbr "September" at bounding box center [831, 556] width 64 height 15
type input "[DATE]"
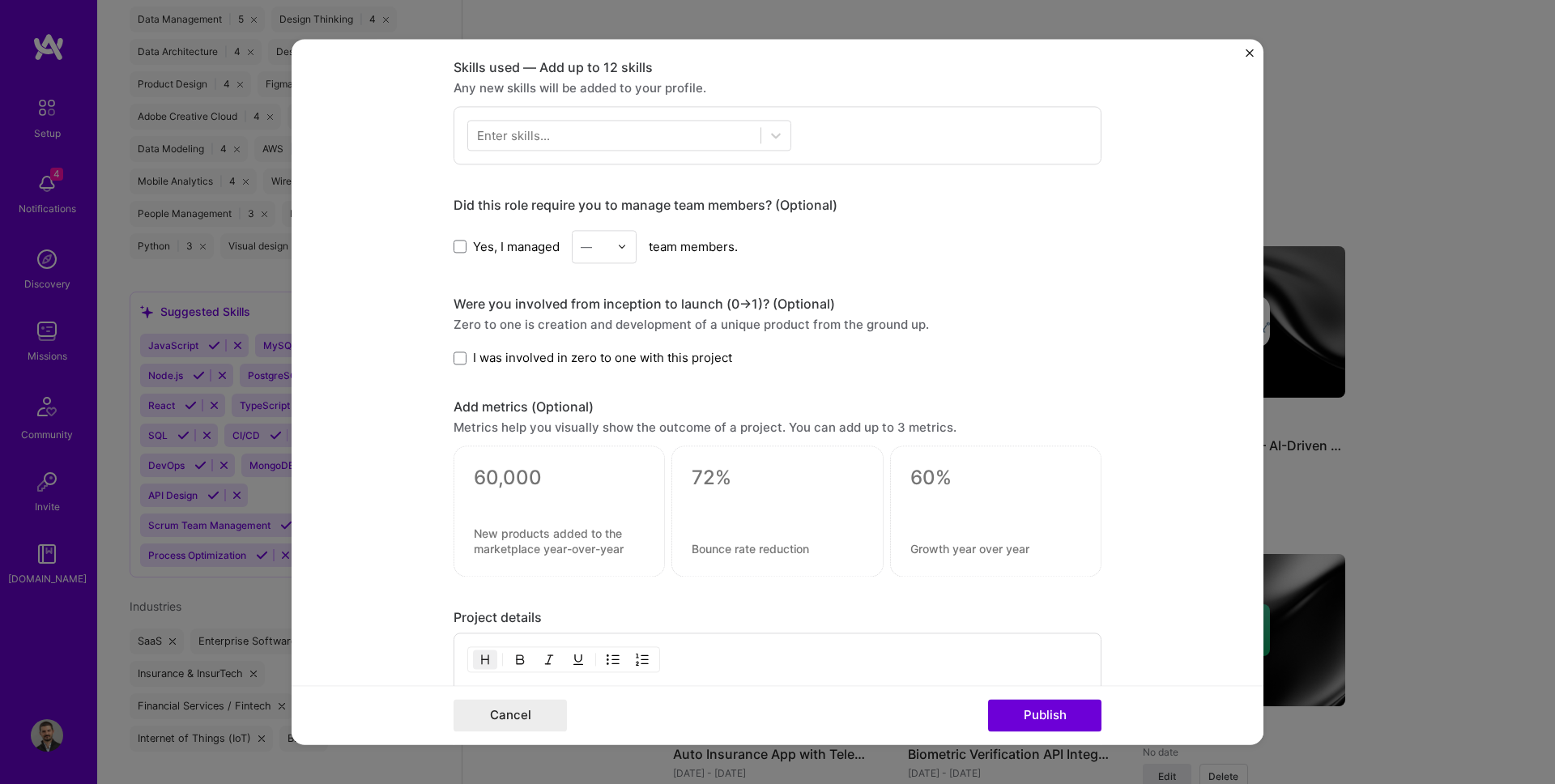
scroll to position [812, 0]
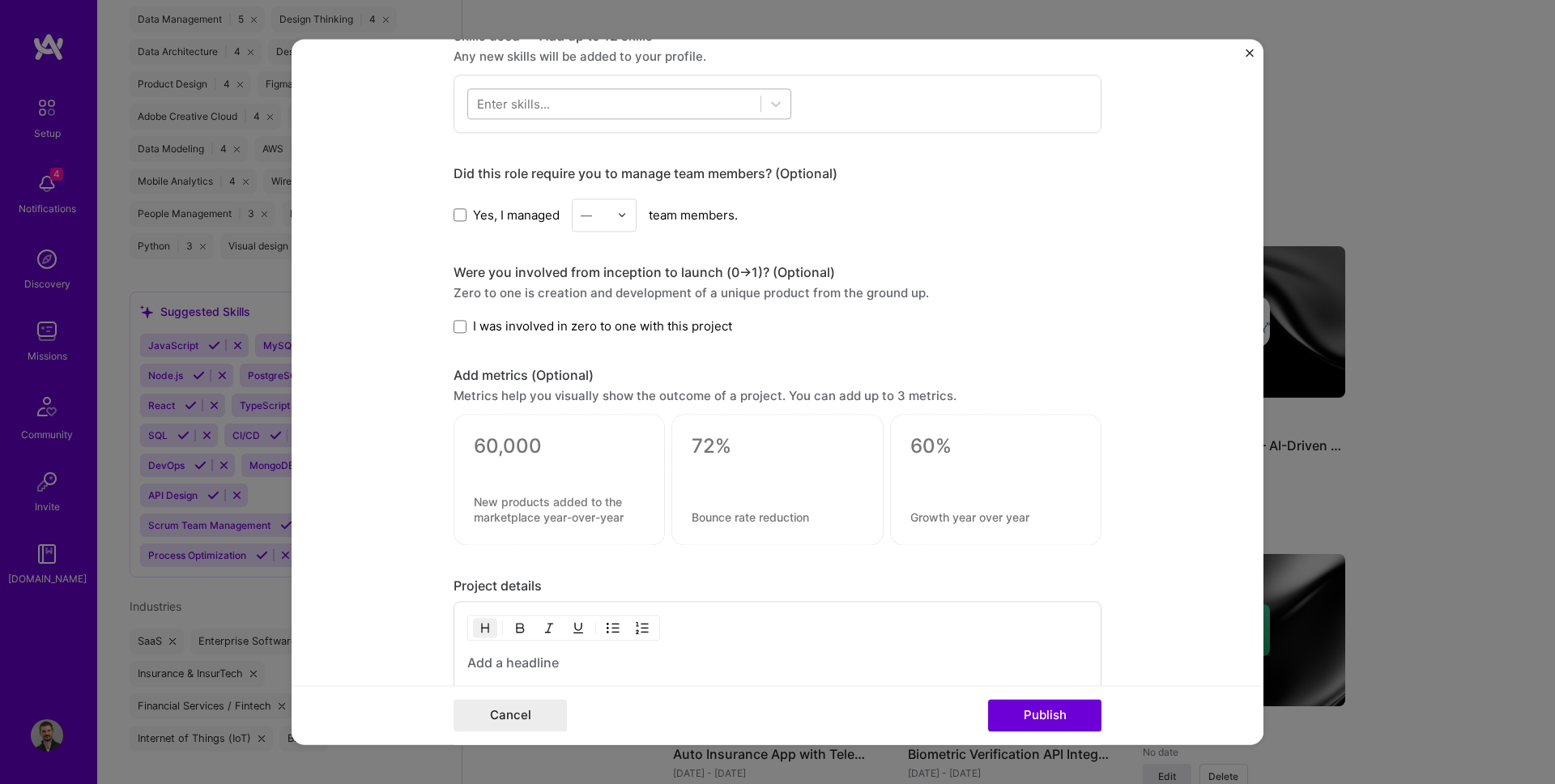
click at [518, 115] on div at bounding box center [613, 104] width 292 height 26
type input "v"
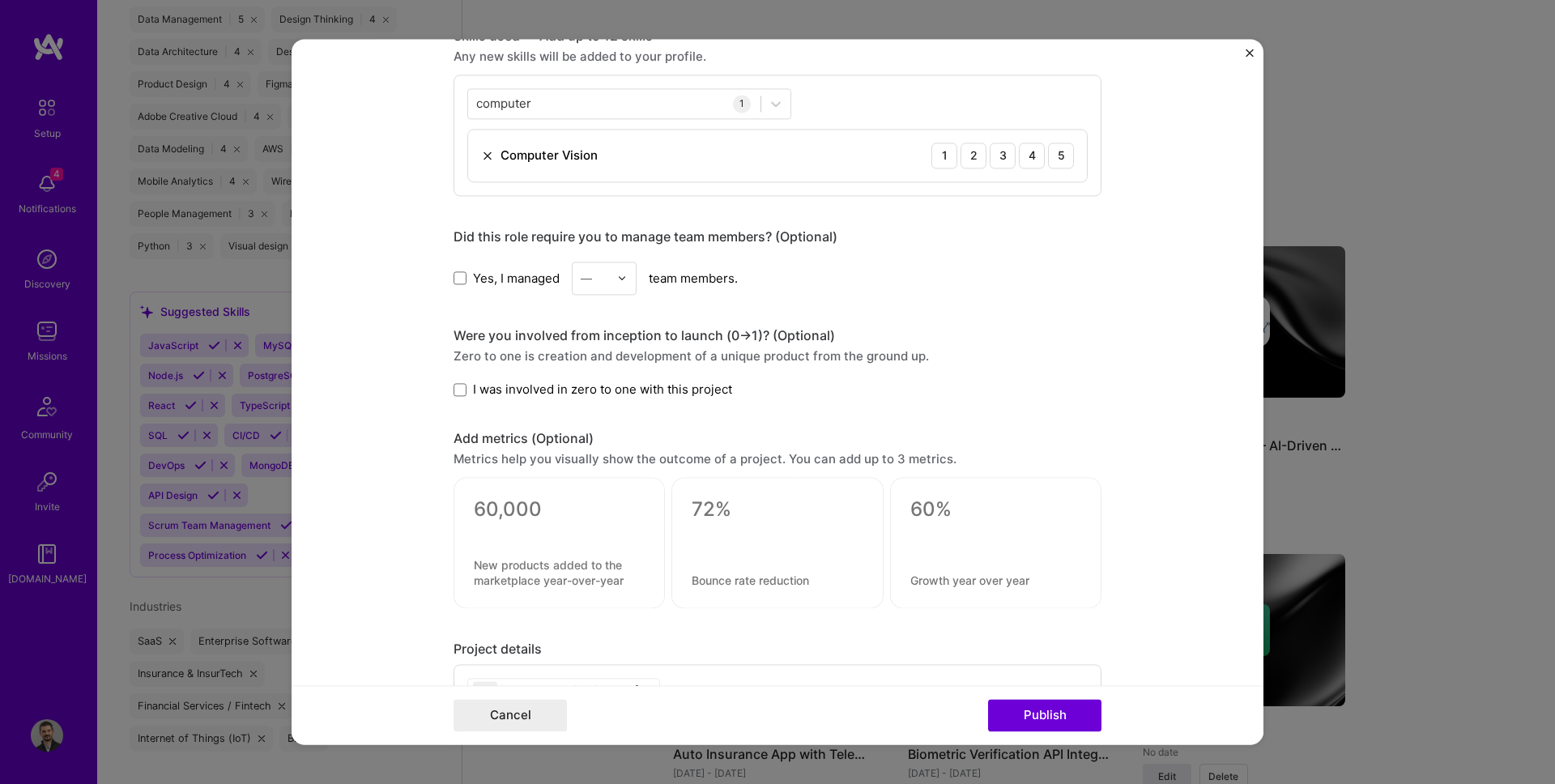
drag, startPoint x: 1059, startPoint y: 158, endPoint x: 1020, endPoint y: 174, distance: 42.2
click at [1020, 174] on div "Computer Vision 1 2 3 4 5" at bounding box center [777, 155] width 619 height 52
click at [1020, 171] on div "Computer Vision 1 2 3 4 5" at bounding box center [777, 155] width 619 height 52
click at [1032, 154] on div "4" at bounding box center [1032, 156] width 25 height 25
click at [1019, 161] on div "4" at bounding box center [1032, 156] width 25 height 25
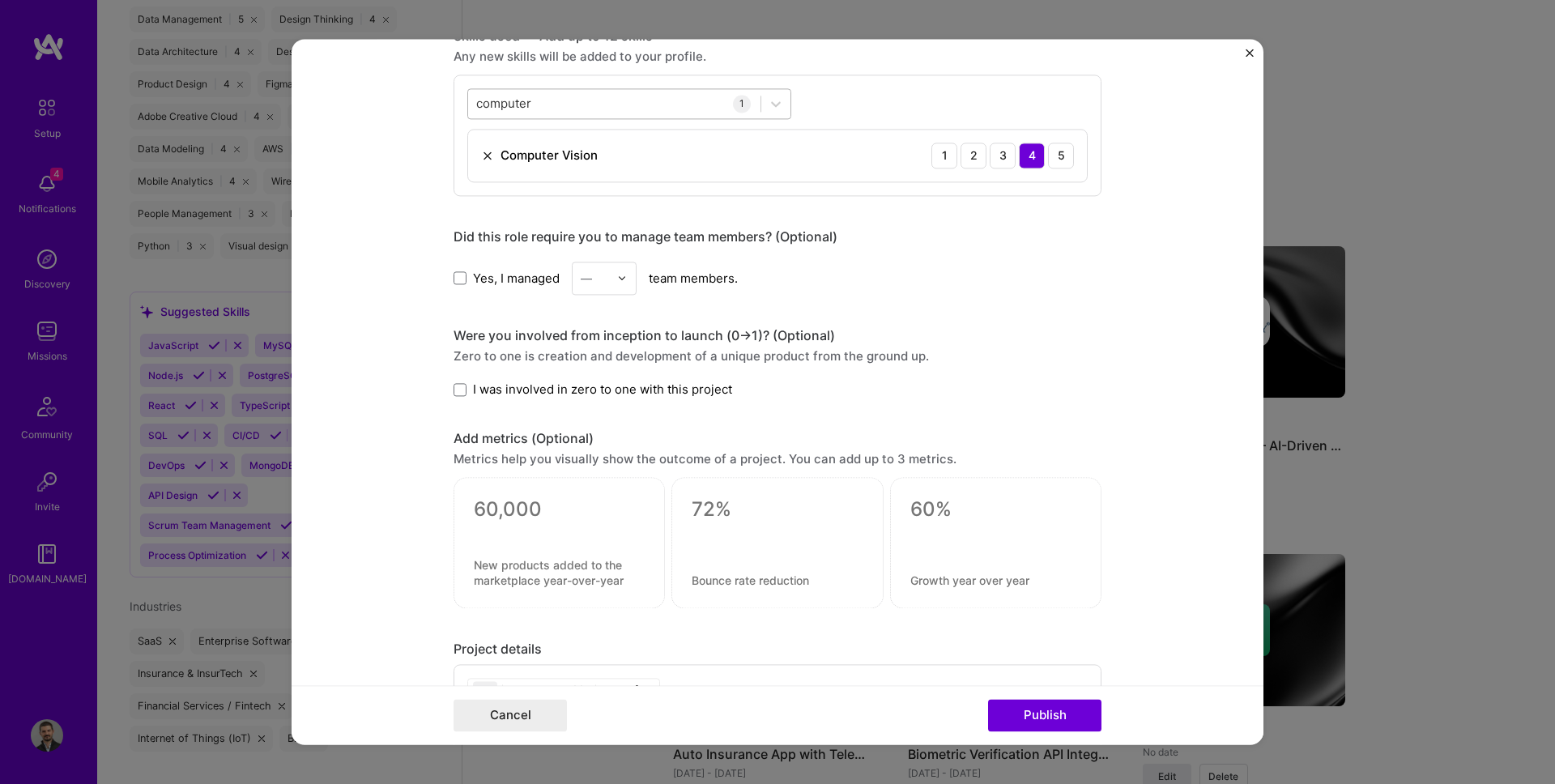
click at [606, 112] on div "computer computer" at bounding box center [613, 104] width 292 height 26
click at [605, 111] on div "computer computer" at bounding box center [613, 104] width 292 height 26
click at [605, 111] on div "computermobil computermobil" at bounding box center [613, 104] width 292 height 26
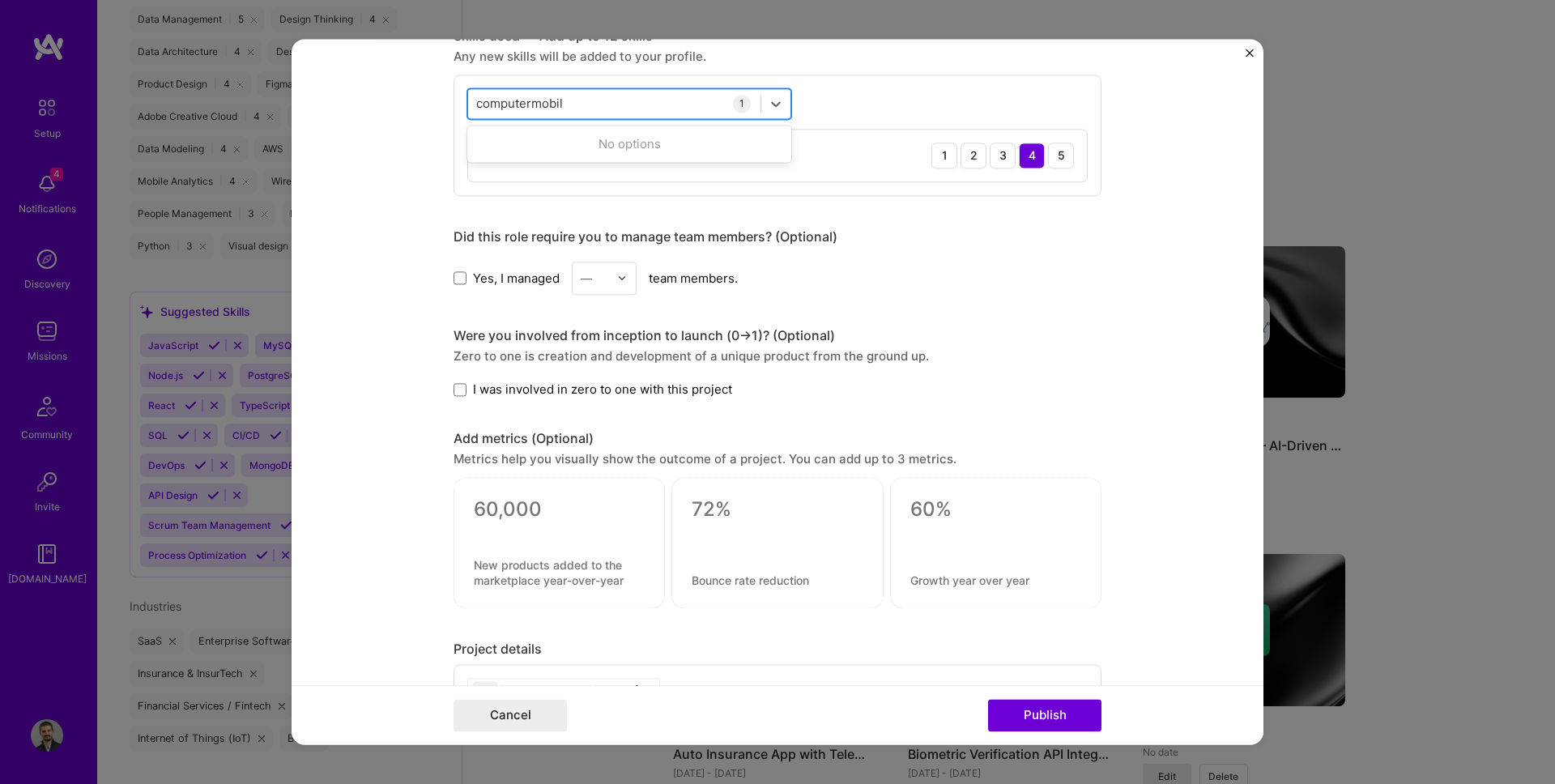
click at [605, 111] on div "computermobil computermobil" at bounding box center [613, 104] width 292 height 26
click at [546, 97] on input "computermobil" at bounding box center [520, 104] width 87 height 17
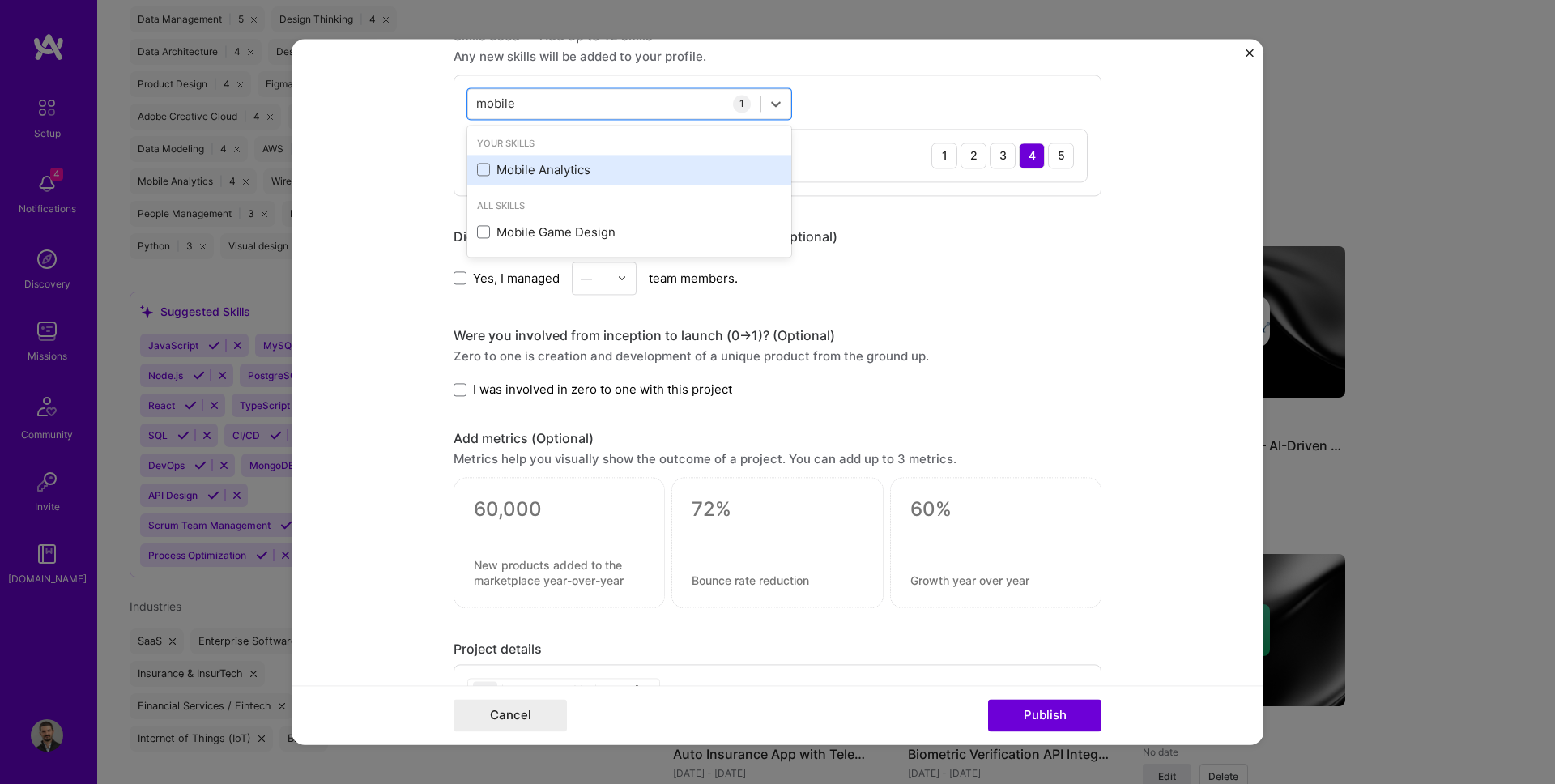
click at [560, 171] on div "Mobile Analytics" at bounding box center [629, 169] width 305 height 17
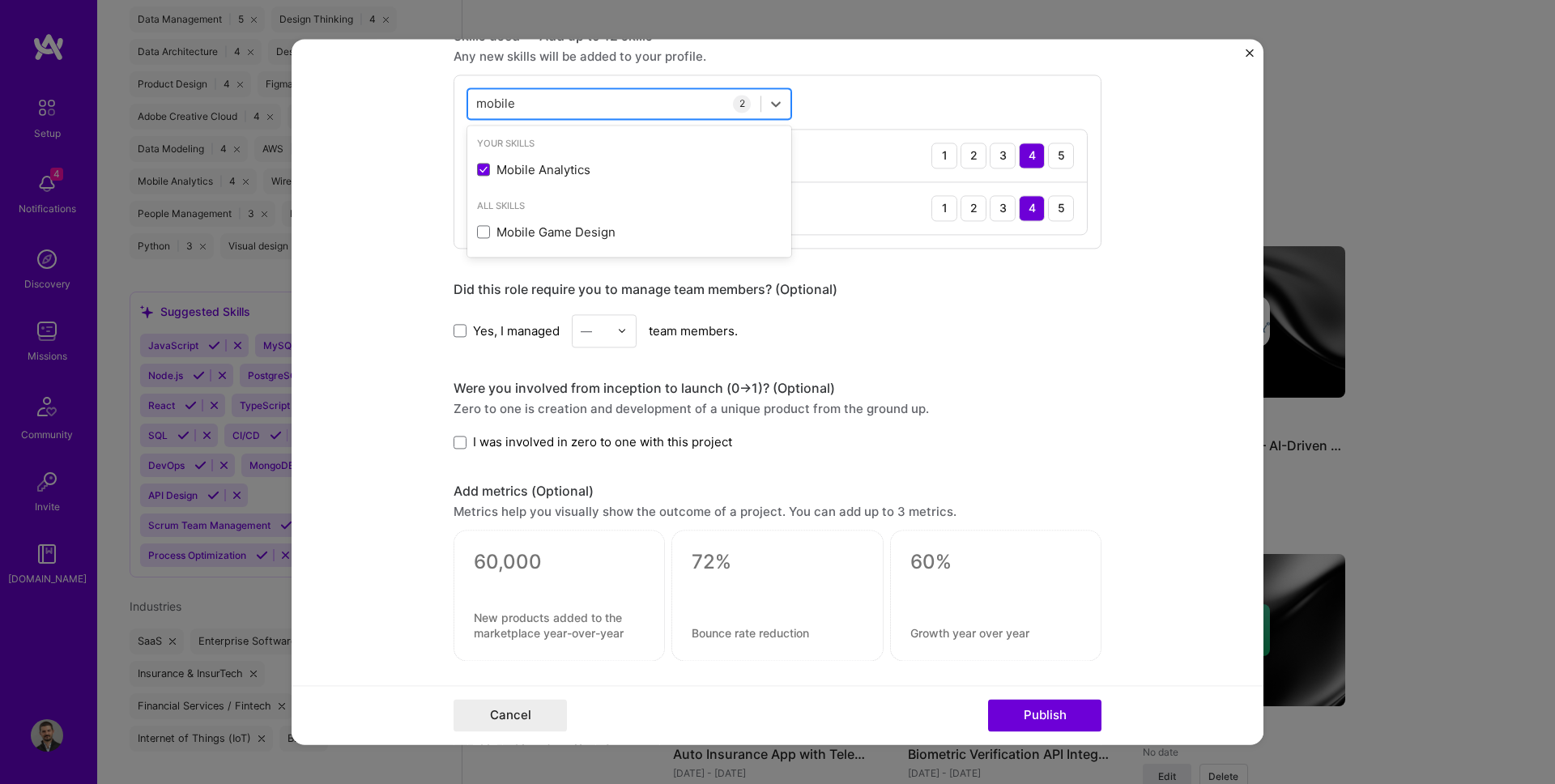
click at [547, 105] on div "mobile mobile" at bounding box center [613, 104] width 292 height 26
click at [546, 105] on div "mobile mobile" at bounding box center [613, 104] width 292 height 26
click at [546, 104] on div "mobileapp mobileapp" at bounding box center [613, 104] width 292 height 26
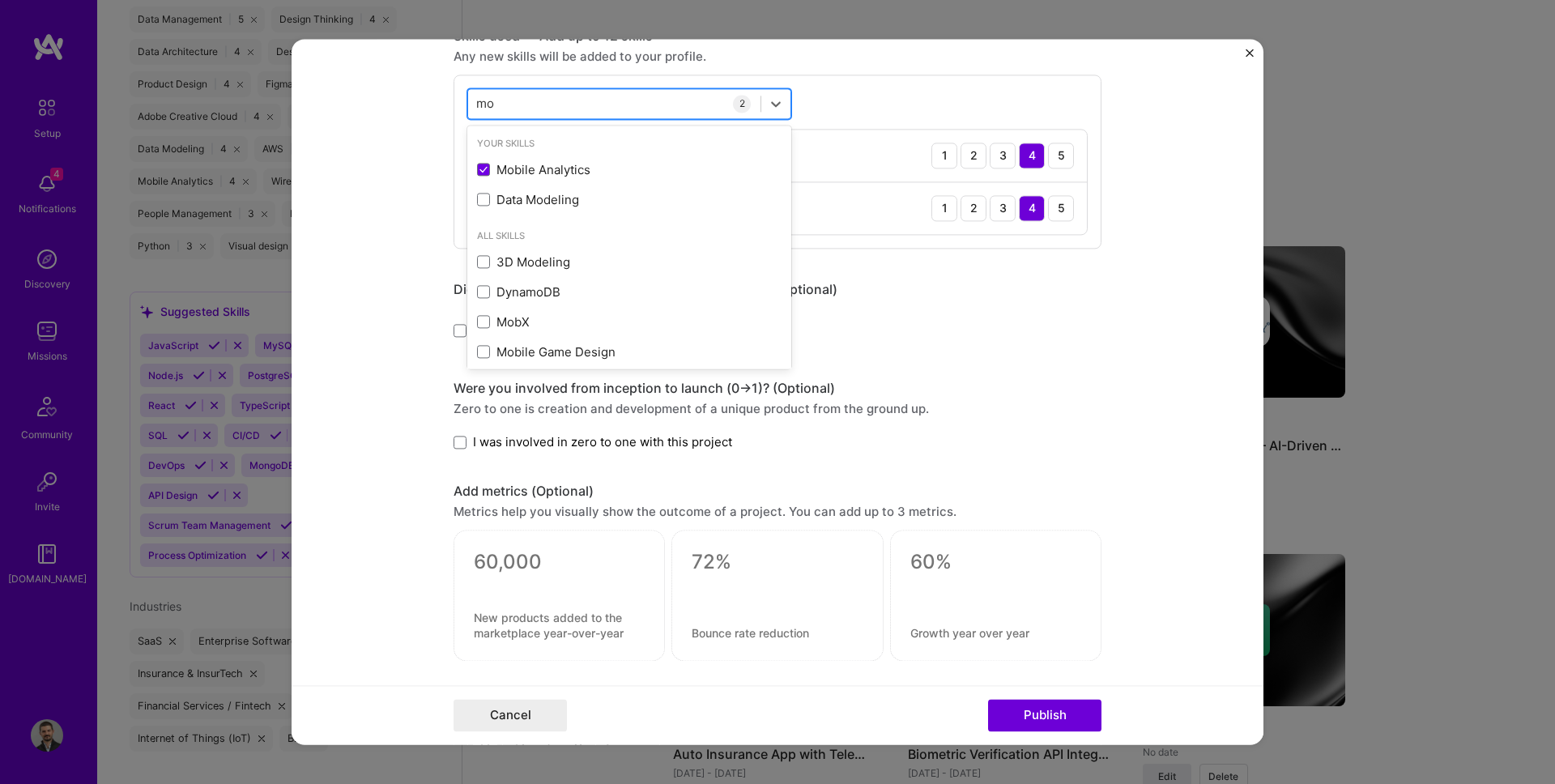
type input "m"
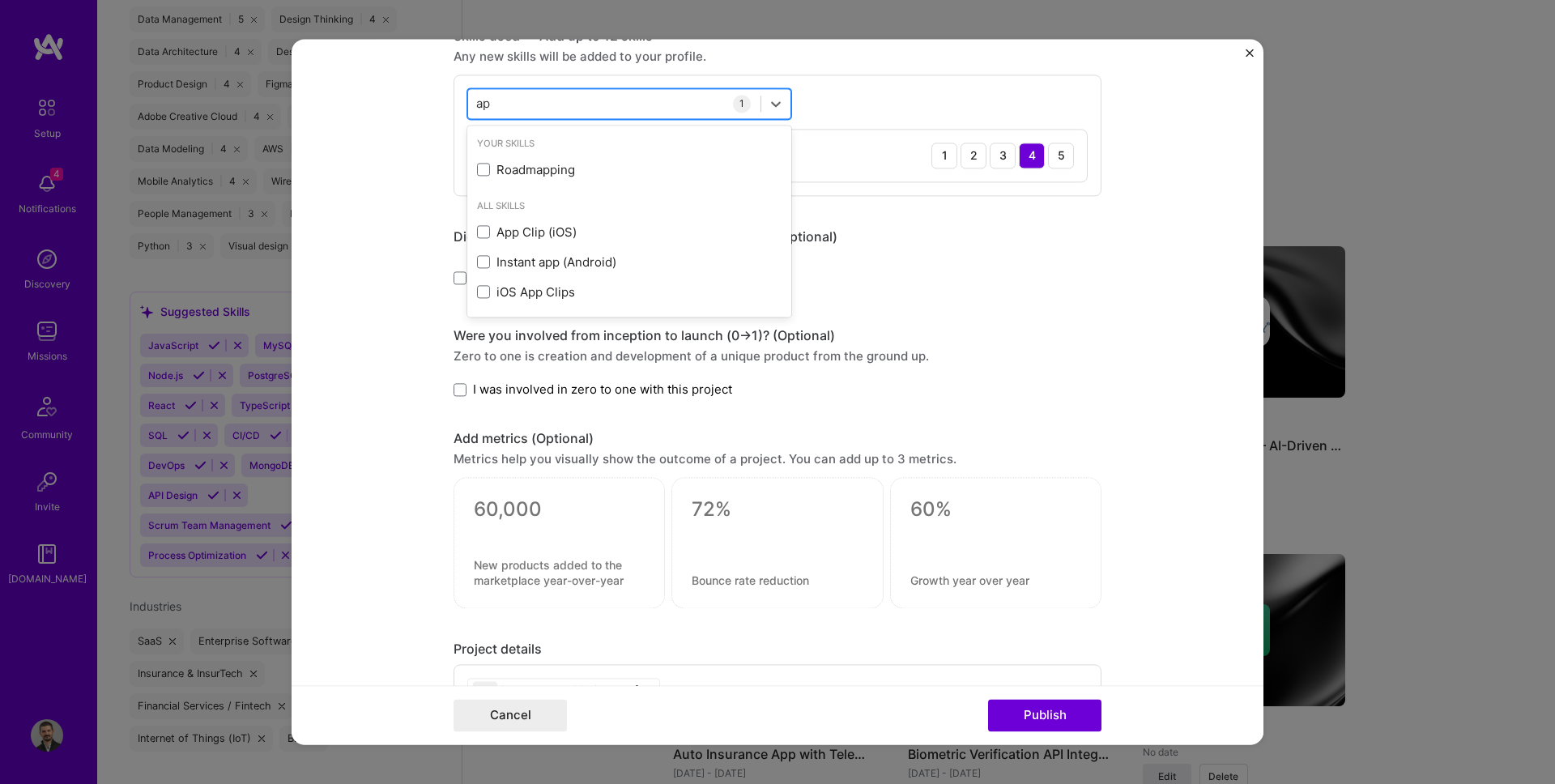
type input "a"
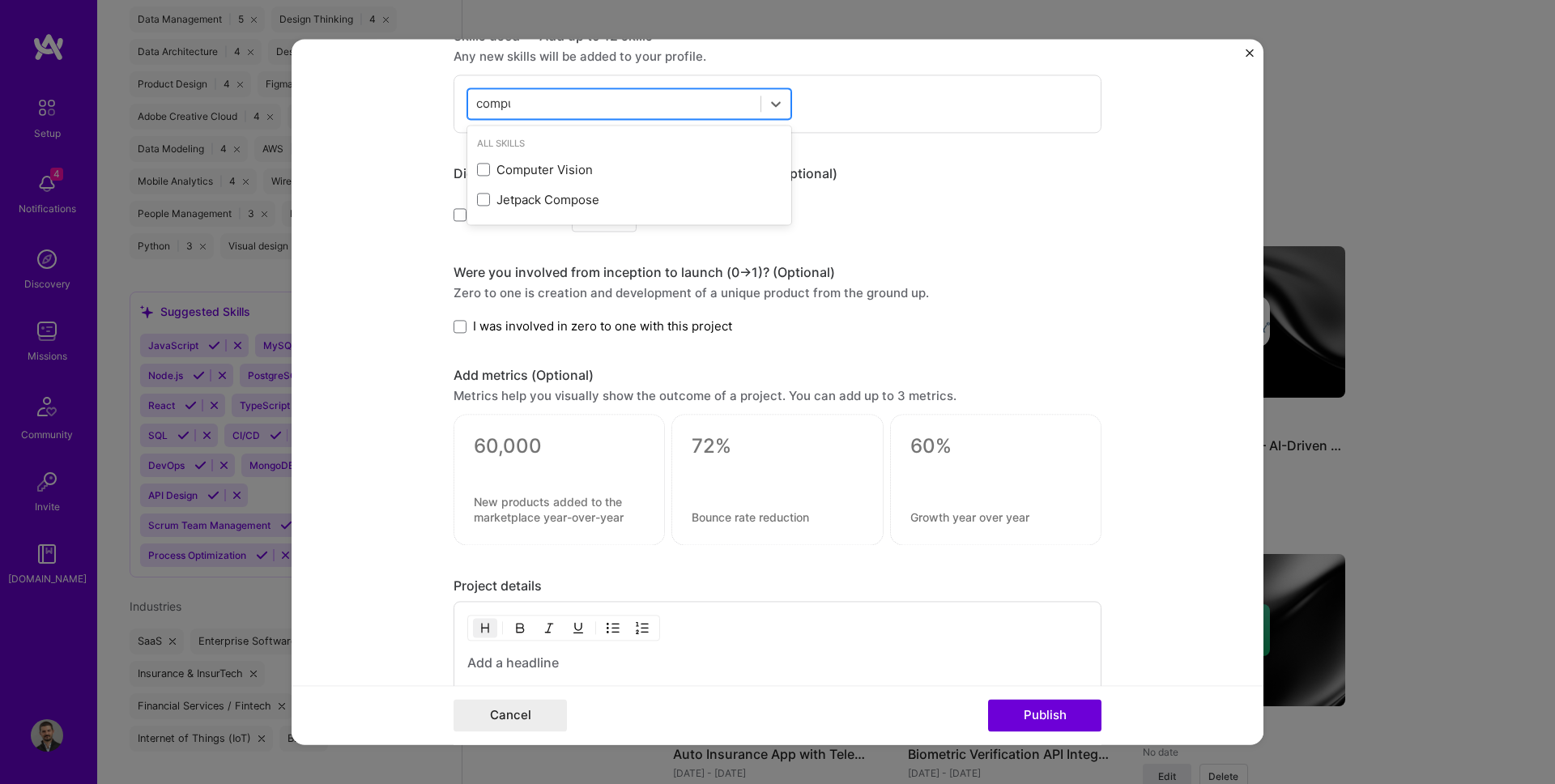
type input "comput"
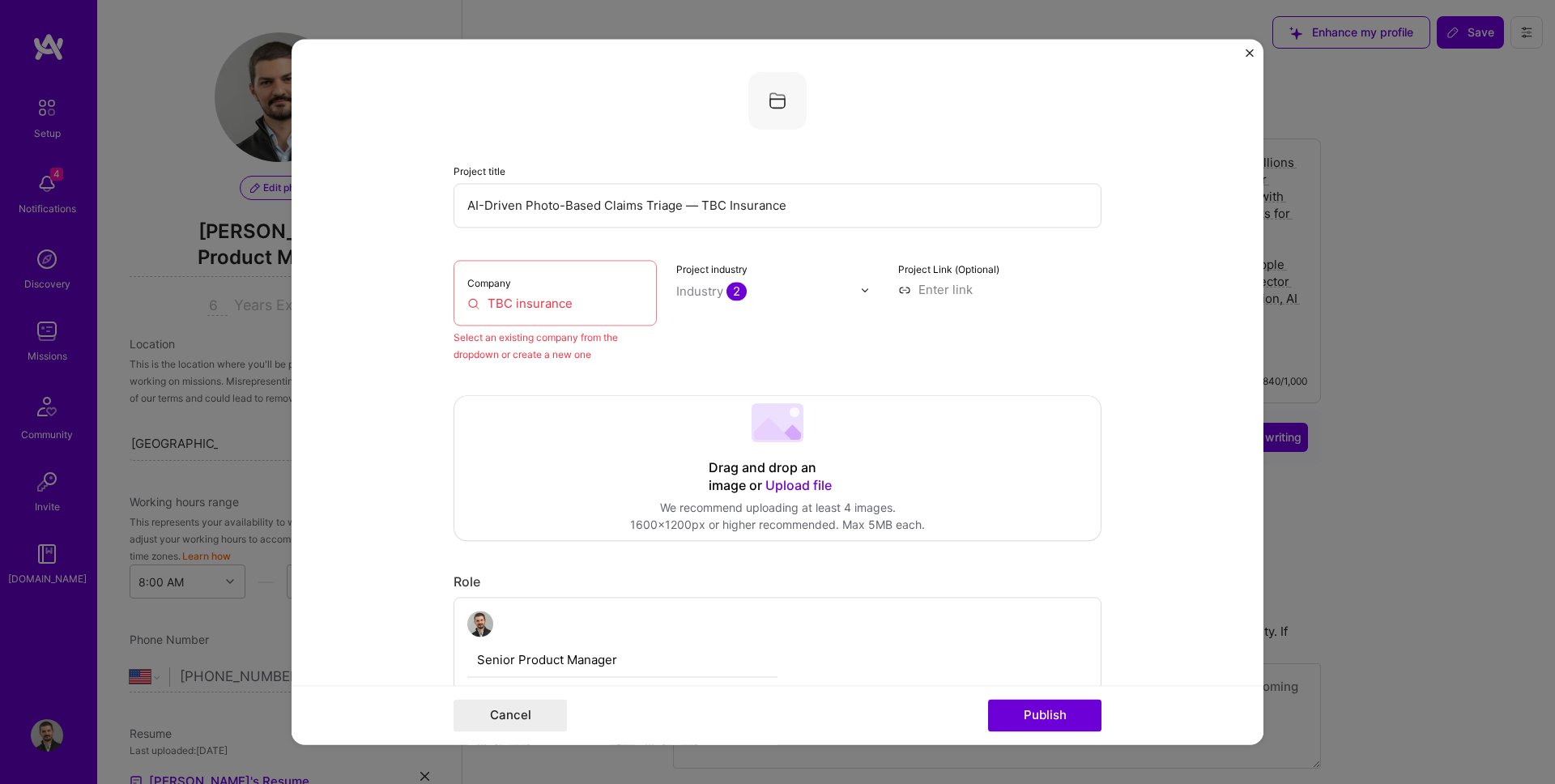
select select "US"
select select "Right Now"
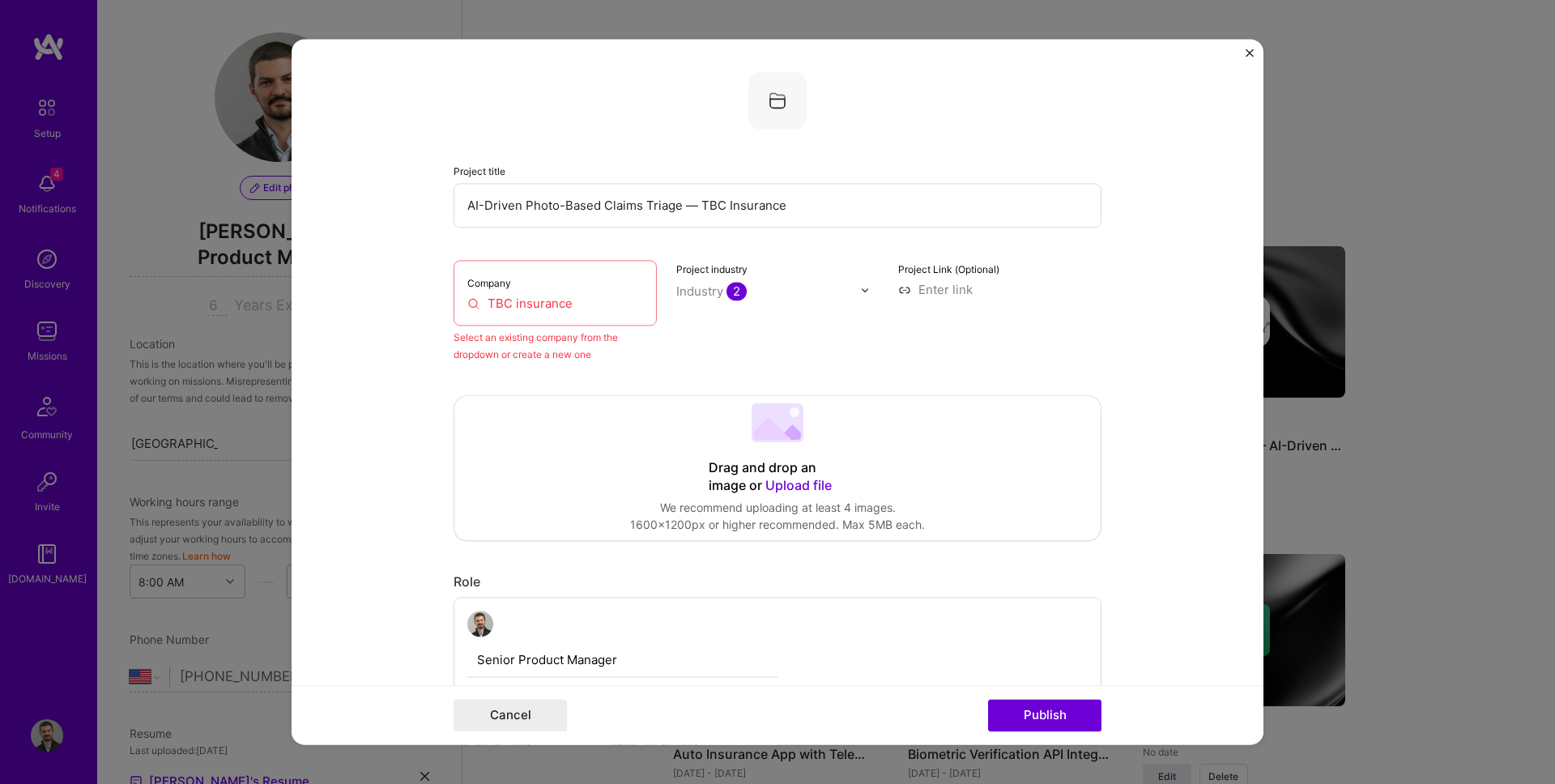
scroll to position [812, 0]
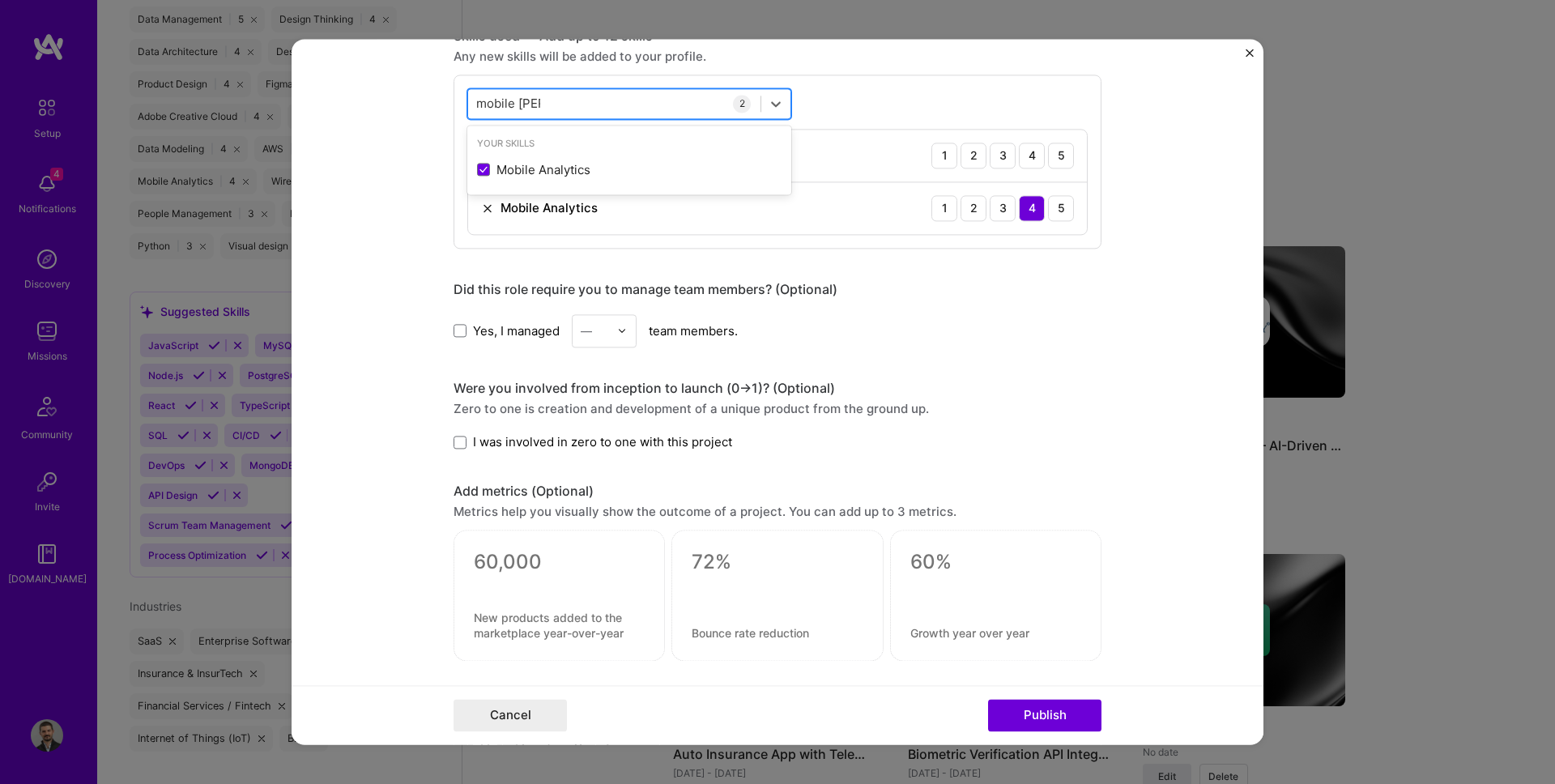
click at [513, 106] on input "mobile ana" at bounding box center [508, 104] width 64 height 17
click at [518, 106] on input "mobile ana" at bounding box center [508, 104] width 64 height 17
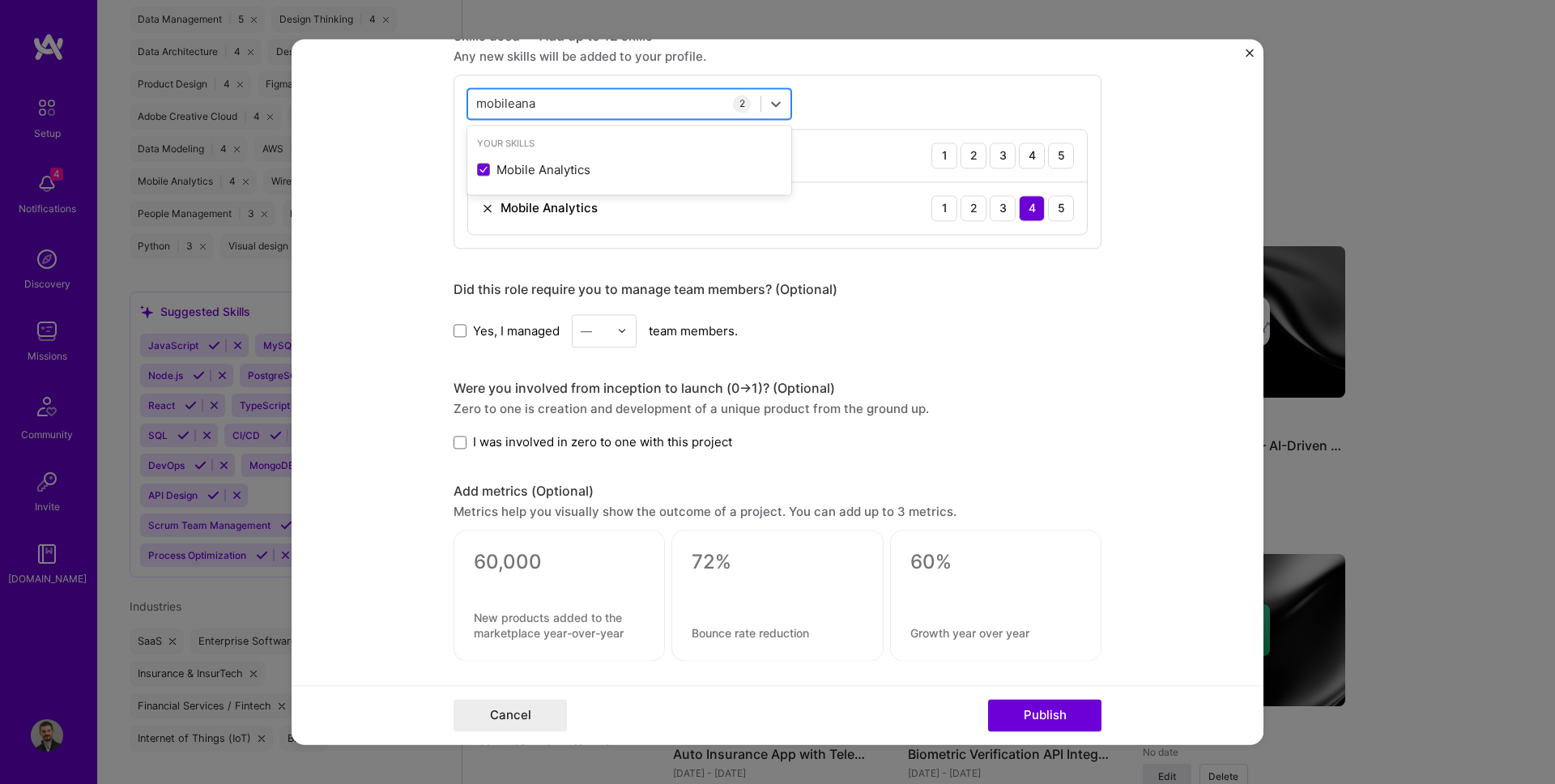
type input "mobilana"
click at [518, 106] on input "mobilana" at bounding box center [502, 104] width 54 height 17
type input "a"
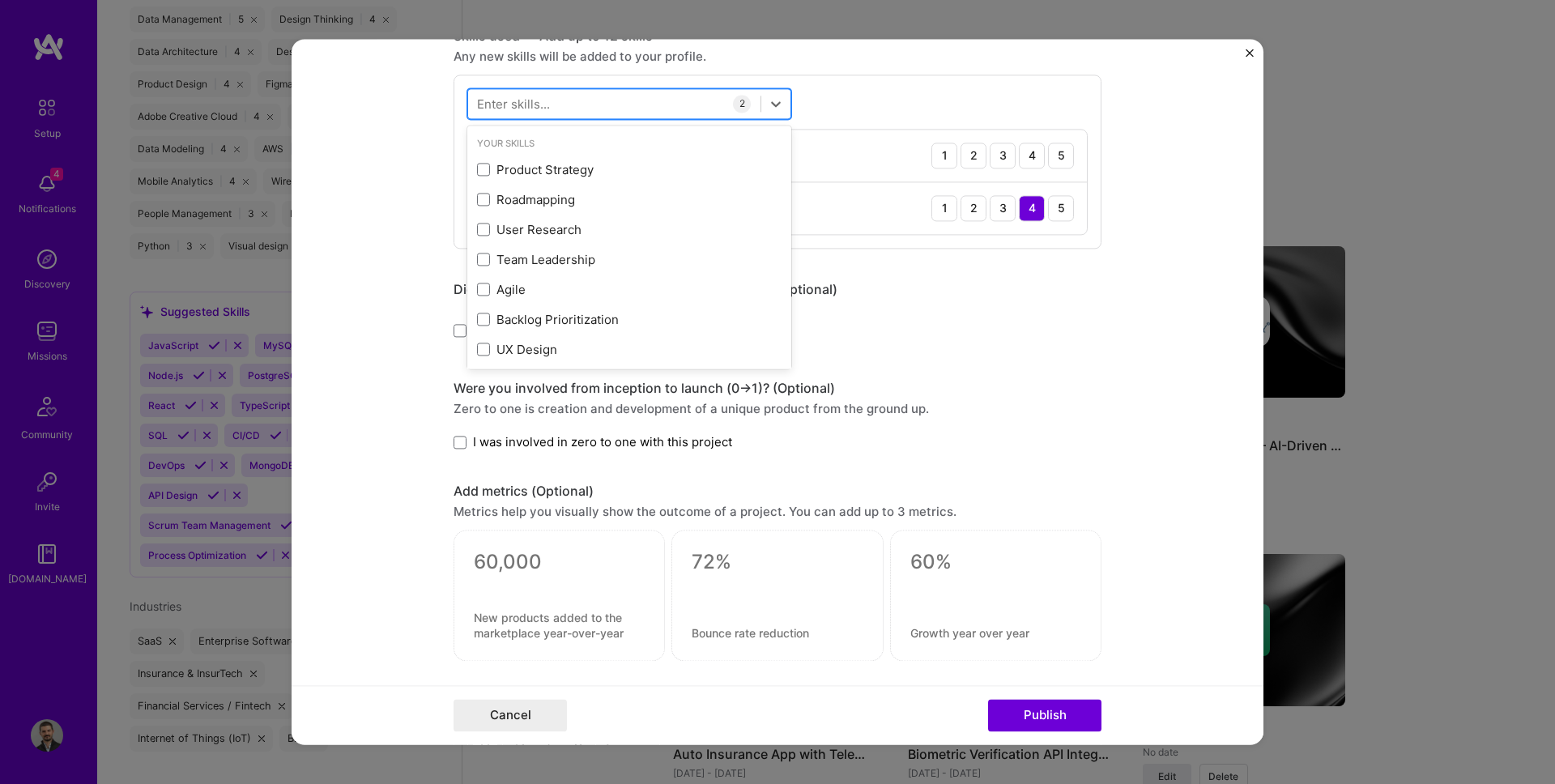
type input "e"
type input "v"
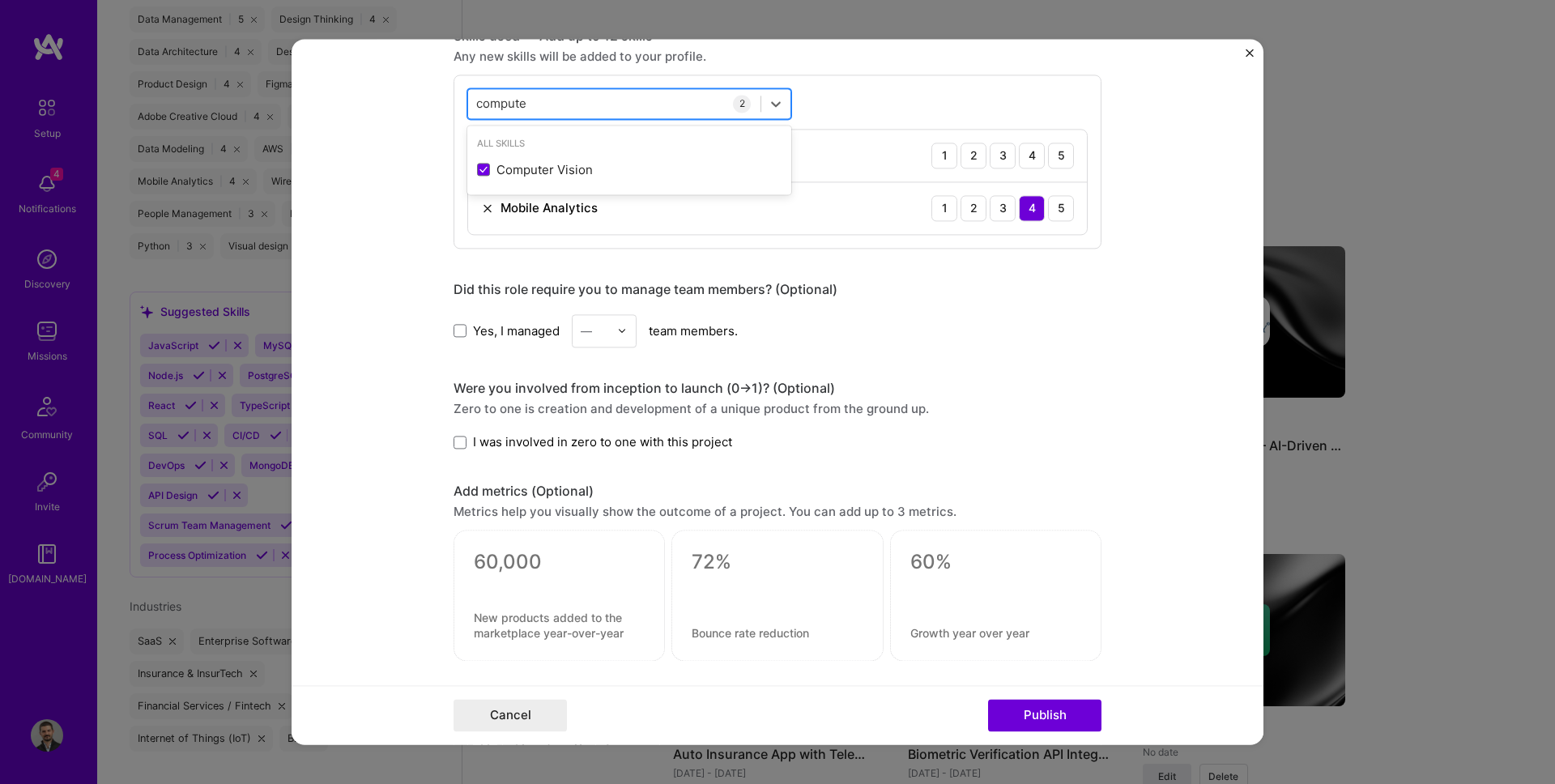
type input "computer"
click at [587, 98] on div "computer computer" at bounding box center [613, 104] width 292 height 26
click at [504, 99] on input "computer" at bounding box center [504, 104] width 56 height 17
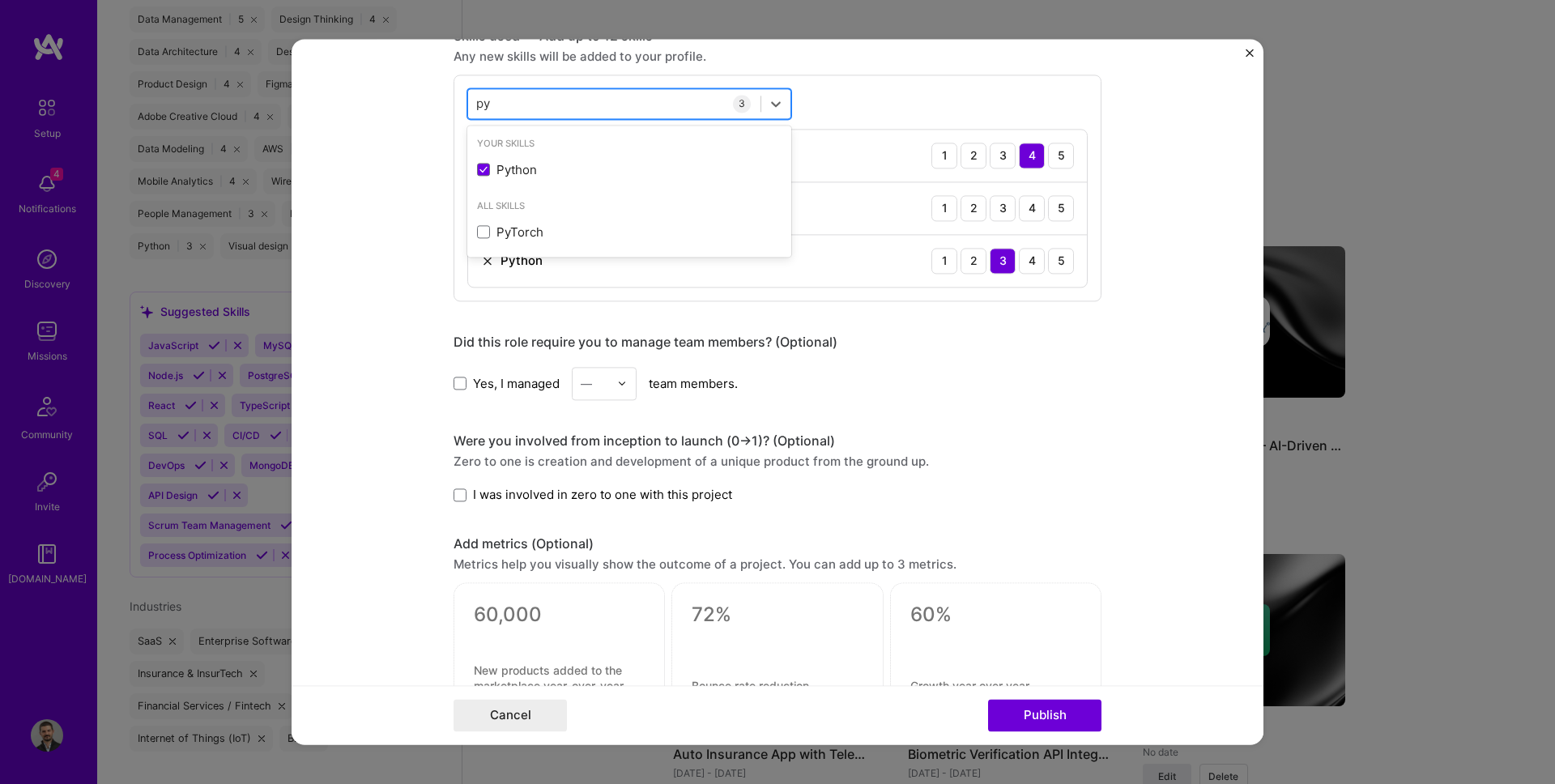
type input "p"
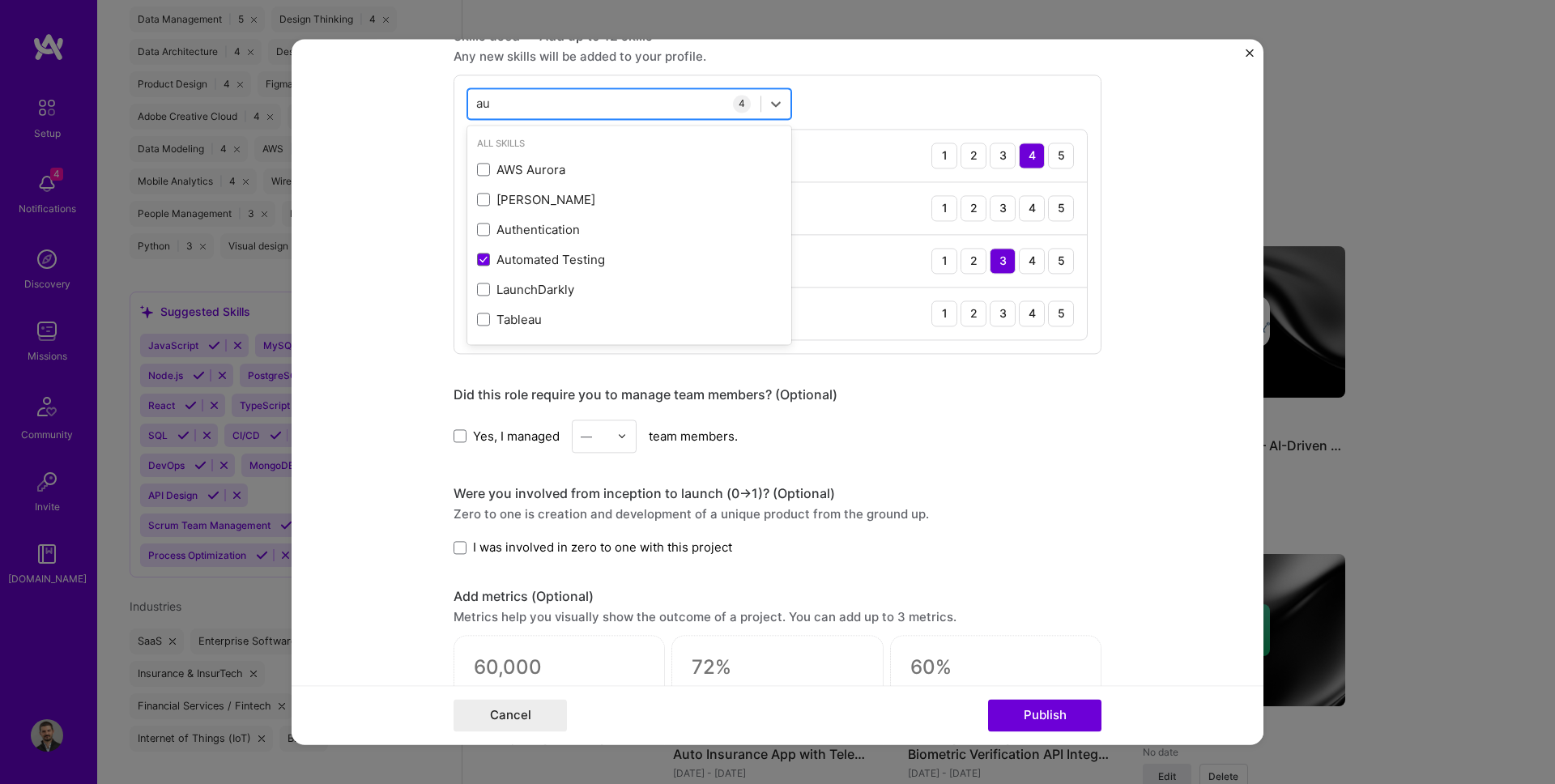
type input "a"
type input "j"
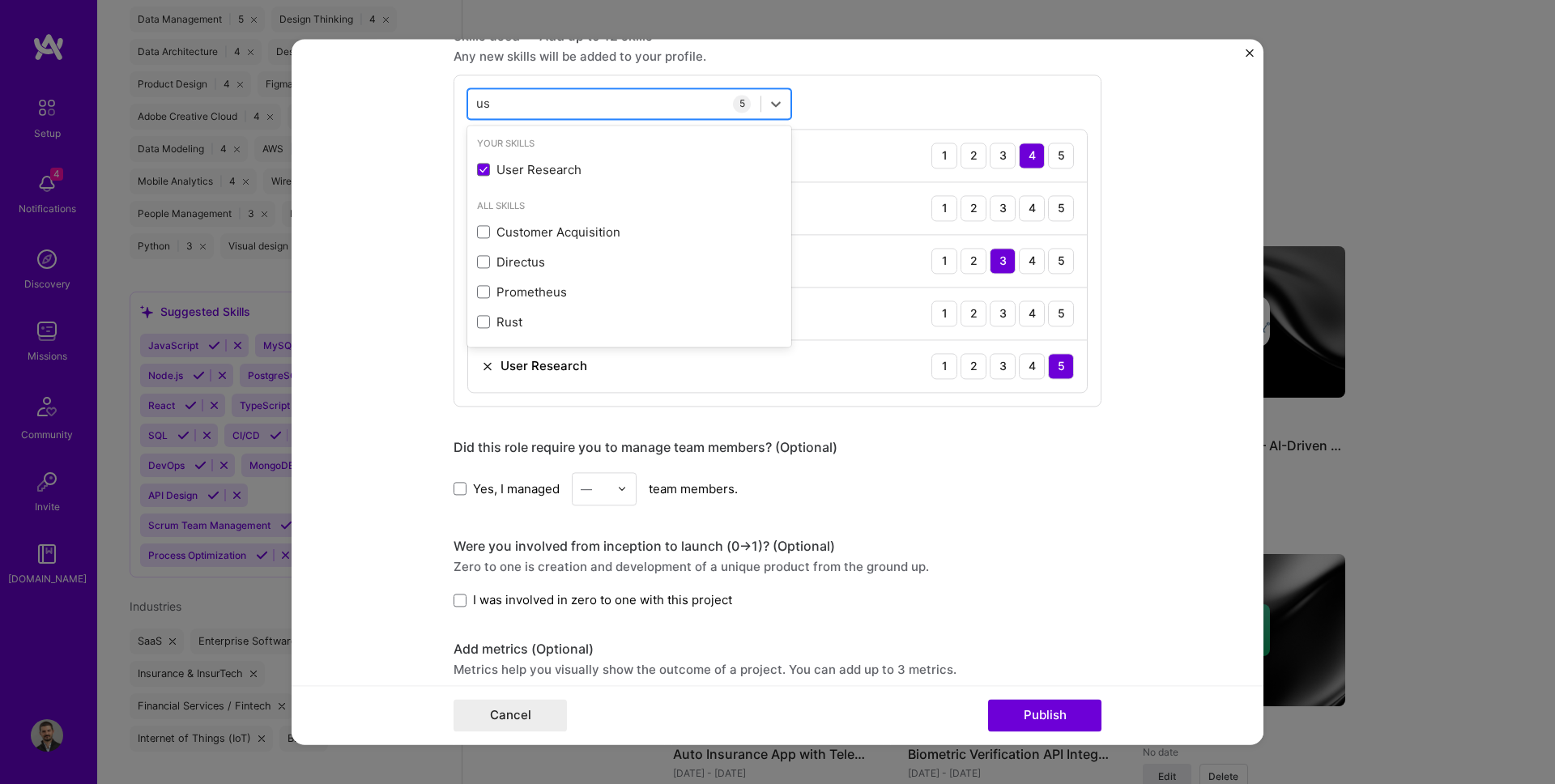
type input "u"
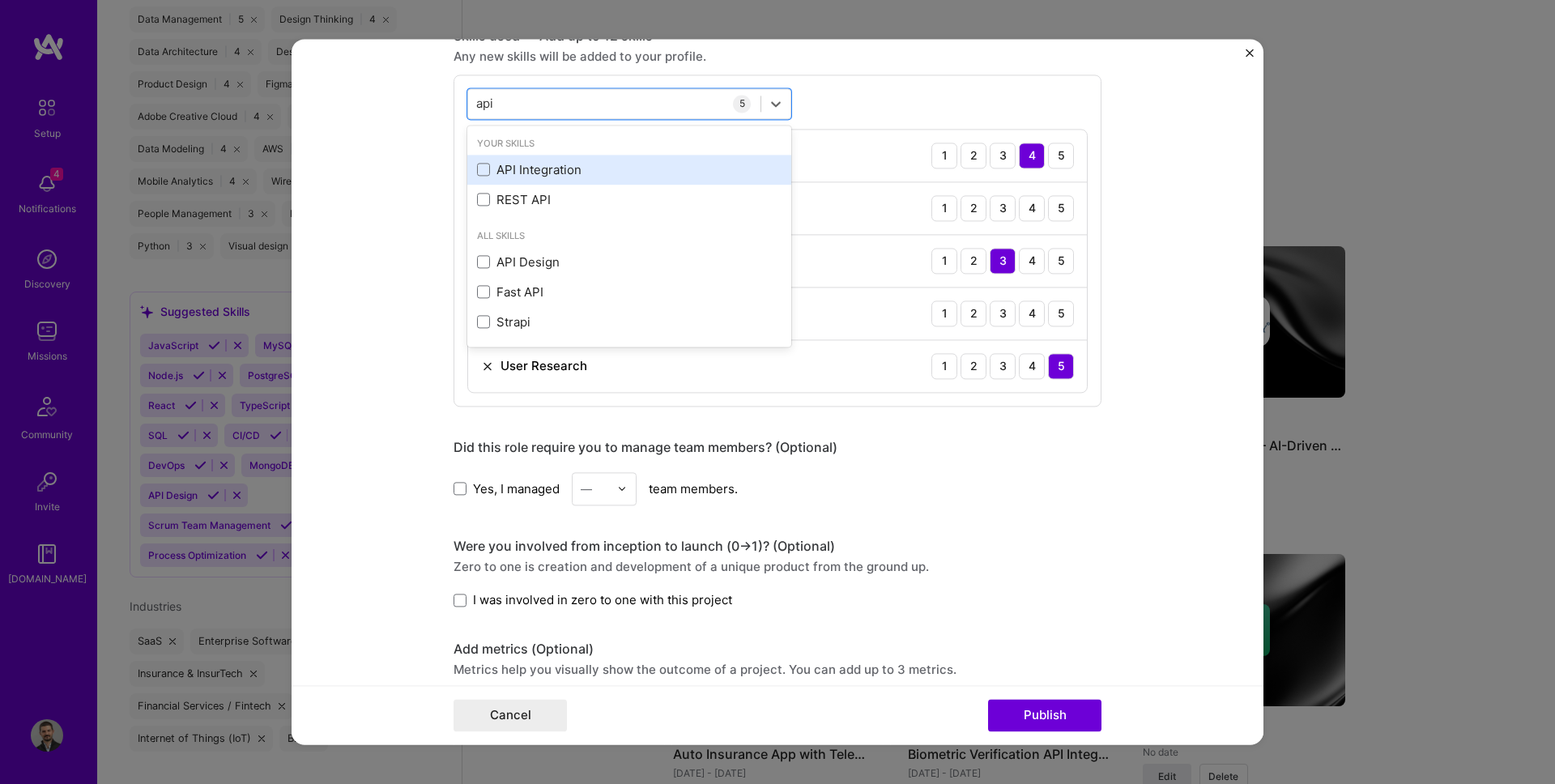
click at [501, 169] on div "API Integration" at bounding box center [629, 169] width 305 height 17
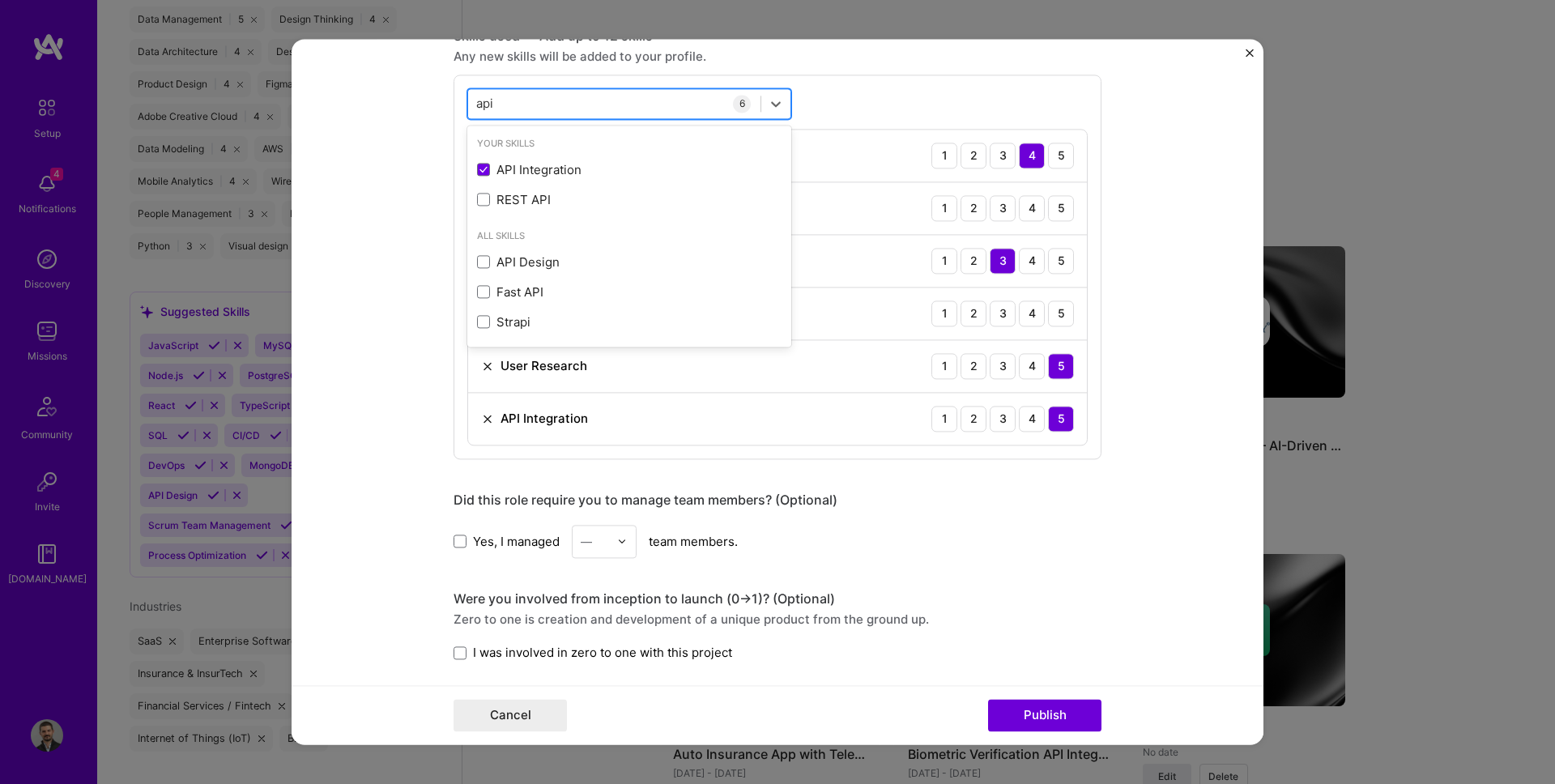
click at [510, 106] on div "api api" at bounding box center [613, 104] width 292 height 26
type input "a"
type input "testing"
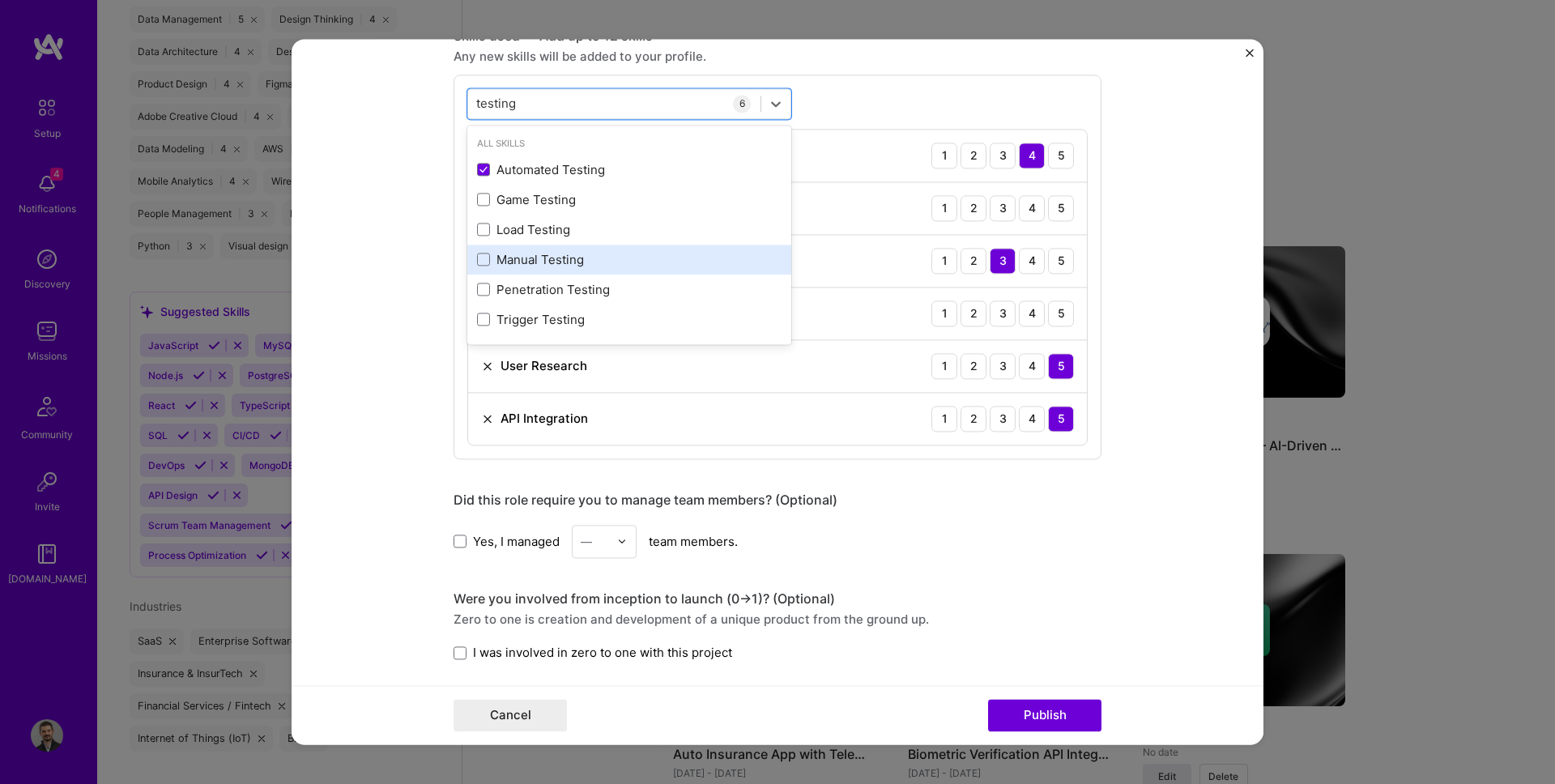
click at [534, 254] on div "Manual Testing" at bounding box center [629, 259] width 305 height 17
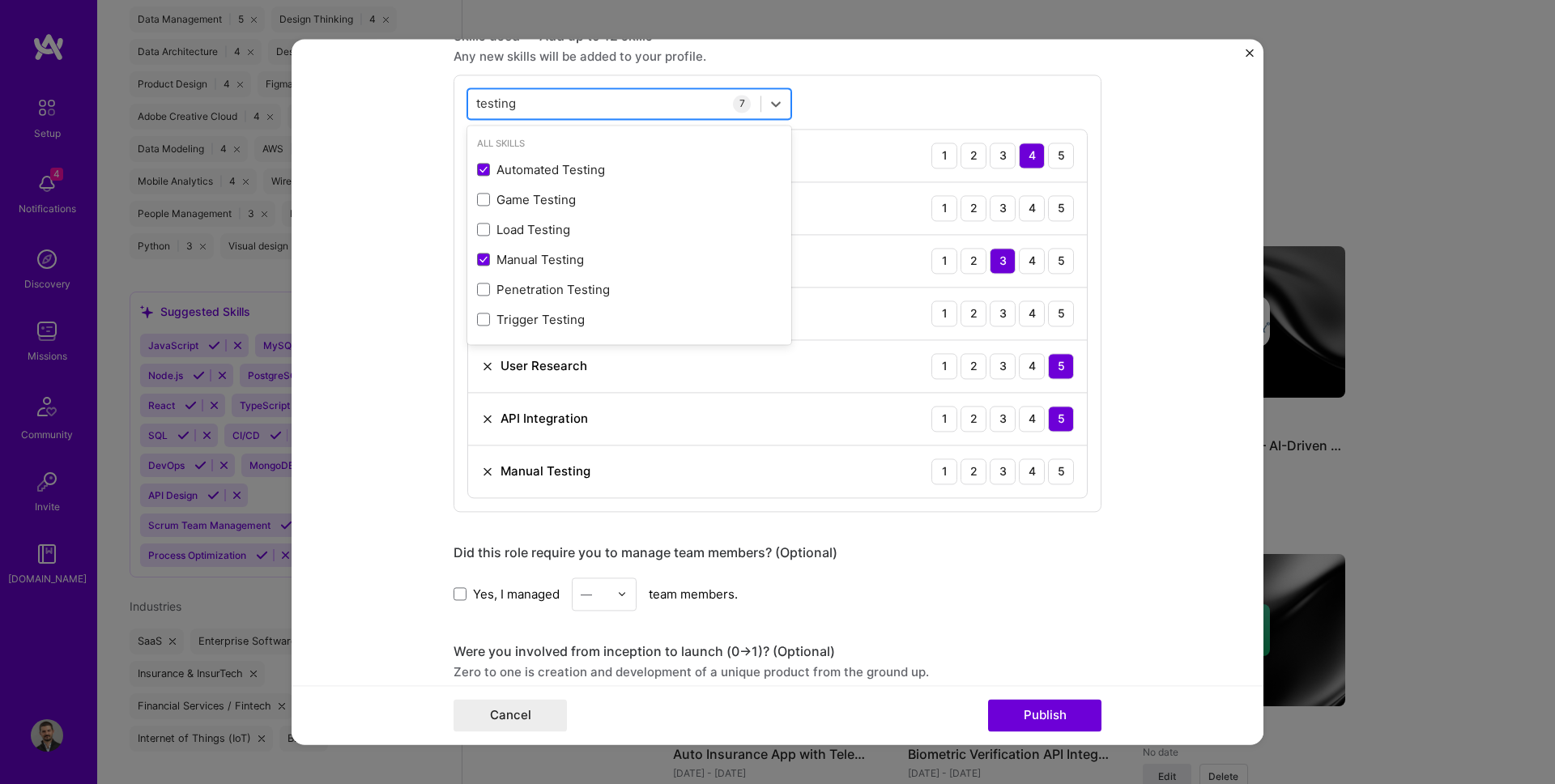
click at [504, 106] on input "testing" at bounding box center [496, 104] width 41 height 17
click at [414, 138] on form "Project title AI-Driven Photo-Based Claims Triage — TBC Insurance Company TBC i…" at bounding box center [777, 391] width 972 height 705
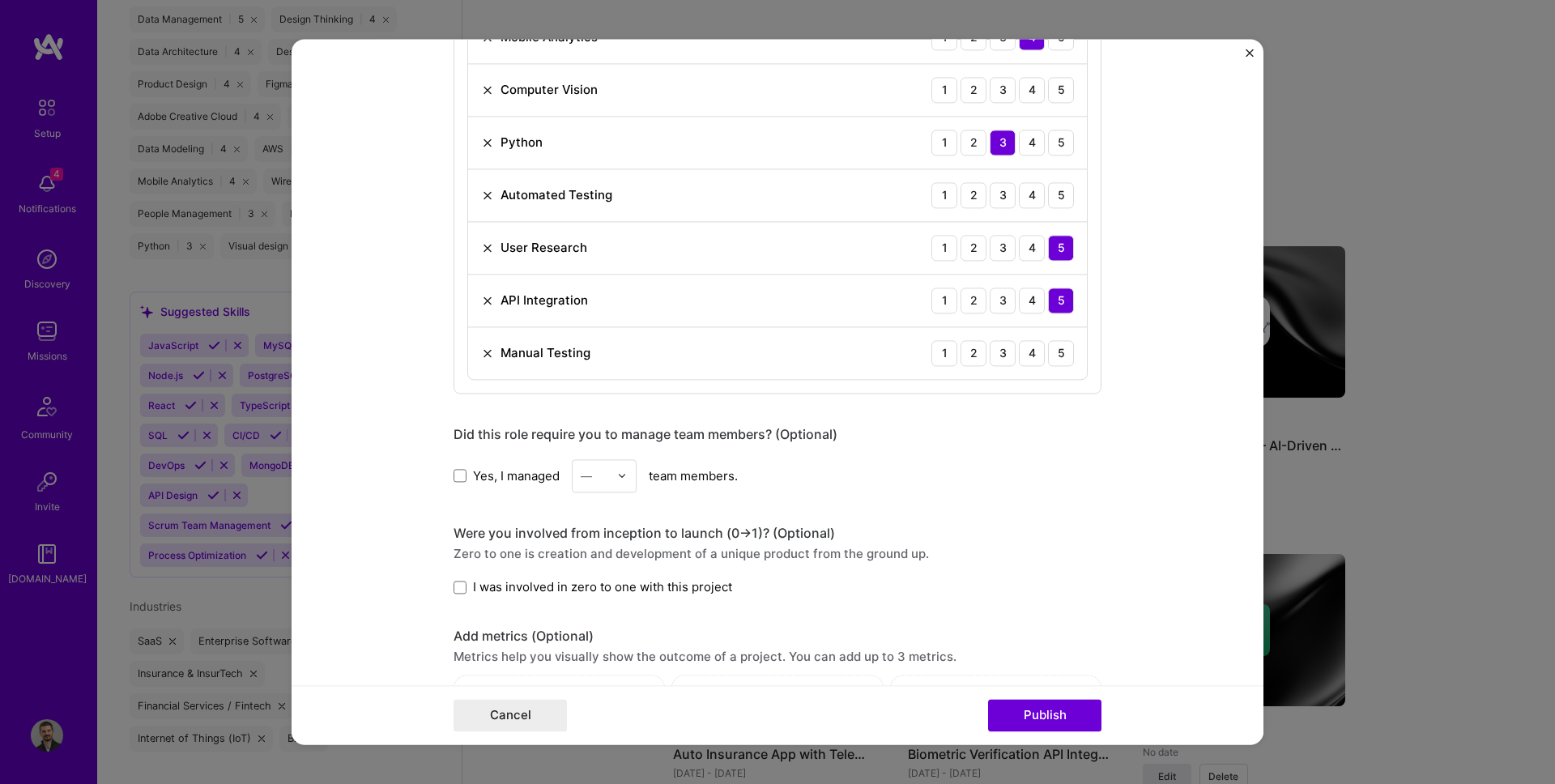
scroll to position [1174, 0]
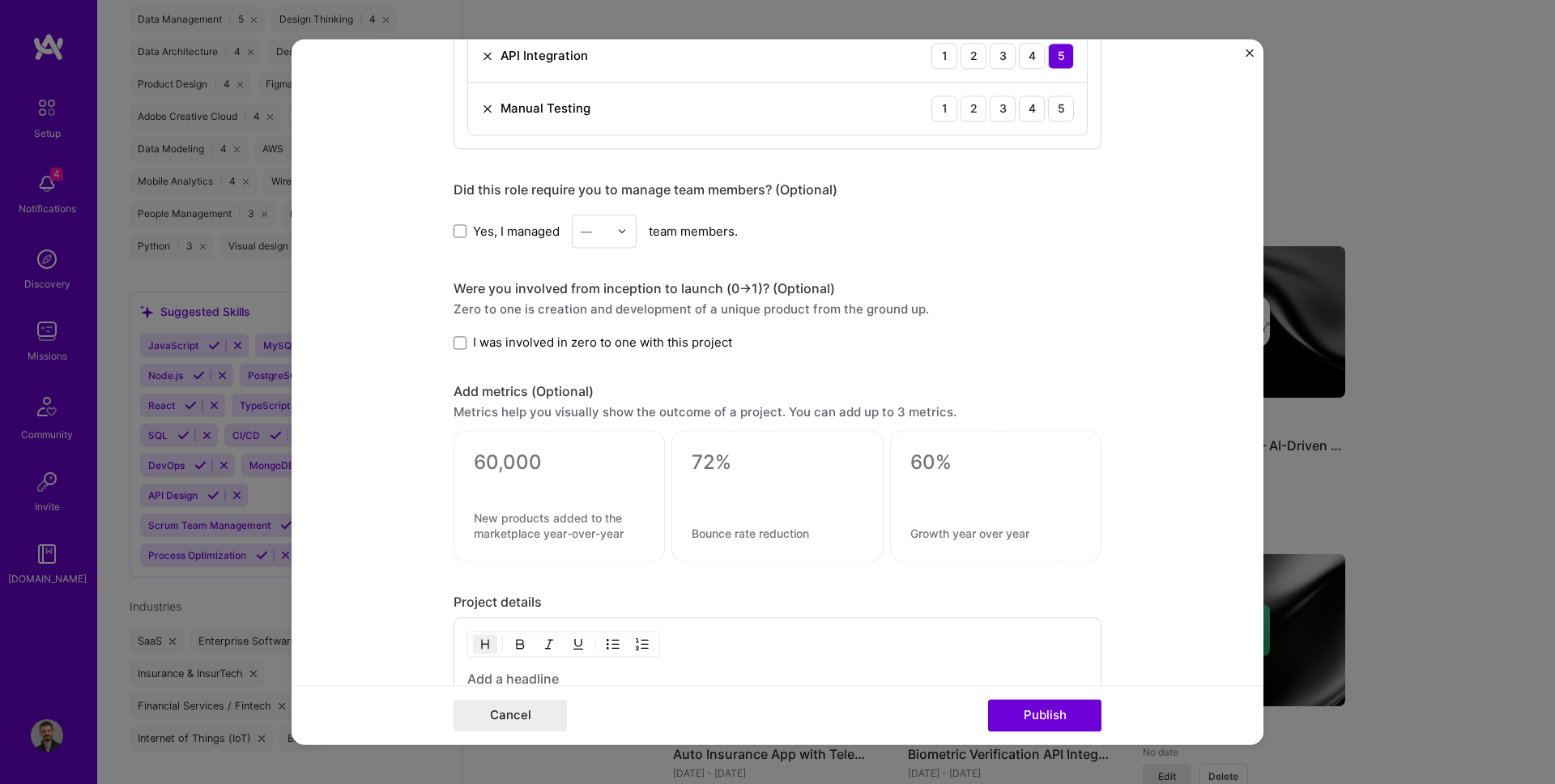
click at [469, 339] on label "I was involved in zero to one with this project" at bounding box center [592, 342] width 278 height 17
click at [0, 0] on input "I was involved in zero to one with this project" at bounding box center [0, 0] width 0 height 0
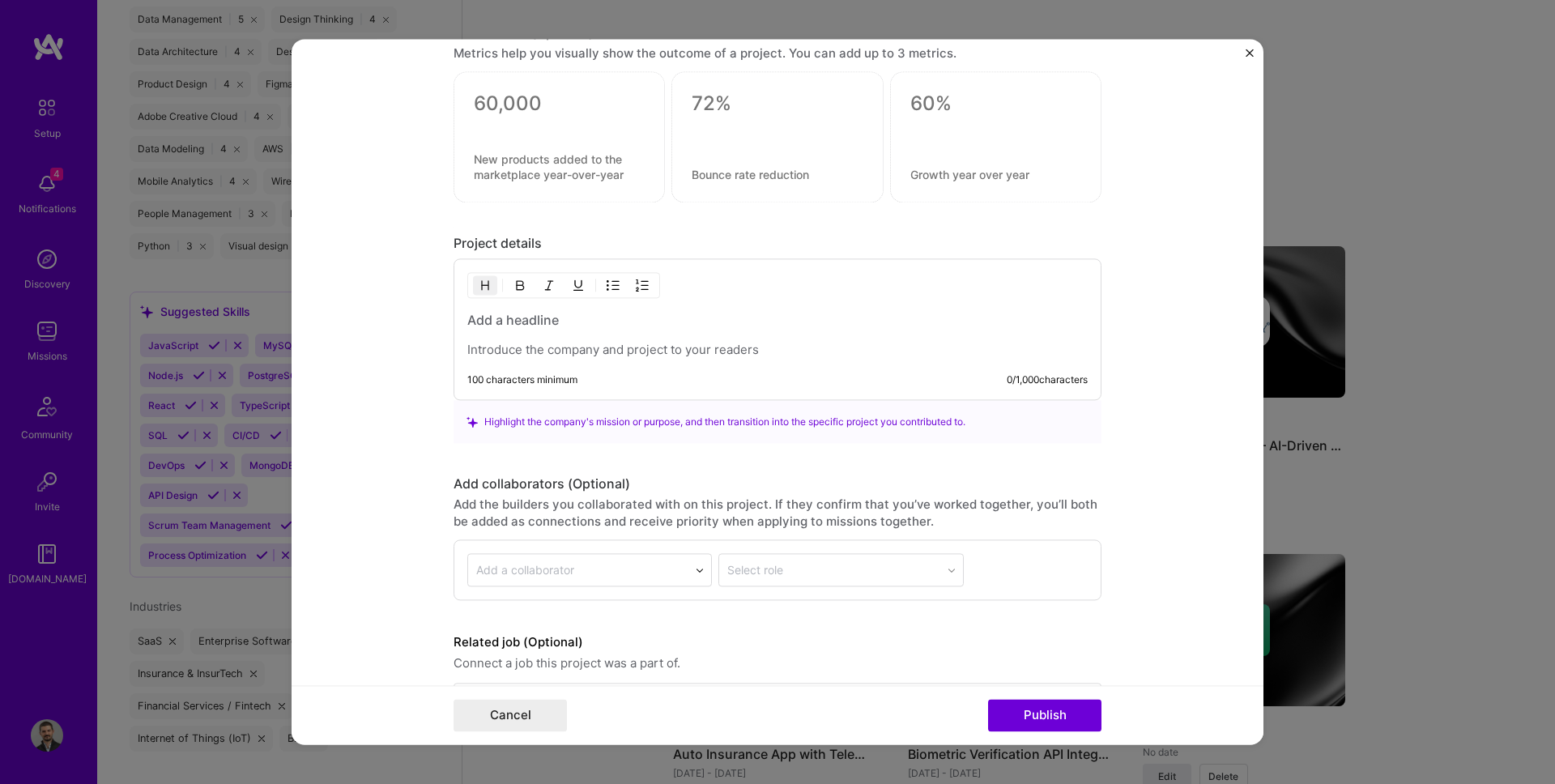
scroll to position [1586, 0]
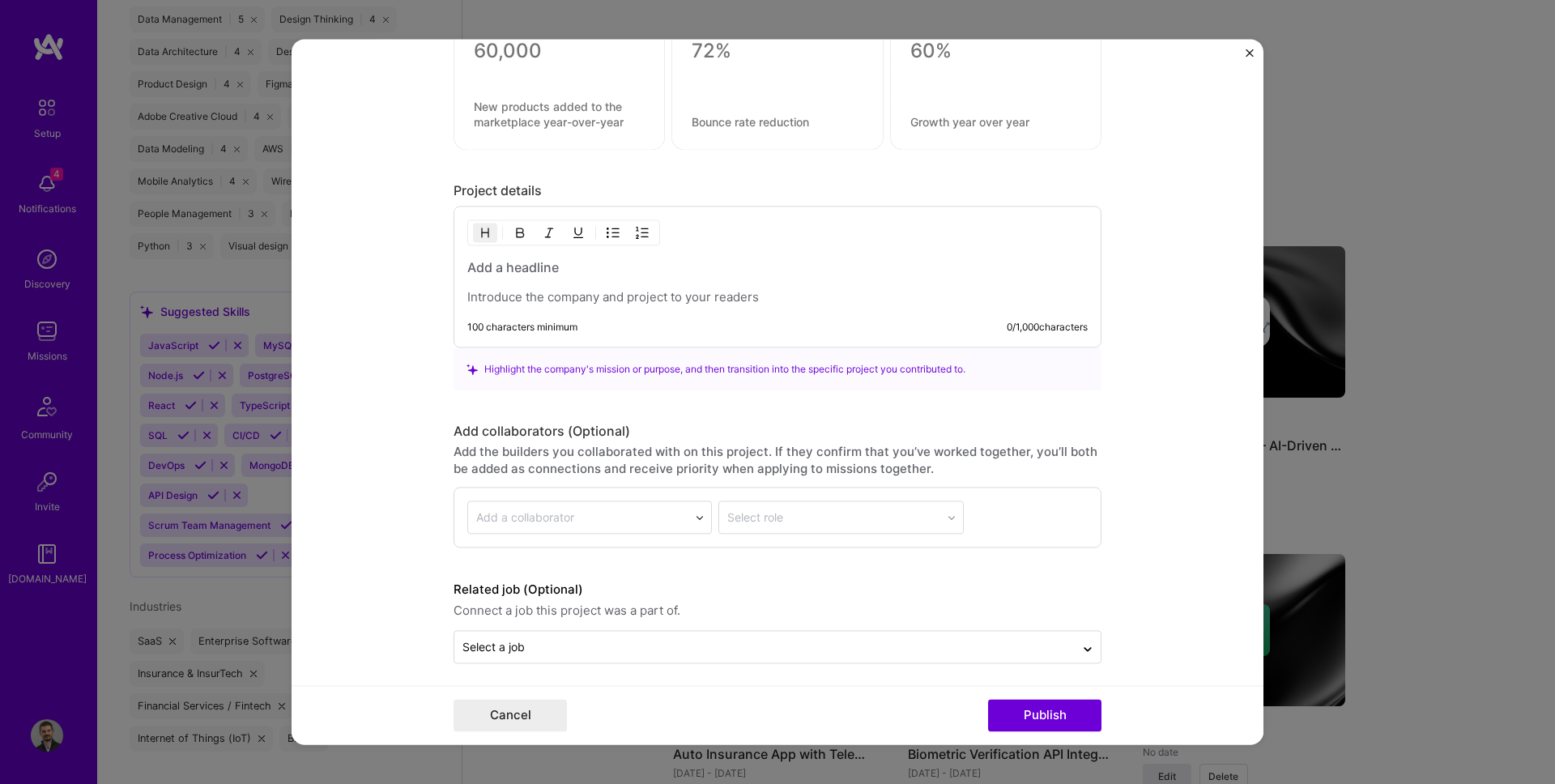
click at [493, 301] on p at bounding box center [778, 298] width 621 height 16
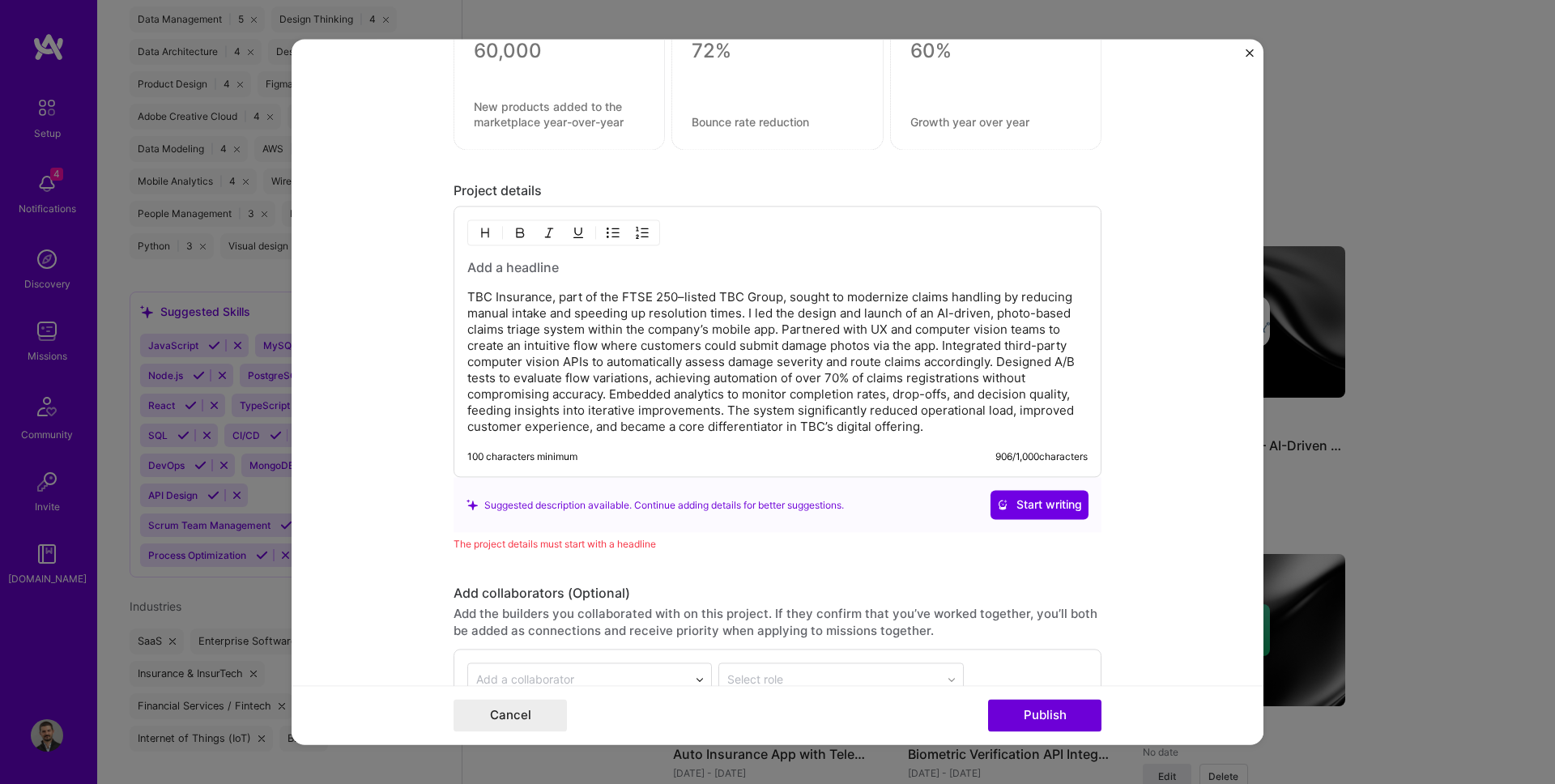
click at [537, 273] on h3 at bounding box center [778, 268] width 621 height 18
click at [520, 268] on h3 at bounding box center [778, 268] width 621 height 18
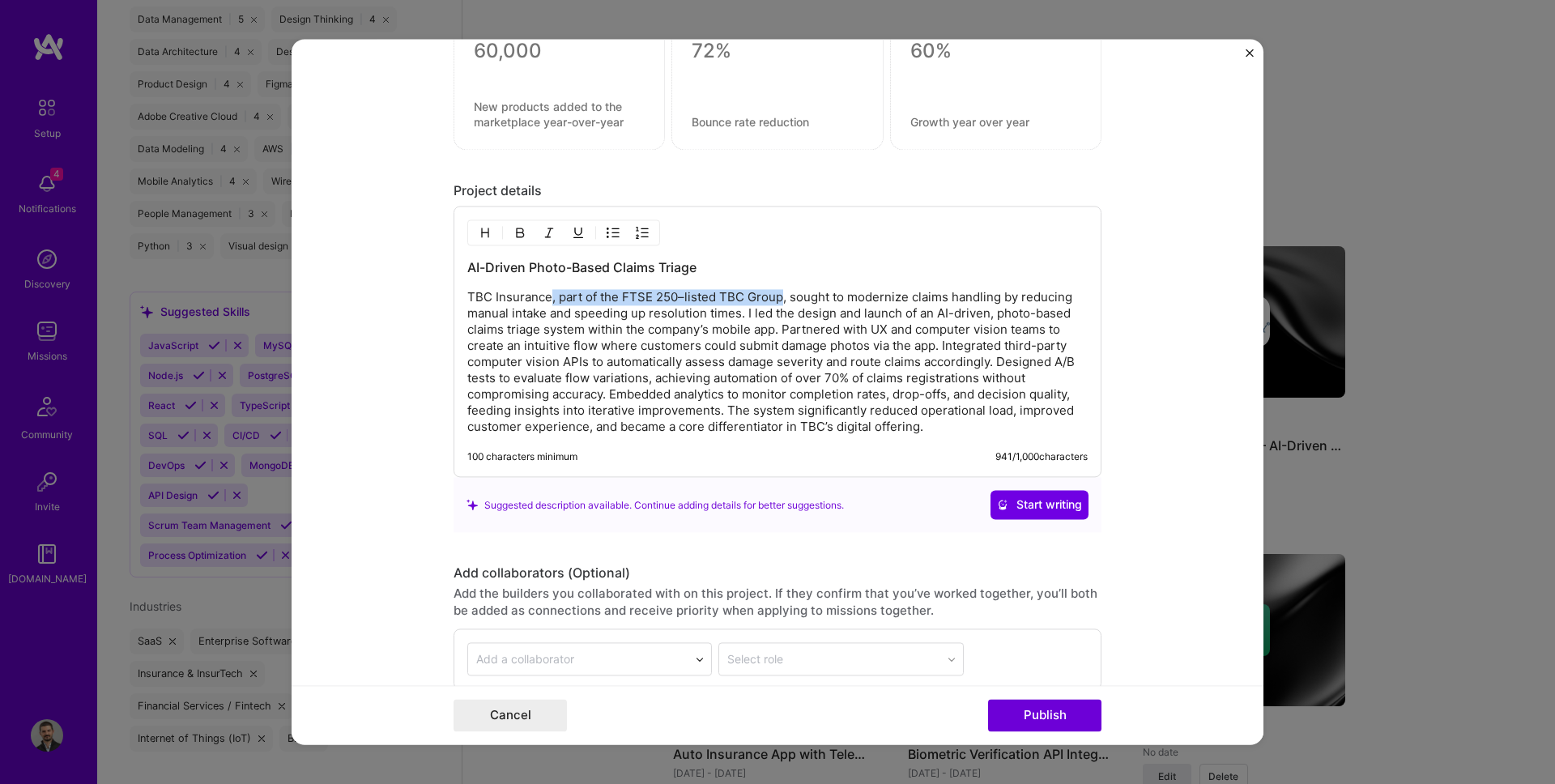
drag, startPoint x: 552, startPoint y: 296, endPoint x: 783, endPoint y: 295, distance: 231.0
click at [783, 295] on p "TBC Insurance, part of the FTSE 250–listed TBC Group, sought to modernize claim…" at bounding box center [778, 363] width 621 height 146
click at [597, 310] on p "TBC Insurance, sought to modernize claims handling by reducing manual intake an…" at bounding box center [778, 363] width 621 height 146
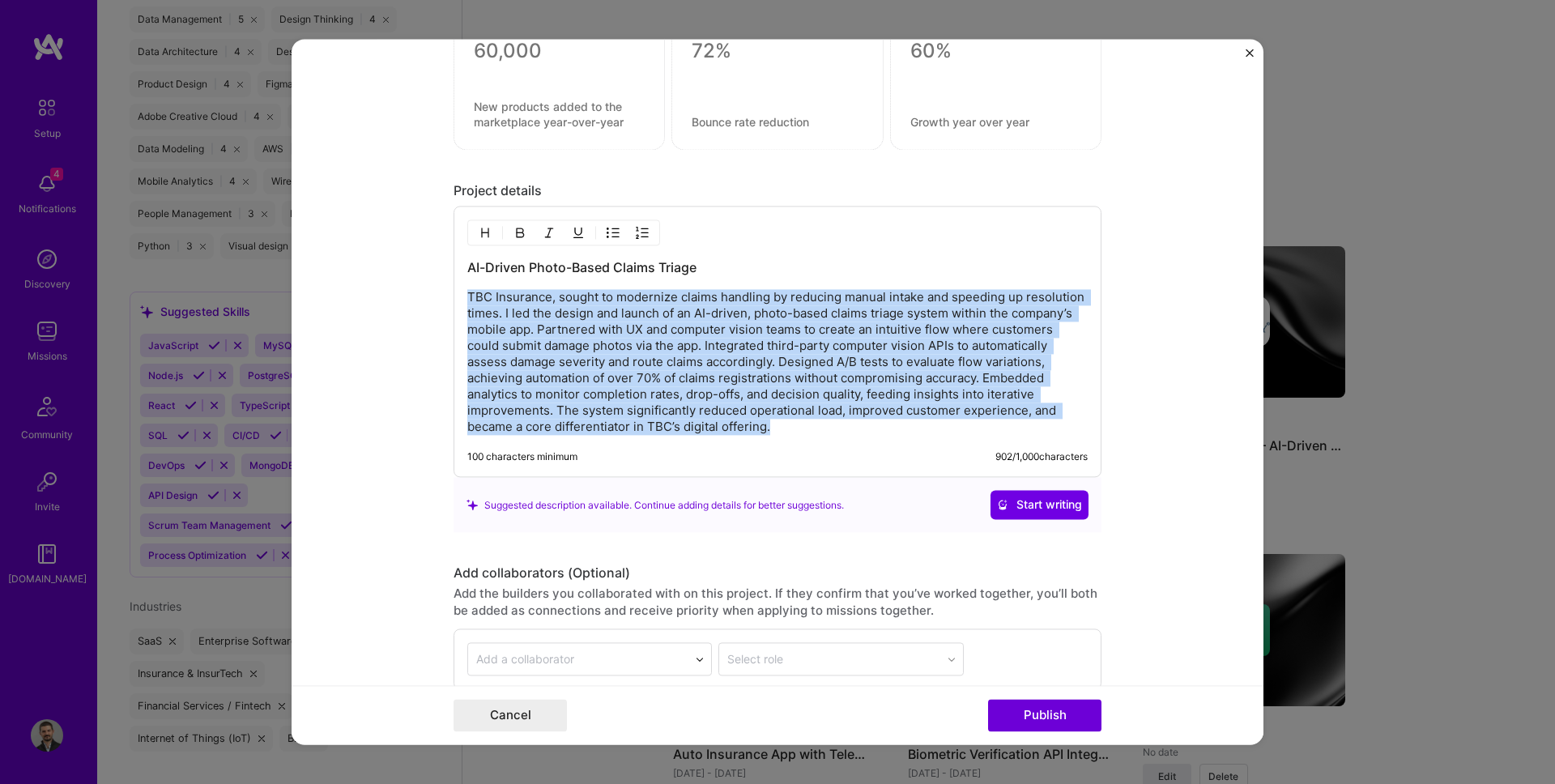
drag, startPoint x: 775, startPoint y: 426, endPoint x: 403, endPoint y: 290, distance: 396.1
click at [403, 290] on form "Project title AI-Driven Photo-Based Claims Triage — TBC Insurance Company TBC i…" at bounding box center [777, 391] width 972 height 705
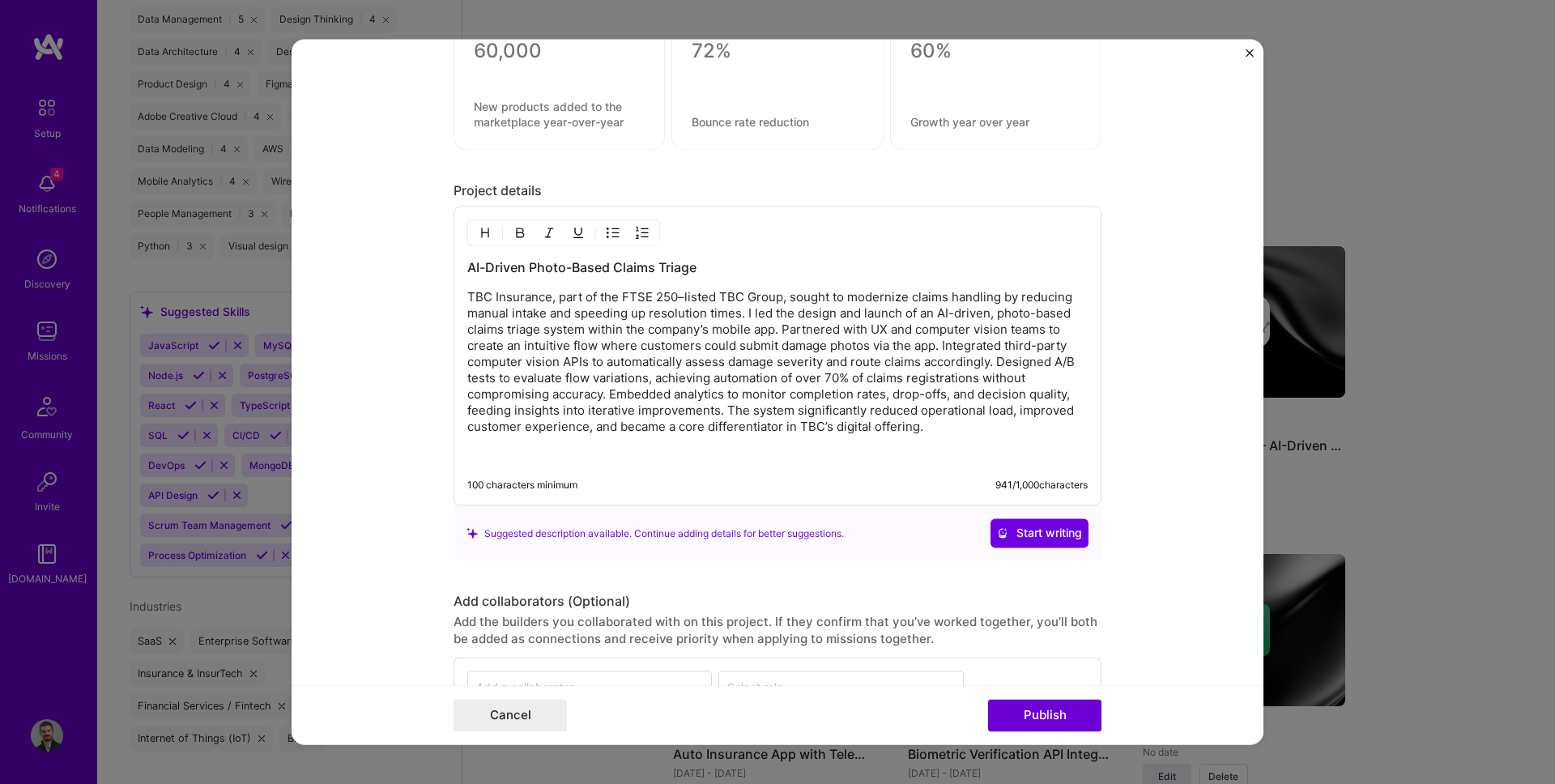
click at [634, 372] on p "TBC Insurance, part of the FTSE 250–listed TBC Group, sought to modernize claim…" at bounding box center [778, 363] width 621 height 146
click at [593, 431] on p "TBC Insurance, part of the FTSE 250–listed TBC Group, sought to modernize claim…" at bounding box center [778, 363] width 621 height 146
click at [572, 449] on p at bounding box center [778, 456] width 621 height 16
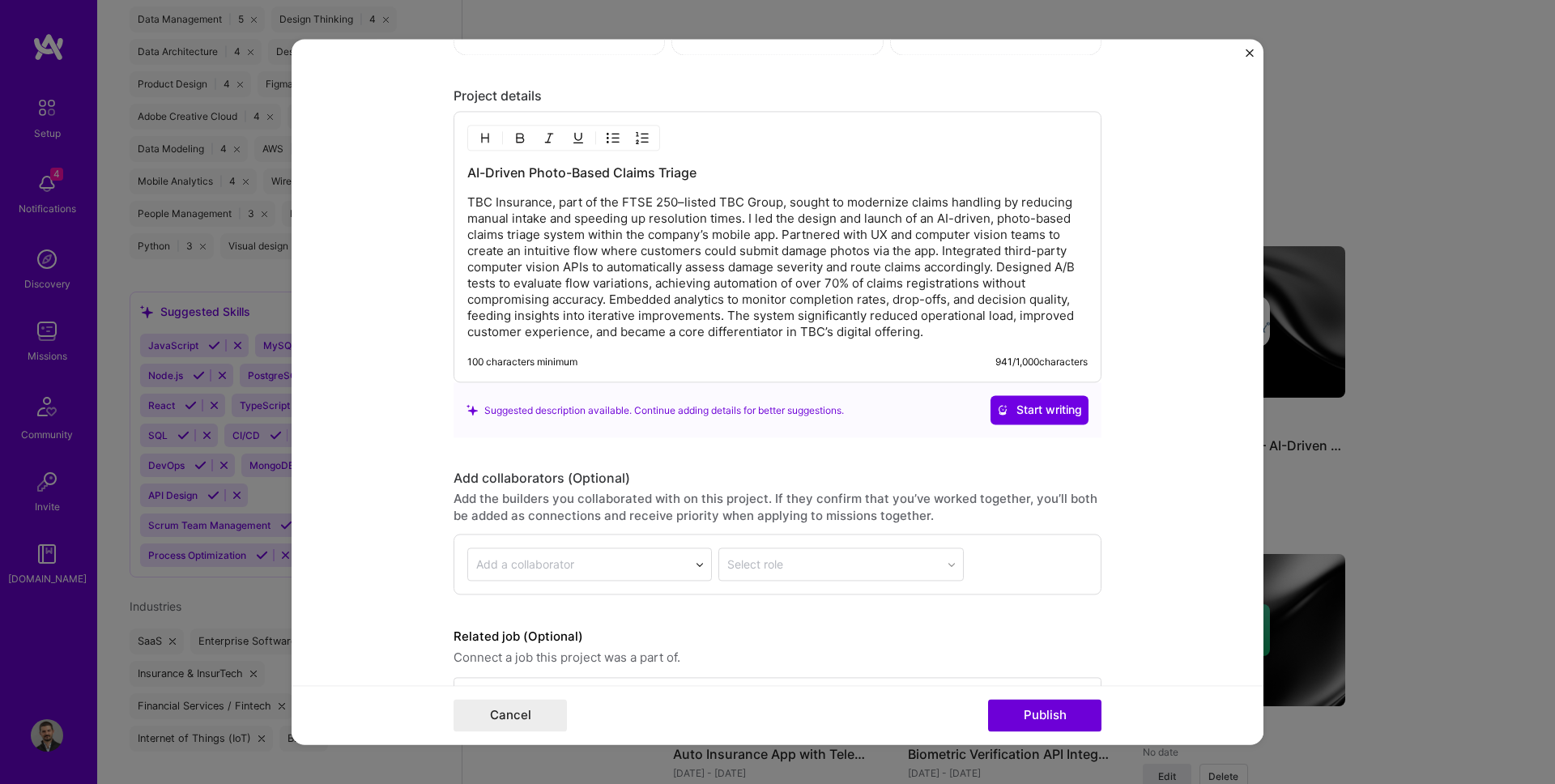
scroll to position [1735, 0]
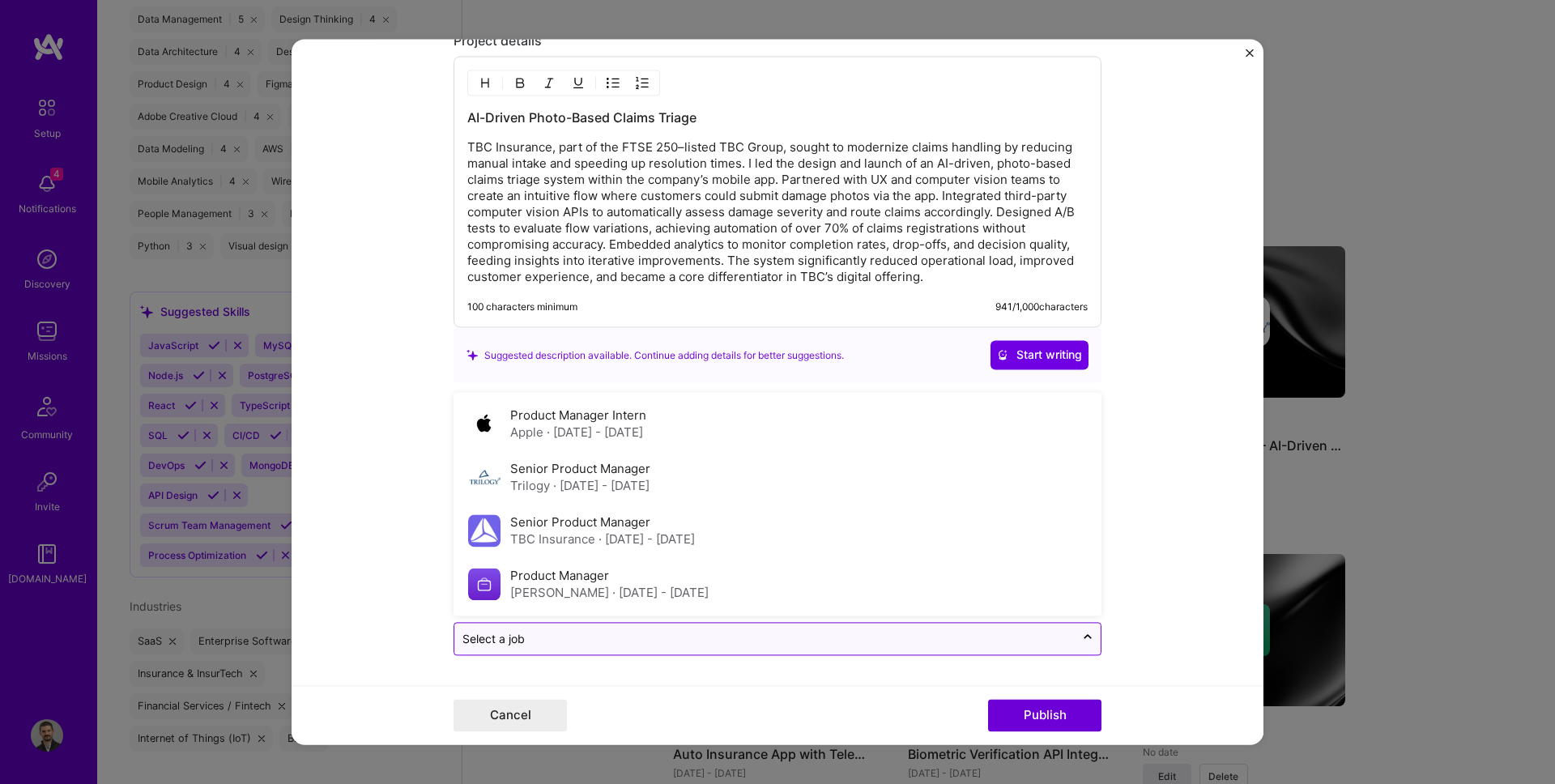
click at [521, 645] on div "Select a job" at bounding box center [493, 638] width 63 height 17
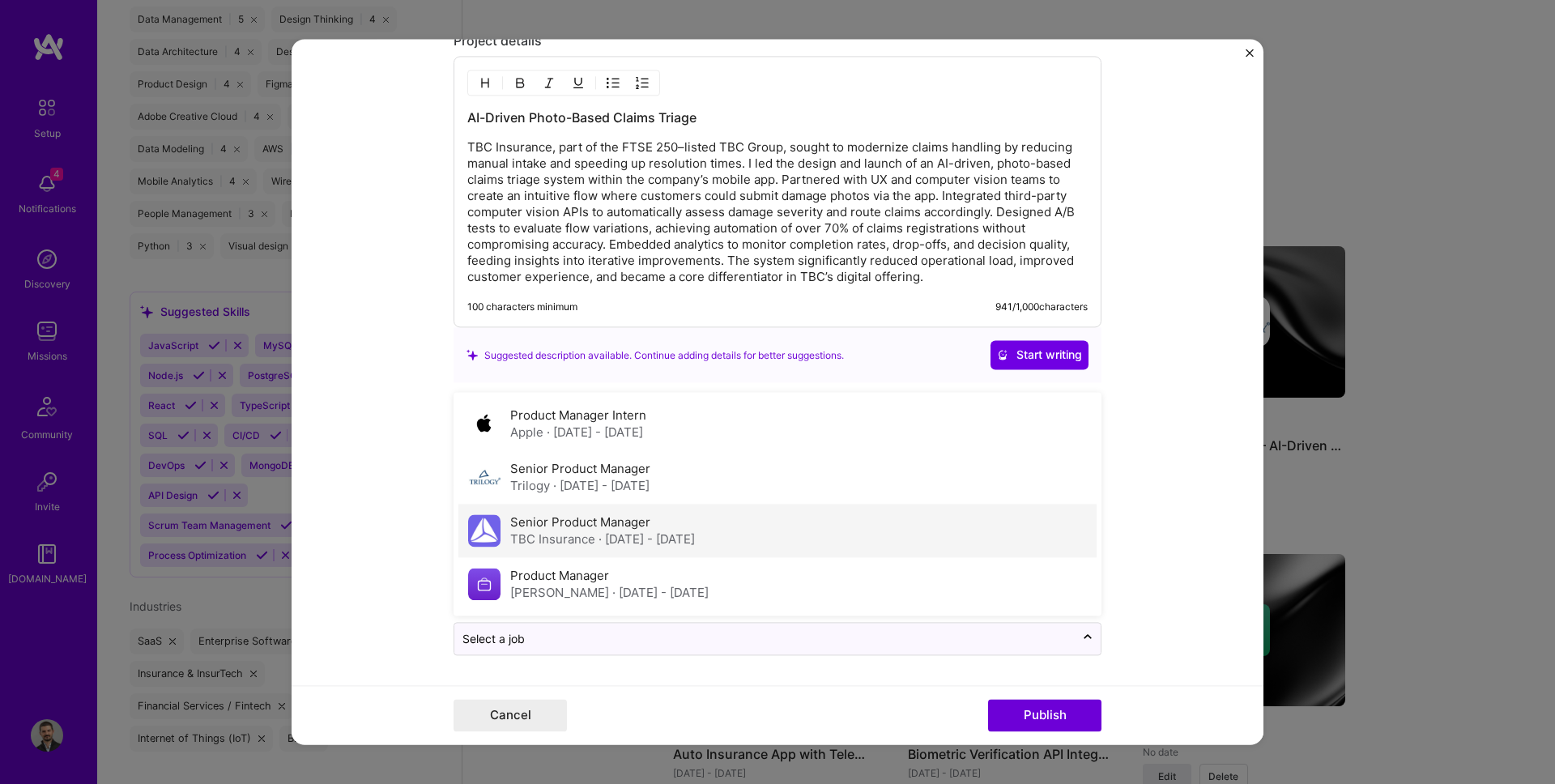
click at [540, 518] on label "Senior Product Manager" at bounding box center [581, 522] width 140 height 15
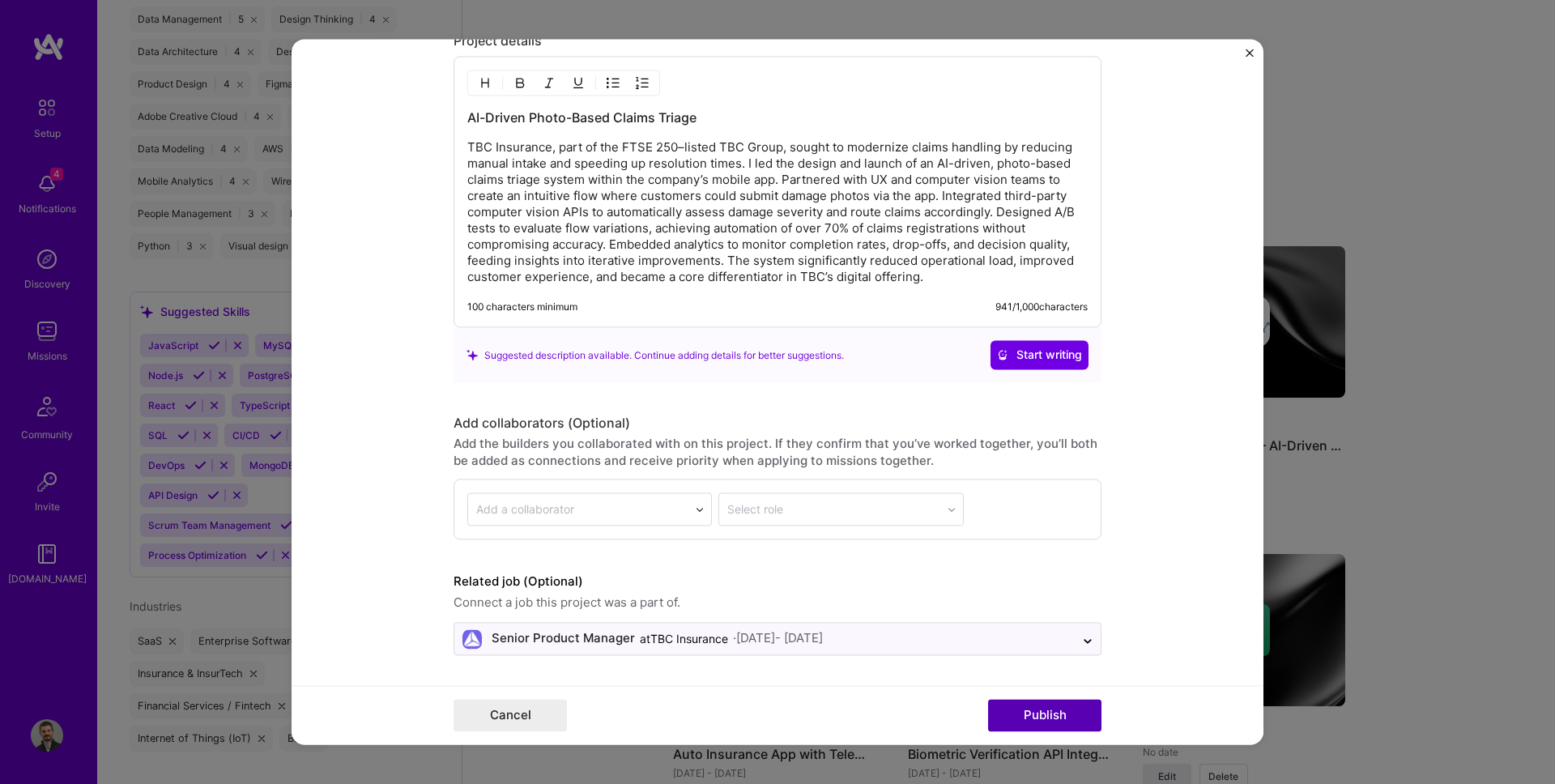
click at [1051, 710] on button "Publish" at bounding box center [1045, 716] width 114 height 33
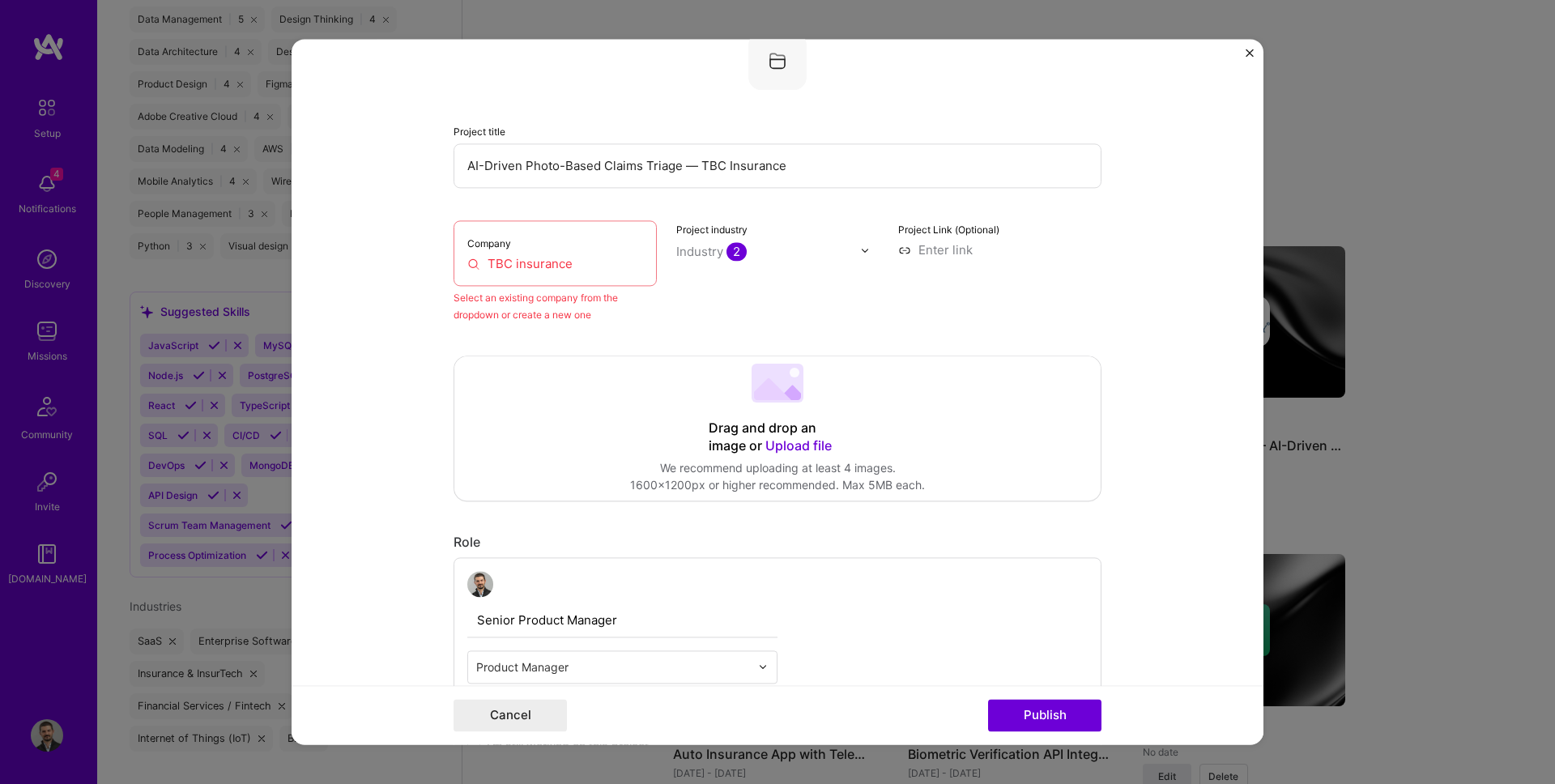
scroll to position [33, 0]
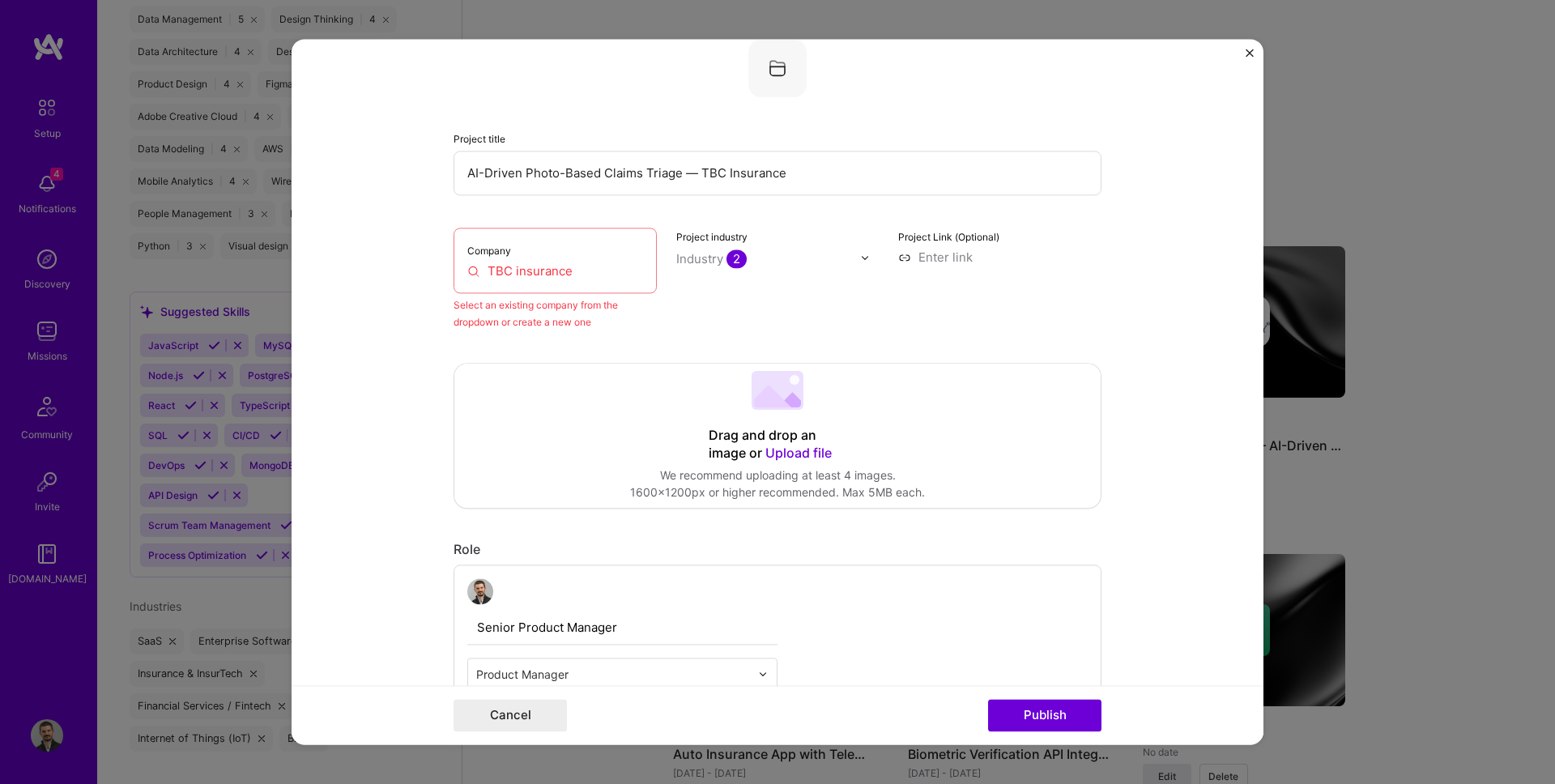
click at [534, 282] on div "Company TBC insurance" at bounding box center [554, 260] width 203 height 65
click at [556, 272] on input "TBC insurance" at bounding box center [555, 270] width 176 height 17
click at [578, 268] on input "TBC insurance" at bounding box center [555, 270] width 176 height 17
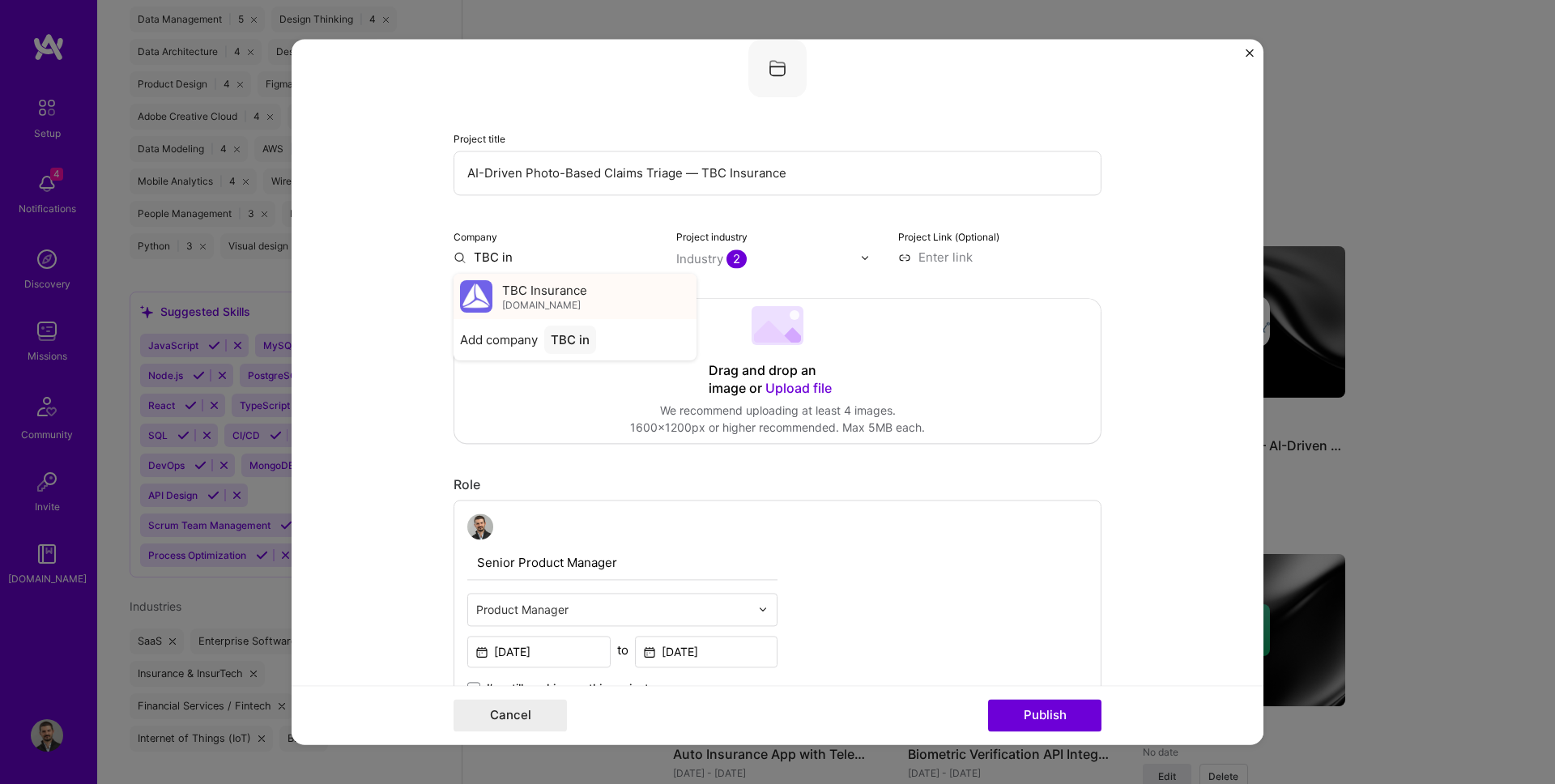
click at [538, 287] on span "TBC Insurance" at bounding box center [544, 290] width 85 height 17
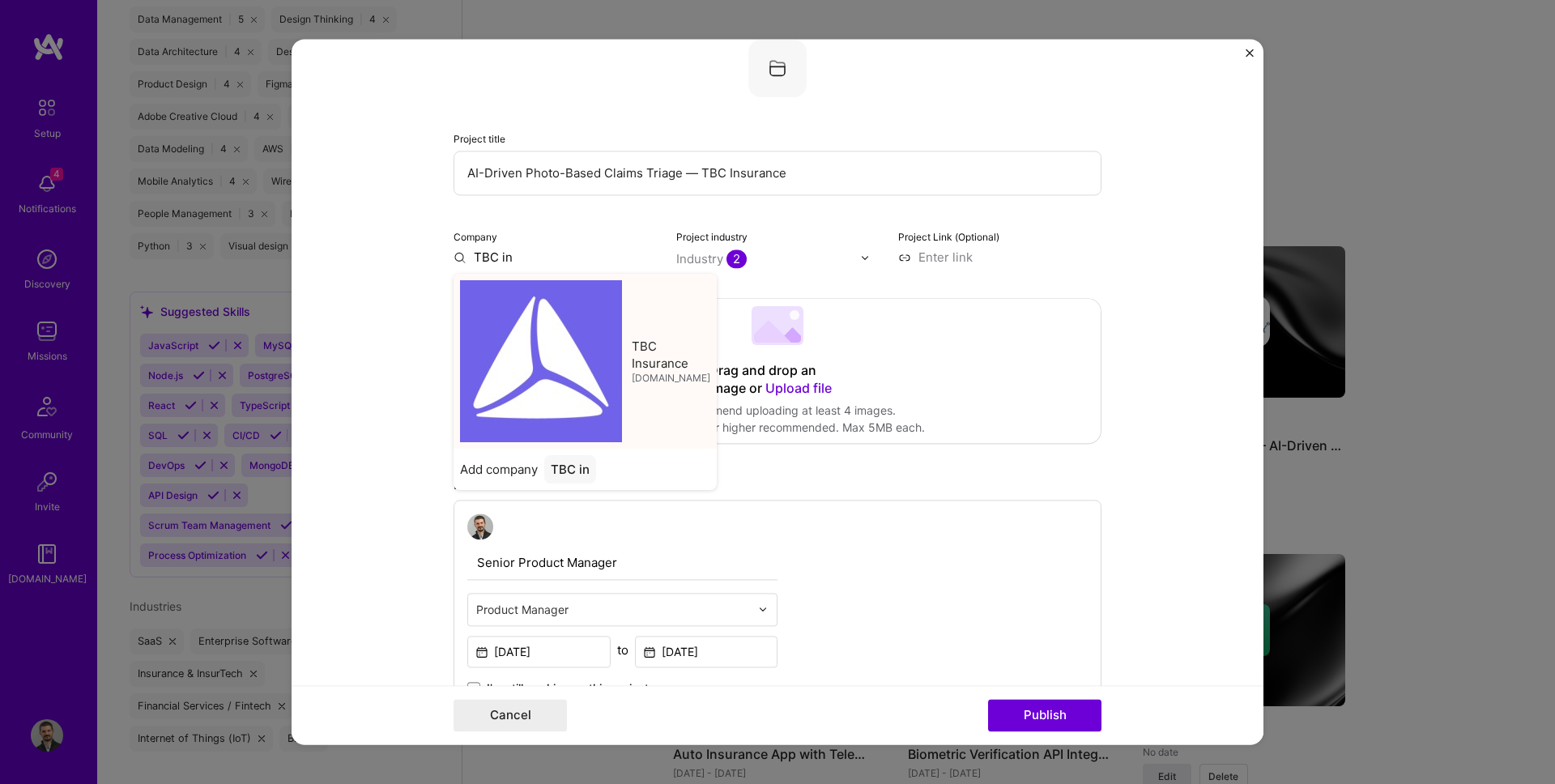
type input "TBC Insurance"
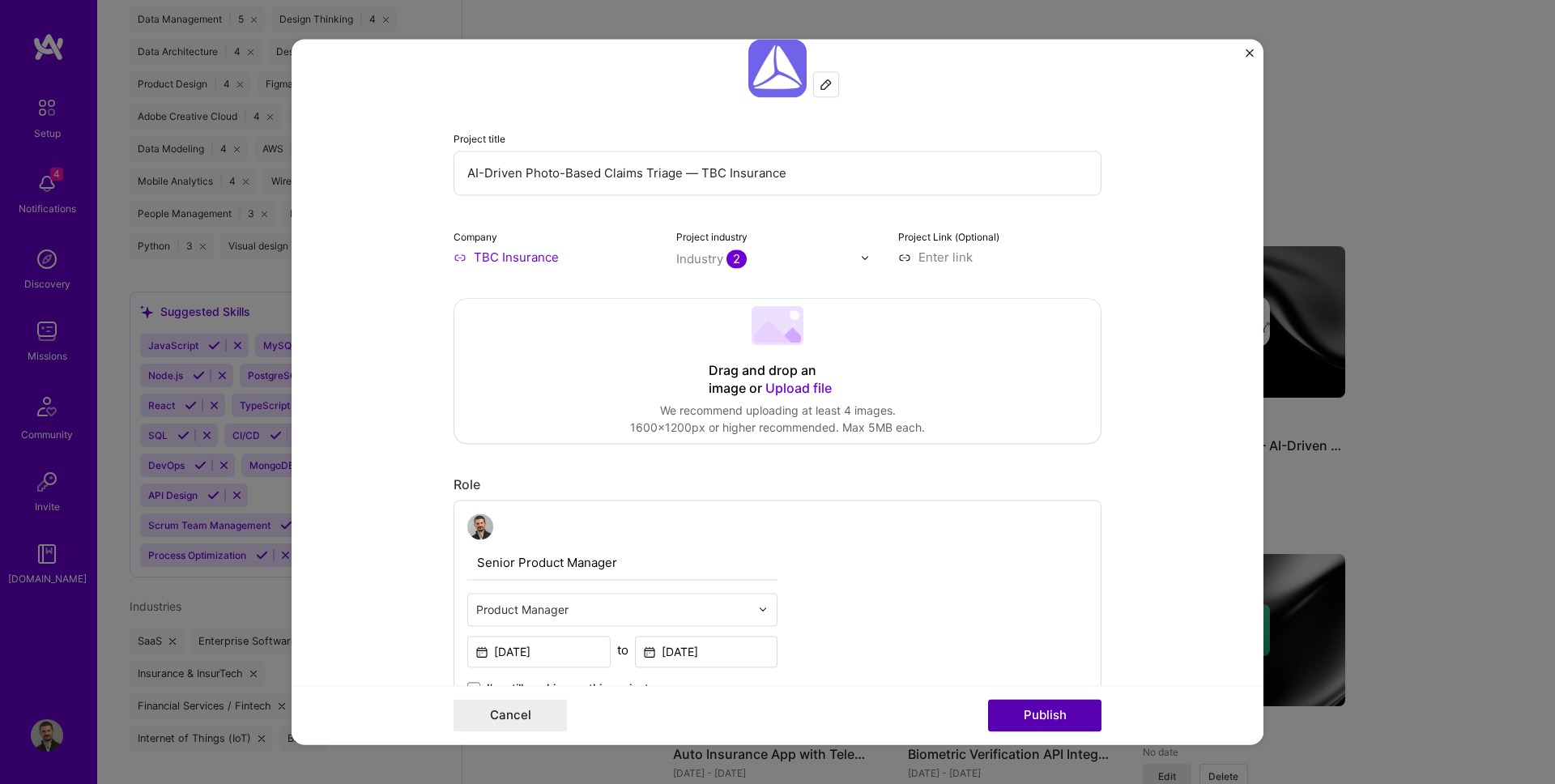
click at [1043, 715] on button "Publish" at bounding box center [1045, 716] width 114 height 33
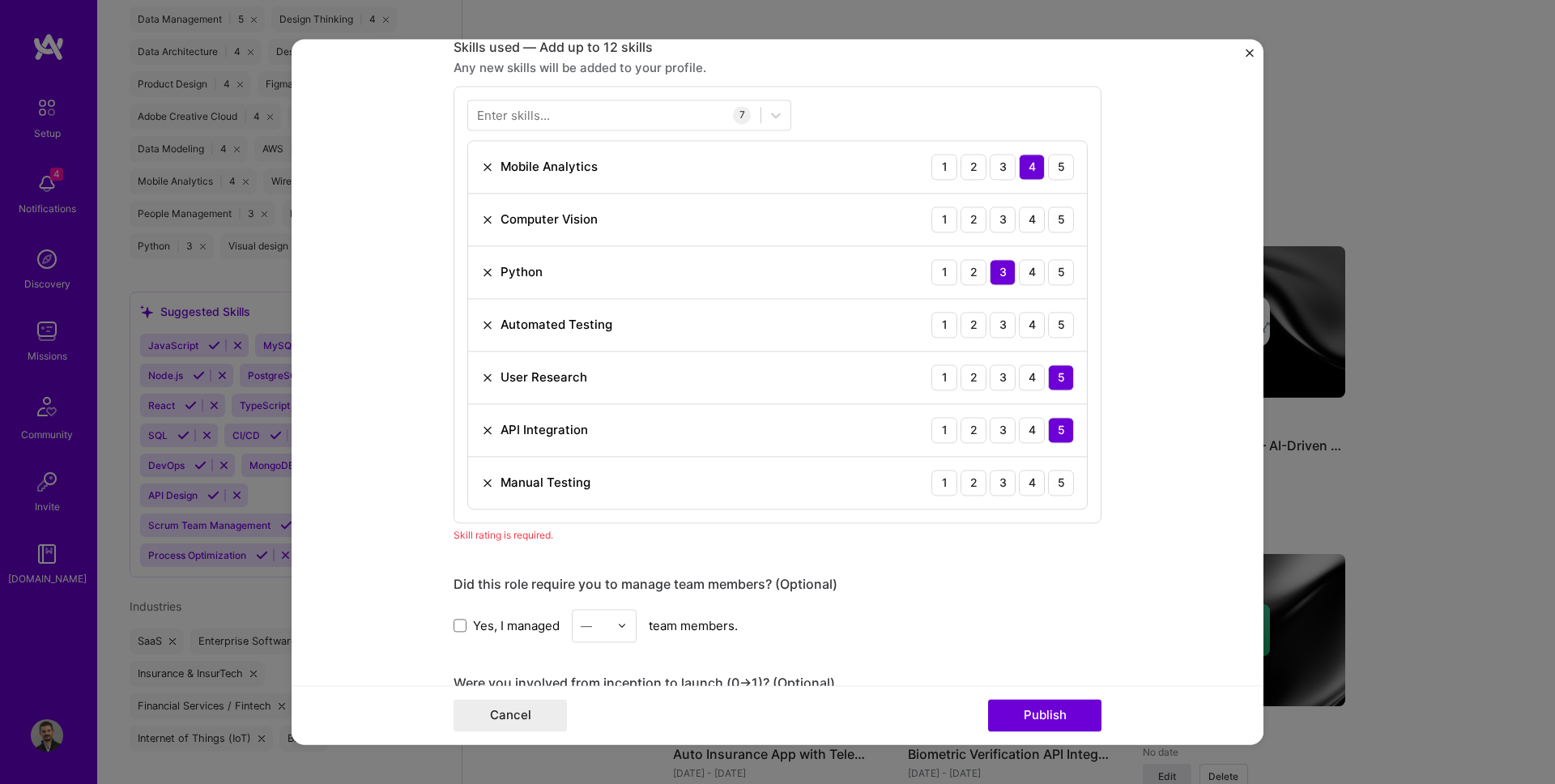
scroll to position [762, 0]
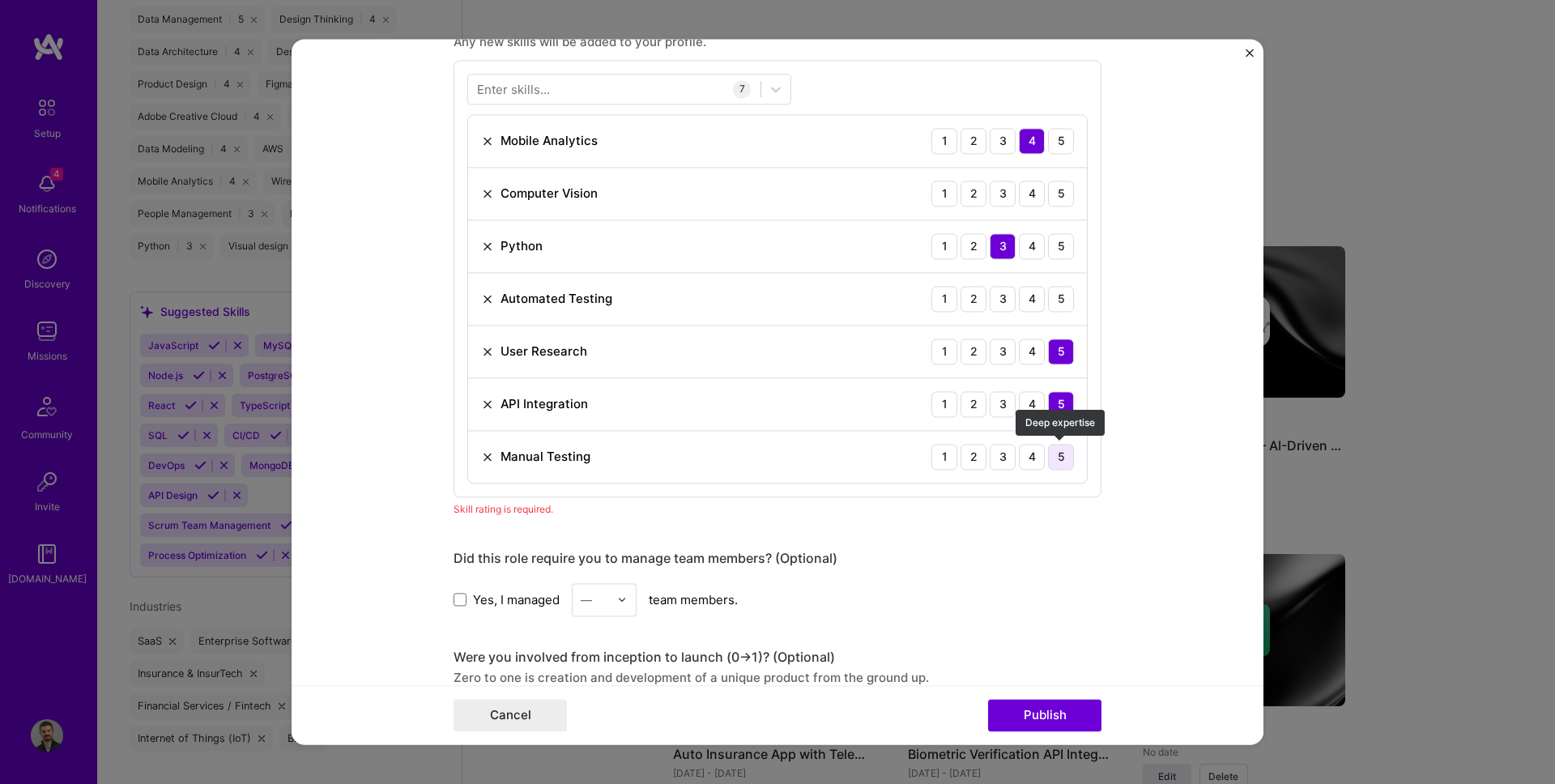
click at [1059, 459] on div "5" at bounding box center [1061, 457] width 25 height 25
click at [1054, 298] on div "5" at bounding box center [1061, 298] width 25 height 25
click at [1023, 195] on div "4" at bounding box center [1032, 193] width 25 height 25
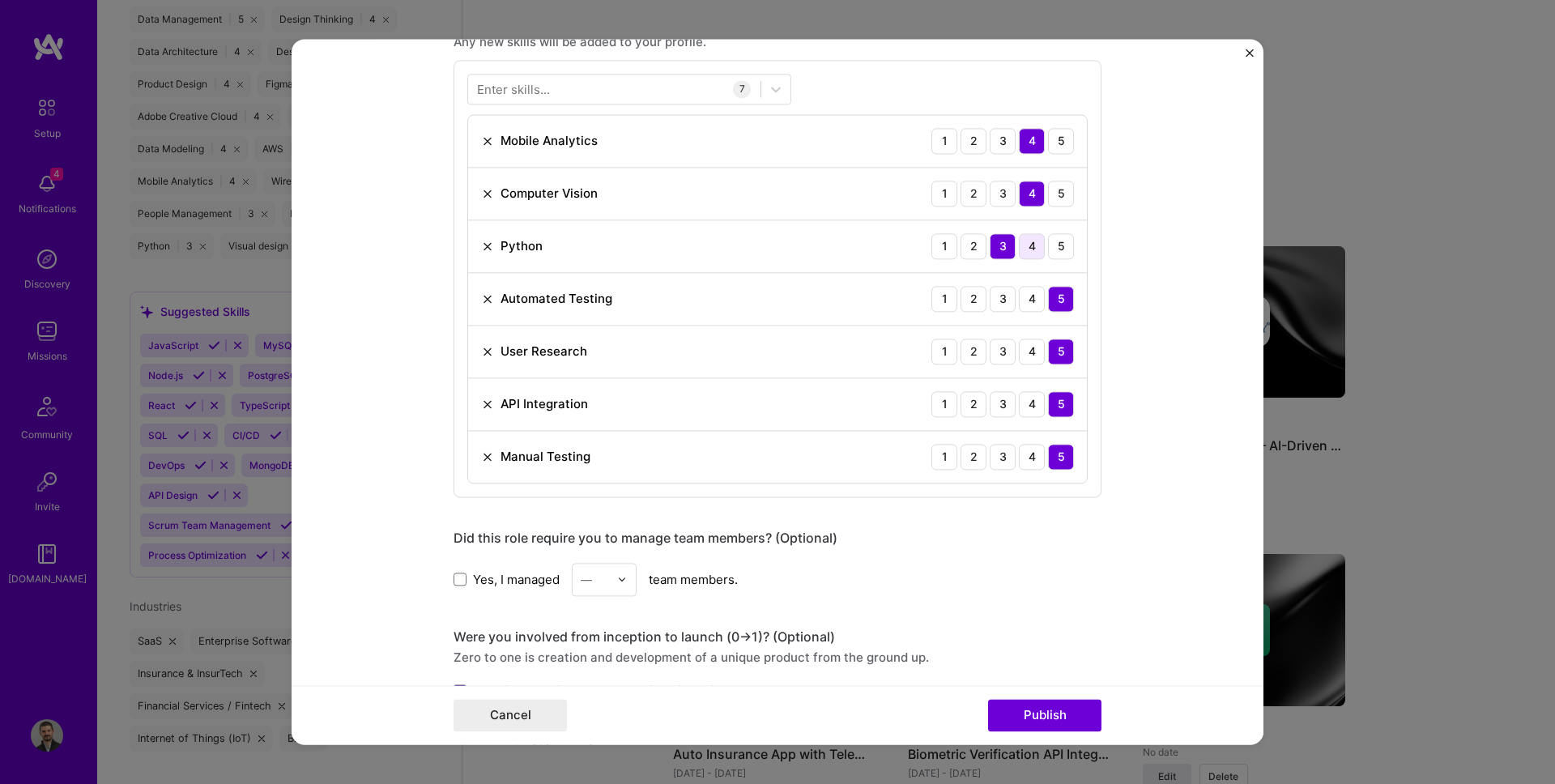
click at [1027, 246] on div "4" at bounding box center [1032, 246] width 25 height 25
click at [1042, 729] on button "Publish" at bounding box center [1045, 716] width 114 height 33
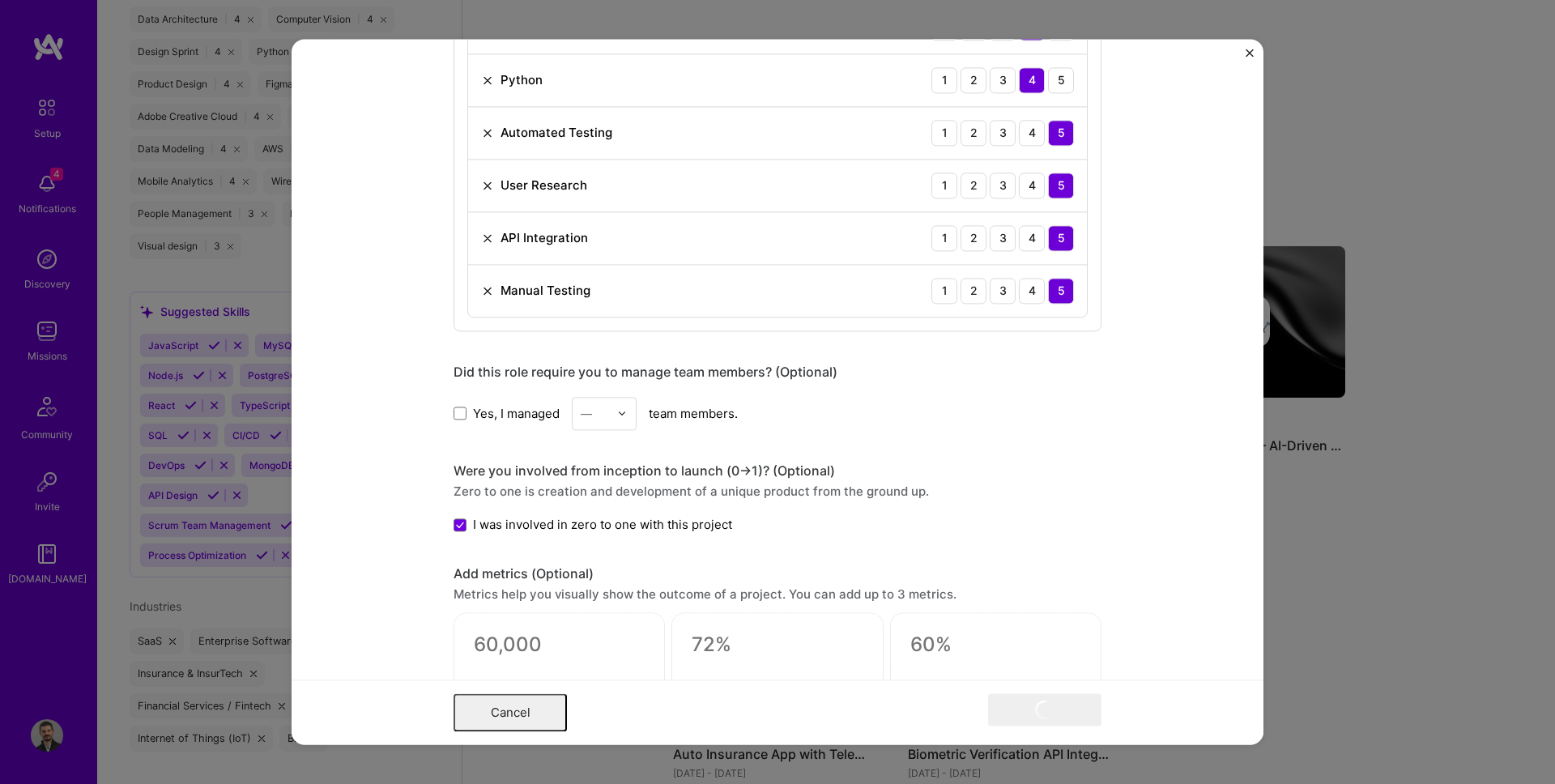
scroll to position [0, 0]
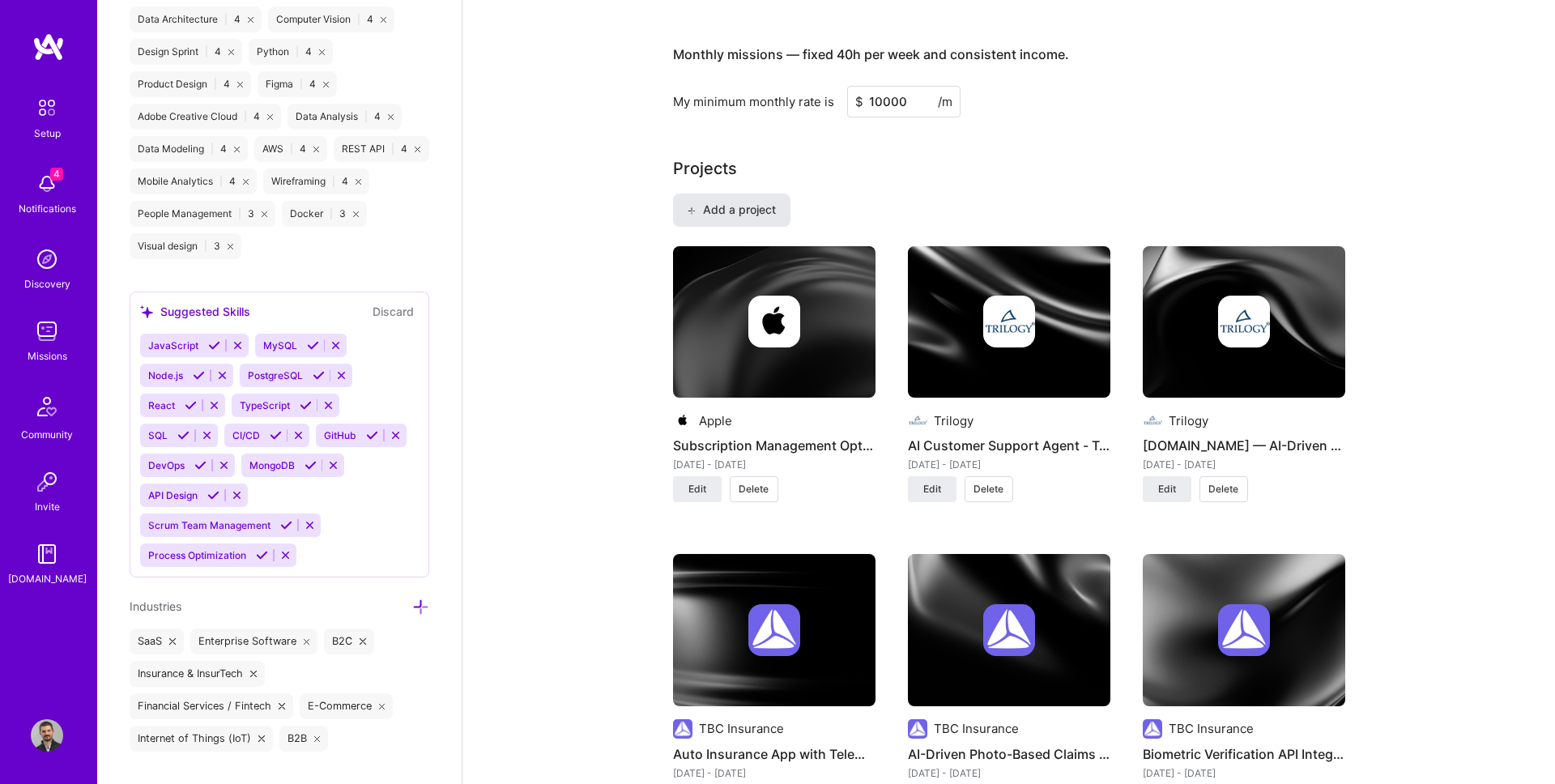
click at [746, 212] on span "Add a project" at bounding box center [731, 210] width 88 height 16
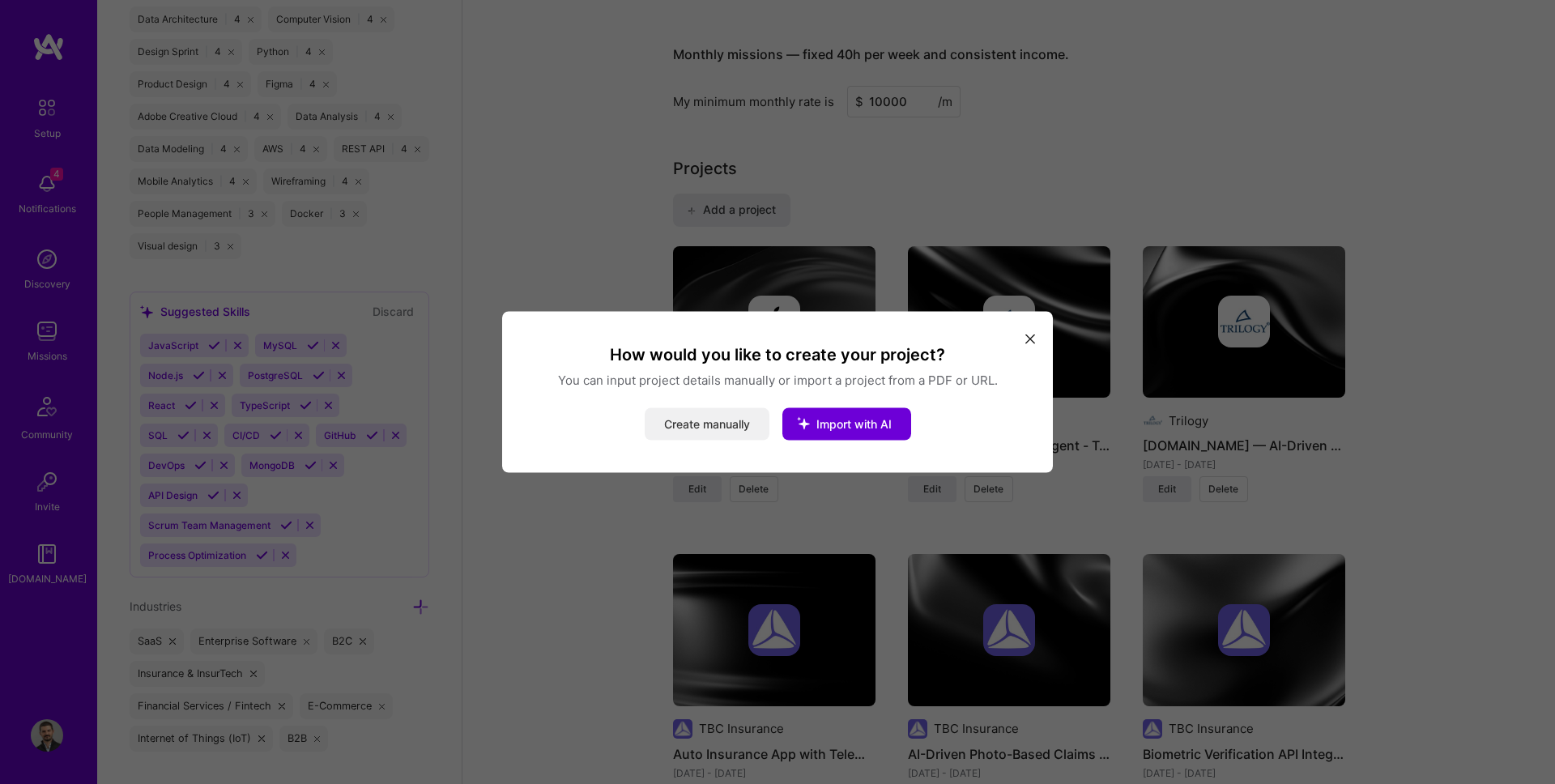
click at [732, 435] on button "Create manually" at bounding box center [706, 425] width 125 height 33
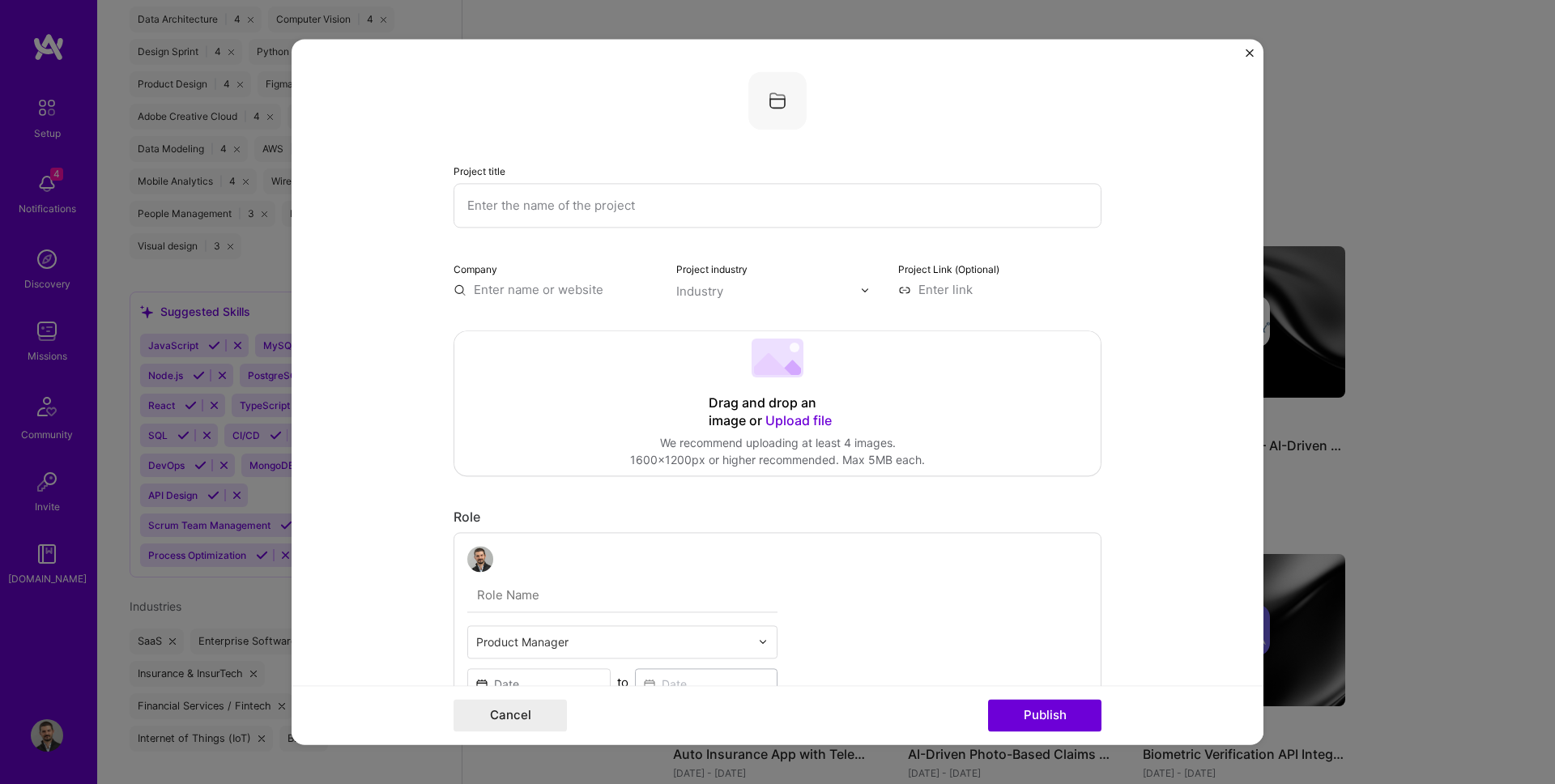
click at [509, 207] on input "text" at bounding box center [777, 205] width 648 height 45
paste input "0→1 FinTech Loyalty & Rewards App"
type input "0→1 FinTech Loyalty & Rewards App"
click at [409, 254] on form "Project title 0→1 FinTech Loyalty & Rewards App Company Project industry Indust…" at bounding box center [777, 391] width 972 height 705
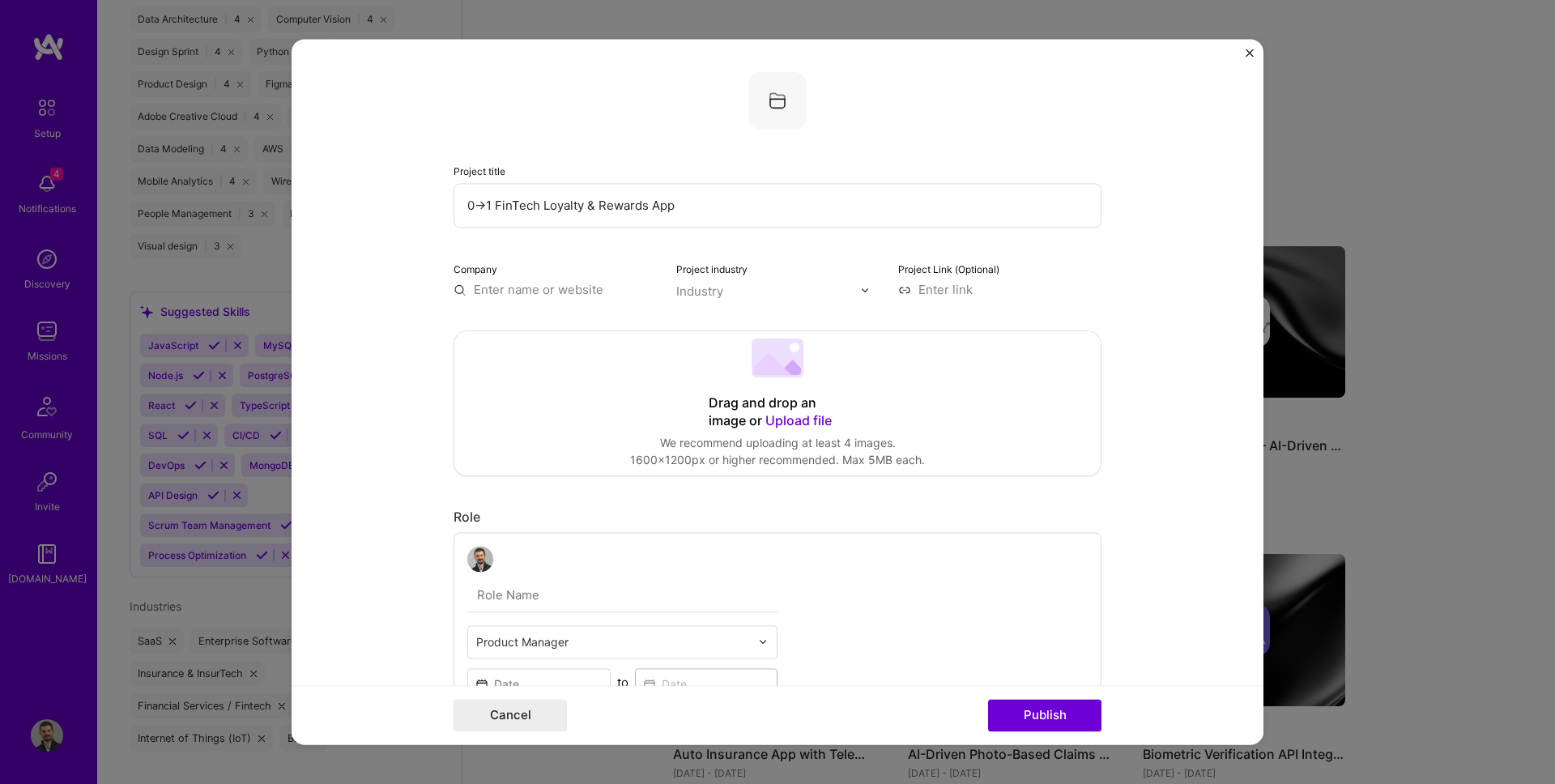
click at [520, 291] on input "text" at bounding box center [554, 289] width 203 height 17
type input "[PERSON_NAME]"
click at [561, 331] on div "[PERSON_NAME]" at bounding box center [601, 327] width 114 height 28
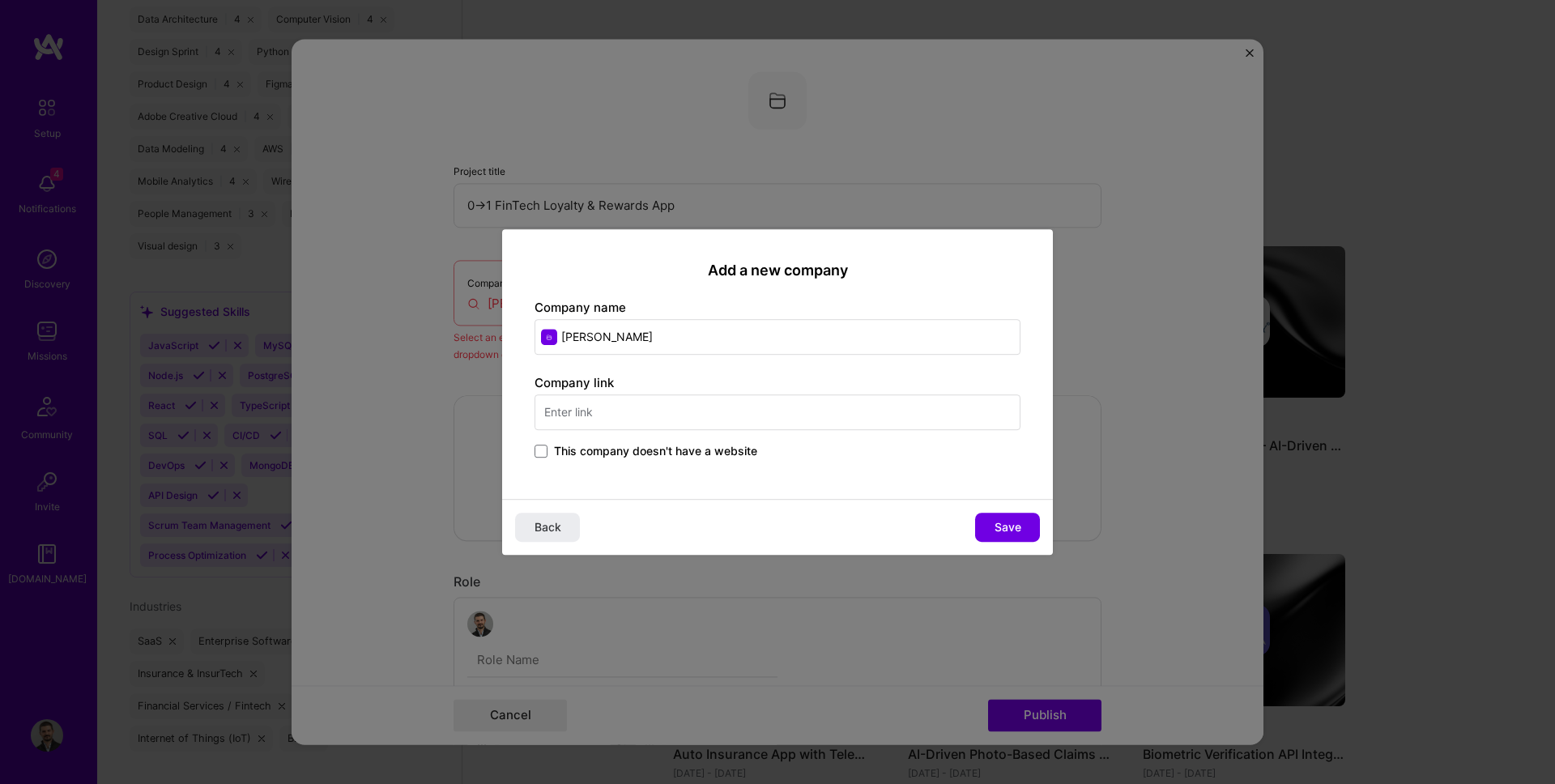
click at [585, 429] on input "text" at bounding box center [777, 411] width 486 height 35
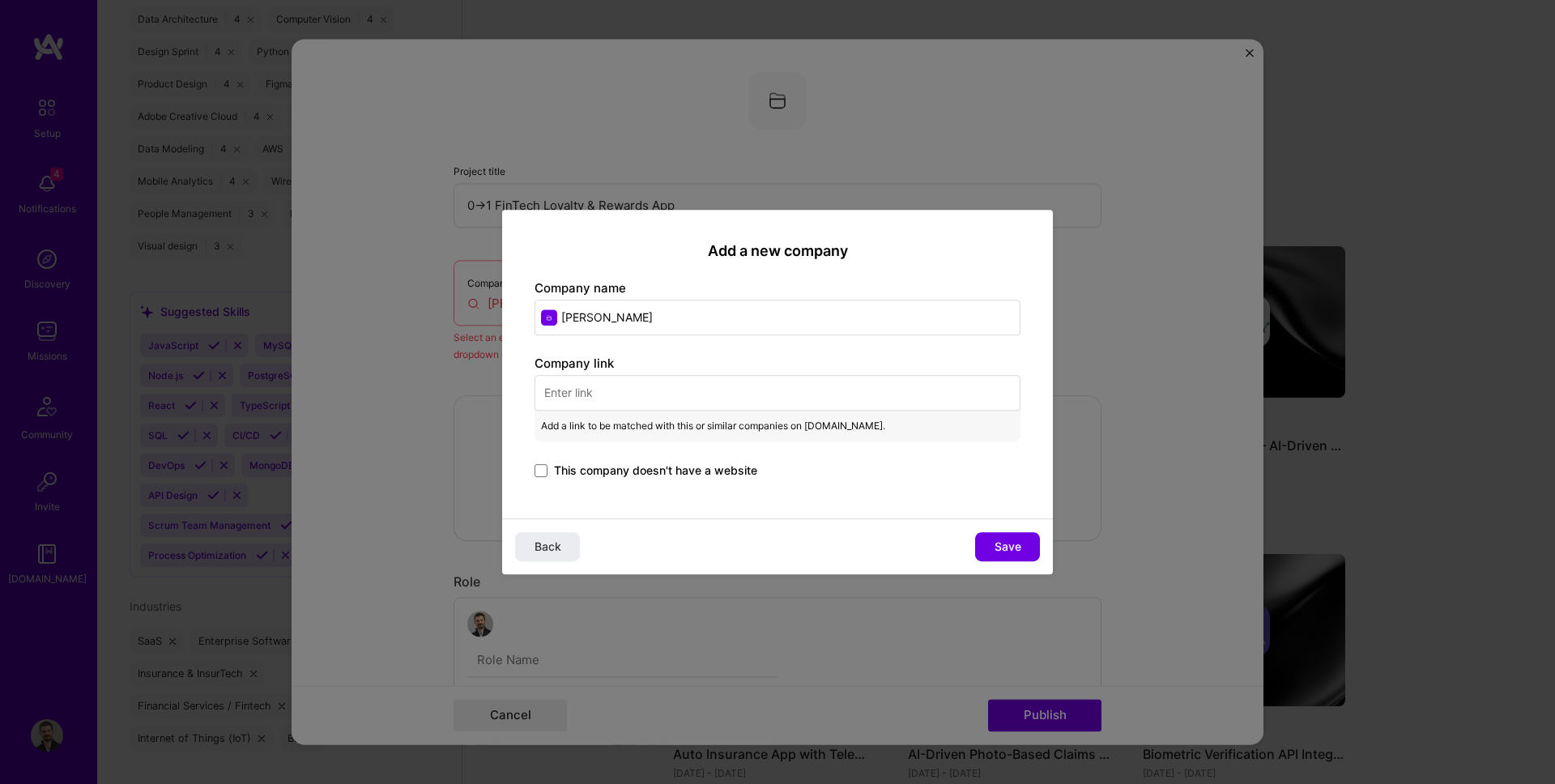
click at [574, 454] on div "Company link Add a link to be matched with this or similar companies on A.Team.…" at bounding box center [777, 417] width 486 height 126
click at [561, 471] on span "This company doesn't have a website" at bounding box center [655, 470] width 203 height 16
click at [0, 0] on input "This company doesn't have a website" at bounding box center [0, 0] width 0 height 0
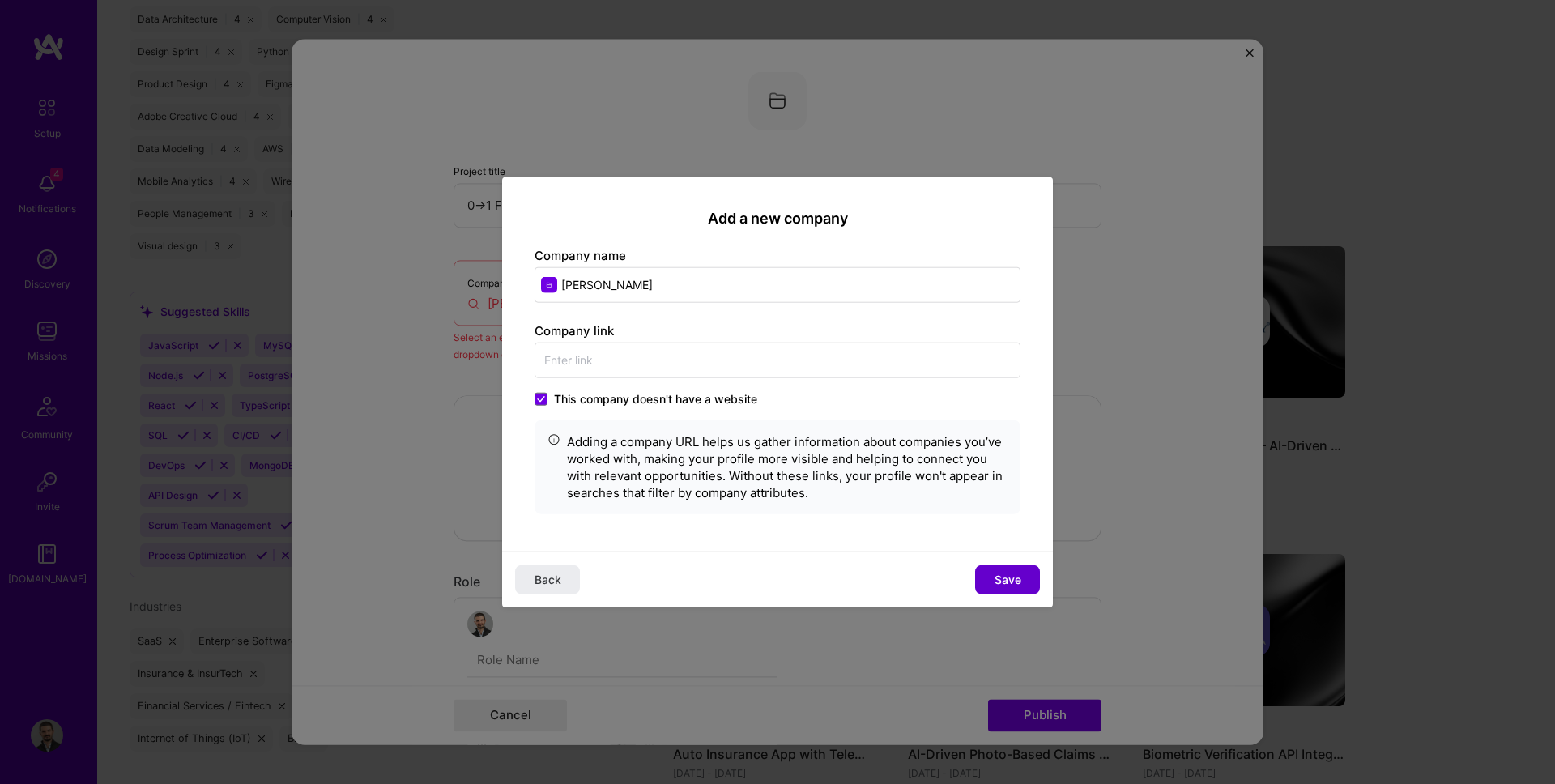
click at [1009, 578] on span "Save" at bounding box center [1007, 578] width 26 height 16
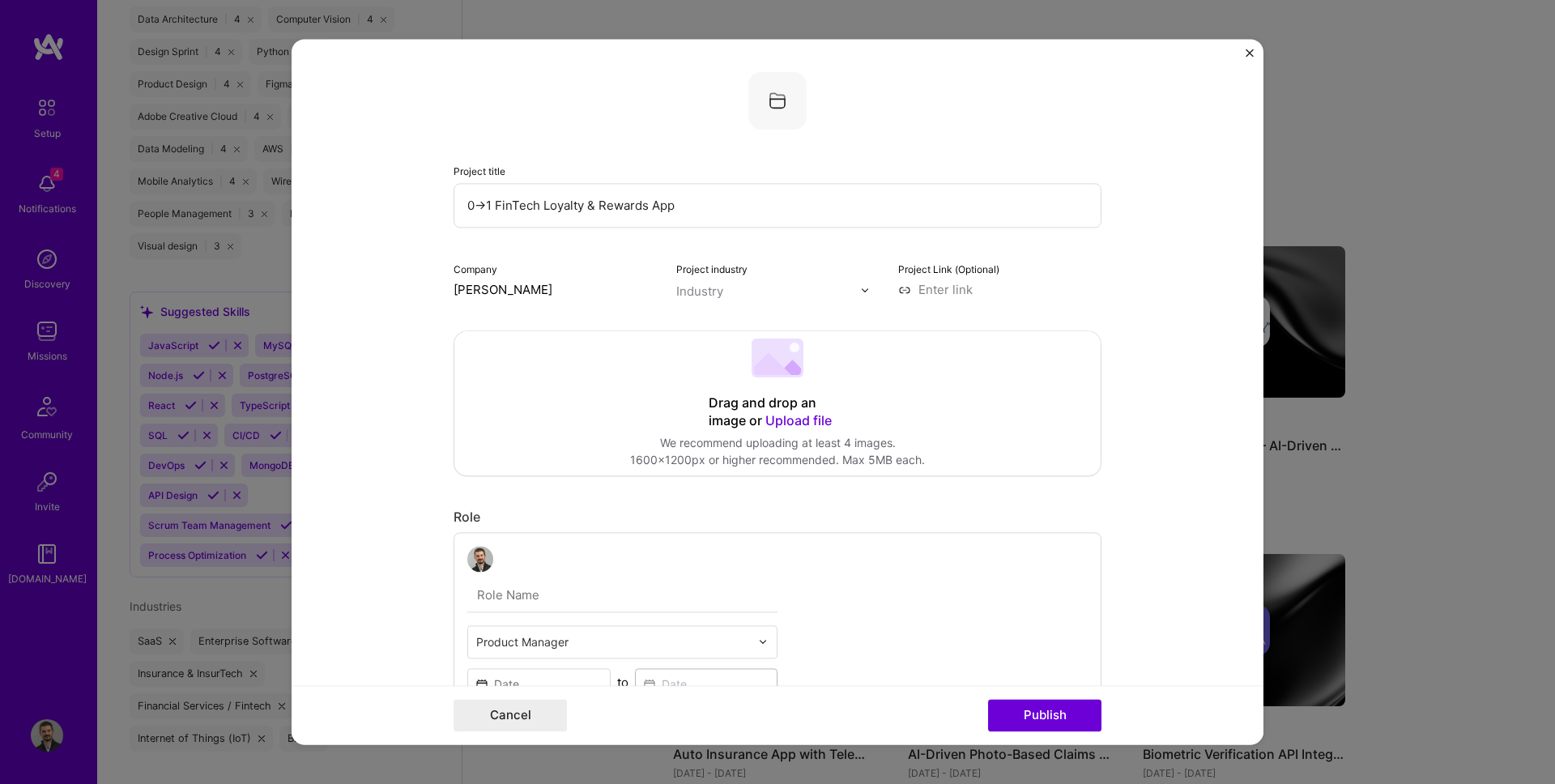
click at [707, 277] on div "Project industry Industry" at bounding box center [777, 279] width 203 height 38
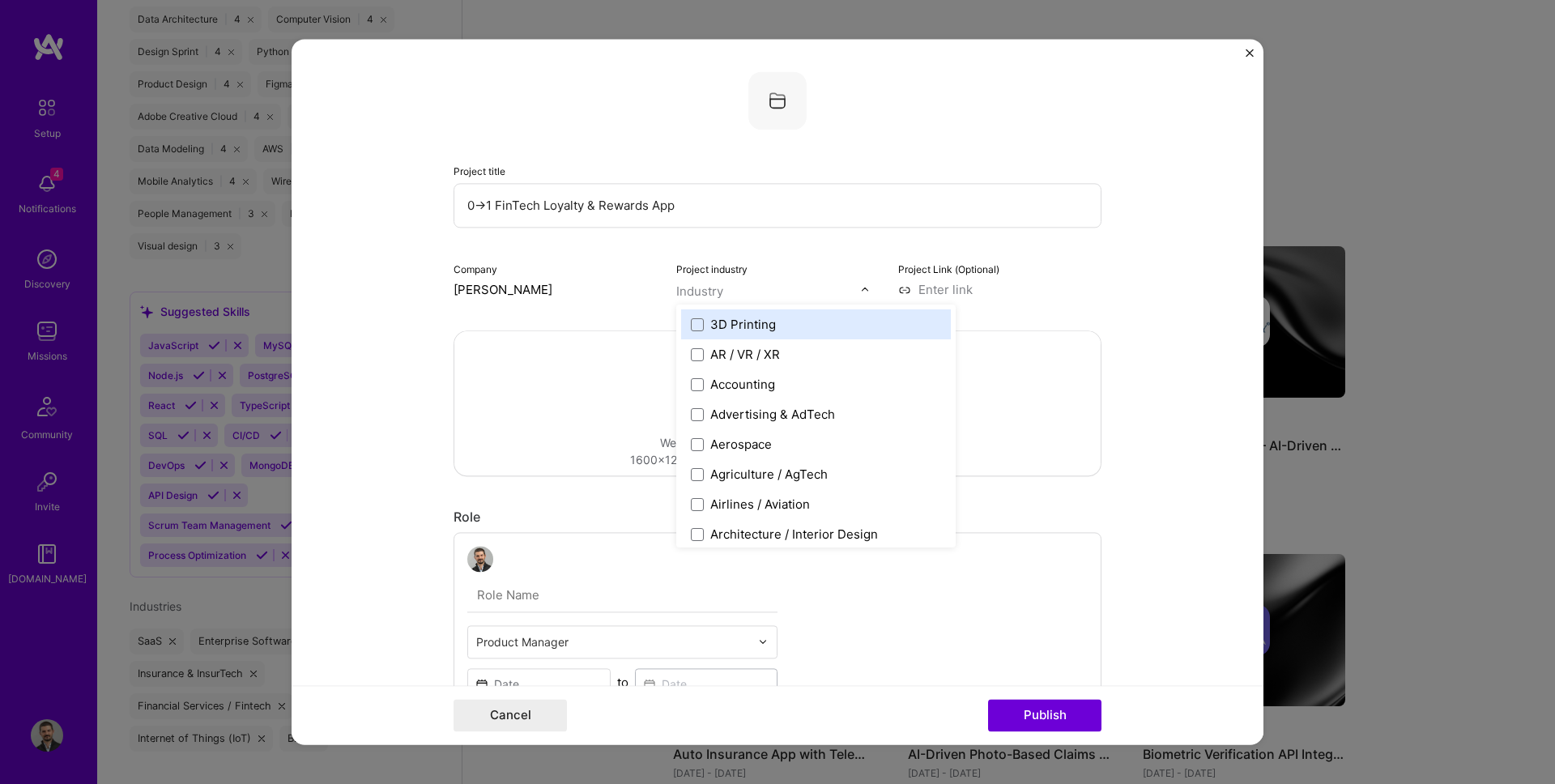
click at [706, 291] on div "Industry" at bounding box center [700, 291] width 47 height 17
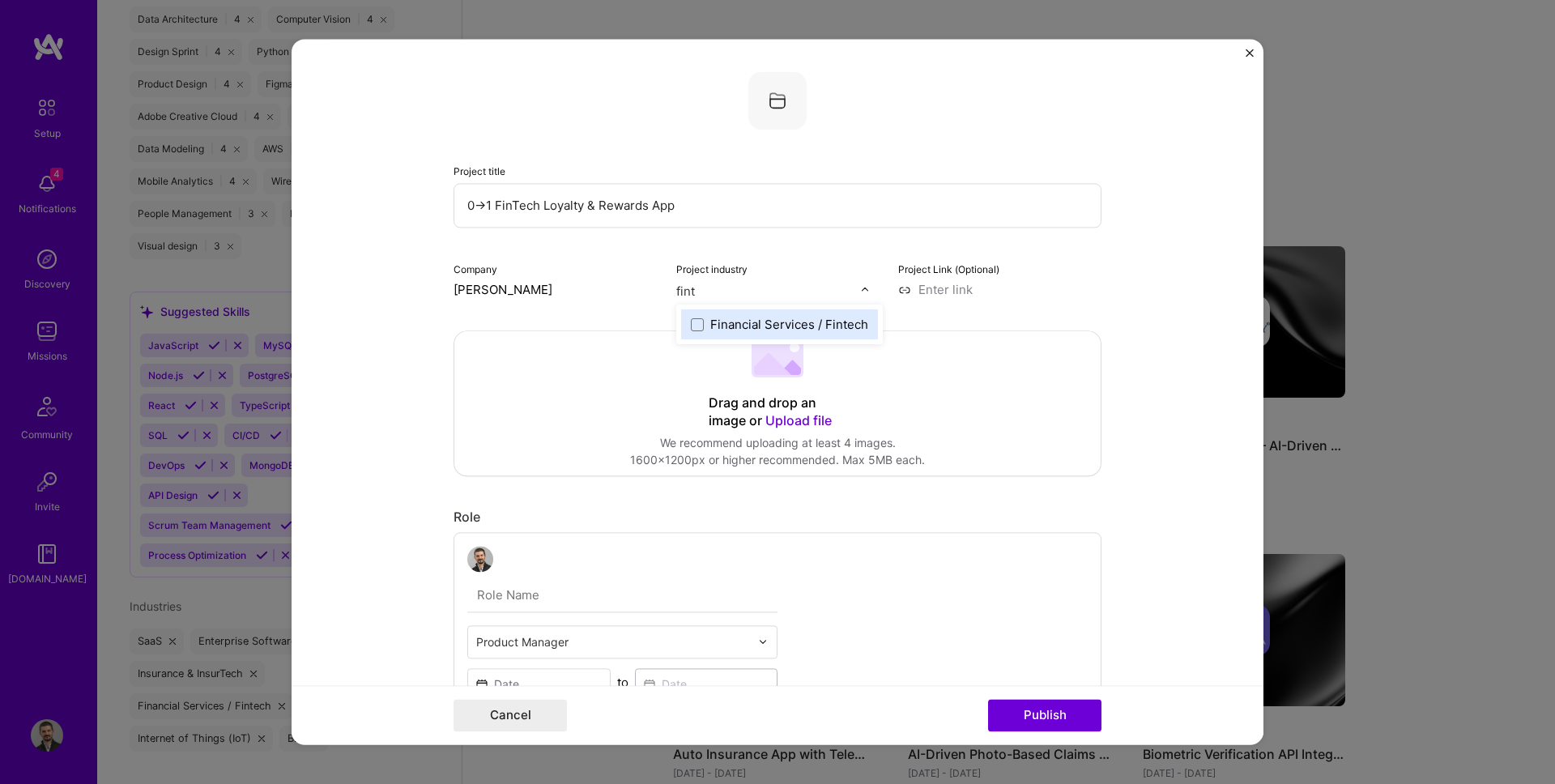
type input "finte"
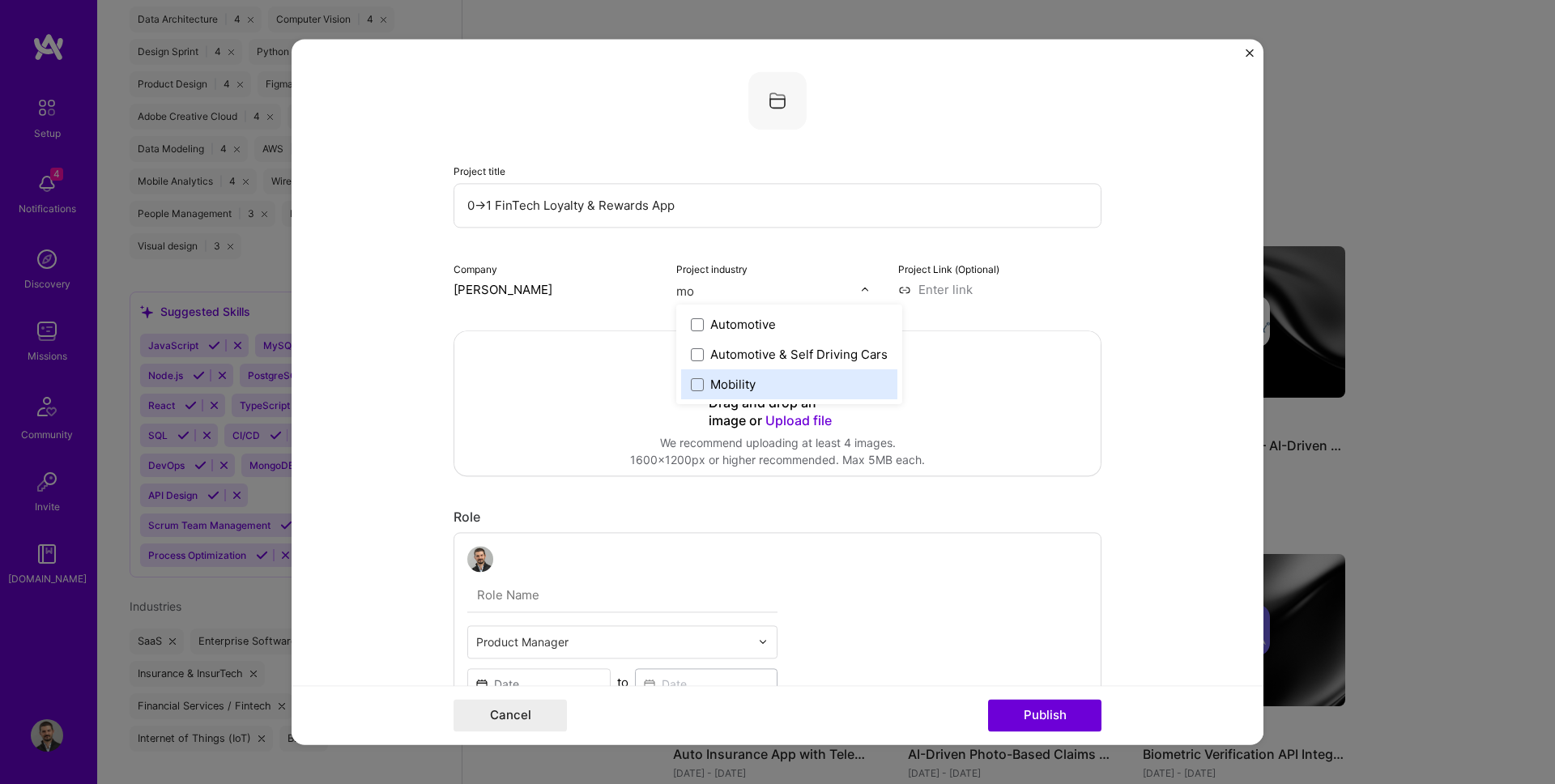
type input "m"
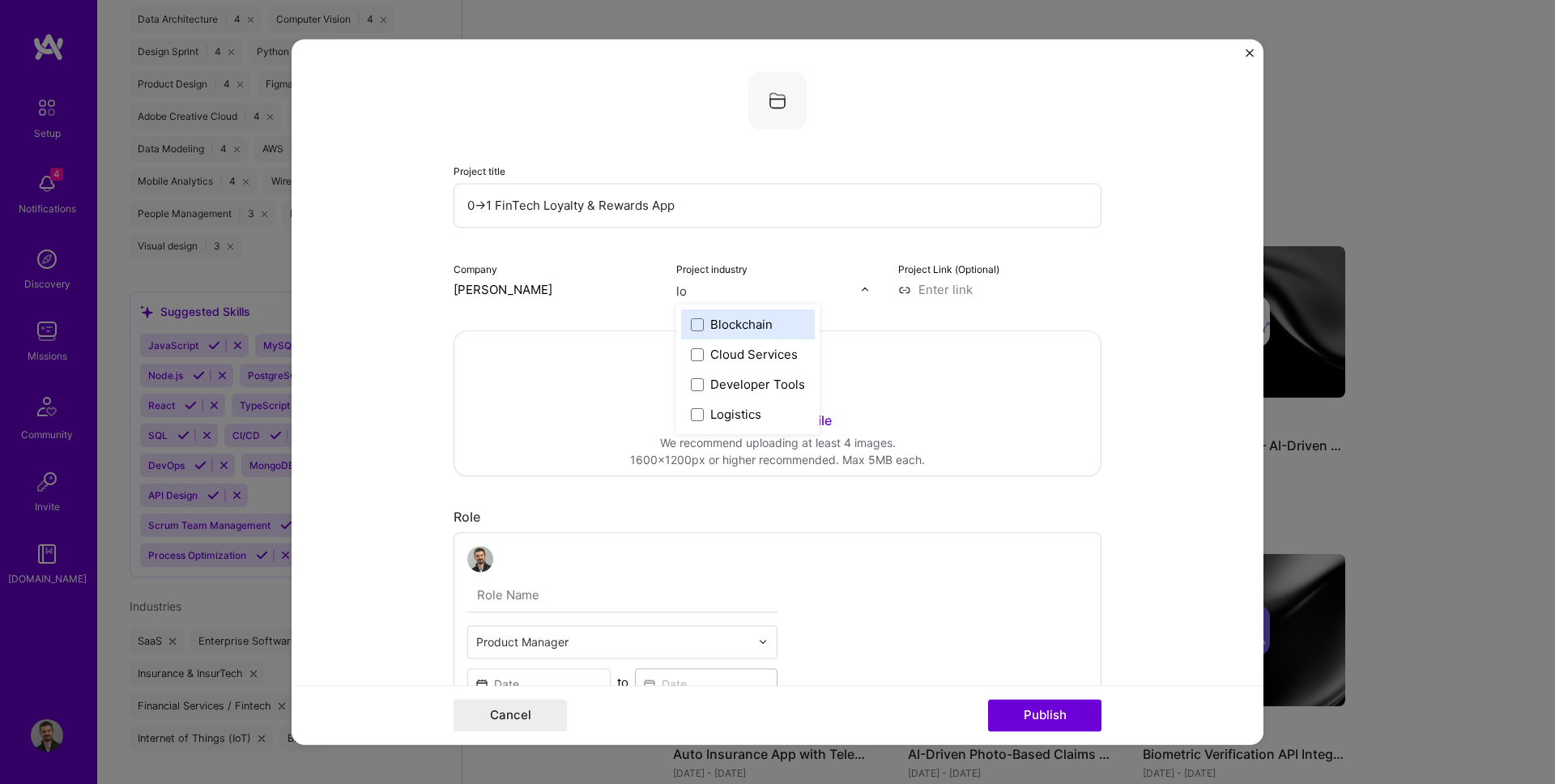
type input "l"
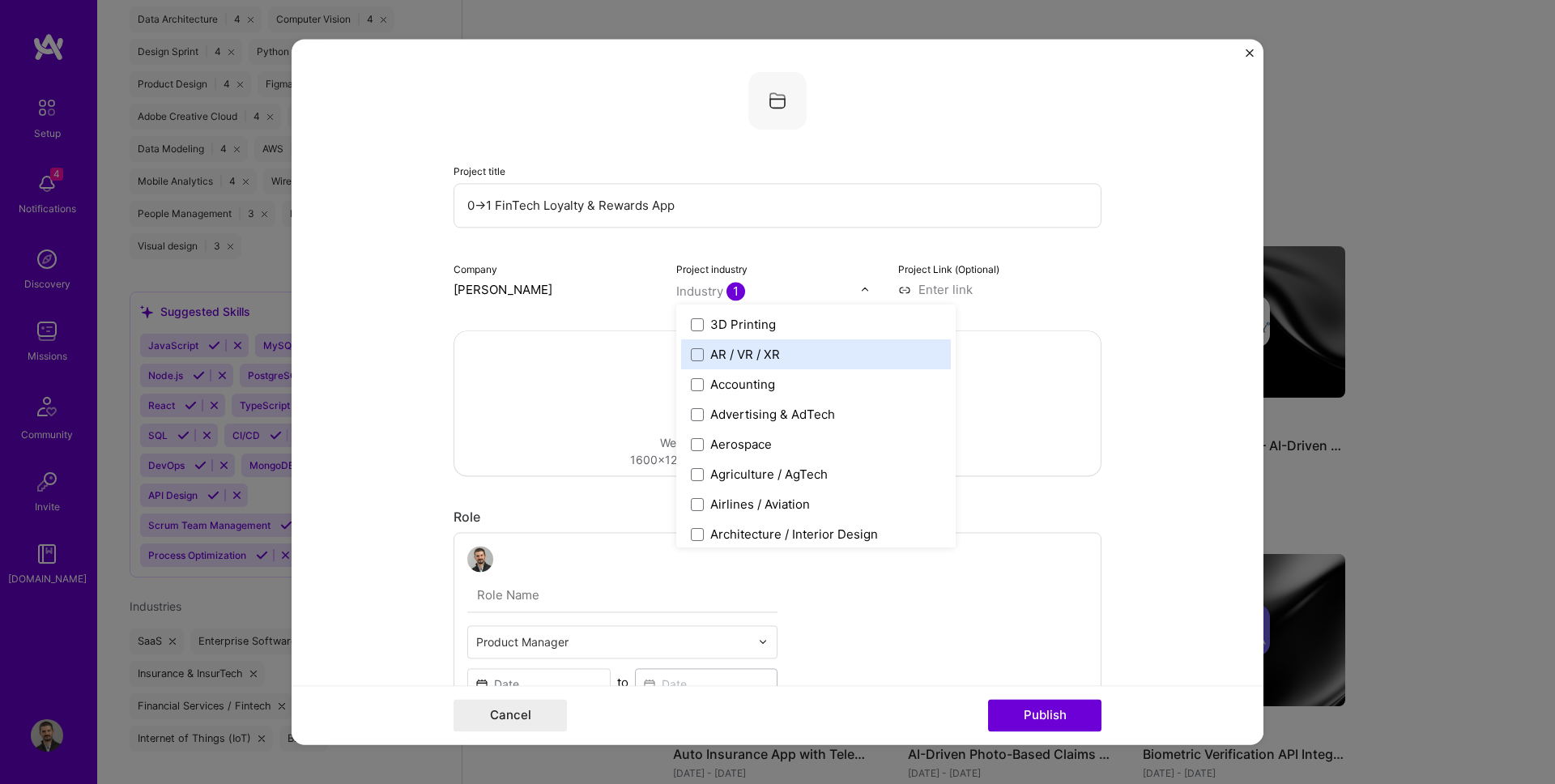
click at [1099, 332] on div "Drag and drop an image or Upload file Upload file We recommend uploading at lea…" at bounding box center [777, 403] width 648 height 146
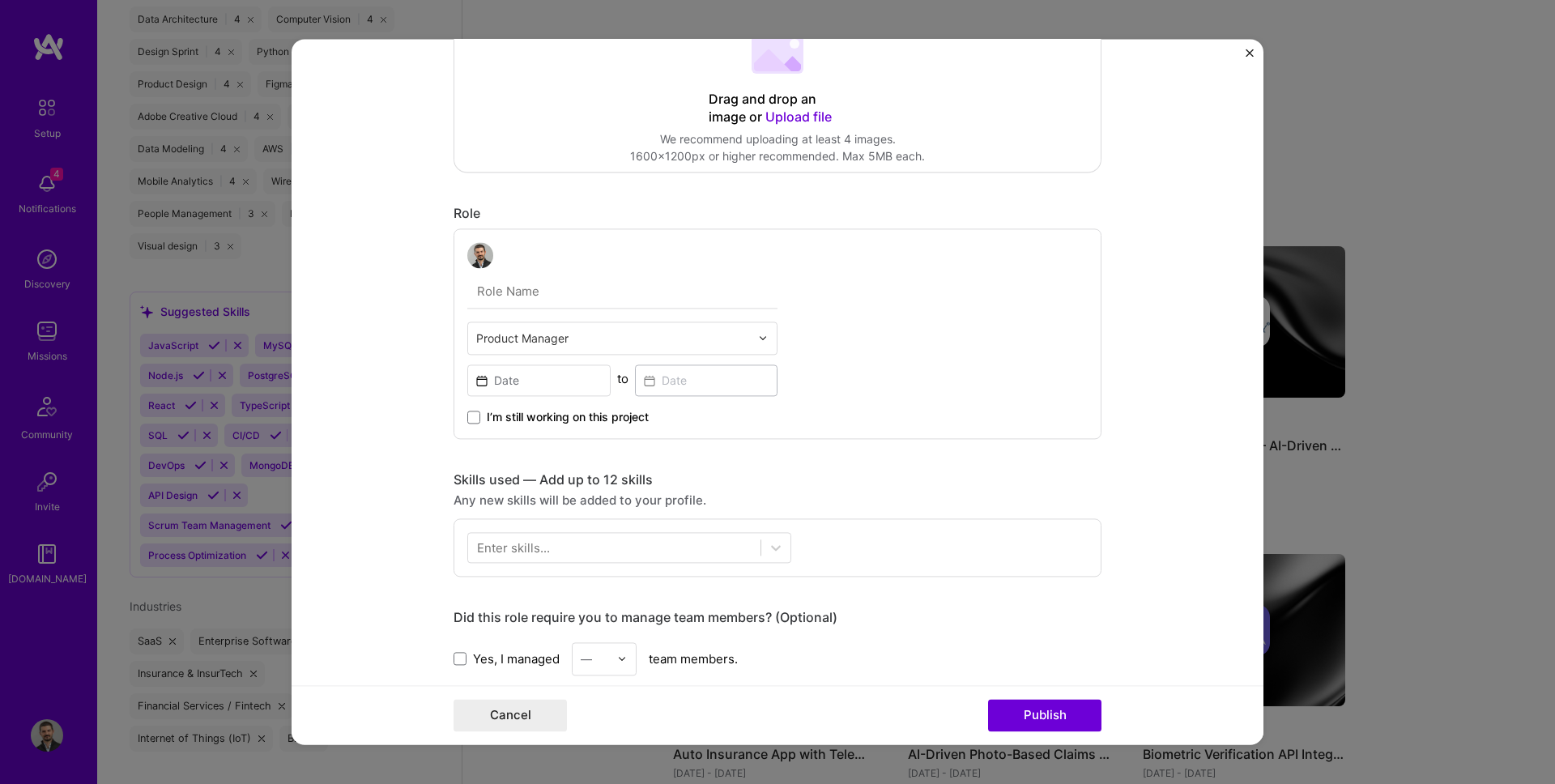
scroll to position [325, 0]
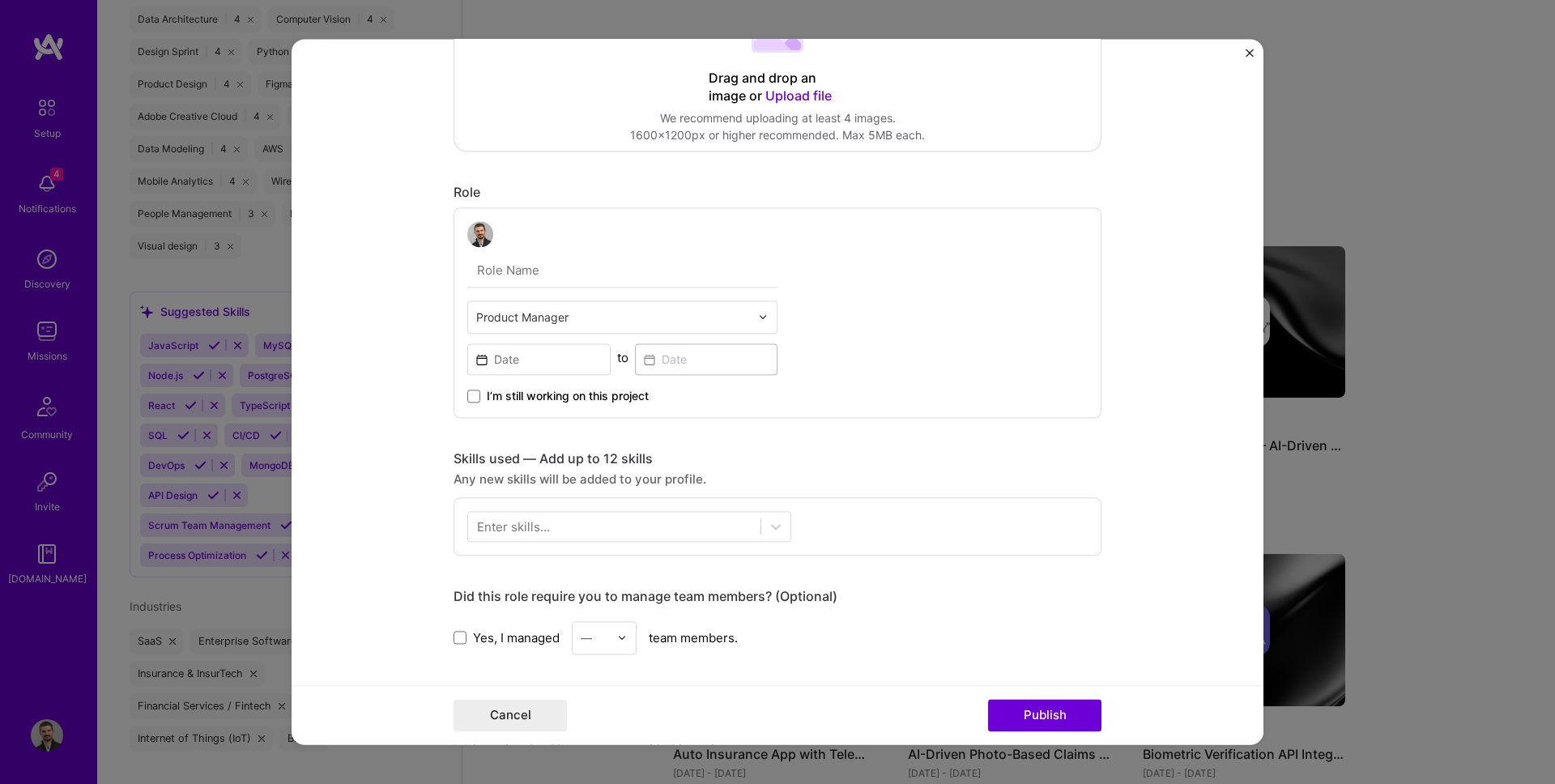
click at [515, 261] on input "text" at bounding box center [622, 270] width 310 height 34
type input "Product Manager"
click at [498, 382] on div "I’m still working on this project" at bounding box center [622, 389] width 310 height 29
click at [515, 362] on input at bounding box center [540, 358] width 144 height 32
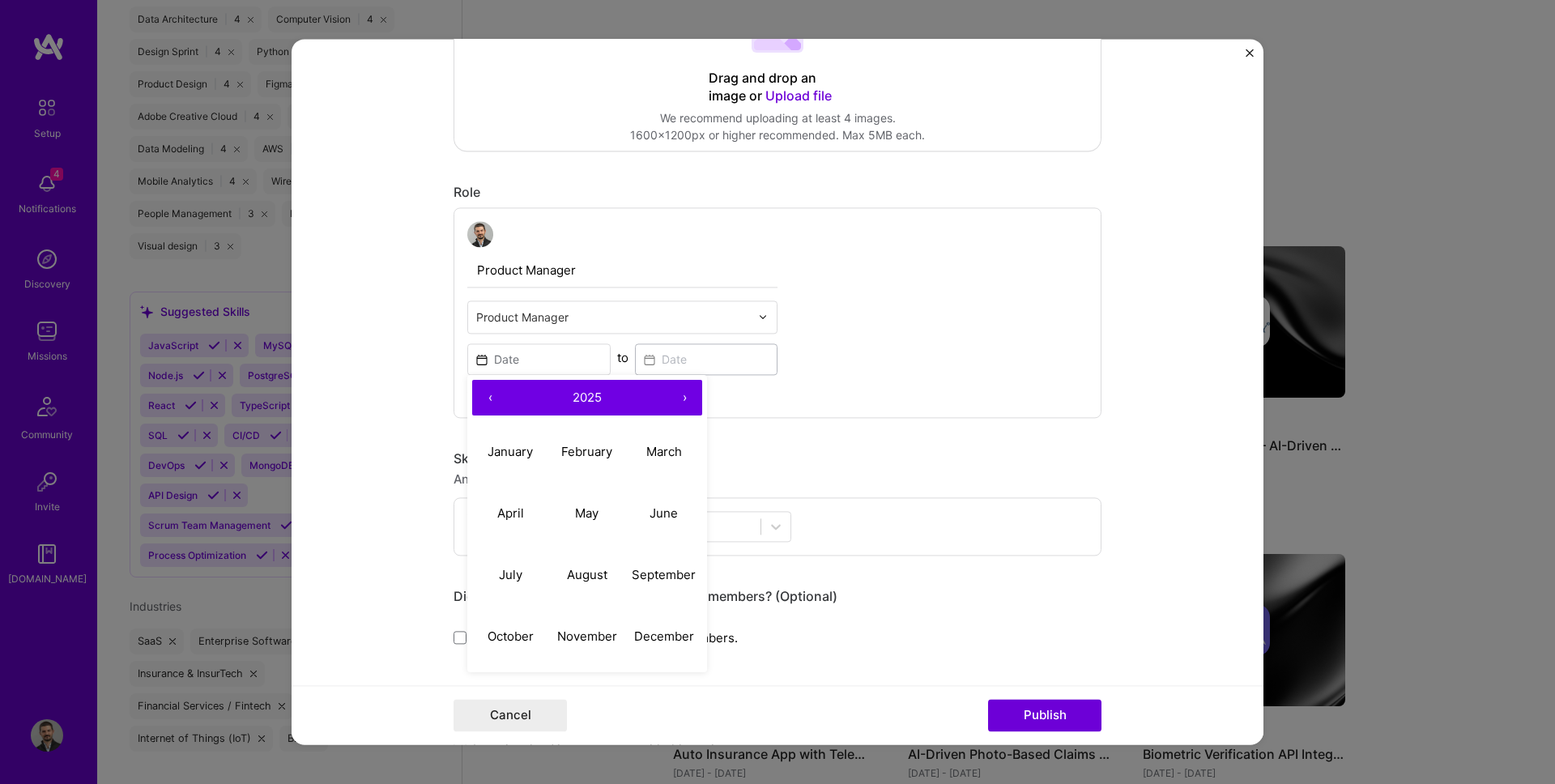
click at [488, 382] on button "‹" at bounding box center [490, 397] width 35 height 35
click at [488, 387] on button "‹" at bounding box center [490, 397] width 35 height 35
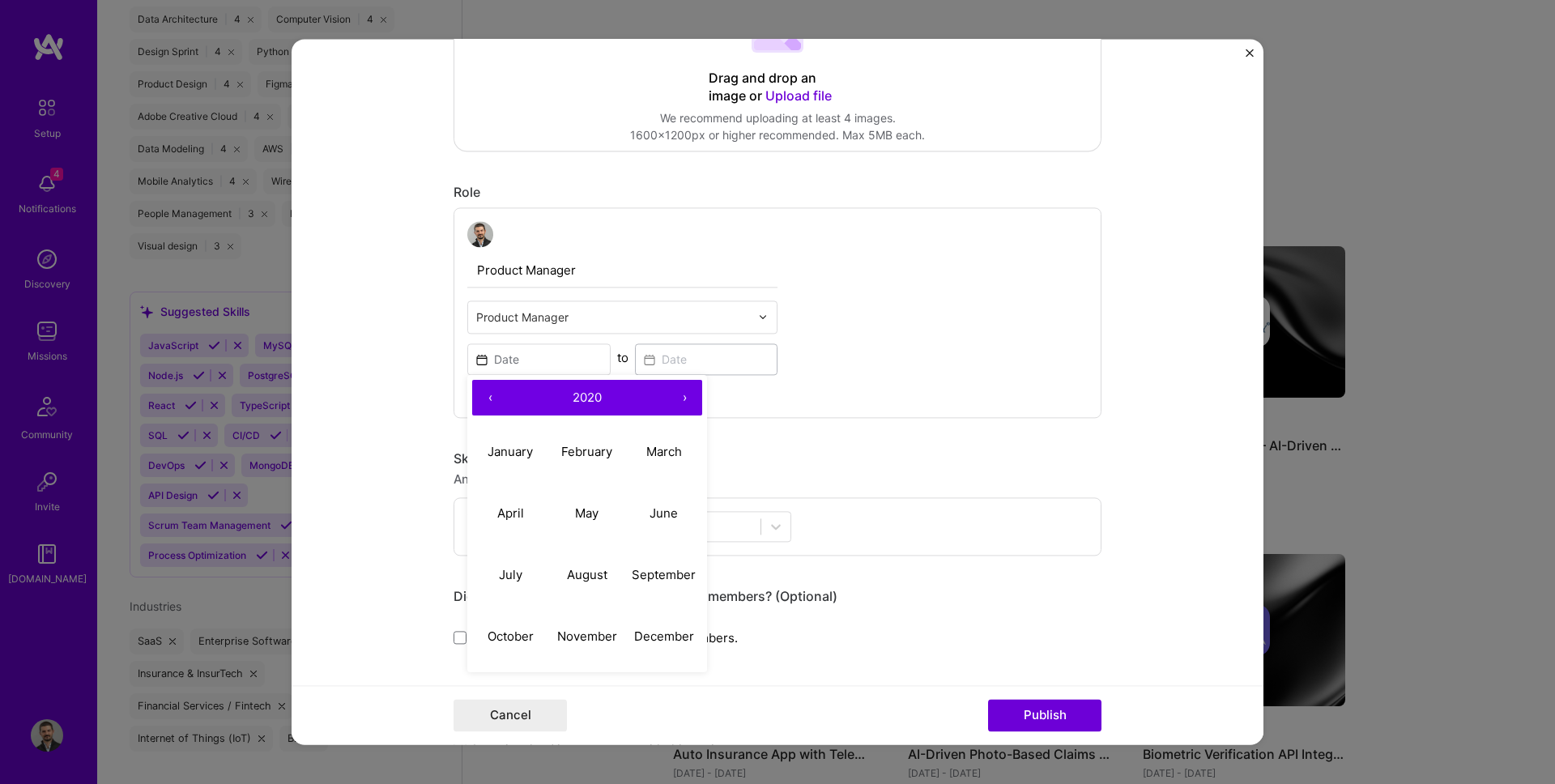
click at [488, 387] on button "‹" at bounding box center [490, 397] width 35 height 35
click at [504, 446] on abbr "January" at bounding box center [510, 452] width 45 height 15
type input "[DATE]"
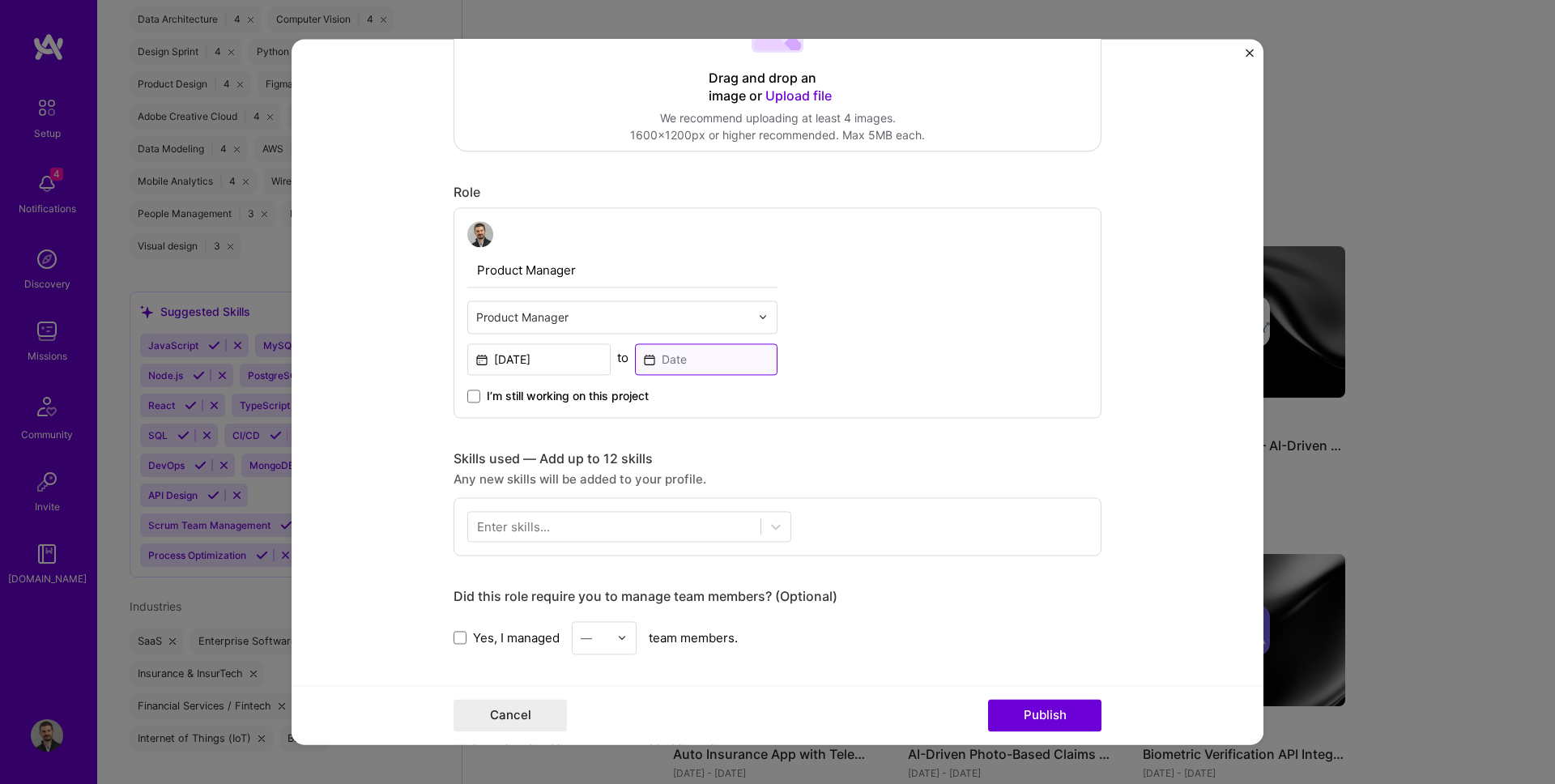
click at [689, 349] on input at bounding box center [707, 358] width 144 height 32
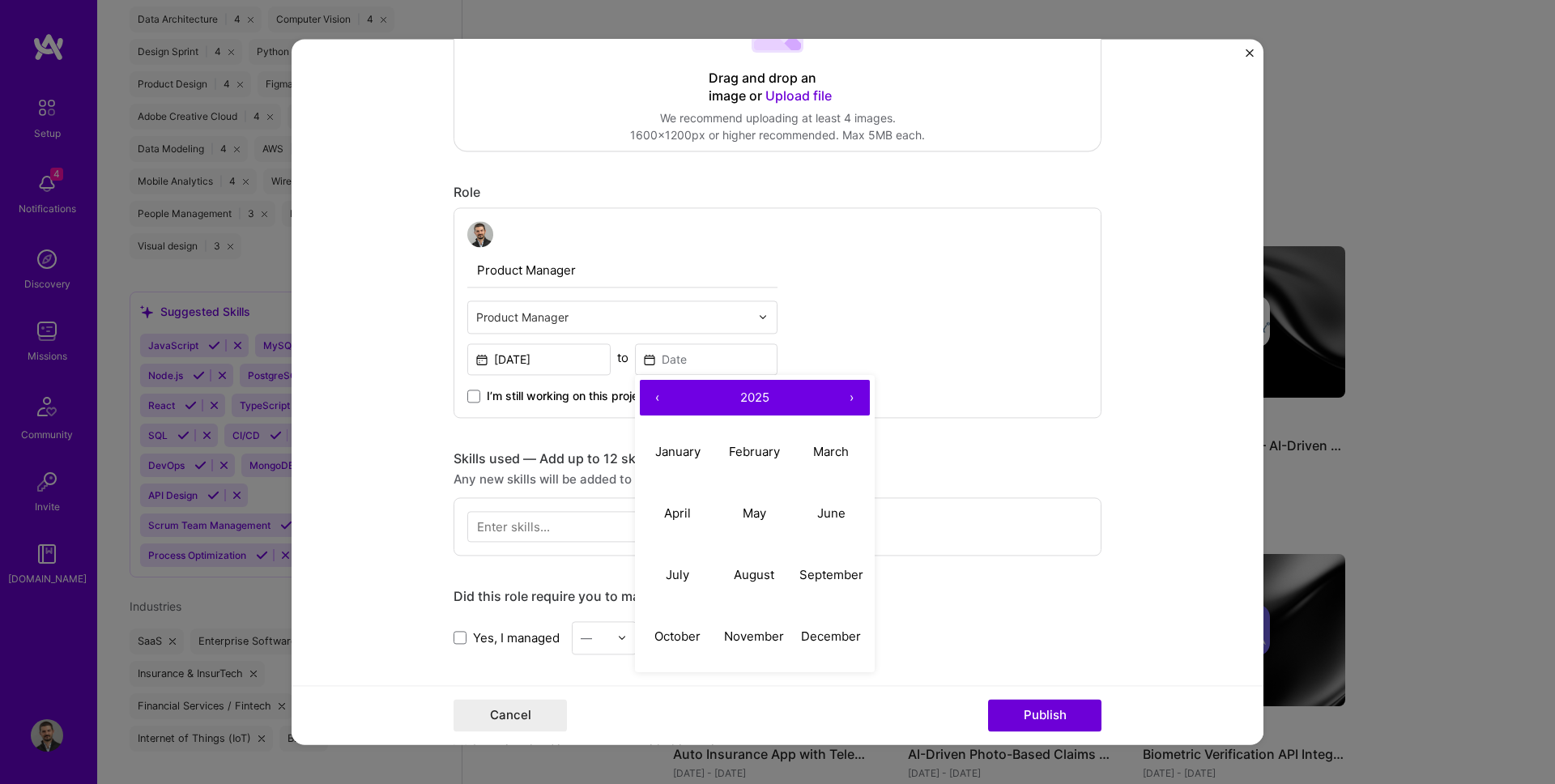
click at [662, 401] on button "‹" at bounding box center [657, 397] width 35 height 35
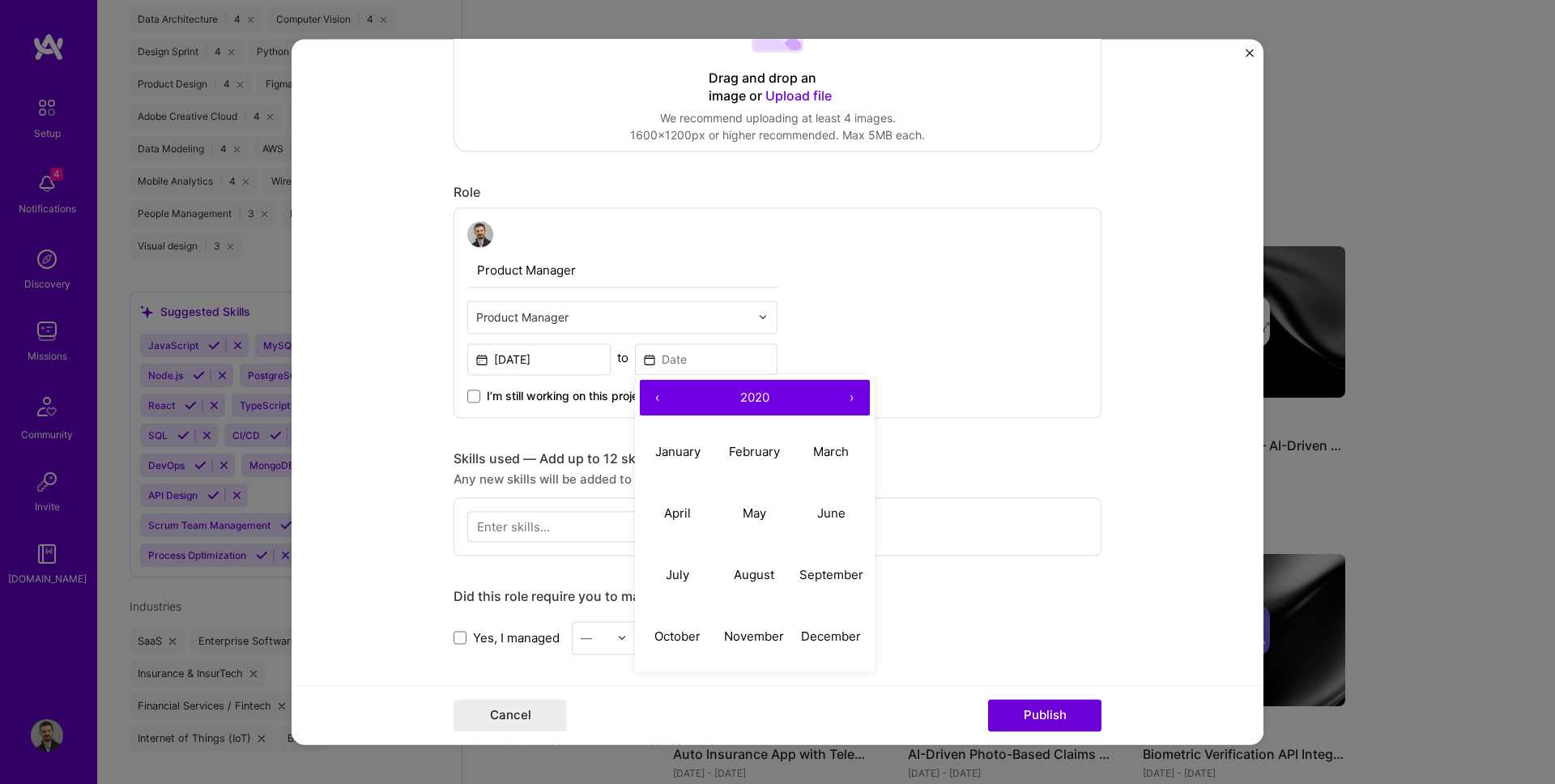
click at [662, 401] on button "‹" at bounding box center [657, 397] width 35 height 35
click at [836, 642] on abbr "December" at bounding box center [831, 637] width 60 height 15
type input "[DATE]"
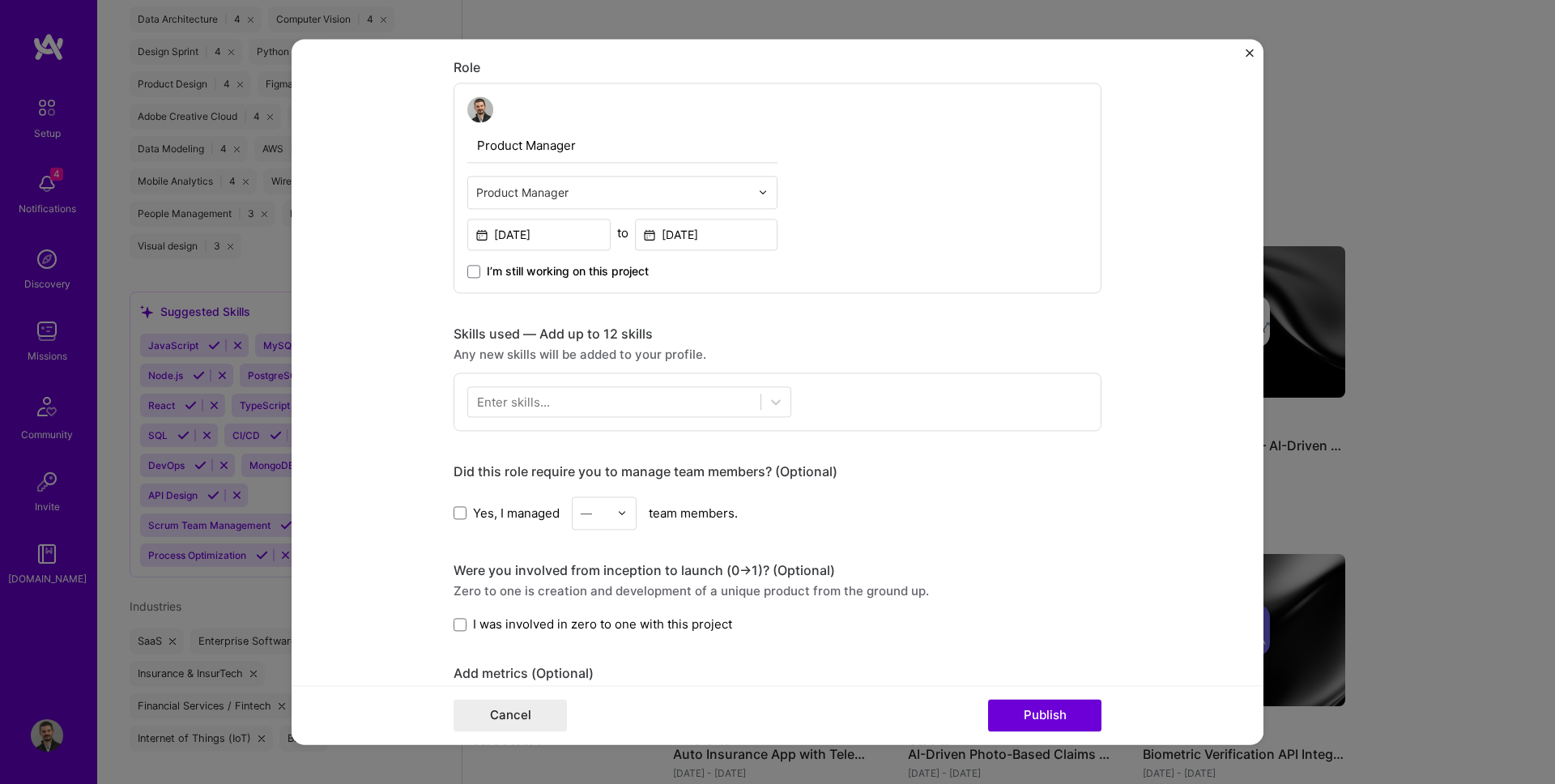
scroll to position [585, 0]
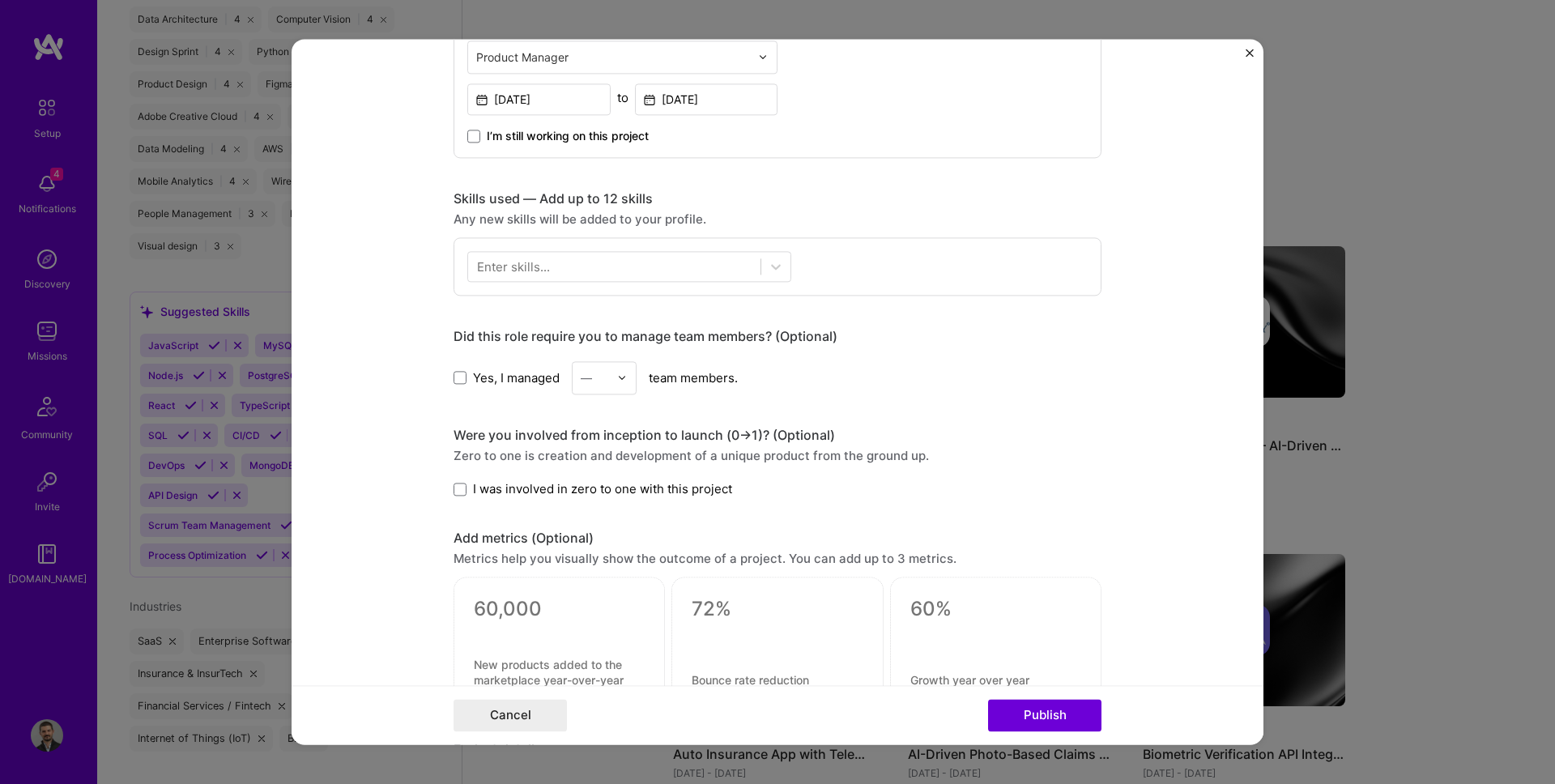
click at [524, 268] on div "Enter skills..." at bounding box center [513, 266] width 73 height 17
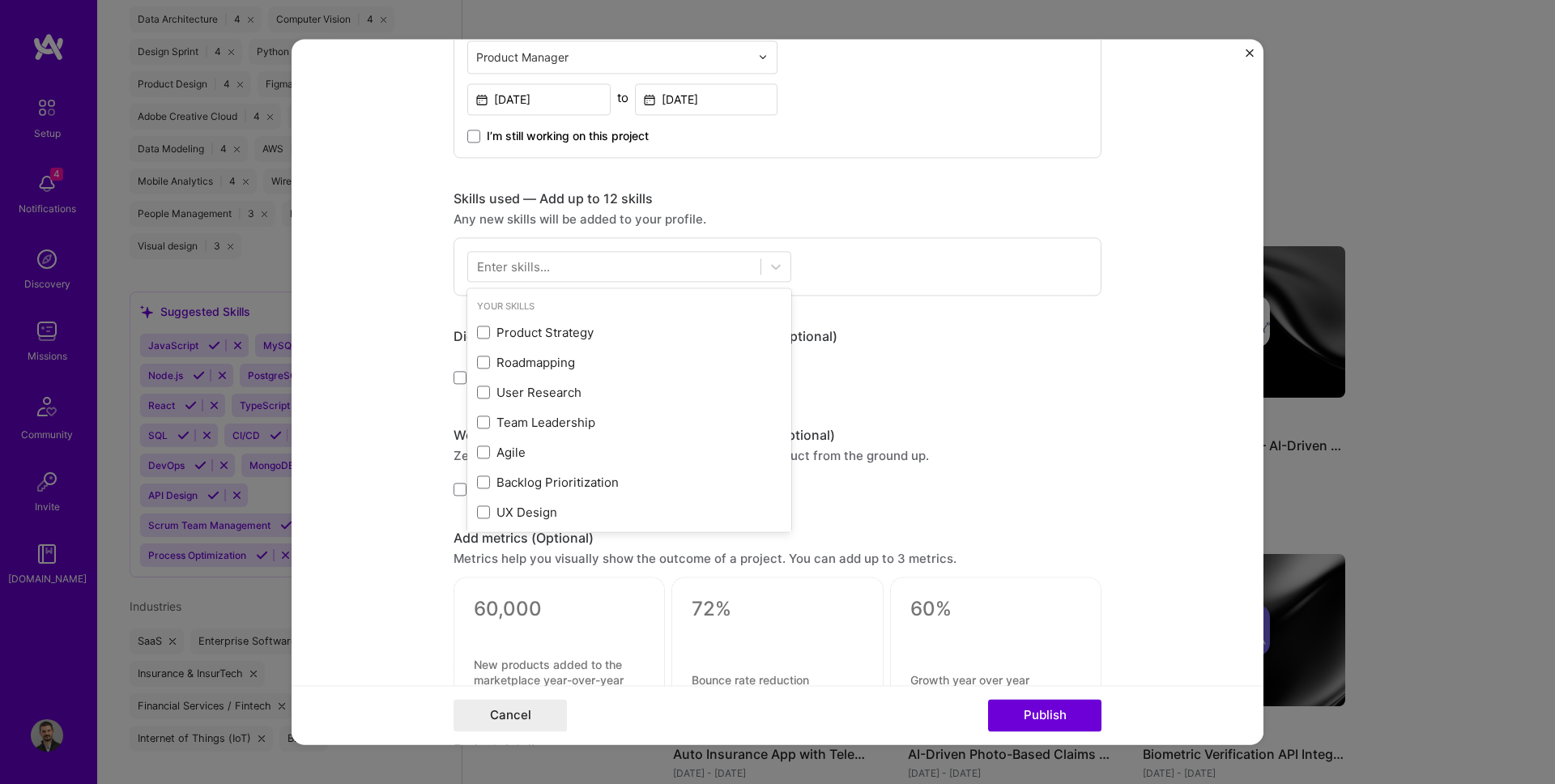
click at [524, 268] on div "Enter skills..." at bounding box center [513, 266] width 73 height 17
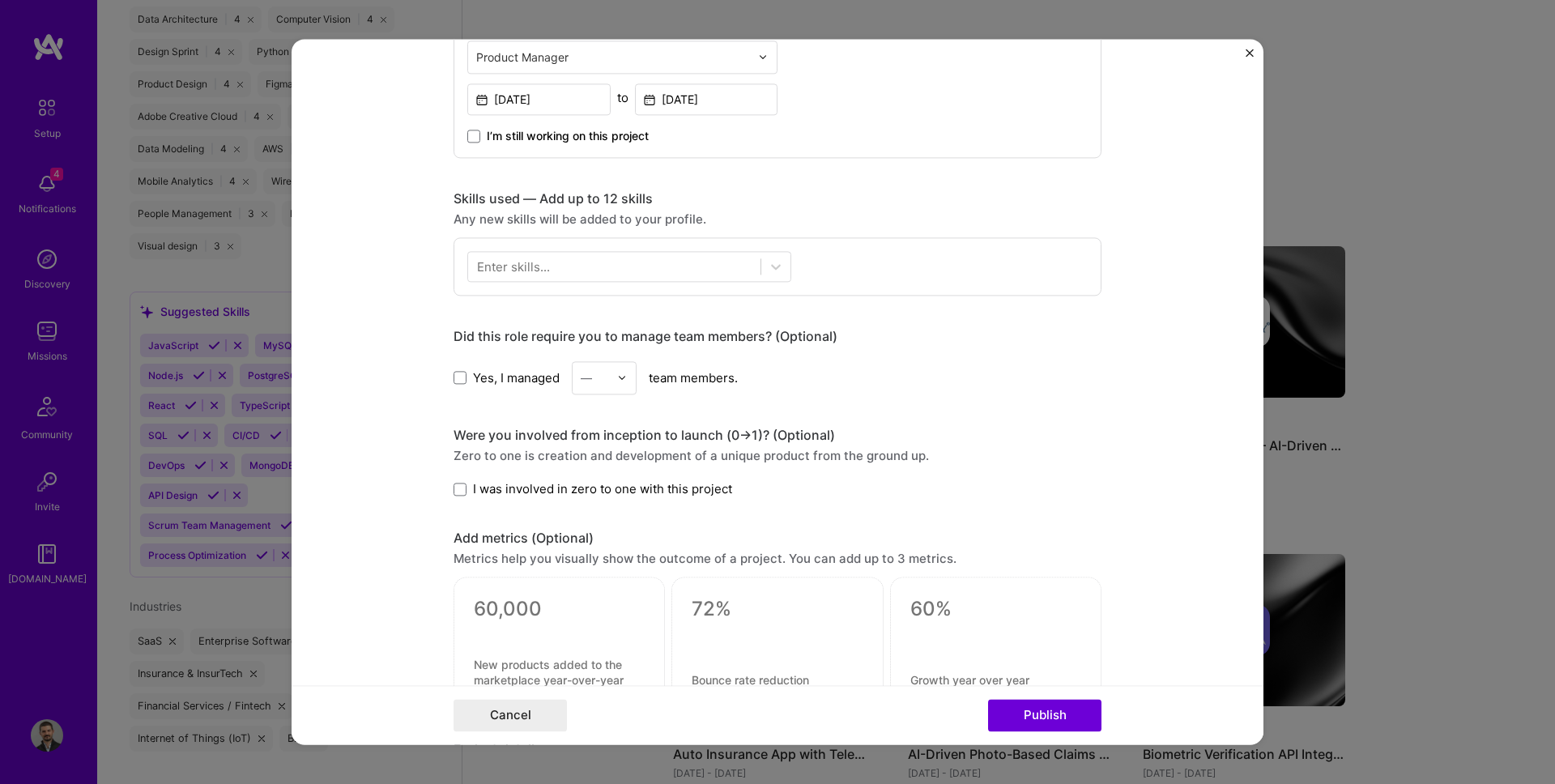
click at [524, 268] on div "Enter skills..." at bounding box center [513, 266] width 73 height 17
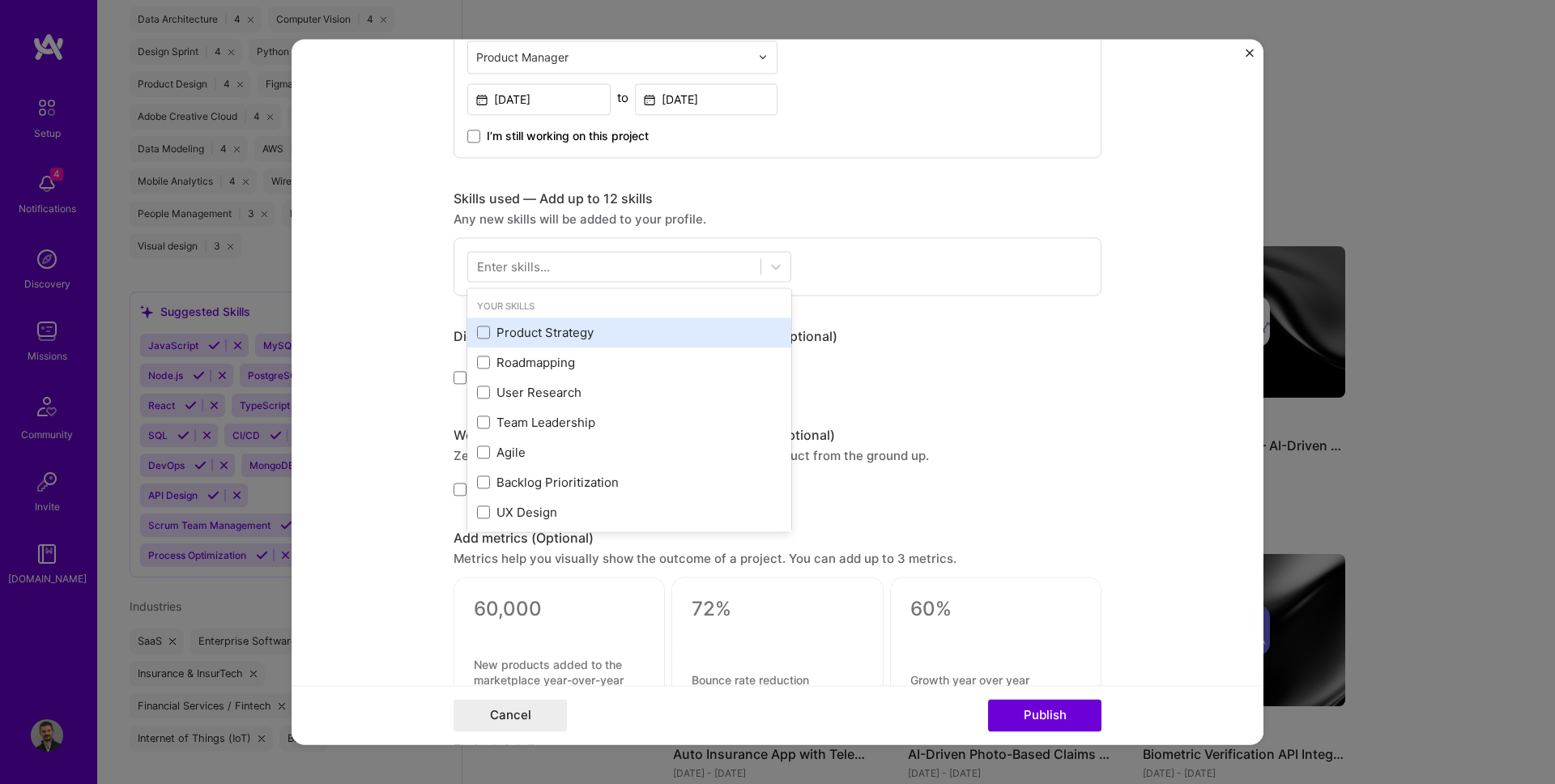
click at [546, 336] on div "Product Strategy" at bounding box center [629, 332] width 305 height 17
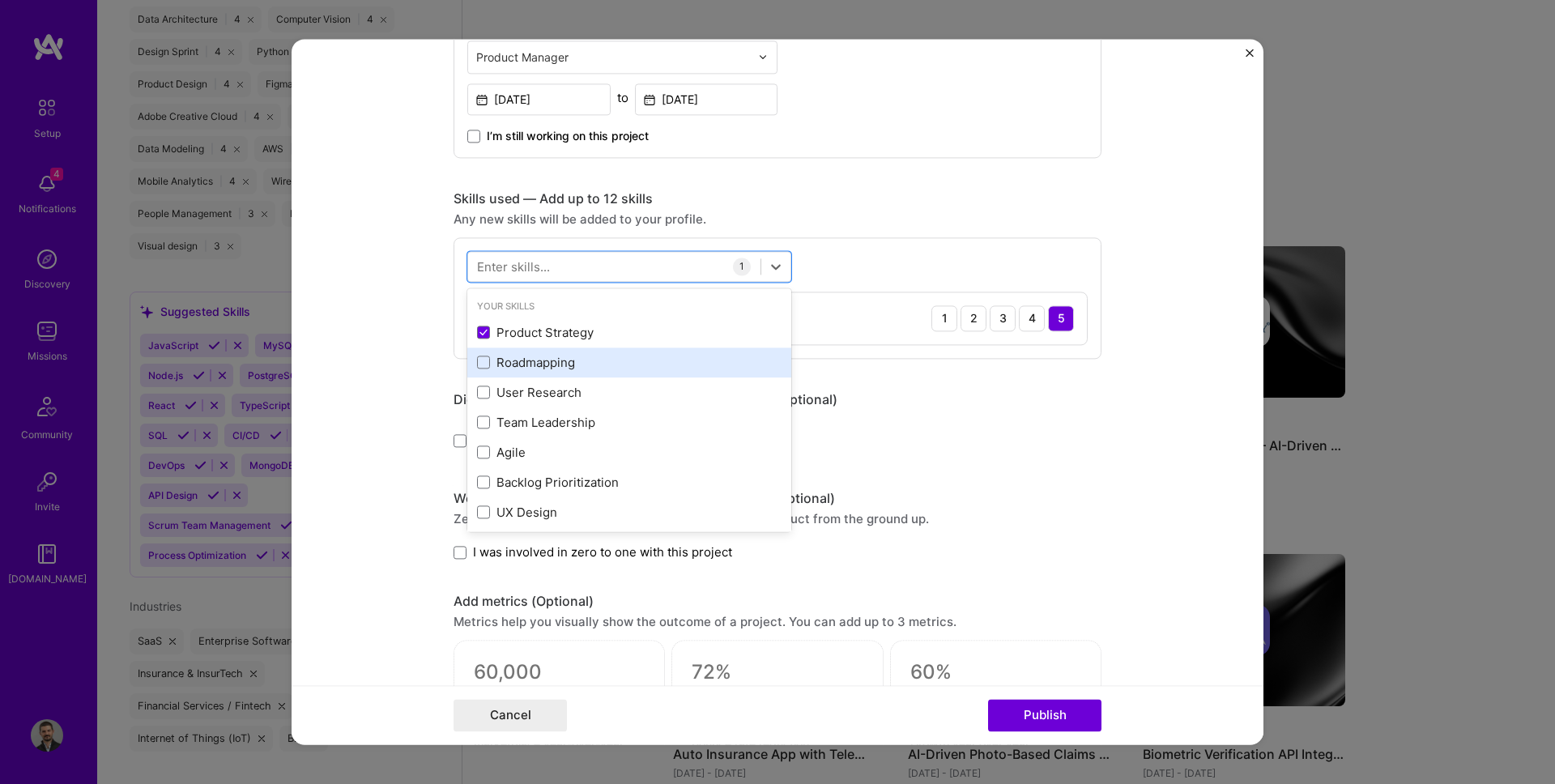
click at [543, 359] on div "Roadmapping" at bounding box center [629, 362] width 305 height 17
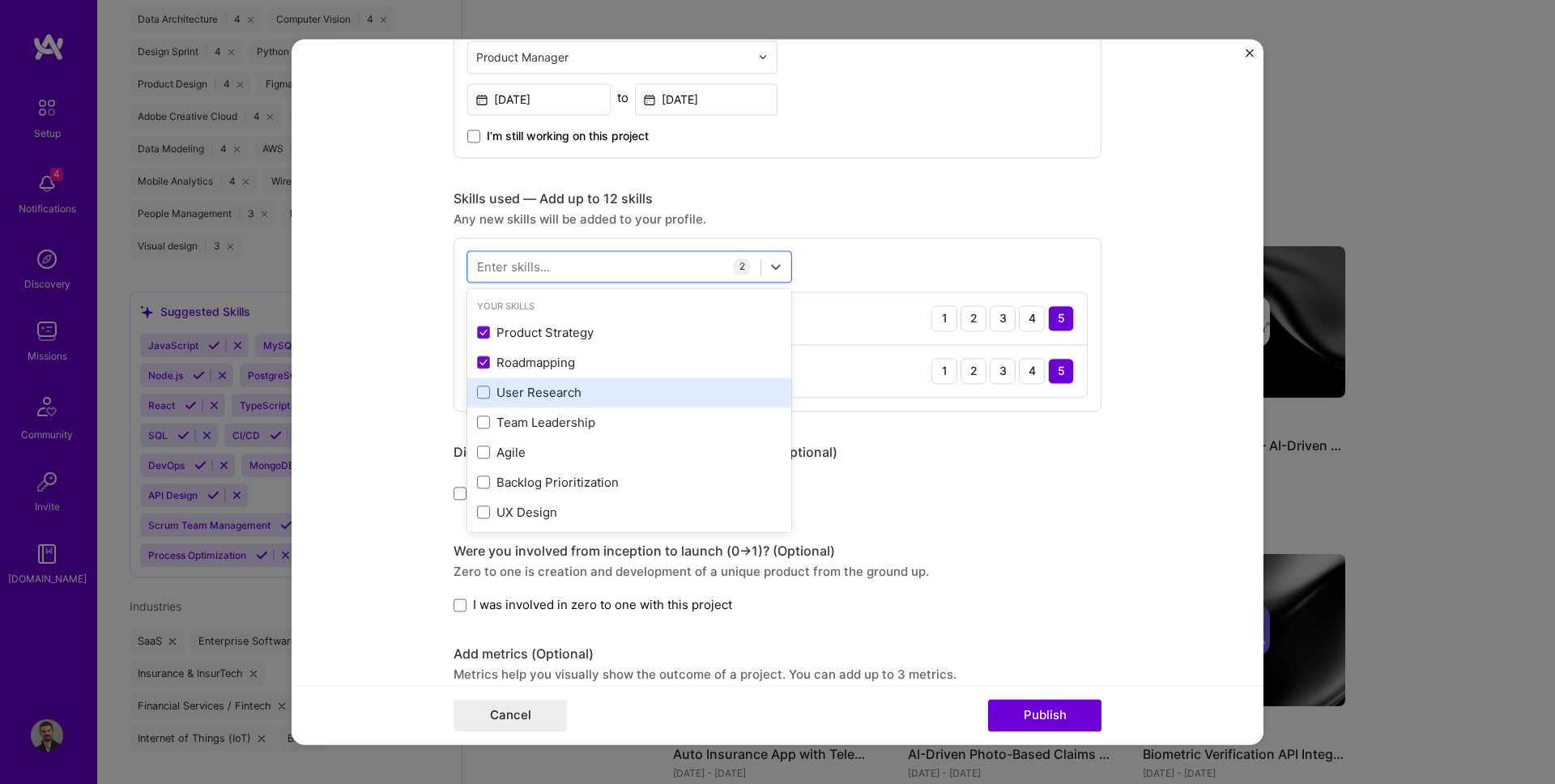
click at [537, 393] on div "User Research" at bounding box center [629, 392] width 305 height 17
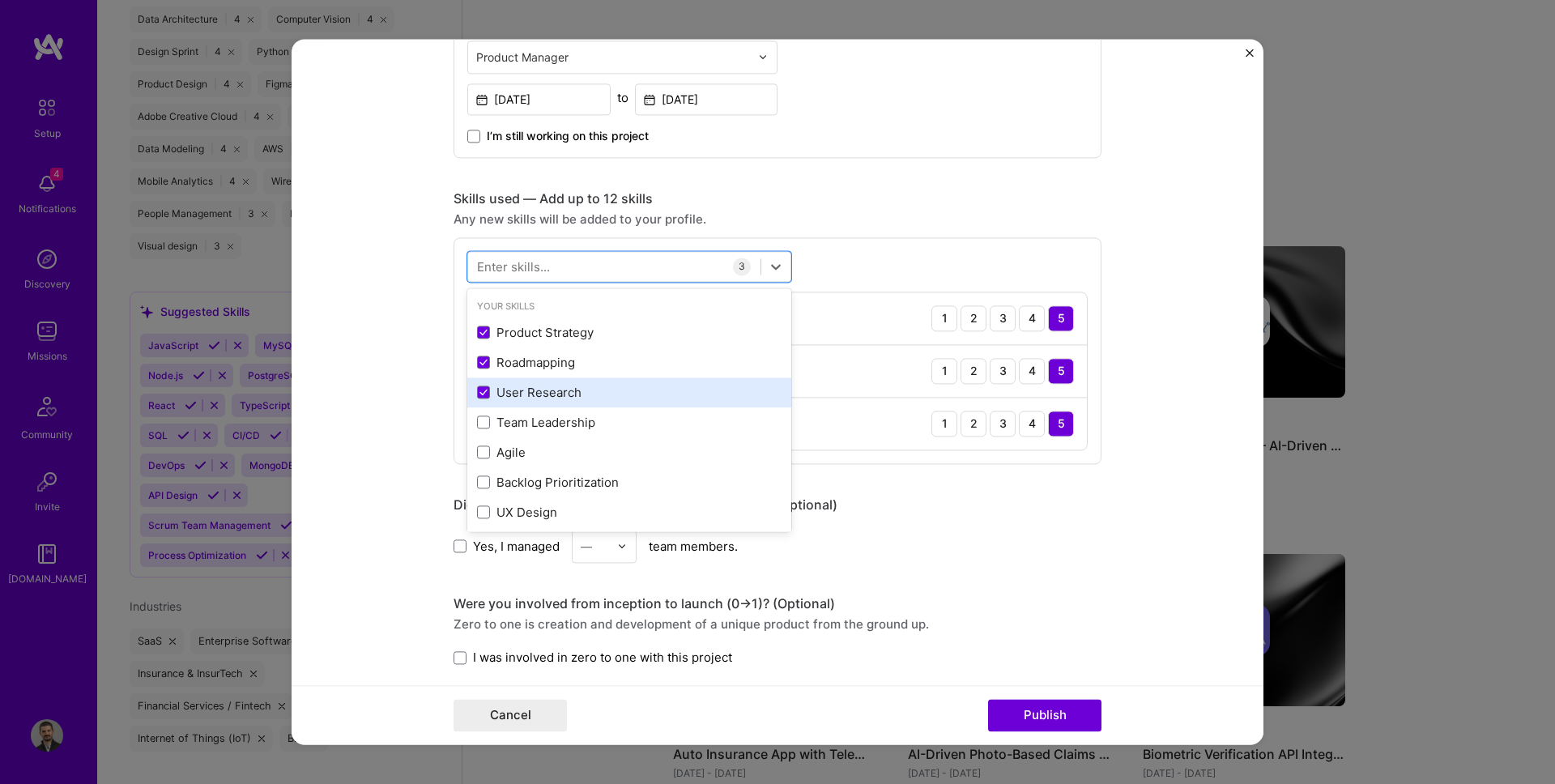
scroll to position [21, 0]
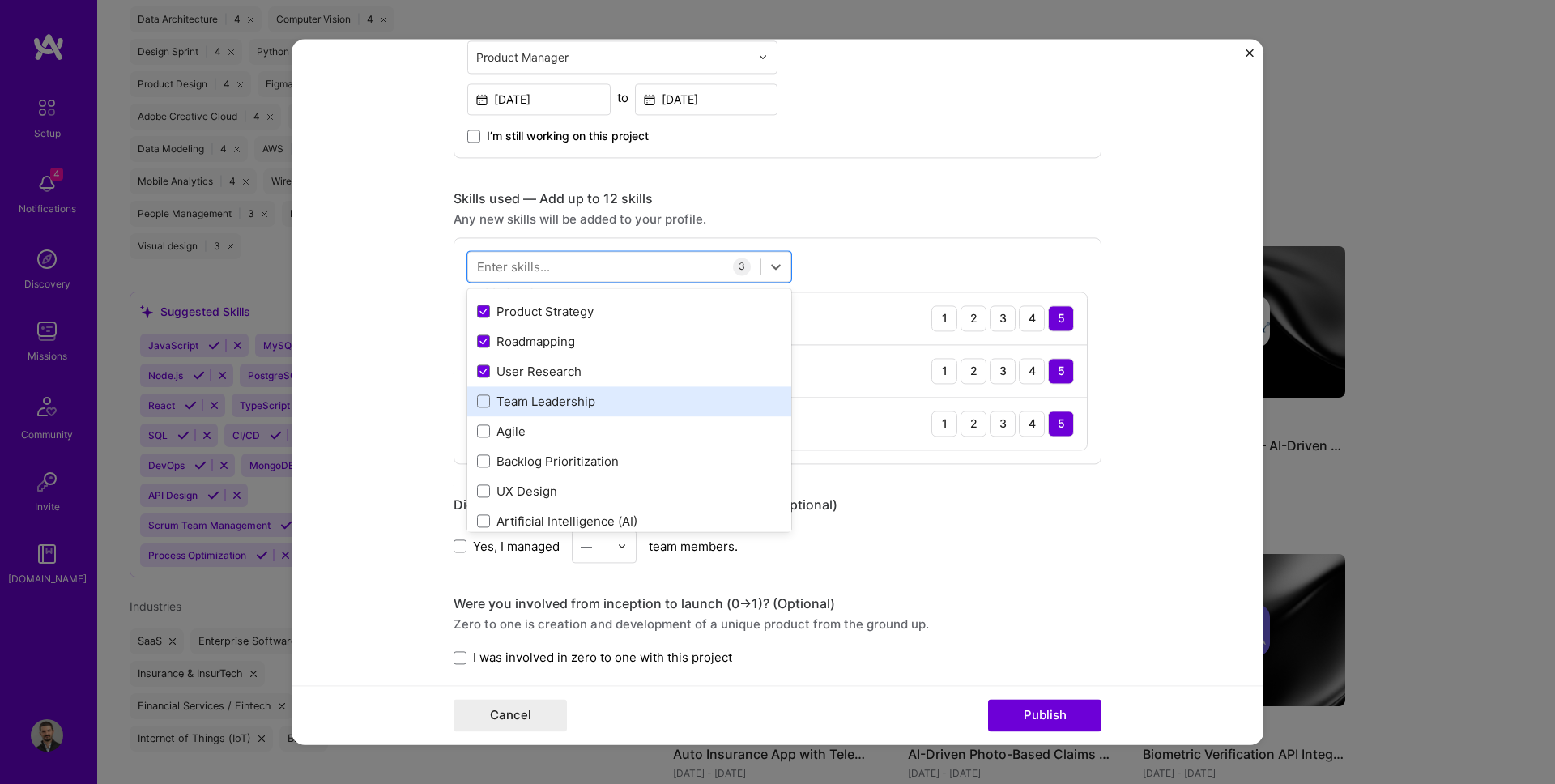
click at [534, 404] on div "Team Leadership" at bounding box center [629, 401] width 305 height 17
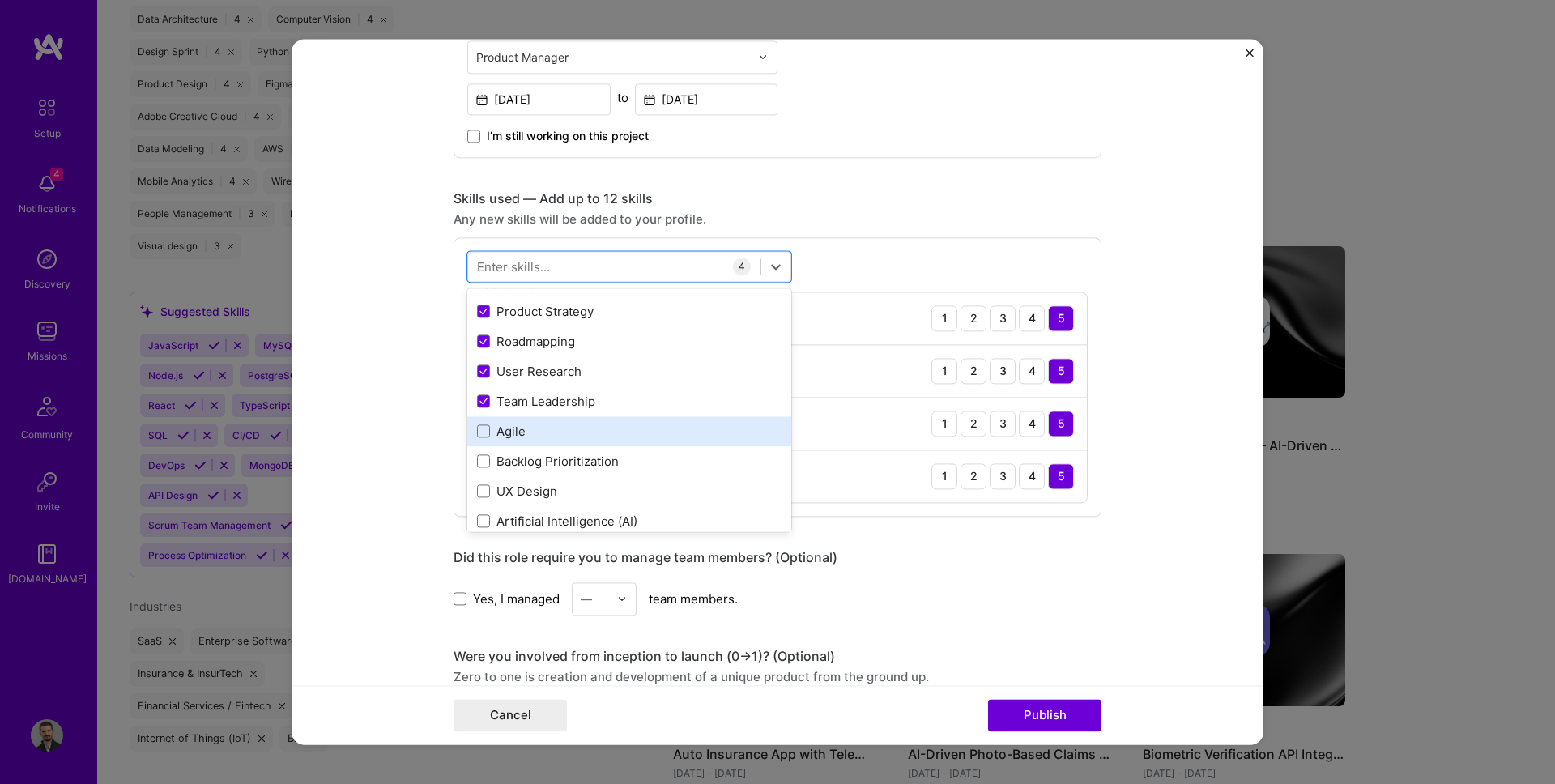
click at [530, 423] on div "Agile" at bounding box center [629, 431] width 305 height 17
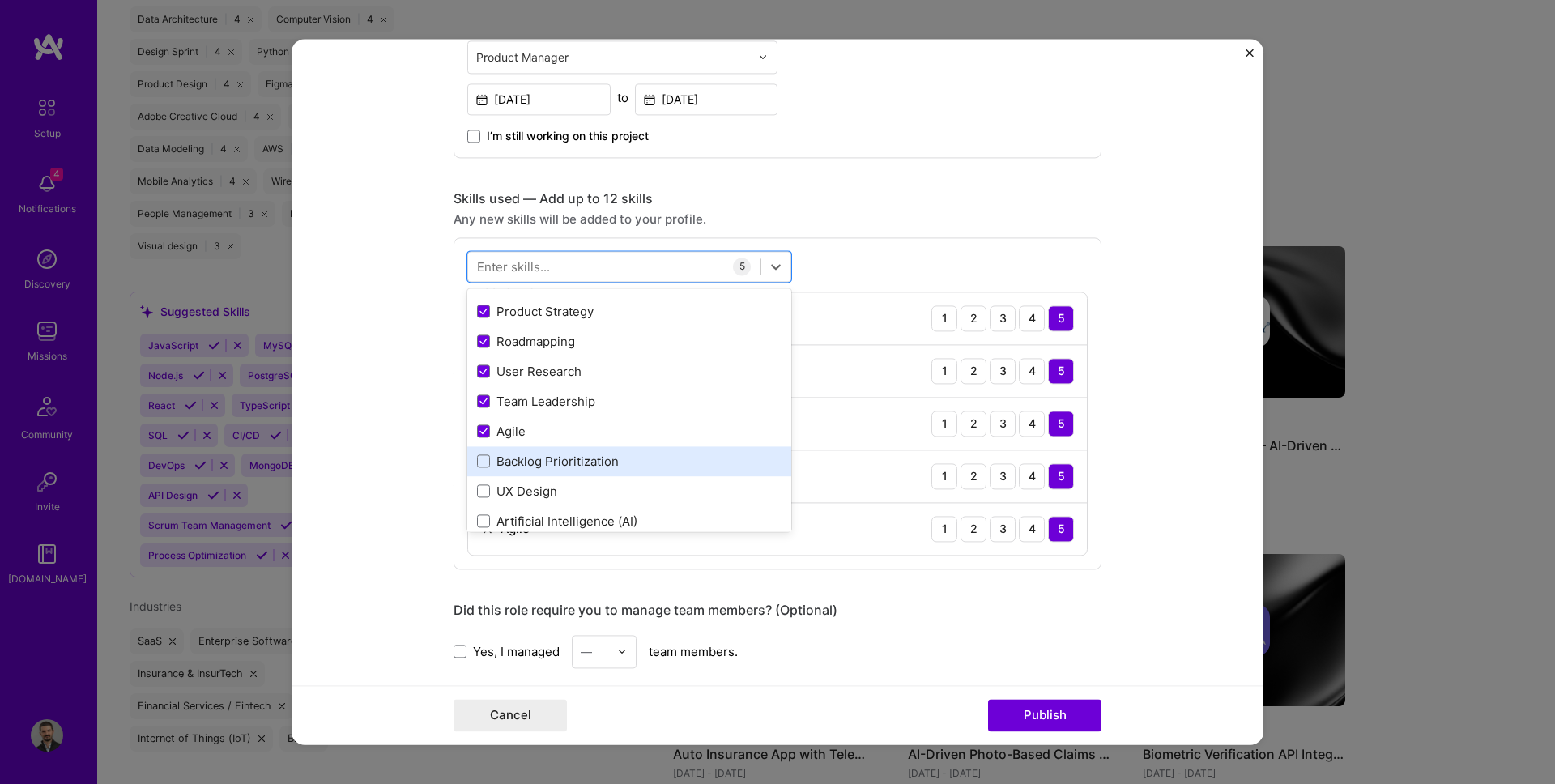
click at [530, 451] on div "Backlog Prioritization" at bounding box center [630, 460] width 324 height 30
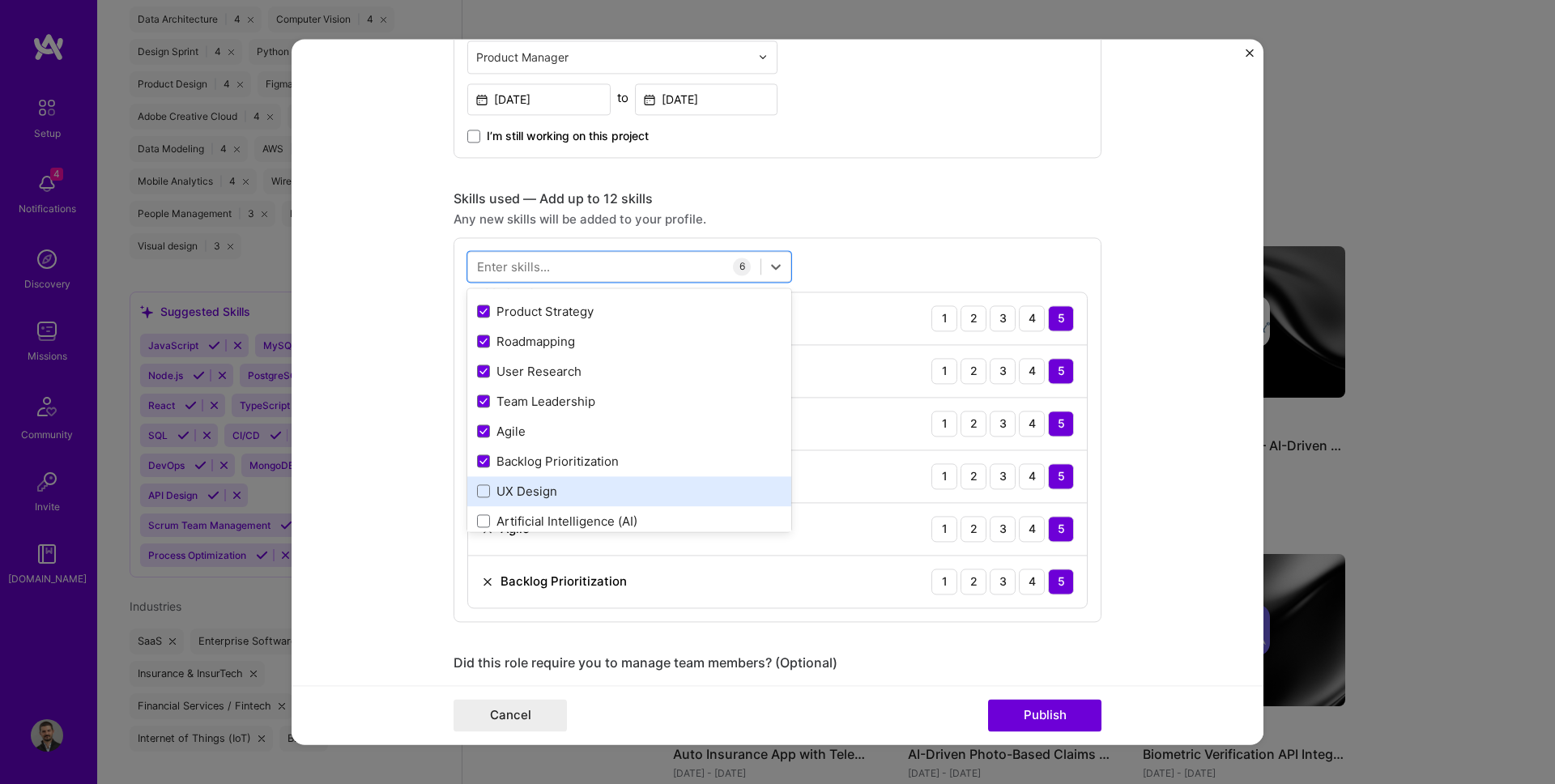
click at [530, 494] on div "UX Design" at bounding box center [629, 490] width 305 height 17
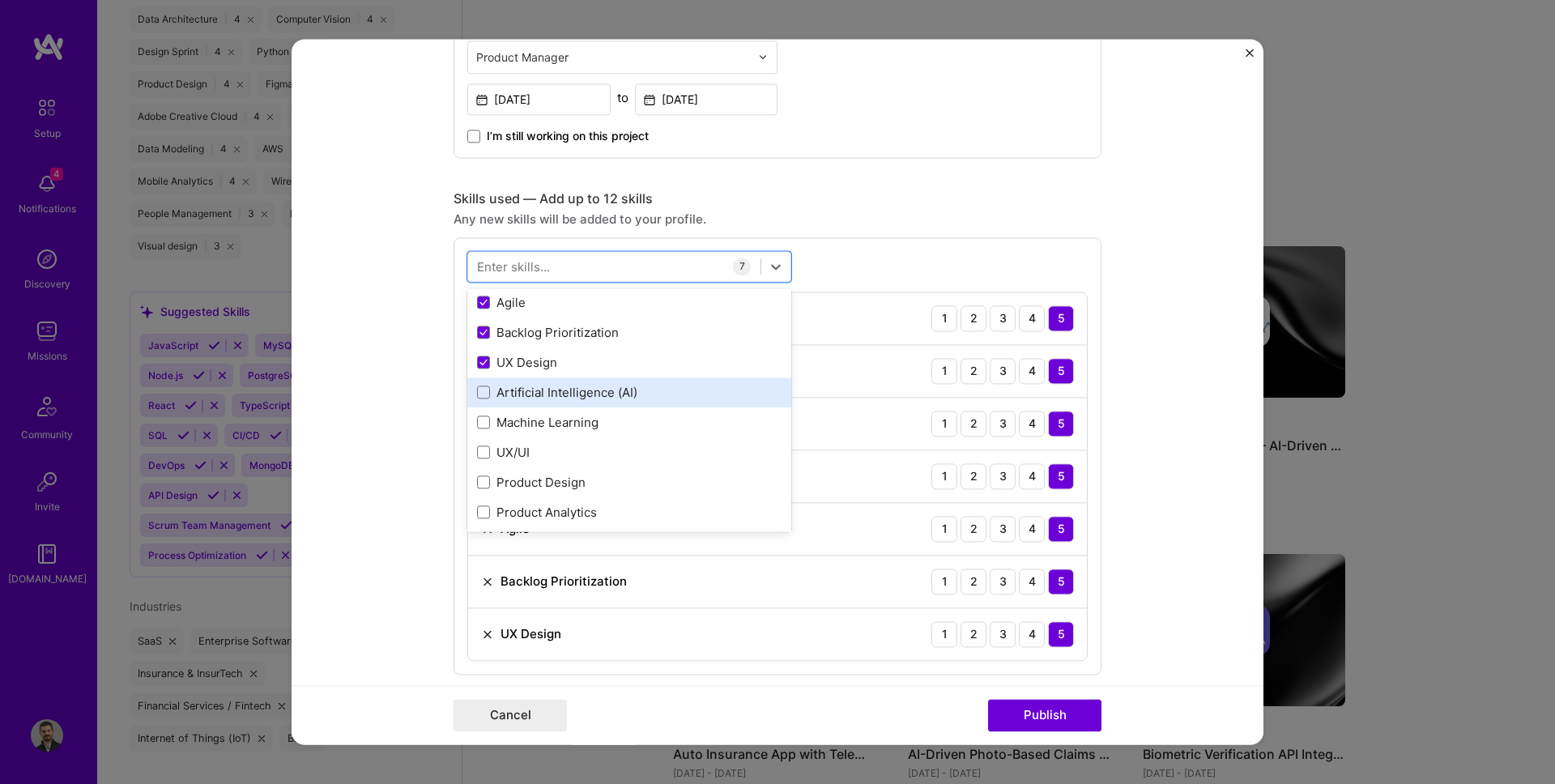
click at [563, 385] on div "Artificial Intelligence (AI)" at bounding box center [629, 392] width 305 height 17
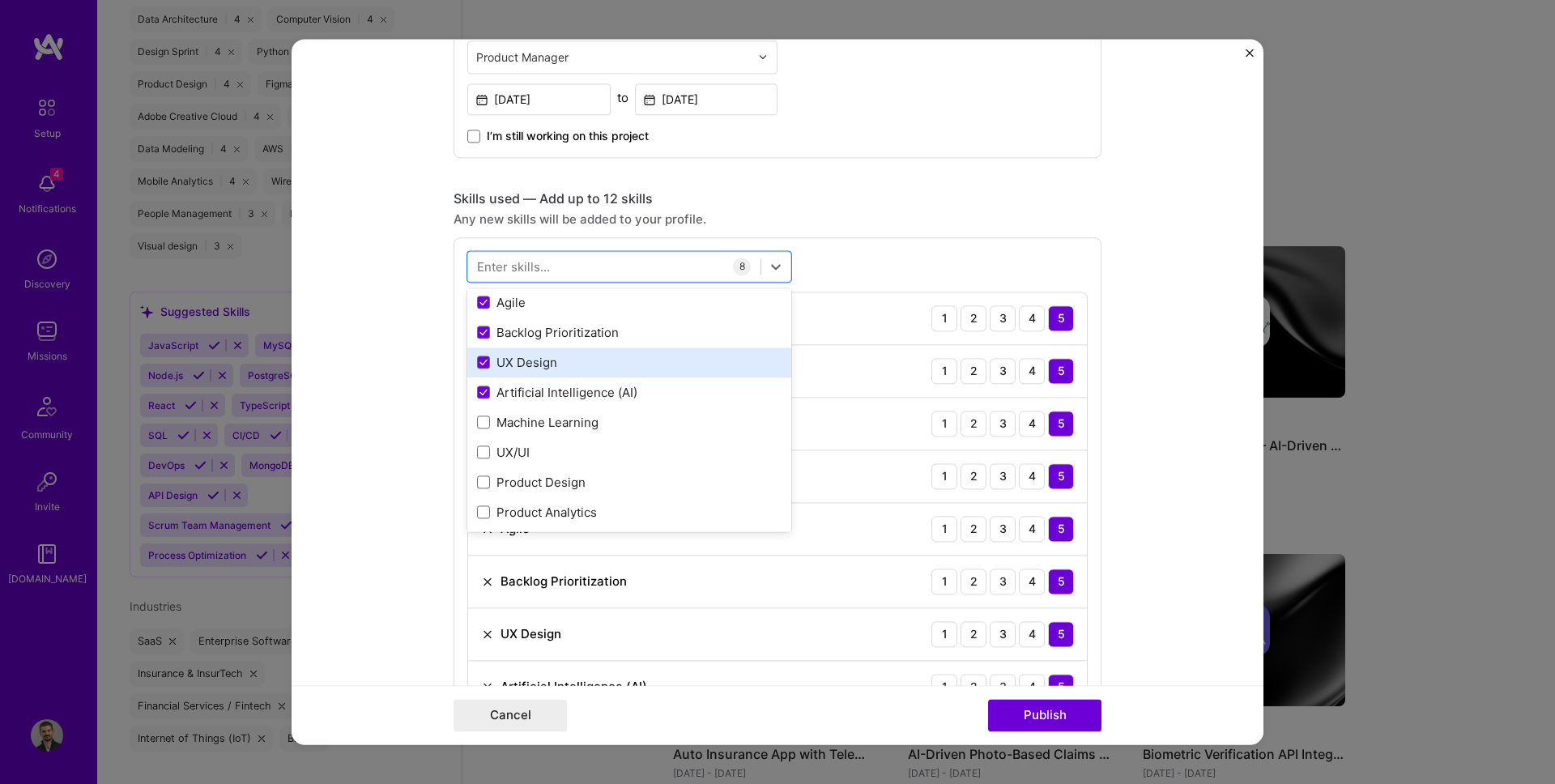
click at [556, 376] on div "UX Design" at bounding box center [630, 362] width 324 height 30
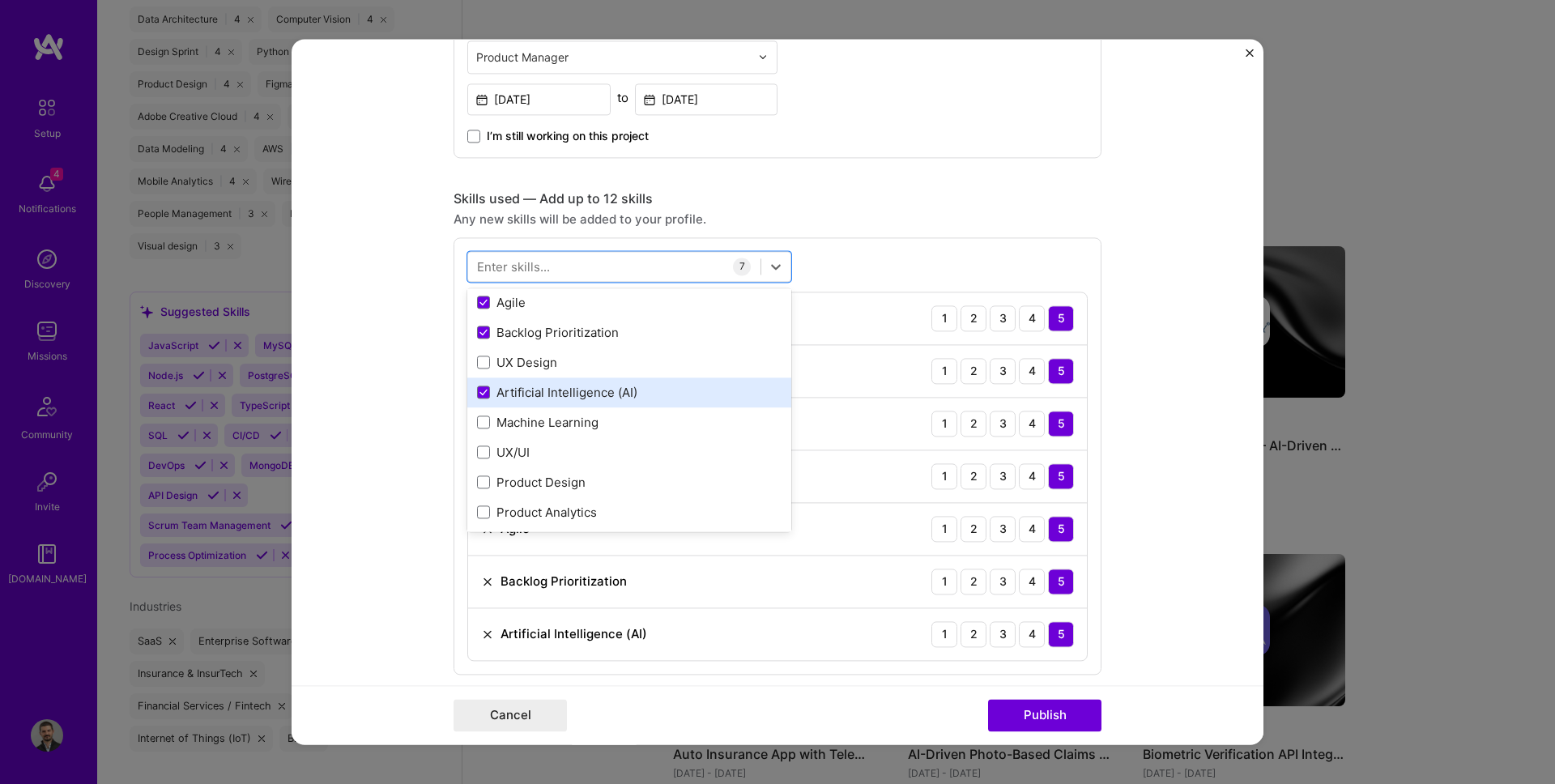
click at [548, 396] on div "Artificial Intelligence (AI)" at bounding box center [629, 392] width 305 height 17
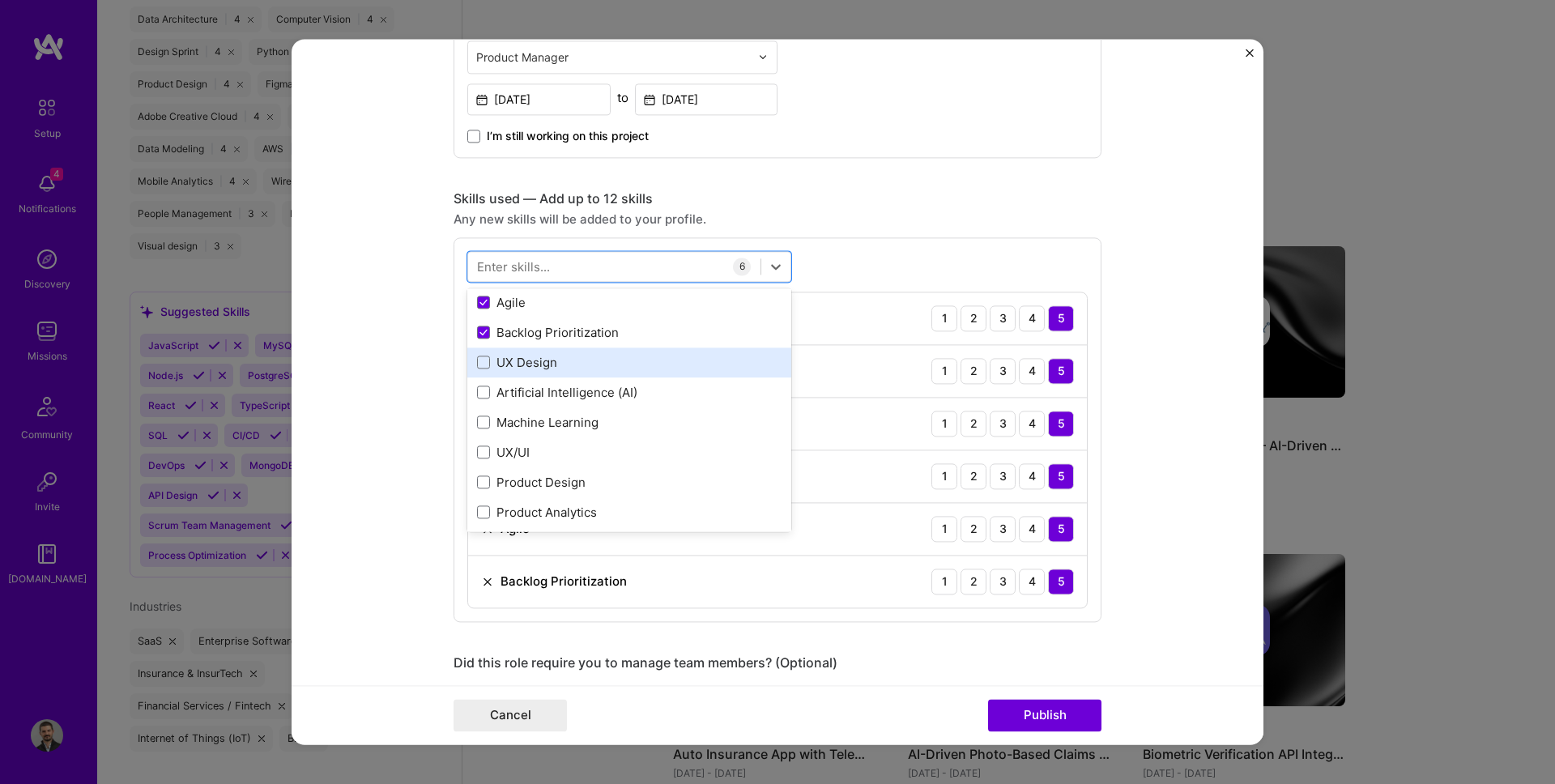
click at [546, 370] on div "UX Design" at bounding box center [629, 362] width 305 height 17
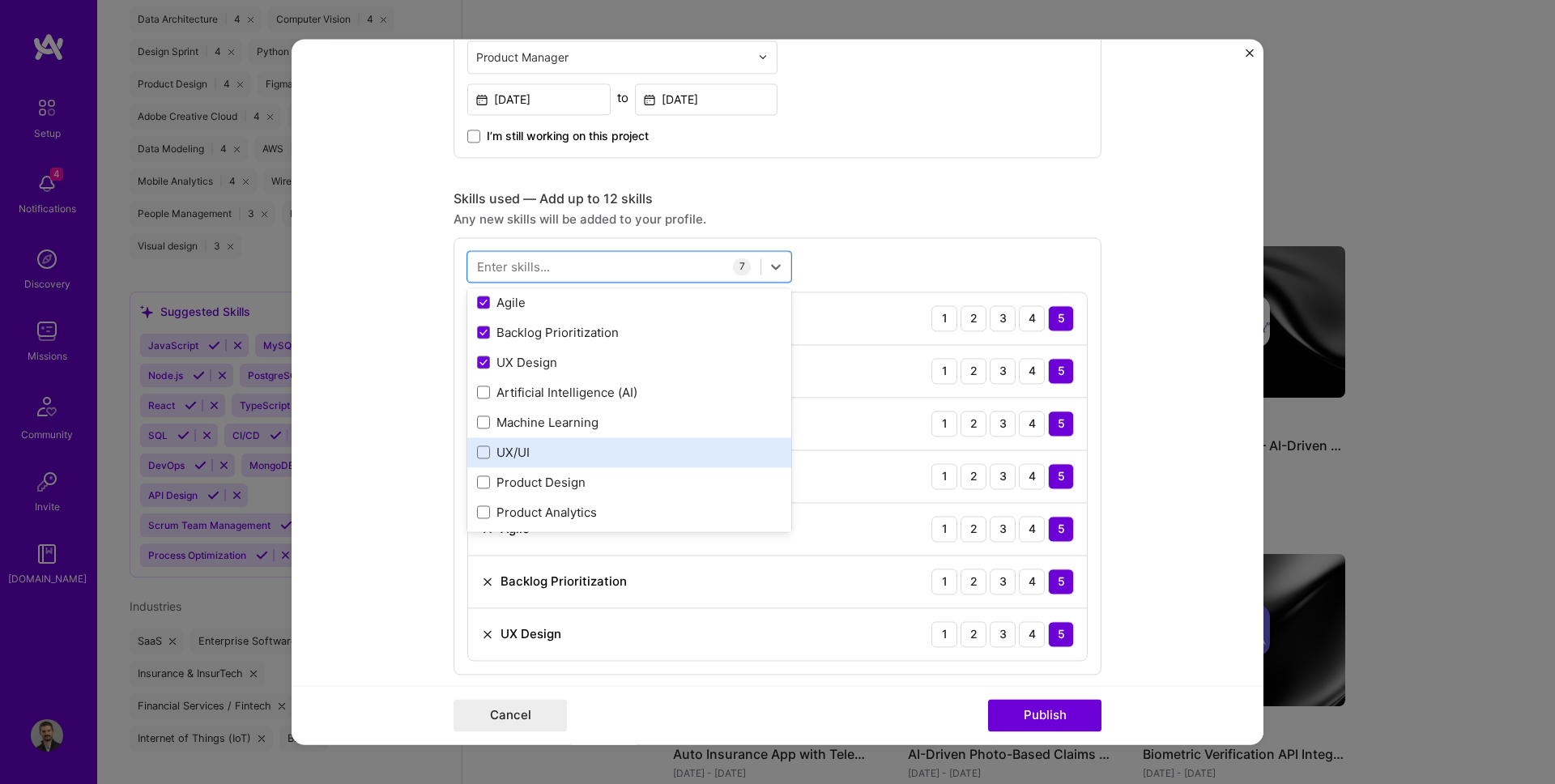
click at [527, 453] on div "UX/UI" at bounding box center [629, 452] width 305 height 17
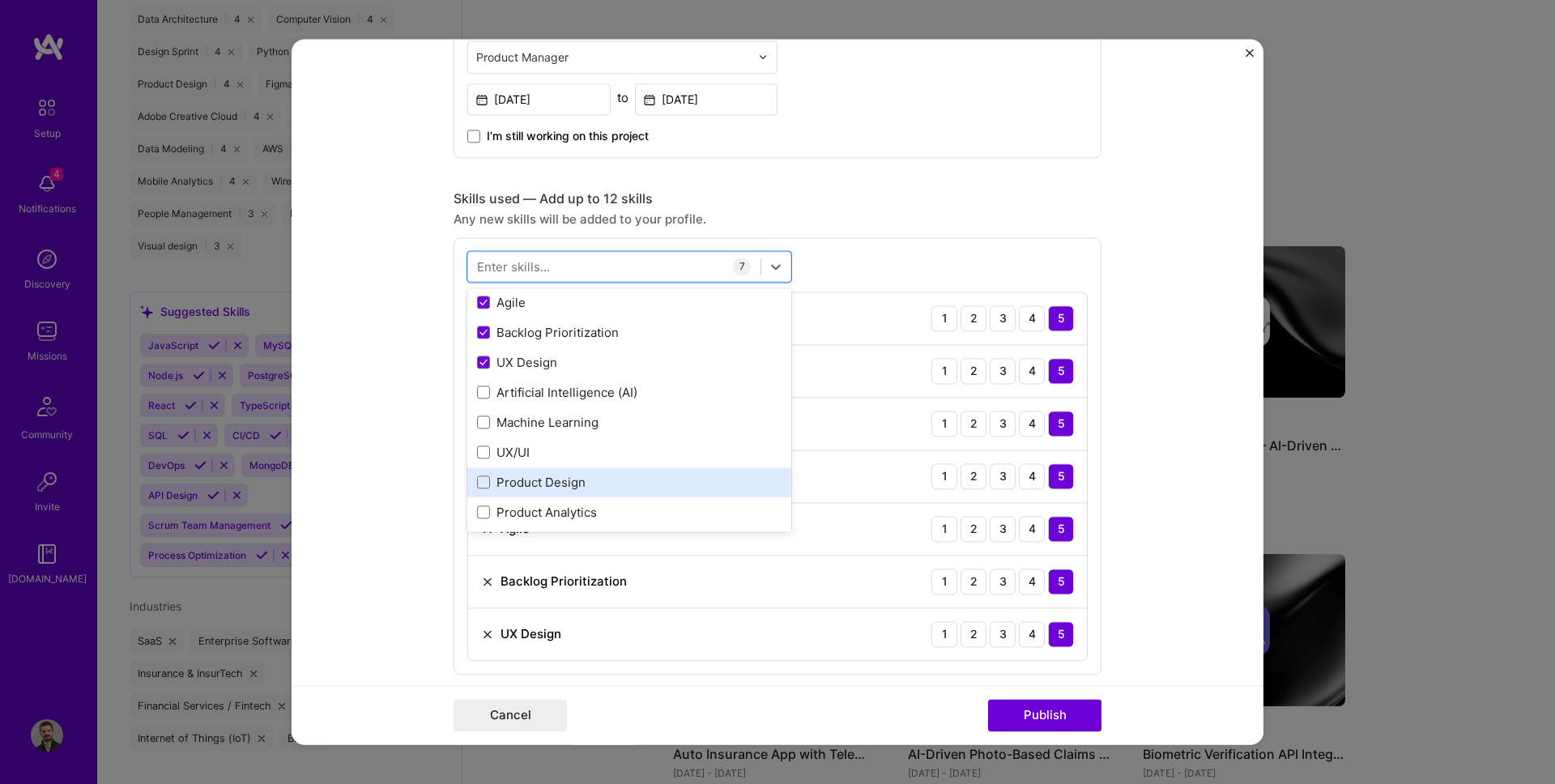
click at [527, 475] on div "Product Design" at bounding box center [629, 482] width 305 height 17
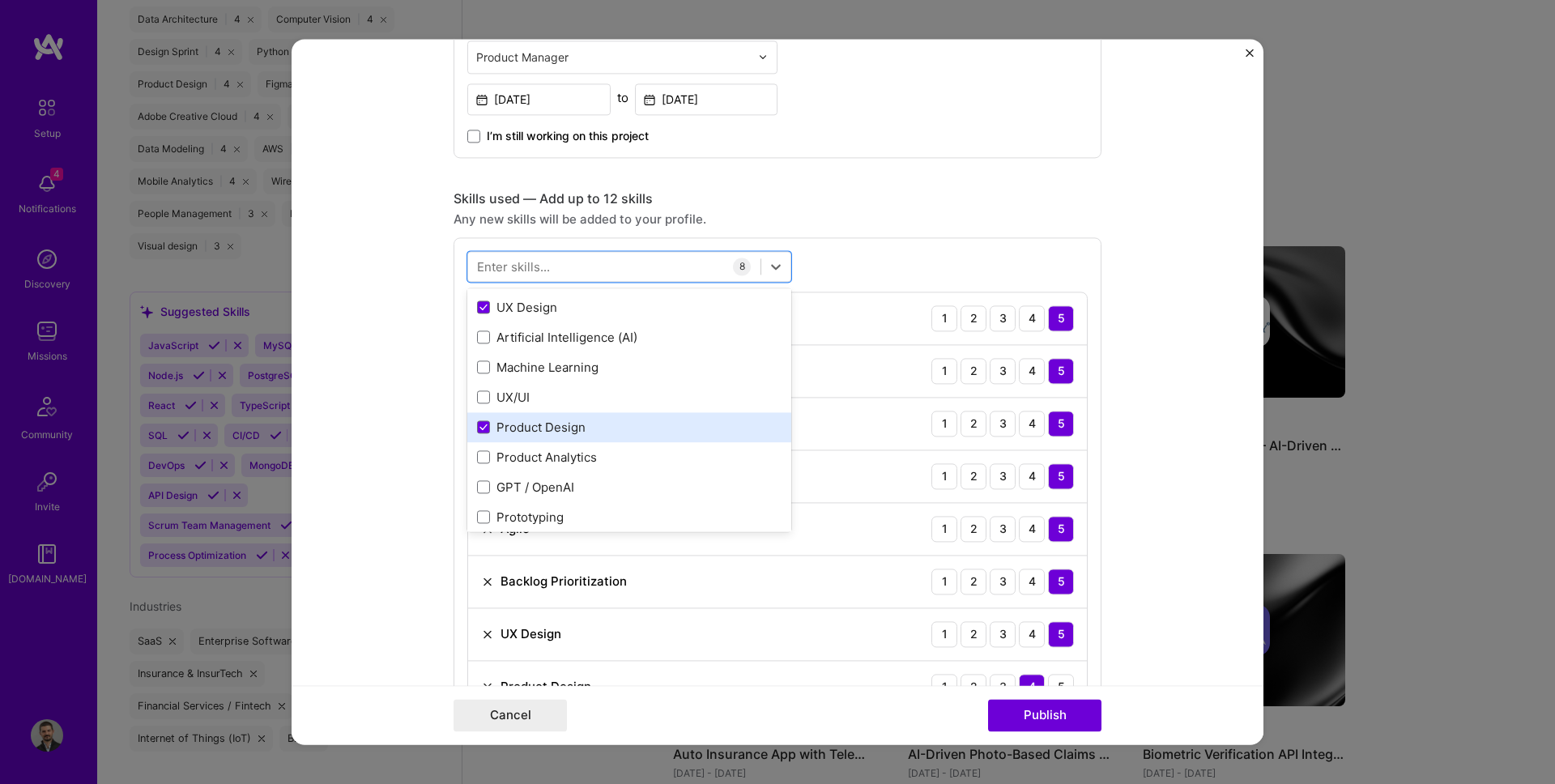
scroll to position [259, 0]
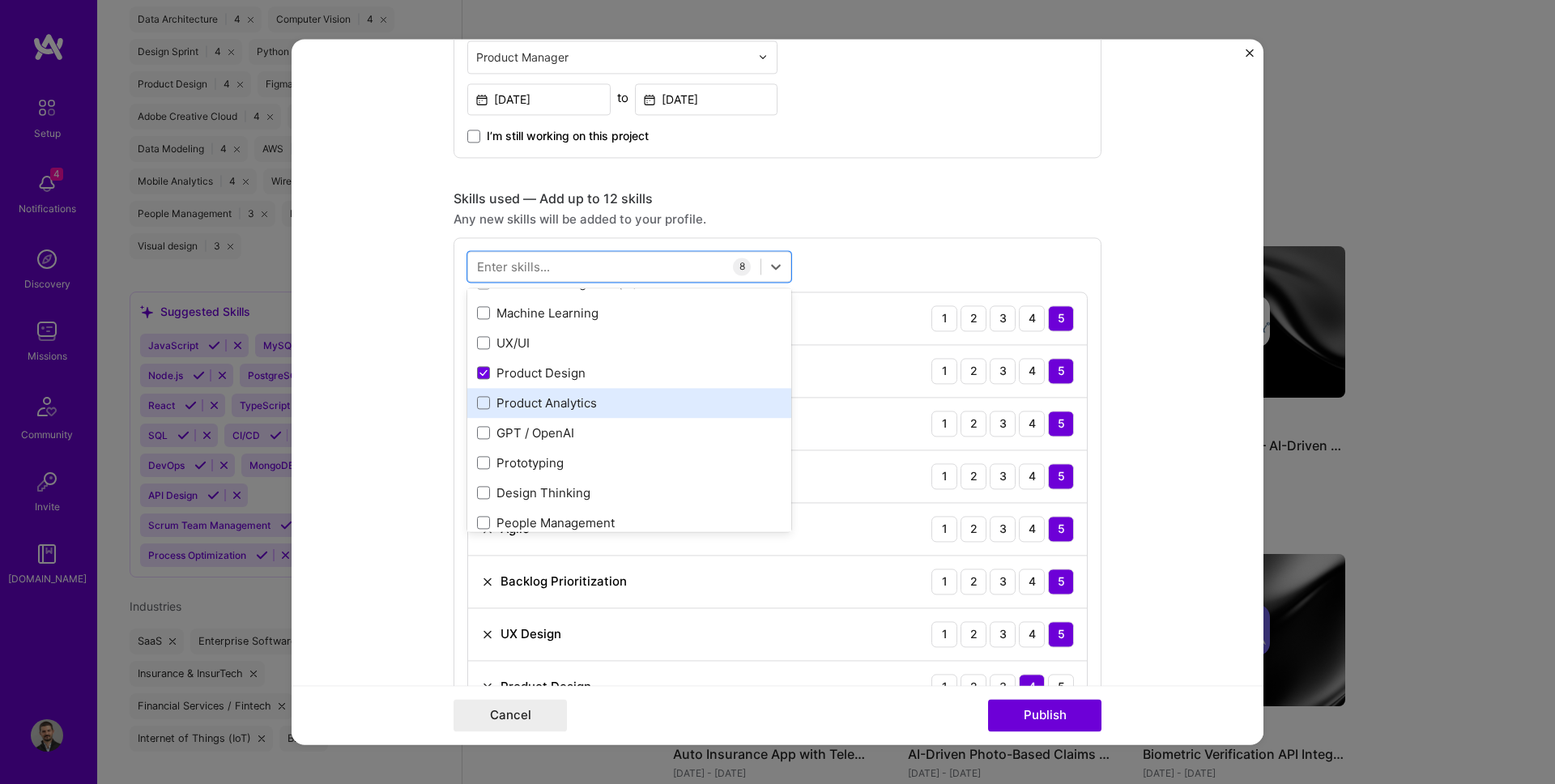
click at [541, 414] on div "Product Analytics" at bounding box center [630, 402] width 324 height 30
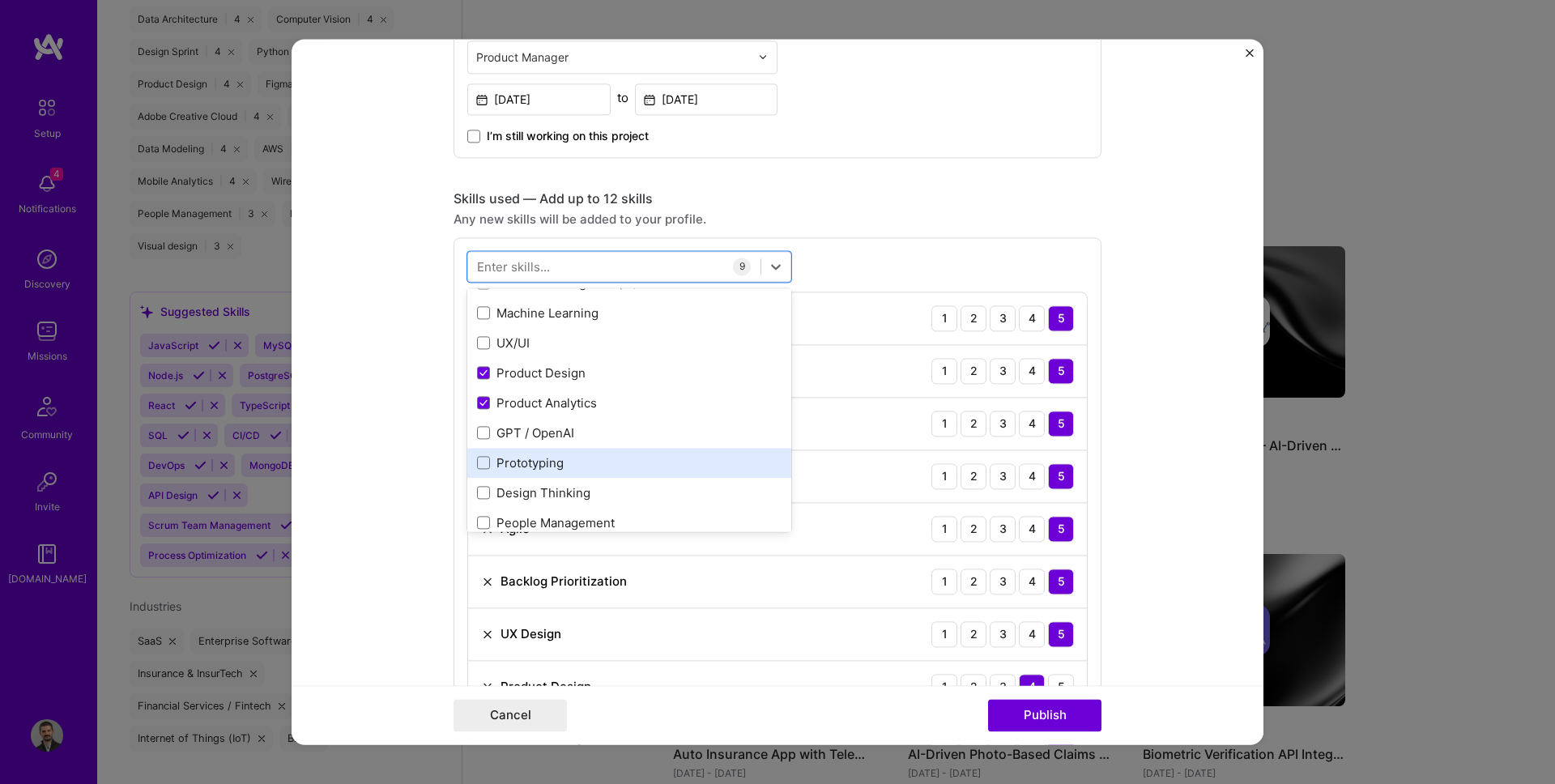
click at [531, 463] on div "Prototyping" at bounding box center [629, 462] width 305 height 17
click at [446, 453] on form "Project title 0→1 FinTech Loyalty & Rewards App Company Wisher Project industry…" at bounding box center [777, 391] width 972 height 705
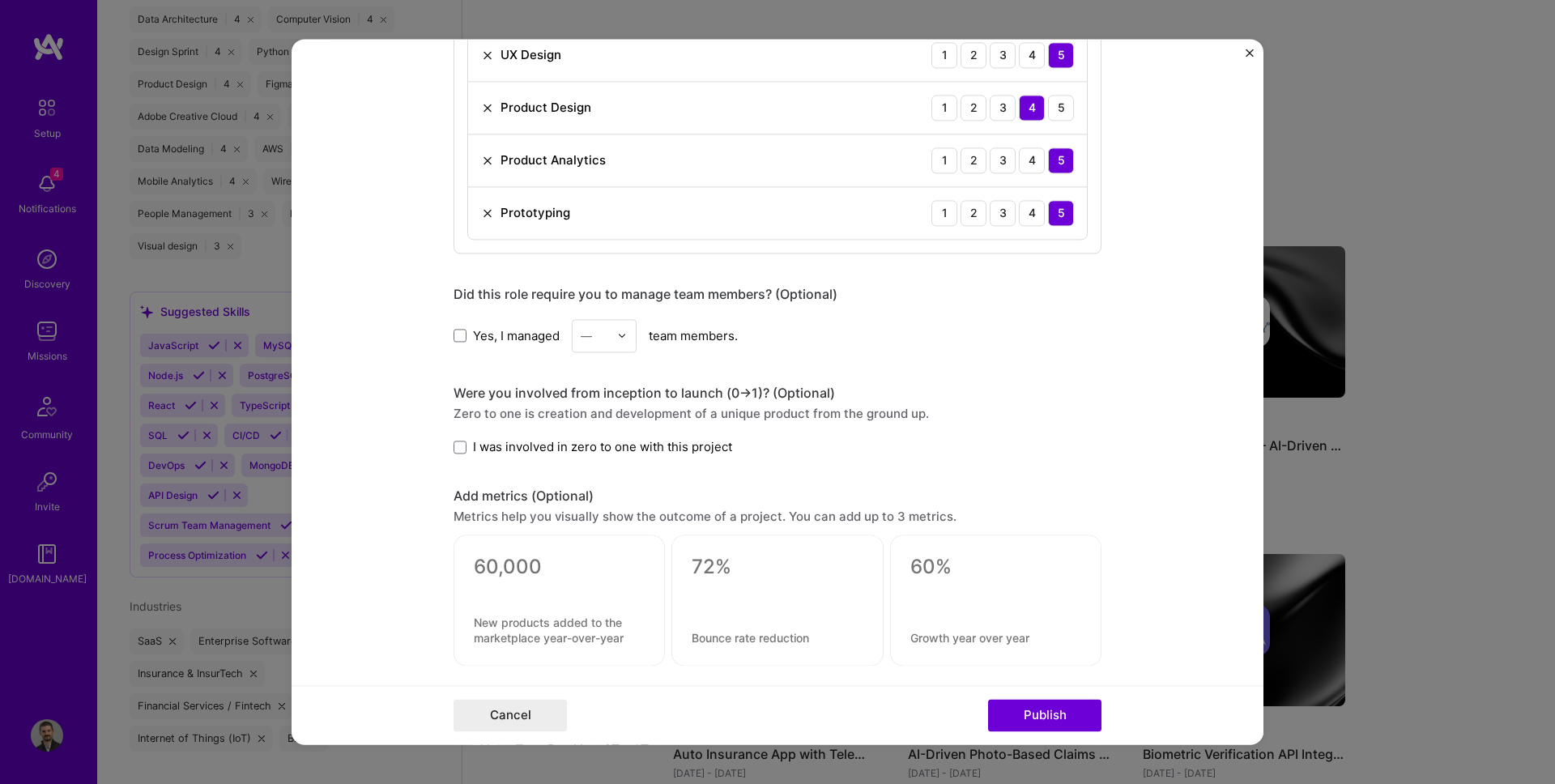
scroll to position [1210, 0]
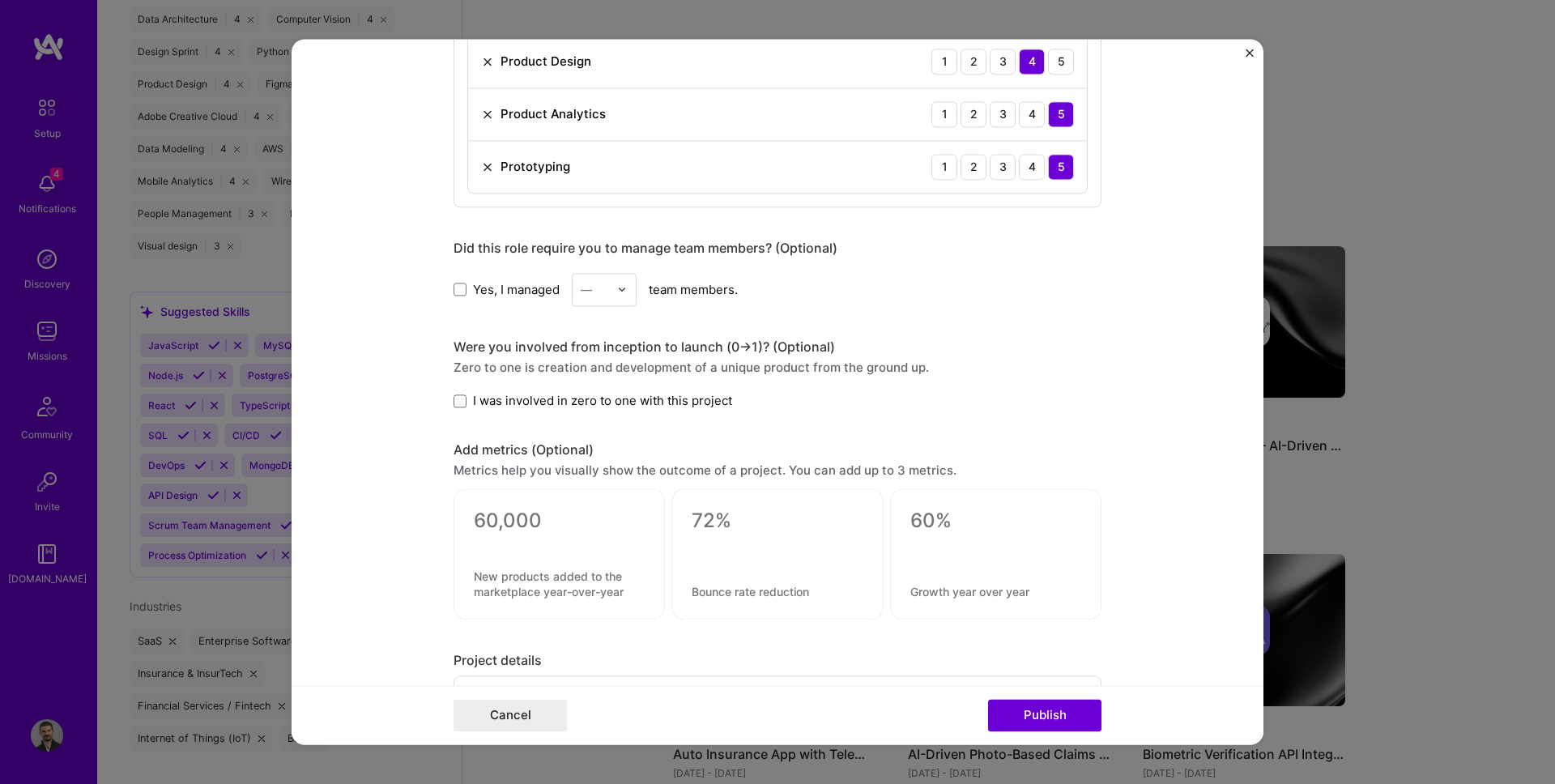
click at [585, 273] on div "—" at bounding box center [603, 289] width 65 height 33
click at [607, 474] on div "16" at bounding box center [604, 484] width 56 height 30
click at [590, 288] on input "text" at bounding box center [594, 289] width 28 height 17
click at [596, 468] on div "6" at bounding box center [604, 482] width 56 height 30
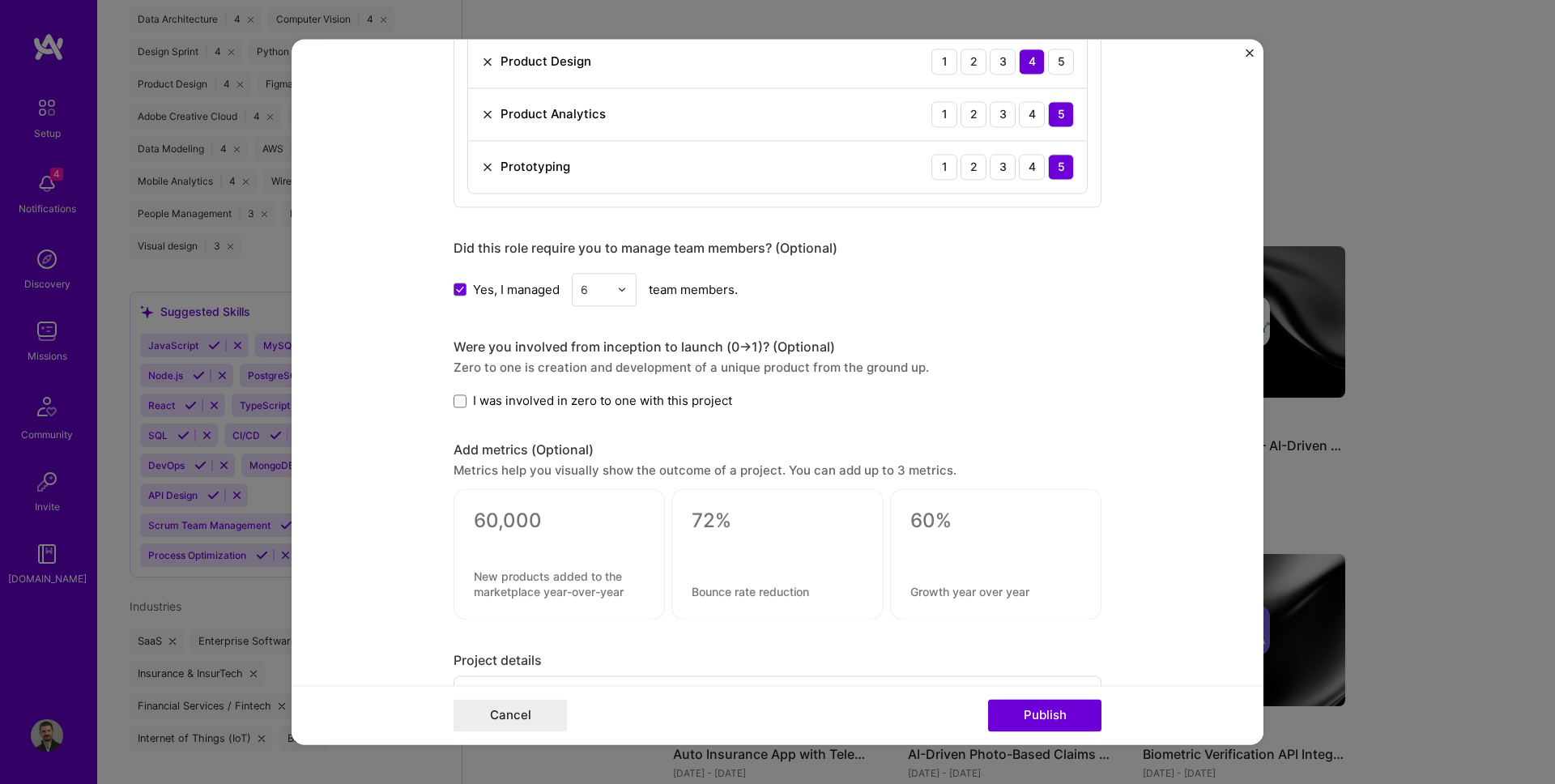
click at [477, 285] on span "Yes, I managed" at bounding box center [516, 289] width 86 height 17
click at [0, 0] on input "Yes, I managed" at bounding box center [0, 0] width 0 height 0
click at [477, 286] on span "Yes, I managed" at bounding box center [516, 289] width 86 height 17
click at [0, 0] on input "Yes, I managed" at bounding box center [0, 0] width 0 height 0
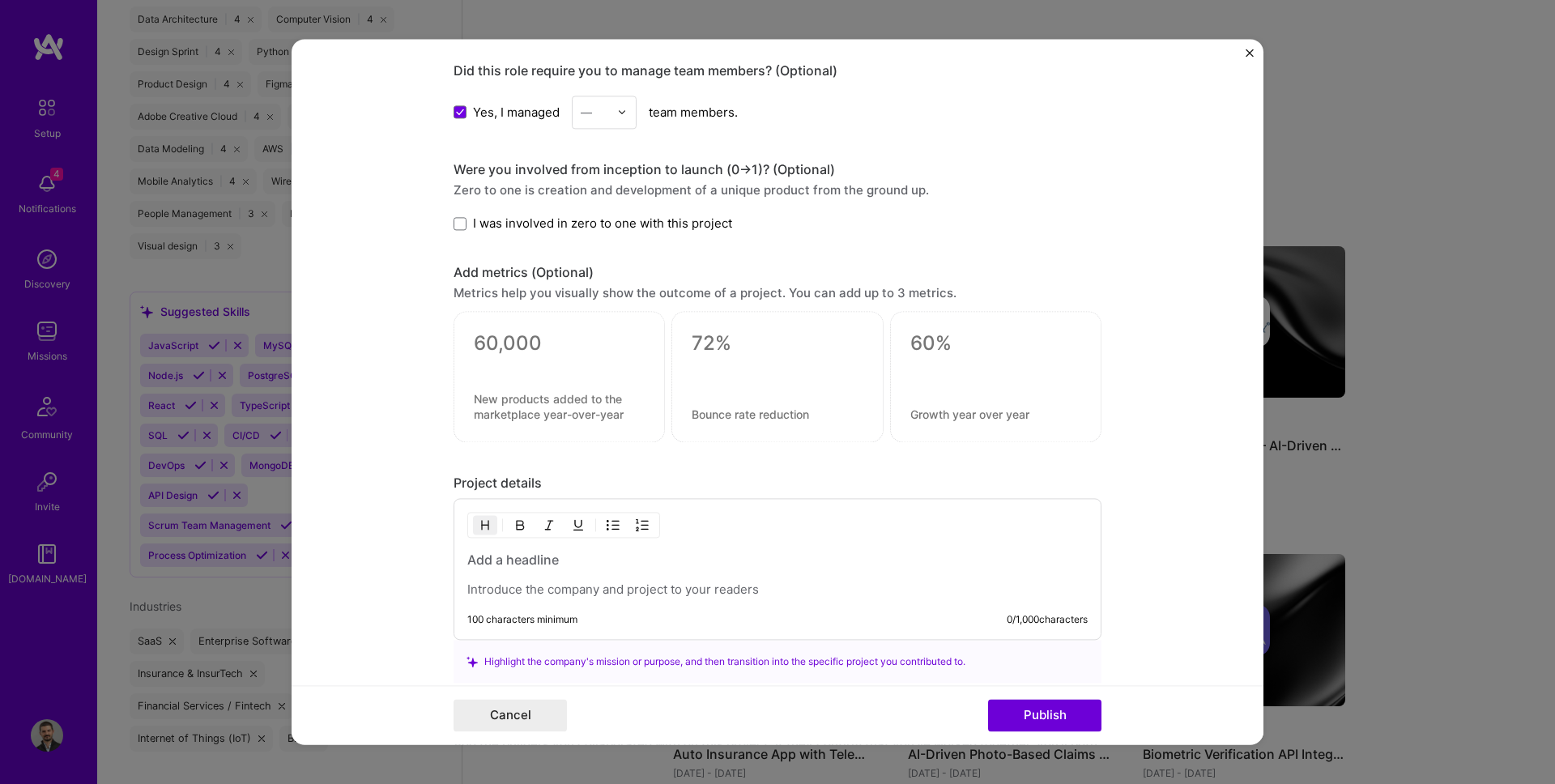
scroll to position [1353, 0]
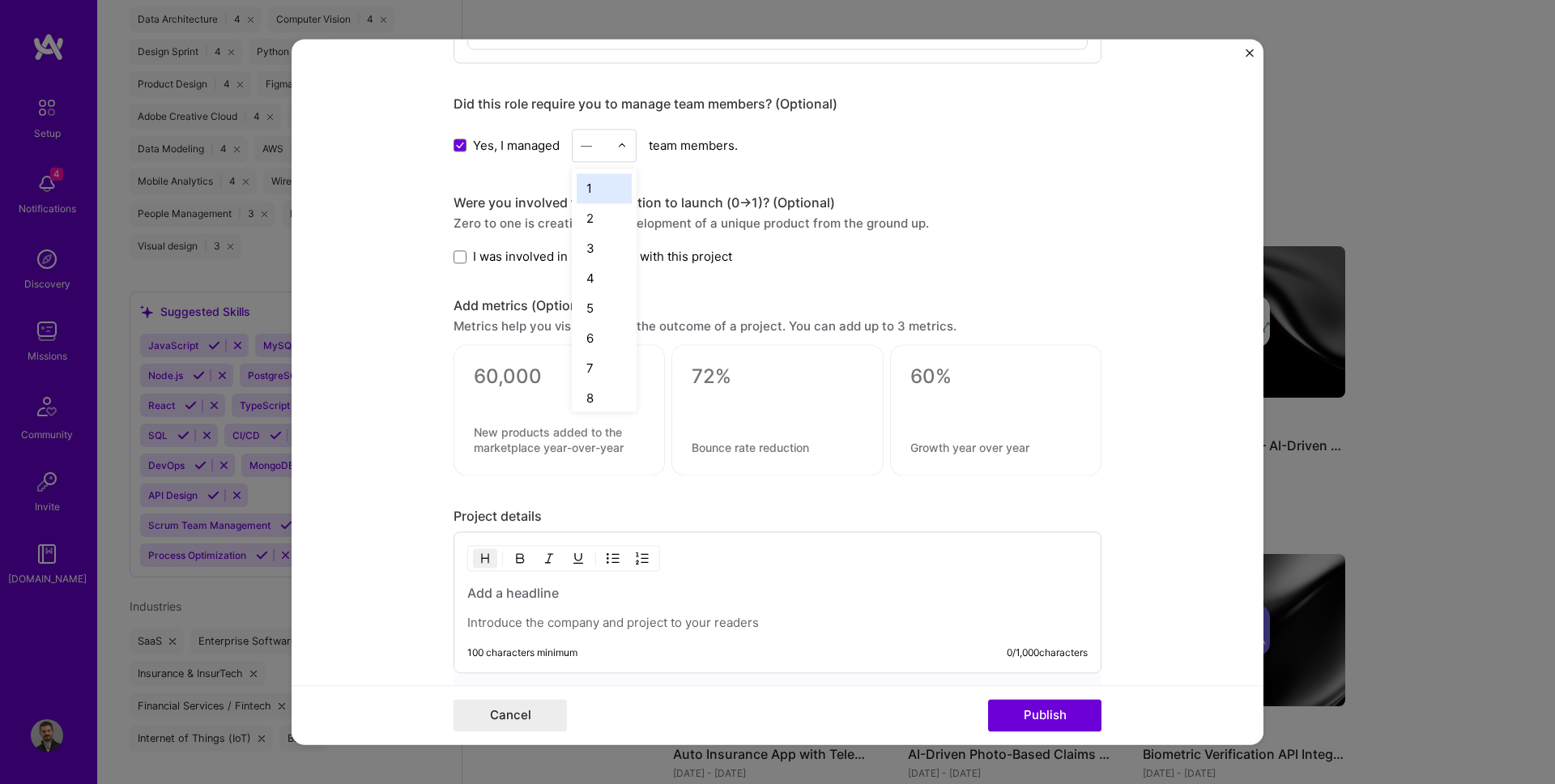
click at [607, 132] on div "—" at bounding box center [594, 145] width 45 height 32
click at [596, 318] on div "5" at bounding box center [604, 307] width 56 height 30
click at [471, 258] on label "I was involved in zero to one with this project" at bounding box center [592, 256] width 278 height 17
click at [0, 0] on input "I was involved in zero to one with this project" at bounding box center [0, 0] width 0 height 0
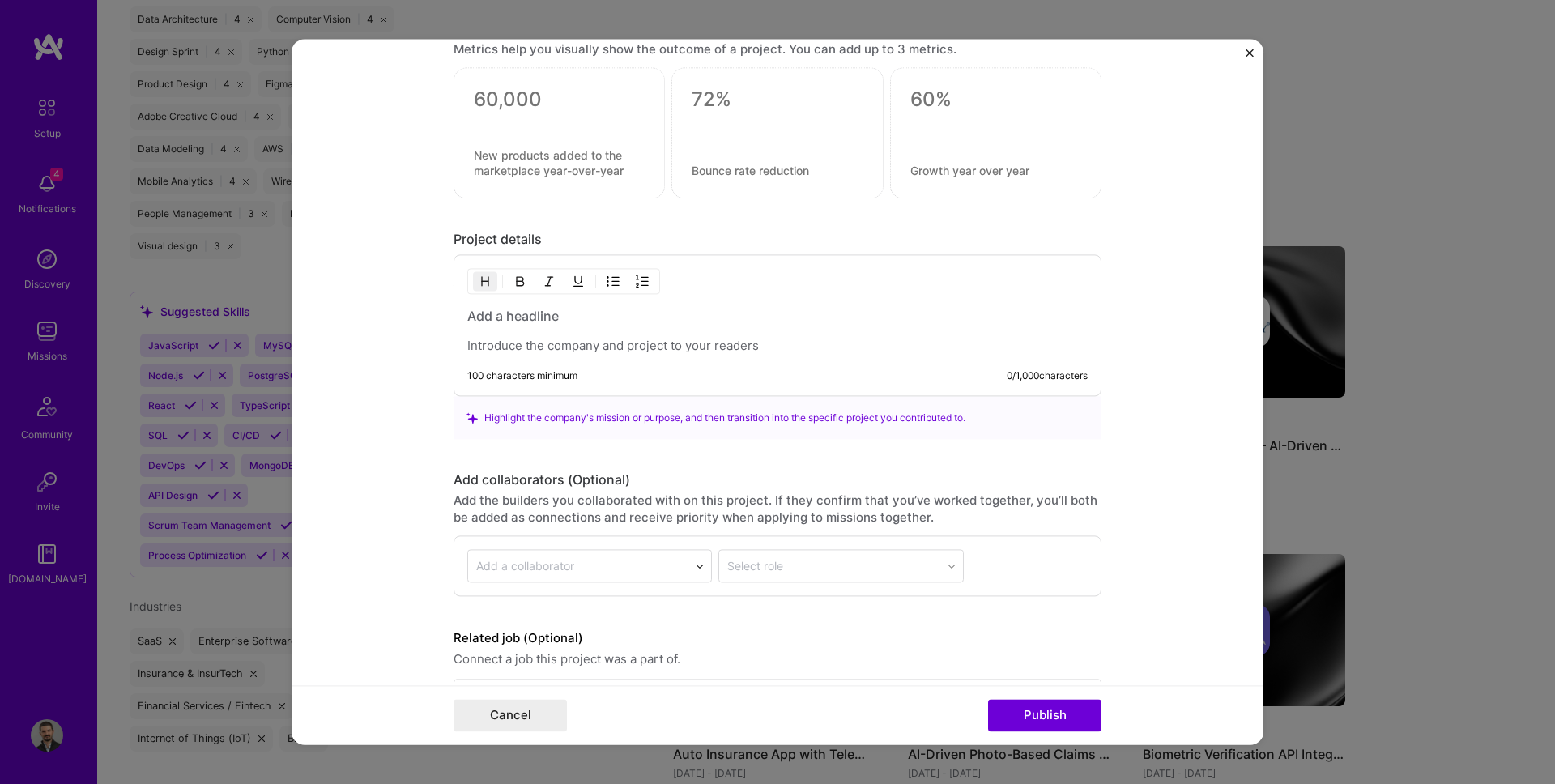
scroll to position [1671, 0]
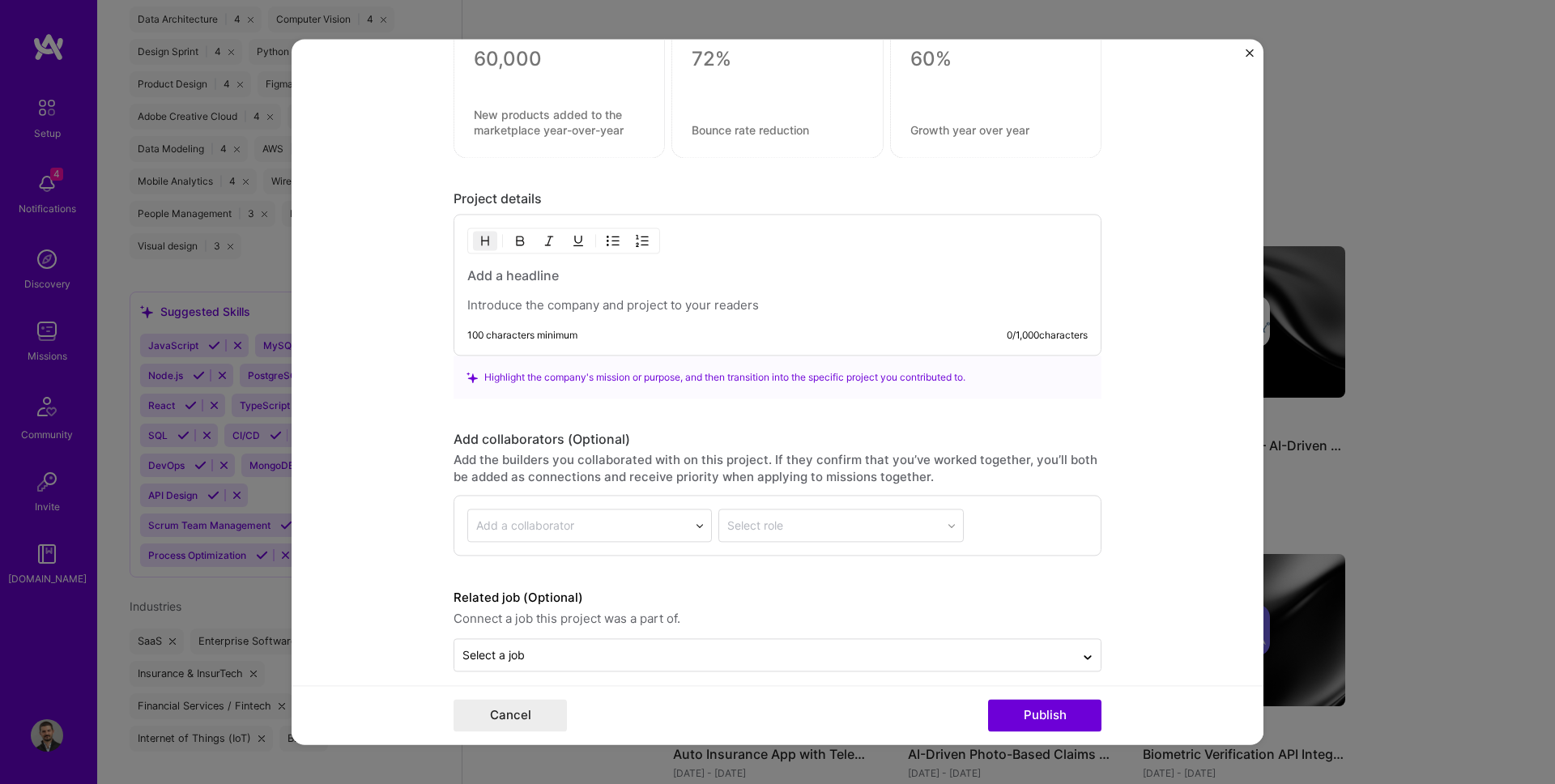
click at [563, 296] on div at bounding box center [778, 291] width 621 height 47
paste div
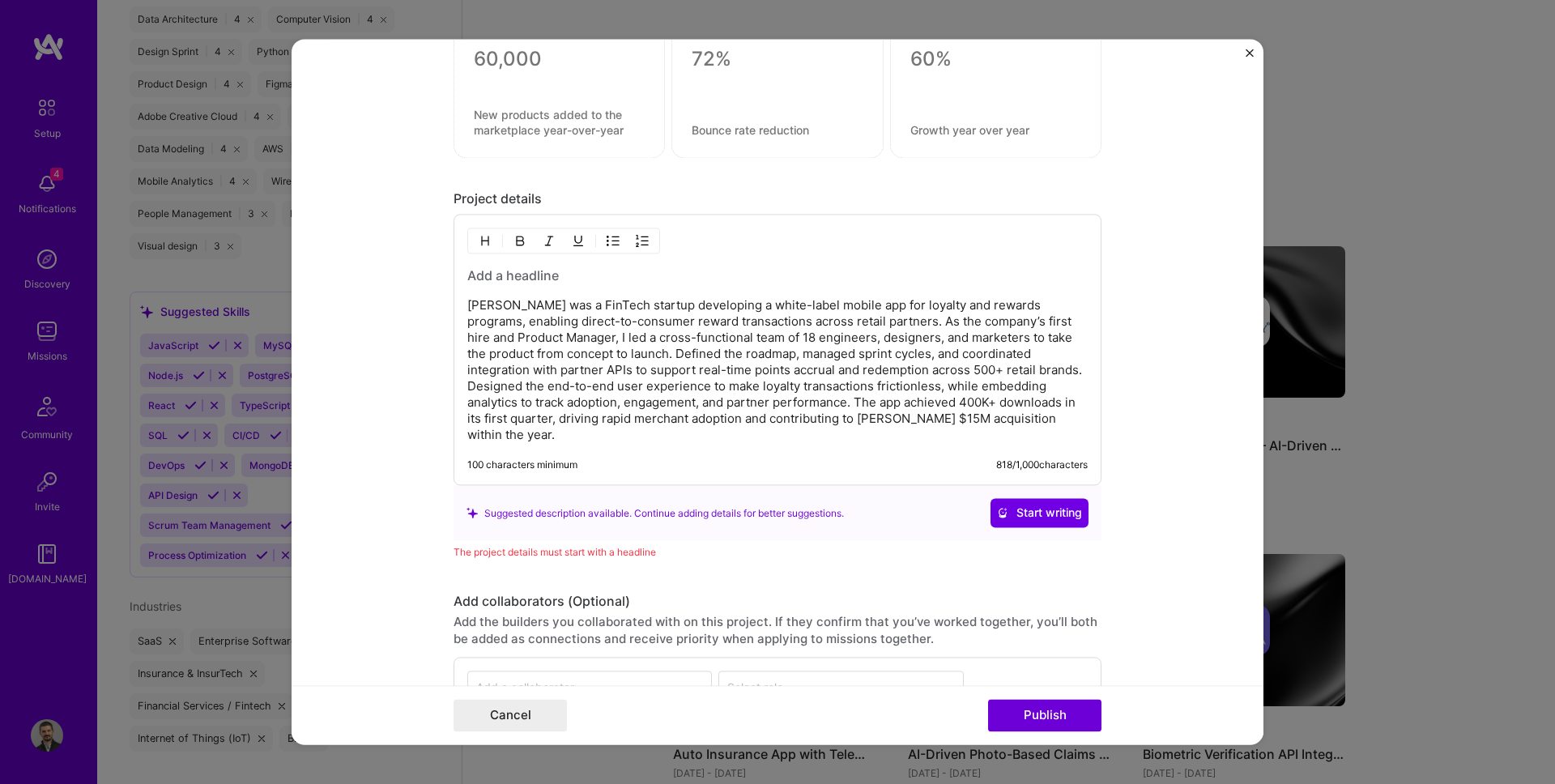
click at [503, 287] on div "Wisher was a FinTech startup developing a white-label mobile app for loyalty an…" at bounding box center [778, 356] width 621 height 176
click at [491, 276] on h3 at bounding box center [778, 276] width 621 height 18
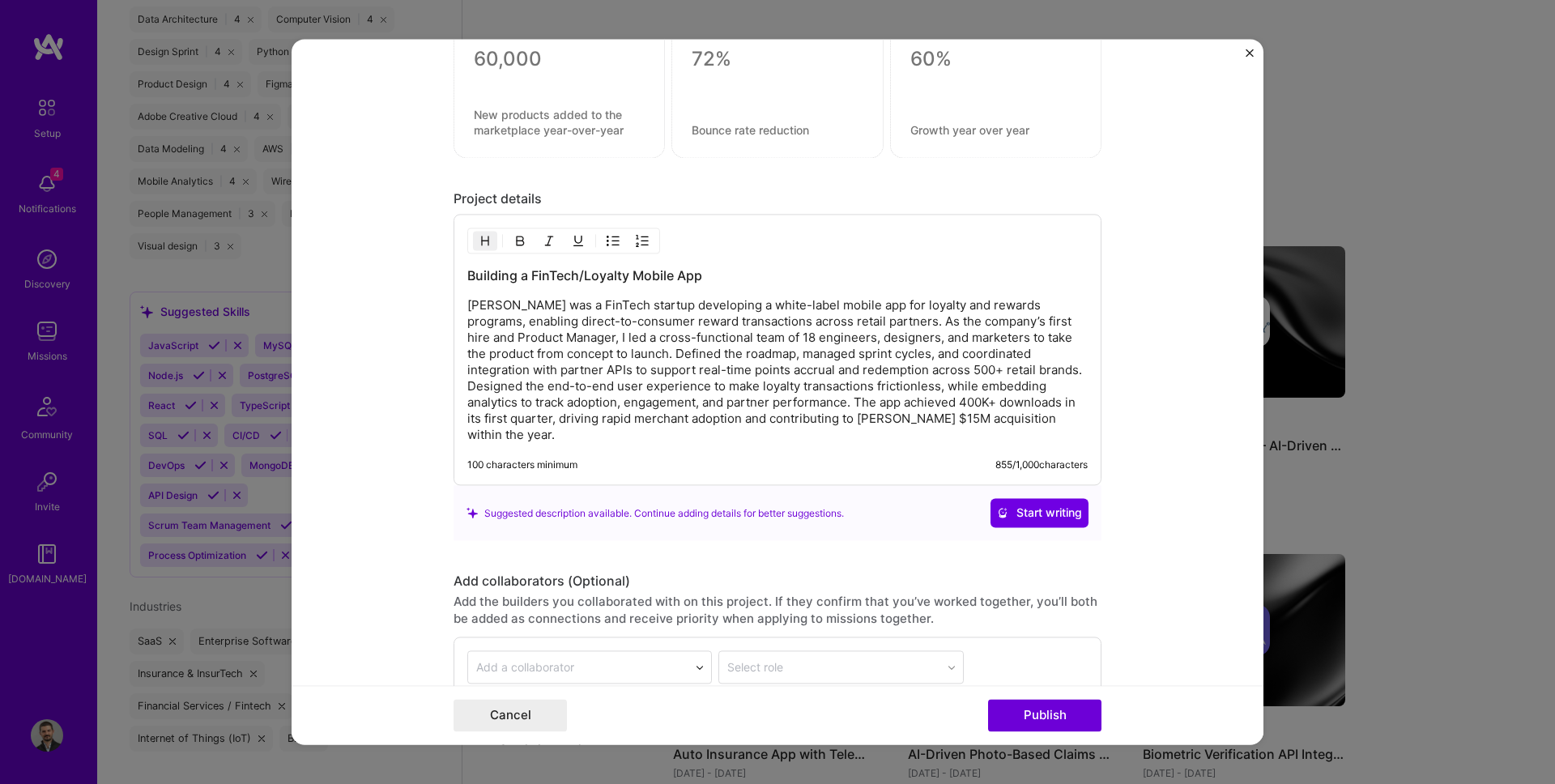
click at [842, 357] on p "Wisher was a FinTech startup developing a white-label mobile app for loyalty an…" at bounding box center [778, 371] width 621 height 146
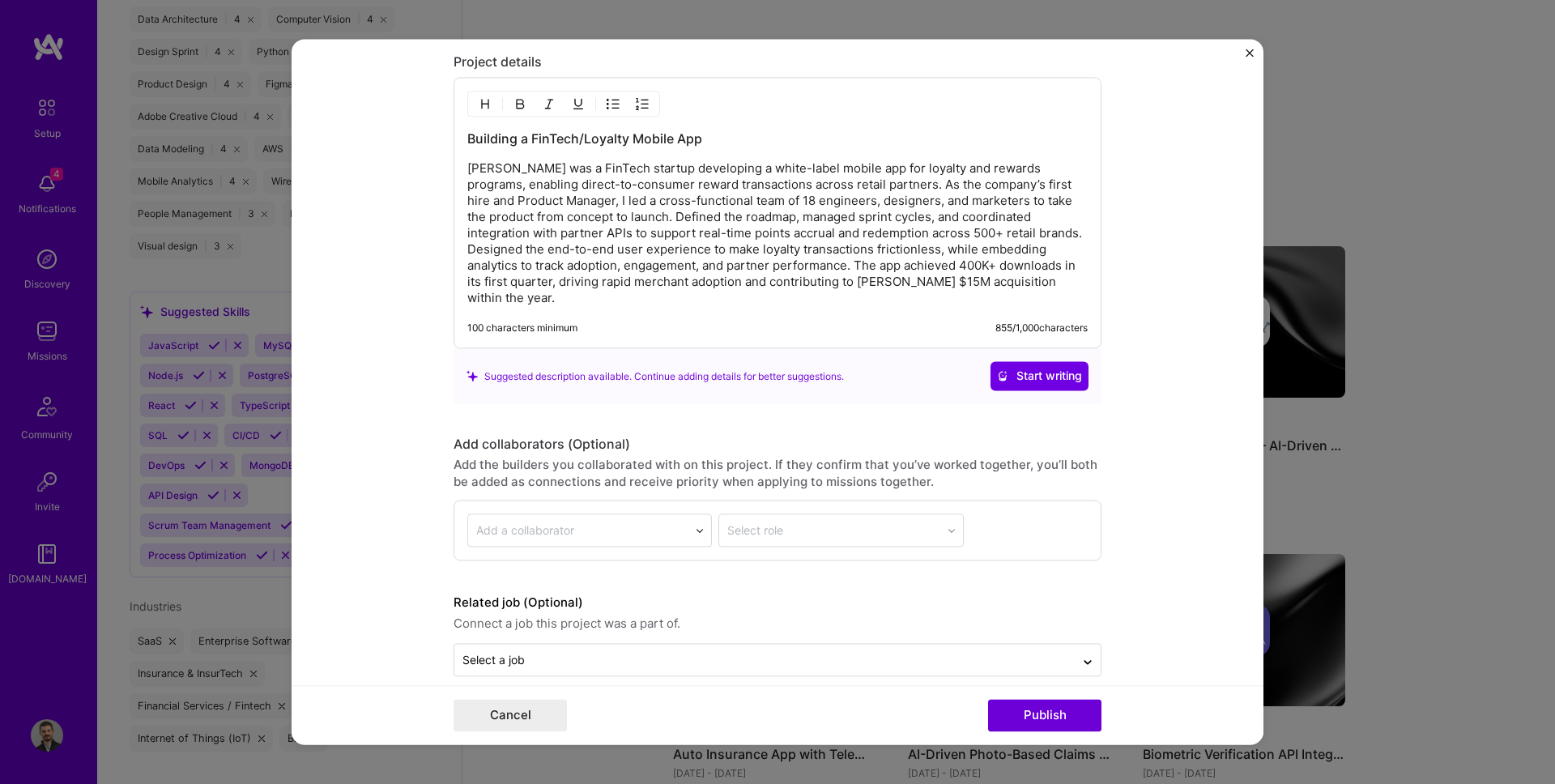
scroll to position [1813, 0]
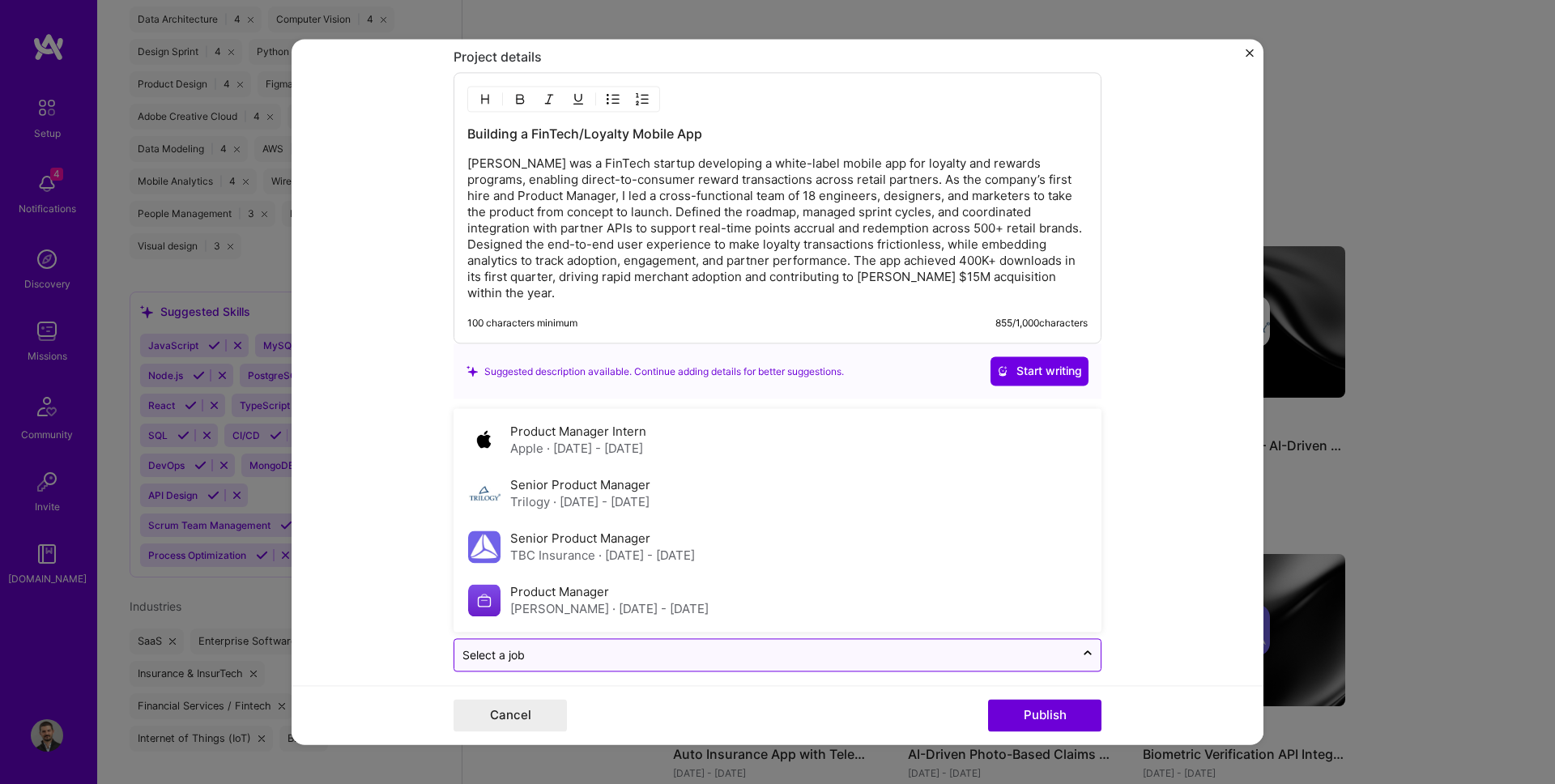
click at [559, 647] on input "text" at bounding box center [764, 655] width 604 height 17
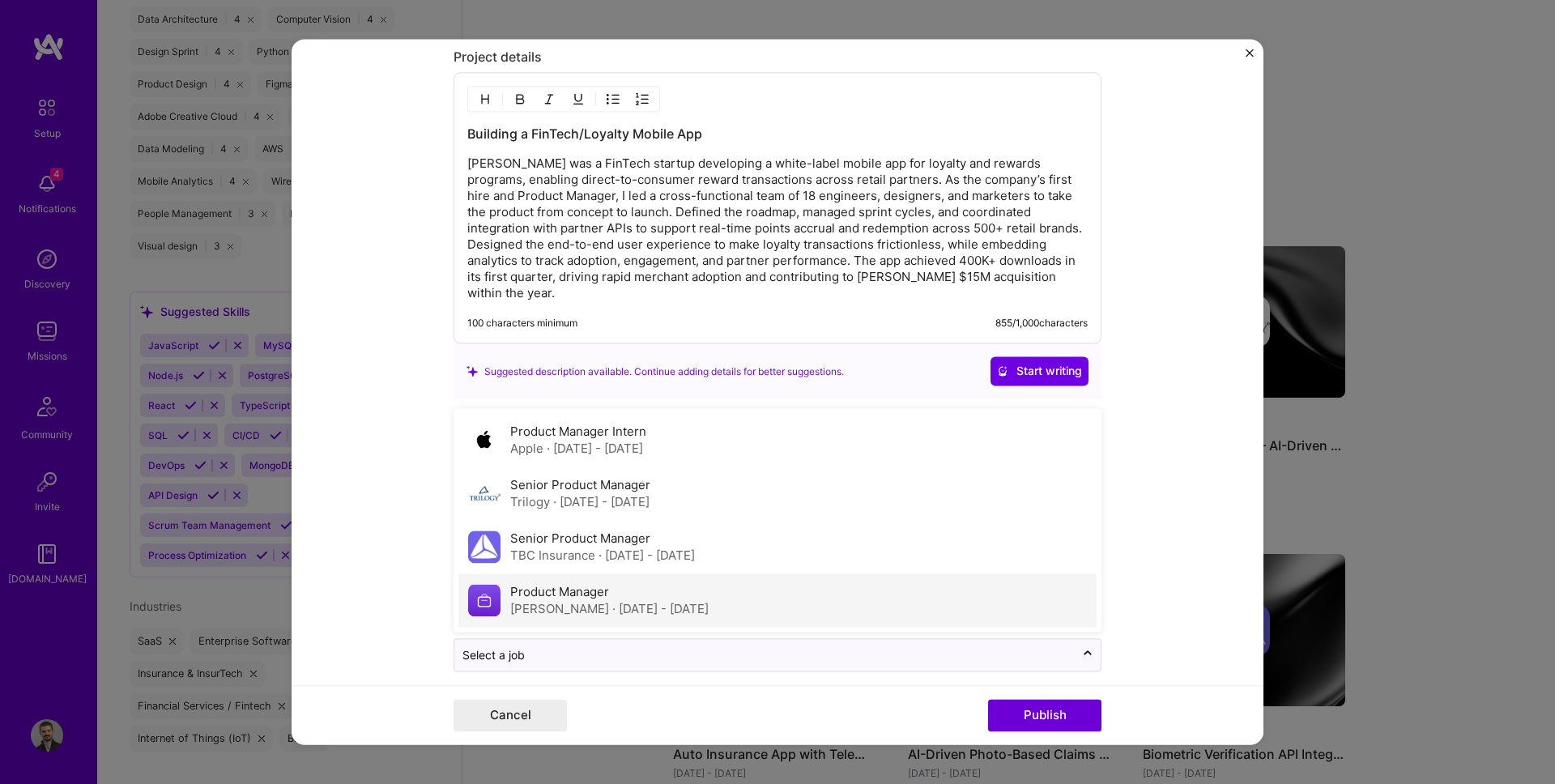
click at [550, 585] on label "Product Manager" at bounding box center [560, 592] width 99 height 15
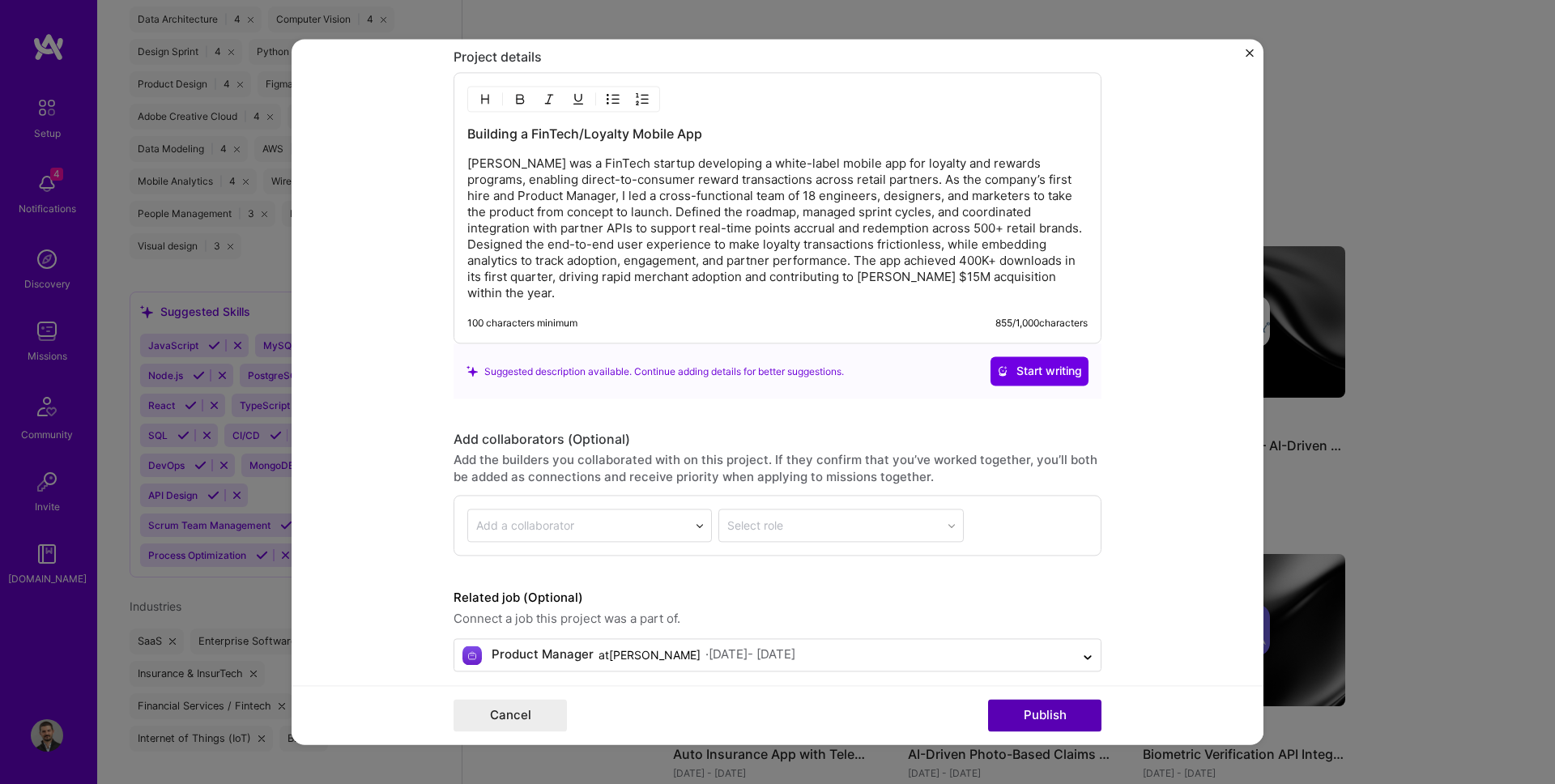
click at [1071, 720] on button "Publish" at bounding box center [1045, 716] width 114 height 33
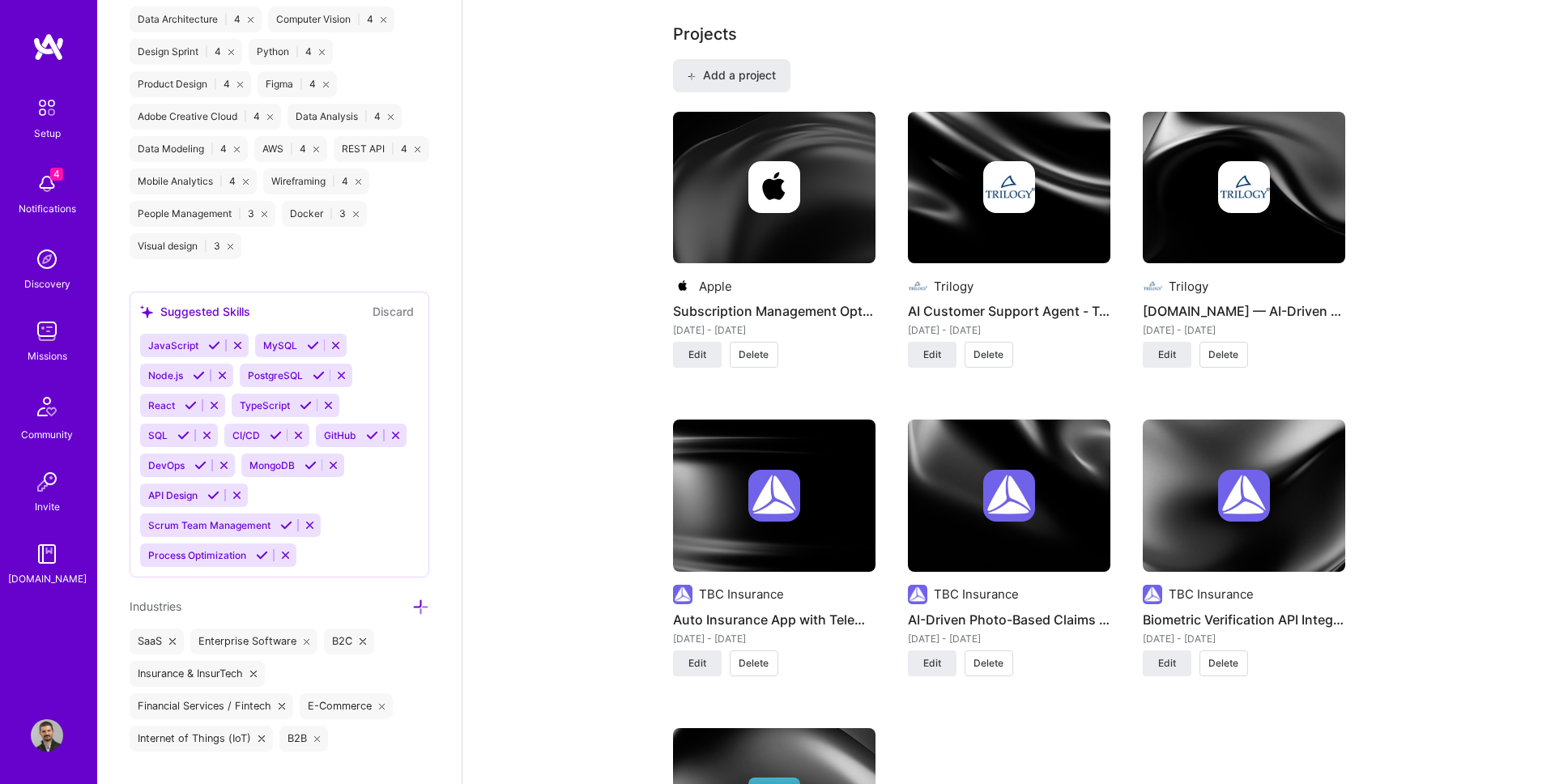
scroll to position [1098, 0]
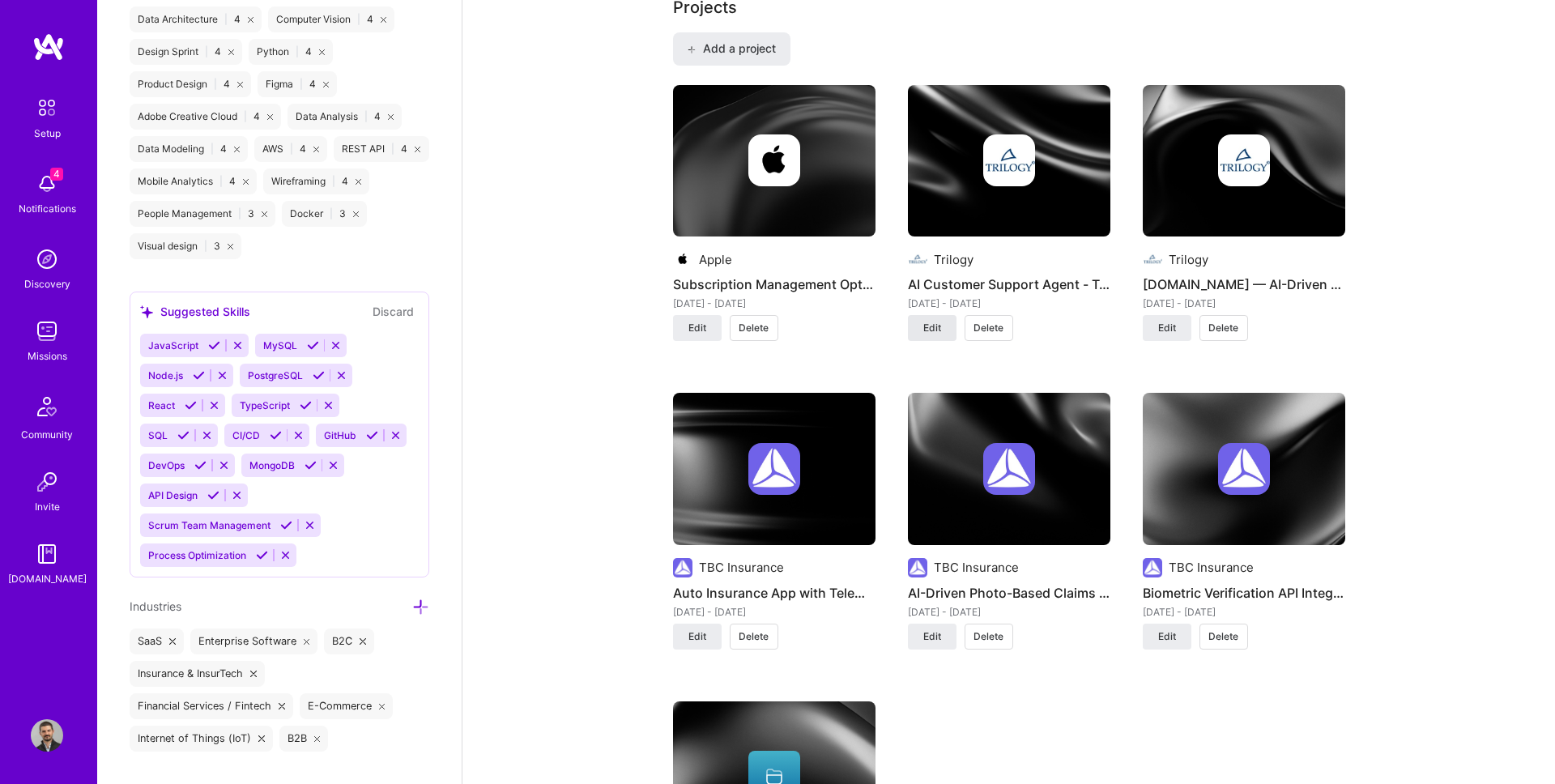
click at [924, 333] on span "Edit" at bounding box center [933, 327] width 18 height 15
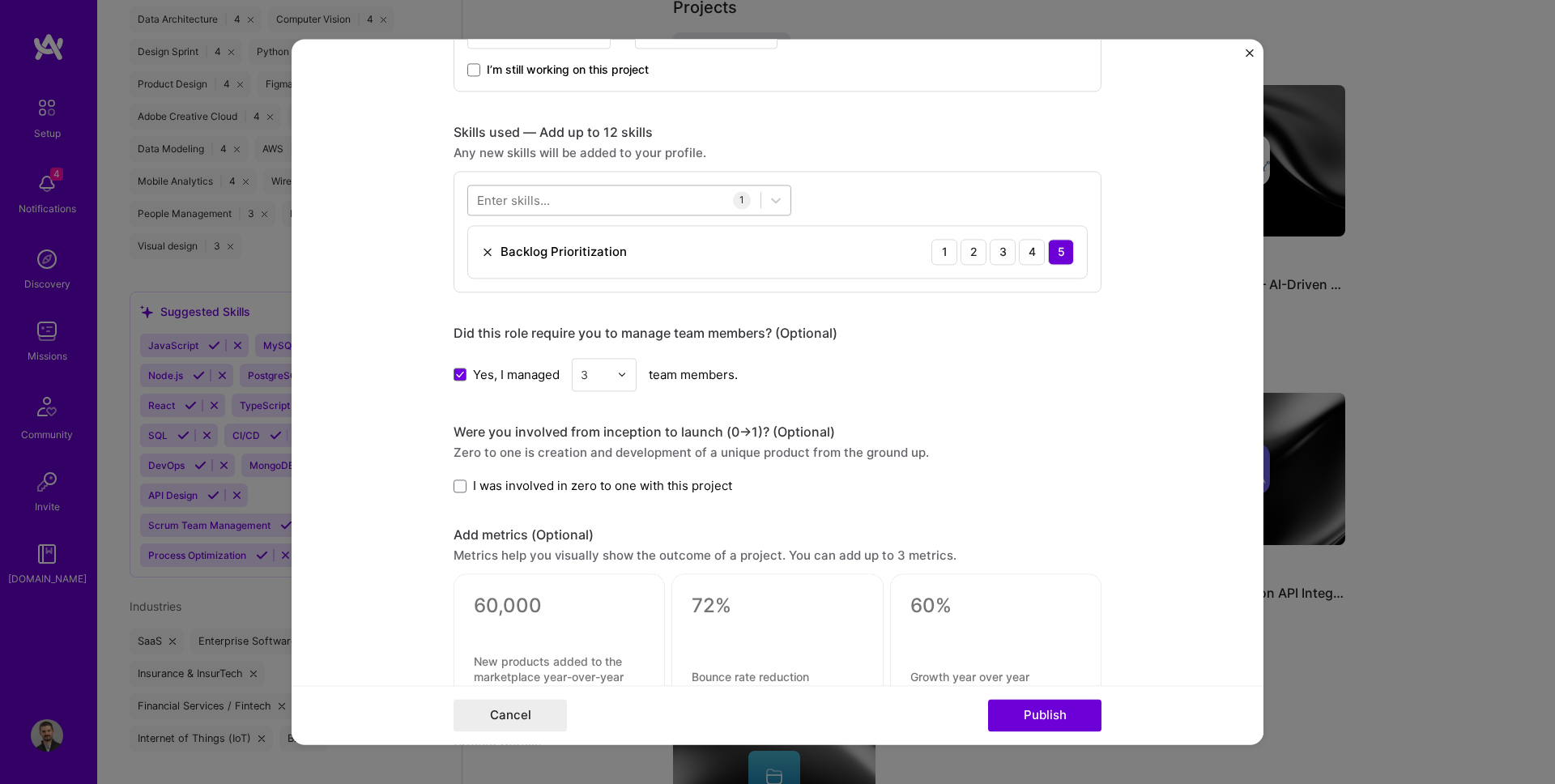
scroll to position [650, 0]
click at [558, 215] on div at bounding box center [630, 201] width 324 height 31
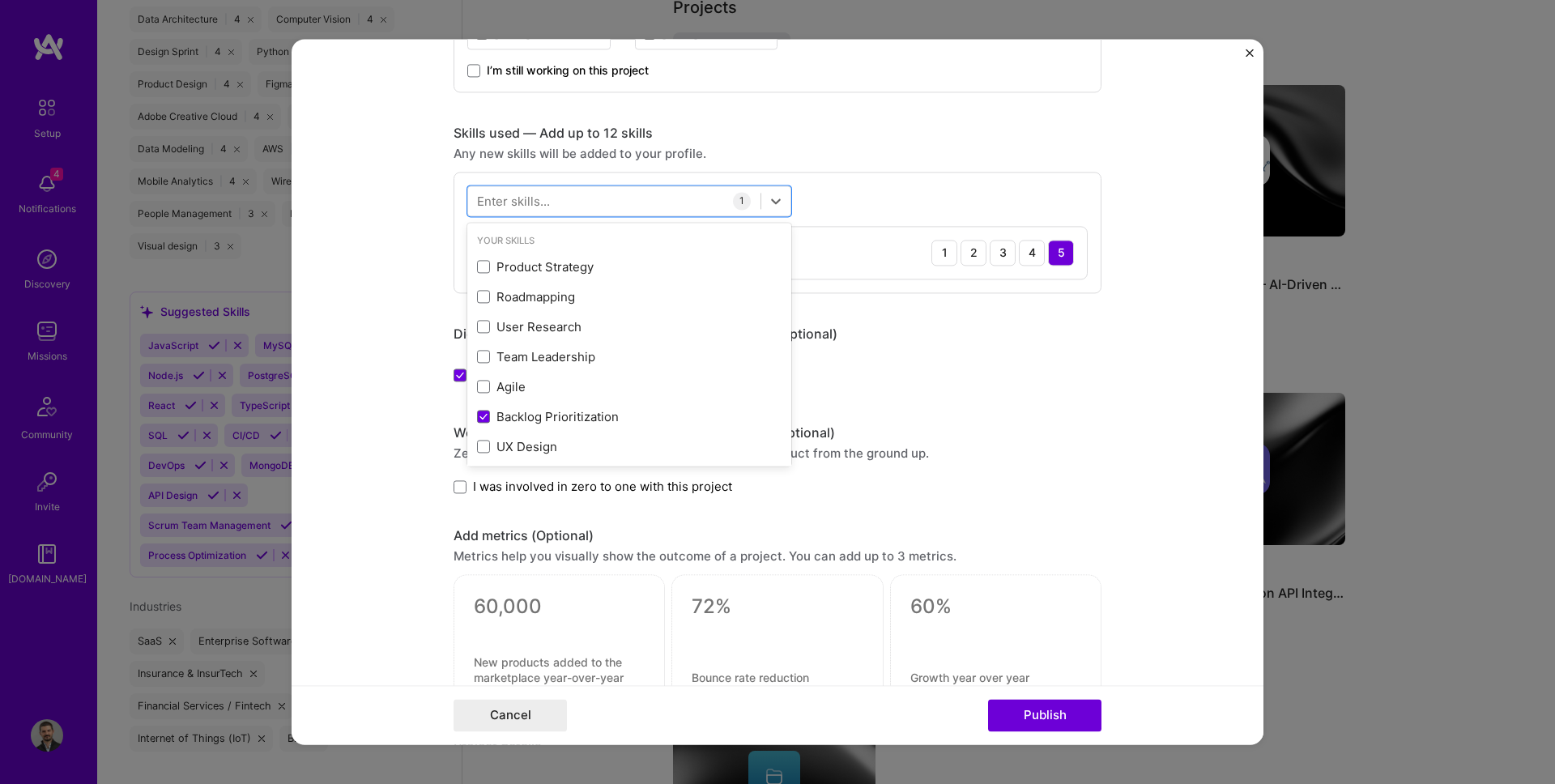
type input "a"
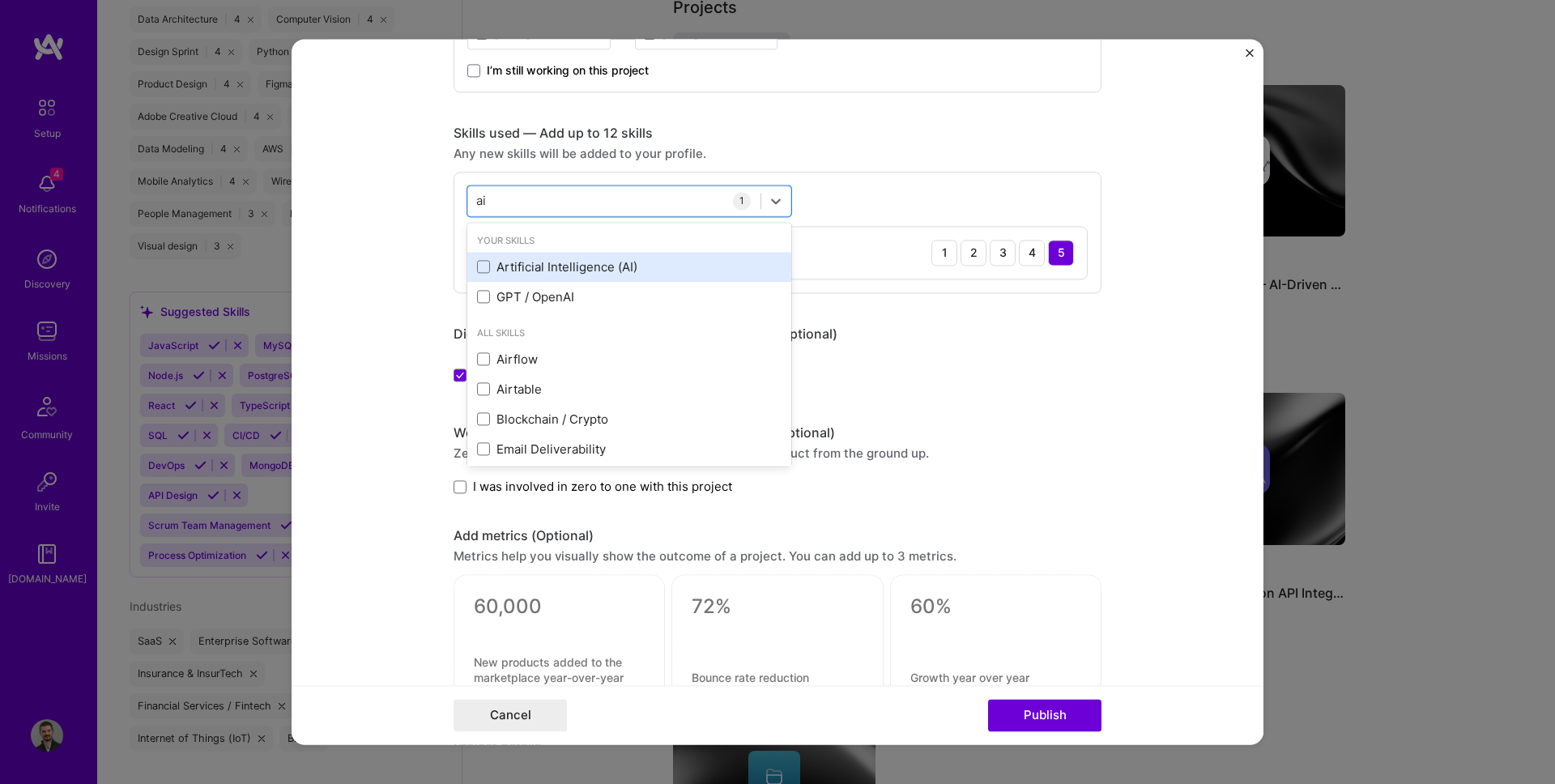
click at [511, 280] on div "Artificial Intelligence (AI)" at bounding box center [630, 266] width 324 height 30
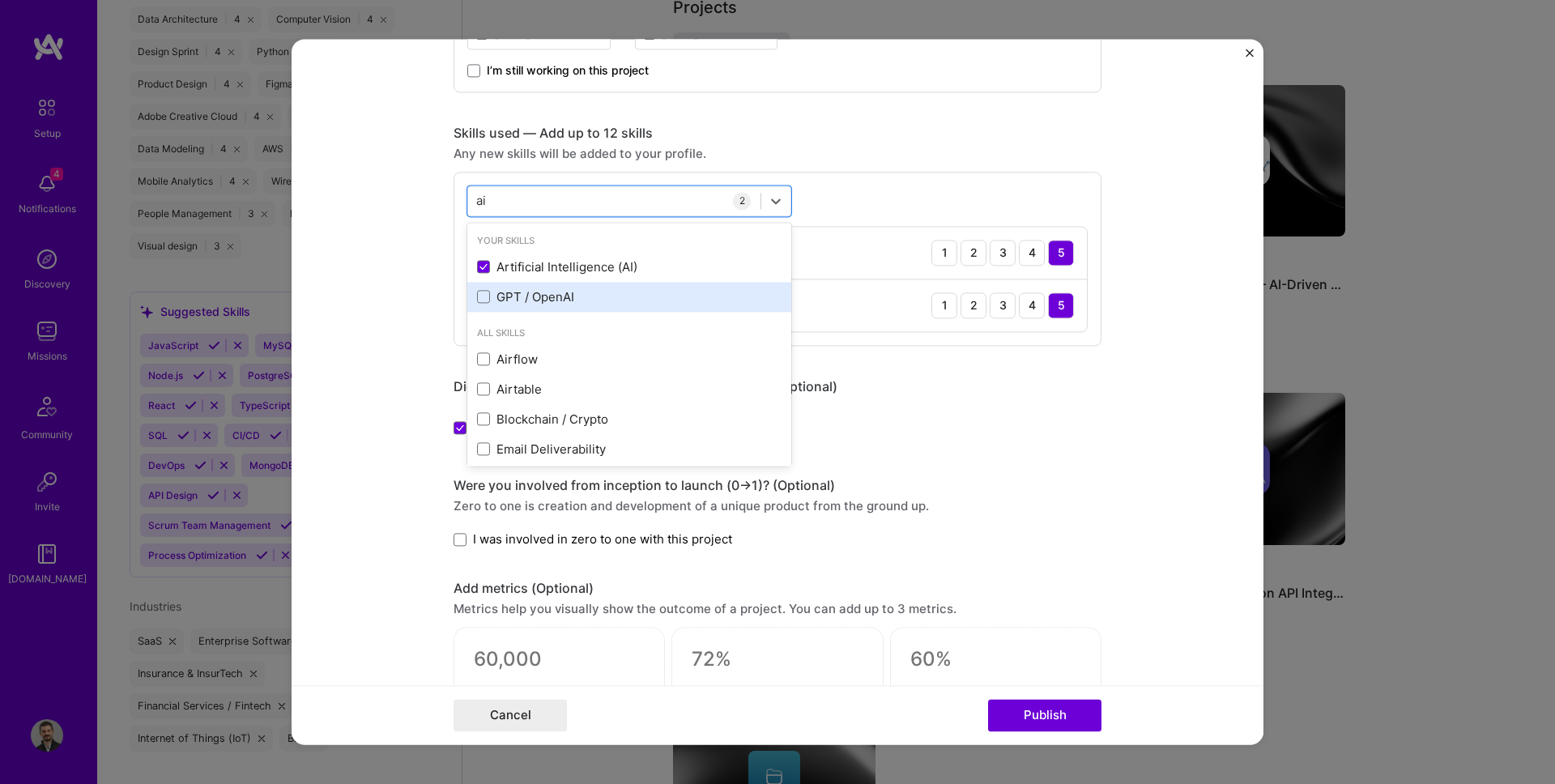
click at [510, 293] on div "GPT / OpenAI" at bounding box center [629, 297] width 305 height 17
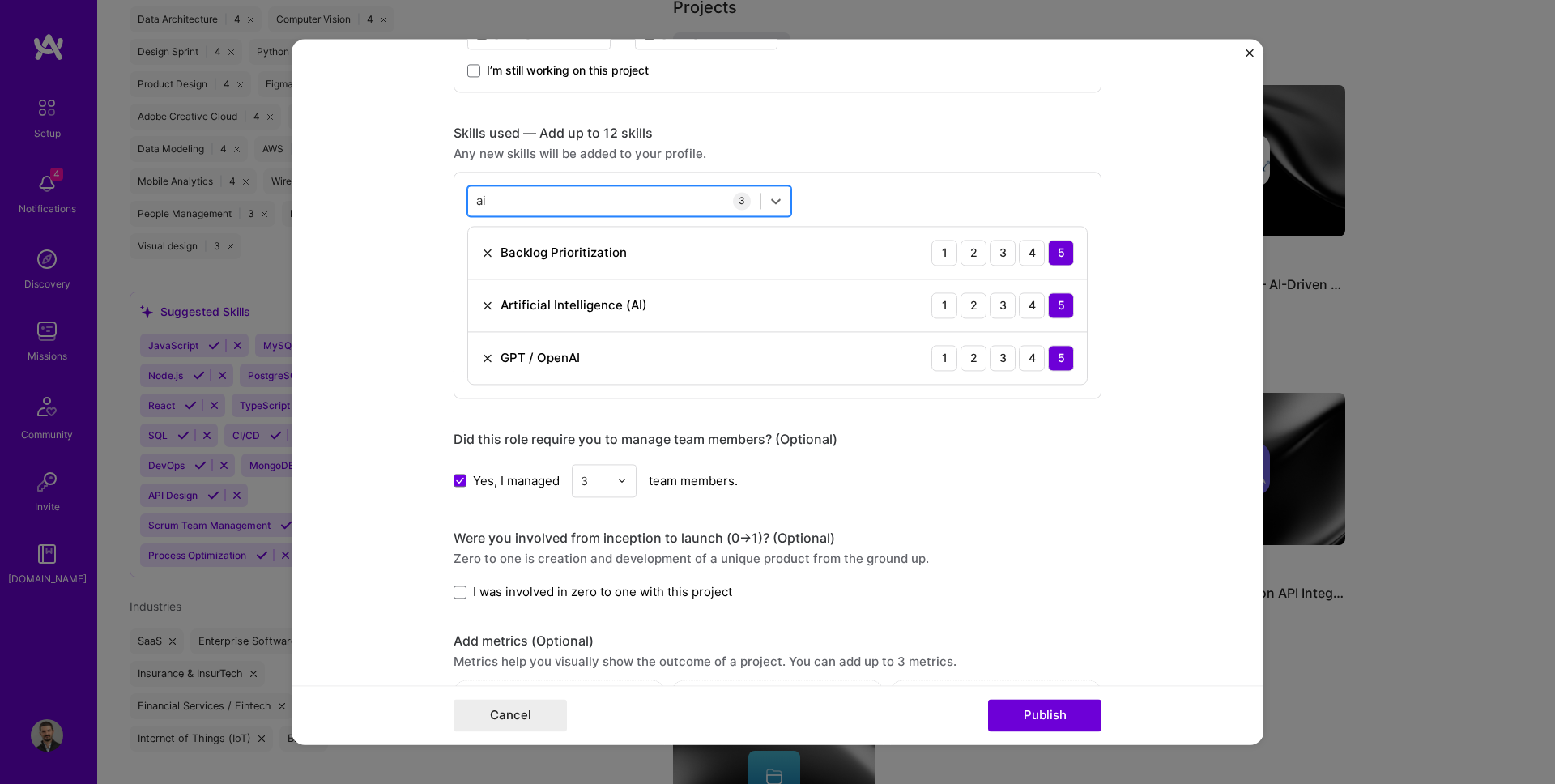
click at [508, 209] on div "ai ai" at bounding box center [613, 200] width 292 height 26
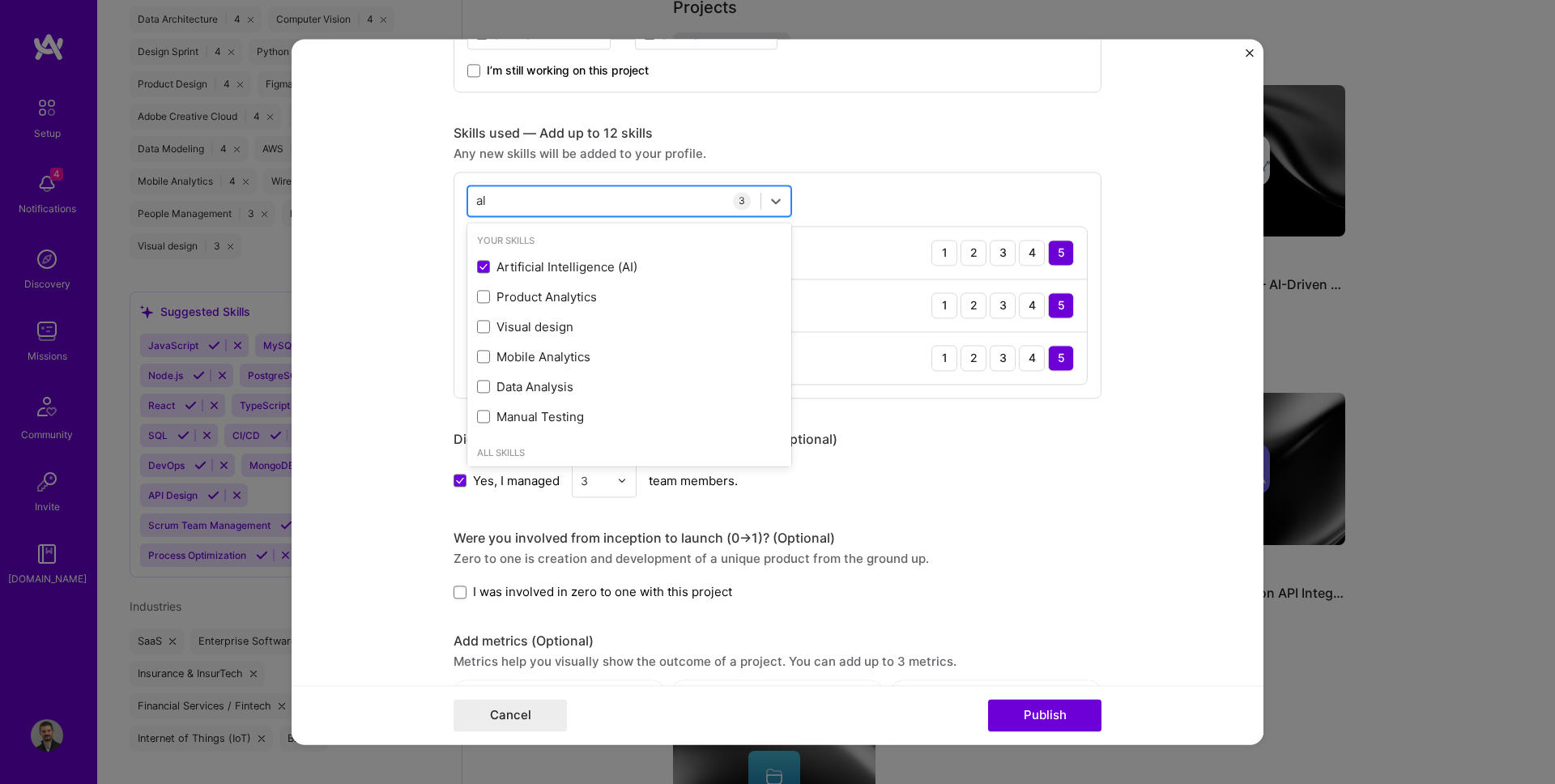
type input "a"
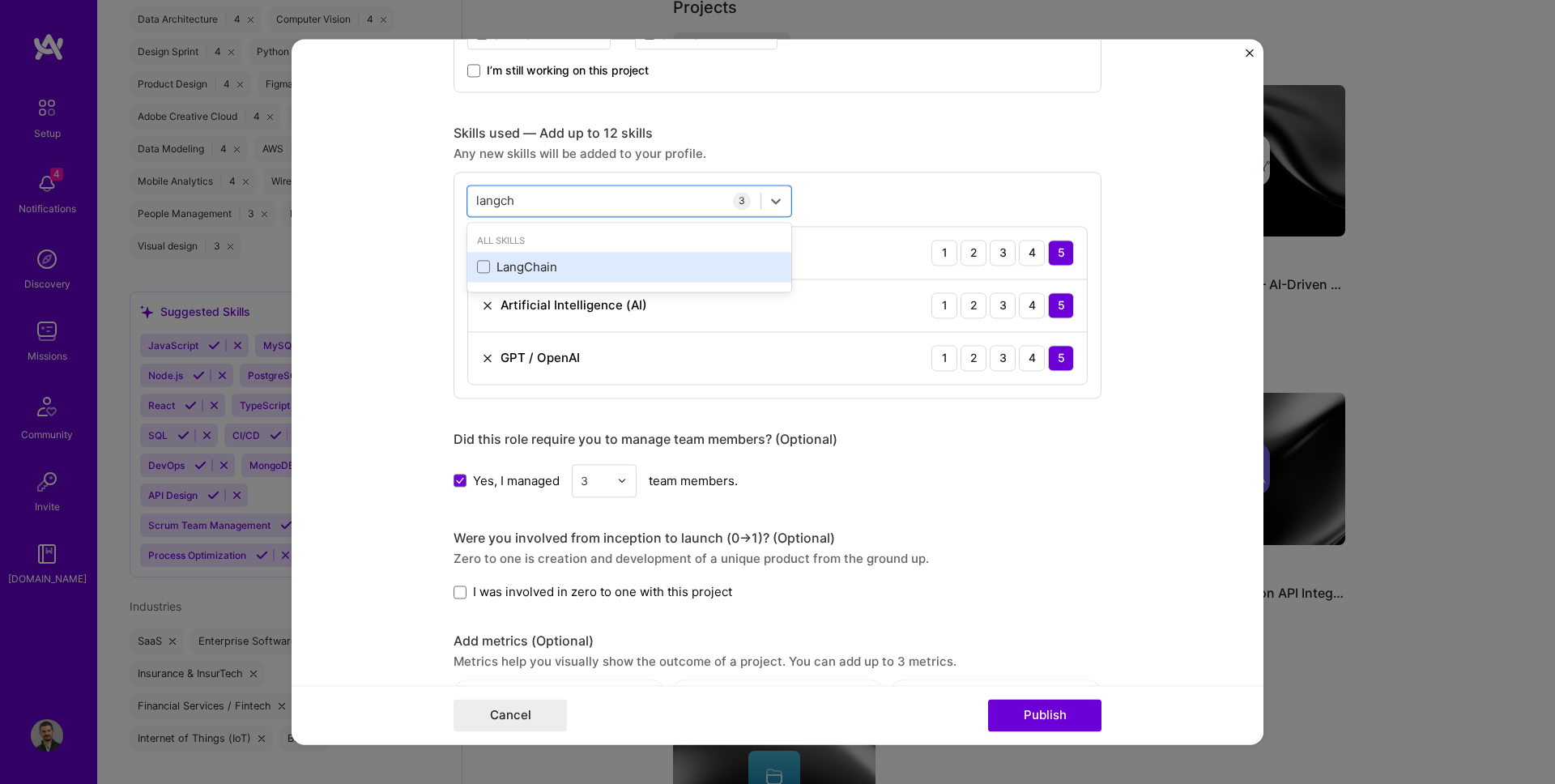
click at [511, 254] on div "LangChain" at bounding box center [630, 266] width 324 height 30
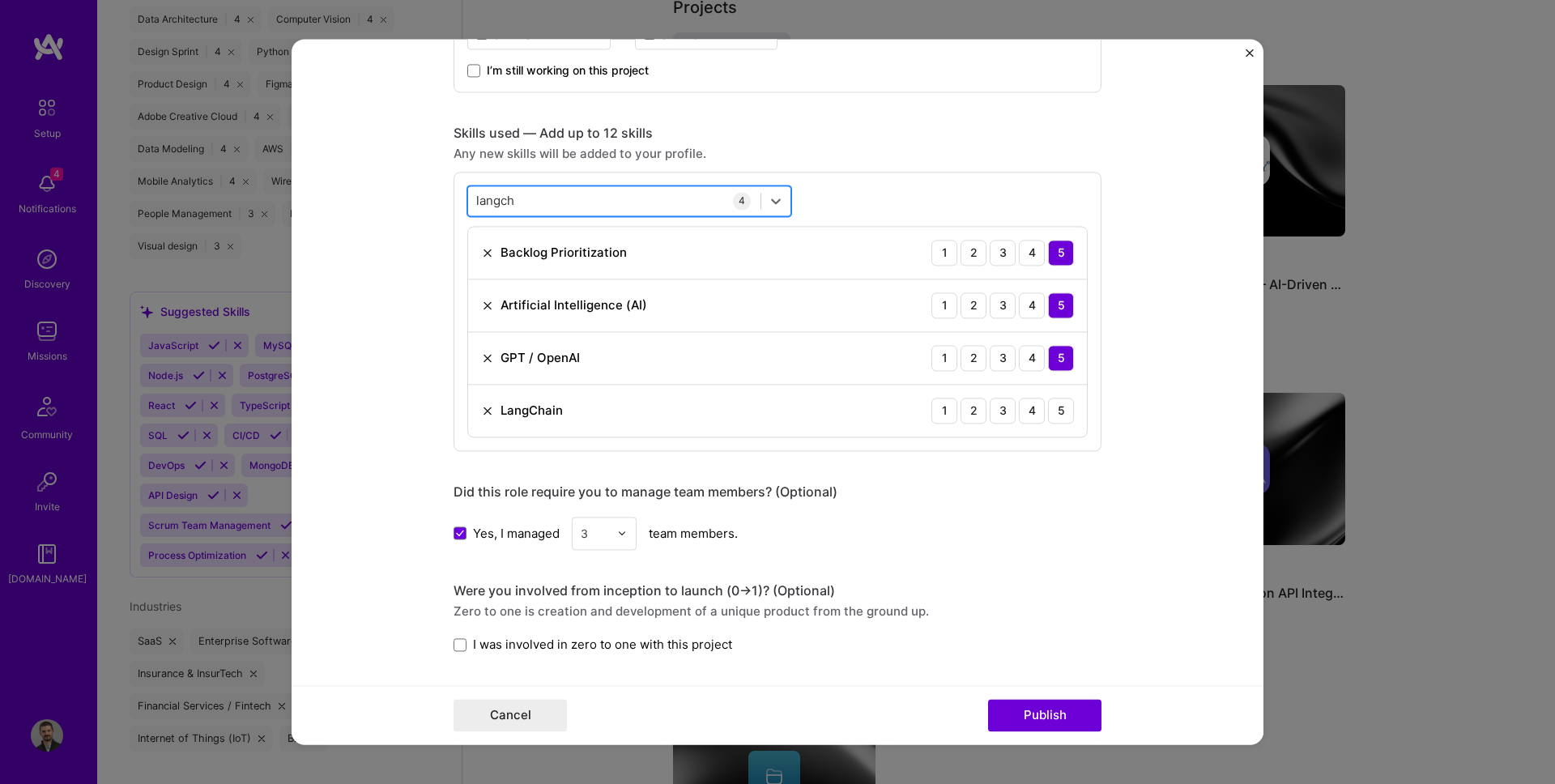
click at [516, 203] on div "langch langch" at bounding box center [613, 200] width 292 height 26
type input "l"
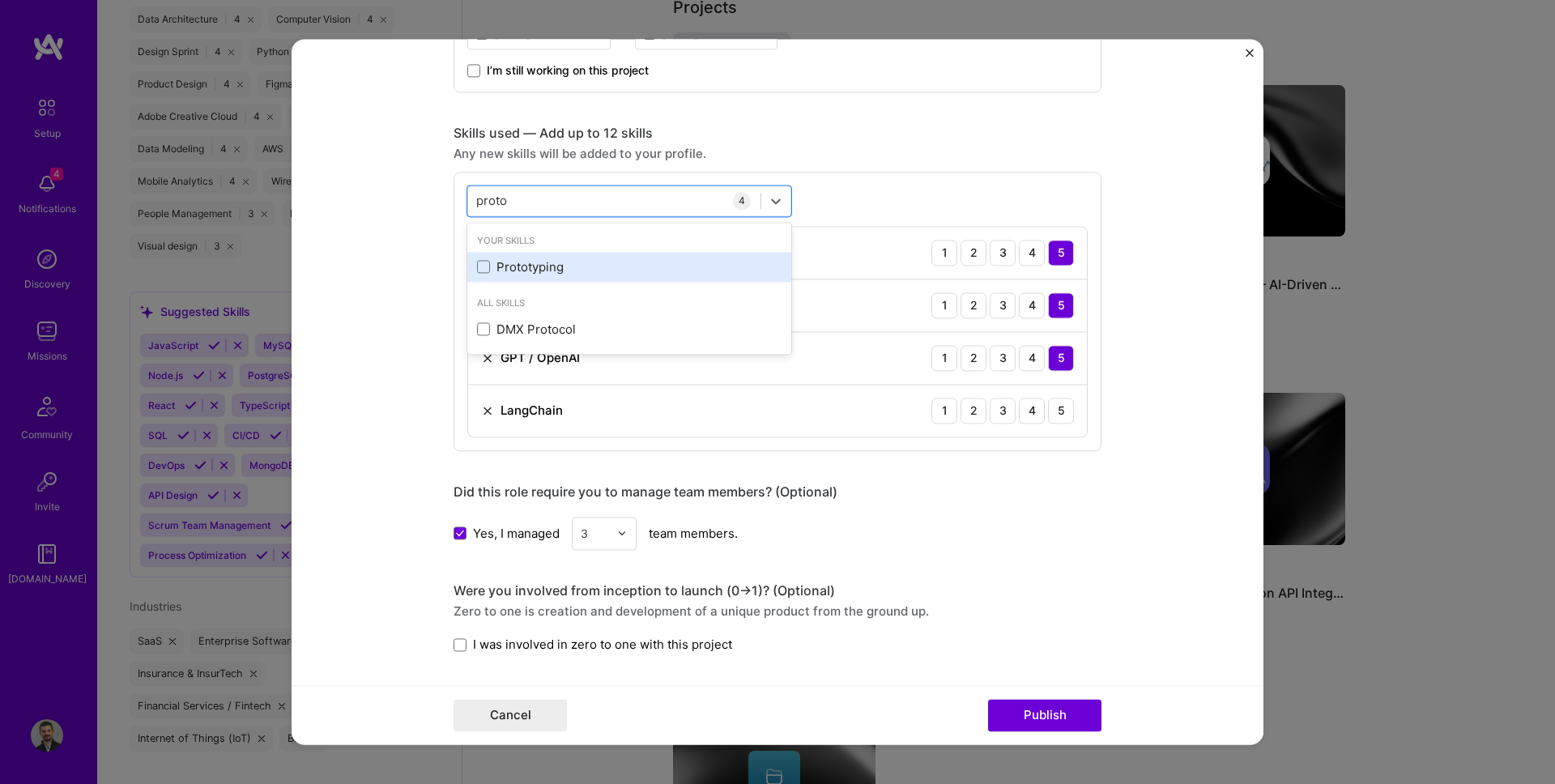
click at [515, 264] on div "Prototyping" at bounding box center [629, 266] width 305 height 17
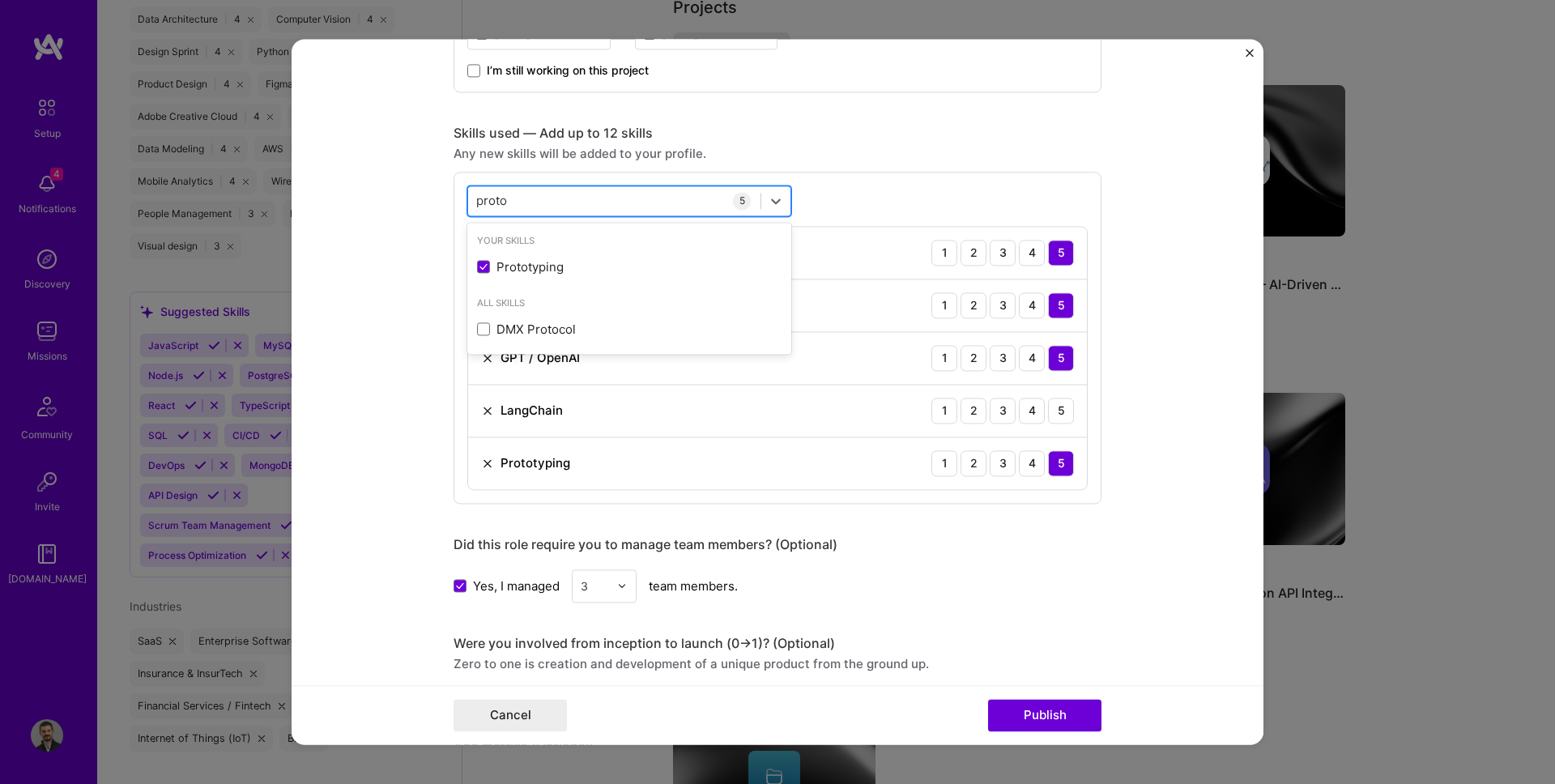
click at [515, 205] on div "proto proto" at bounding box center [613, 200] width 292 height 26
type input "p"
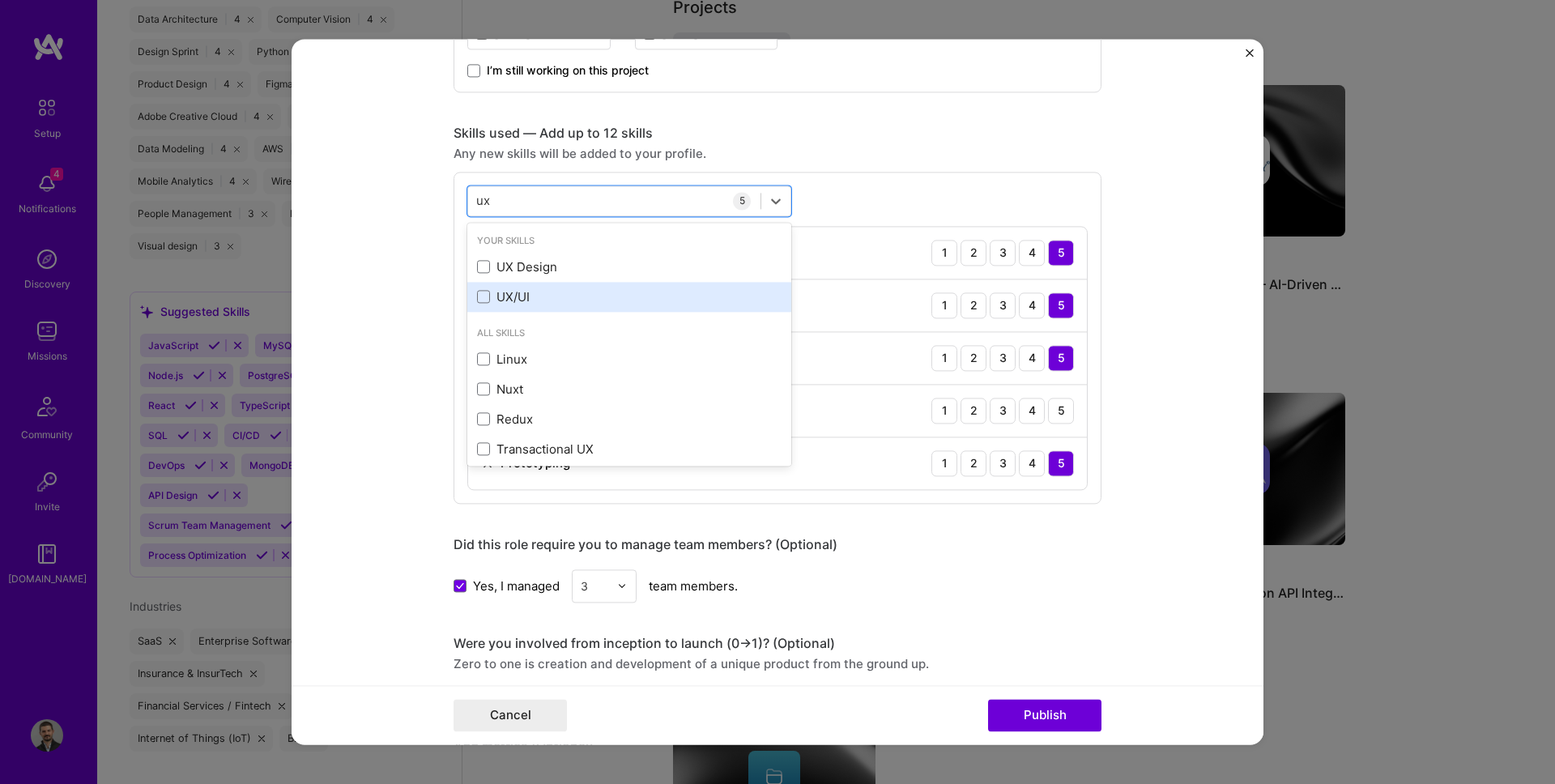
click at [532, 292] on div "UX/UI" at bounding box center [629, 297] width 305 height 17
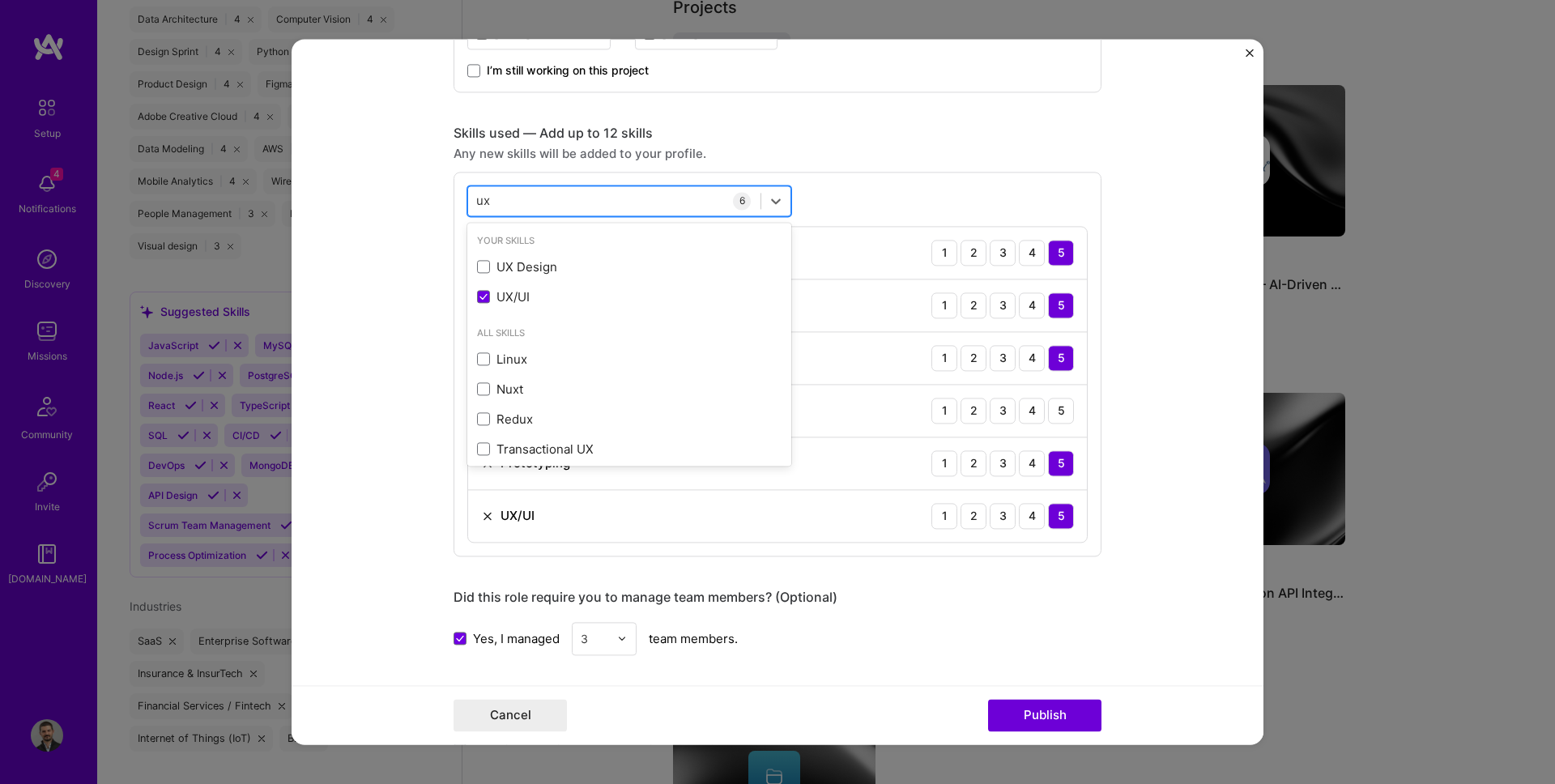
click at [535, 205] on div "ux ux" at bounding box center [613, 200] width 292 height 26
type input "u"
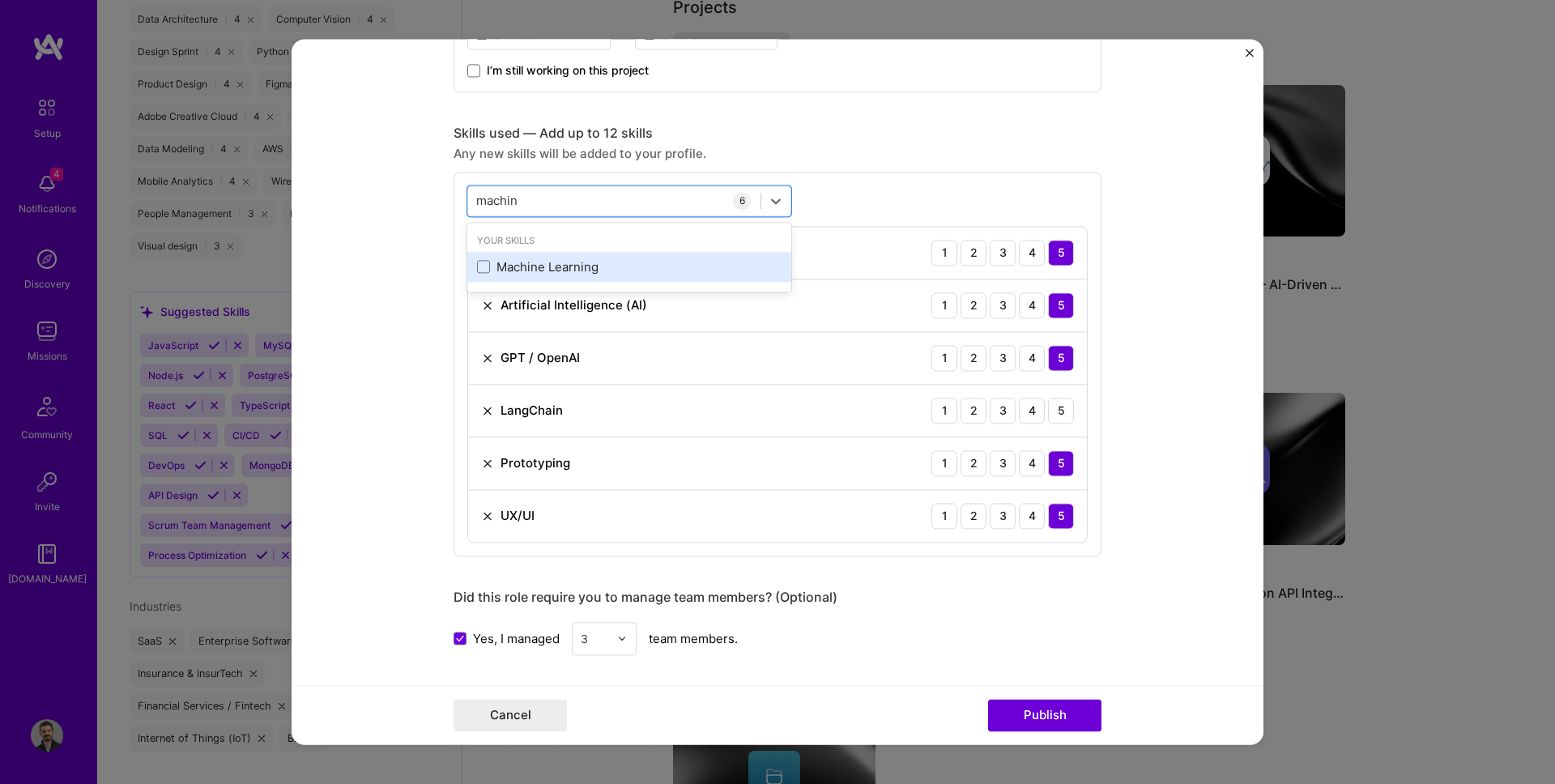
click at [527, 264] on div "Machine Learning" at bounding box center [629, 266] width 305 height 17
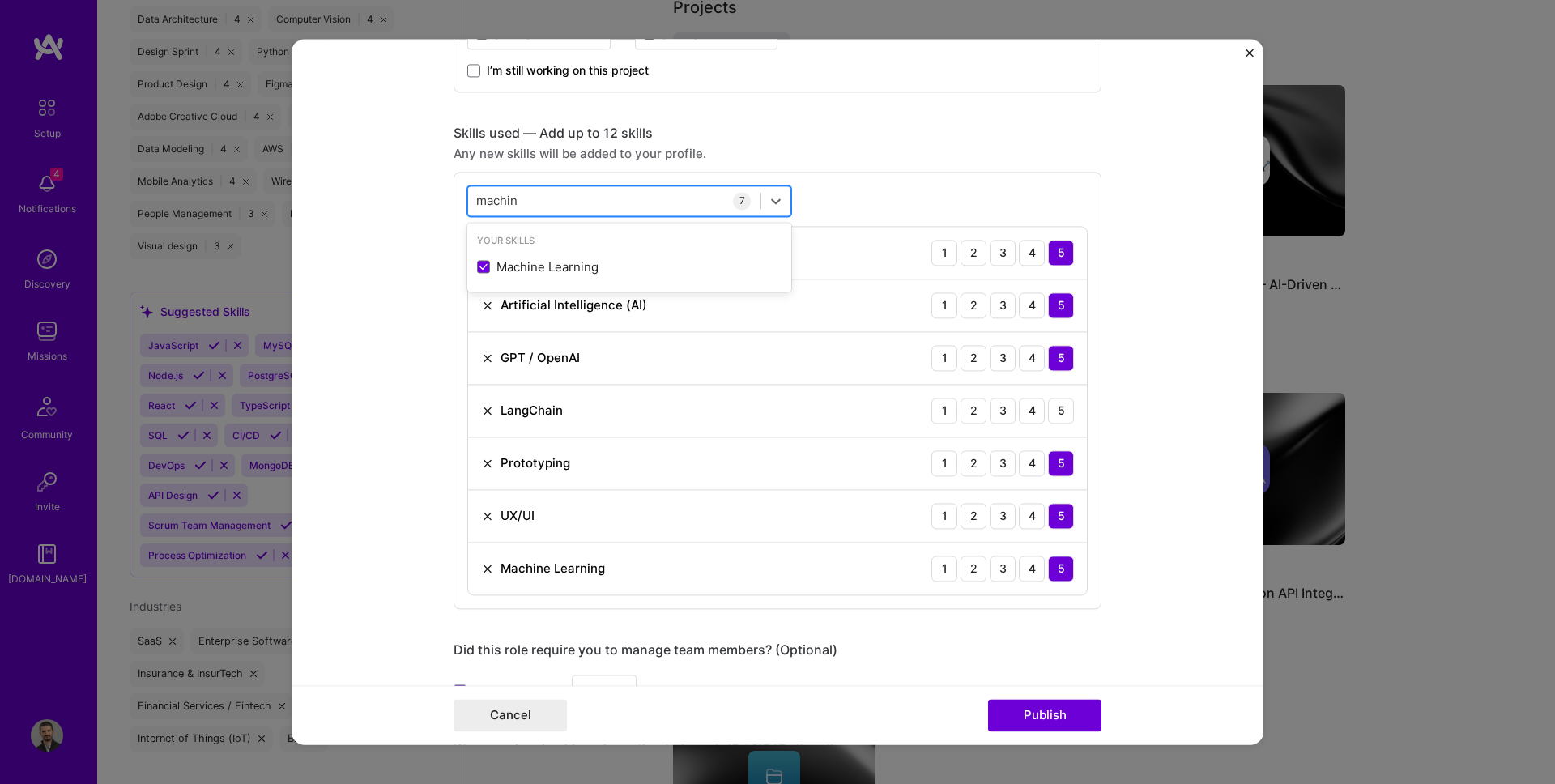
click at [527, 207] on div "machin machin" at bounding box center [613, 200] width 292 height 26
type input "m"
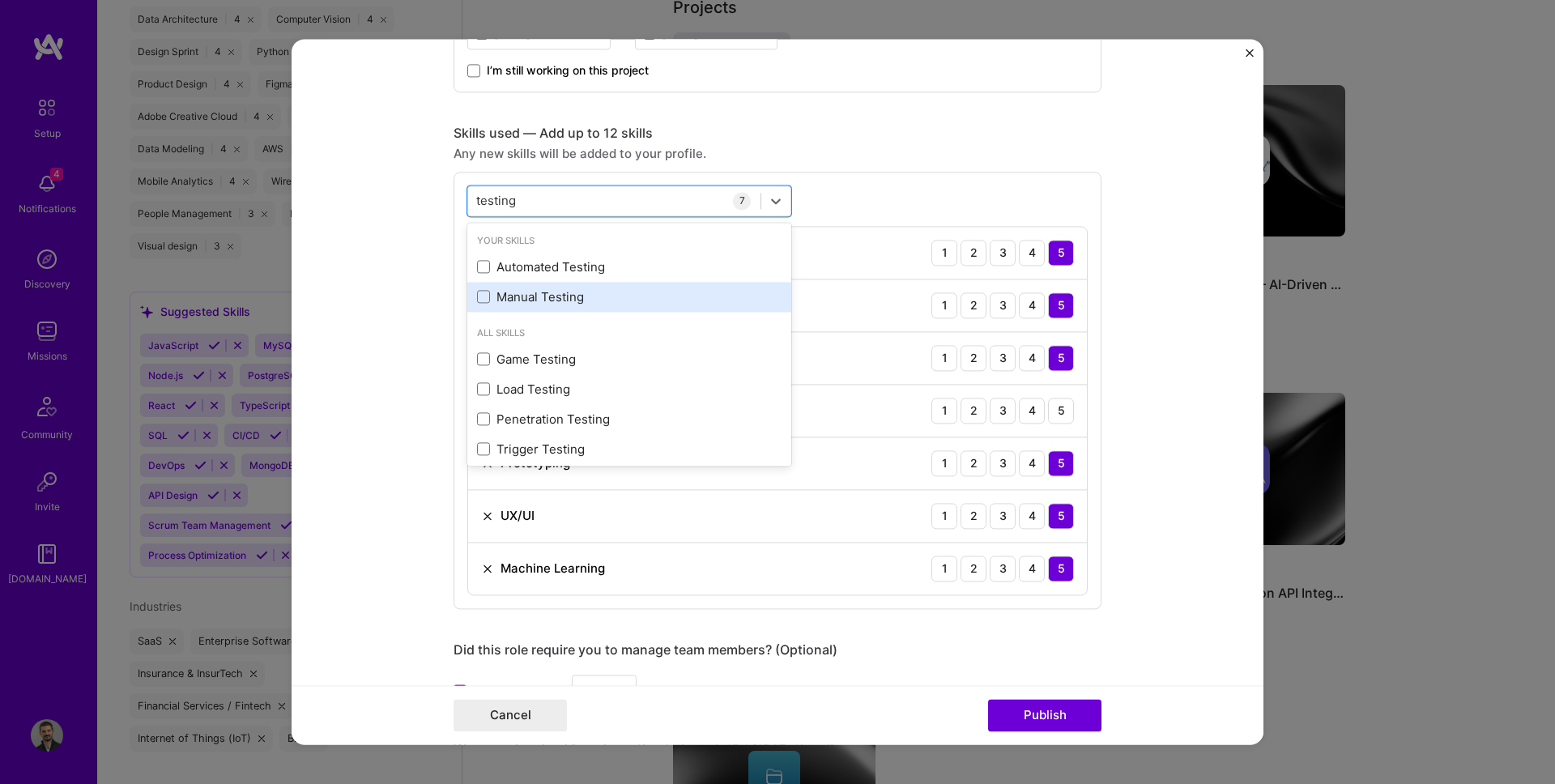
click at [517, 297] on div "Manual Testing" at bounding box center [629, 297] width 305 height 17
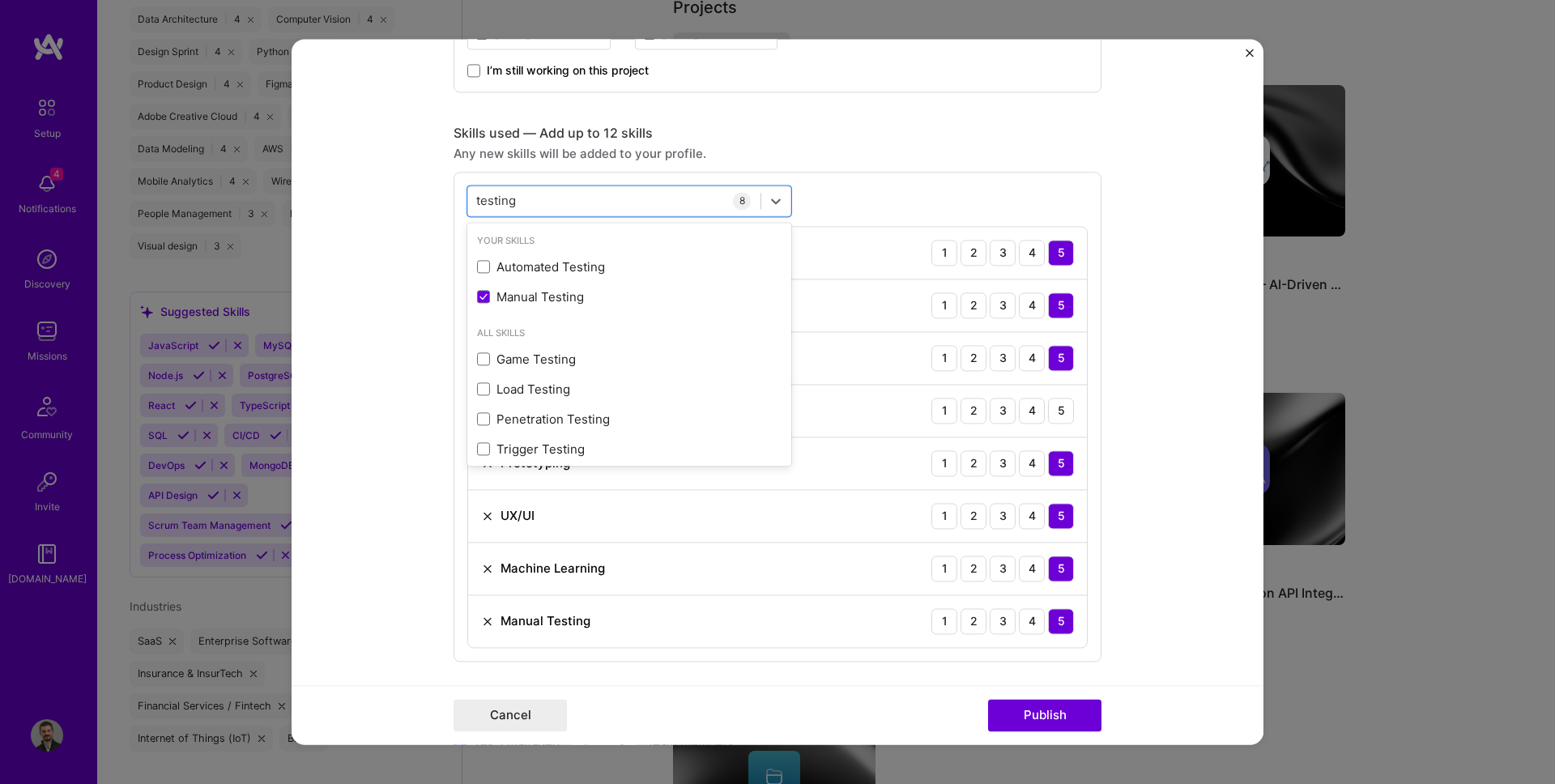
type input "testing"
click at [436, 272] on form "Project title AI Customer Support Agent - Trilogy Company Trilogy Project indus…" at bounding box center [777, 391] width 972 height 705
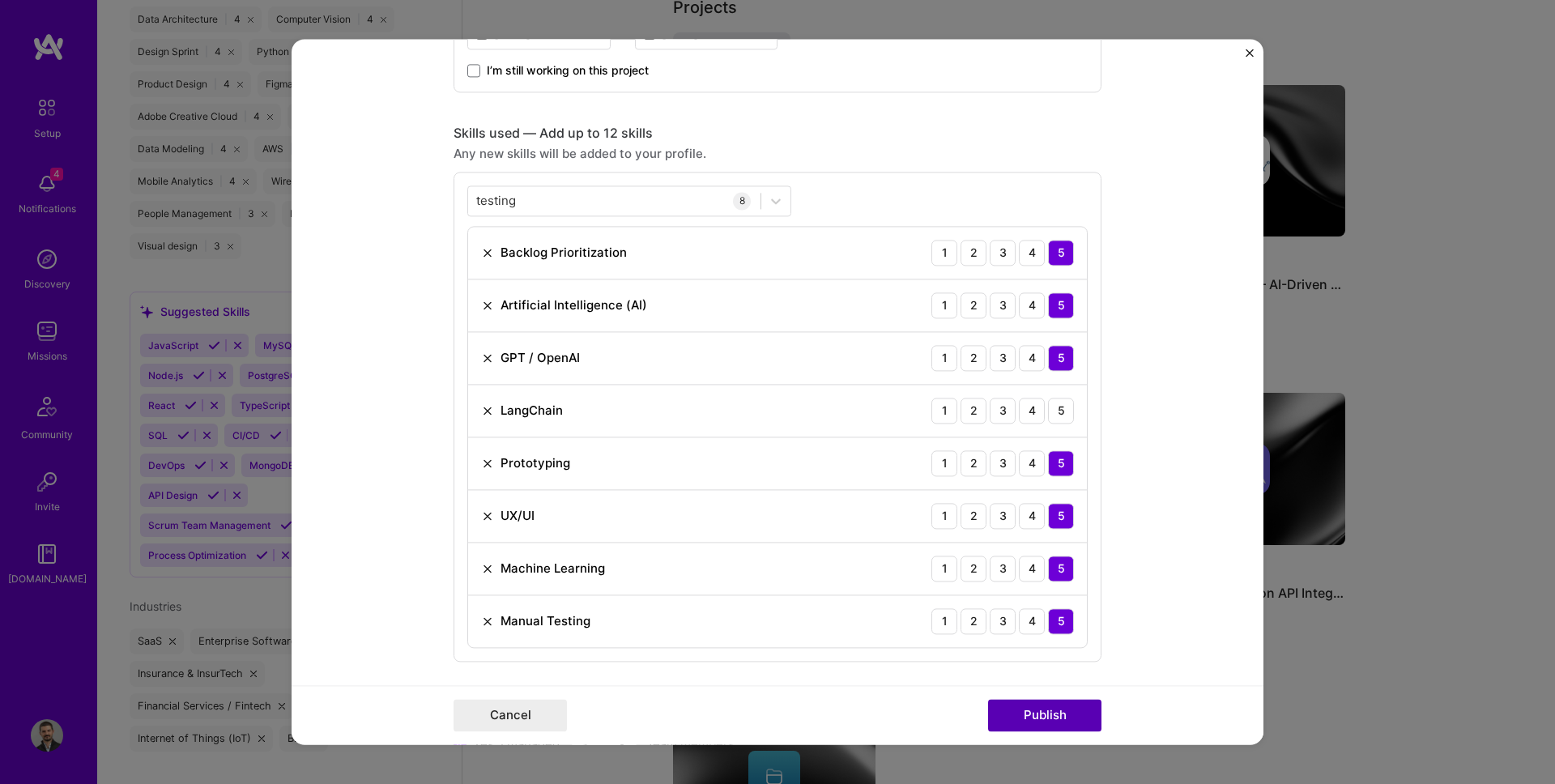
click at [1050, 717] on button "Publish" at bounding box center [1045, 716] width 114 height 33
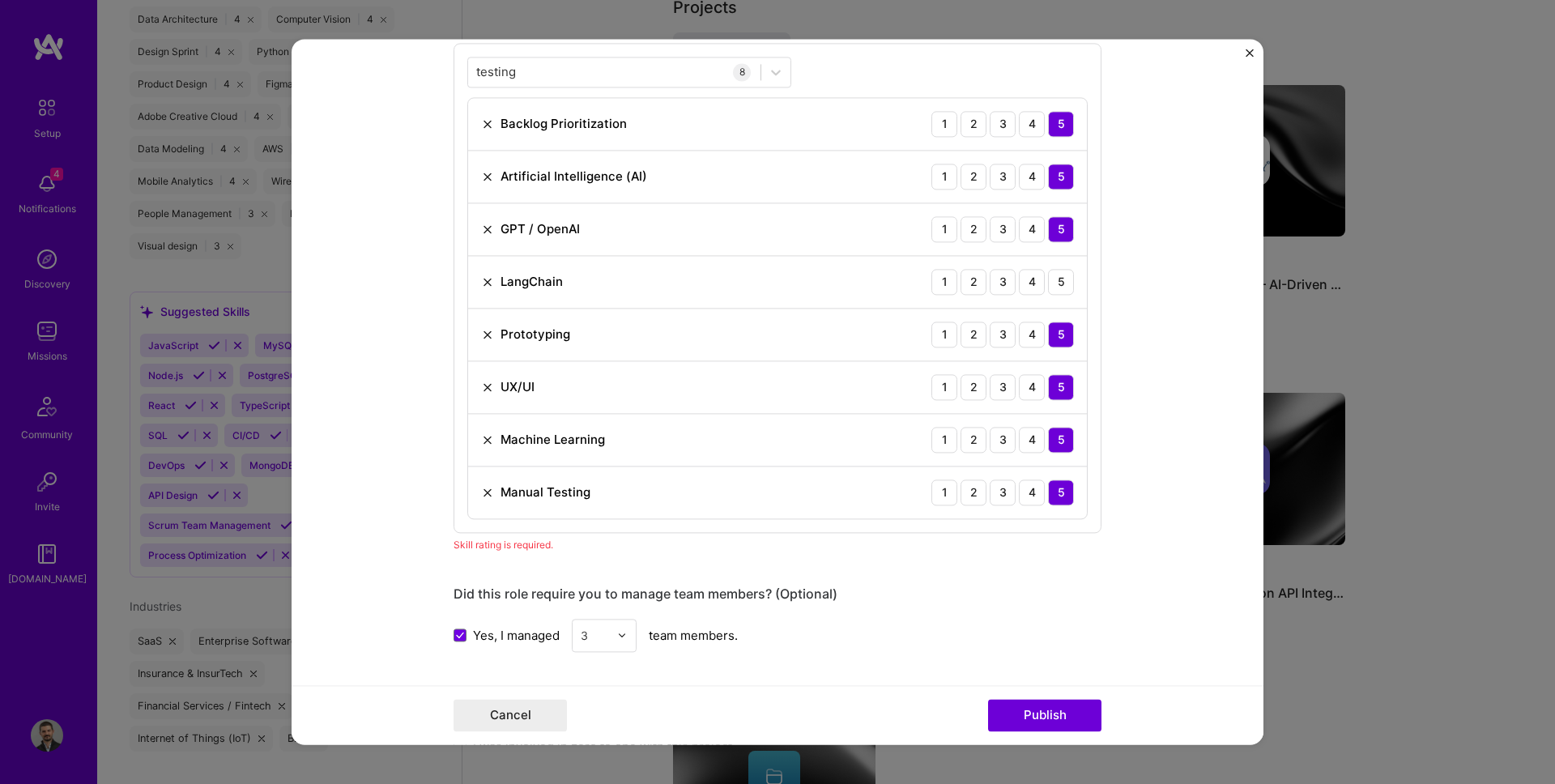
scroll to position [769, 0]
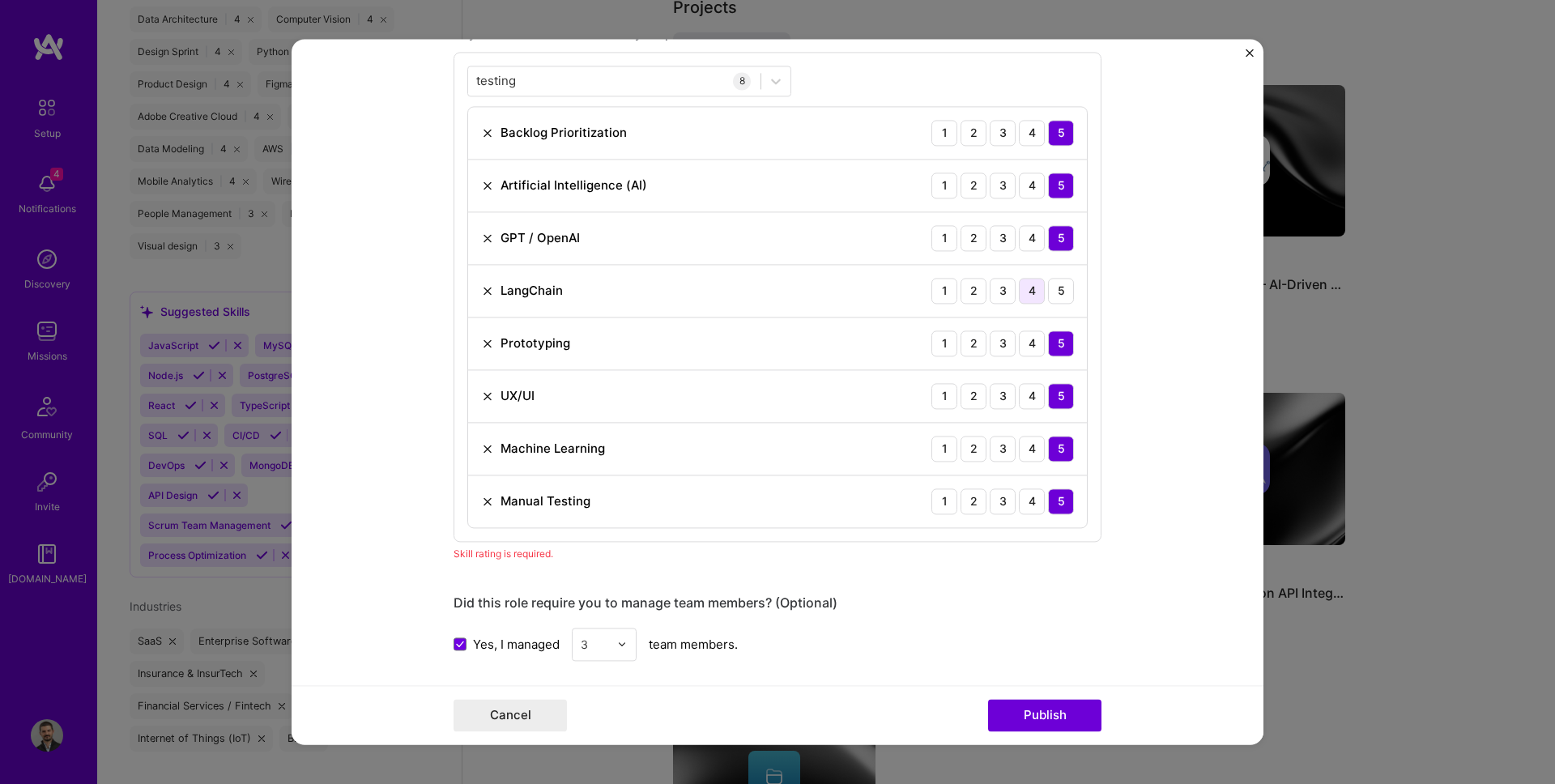
click at [1025, 290] on div "4" at bounding box center [1032, 290] width 25 height 25
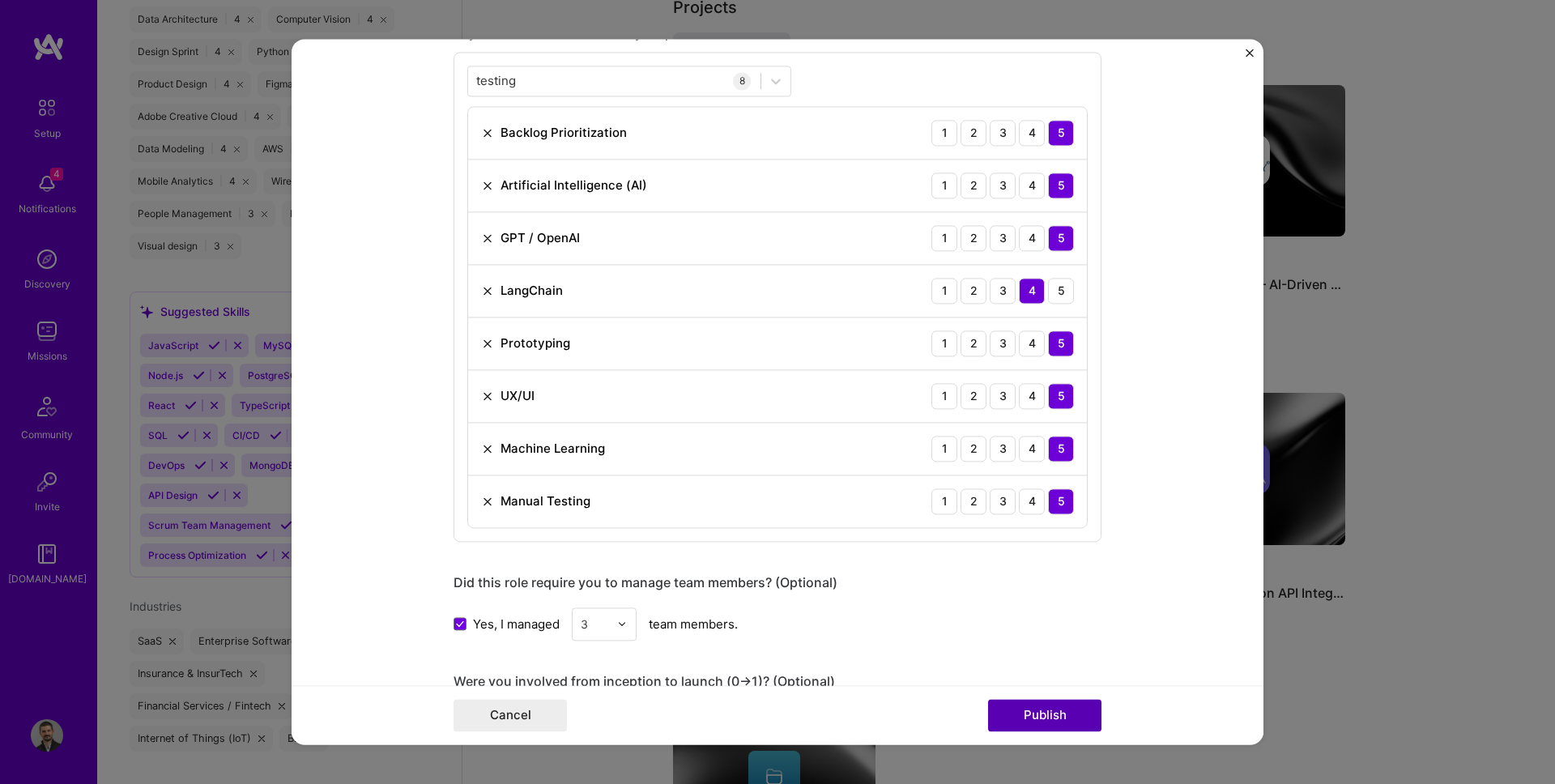
click at [1050, 710] on button "Publish" at bounding box center [1045, 716] width 114 height 33
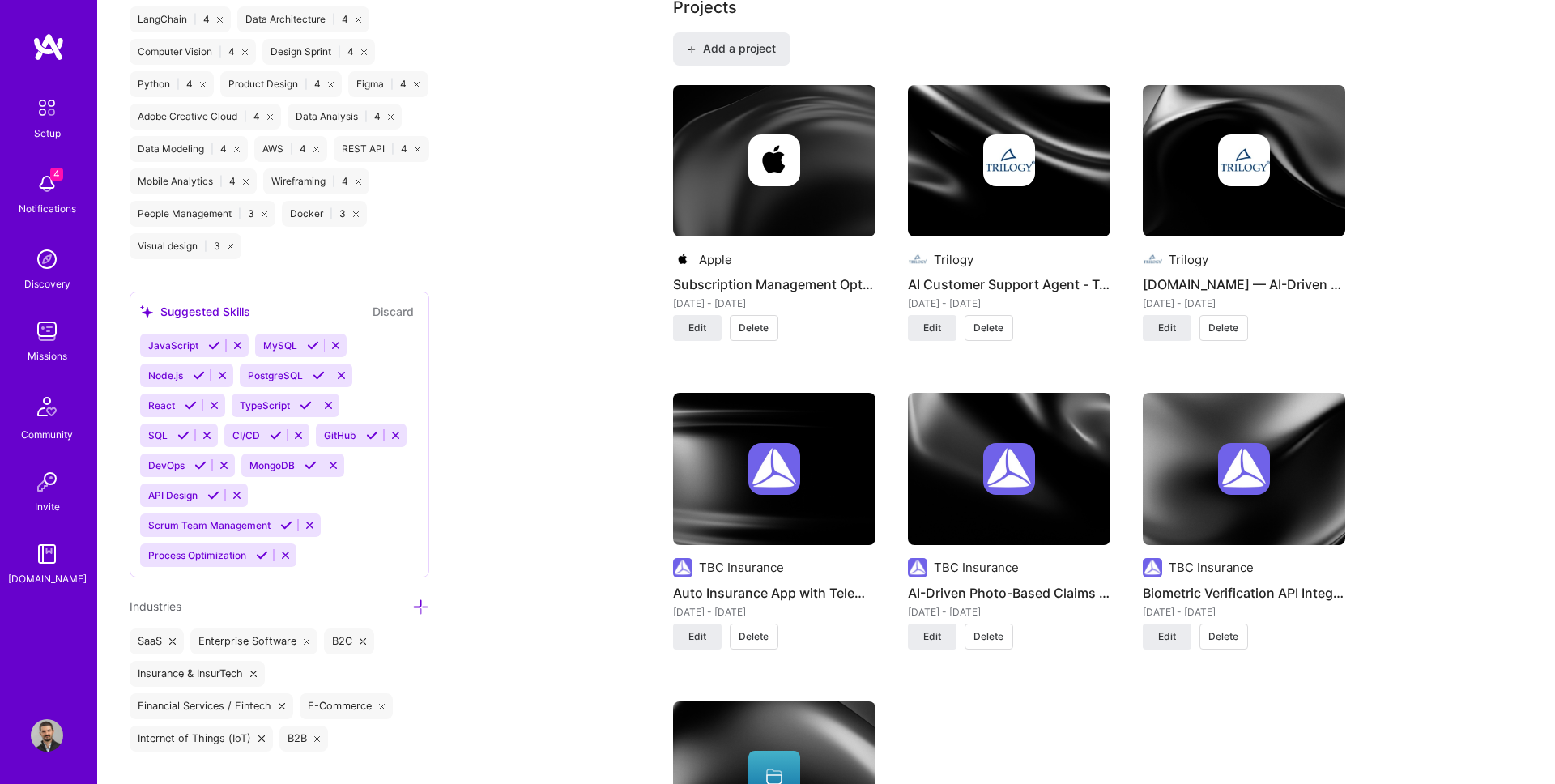
scroll to position [1262, 0]
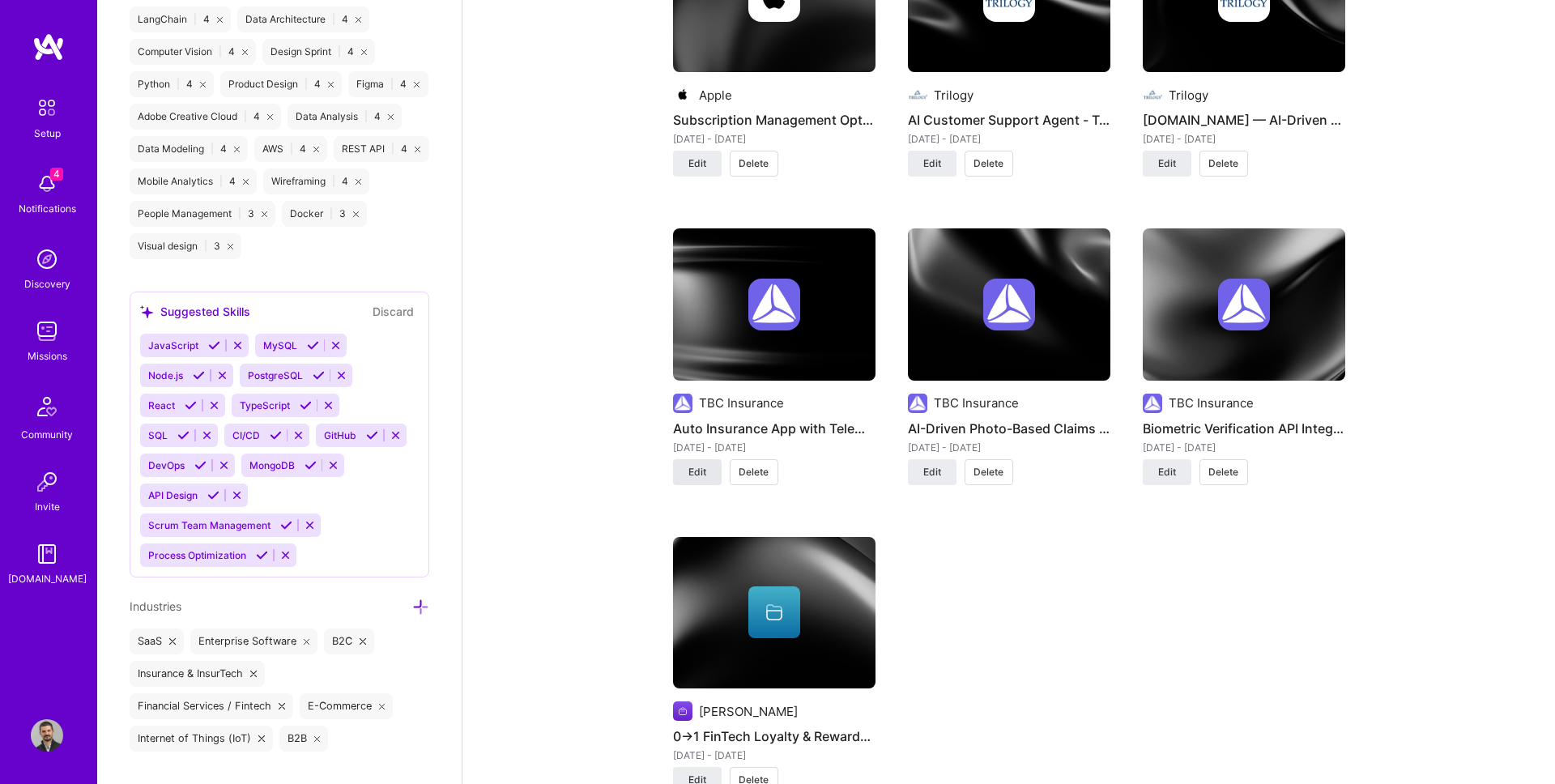
click at [692, 476] on span "Edit" at bounding box center [698, 472] width 18 height 15
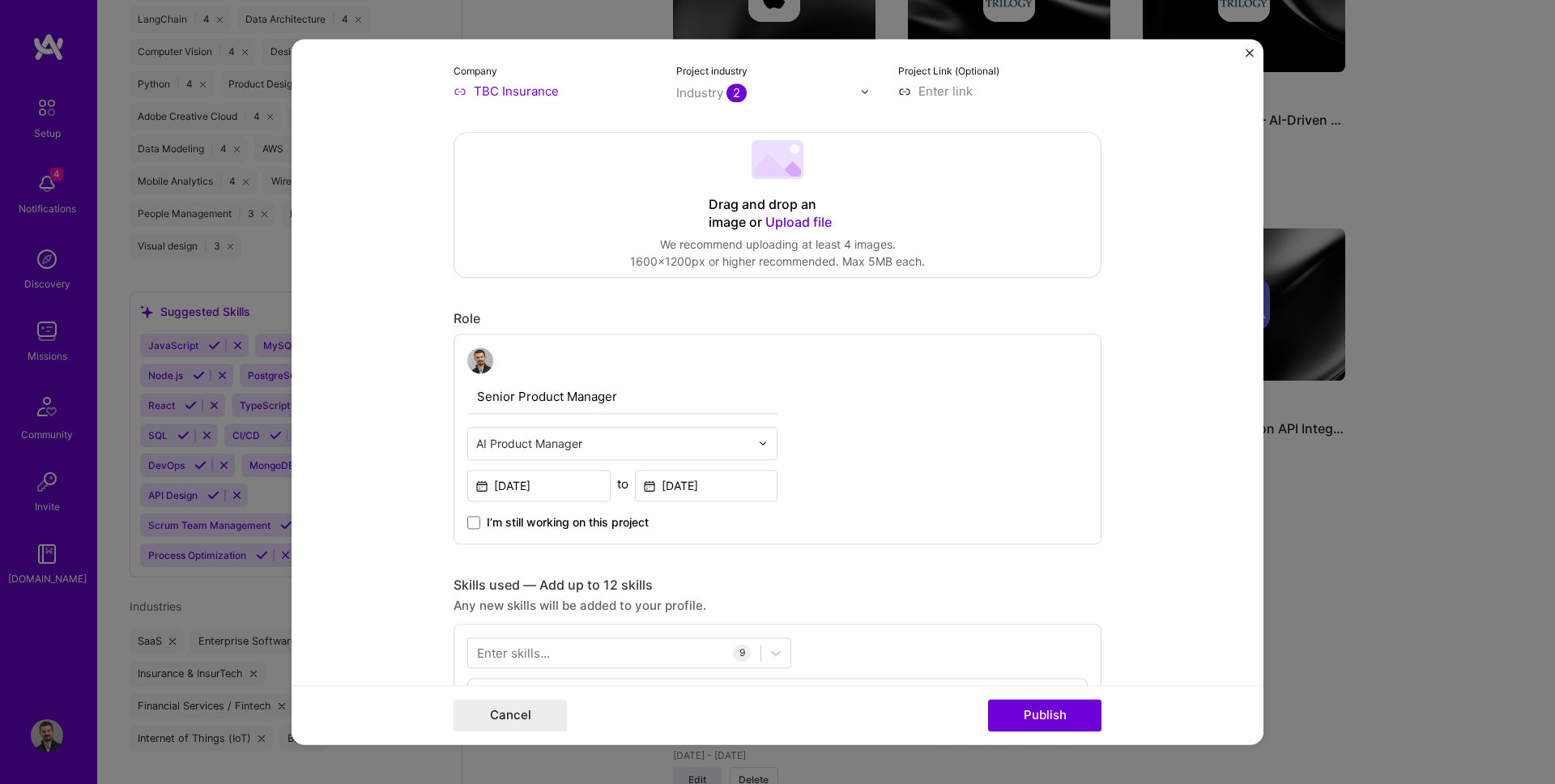
scroll to position [0, 0]
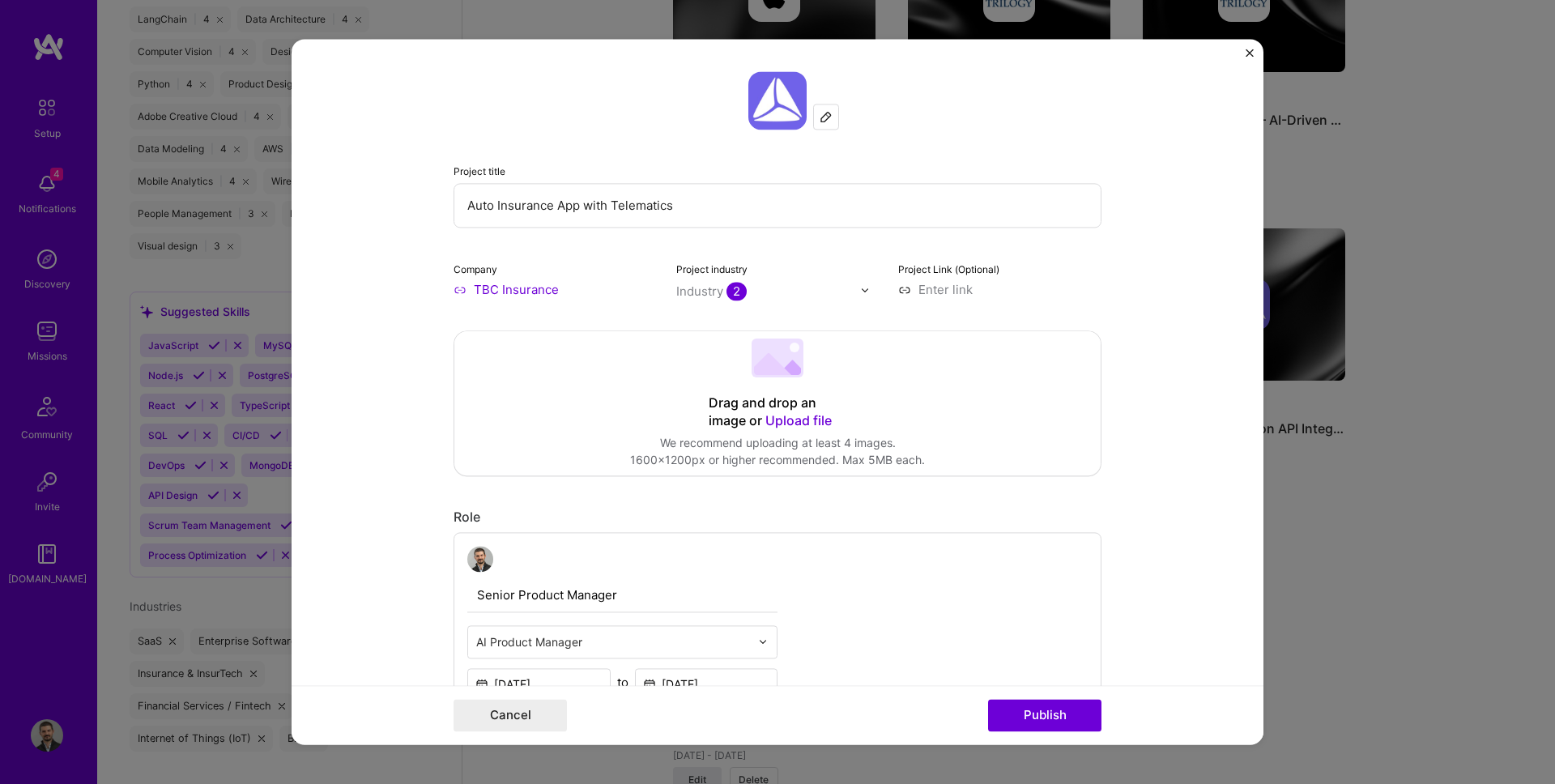
click at [1251, 53] on img "Close" at bounding box center [1249, 52] width 8 height 8
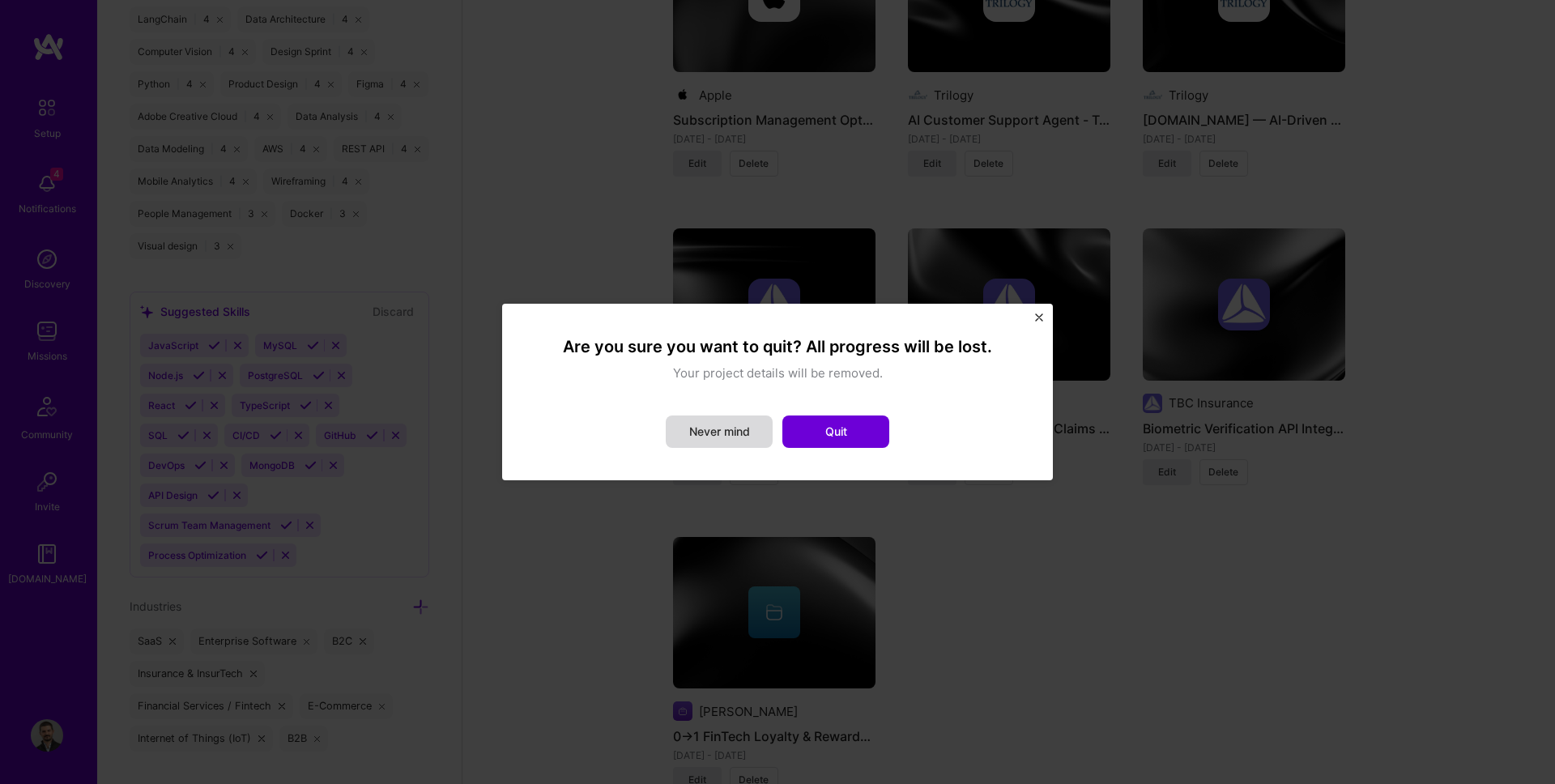
click at [756, 426] on button "Never mind" at bounding box center [719, 432] width 106 height 33
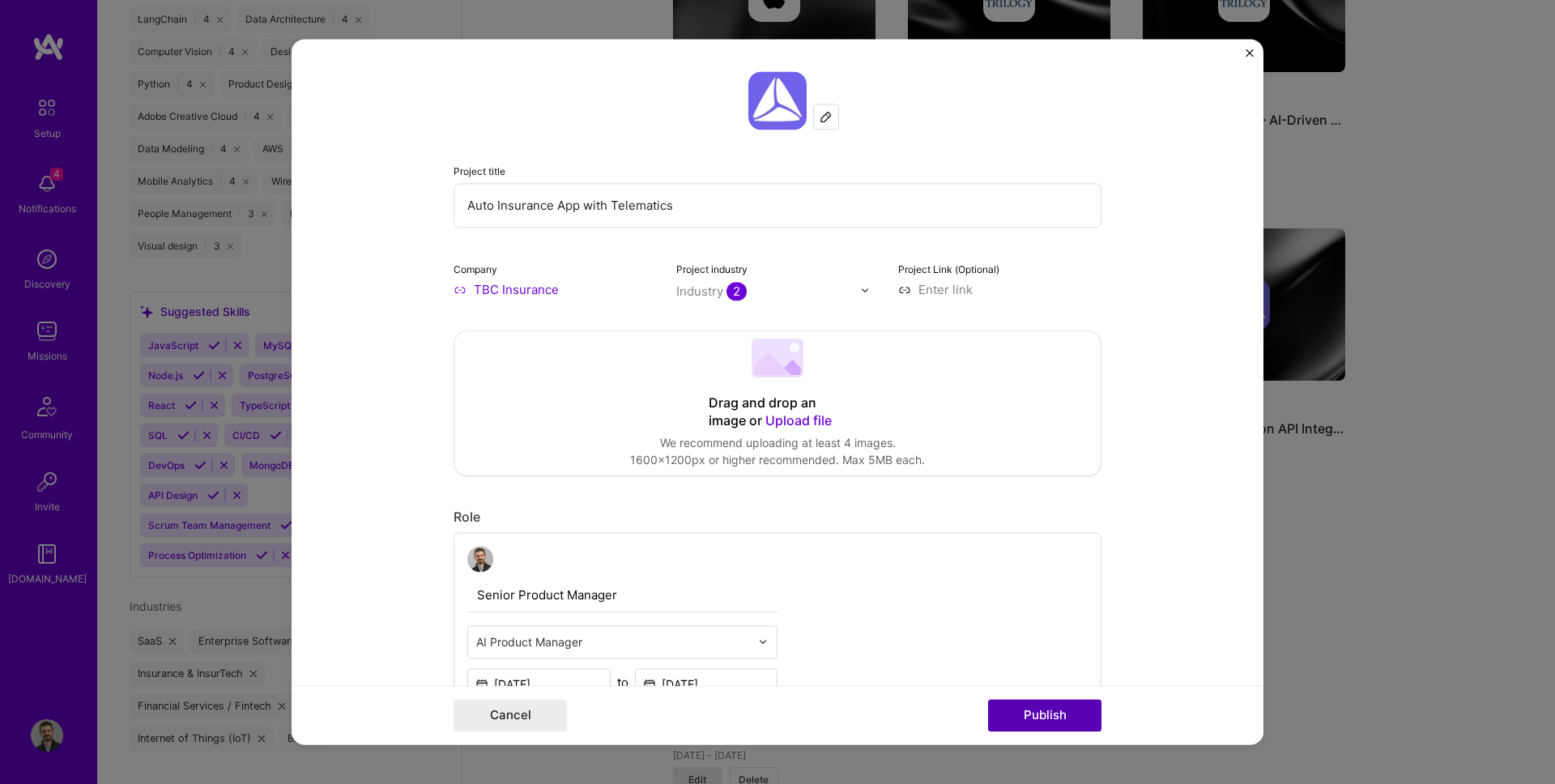
click at [1016, 730] on button "Publish" at bounding box center [1045, 716] width 114 height 33
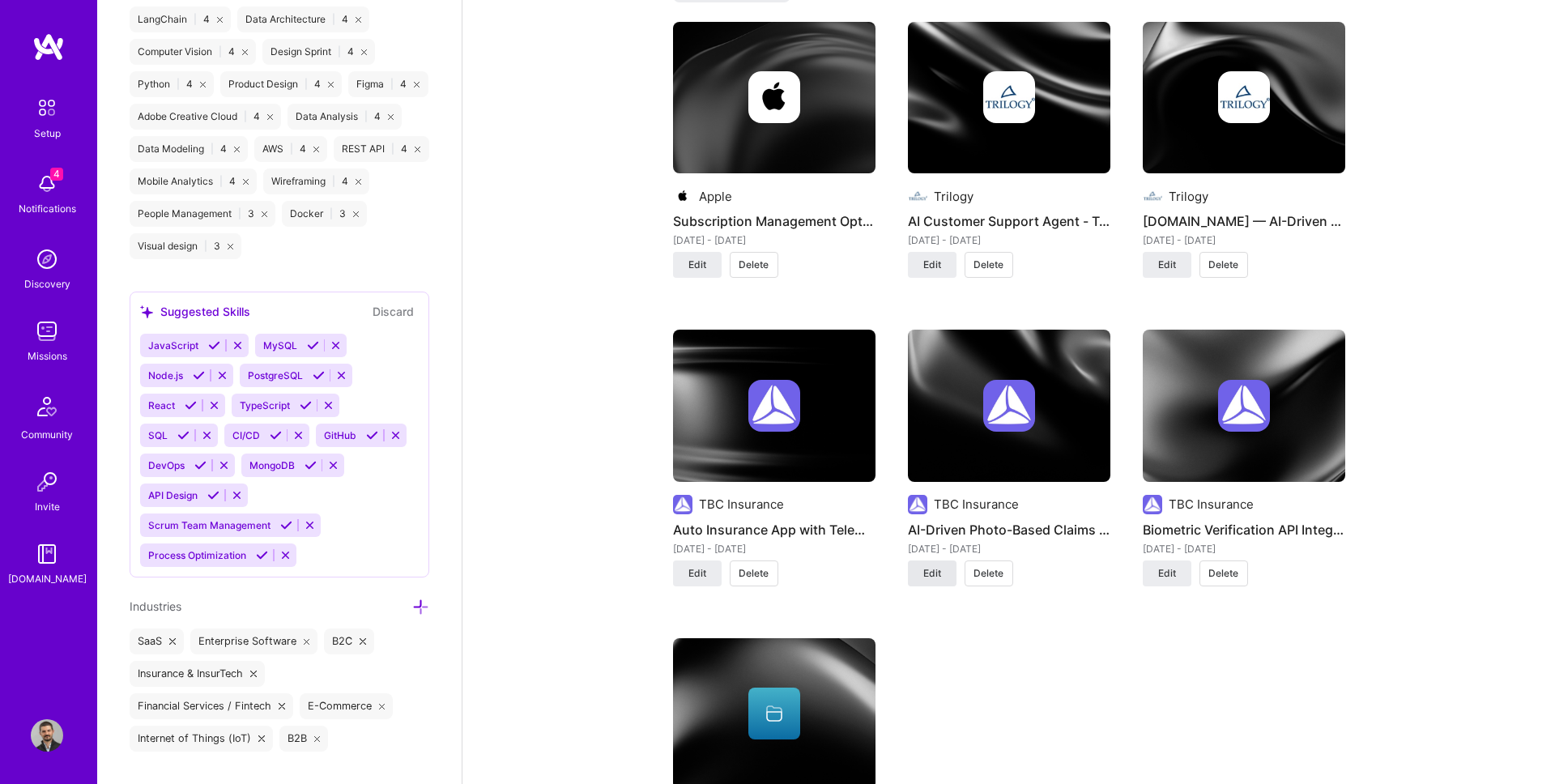
scroll to position [1138, 0]
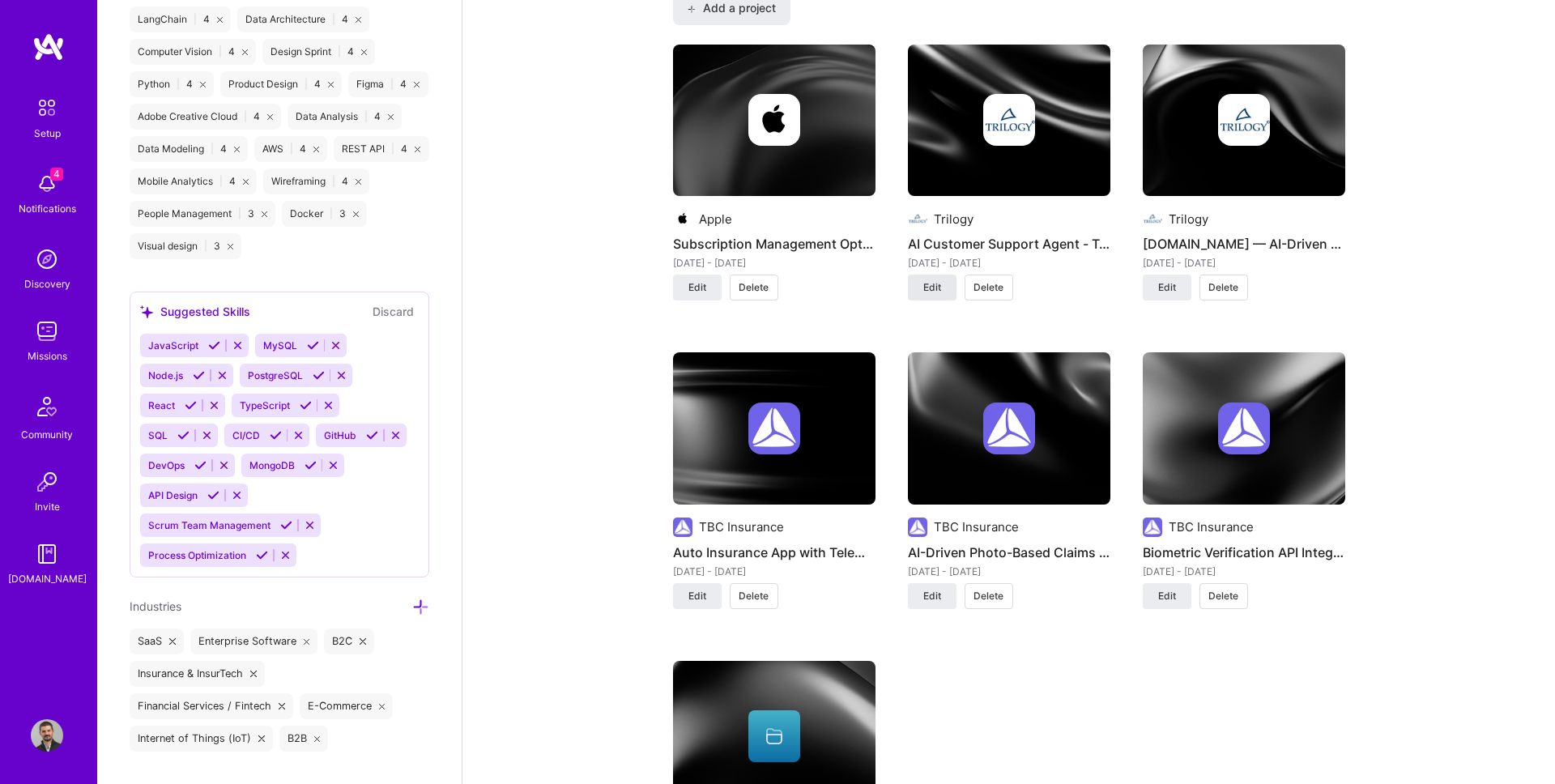
click at [932, 297] on button "Edit" at bounding box center [932, 287] width 48 height 25
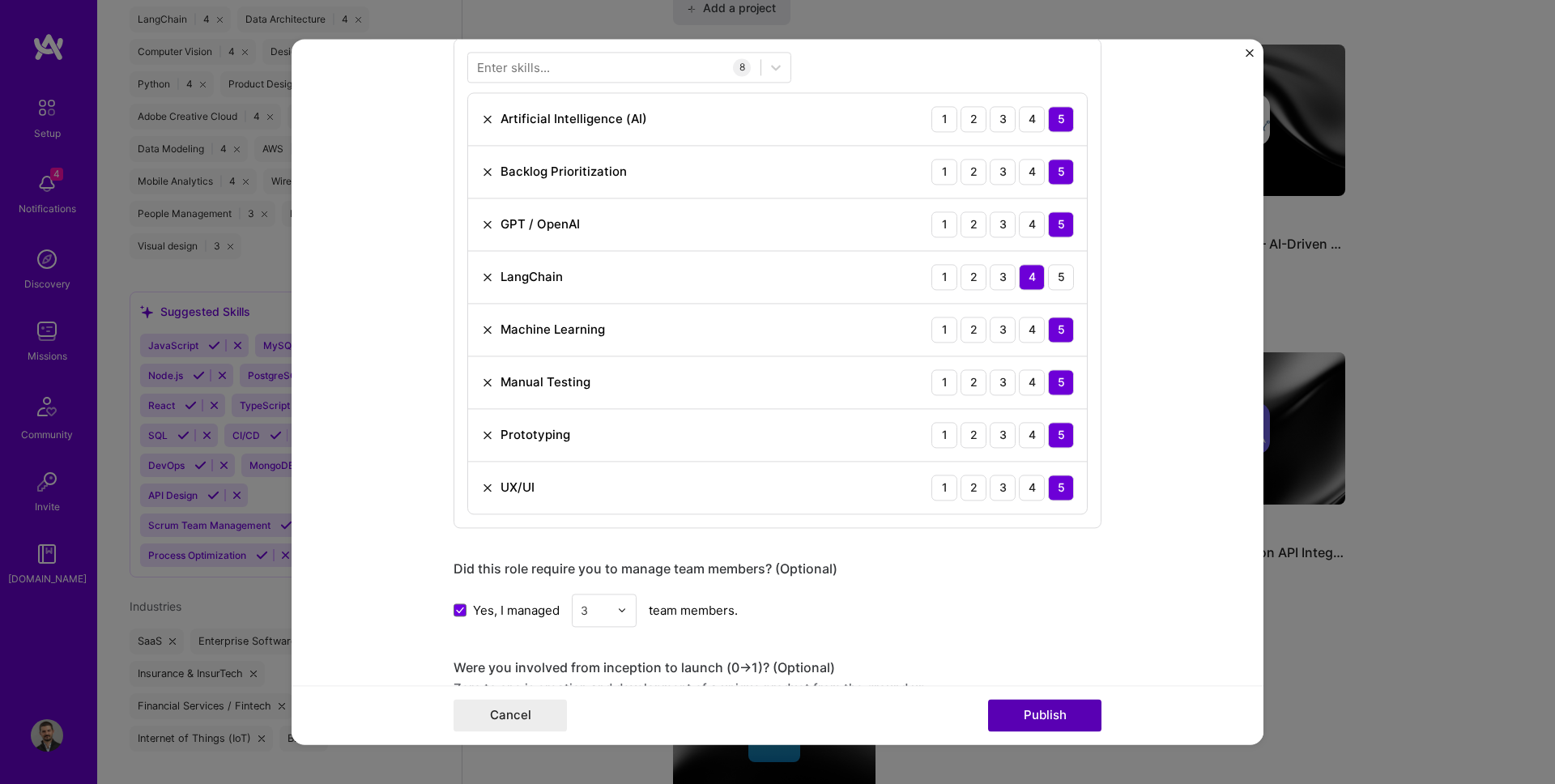
scroll to position [422, 0]
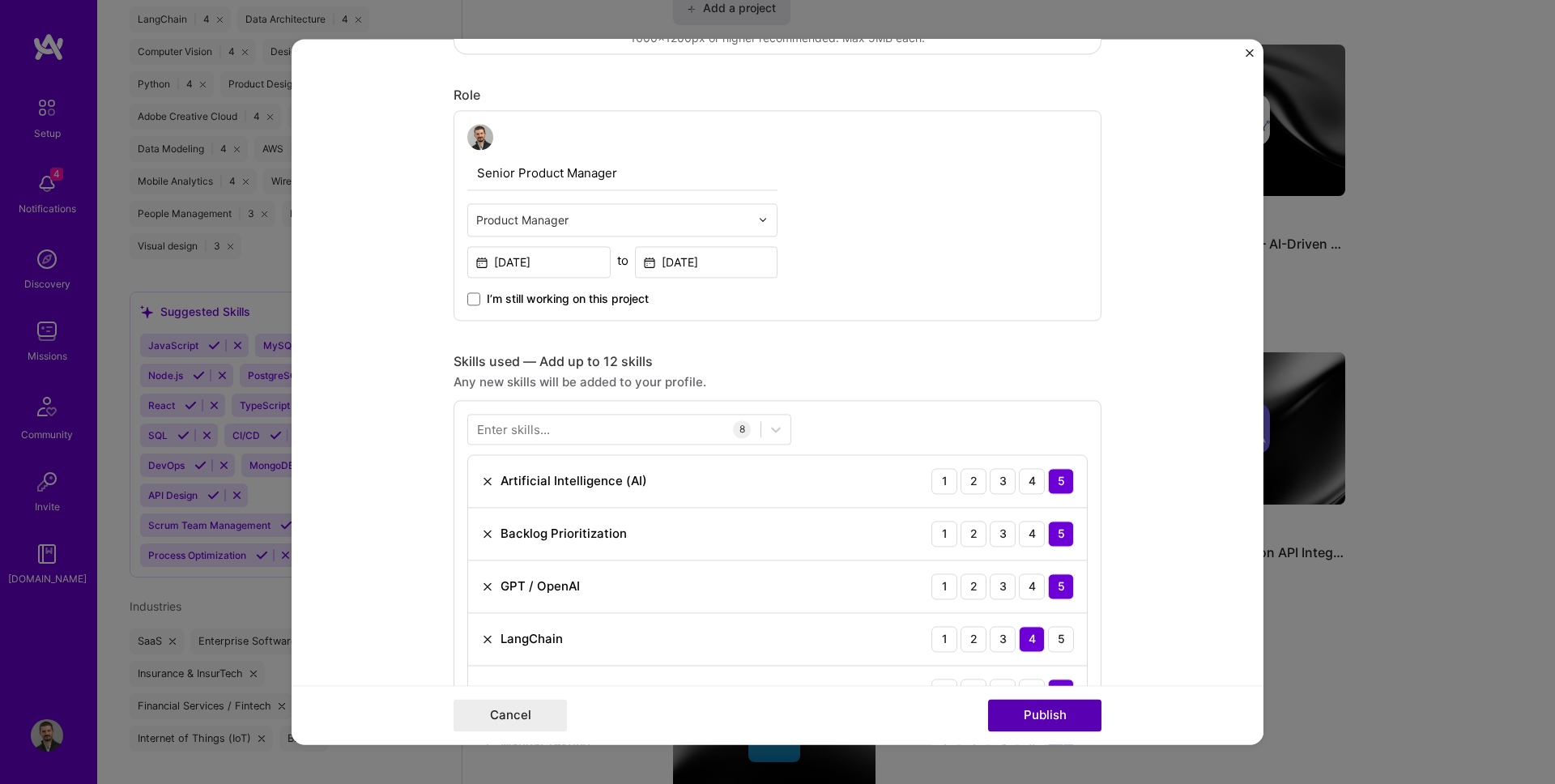
click at [1065, 723] on button "Publish" at bounding box center [1045, 716] width 114 height 33
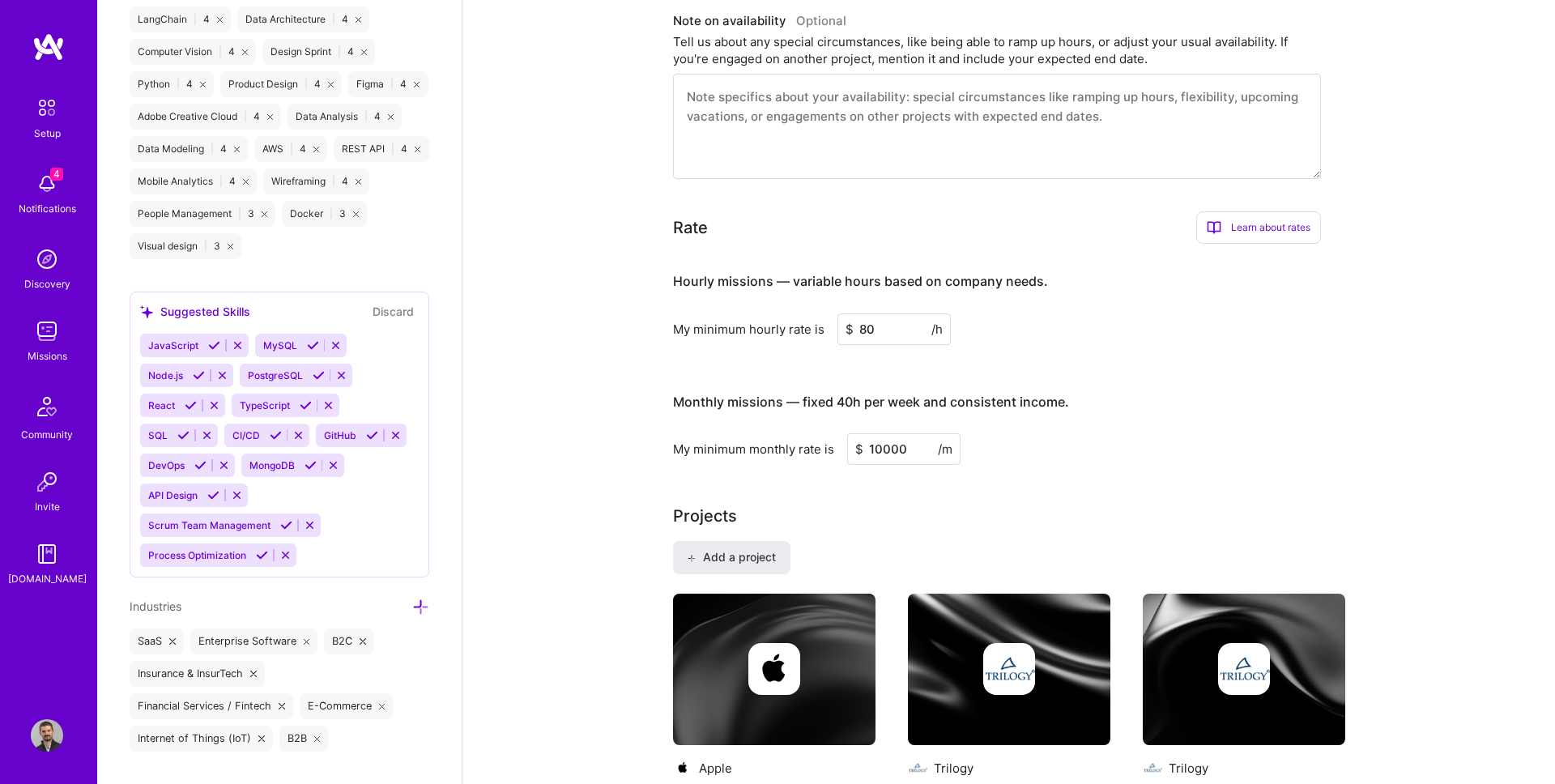
scroll to position [600, 0]
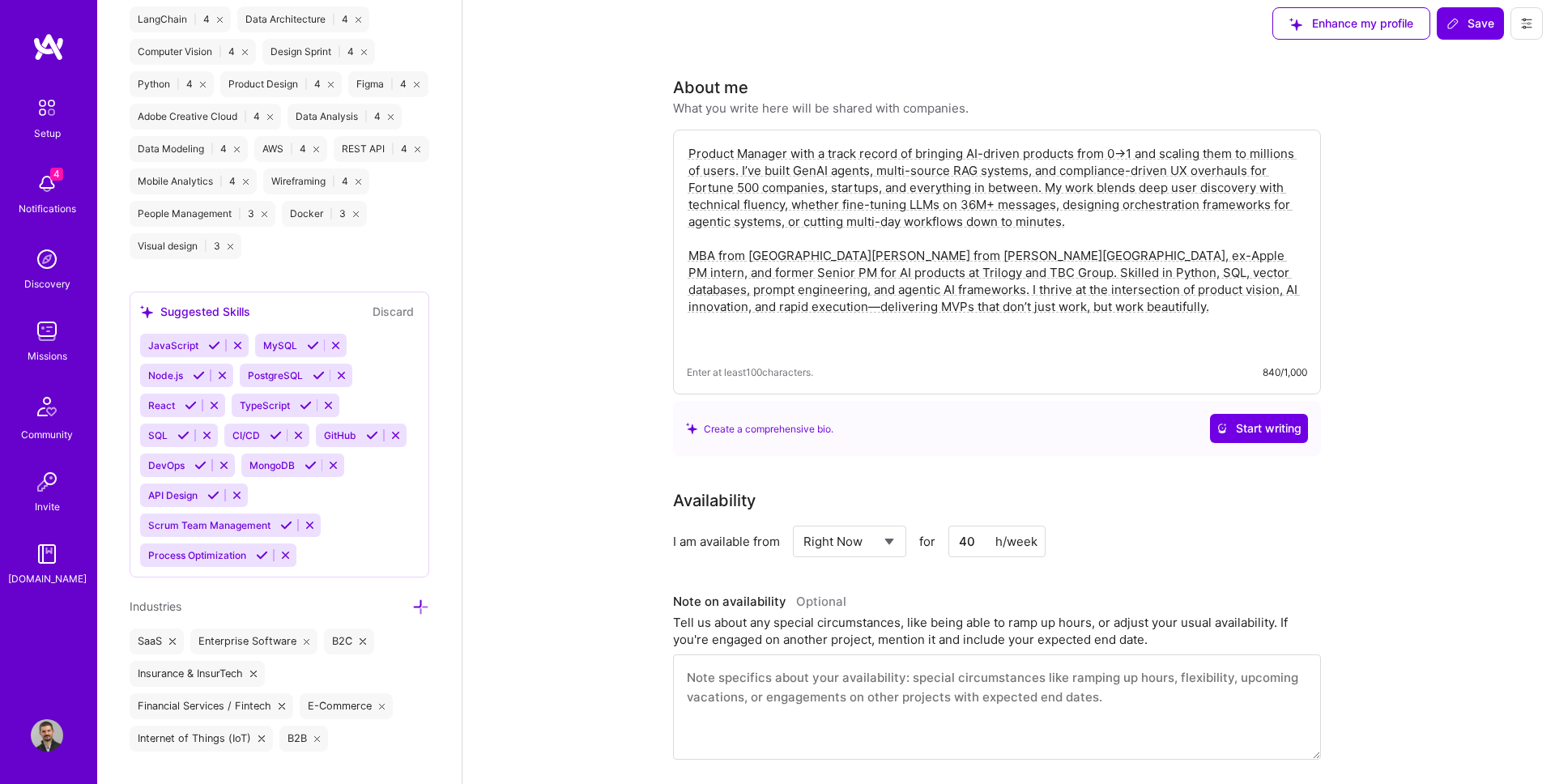
scroll to position [0, 0]
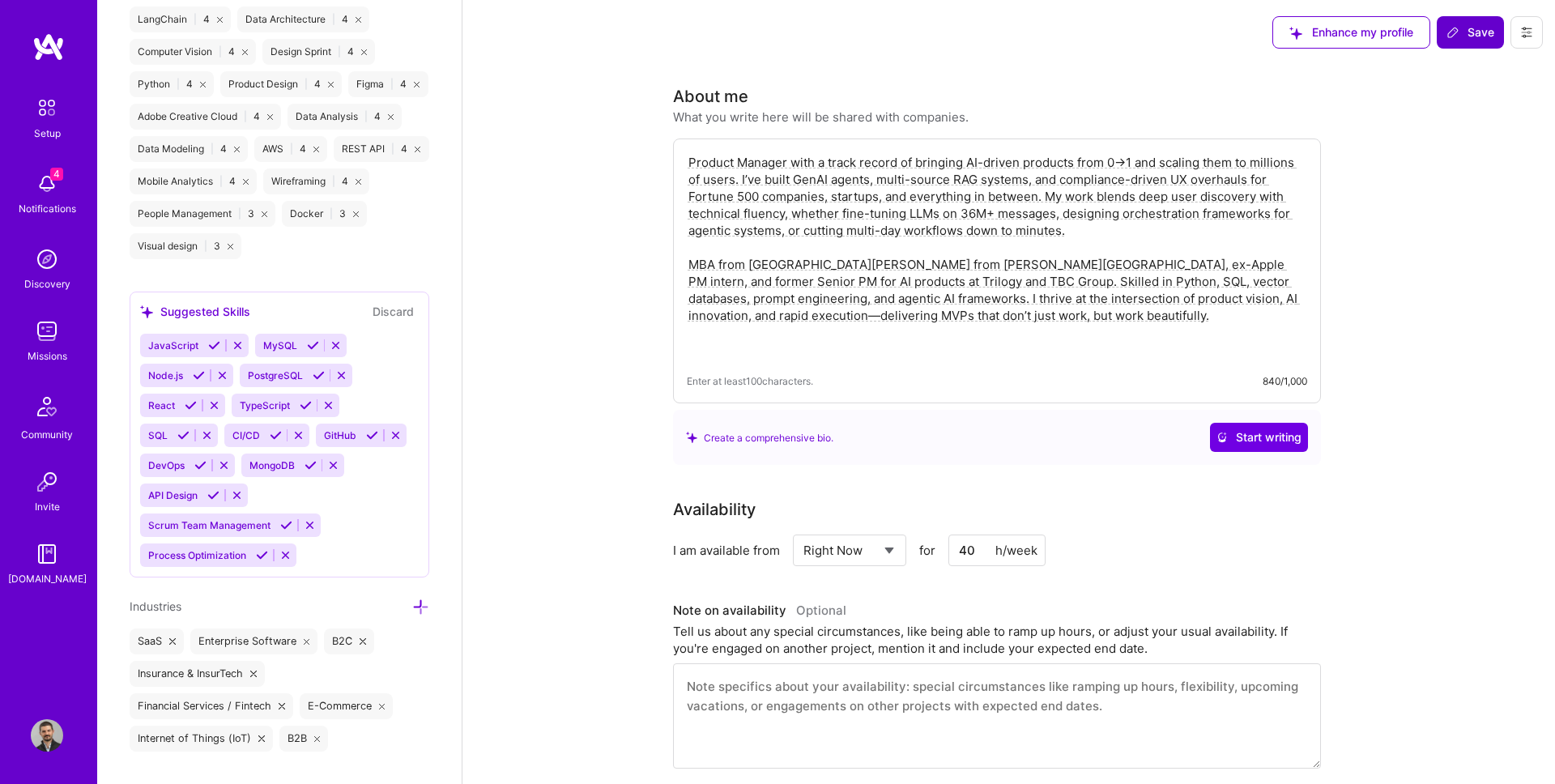
click at [1468, 35] on span "Save" at bounding box center [1470, 33] width 48 height 16
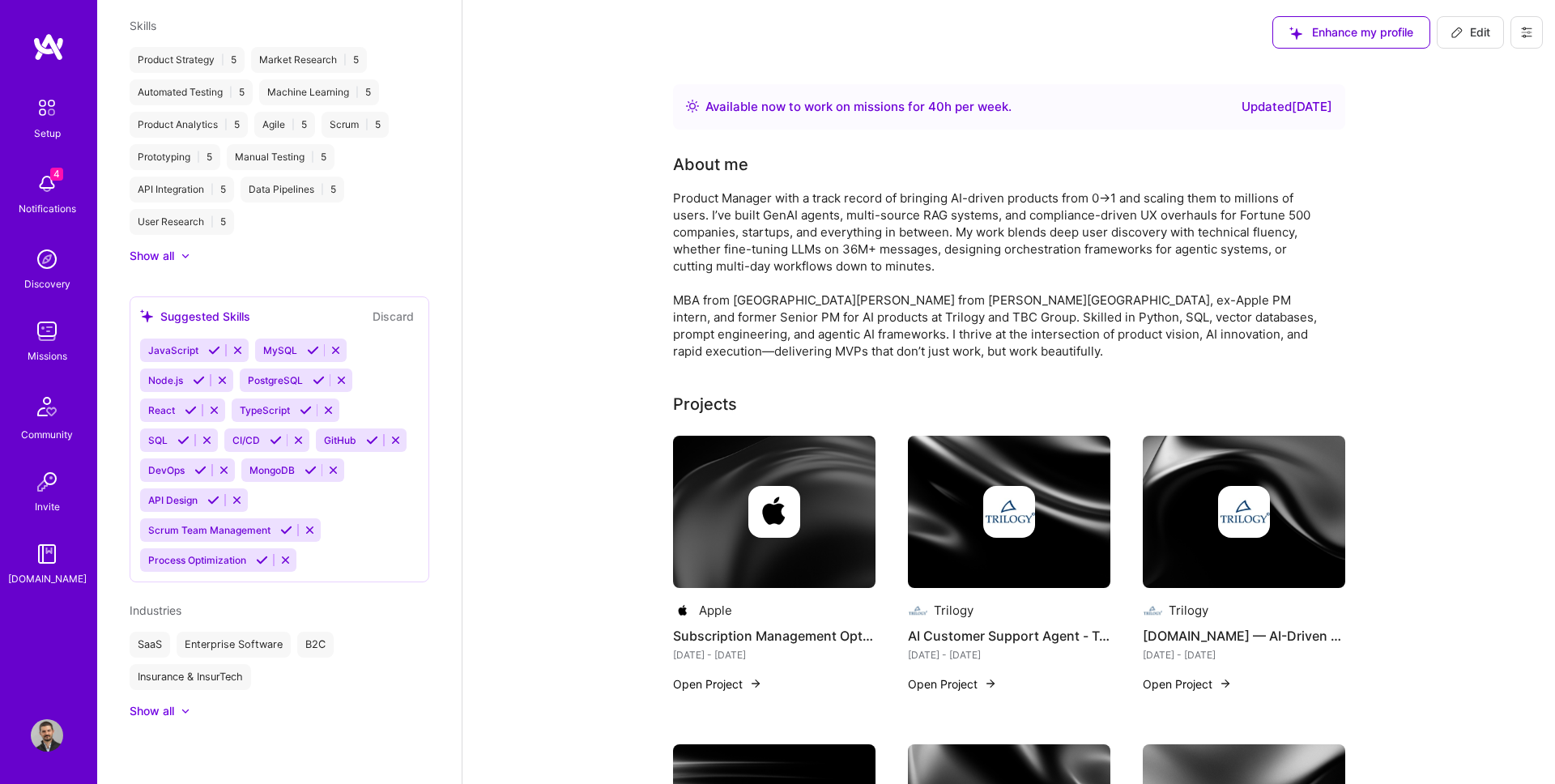
click at [45, 335] on img at bounding box center [47, 331] width 33 height 33
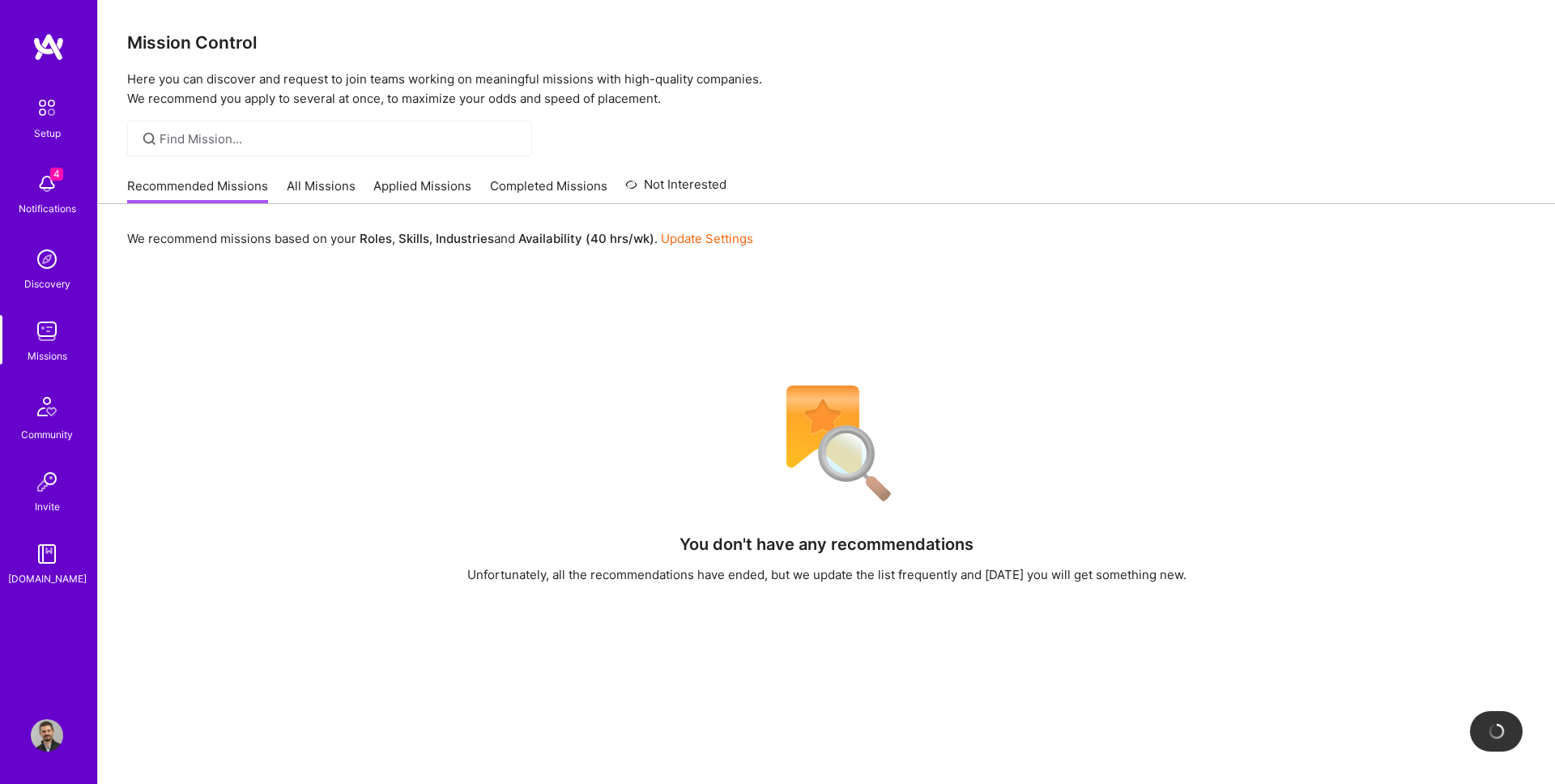
click at [312, 177] on link "All Missions" at bounding box center [321, 190] width 69 height 26
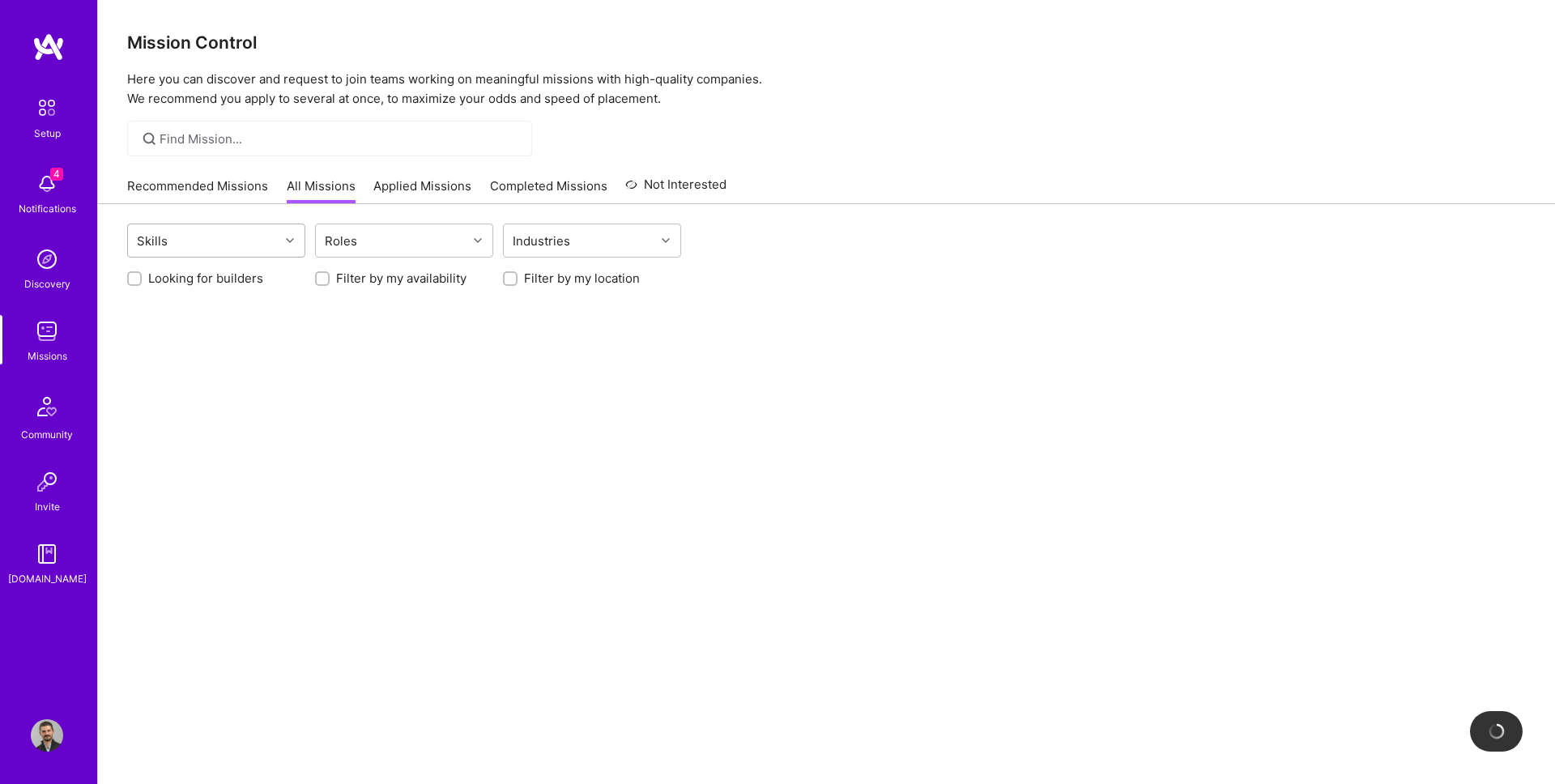
click at [199, 225] on div "Skills" at bounding box center [204, 241] width 151 height 33
click at [217, 186] on link "Recommended Missions" at bounding box center [197, 190] width 141 height 26
click at [318, 196] on link "All Missions" at bounding box center [321, 190] width 69 height 26
click at [257, 195] on link "Recommended Missions" at bounding box center [197, 190] width 141 height 26
click at [214, 183] on link "Recommended Missions" at bounding box center [197, 190] width 141 height 26
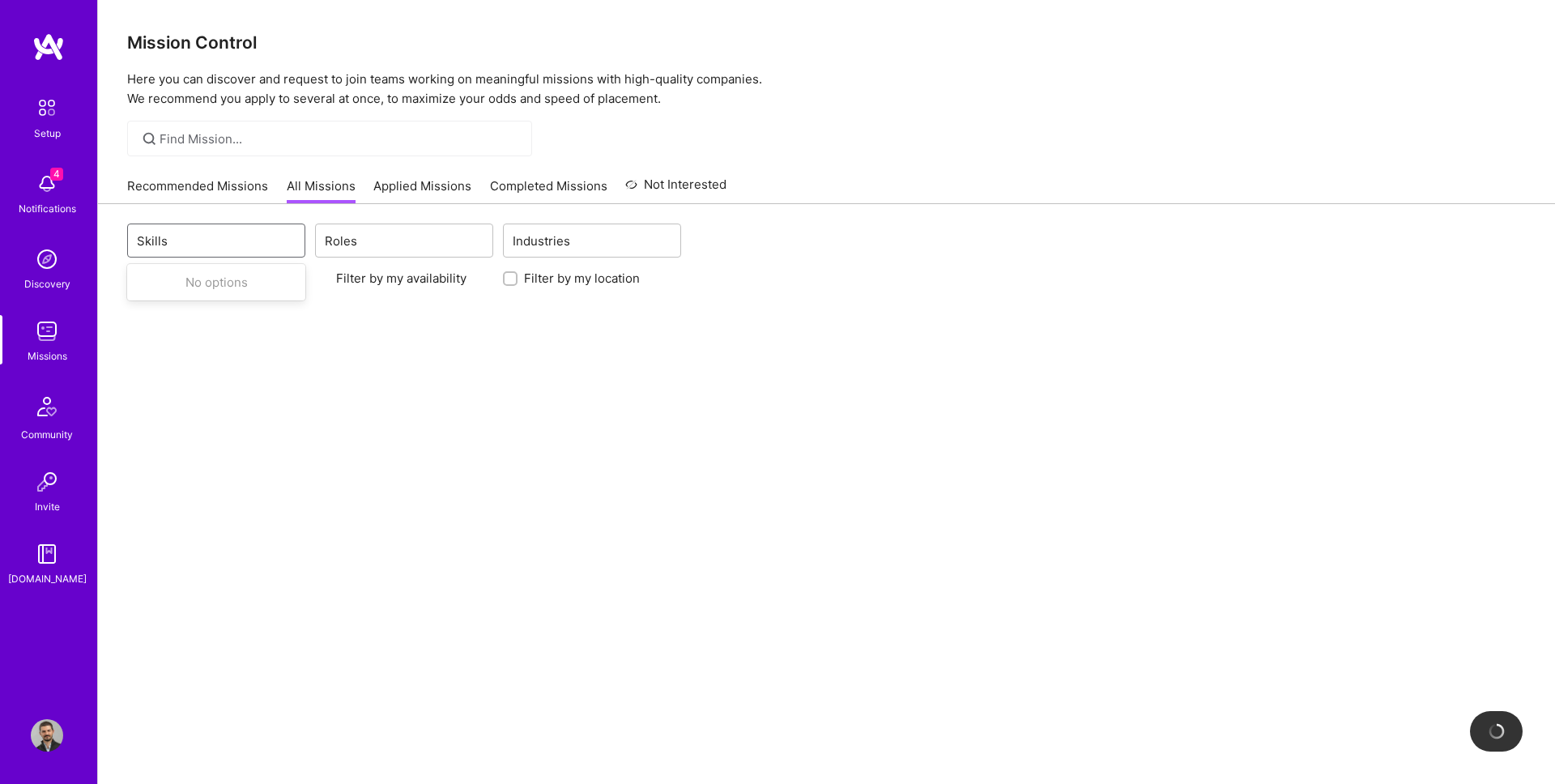
click at [444, 353] on div "Use Up and Down to choose options, press Enter to select the currently focused …" at bounding box center [826, 517] width 1457 height 627
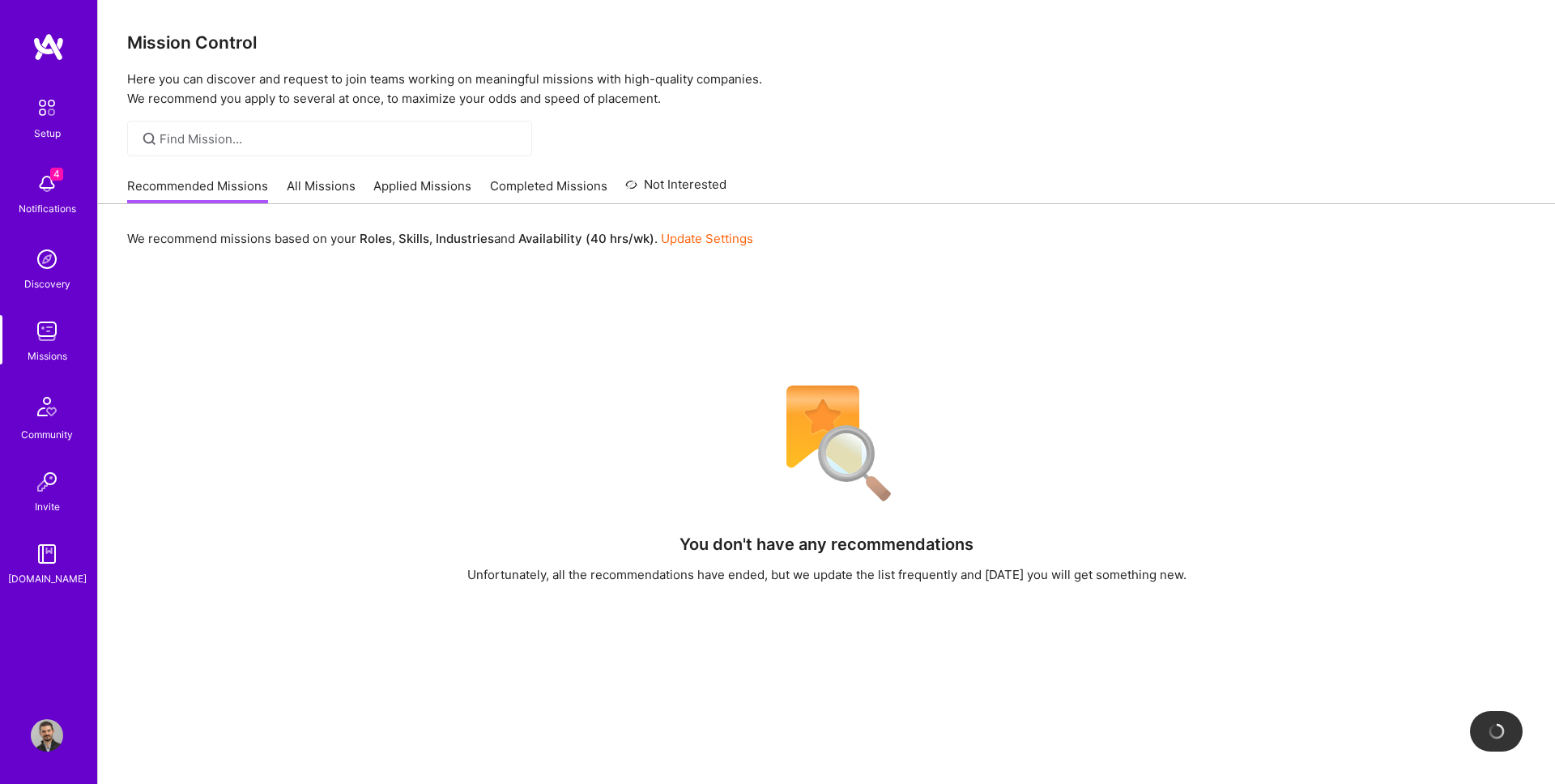
scroll to position [17, 0]
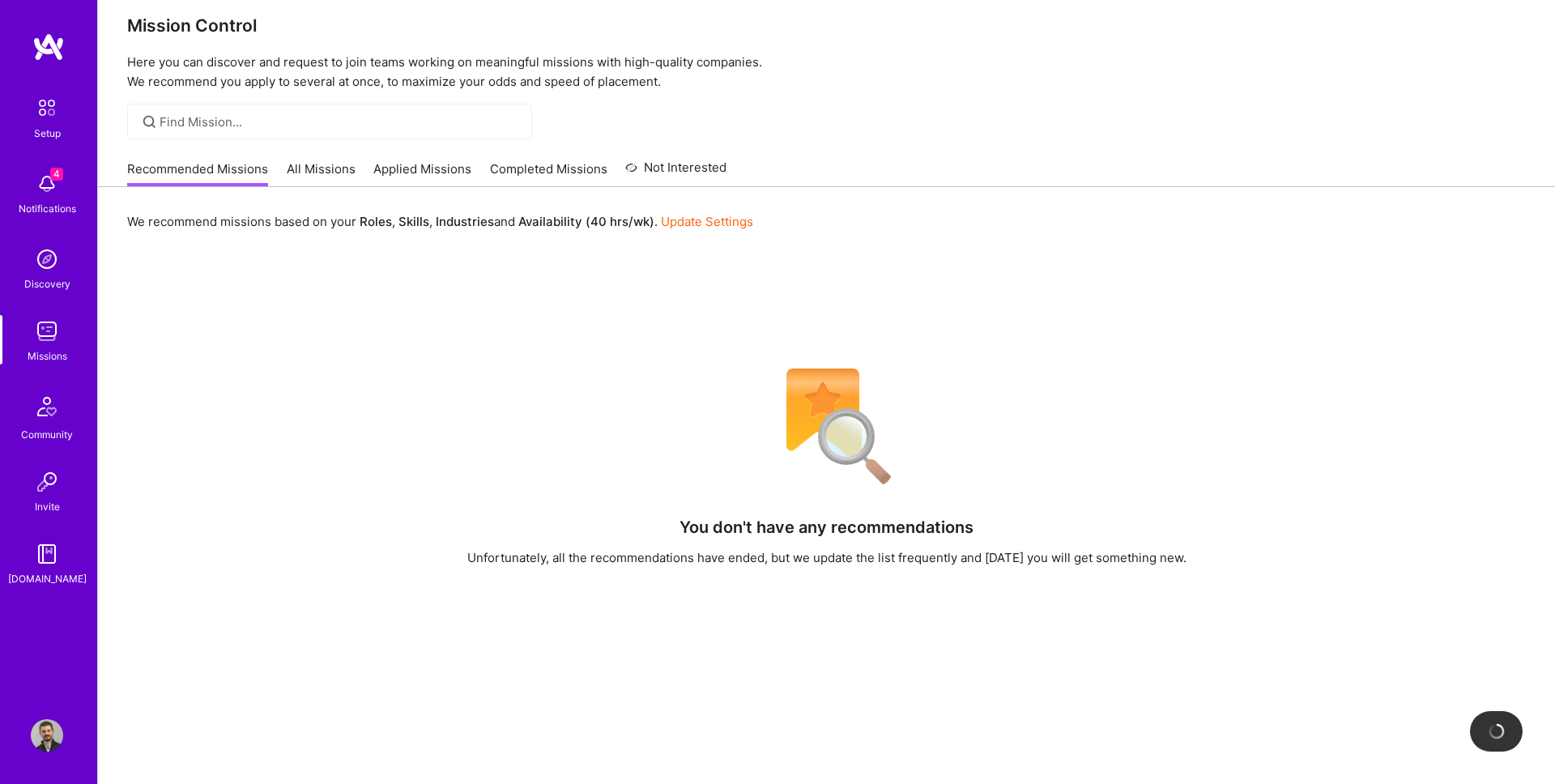
click at [292, 176] on link "All Missions" at bounding box center [321, 173] width 69 height 26
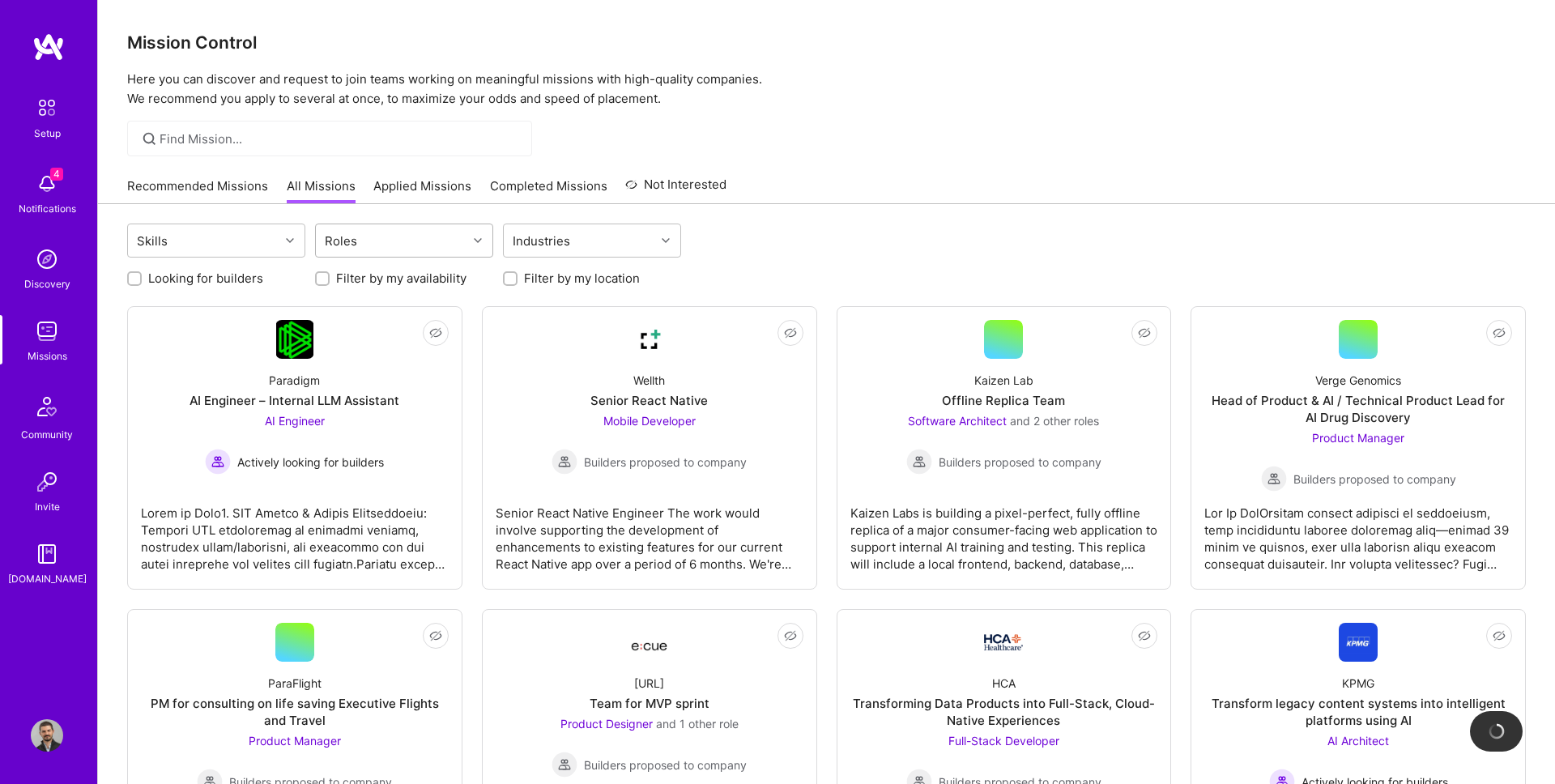
click at [346, 242] on div "Roles" at bounding box center [340, 241] width 41 height 24
type input "product"
click at [396, 284] on div "AI Product Manager" at bounding box center [404, 282] width 158 height 17
checkbox input "true"
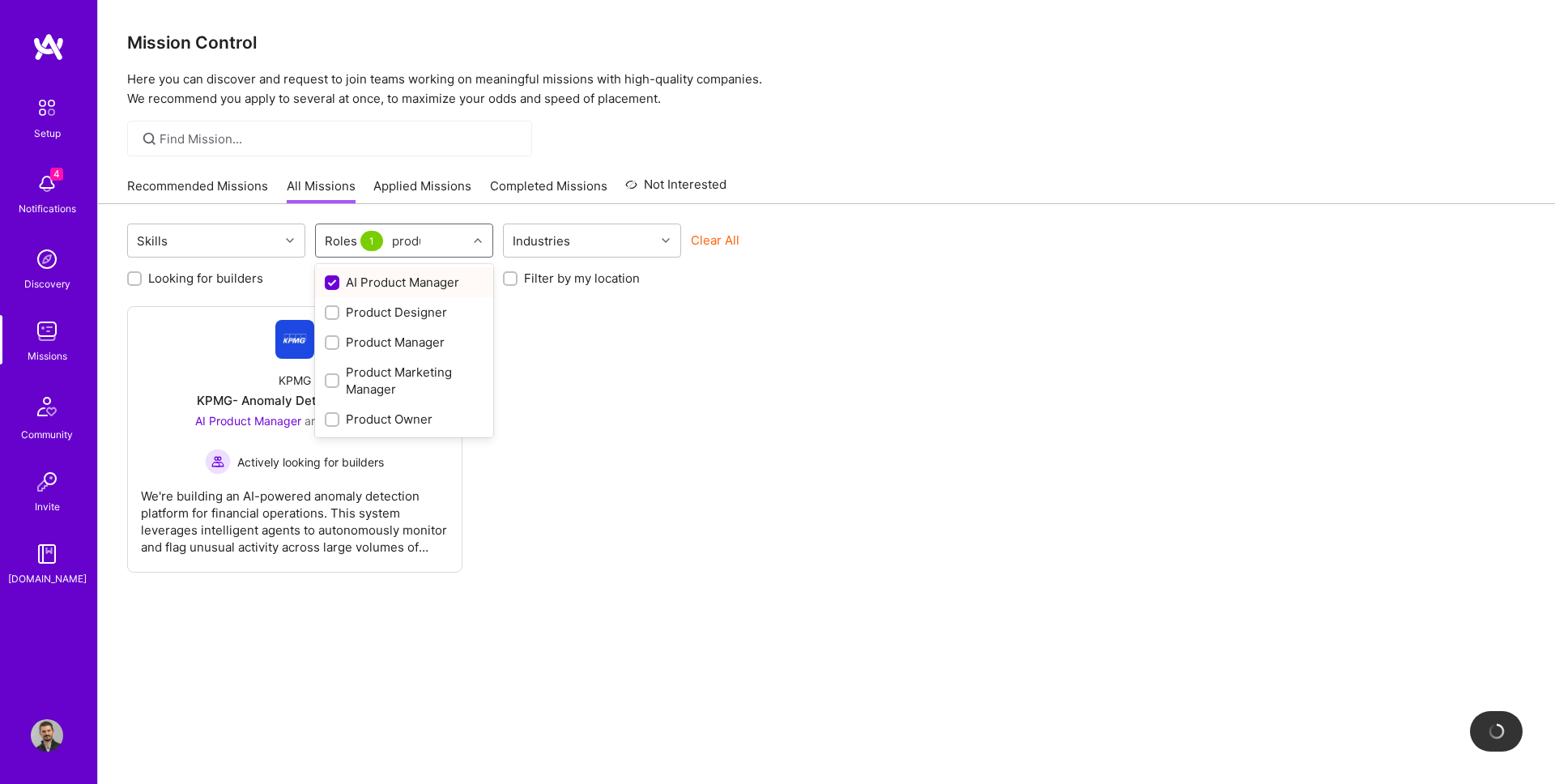
type input "produc"
click at [366, 334] on div "Product Manager" at bounding box center [404, 342] width 158 height 17
checkbox input "true"
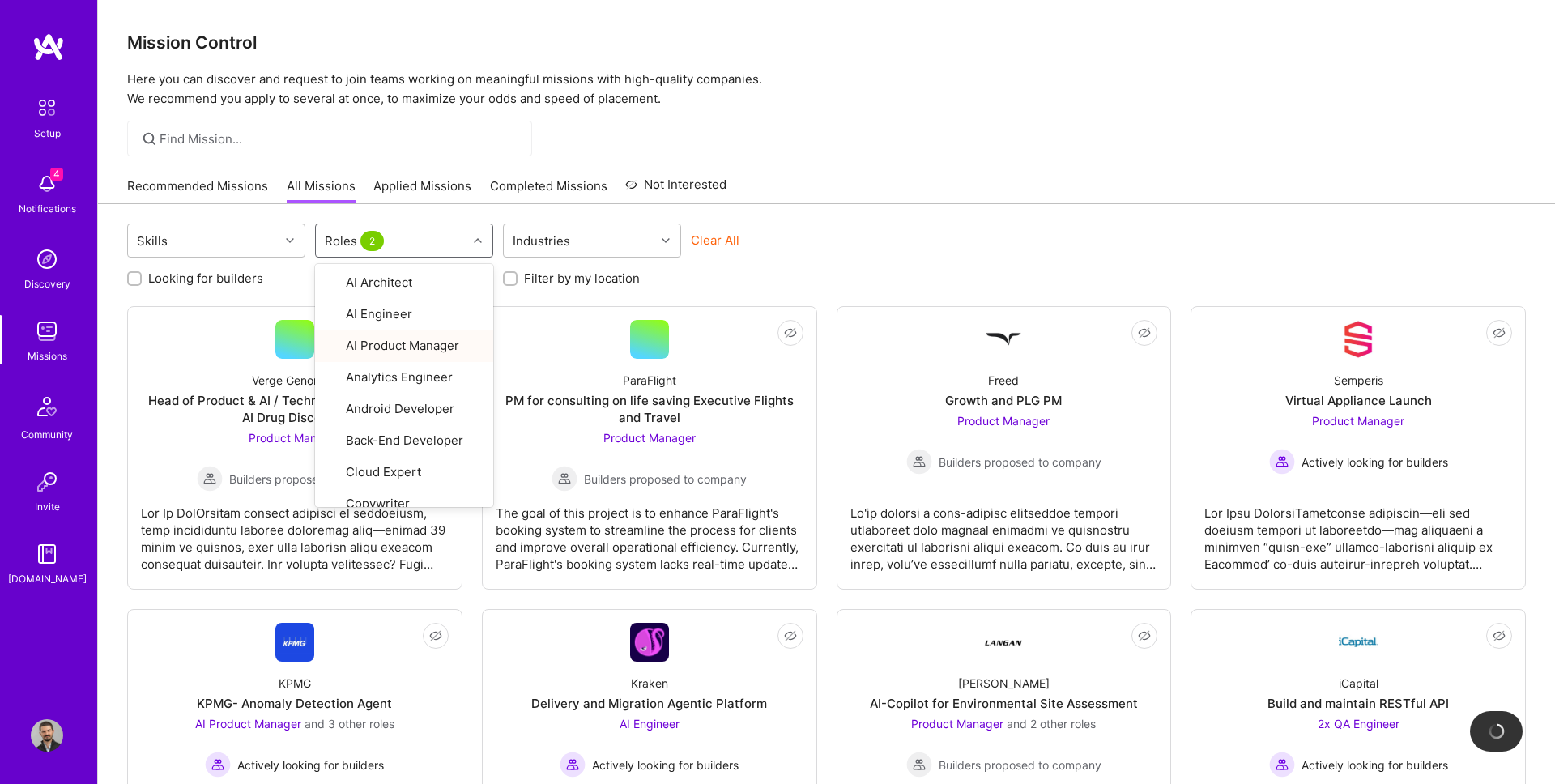
click at [632, 153] on div at bounding box center [826, 138] width 1457 height 35
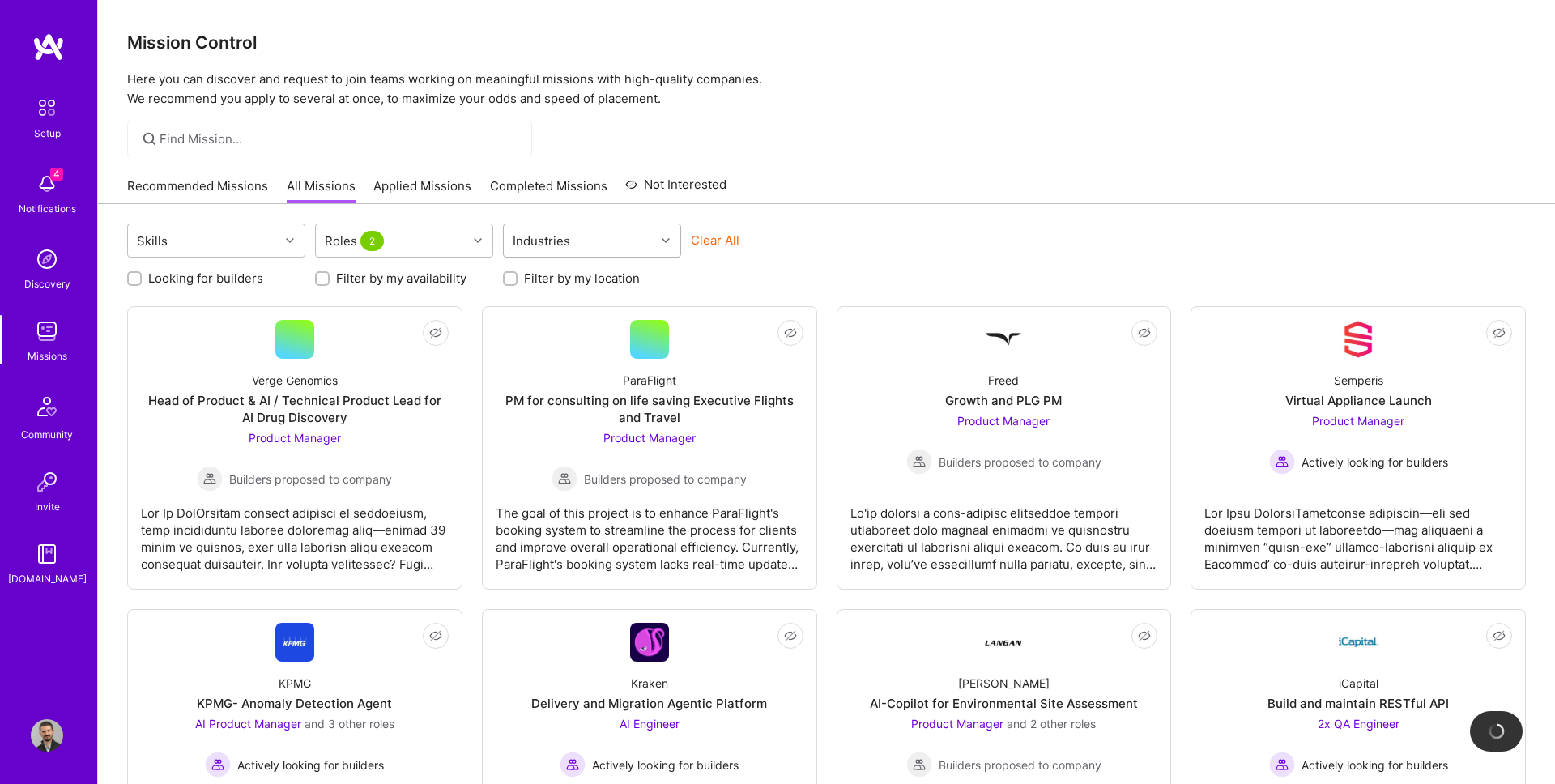
click at [564, 234] on div "Industries" at bounding box center [541, 241] width 66 height 24
click at [222, 237] on div "Skills" at bounding box center [204, 241] width 151 height 33
click at [370, 285] on label "Filter by my availability" at bounding box center [400, 277] width 130 height 17
click at [329, 285] on input "Filter by my availability" at bounding box center [324, 279] width 11 height 11
checkbox input "true"
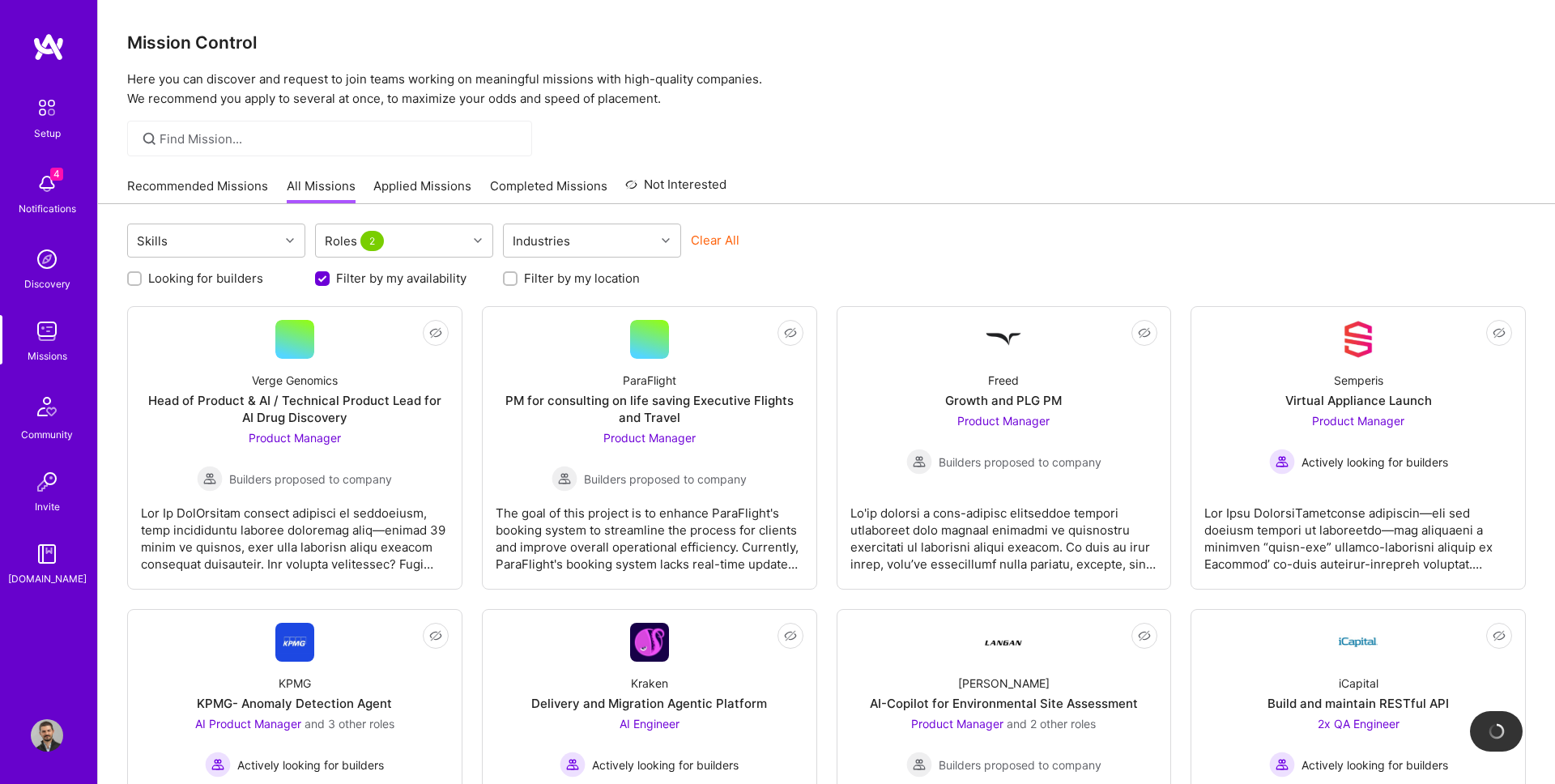
click at [217, 281] on label "Looking for builders" at bounding box center [206, 277] width 115 height 17
click at [142, 281] on input "Looking for builders" at bounding box center [136, 279] width 11 height 11
checkbox input "true"
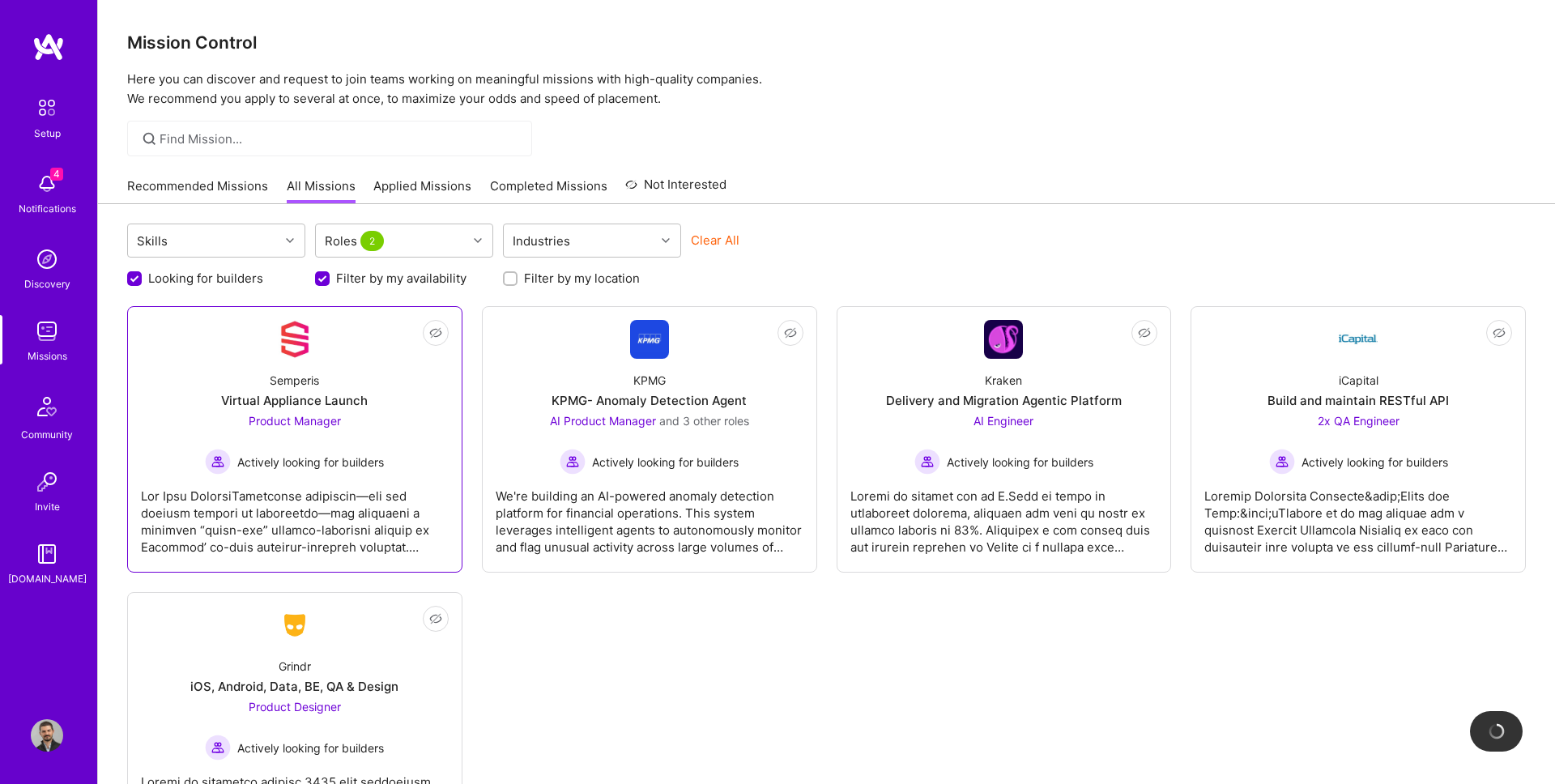
scroll to position [33, 0]
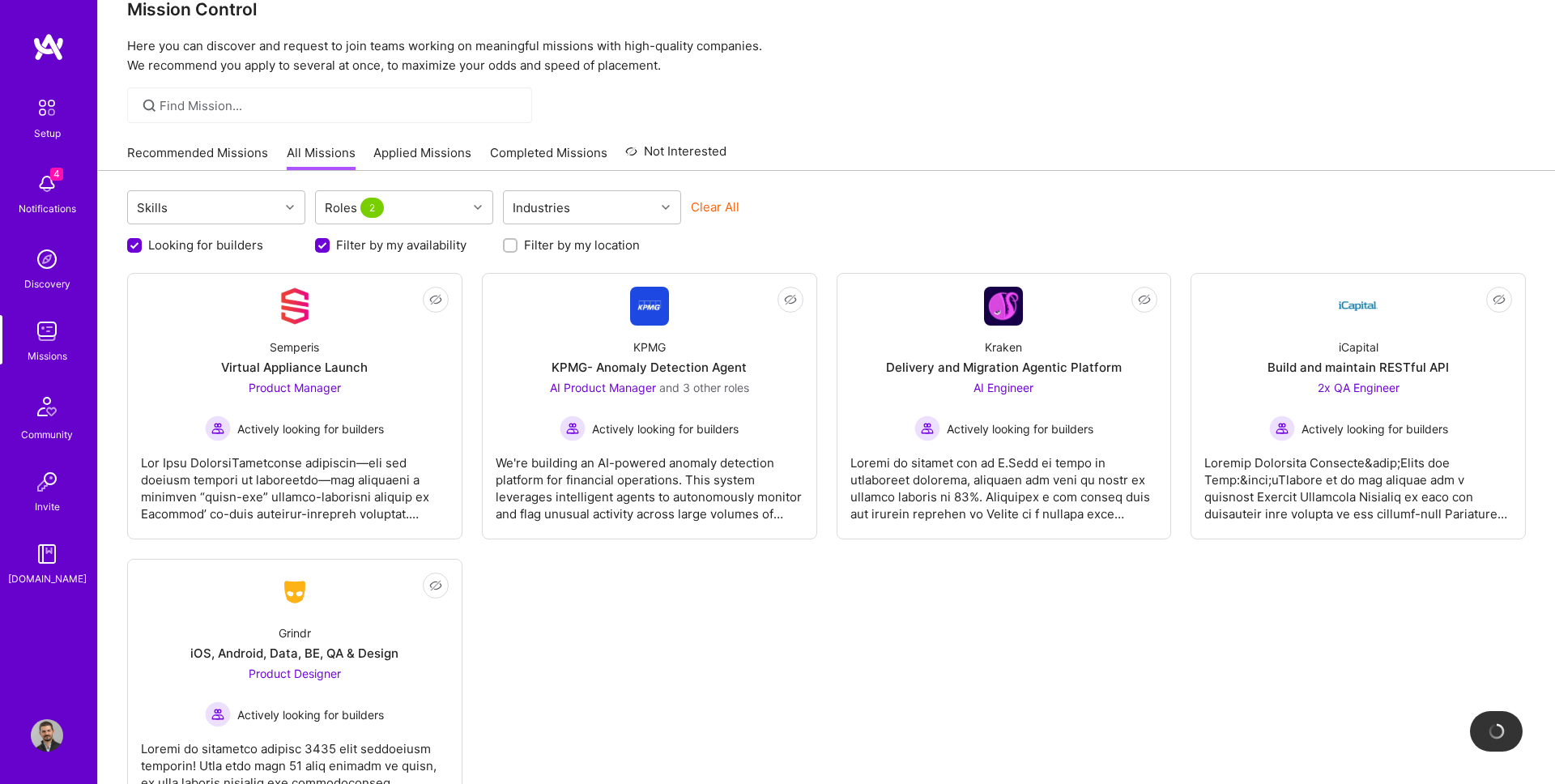
click at [525, 246] on label "Filter by my location" at bounding box center [581, 245] width 116 height 17
click at [518, 246] on input "Filter by my location" at bounding box center [511, 246] width 11 height 11
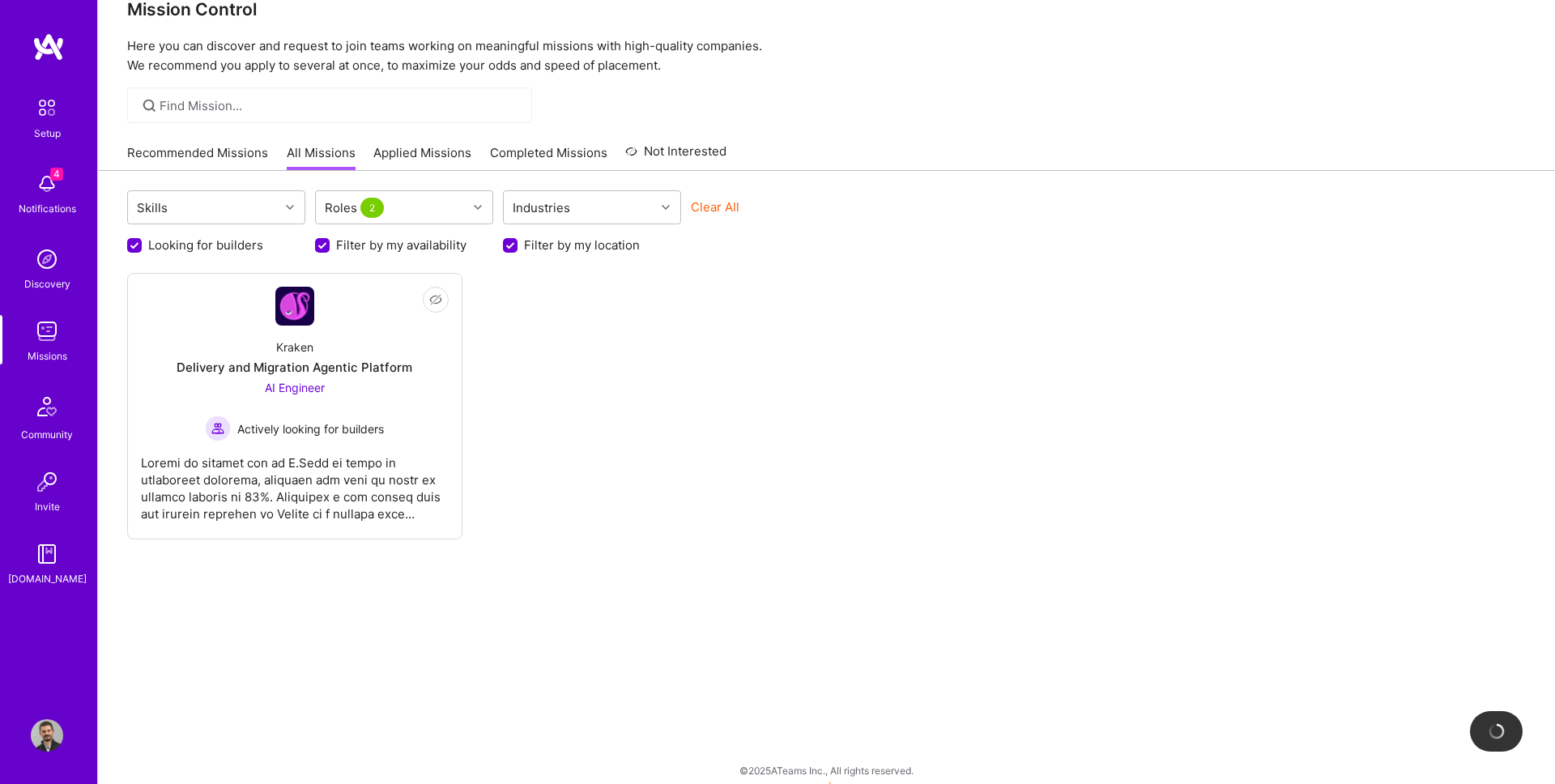
scroll to position [0, 0]
click at [520, 246] on div "Filter by my location" at bounding box center [592, 245] width 178 height 17
click at [511, 246] on input "Filter by my location" at bounding box center [511, 246] width 15 height 15
checkbox input "false"
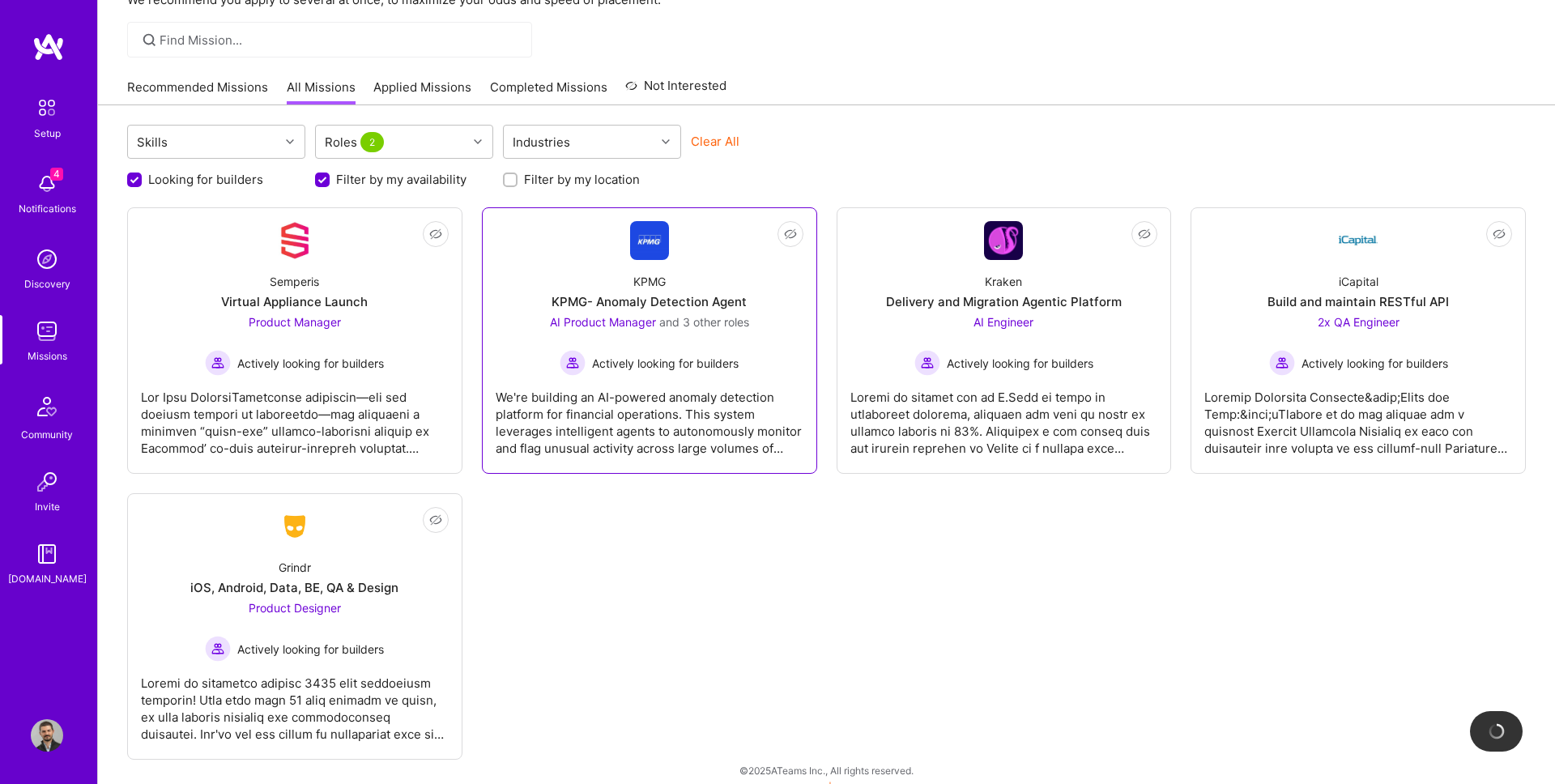
scroll to position [106, 0]
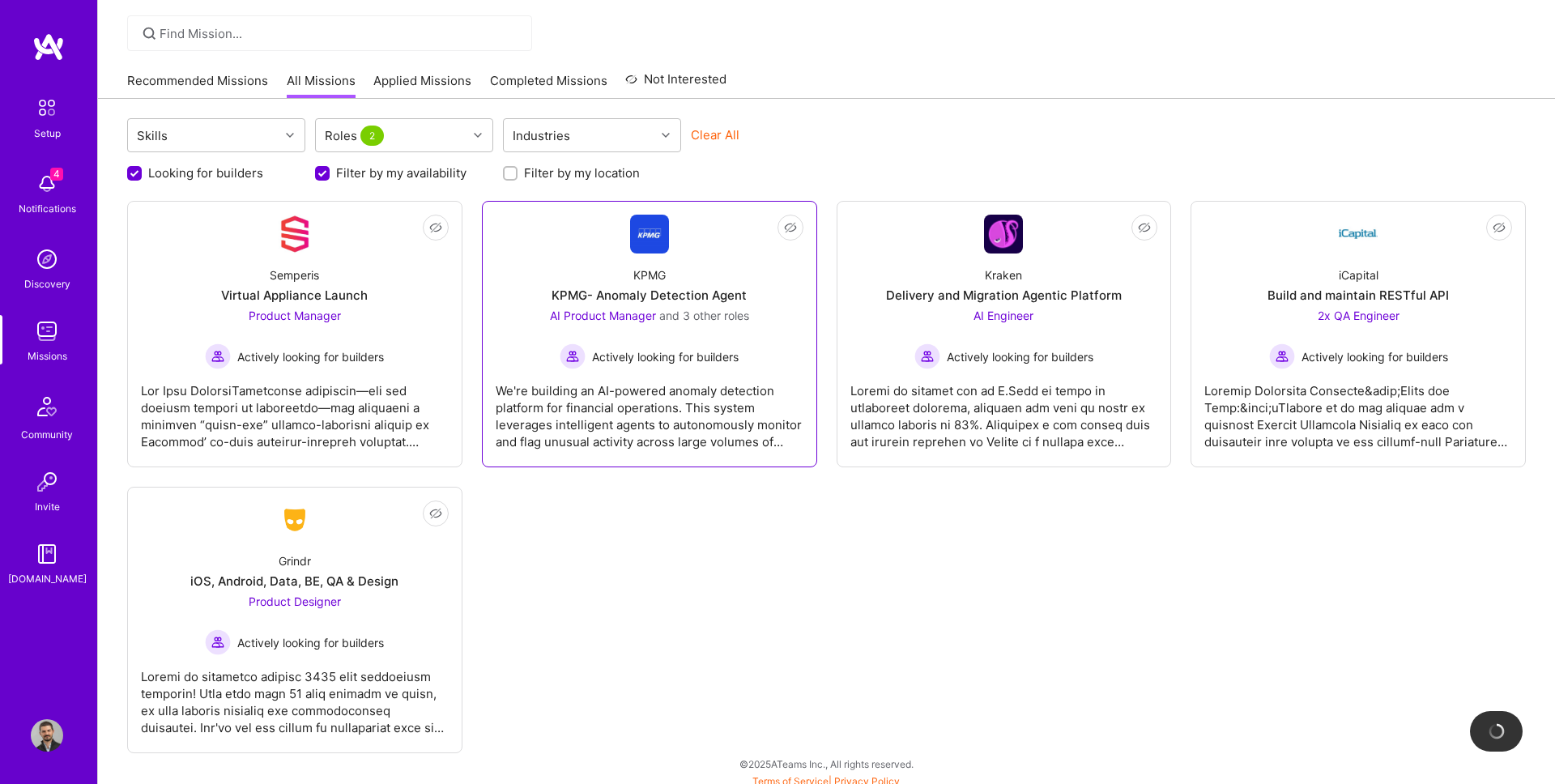
click at [646, 226] on img at bounding box center [649, 234] width 39 height 39
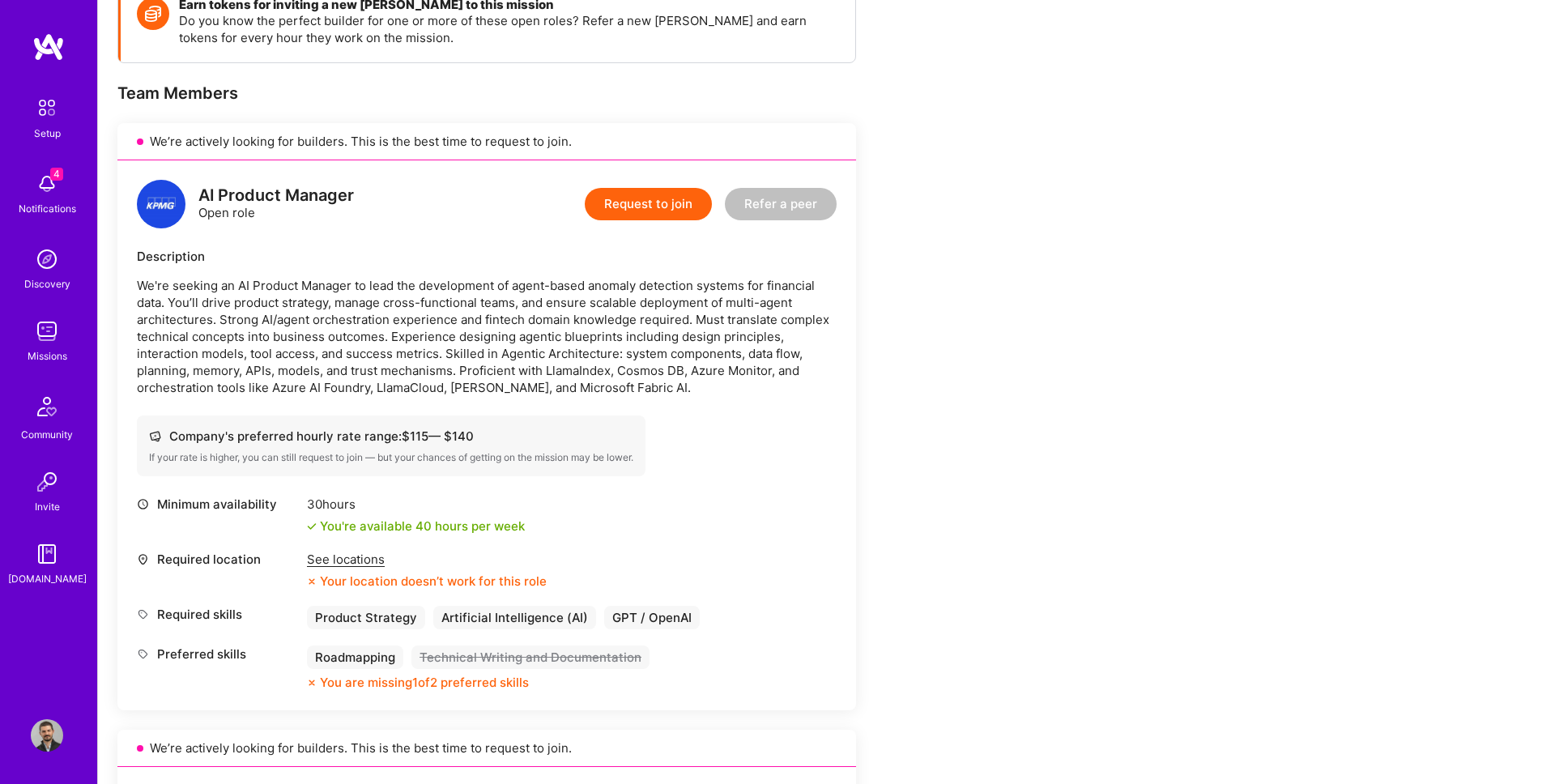
scroll to position [277, 0]
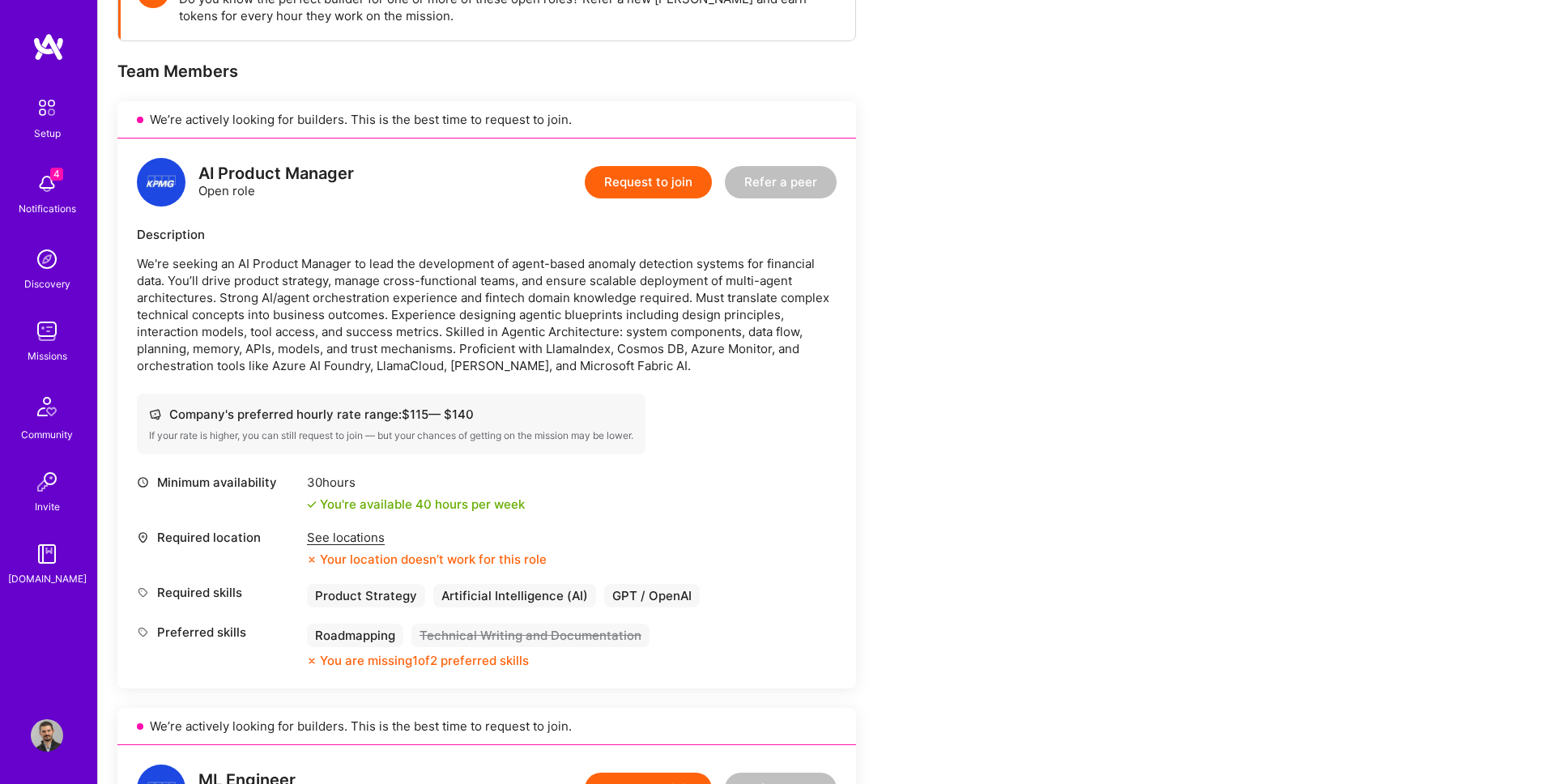
click at [366, 529] on div "See locations" at bounding box center [426, 537] width 239 height 17
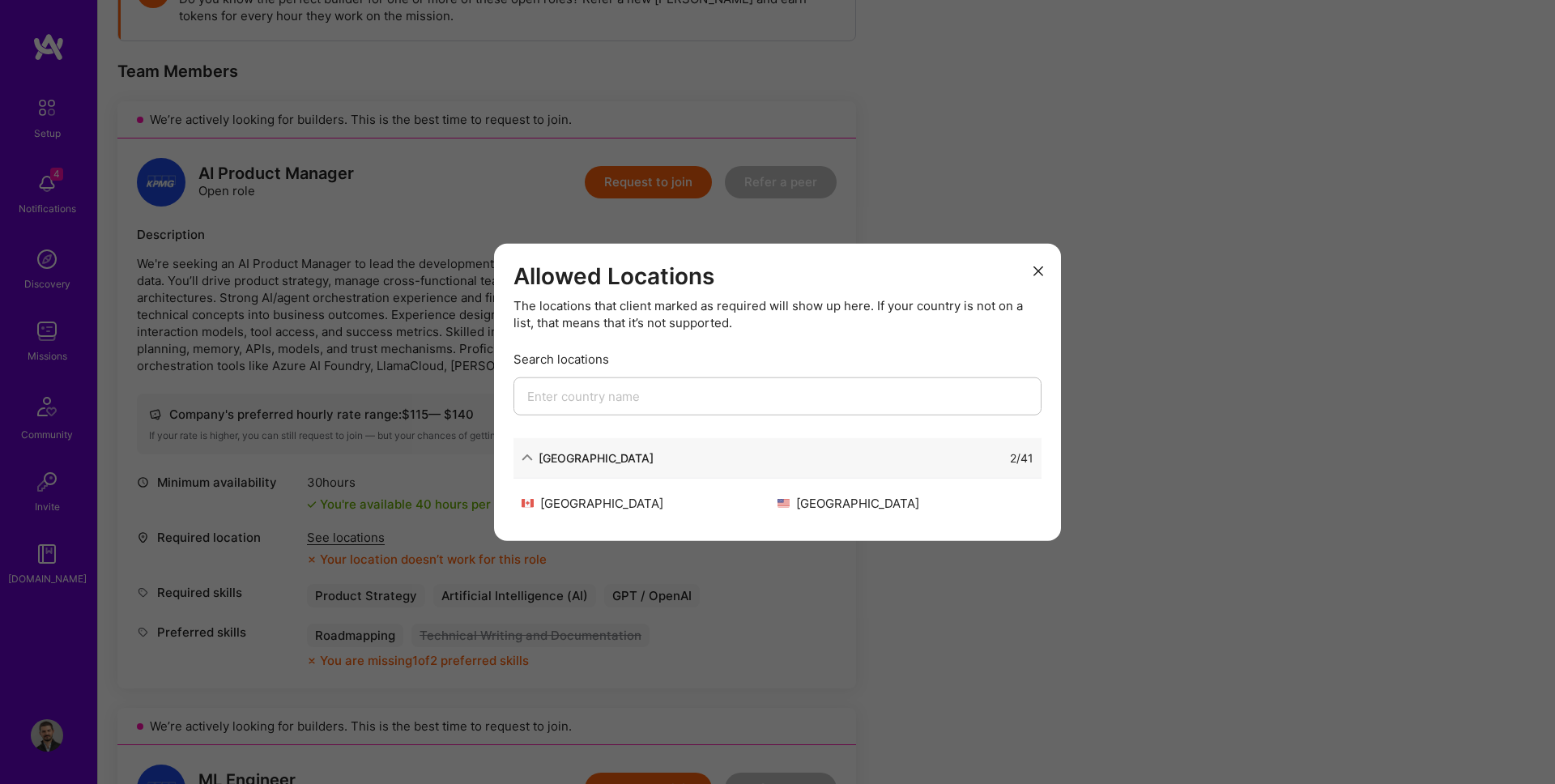
click at [1032, 276] on button "modal" at bounding box center [1037, 269] width 19 height 26
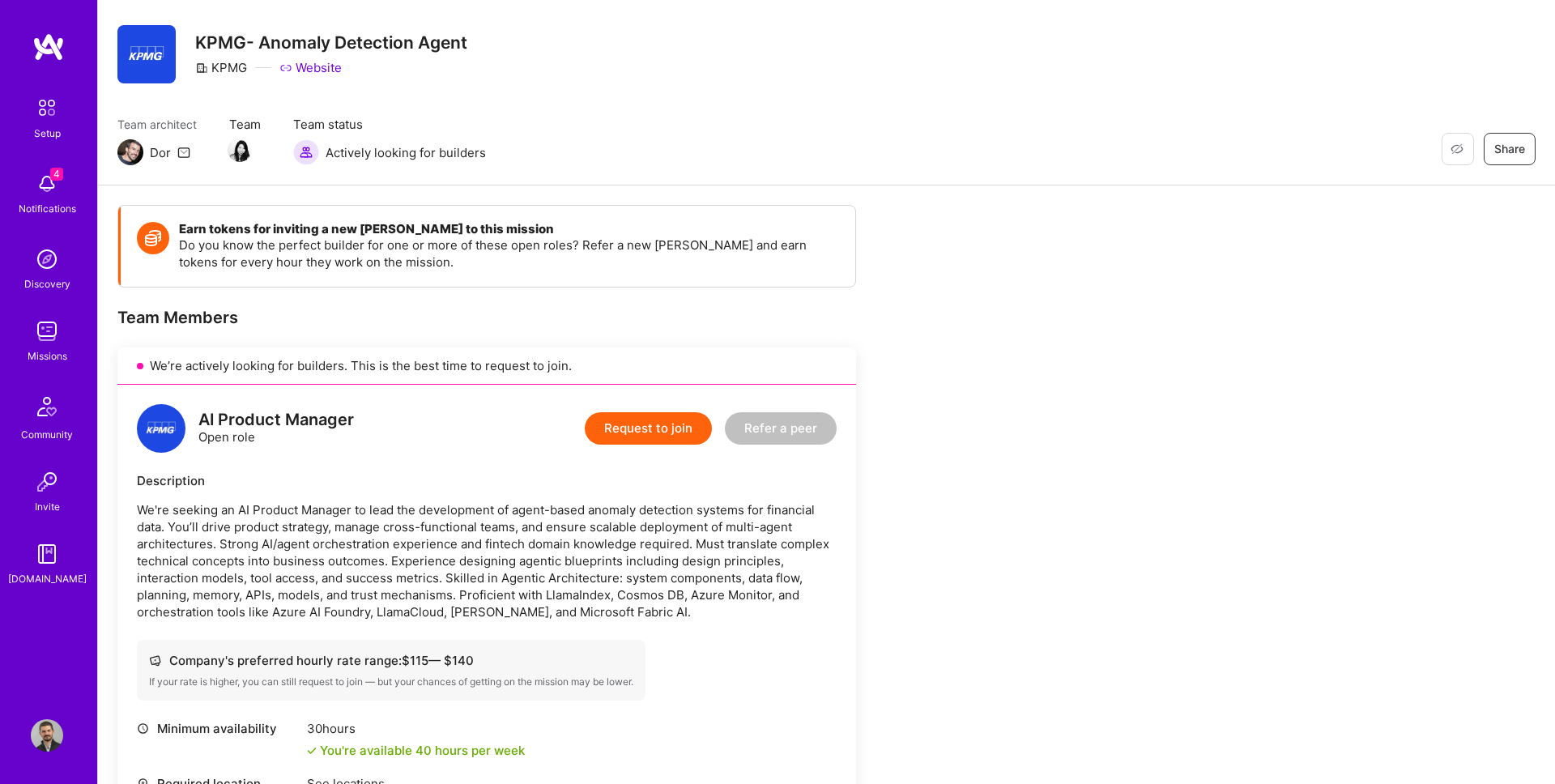
scroll to position [0, 0]
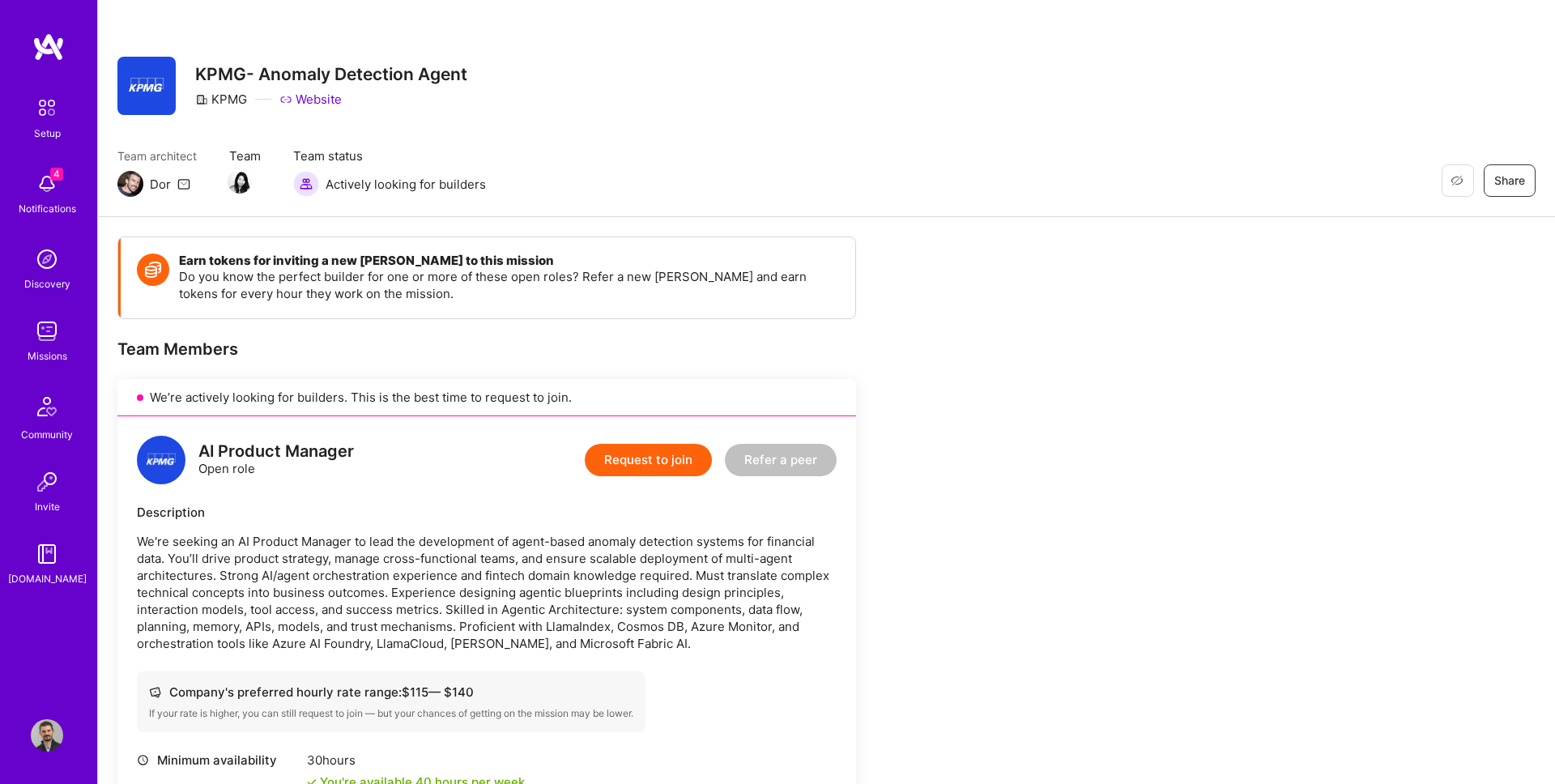
click at [56, 53] on img at bounding box center [49, 47] width 33 height 29
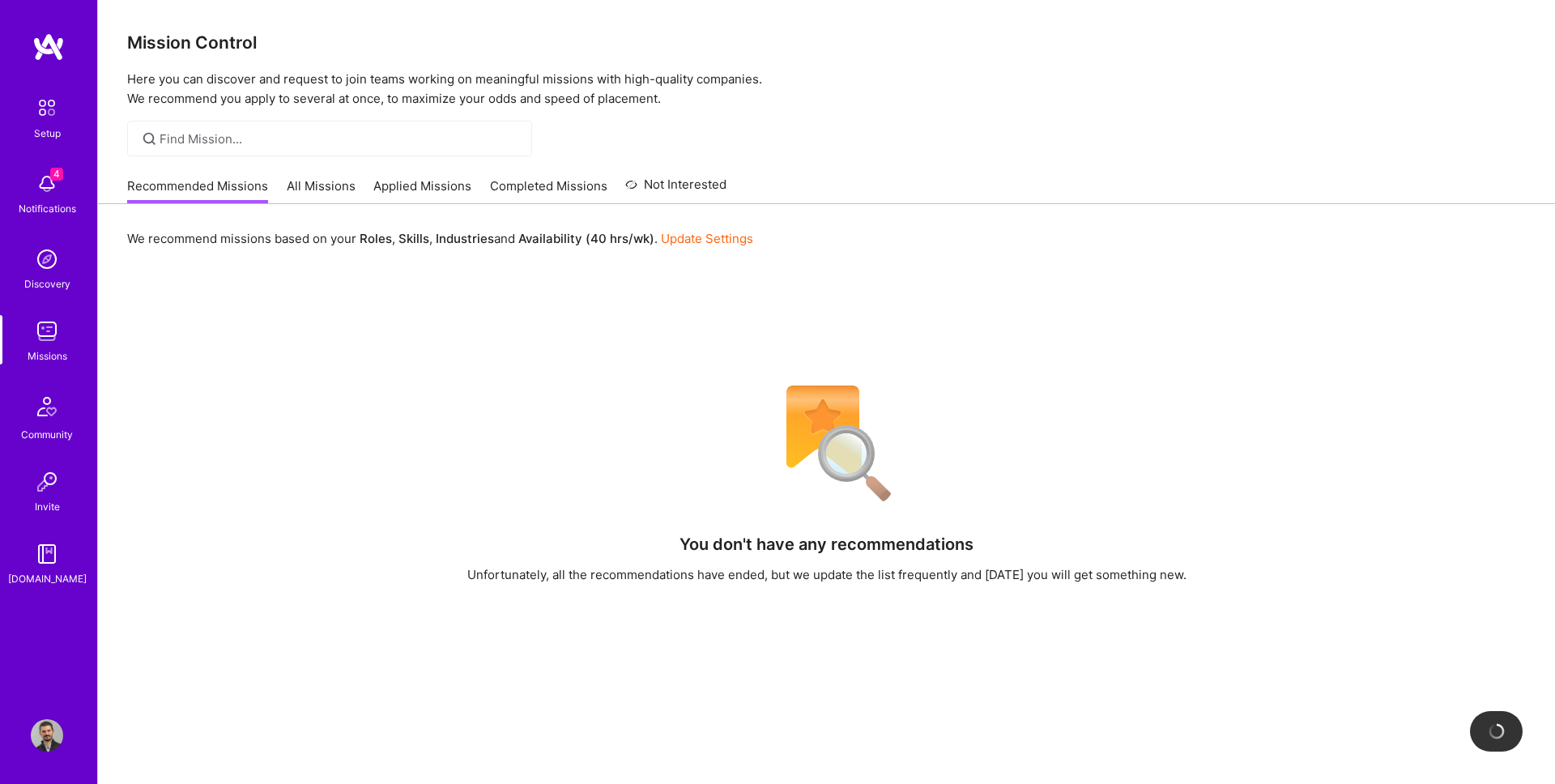
click at [44, 719] on img at bounding box center [47, 735] width 33 height 33
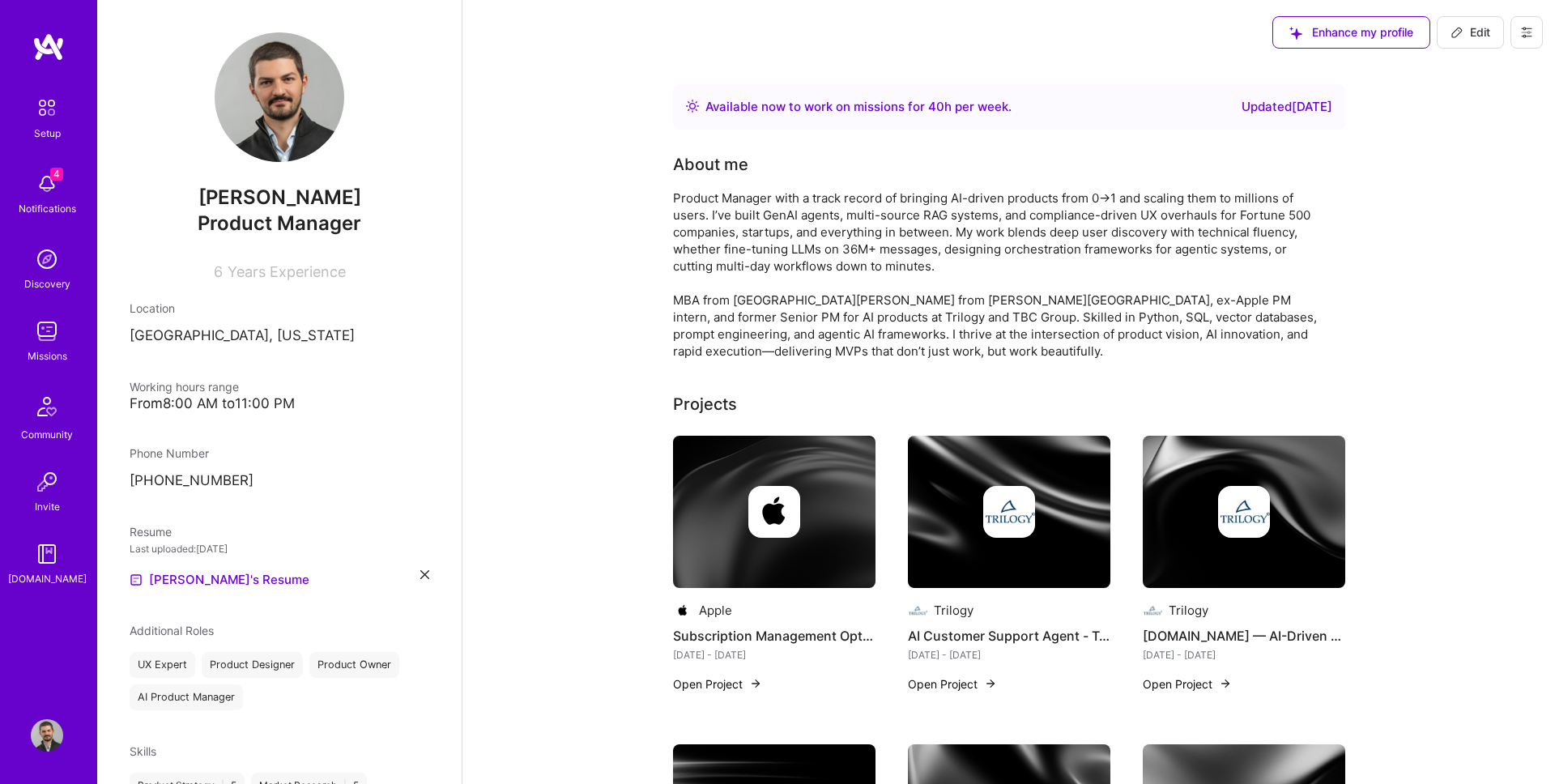
click at [1484, 31] on span "Edit" at bounding box center [1470, 33] width 40 height 16
select select "US"
select select "Right Now"
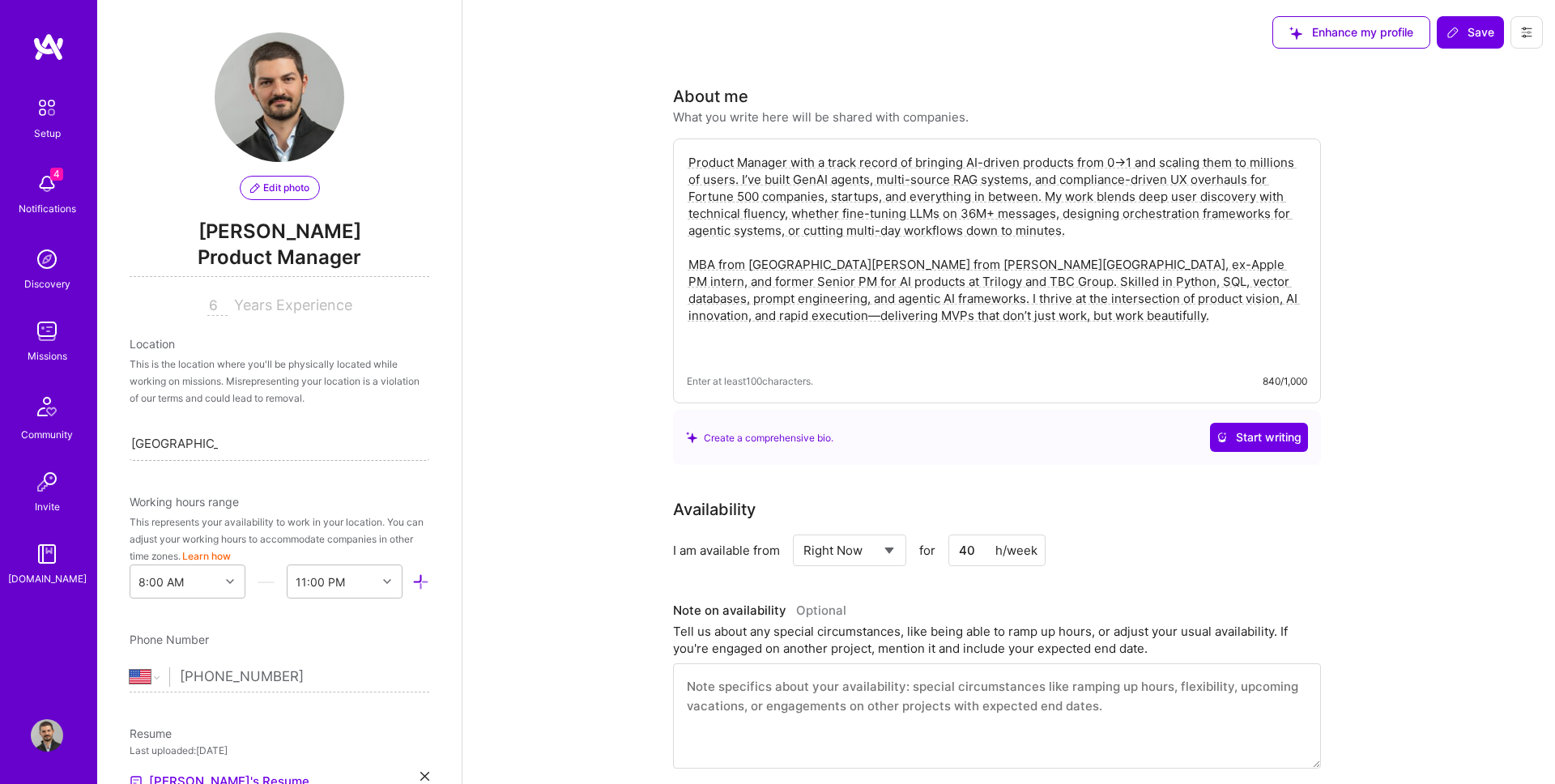
click at [203, 442] on input "[GEOGRAPHIC_DATA], [US_STATE]" at bounding box center [174, 443] width 86 height 17
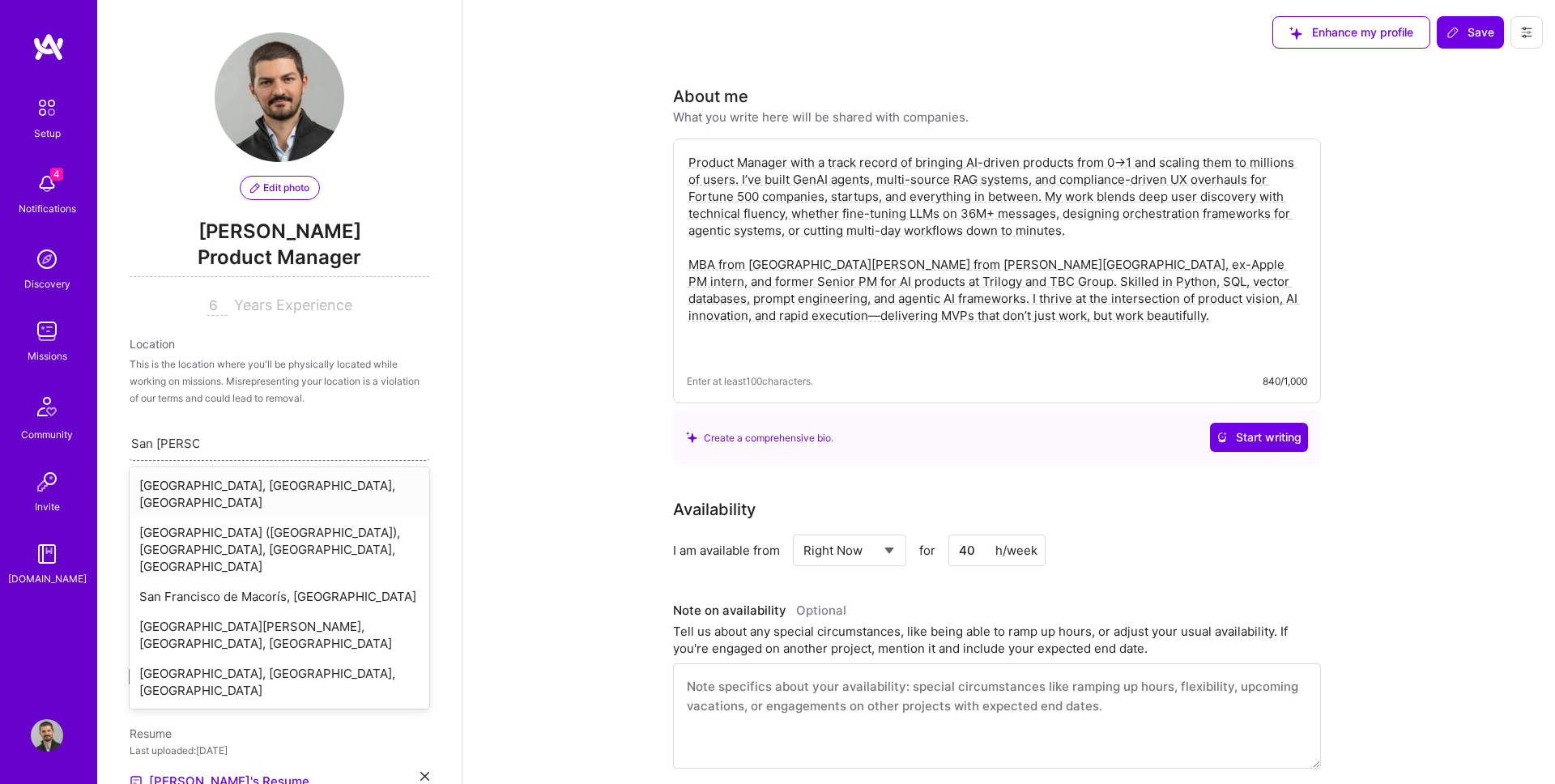
type input "San Francisco"
click at [210, 482] on div "San Francisco, CA, USA" at bounding box center [278, 494] width 299 height 47
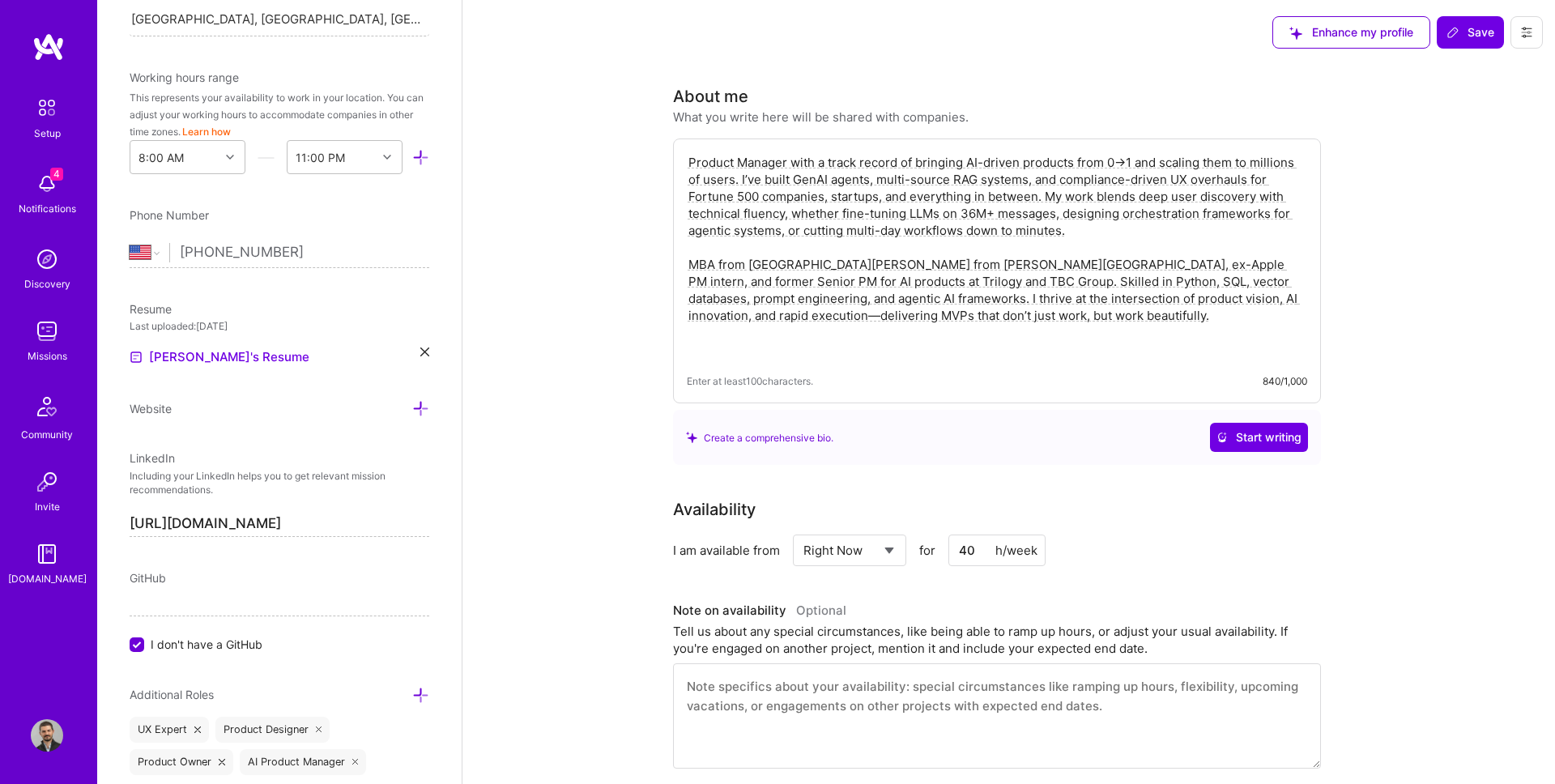
scroll to position [421, 0]
click at [316, 163] on div "11:00 PM" at bounding box center [320, 160] width 49 height 17
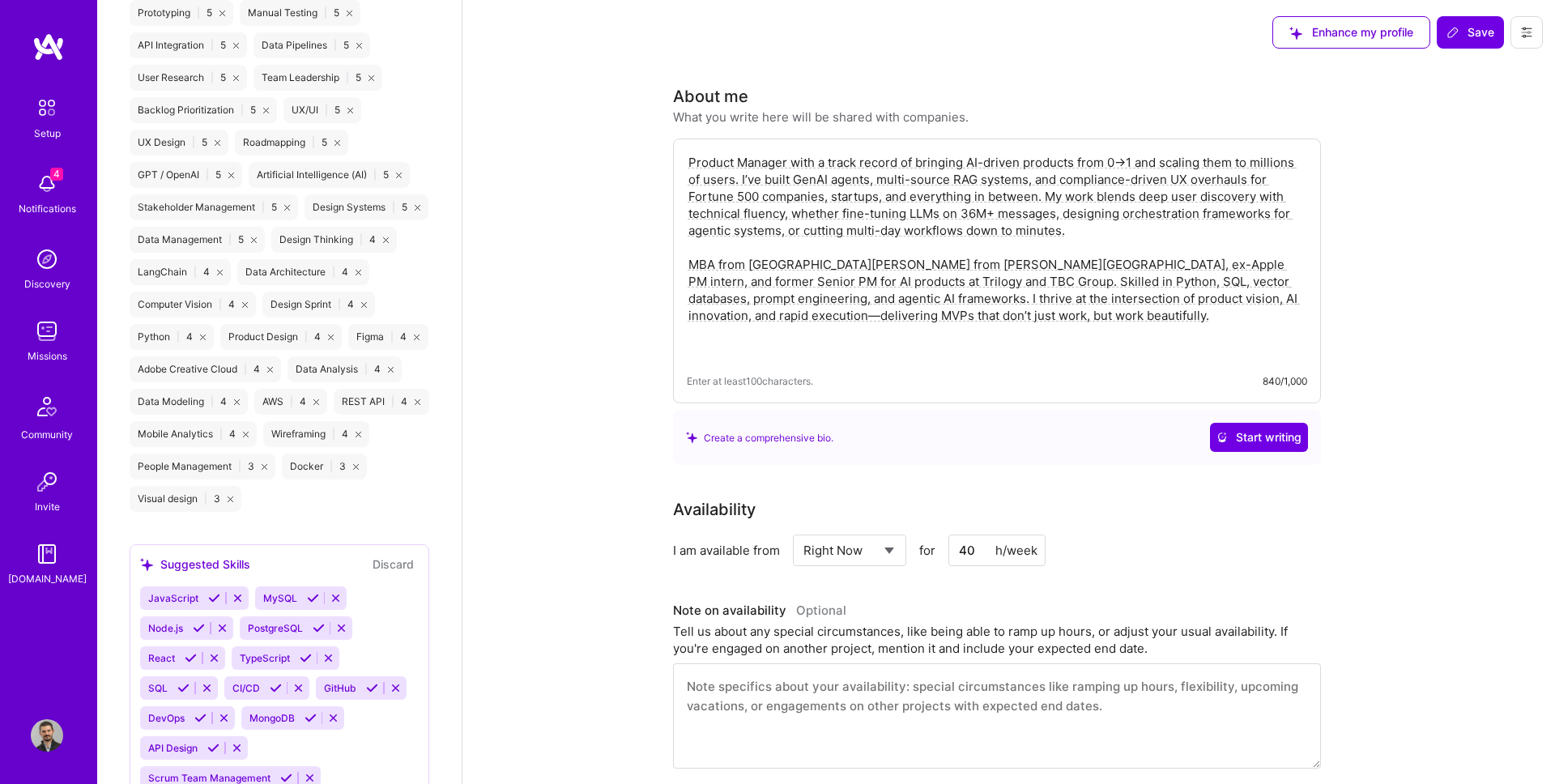
scroll to position [1709, 0]
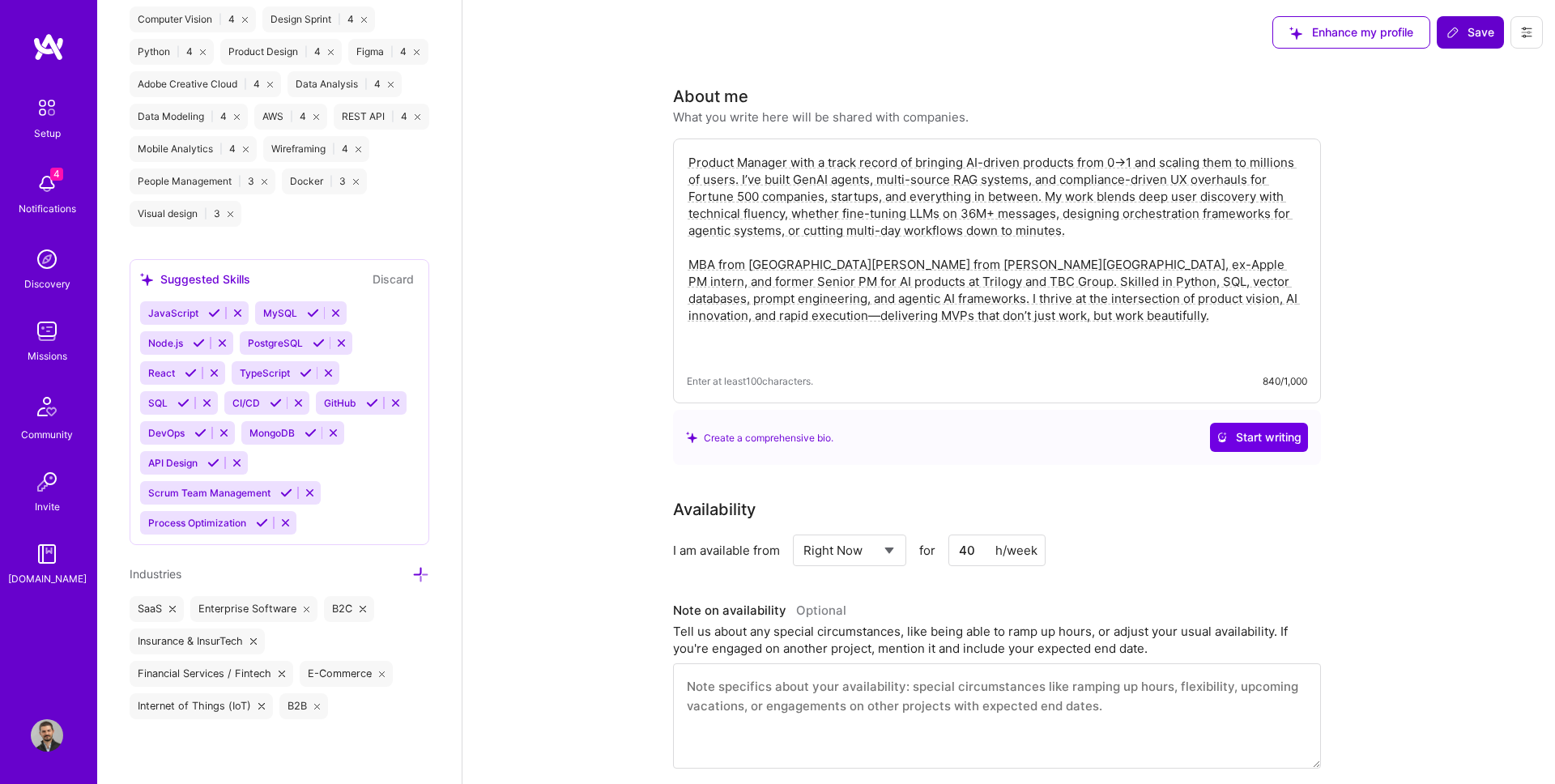
click at [1477, 18] on button "Save" at bounding box center [1470, 33] width 67 height 33
click at [1480, 42] on button "Save" at bounding box center [1470, 33] width 67 height 33
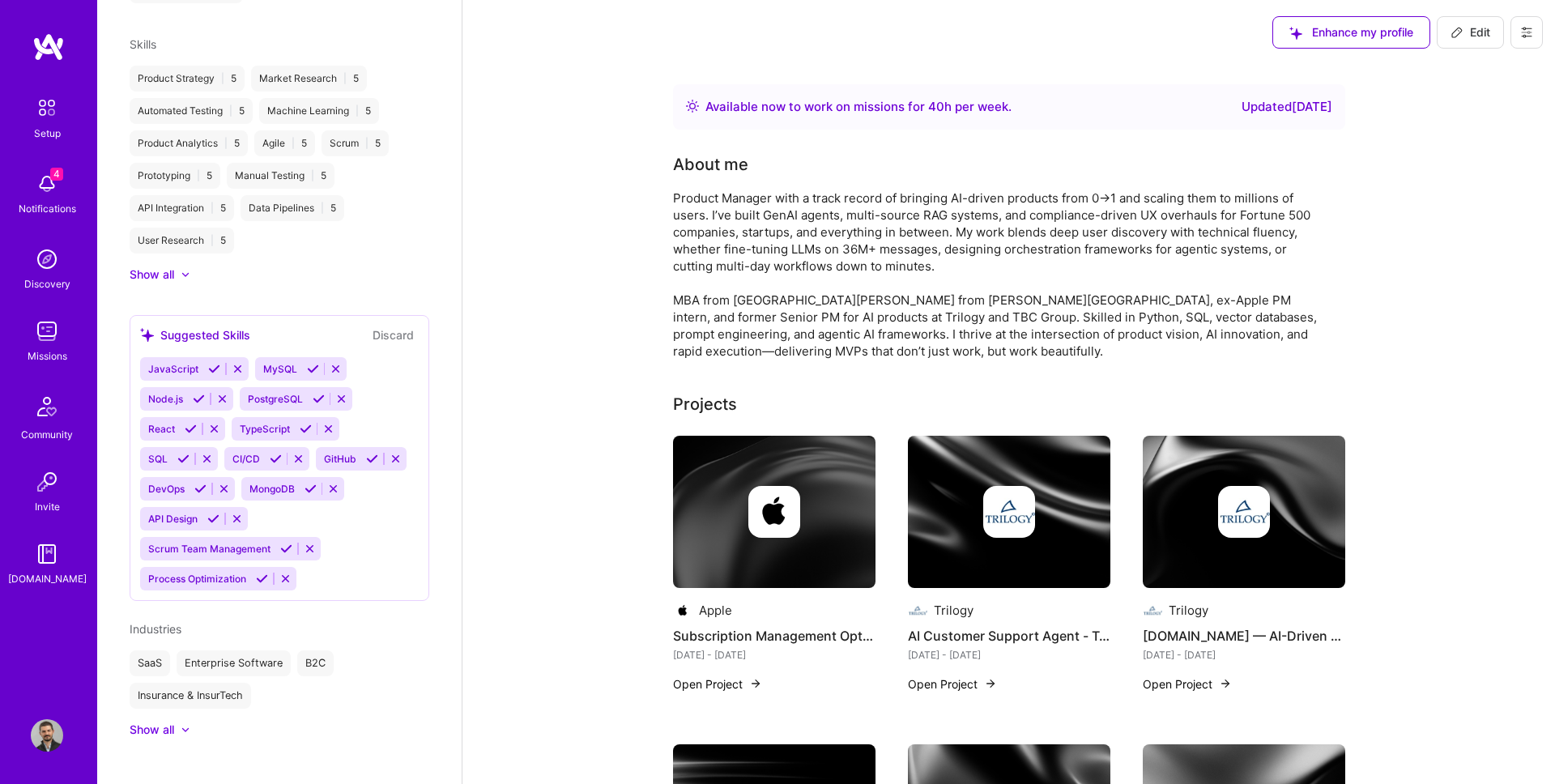
scroll to position [0, 0]
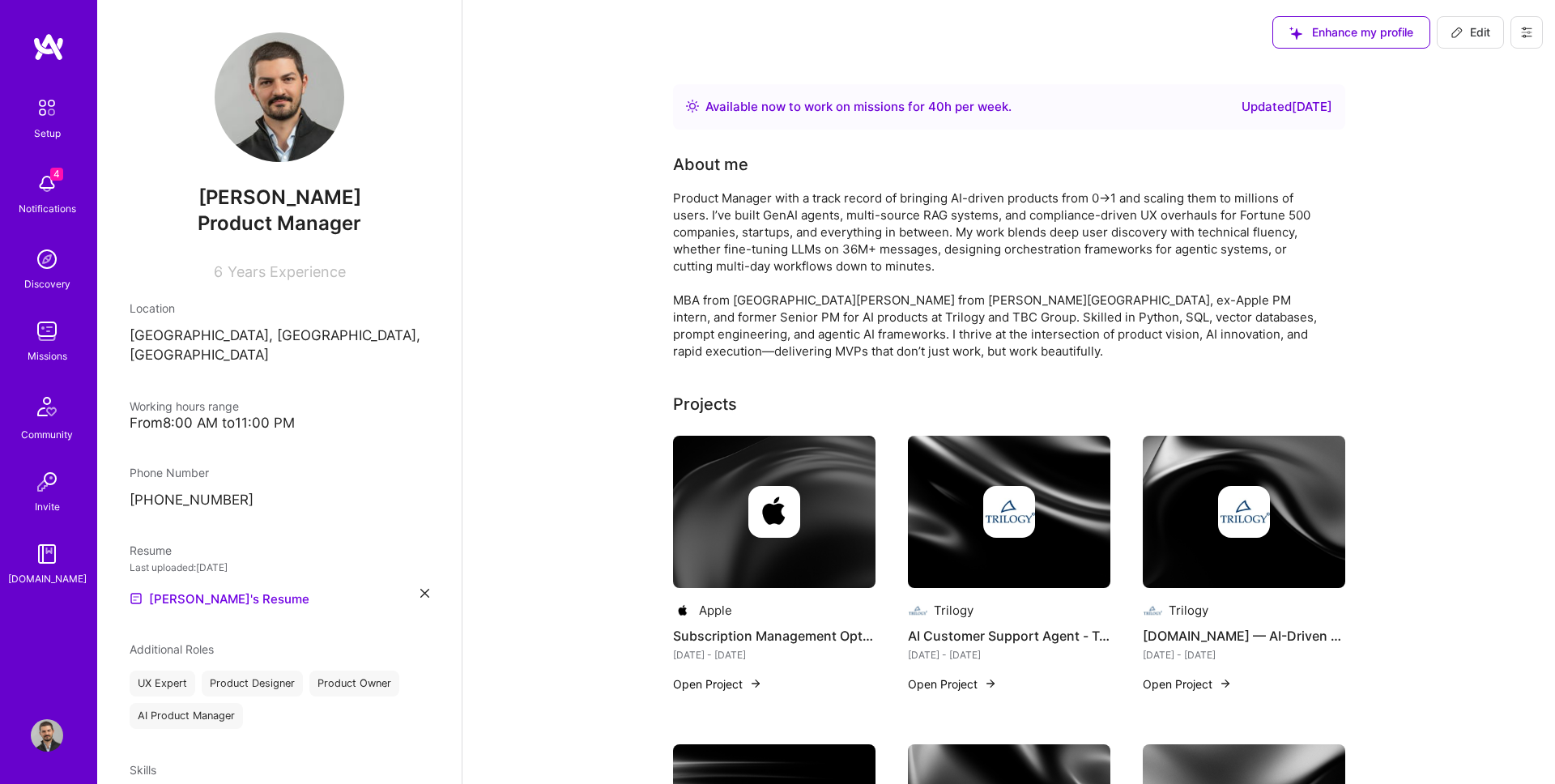
click at [61, 199] on img at bounding box center [47, 184] width 33 height 33
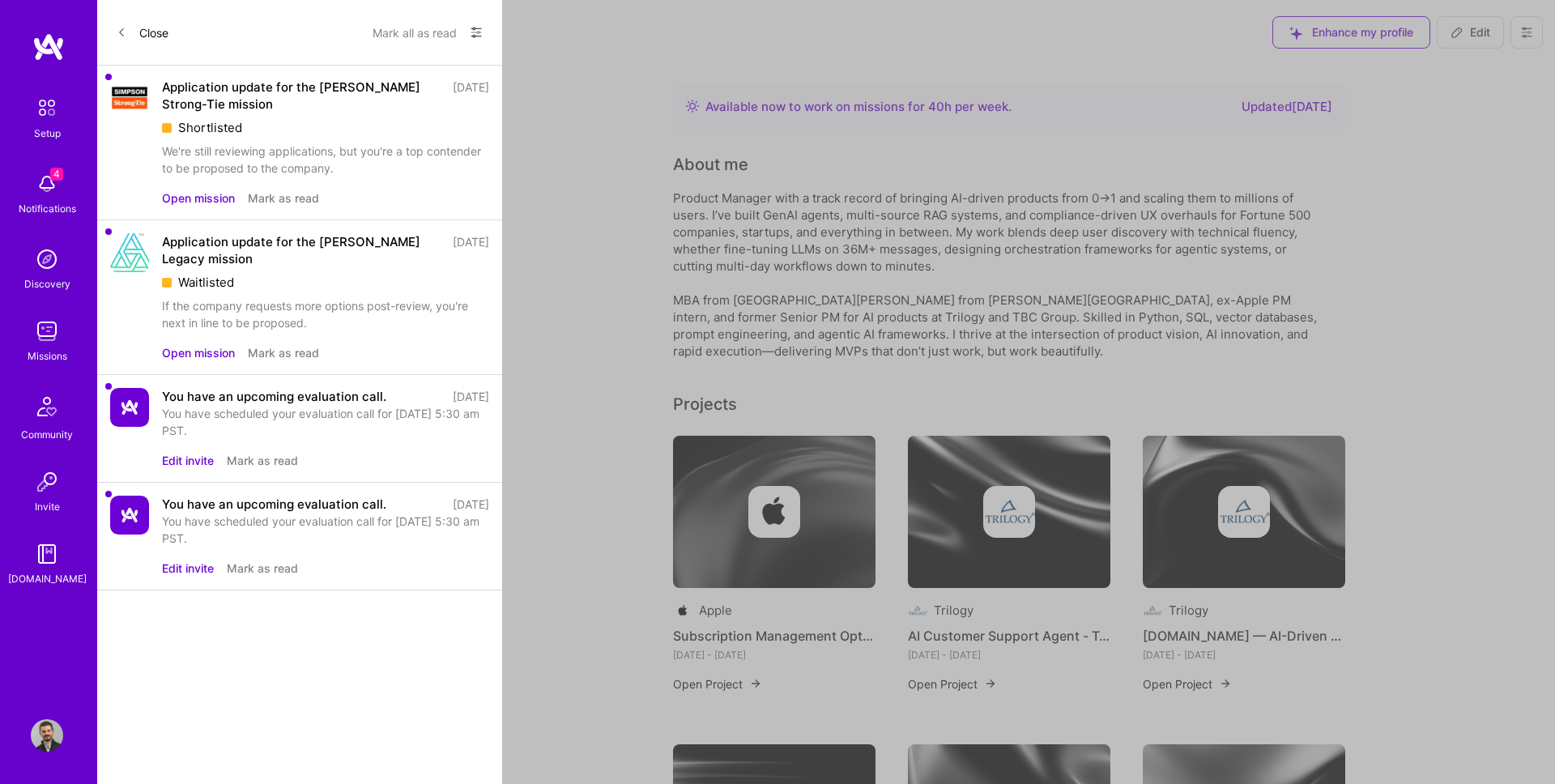
click at [48, 338] on img at bounding box center [47, 331] width 33 height 33
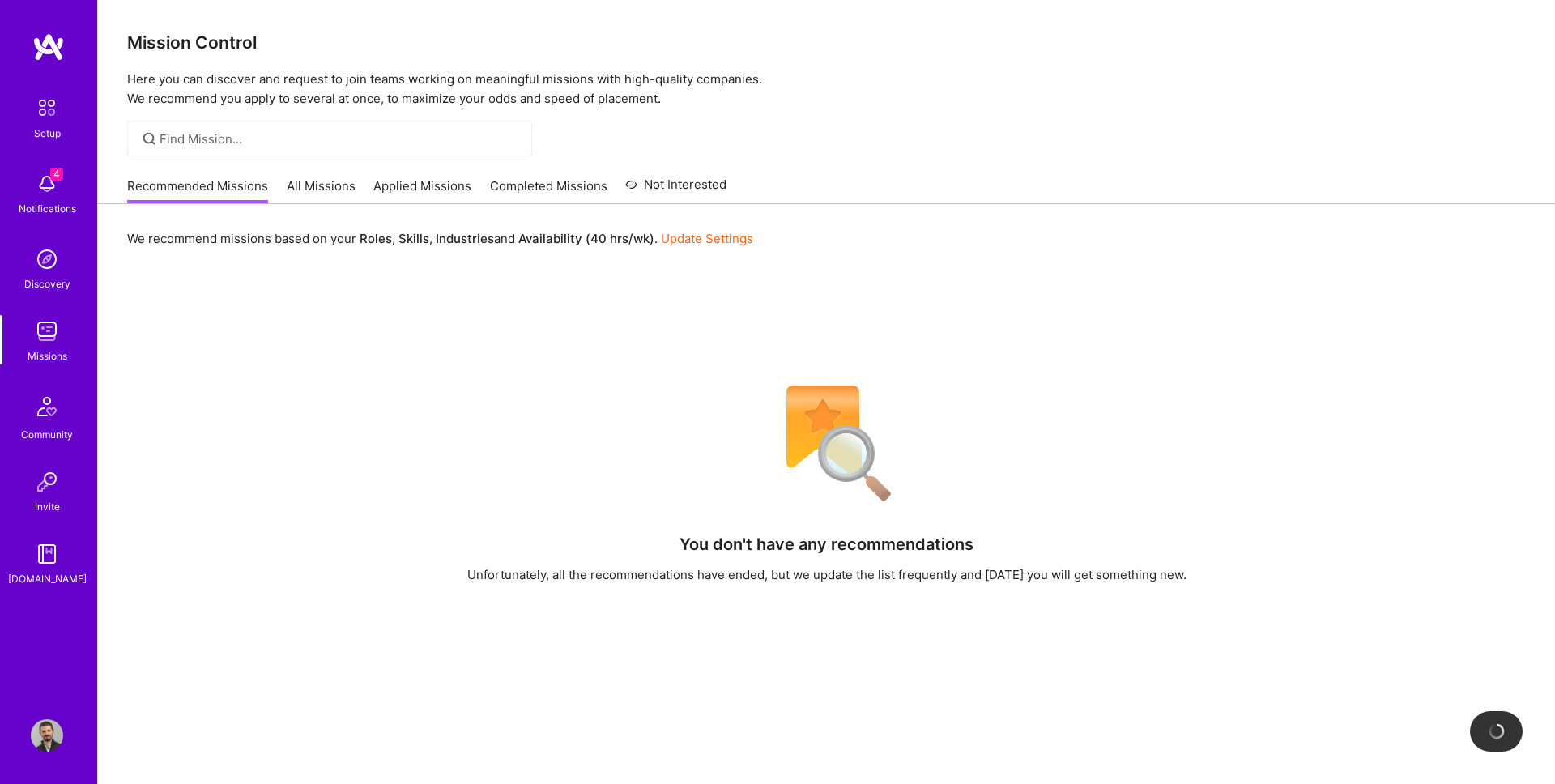
click at [49, 203] on div "Notifications" at bounding box center [46, 208] width 57 height 17
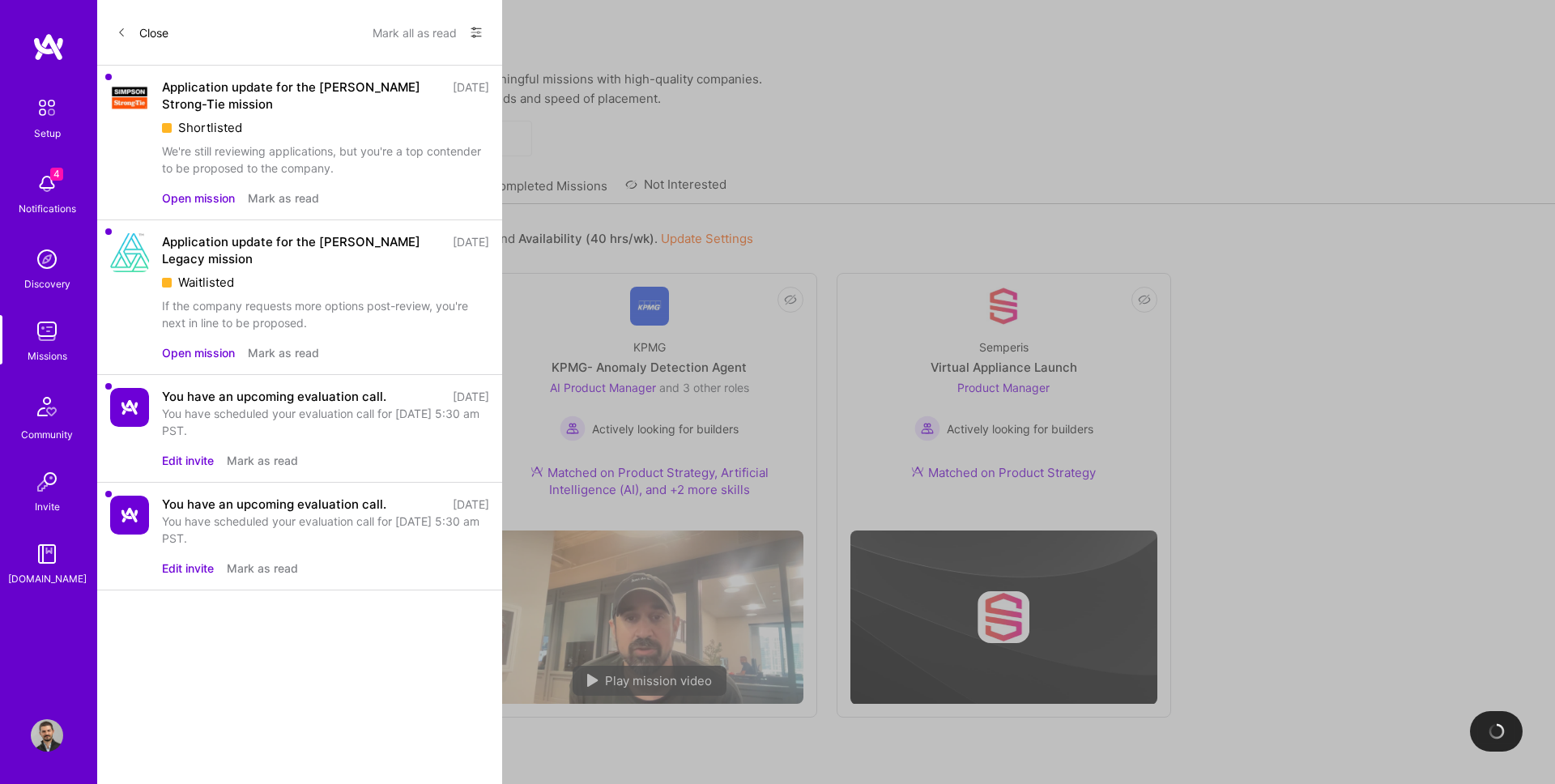
click at [48, 357] on div "Missions" at bounding box center [47, 356] width 40 height 17
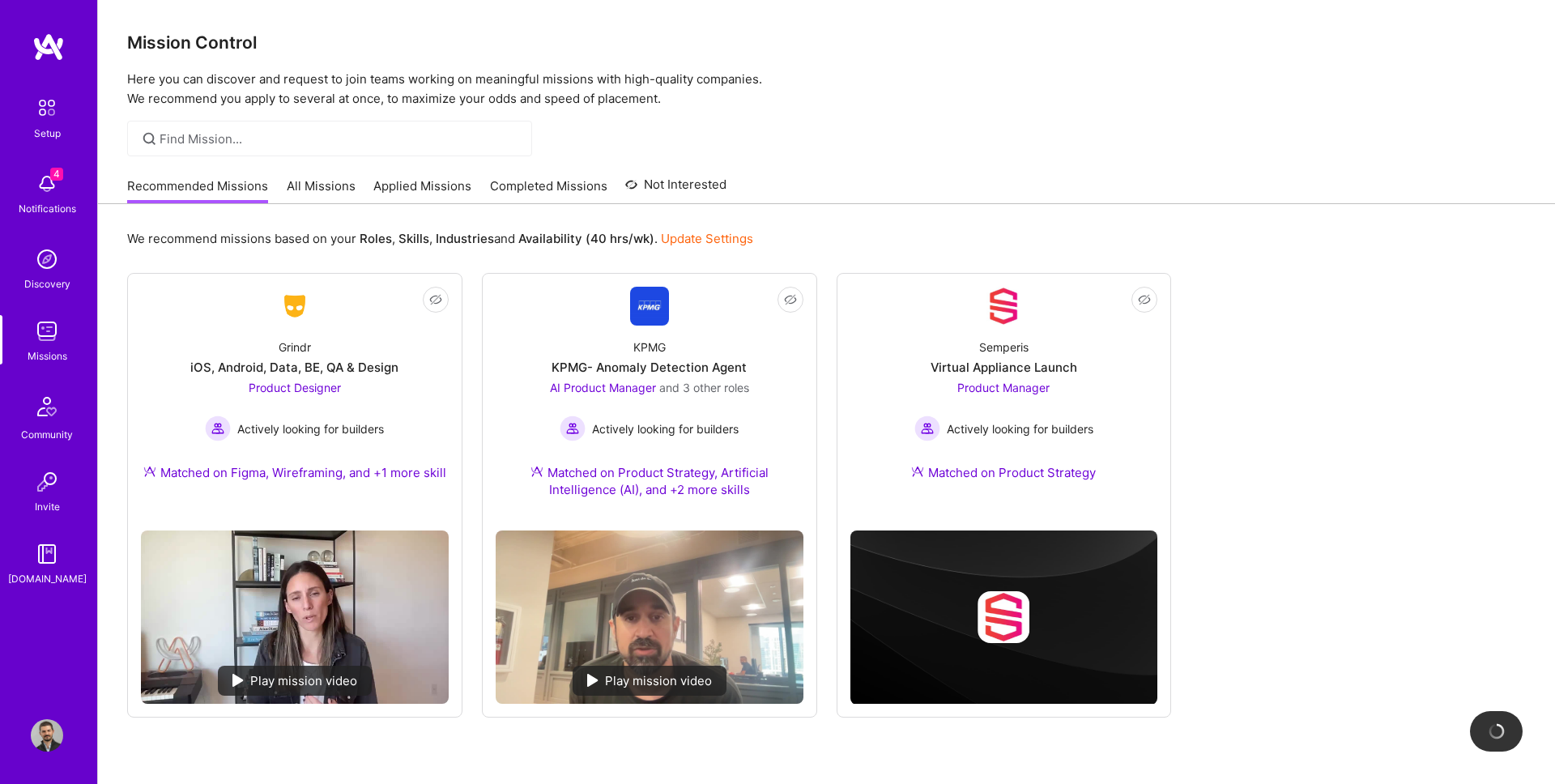
scroll to position [48, 0]
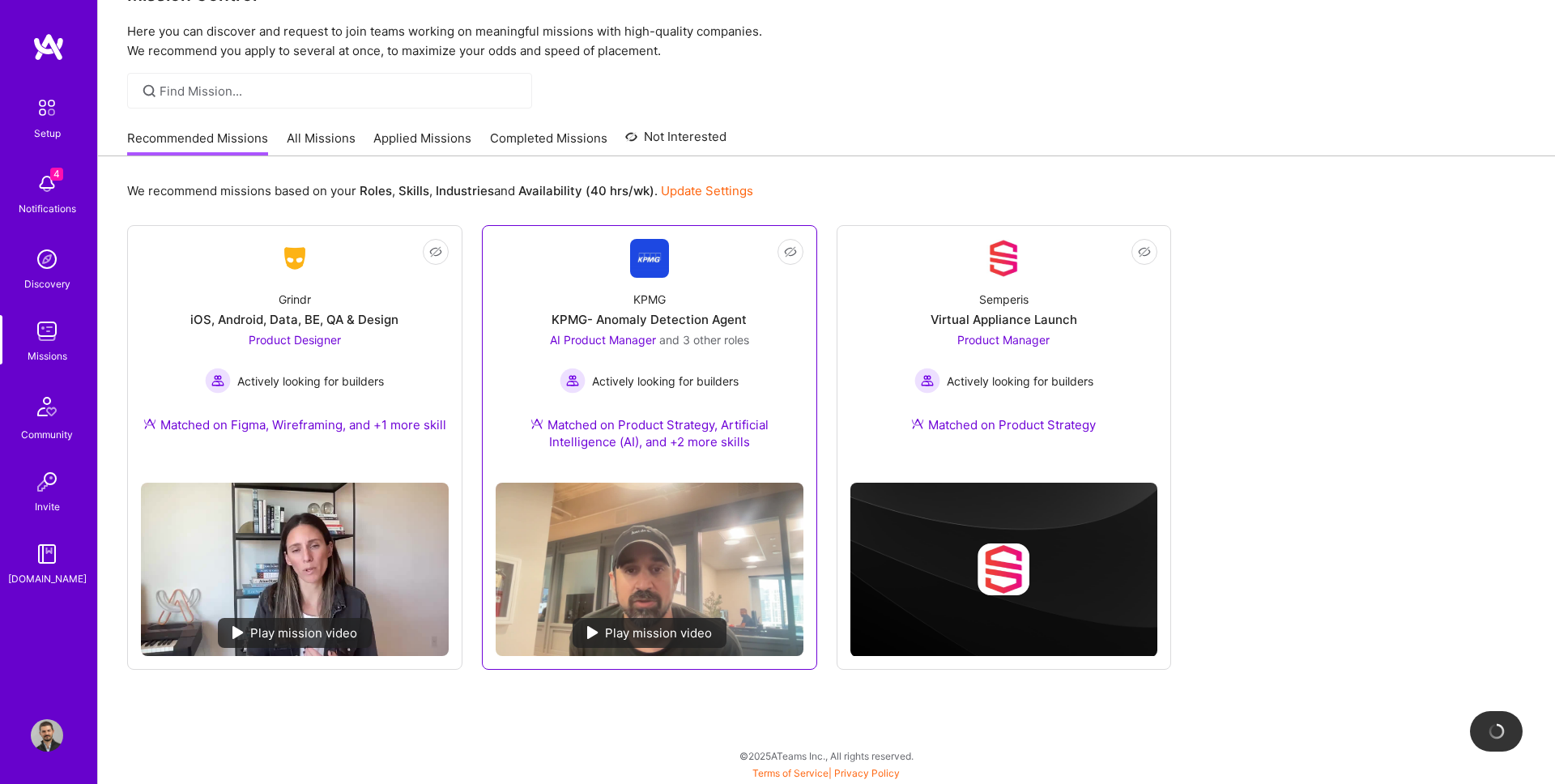
click at [634, 276] on img at bounding box center [649, 258] width 39 height 39
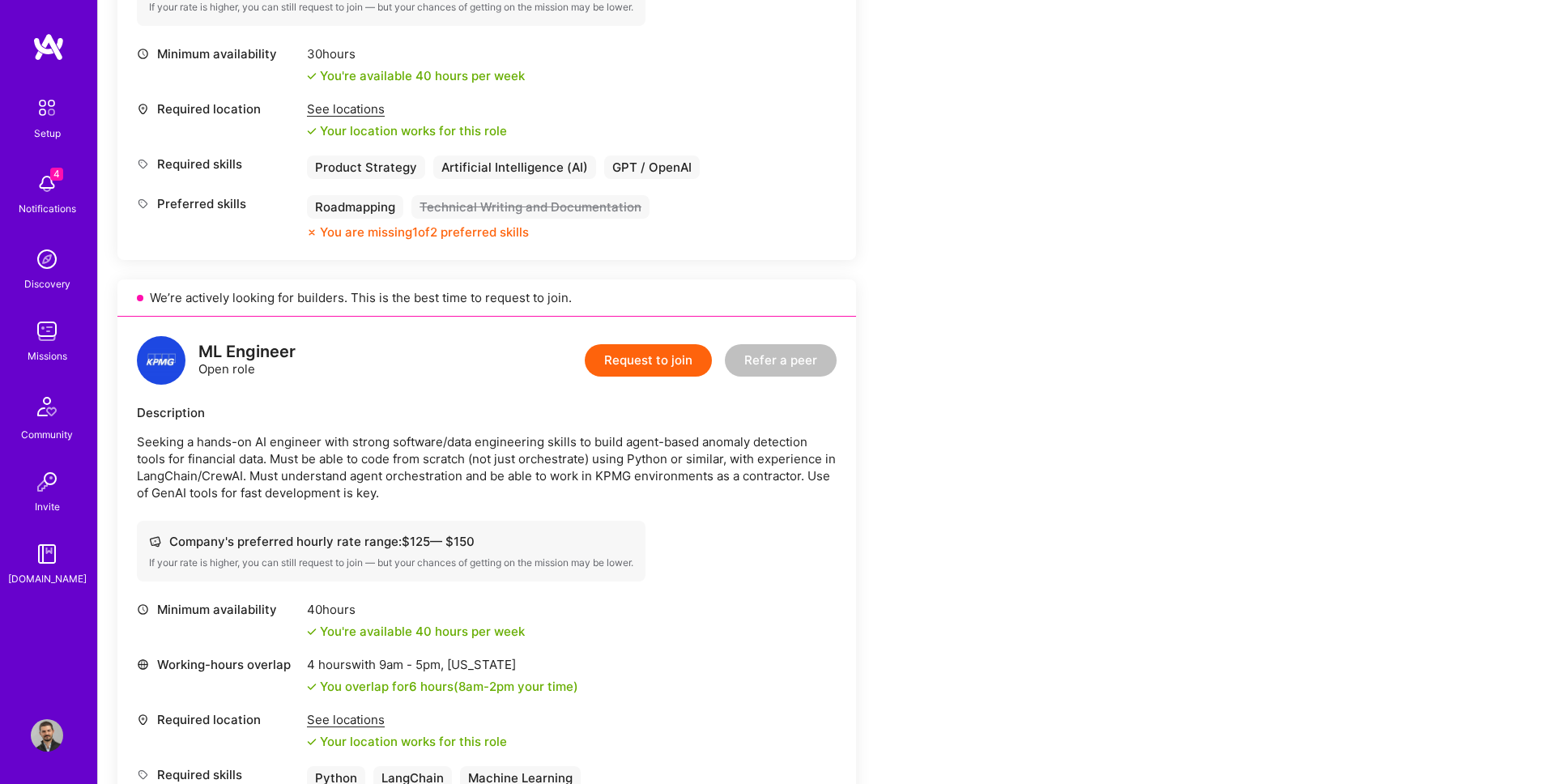
scroll to position [697, 0]
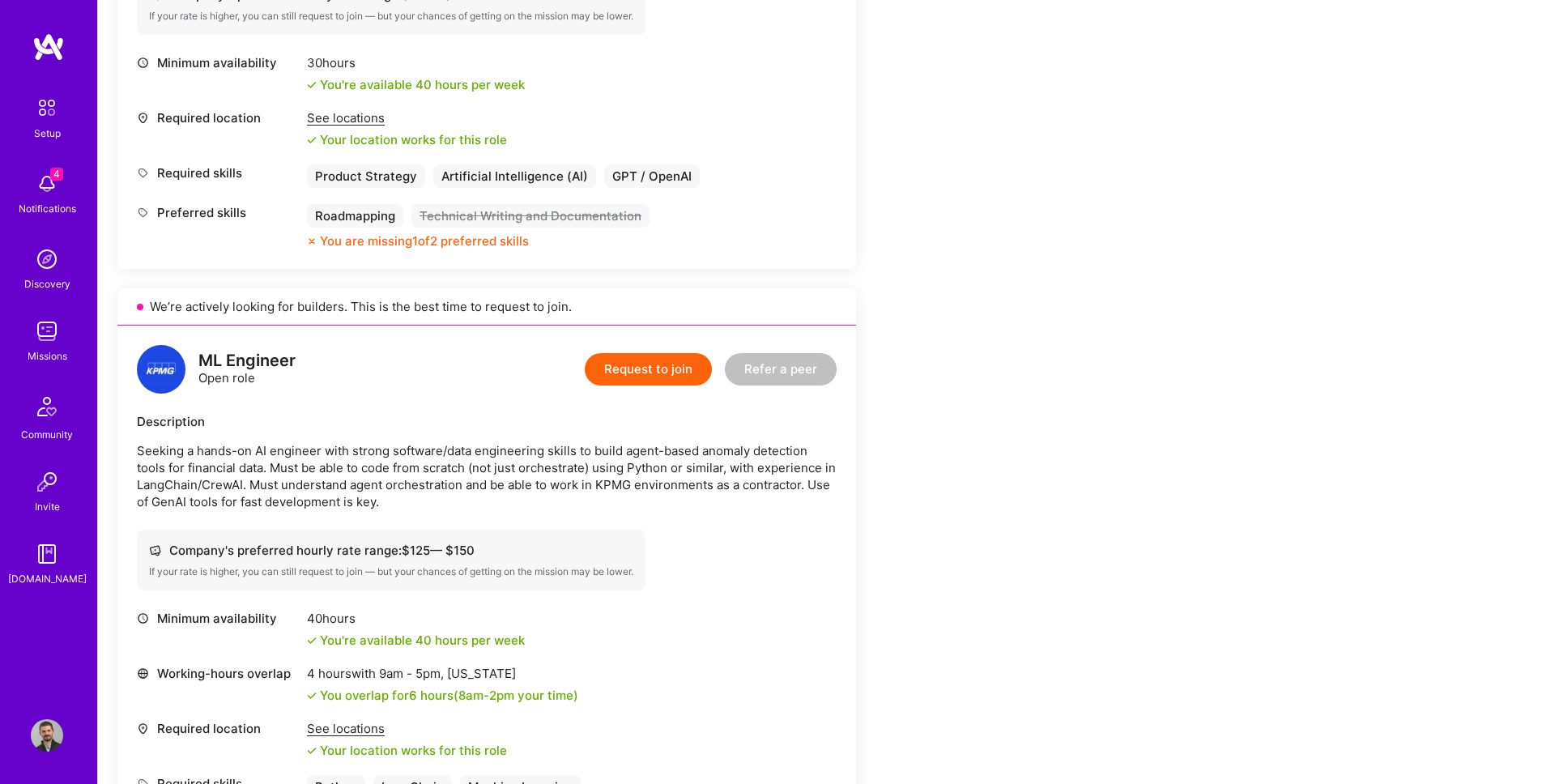
click at [667, 387] on div "Request to join Refer a peer" at bounding box center [711, 368] width 252 height 48
click at [651, 372] on button "Request to join" at bounding box center [649, 369] width 127 height 33
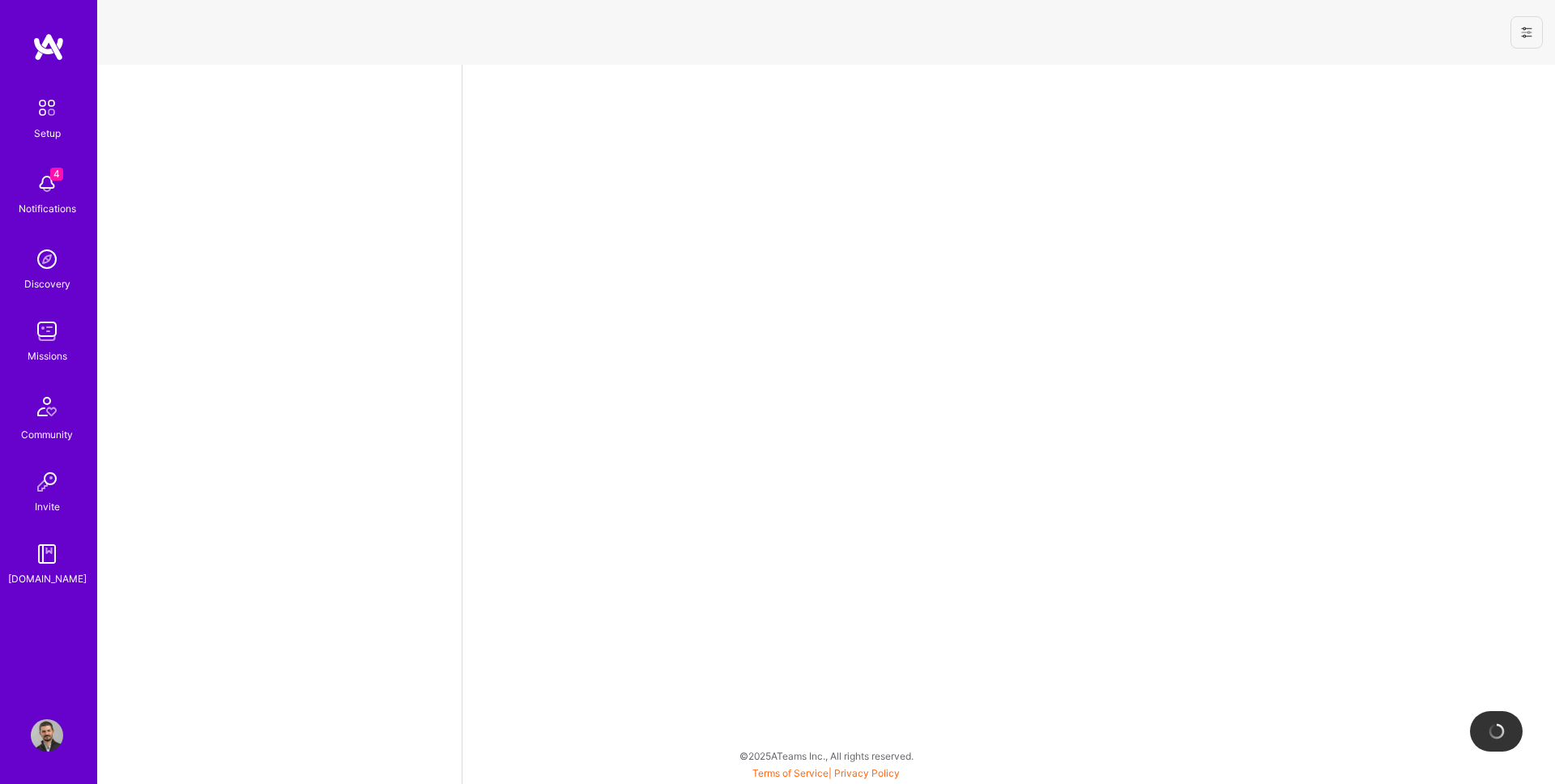
select select "US"
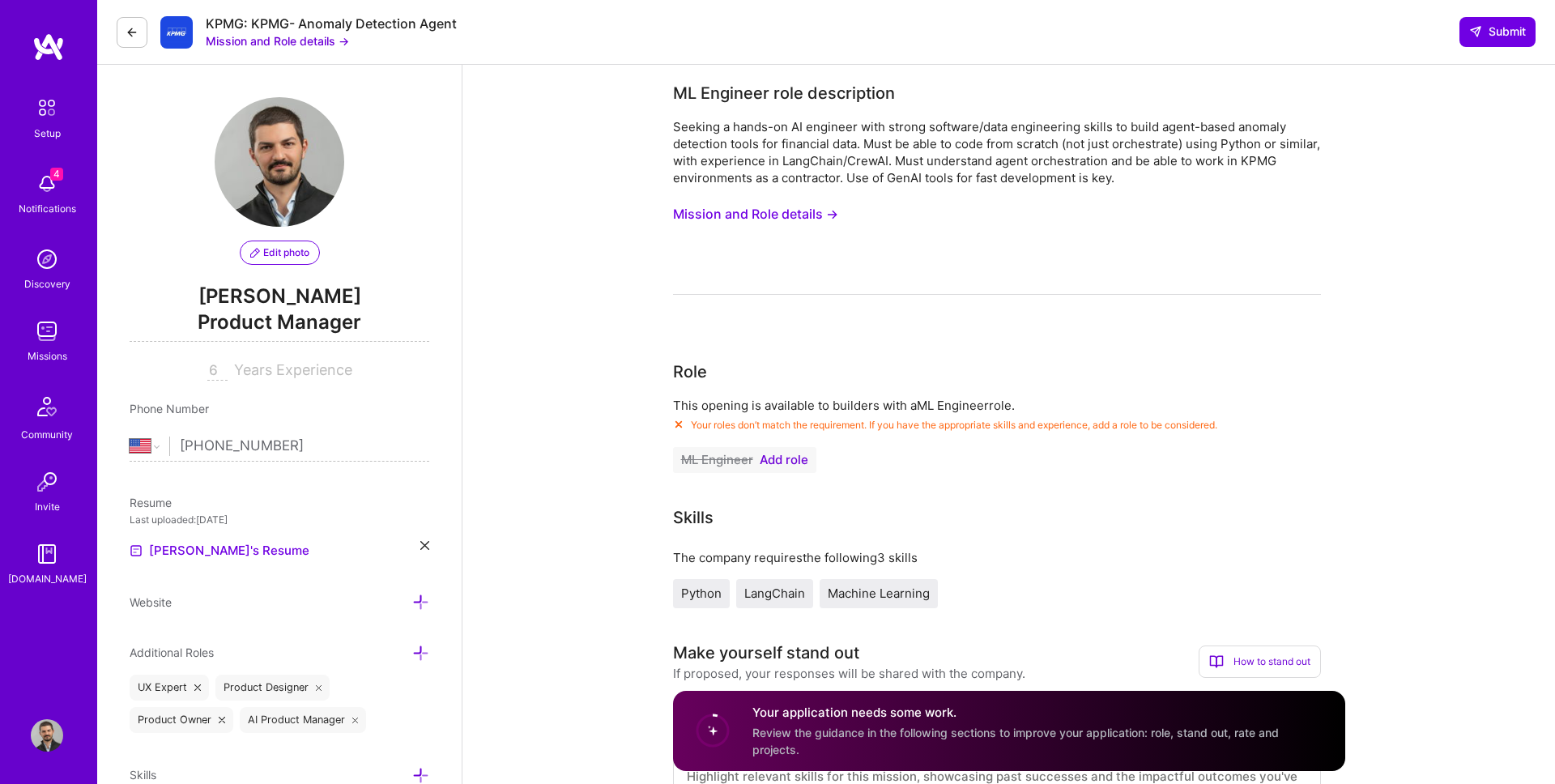
click at [136, 35] on icon at bounding box center [132, 32] width 13 height 13
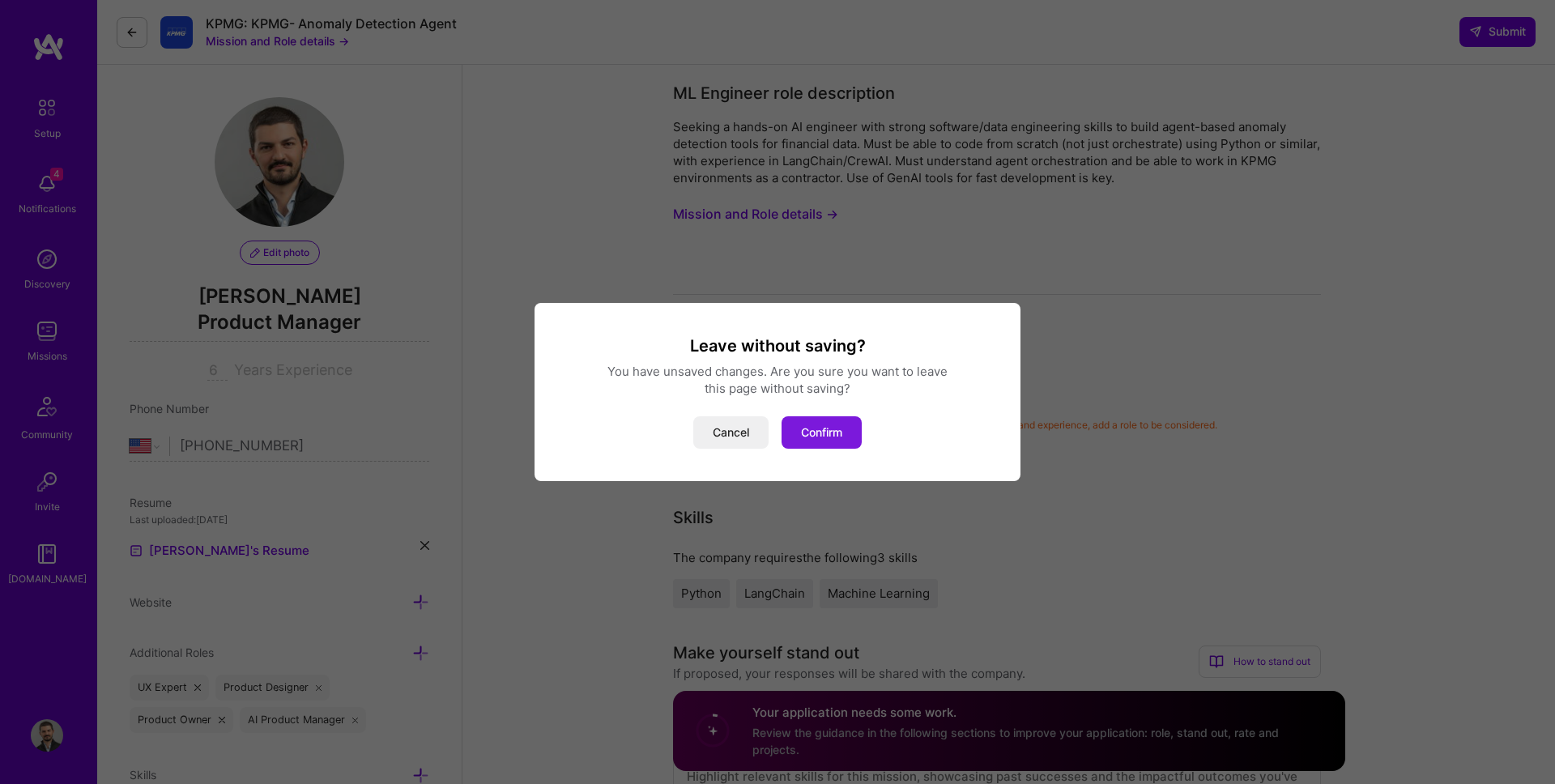
click at [816, 431] on button "Confirm" at bounding box center [822, 432] width 80 height 33
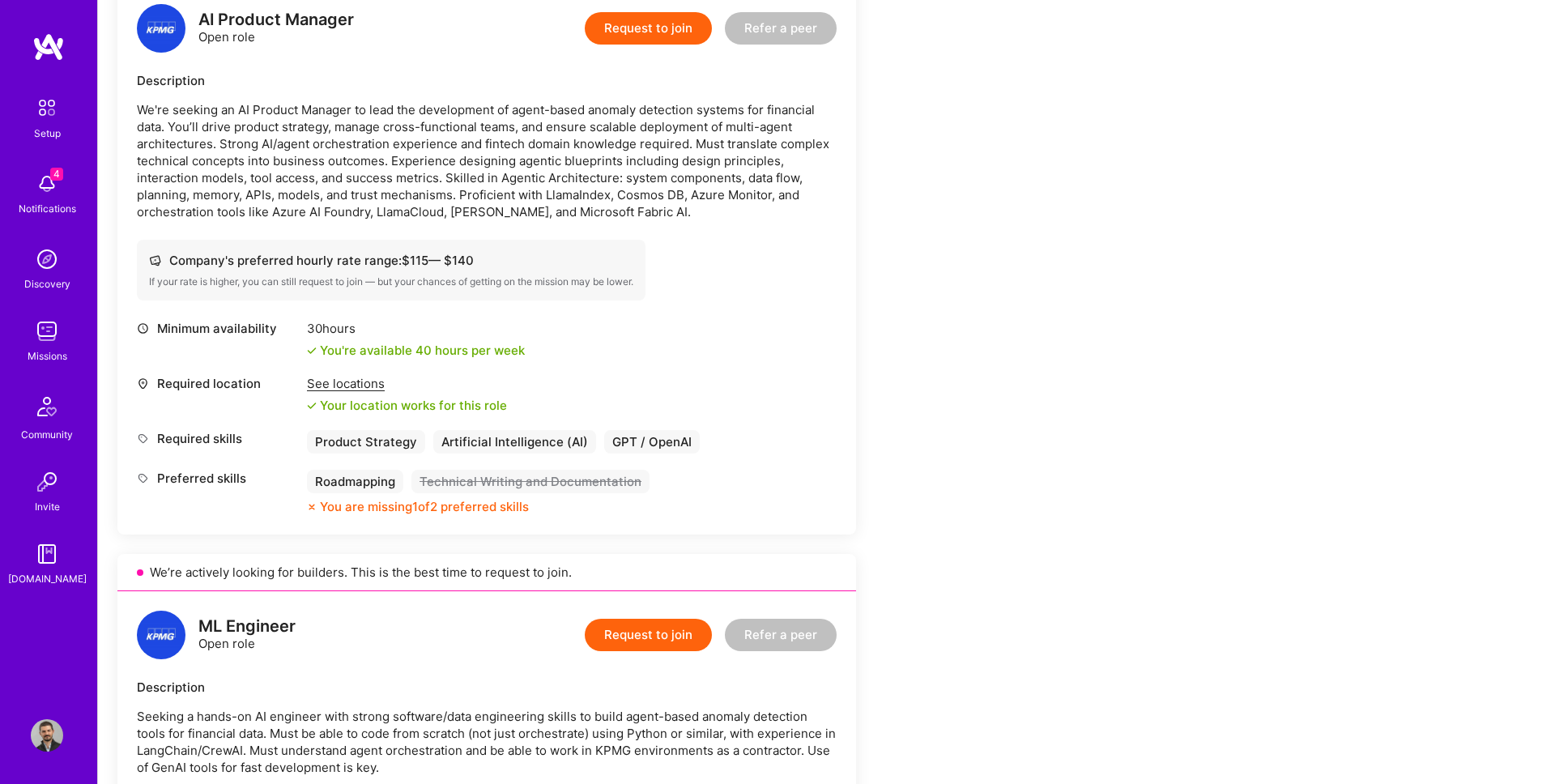
scroll to position [211, 0]
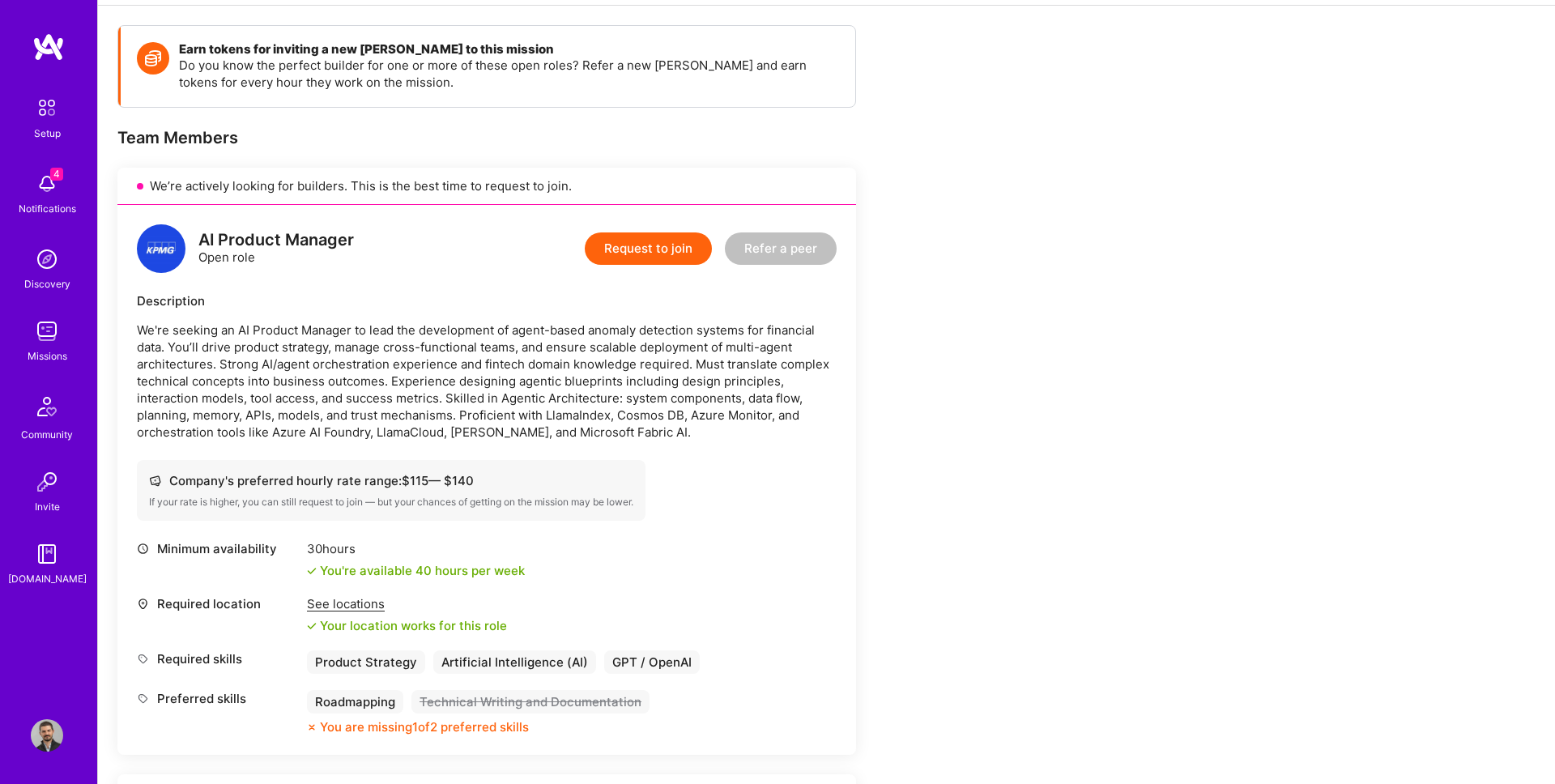
click at [663, 250] on button "Request to join" at bounding box center [649, 248] width 127 height 33
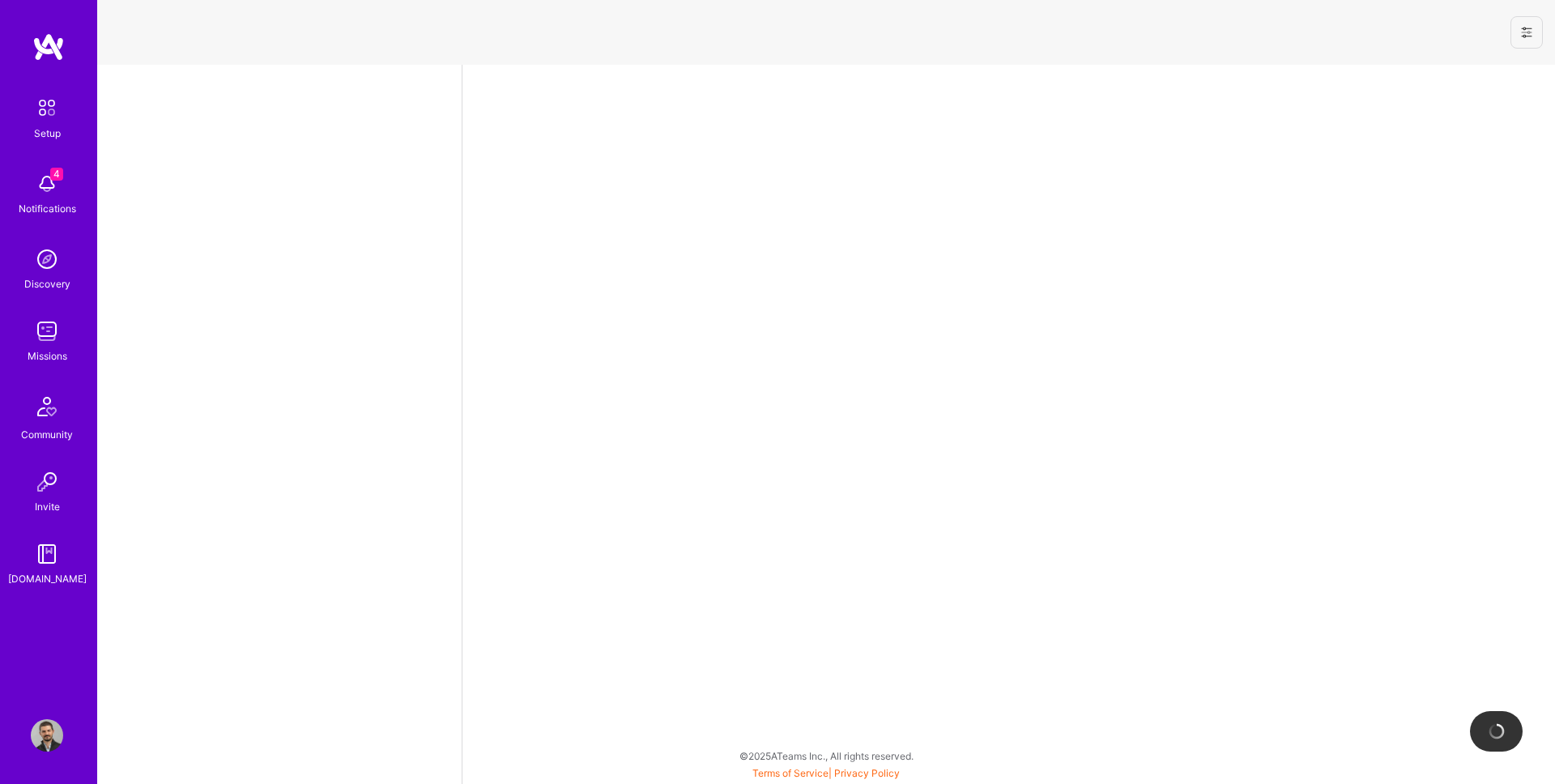
select select "US"
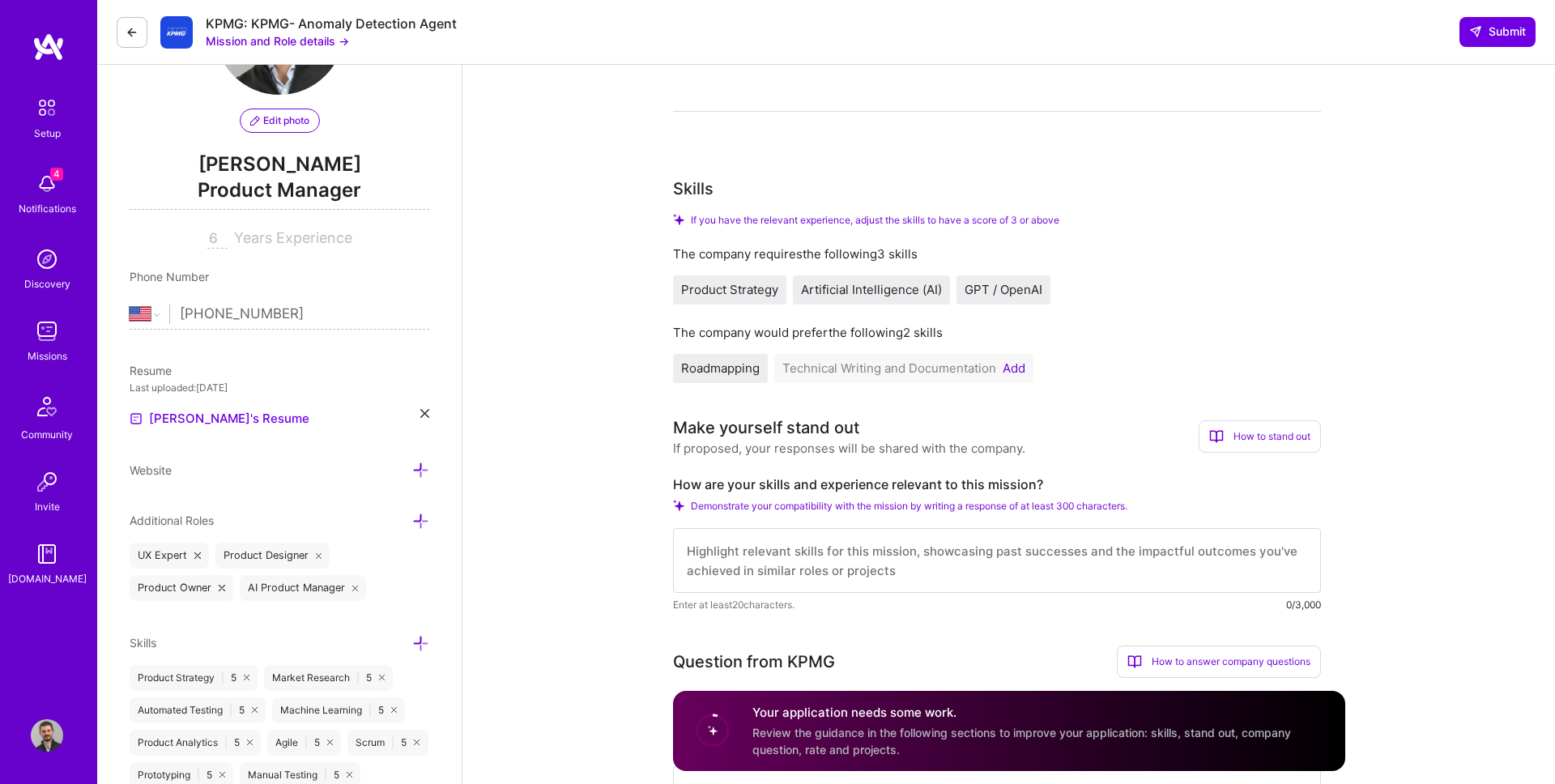
scroll to position [134, 0]
click at [1014, 365] on button "Add" at bounding box center [1014, 367] width 23 height 13
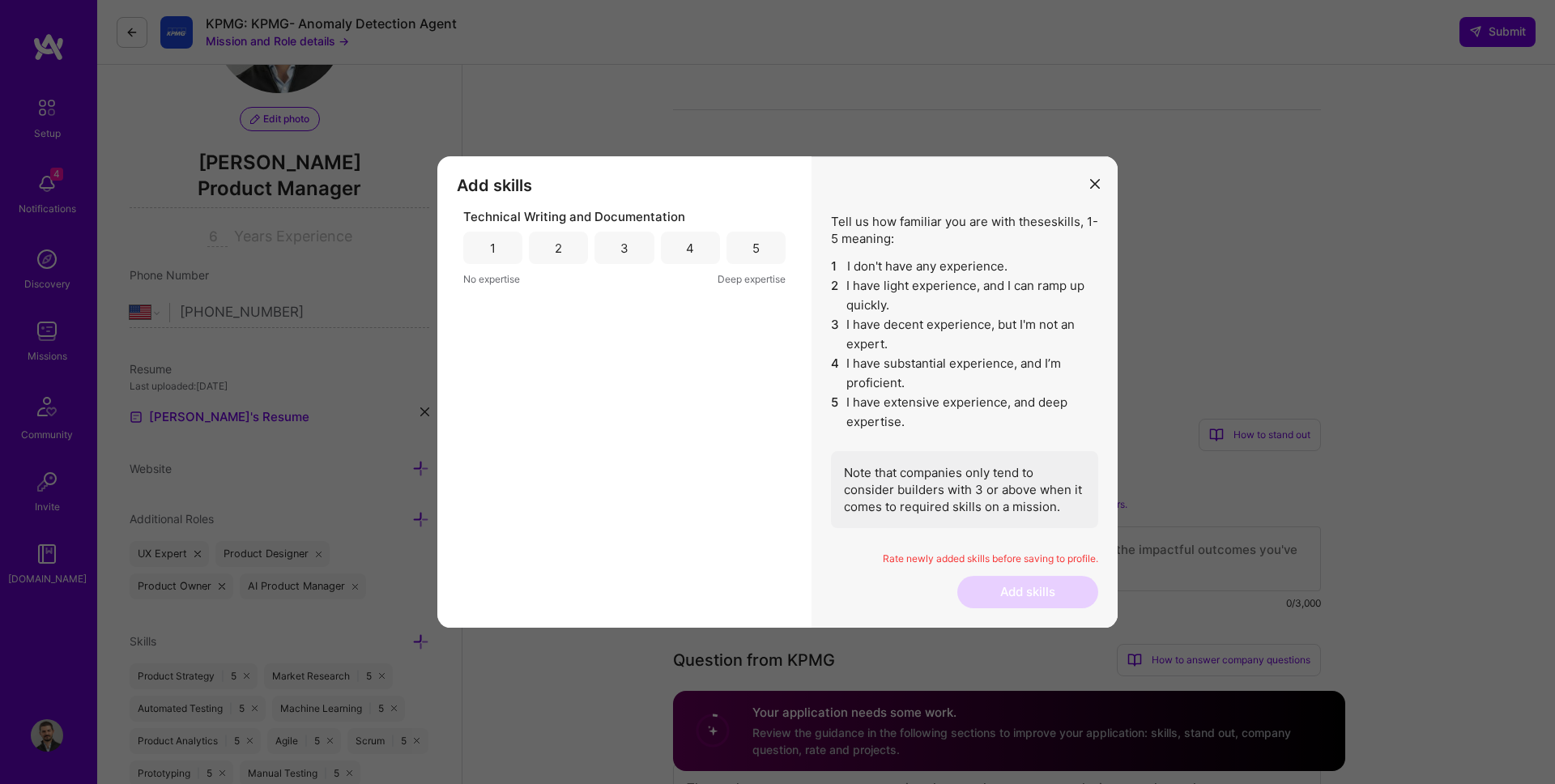
click at [762, 248] on div "5" at bounding box center [755, 248] width 59 height 33
click at [1024, 597] on button "Add skills" at bounding box center [1027, 592] width 141 height 33
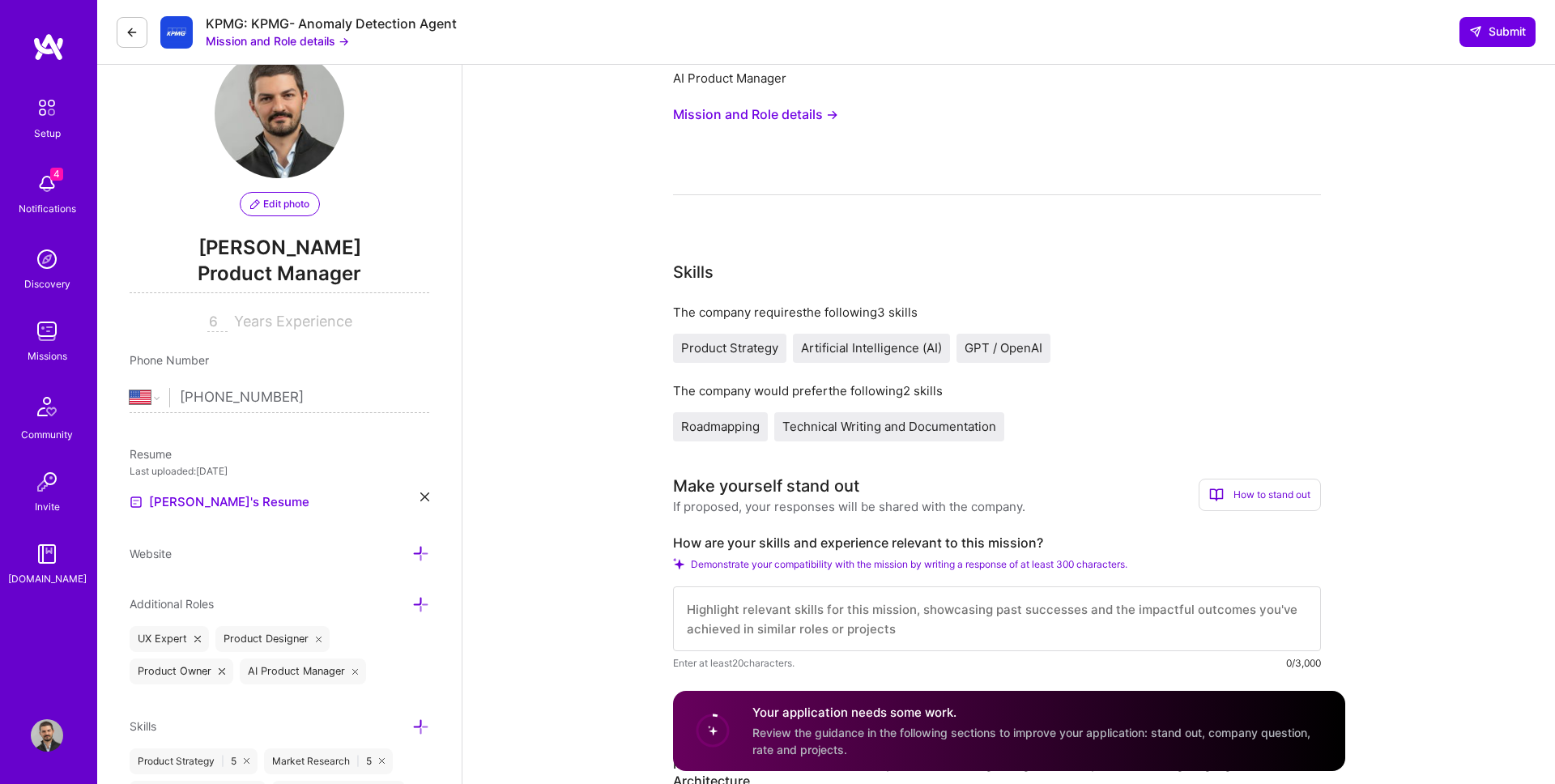
scroll to position [135, 0]
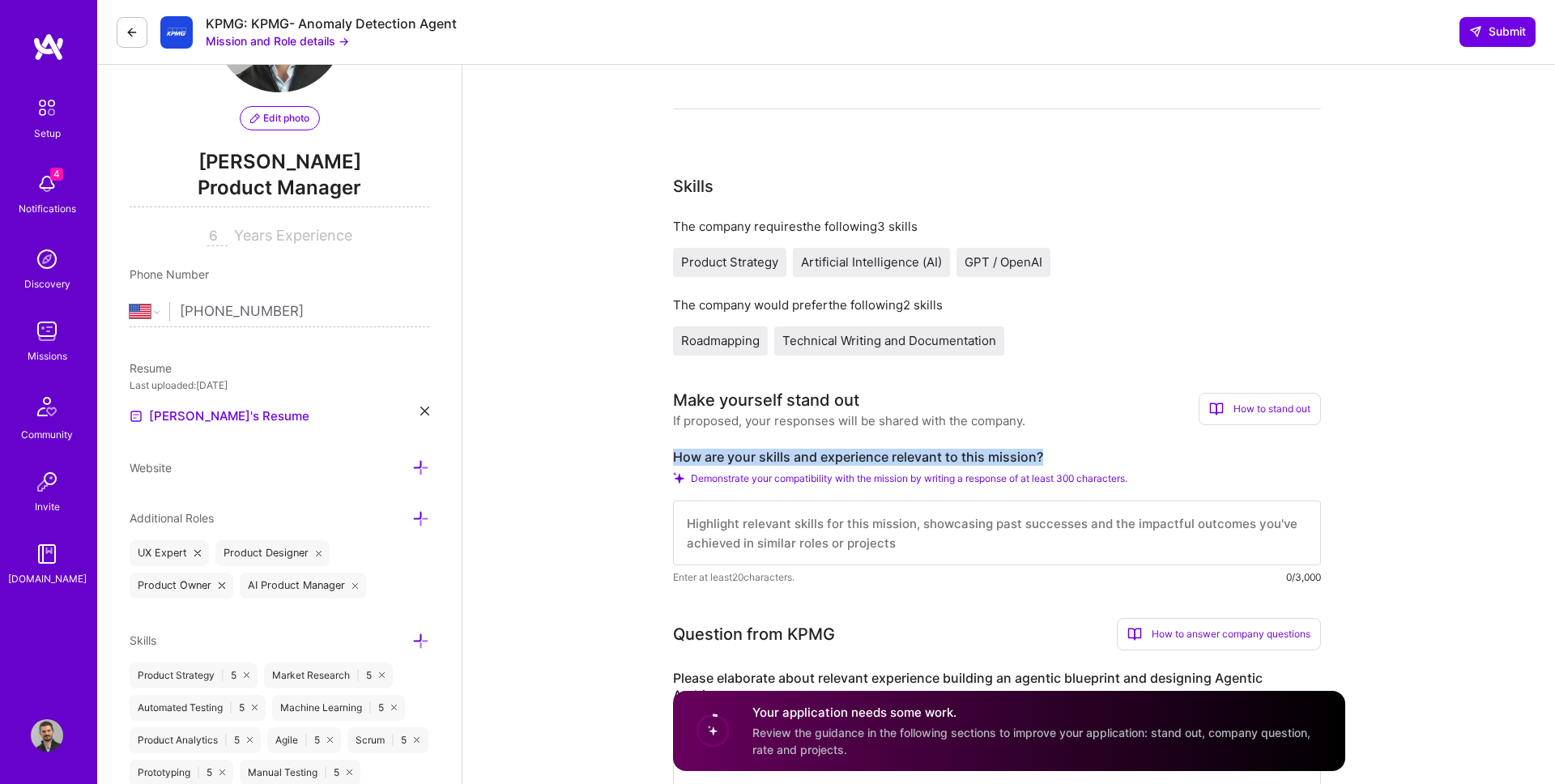
drag, startPoint x: 671, startPoint y: 460, endPoint x: 1045, endPoint y: 456, distance: 374.0
copy label "How are your skills and experience relevant to this mission?"
click at [1136, 432] on div "Make yourself stand out If proposed, your responses will be shared with the com…" at bounding box center [997, 486] width 648 height 197
drag, startPoint x: 1100, startPoint y: 474, endPoint x: 635, endPoint y: 448, distance: 465.7
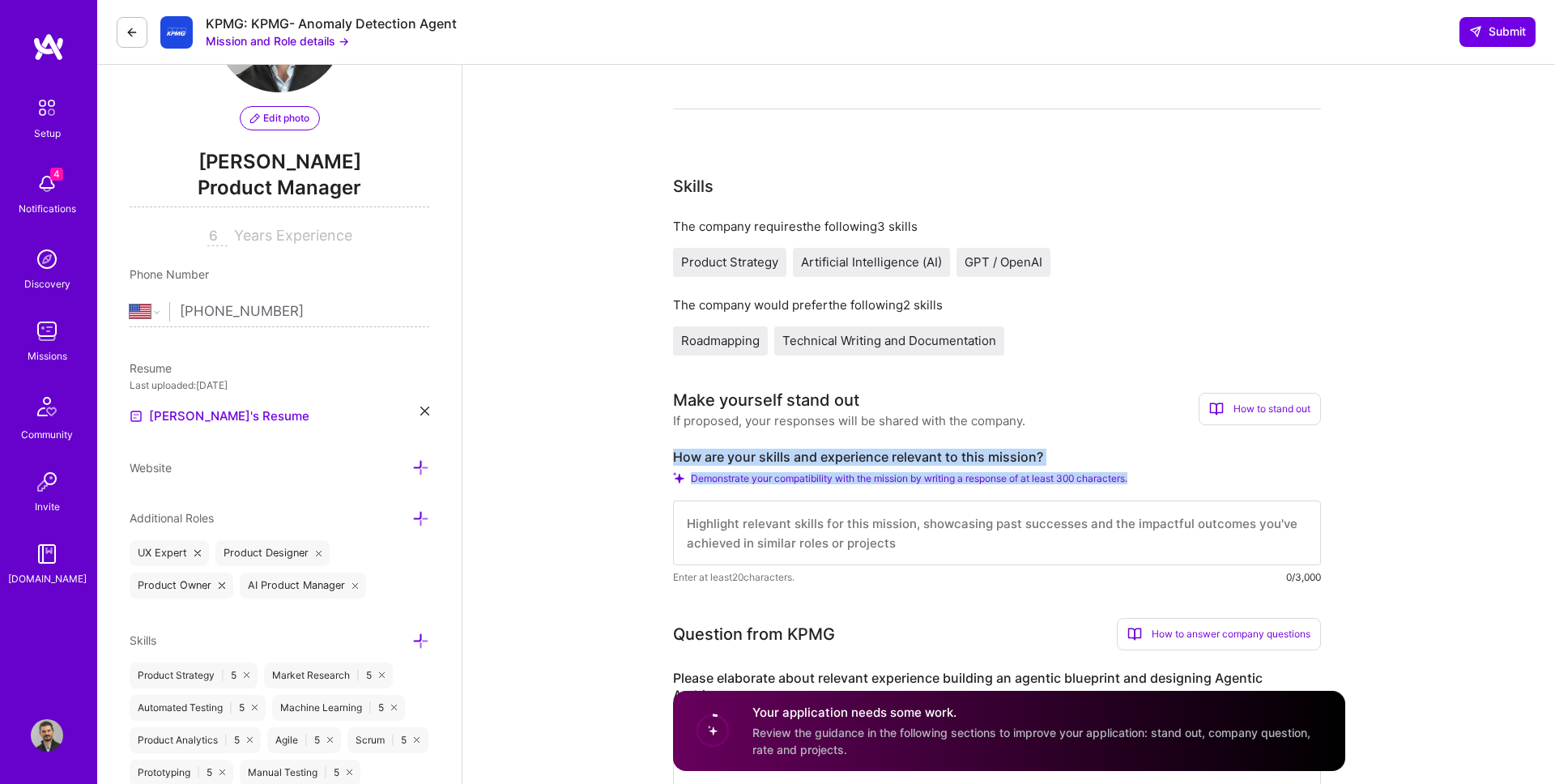
copy div "How are your skills and experience relevant to this mission? Demonstrate your c…"
drag, startPoint x: 659, startPoint y: 461, endPoint x: 1070, endPoint y: 456, distance: 411.0
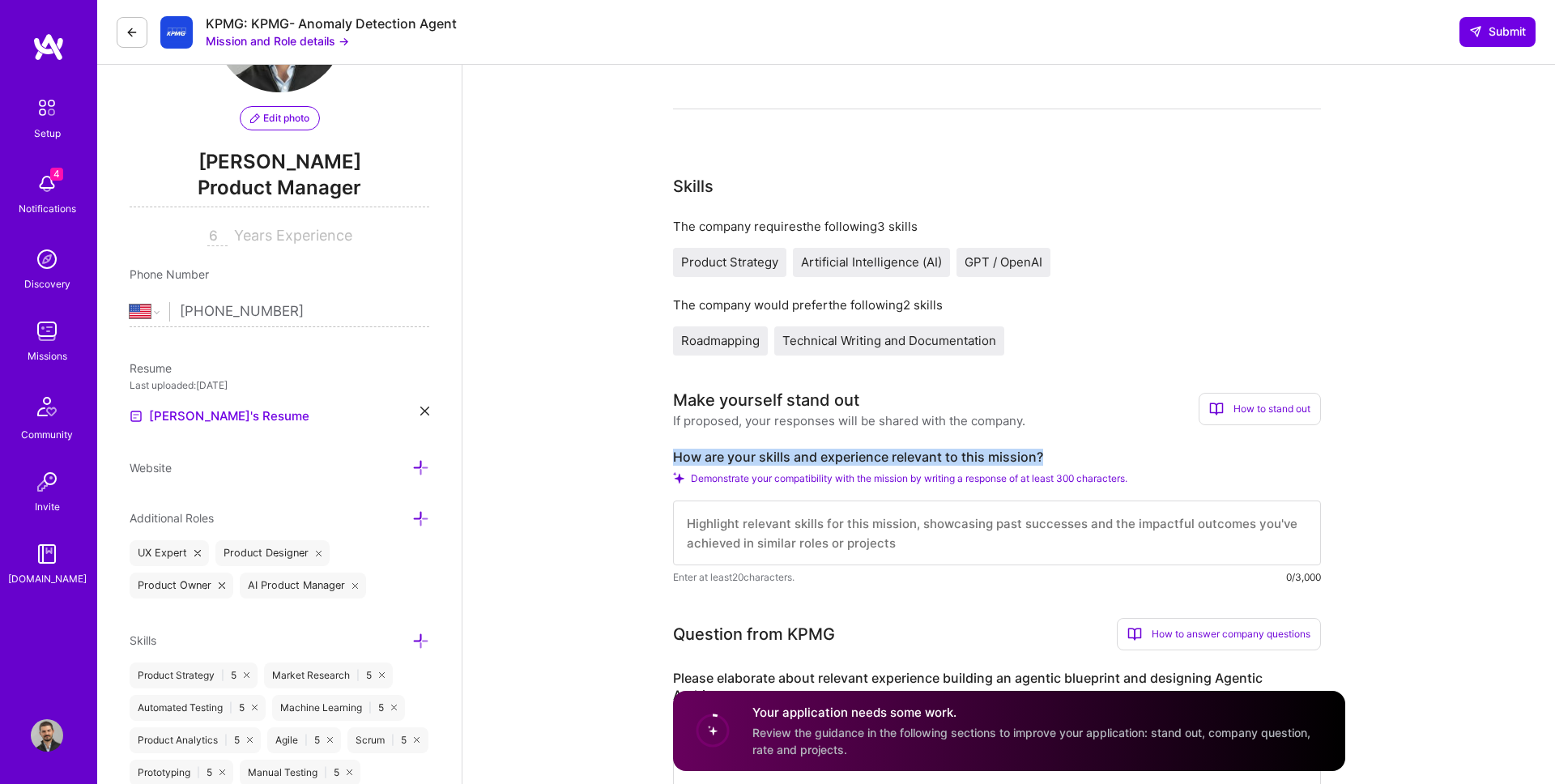
copy label "How are your skills and experience relevant to this mission?"
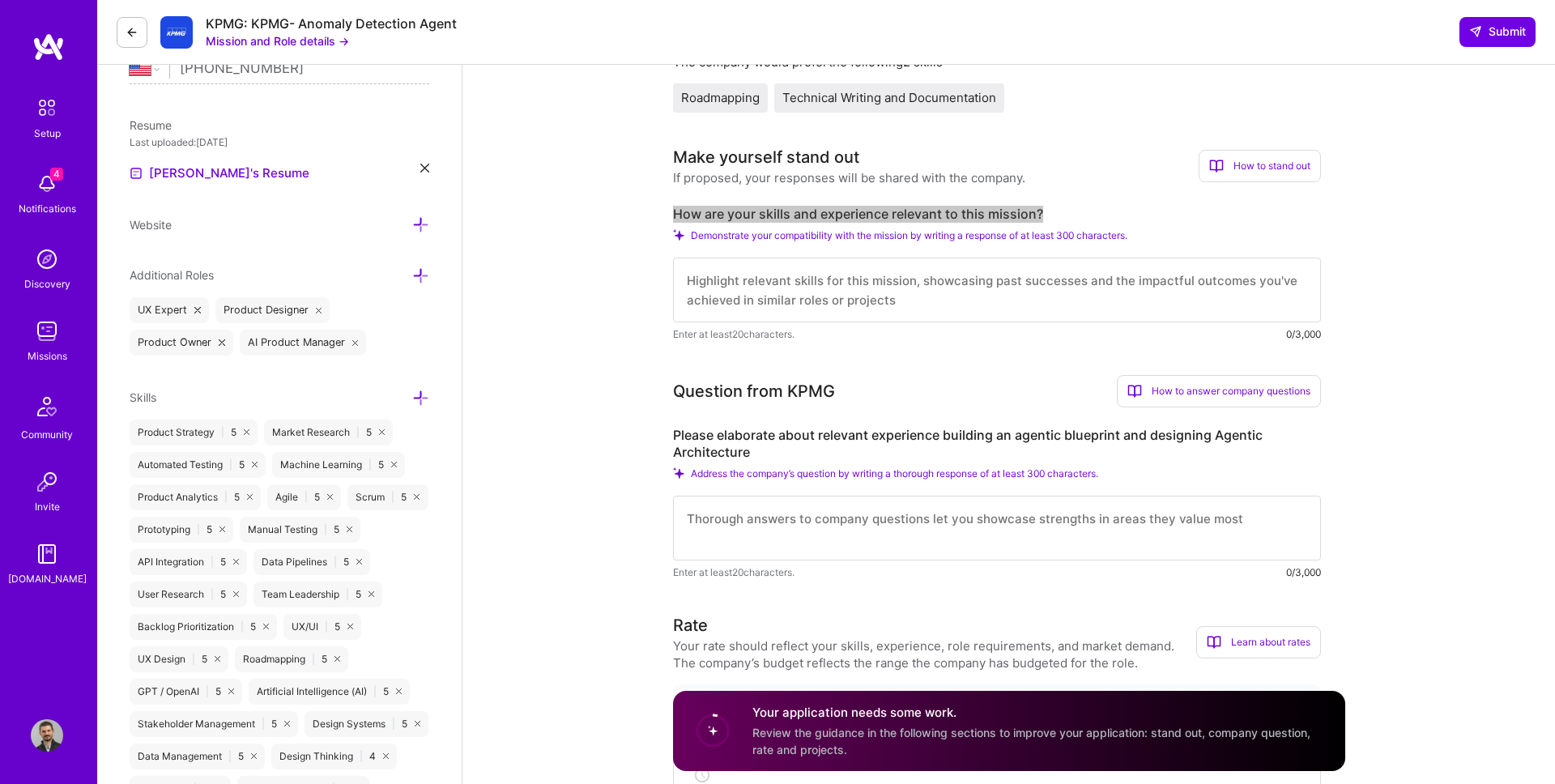
scroll to position [453, 0]
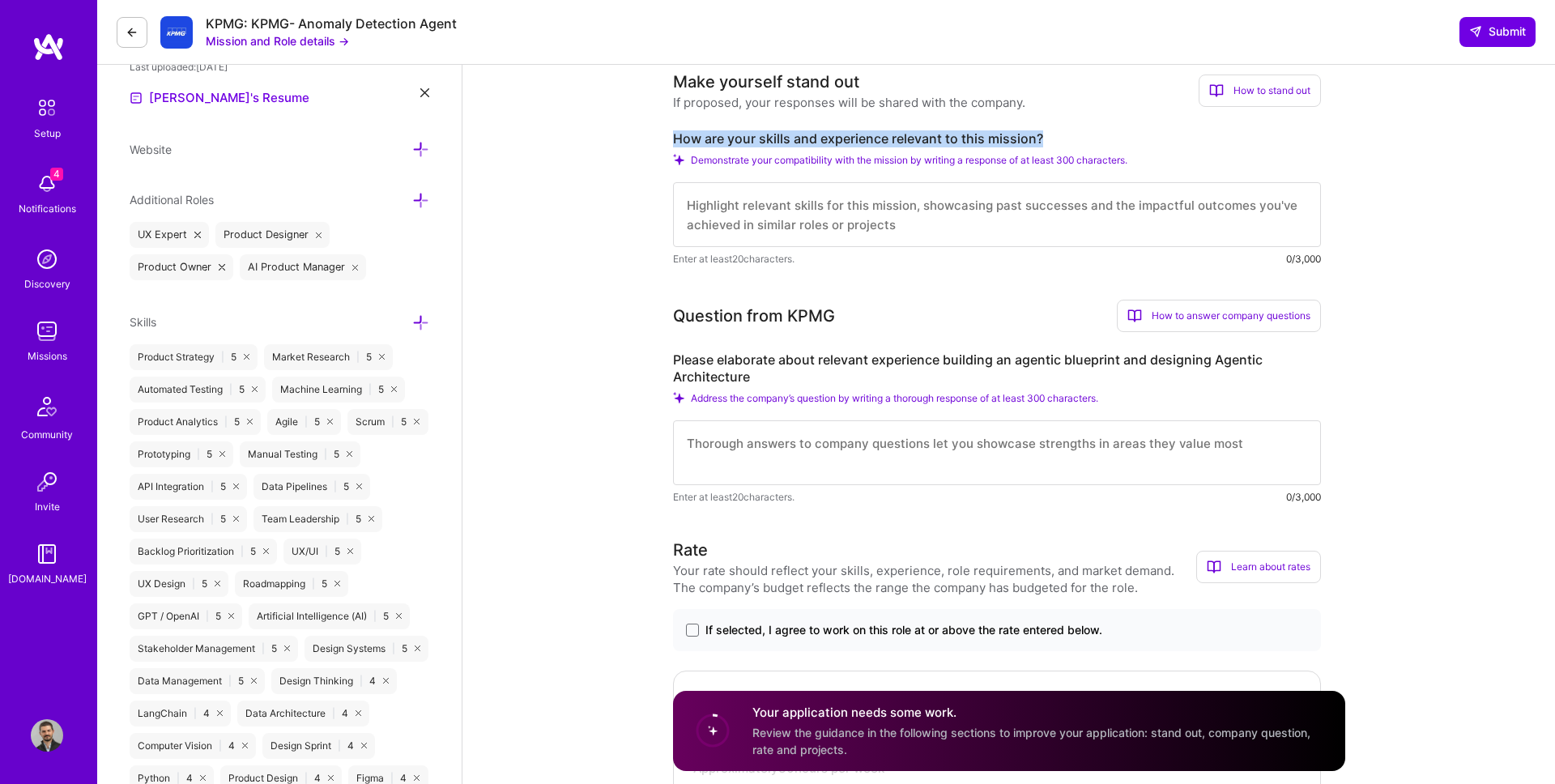
click at [817, 453] on textarea at bounding box center [997, 452] width 648 height 65
paste textarea "I’ve led multiple AI product initiatives where agent orchestration and retrieva…"
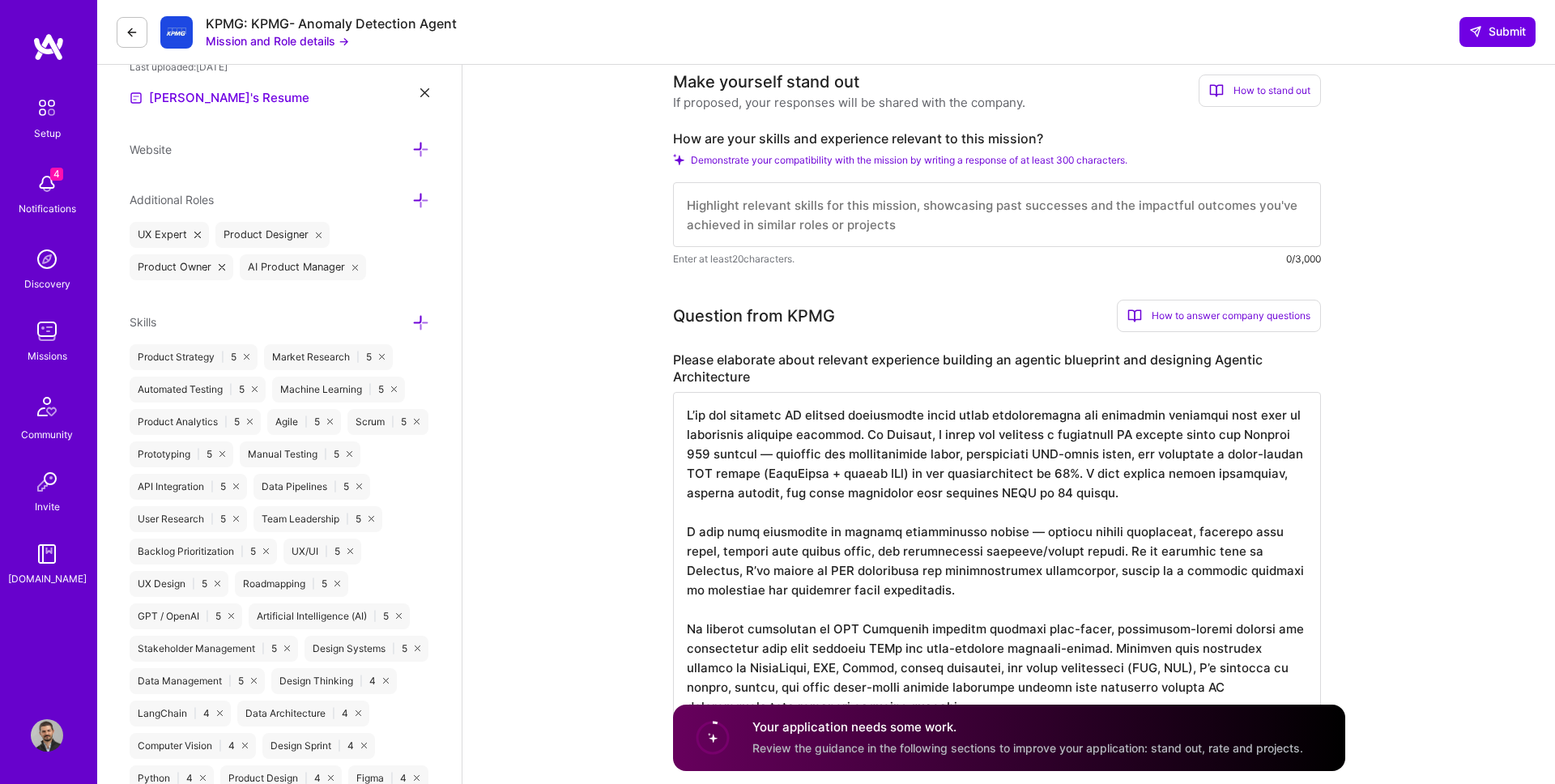
click at [768, 451] on textarea at bounding box center [997, 560] width 648 height 337
click at [1005, 533] on textarea at bounding box center [997, 560] width 648 height 337
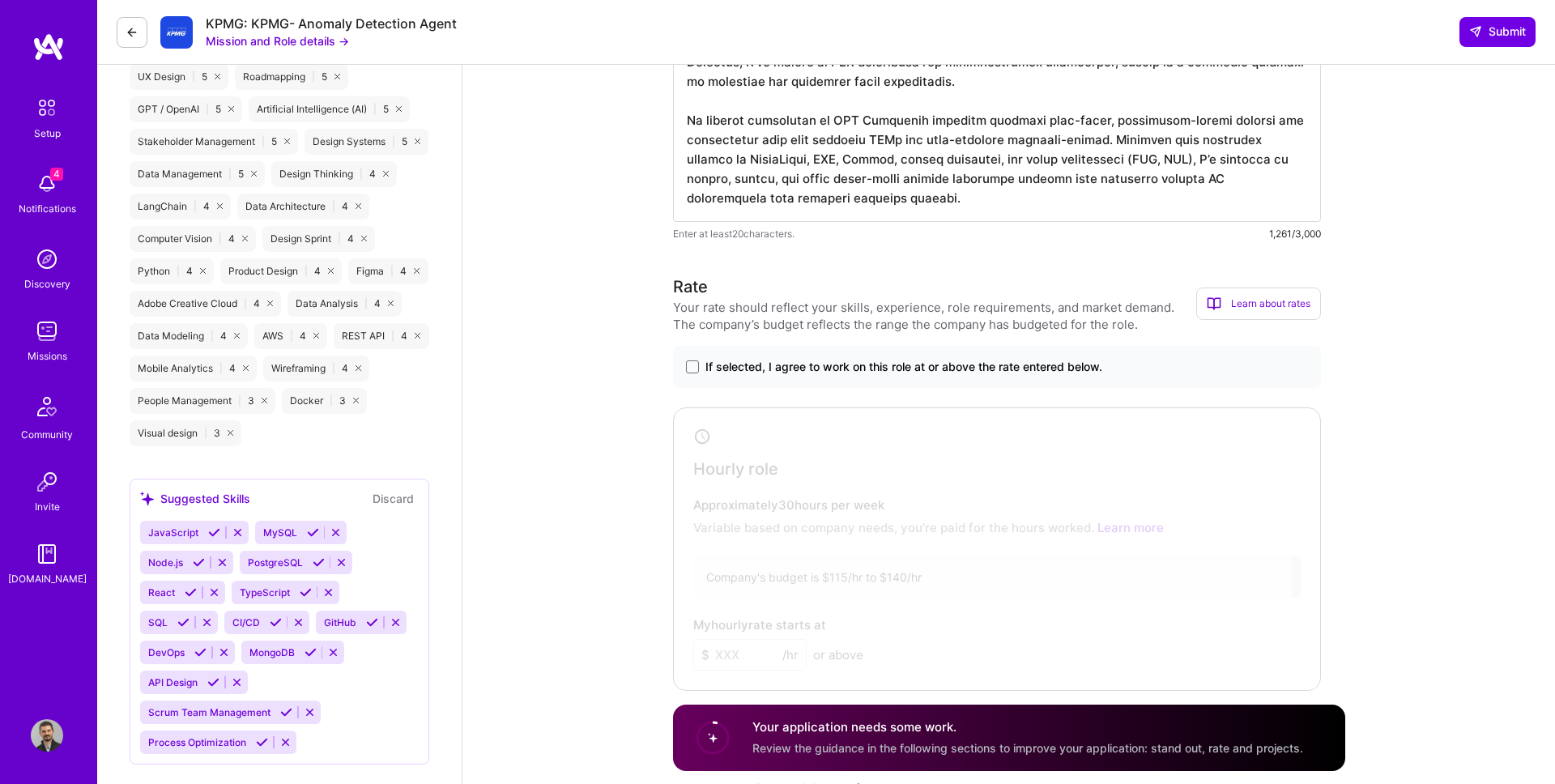
scroll to position [959, 0]
type textarea "I’ve led multiple AI product initiatives where agent orchestration and retrieva…"
click at [802, 371] on span "If selected, I agree to work on this role at or above the rate entered below." at bounding box center [904, 367] width 397 height 16
click at [0, 0] on input "If selected, I agree to work on this role at or above the rate entered below." at bounding box center [0, 0] width 0 height 0
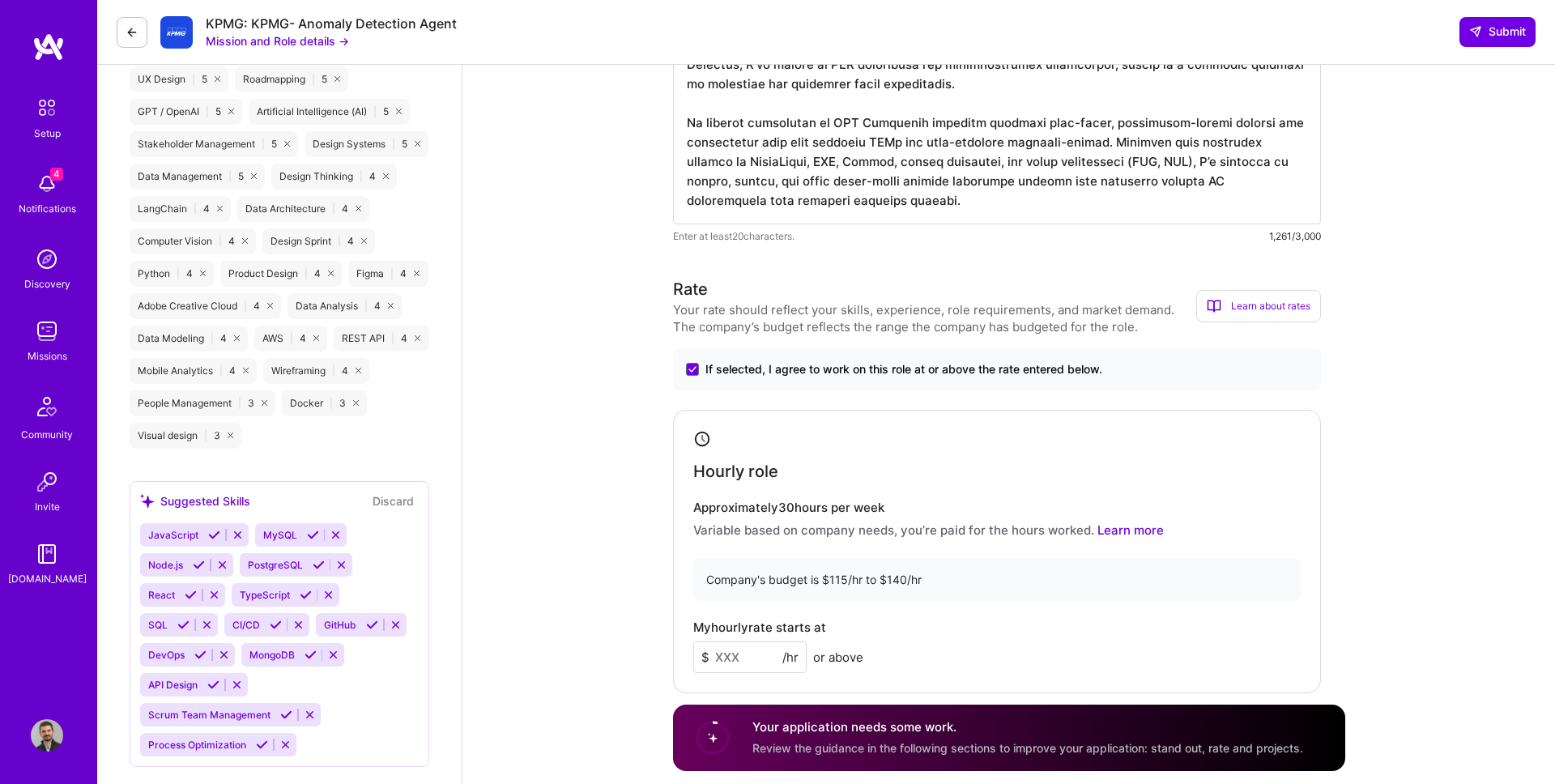
scroll to position [980, 0]
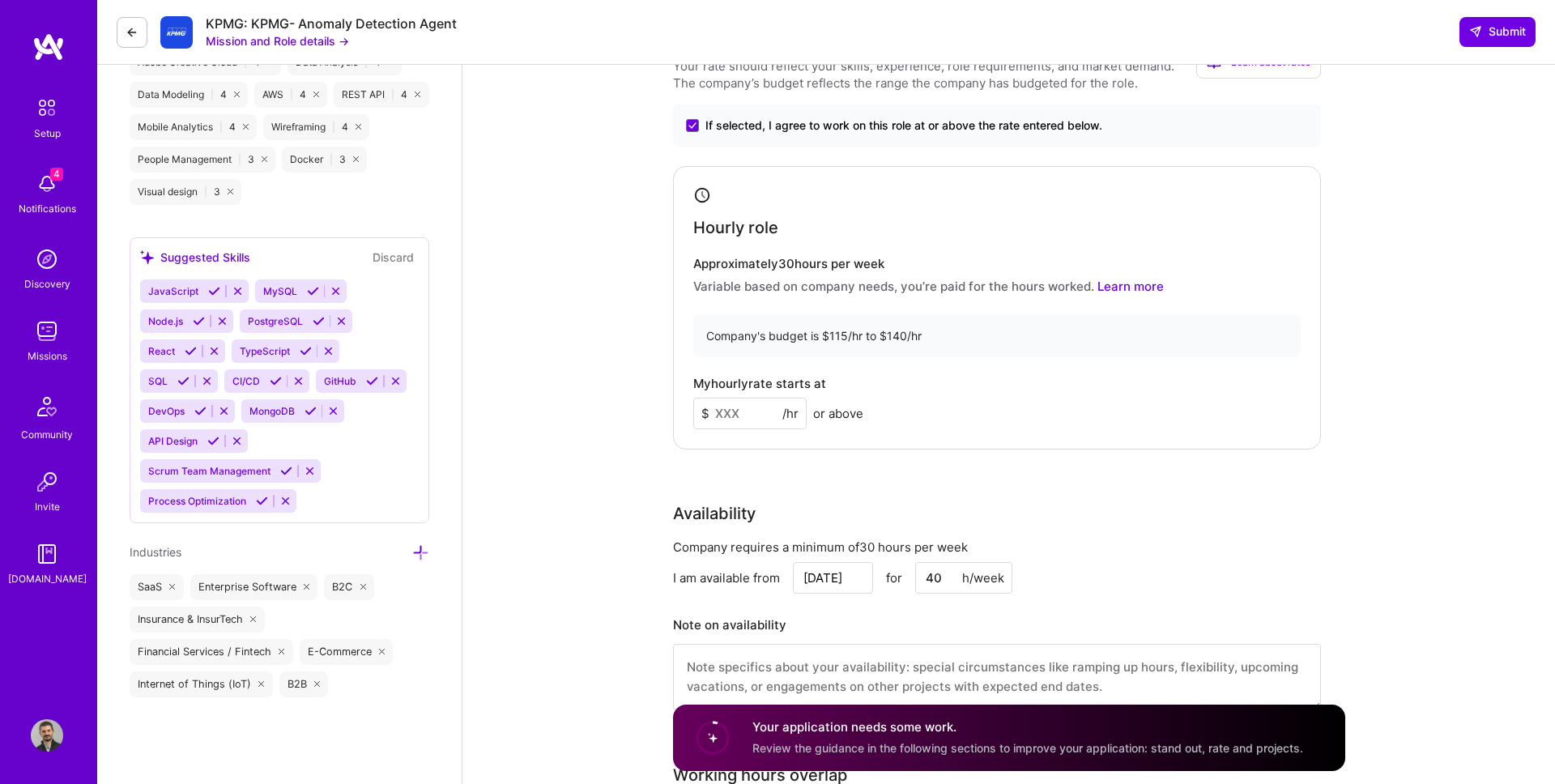
scroll to position [1207, 0]
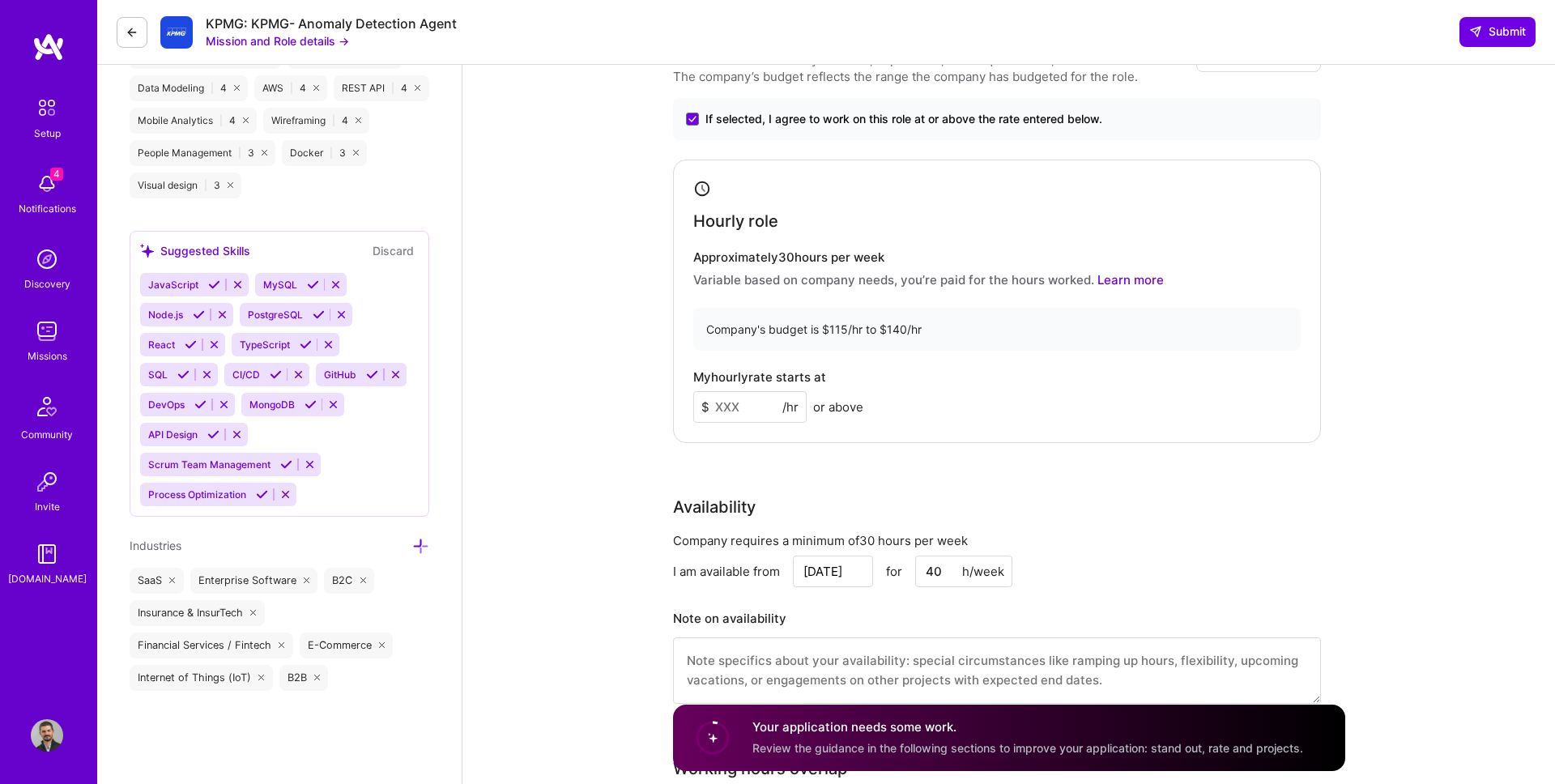
click at [761, 408] on input at bounding box center [750, 407] width 114 height 32
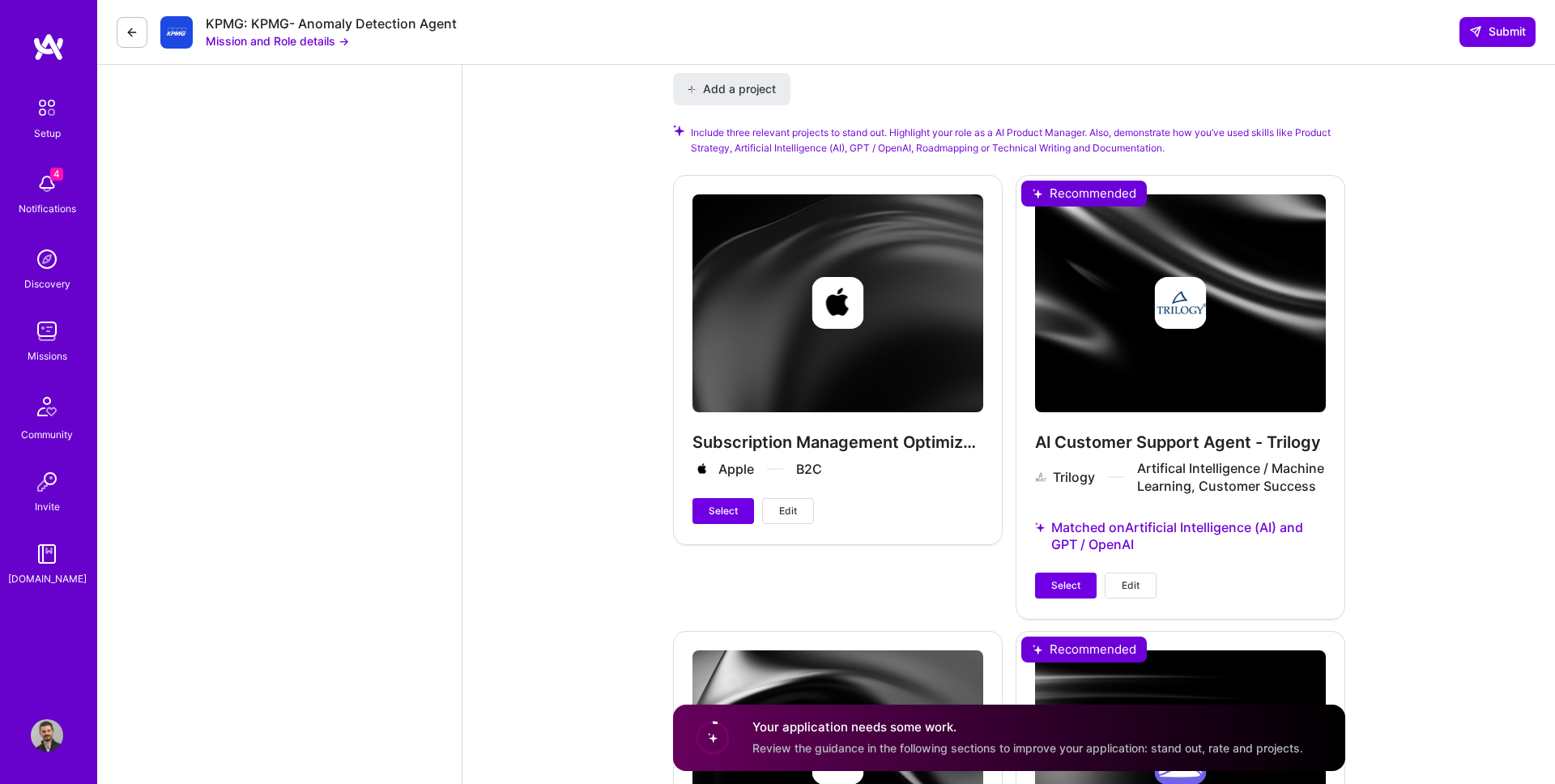
scroll to position [2075, 0]
click at [1060, 585] on span "Select" at bounding box center [1065, 585] width 29 height 15
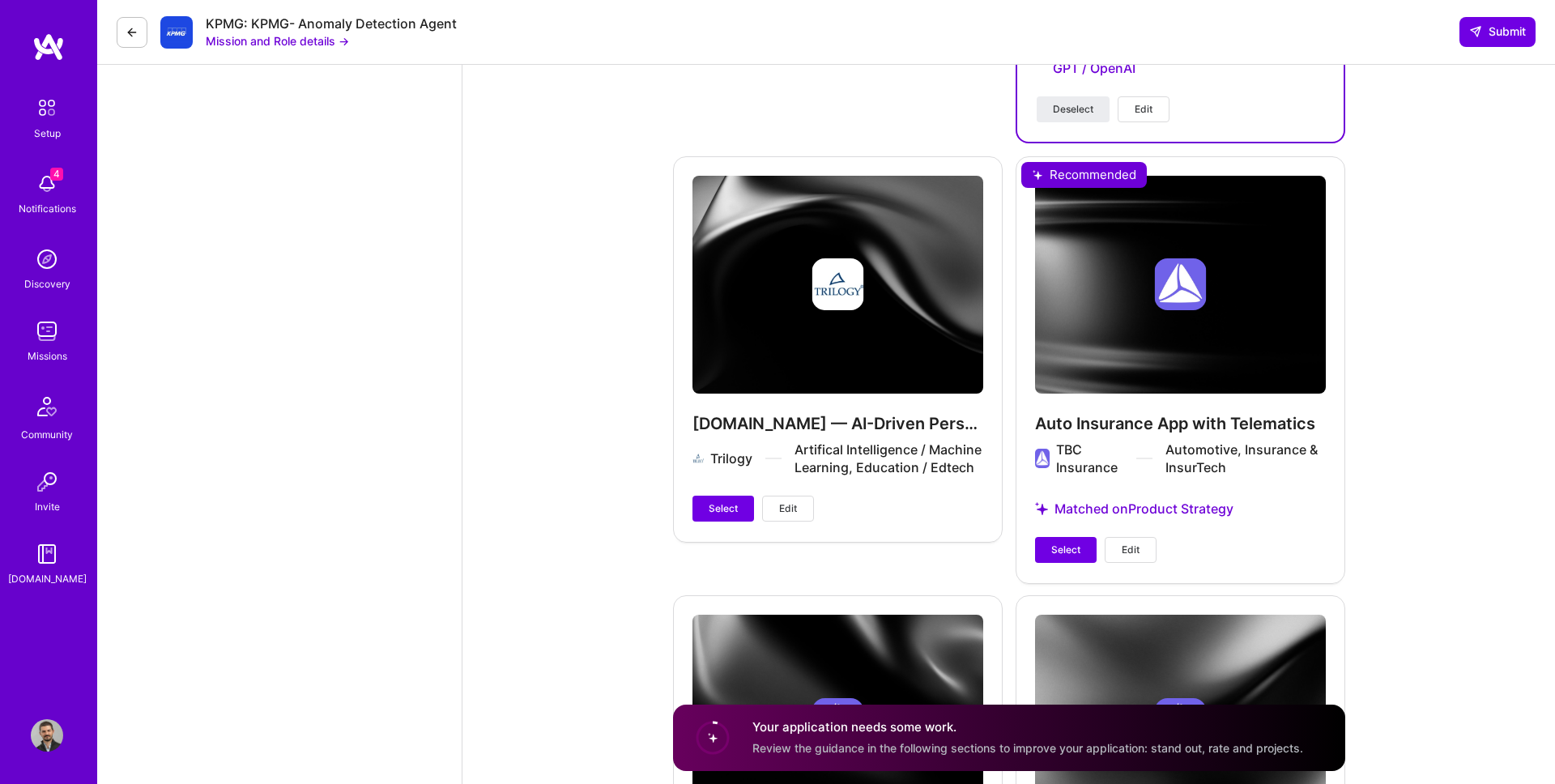
scroll to position [2601, 0]
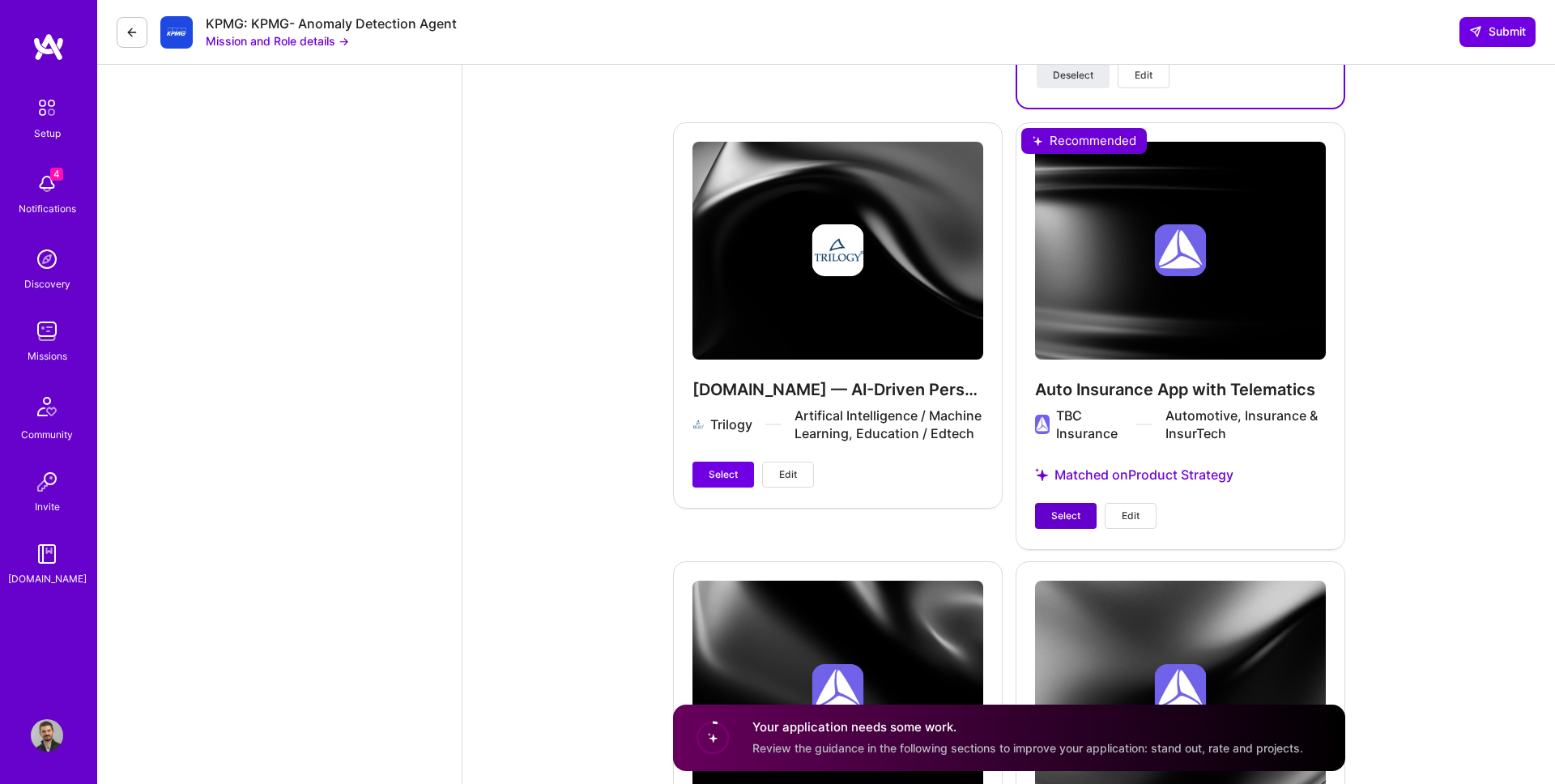
click at [1065, 514] on span "Select" at bounding box center [1065, 516] width 29 height 15
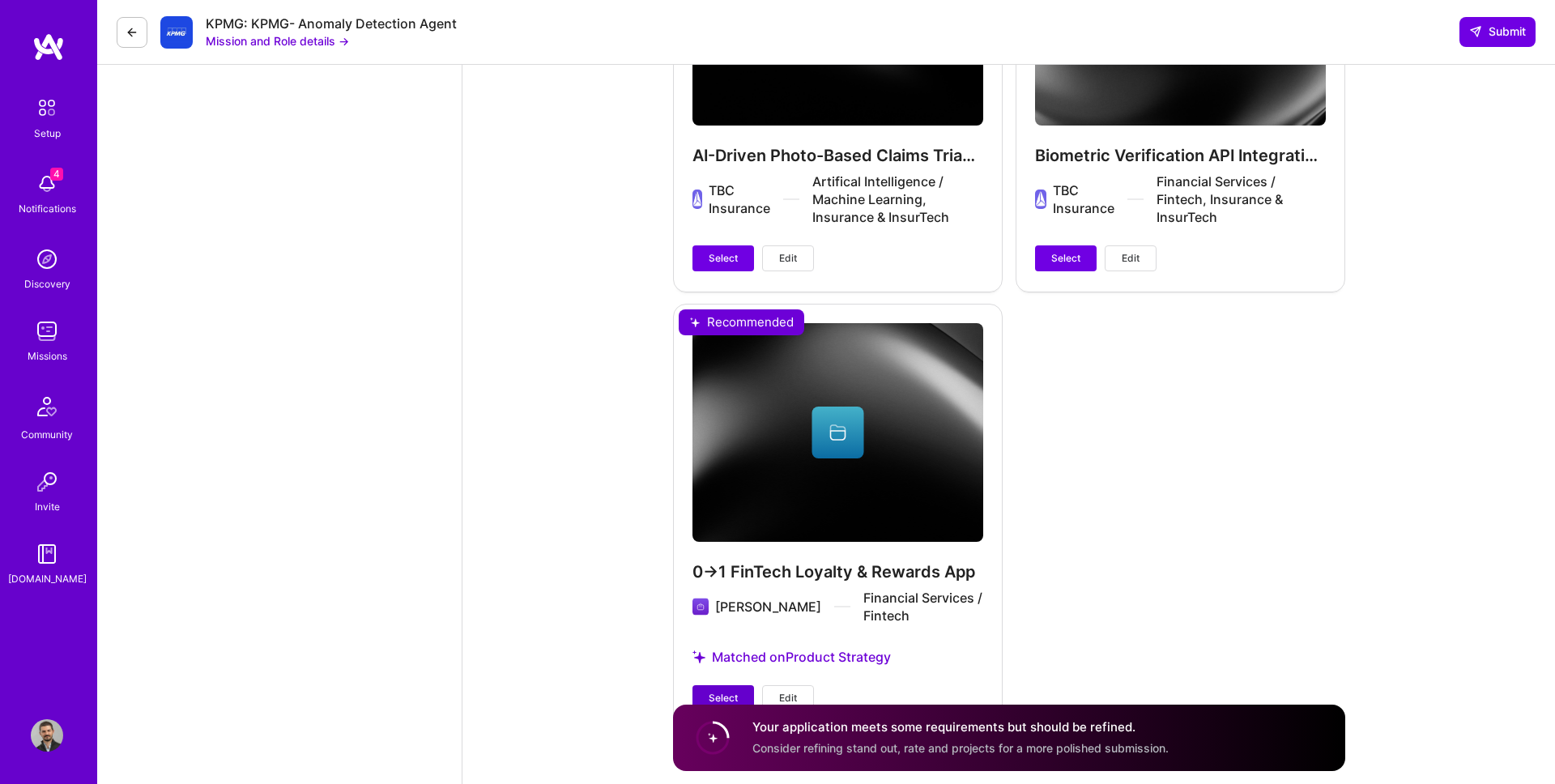
scroll to position [3304, 0]
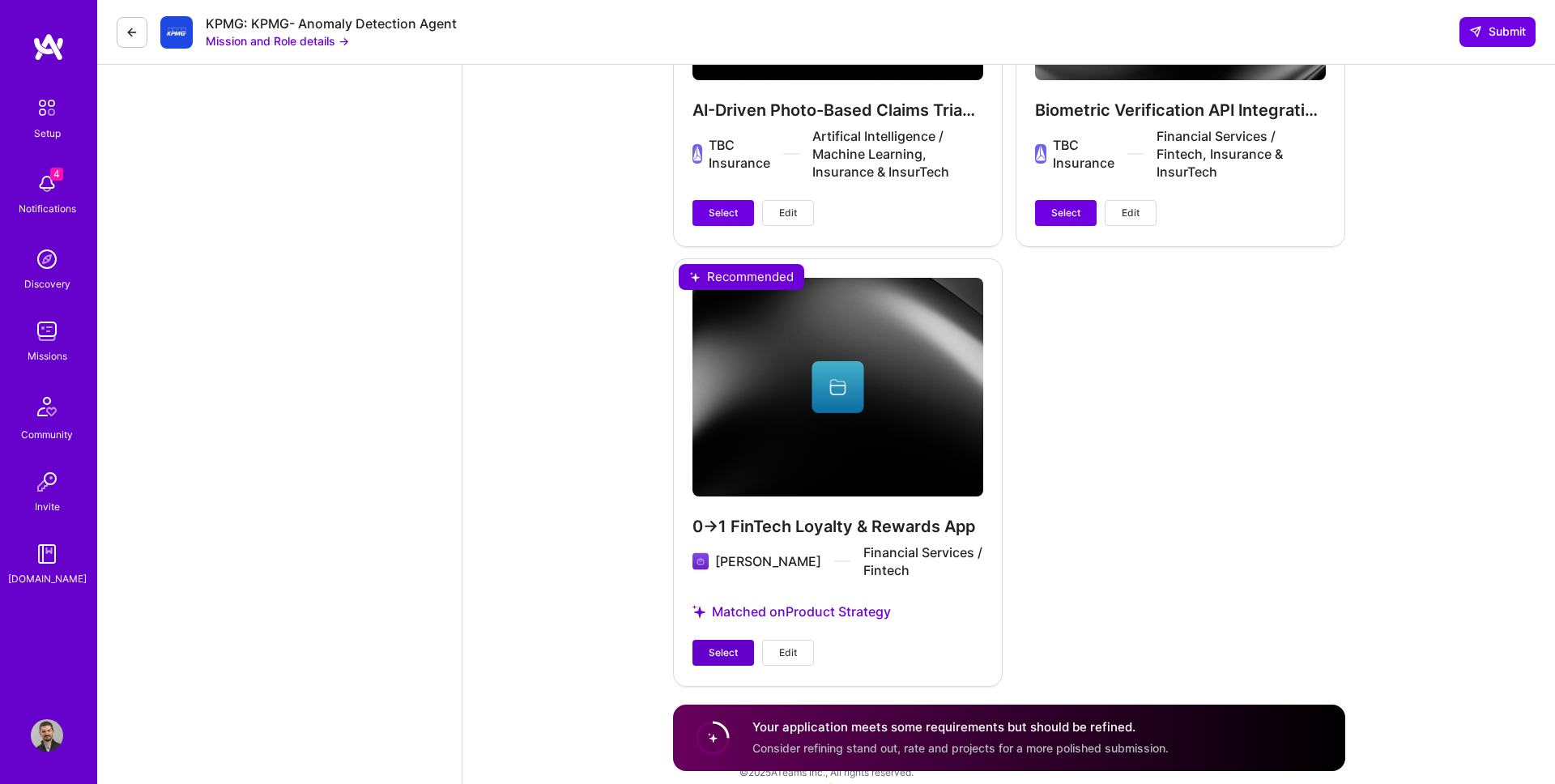
click at [728, 639] on button "Select" at bounding box center [723, 652] width 62 height 25
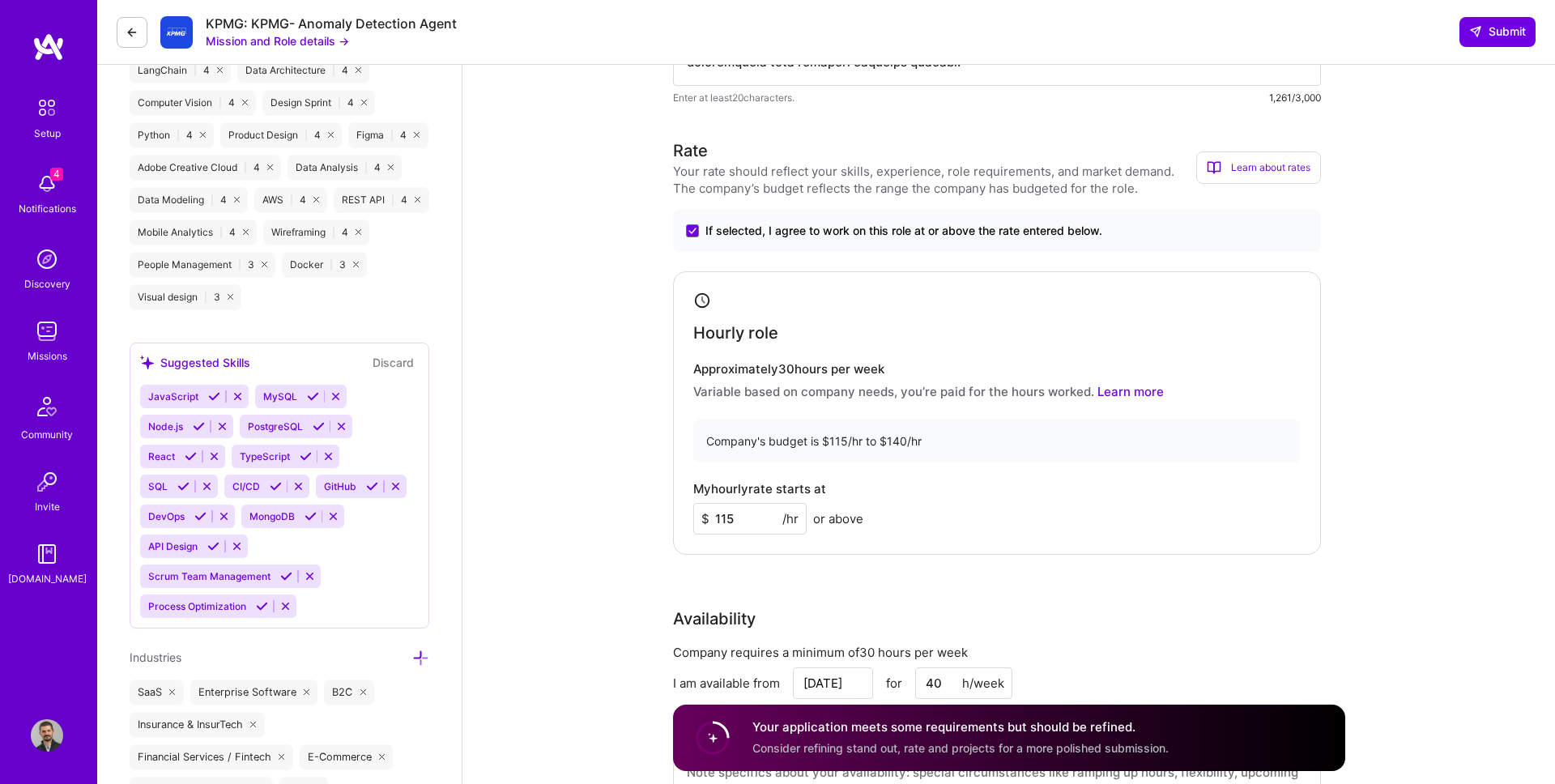
scroll to position [1106, 0]
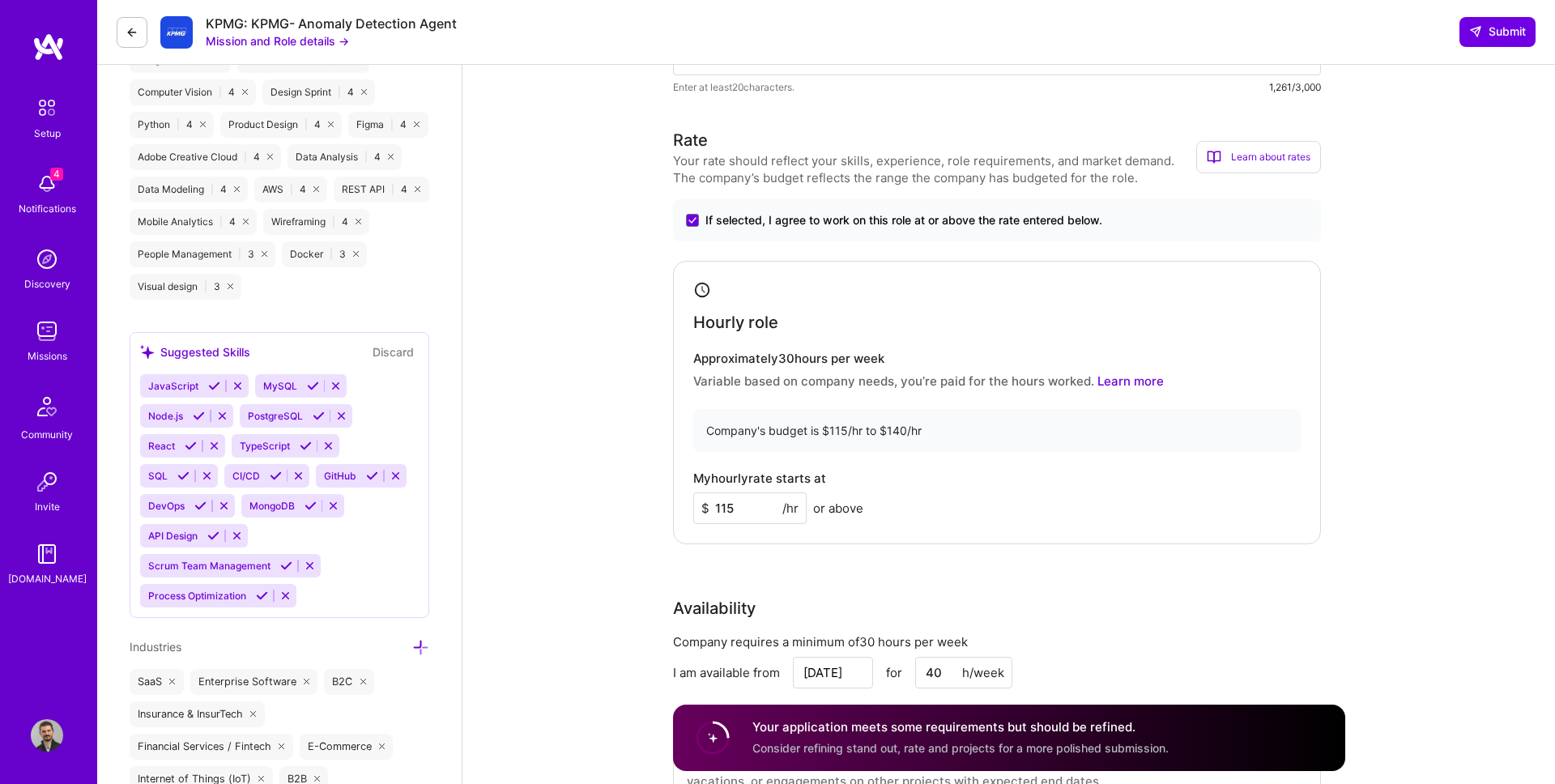
click at [734, 497] on input "115" at bounding box center [750, 508] width 114 height 32
click at [752, 509] on input "80" at bounding box center [750, 508] width 114 height 32
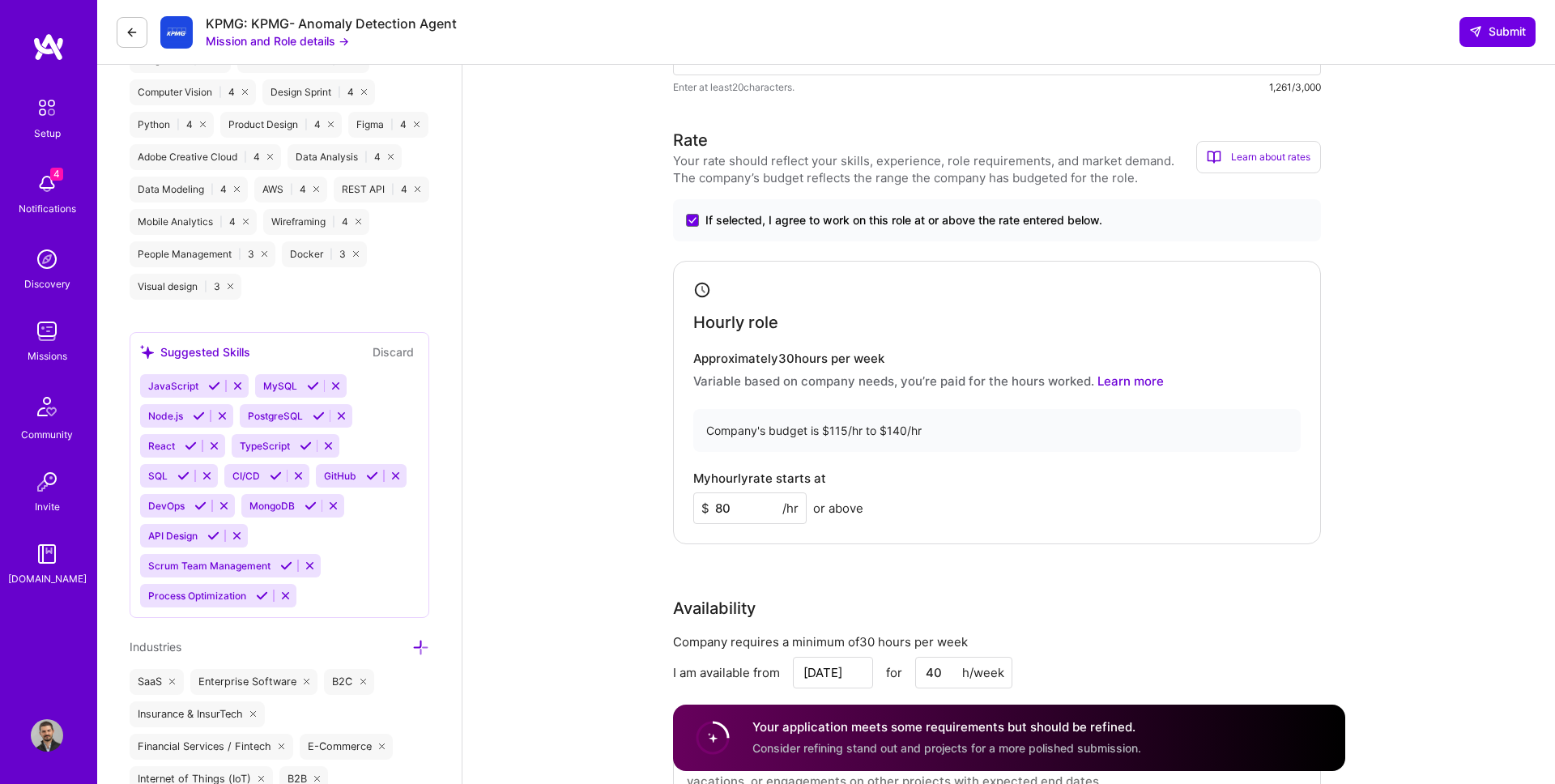
click at [752, 509] on input "80" at bounding box center [750, 508] width 114 height 32
type input "115"
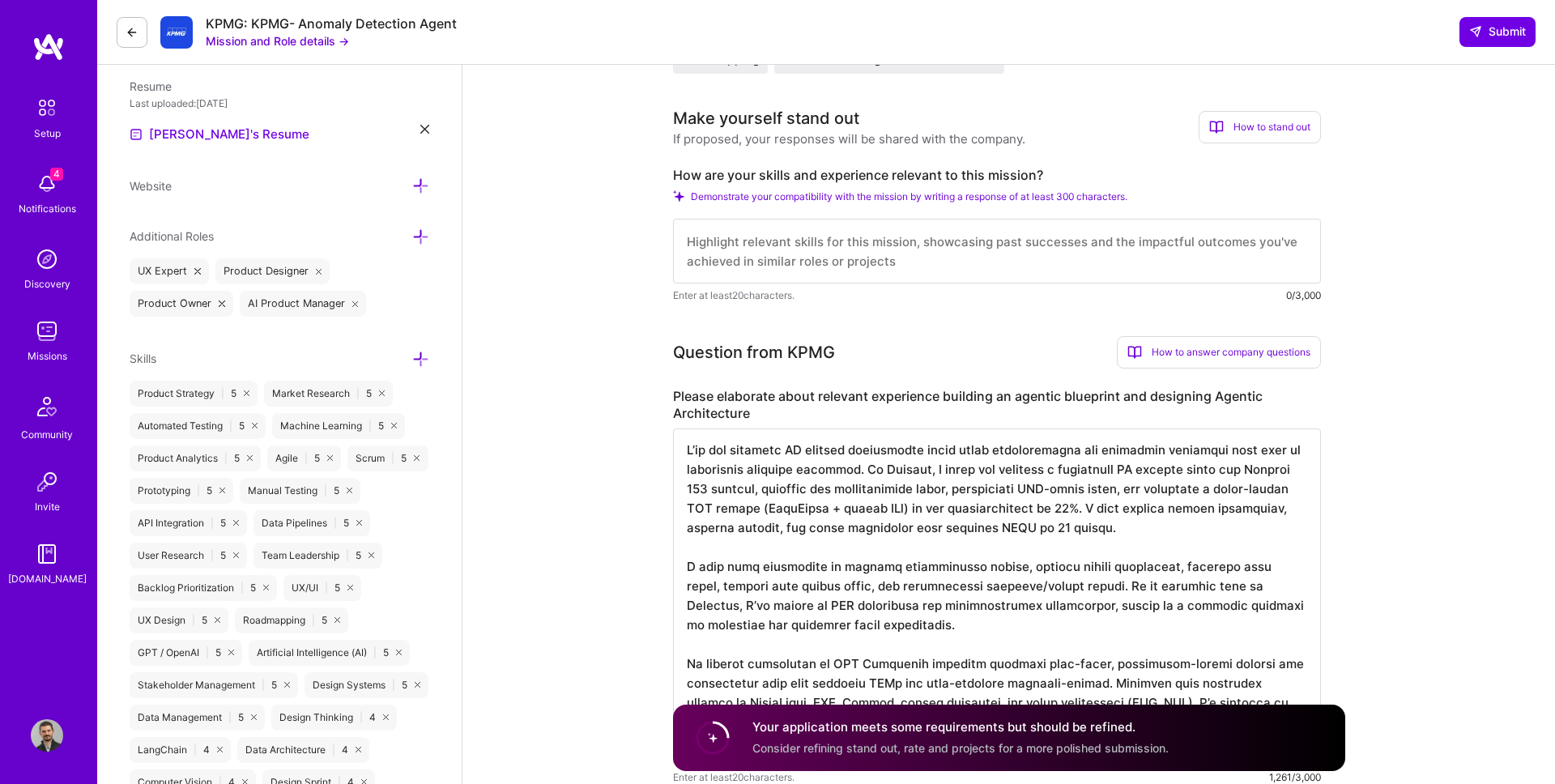
scroll to position [421, 0]
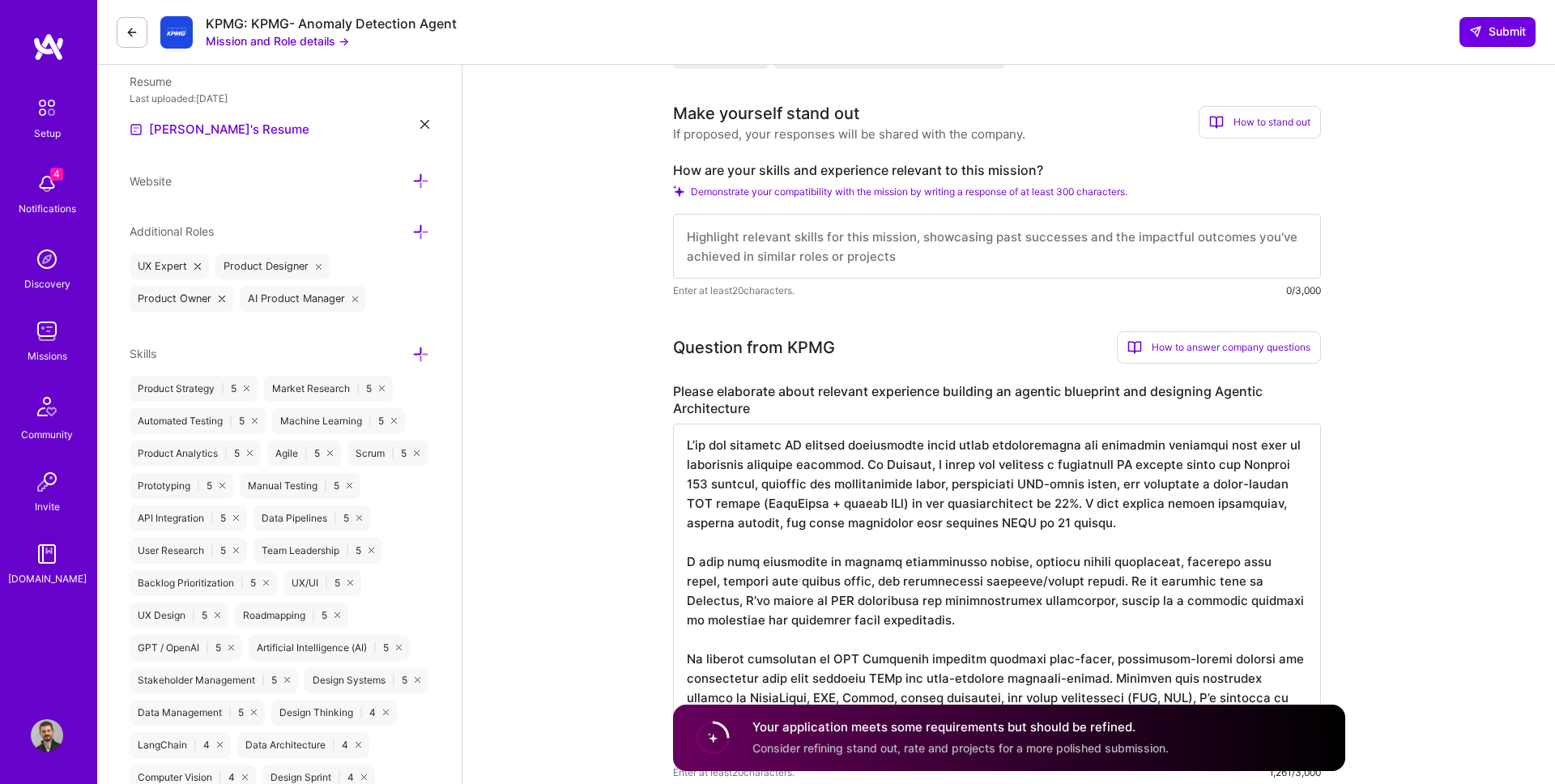
click at [749, 463] on textarea at bounding box center [997, 591] width 648 height 337
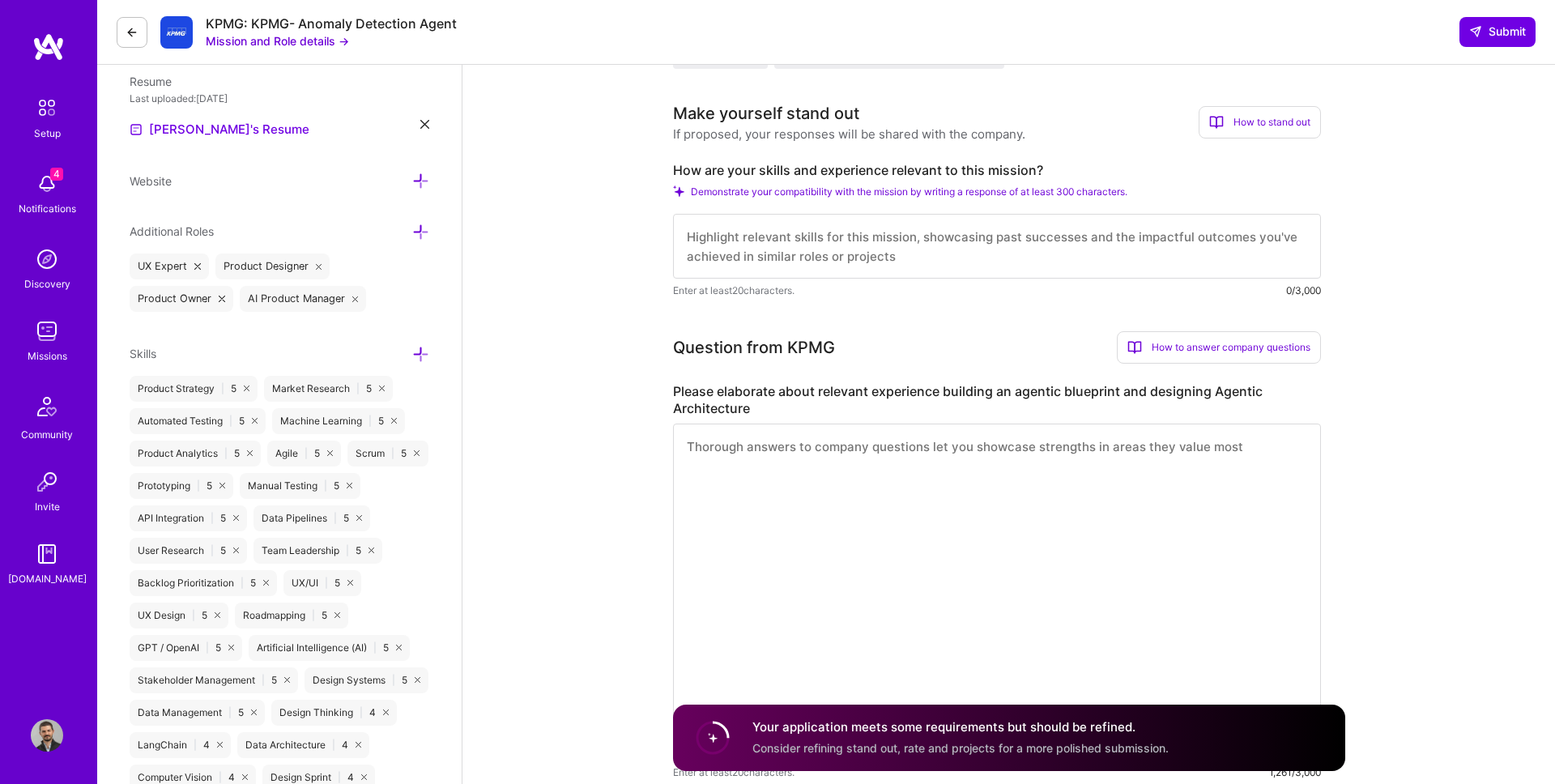
scroll to position [0, 0]
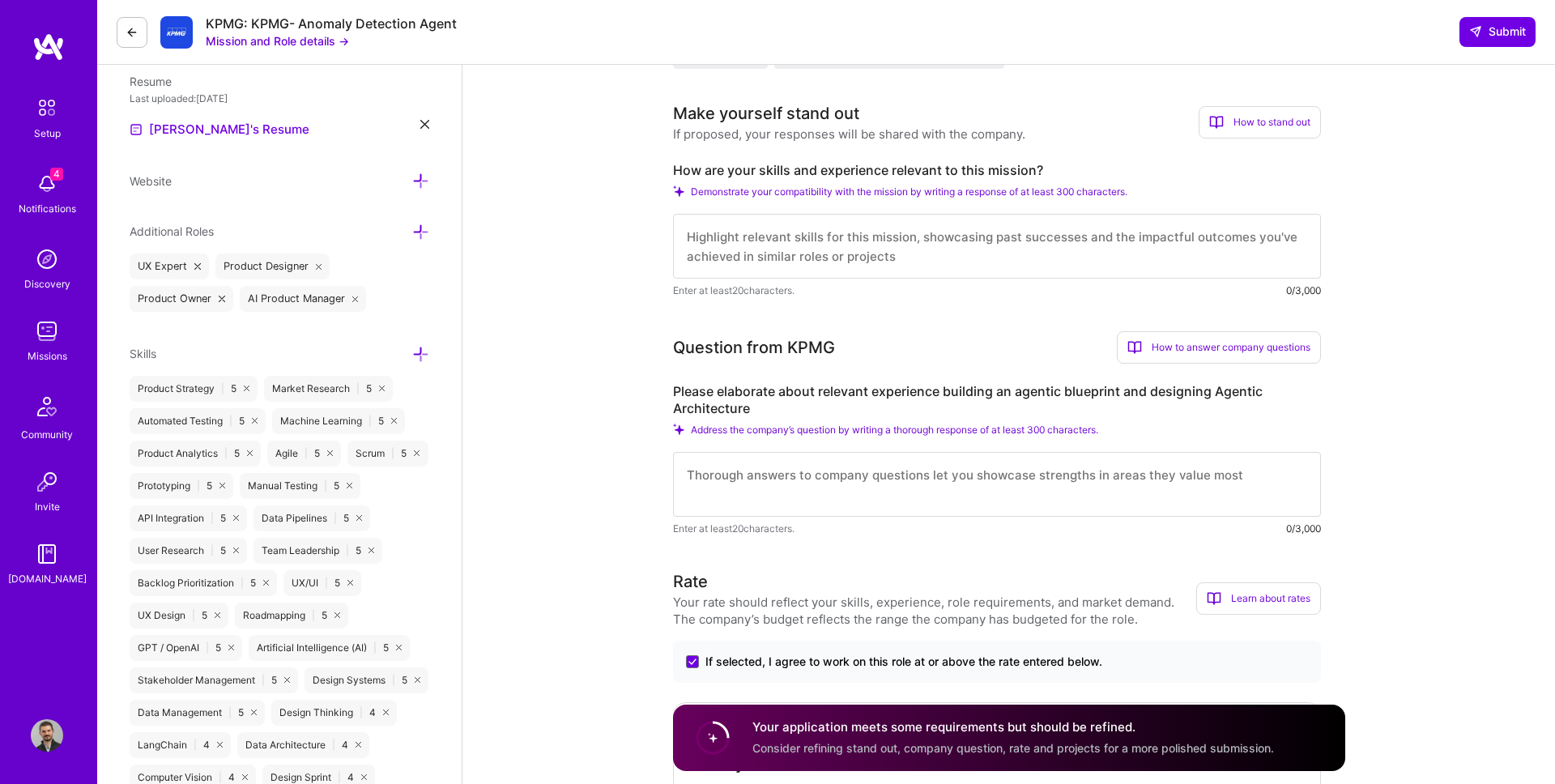
click at [785, 259] on textarea at bounding box center [997, 246] width 648 height 65
paste textarea "I’ve led multiple AI product initiatives where agent orchestration and retrieva…"
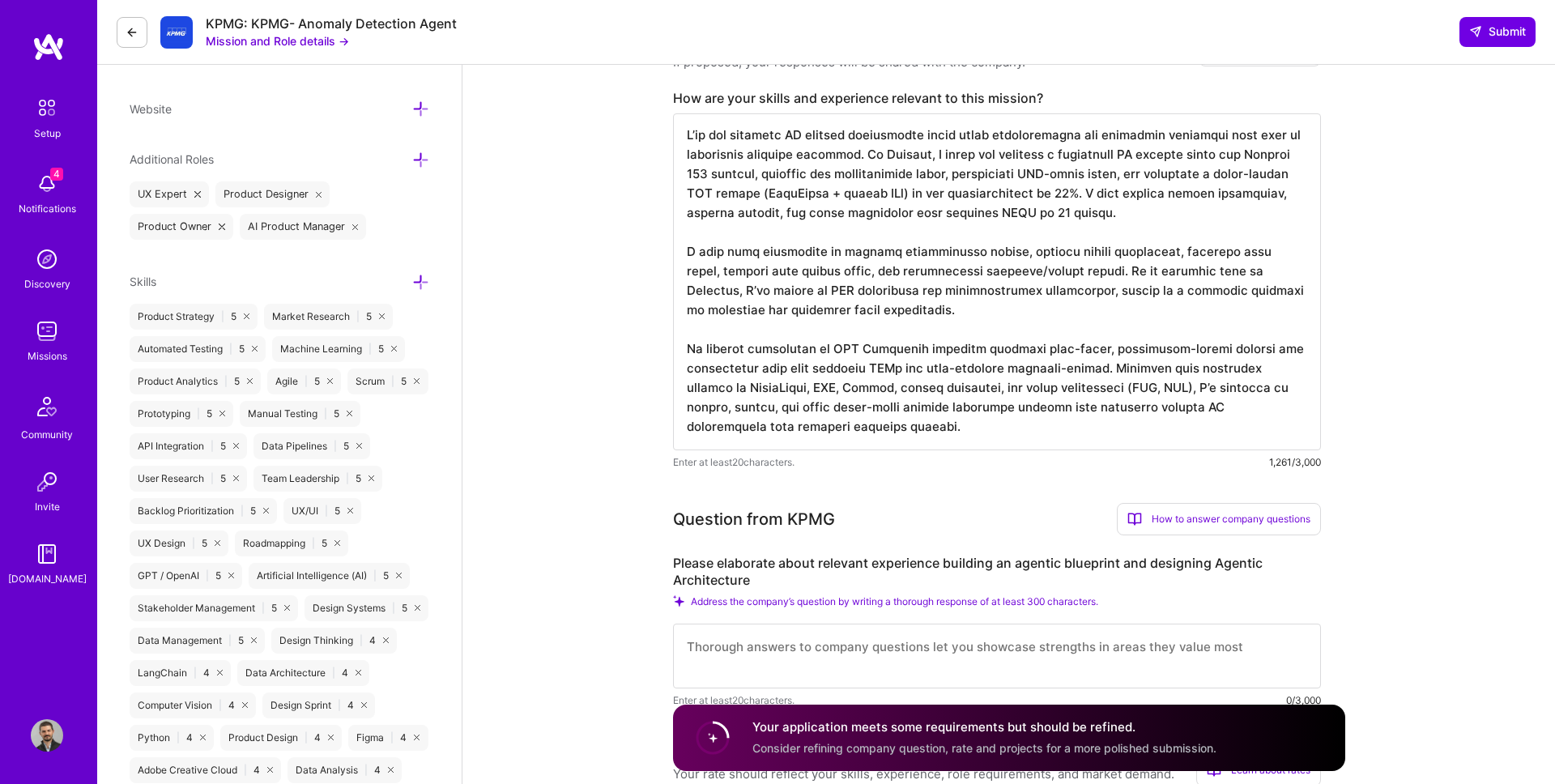
scroll to position [625, 0]
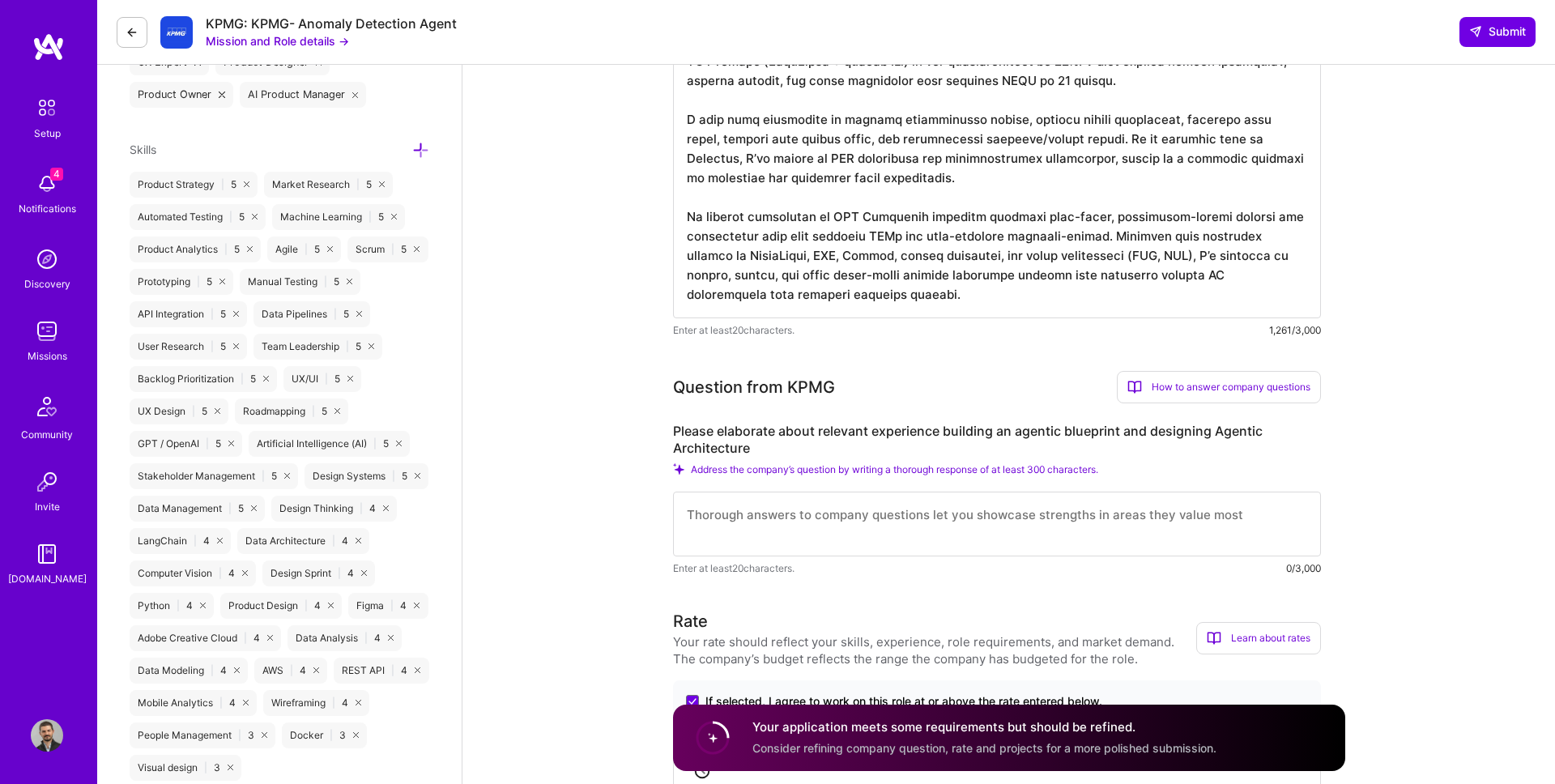
type textarea "I’ve led multiple AI product initiatives where agent orchestration and retrieva…"
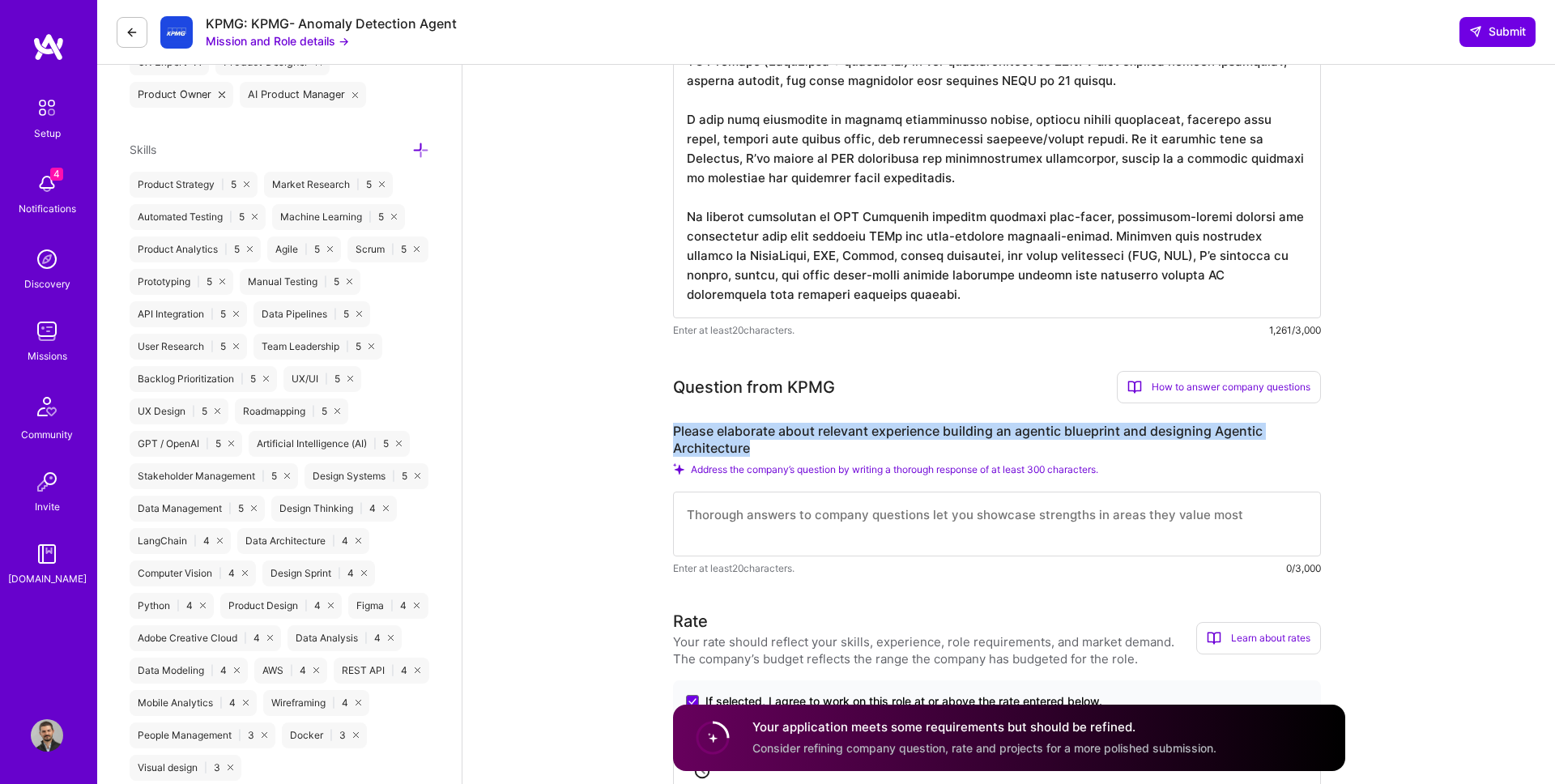
drag, startPoint x: 659, startPoint y: 423, endPoint x: 779, endPoint y: 446, distance: 122.2
copy label "Please elaborate about relevant experience building an agentic blueprint and de…"
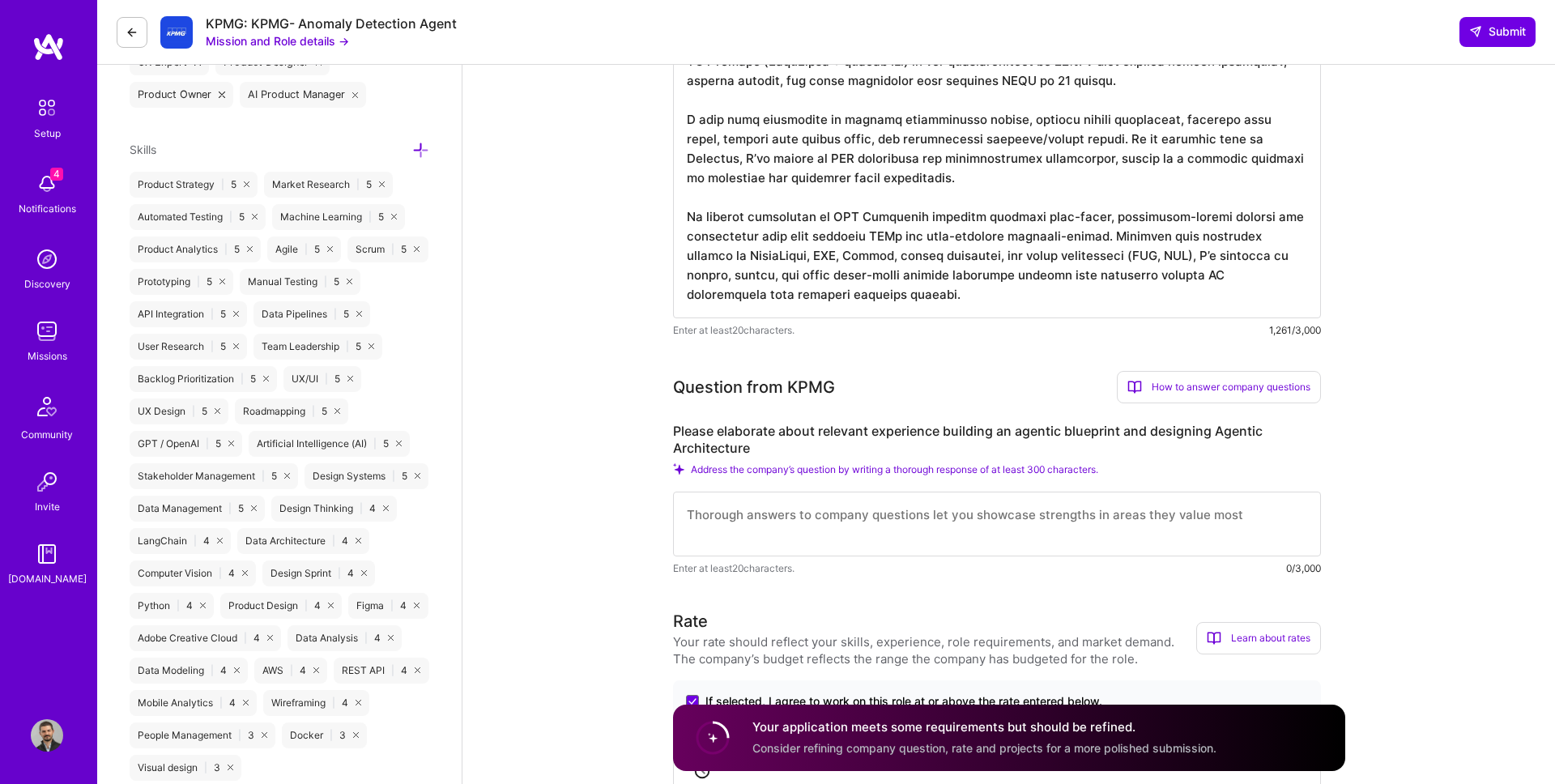
click at [813, 511] on textarea at bounding box center [997, 523] width 648 height 65
paste textarea "I’ve designed agentic blueprints that define the full lifecycle of autonomous a…"
type textarea "I’ve designed agentic blueprints that define the full lifecycle of autonomous a…"
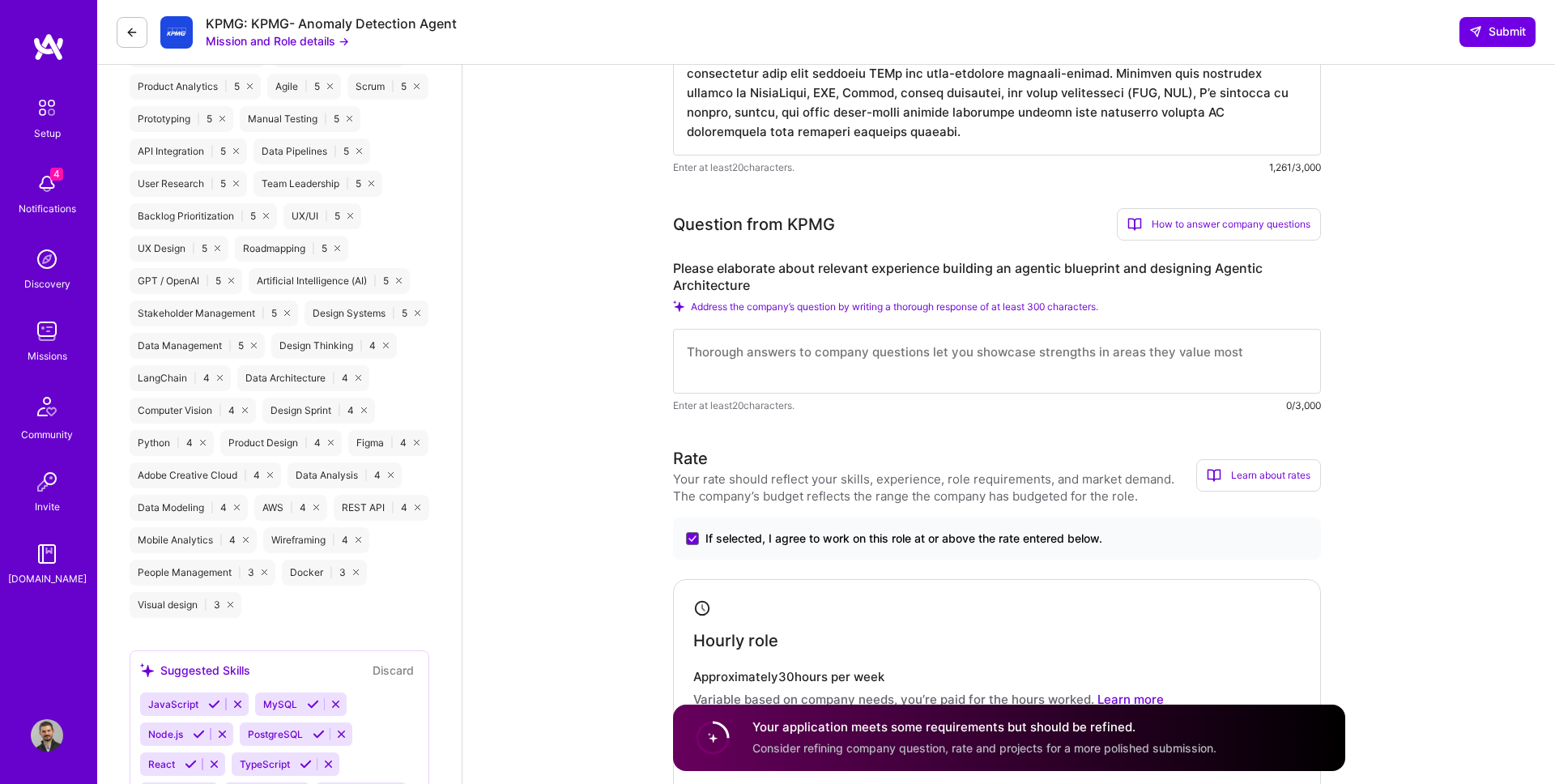
scroll to position [628, 0]
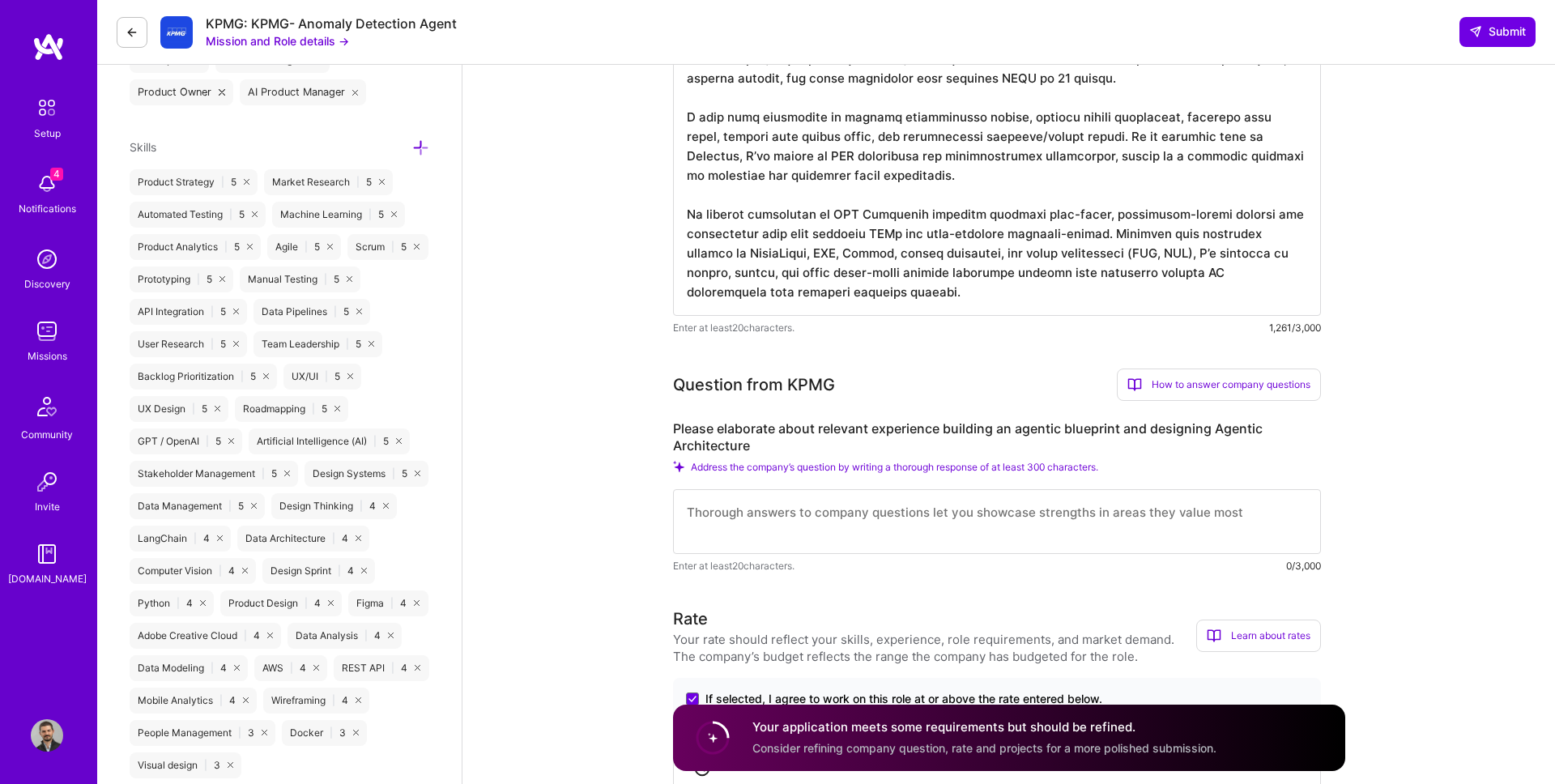
paste textarea "At Trilogy, I led the design and launch of a production AI customer support age…"
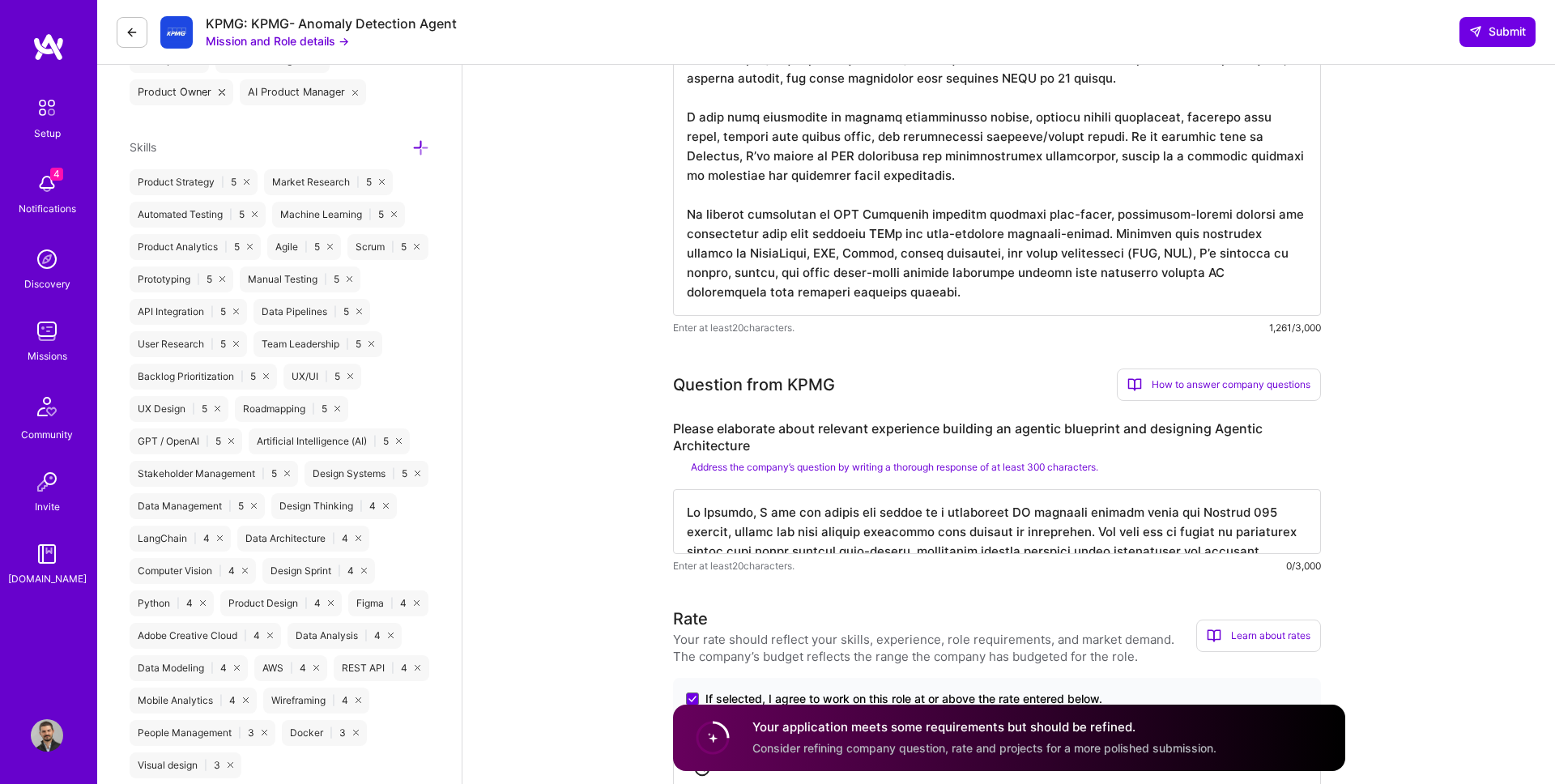
scroll to position [820, 0]
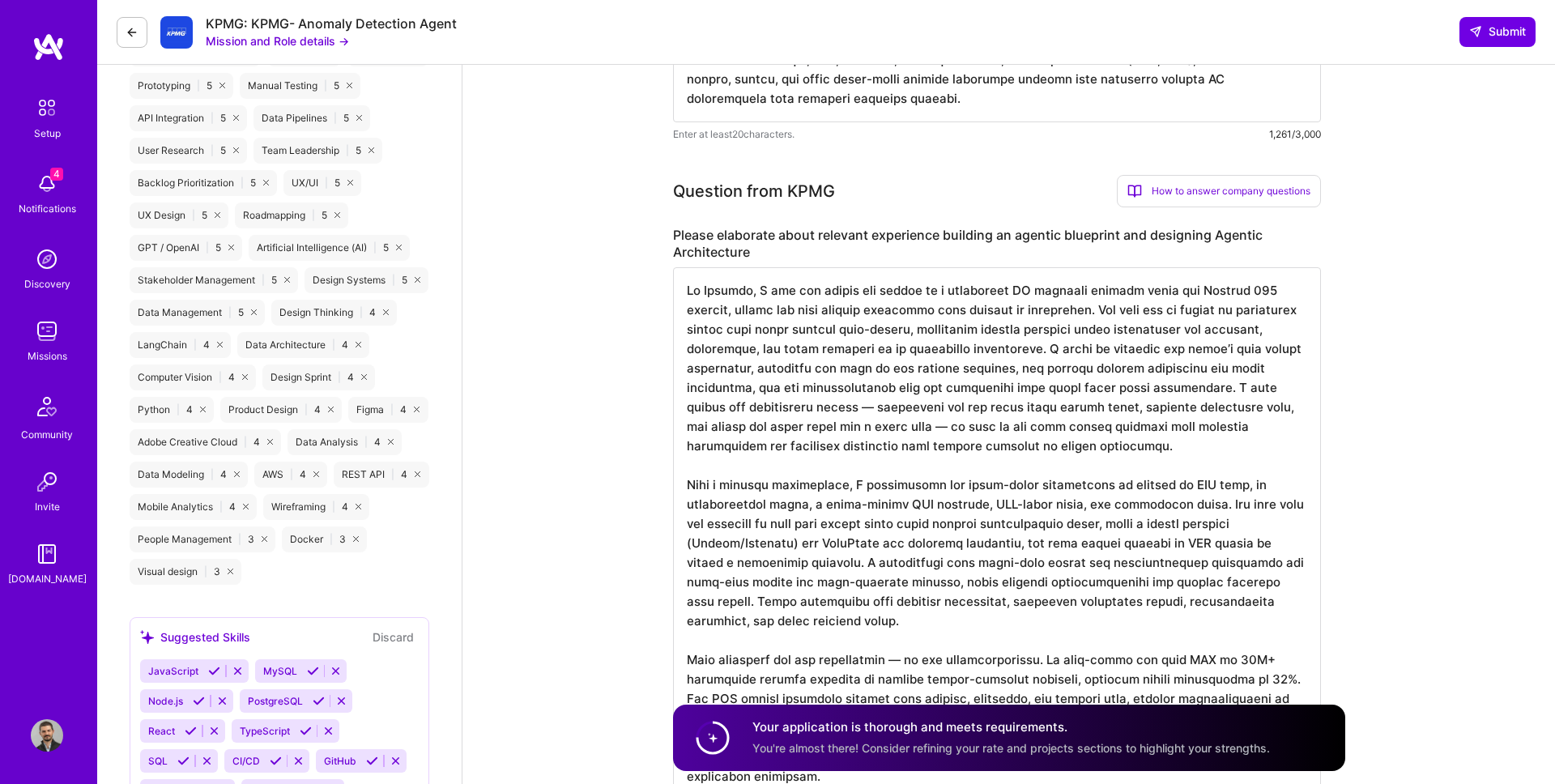
click at [836, 412] on textarea at bounding box center [997, 533] width 648 height 531
click at [864, 431] on textarea at bounding box center [997, 533] width 648 height 531
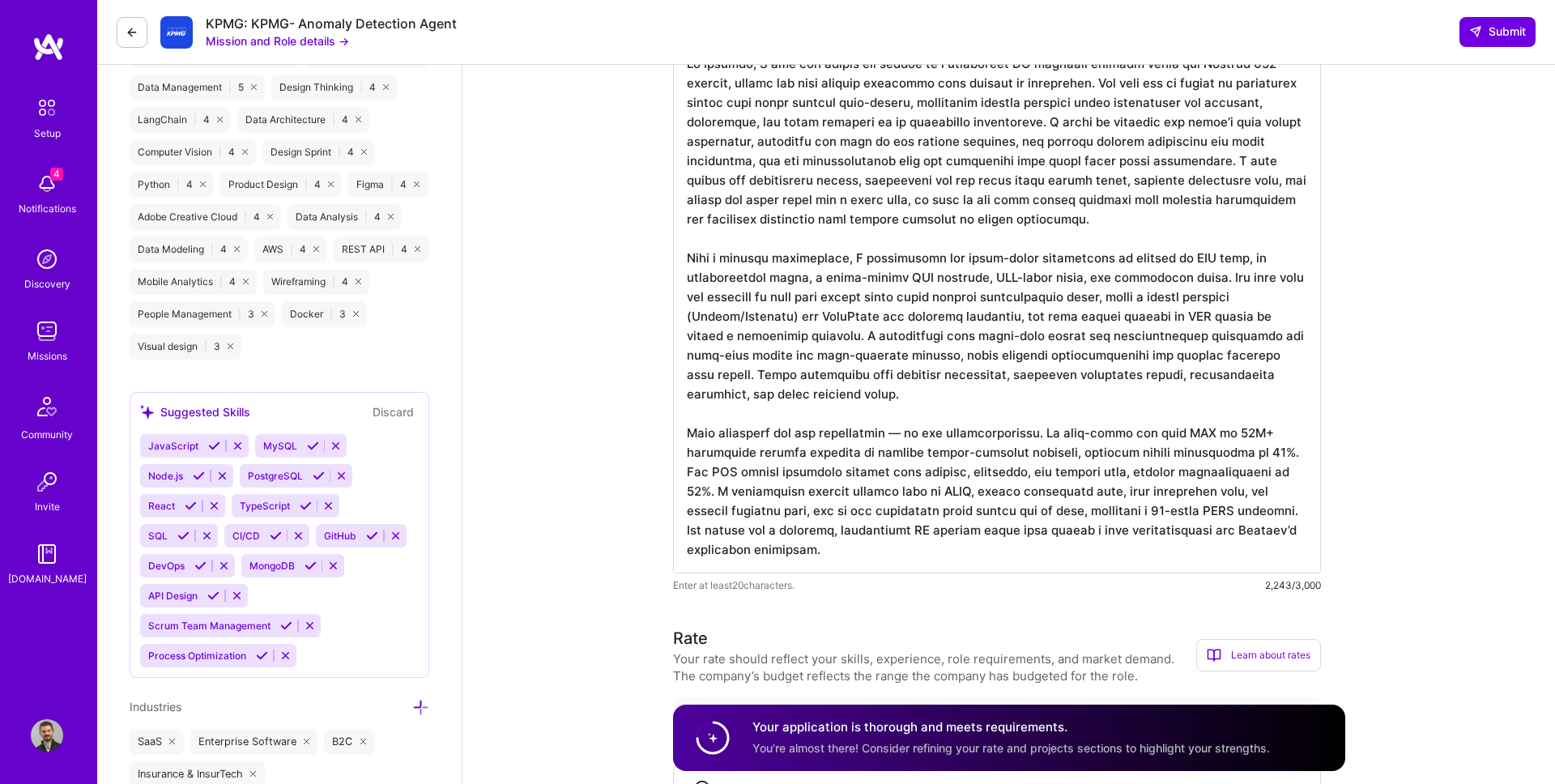
click at [897, 441] on textarea at bounding box center [997, 307] width 648 height 531
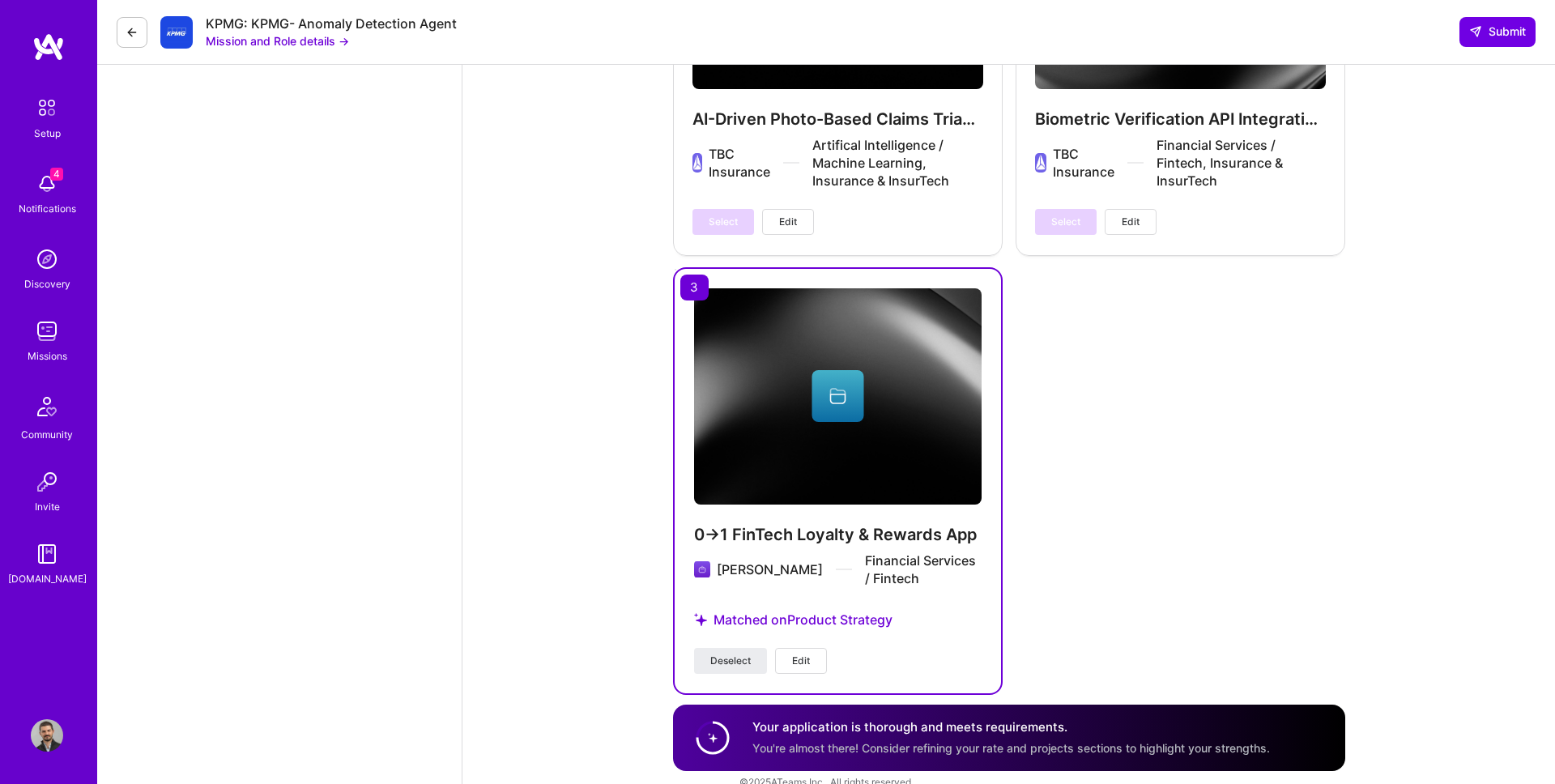
scroll to position [3744, 0]
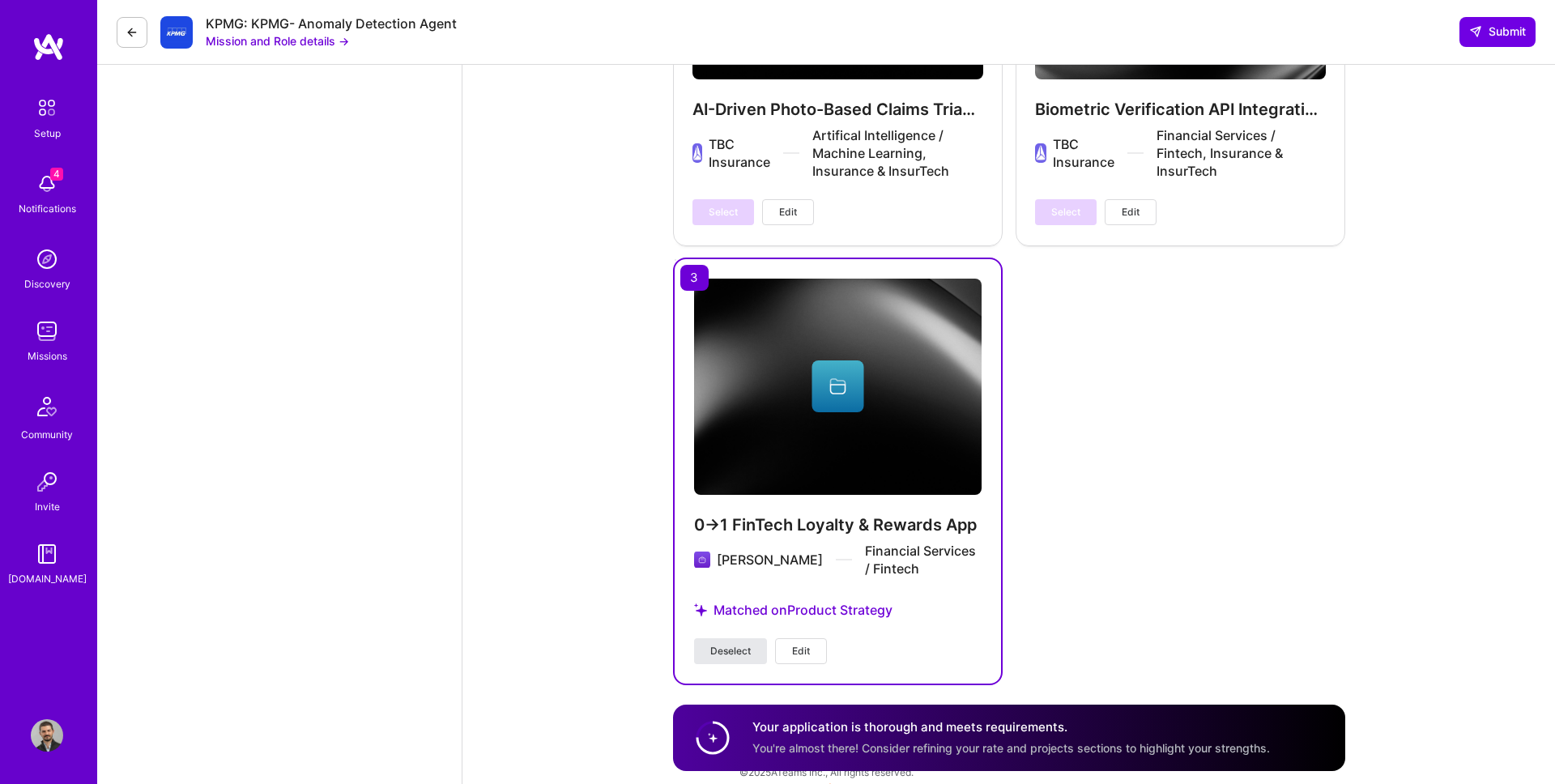
type textarea "At Trilogy, I led the design and launch of a production AI customer support age…"
click at [743, 644] on span "Deselect" at bounding box center [731, 651] width 41 height 15
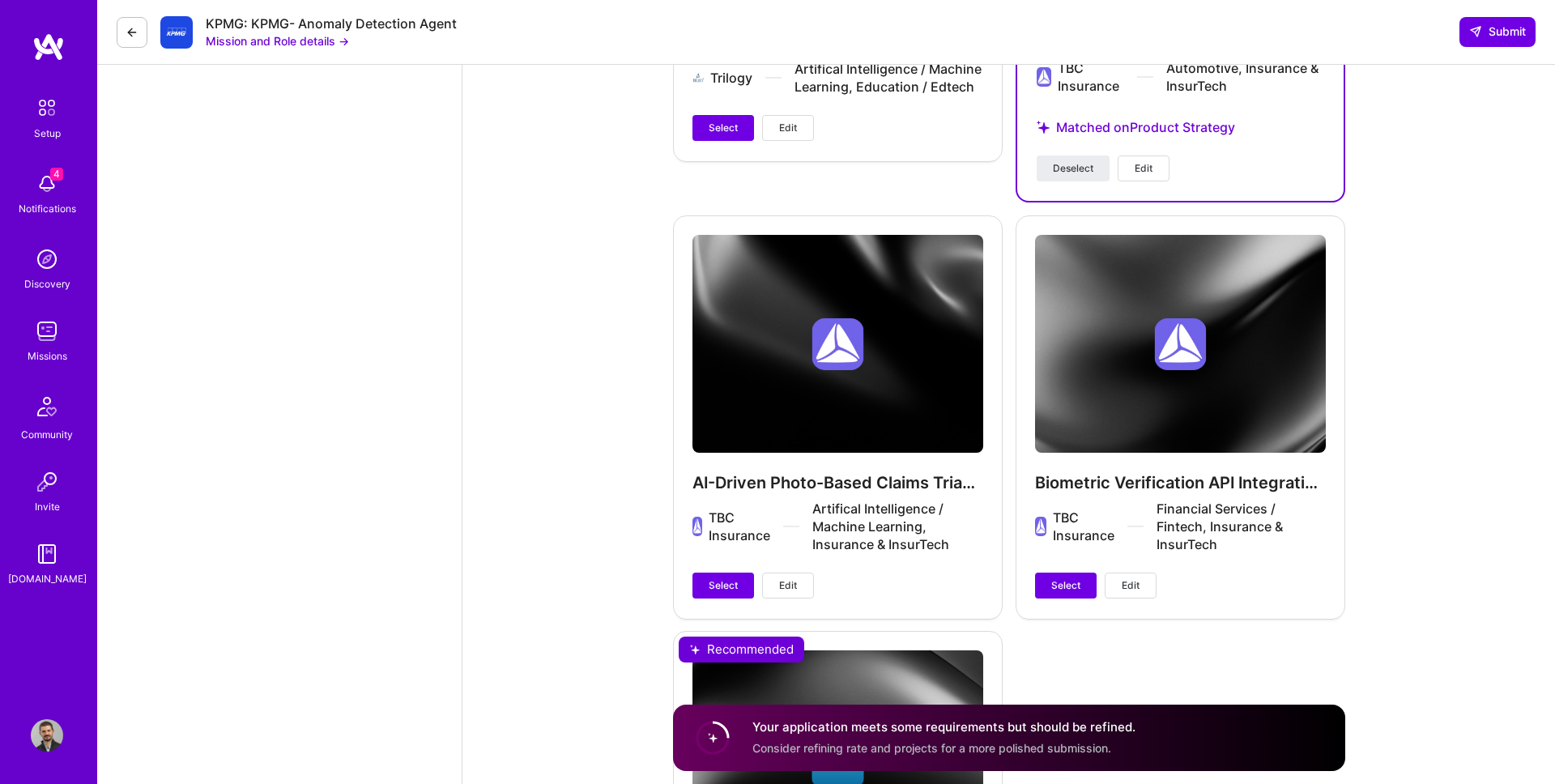
scroll to position [3388, 0]
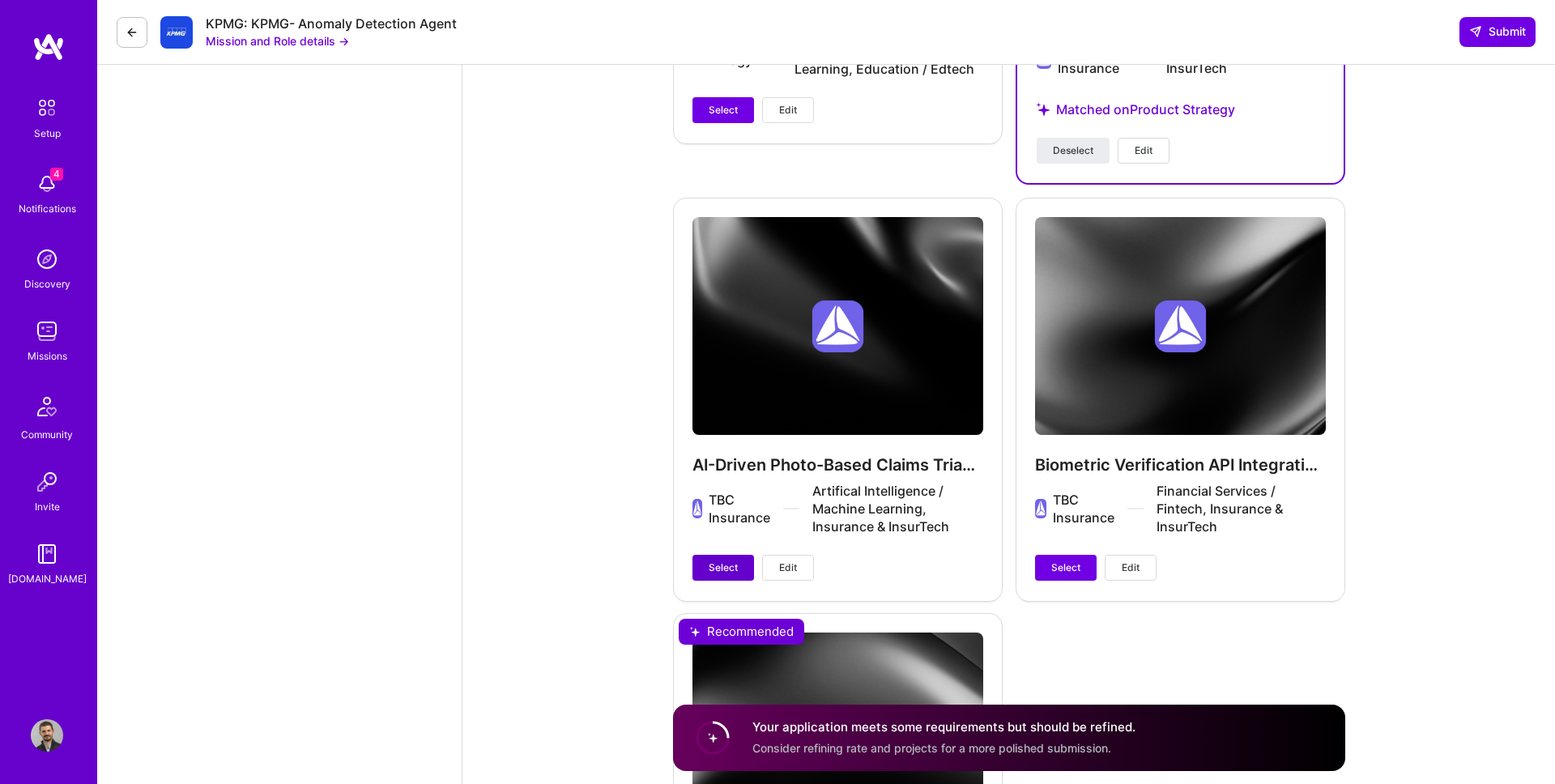
click at [703, 560] on button "Select" at bounding box center [723, 568] width 62 height 25
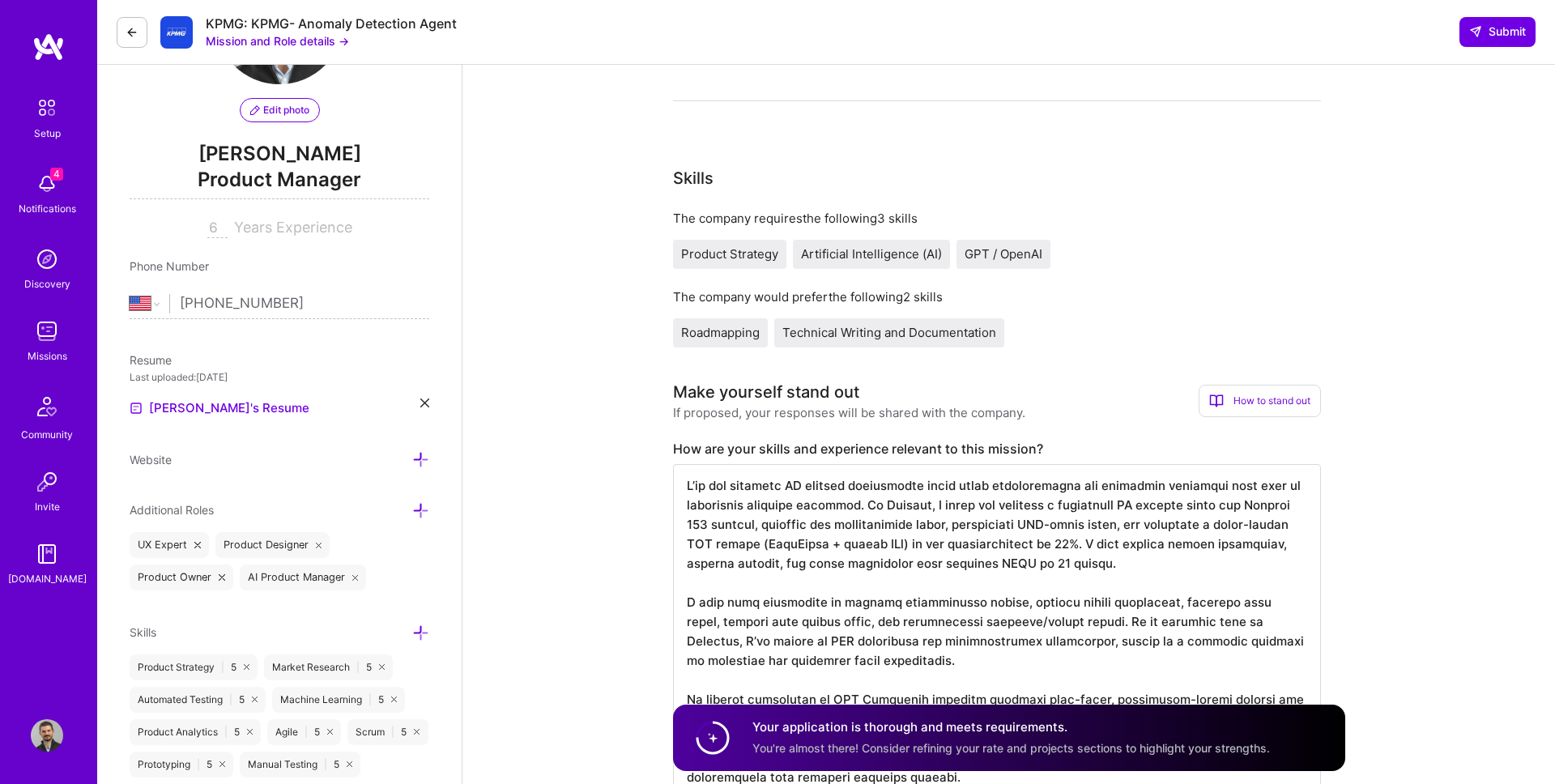
scroll to position [0, 0]
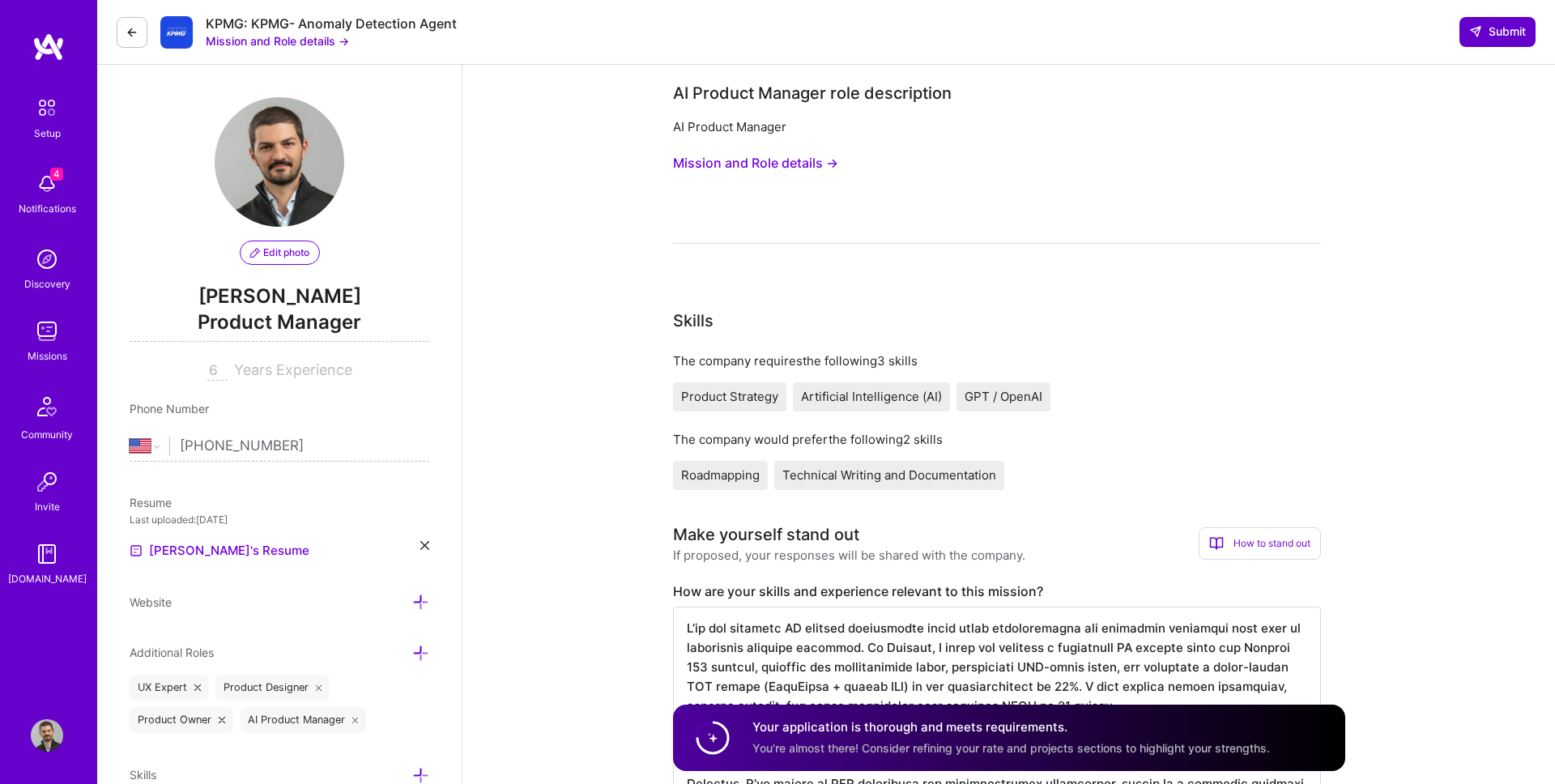
click at [1486, 31] on span "Submit" at bounding box center [1498, 32] width 56 height 16
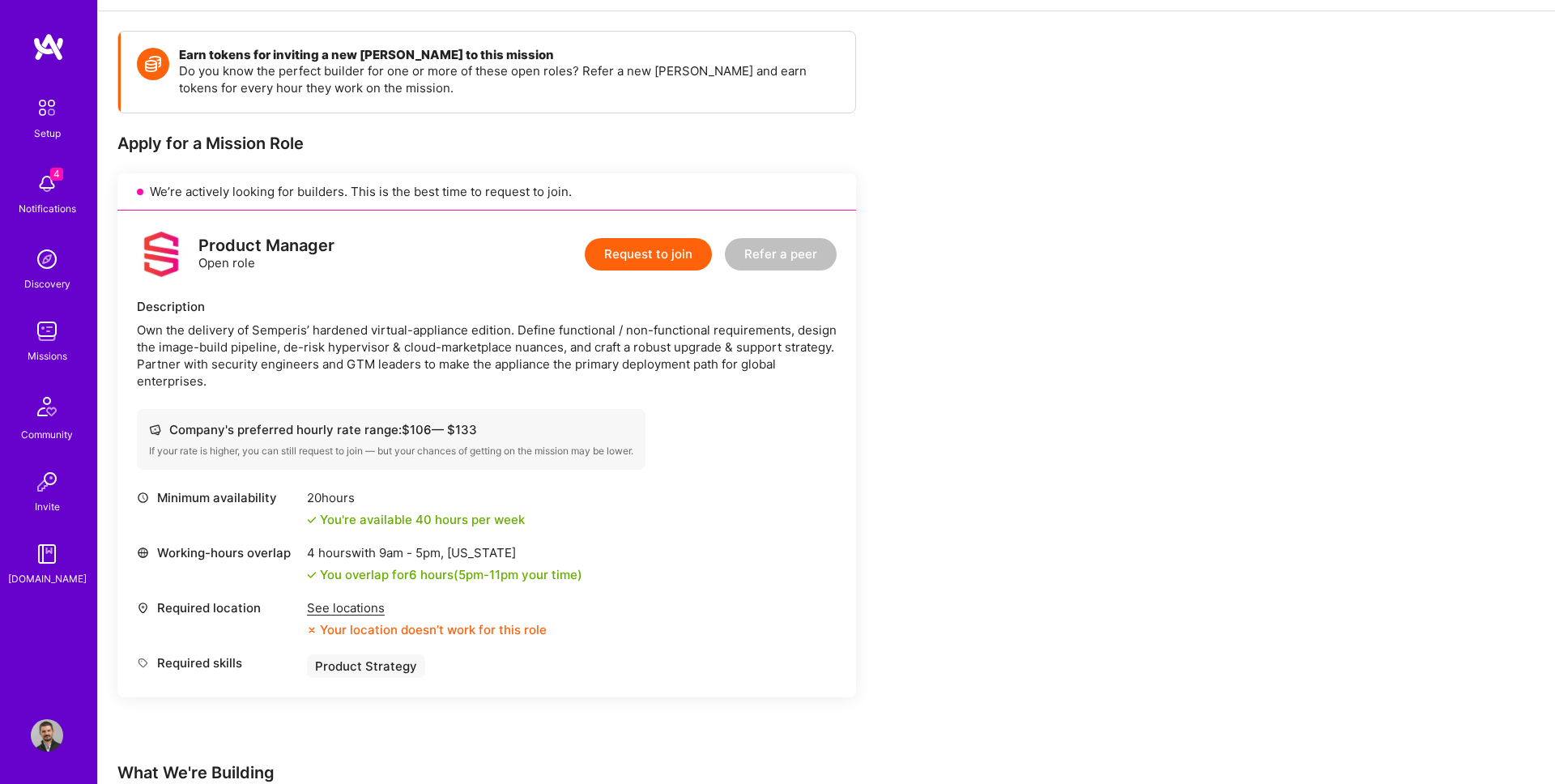
scroll to position [227, 0]
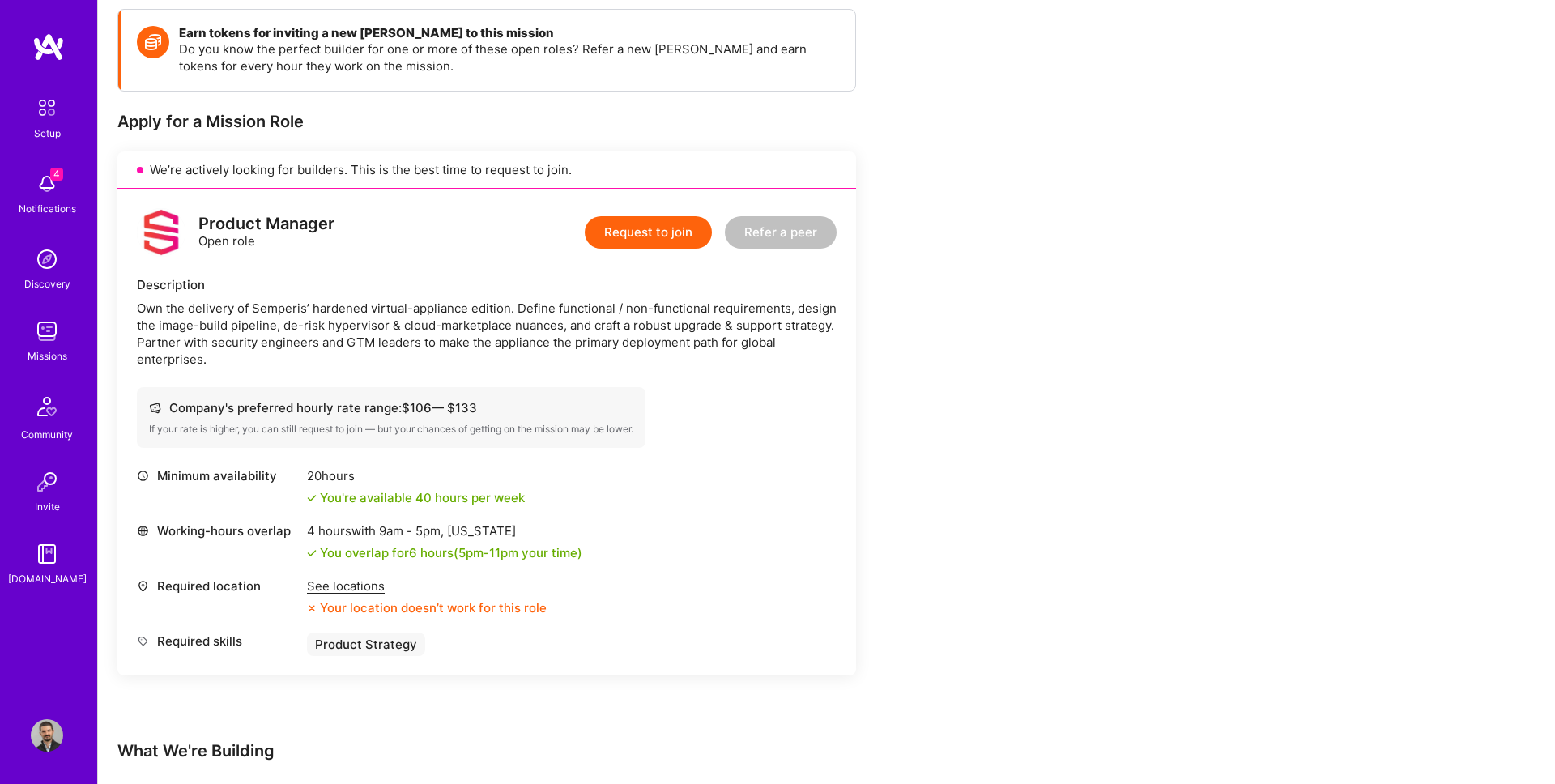
click at [46, 334] on img at bounding box center [47, 331] width 33 height 33
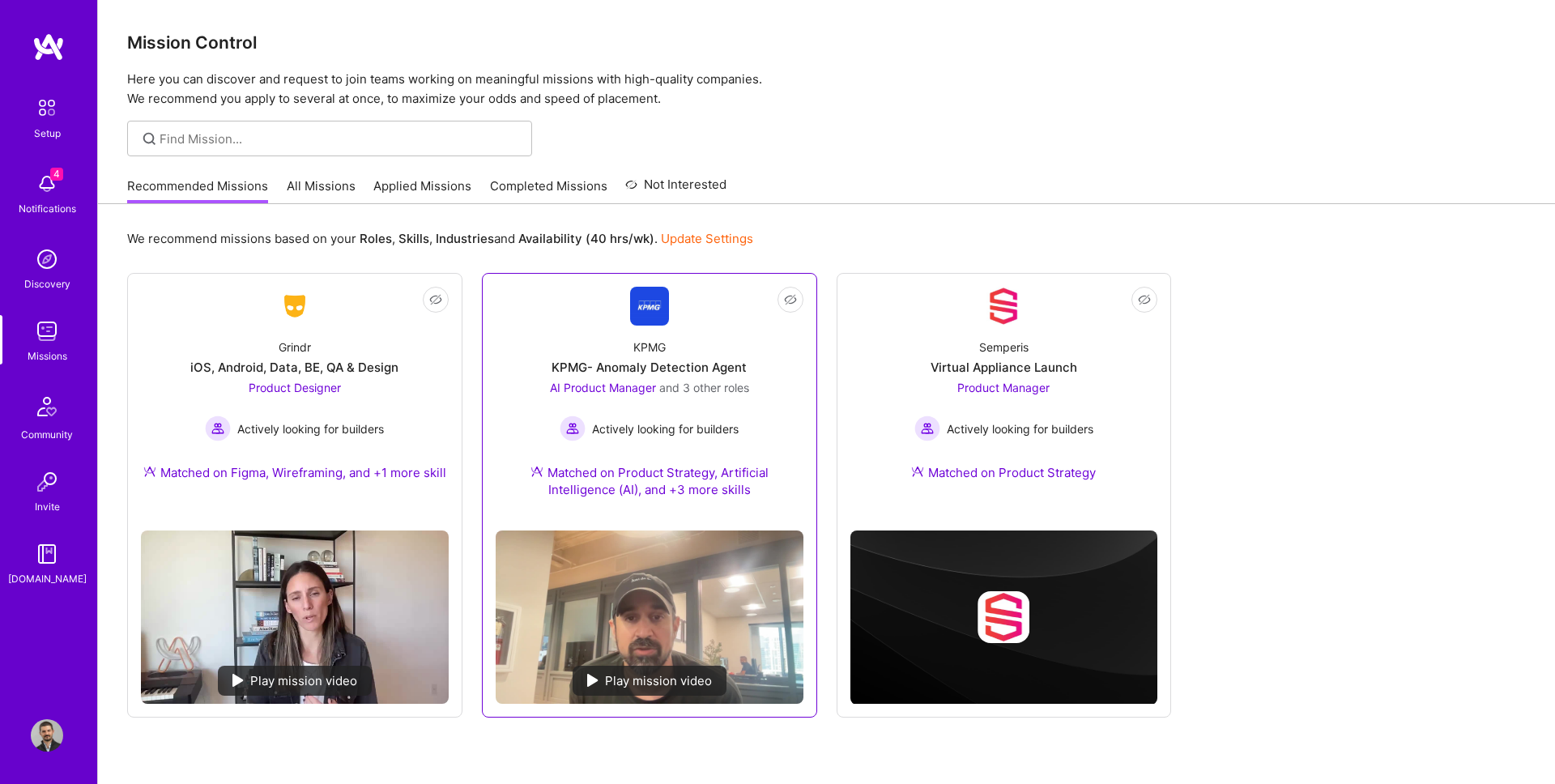
click at [650, 324] on img at bounding box center [649, 306] width 39 height 39
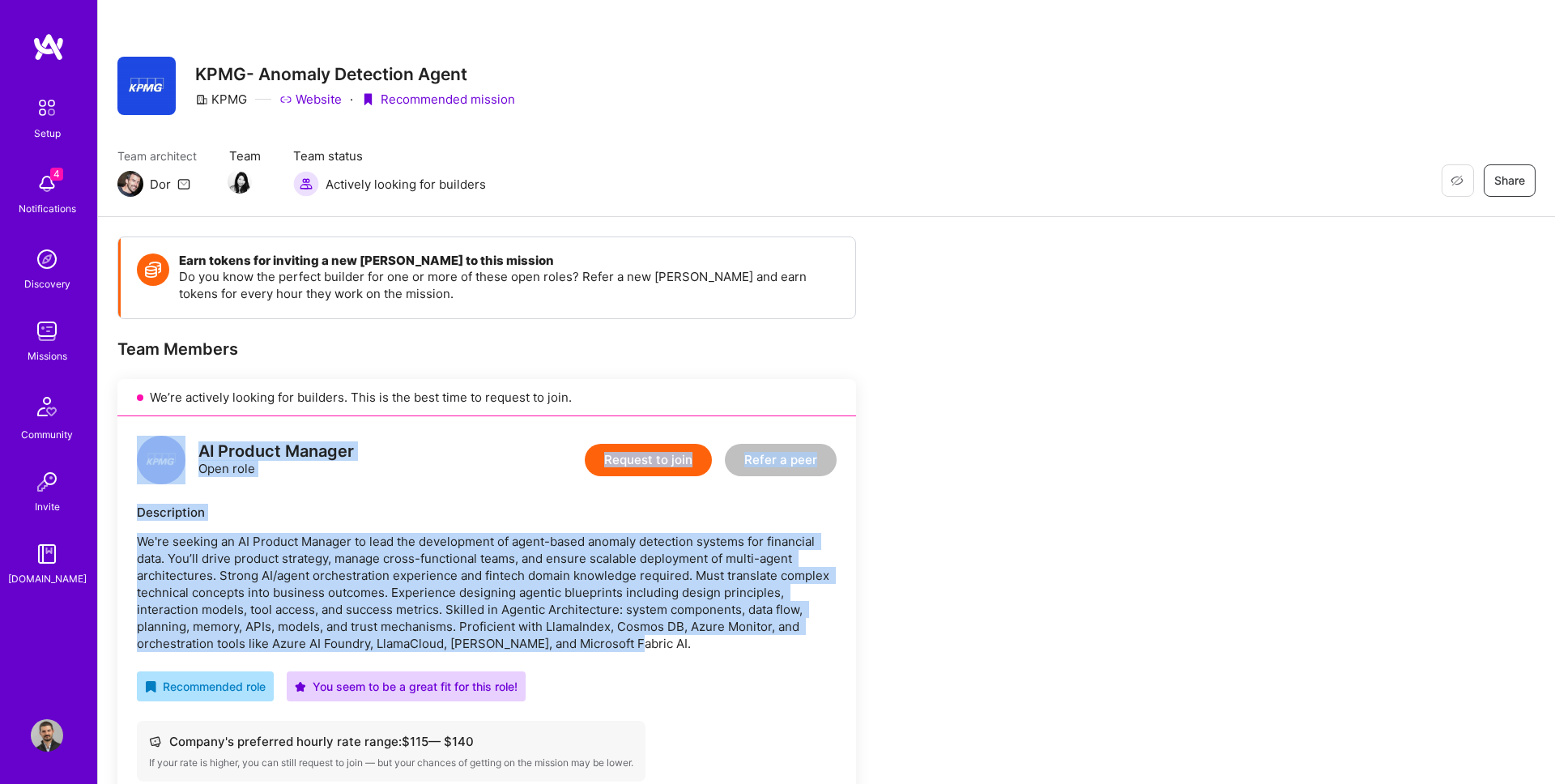
drag, startPoint x: 645, startPoint y: 650, endPoint x: 151, endPoint y: 453, distance: 531.8
click at [151, 453] on div "AI Product Manager Open role Request to join Refer a peer Description We're see…" at bounding box center [487, 715] width 739 height 599
copy div "AI Product Manager Open role Request to join Refer a peer Description We're see…"
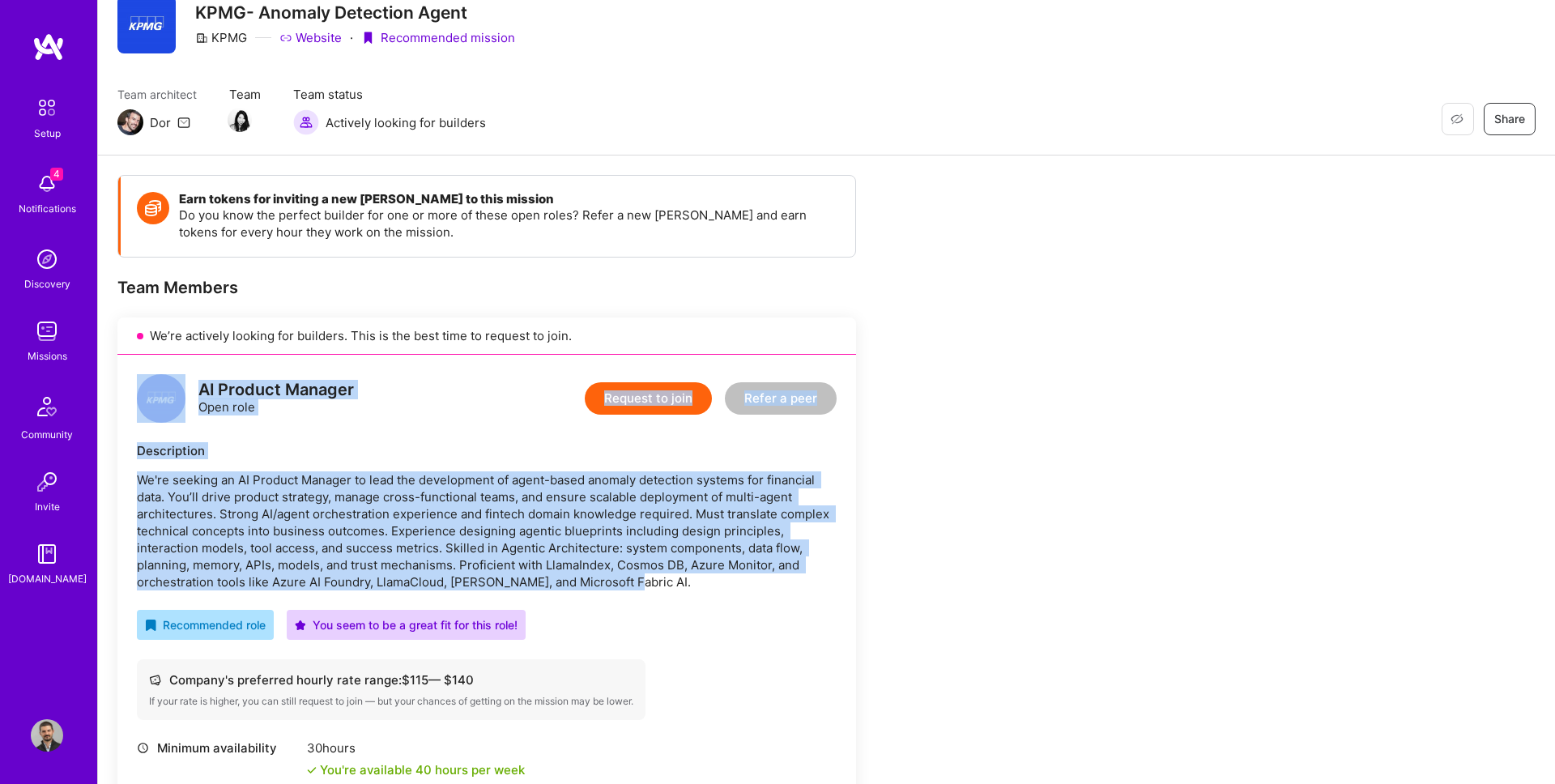
scroll to position [70, 0]
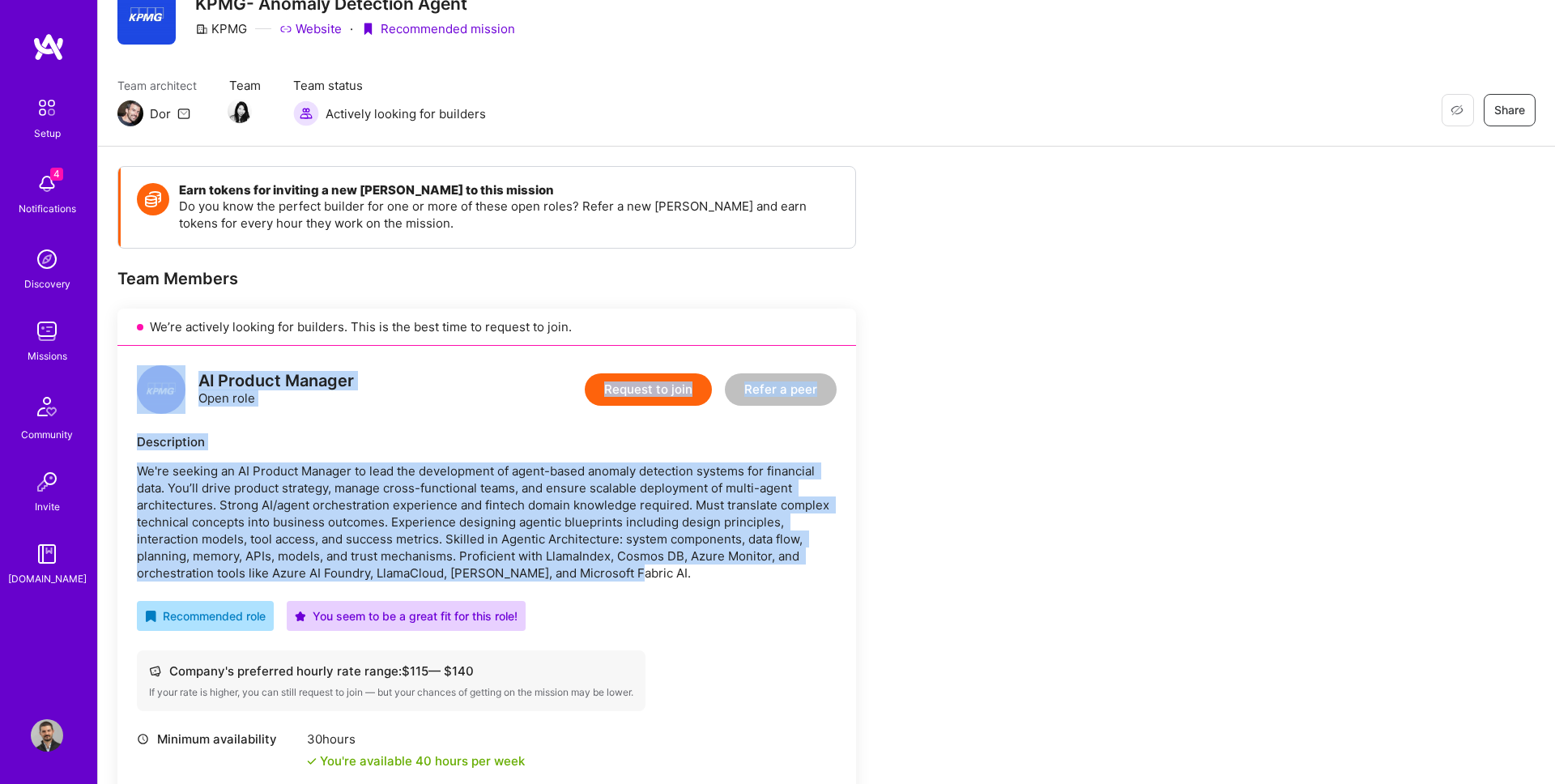
click at [45, 334] on img at bounding box center [47, 331] width 33 height 33
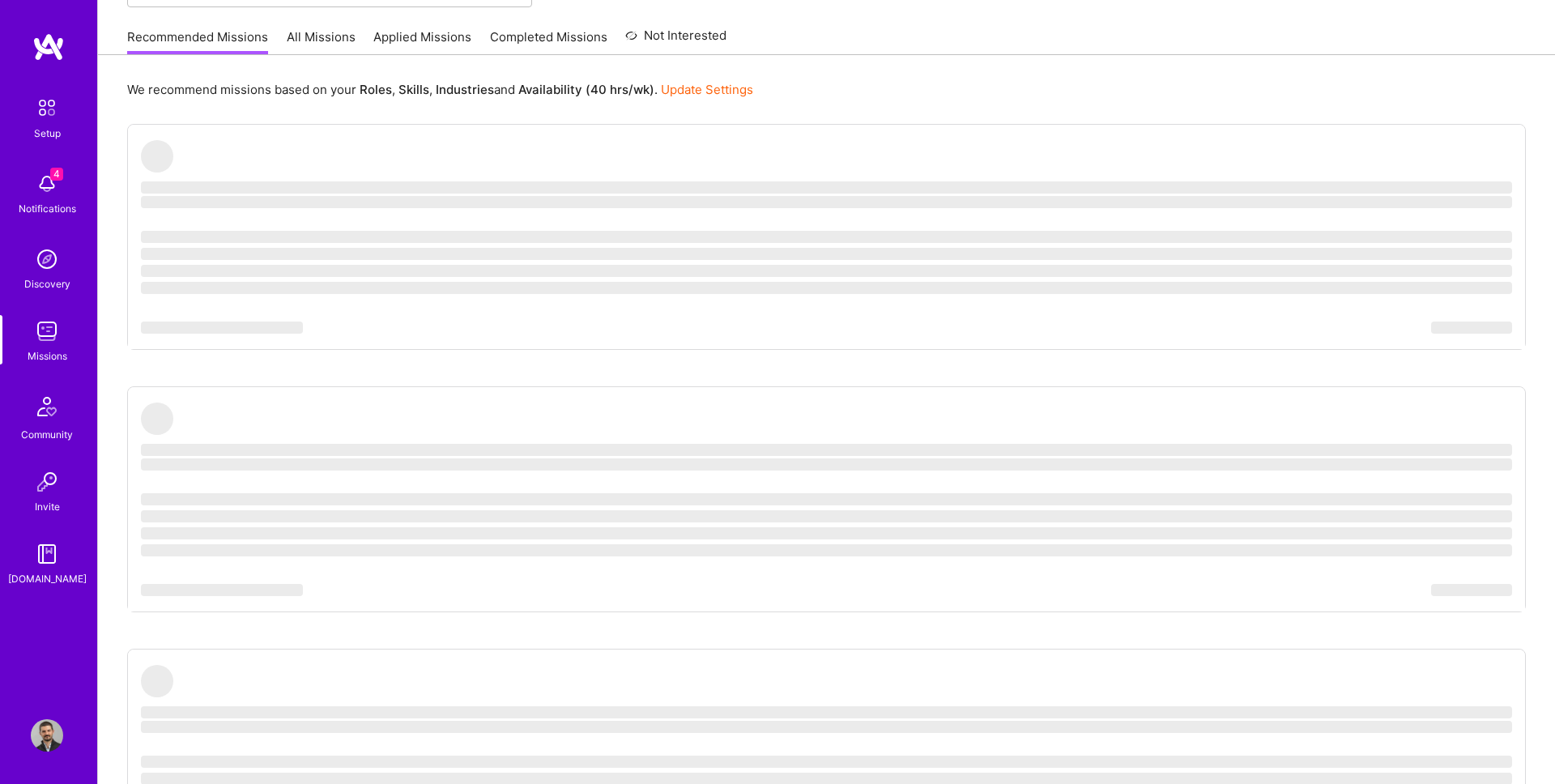
scroll to position [48, 0]
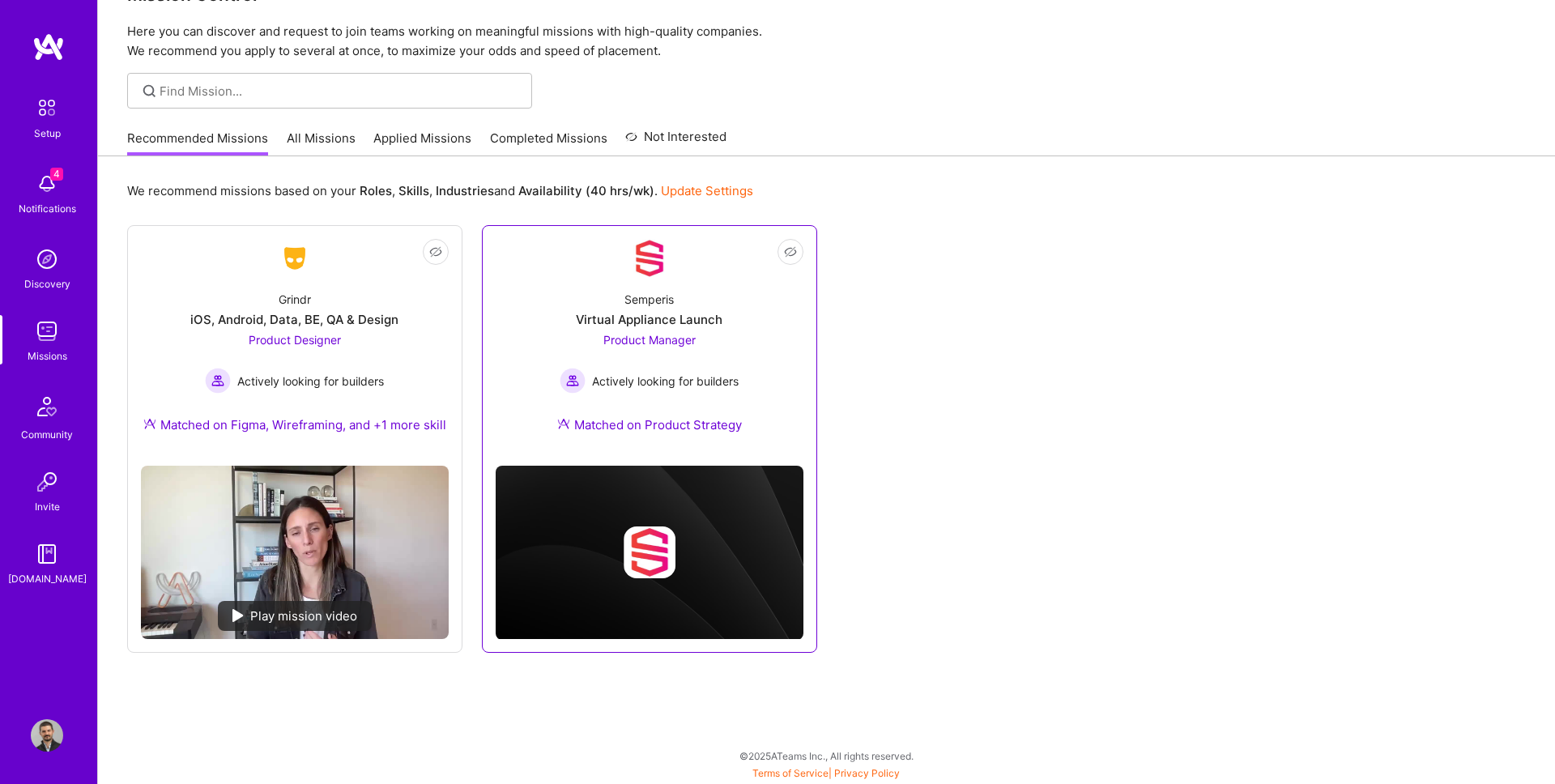
click at [653, 311] on div "Virtual Appliance Launch" at bounding box center [649, 319] width 146 height 17
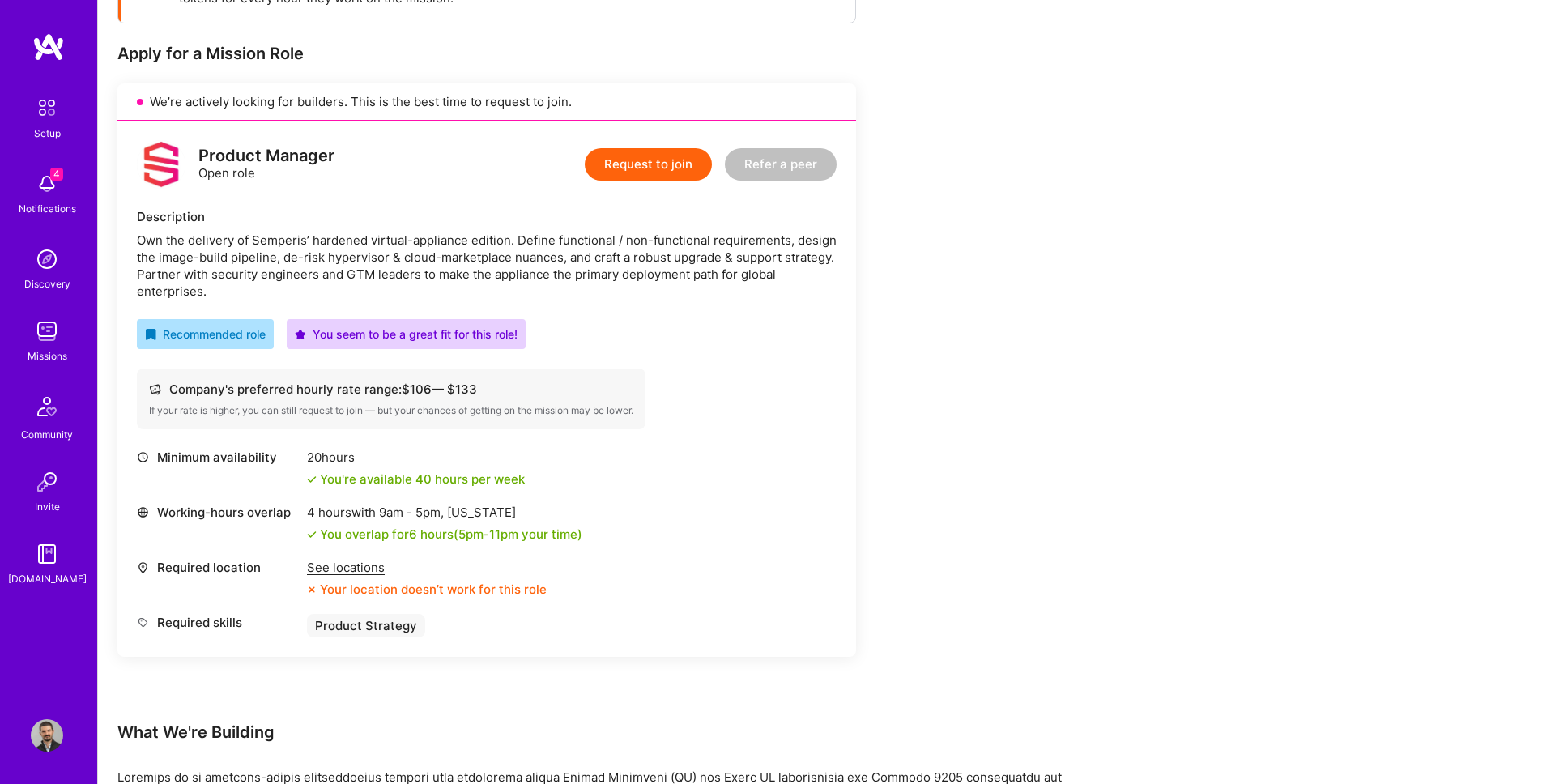
scroll to position [297, 0]
